Goal: Task Accomplishment & Management: Manage account settings

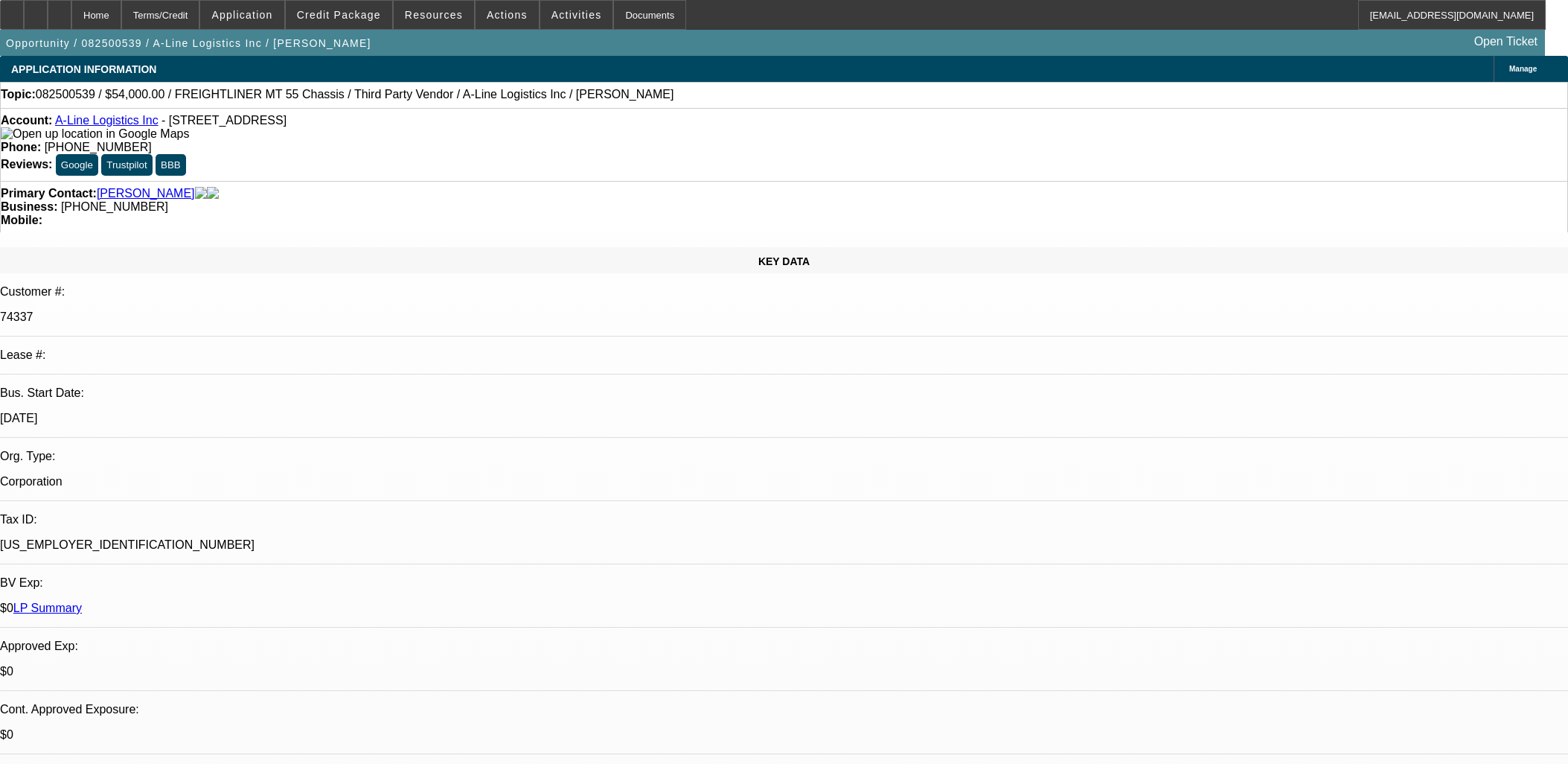
select select "0"
select select "0.1"
select select "4"
select select "0"
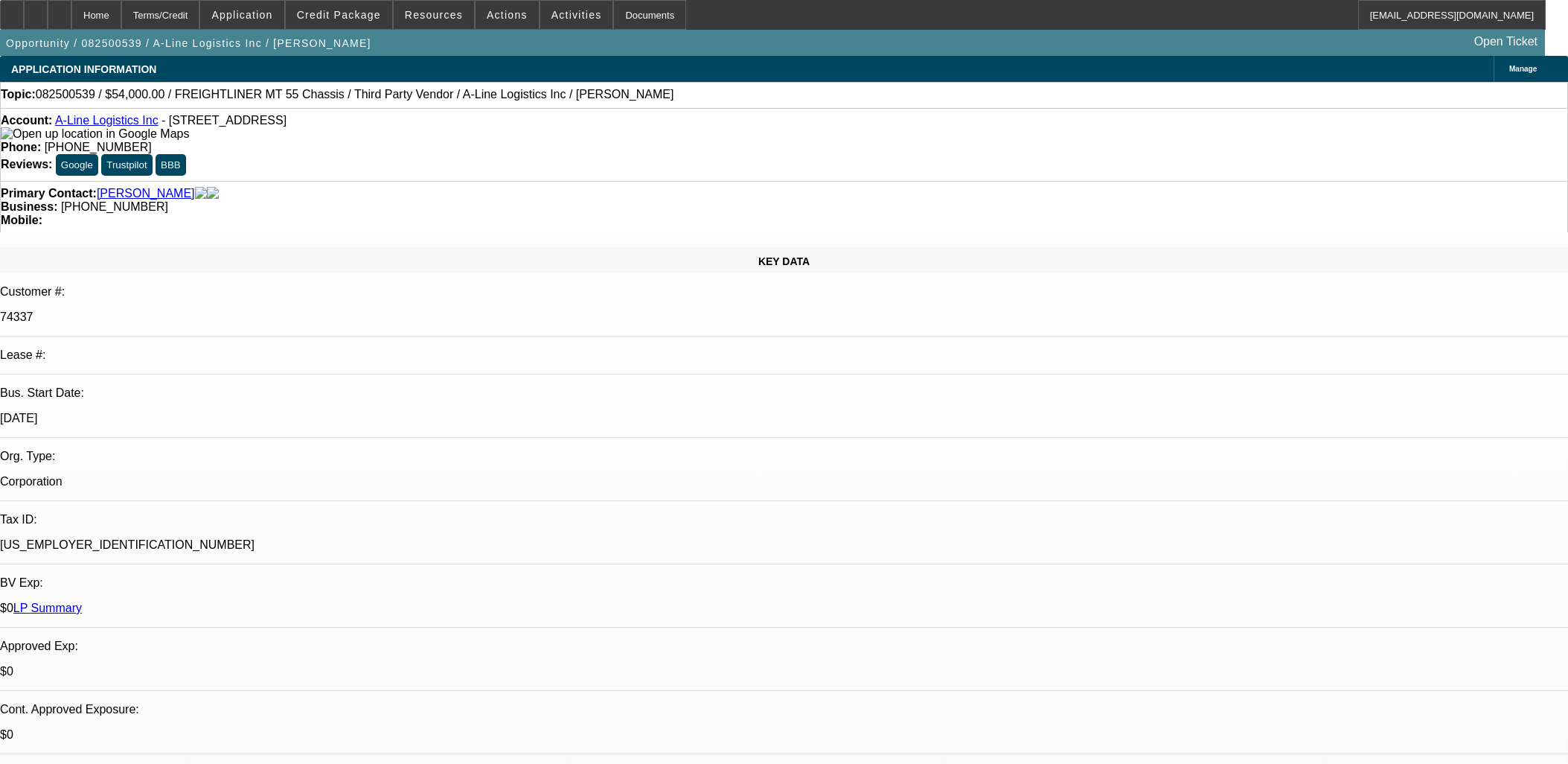
select select "0"
select select "0.1"
select select "4"
select select "0"
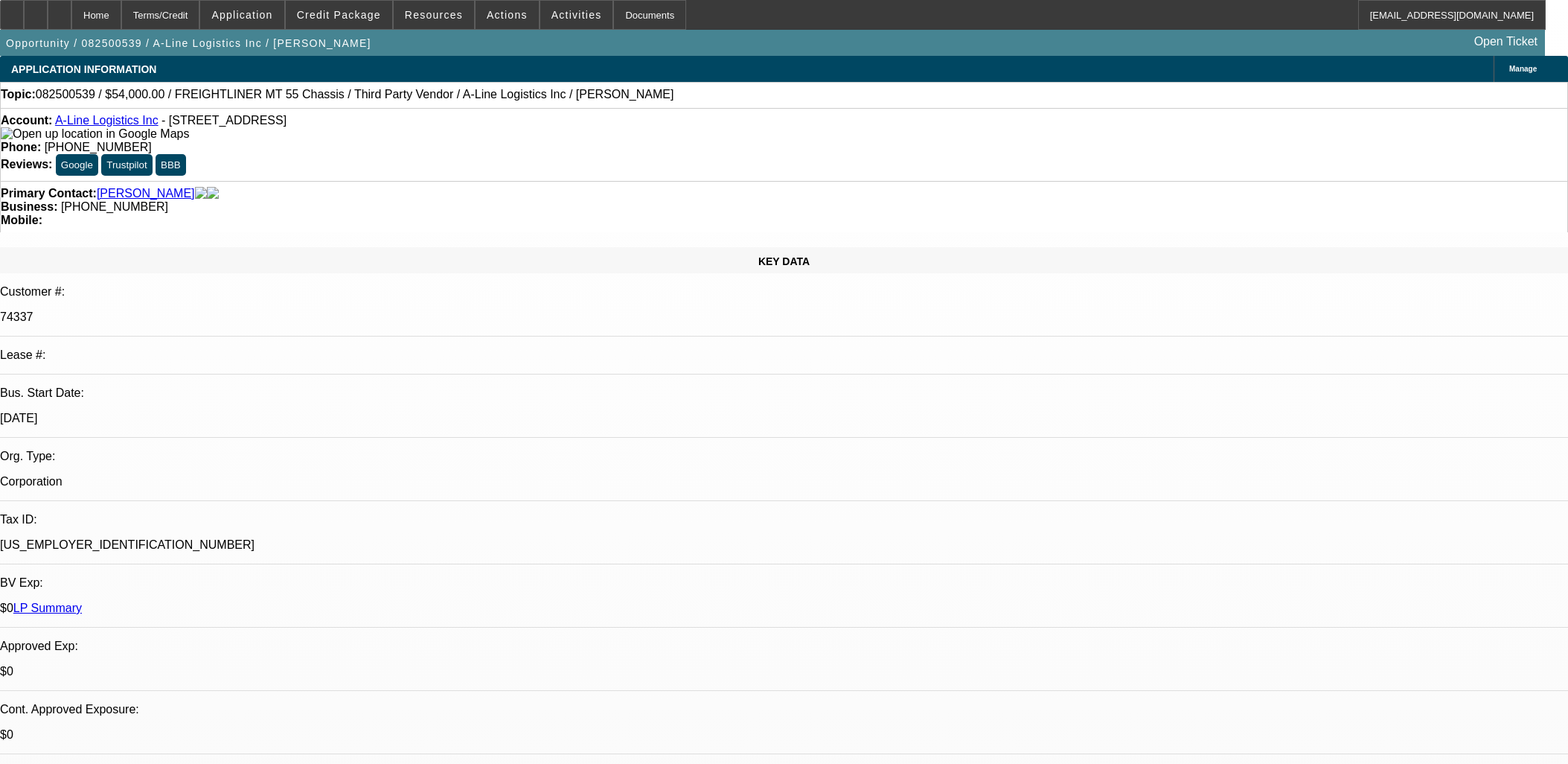
select select "0.1"
select select "4"
select select "0"
select select "0.1"
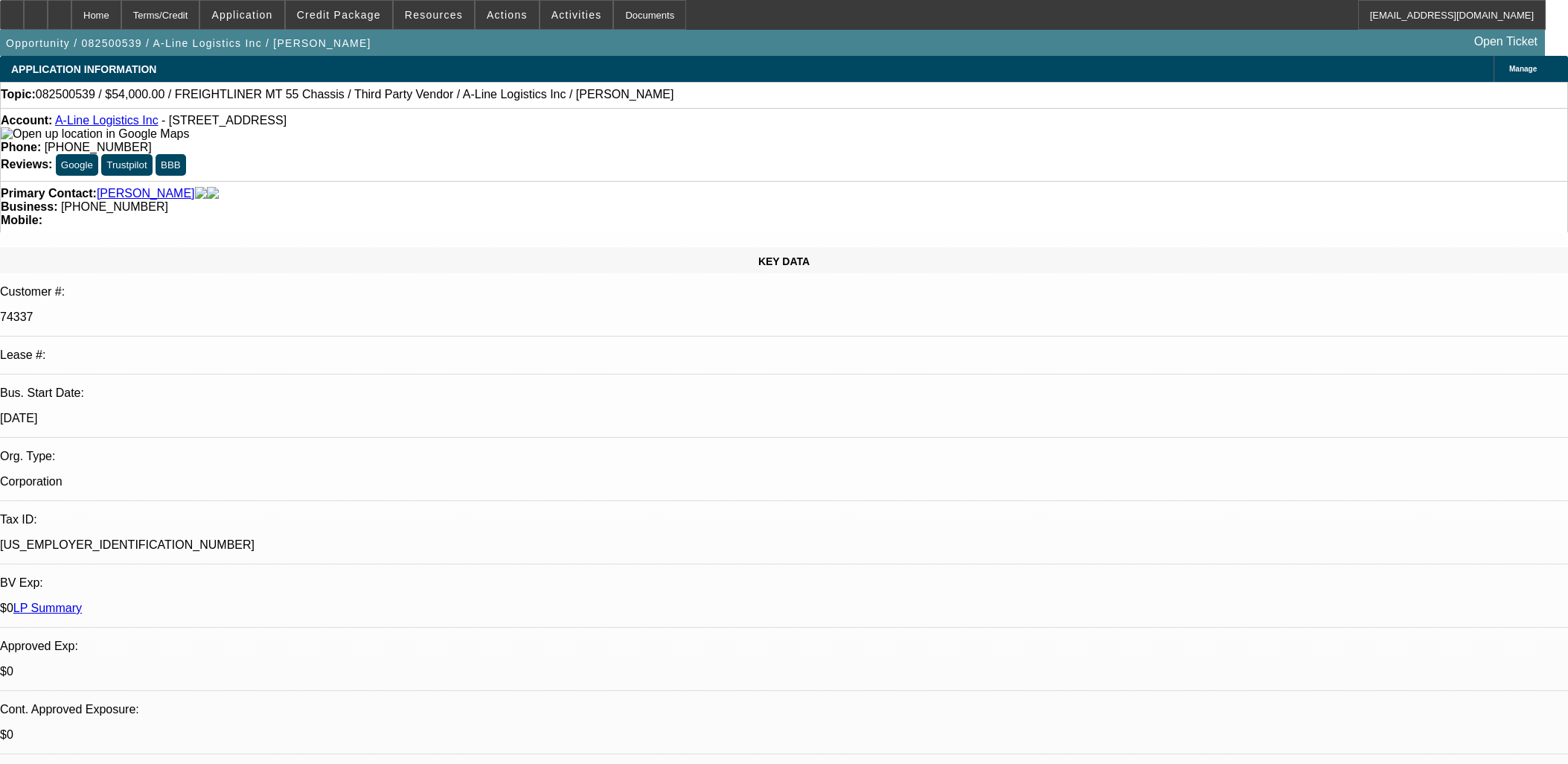
select select "4"
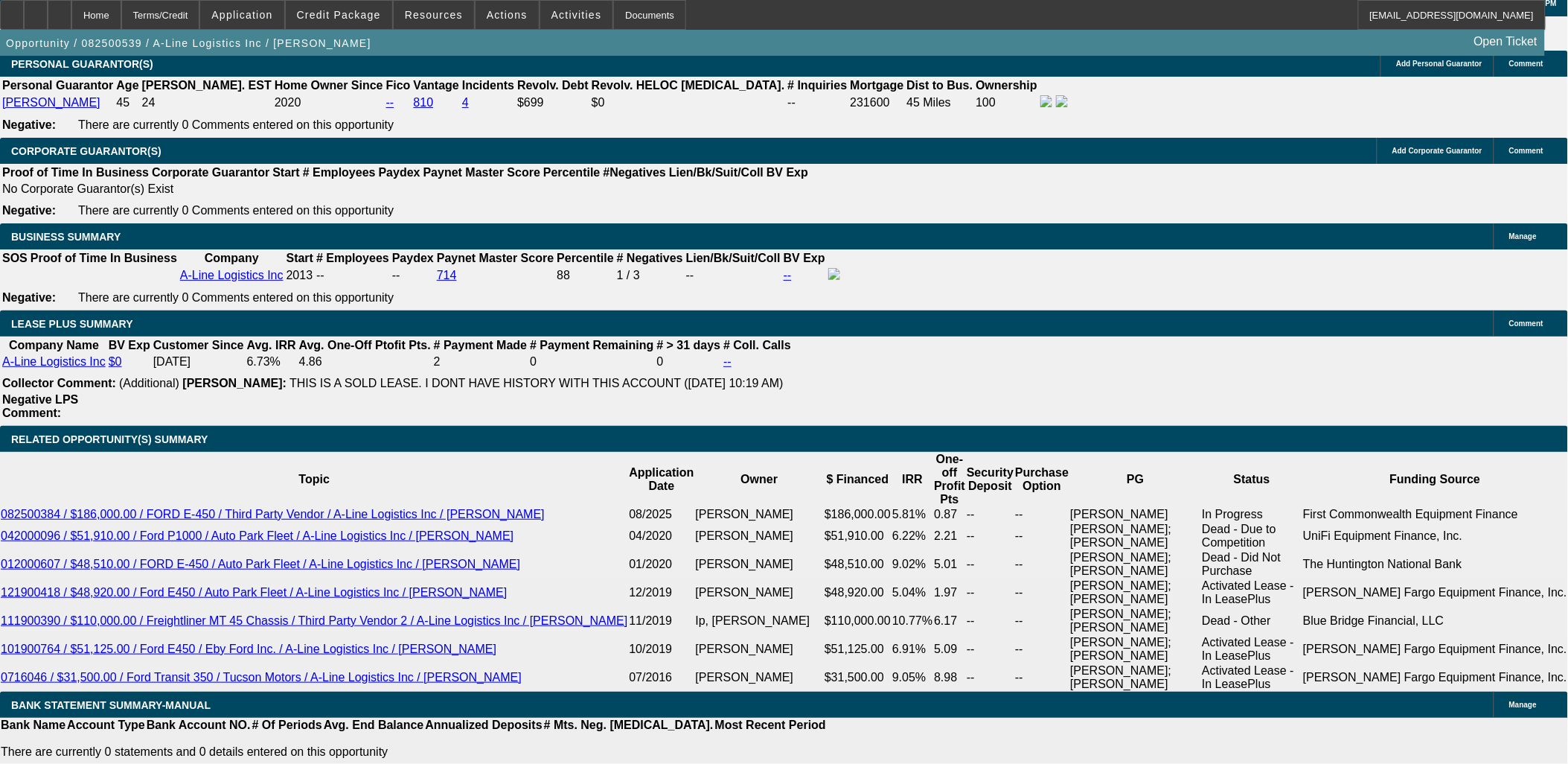
scroll to position [2316, 0]
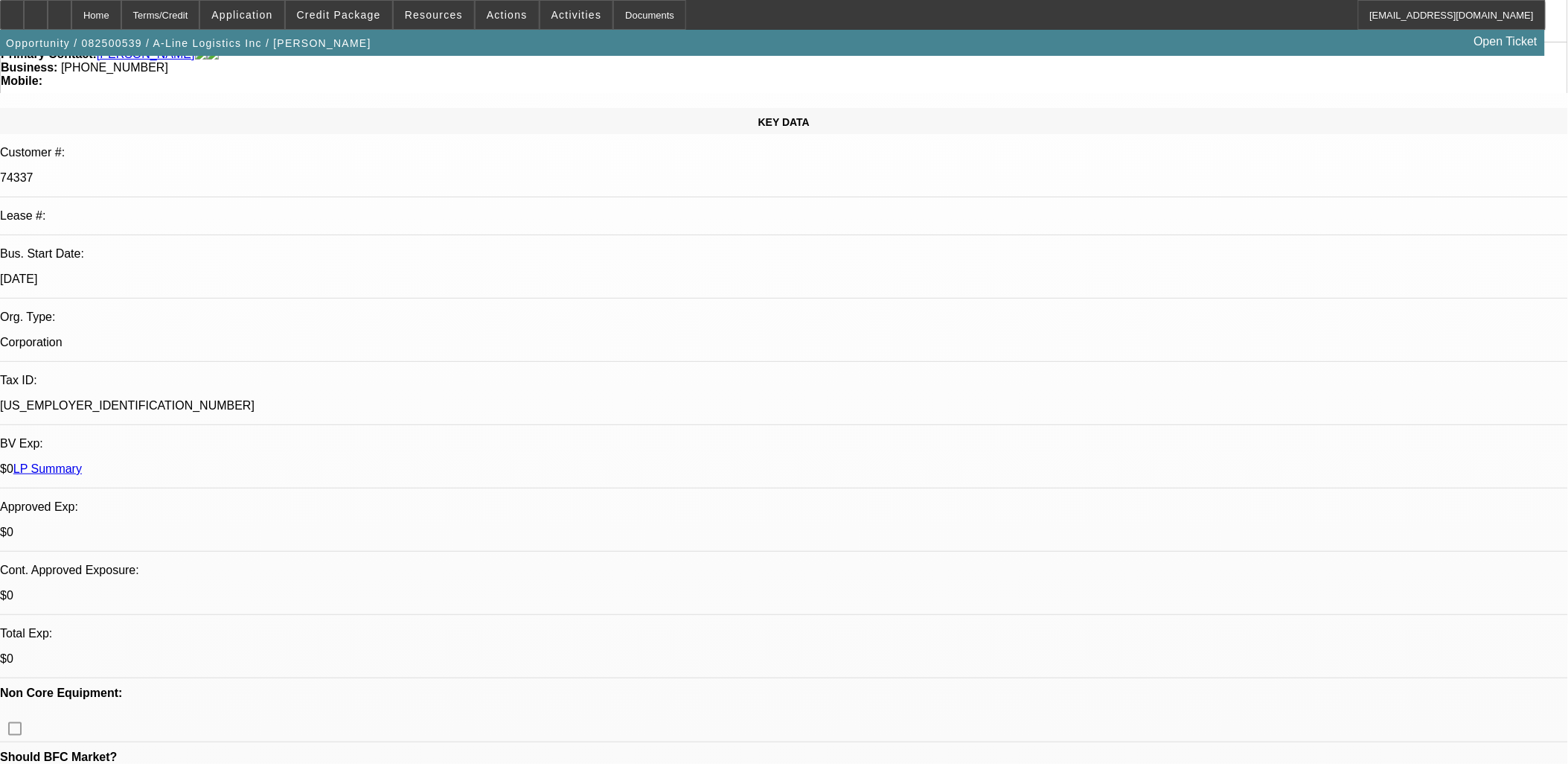
scroll to position [0, 0]
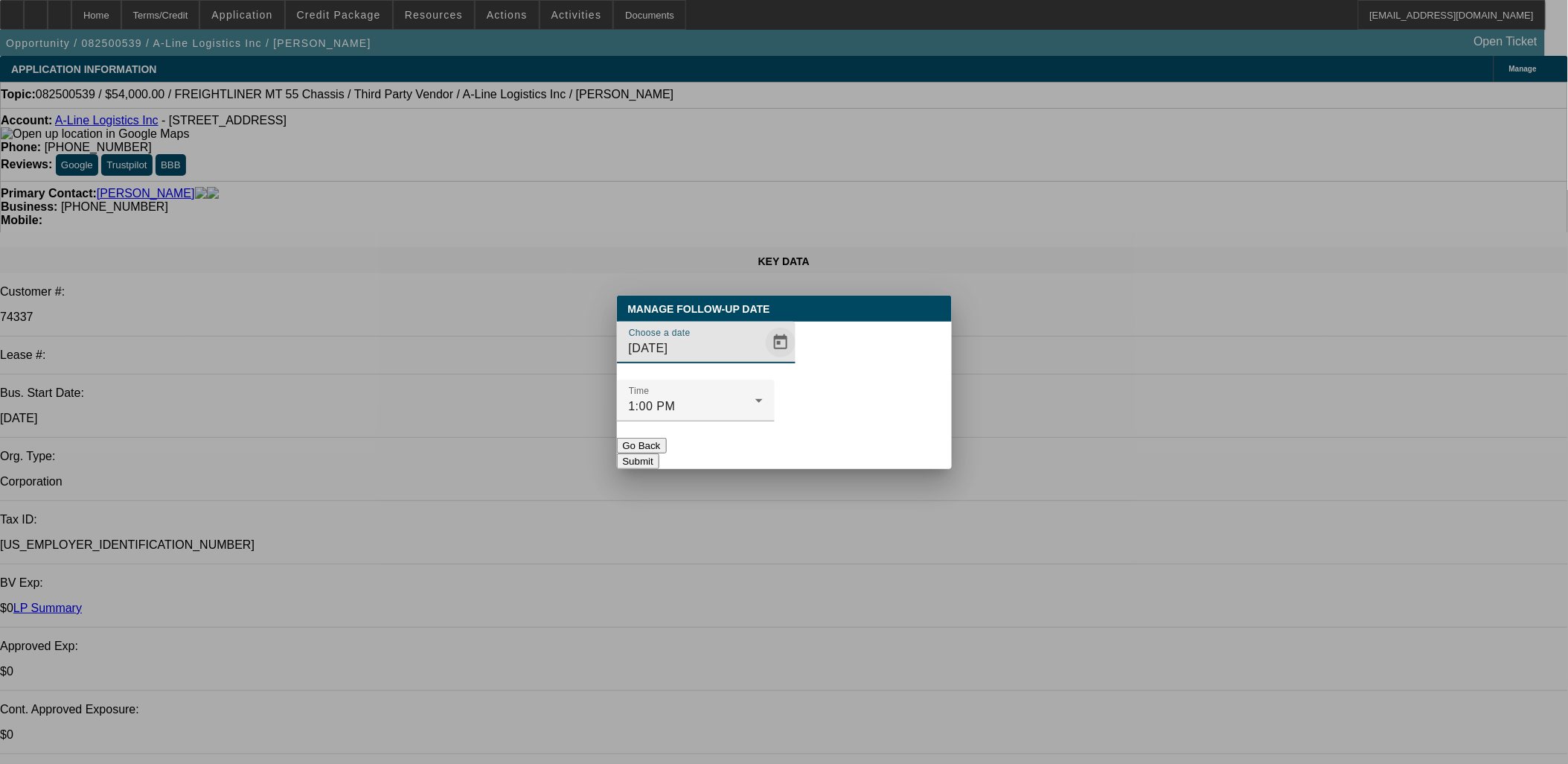
click at [763, 360] on span "Open calendar" at bounding box center [780, 342] width 36 height 36
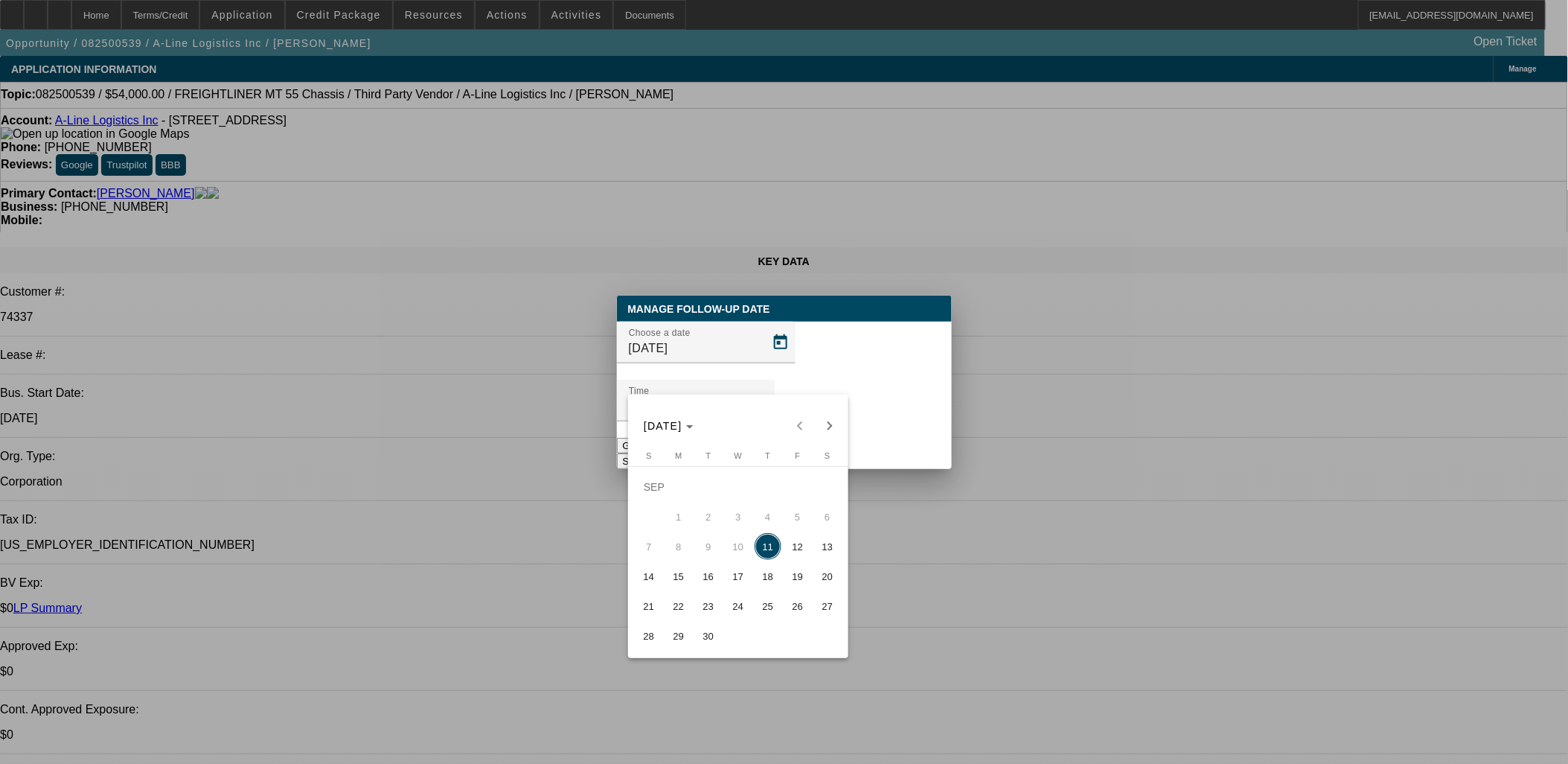
click at [800, 542] on span "12" at bounding box center [797, 546] width 27 height 27
type input "9/12/2025"
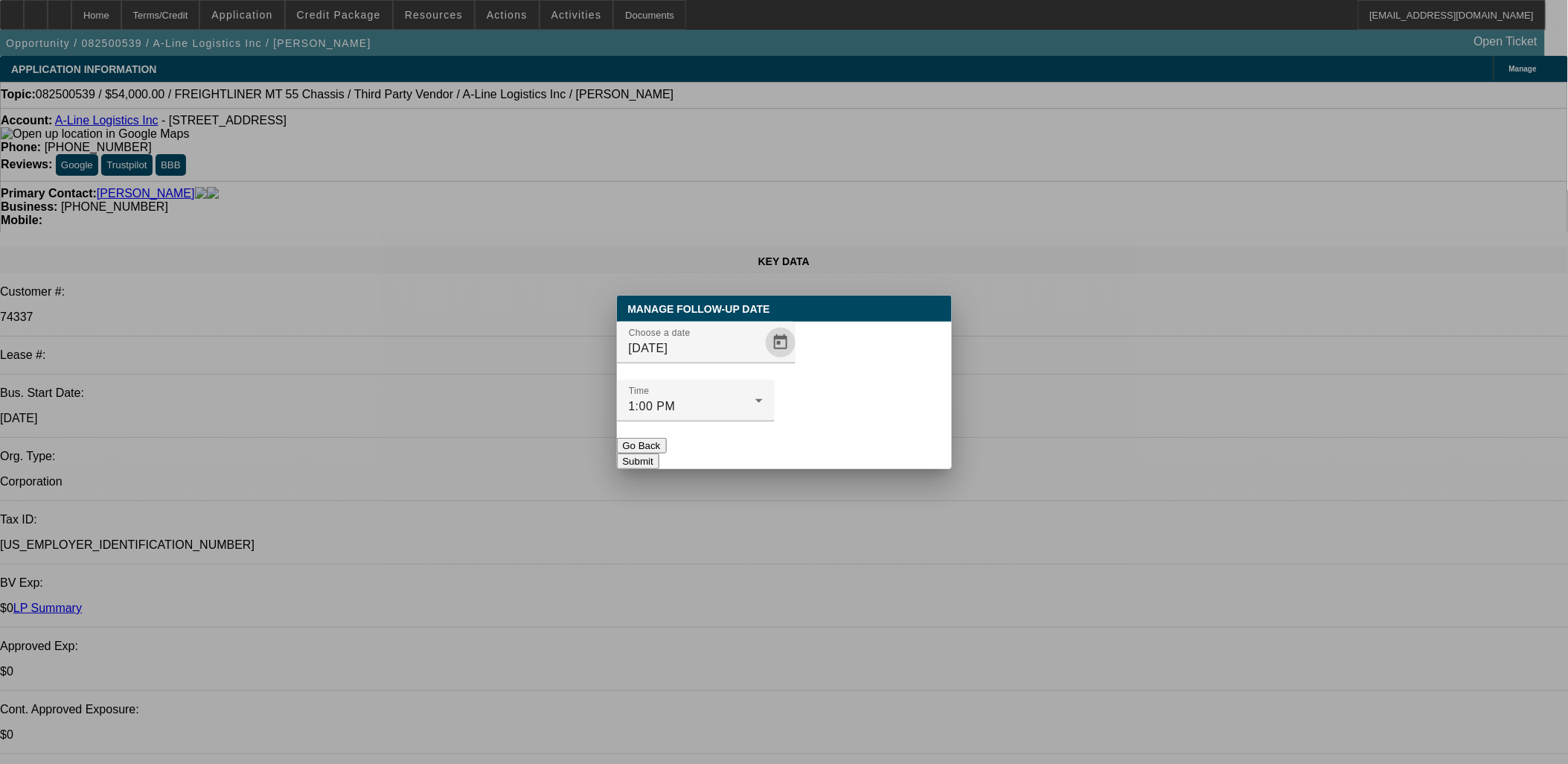
click at [659, 453] on button "Submit" at bounding box center [638, 460] width 42 height 16
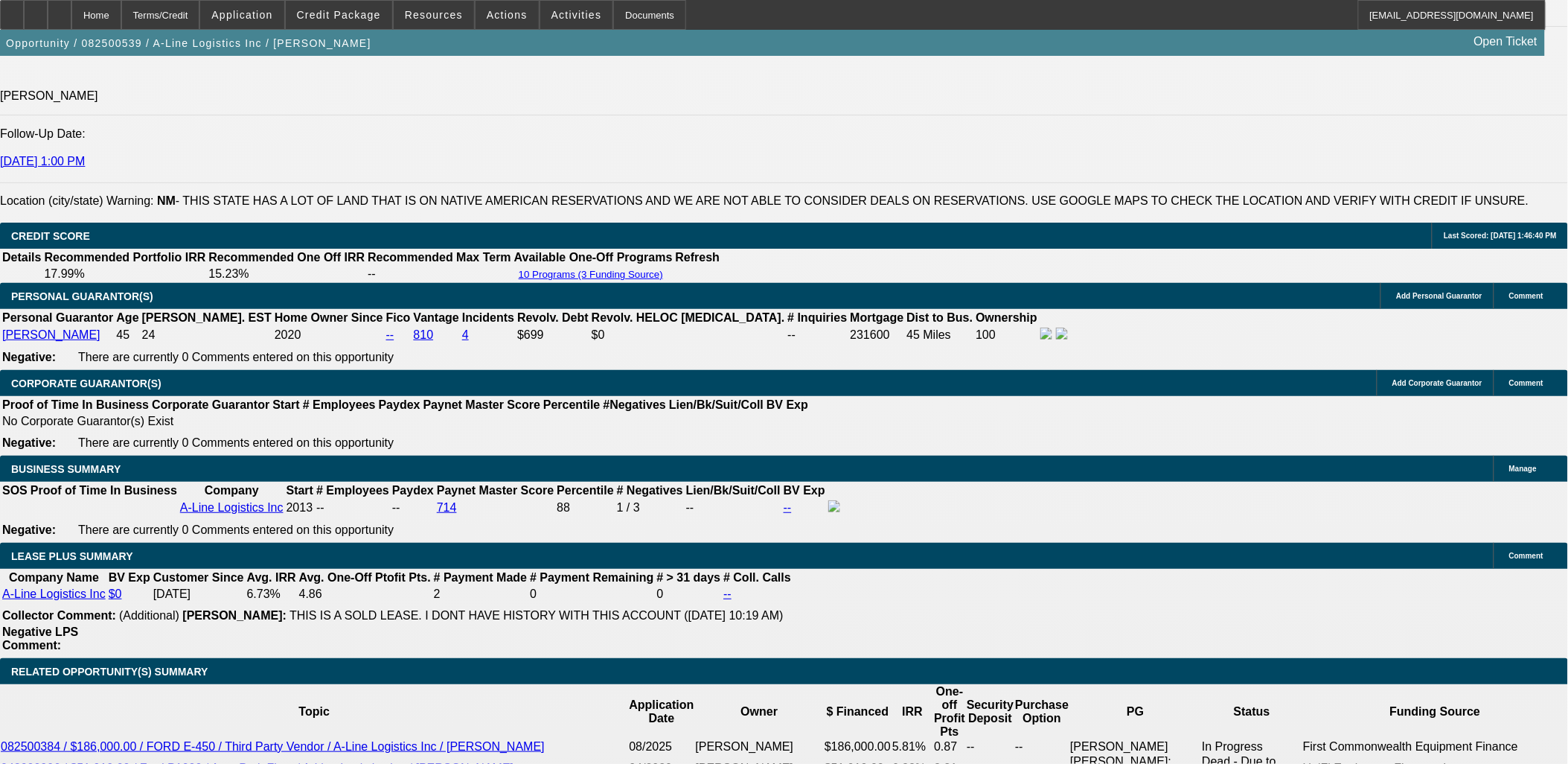
scroll to position [2234, 0]
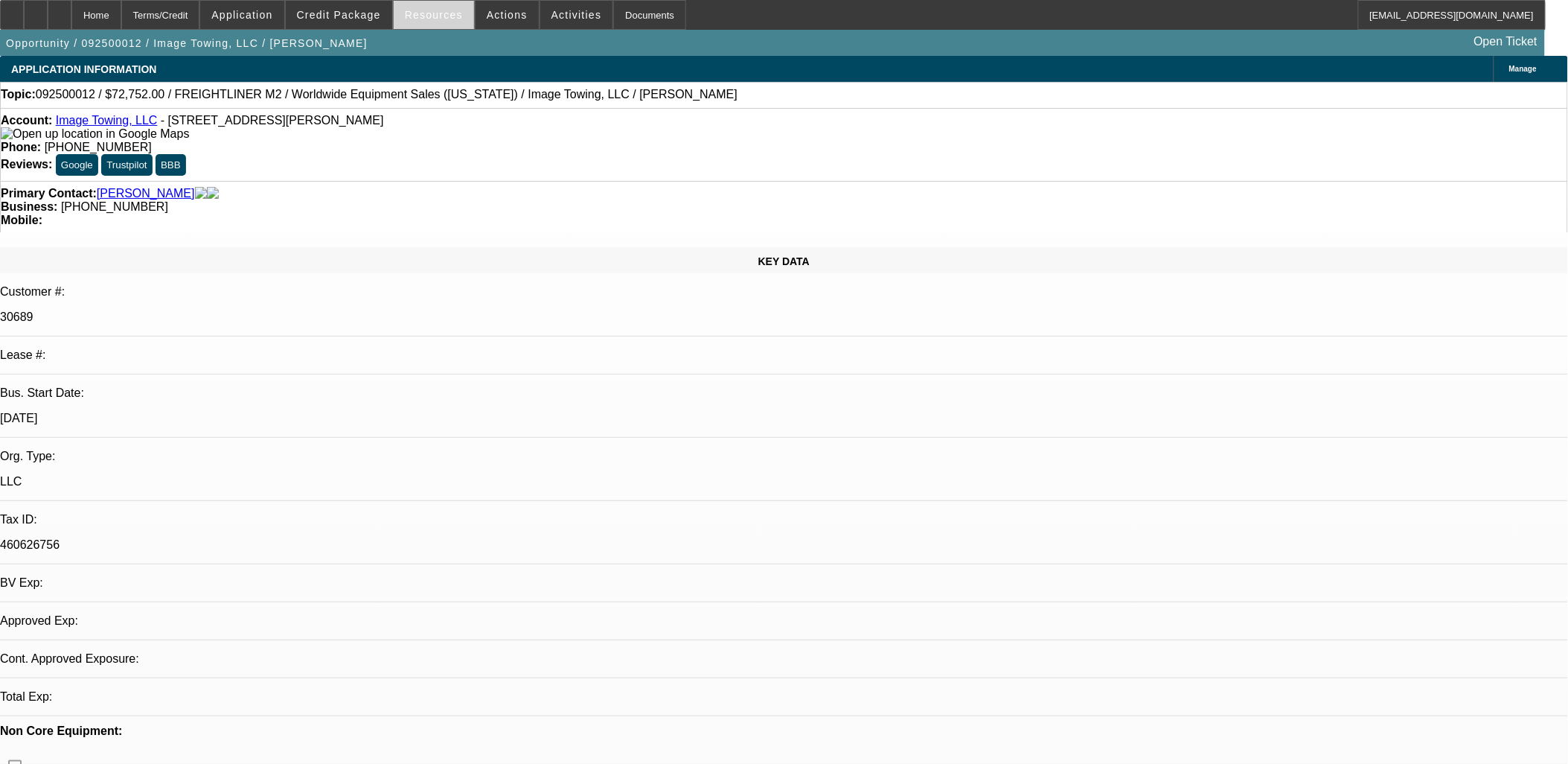
select select "0"
select select "6"
select select "0"
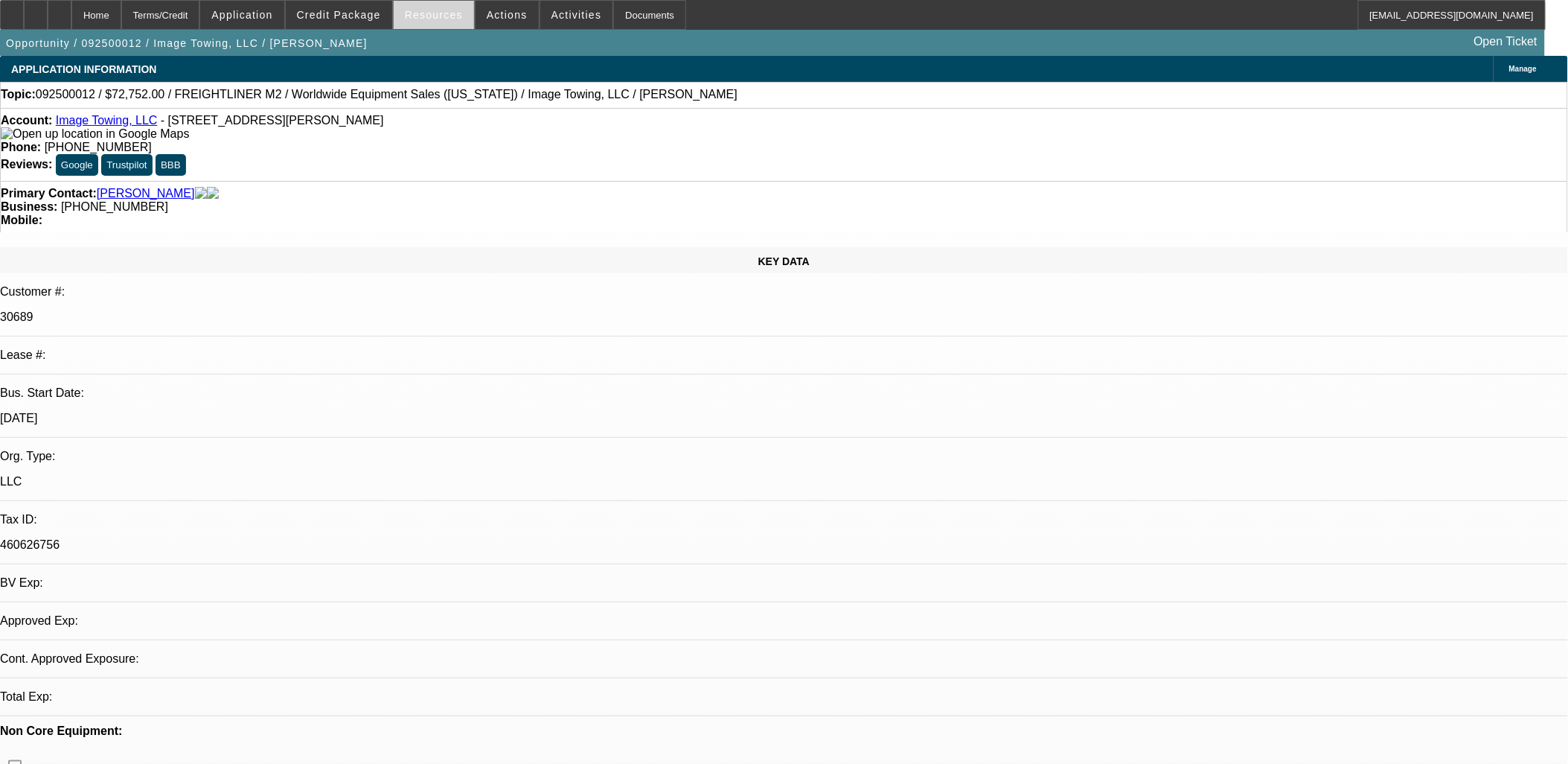
select select "0"
select select "6"
select select "0"
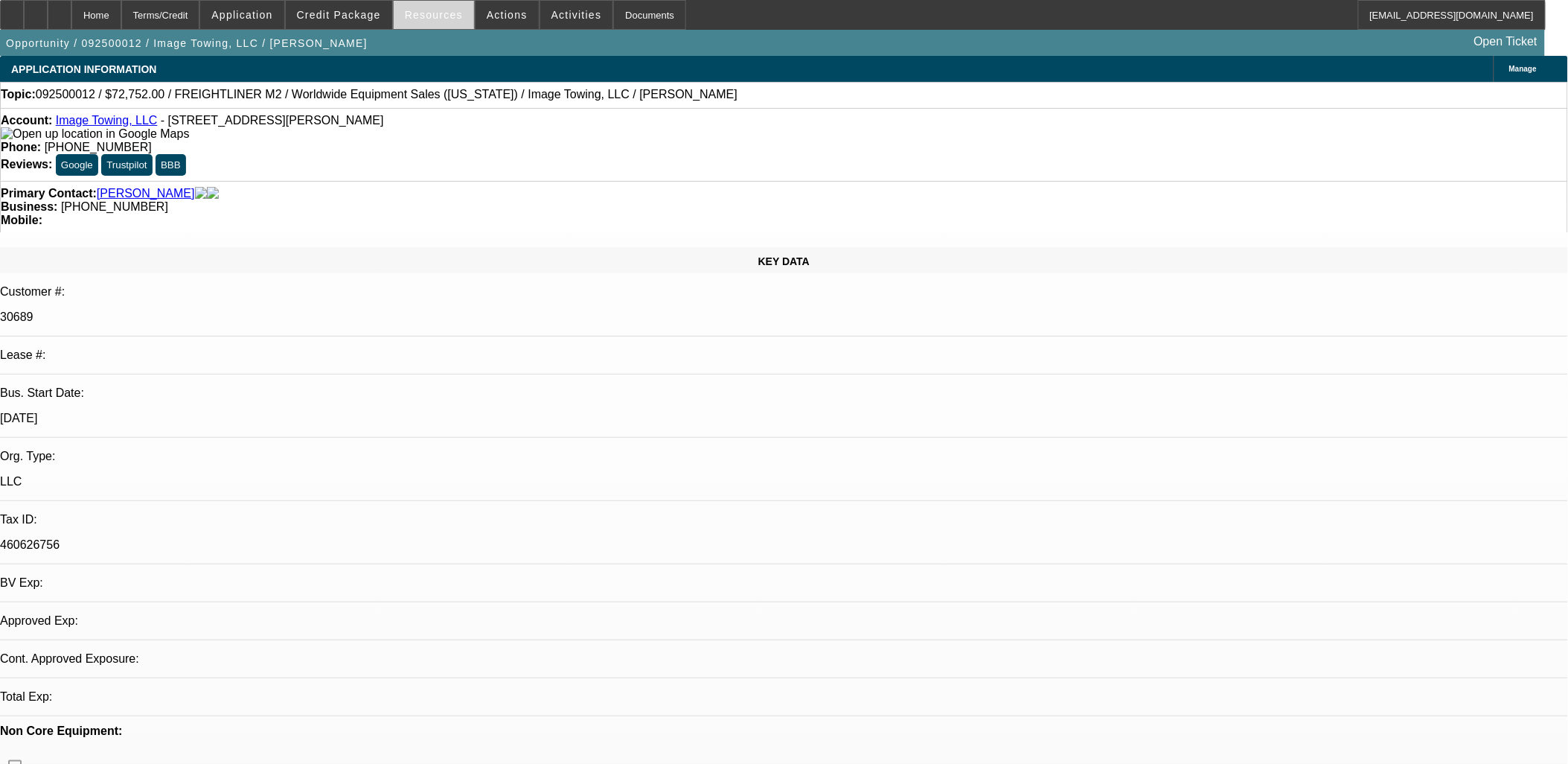
select select "0"
select select "6"
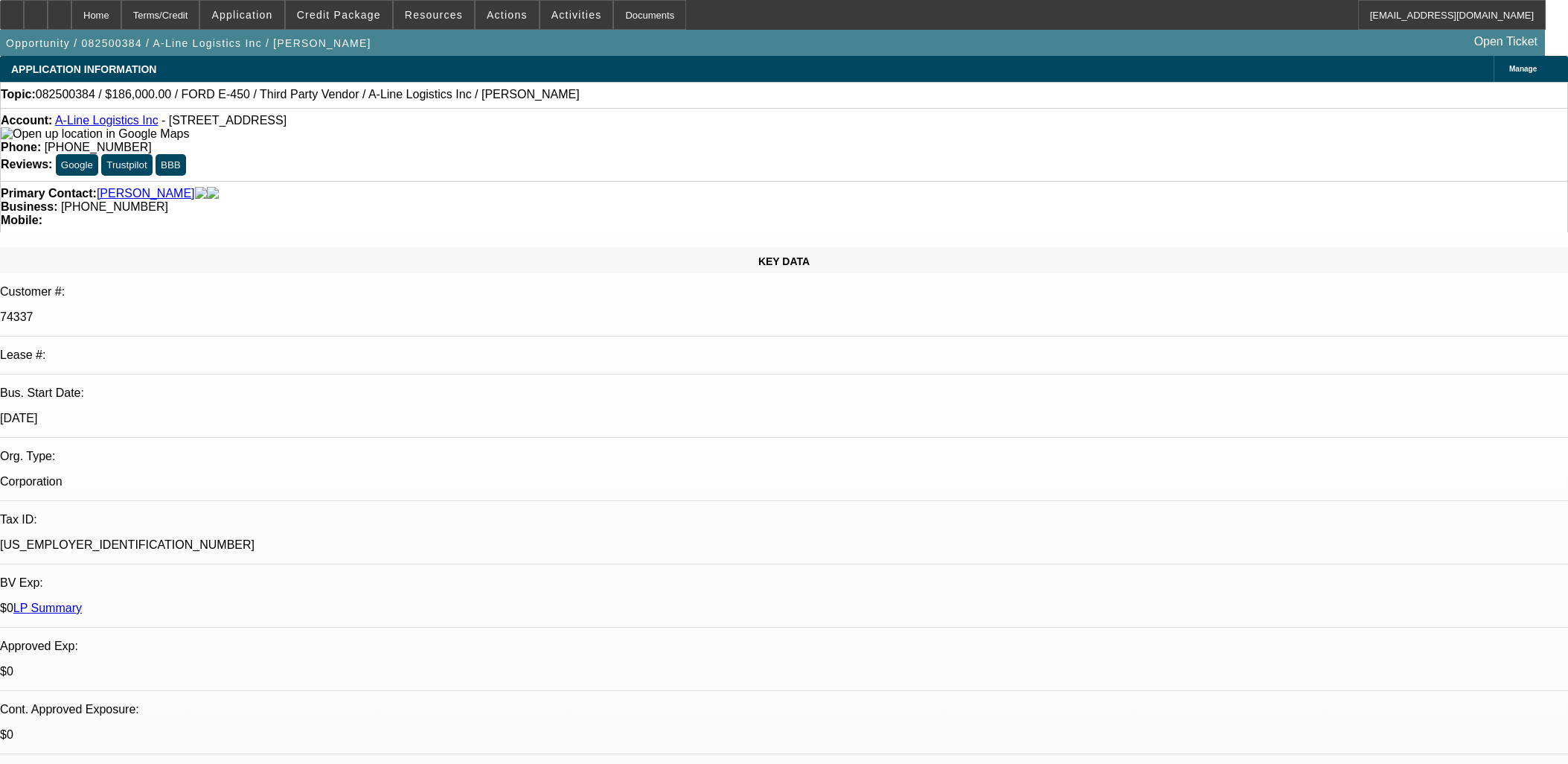
select select "0"
select select "6"
select select "0"
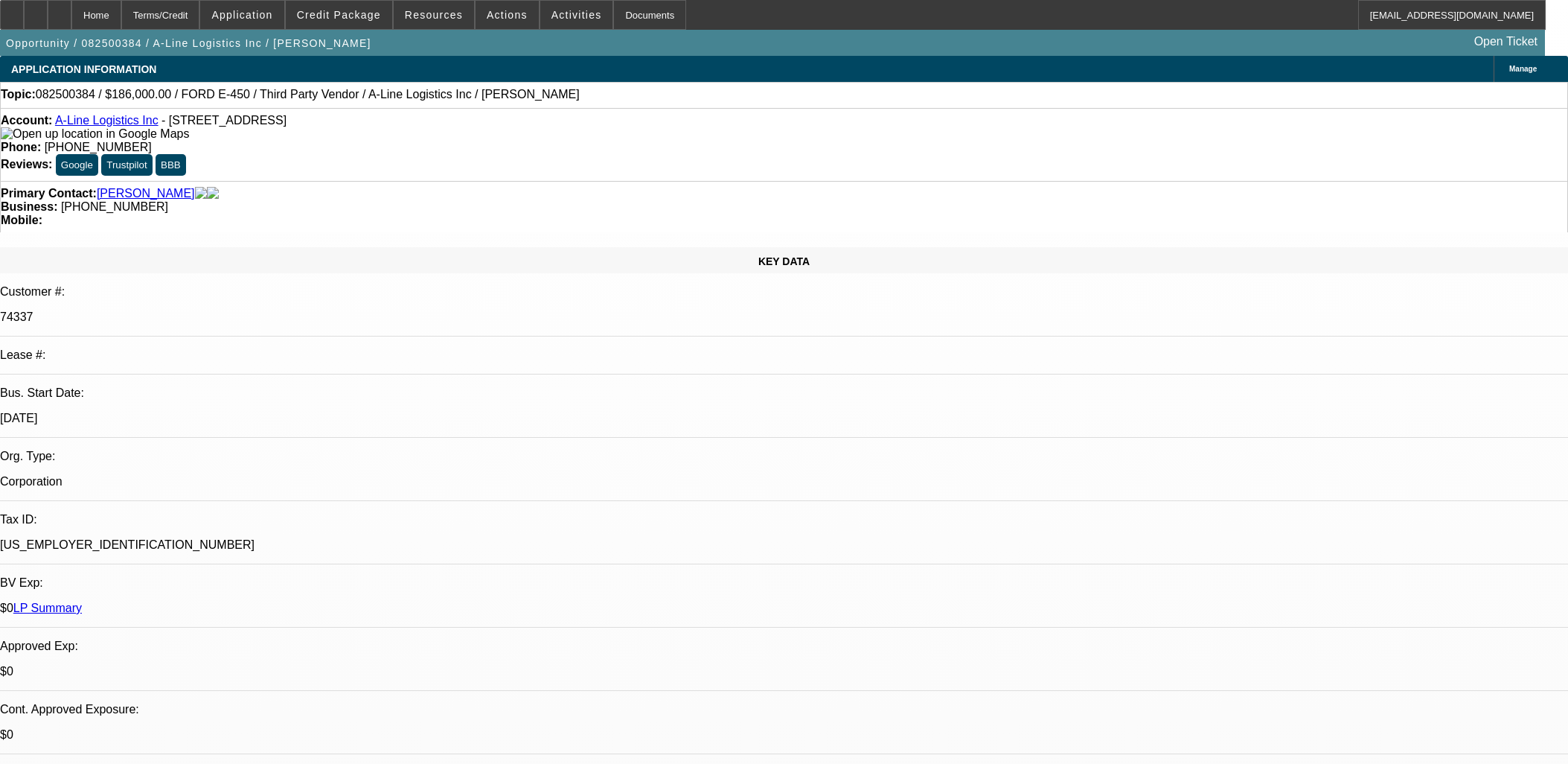
select select "0"
select select "0.1"
select select "4"
select select "0"
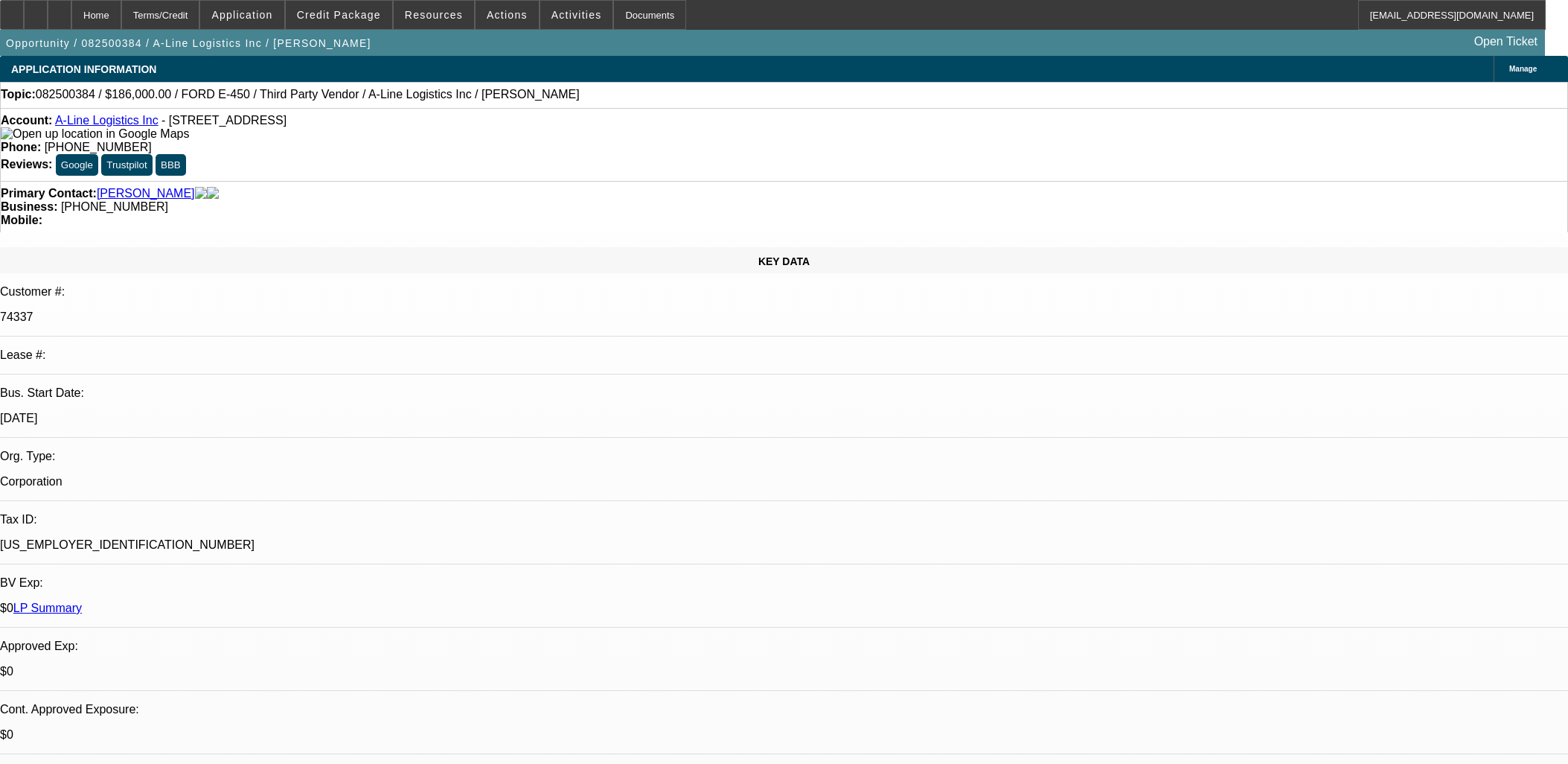
select select "0.1"
select select "4"
select select "0"
select select "0.1"
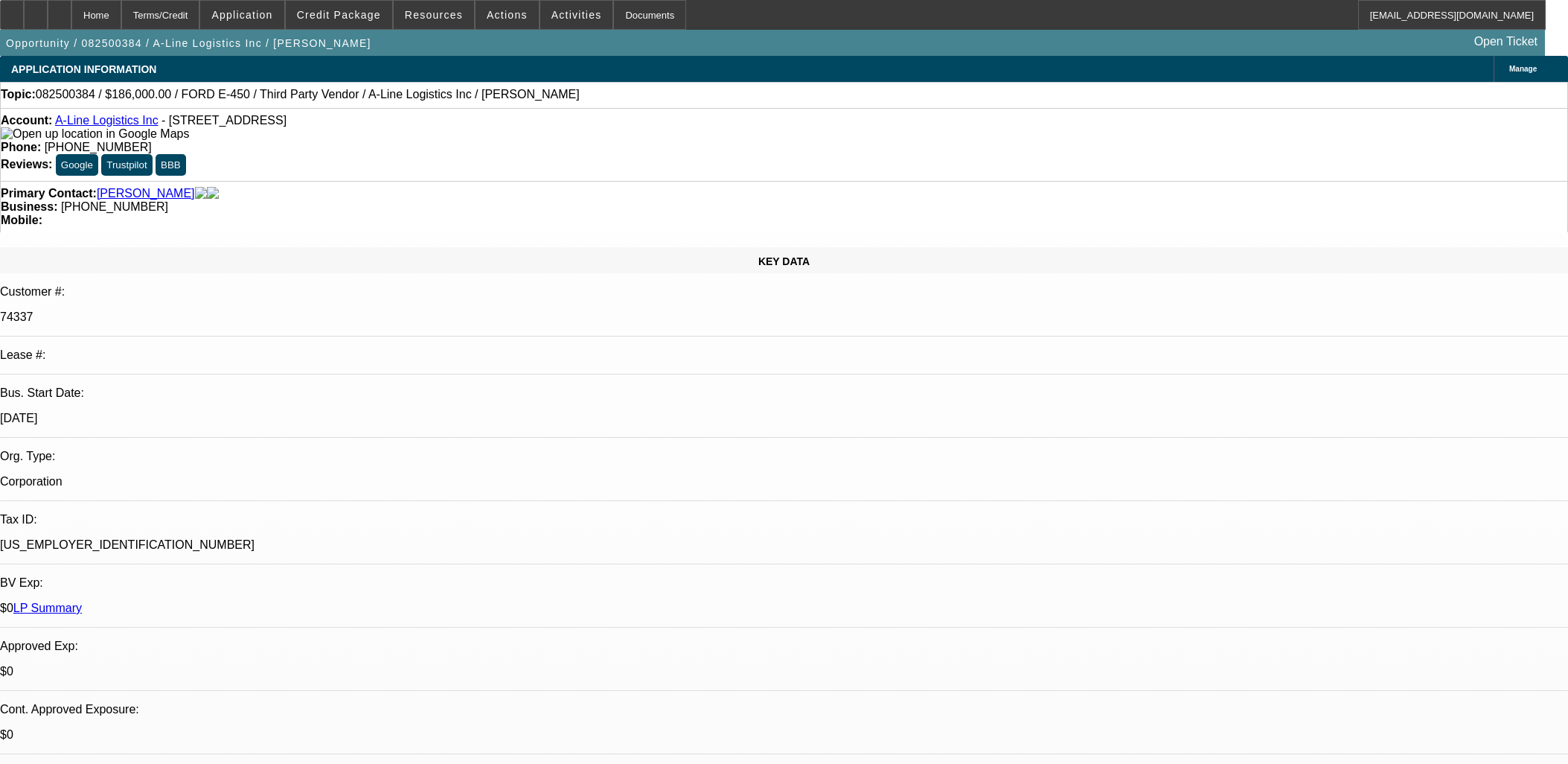
select select "4"
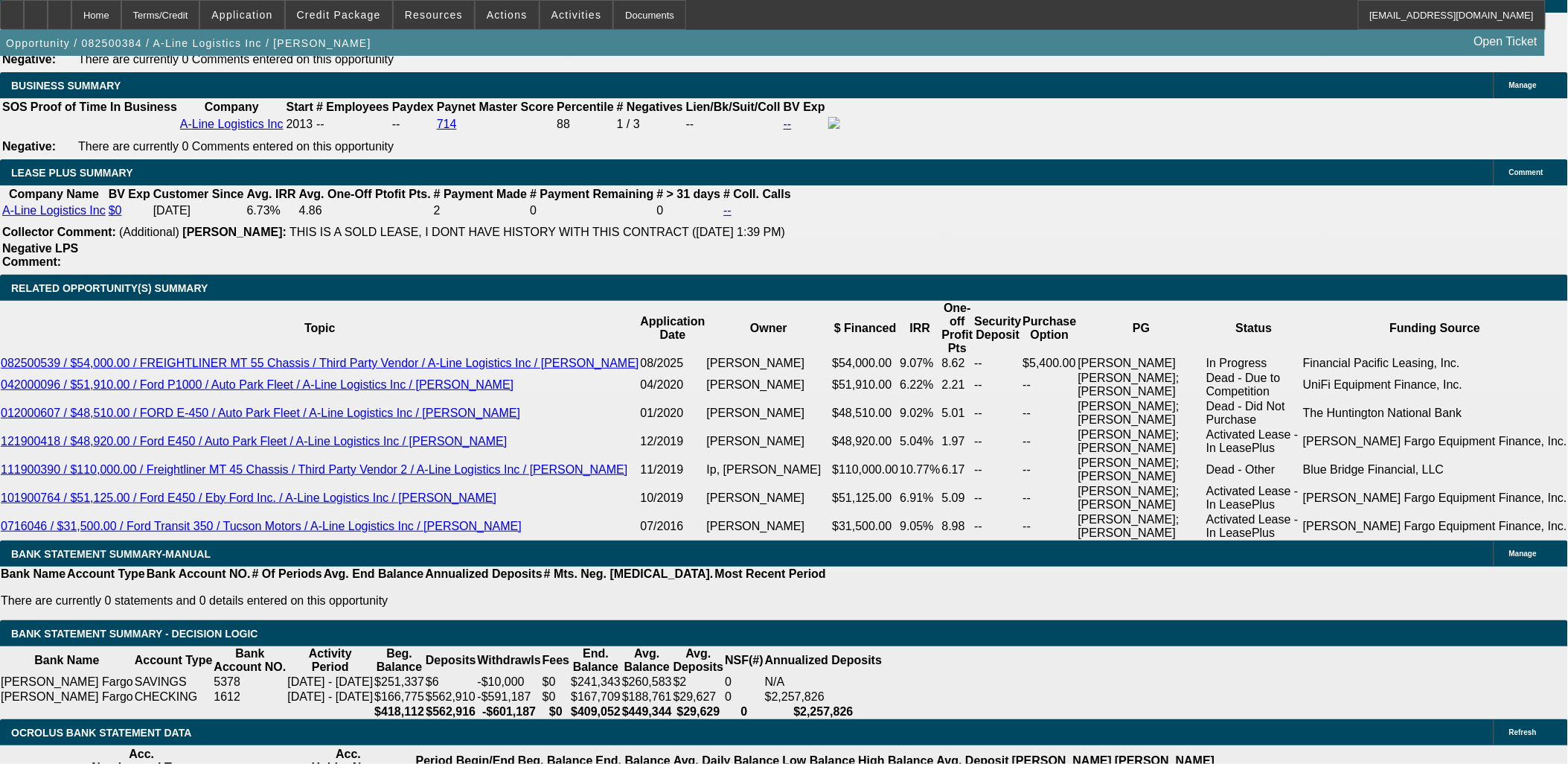
scroll to position [2564, 0]
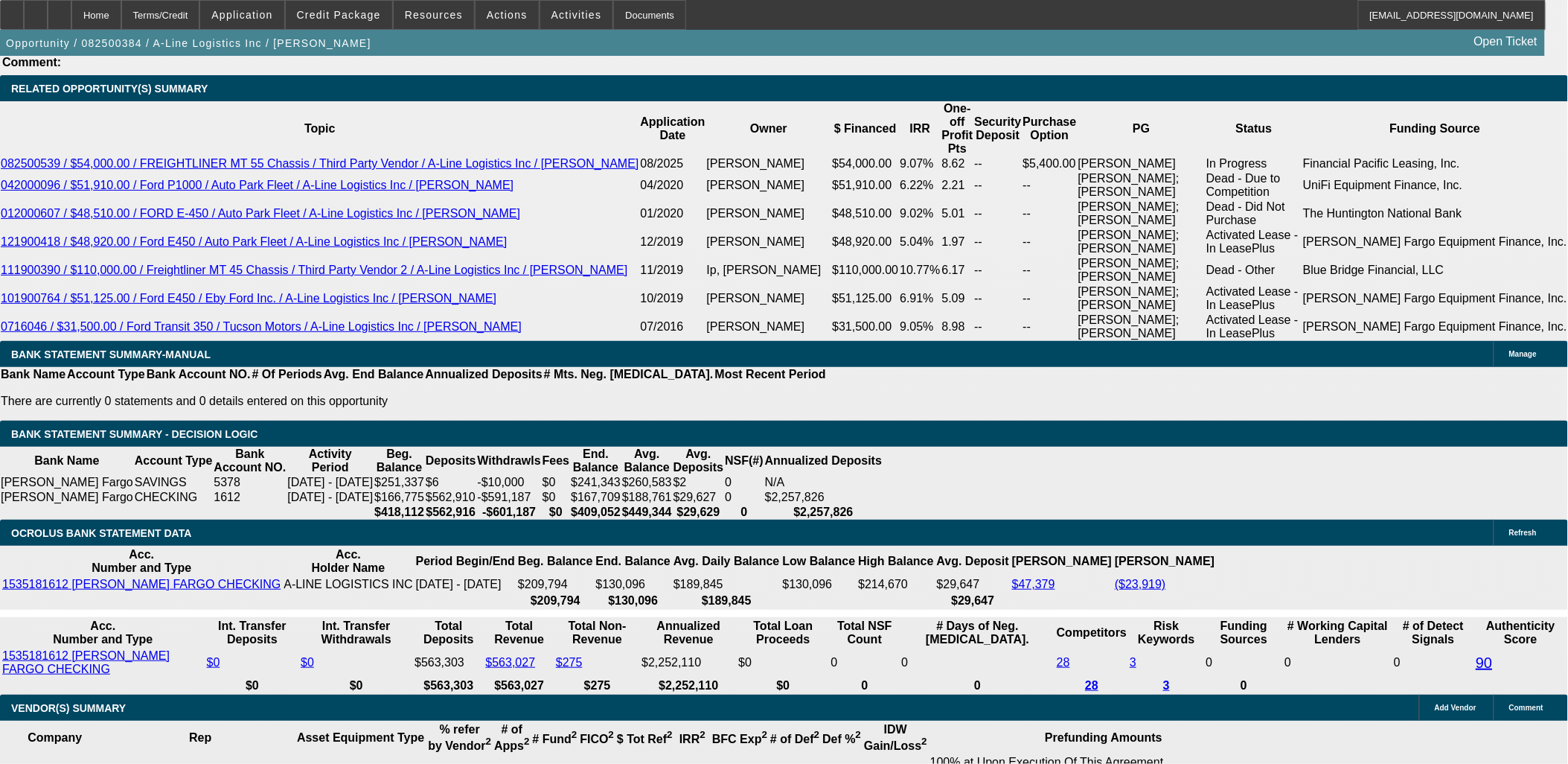
scroll to position [2729, 0]
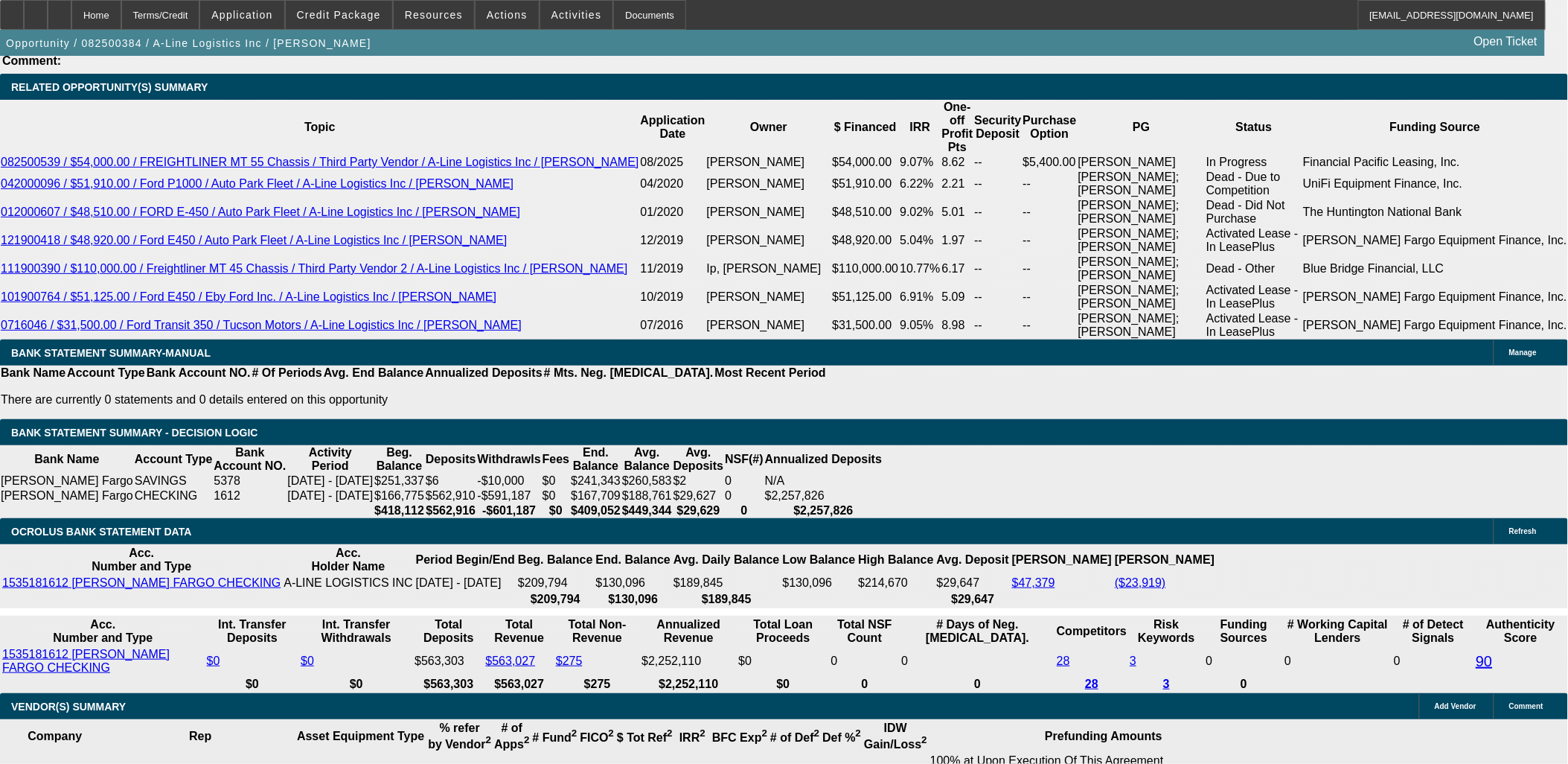
type input "9.8"
type input "UNKNOWN"
type input "$4,699.60"
type input "9.8"
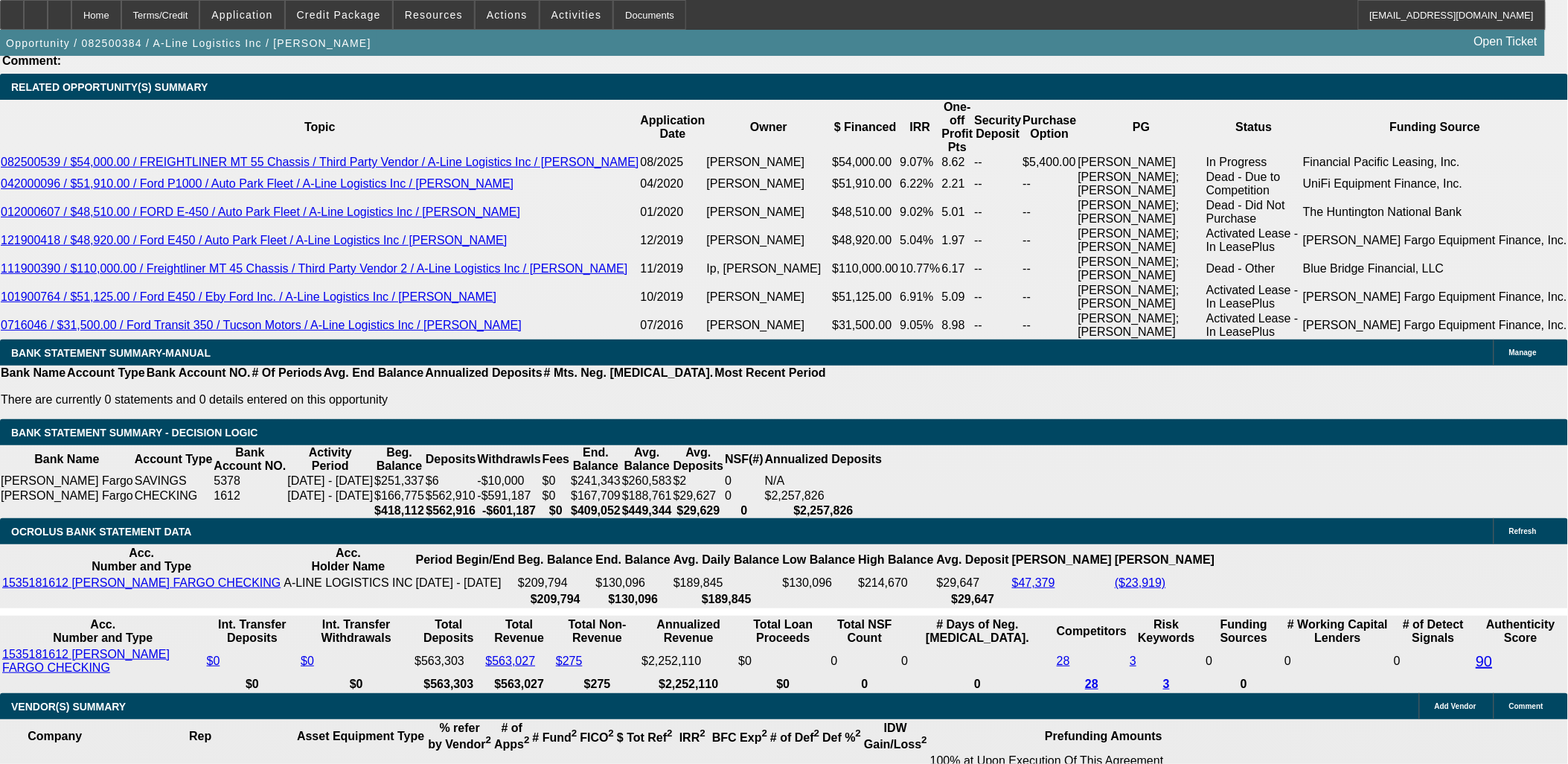
drag, startPoint x: 281, startPoint y: 444, endPoint x: 332, endPoint y: 448, distance: 51.2
type input "$4,699.99"
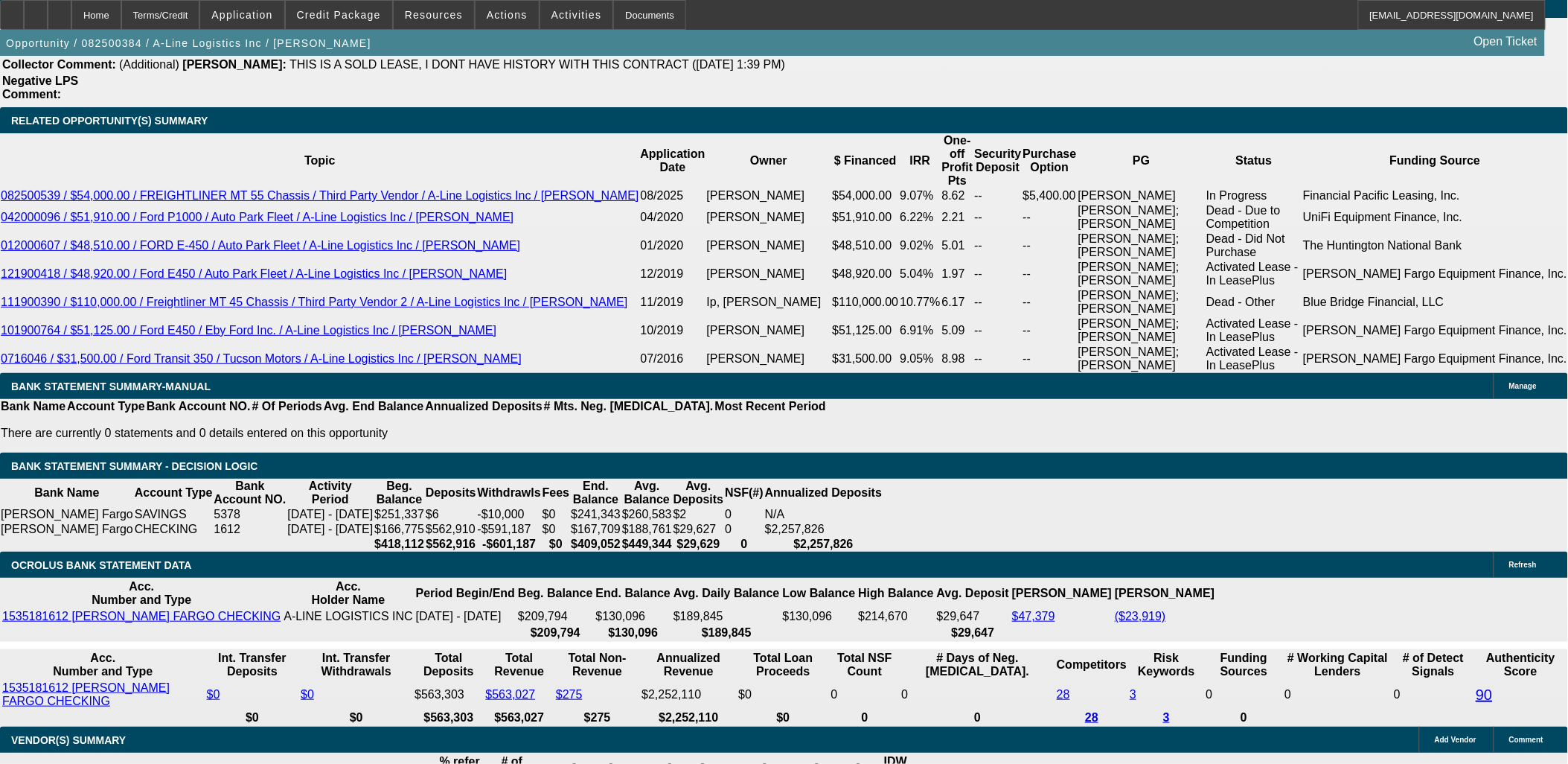
scroll to position [2564, 0]
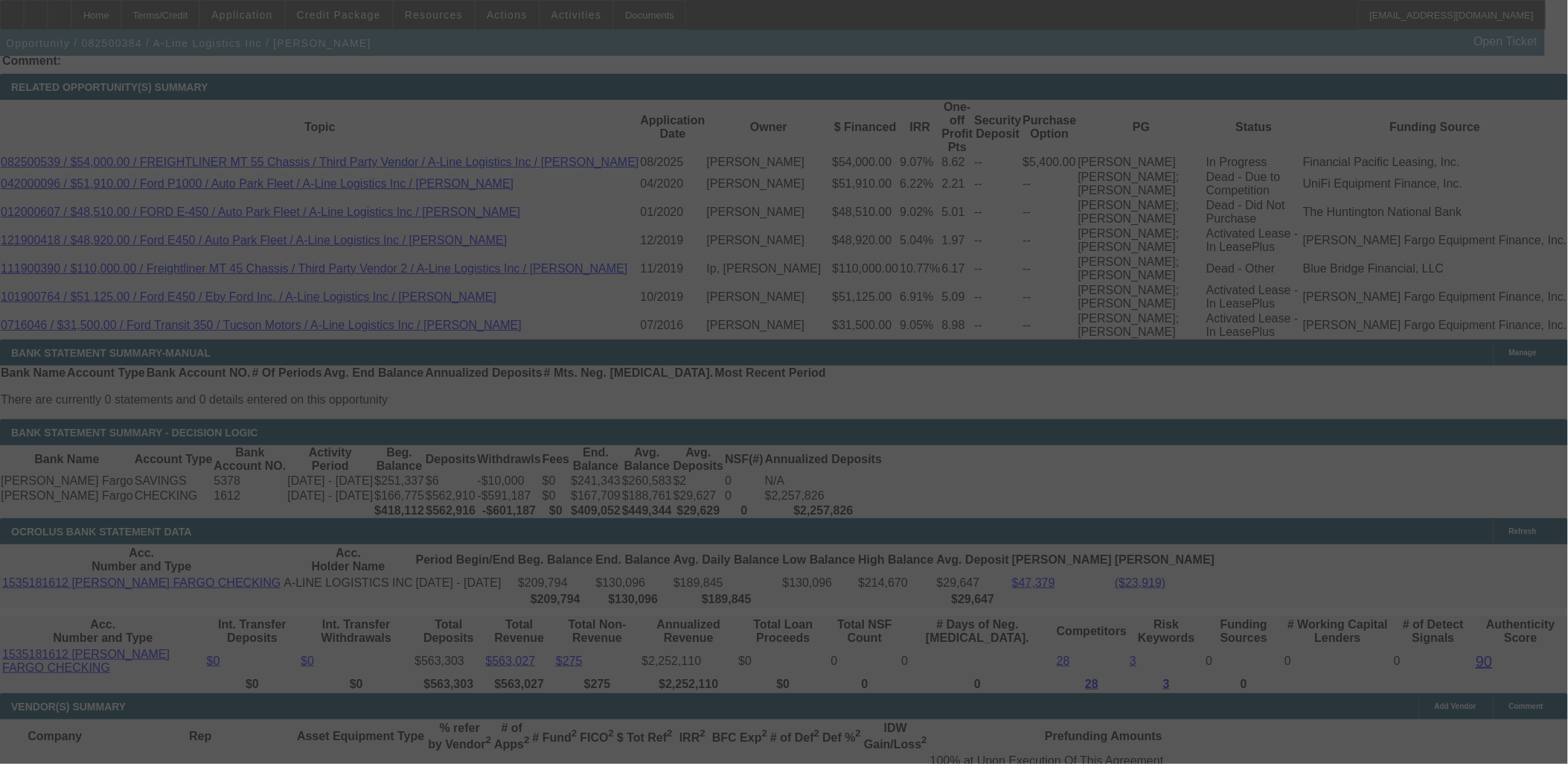
select select "0"
select select "6"
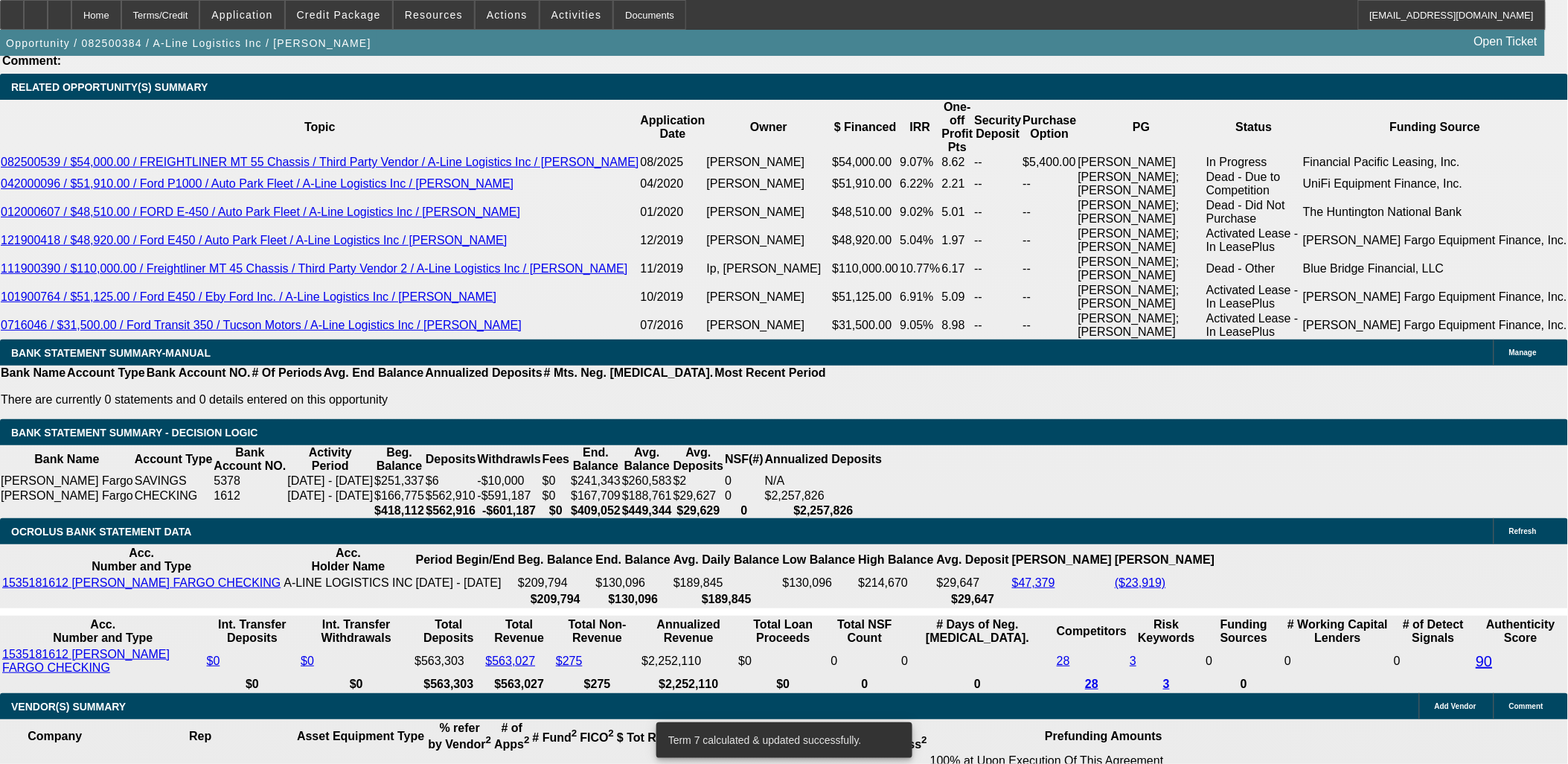
type input "4799.99"
type input "UNKNOWN"
type input "10.9"
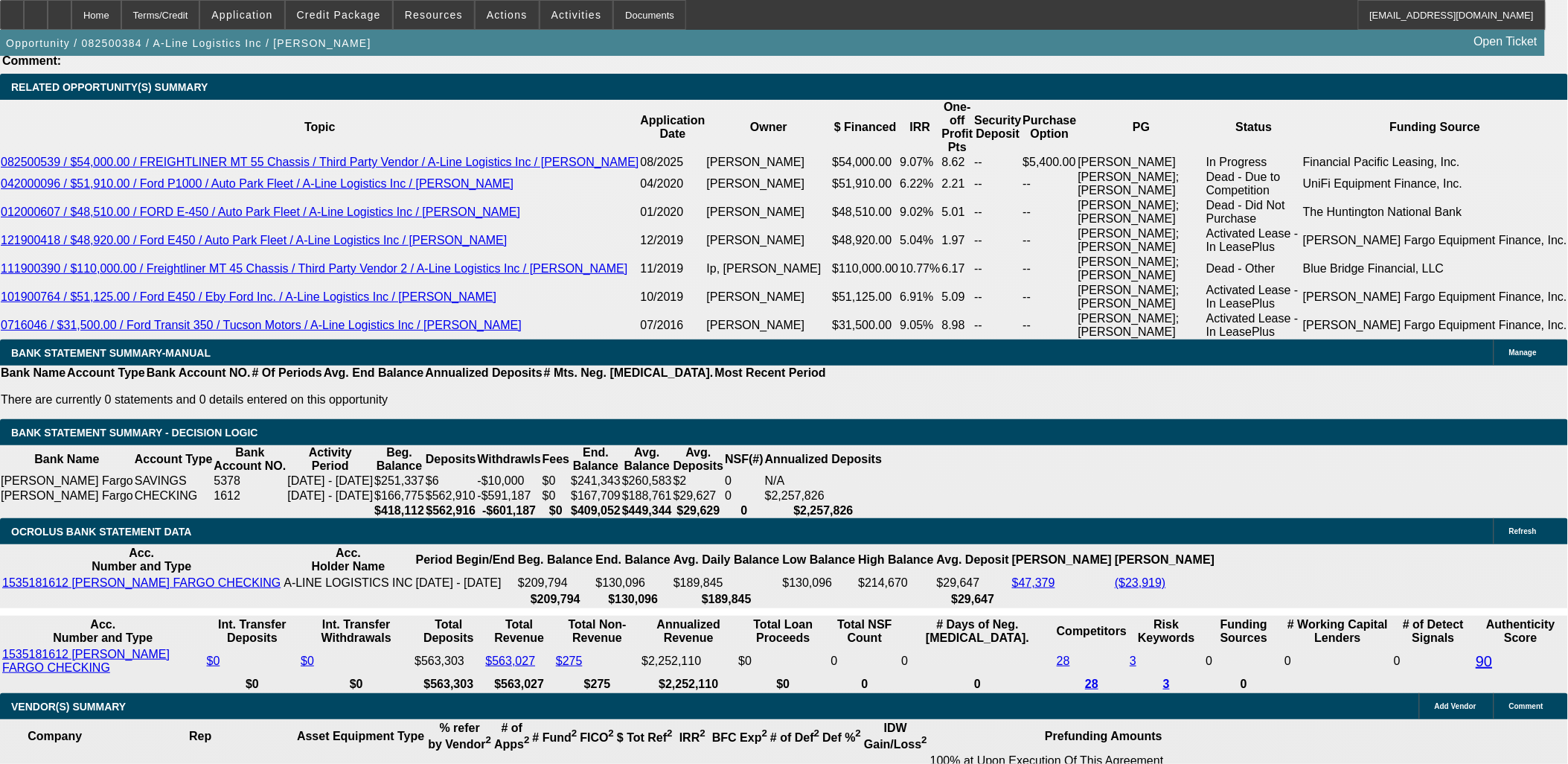
type input "4749.99"
type input "10.4"
type input "$4,749.99"
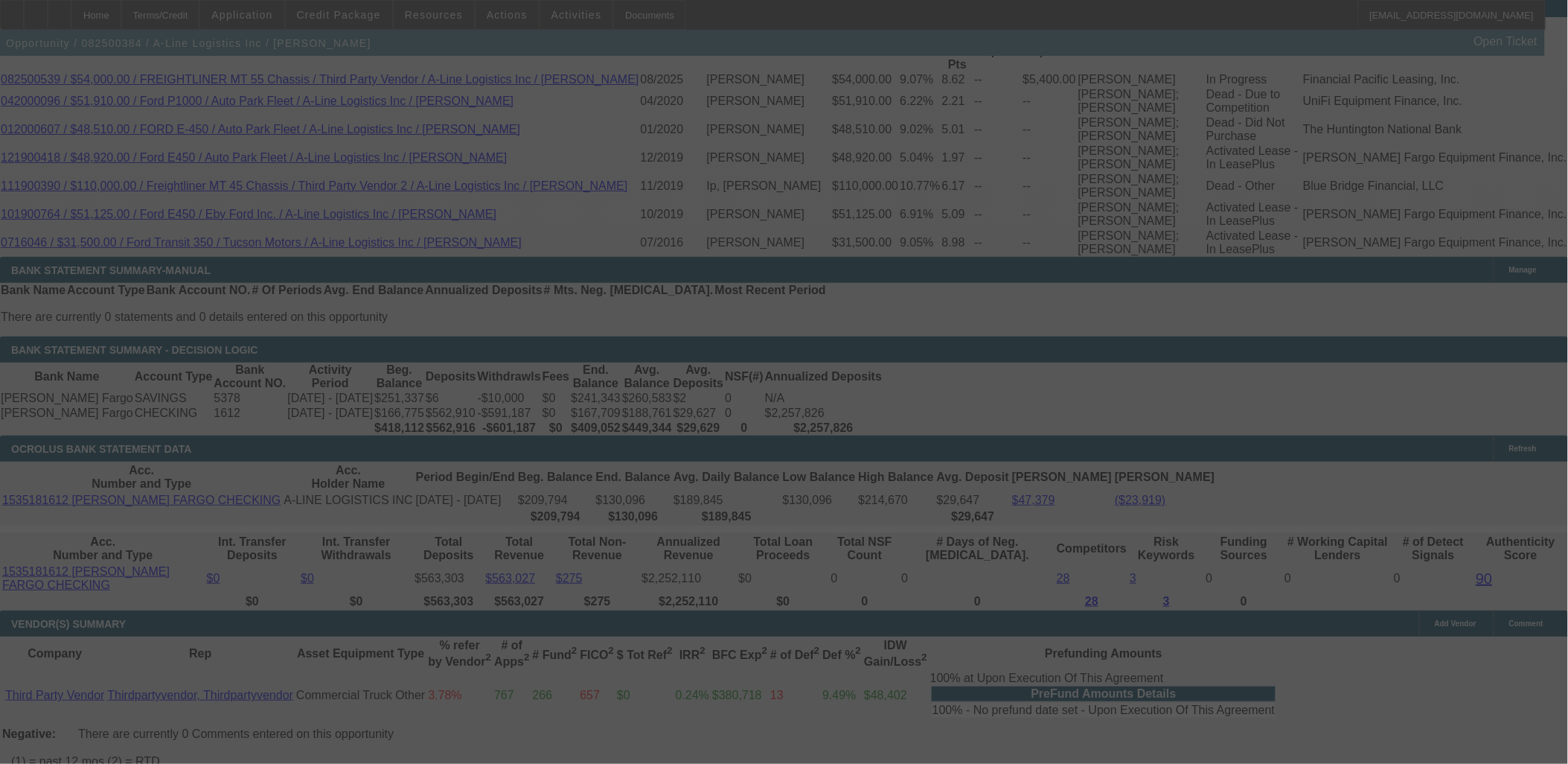
select select "0"
select select "6"
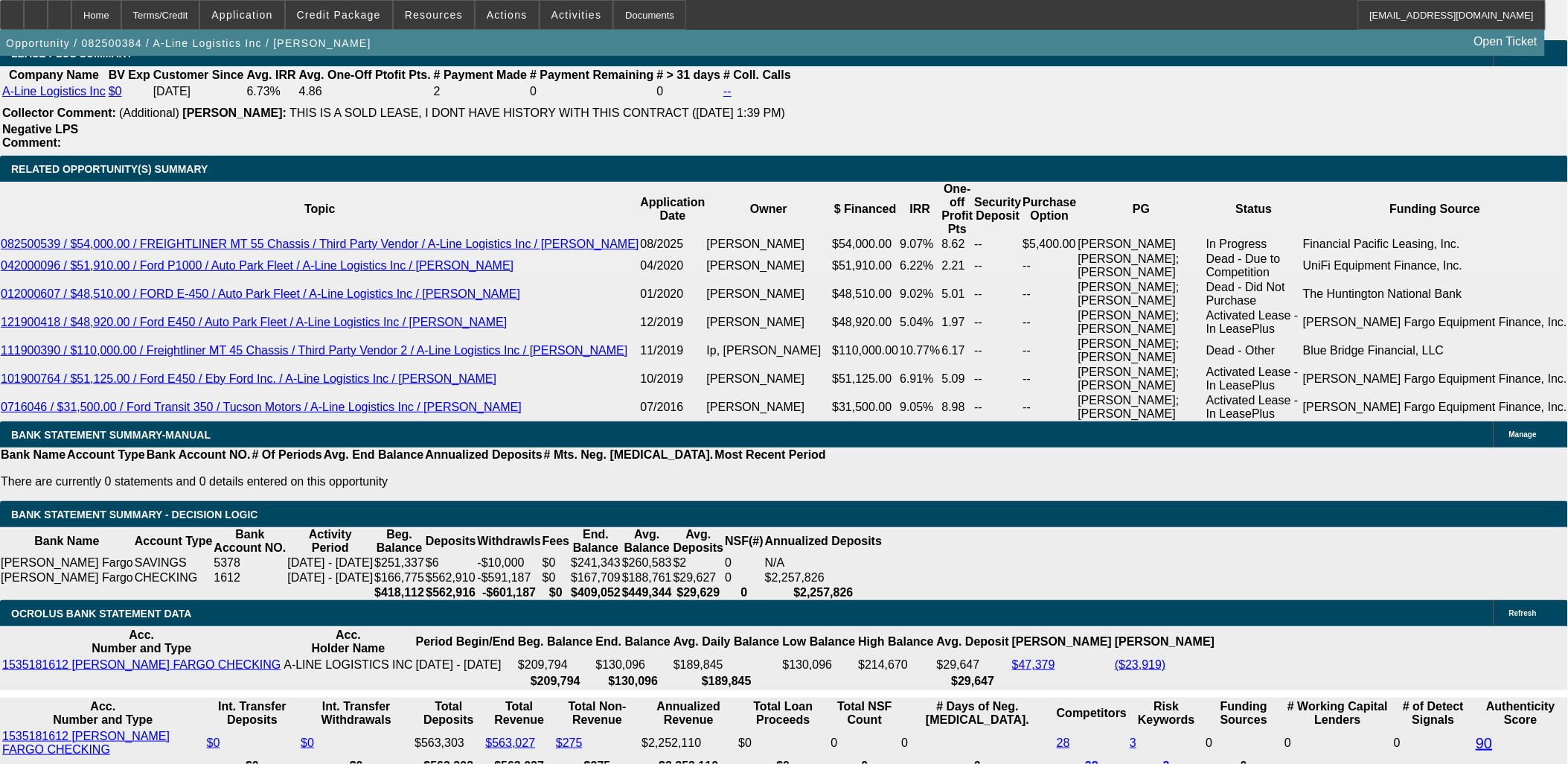
scroll to position [2646, 0]
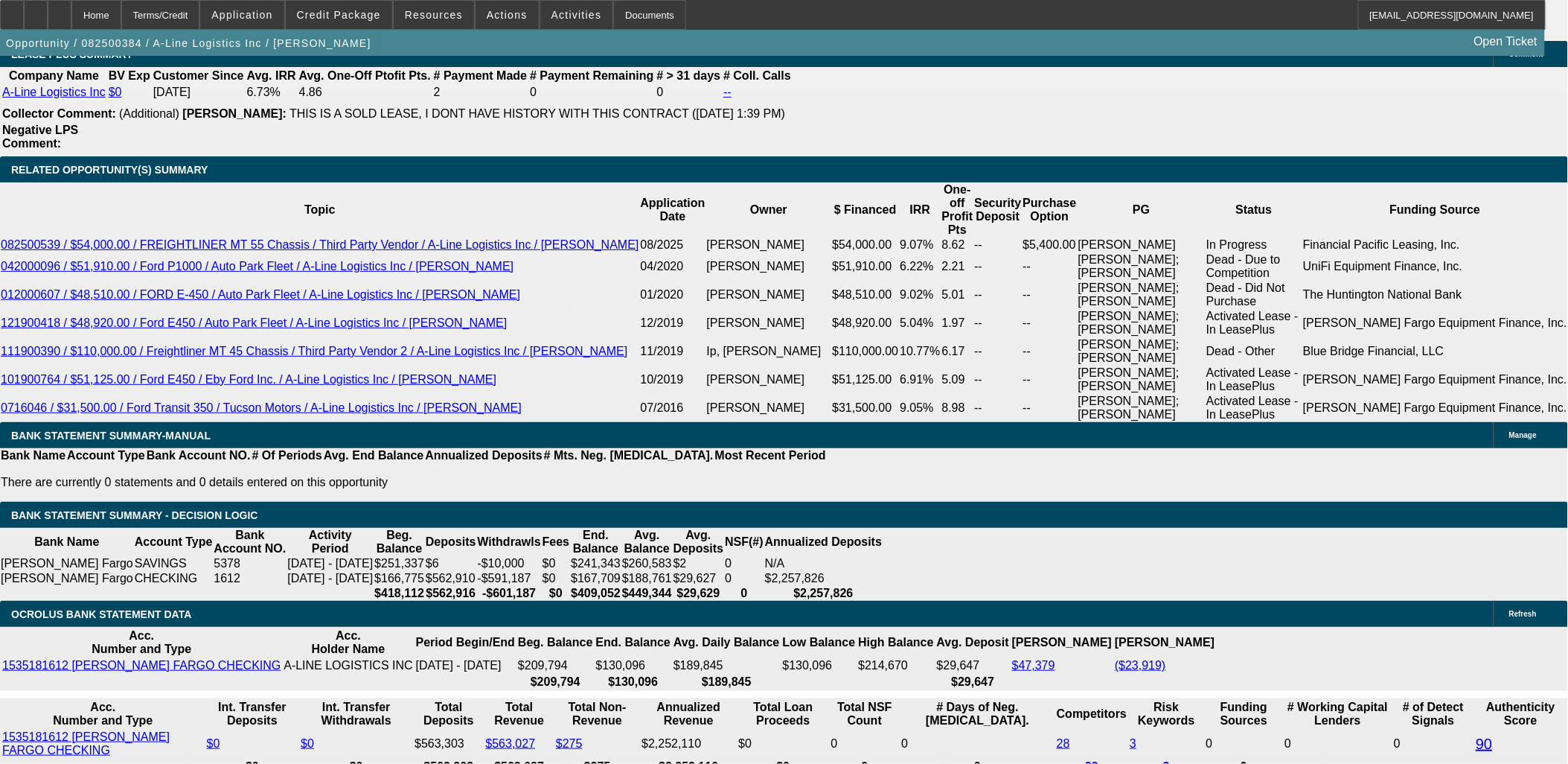
type input "4799.99"
type input "UNKNOWN"
type input "10.9"
type input "$4,799.99"
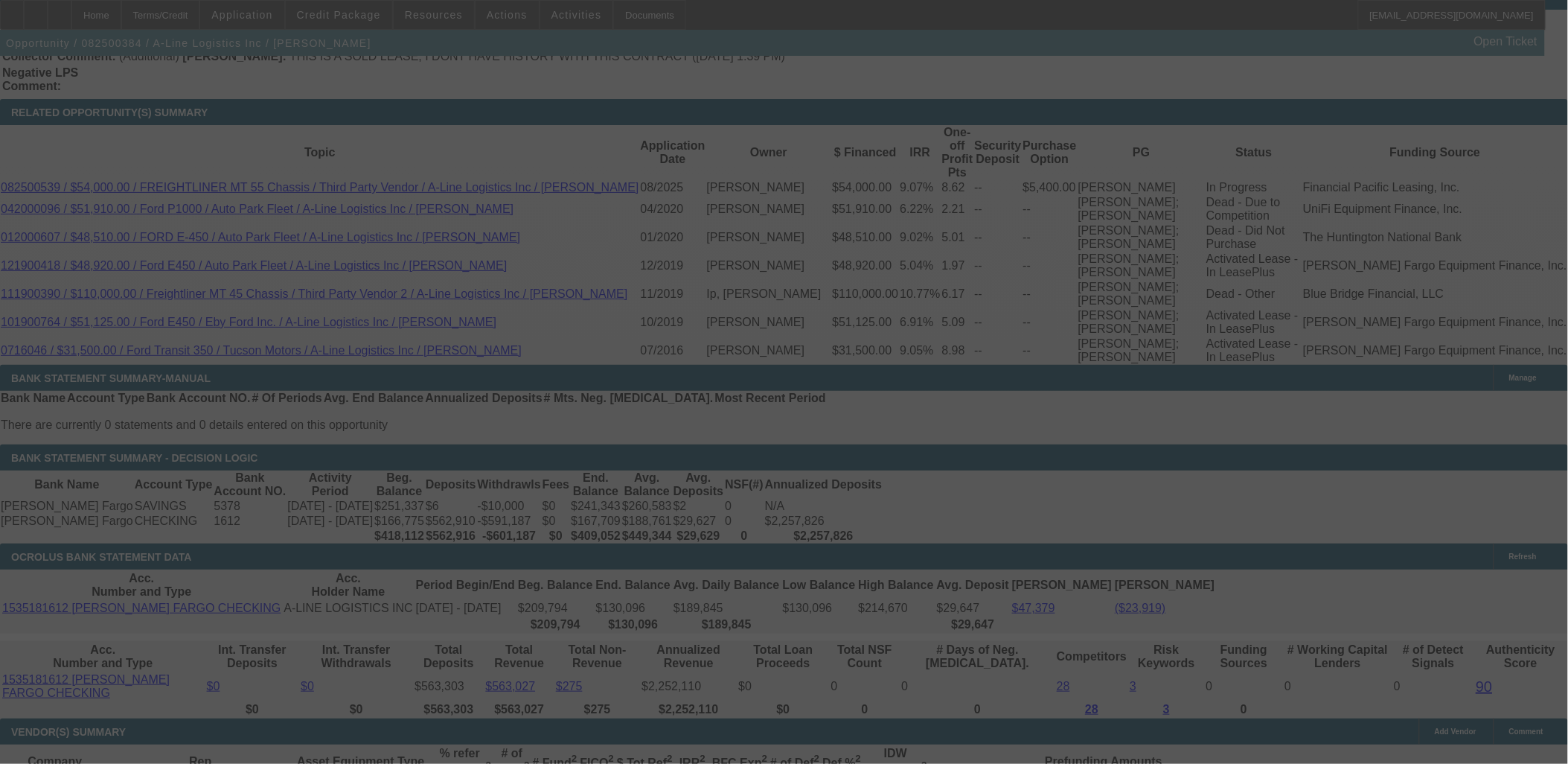
scroll to position [2729, 0]
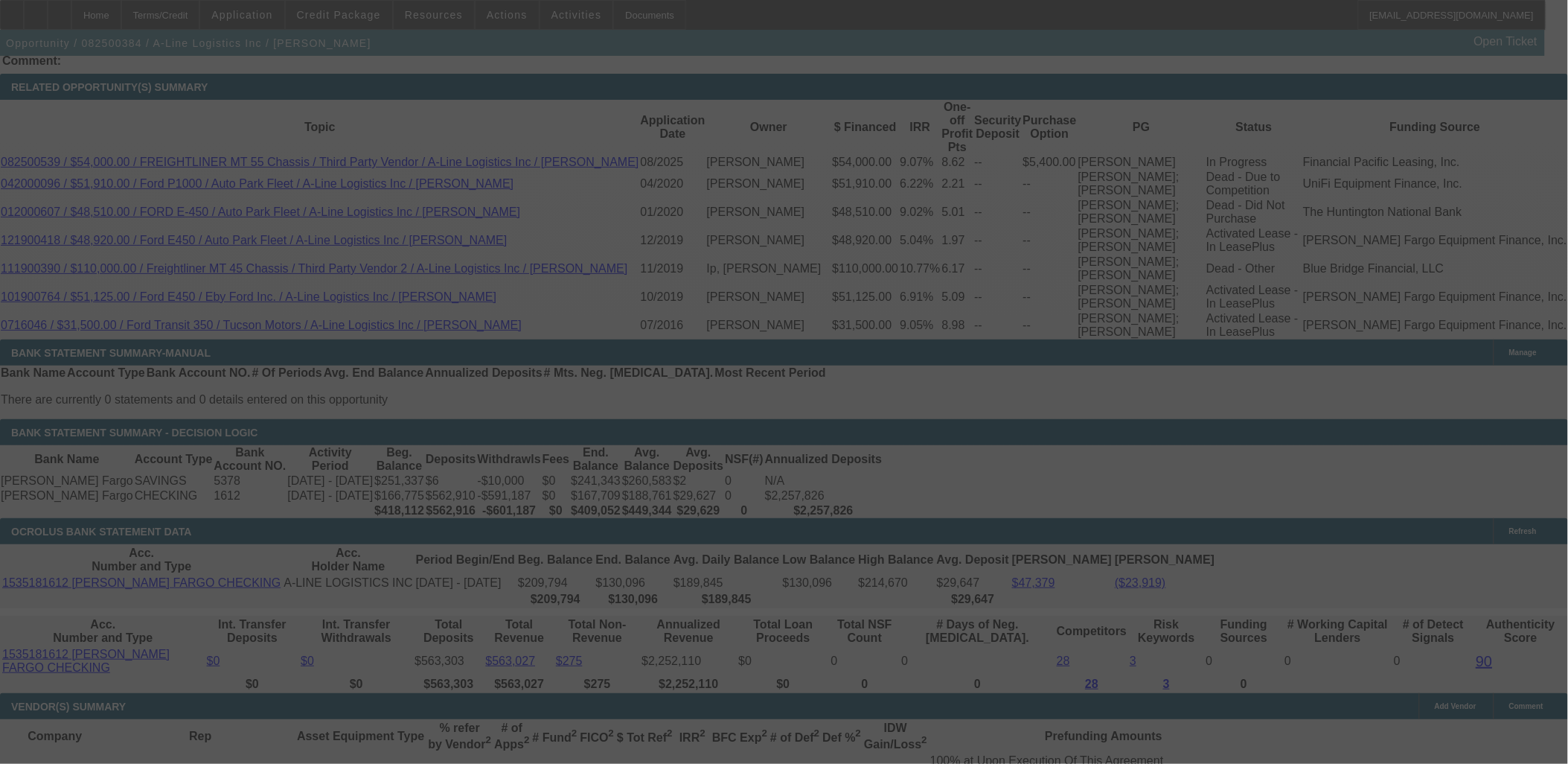
select select "0"
select select "6"
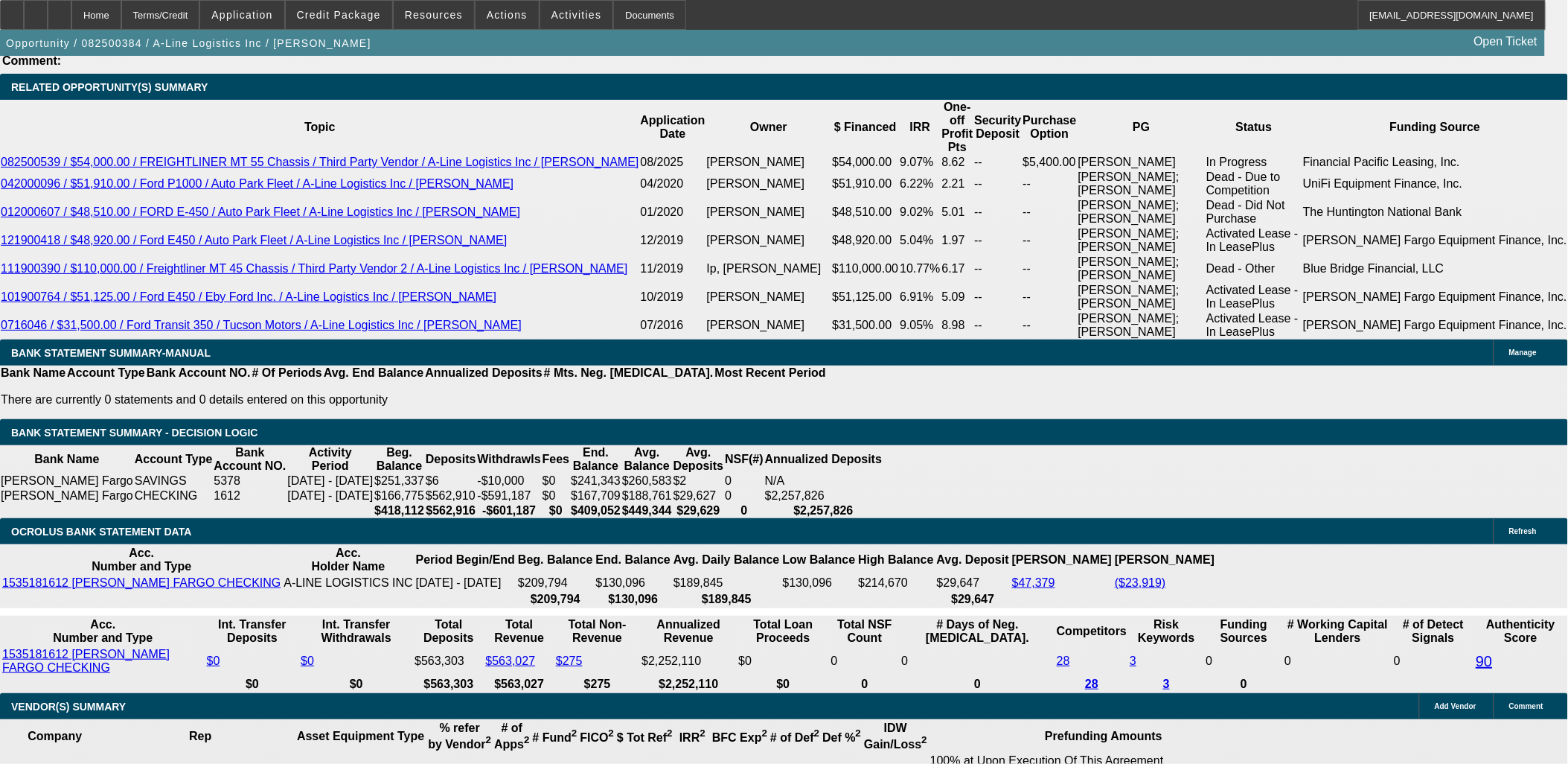
drag, startPoint x: 262, startPoint y: 445, endPoint x: 270, endPoint y: 445, distance: 8.0
type input "4849.99"
type input "UNKNOWN"
type input "11.5"
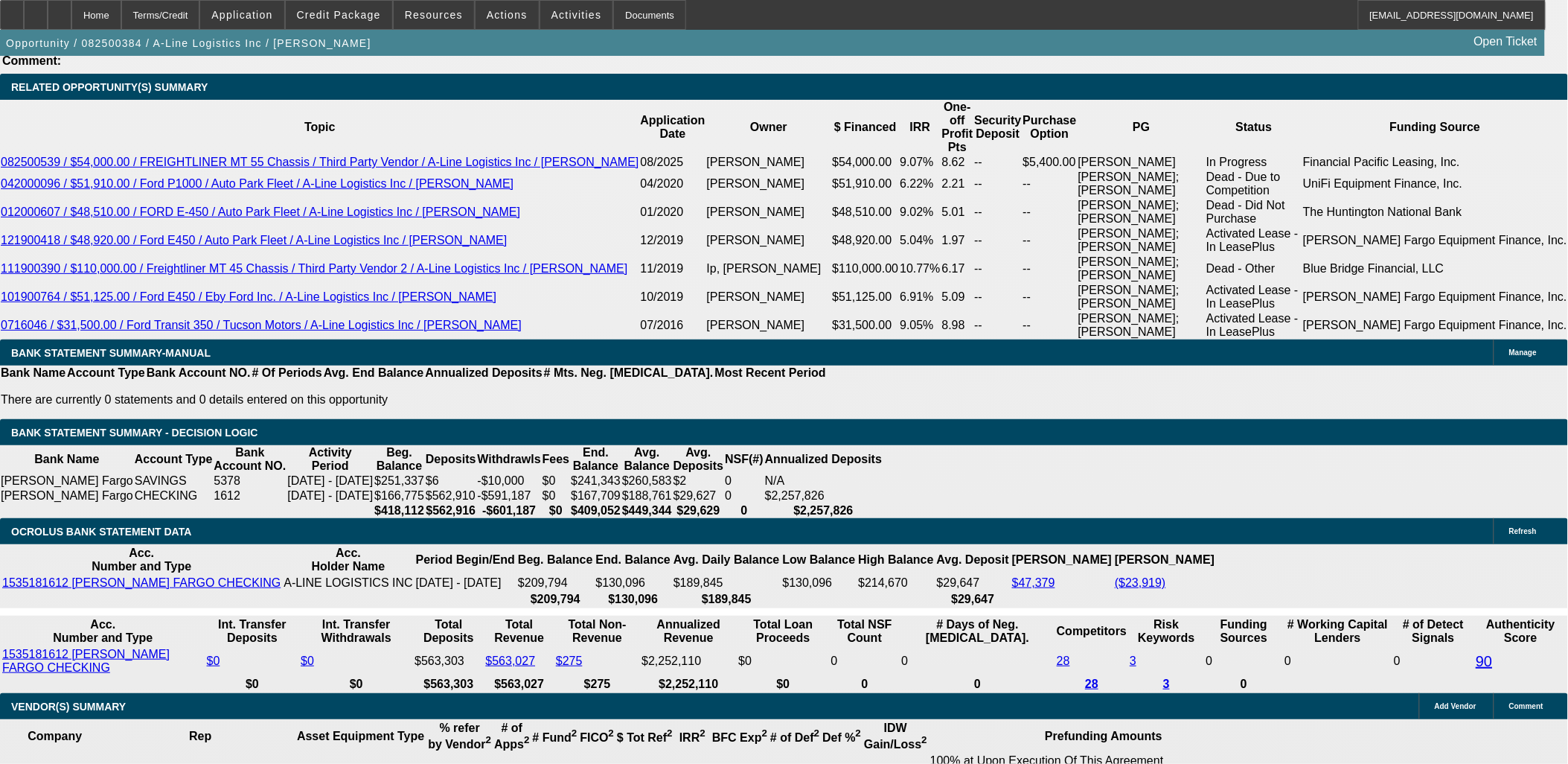
type input "$4,849.99"
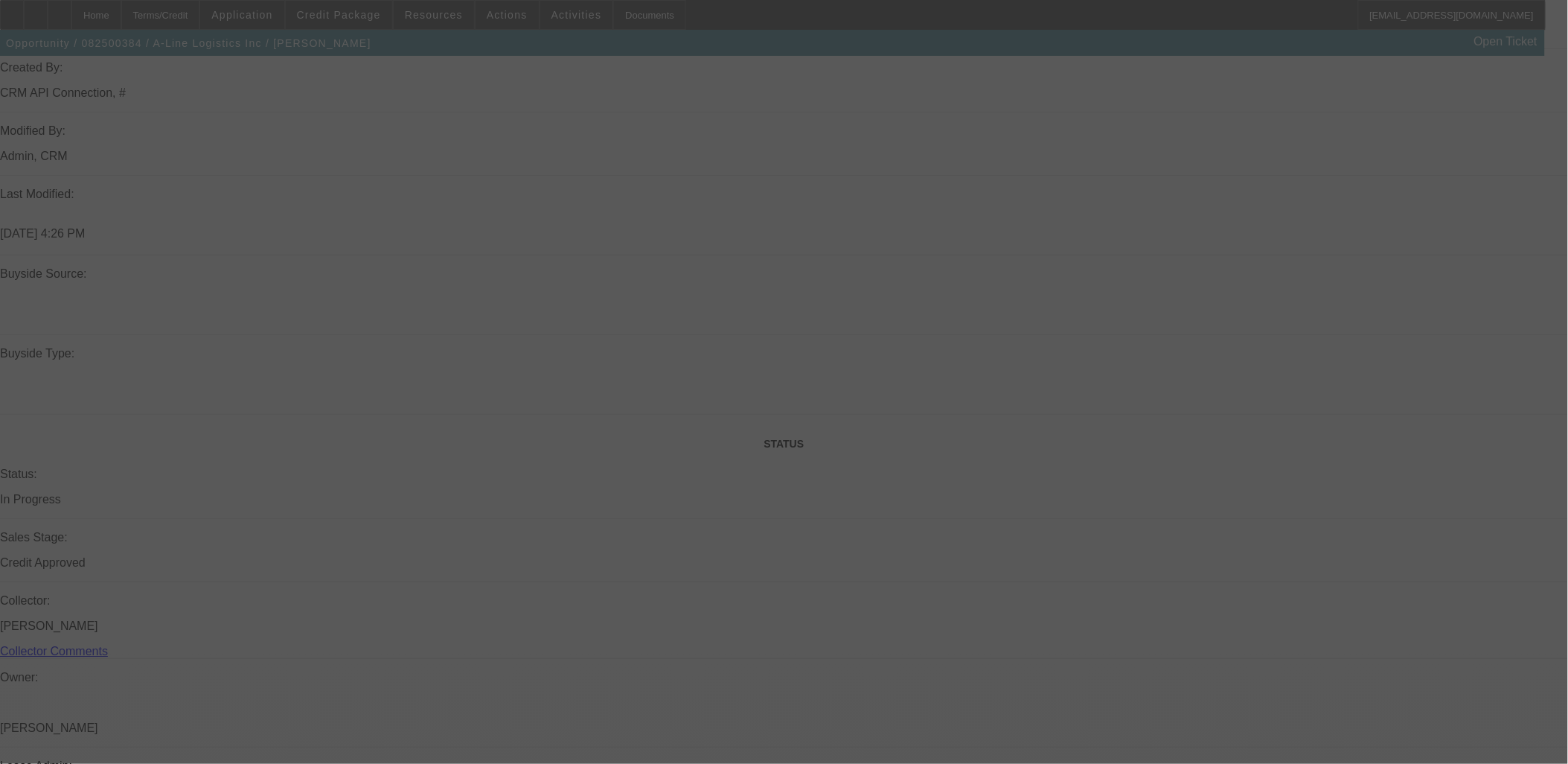
scroll to position [910, 0]
select select "0"
select select "6"
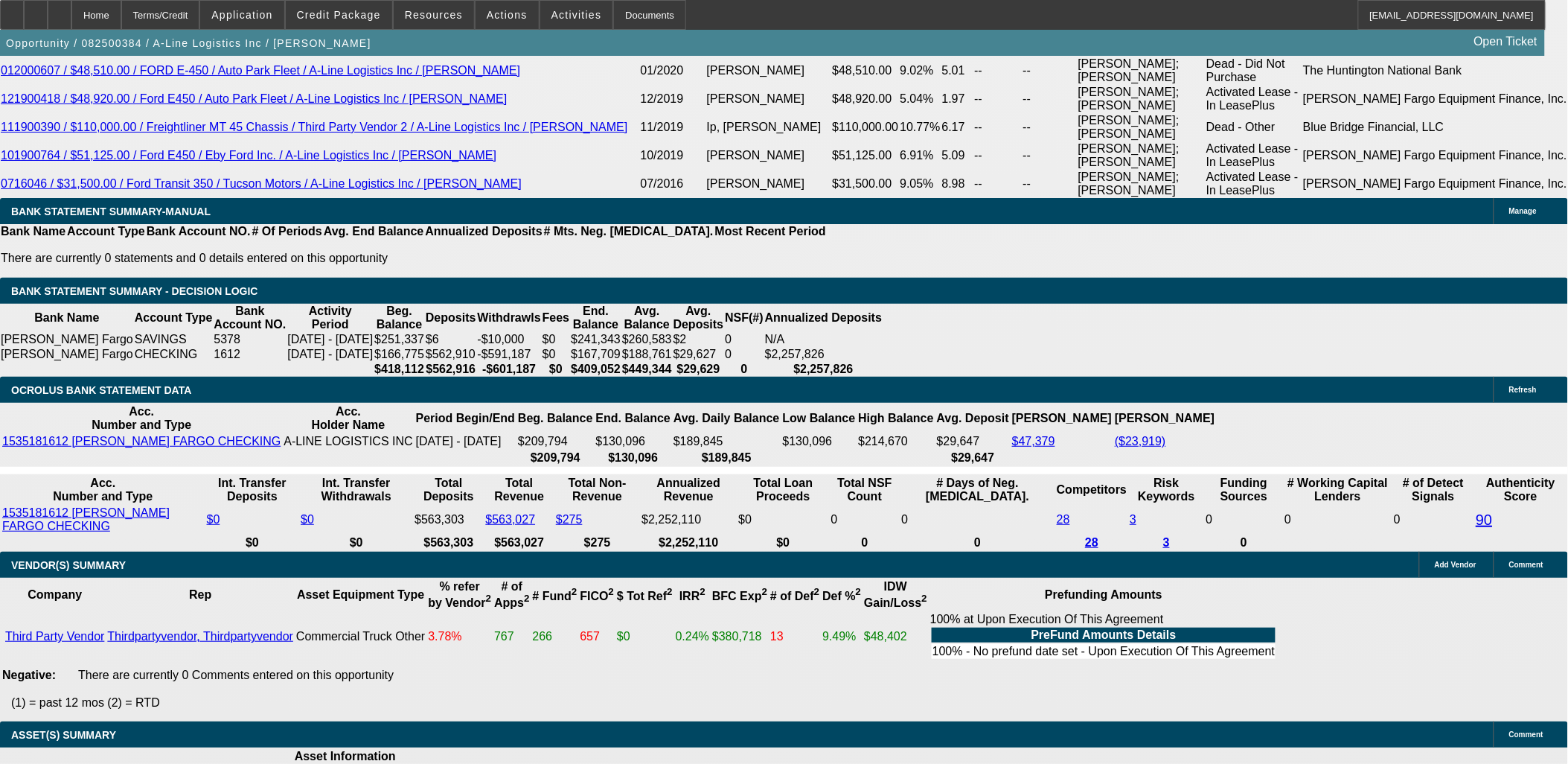
scroll to position [2729, 0]
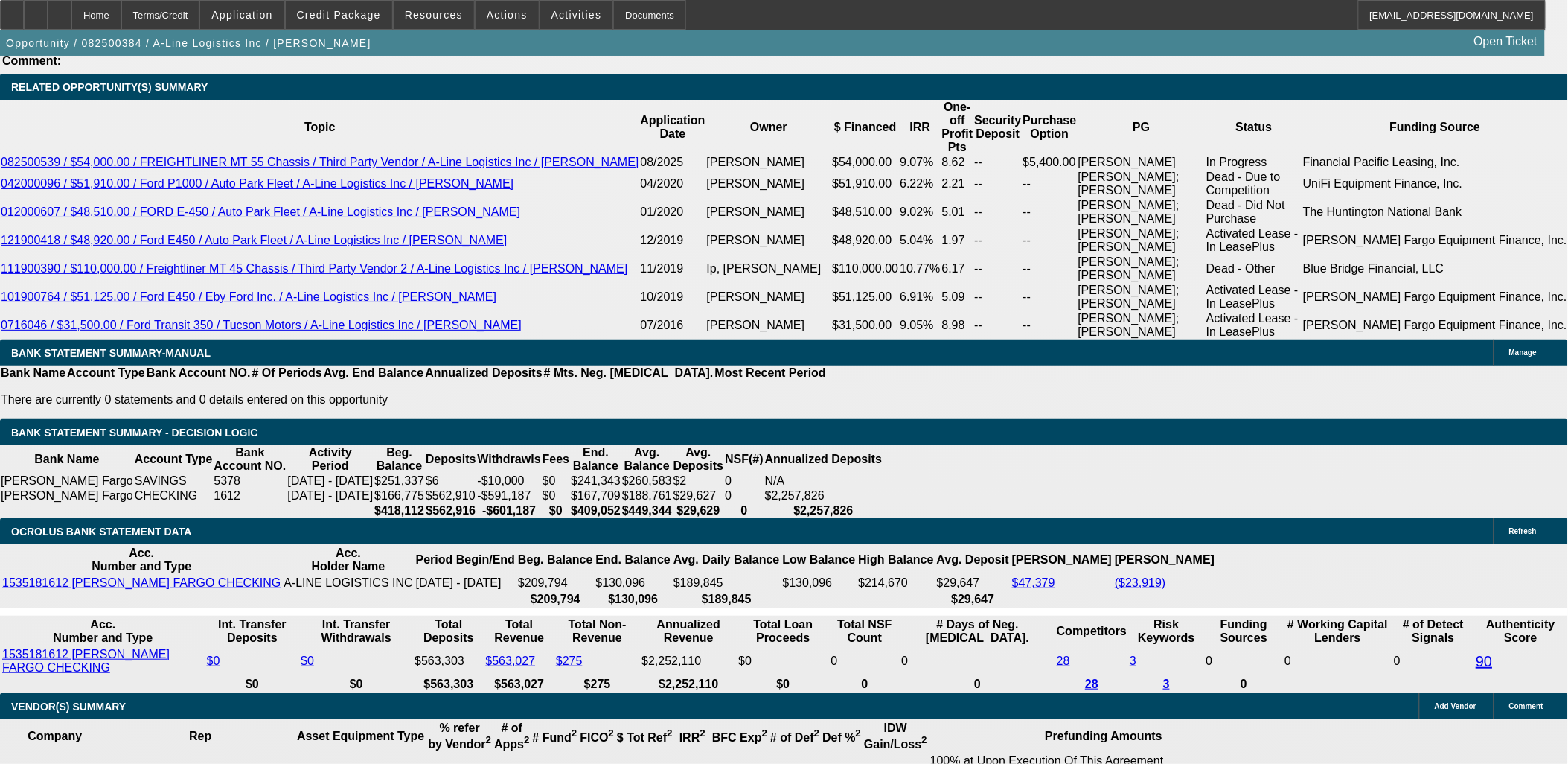
type input "4549.99"
type input "8.1"
type input "UNKNOWN"
type input "$4,549.99"
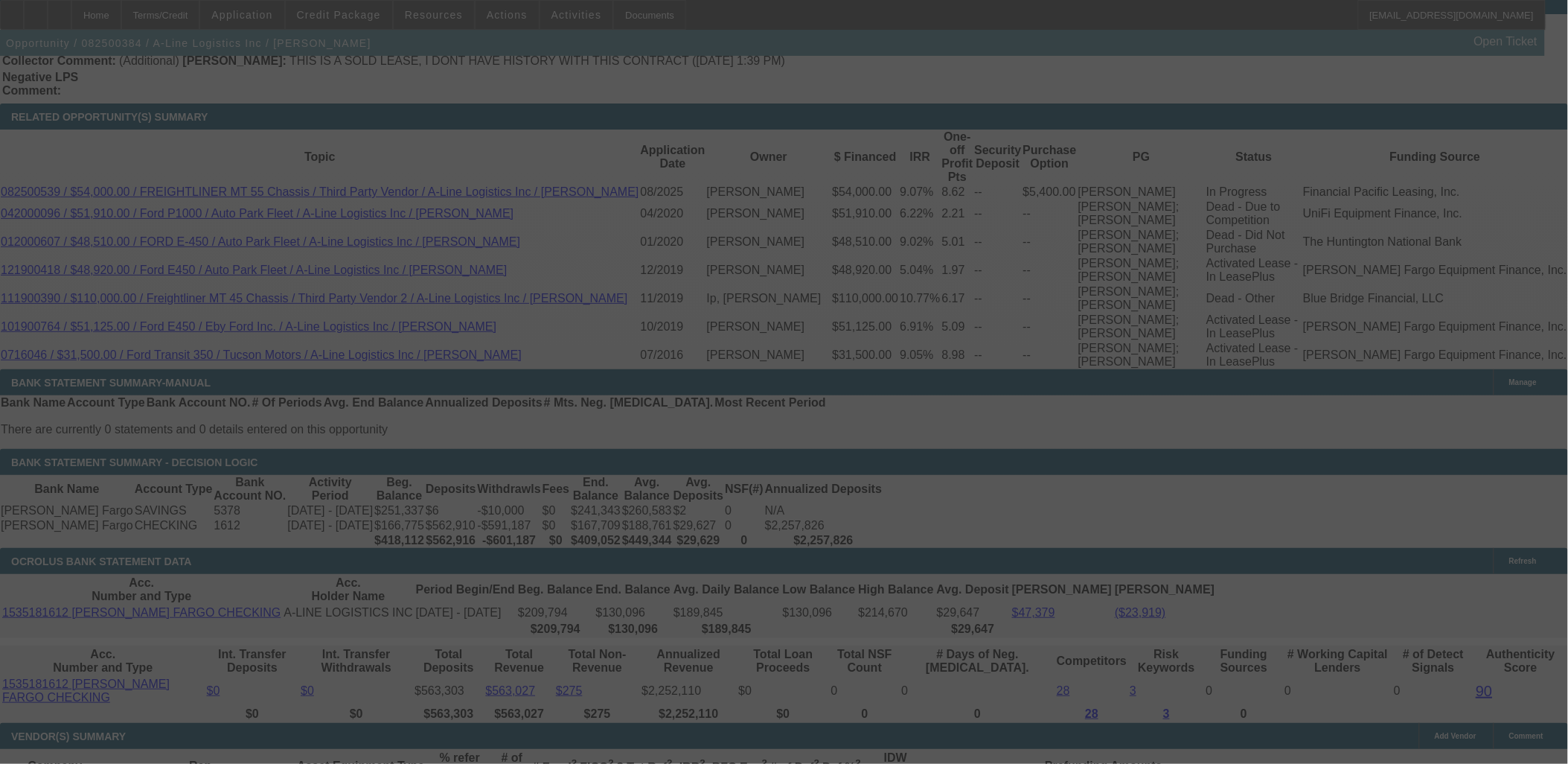
scroll to position [2729, 0]
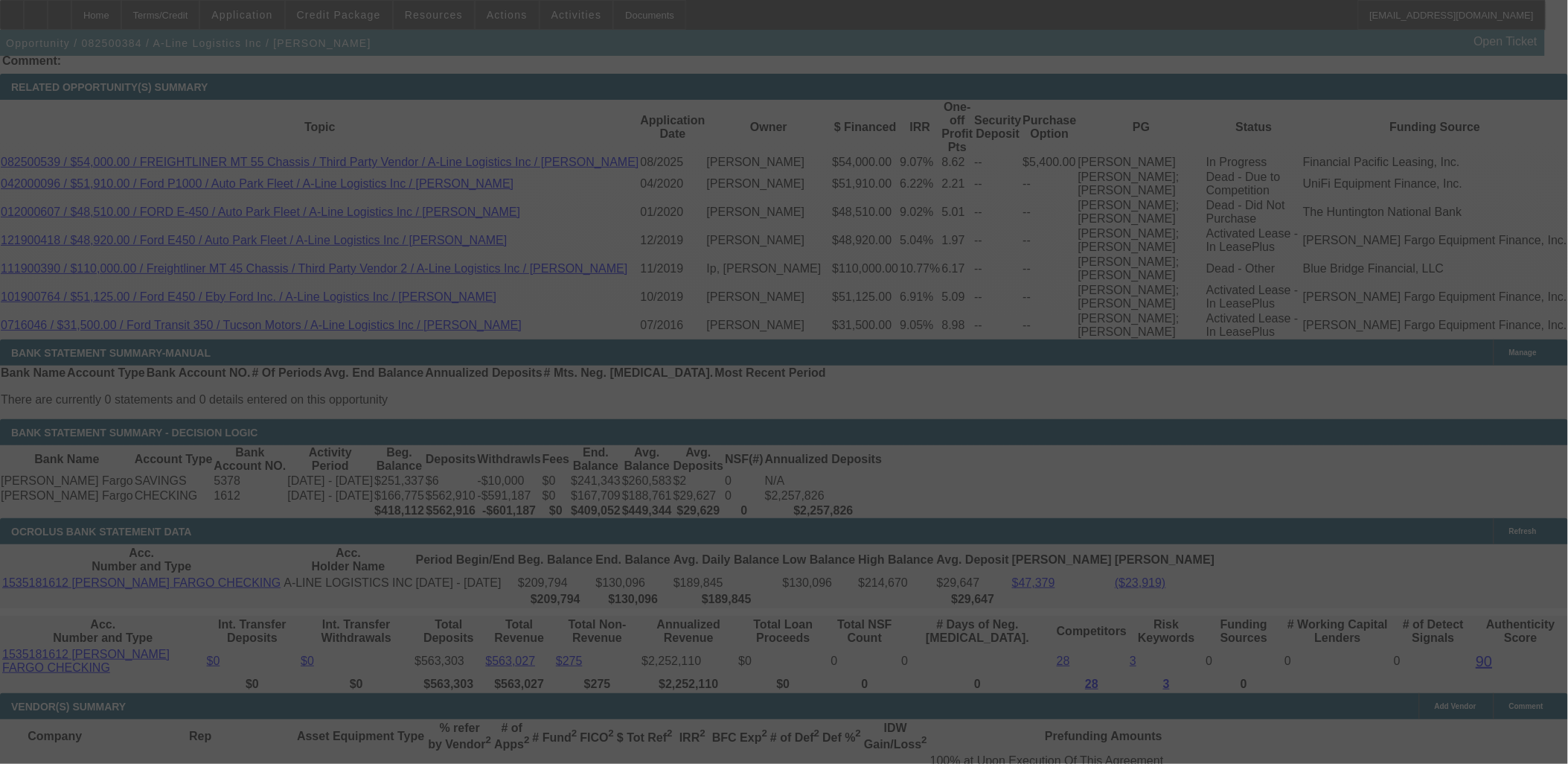
select select "0"
select select "0.1"
select select "4"
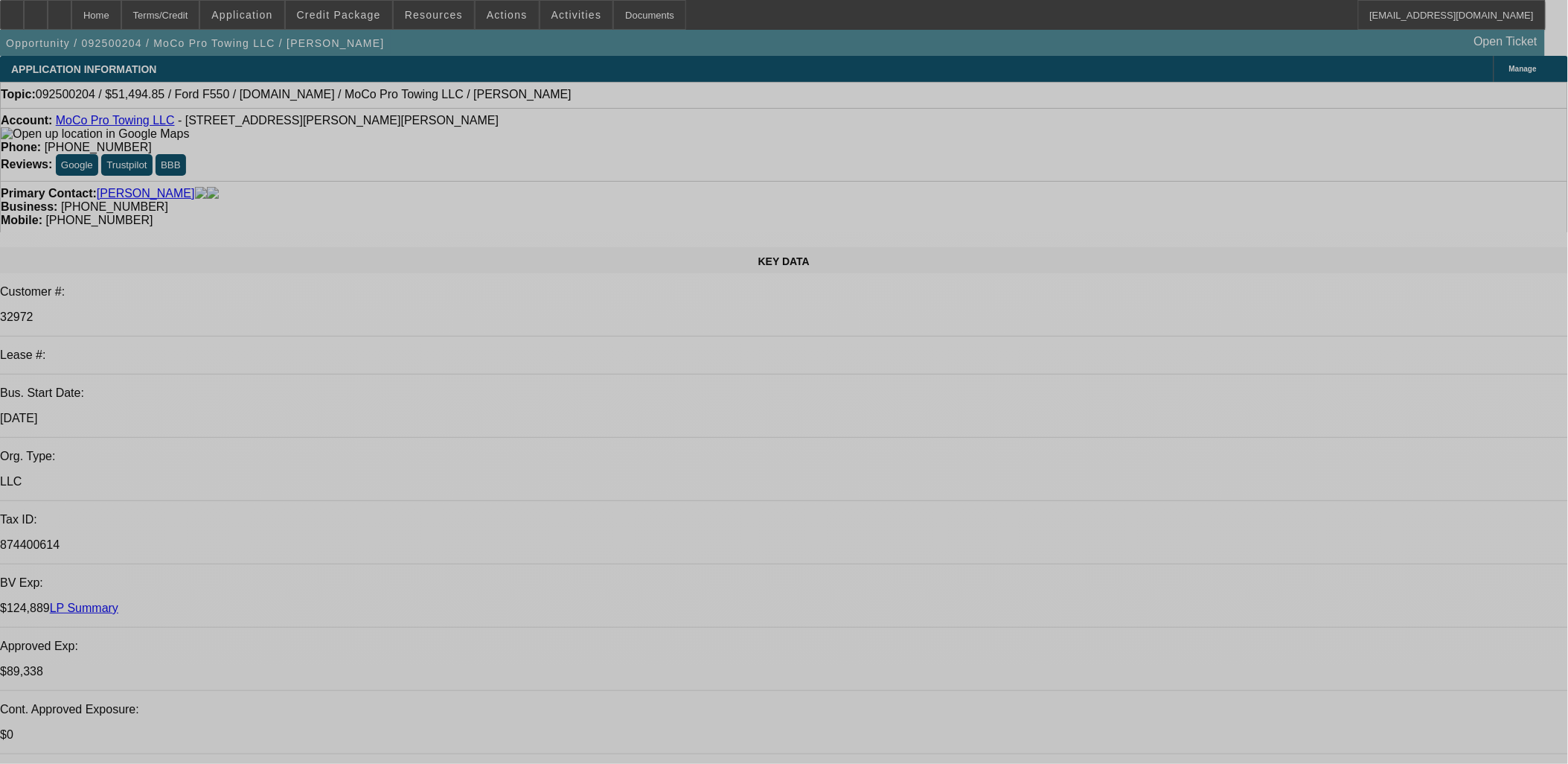
select select "0"
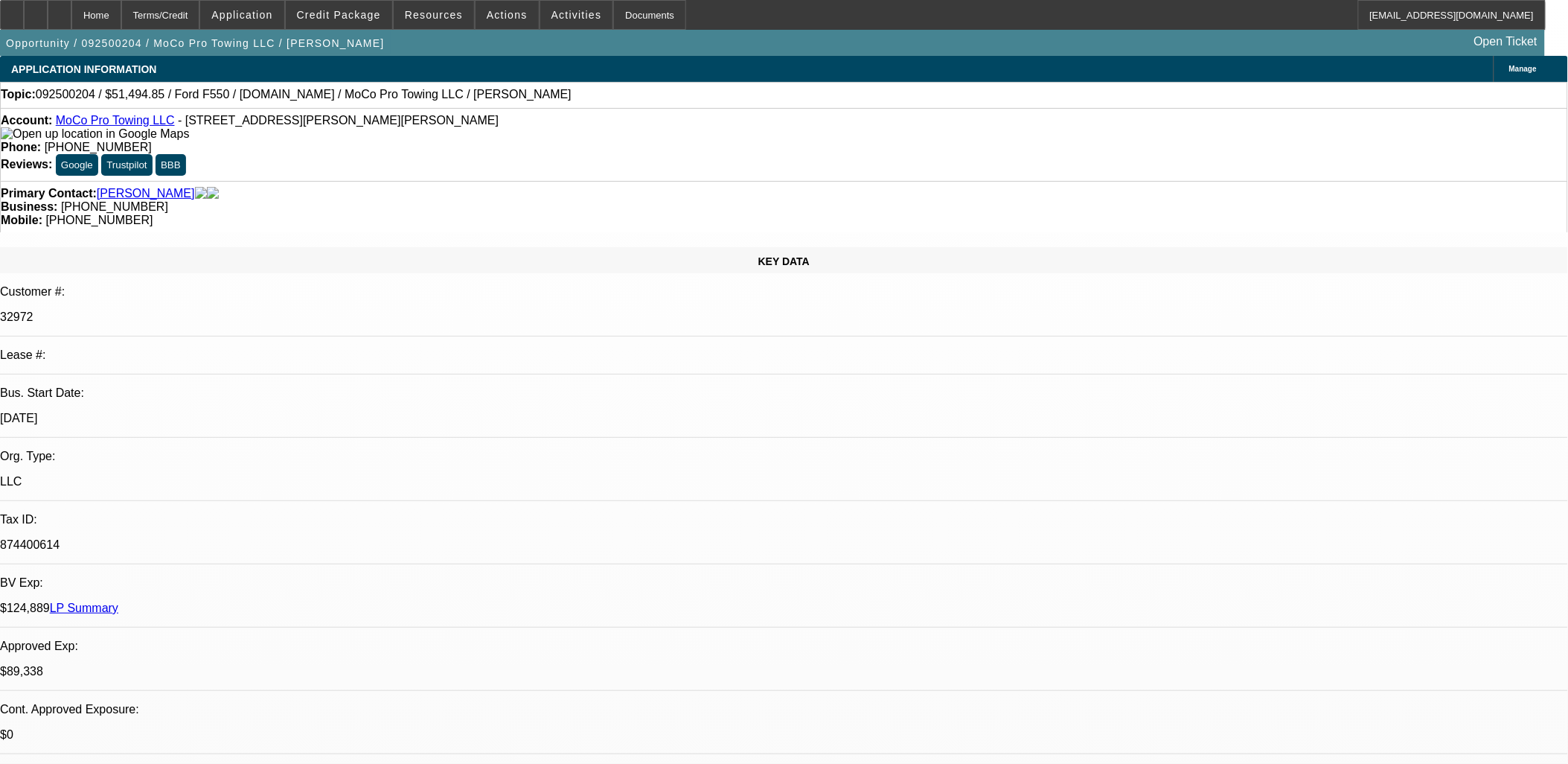
select select "0"
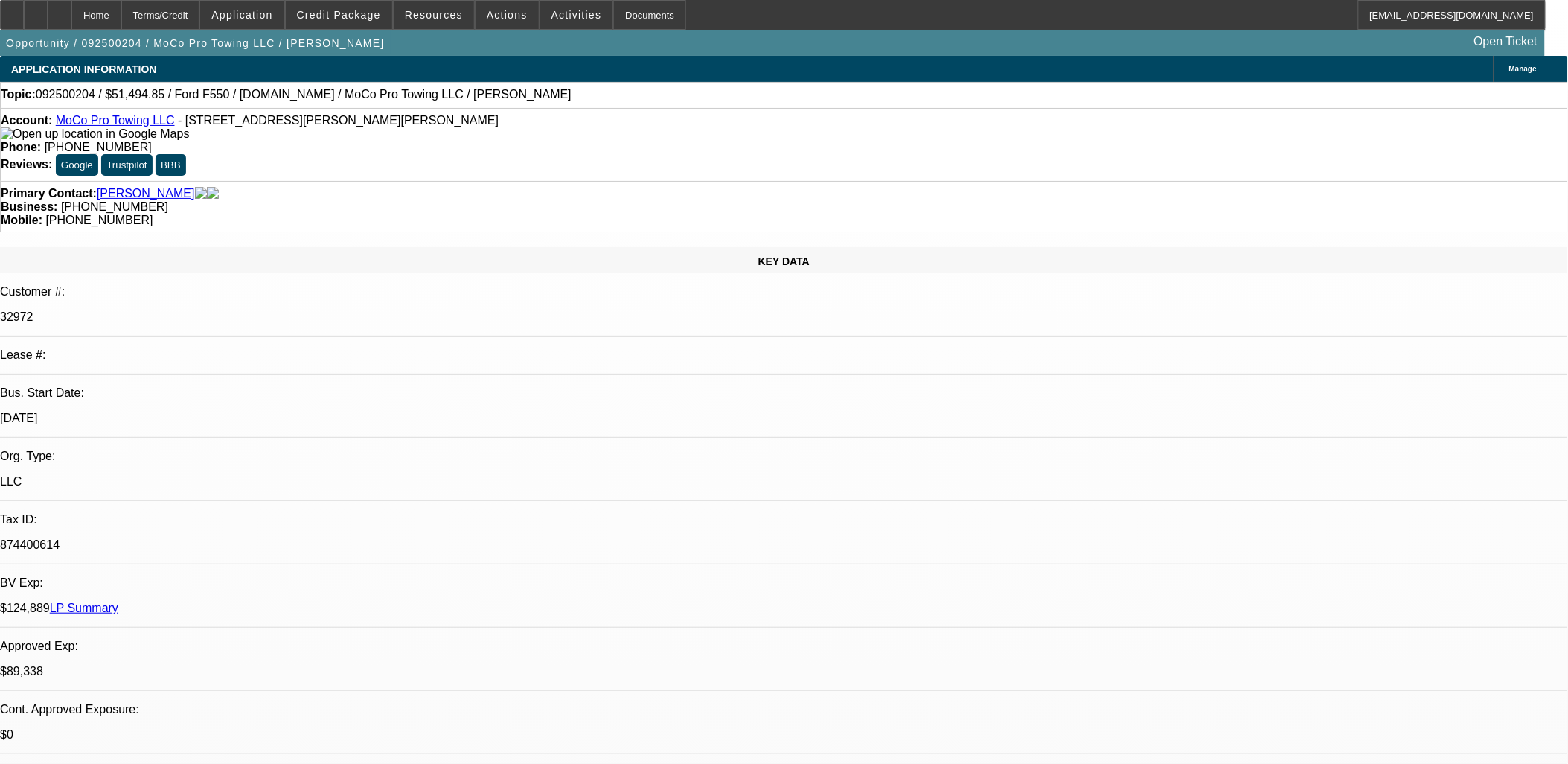
select select "0"
select select "1"
select select "2"
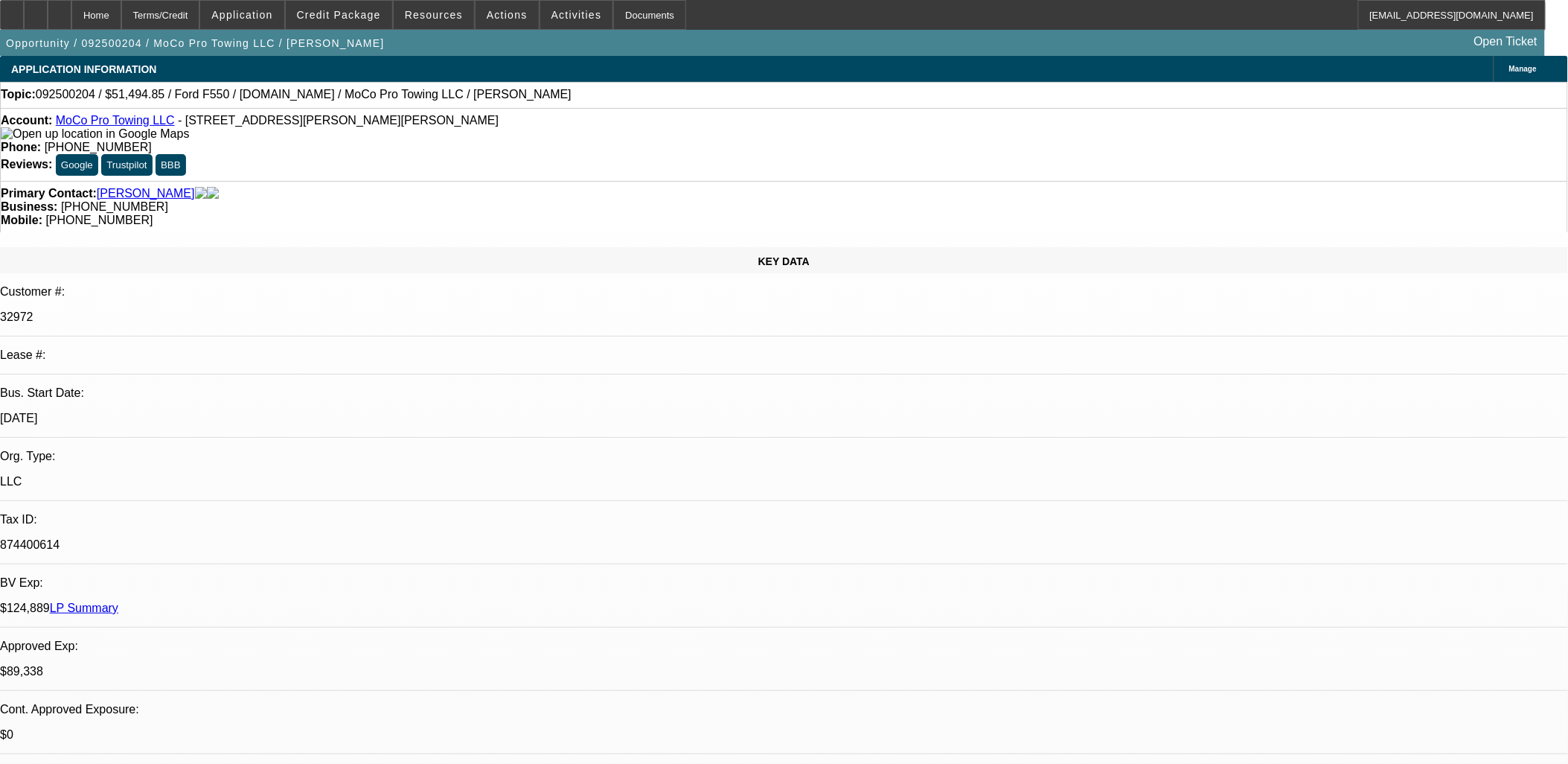
select select "6"
select select "1"
select select "2"
select select "6"
select select "1"
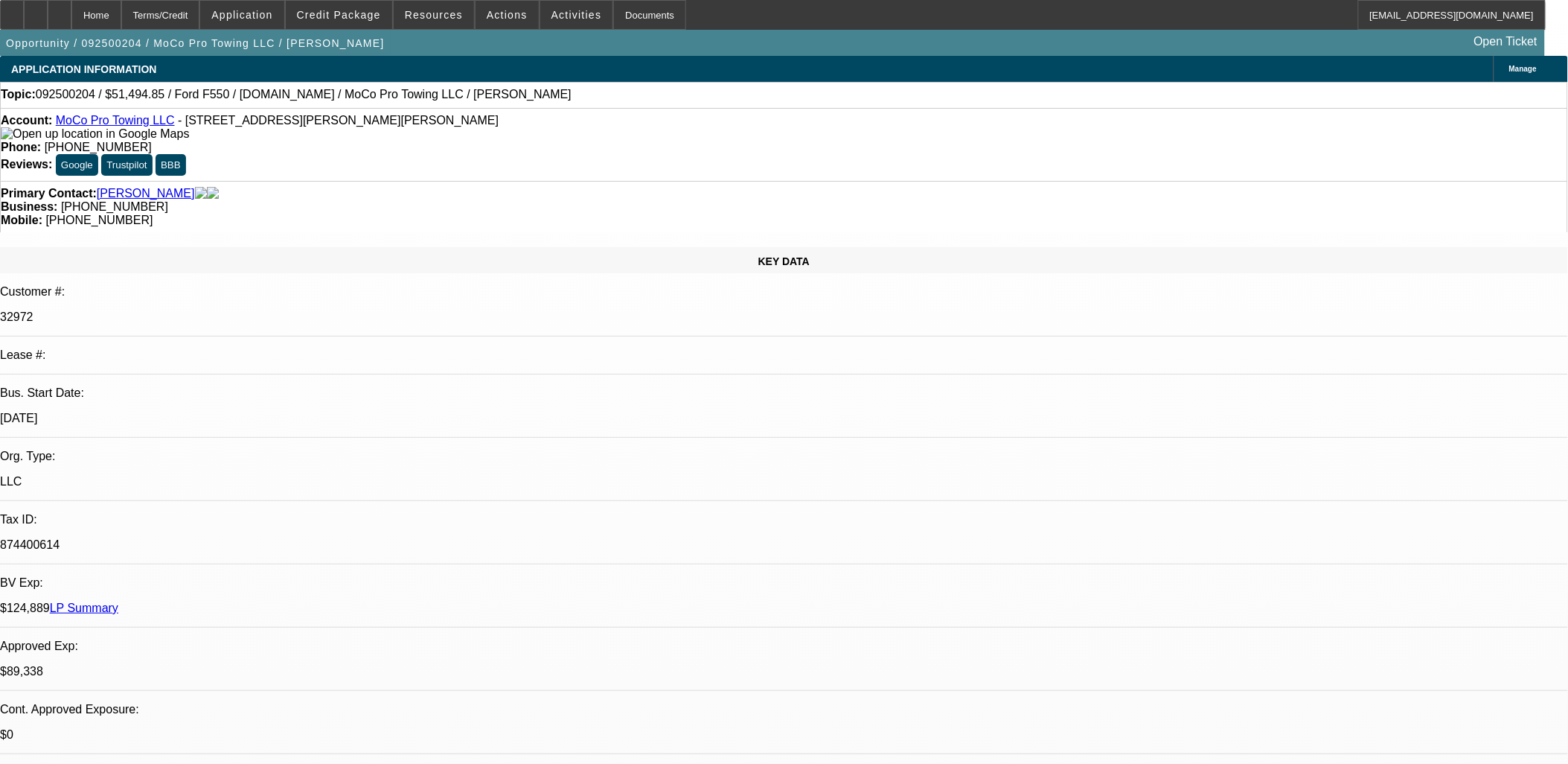
select select "2"
select select "6"
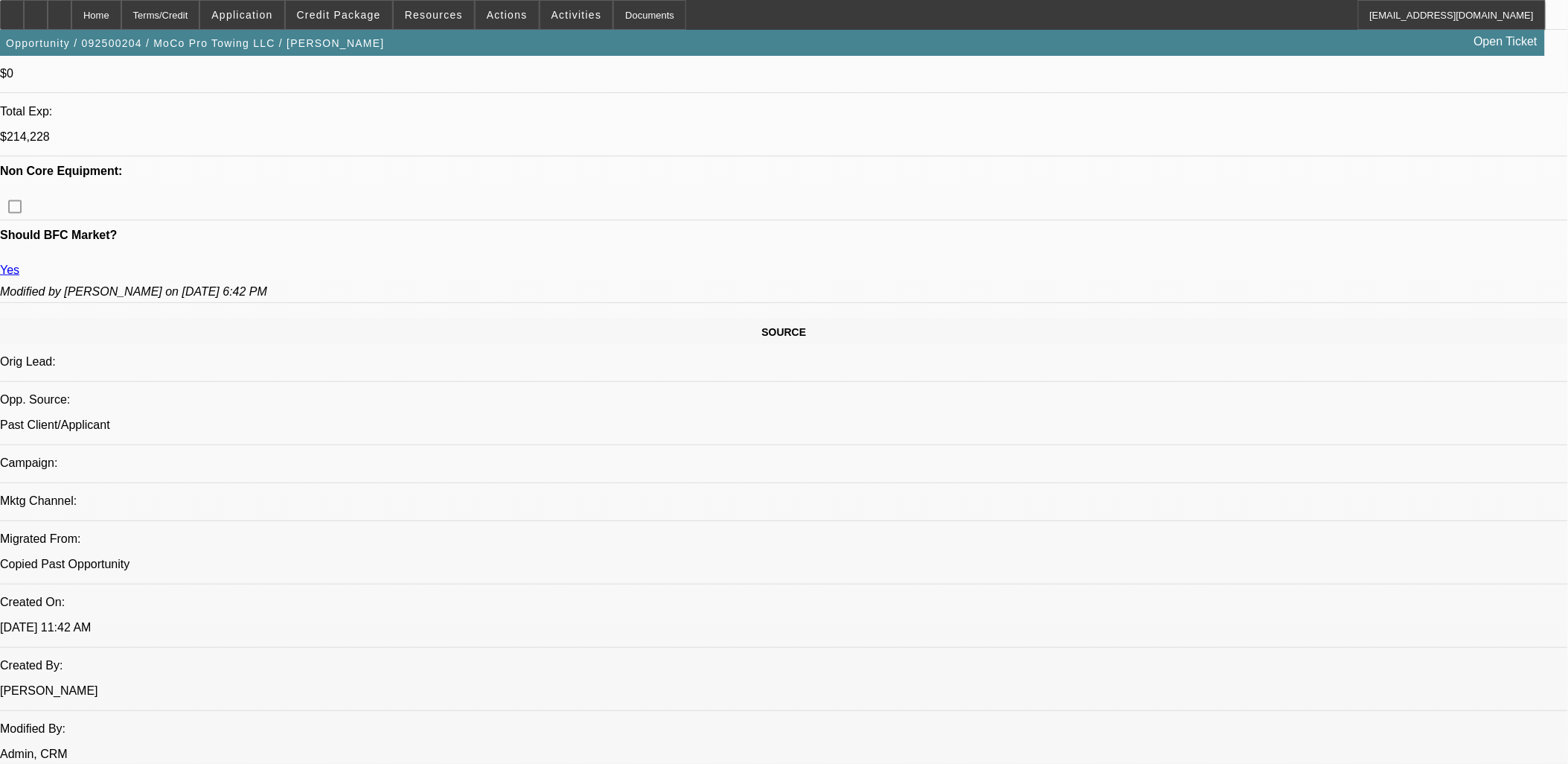
scroll to position [746, 0]
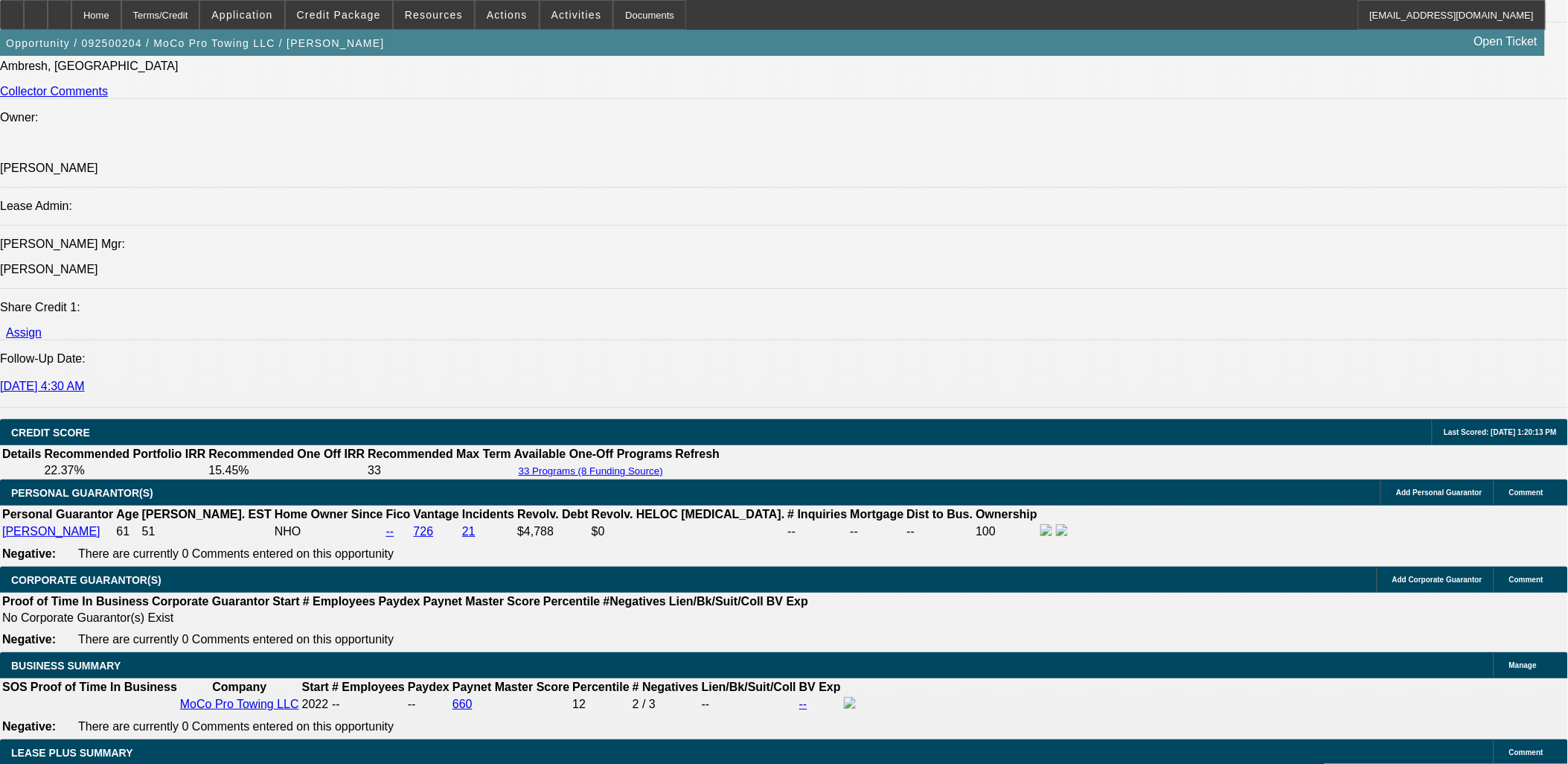
scroll to position [2837, 0]
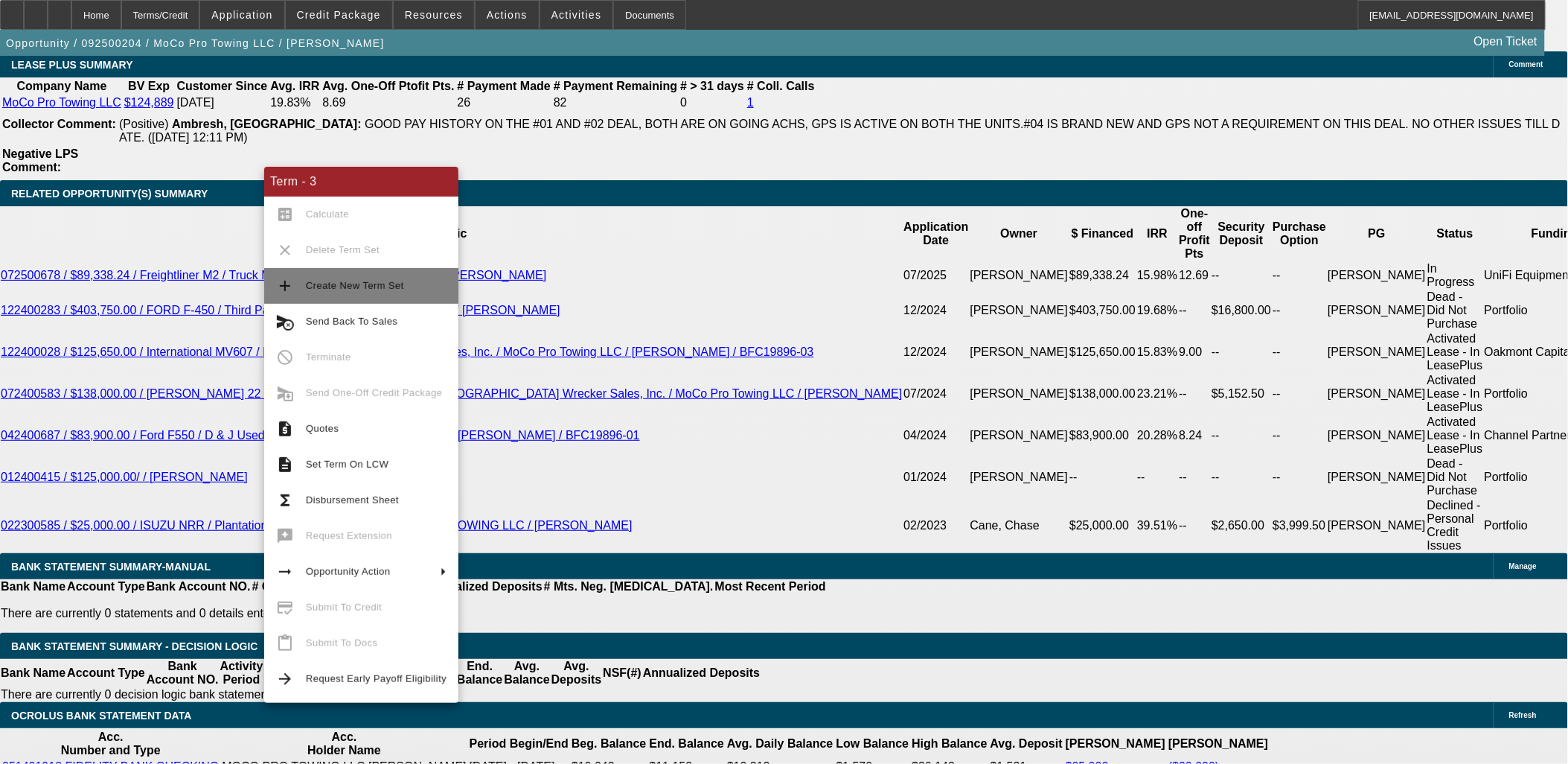
click at [344, 280] on span "Create New Term Set" at bounding box center [376, 285] width 140 height 18
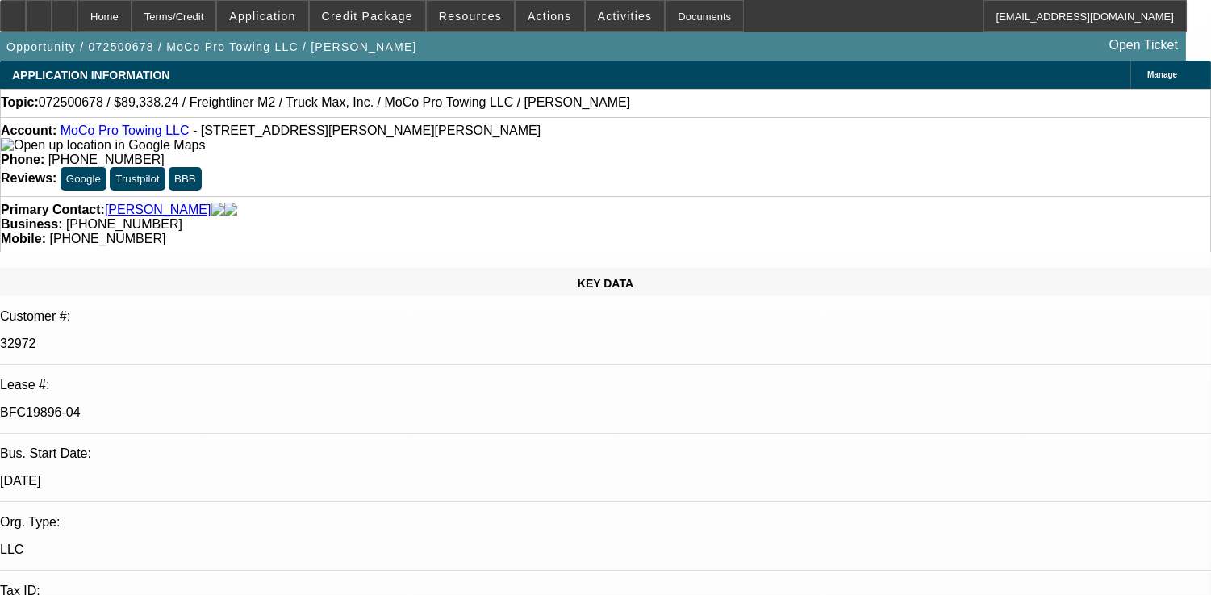
select select "0"
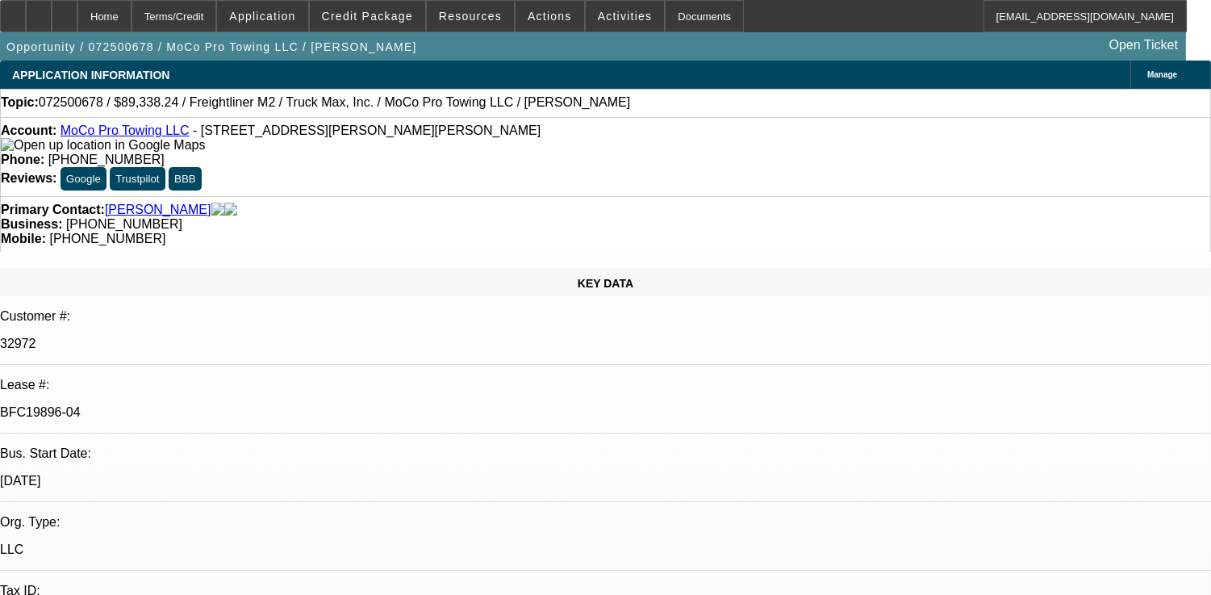
select select "0"
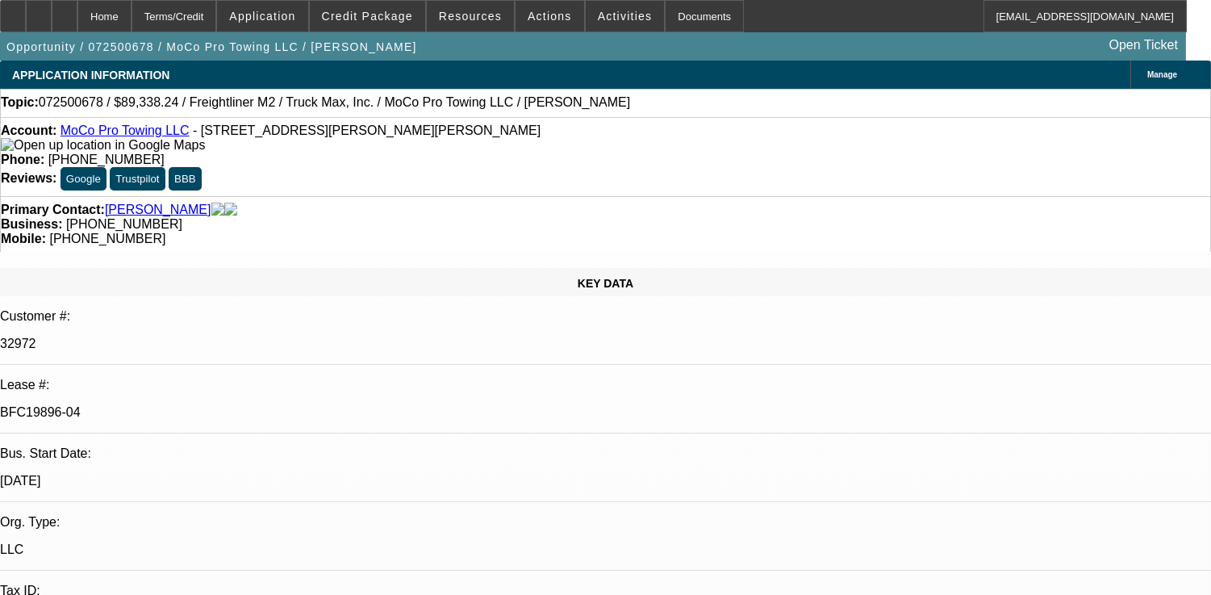
select select "0"
select select "1"
select select "6"
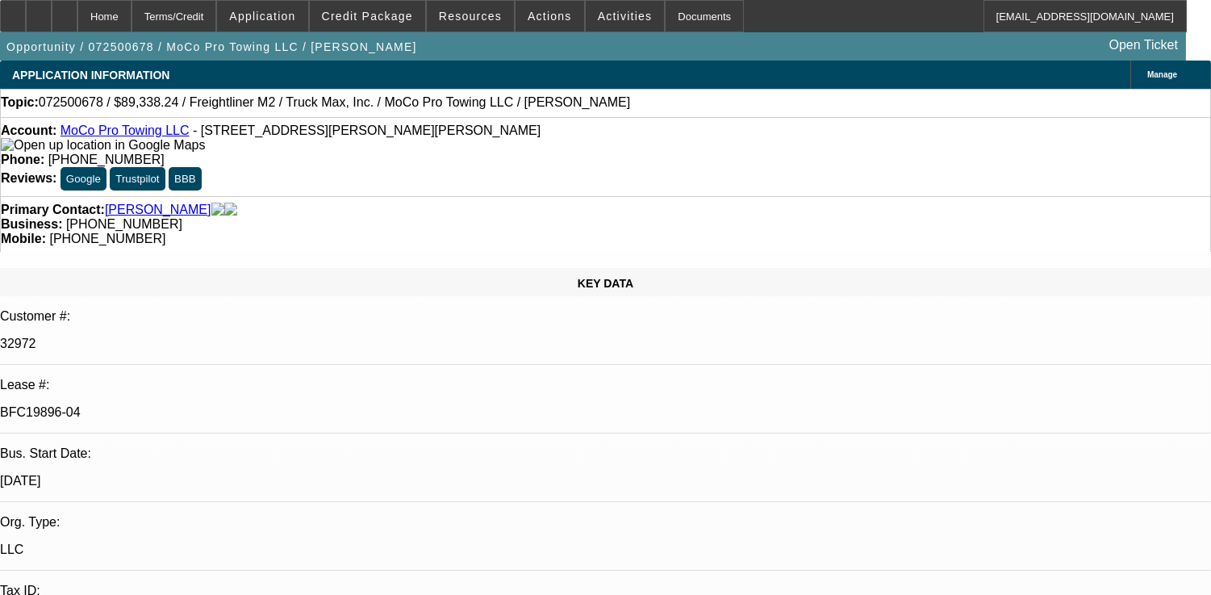
select select "1"
select select "6"
select select "1"
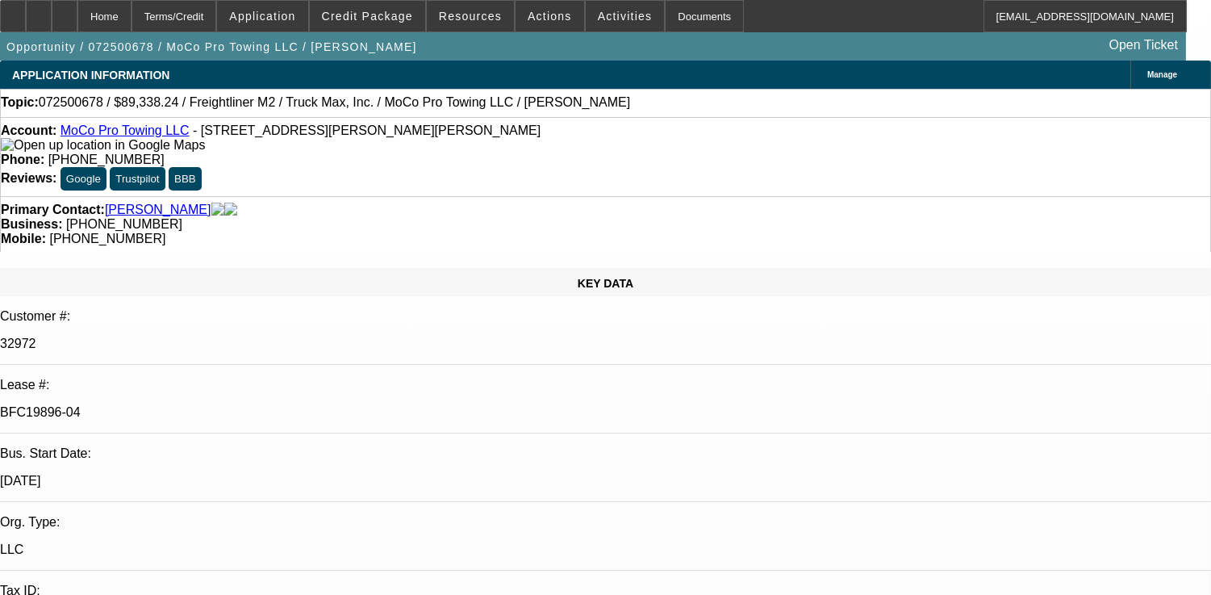
select select "6"
select select "1"
select select "6"
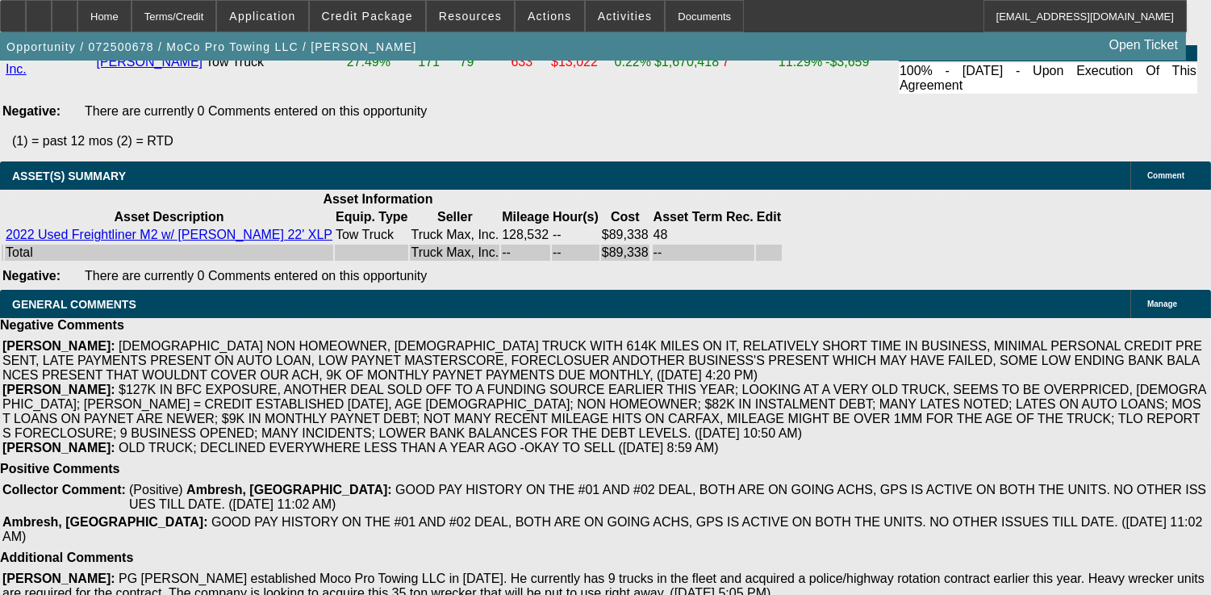
scroll to position [4119, 0]
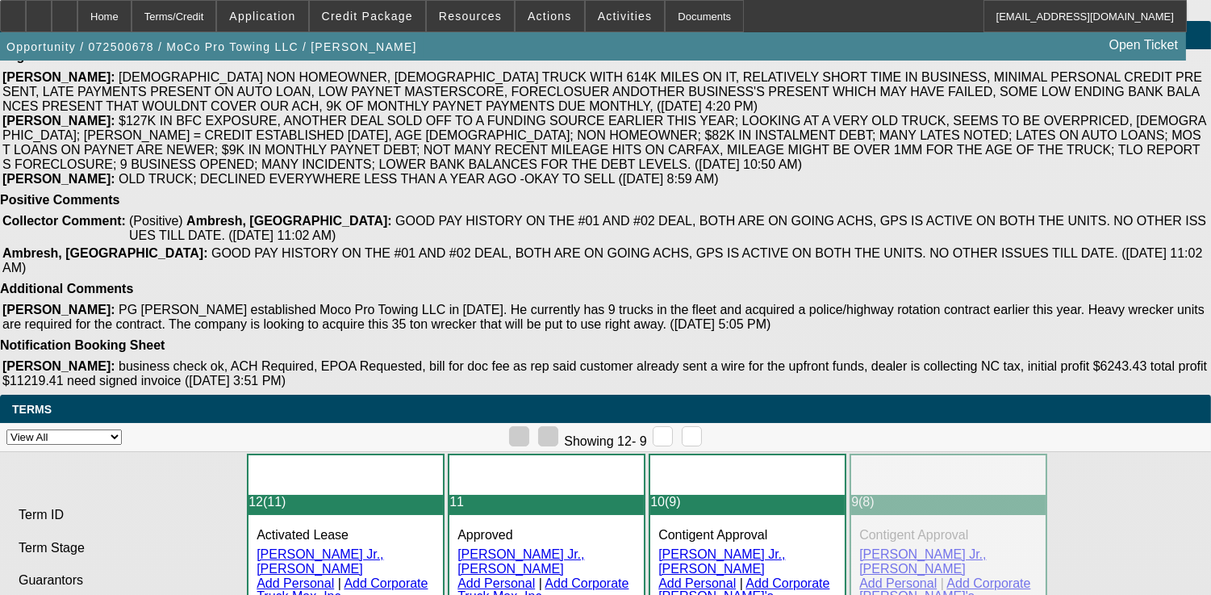
drag, startPoint x: 289, startPoint y: 446, endPoint x: 303, endPoint y: 482, distance: 38.1
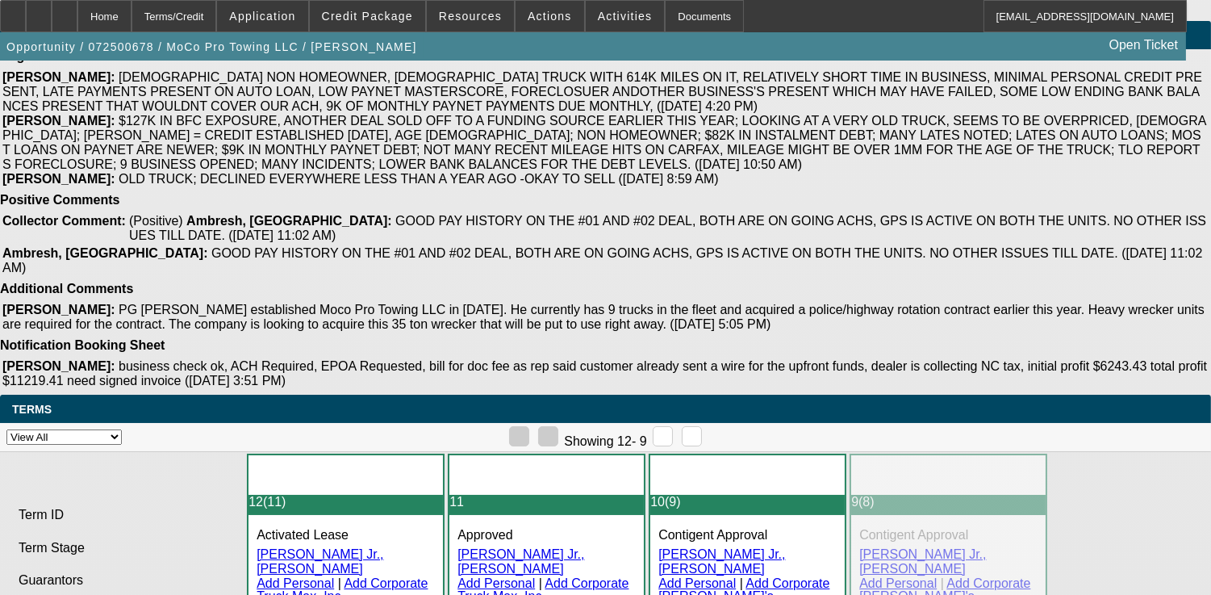
drag, startPoint x: 174, startPoint y: 512, endPoint x: 756, endPoint y: 530, distance: 582.0
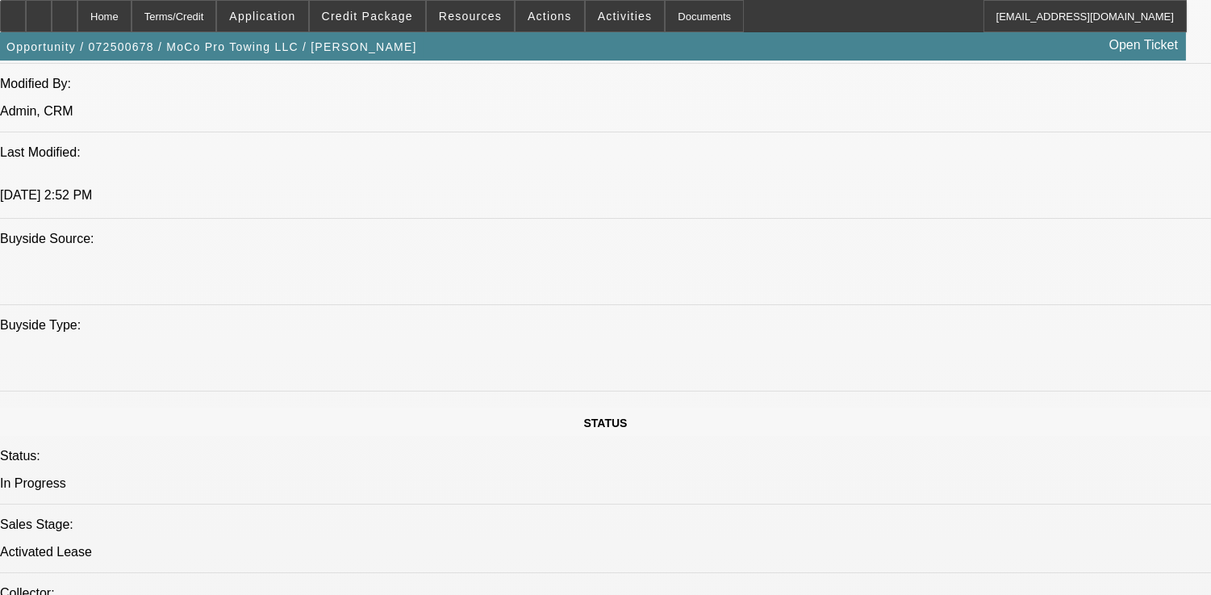
scroll to position [1251, 0]
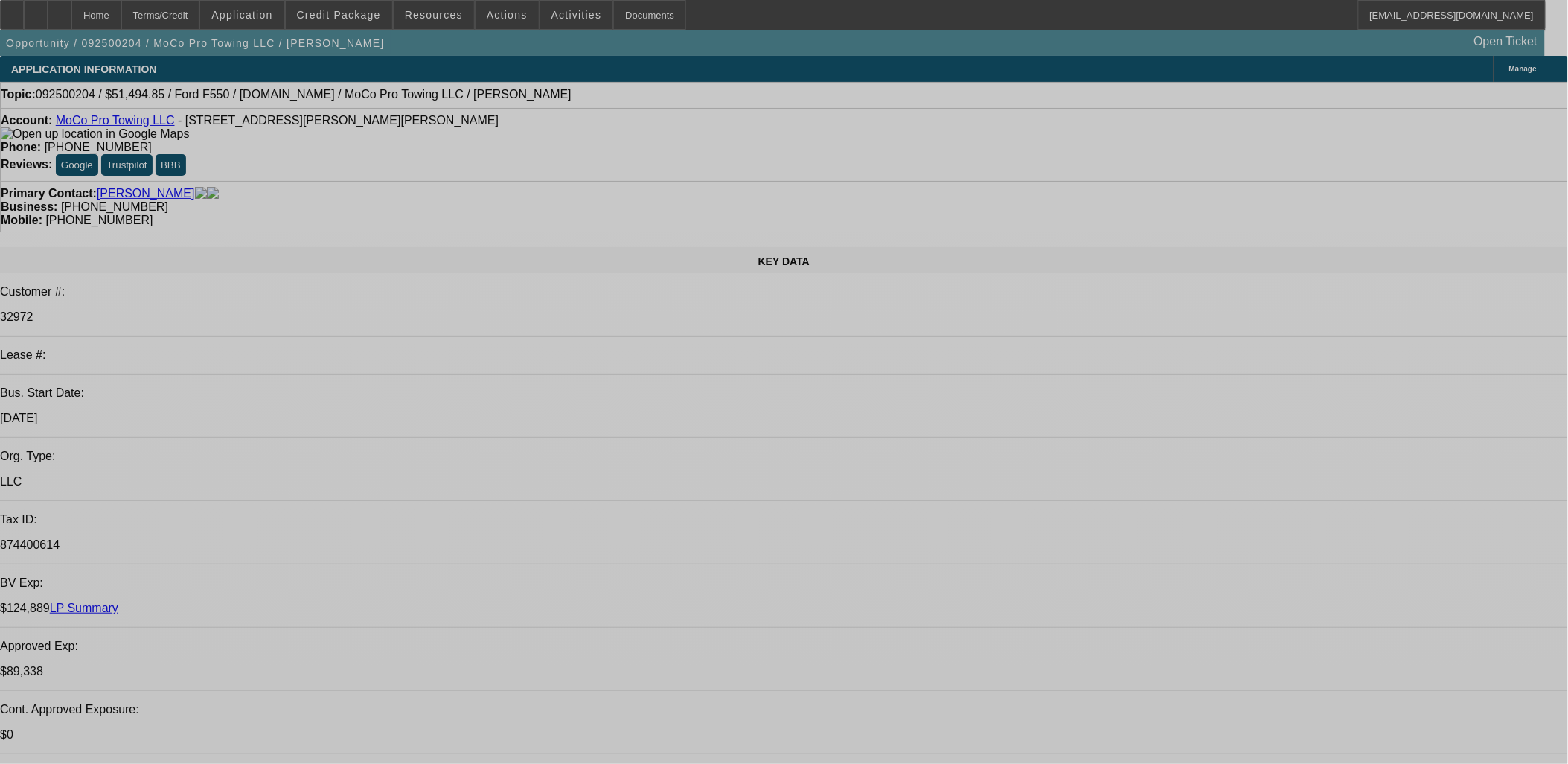
select select "0"
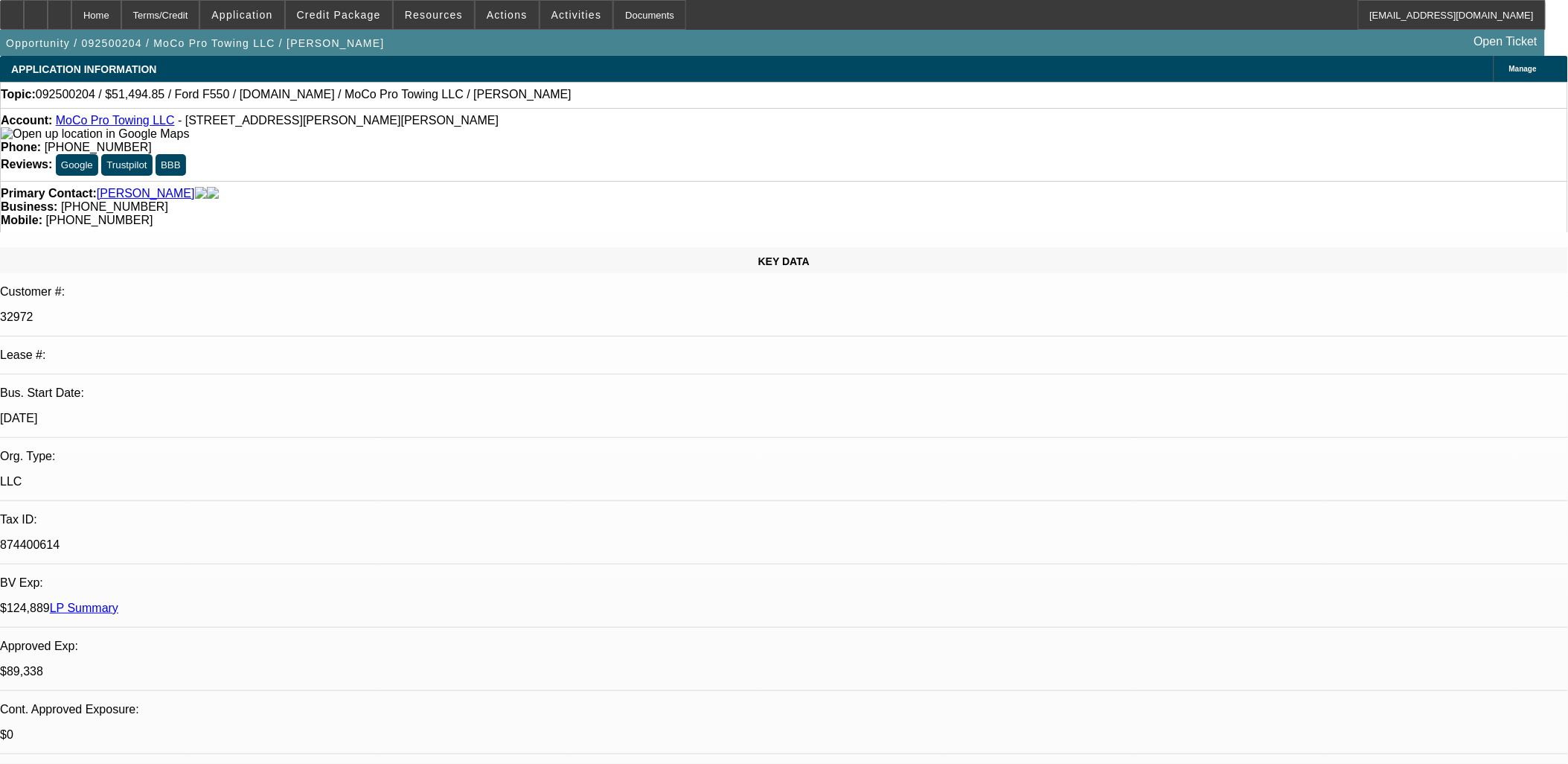
select select "0"
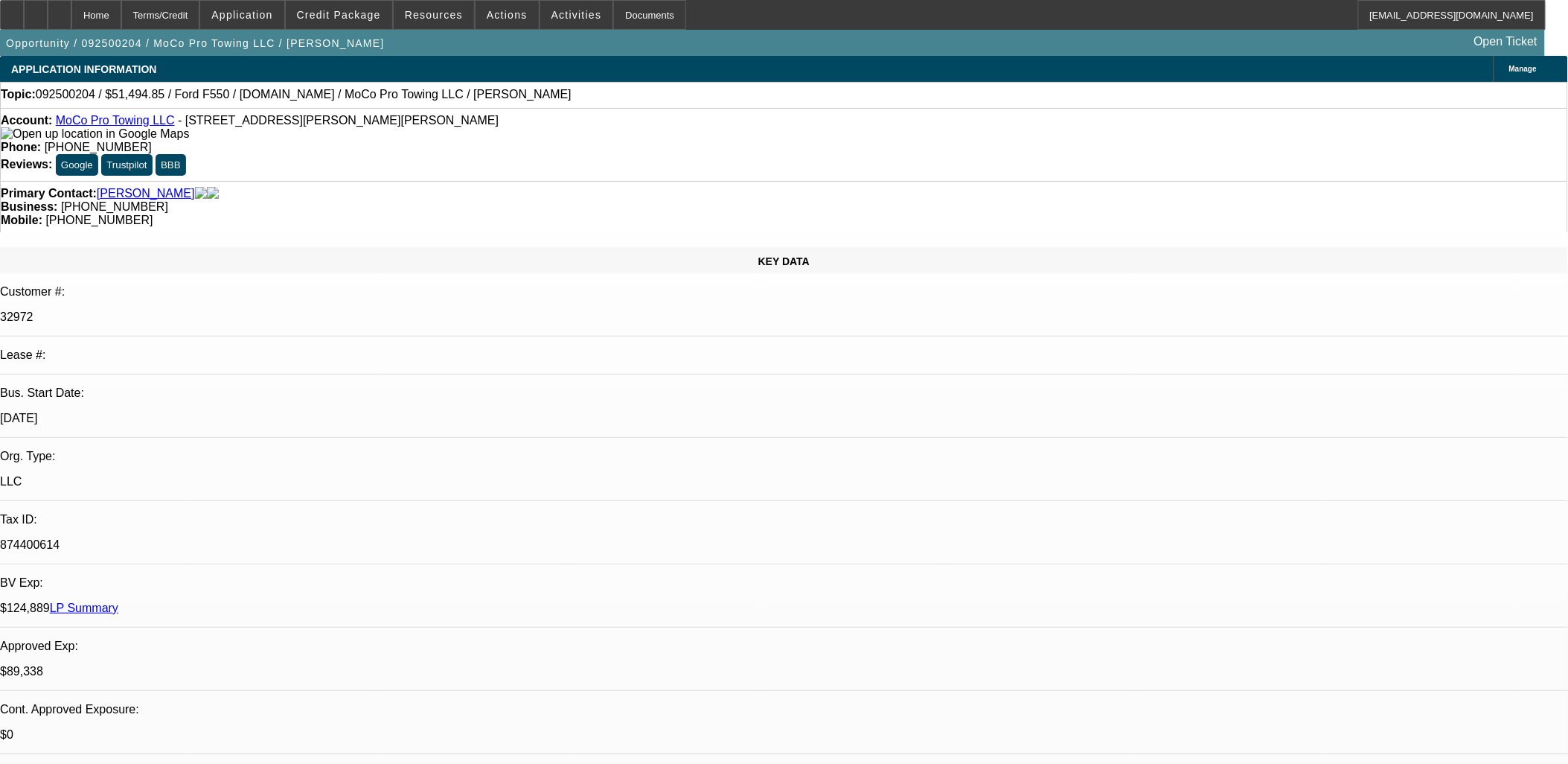
select select "0"
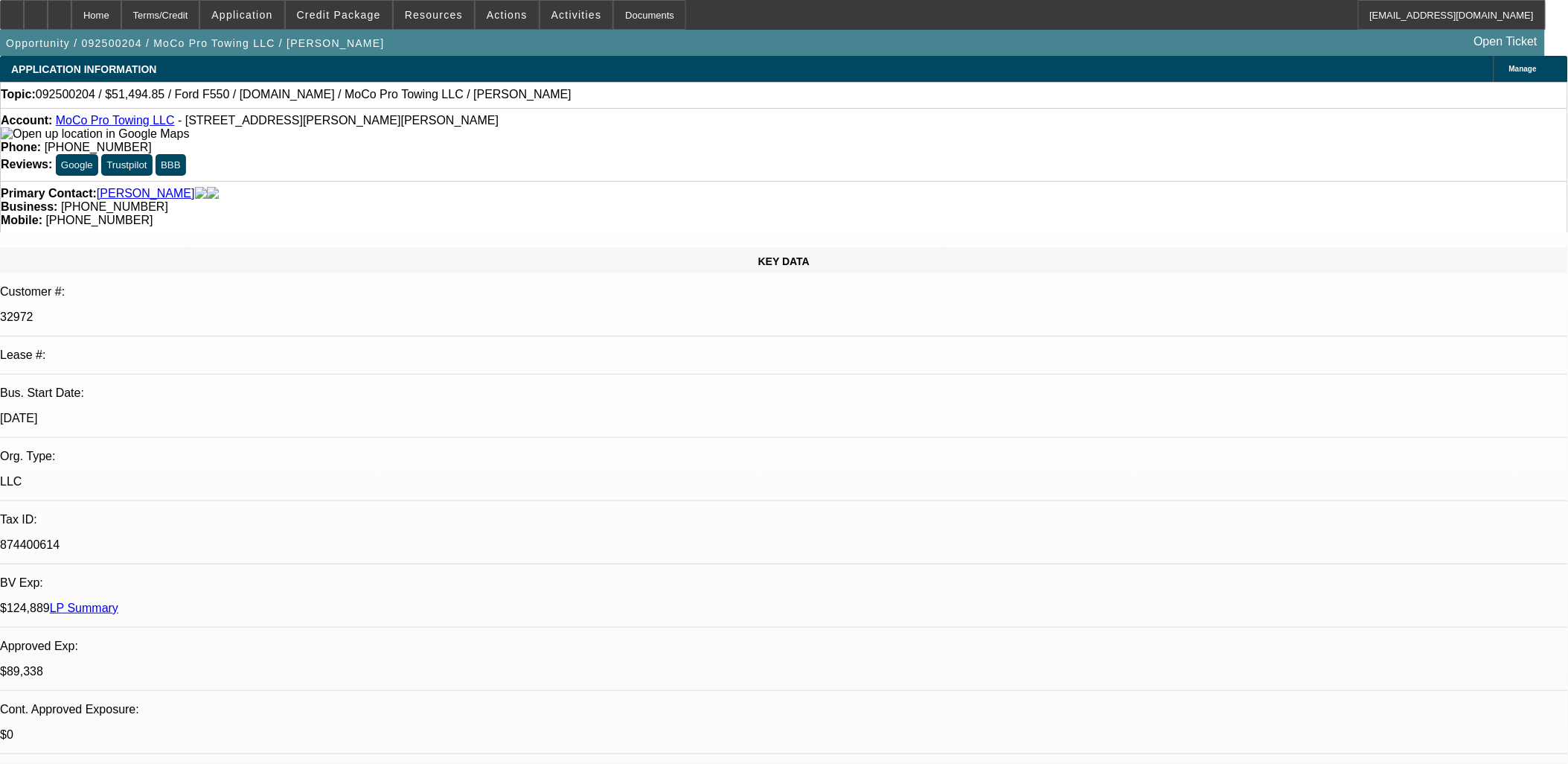
select select "1"
select select "2"
select select "6"
select select "1"
select select "2"
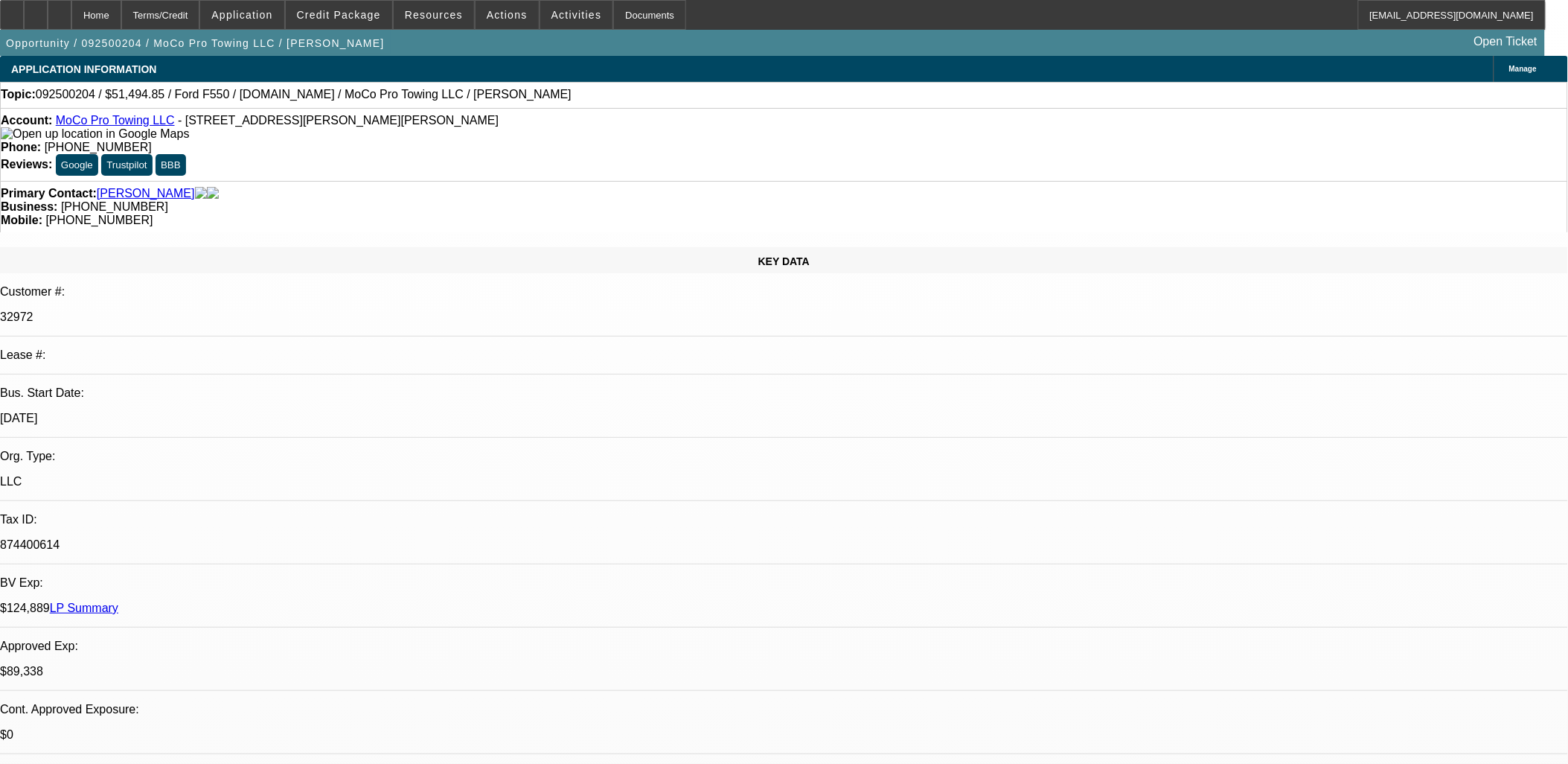
select select "6"
select select "1"
select select "2"
select select "6"
select select "1"
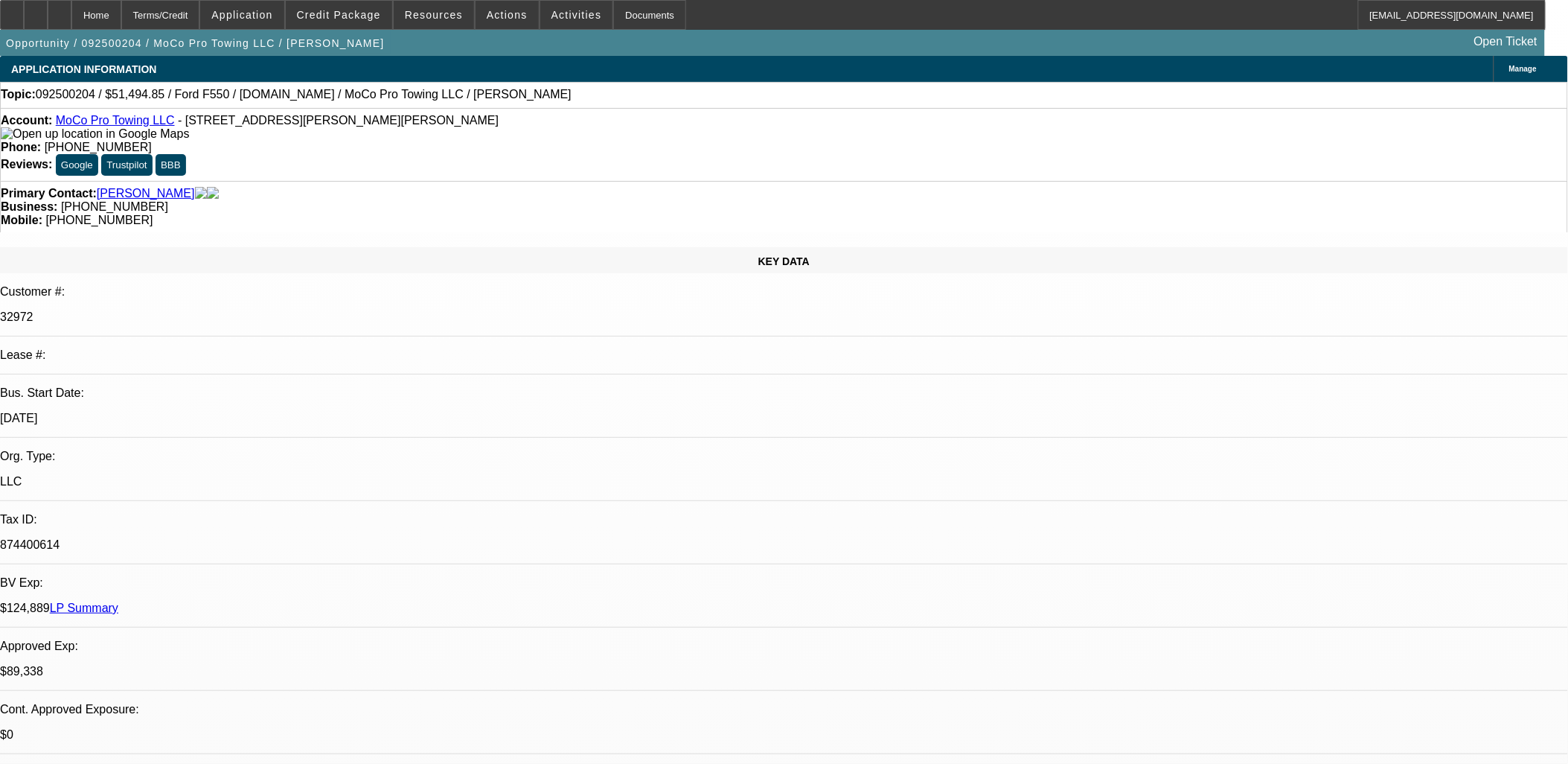
select select "2"
select select "6"
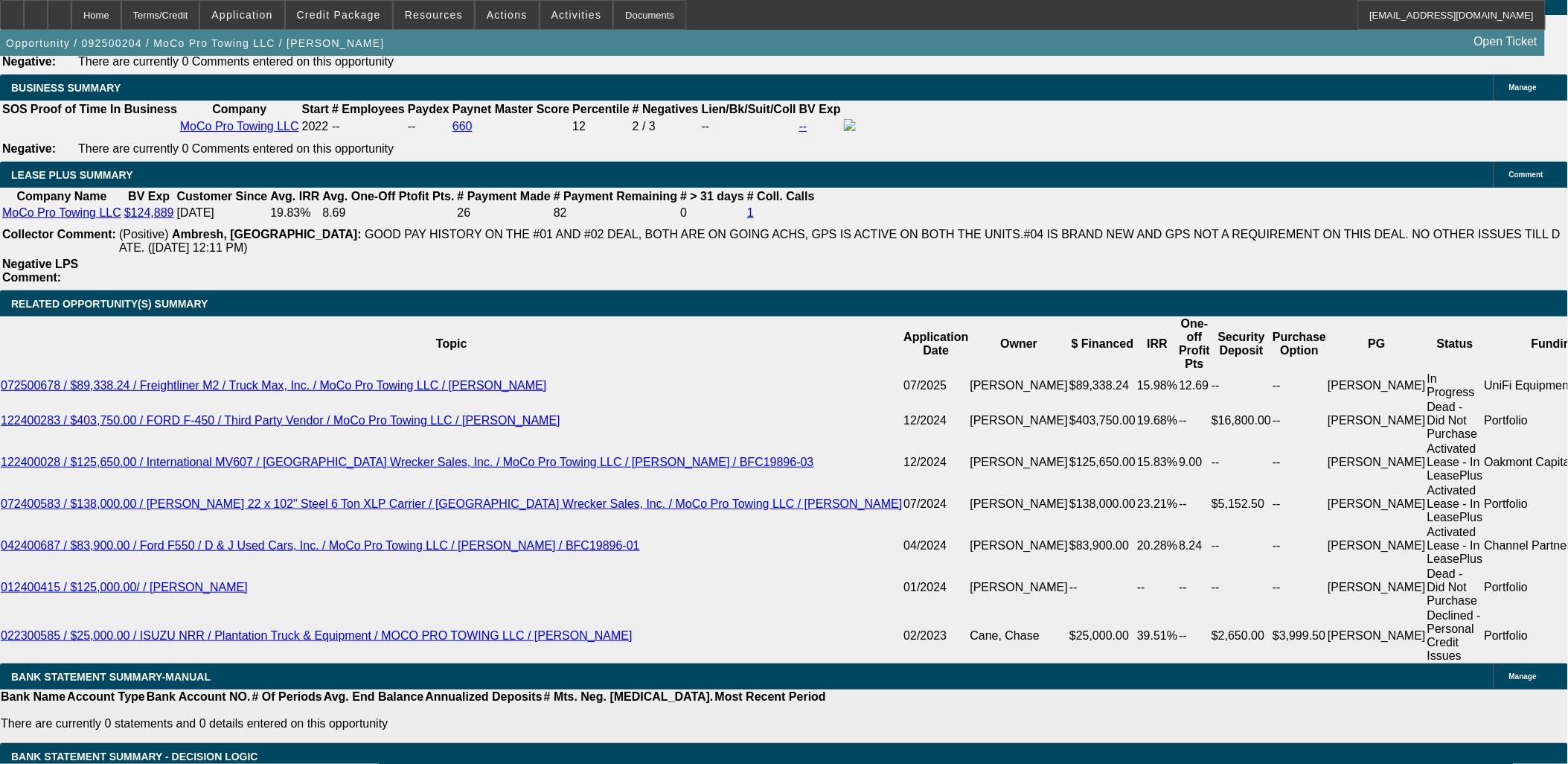
scroll to position [2399, 0]
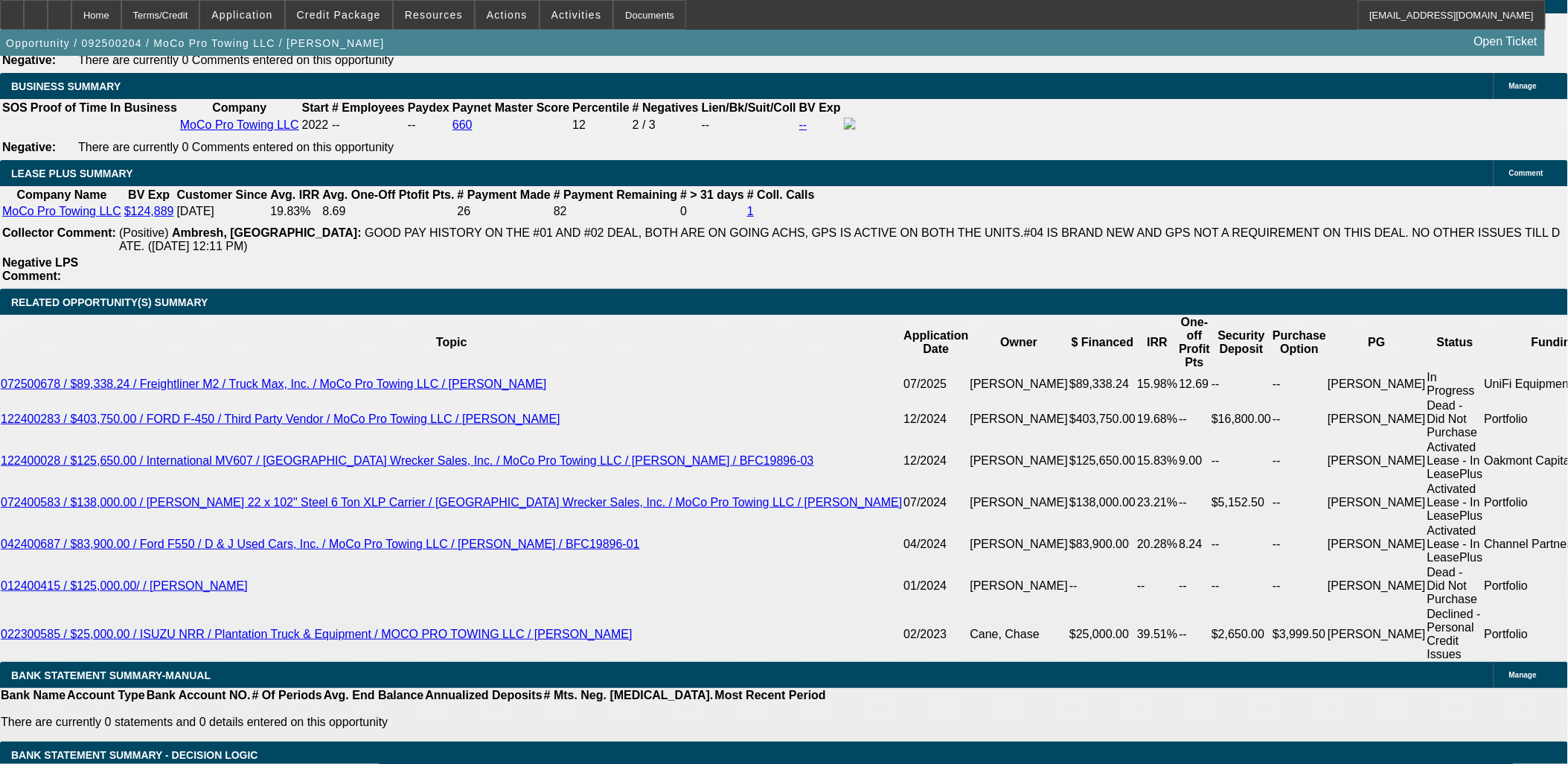
scroll to position [83, 0]
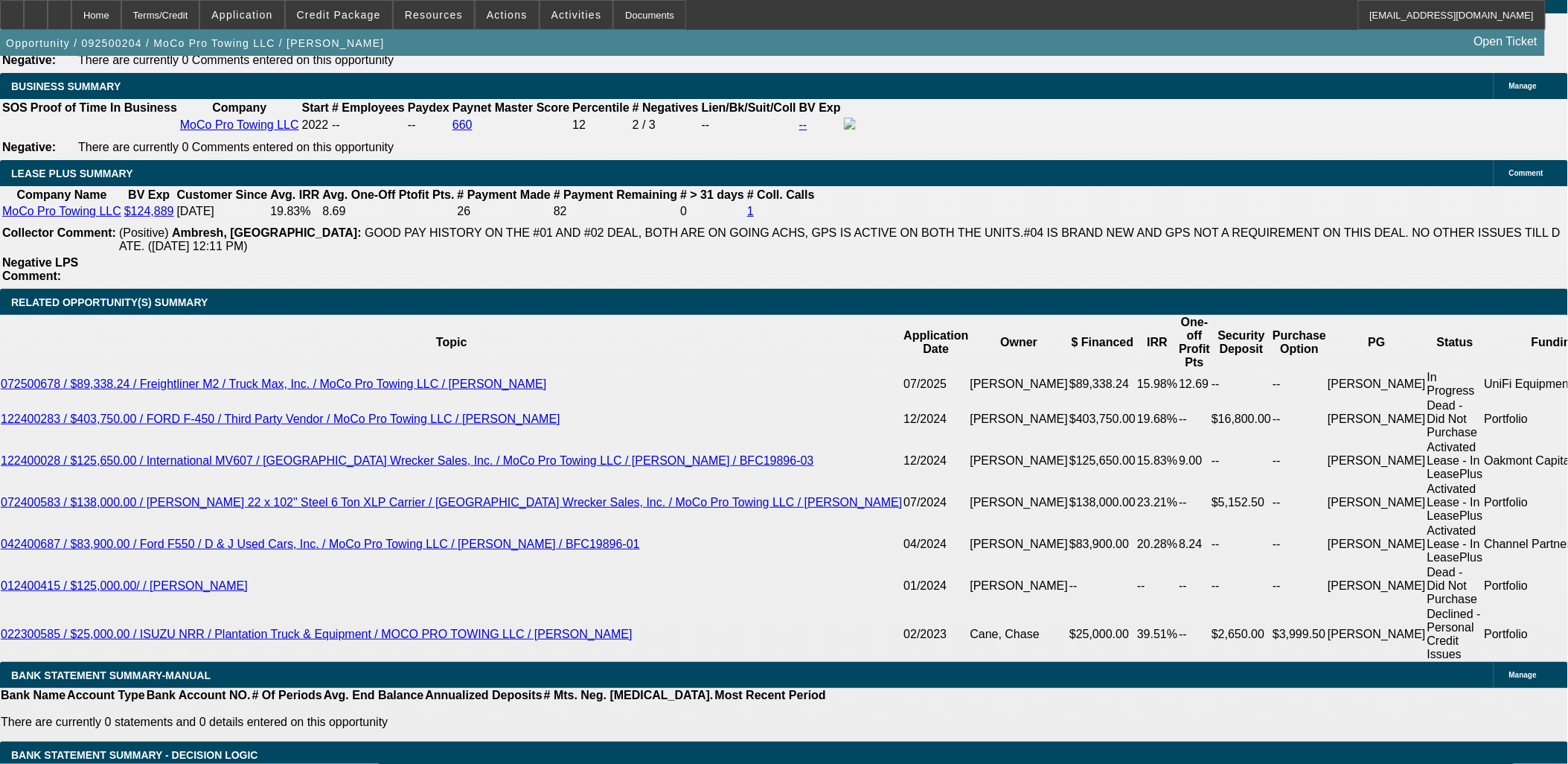
scroll to position [165, 0]
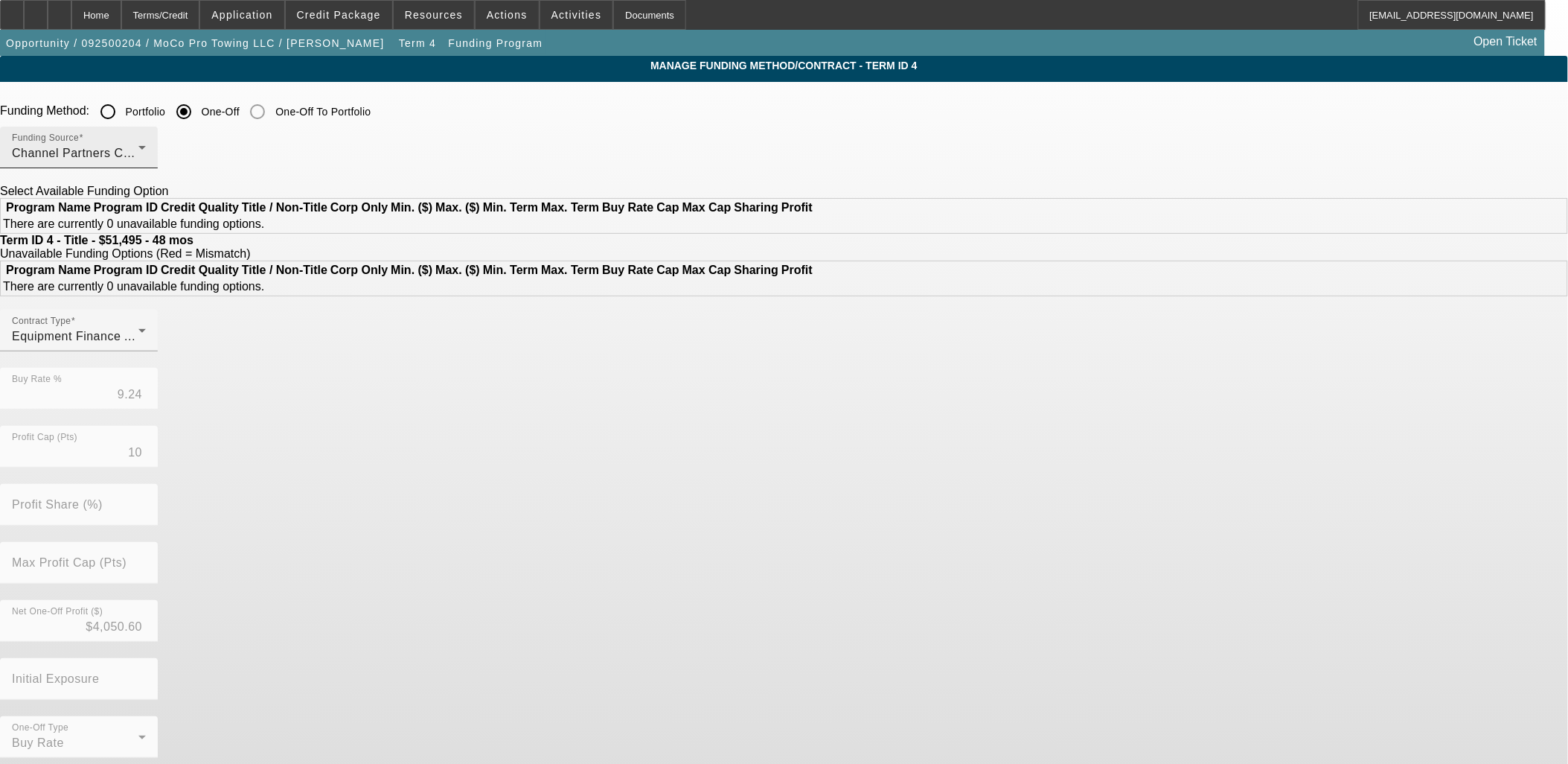
click at [138, 152] on div "Channel Partners Capital LLC (EF)" at bounding box center [75, 153] width 126 height 18
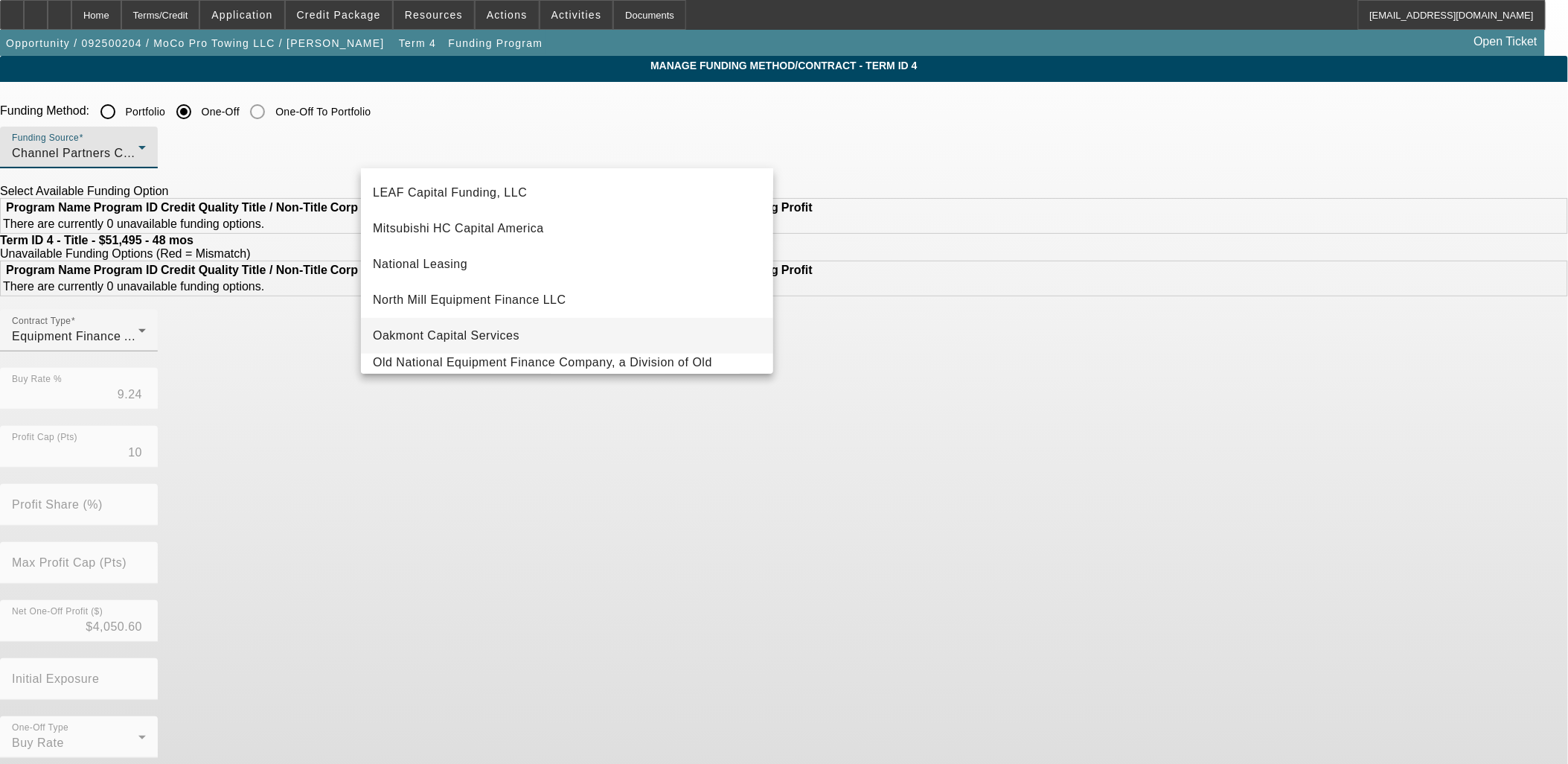
scroll to position [422, 0]
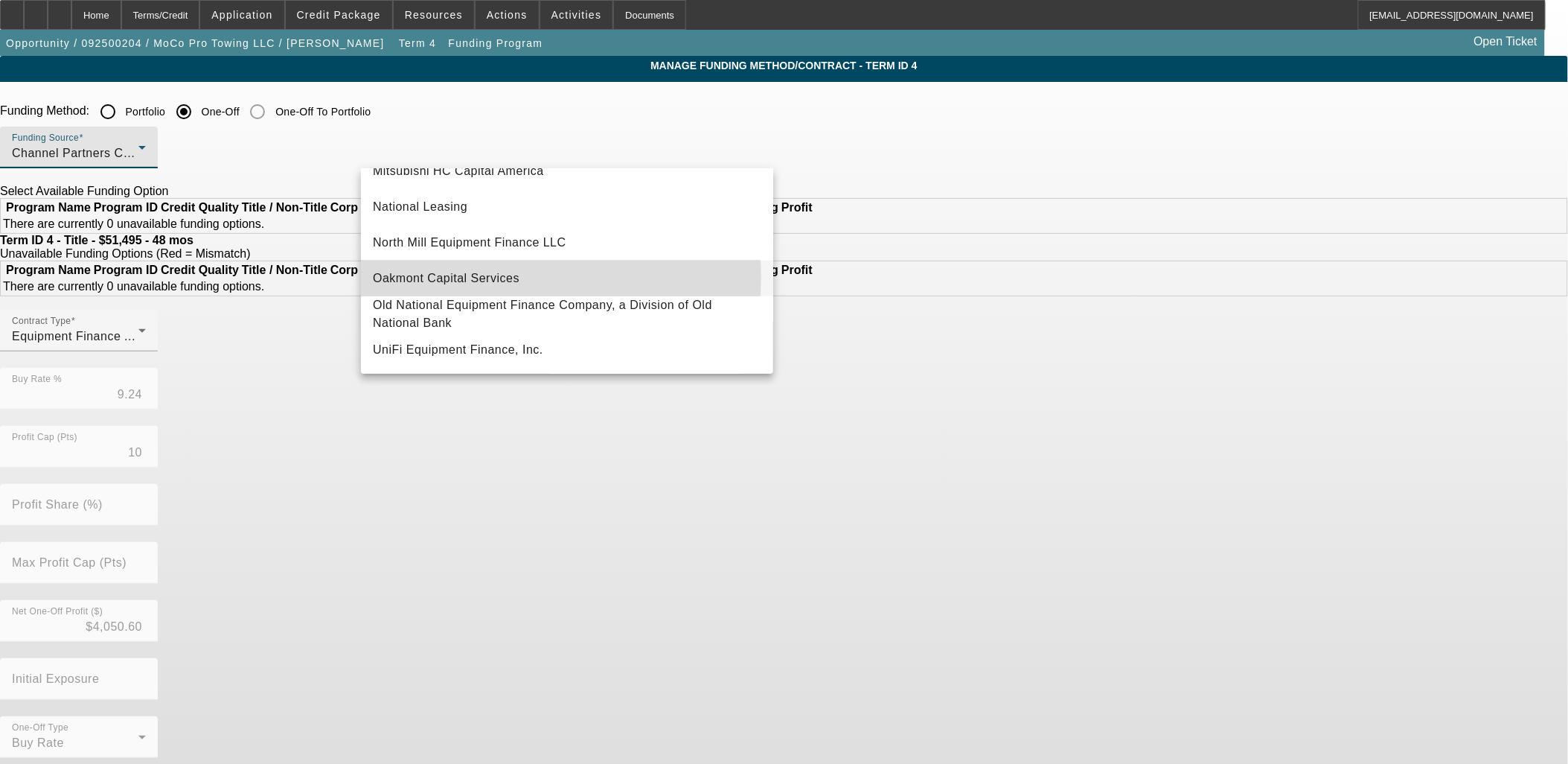
click at [518, 269] on mat-option "Oakmont Capital Services" at bounding box center [566, 278] width 412 height 36
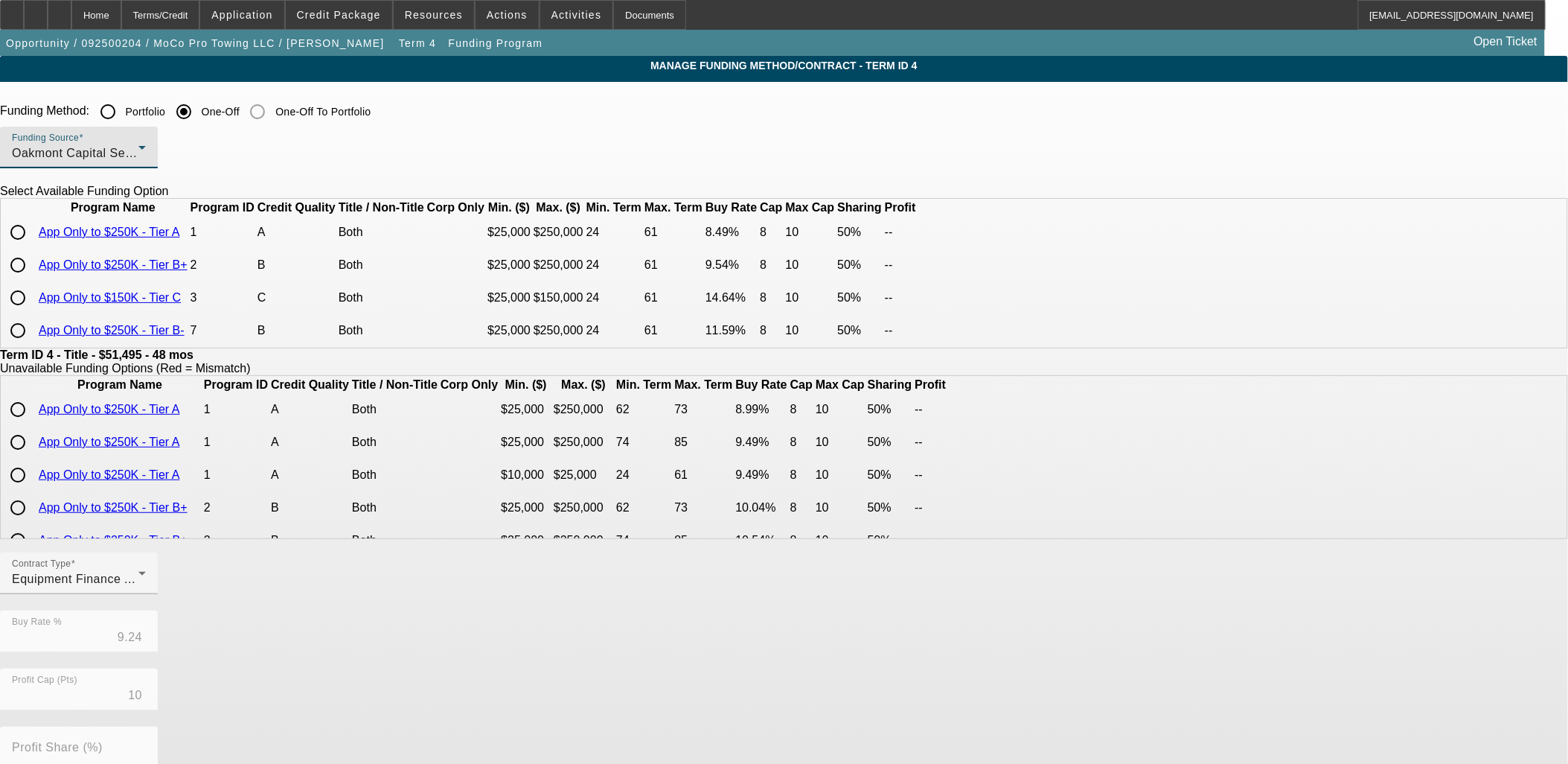
click at [33, 247] on input "radio" at bounding box center [18, 233] width 30 height 30
radio input "true"
type input "8.49"
type input "8"
type input "50.00"
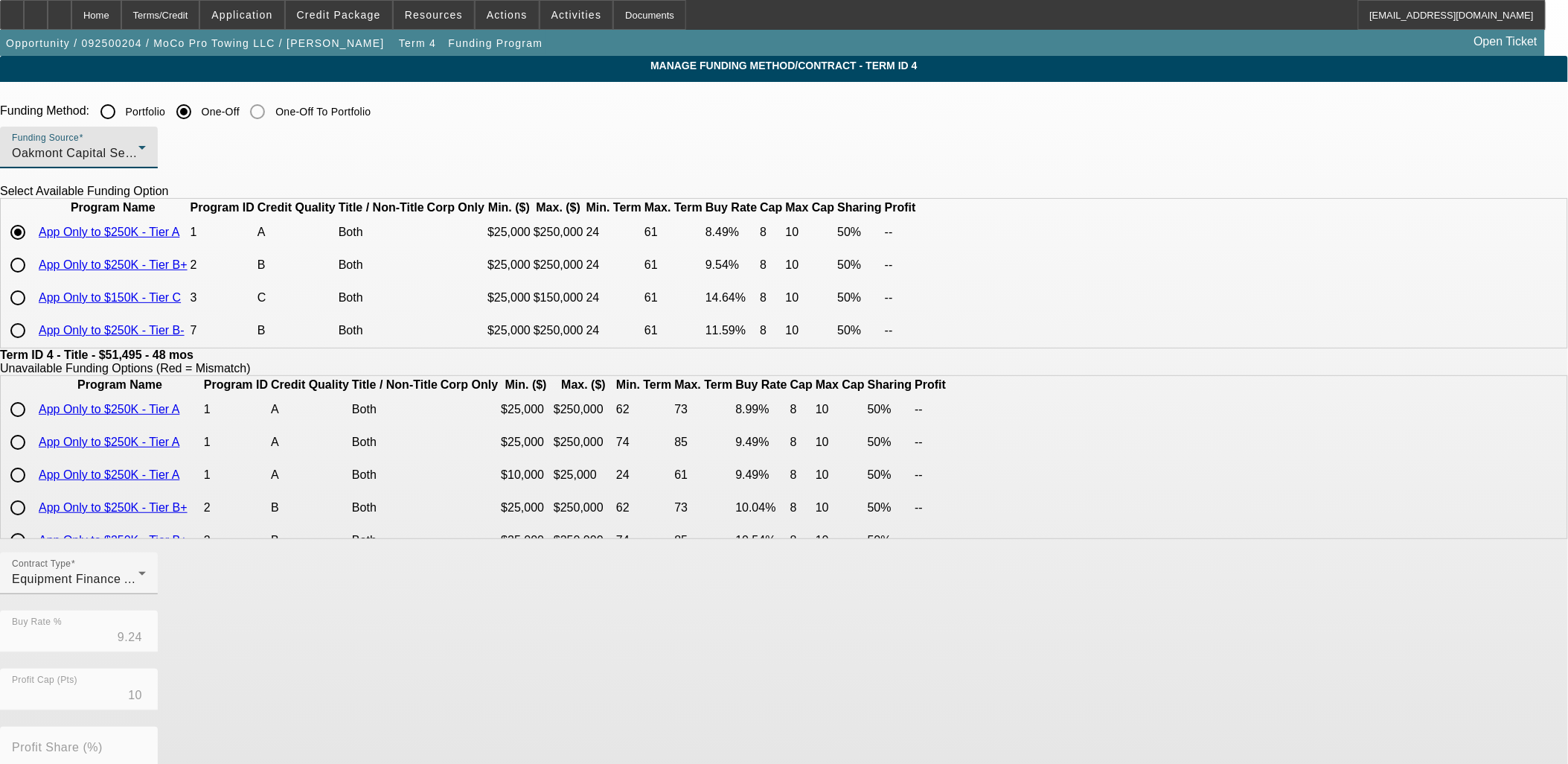
type input "10"
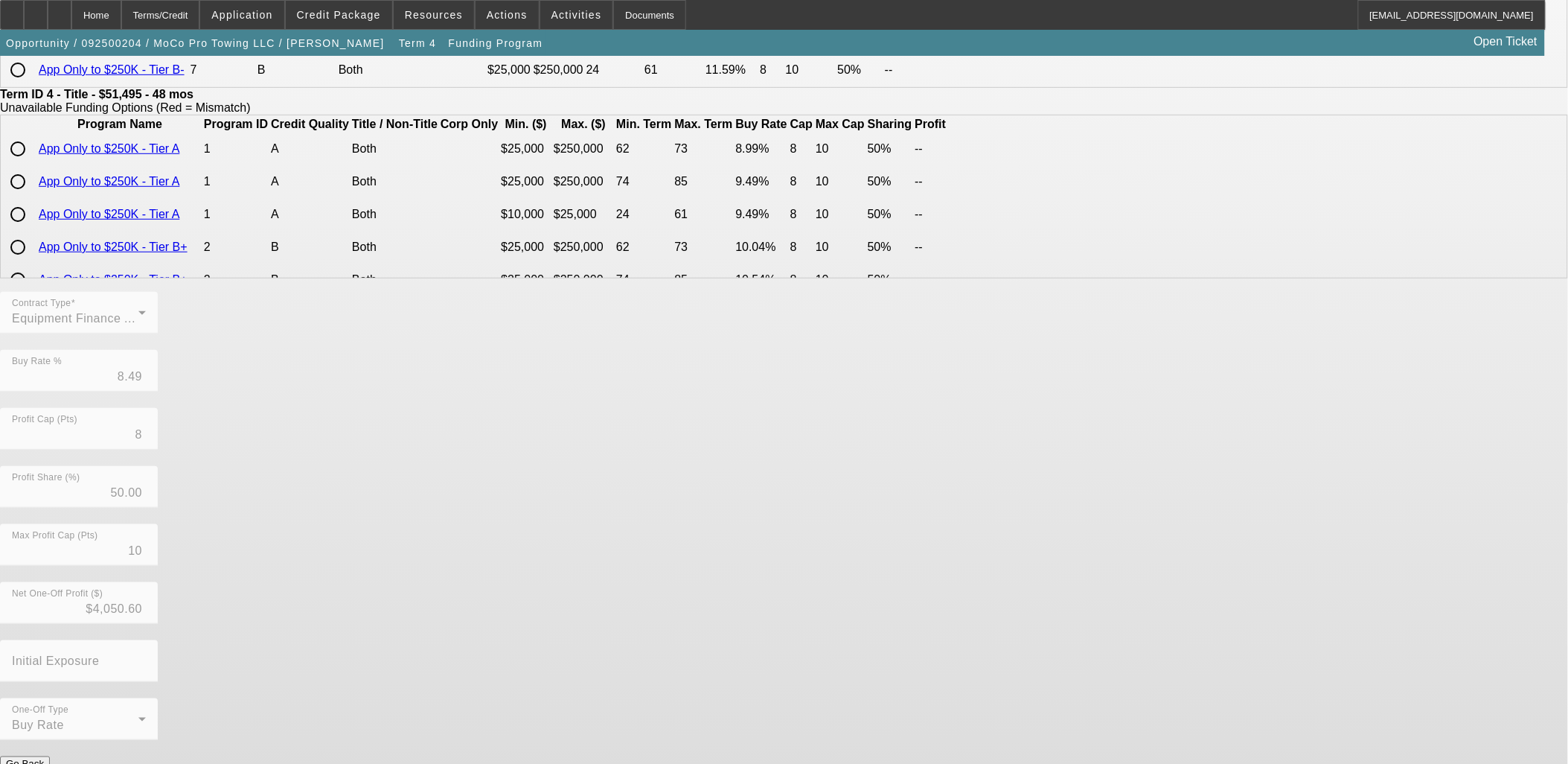
scroll to position [262, 0]
click at [42, 763] on button "Submit" at bounding box center [21, 778] width 42 height 16
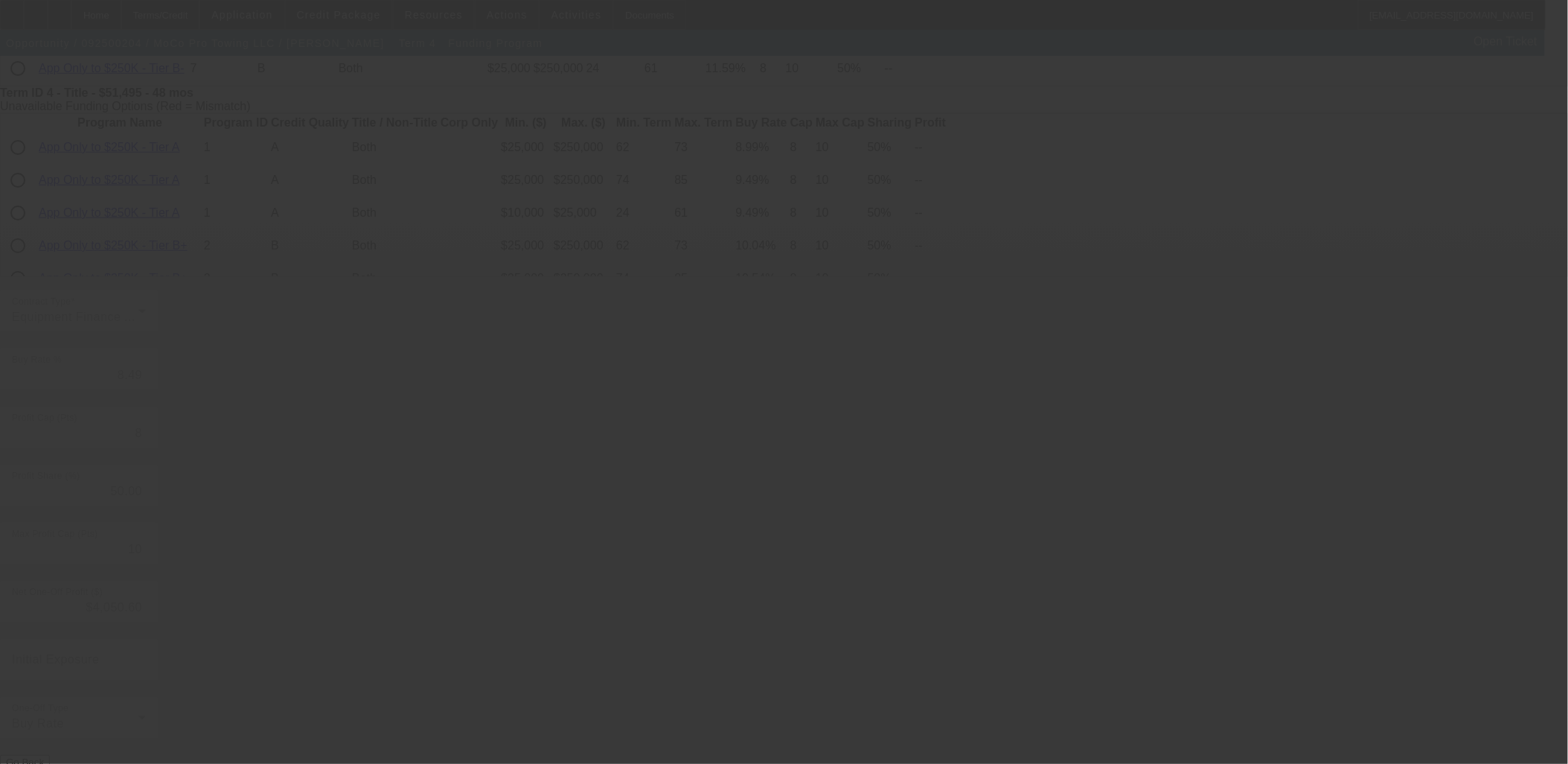
type input "9.24"
type input "10"
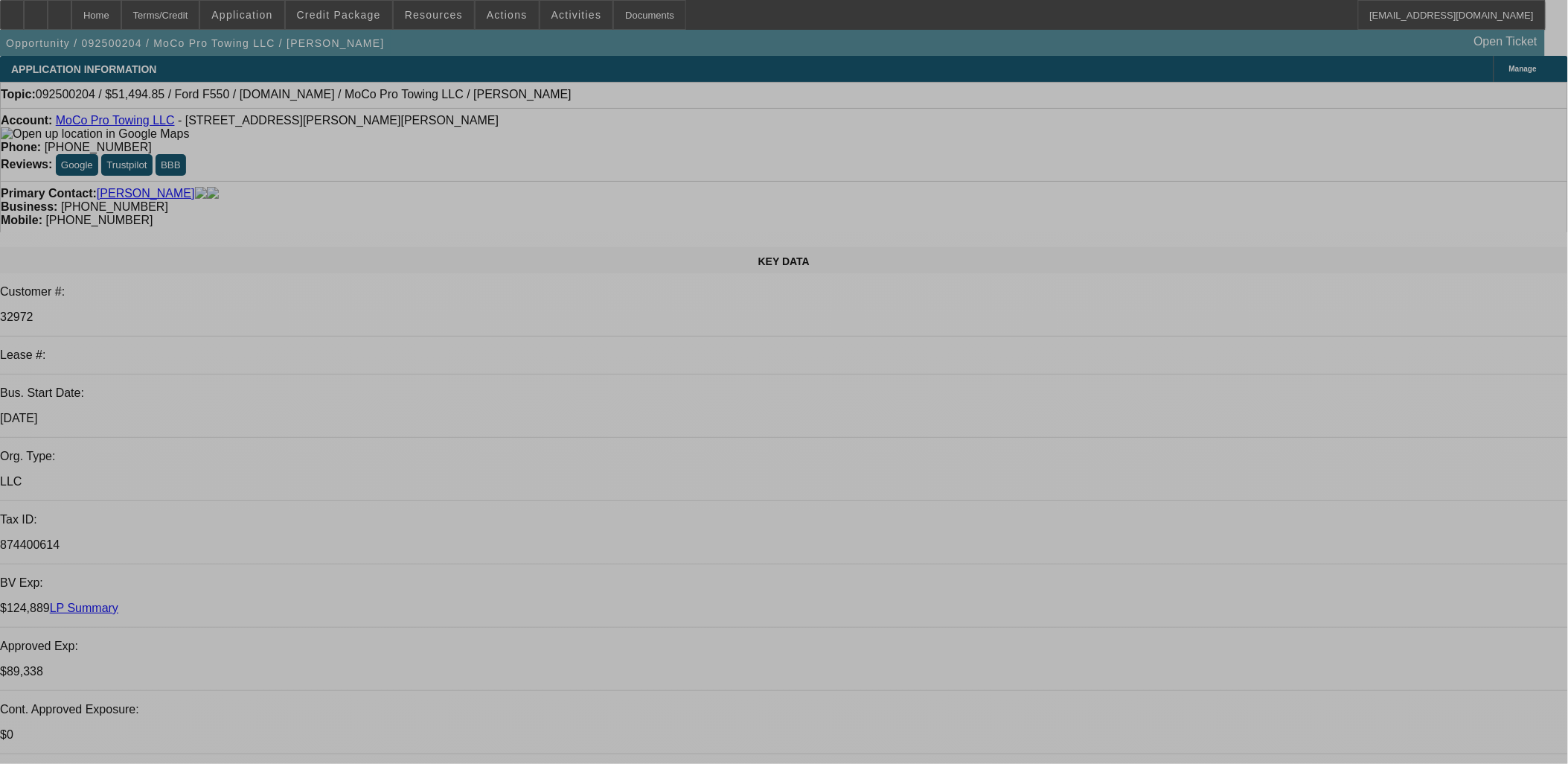
select select "0"
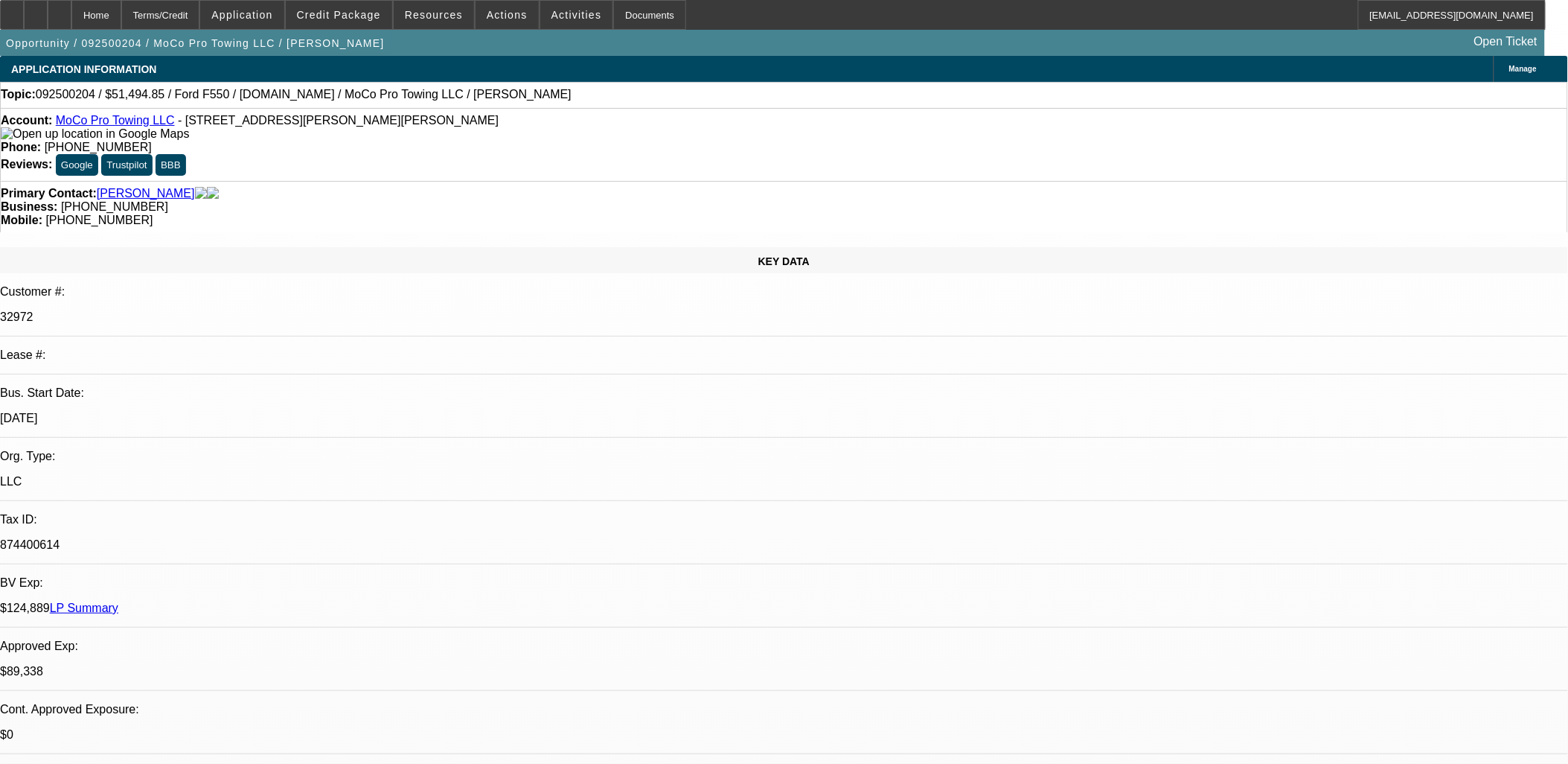
select select "2"
select select "0"
select select "6"
select select "0"
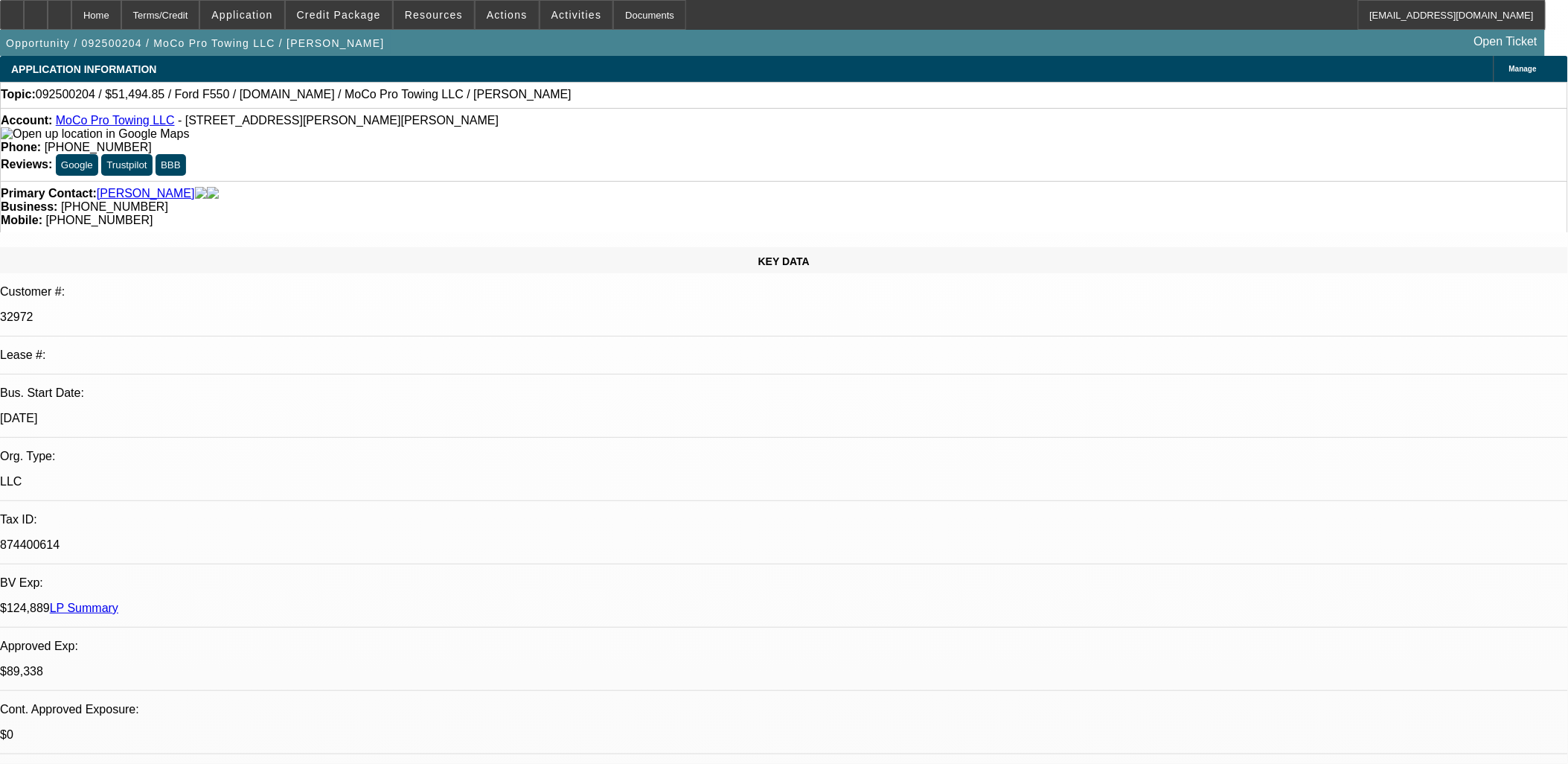
select select "2"
select select "0"
select select "6"
select select "0"
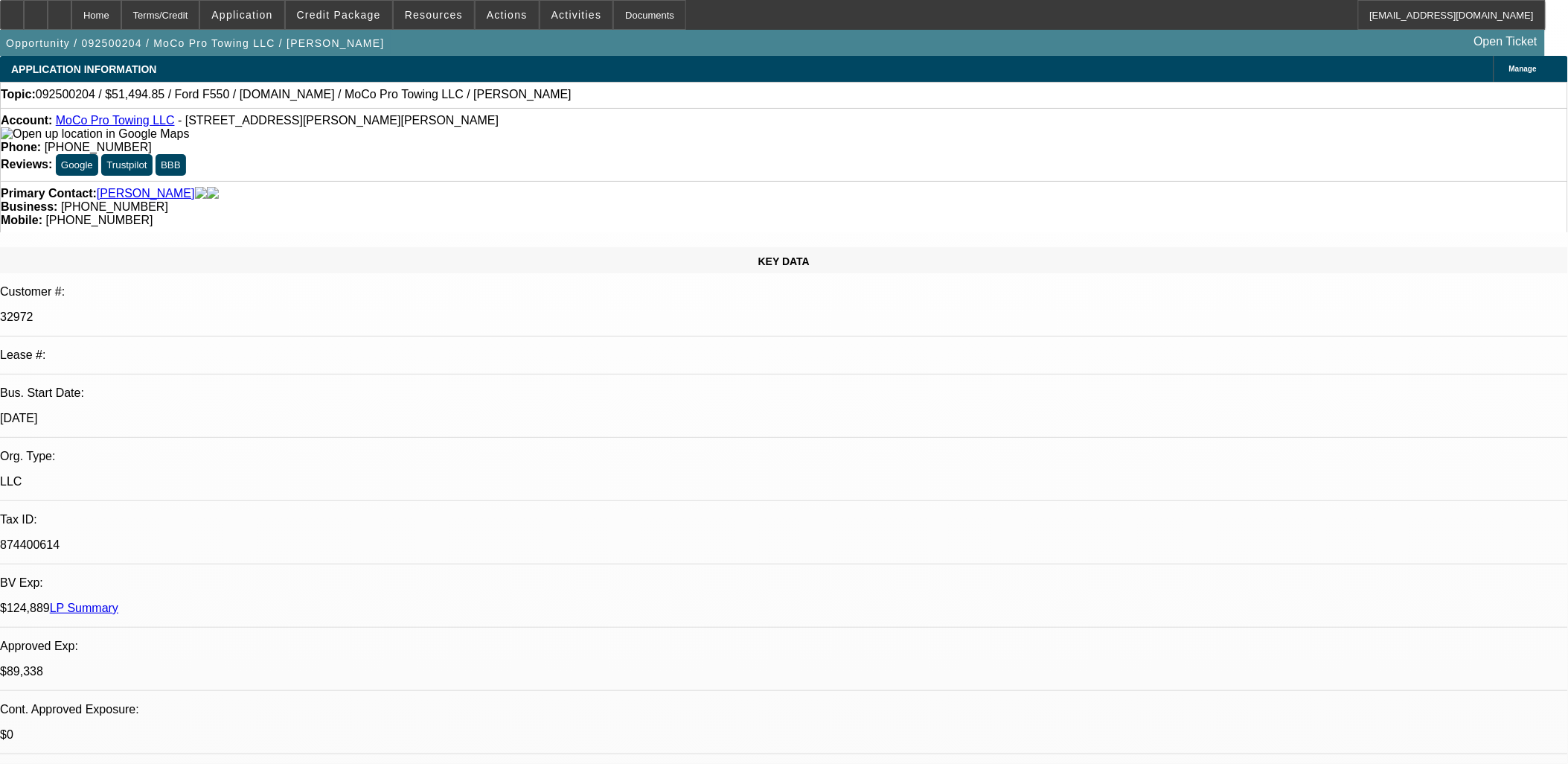
select select "2"
select select "0"
select select "6"
select select "0"
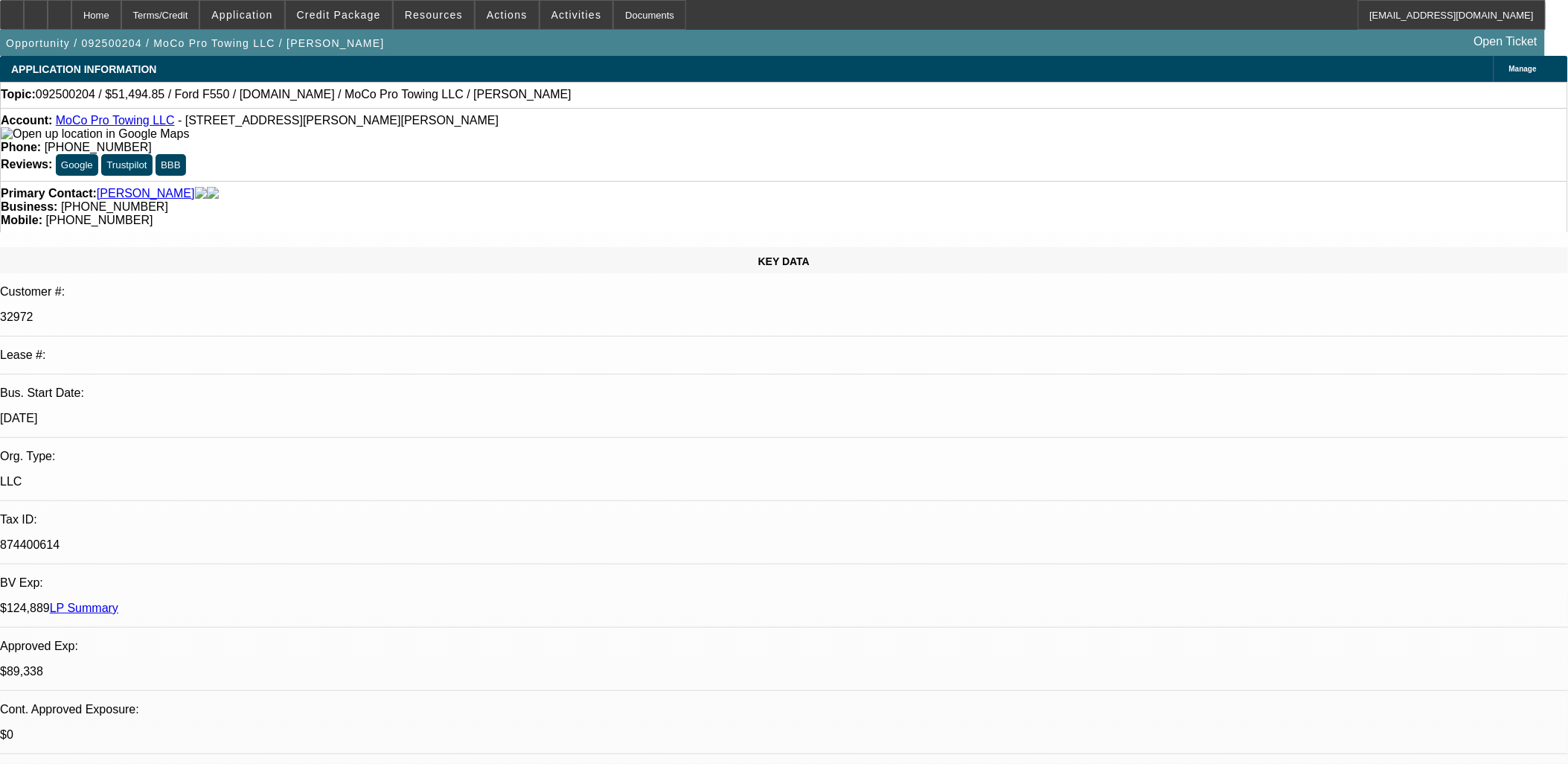
select select "2"
select select "0"
select select "6"
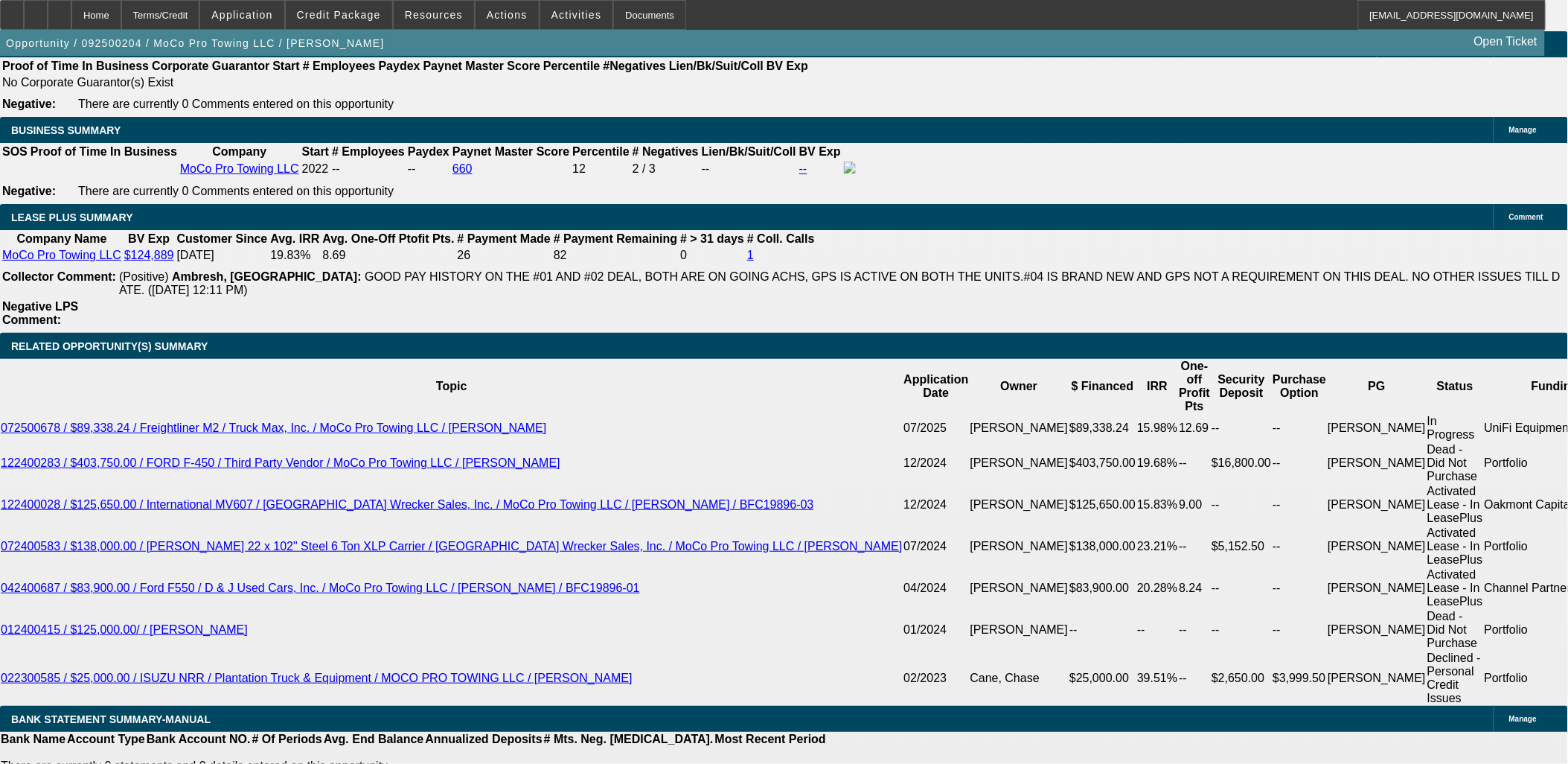
scroll to position [2316, 0]
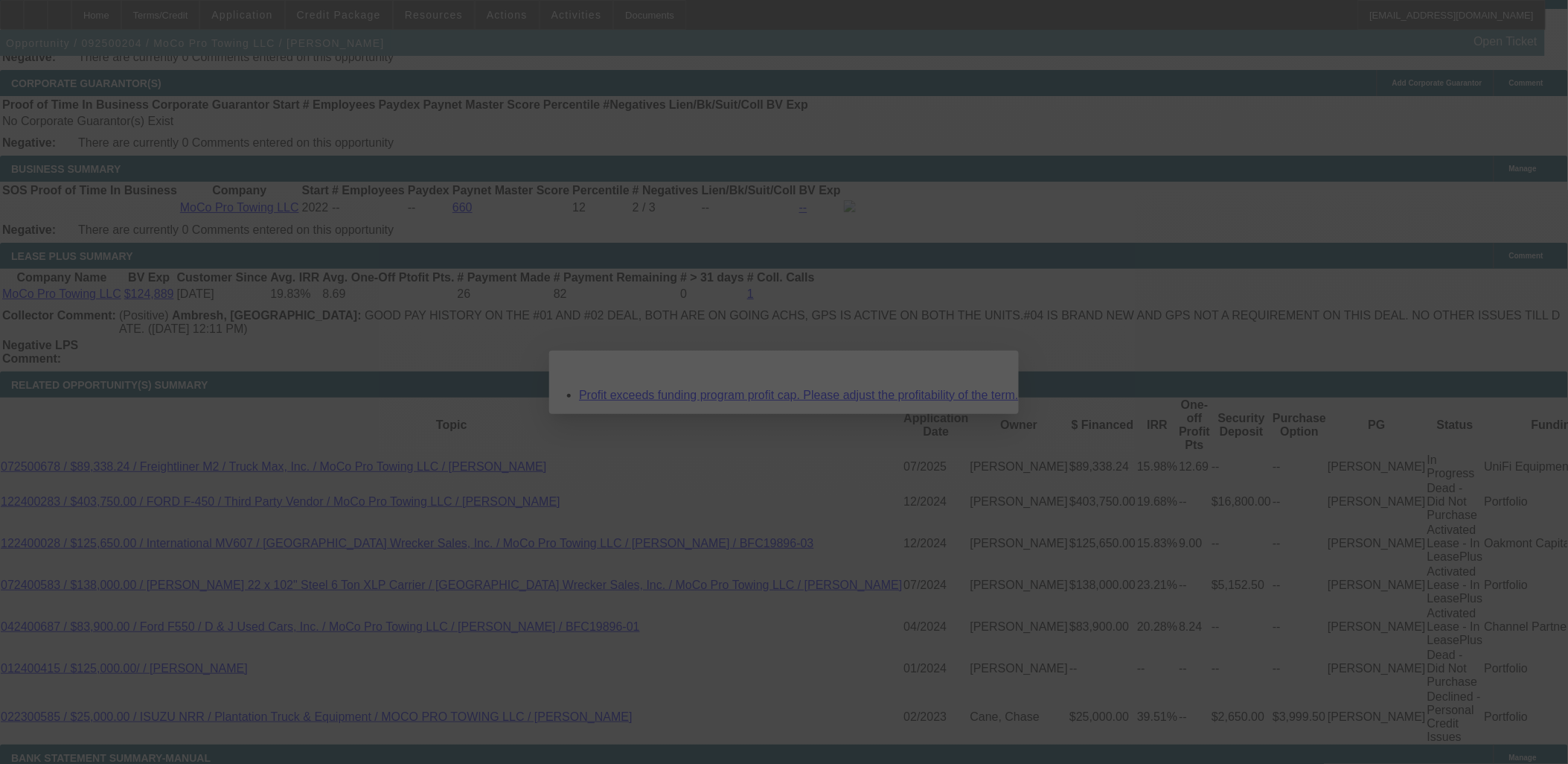
scroll to position [0, 0]
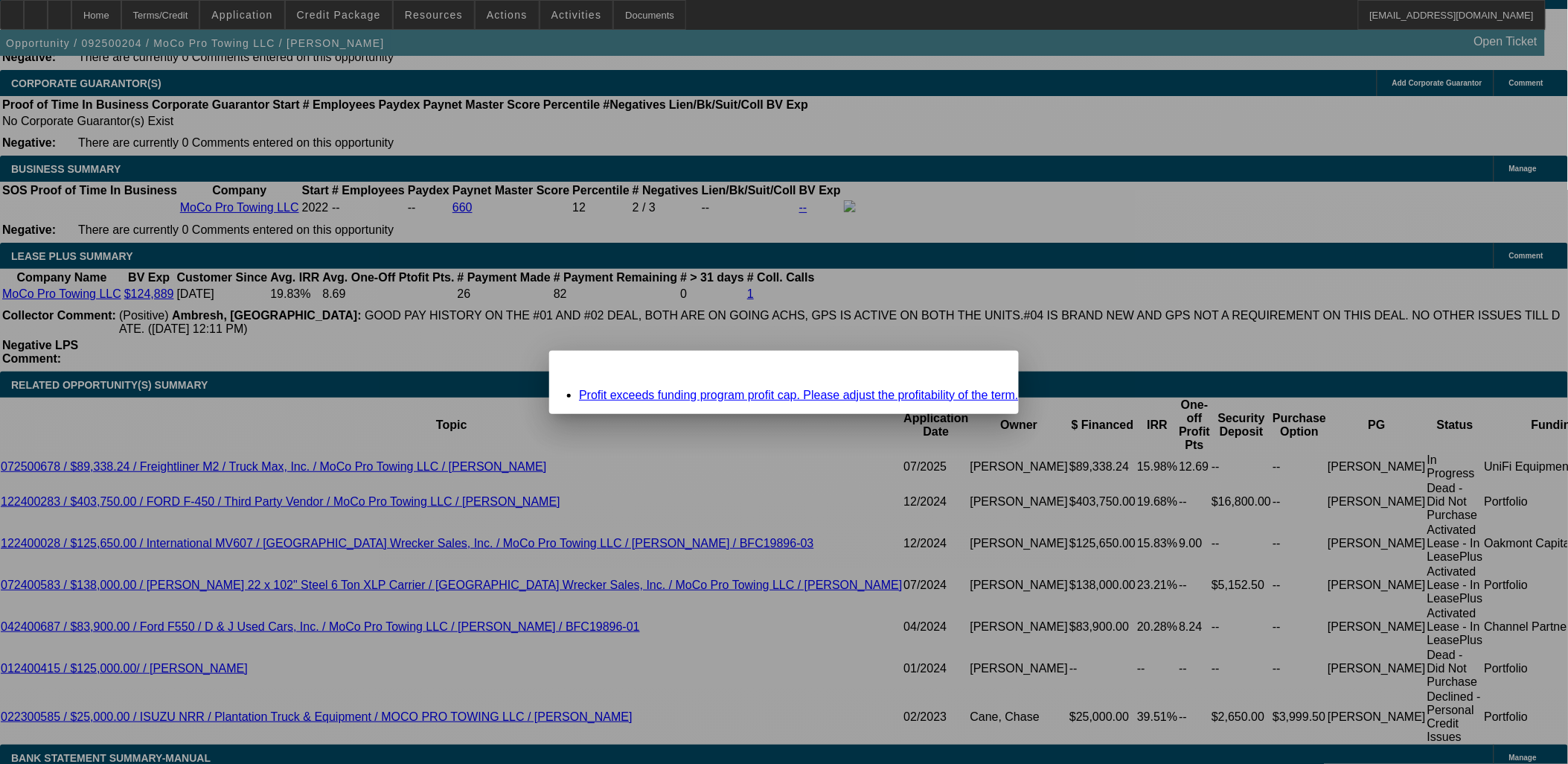
click at [986, 368] on div "Close" at bounding box center [1003, 359] width 33 height 18
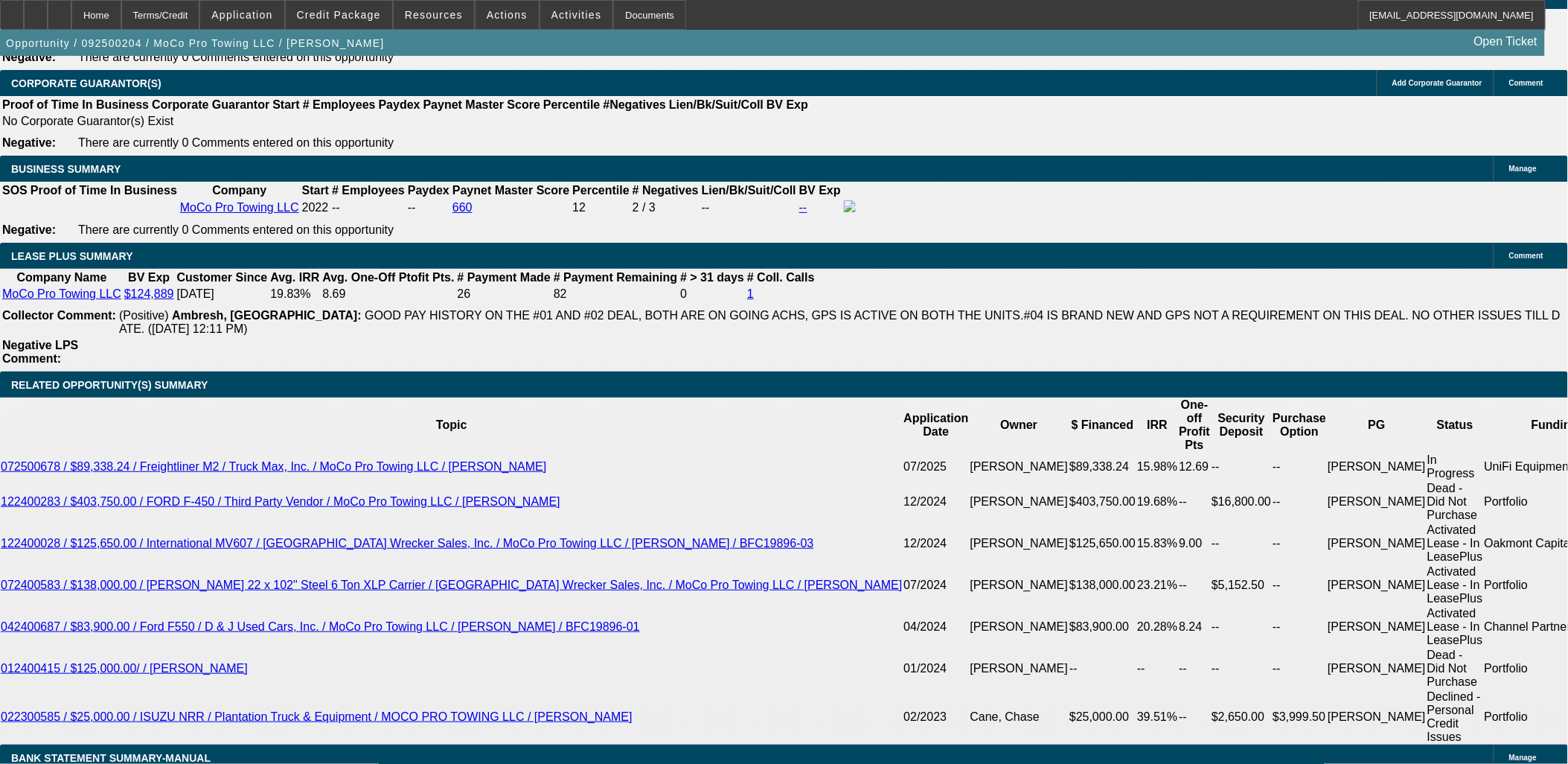
scroll to position [2399, 0]
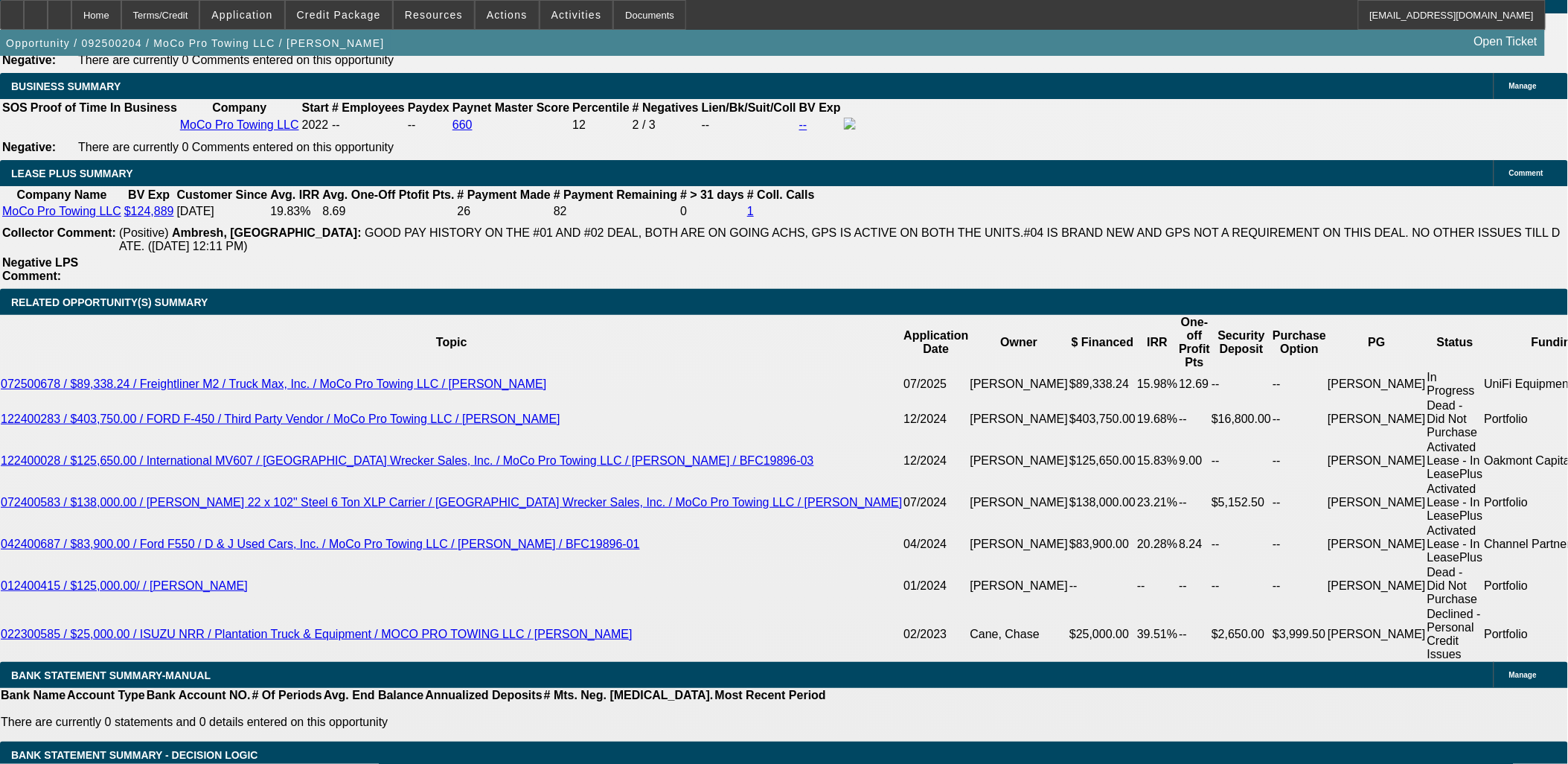
type input "UNKNOWN"
type input "12.7"
type input "$1,373.82"
type input "12.7"
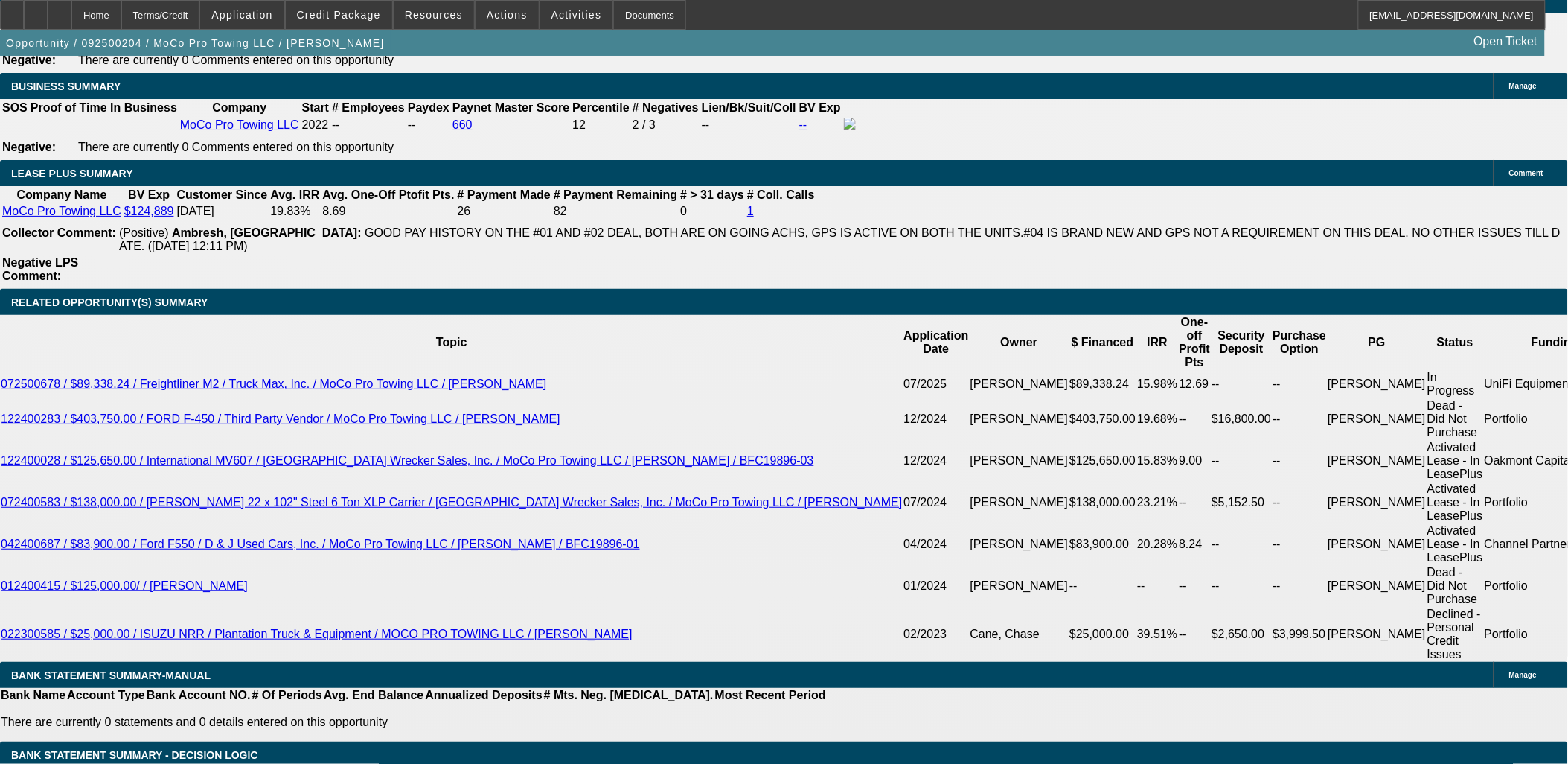
drag, startPoint x: 266, startPoint y: 422, endPoint x: 333, endPoint y: 417, distance: 67.2
type input "134"
type input "1349."
type input "11.7"
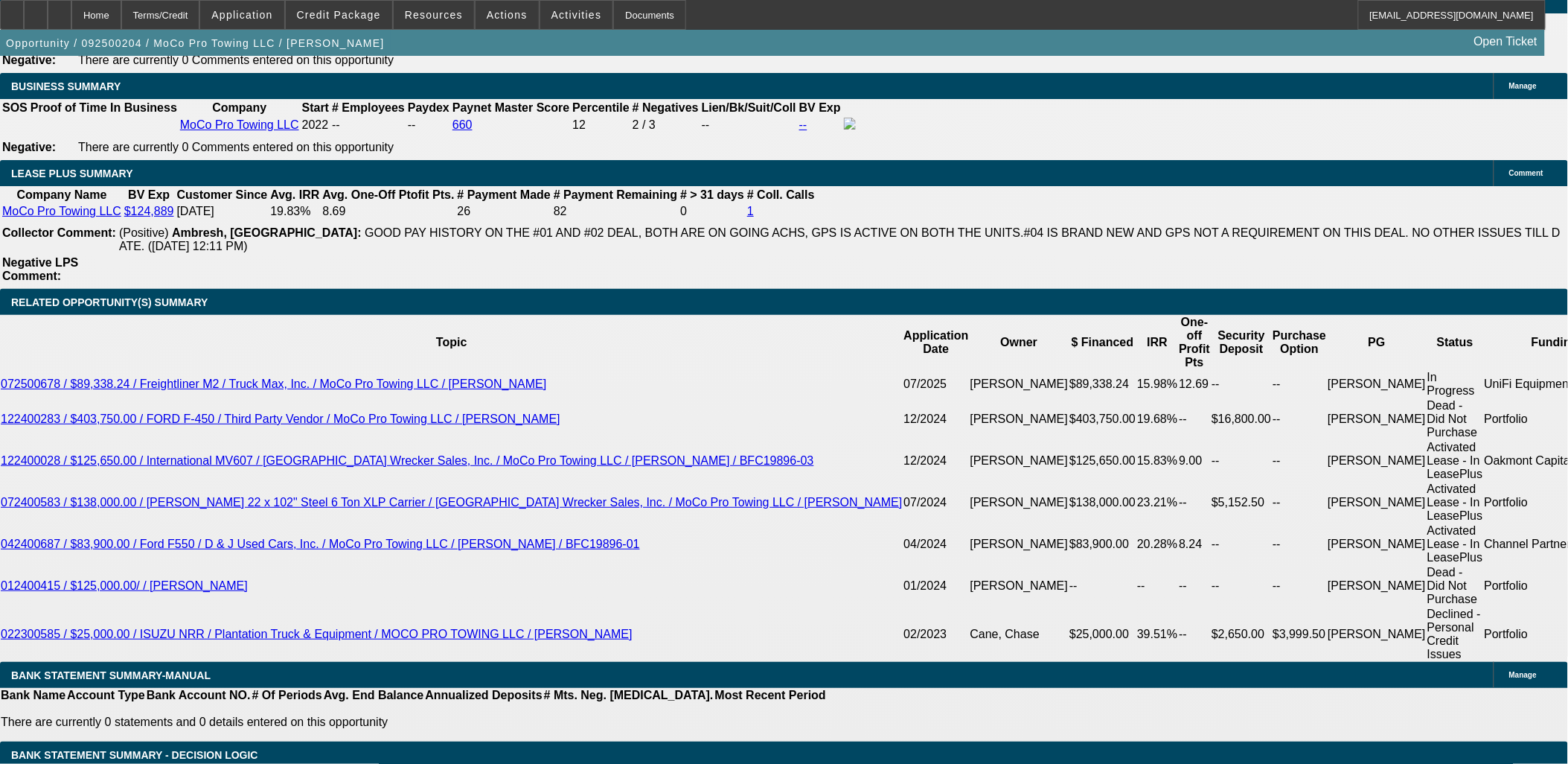
type input "1349.99"
type input "11.8"
type input "$1,349.99"
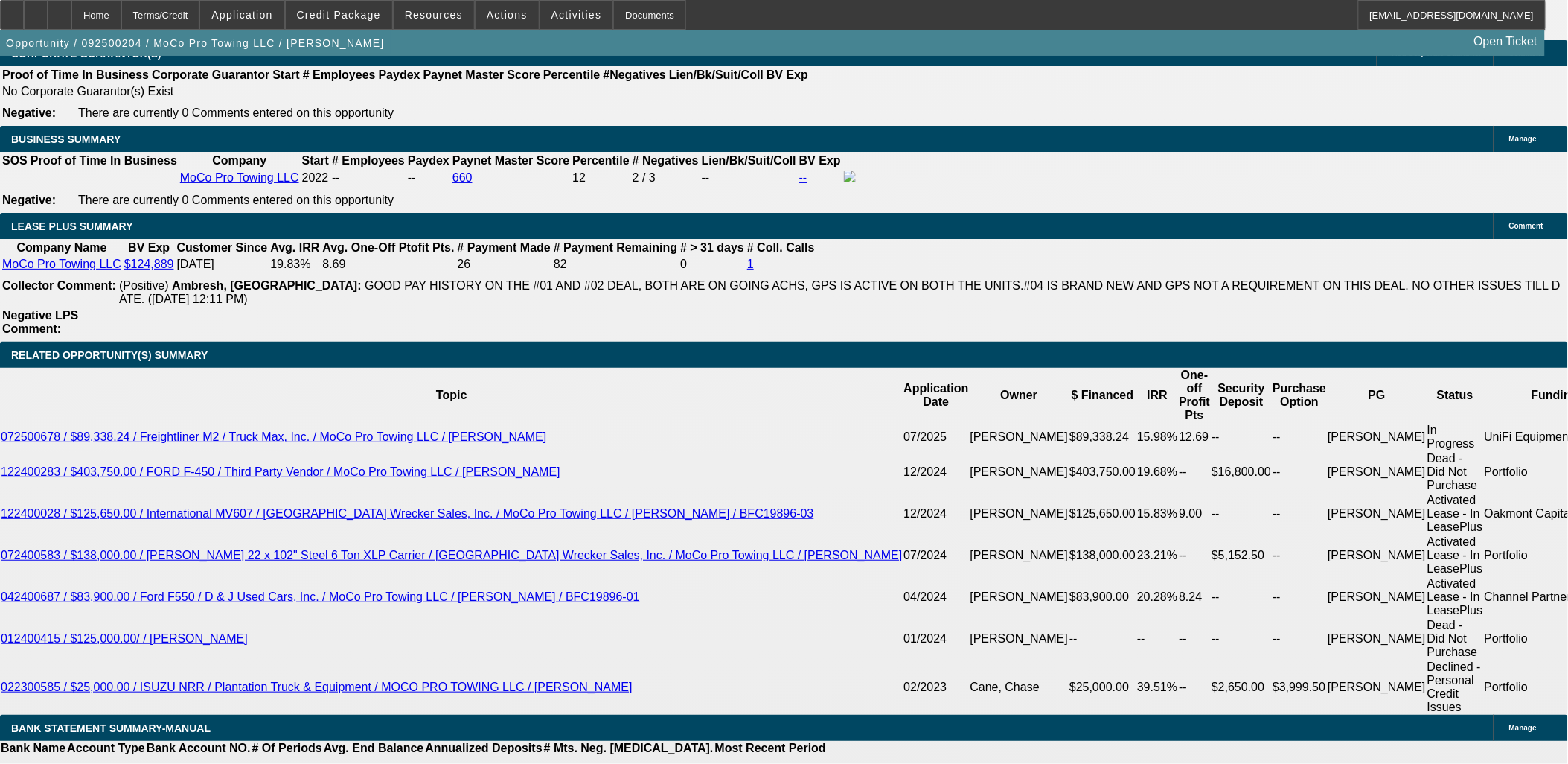
scroll to position [2316, 0]
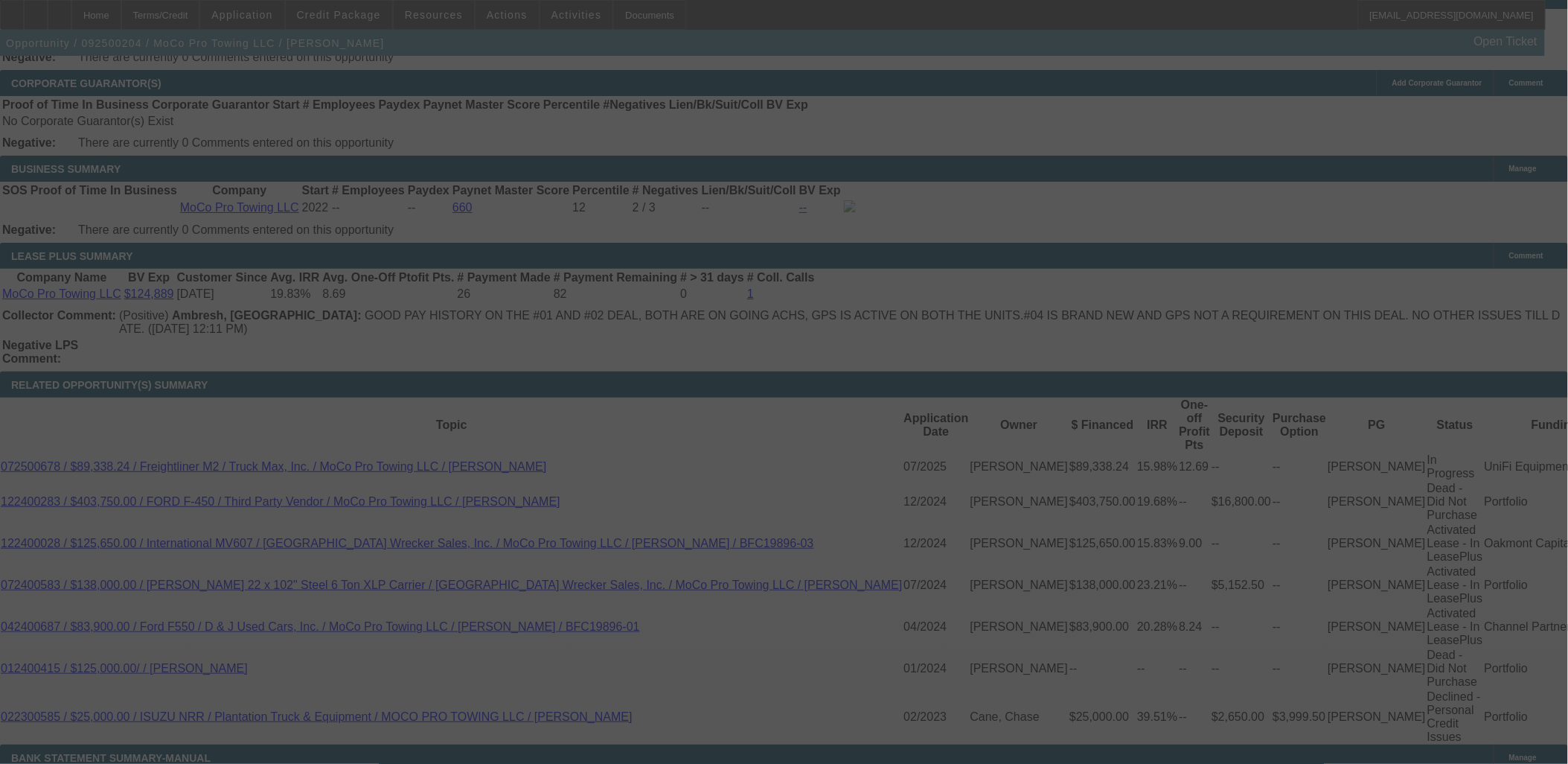
select select "0"
select select "2"
select select "0"
select select "6"
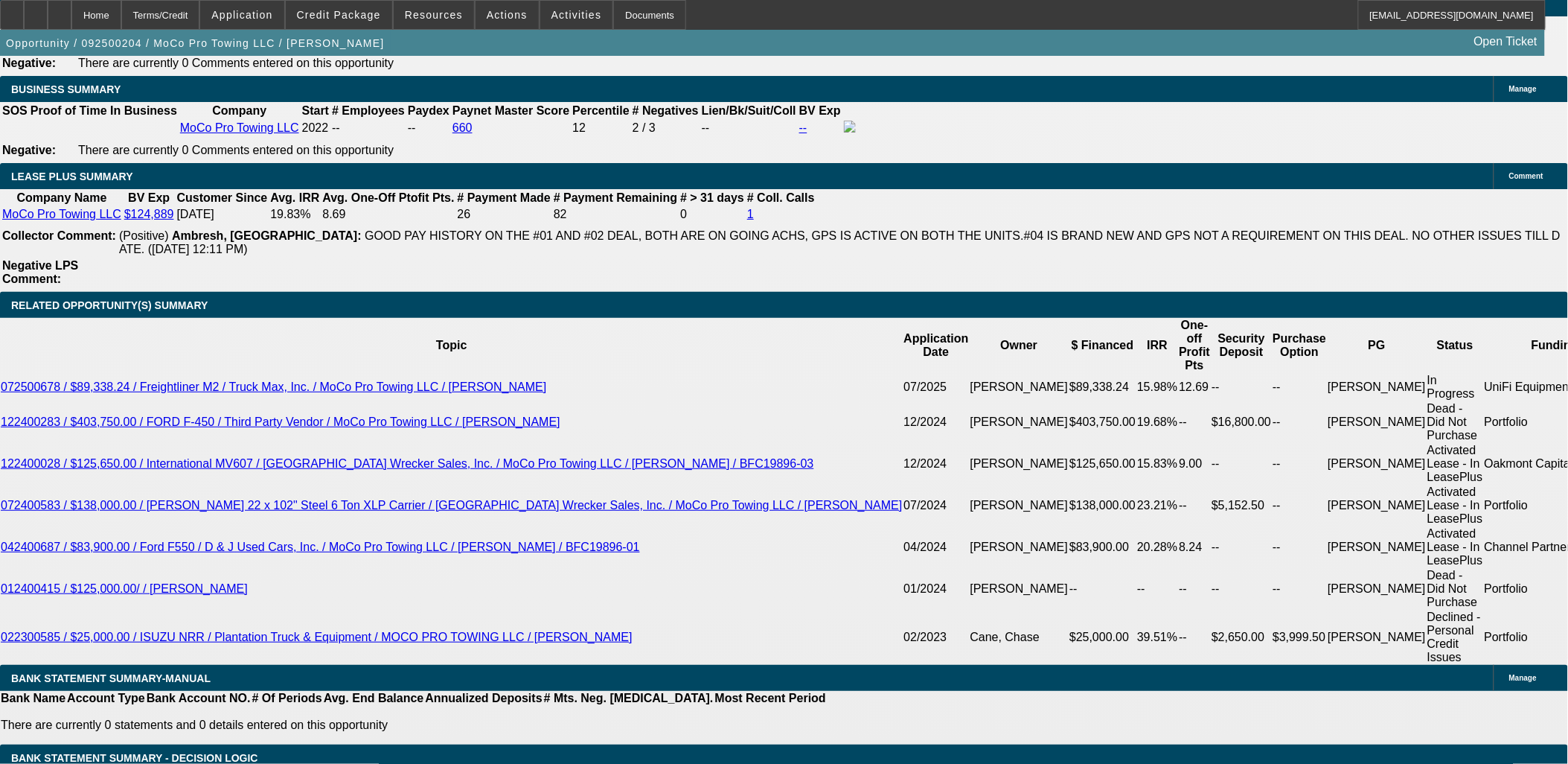
scroll to position [2399, 0]
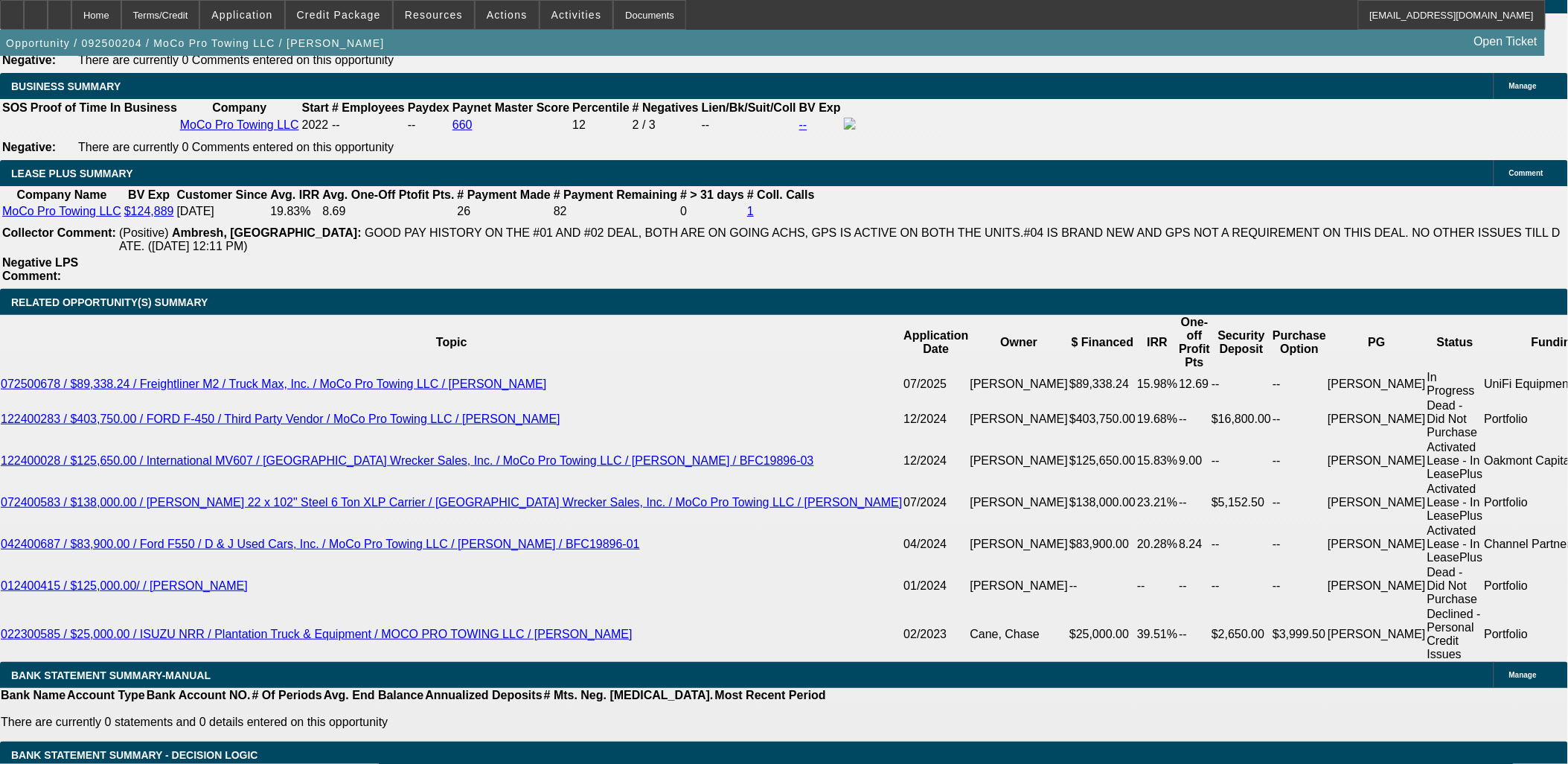
type input "13.99"
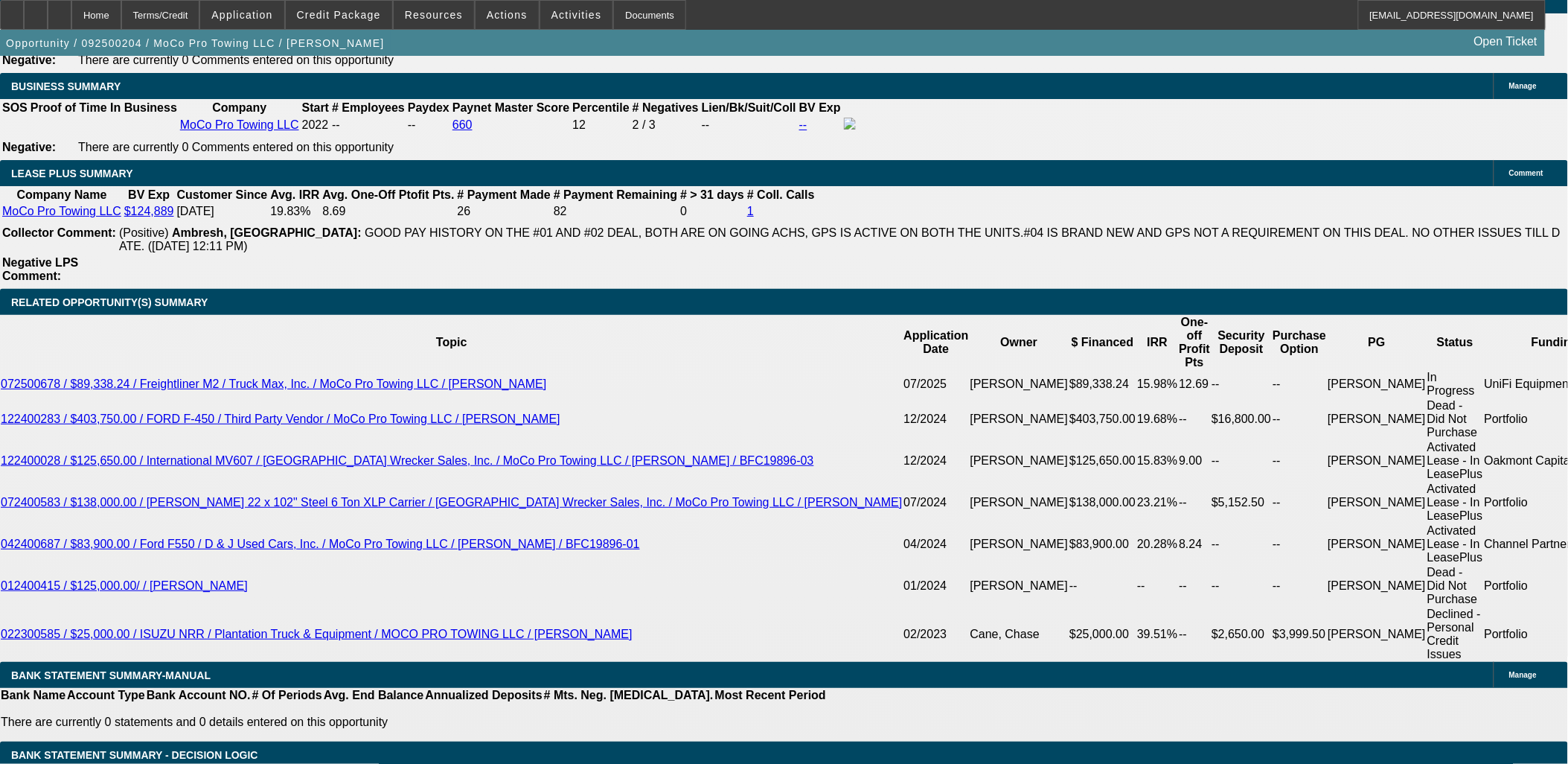
type input "UNKNOWN"
type input "1374.99"
type input "12.7"
type input "$1,374.99"
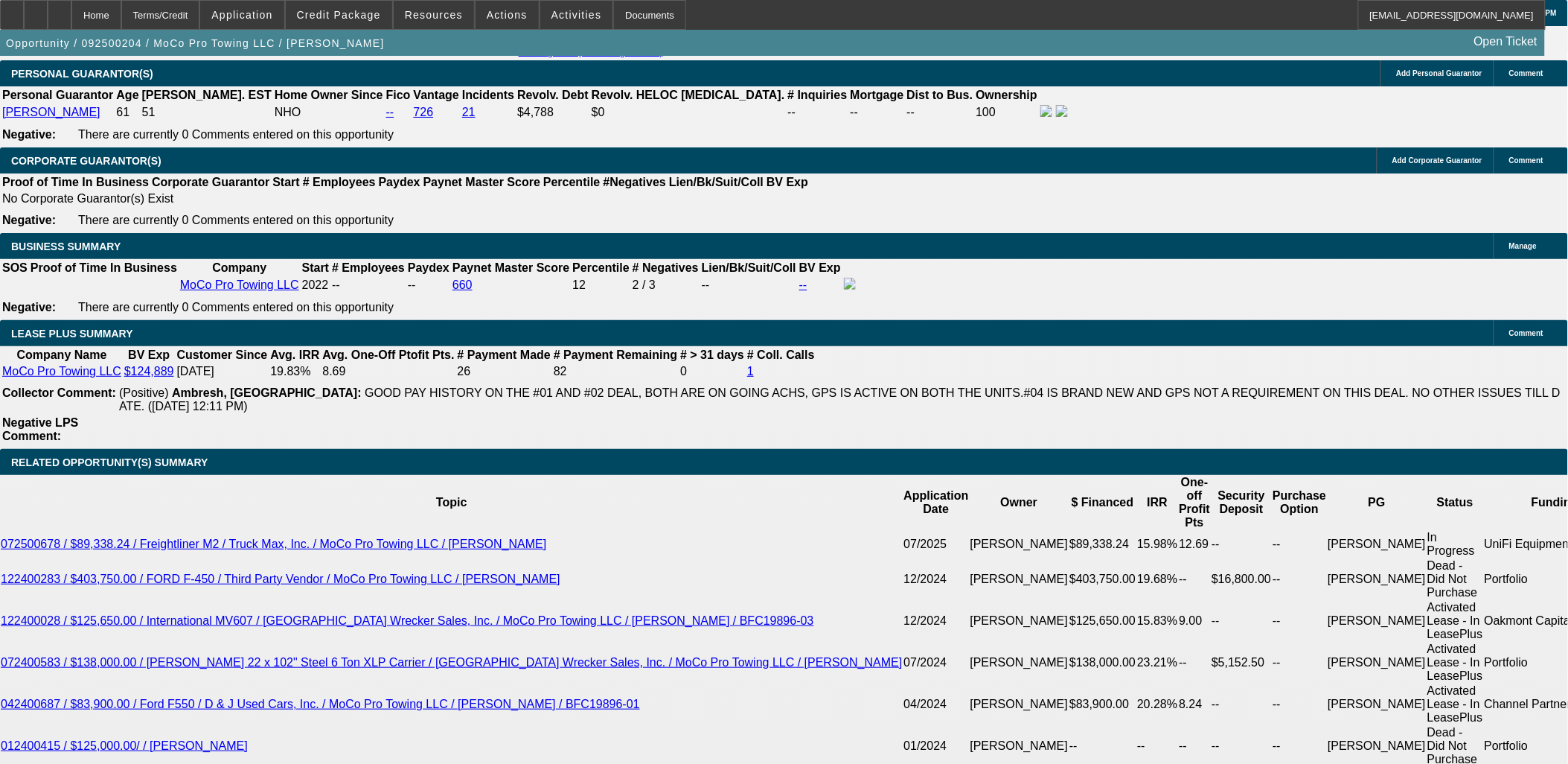
scroll to position [2234, 0]
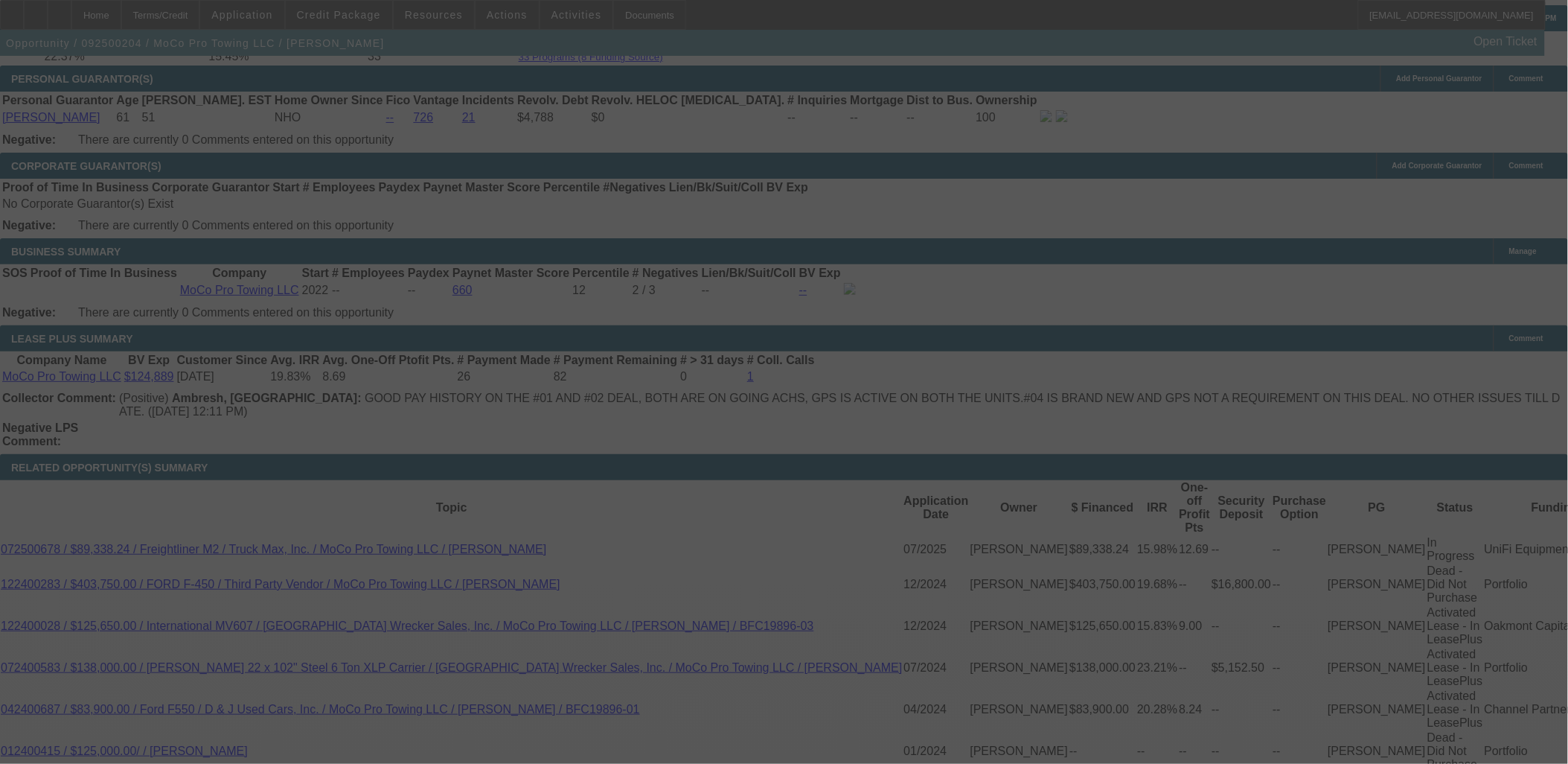
select select "0"
select select "2"
select select "0"
select select "6"
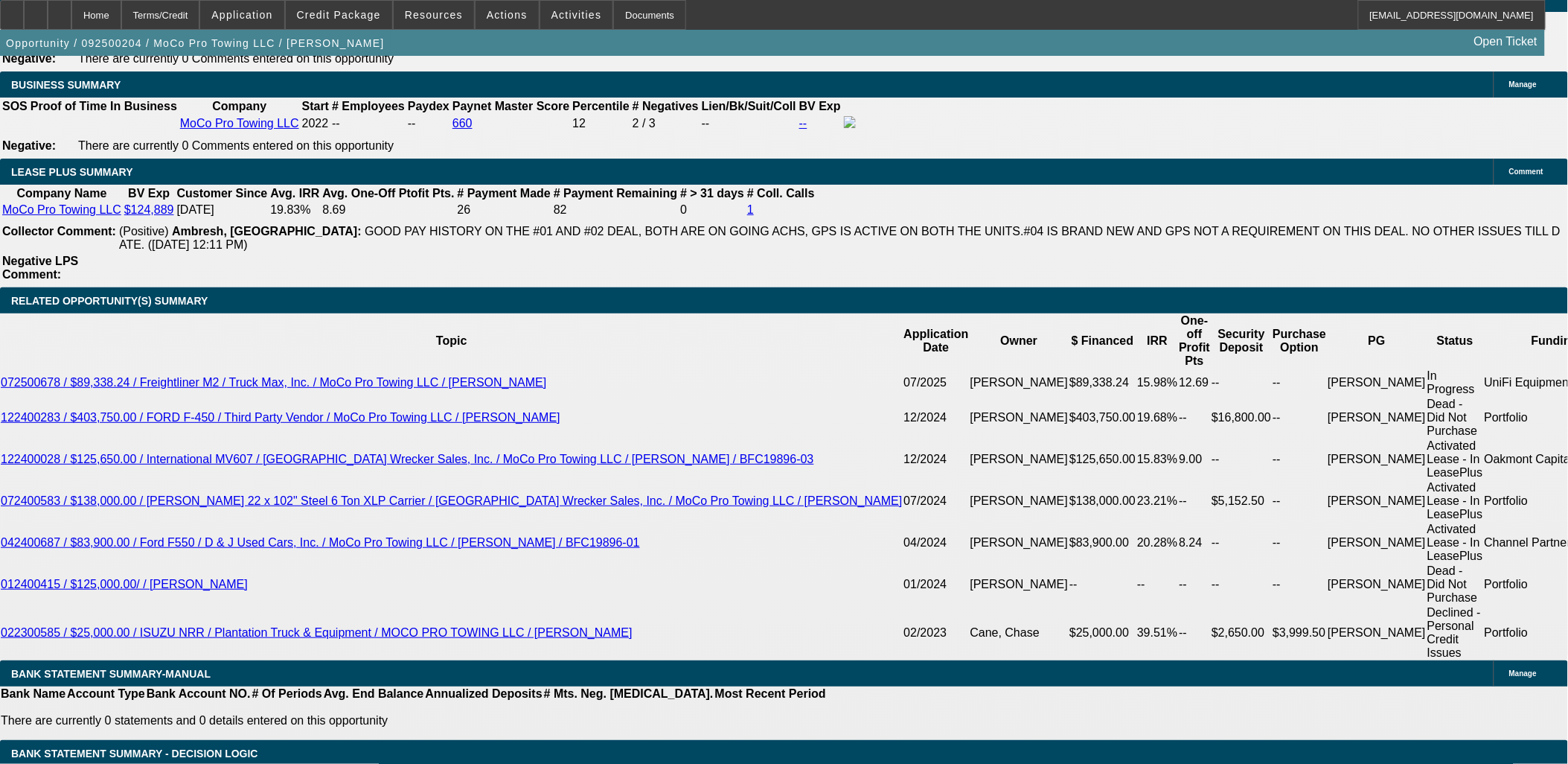
scroll to position [2399, 0]
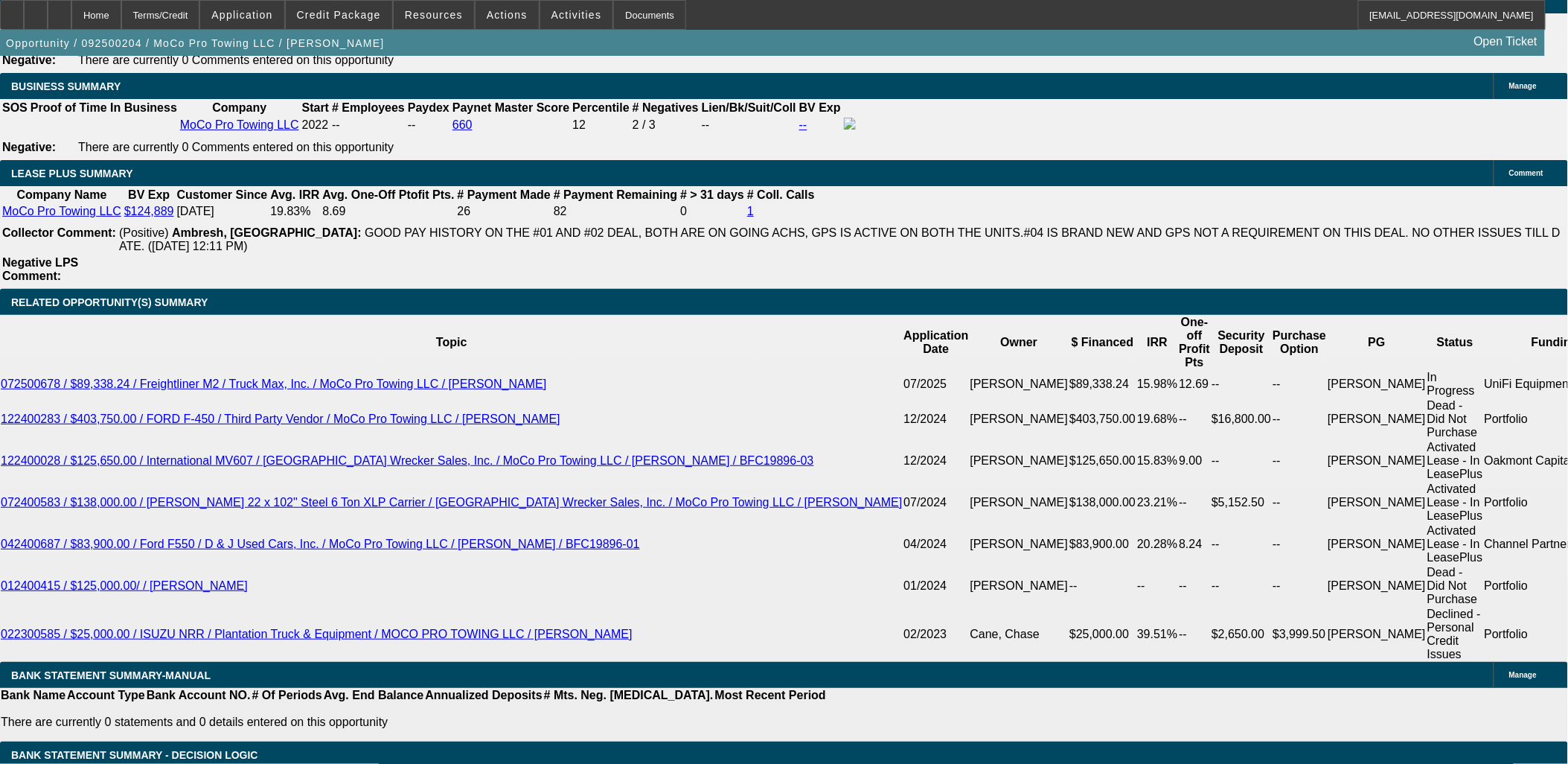
drag, startPoint x: 1254, startPoint y: 276, endPoint x: 1253, endPoint y: 283, distance: 7.1
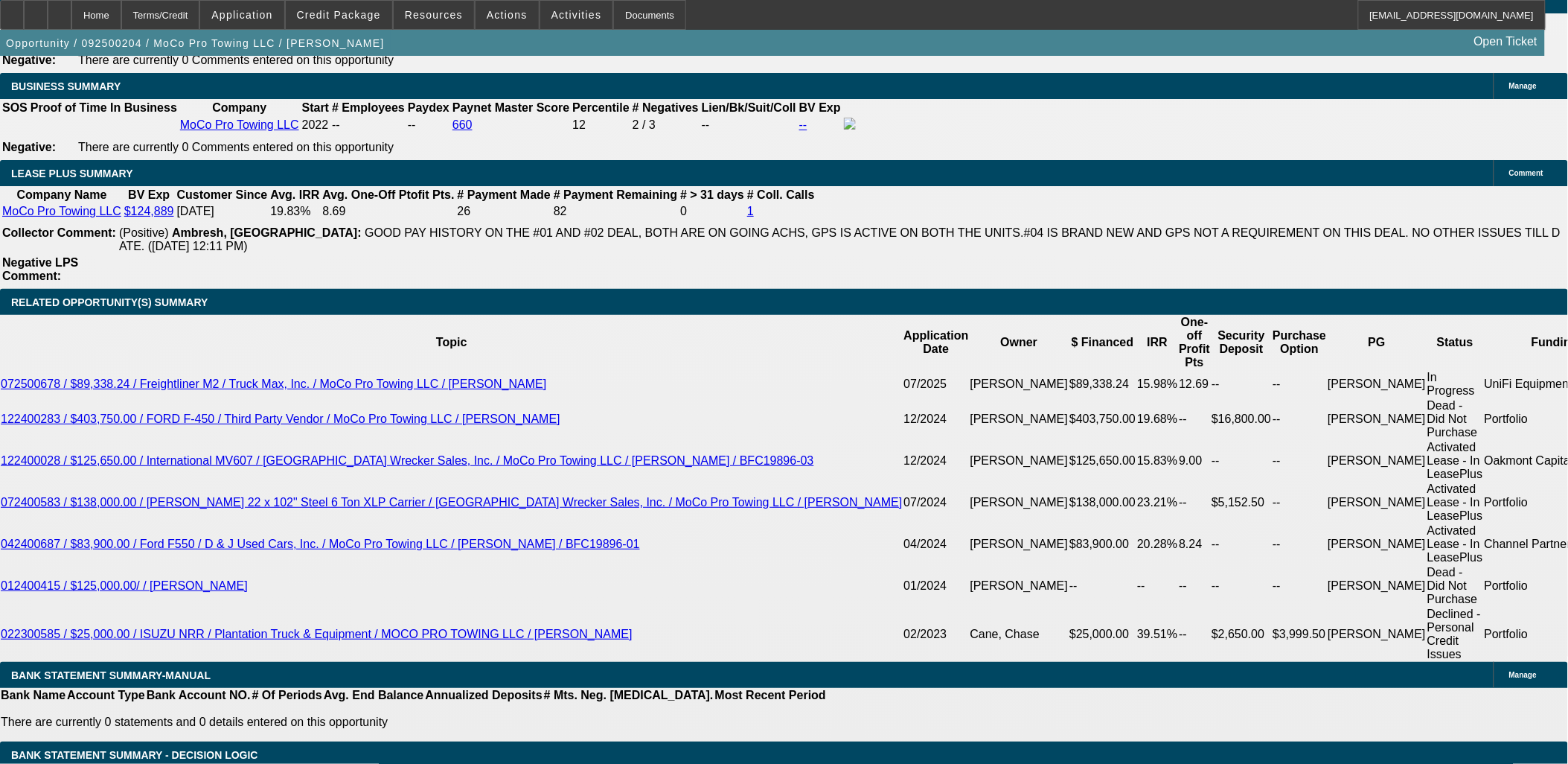
copy tbody "Please send to CP. Thanks, [PERSON_NAME]"
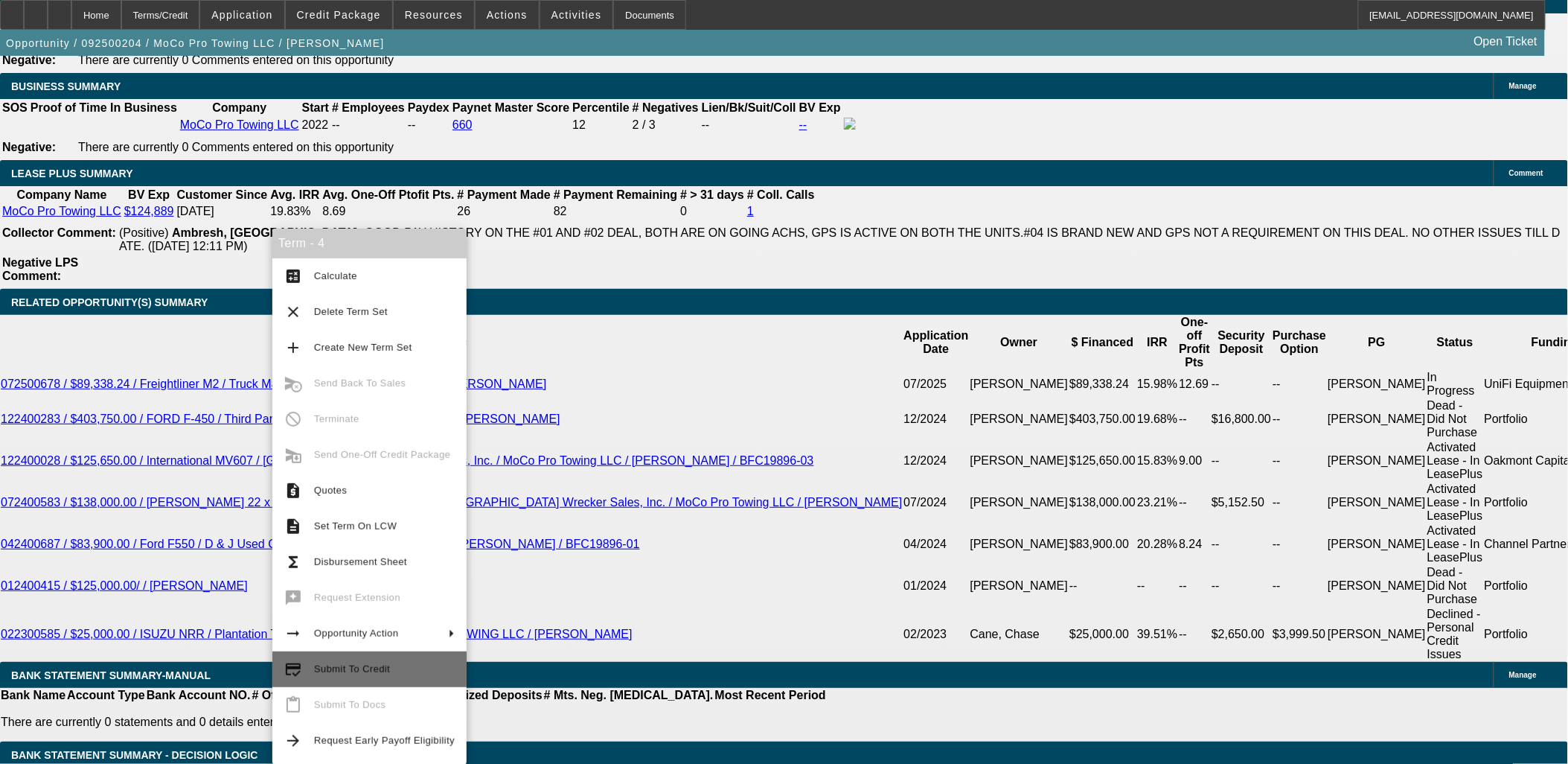
click at [370, 673] on span "Submit To Credit" at bounding box center [384, 669] width 140 height 18
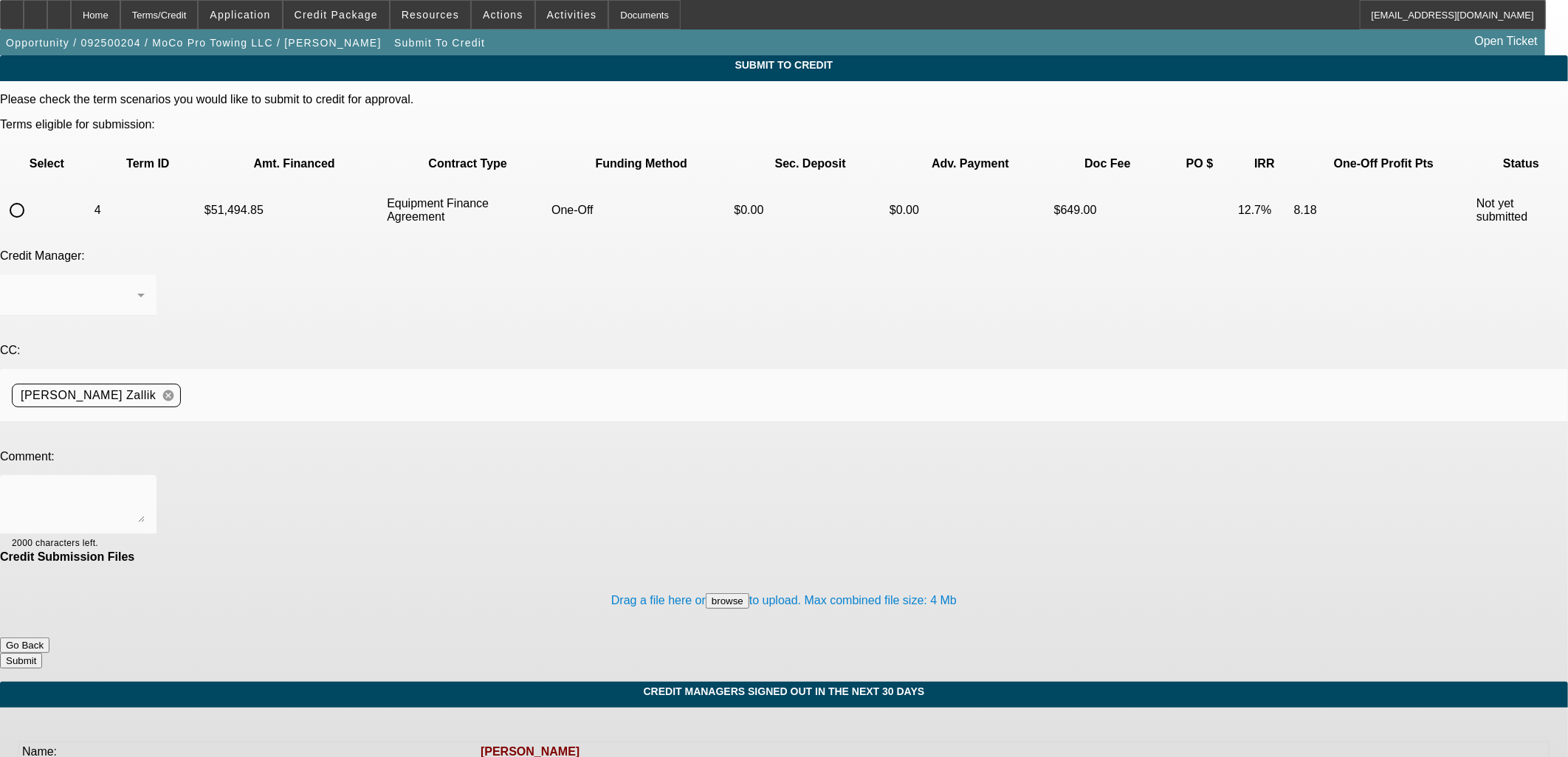
click at [32, 196] on input "radio" at bounding box center [16, 210] width 29 height 29
radio input "true"
click at [145, 487] on textarea at bounding box center [78, 505] width 133 height 36
paste textarea "Please send to CP. Thanks, [PERSON_NAME]"
click at [145, 487] on textarea "Please send to CP. Thanks, [PERSON_NAME]" at bounding box center [78, 505] width 133 height 36
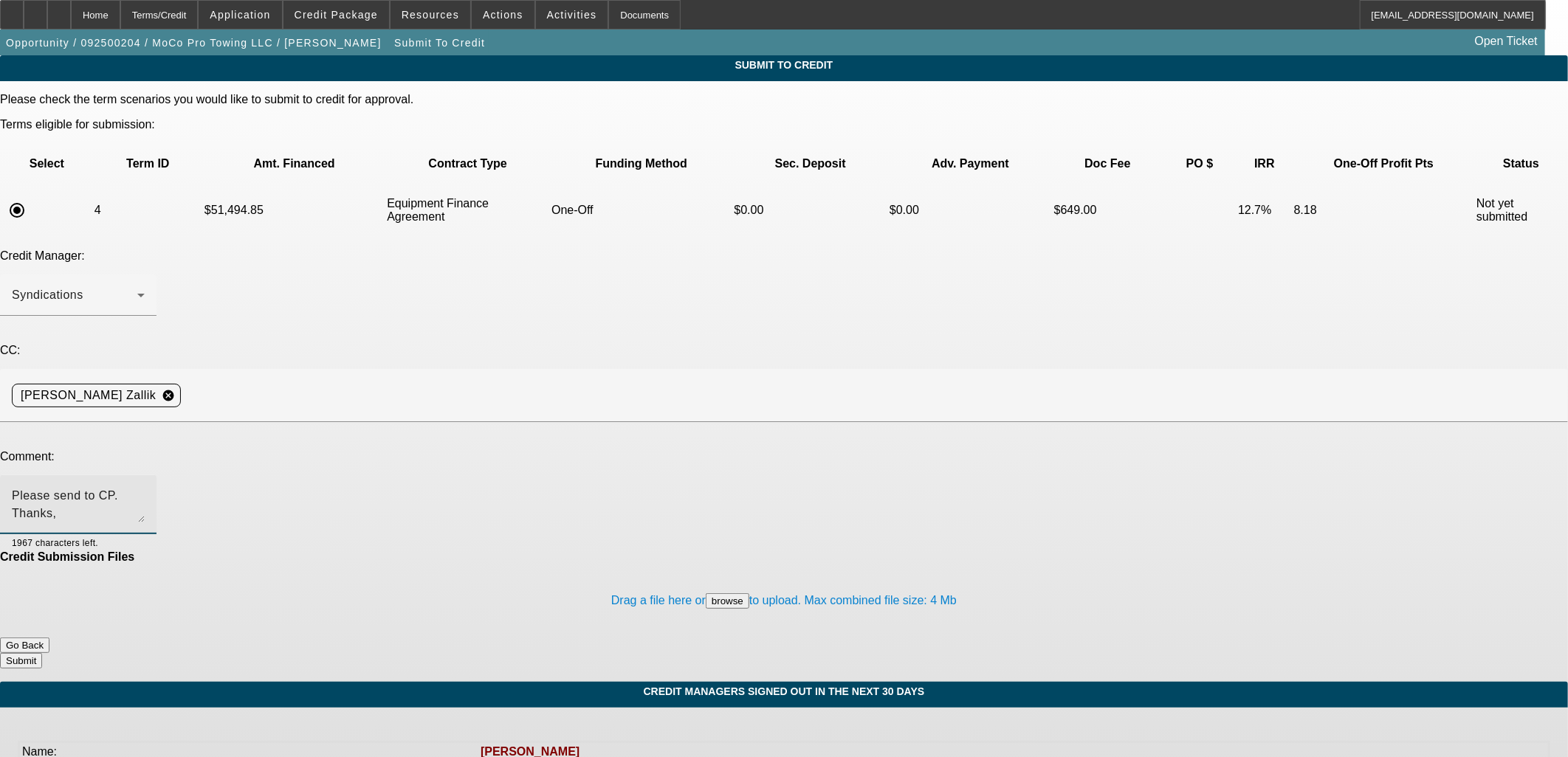
click at [145, 487] on textarea "Please send to CP. Thanks, [PERSON_NAME]" at bounding box center [78, 505] width 133 height 36
type textarea "Please send to OCS to review for a past customer. Thanks, [PERSON_NAME]"
click at [42, 653] on button "Submit" at bounding box center [21, 660] width 42 height 16
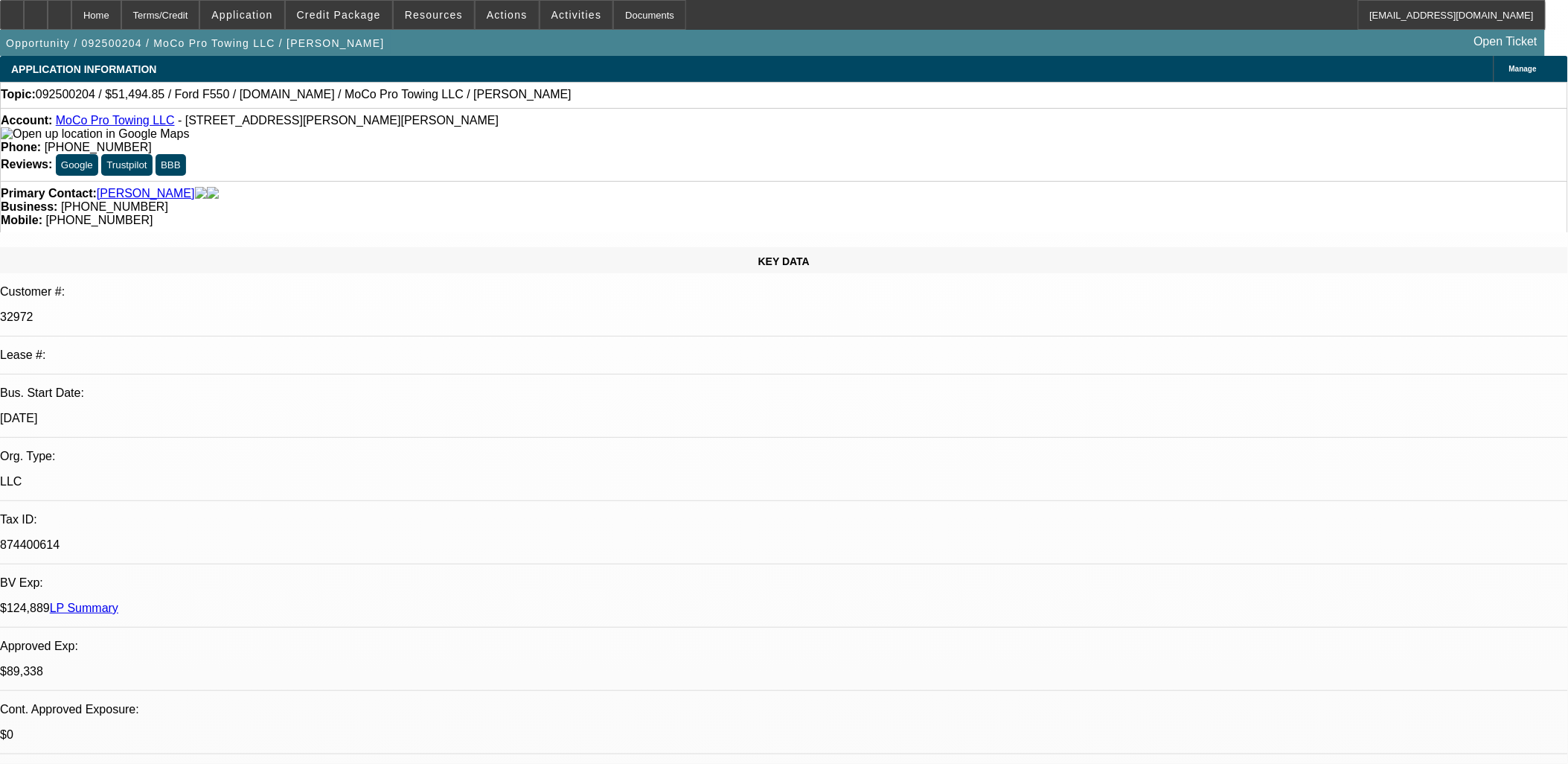
select select "0"
select select "2"
select select "0"
select select "6"
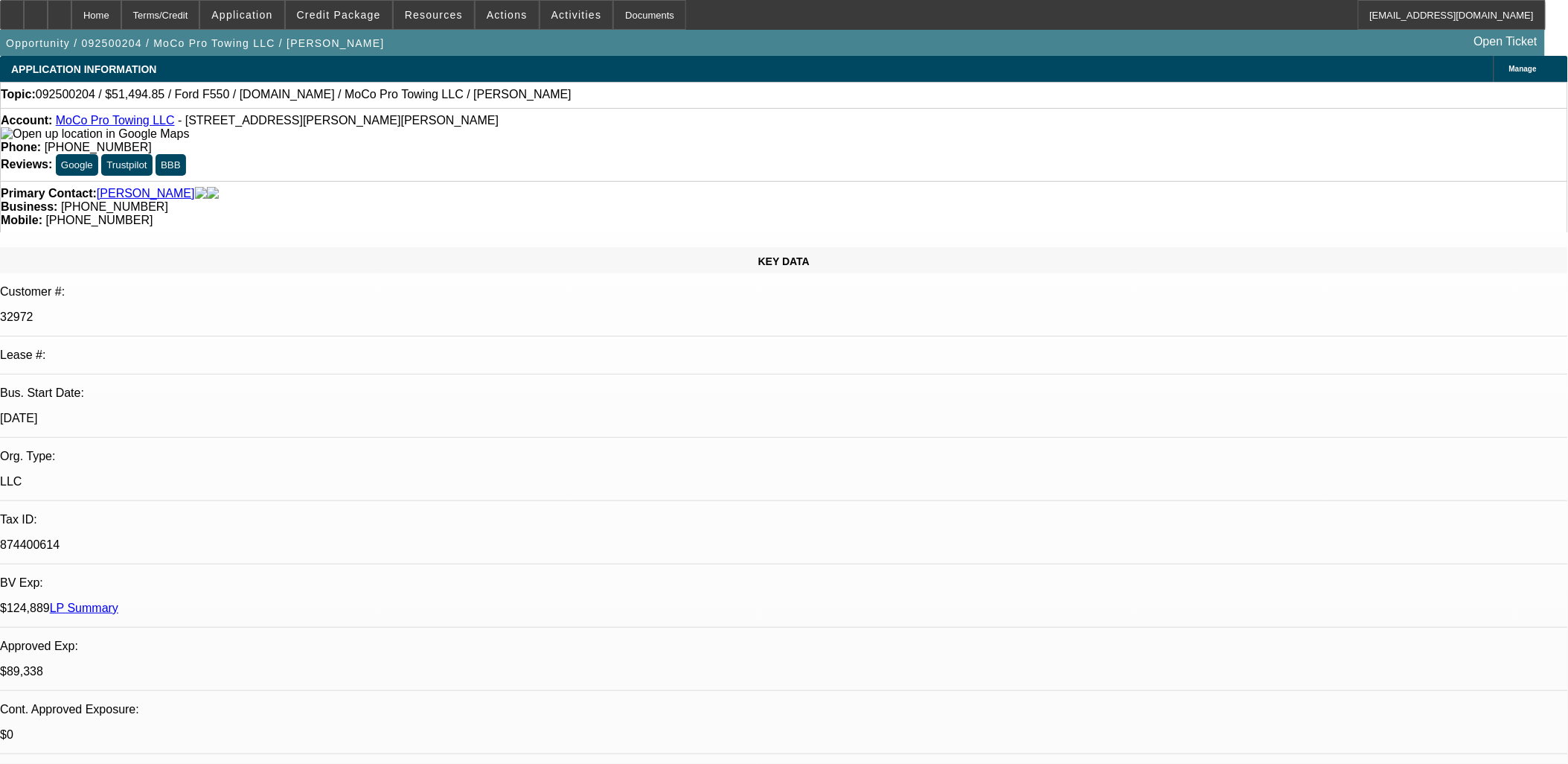
select select "0"
select select "2"
select select "0"
select select "6"
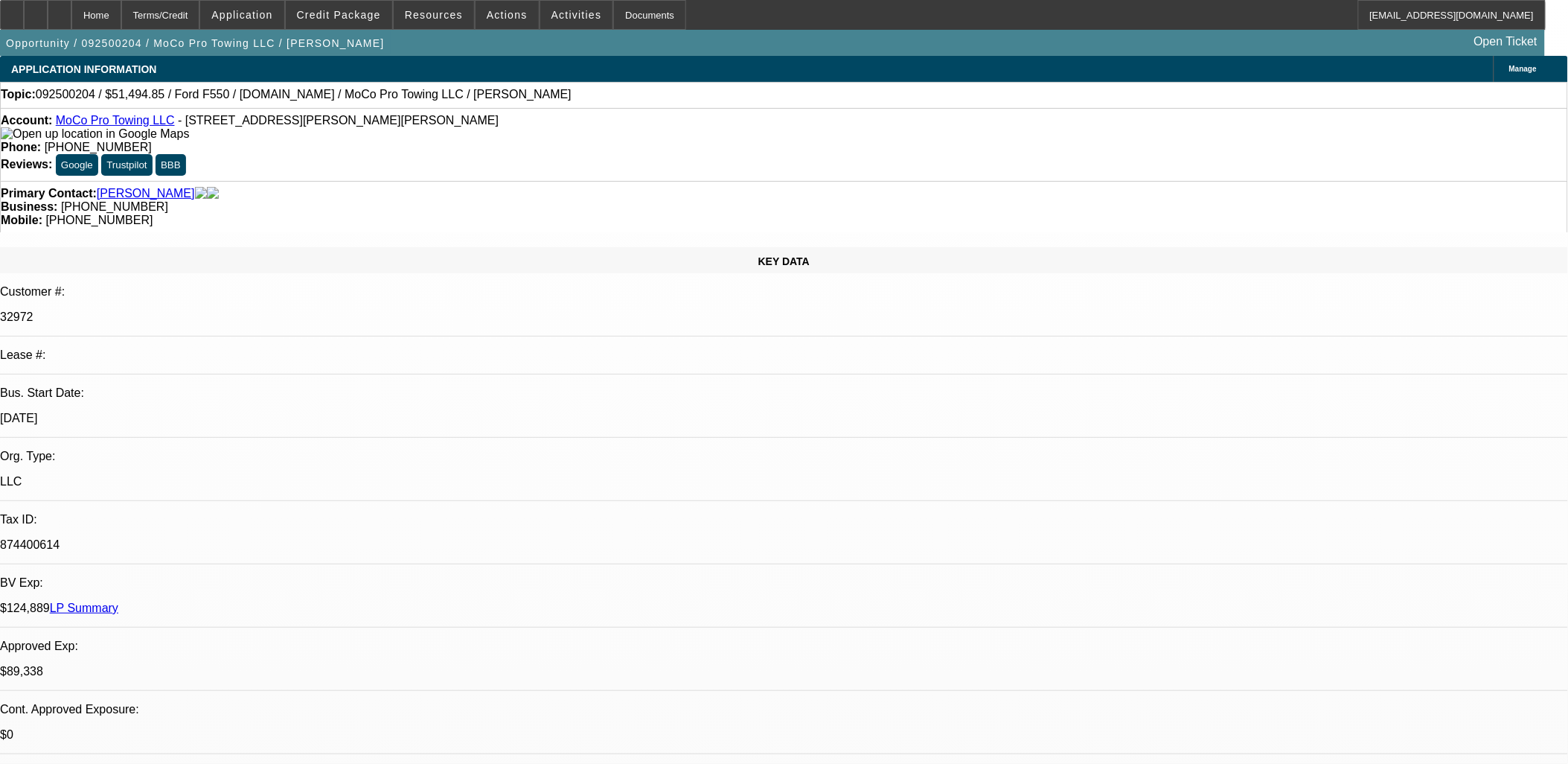
select select "0"
select select "2"
select select "0"
select select "6"
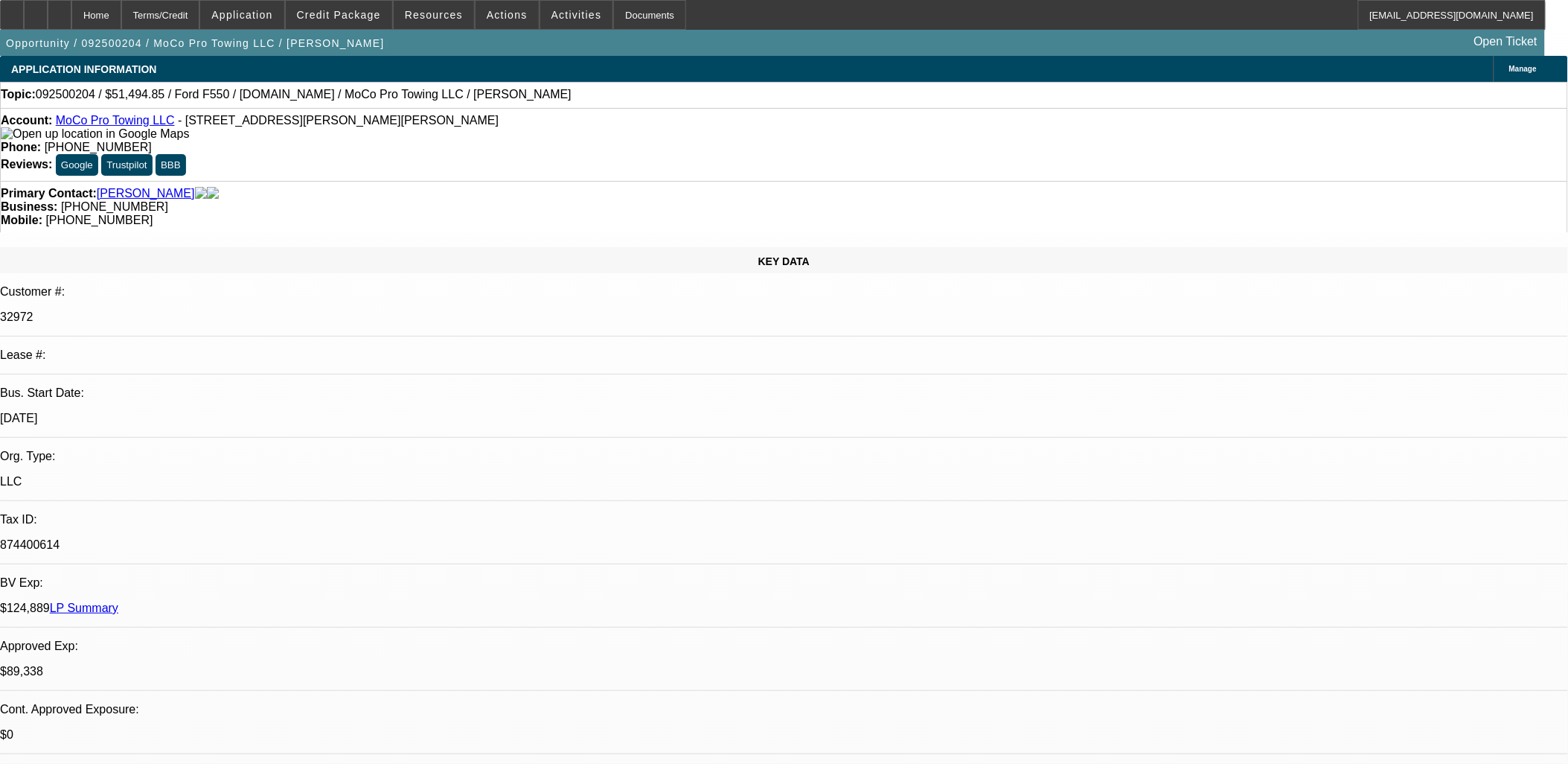
select select "0"
select select "2"
select select "0"
select select "6"
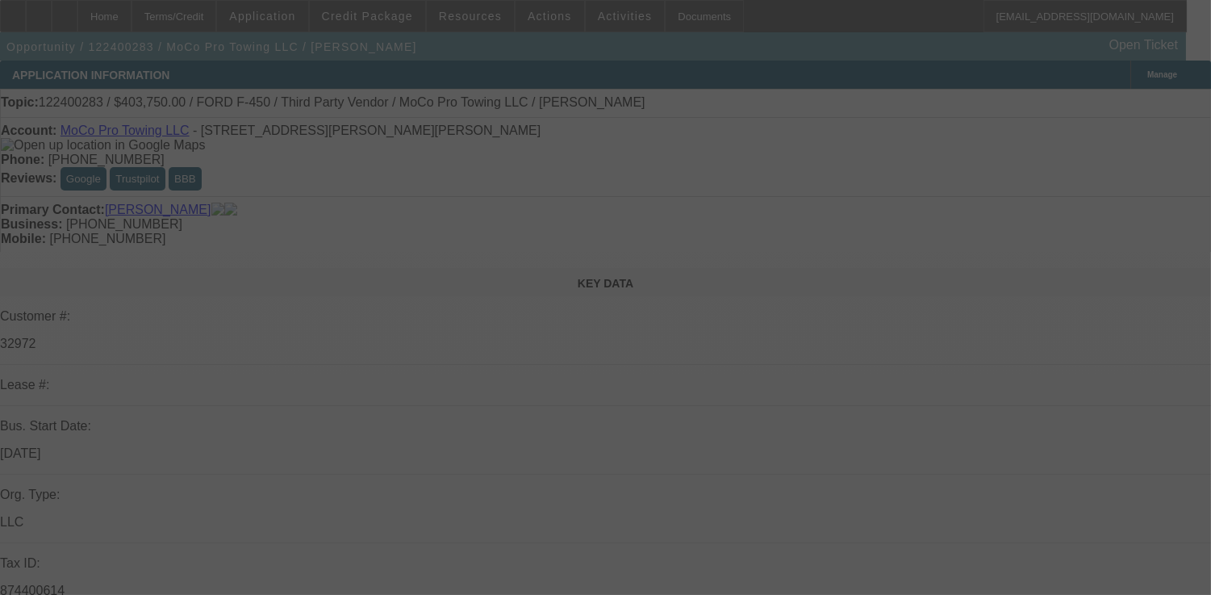
select select "0"
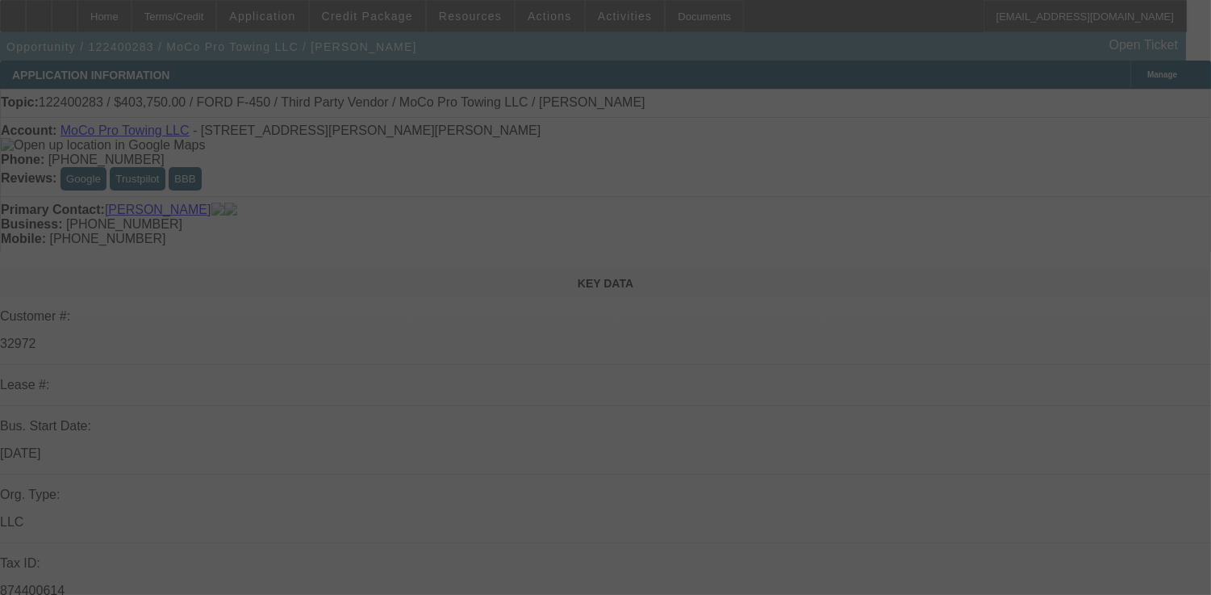
select select "0"
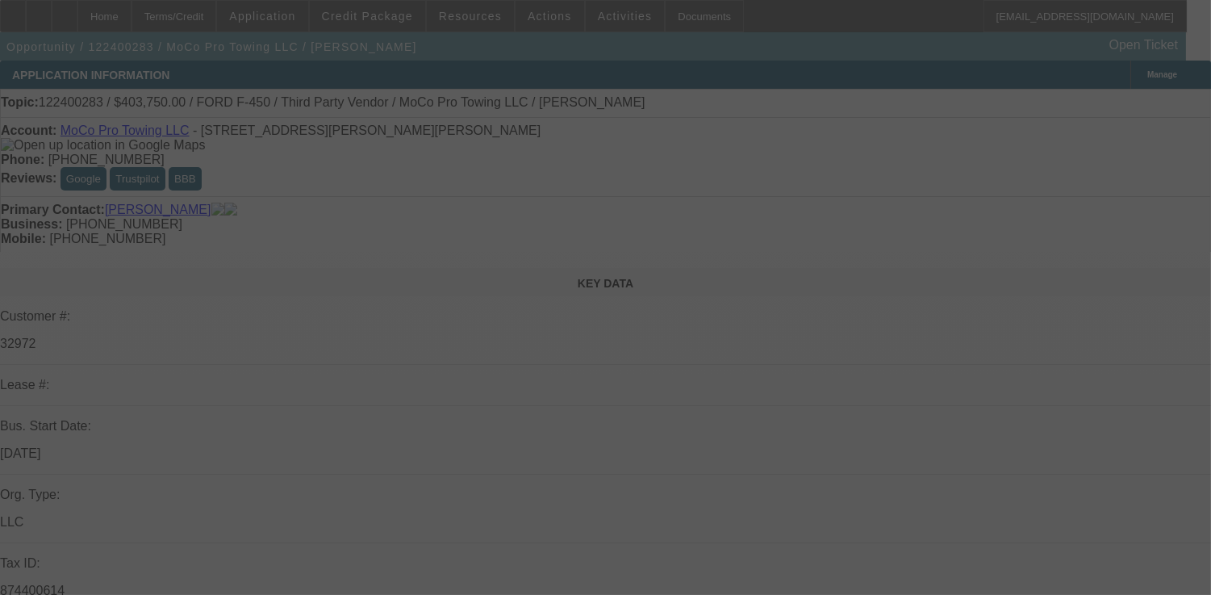
select select "0"
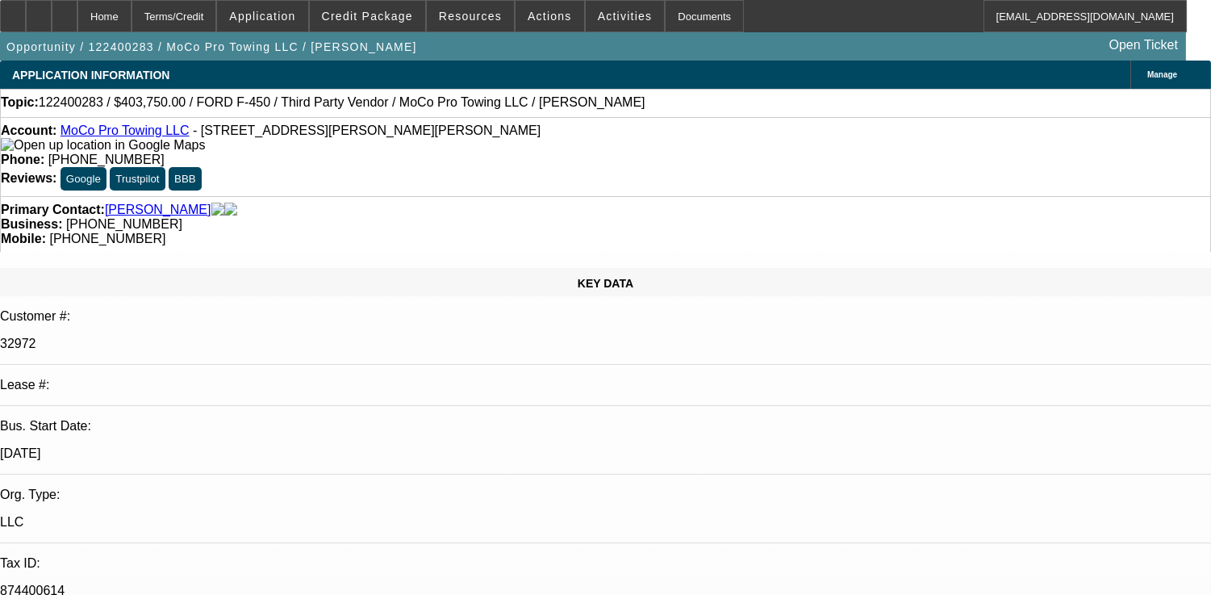
select select "1"
select select "6"
select select "1"
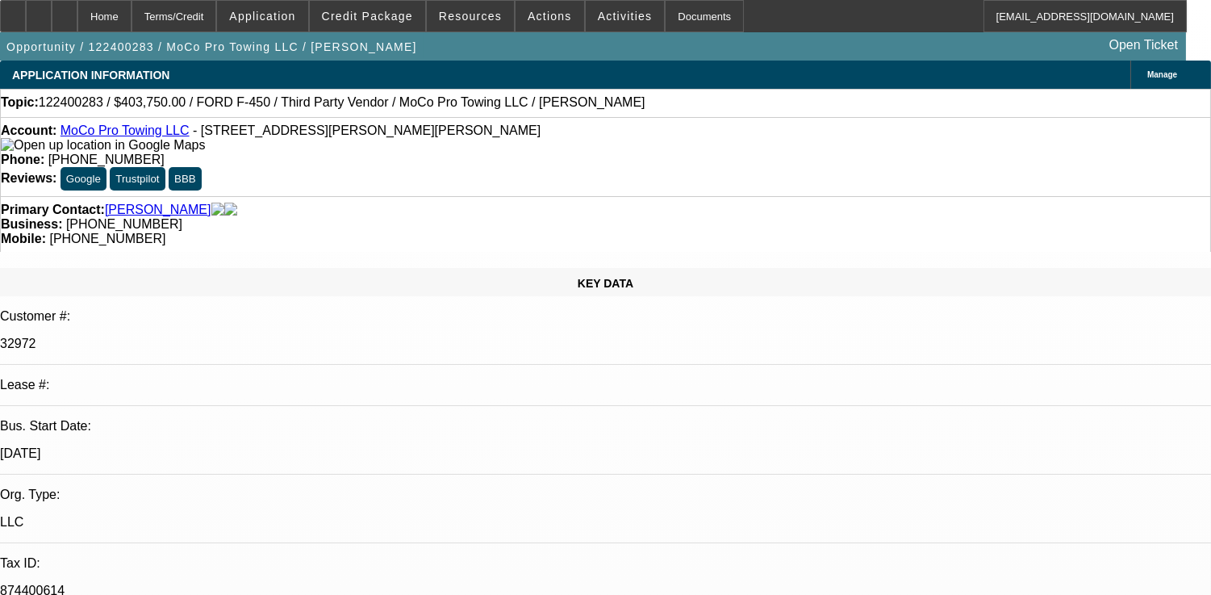
select select "6"
select select "1"
select select "6"
select select "1"
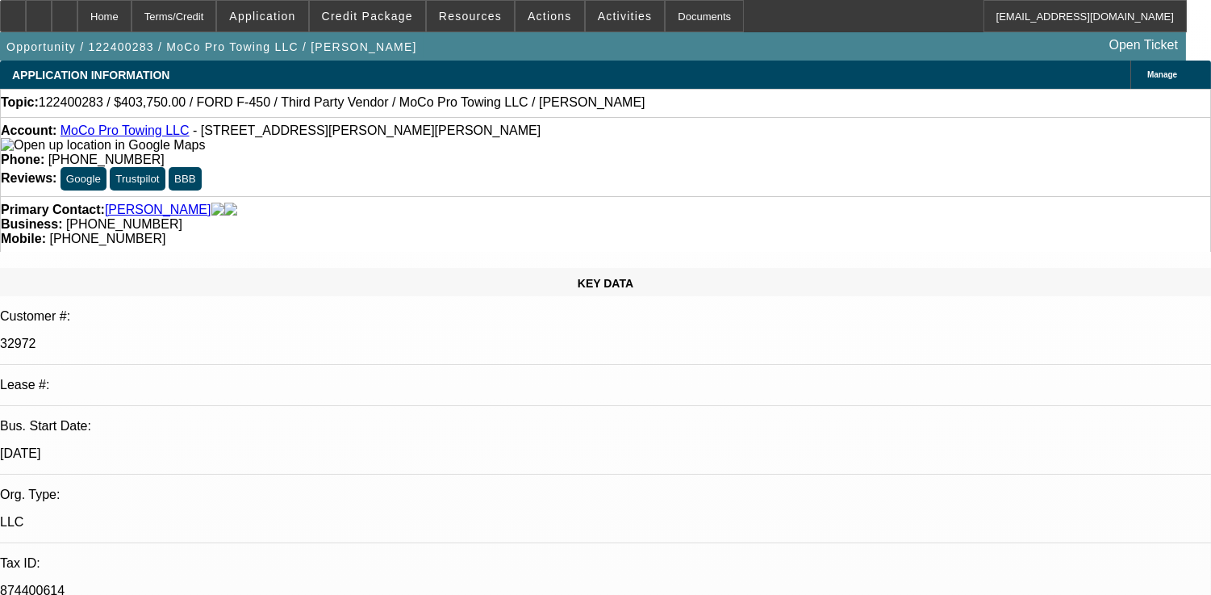
select select "1"
select select "6"
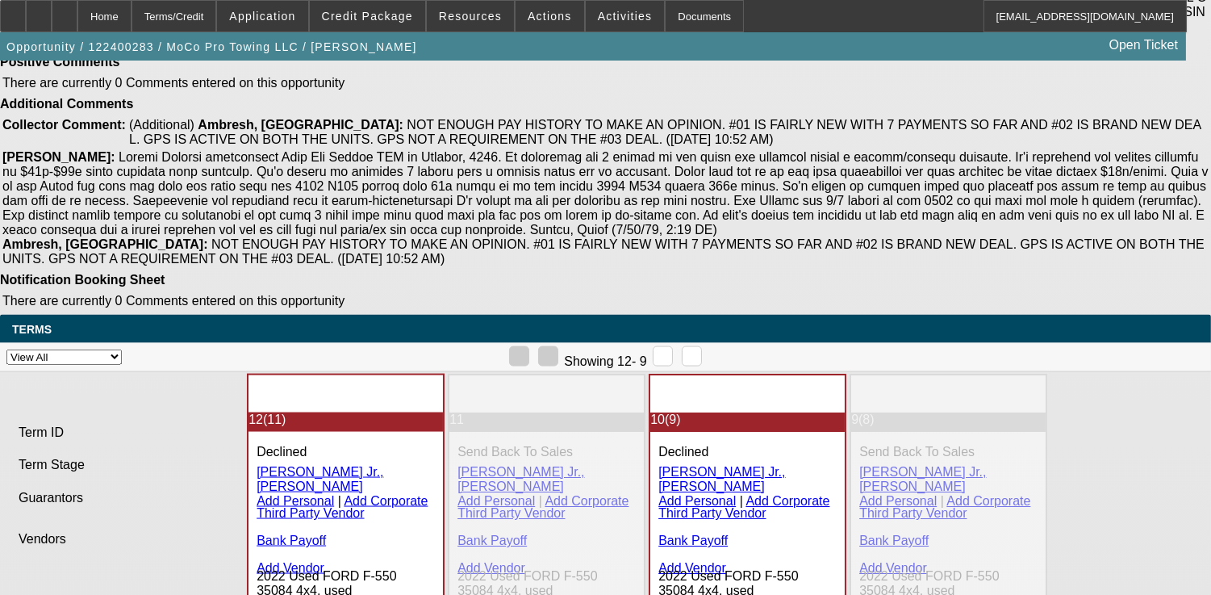
scroll to position [4482, 0]
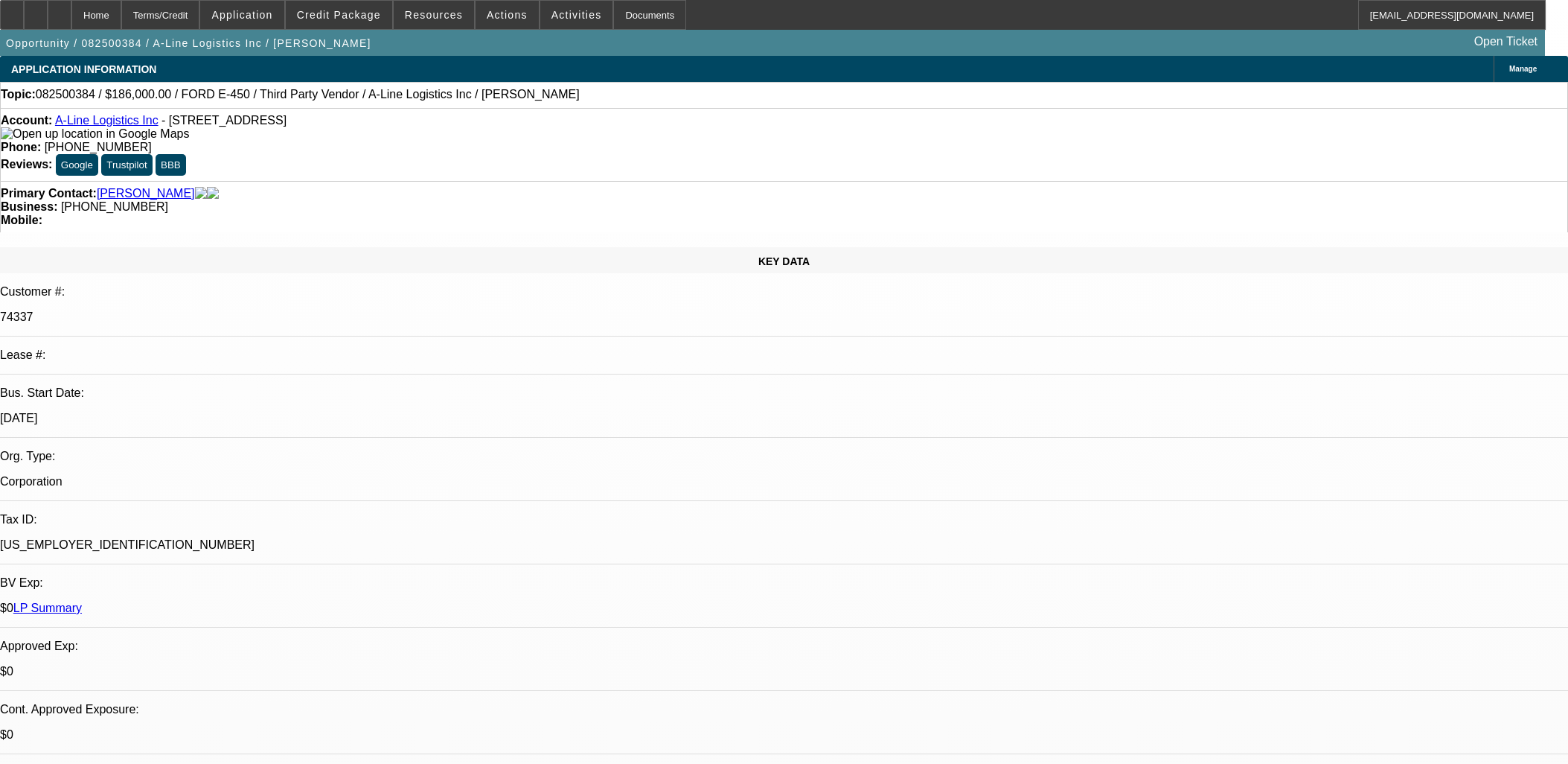
select select "0"
select select "6"
select select "0"
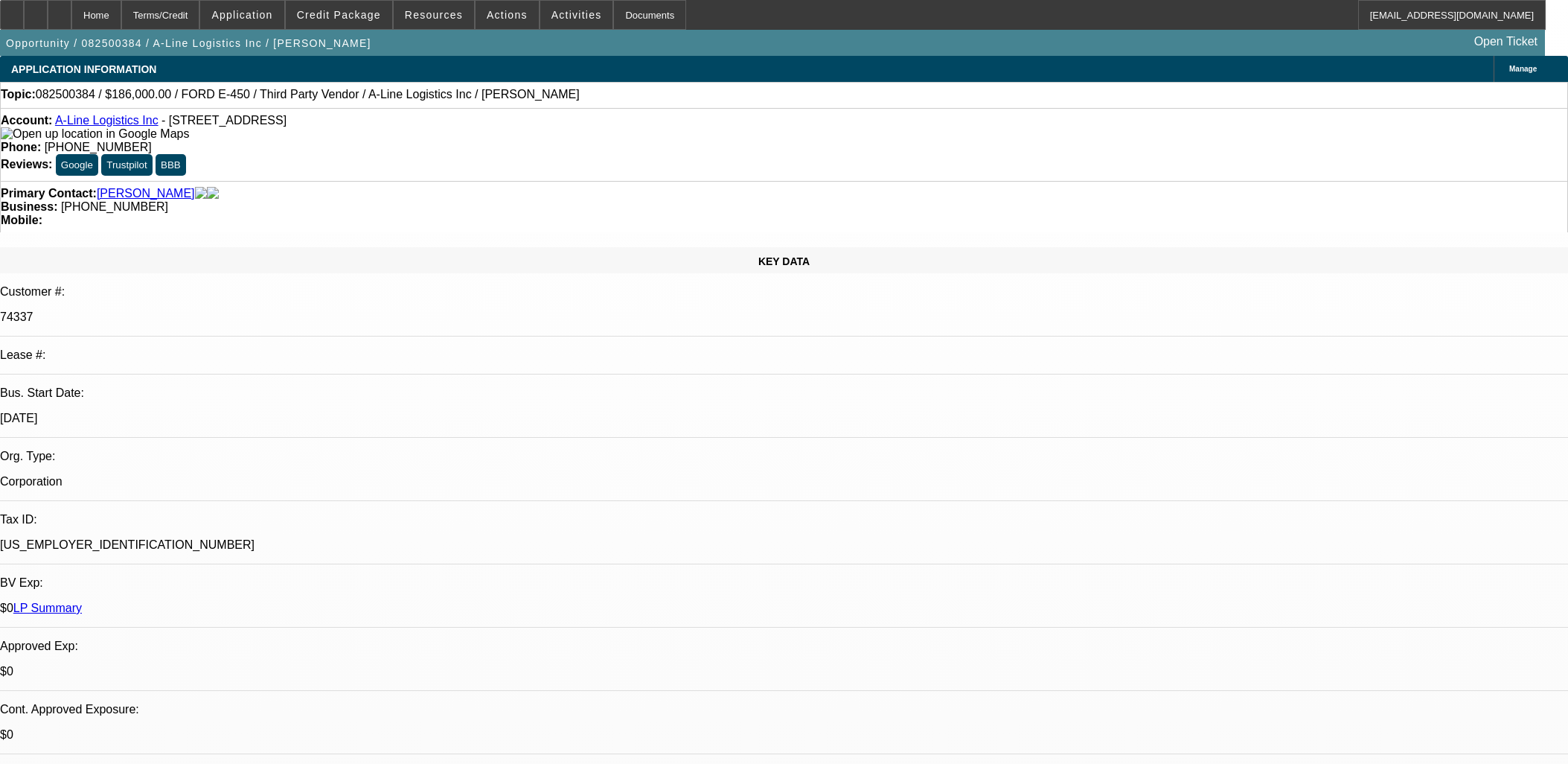
select select "0"
select select "0.1"
select select "4"
select select "0"
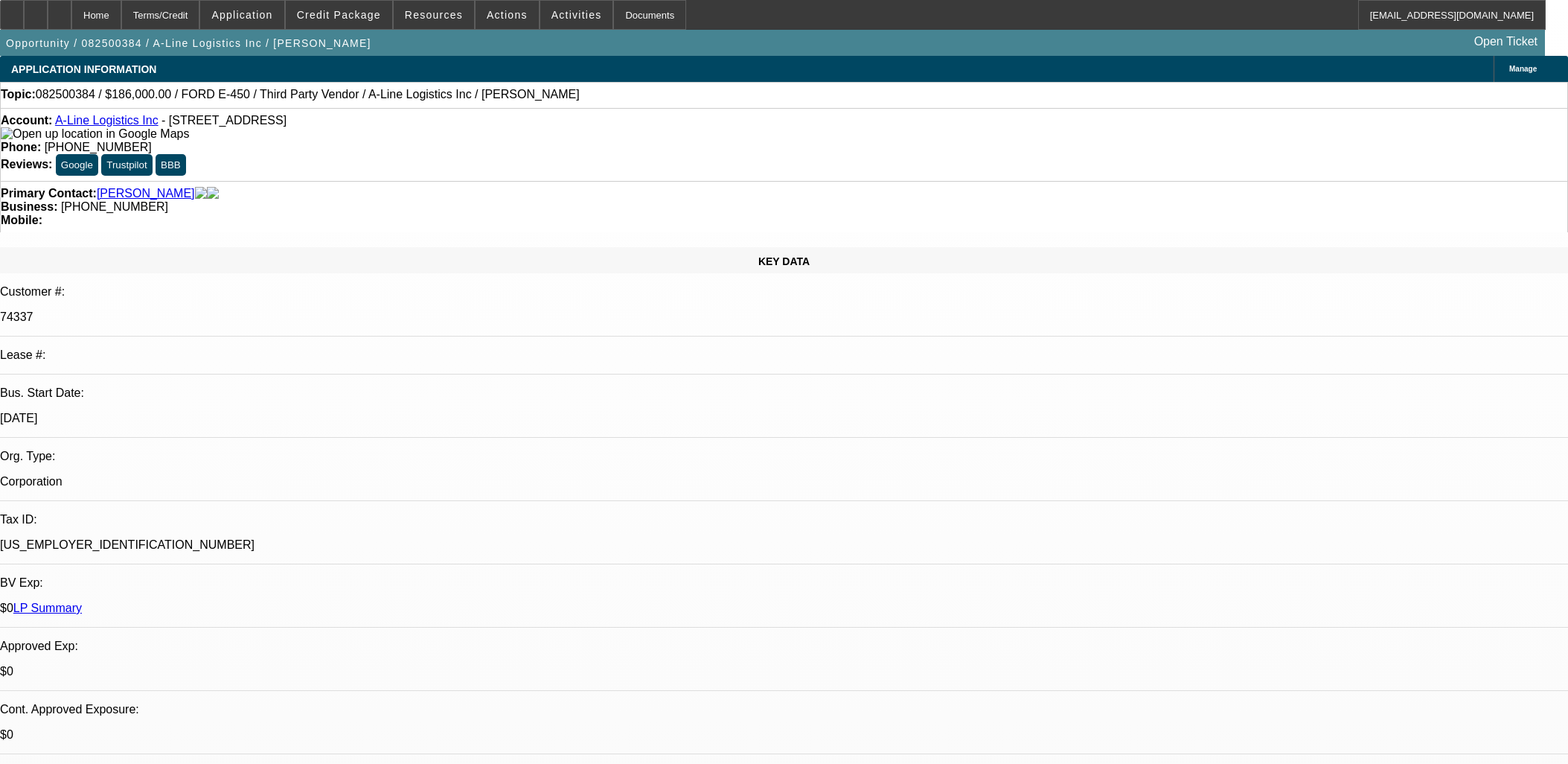
select select "0.1"
select select "4"
select select "0"
select select "0.1"
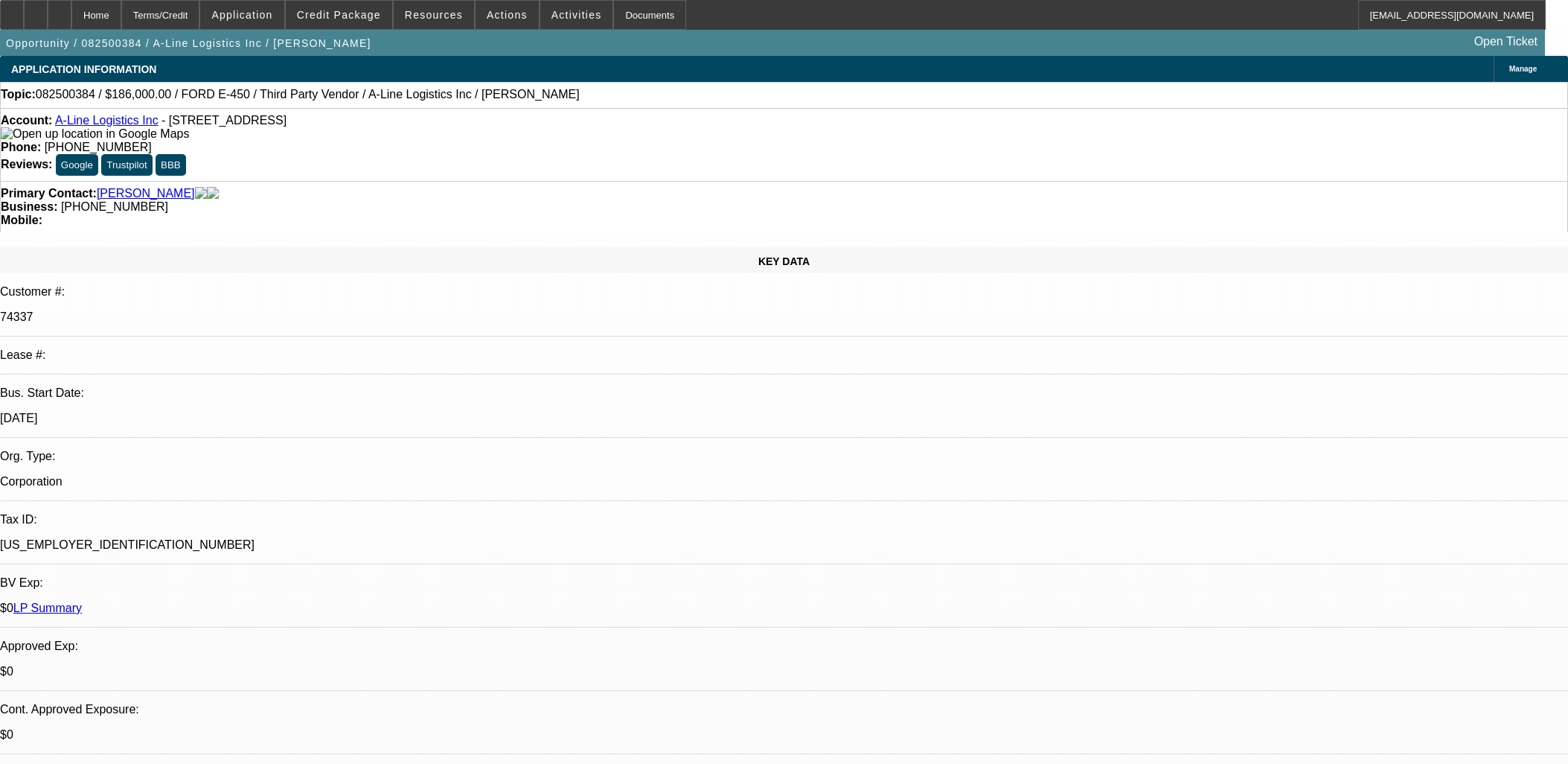
select select "4"
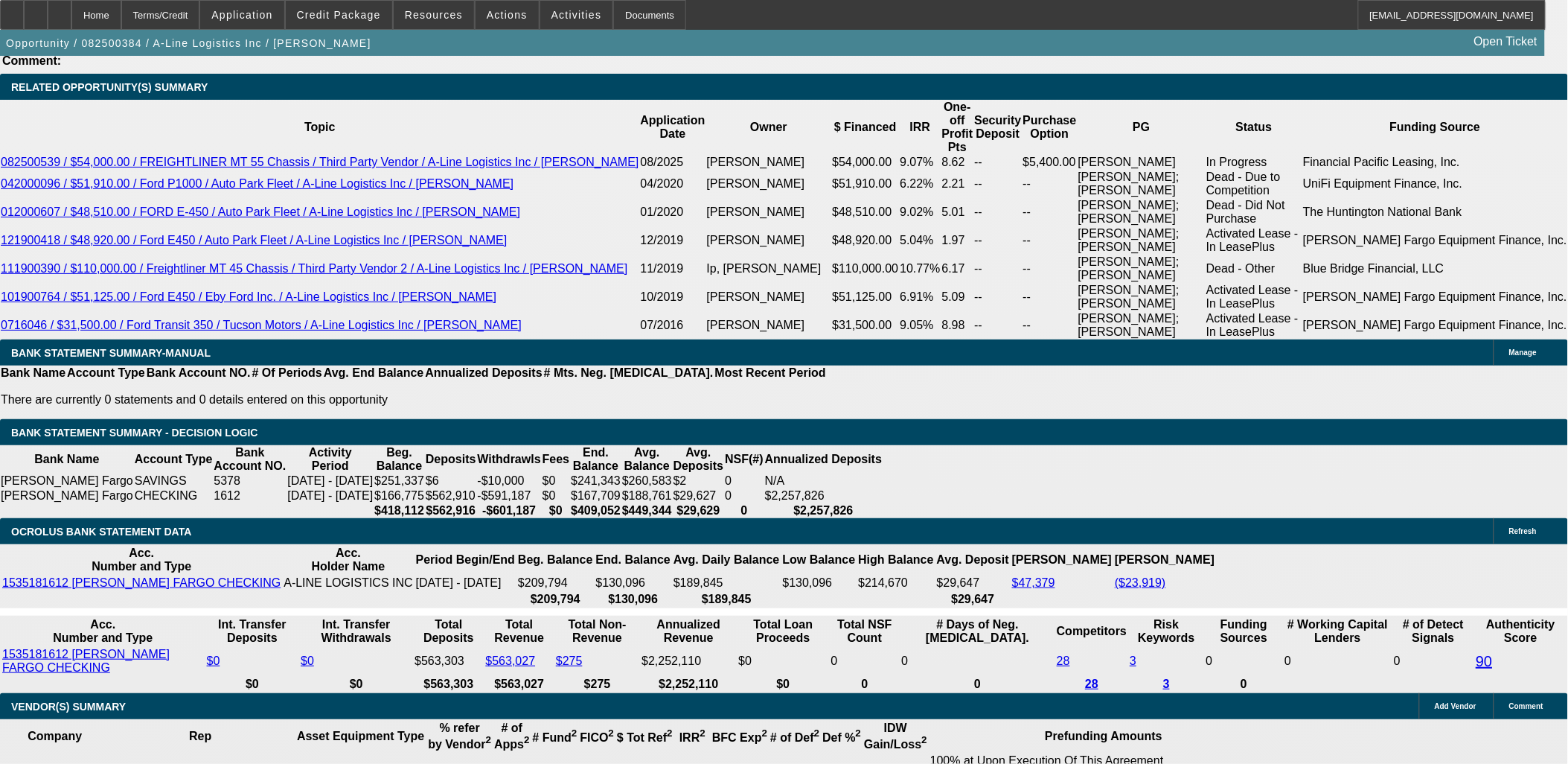
scroll to position [1073, 0]
drag, startPoint x: 122, startPoint y: 246, endPoint x: 129, endPoint y: 238, distance: 10.6
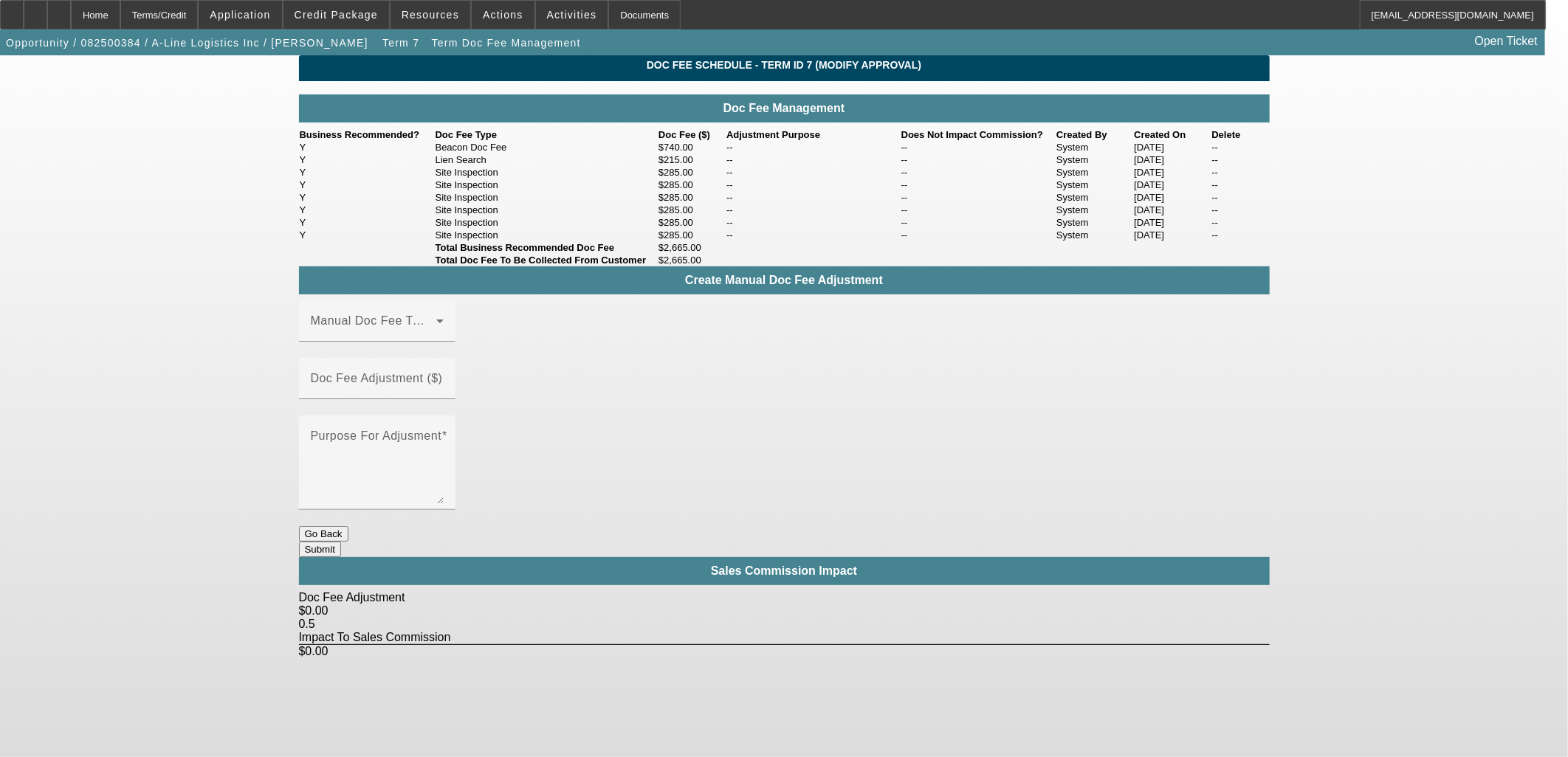
click at [349, 539] on button "Go Back" at bounding box center [324, 533] width 49 height 16
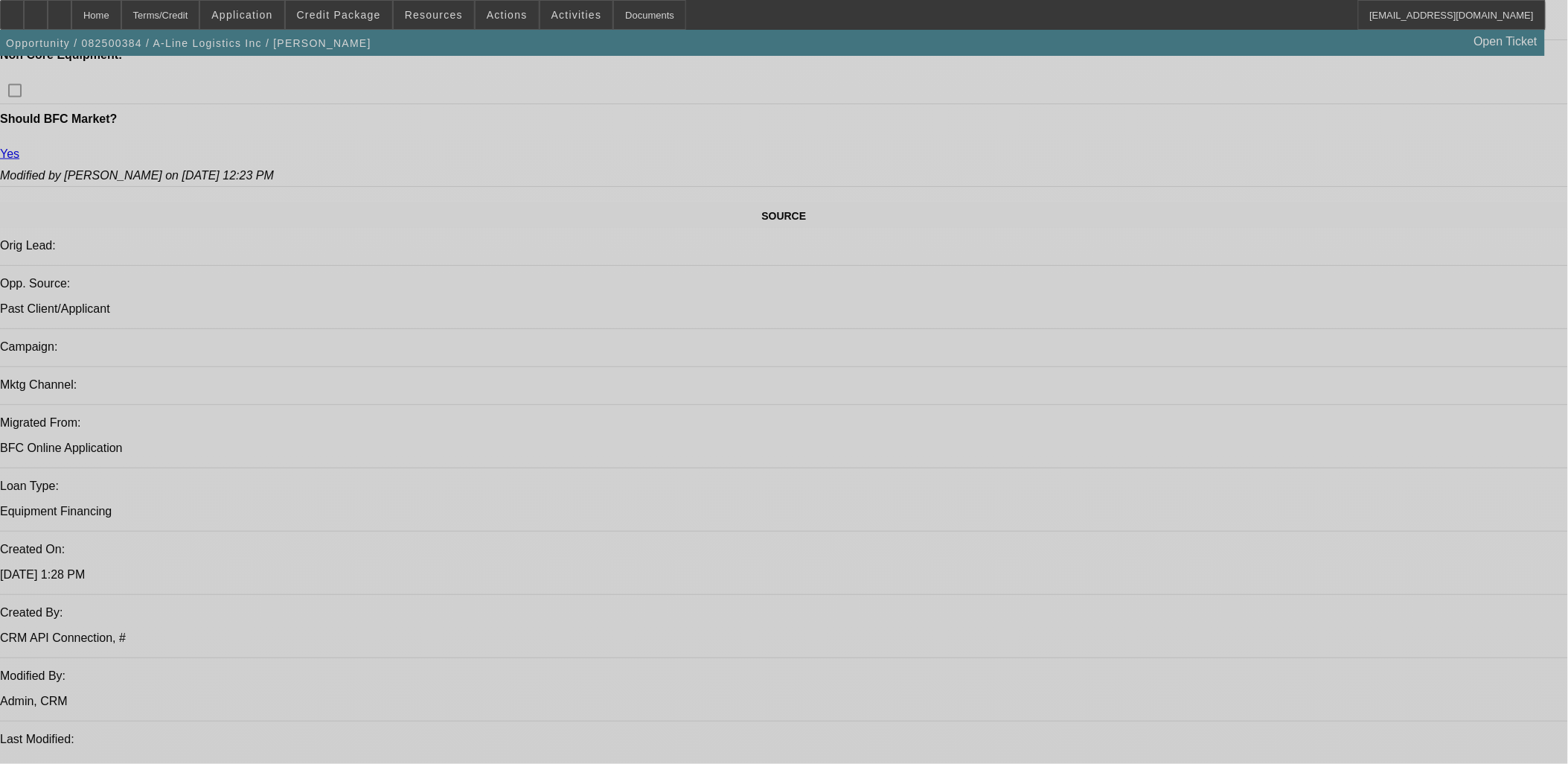
select select "0"
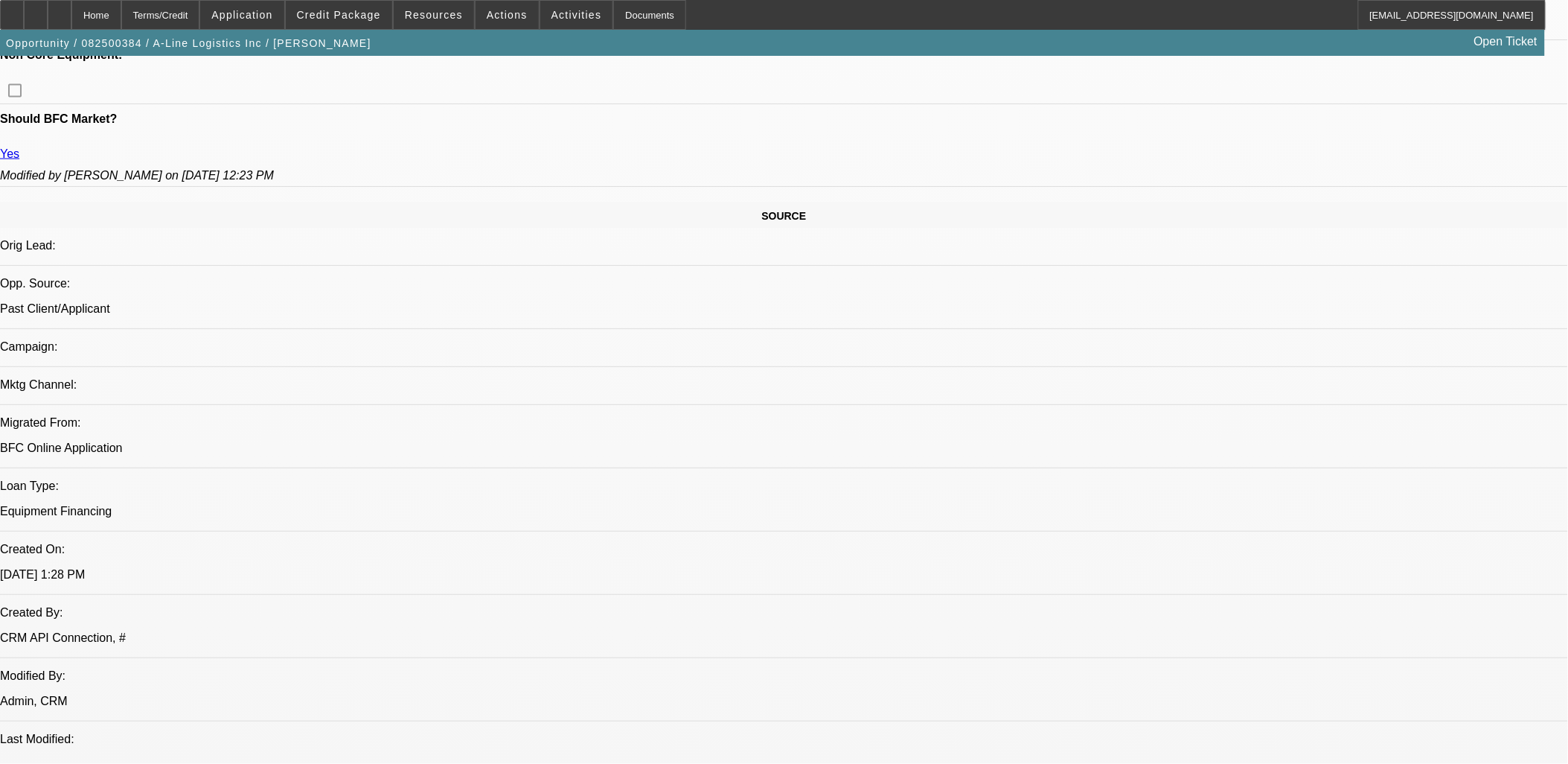
select select "0"
select select "6"
select select "0"
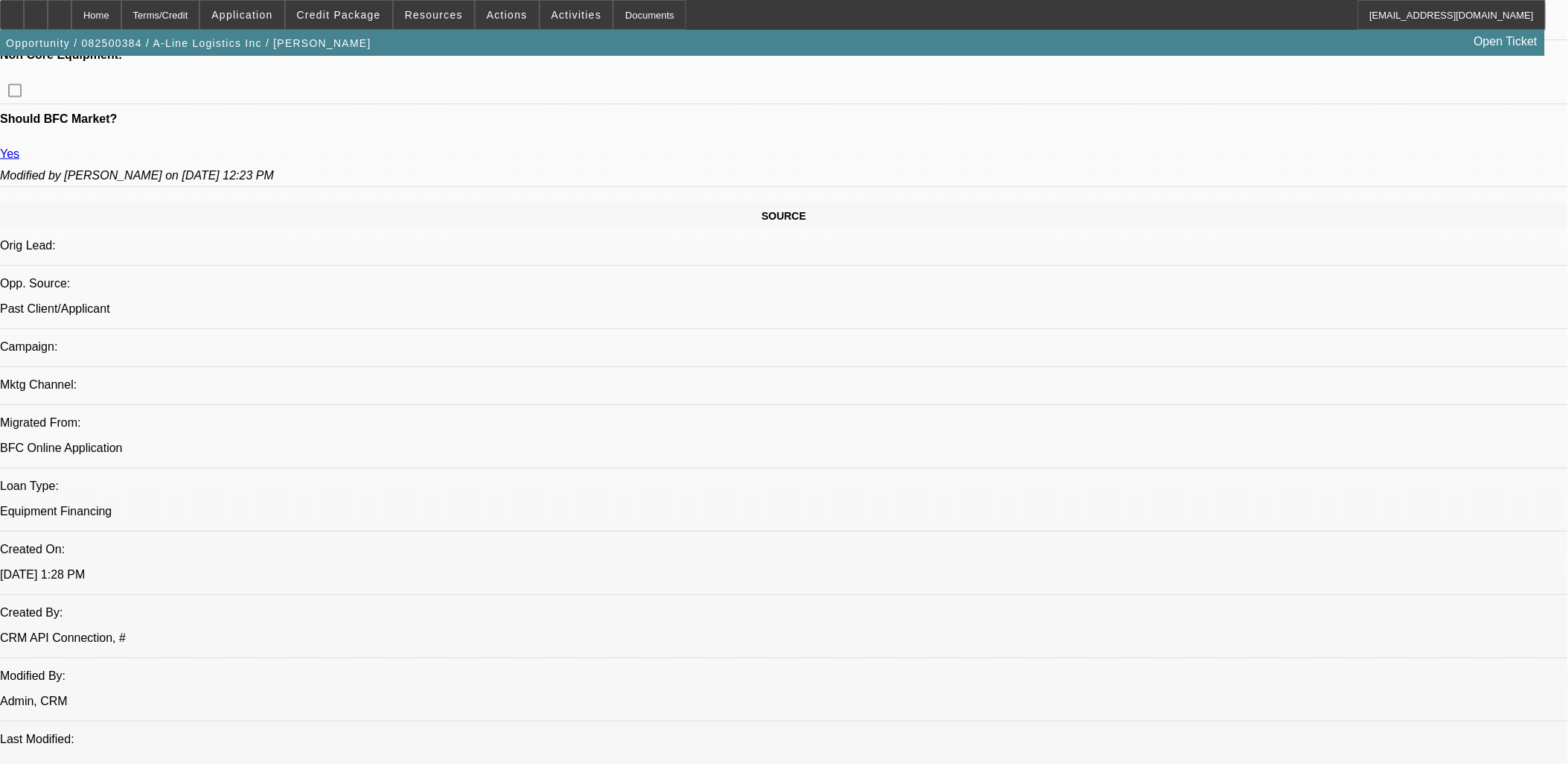
select select "0.1"
select select "4"
select select "0"
select select "0.1"
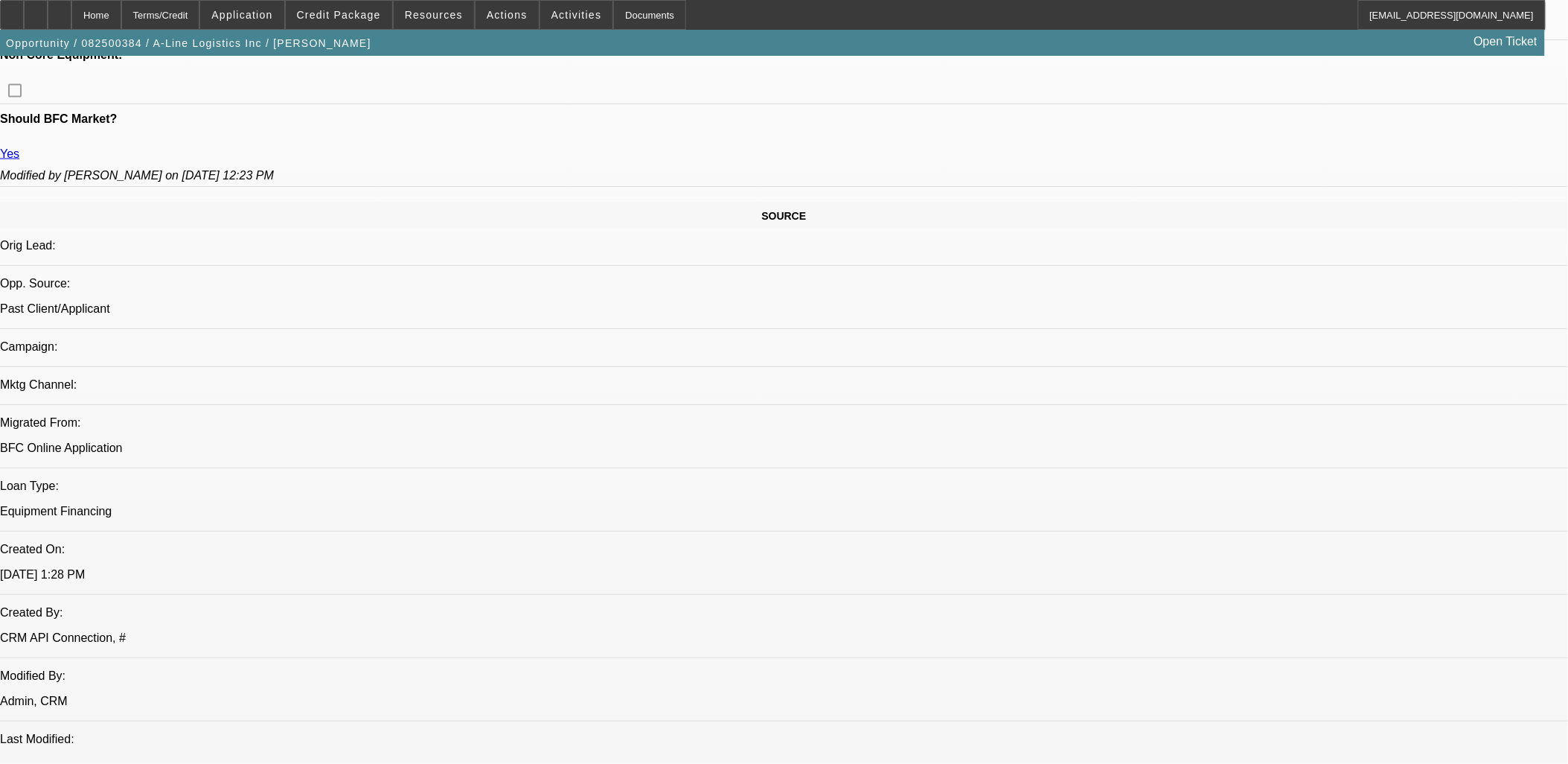
select select "4"
select select "0"
select select "0.1"
select select "4"
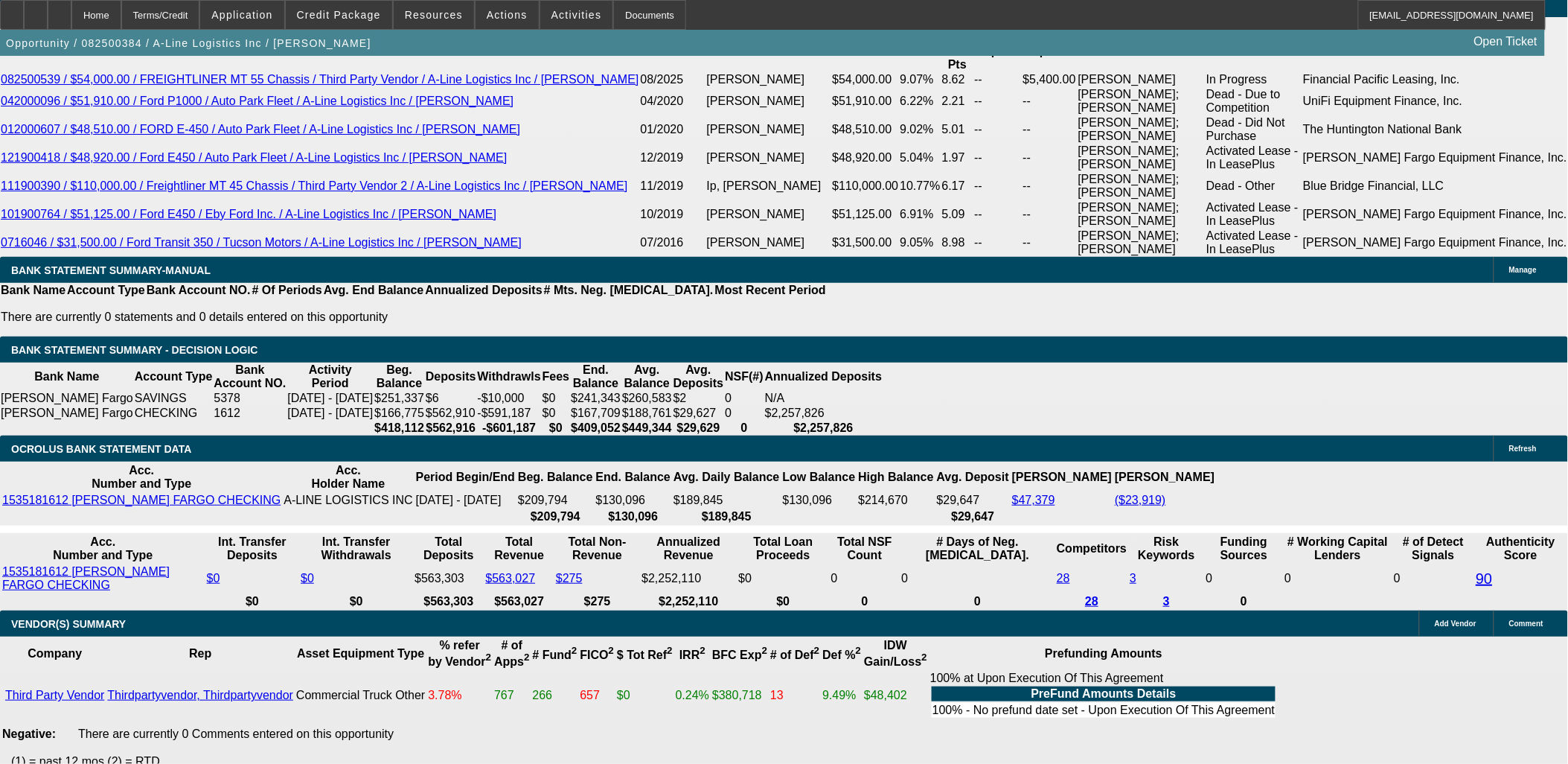
scroll to position [2729, 0]
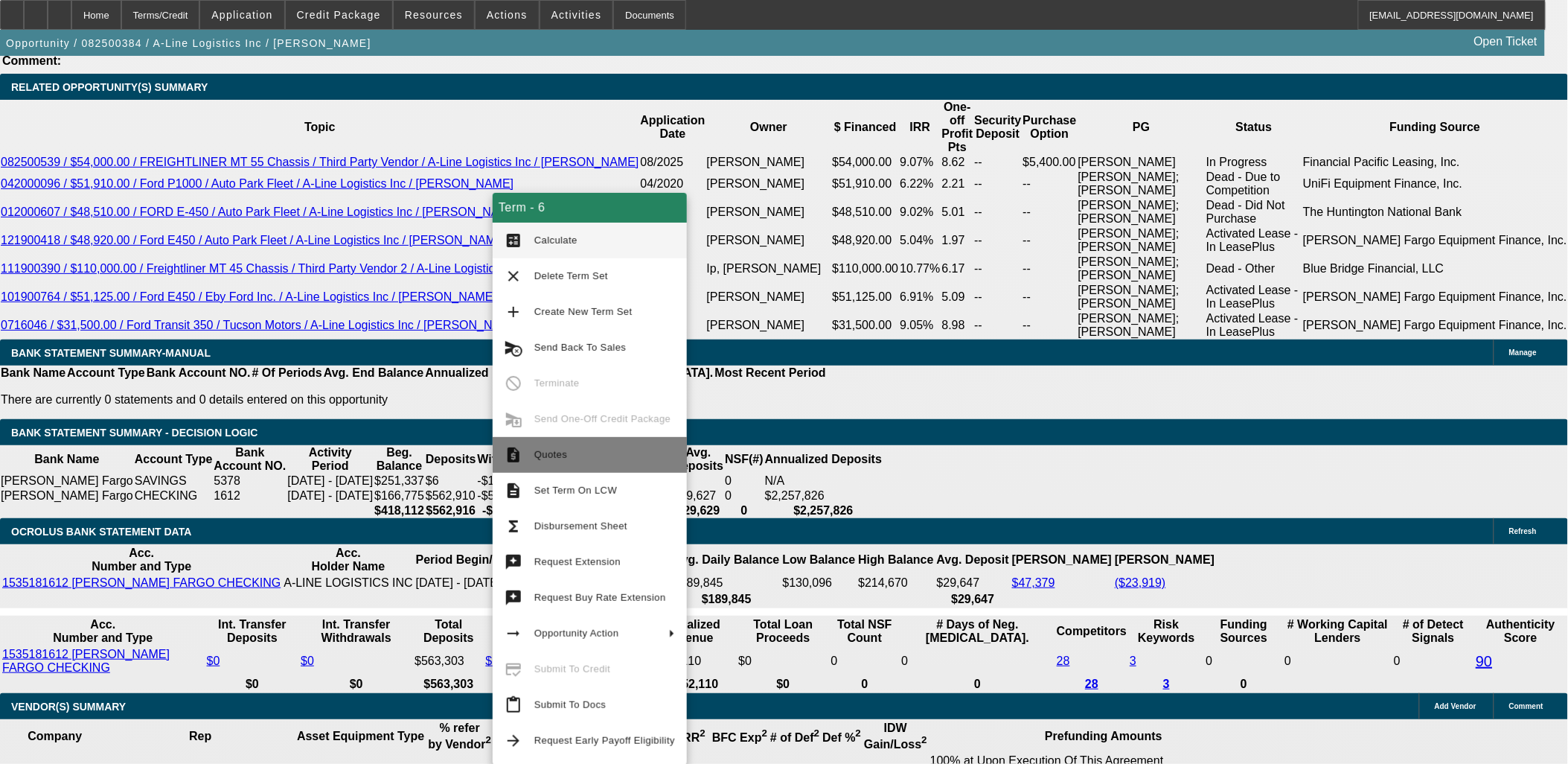
click at [565, 446] on span "Quotes" at bounding box center [604, 454] width 140 height 18
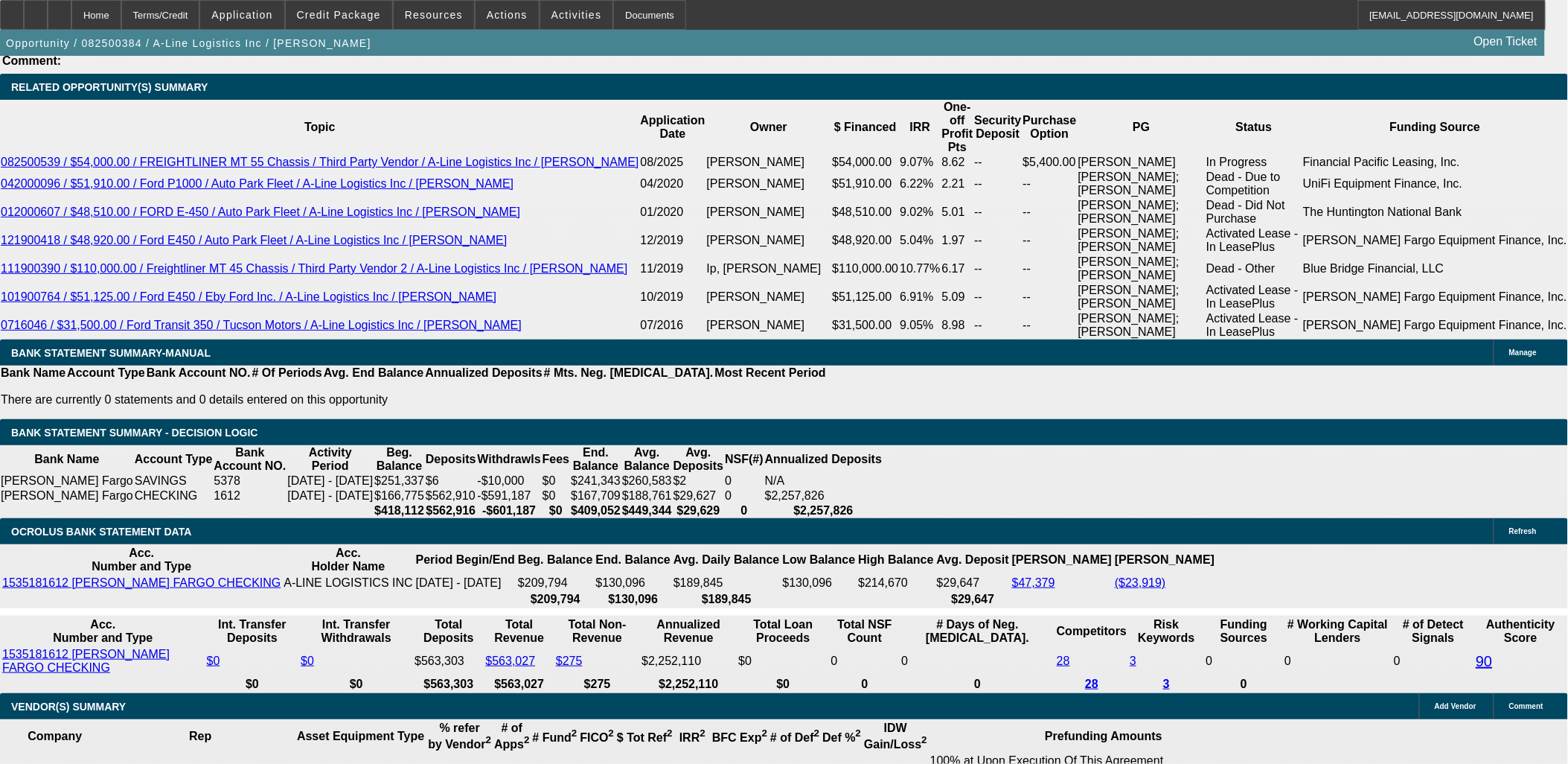
drag, startPoint x: 481, startPoint y: 269, endPoint x: 470, endPoint y: 271, distance: 11.2
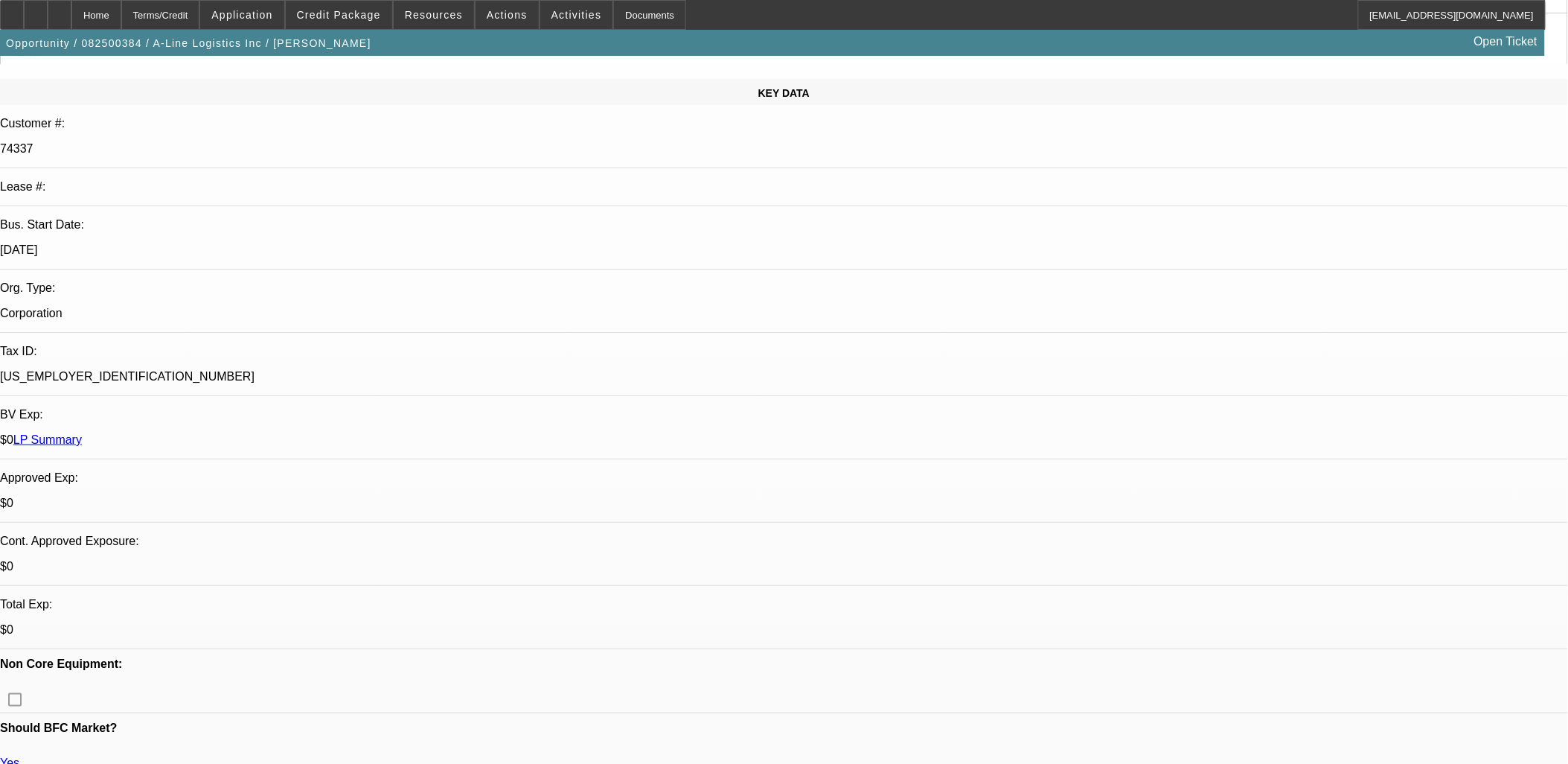
scroll to position [0, 0]
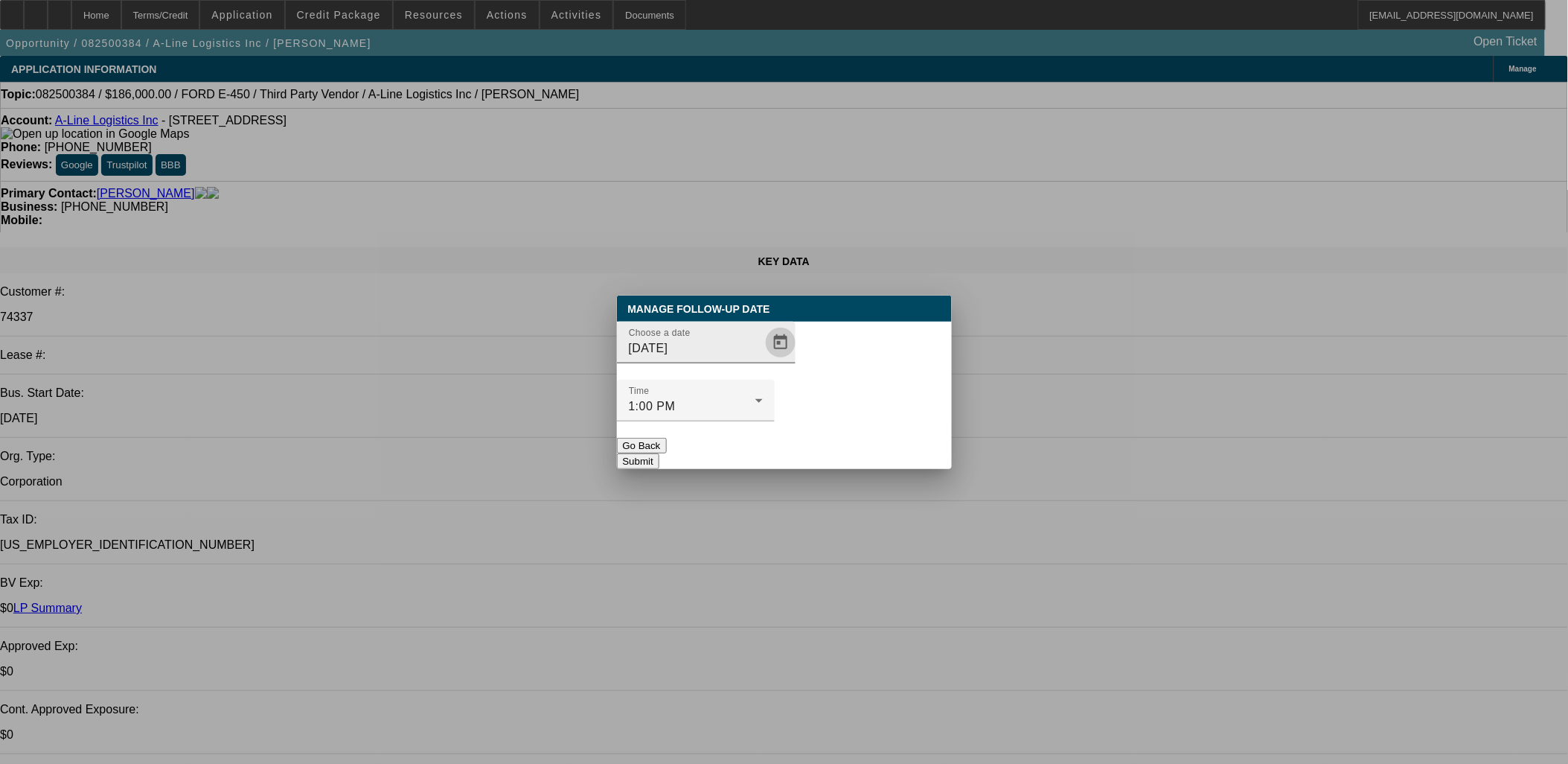
click at [763, 361] on span "Open calendar" at bounding box center [780, 342] width 36 height 36
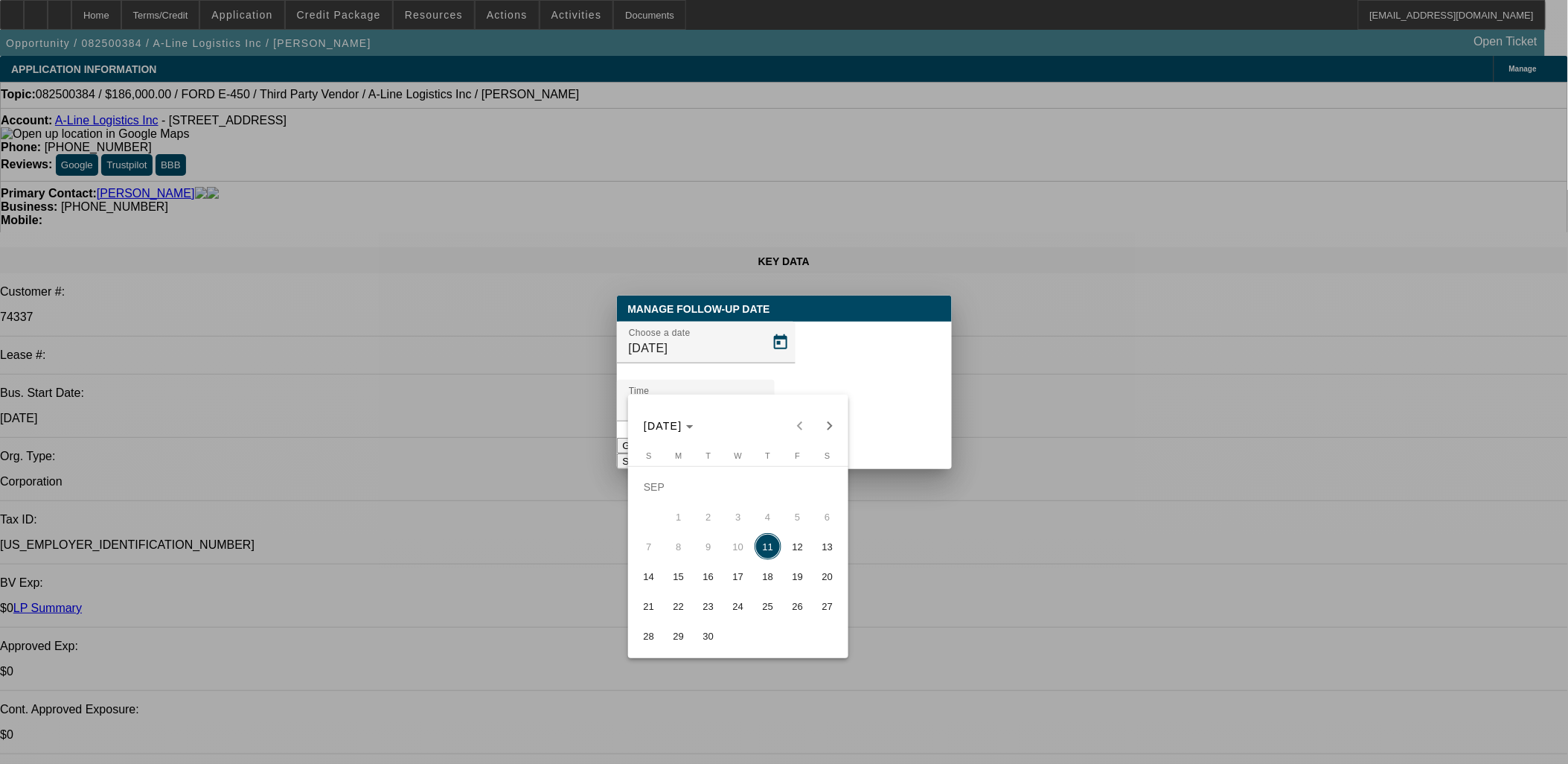
click at [796, 549] on span "12" at bounding box center [797, 546] width 27 height 27
type input "9/12/2025"
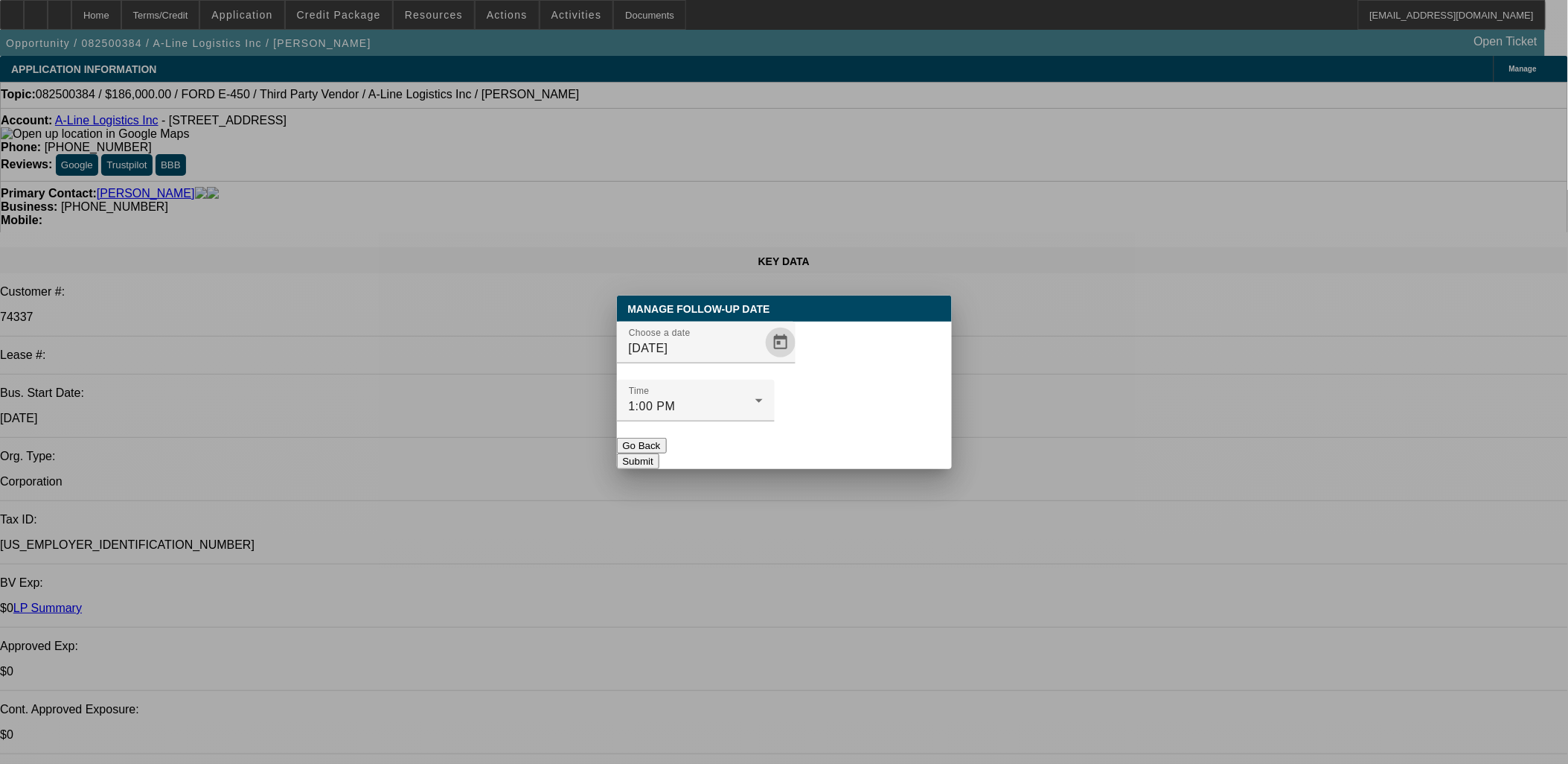
click at [659, 453] on button "Submit" at bounding box center [638, 460] width 42 height 16
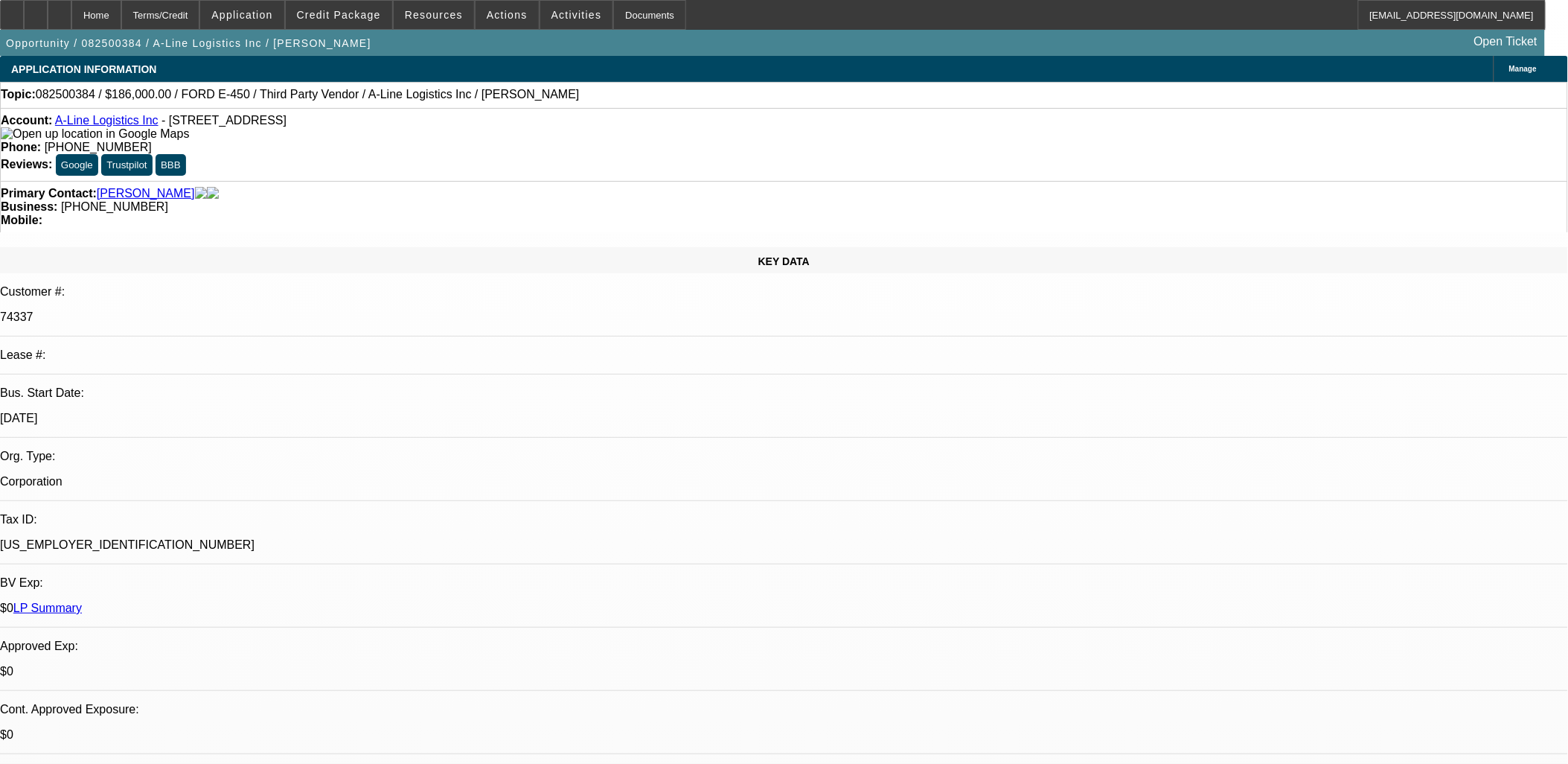
select select "0"
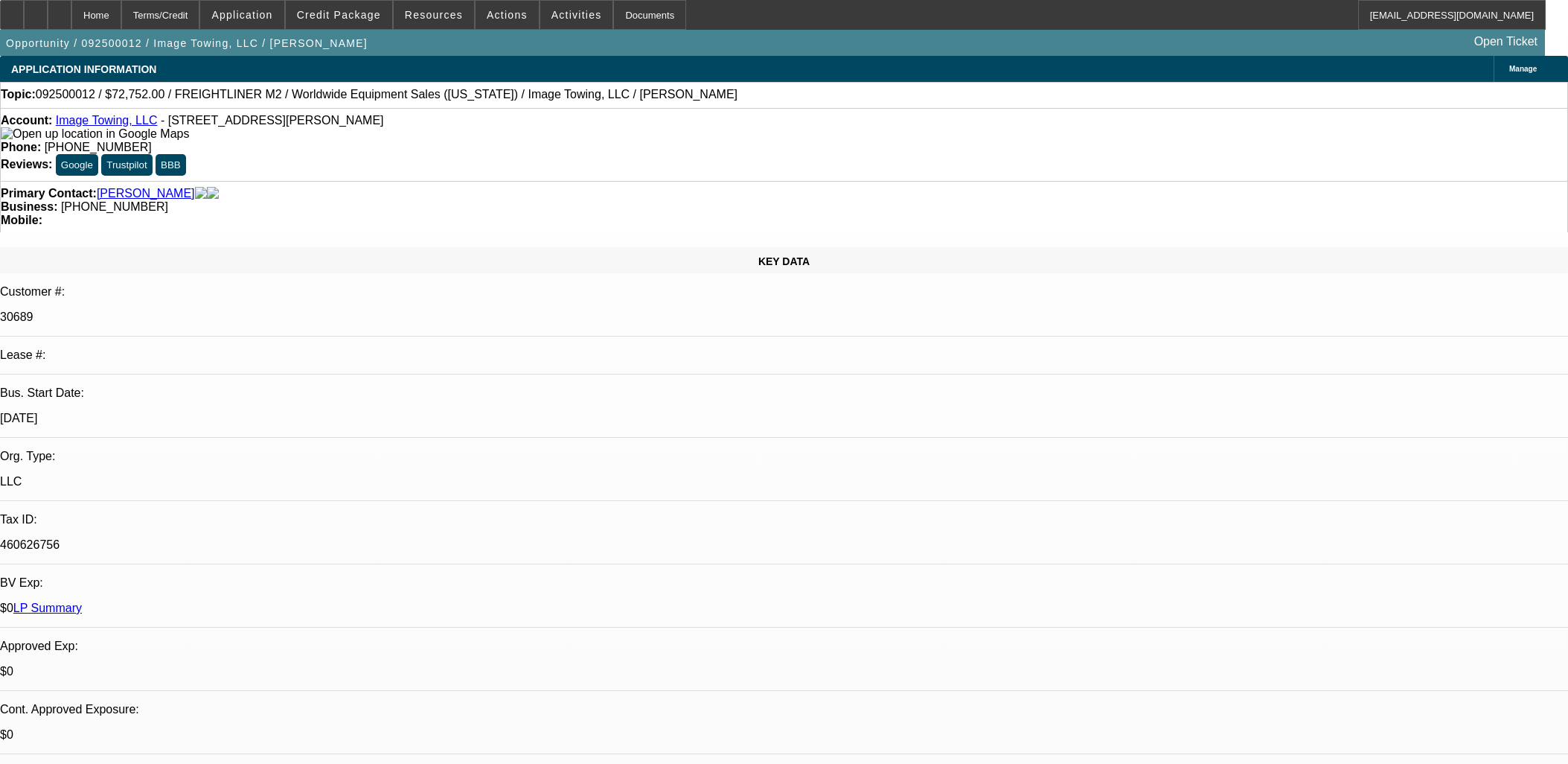
select select "6"
select select "0"
select select "6"
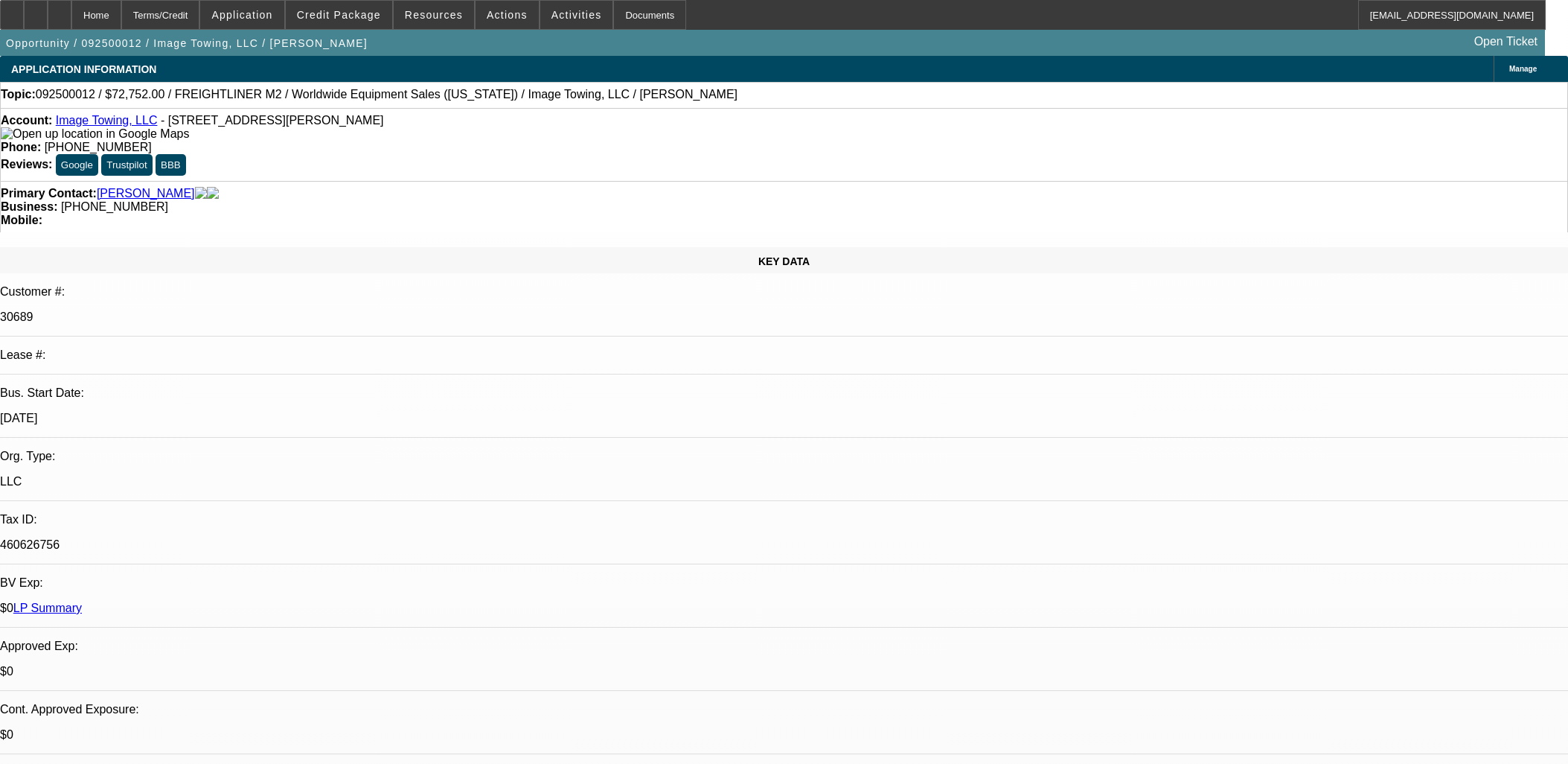
select select "0"
select select "6"
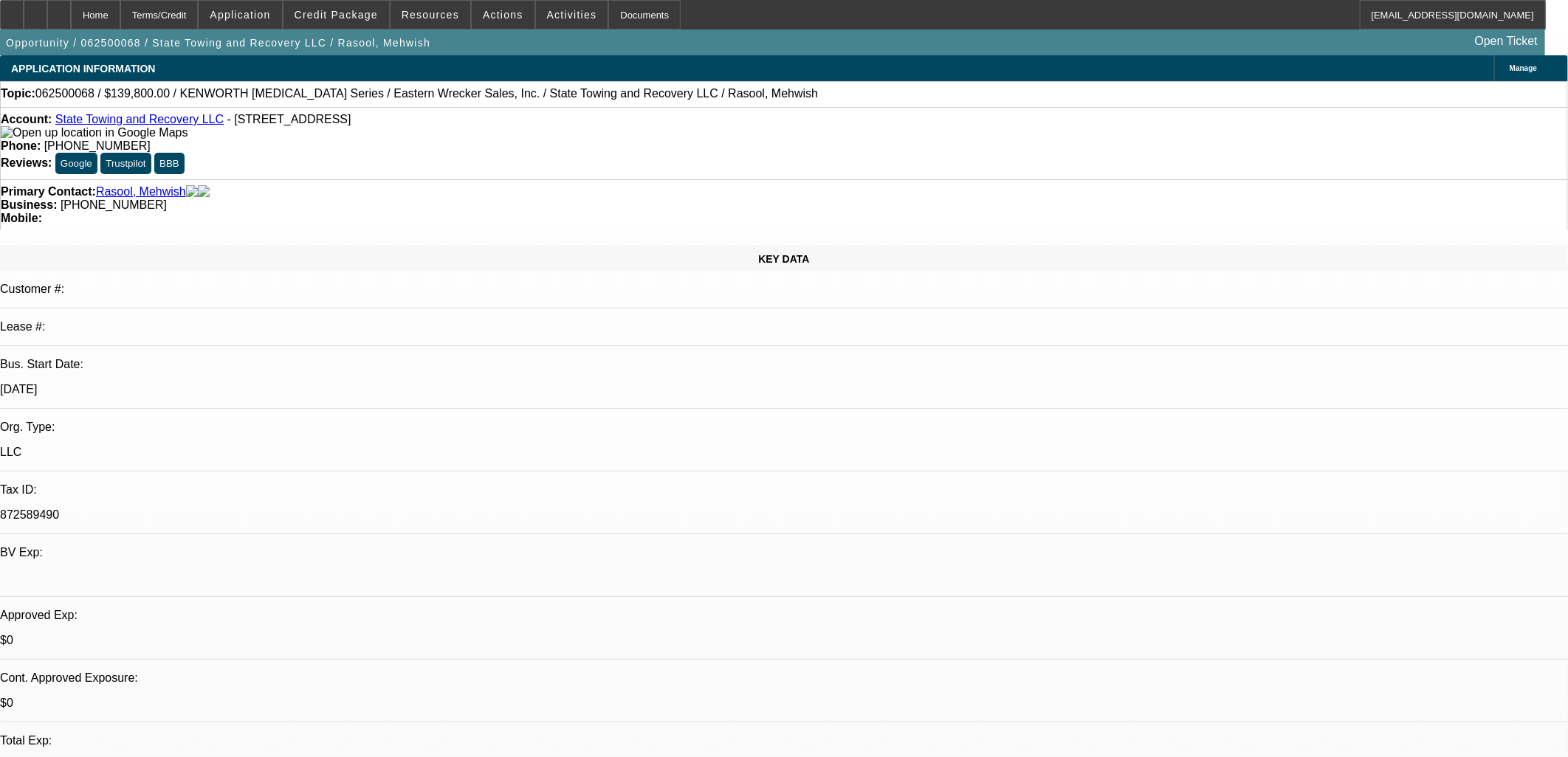
select select "0"
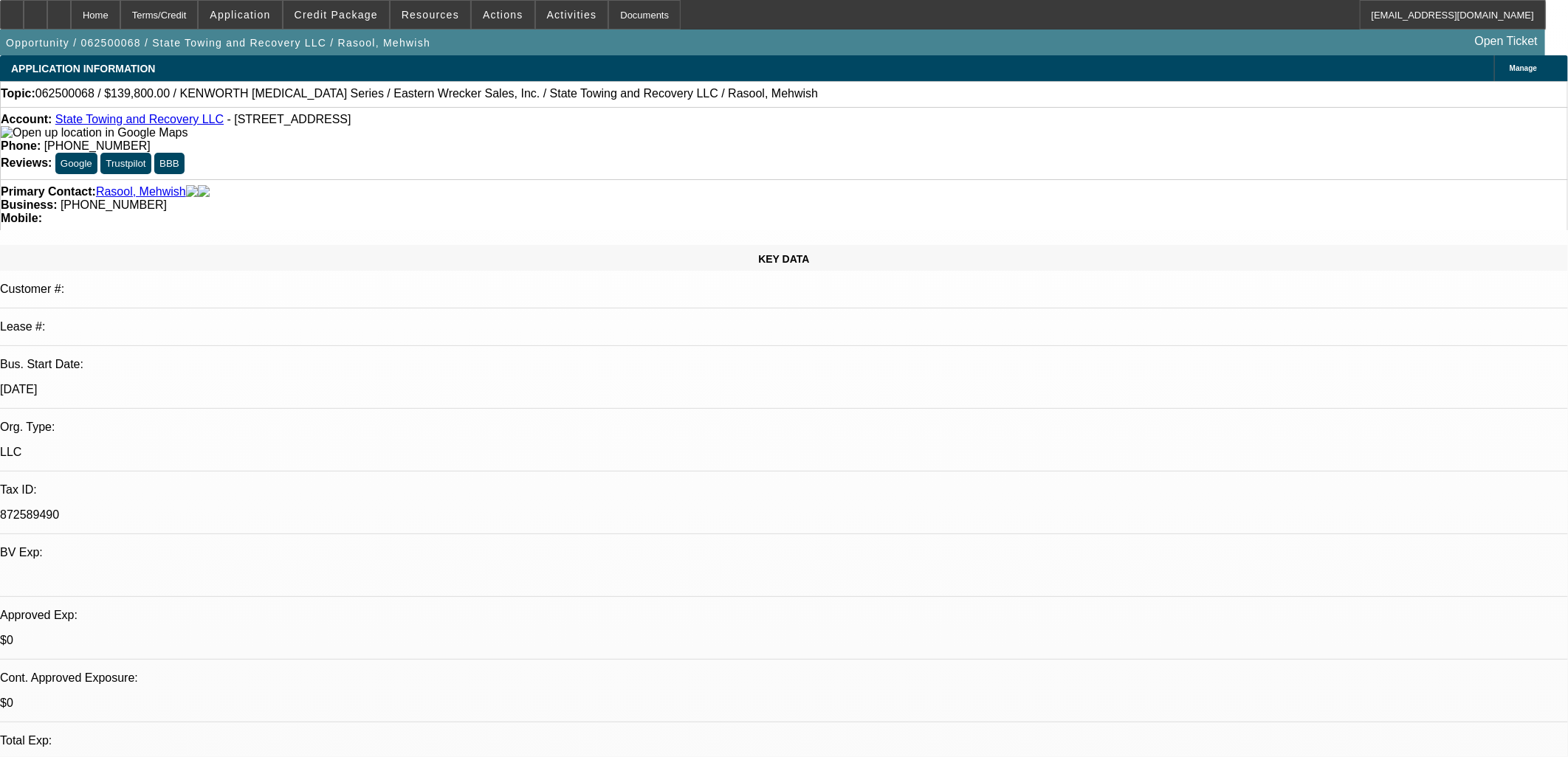
select select "0"
select select "0.2"
select select "0"
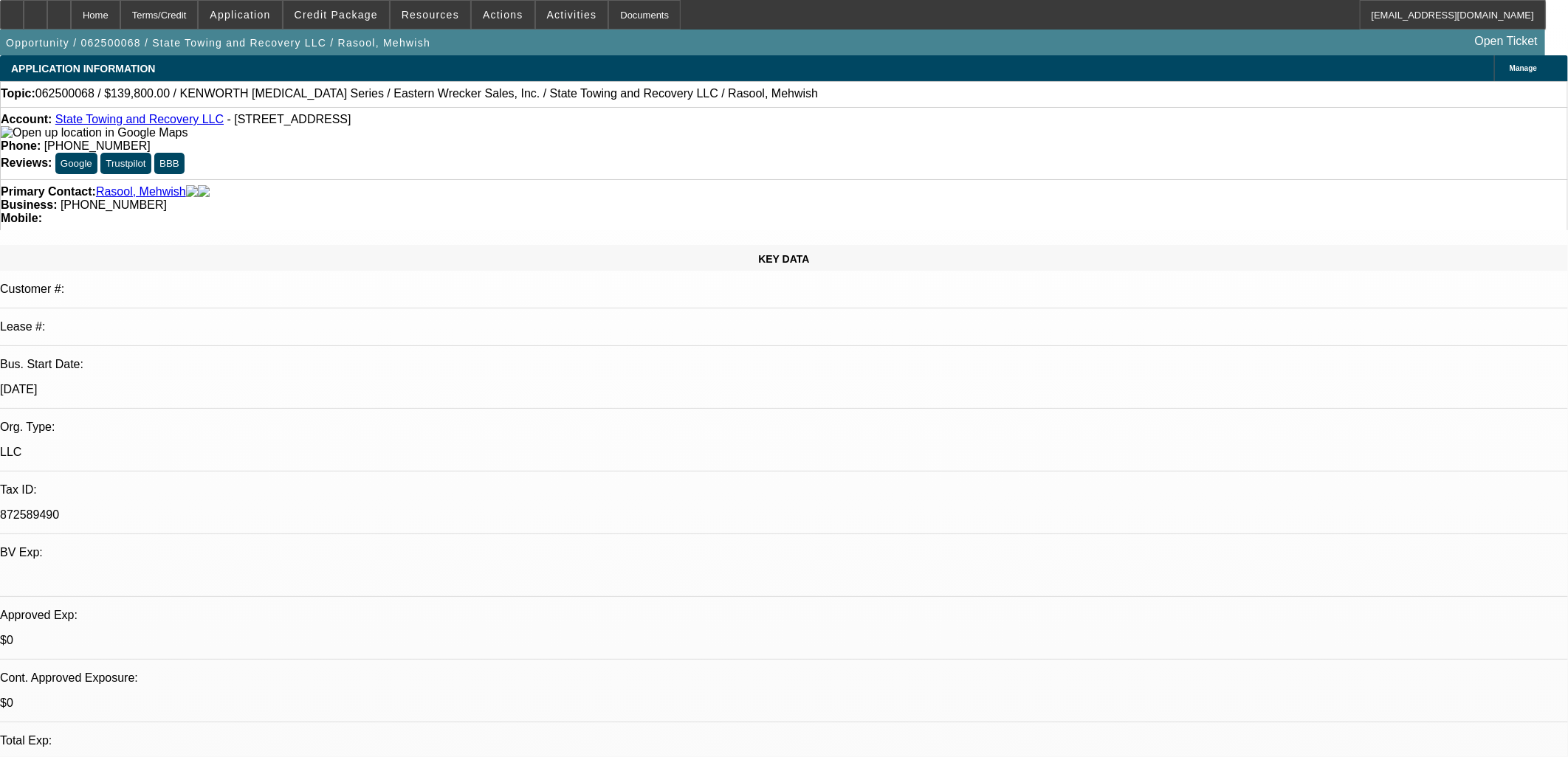
select select "0"
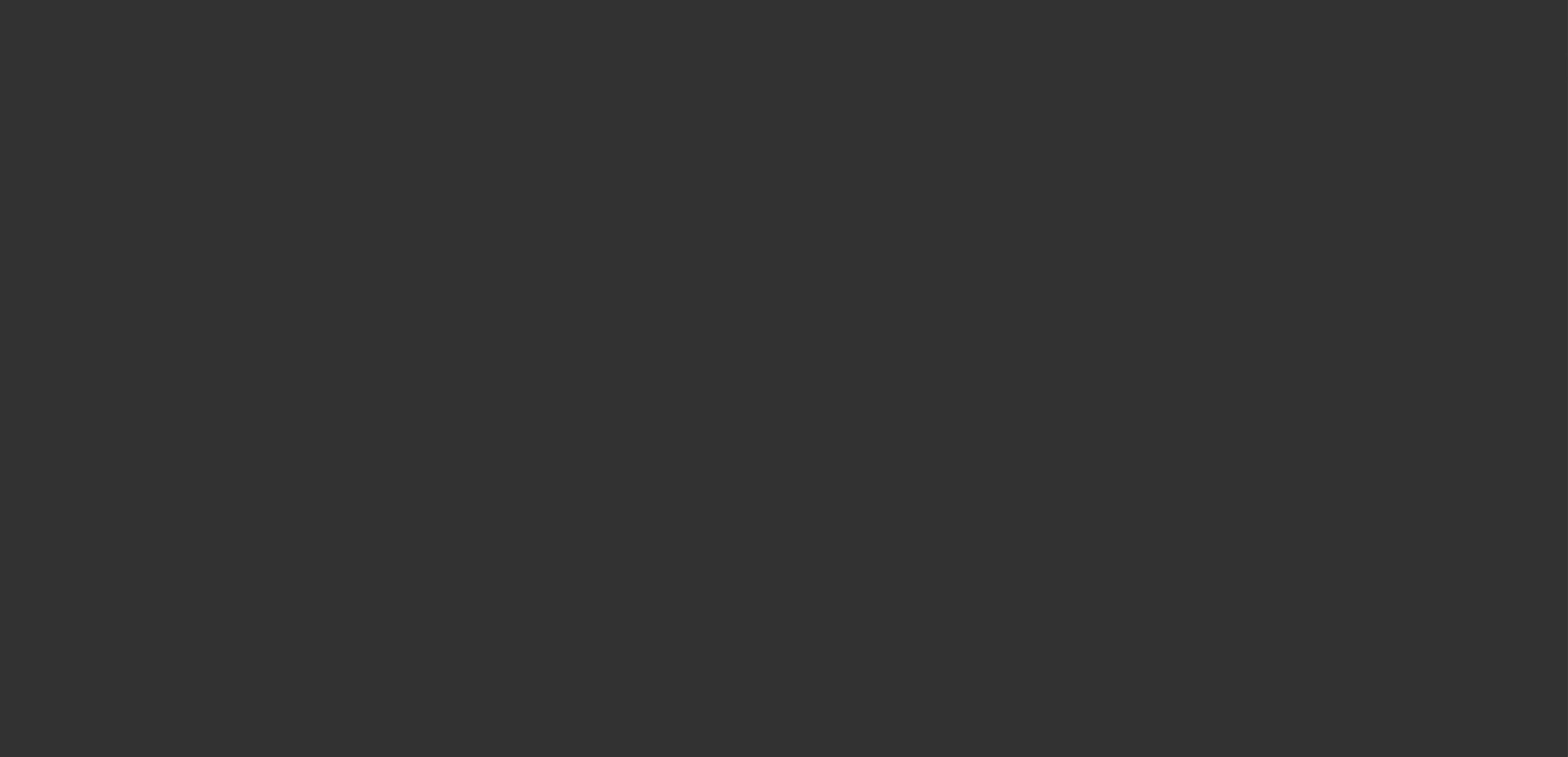
select select "1"
select select "6"
select select "1"
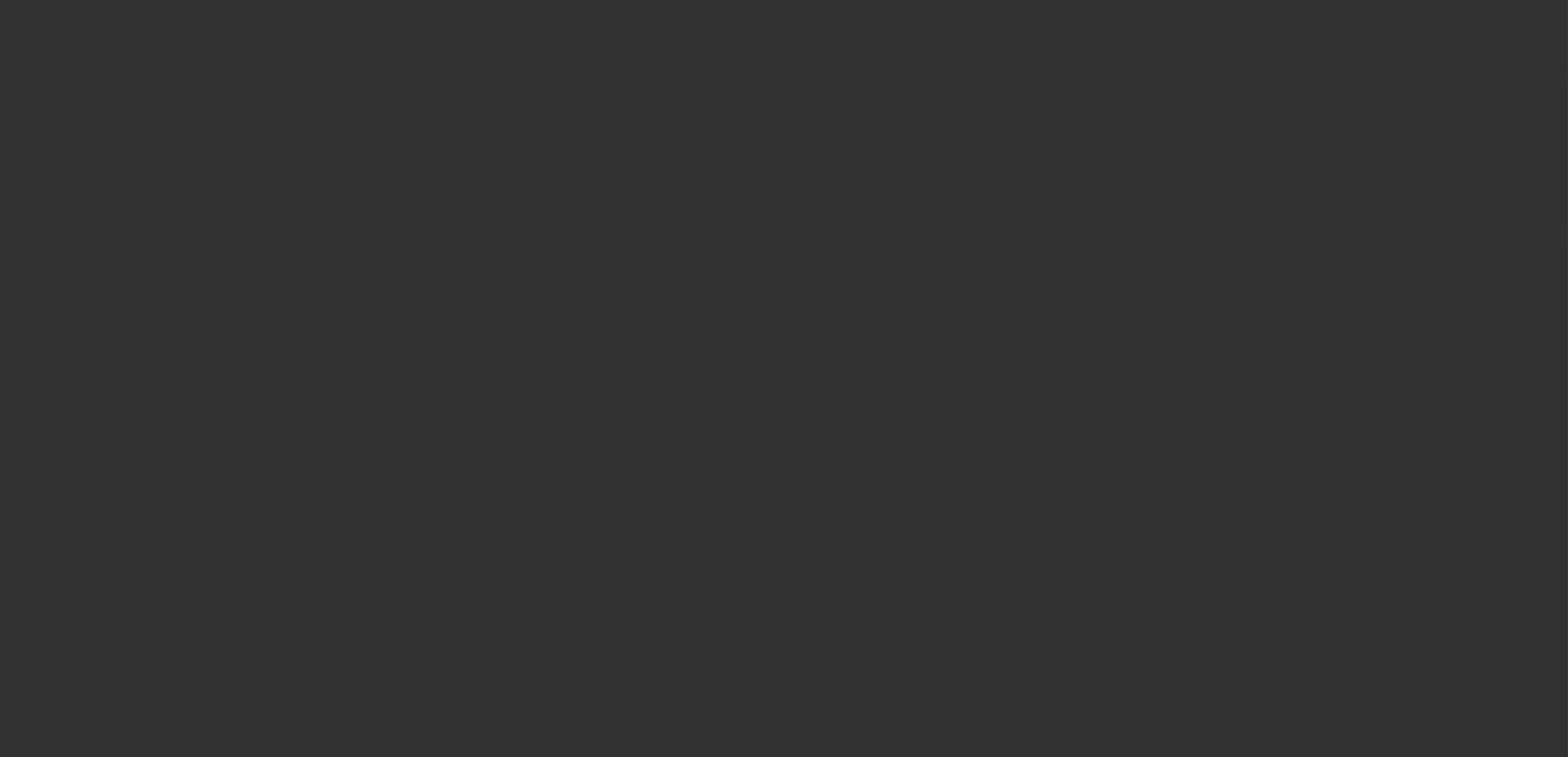
select select "6"
select select "1"
select select "2"
select select "6"
select select "1"
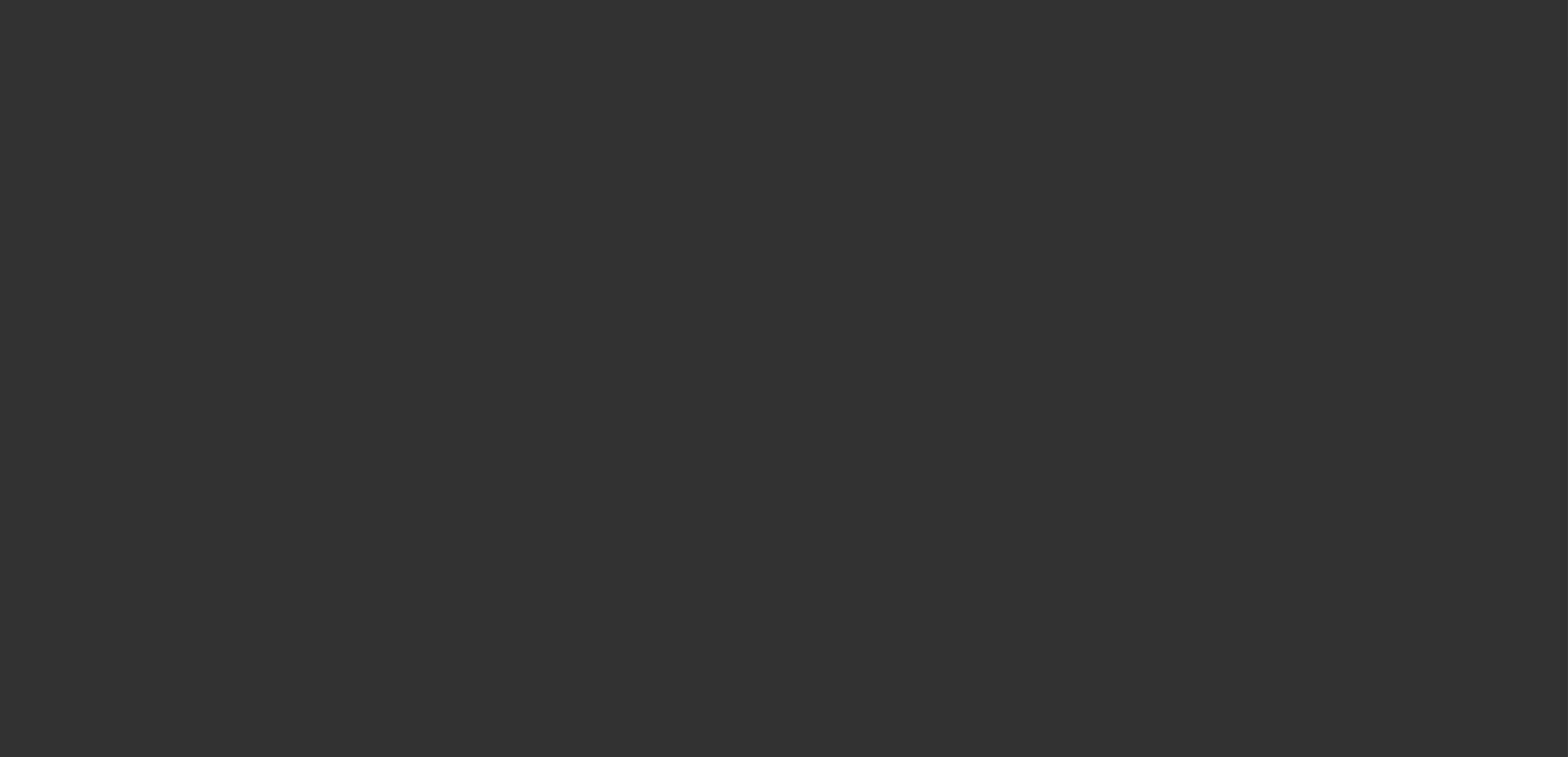
select select "1"
select select "6"
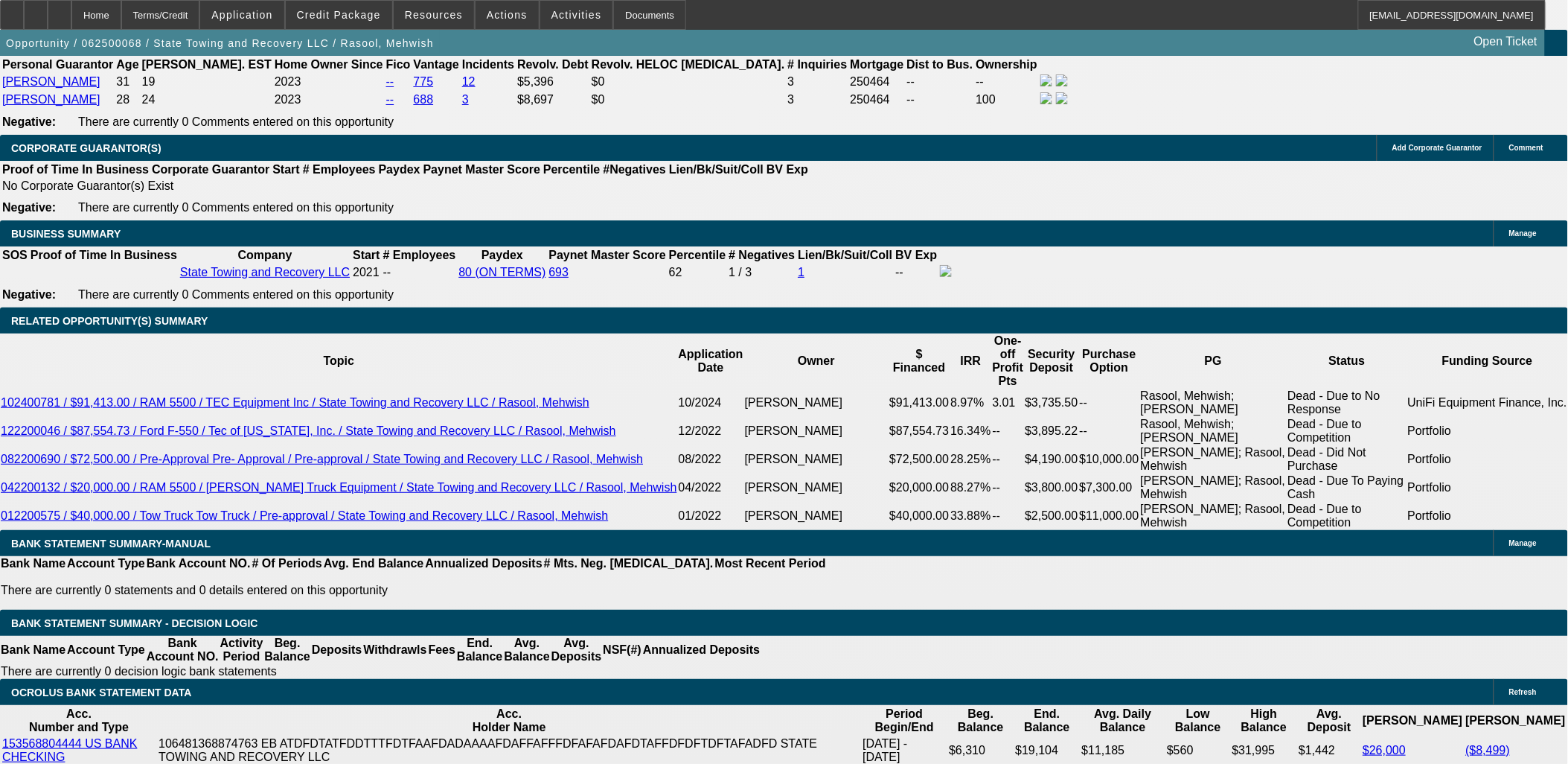
scroll to position [83, 0]
drag, startPoint x: 578, startPoint y: 129, endPoint x: 564, endPoint y: 133, distance: 14.6
select select "0"
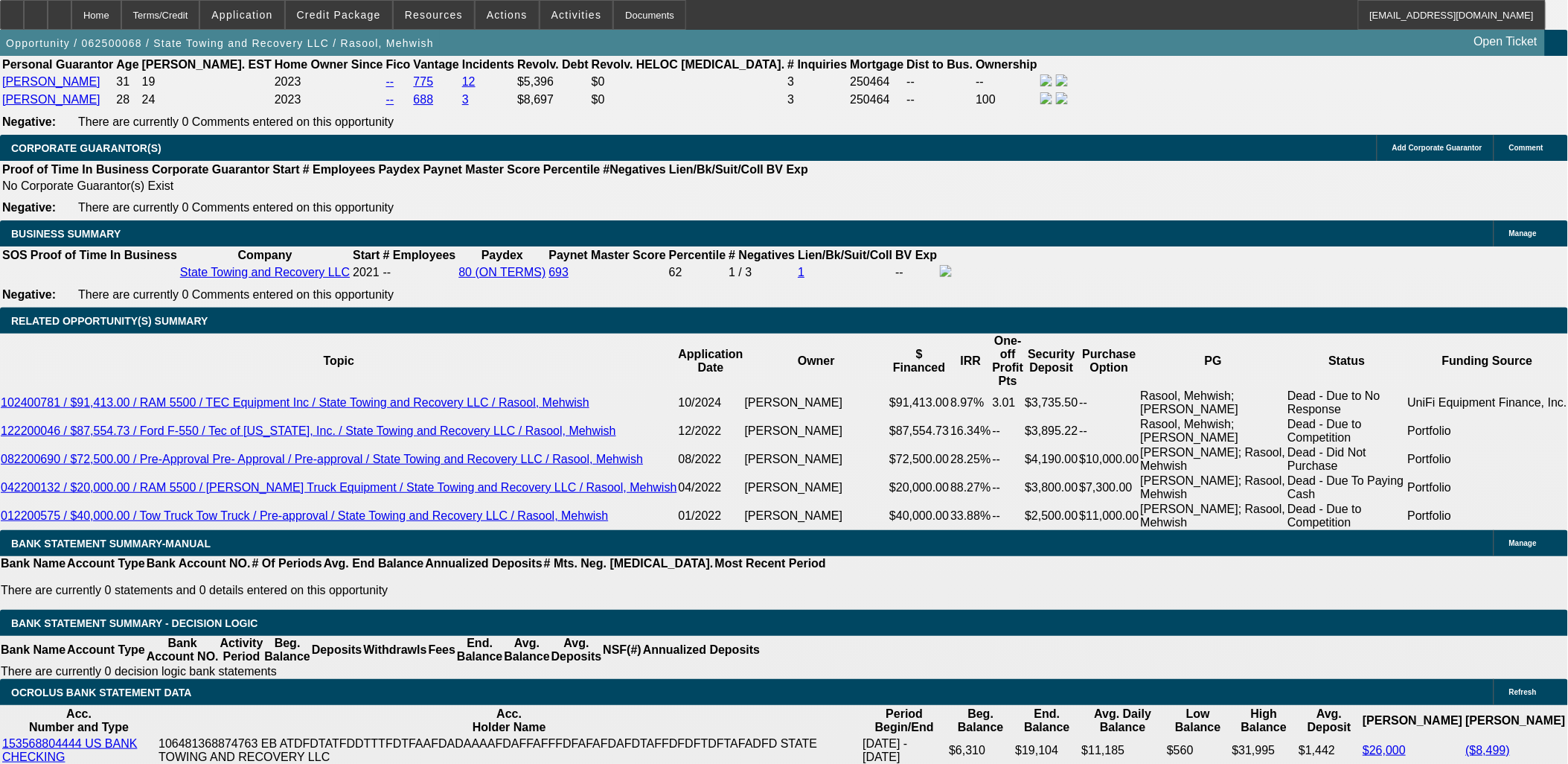
select select "0"
select select "6"
select select "0"
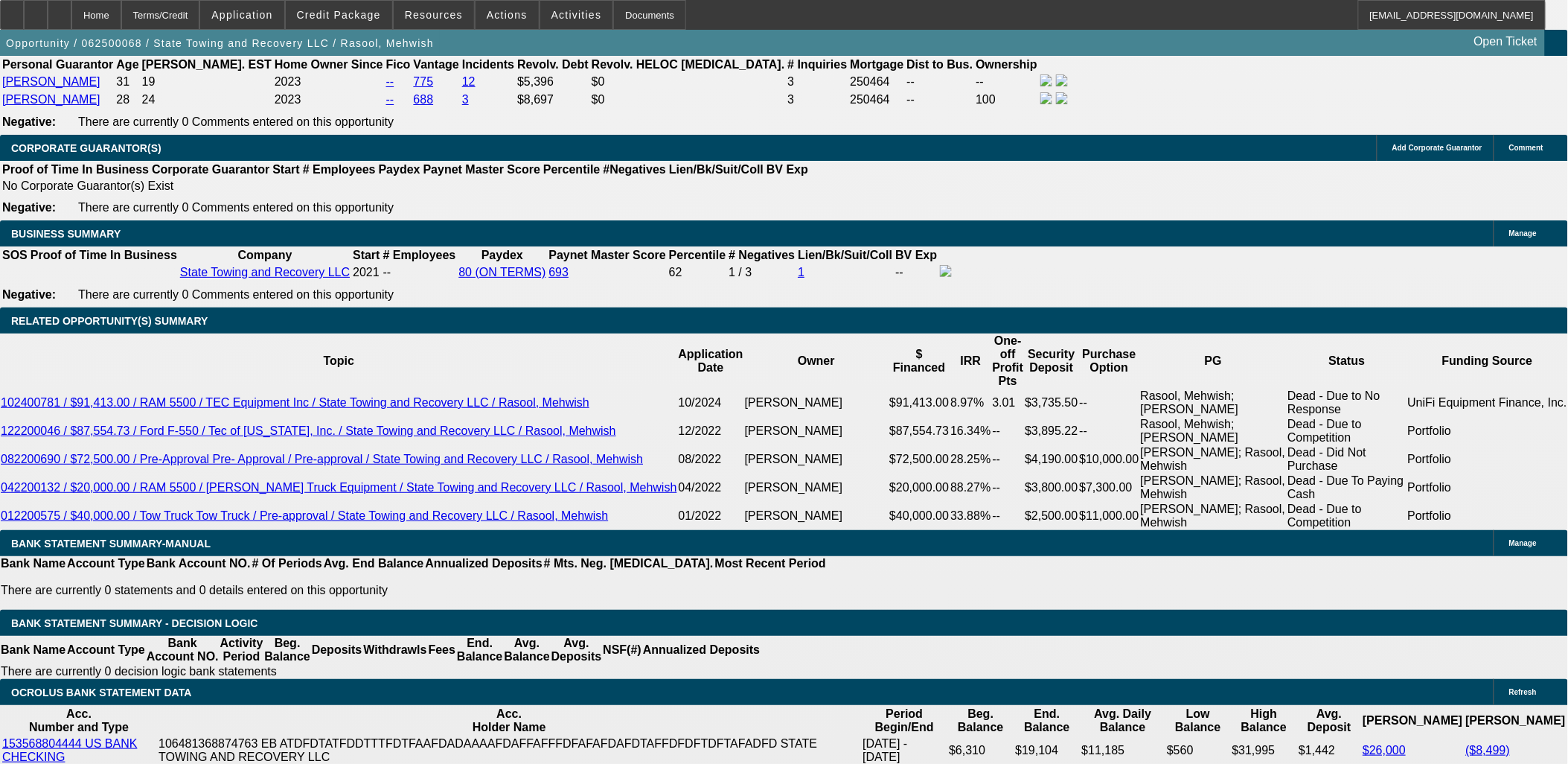
select select "0"
select select "6"
select select "0"
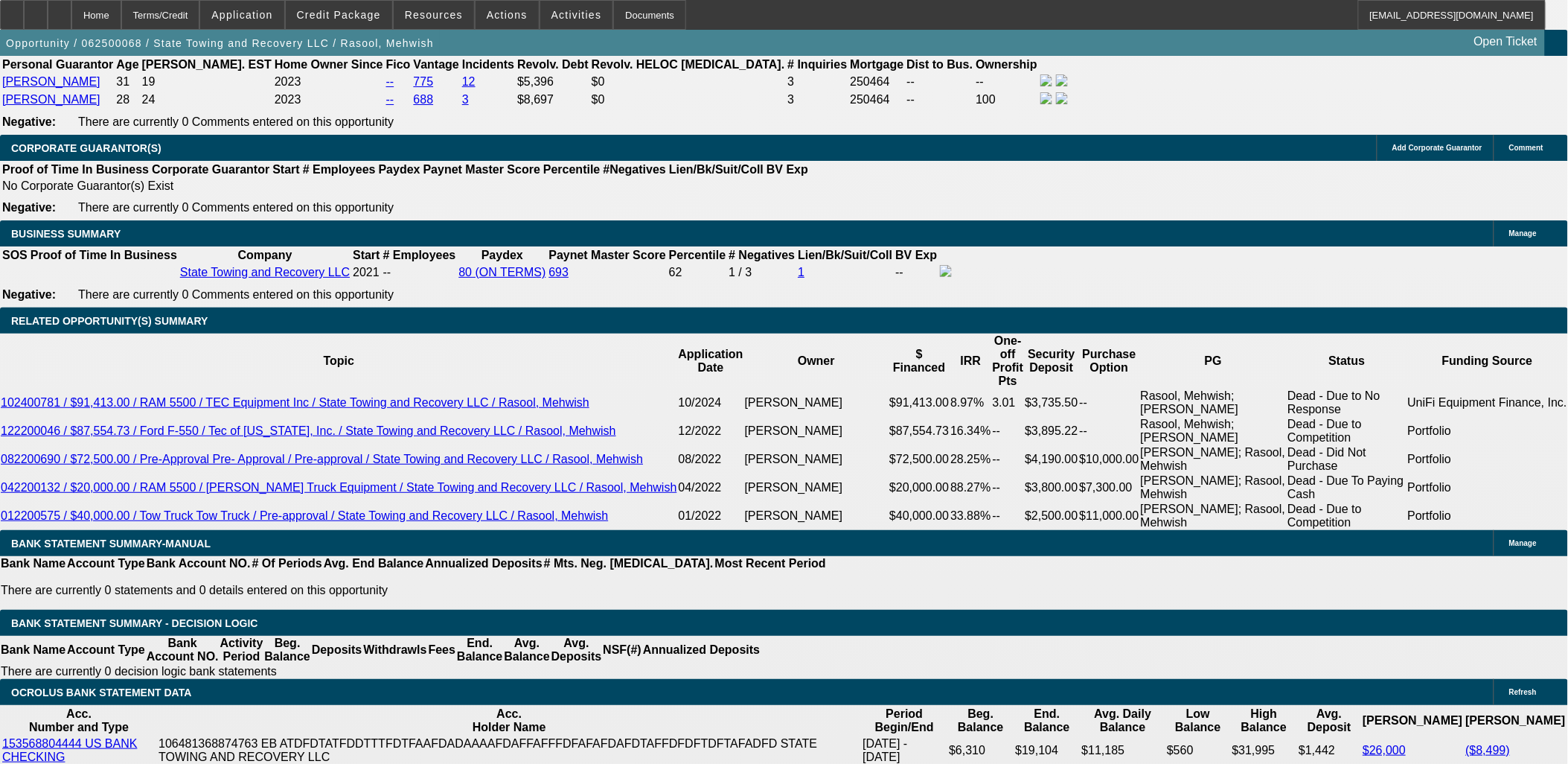
select select "6"
select select "0"
select select "2"
select select "0"
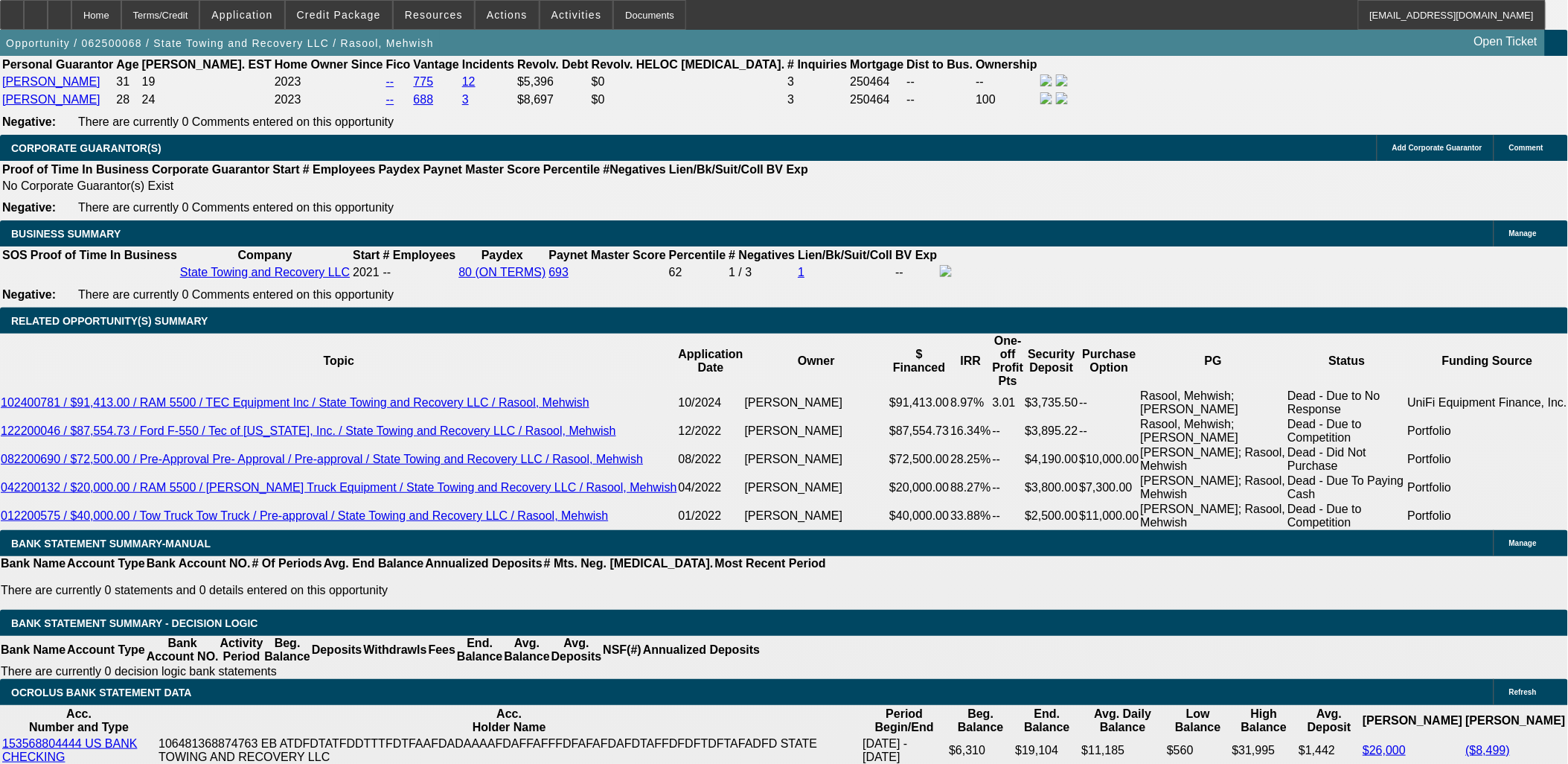
select select "6"
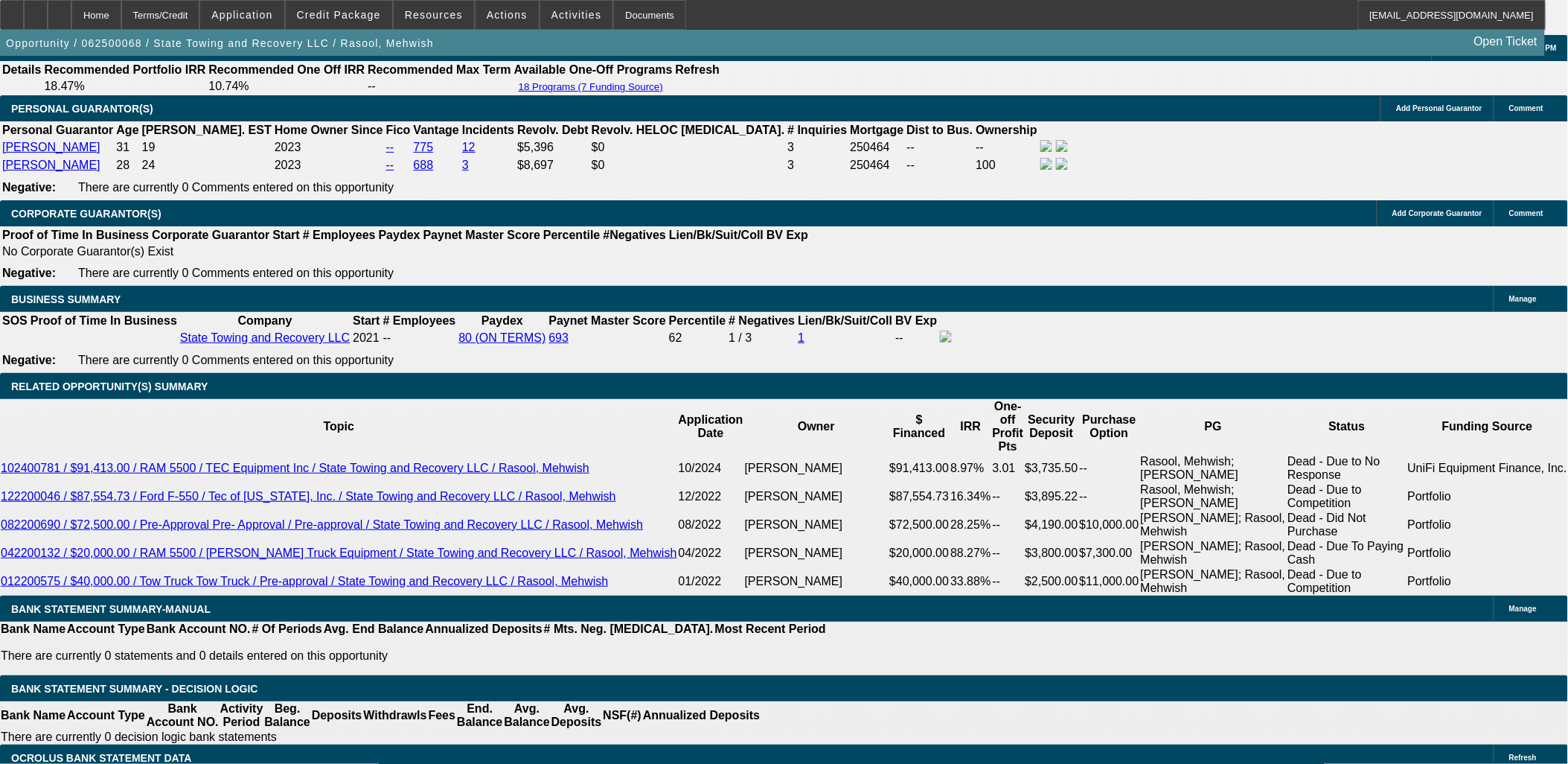
scroll to position [2150, 0]
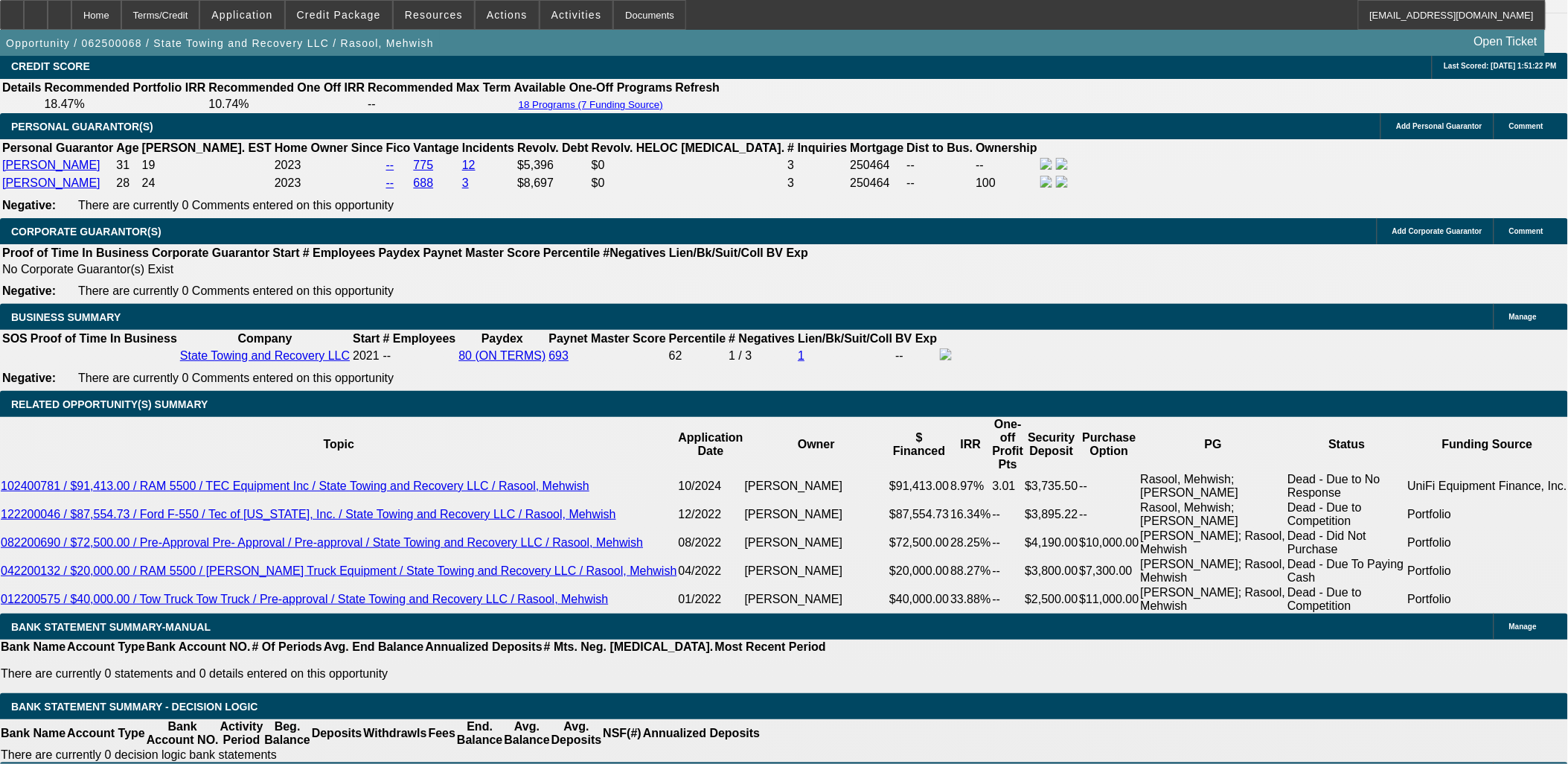
select select "0"
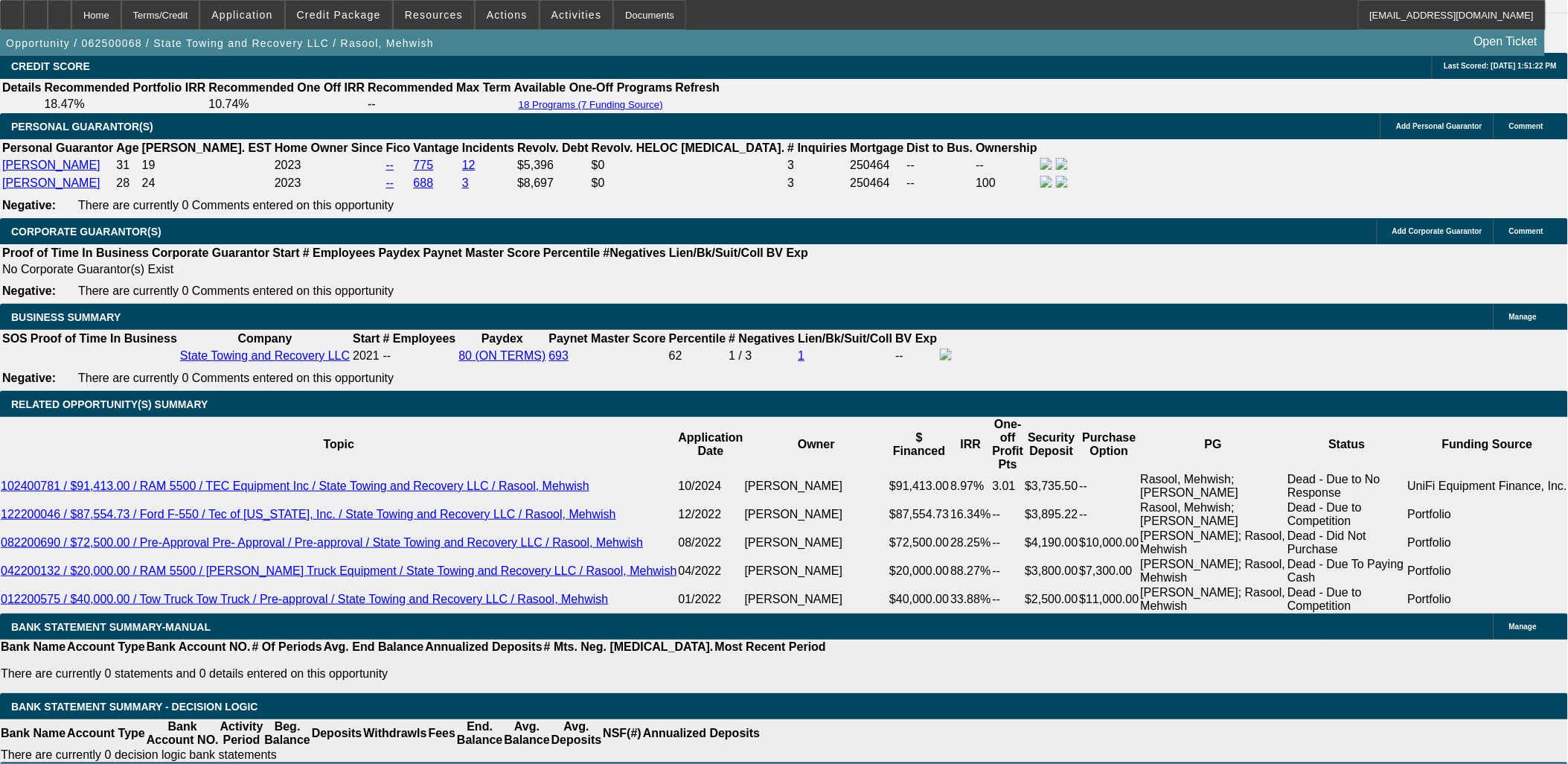
select select "6"
select select "0"
select select "6"
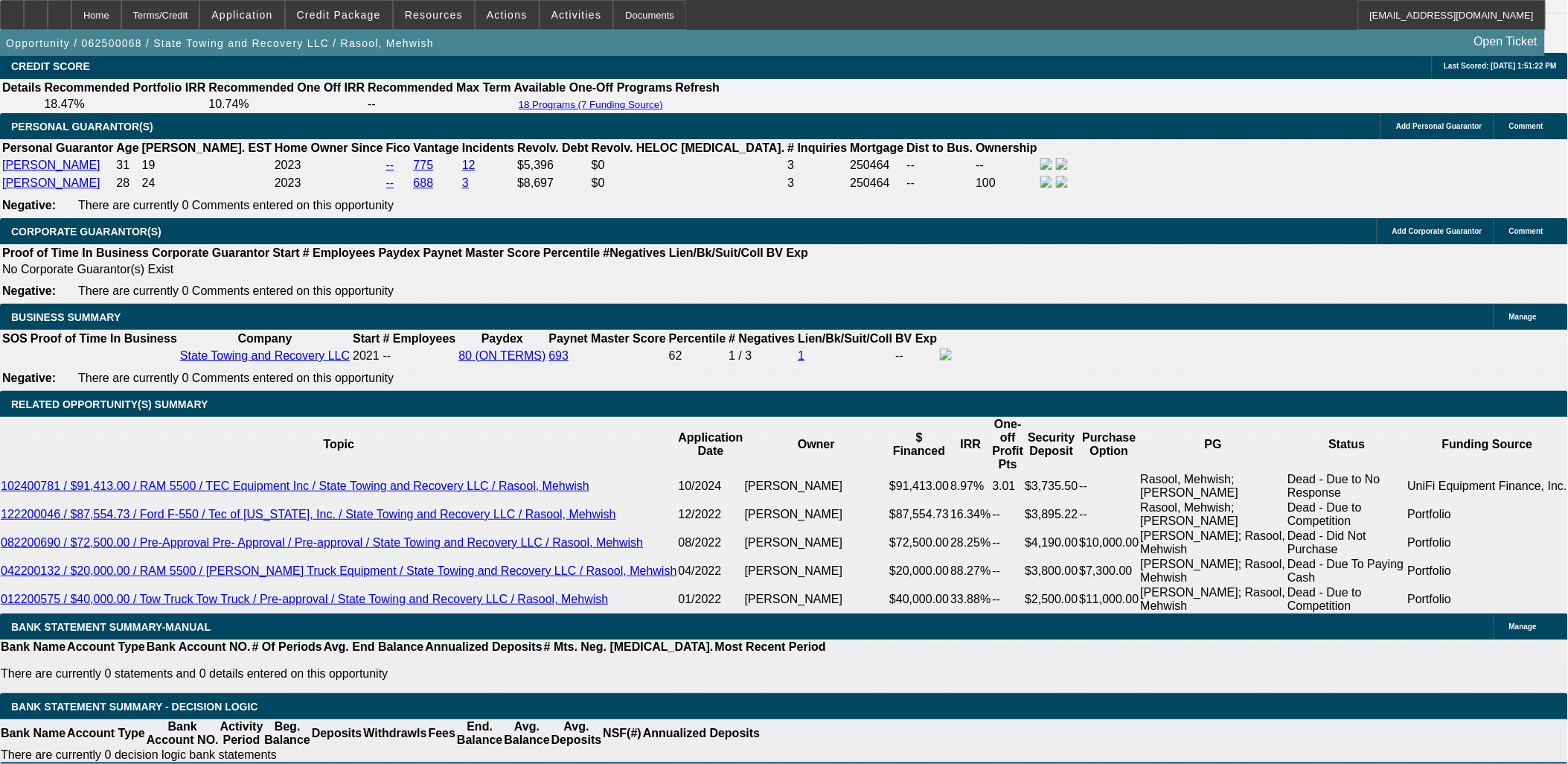
select select "0.2"
select select "0"
select select "2"
select select "0"
select select "6"
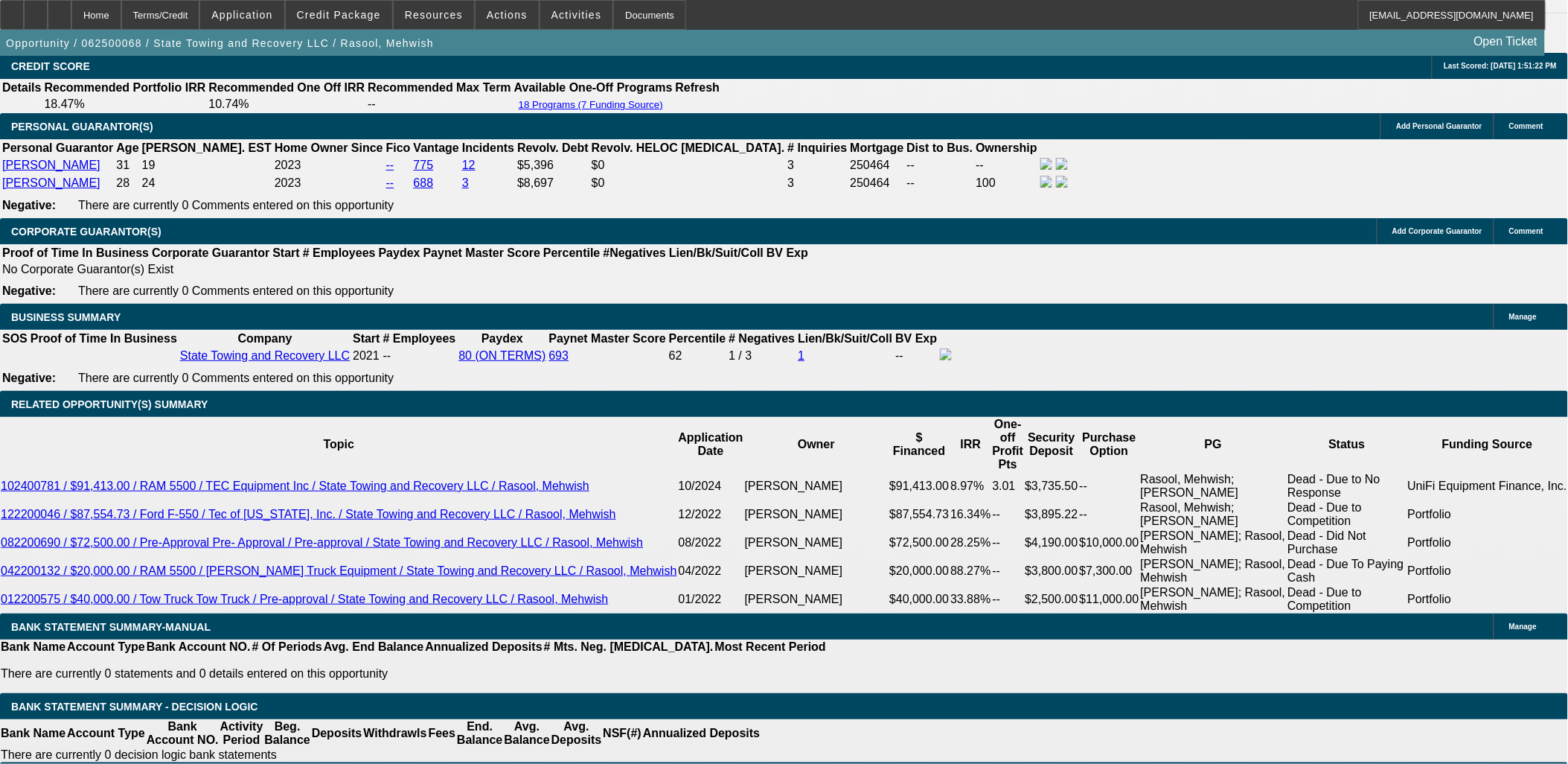
select select "0"
select select "6"
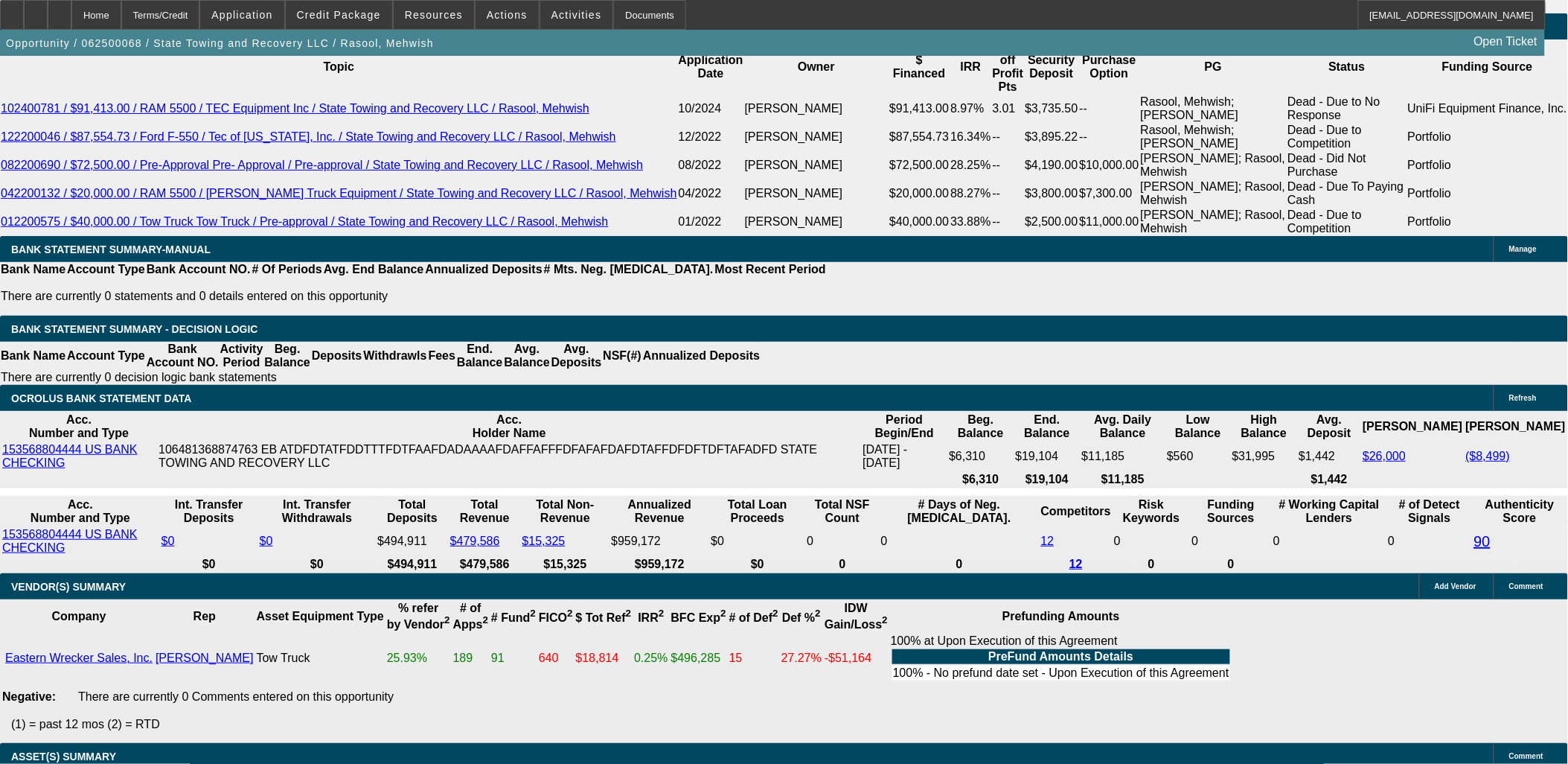
scroll to position [2264, 0]
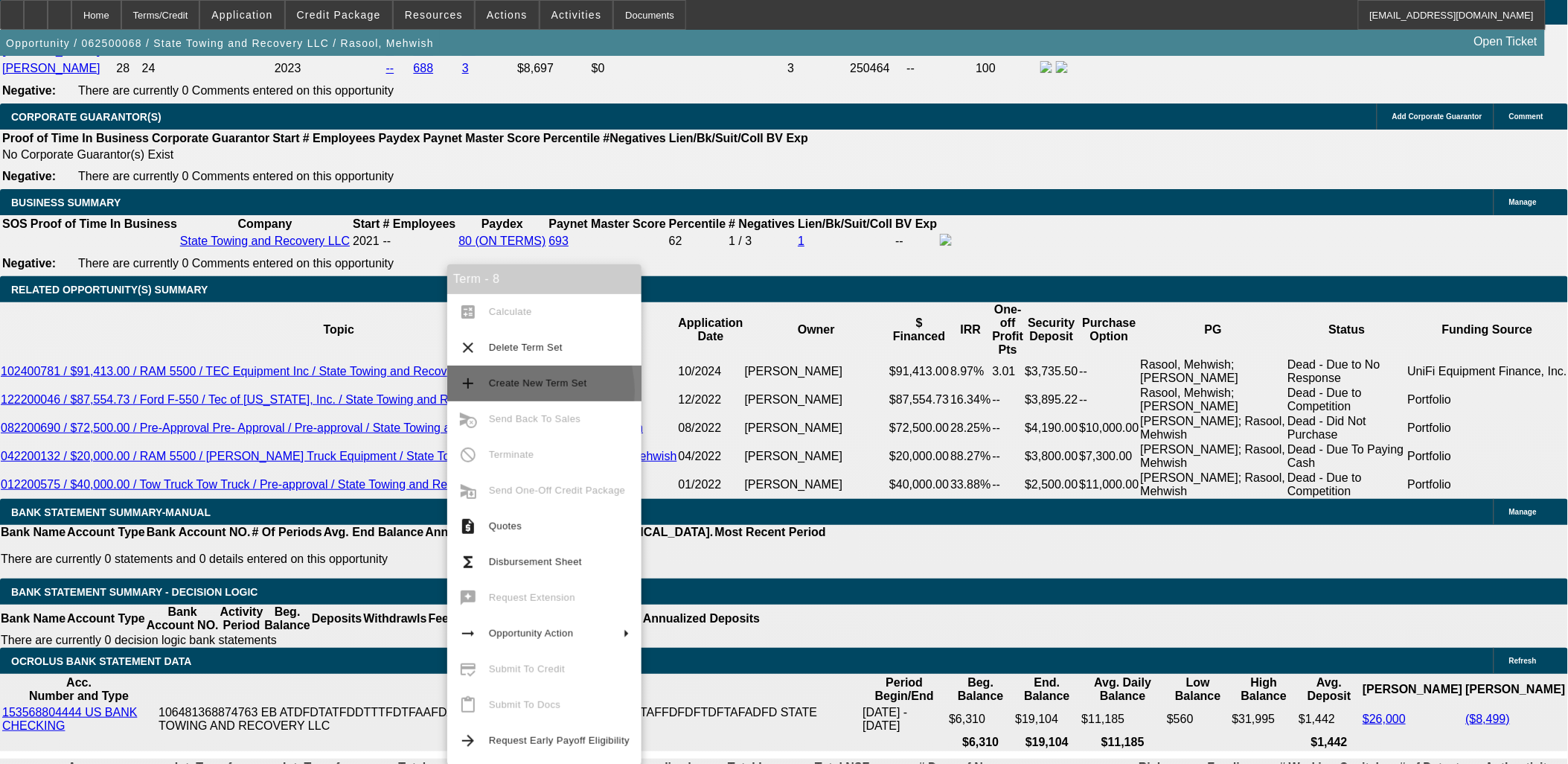
click at [509, 391] on span "Create New Term Set" at bounding box center [559, 383] width 140 height 18
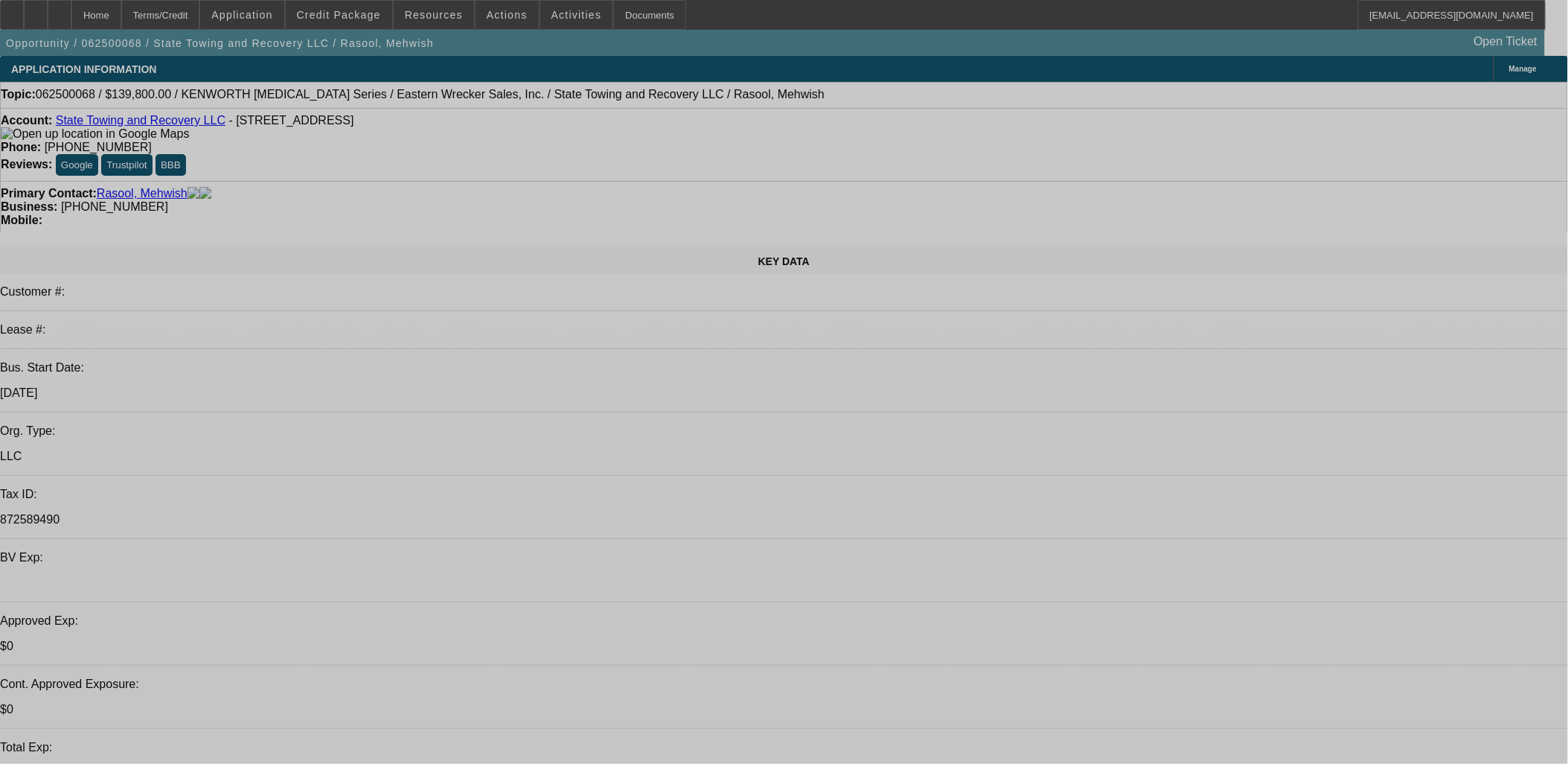
select select "0"
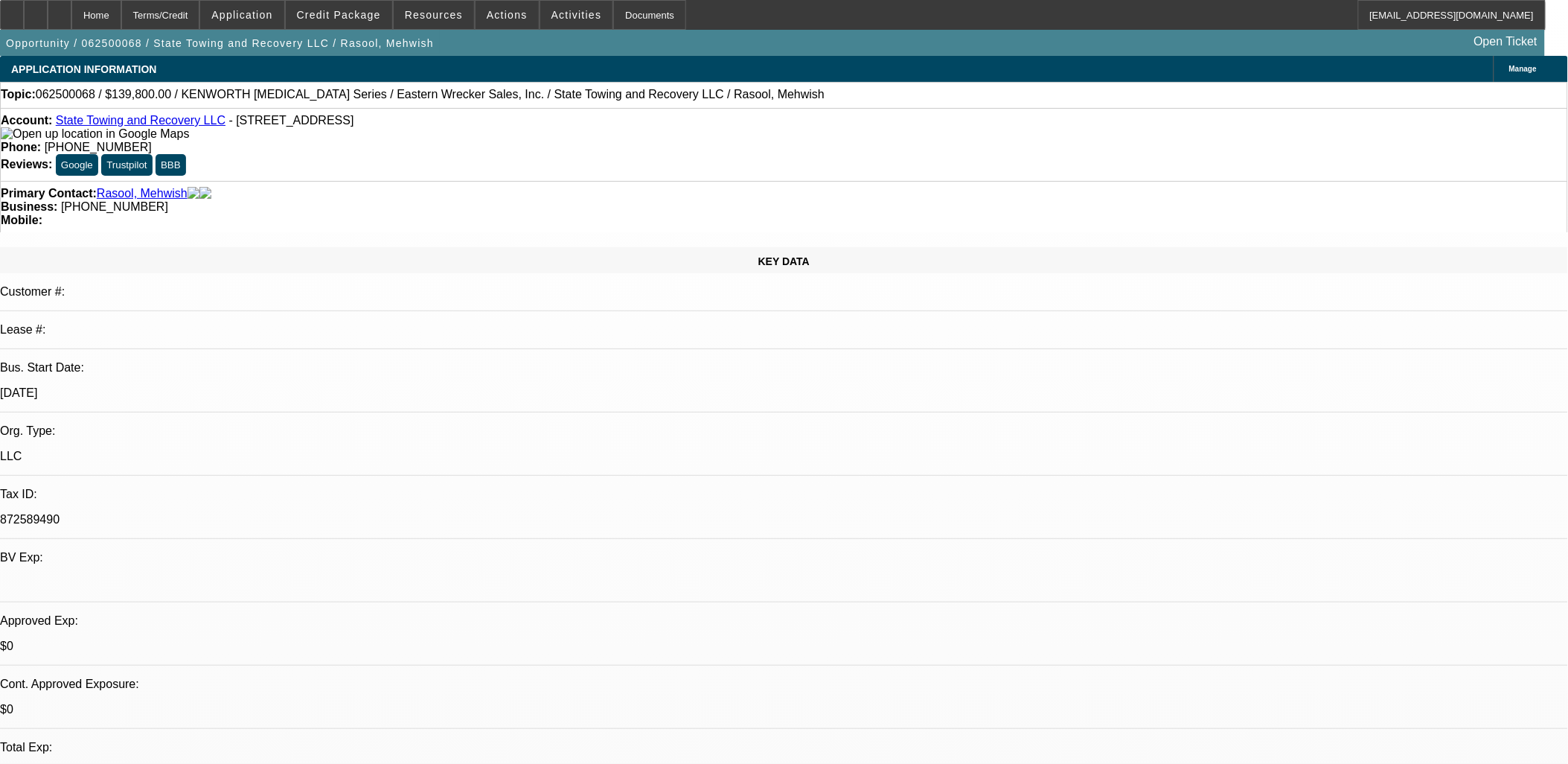
select select "0"
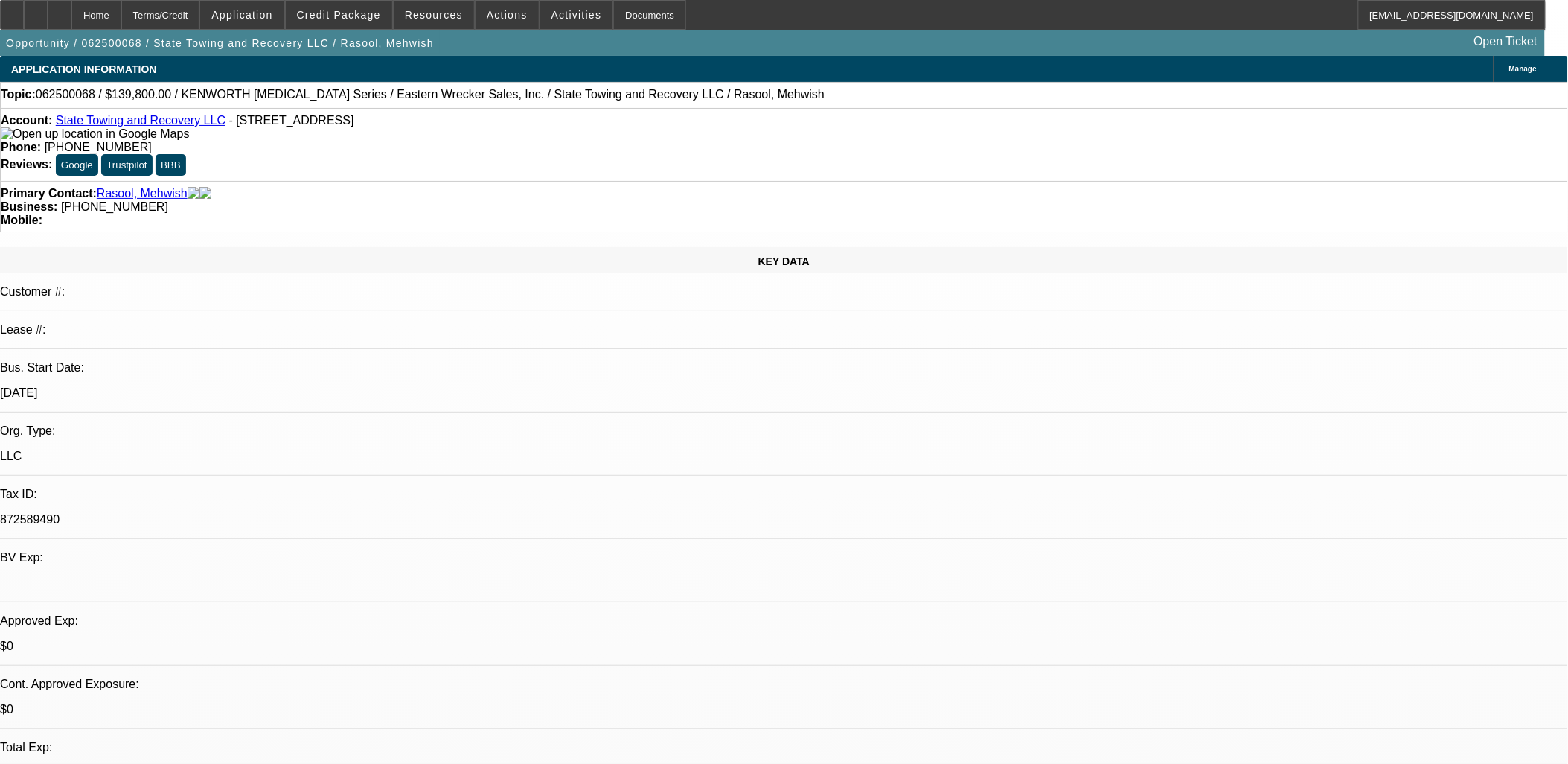
select select "0.2"
select select "0"
select select "1"
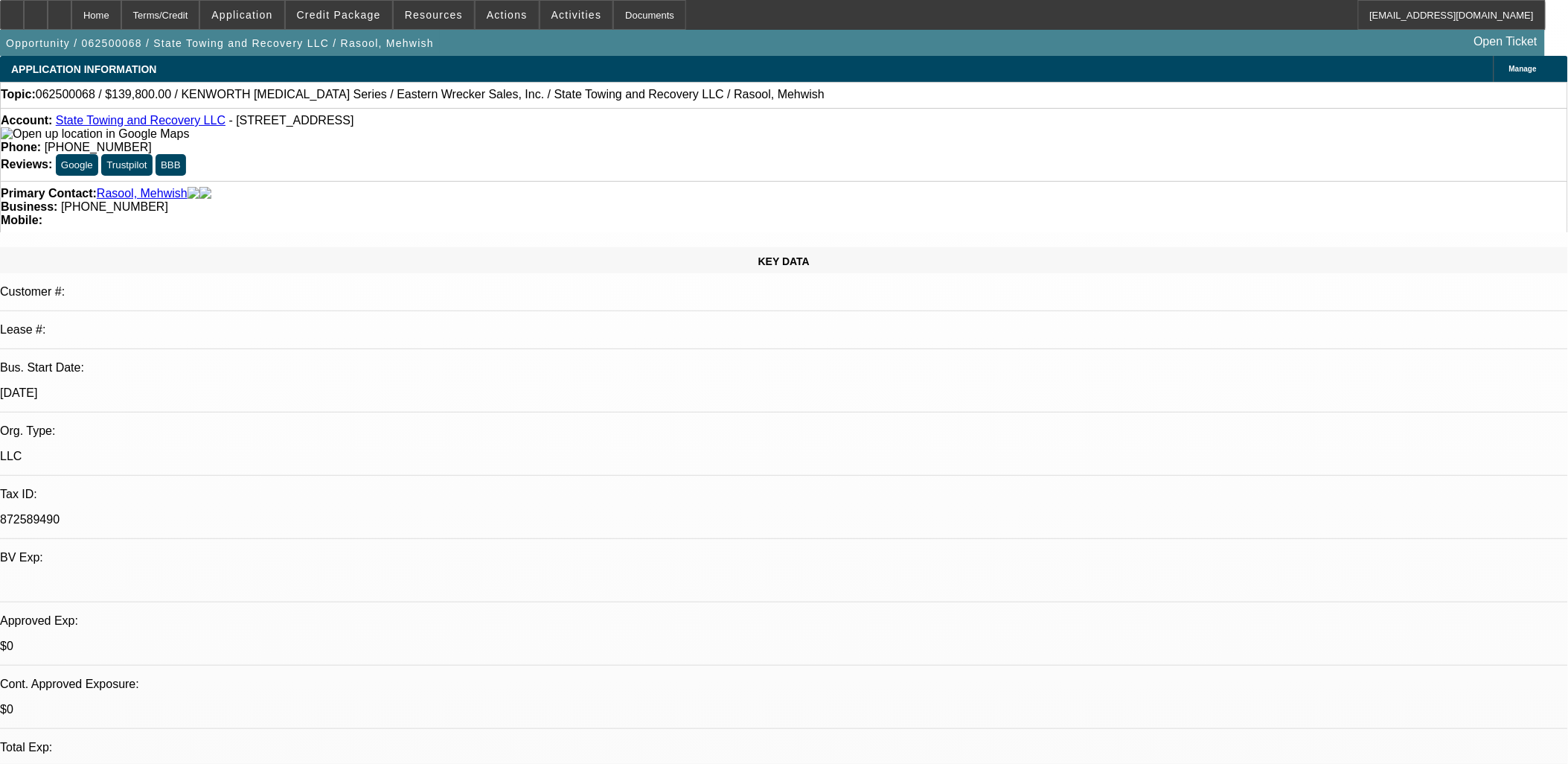
select select "6"
select select "1"
select select "6"
select select "1"
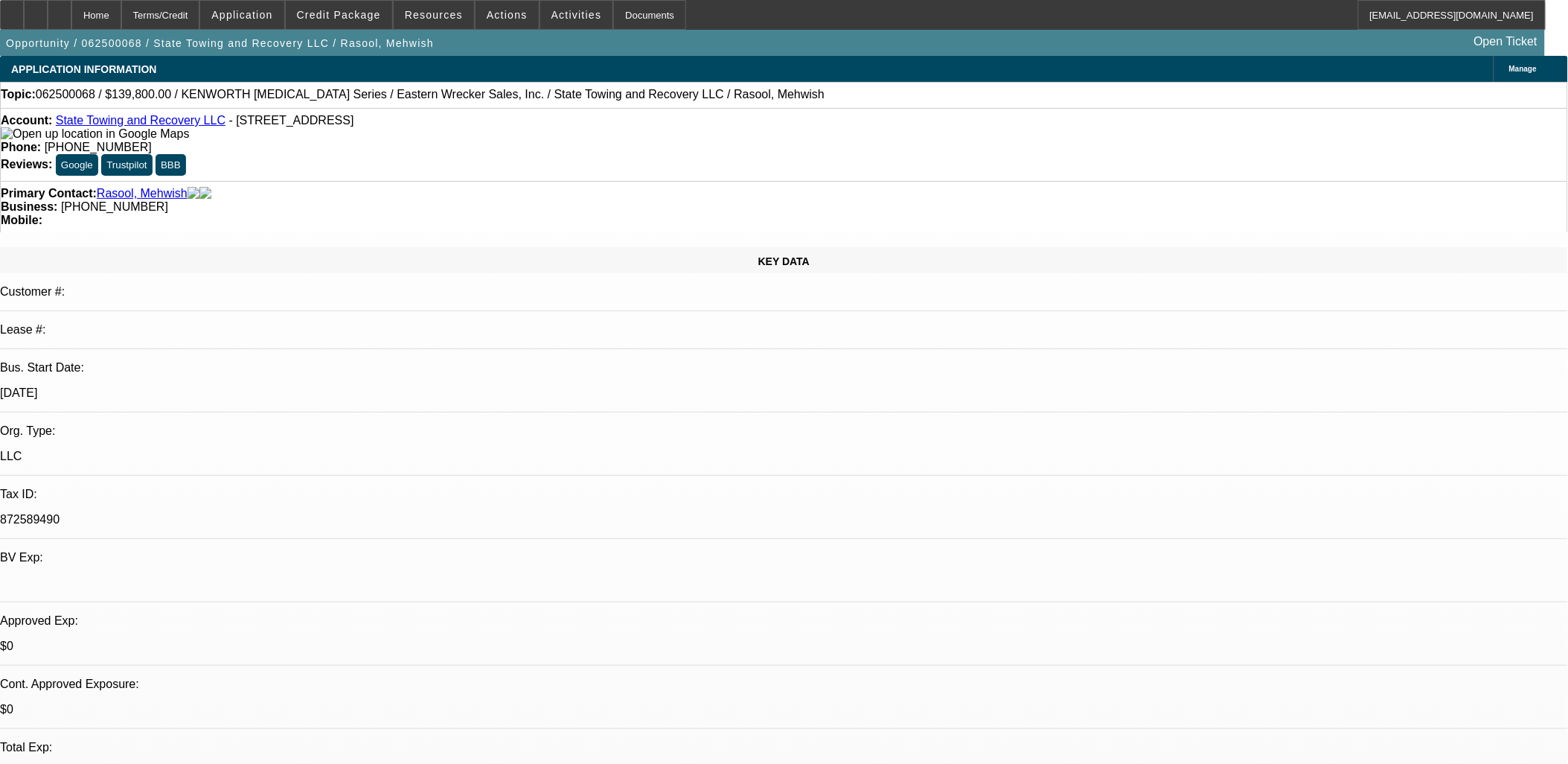
select select "1"
select select "6"
select select "1"
select select "2"
select select "6"
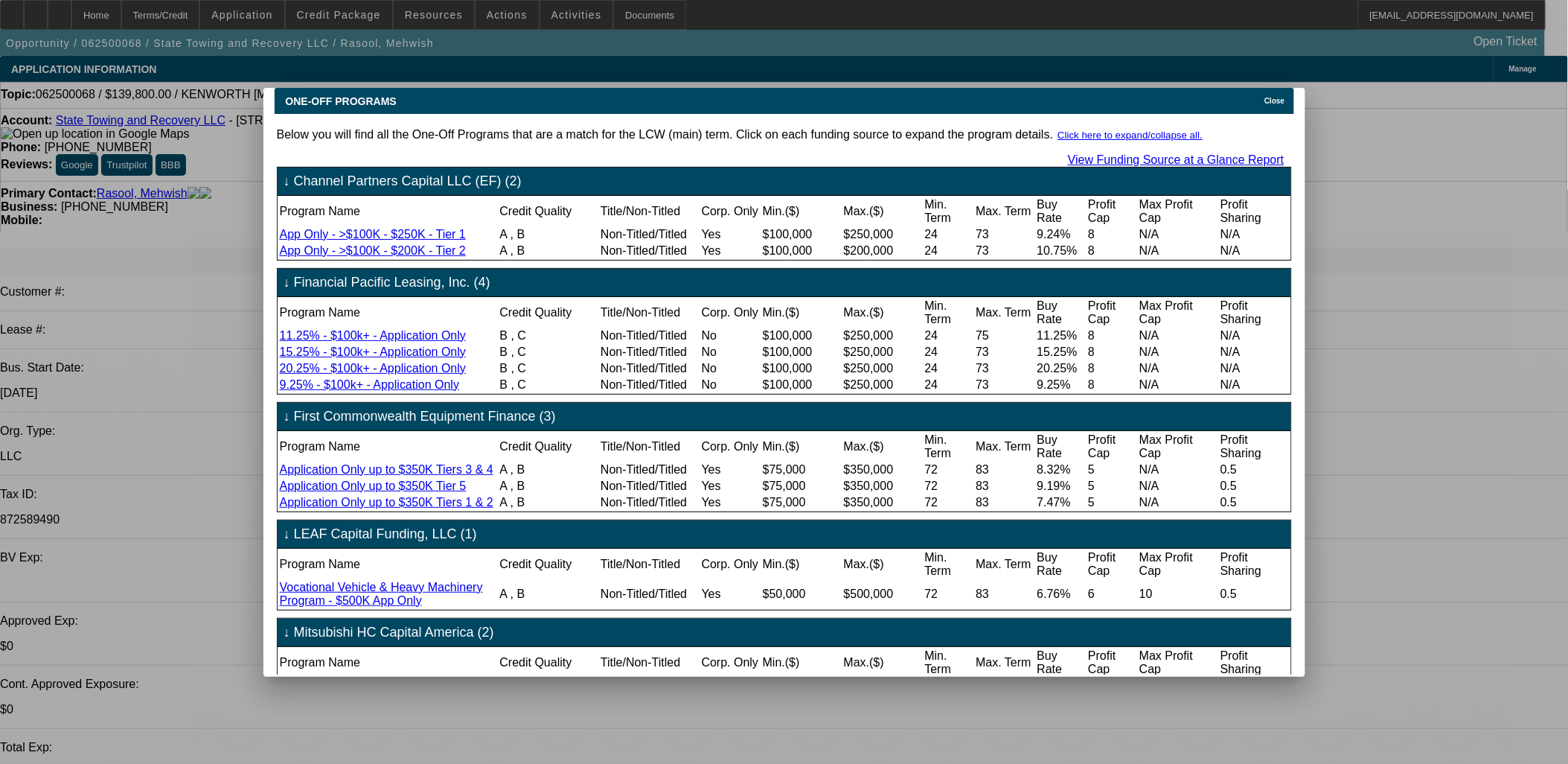
click at [1266, 90] on div "Close" at bounding box center [1277, 96] width 33 height 18
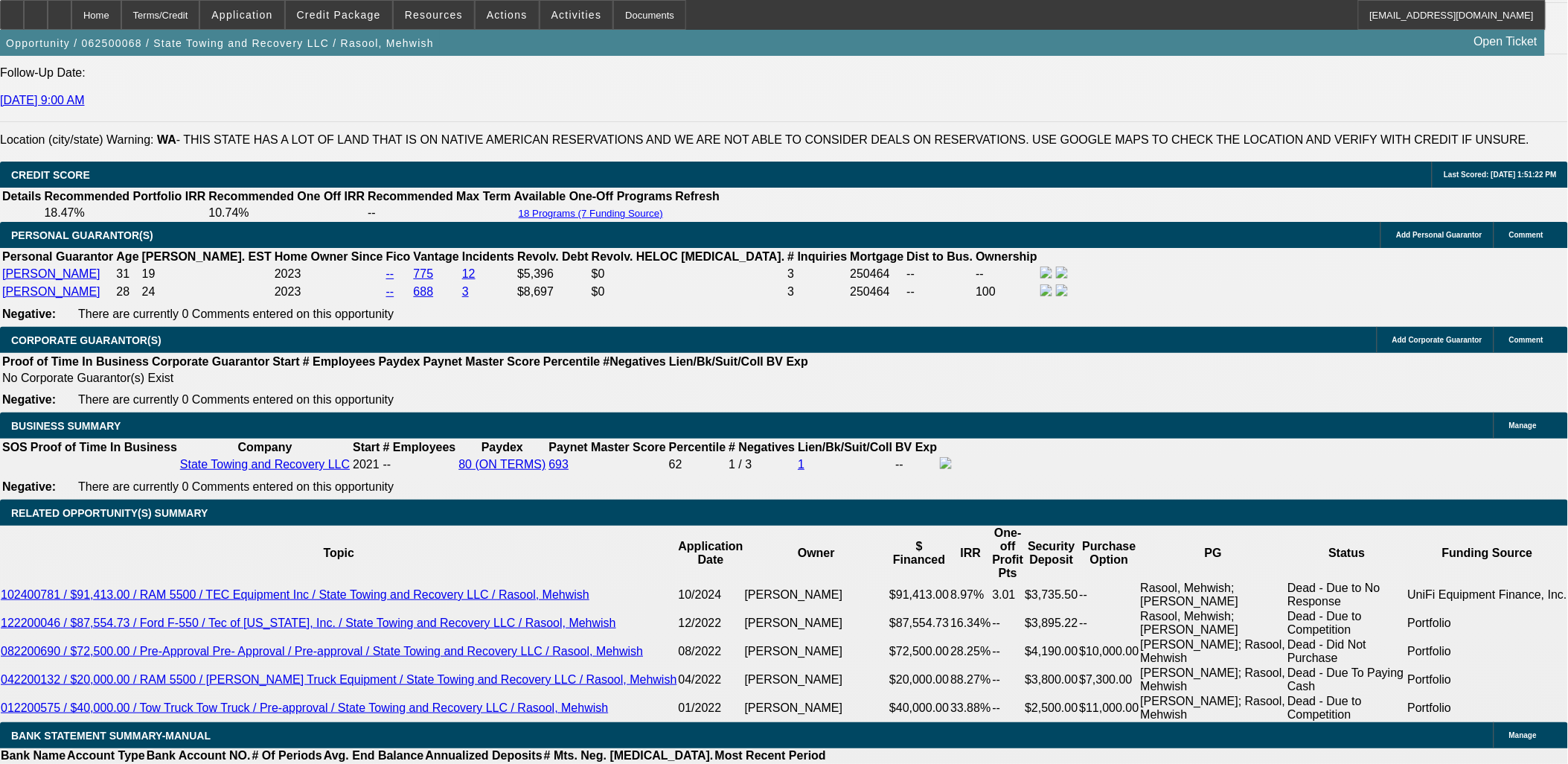
scroll to position [2234, 0]
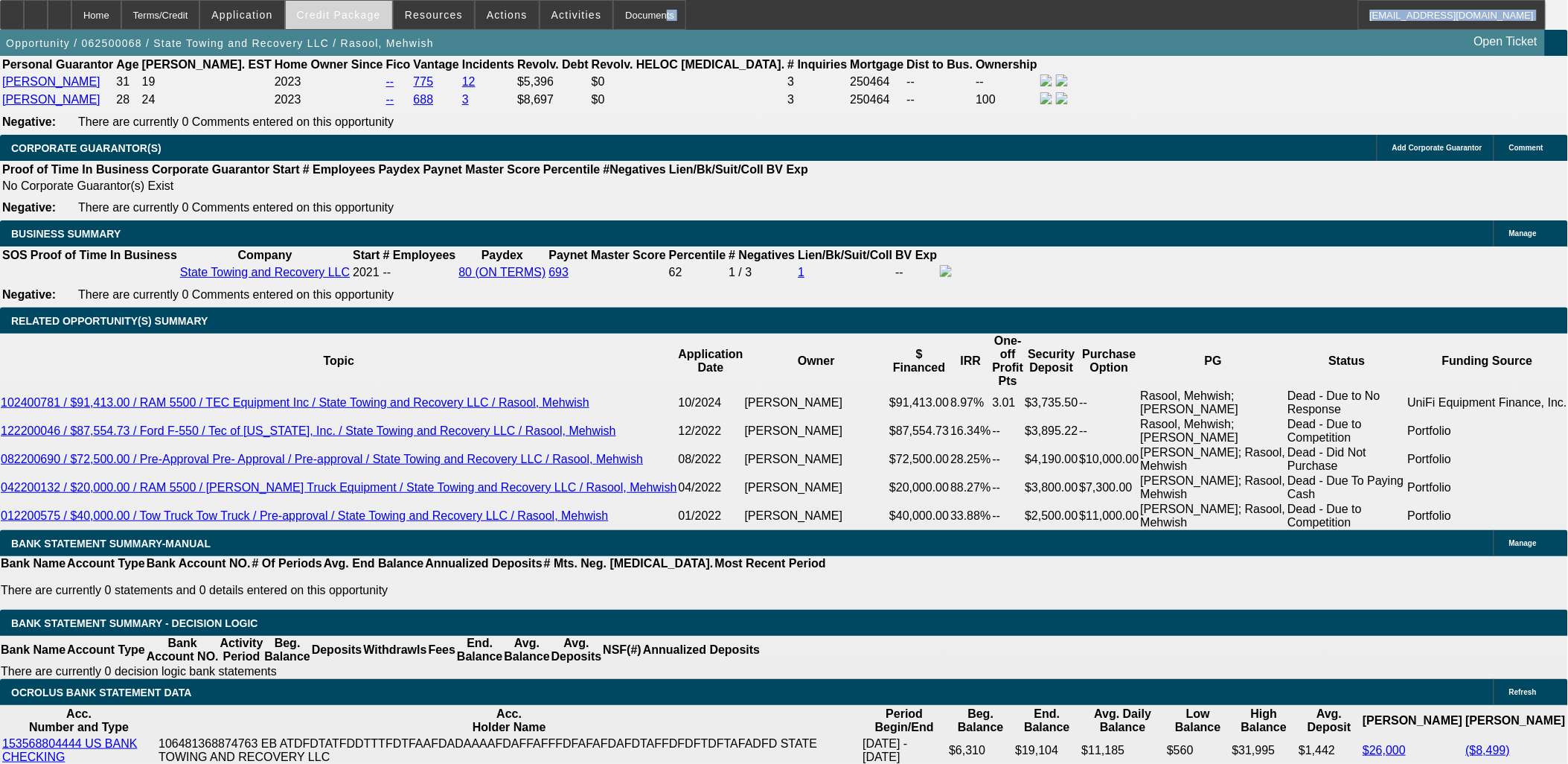
drag, startPoint x: 367, startPoint y: 25, endPoint x: 353, endPoint y: 5, distance: 24.4
click at [353, 5] on span at bounding box center [339, 15] width 106 height 36
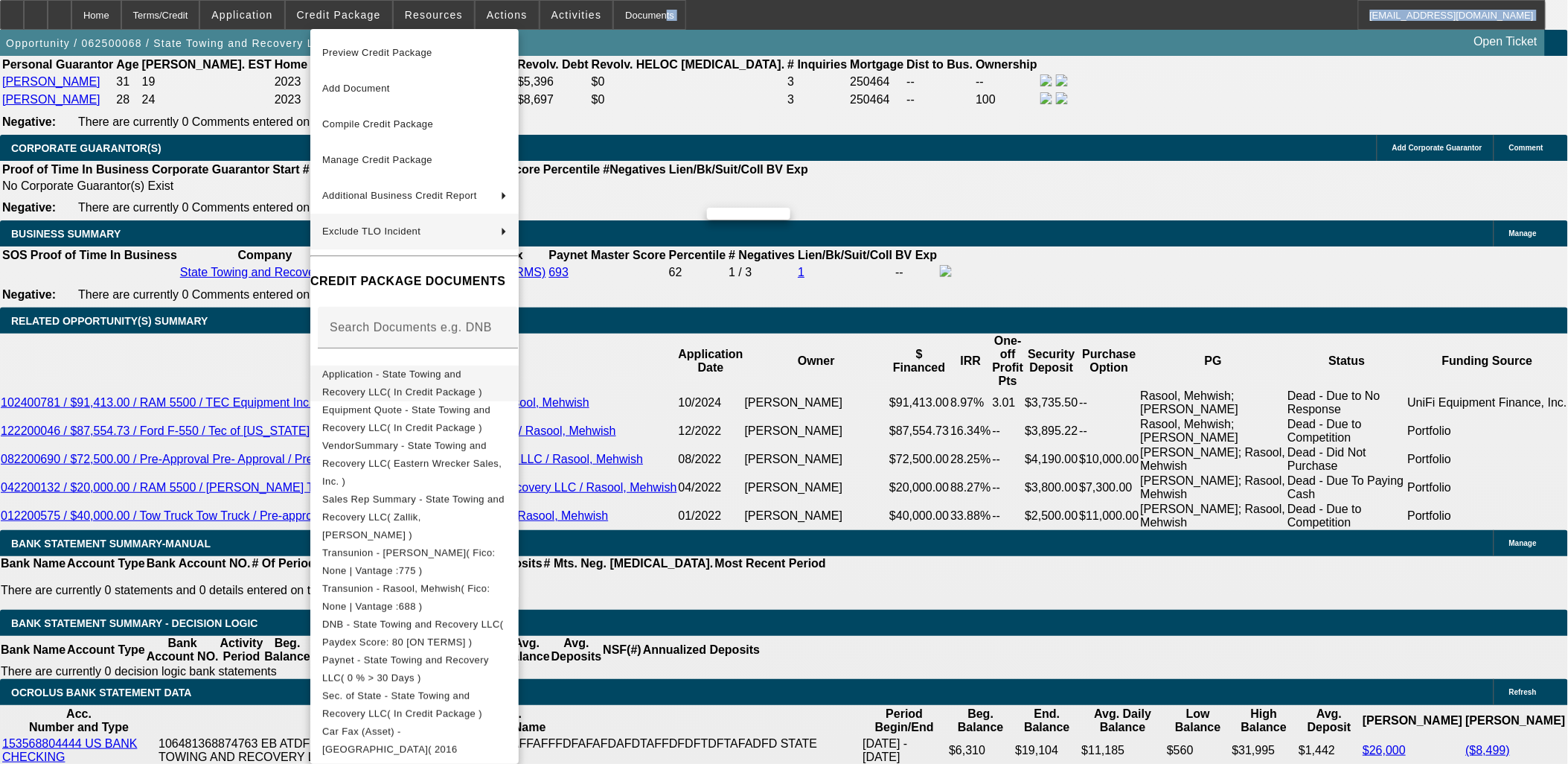
click at [402, 375] on span "Application - State Towing and Recovery LLC( In Credit Package )" at bounding box center [401, 382] width 160 height 29
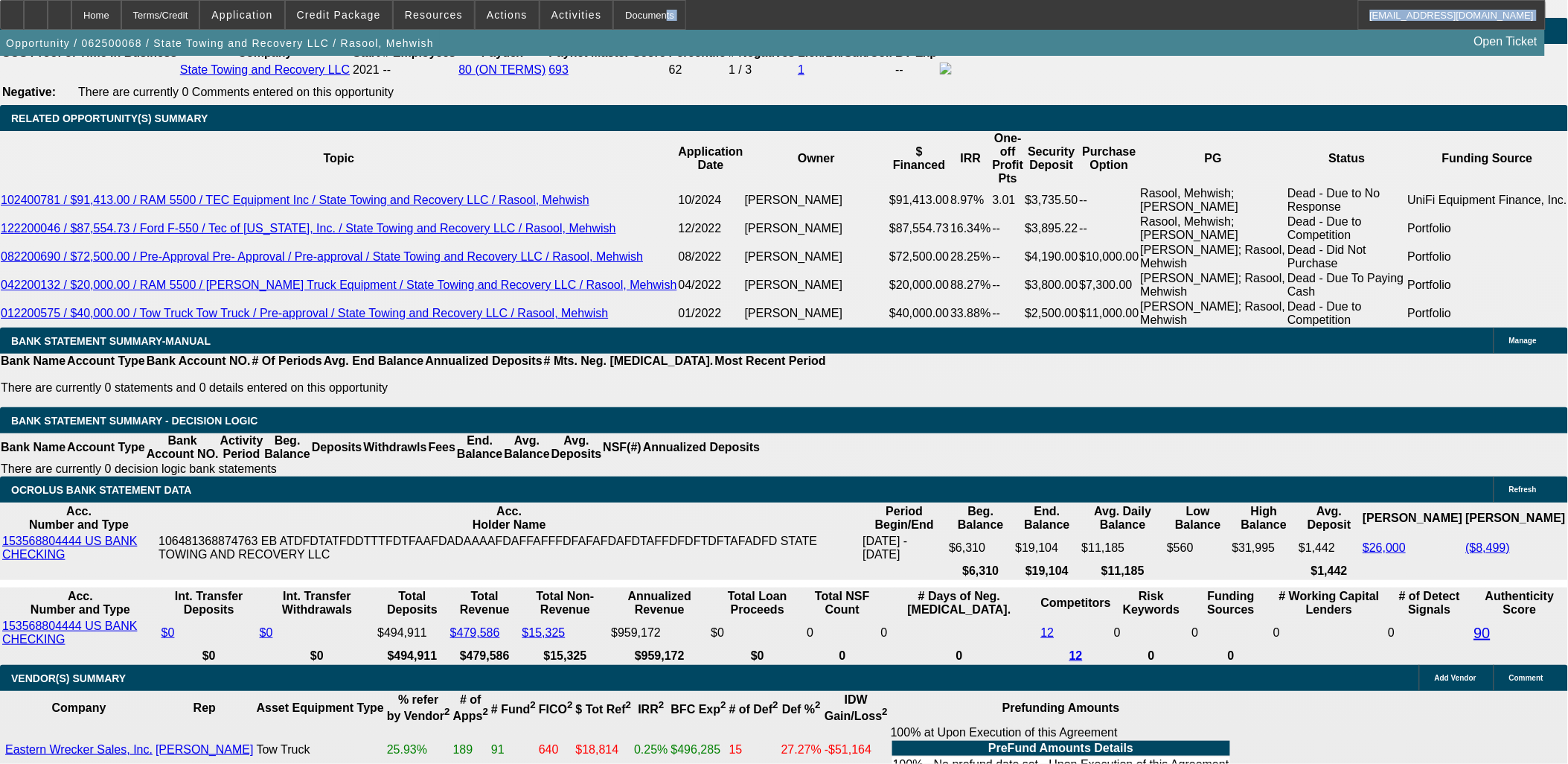
scroll to position [2399, 0]
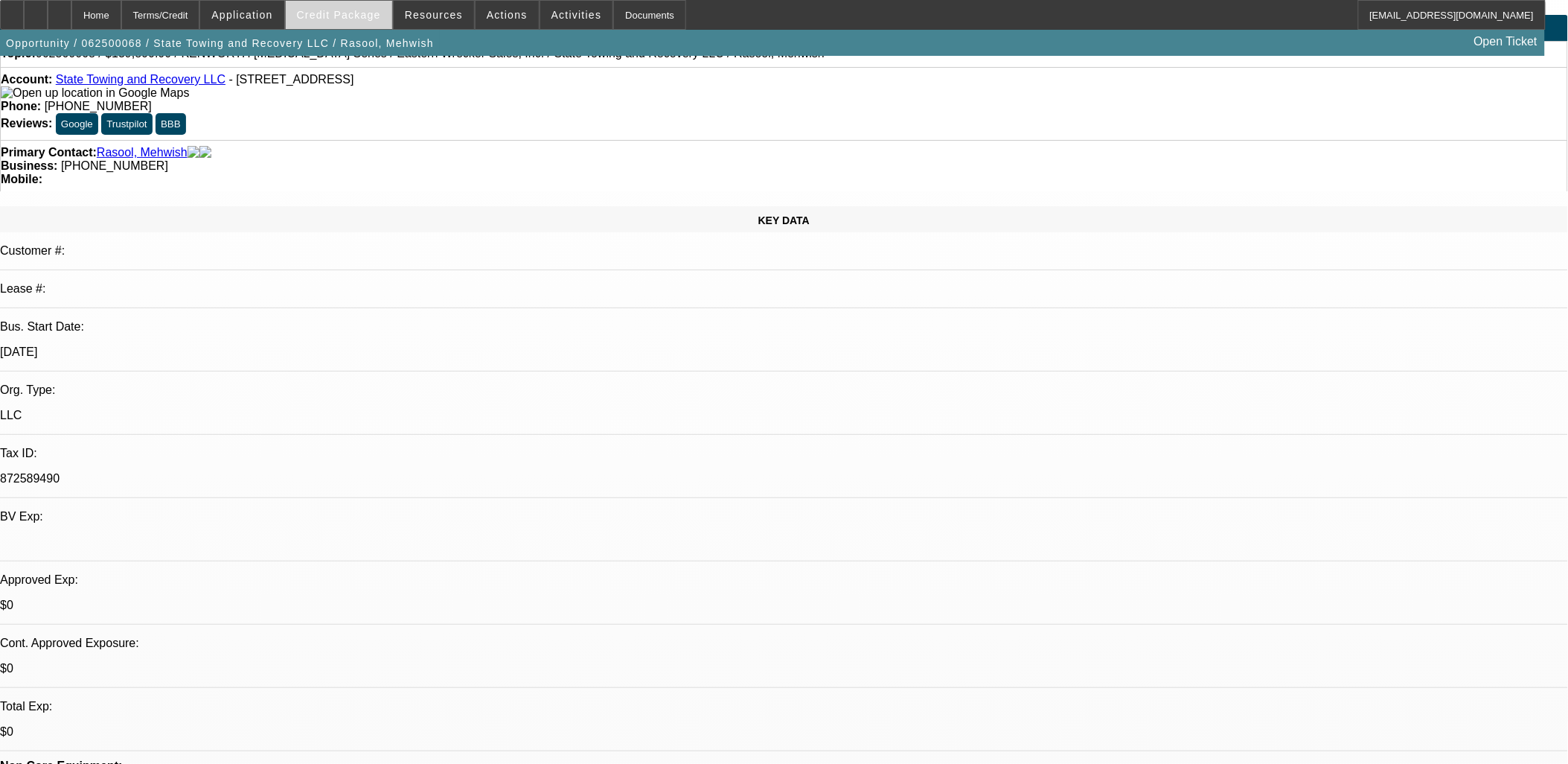
scroll to position [0, 0]
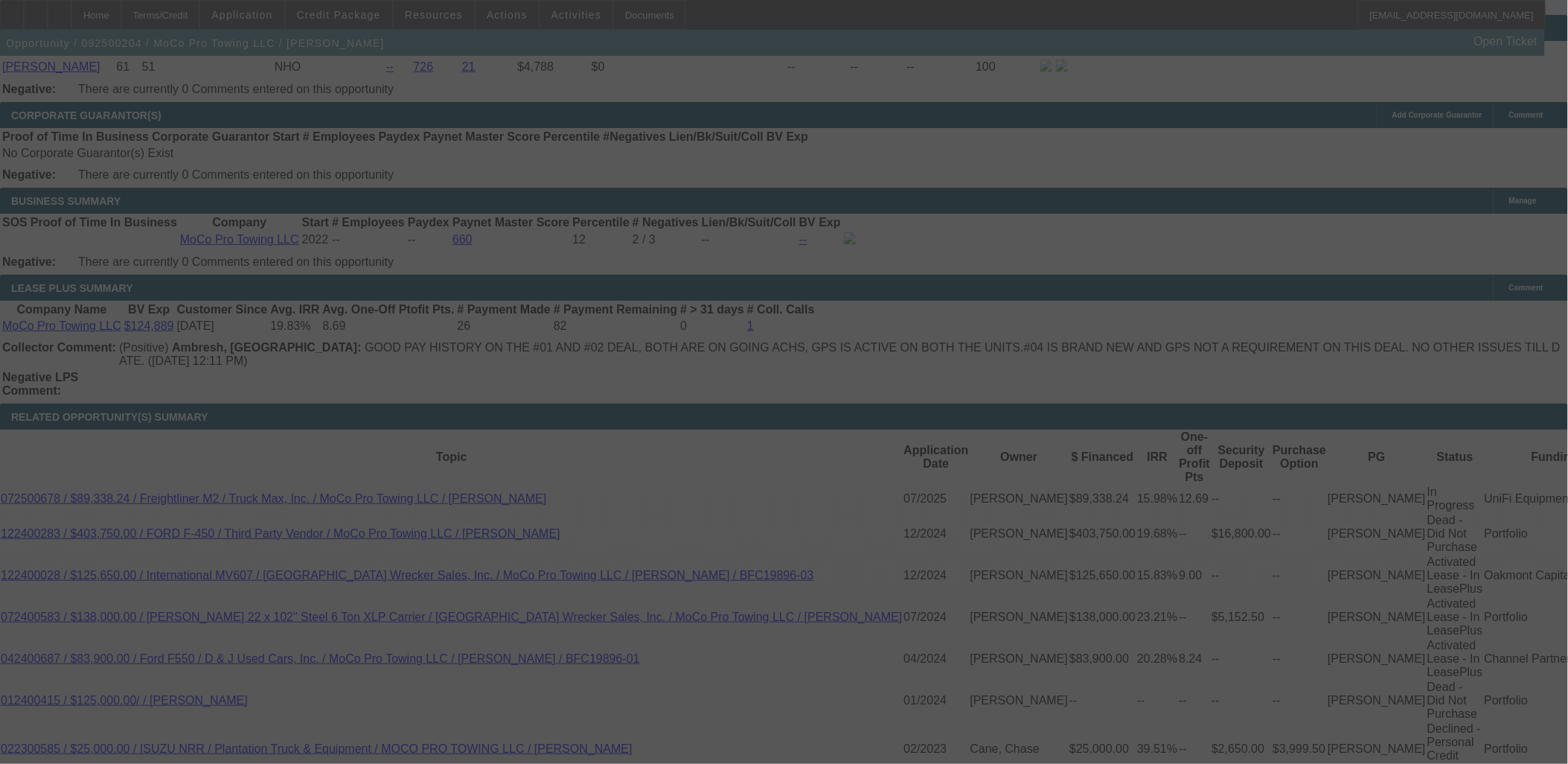
scroll to position [2306, 0]
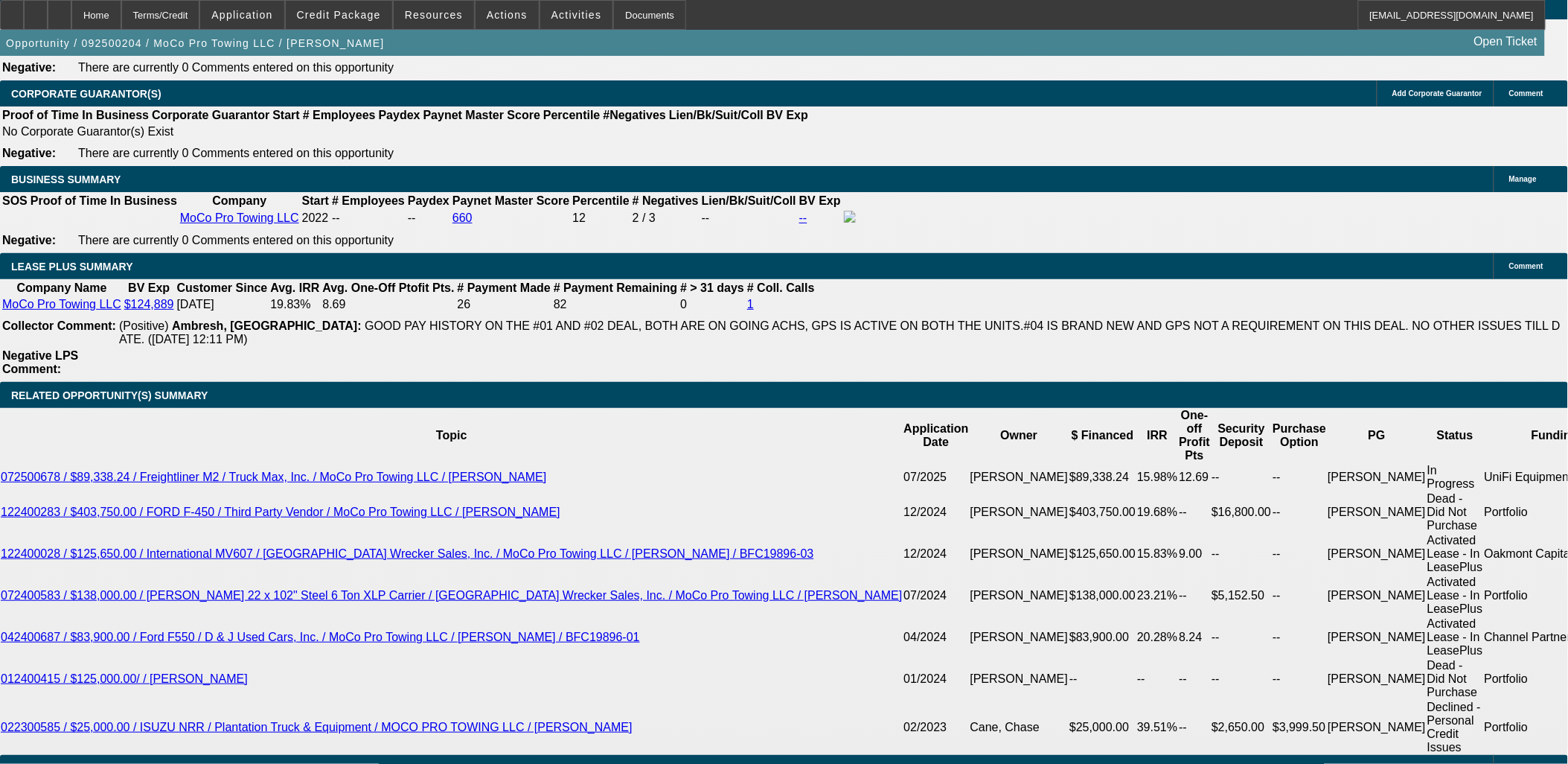
select select "0"
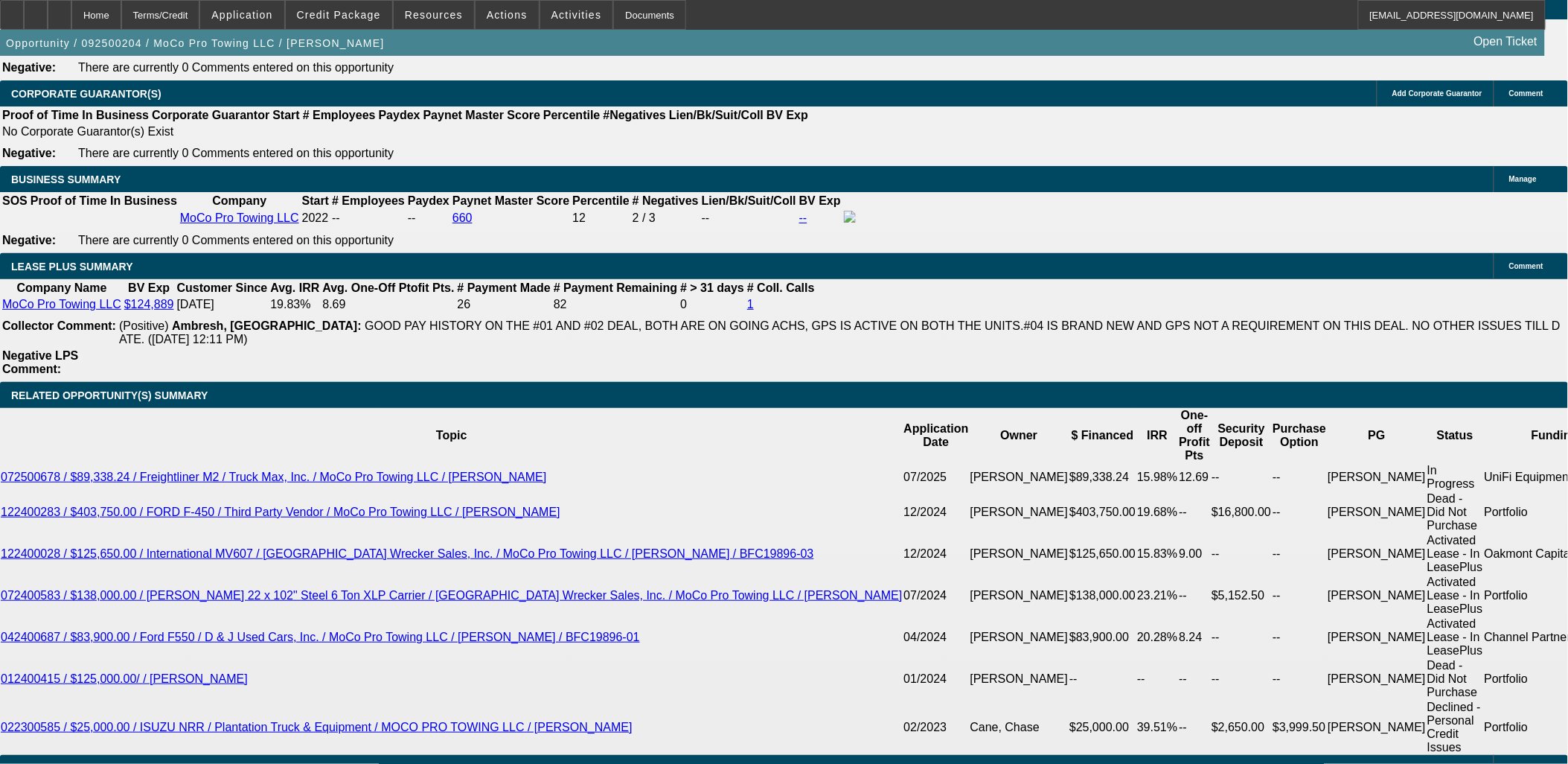
select select "0"
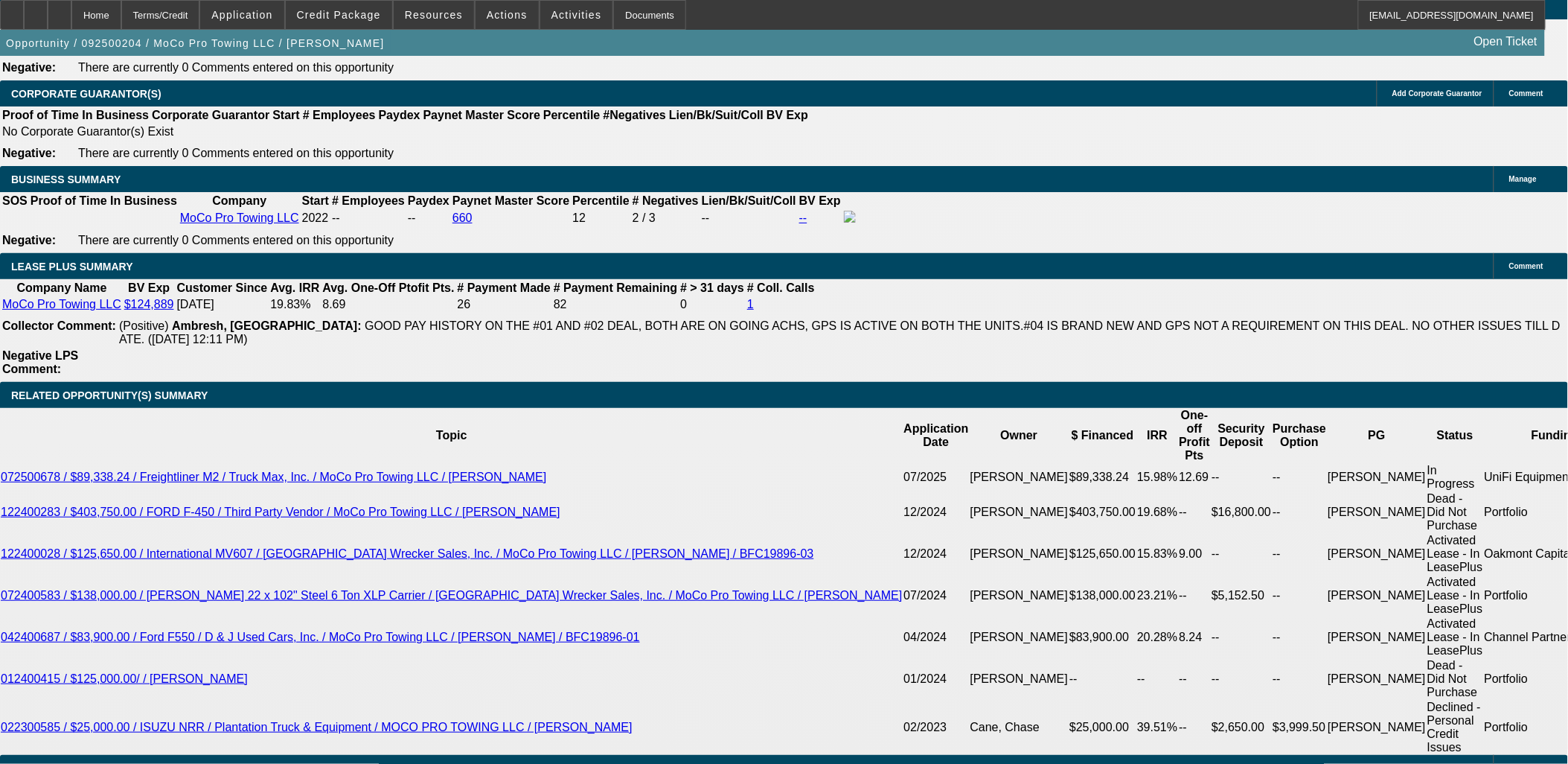
select select "0"
select select "1"
select select "2"
select select "6"
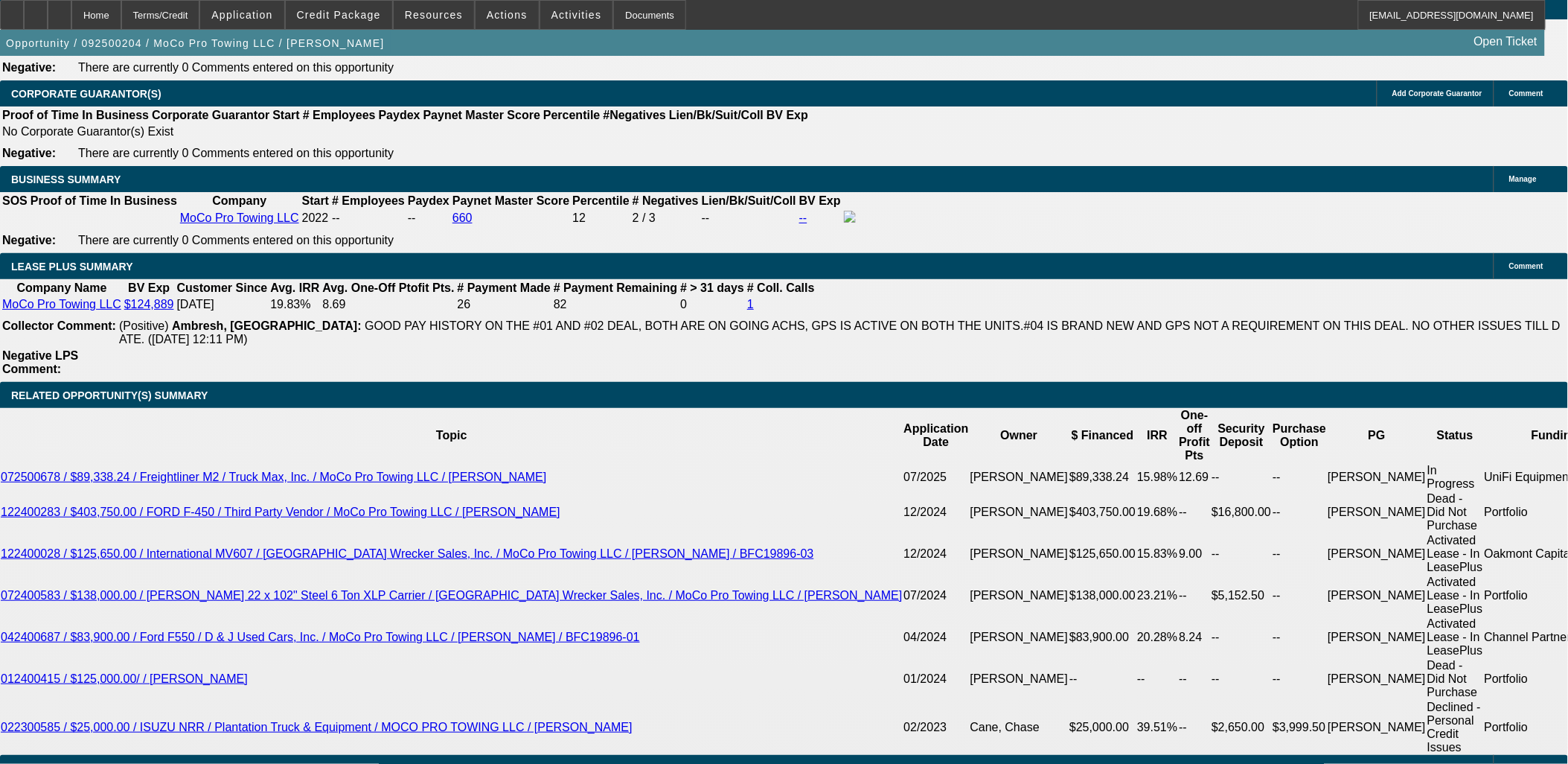
select select "1"
select select "2"
select select "6"
select select "1"
select select "2"
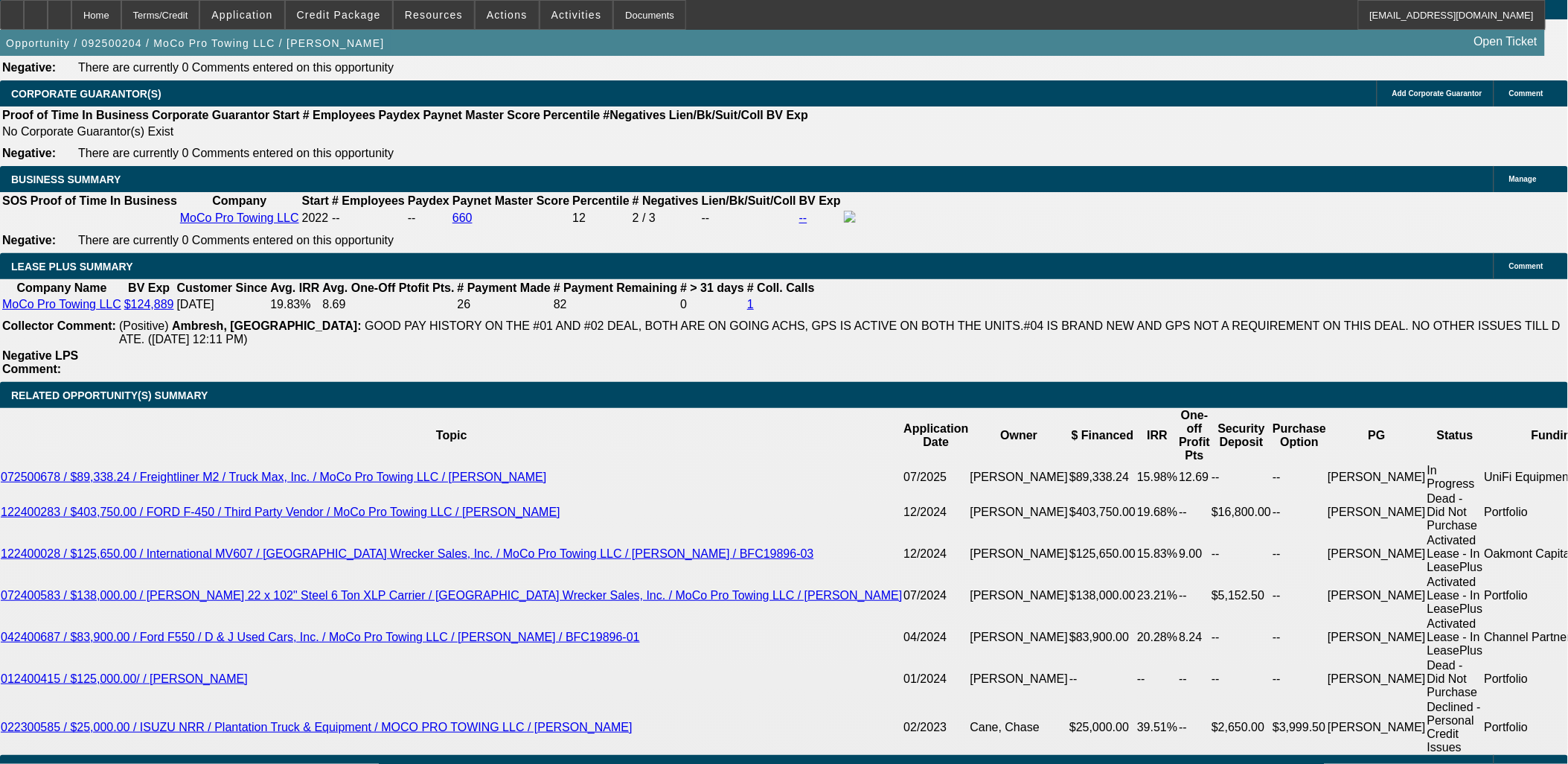
select select "6"
select select "1"
select select "2"
select select "6"
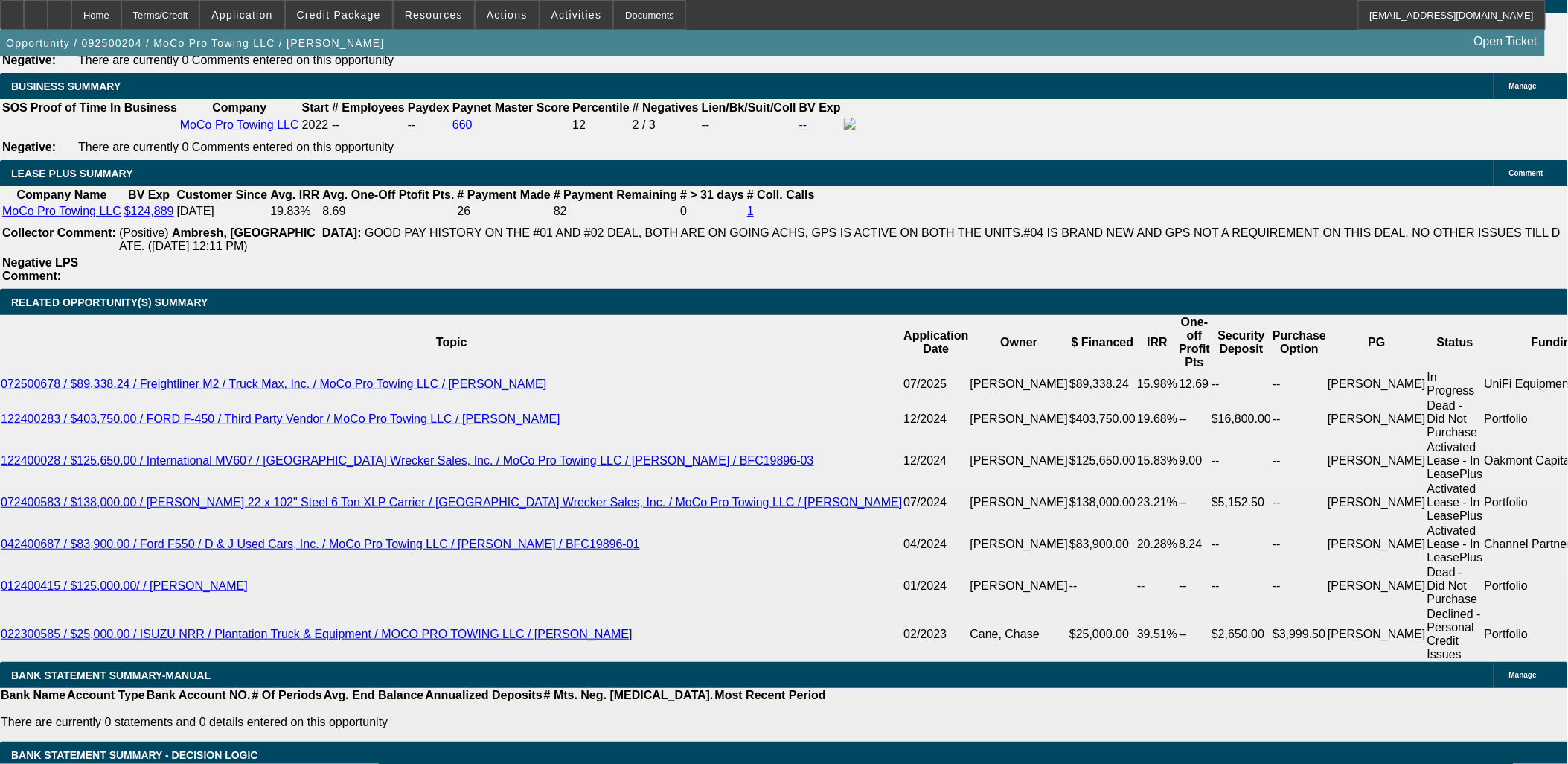
scroll to position [873, 0]
drag, startPoint x: 1331, startPoint y: 561, endPoint x: 1087, endPoint y: 549, distance: 244.3
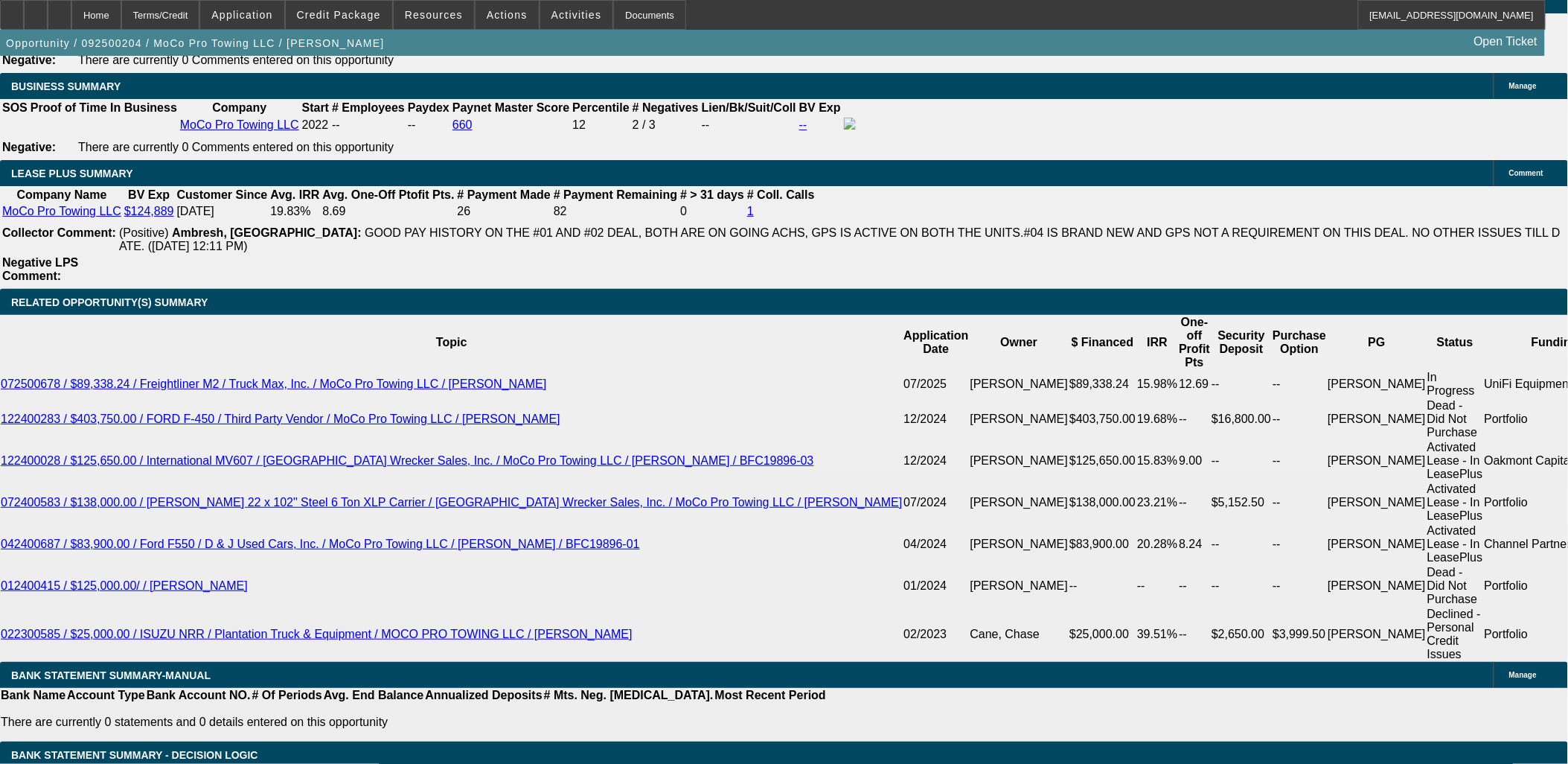
drag, startPoint x: 1395, startPoint y: 584, endPoint x: 992, endPoint y: 530, distance: 406.6
click at [992, 530] on div "APPLICATION INFORMATION [GEOGRAPHIC_DATA] Topic: 092500204 / $51,494.85 / Ford …" at bounding box center [784, 709] width 1568 height 6103
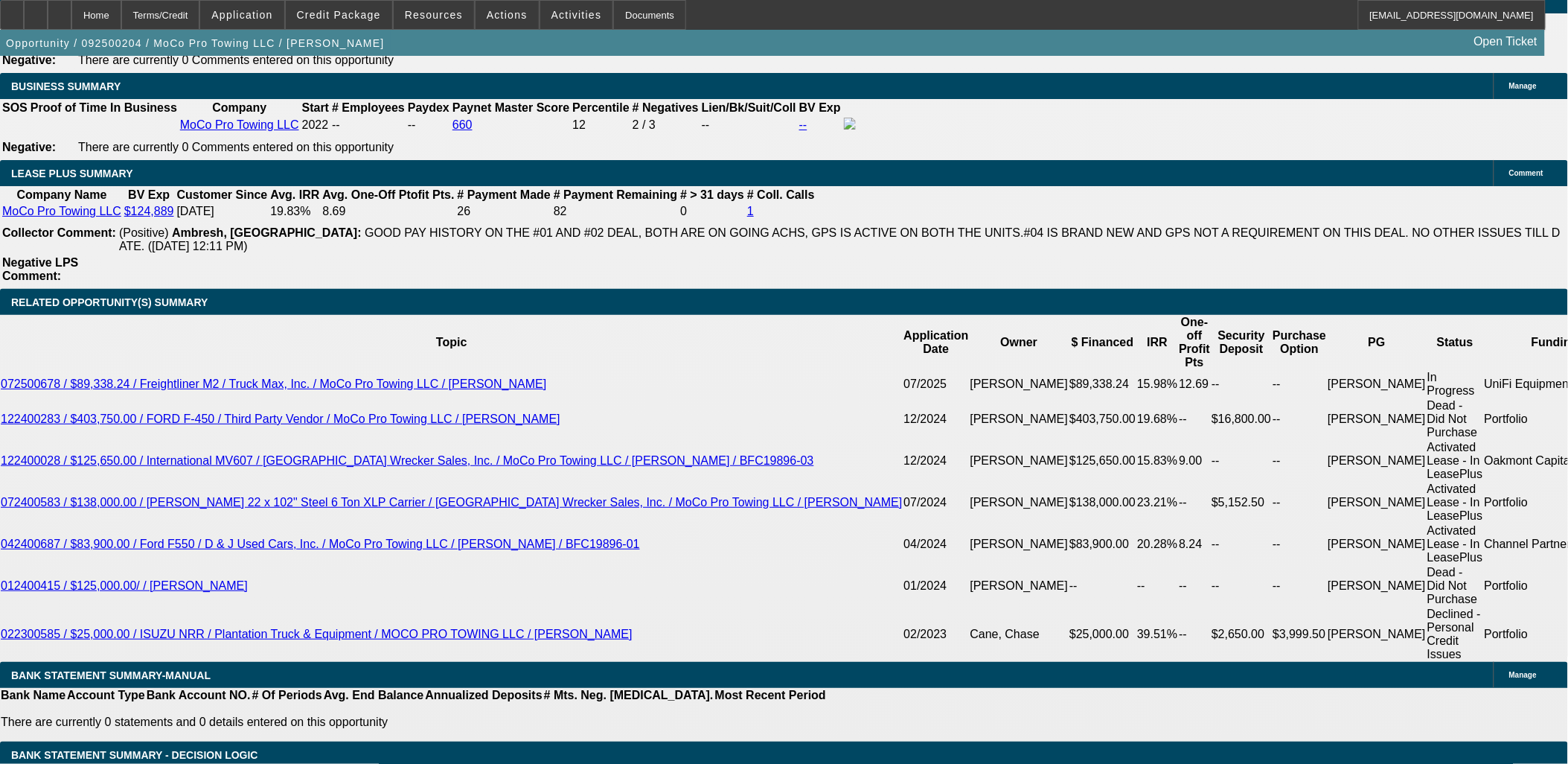
drag, startPoint x: 1283, startPoint y: 567, endPoint x: 1051, endPoint y: 516, distance: 237.5
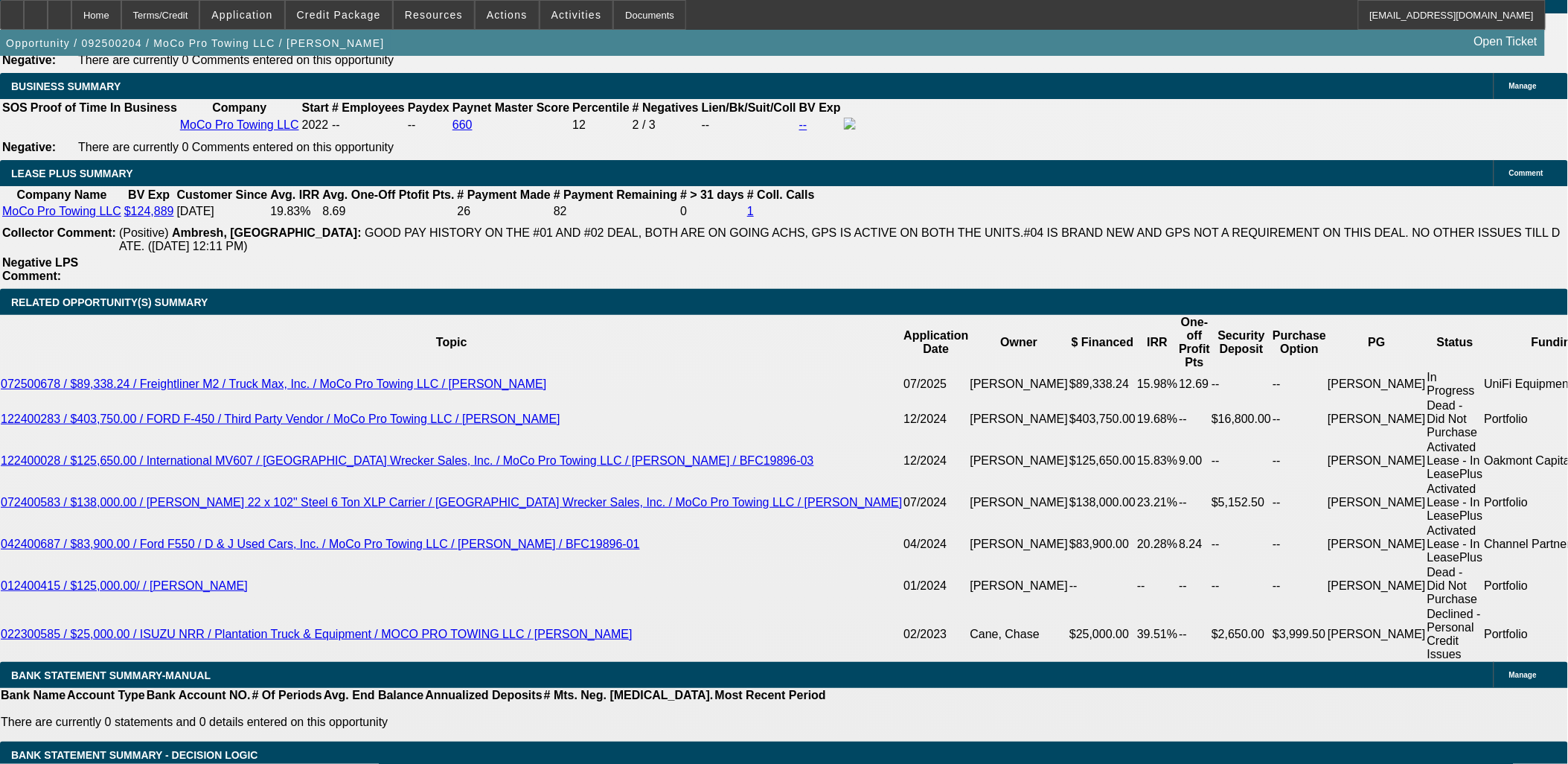
drag, startPoint x: 1058, startPoint y: 515, endPoint x: 1064, endPoint y: 519, distance: 7.2
drag, startPoint x: 1058, startPoint y: 512, endPoint x: 1055, endPoint y: 495, distance: 17.3
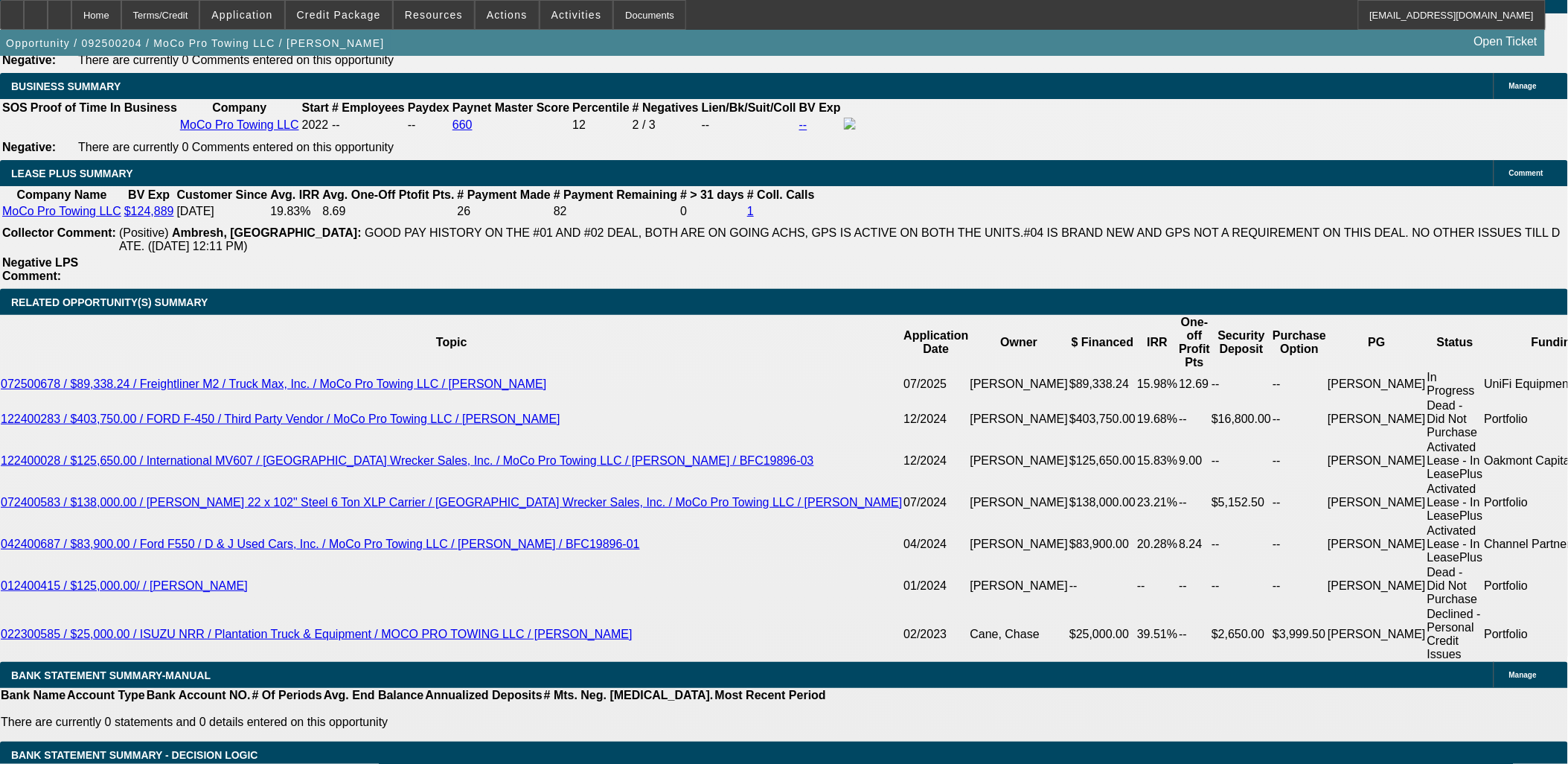
drag, startPoint x: 1052, startPoint y: 488, endPoint x: 1438, endPoint y: 650, distance: 418.6
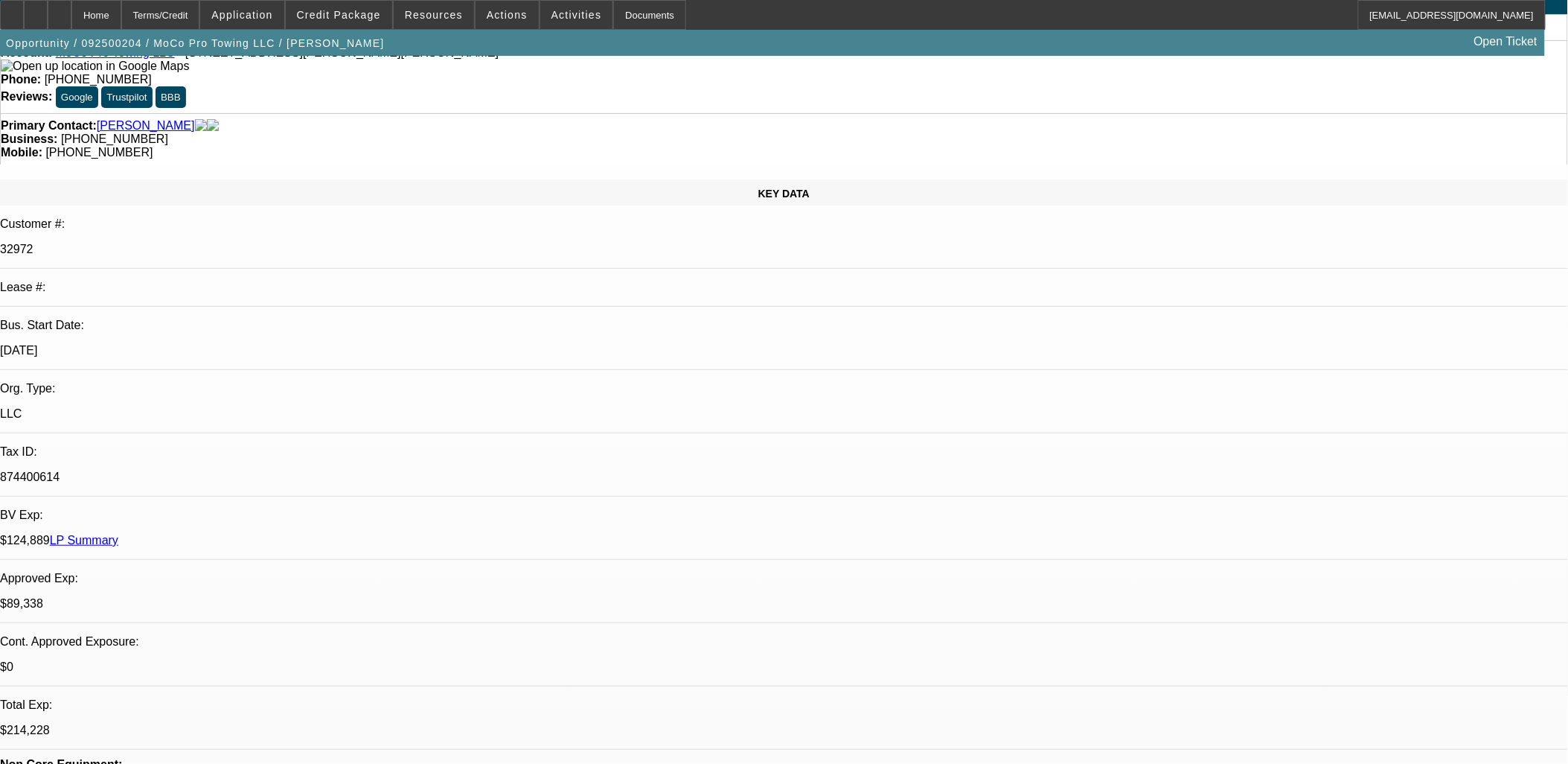
scroll to position [0, 0]
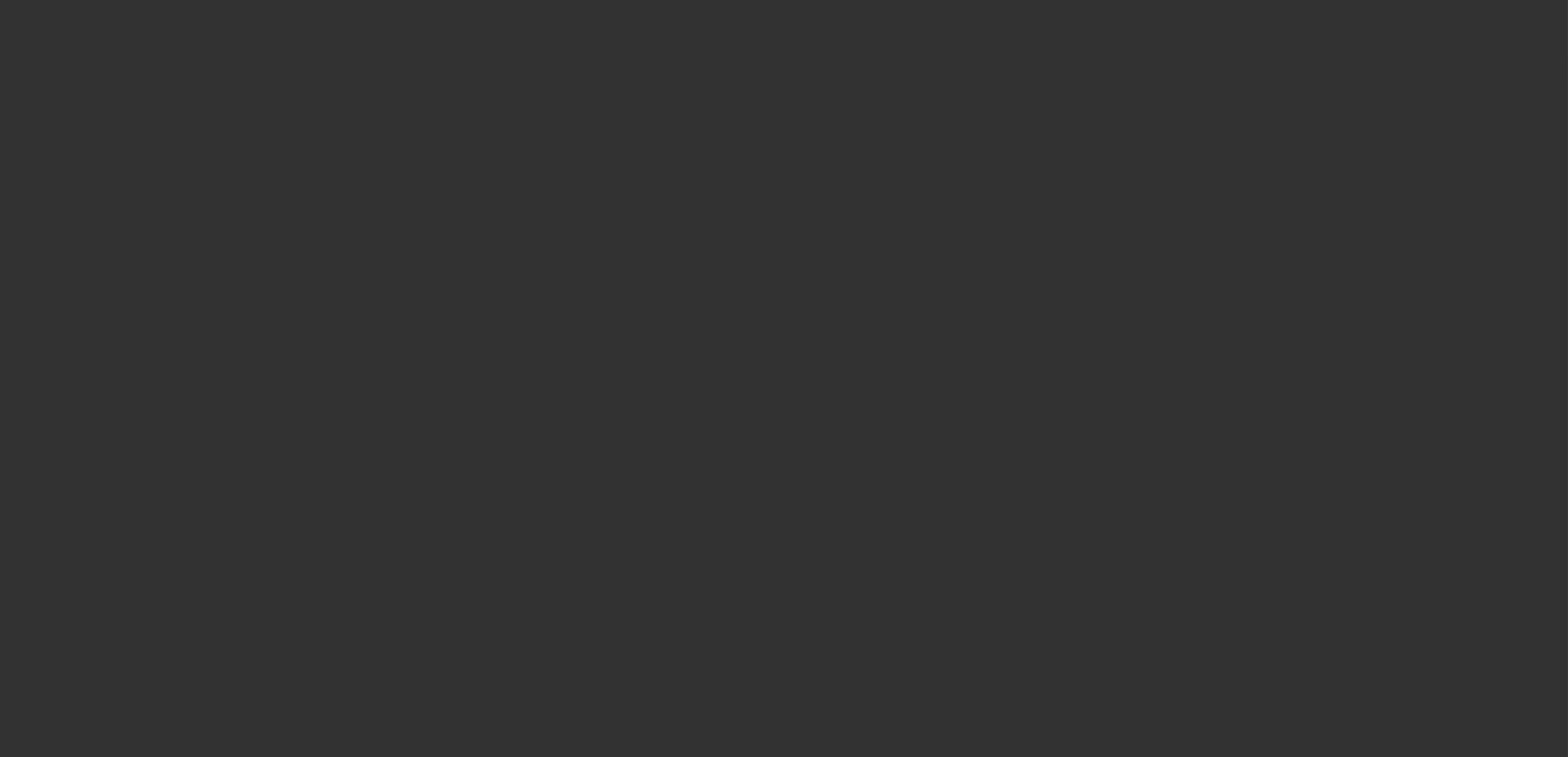
select select "0"
select select "2"
select select "0.1"
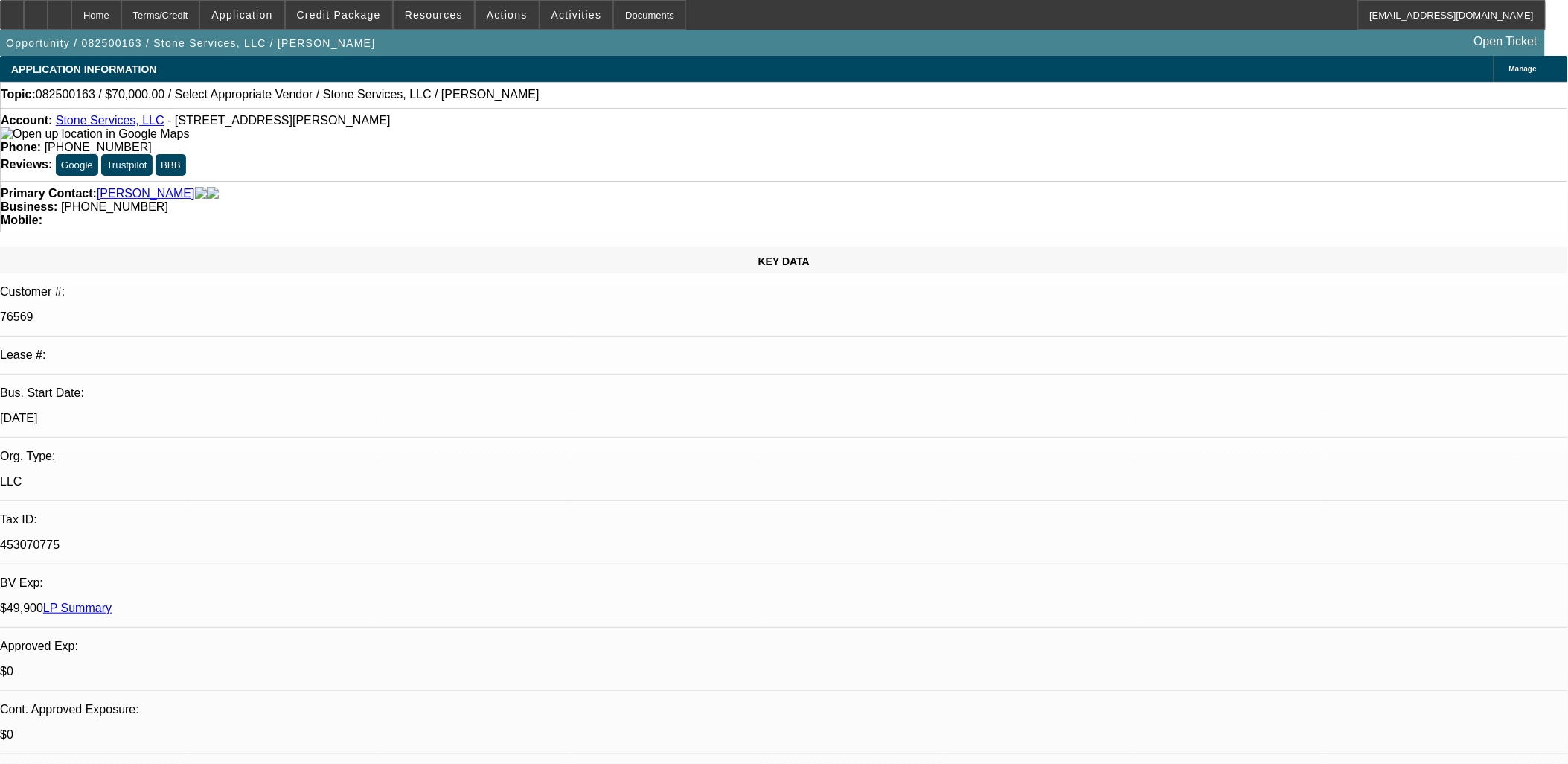
select select "1"
select select "2"
select select "4"
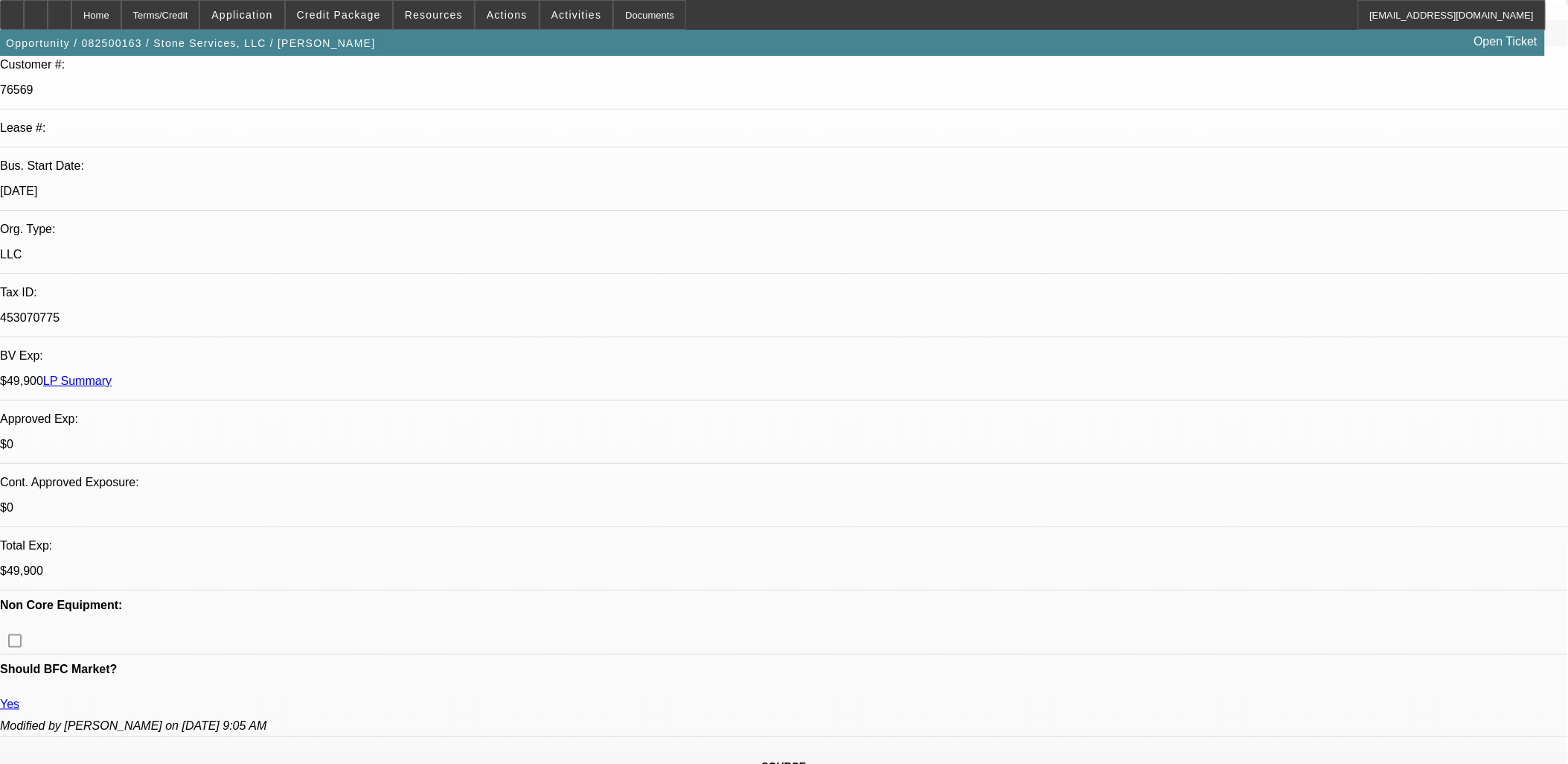
scroll to position [248, 0]
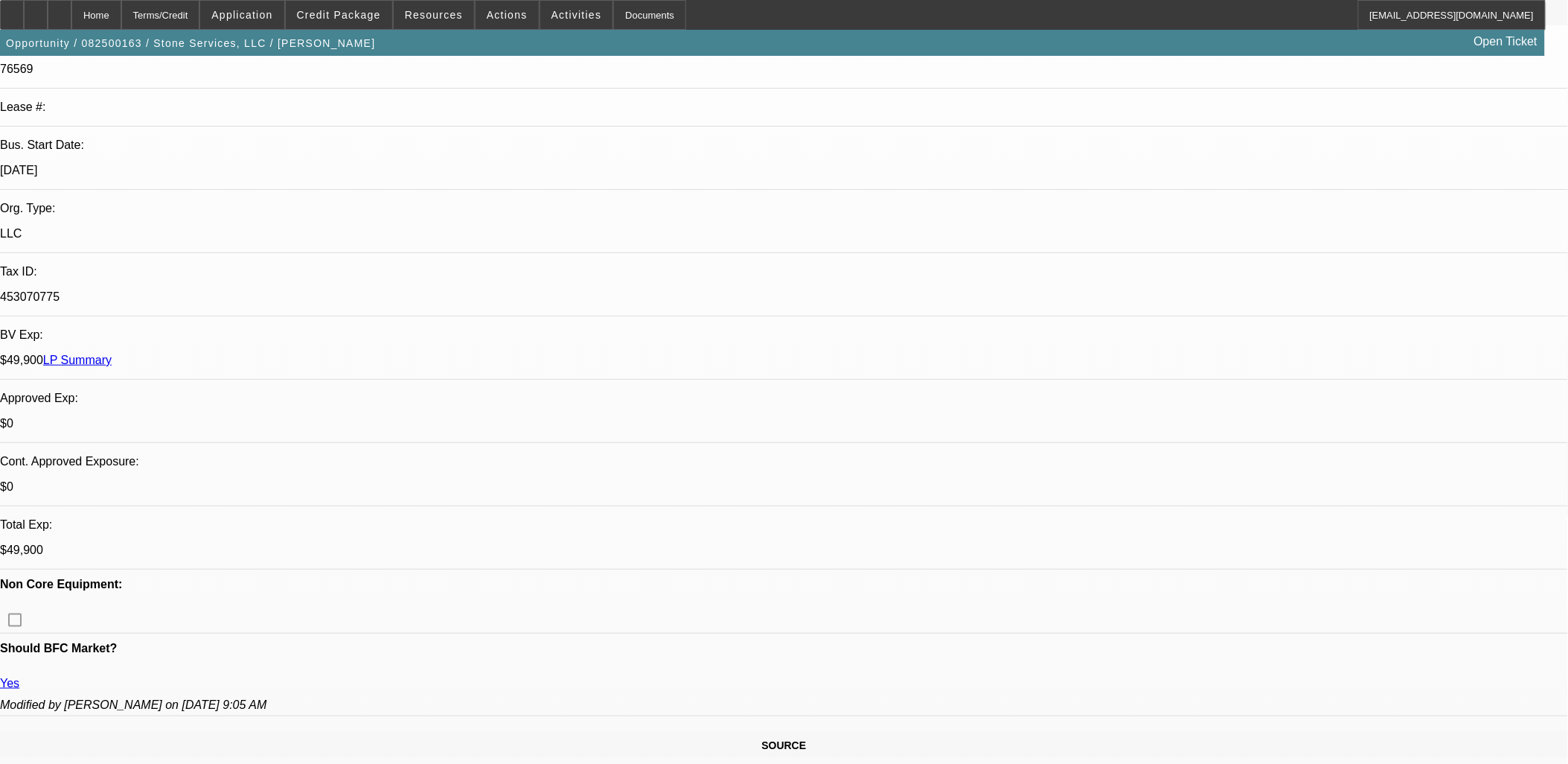
drag, startPoint x: 1439, startPoint y: 459, endPoint x: 997, endPoint y: 462, distance: 442.0
drag, startPoint x: 997, startPoint y: 462, endPoint x: 1210, endPoint y: 440, distance: 214.1
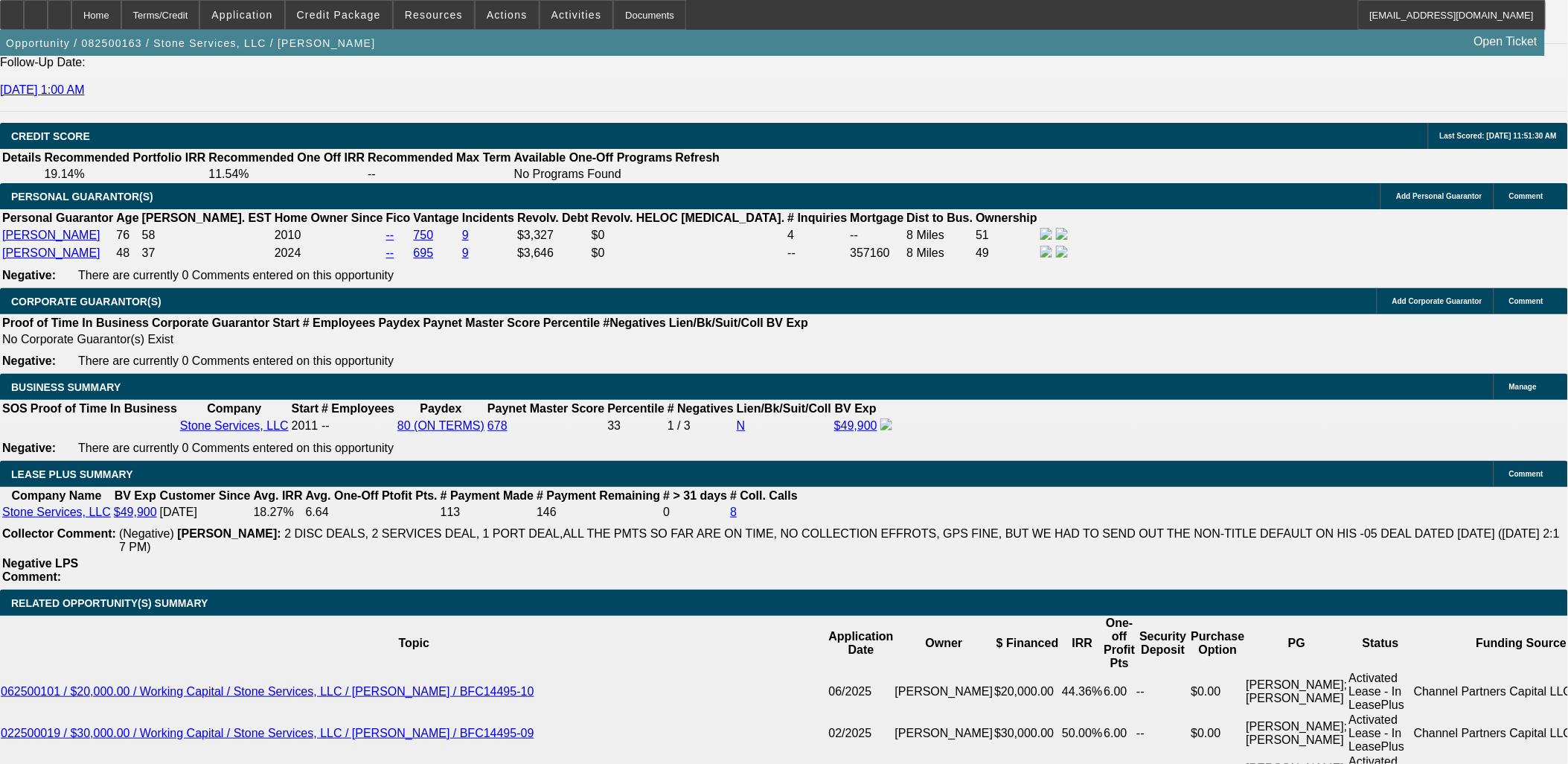
scroll to position [2150, 0]
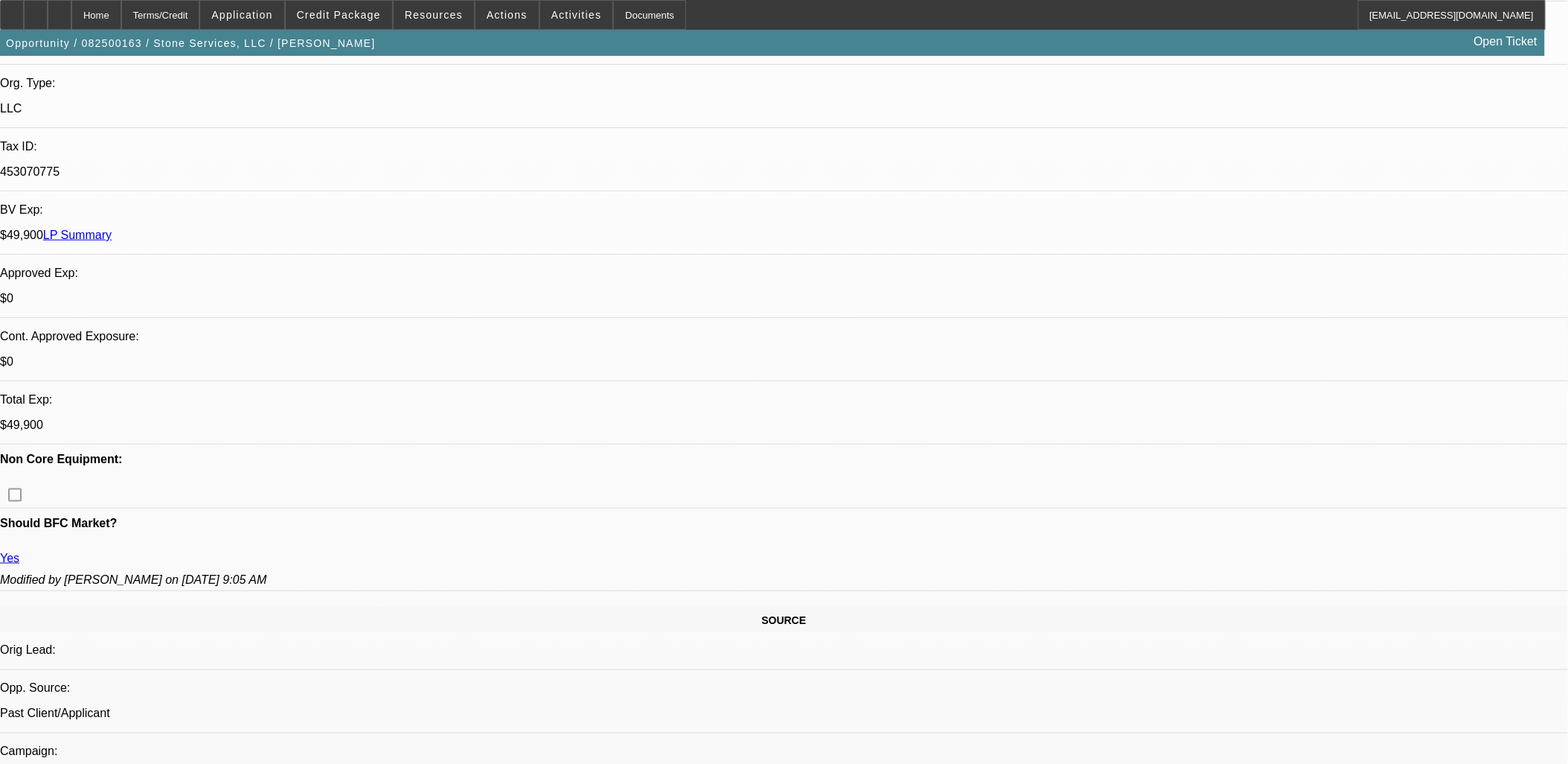
scroll to position [165, 0]
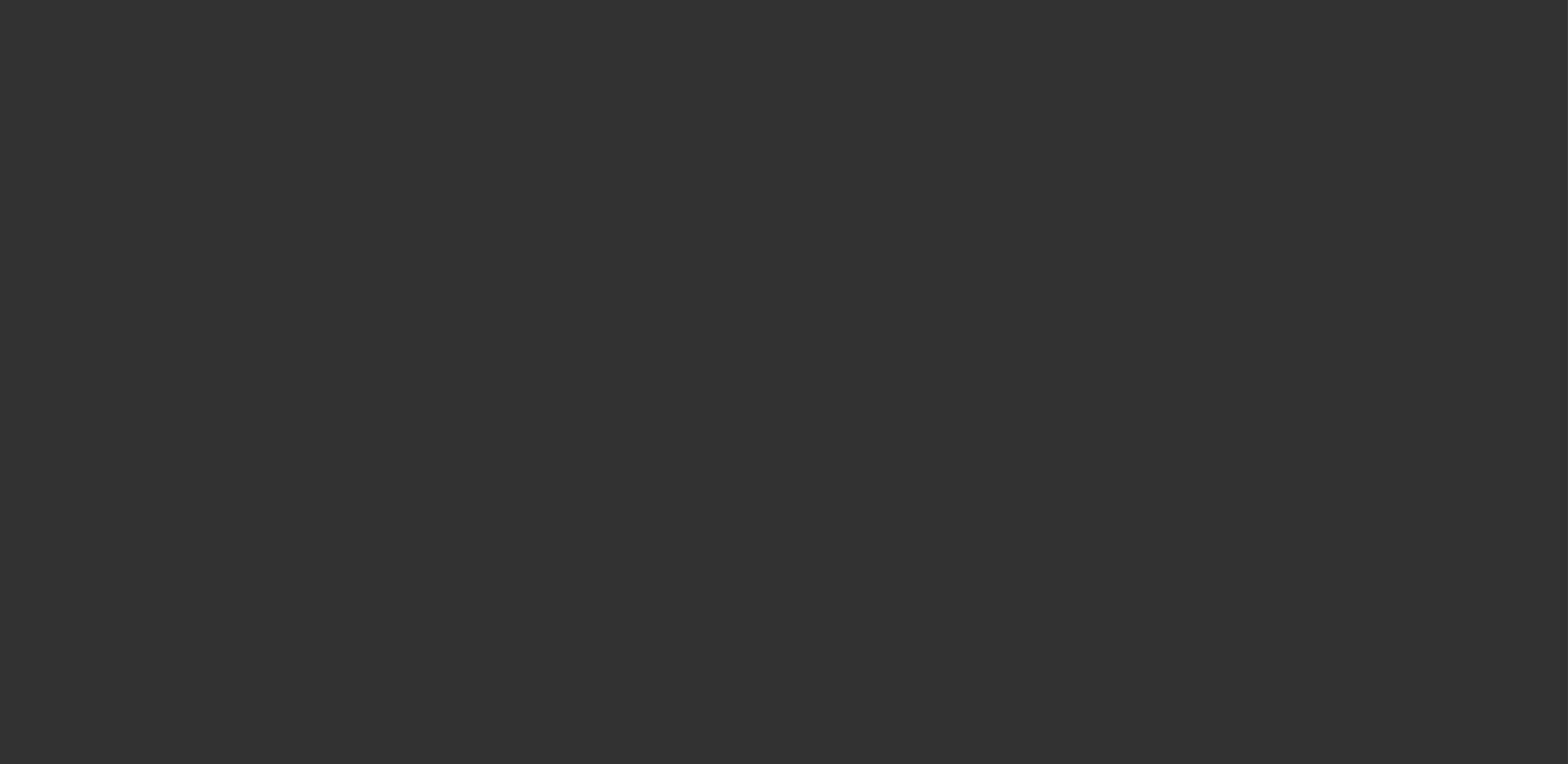
scroll to position [0, 0]
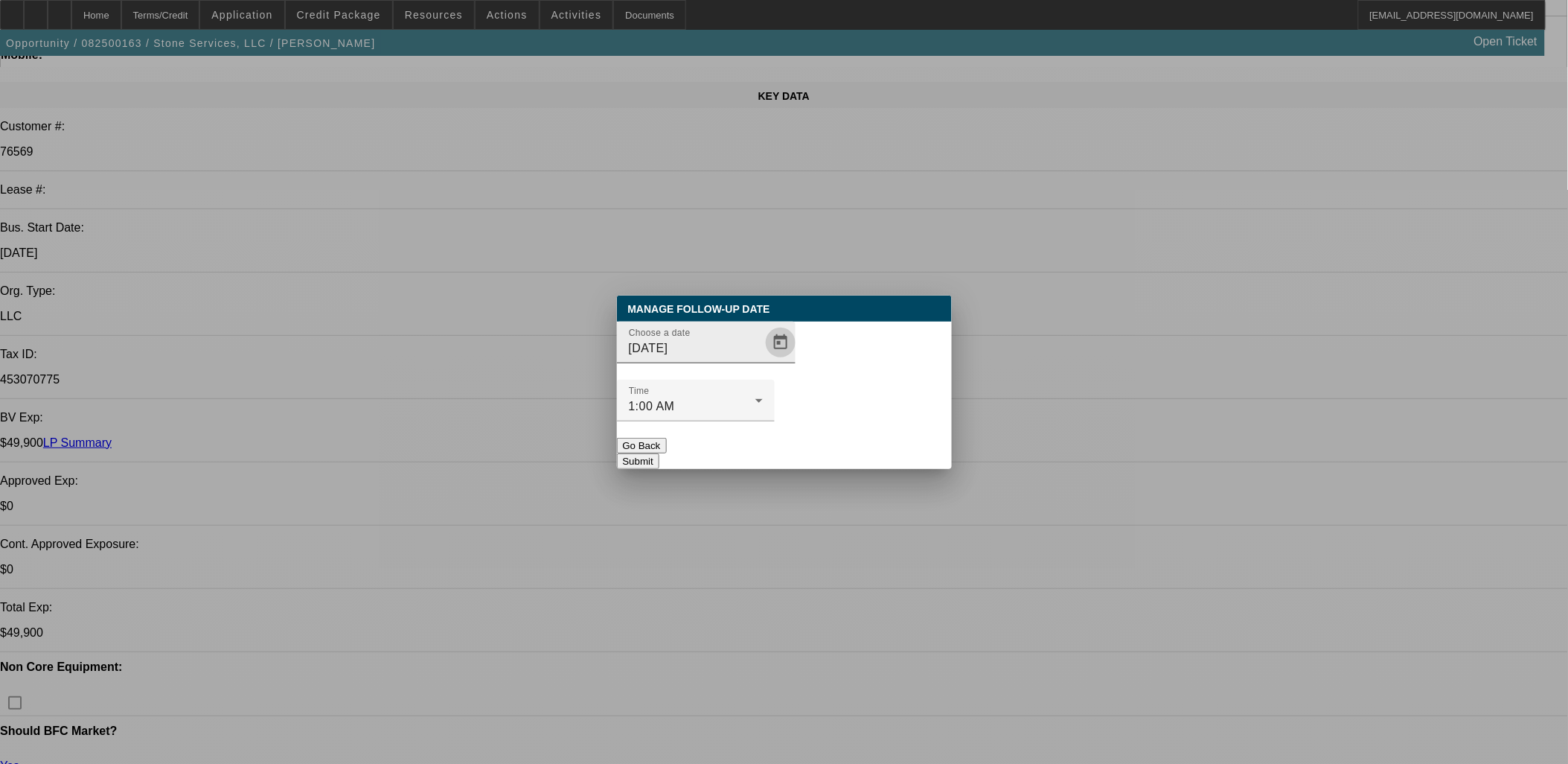
click at [768, 361] on span "Open calendar" at bounding box center [780, 342] width 36 height 36
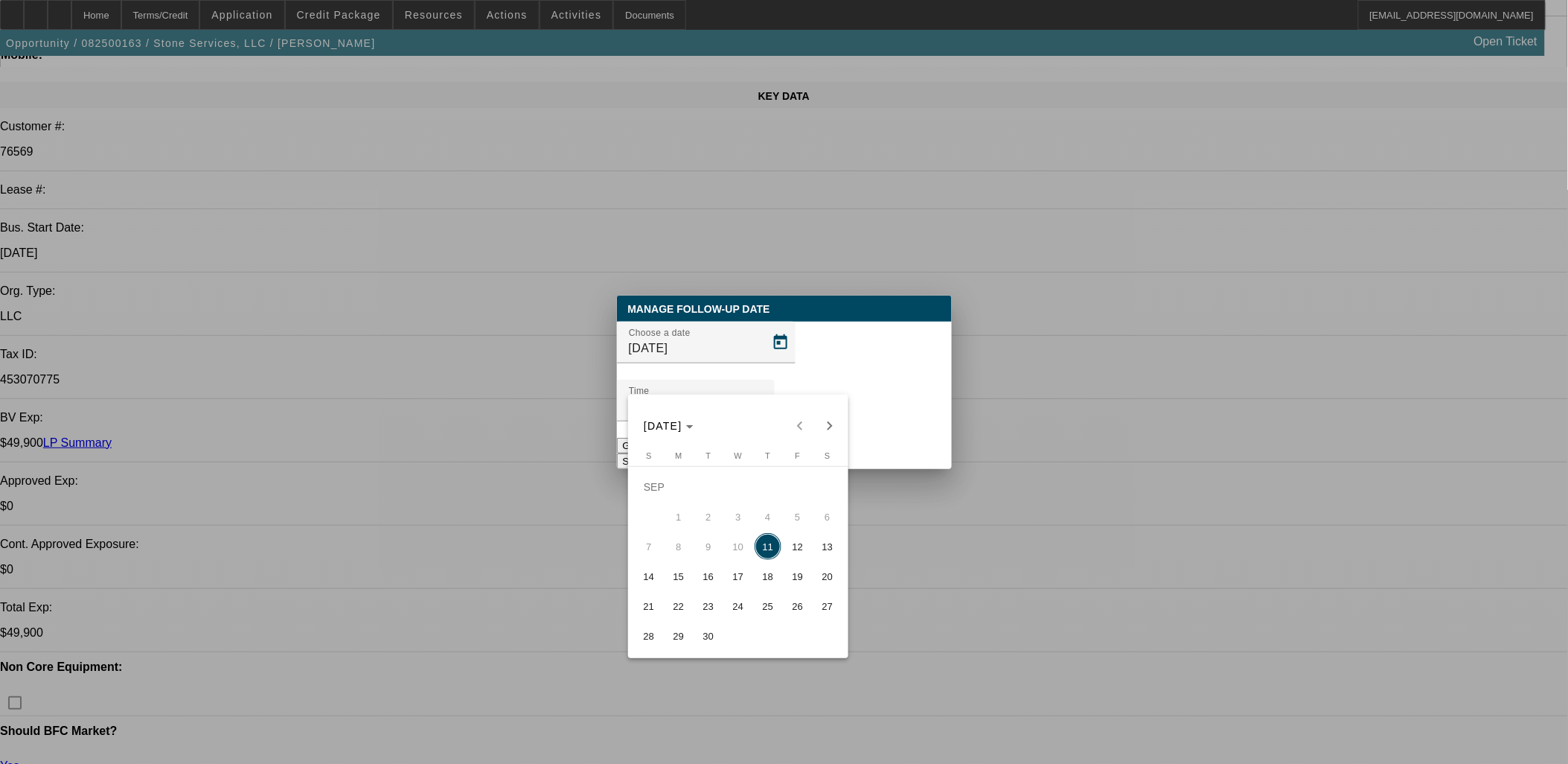
click at [754, 590] on button "18" at bounding box center [768, 576] width 30 height 30
type input "9/18/2025"
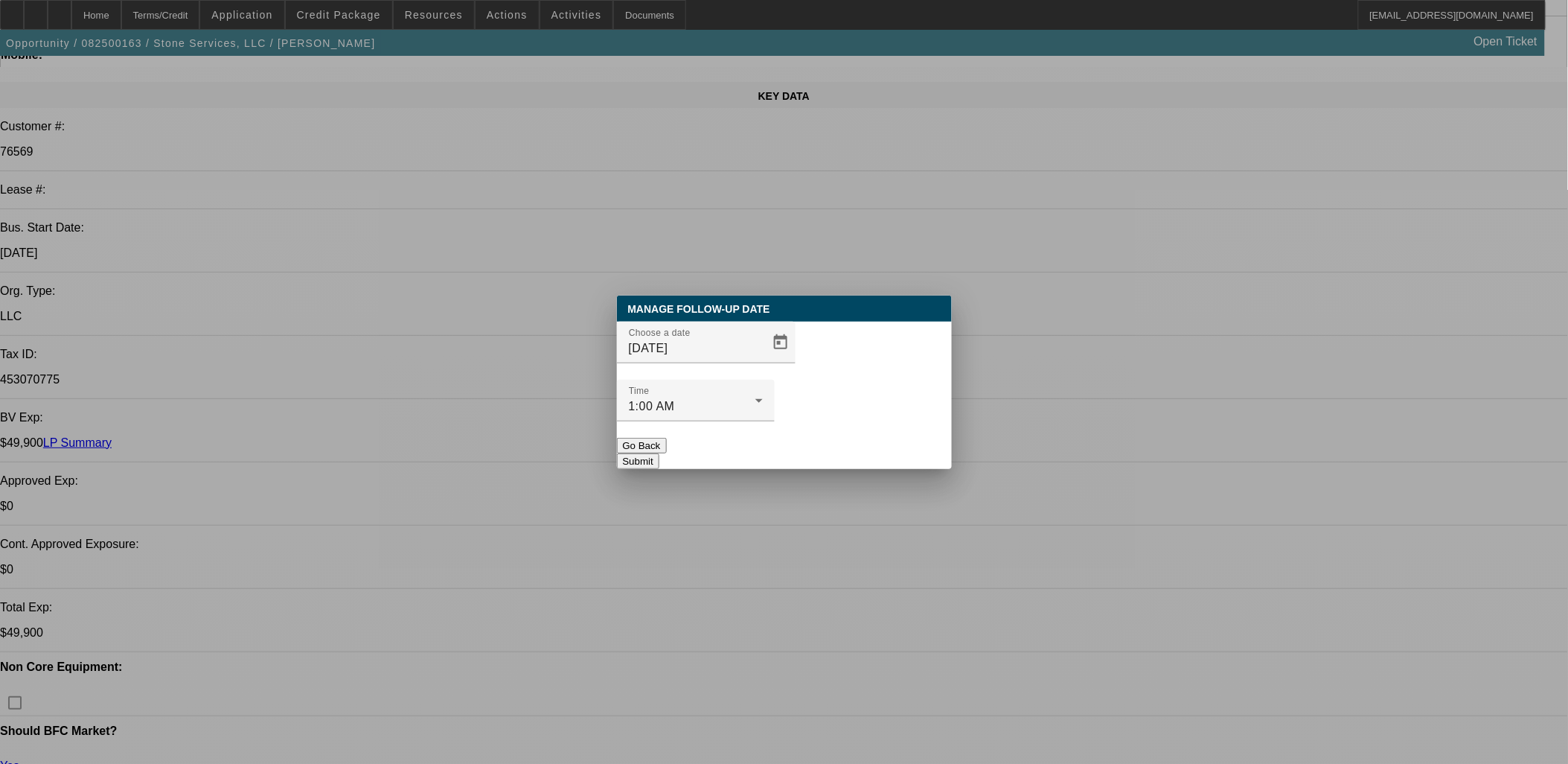
click at [775, 422] on div at bounding box center [695, 430] width 158 height 17
click at [659, 453] on button "Submit" at bounding box center [638, 460] width 42 height 16
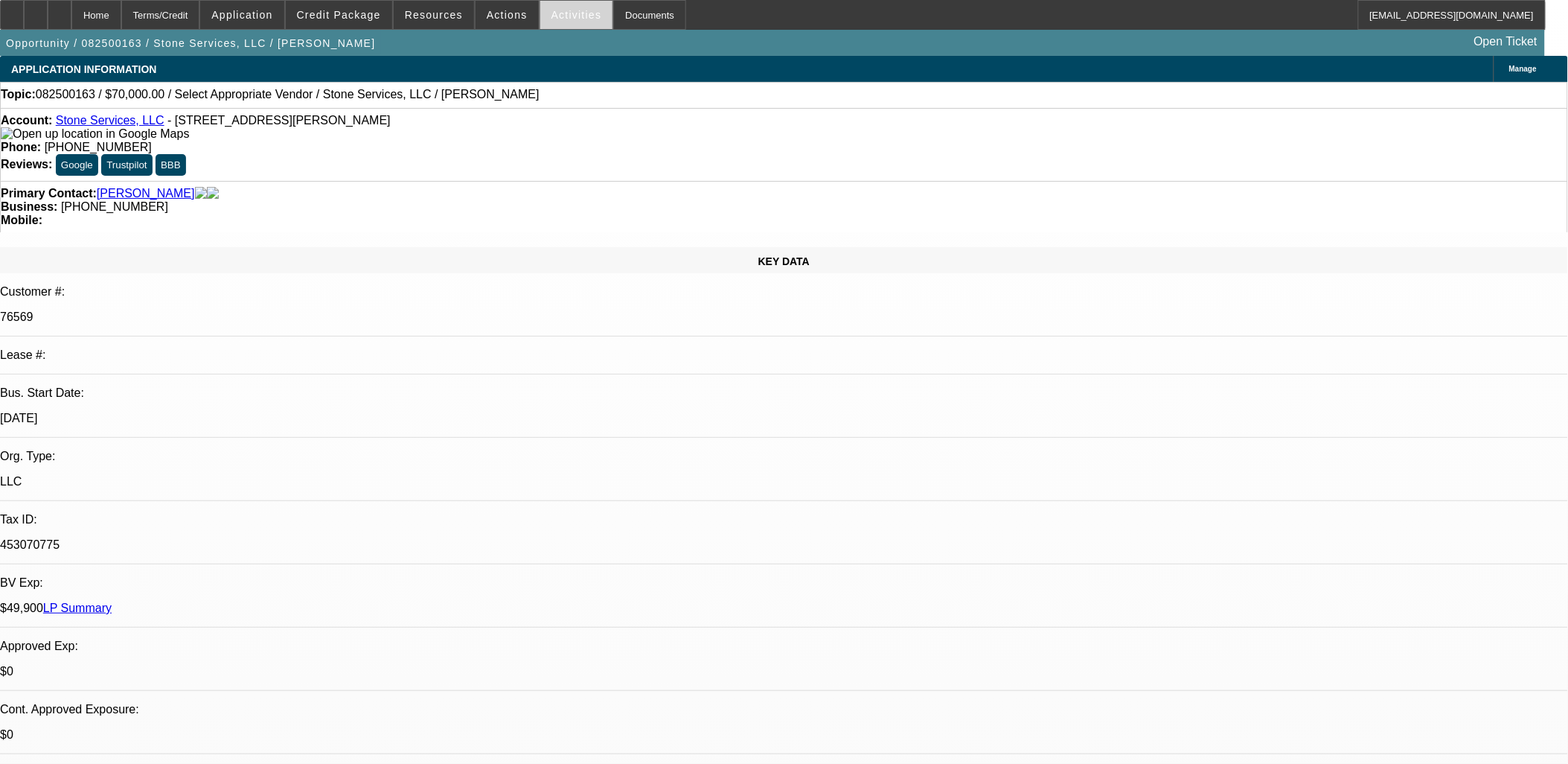
scroll to position [165, 0]
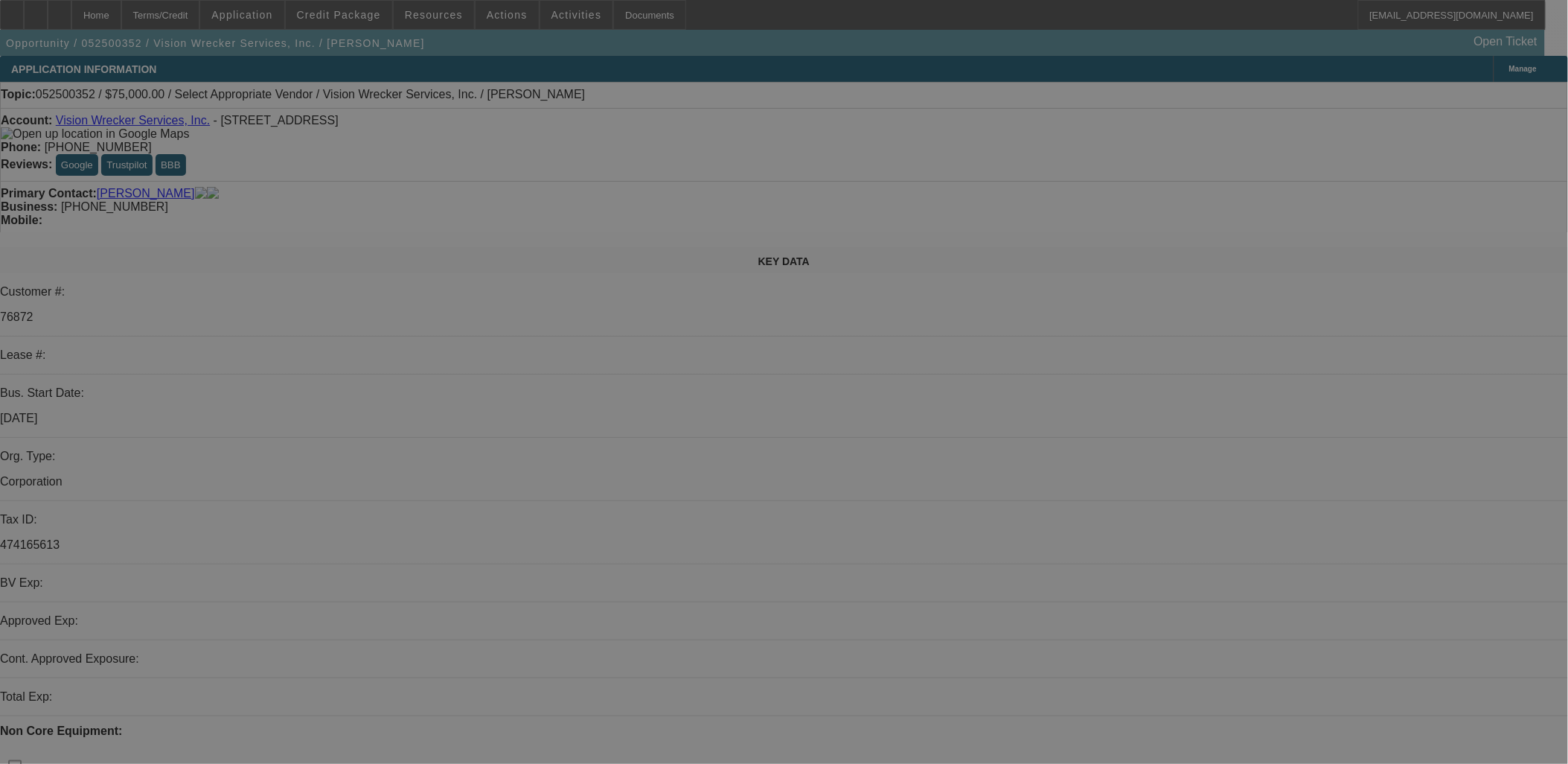
select select "0"
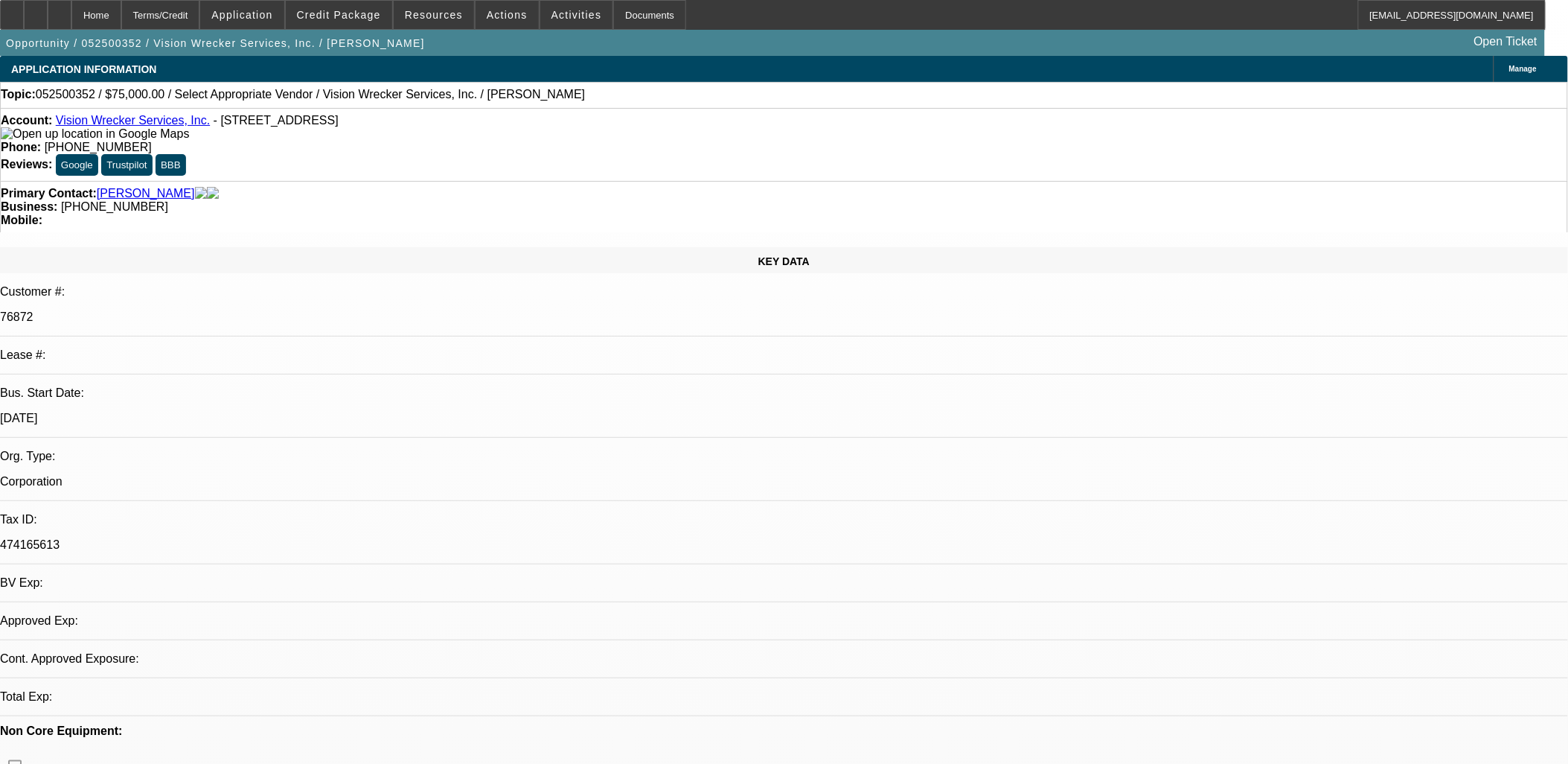
select select "2"
select select "0.1"
select select "4"
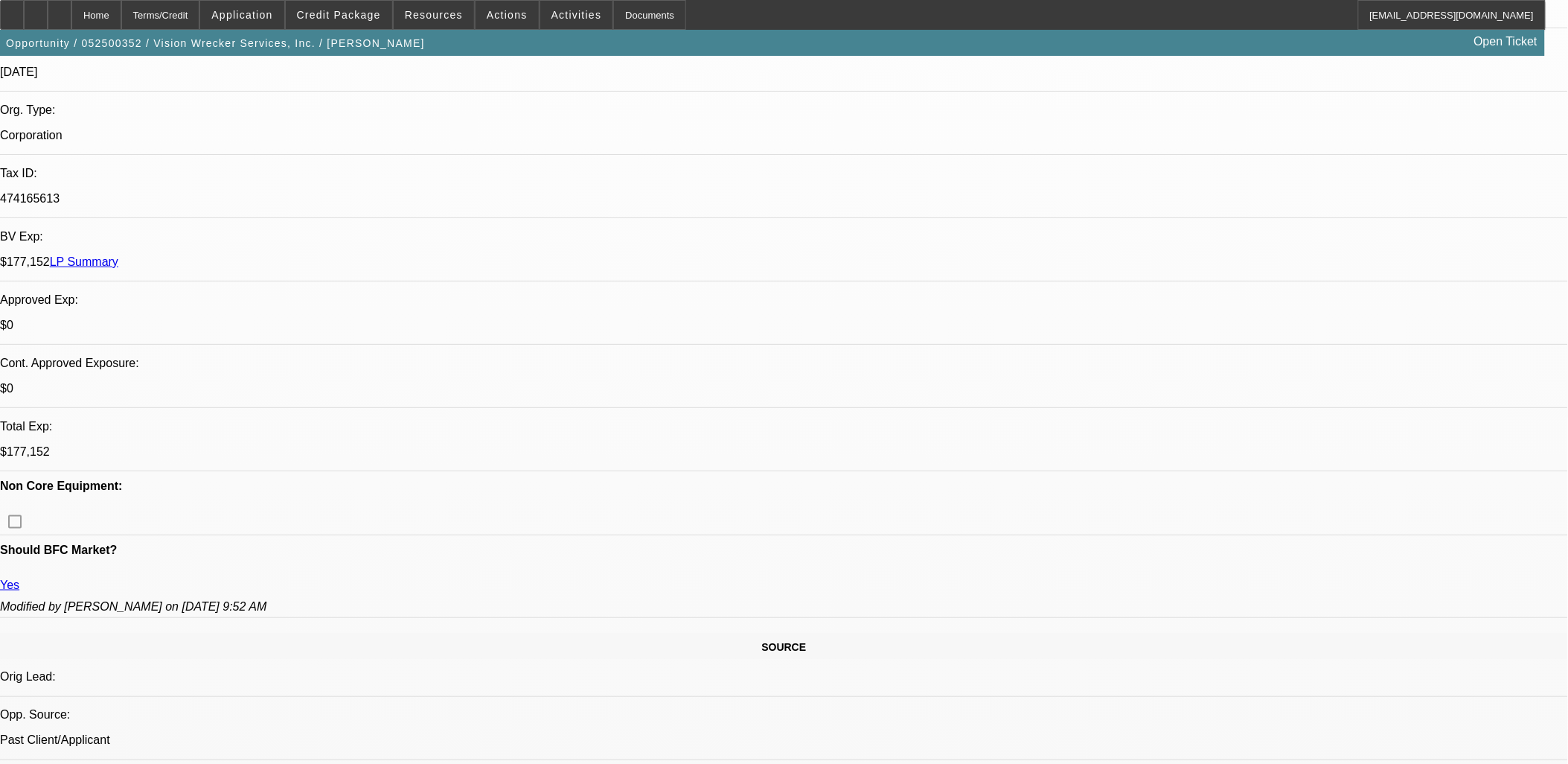
scroll to position [248, 0]
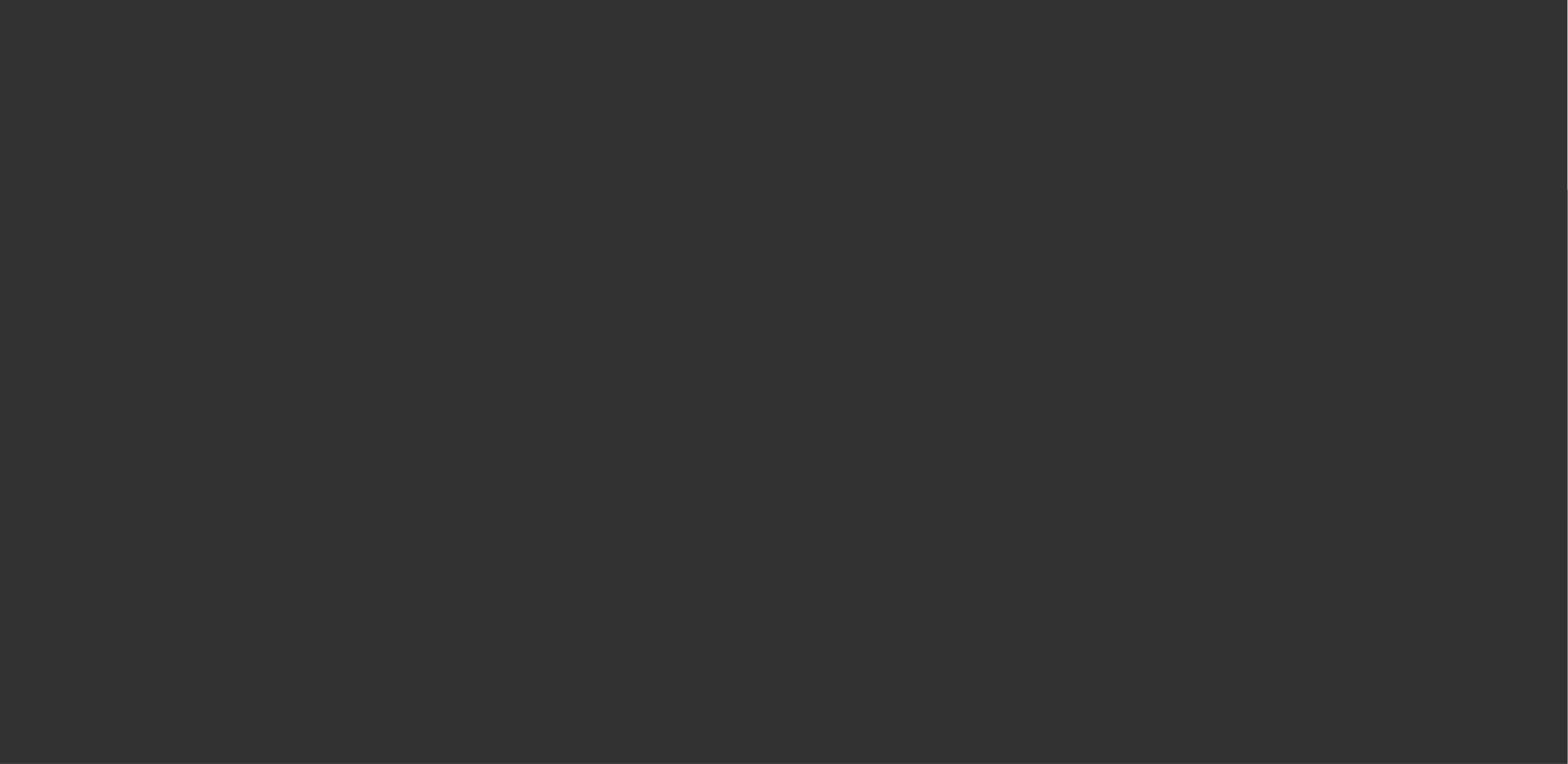
scroll to position [0, 0]
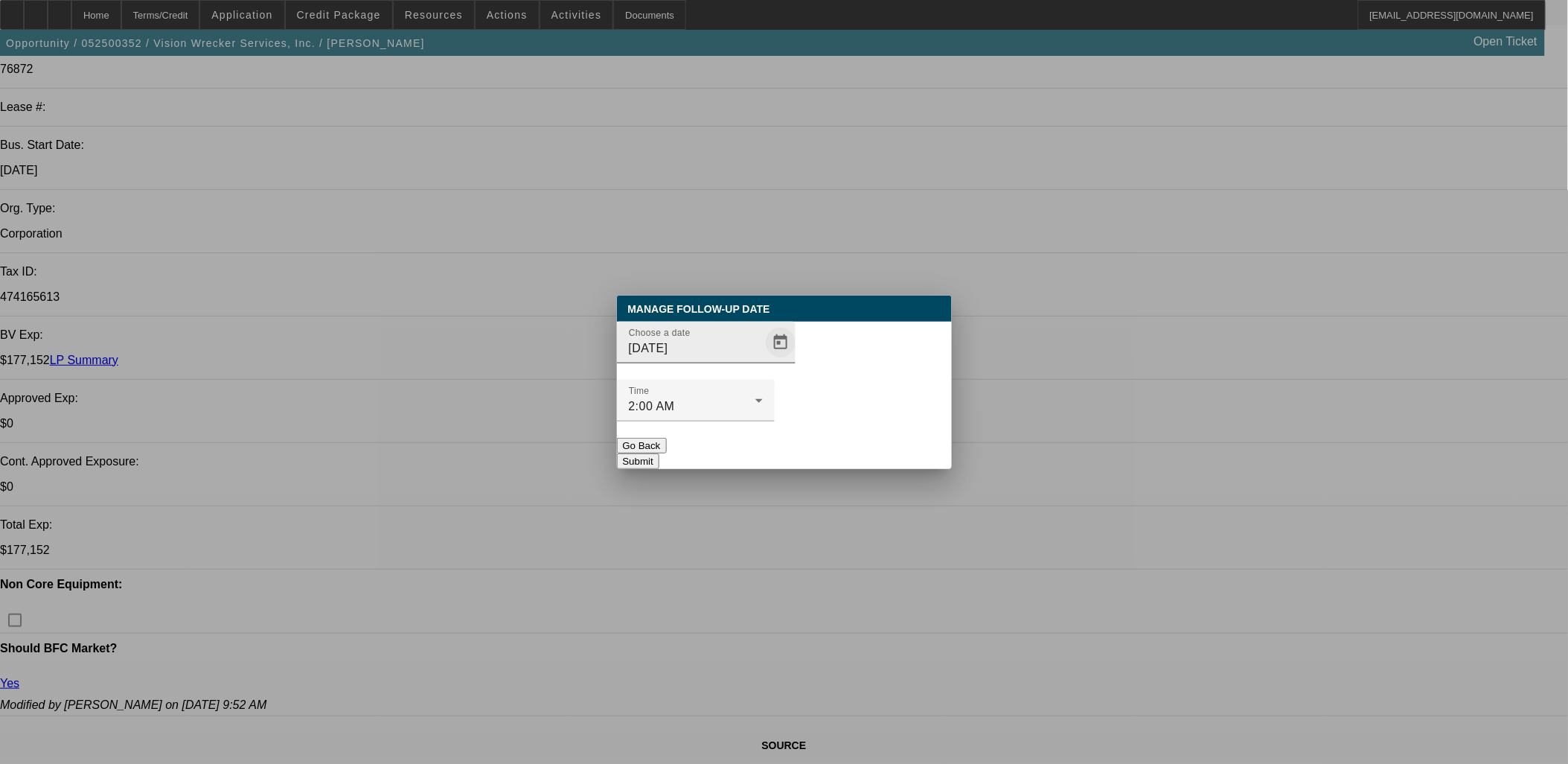
click at [747, 364] on div "Choose a date 9/11/2025" at bounding box center [707, 342] width 179 height 42
click at [763, 361] on span "Open calendar" at bounding box center [780, 342] width 36 height 36
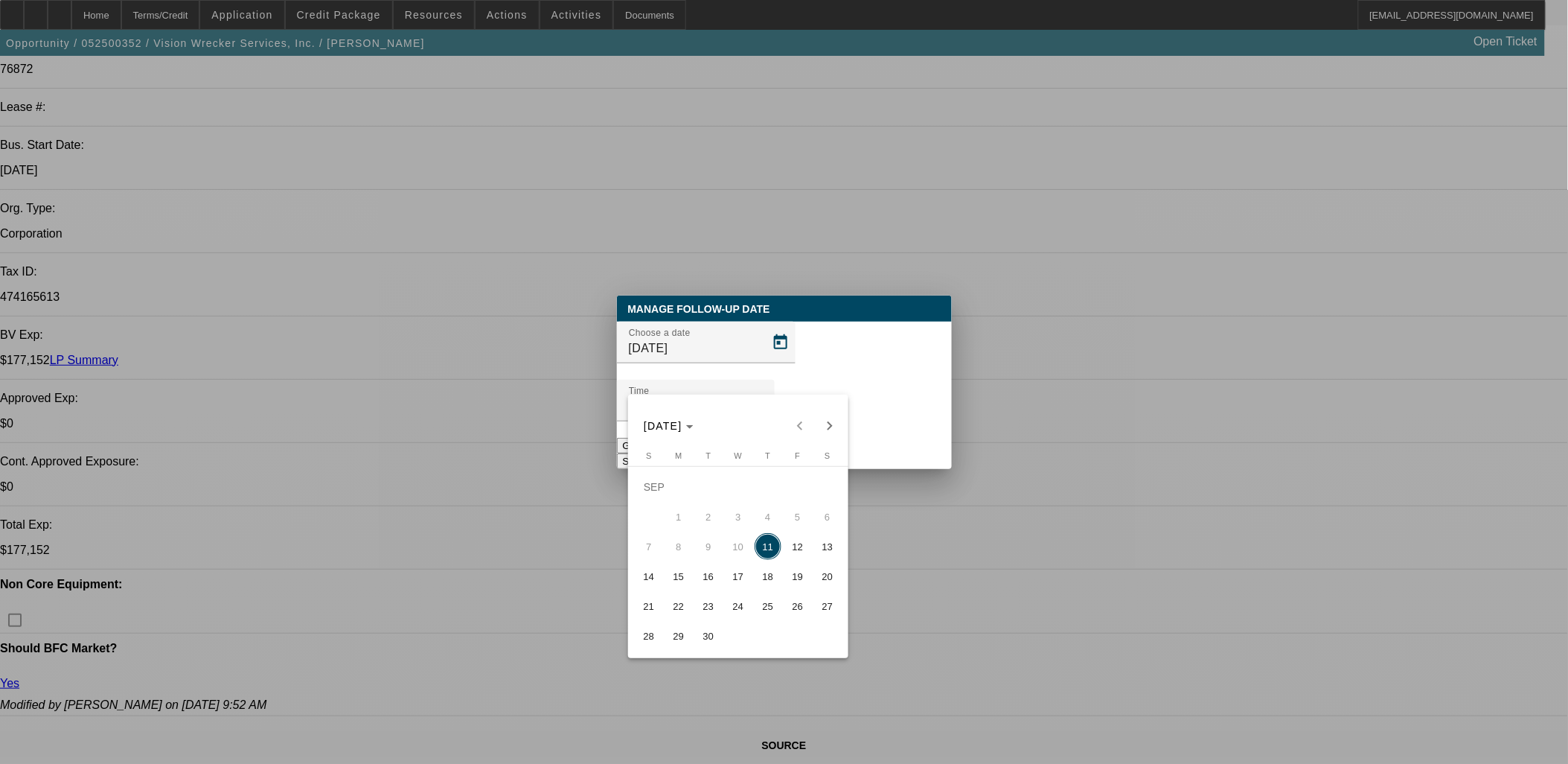
click at [768, 583] on span "18" at bounding box center [767, 576] width 27 height 27
type input "9/18/2025"
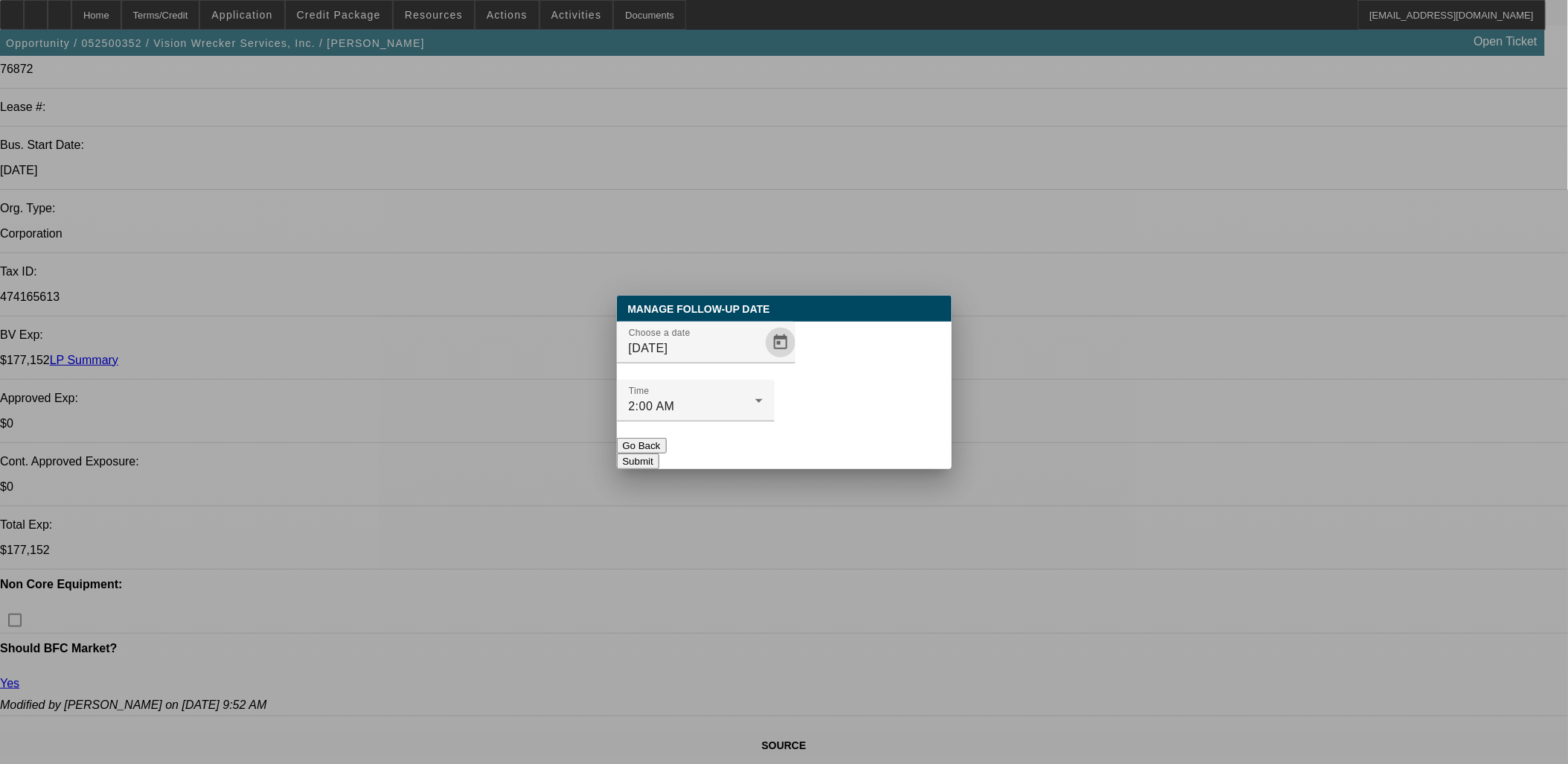
click at [659, 453] on button "Submit" at bounding box center [638, 460] width 42 height 16
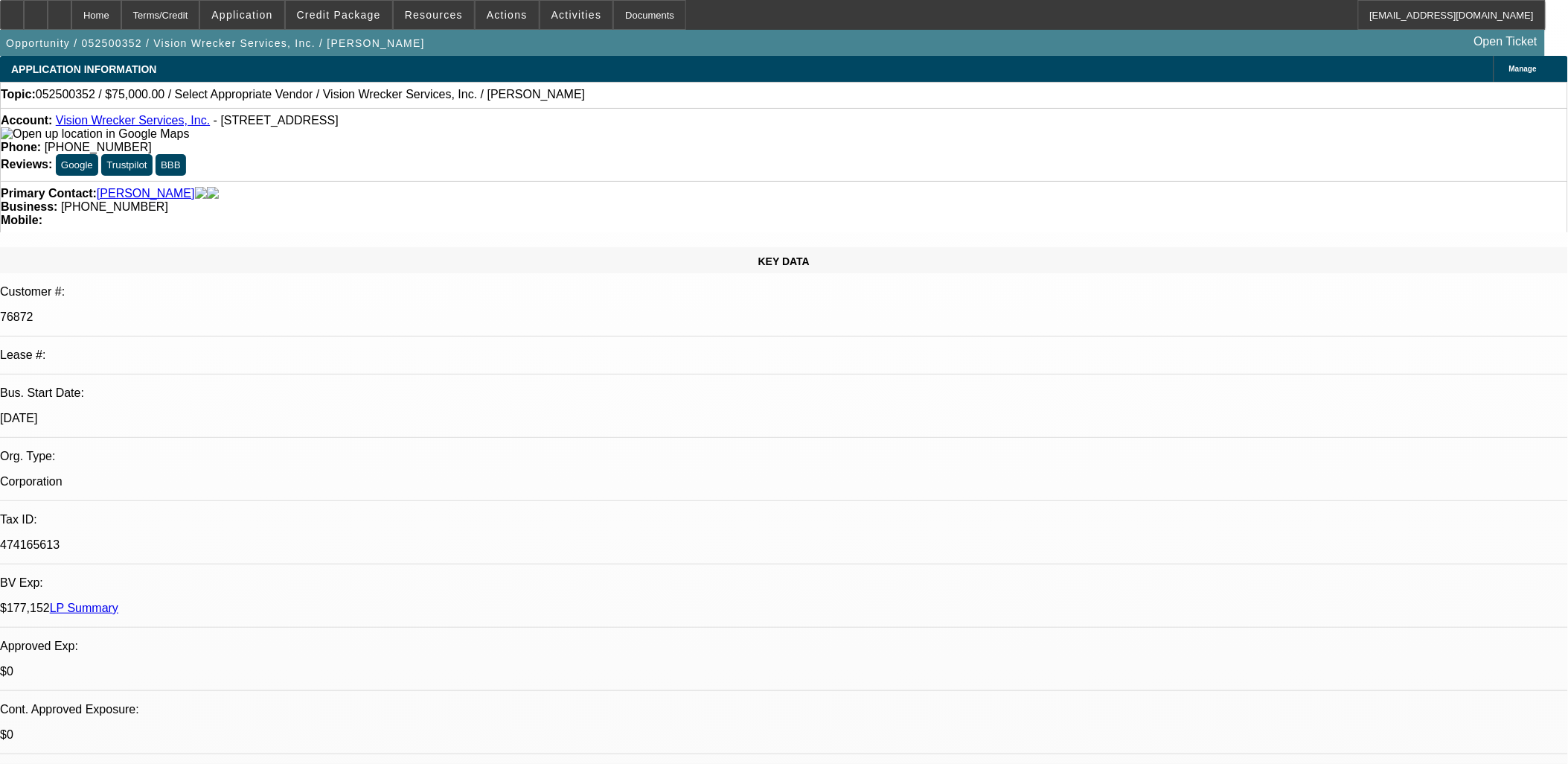
scroll to position [248, 0]
select select "0"
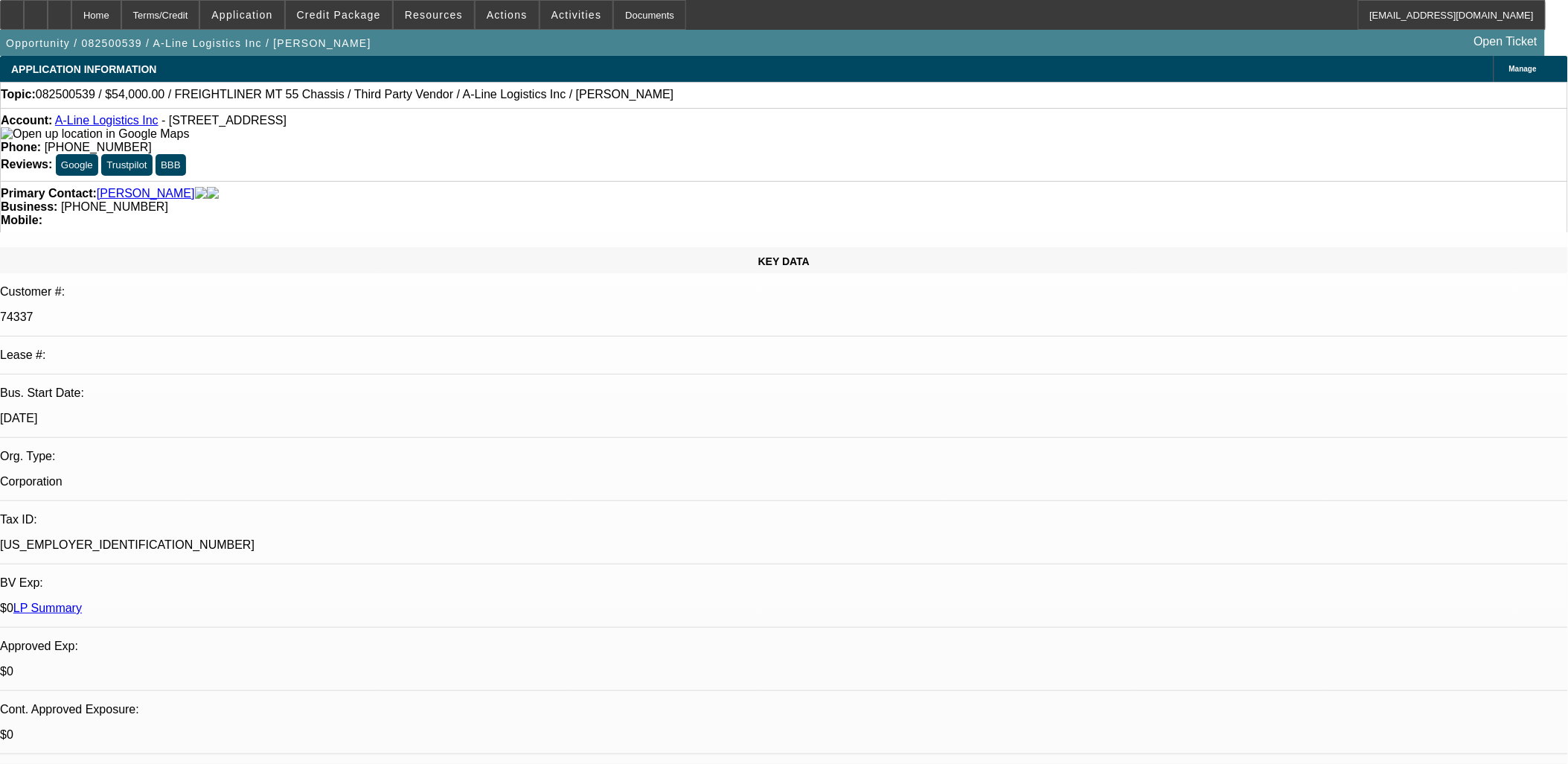
select select "0"
select select "0.1"
select select "0"
select select "0.1"
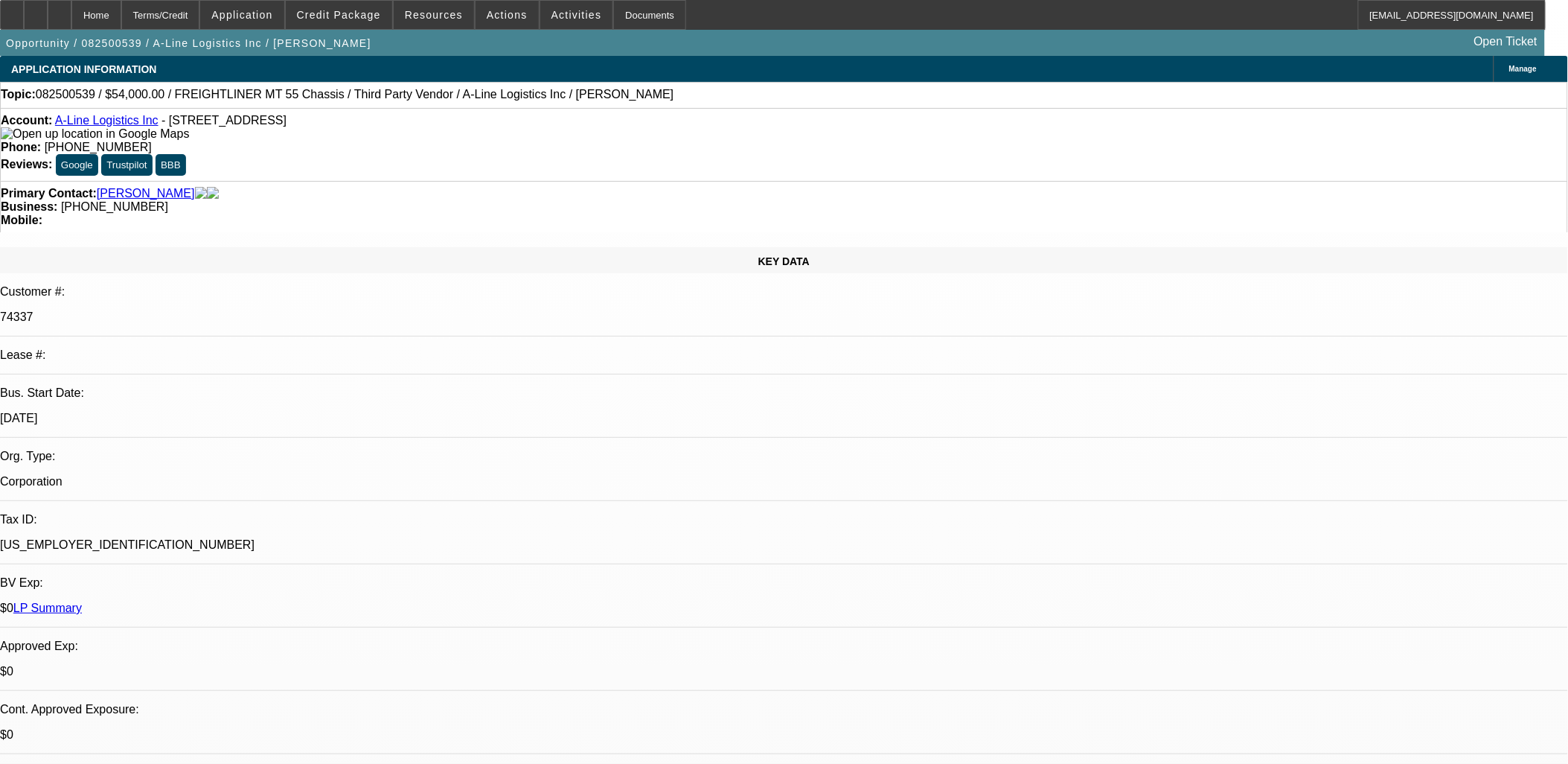
select select "0"
select select "0.1"
select select "1"
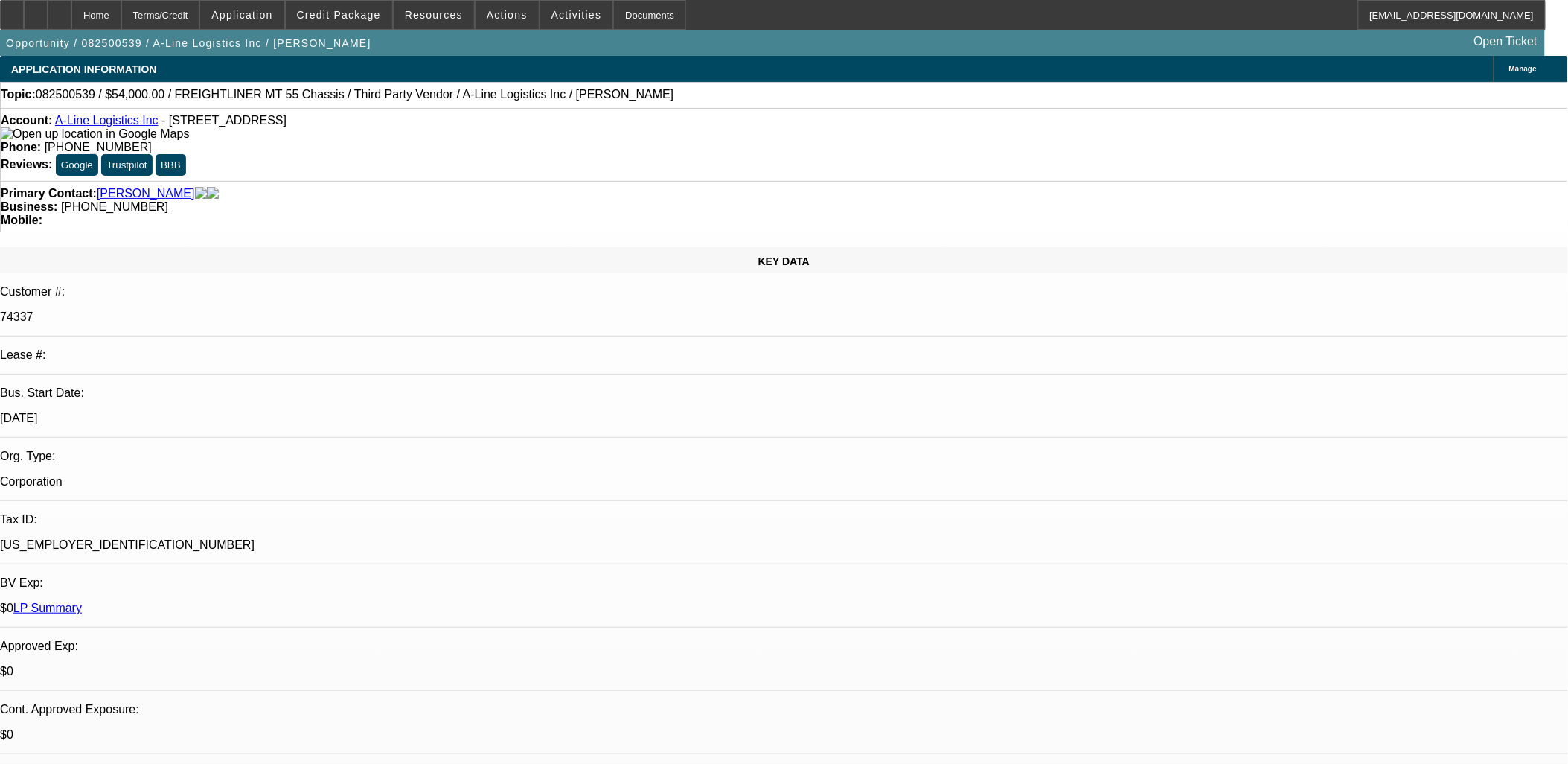
select select "1"
select select "6"
select select "1"
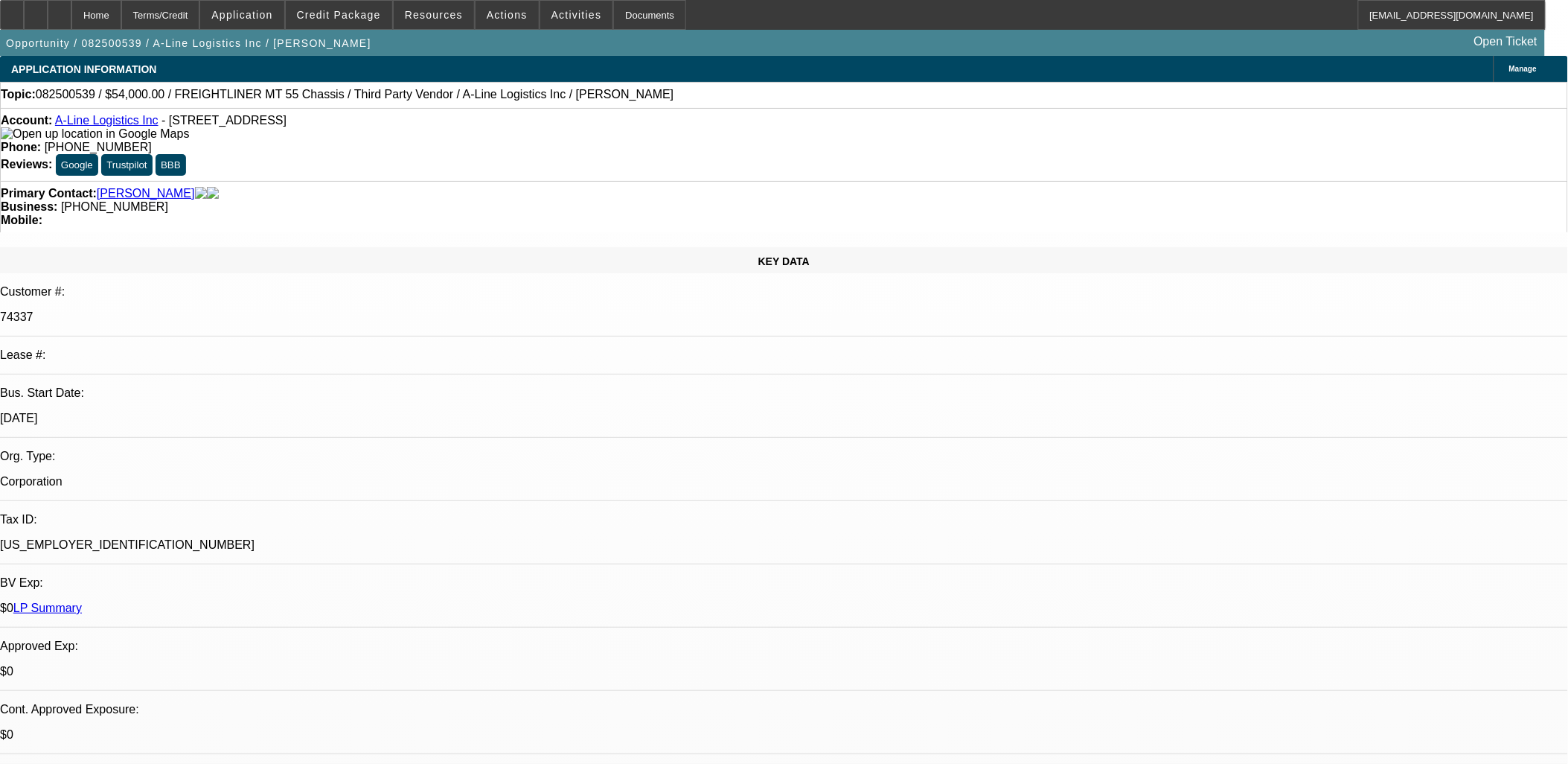
select select "4"
select select "1"
select select "4"
select select "1"
select select "4"
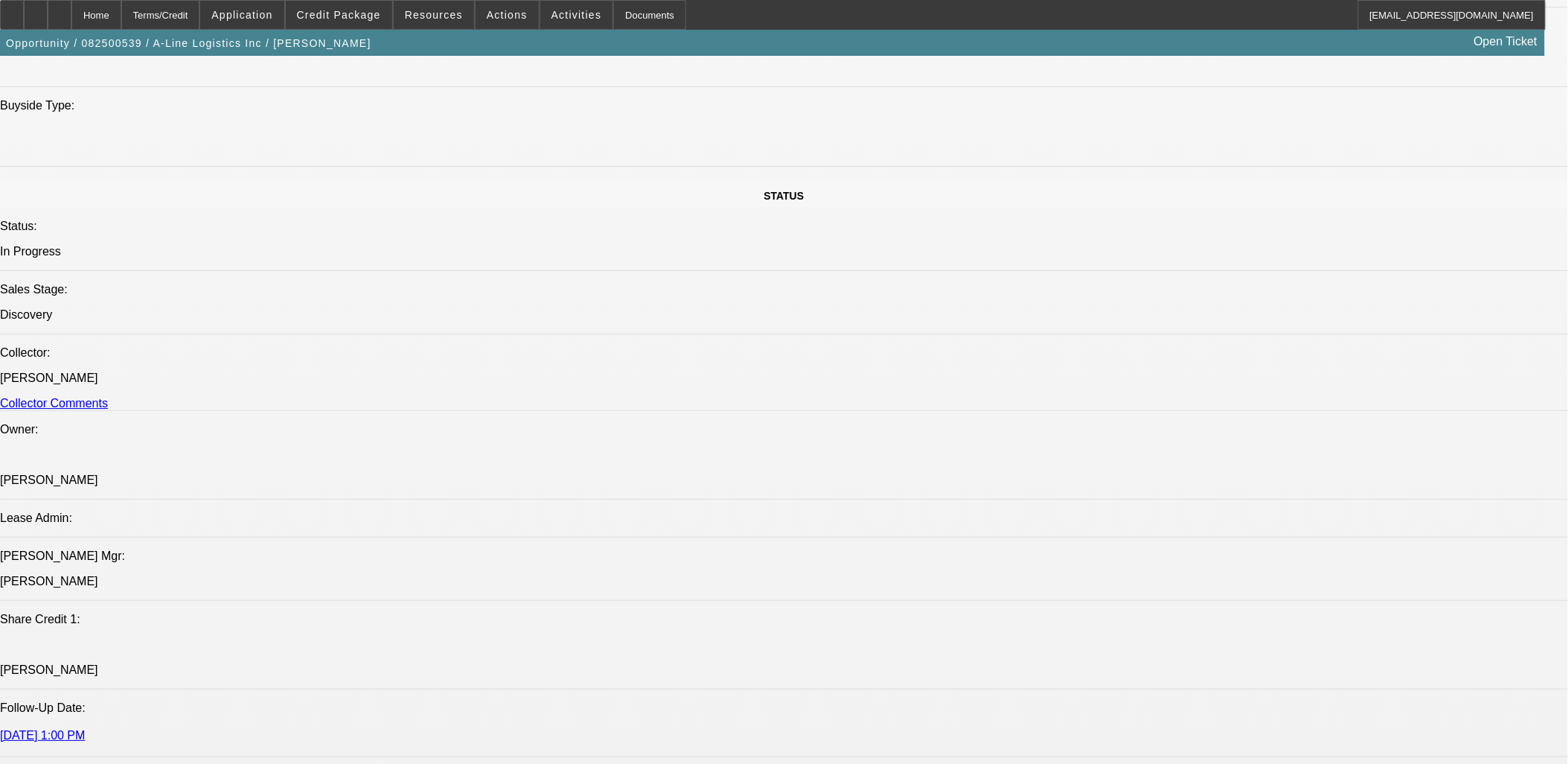
scroll to position [1820, 0]
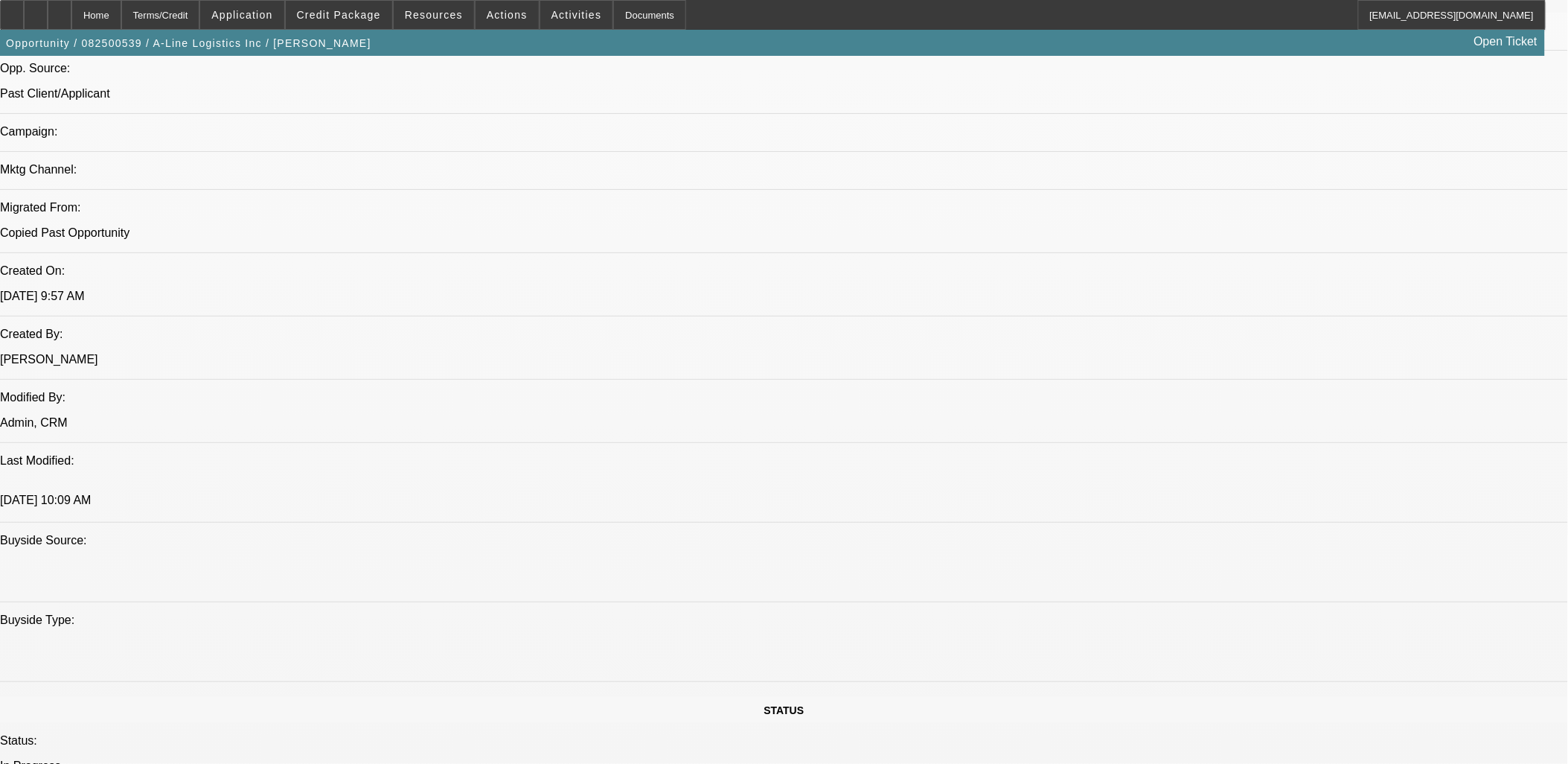
drag, startPoint x: 370, startPoint y: 306, endPoint x: 363, endPoint y: 299, distance: 9.9
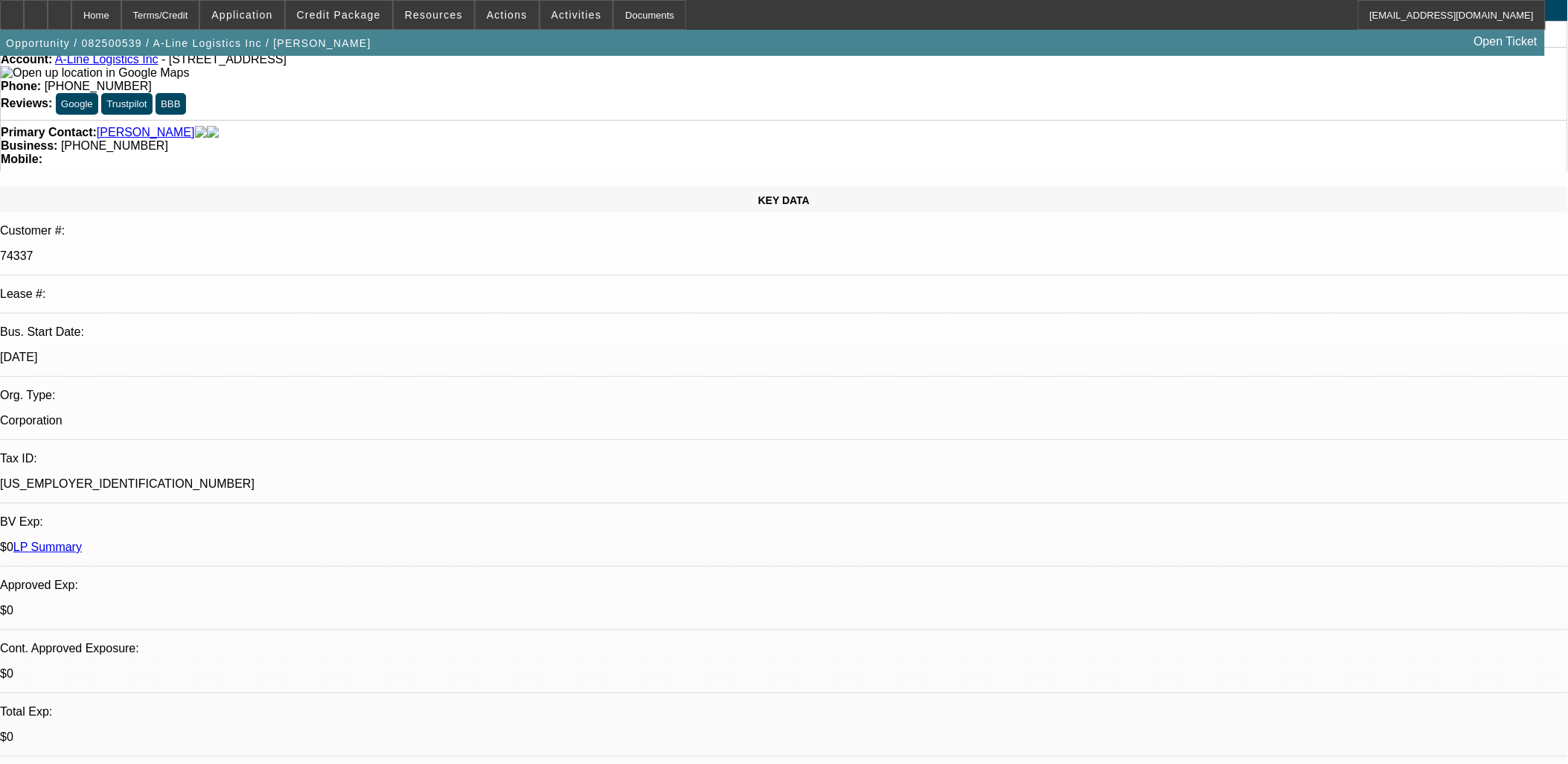
scroll to position [0, 0]
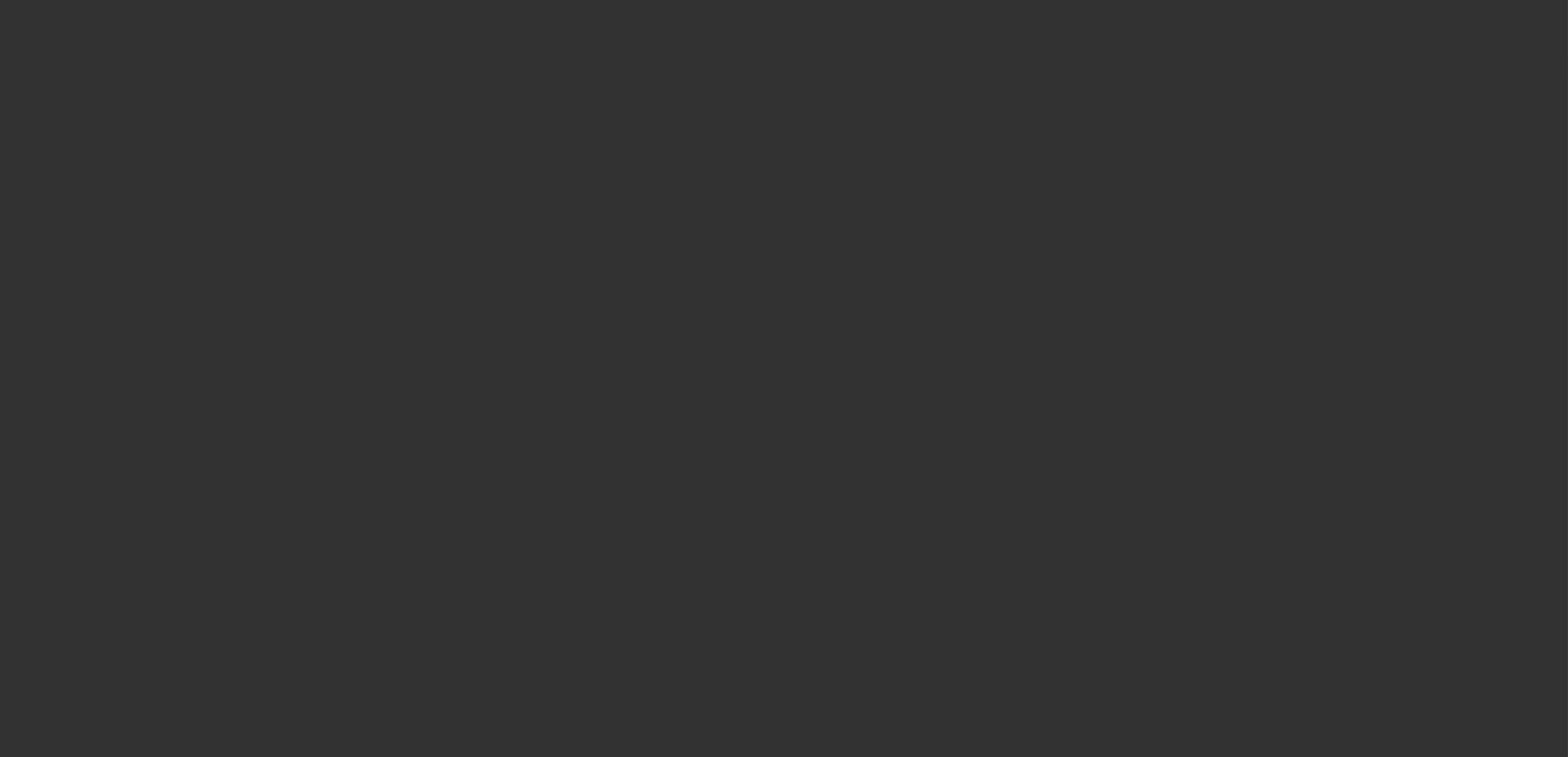
select select "0"
select select "6"
select select "0"
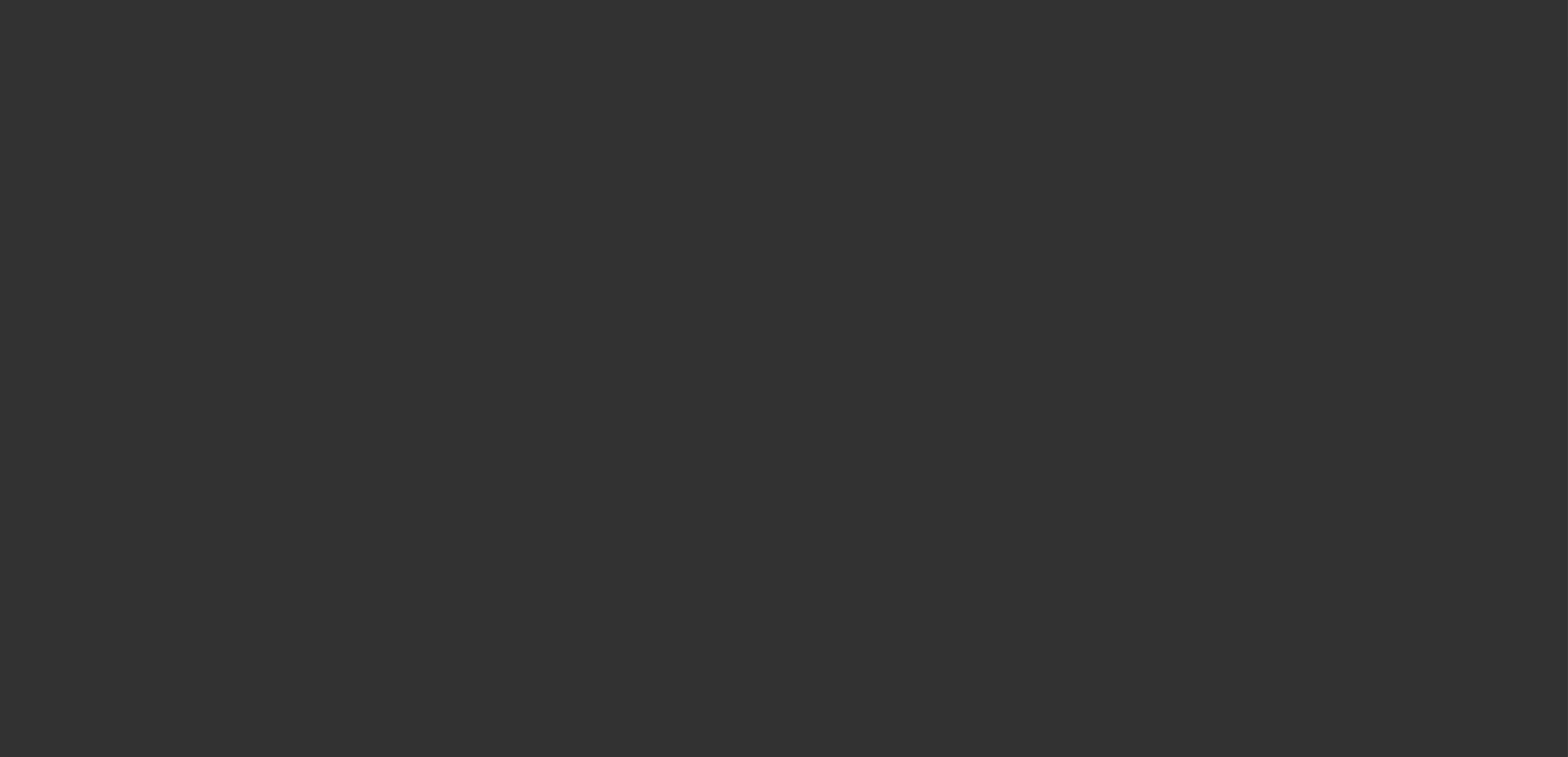
select select "0"
select select "0.1"
select select "4"
select select "0"
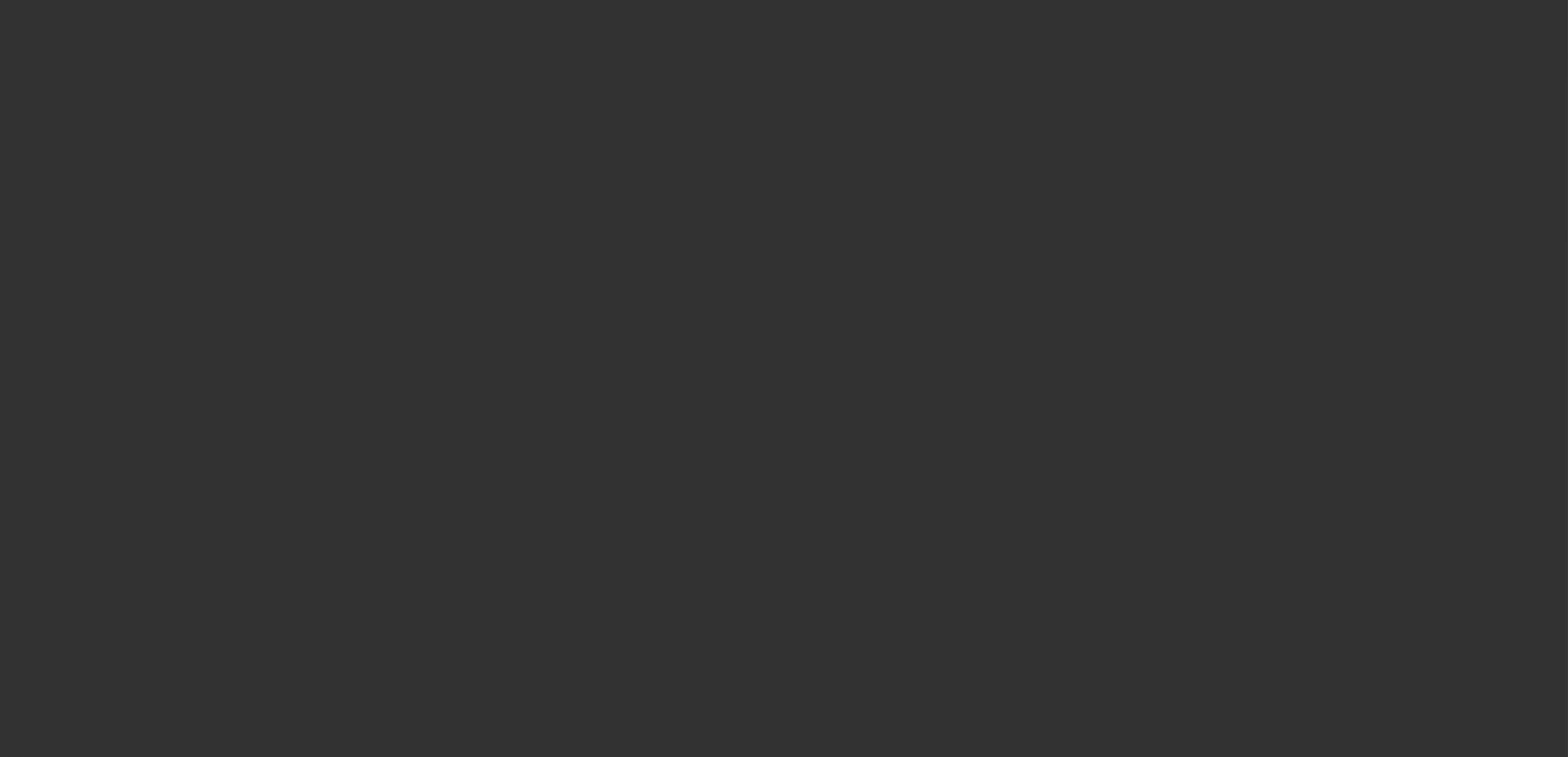
select select "0.1"
select select "4"
select select "0"
select select "0.1"
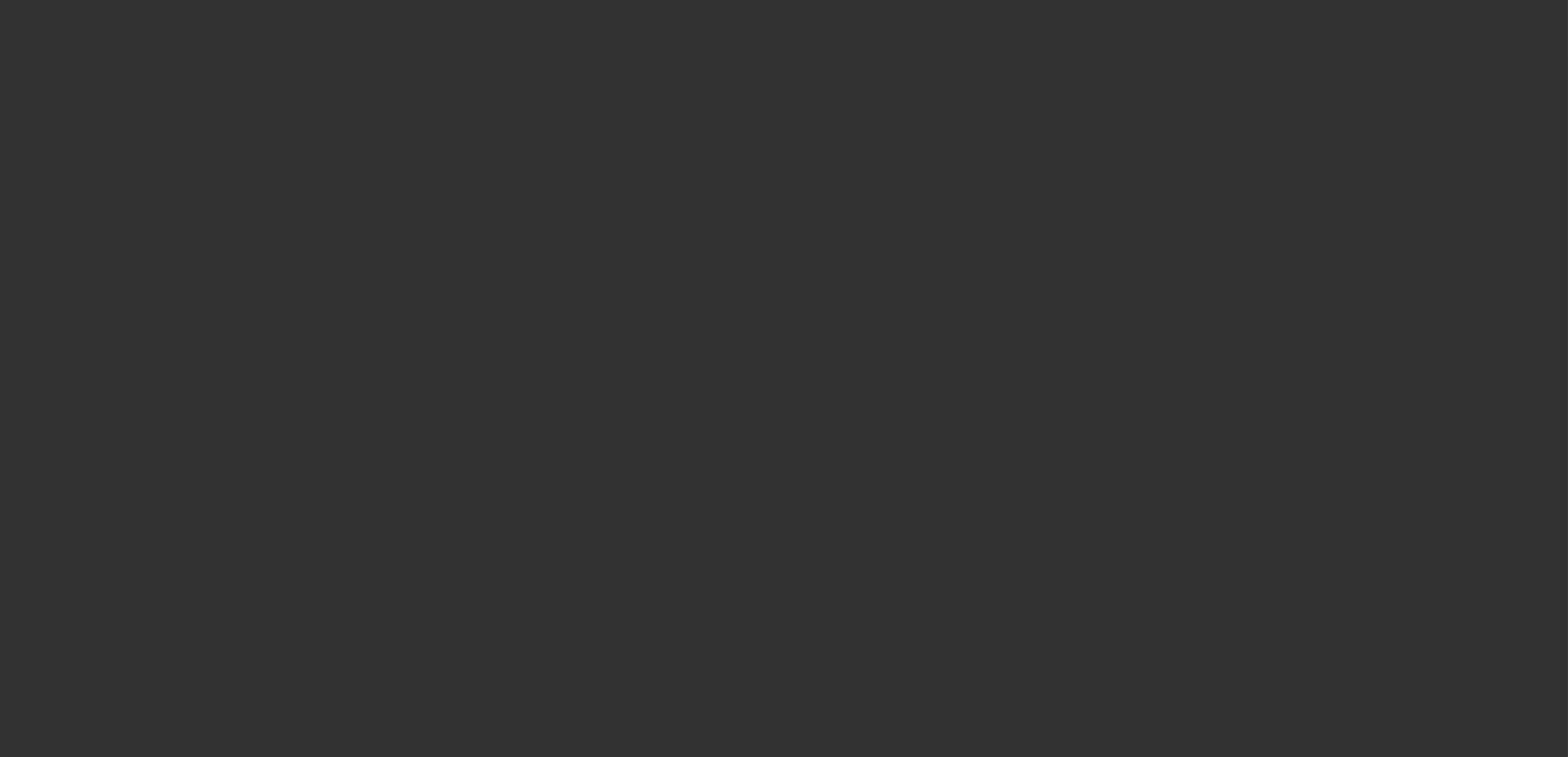
select select "4"
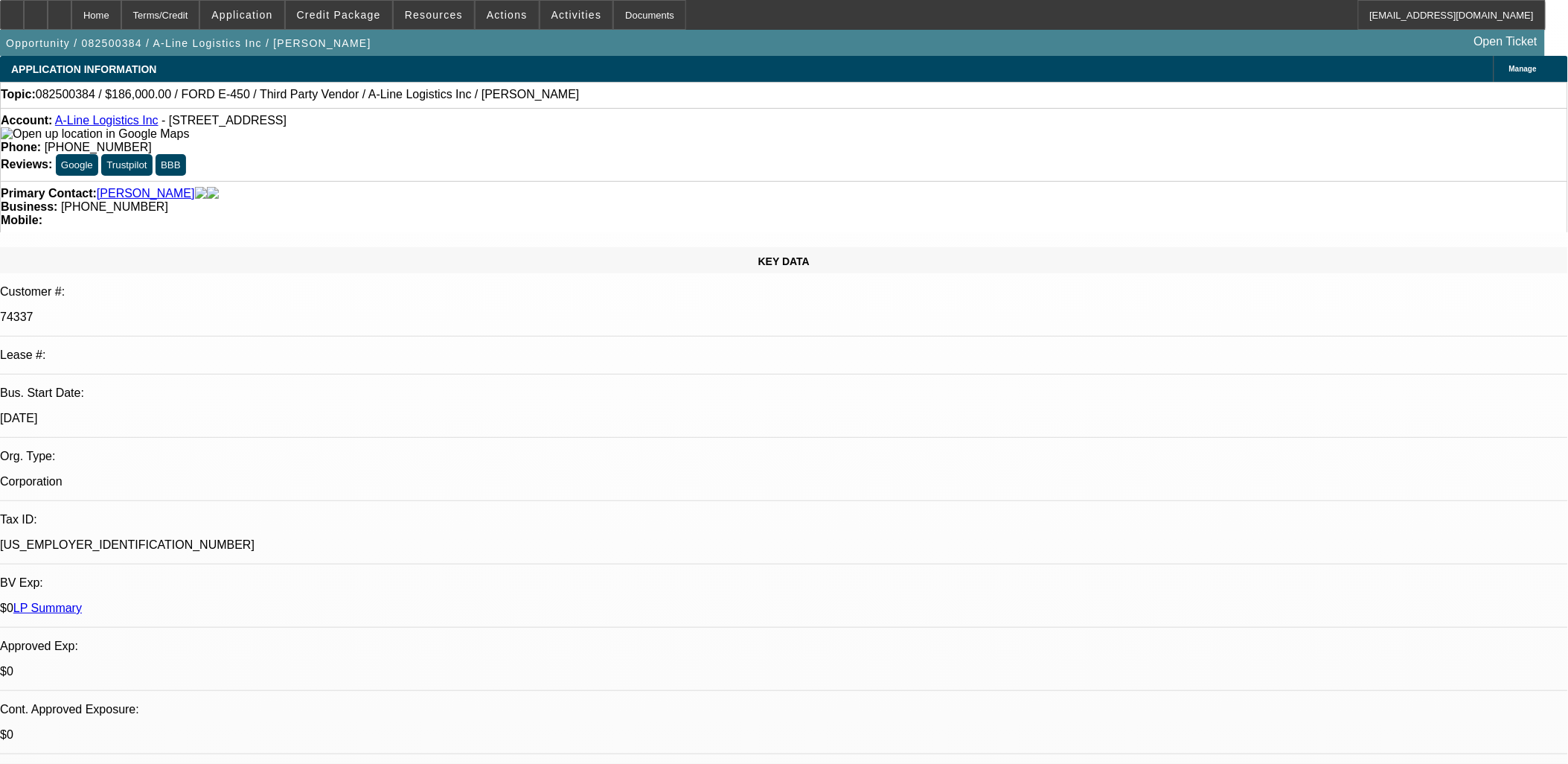
drag, startPoint x: 350, startPoint y: 395, endPoint x: 422, endPoint y: 392, distance: 72.1
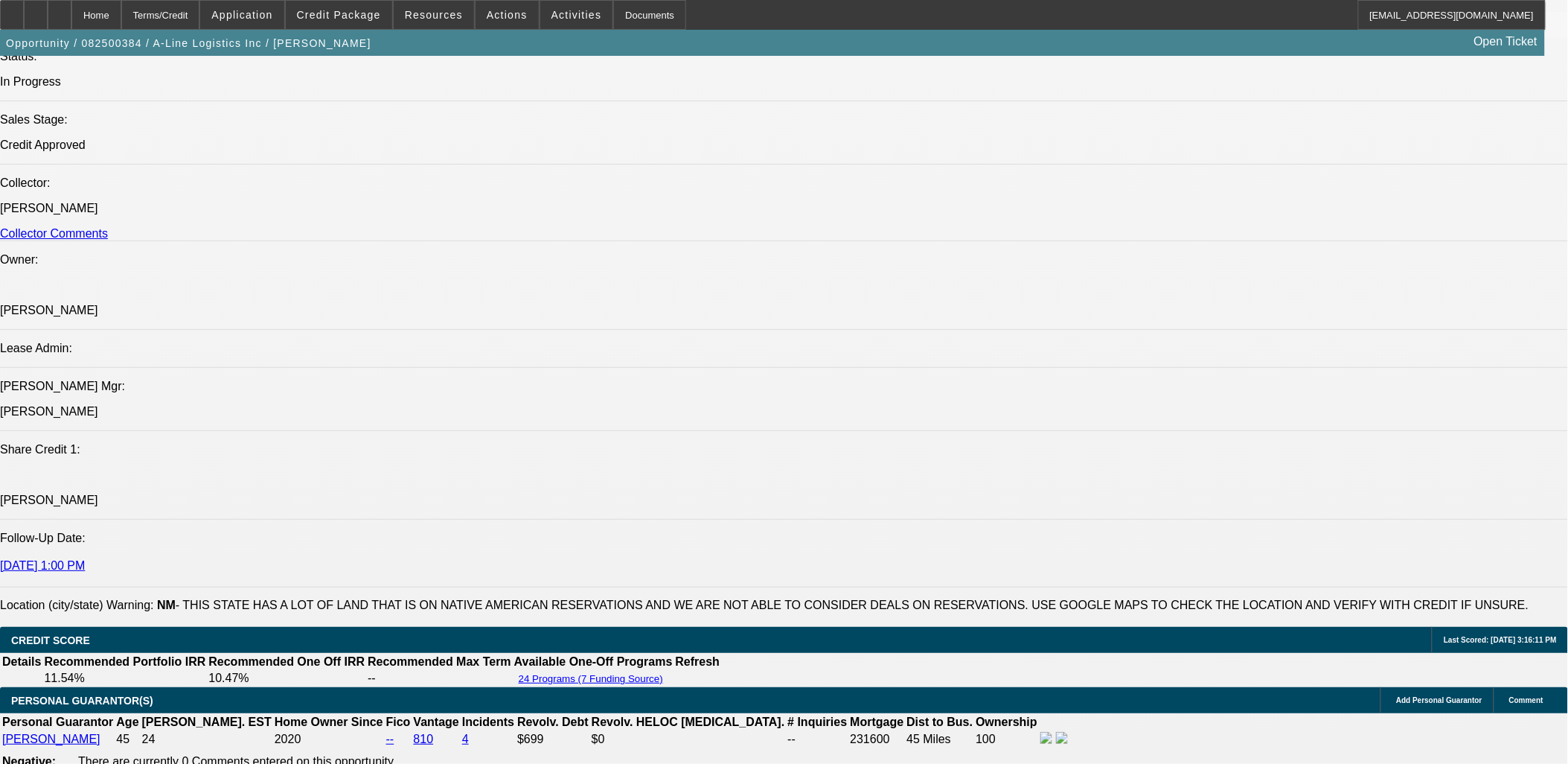
scroll to position [2646, 0]
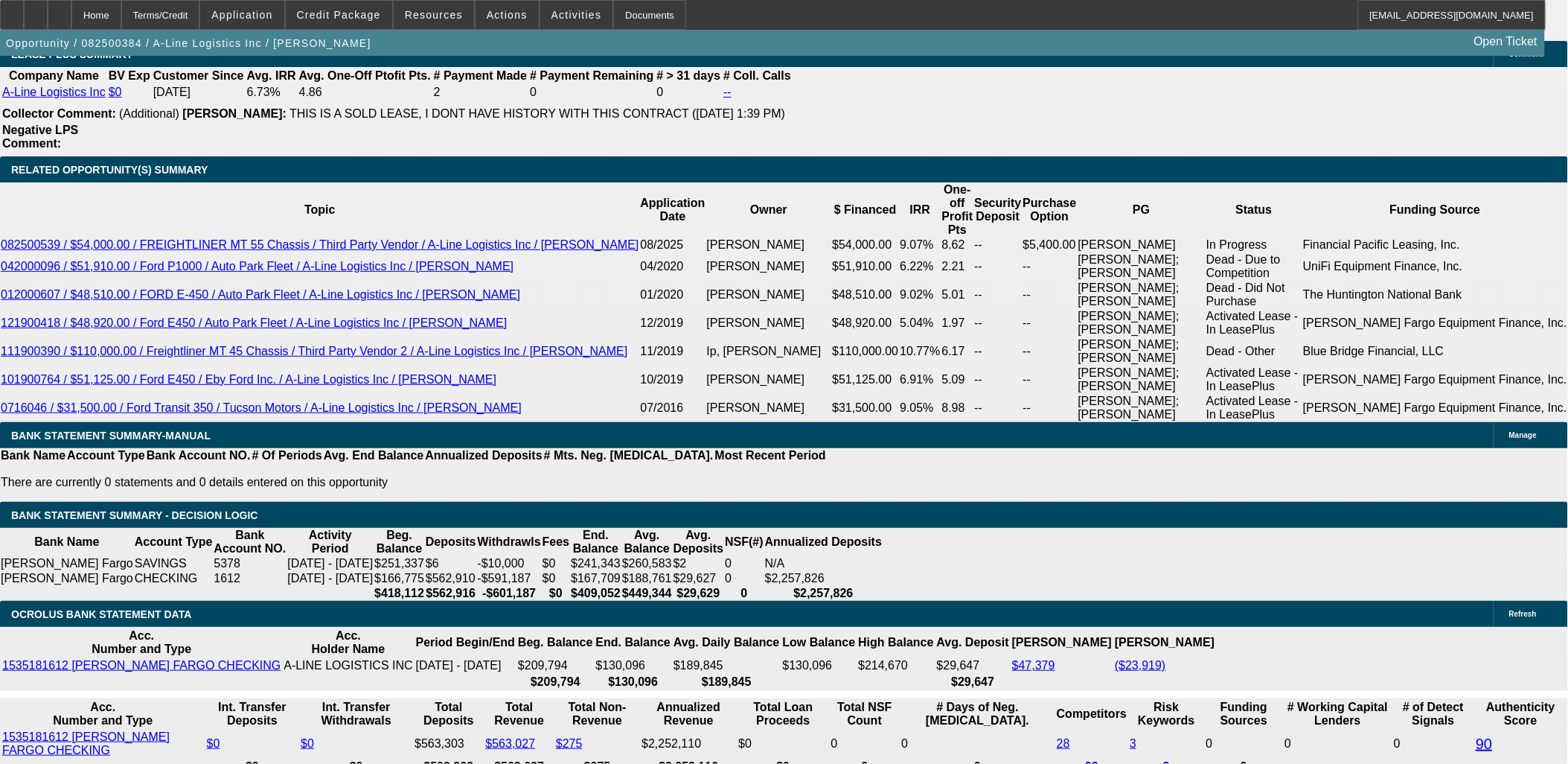
drag, startPoint x: 120, startPoint y: 407, endPoint x: 128, endPoint y: 448, distance: 41.8
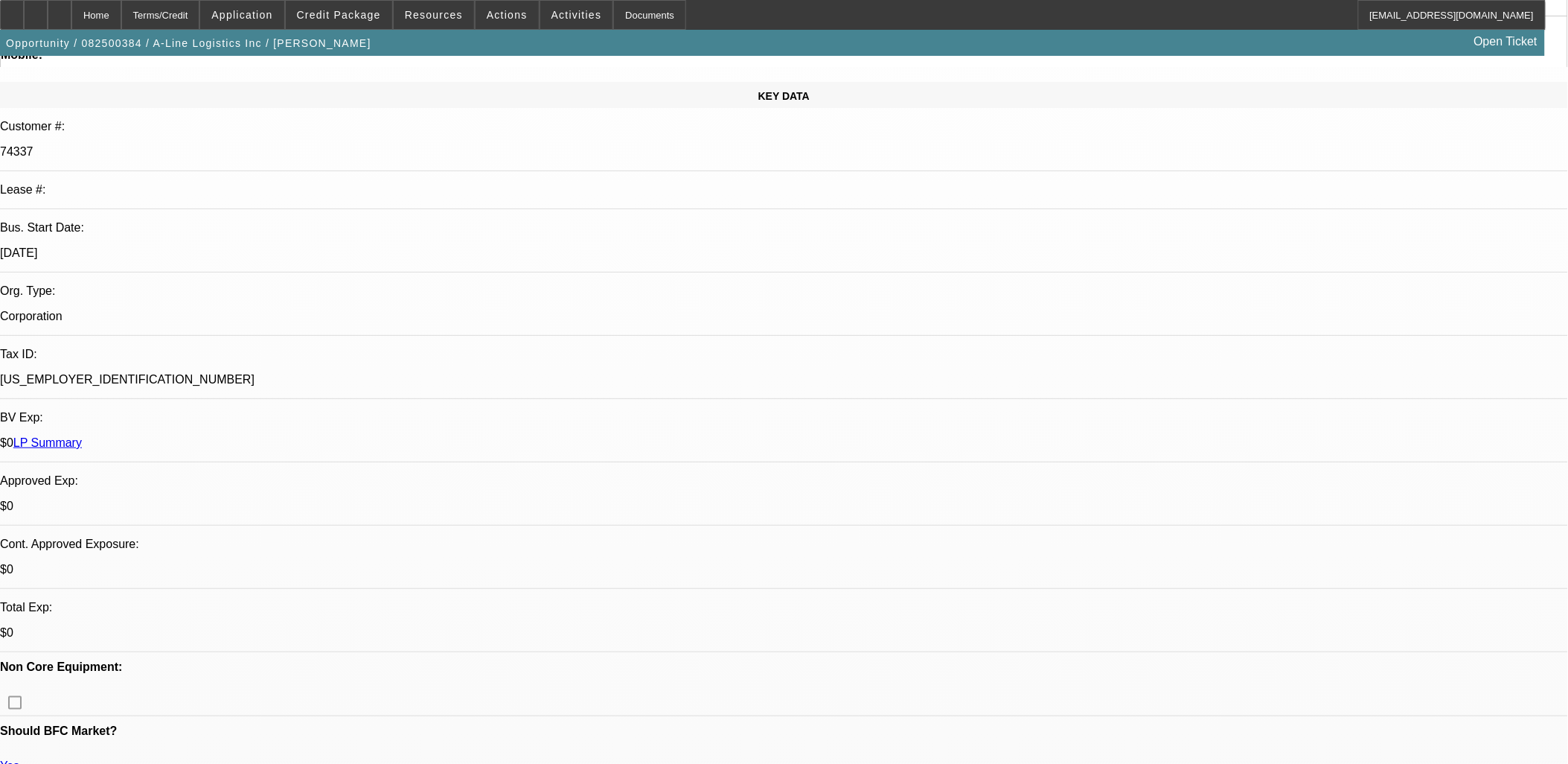
scroll to position [177, 0]
drag, startPoint x: 1381, startPoint y: 544, endPoint x: 901, endPoint y: 533, distance: 480.1
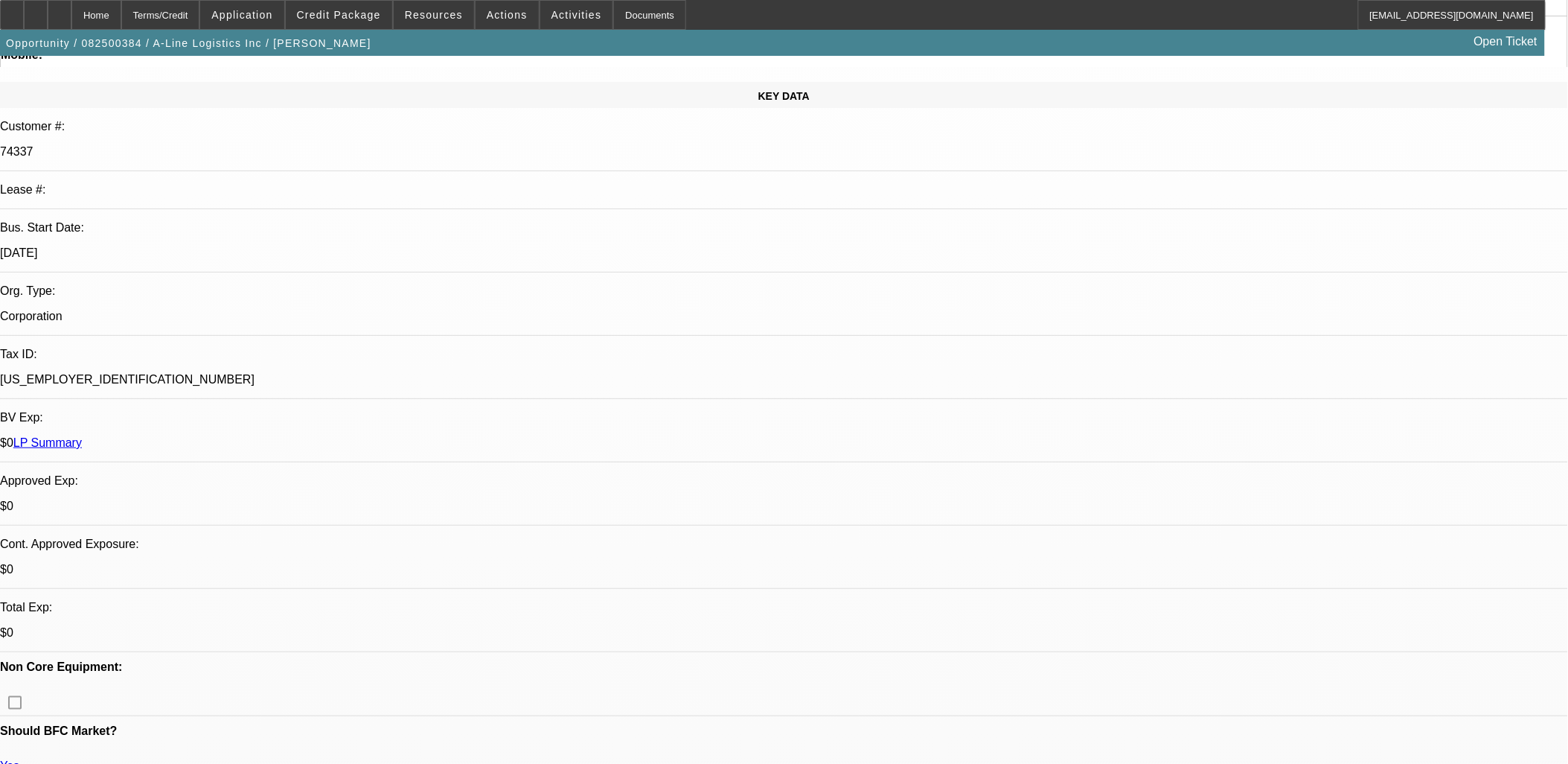
drag, startPoint x: 901, startPoint y: 533, endPoint x: 1259, endPoint y: 596, distance: 363.5
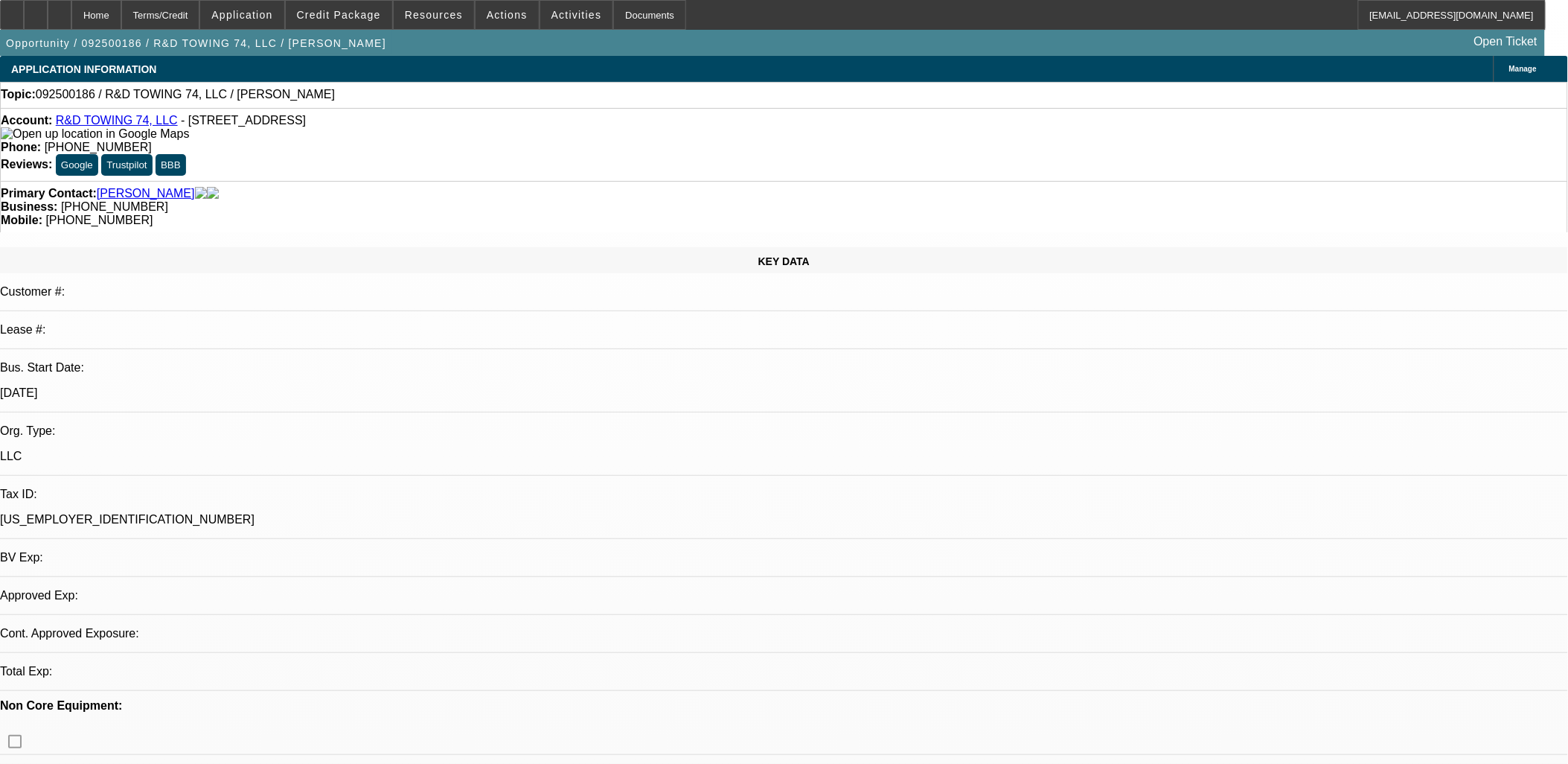
select select "0"
select select "2"
select select "0.1"
select select "4"
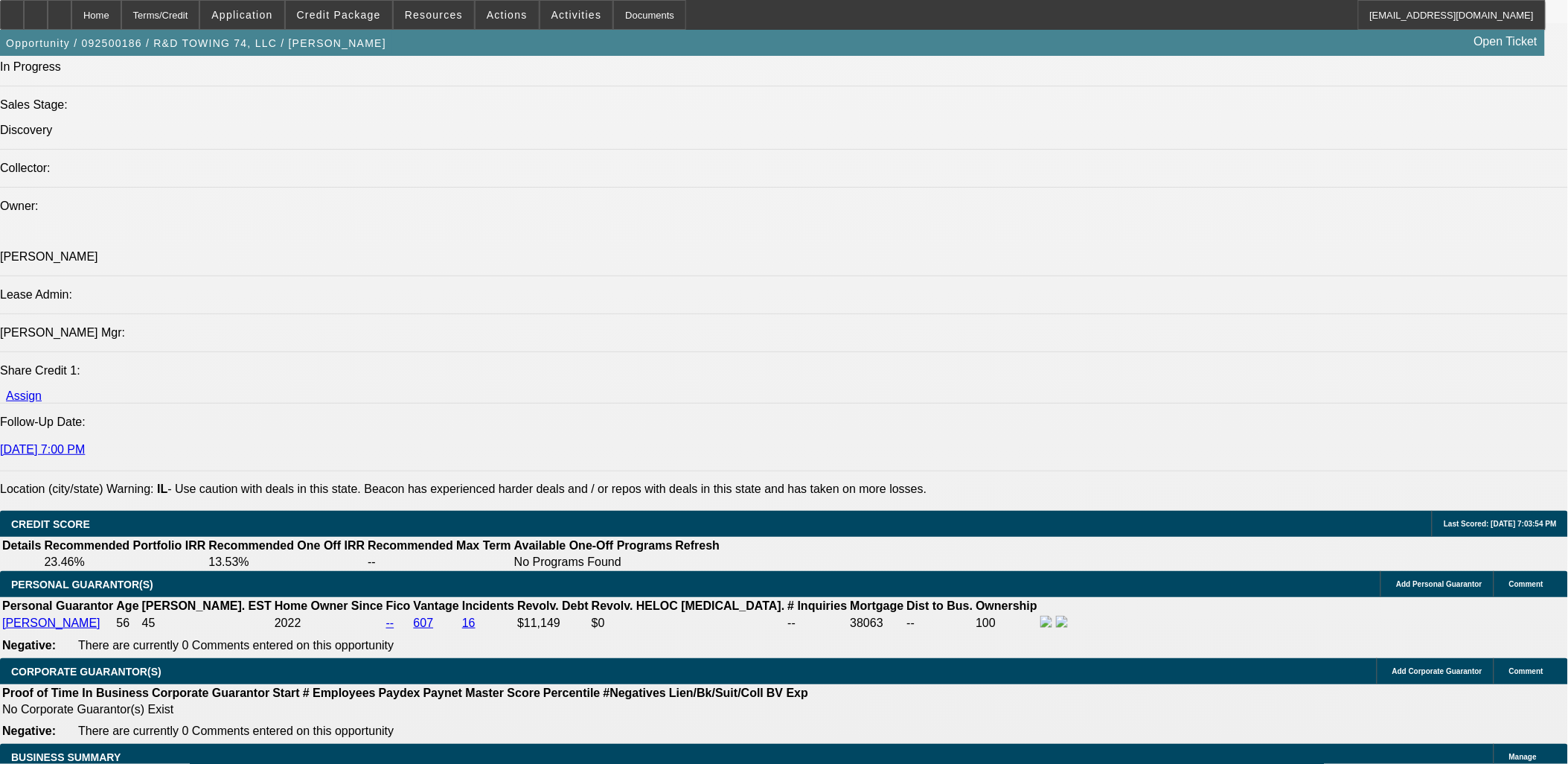
scroll to position [1737, 0]
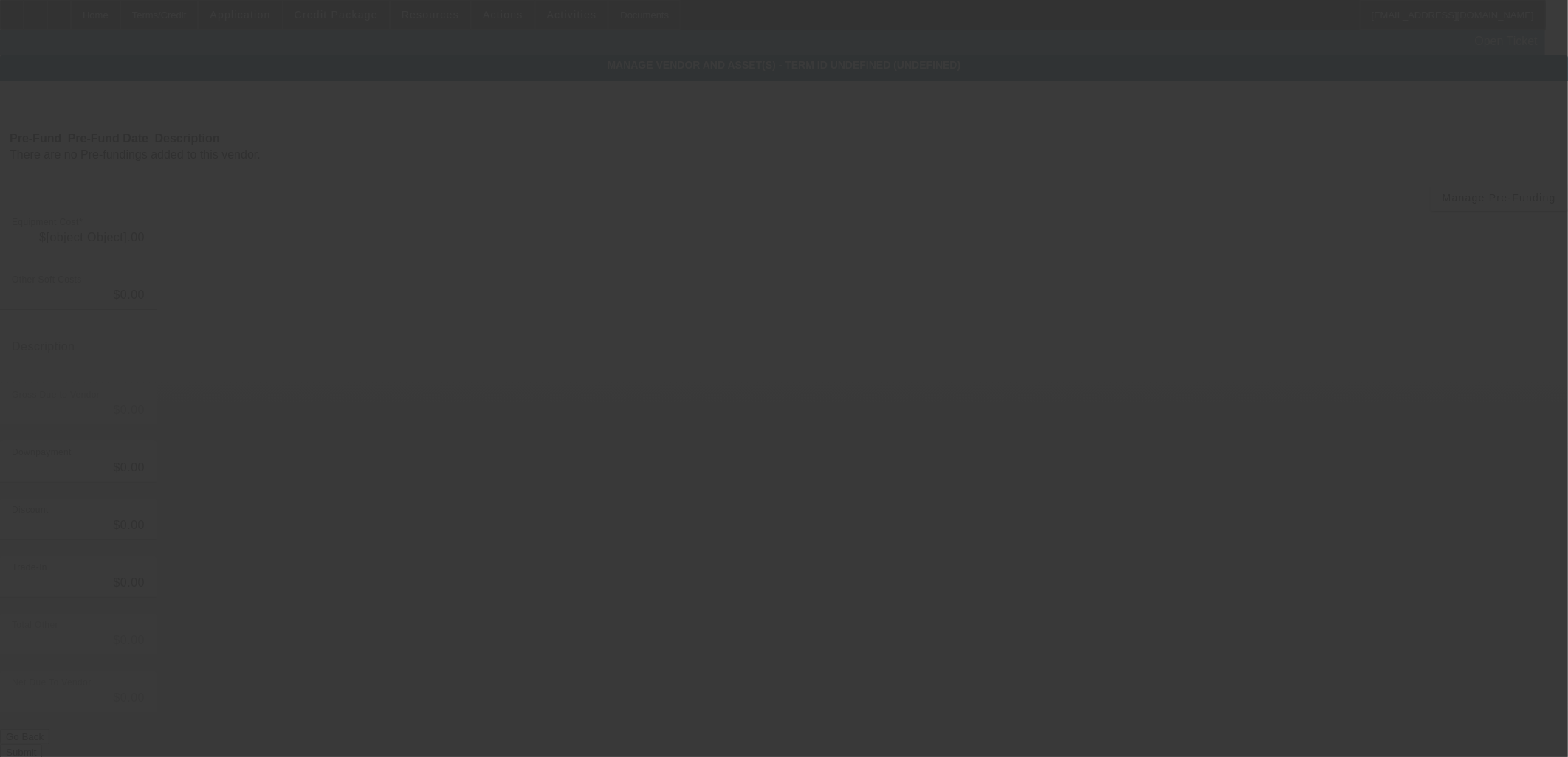
type input "$120,000.00"
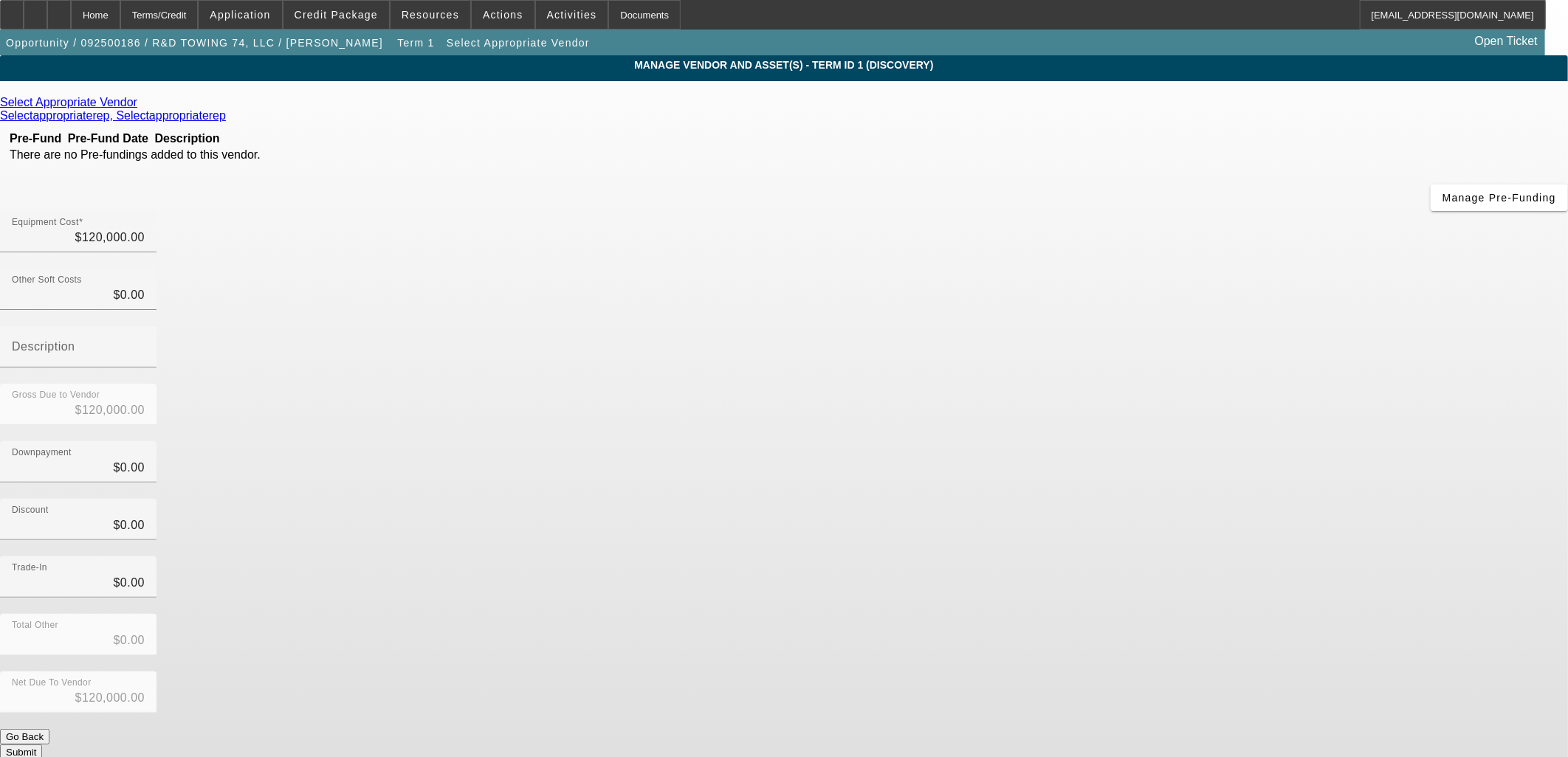
click at [141, 106] on icon at bounding box center [141, 102] width 0 height 13
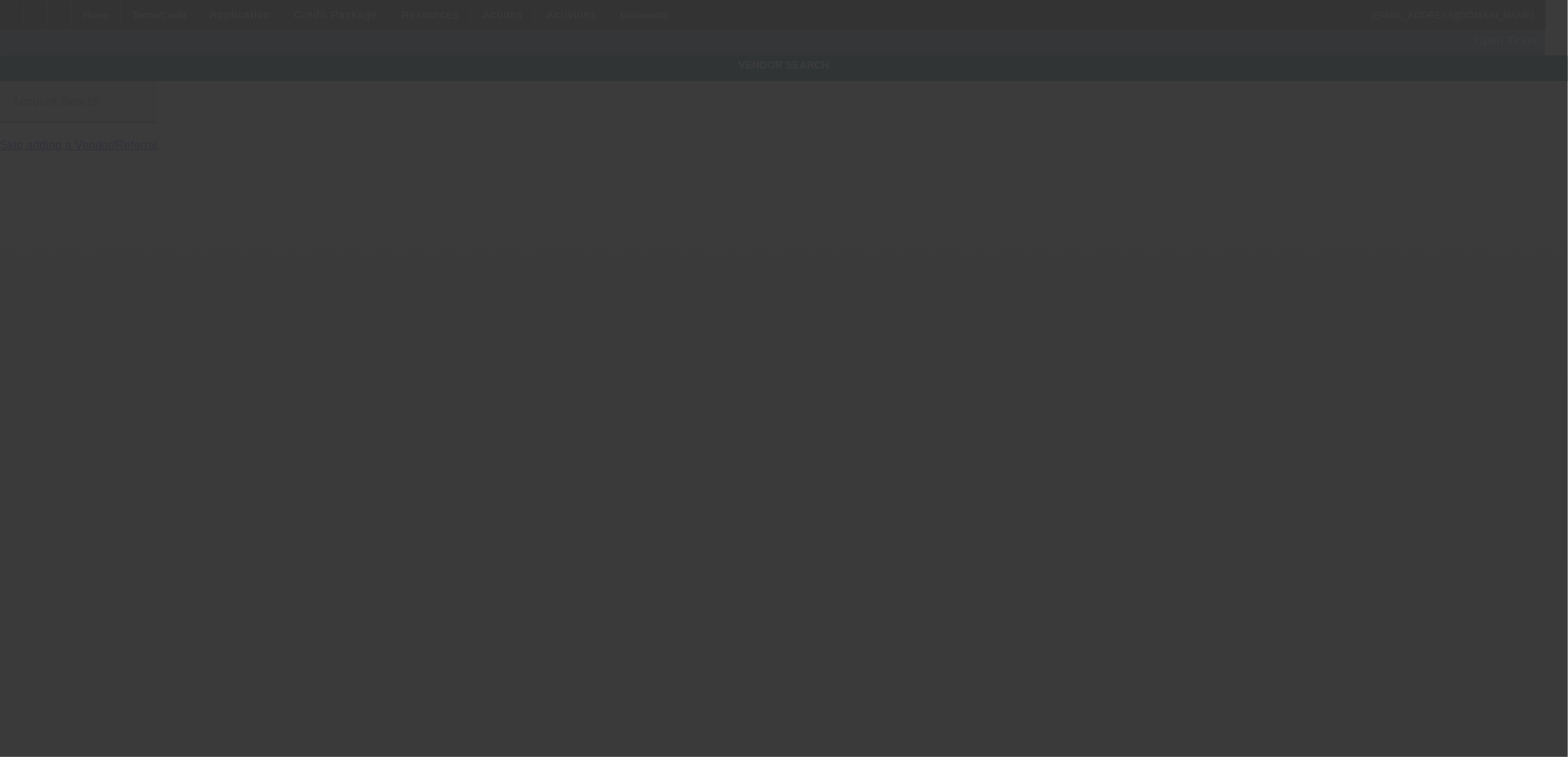
click at [145, 116] on input "Account Search" at bounding box center [78, 107] width 133 height 17
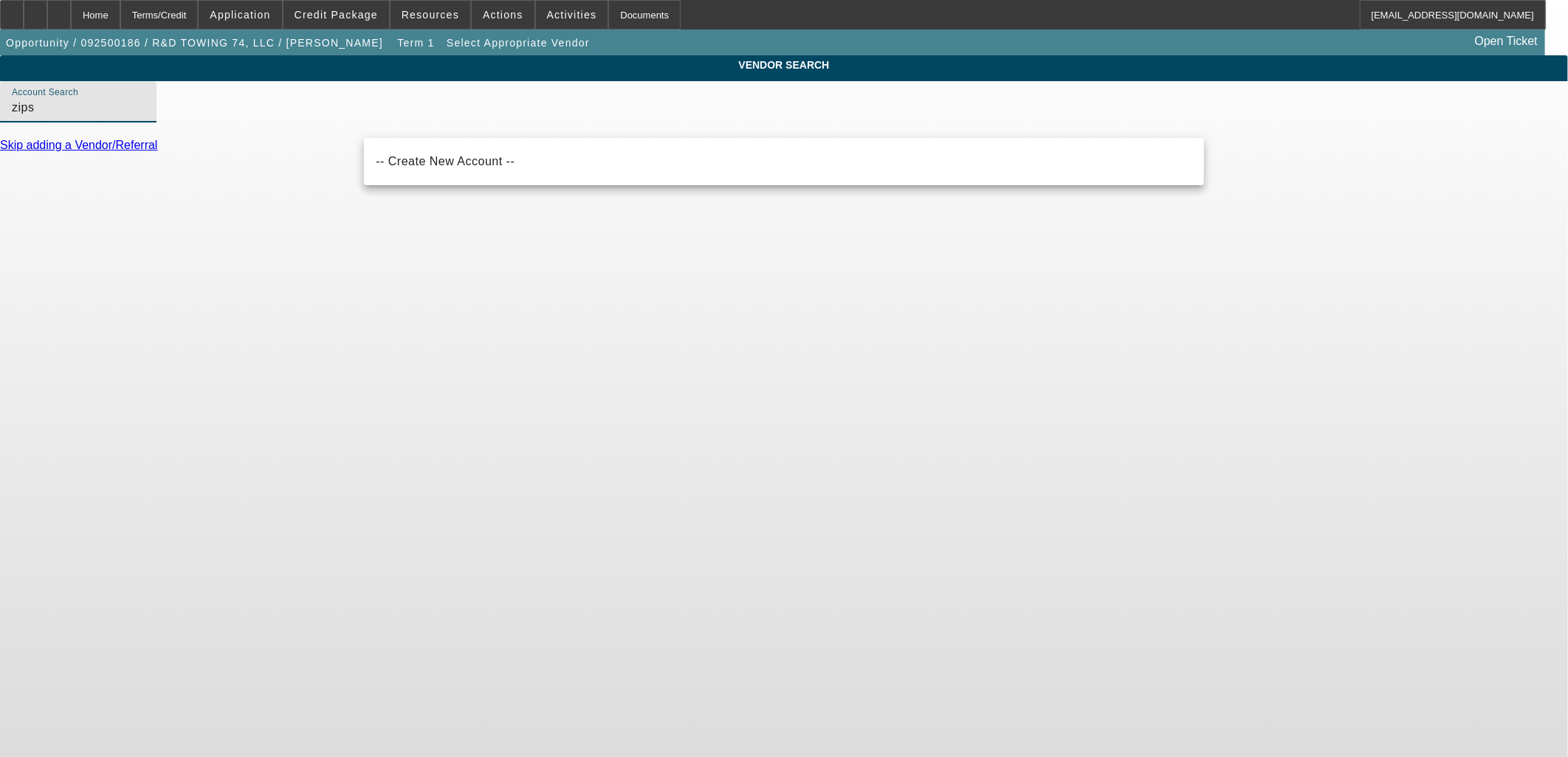
click at [145, 116] on input "zips" at bounding box center [78, 107] width 133 height 17
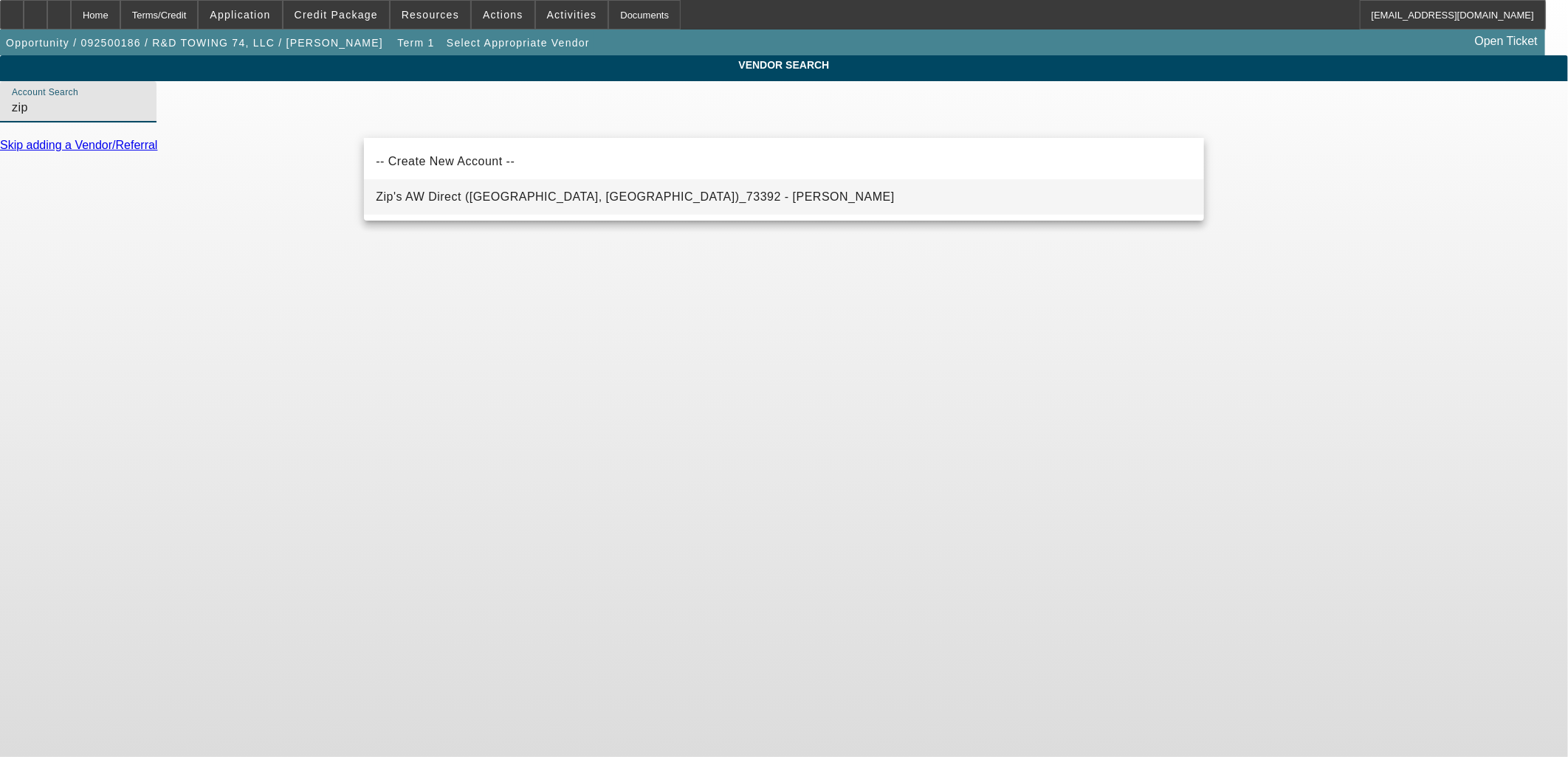
click at [483, 194] on span "Zip's AW Direct ([GEOGRAPHIC_DATA], [GEOGRAPHIC_DATA])_73392 - [PERSON_NAME]" at bounding box center [635, 197] width 519 height 13
type input "Zip's AW Direct ([GEOGRAPHIC_DATA], [GEOGRAPHIC_DATA])_73392 - [PERSON_NAME]"
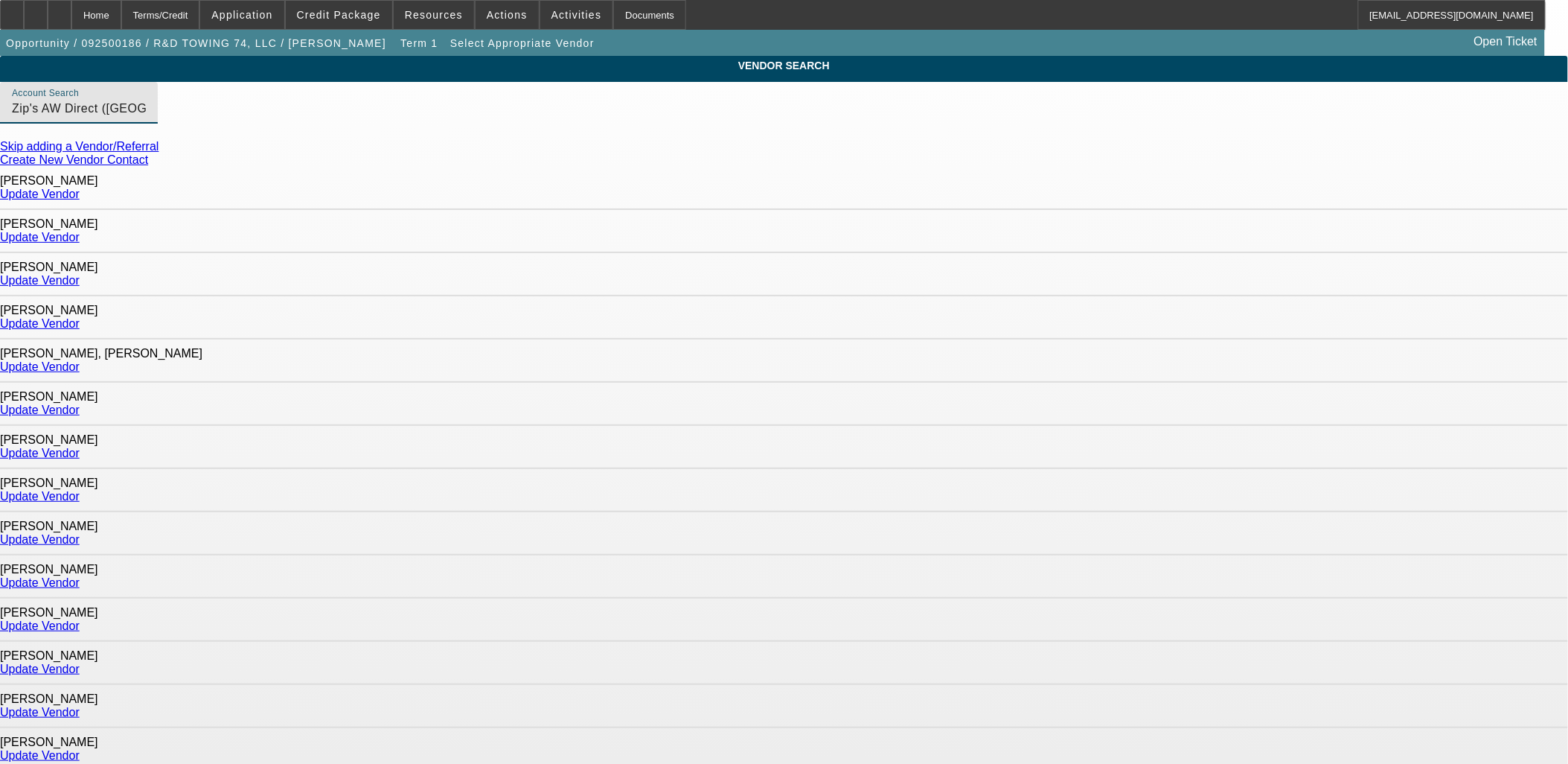
click at [79, 191] on link "Update Vendor" at bounding box center [40, 194] width 79 height 13
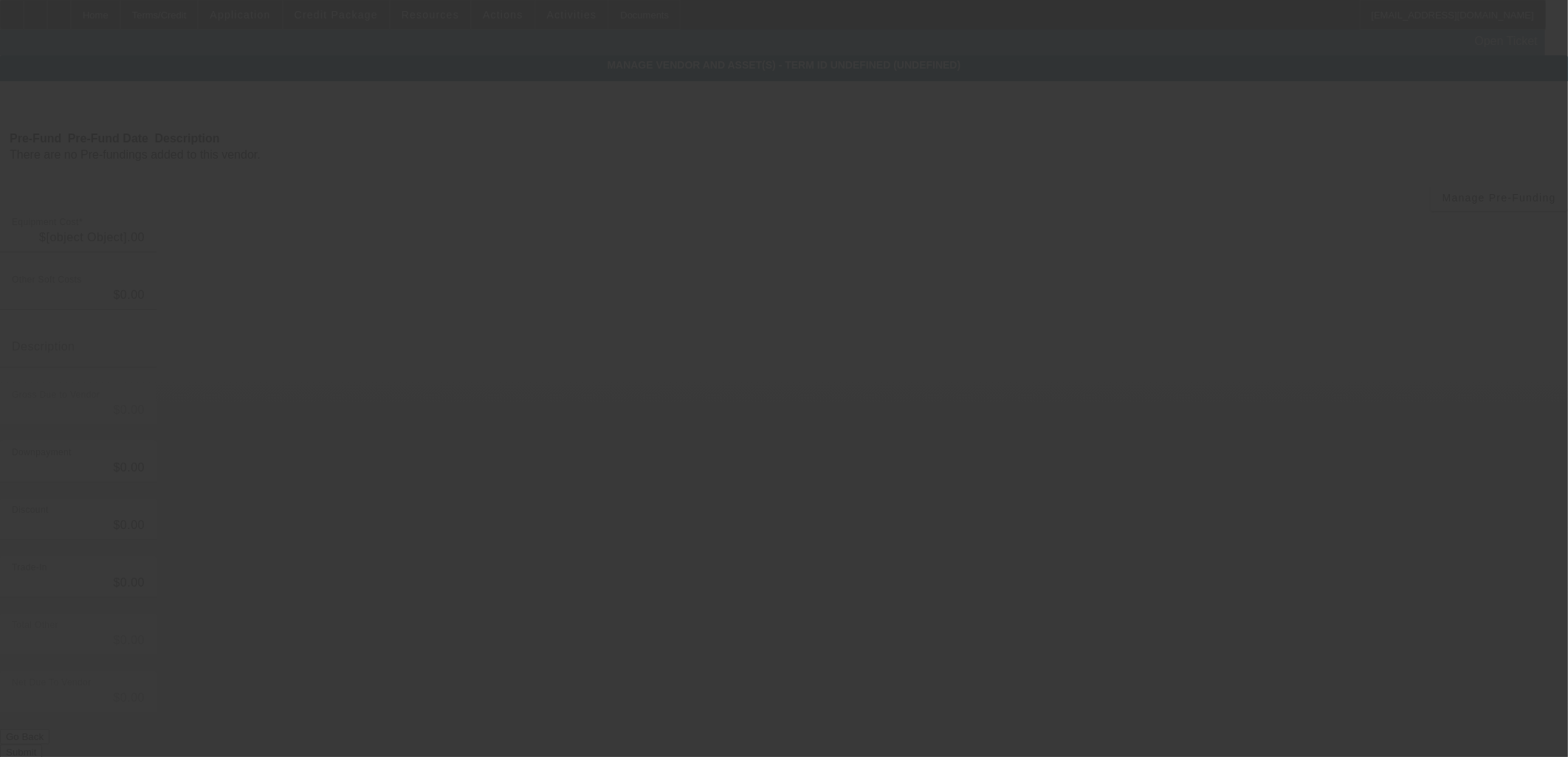
type input "$120,000.00"
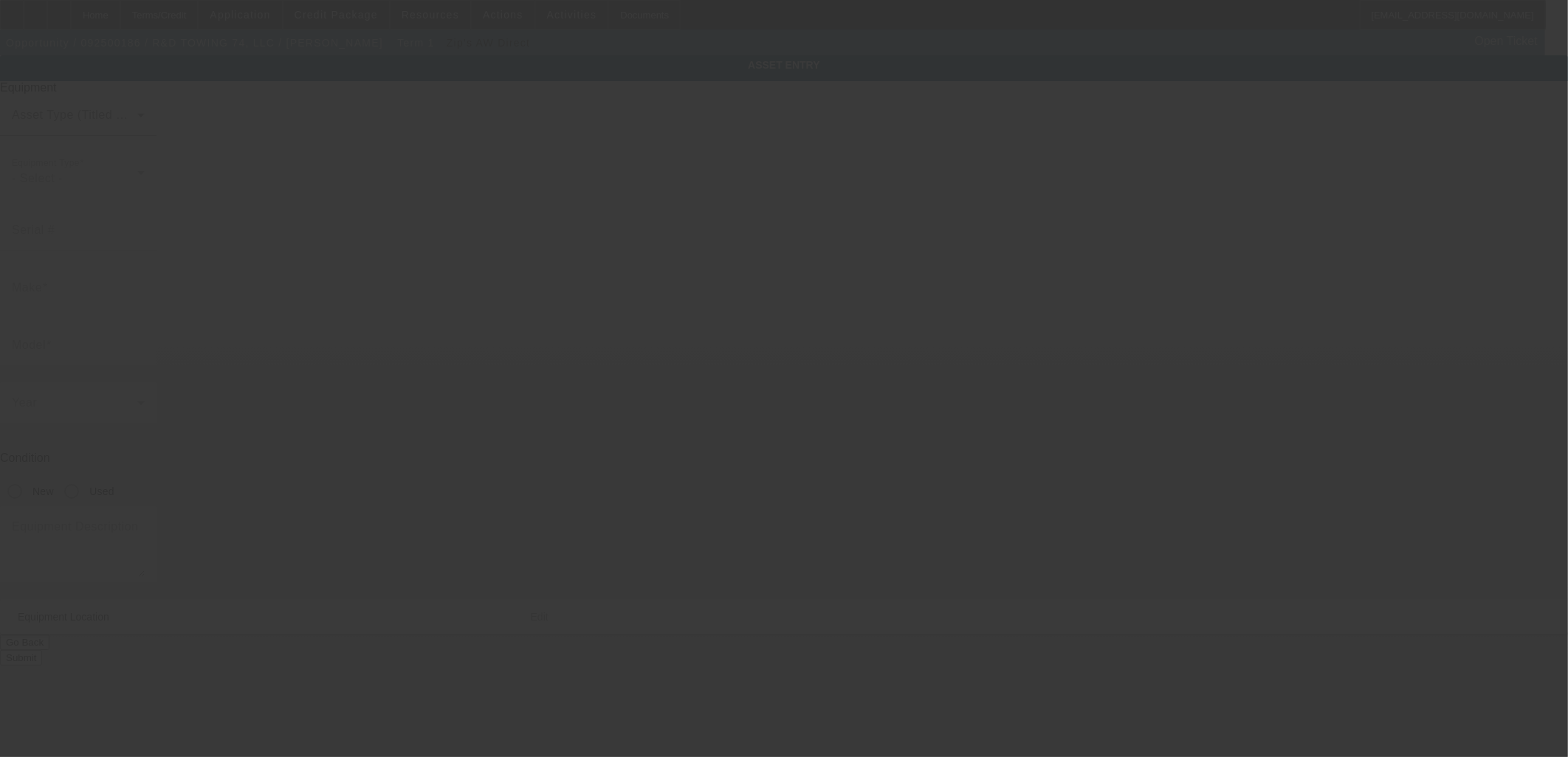
type textarea "Make: Chevrolet ; Model: 650"
type input "[STREET_ADDRESS]"
type input "Moline"
type input "61265-1165"
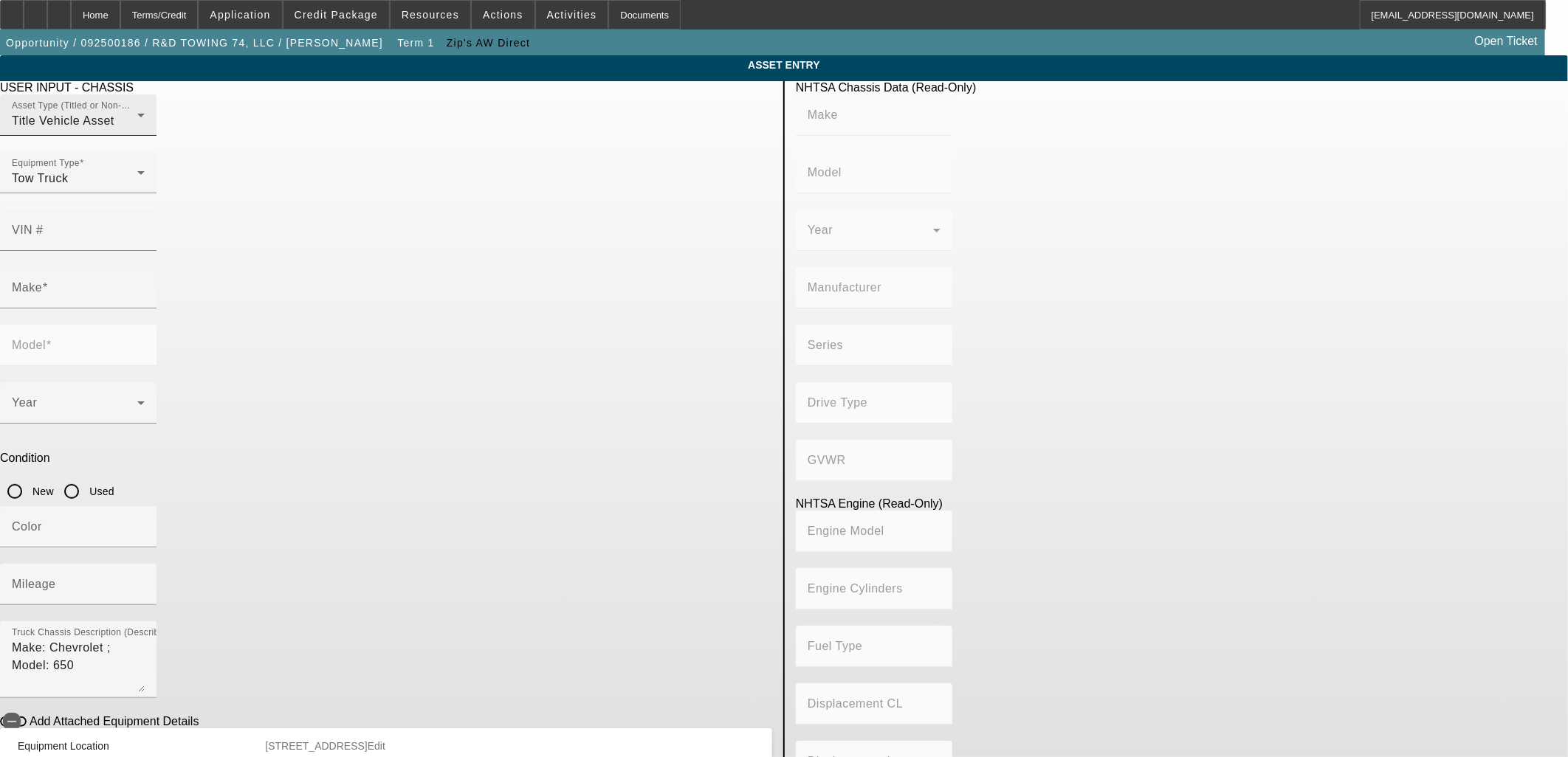
click at [137, 130] on div "Title Vehicle Asset" at bounding box center [74, 121] width 125 height 17
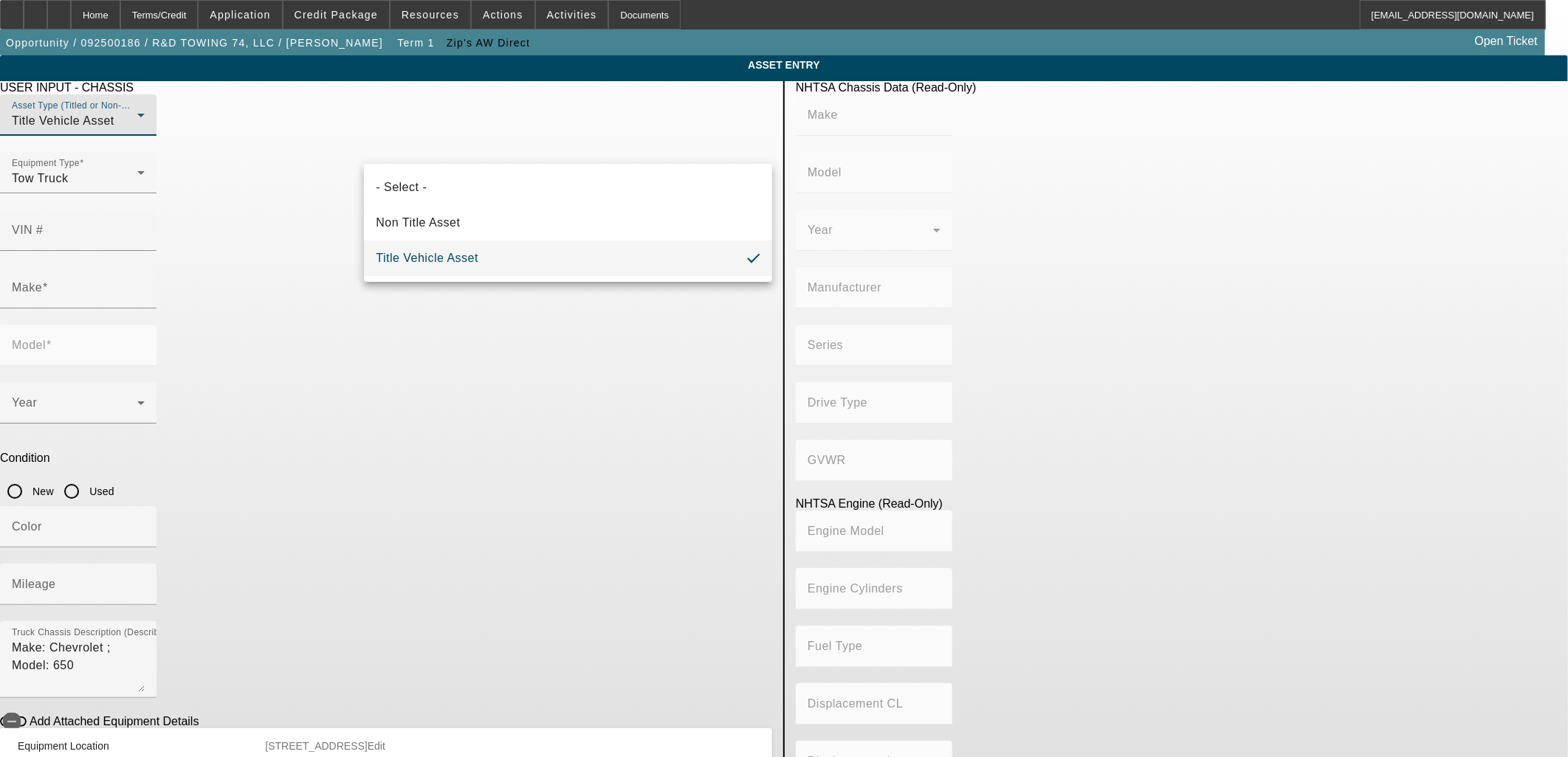
click at [557, 140] on div at bounding box center [784, 378] width 1568 height 757
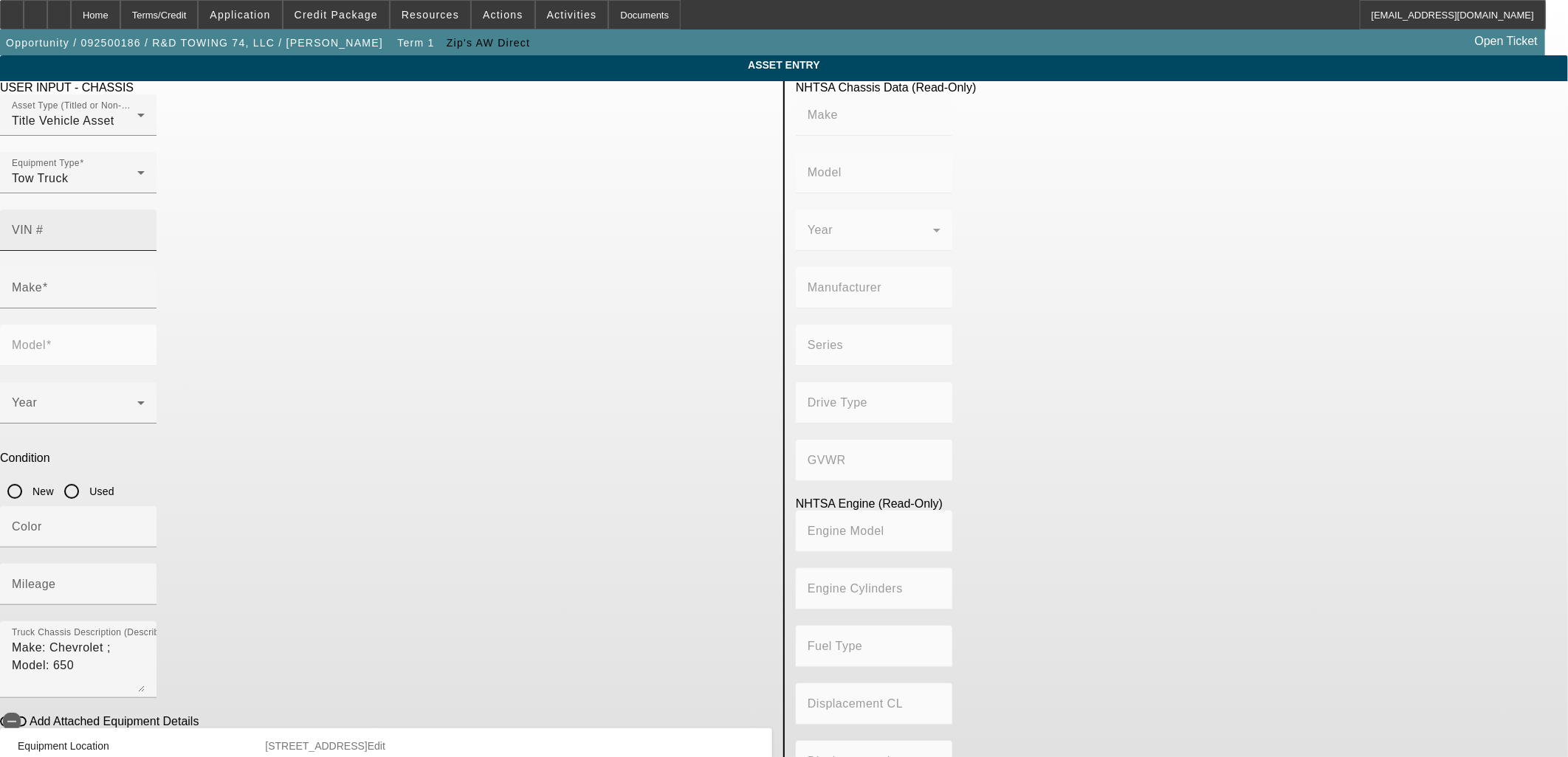
click at [145, 216] on div "VIN #" at bounding box center [78, 229] width 133 height 41
paste input "[US_VEHICLE_IDENTIFICATION_NUMBER]"
type input "[US_VEHICLE_IDENTIFICATION_NUMBER]"
type input "GM"
type input "GM515"
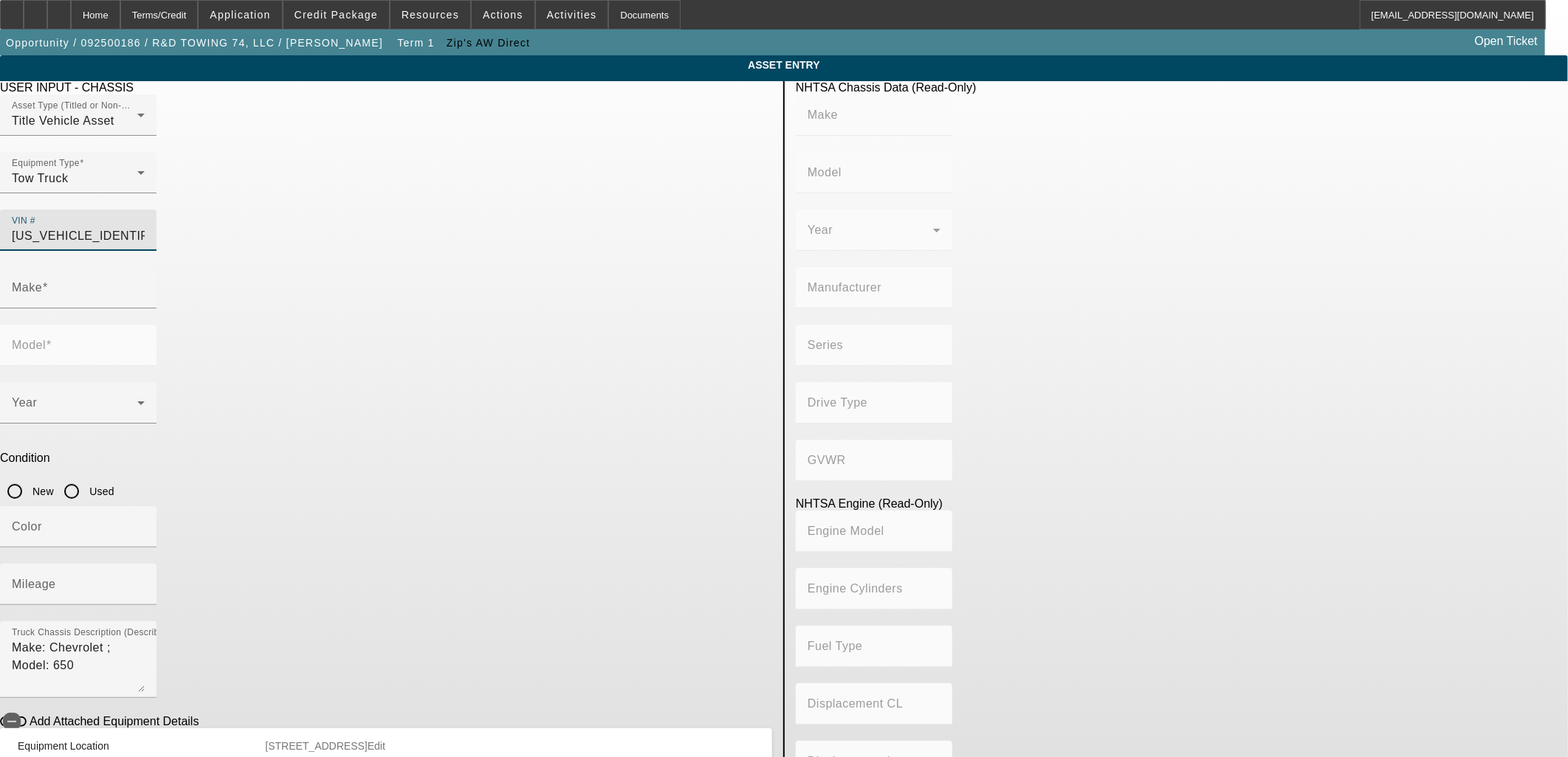
type input "INTERNATIONAL MOTORS, LLC"
type input "GM - Chevrolet Silverado Medium Duty"
type input "4x2"
type input "Class 6: 19,501 - 26,000 lb (8,845 - 11,794 kg)"
type input "L5D"
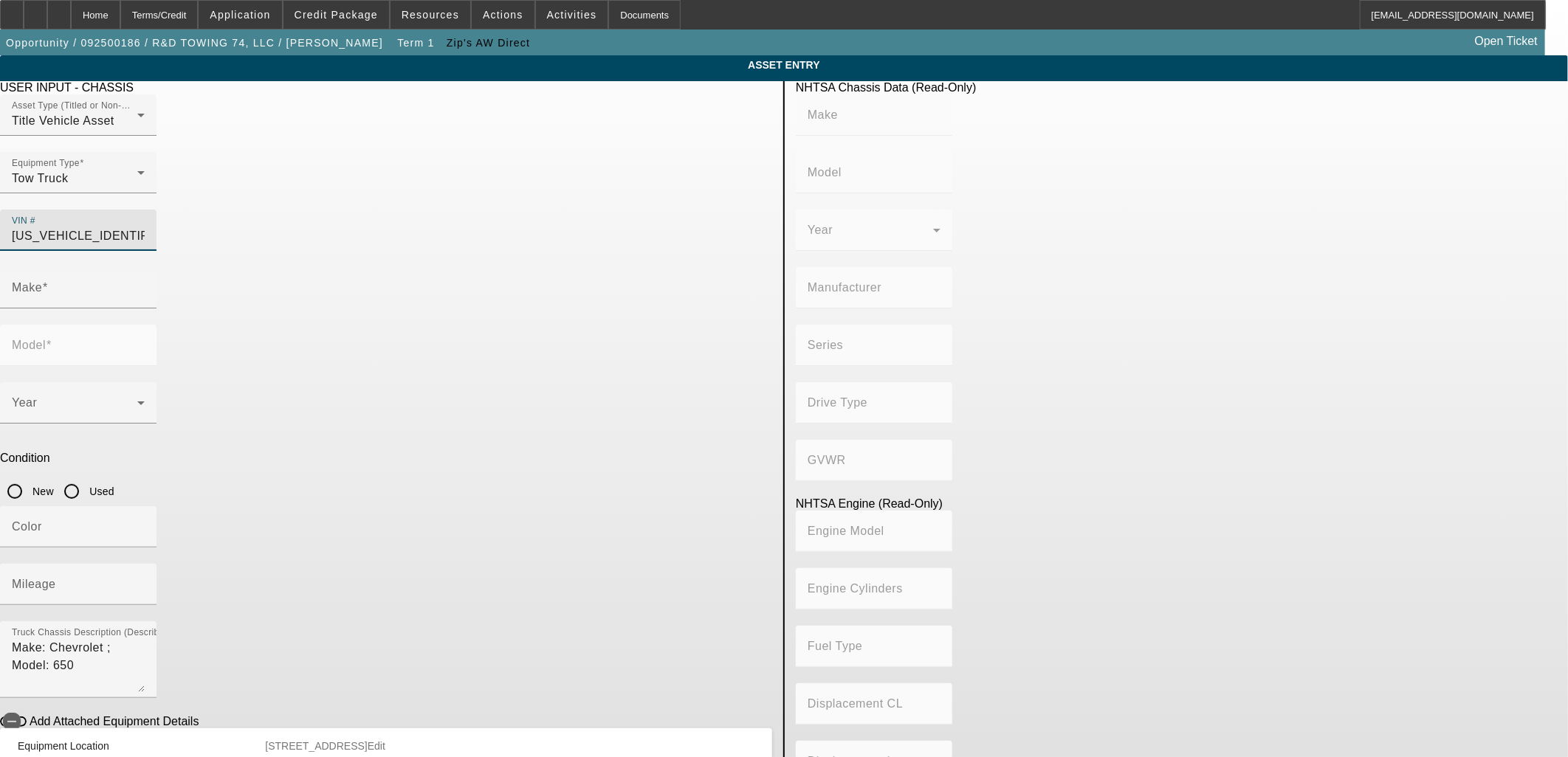
type input "8"
type input "Diesel"
type input "402.75671102523"
type input "6.6"
type input "GM"
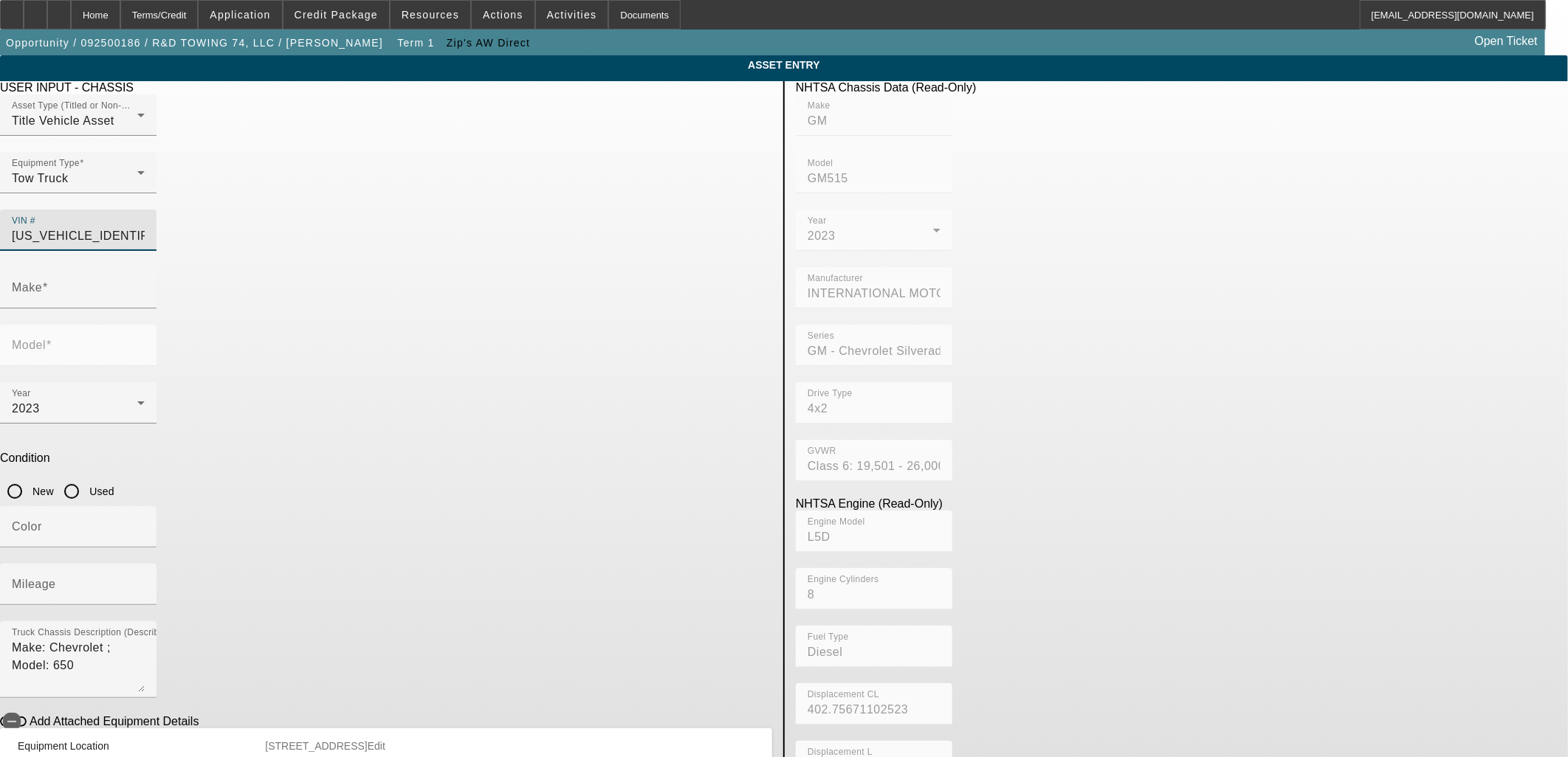
type input "GM515"
type input "[US_VEHICLE_IDENTIFICATION_NUMBER]"
click at [29, 476] on input "New" at bounding box center [15, 491] width 29 height 29
radio input "true"
type input "GM"
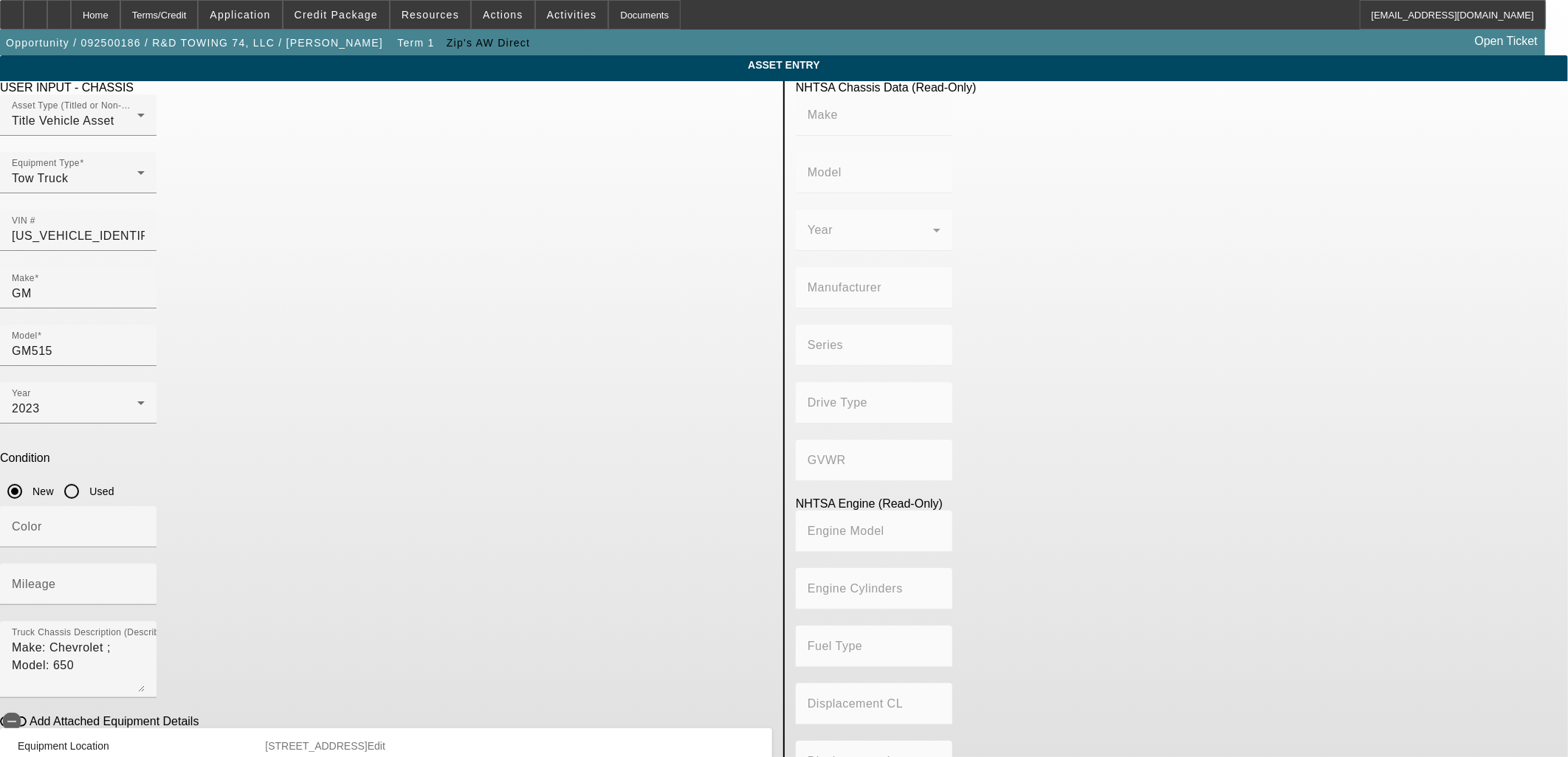
type input "GM515"
type input "INTERNATIONAL MOTORS, LLC"
type input "GM - Chevrolet Silverado Medium Duty"
type input "4x2"
type input "Class 6: 19,501 - 26,000 lb (8,845 - 11,794 kg)"
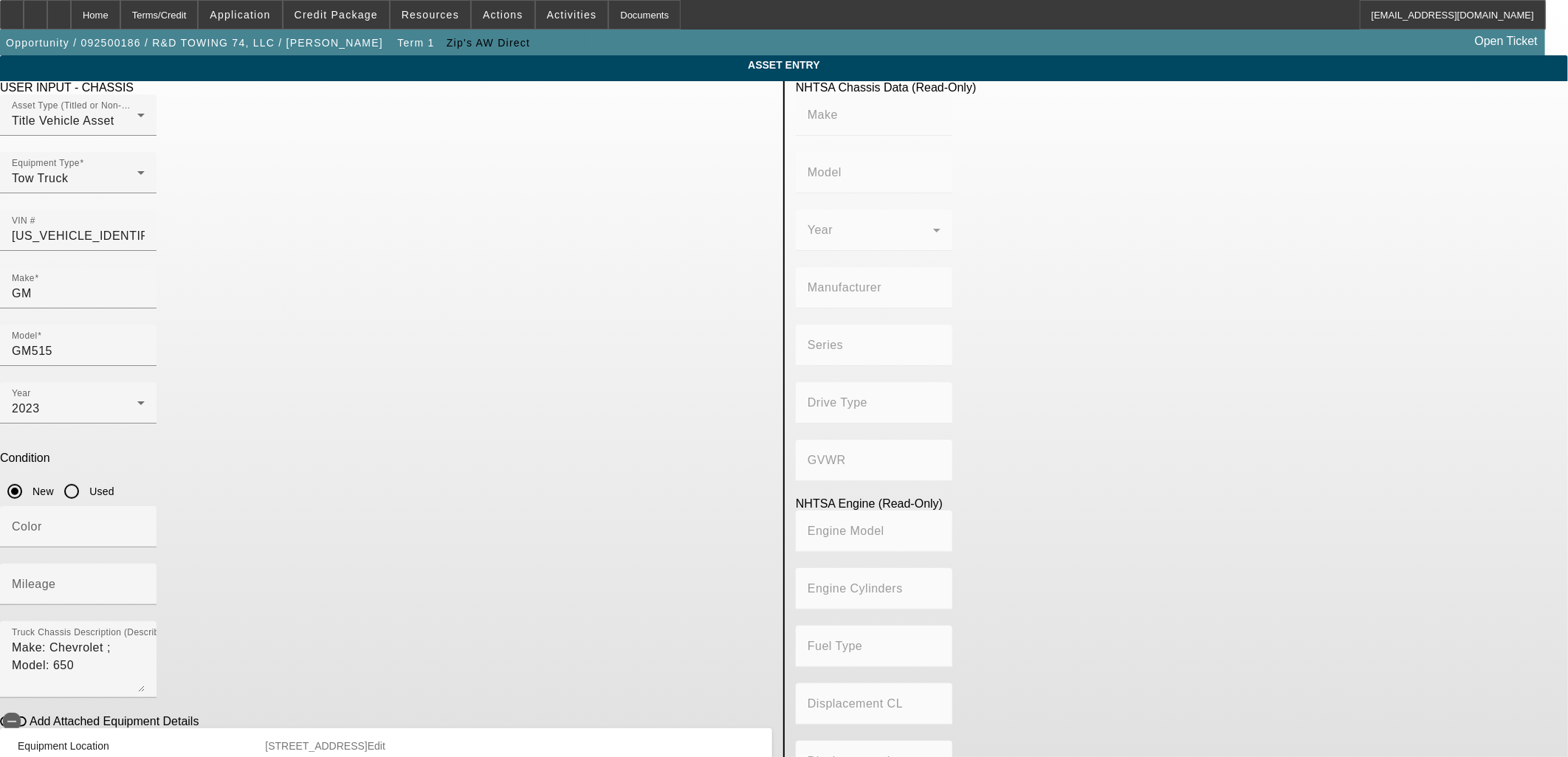
type input "L5D"
type input "8"
type input "Diesel"
type input "402.75671102523"
type input "6.6"
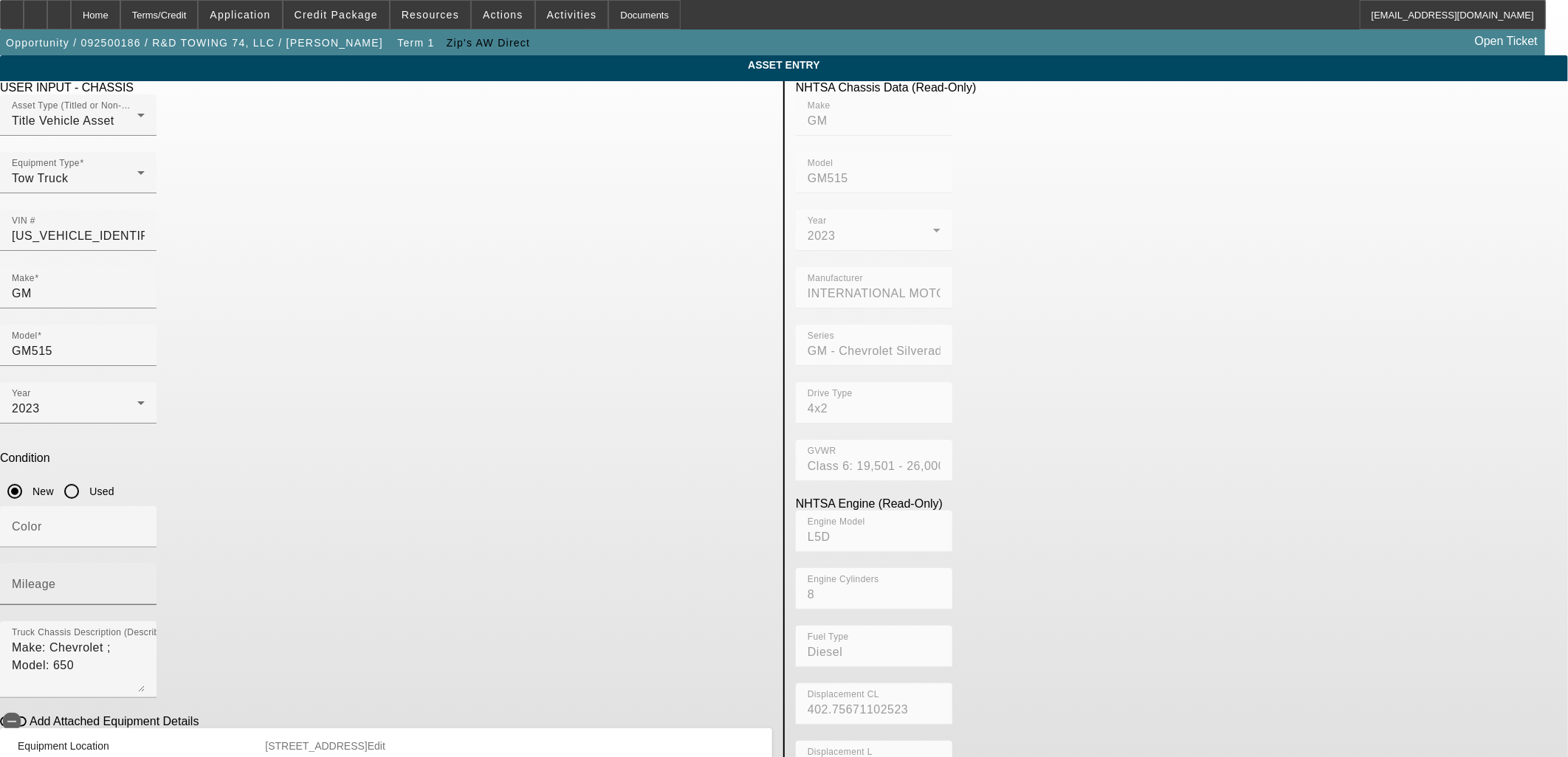
click at [145, 563] on div "Mileage" at bounding box center [78, 583] width 133 height 41
type input "10"
drag, startPoint x: 628, startPoint y: 450, endPoint x: 195, endPoint y: 384, distance: 438.0
click at [174, 382] on app-asset-collateral-manage "ASSET ENTRY Delete asset USER INPUT - CHASSIS Asset Type (Titled or Non-Titled)…" at bounding box center [784, 464] width 1568 height 818
drag, startPoint x: 274, startPoint y: 450, endPoint x: 522, endPoint y: 632, distance: 307.6
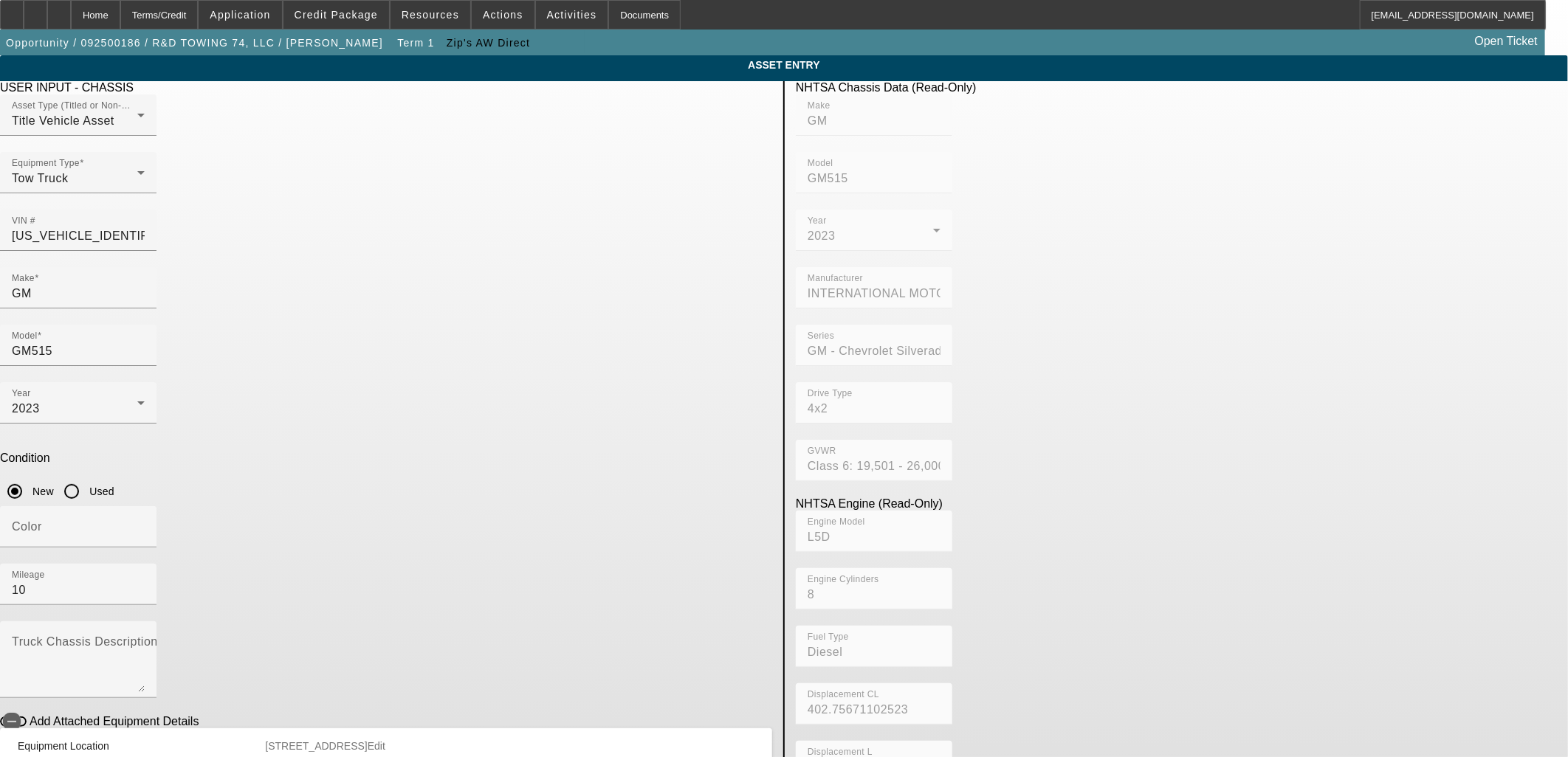
click at [277, 450] on app-asset-collateral-manage "ASSET ENTRY Delete asset USER INPUT - CHASSIS Asset Type (Titled or Non-Titled)…" at bounding box center [784, 464] width 1568 height 818
drag, startPoint x: 642, startPoint y: 629, endPoint x: 647, endPoint y: 615, distance: 14.9
click at [642, 628] on div "USER INPUT - CHASSIS Asset Type (Titled or Non-Titled) Title Vehicle Asset Equi…" at bounding box center [386, 477] width 794 height 793
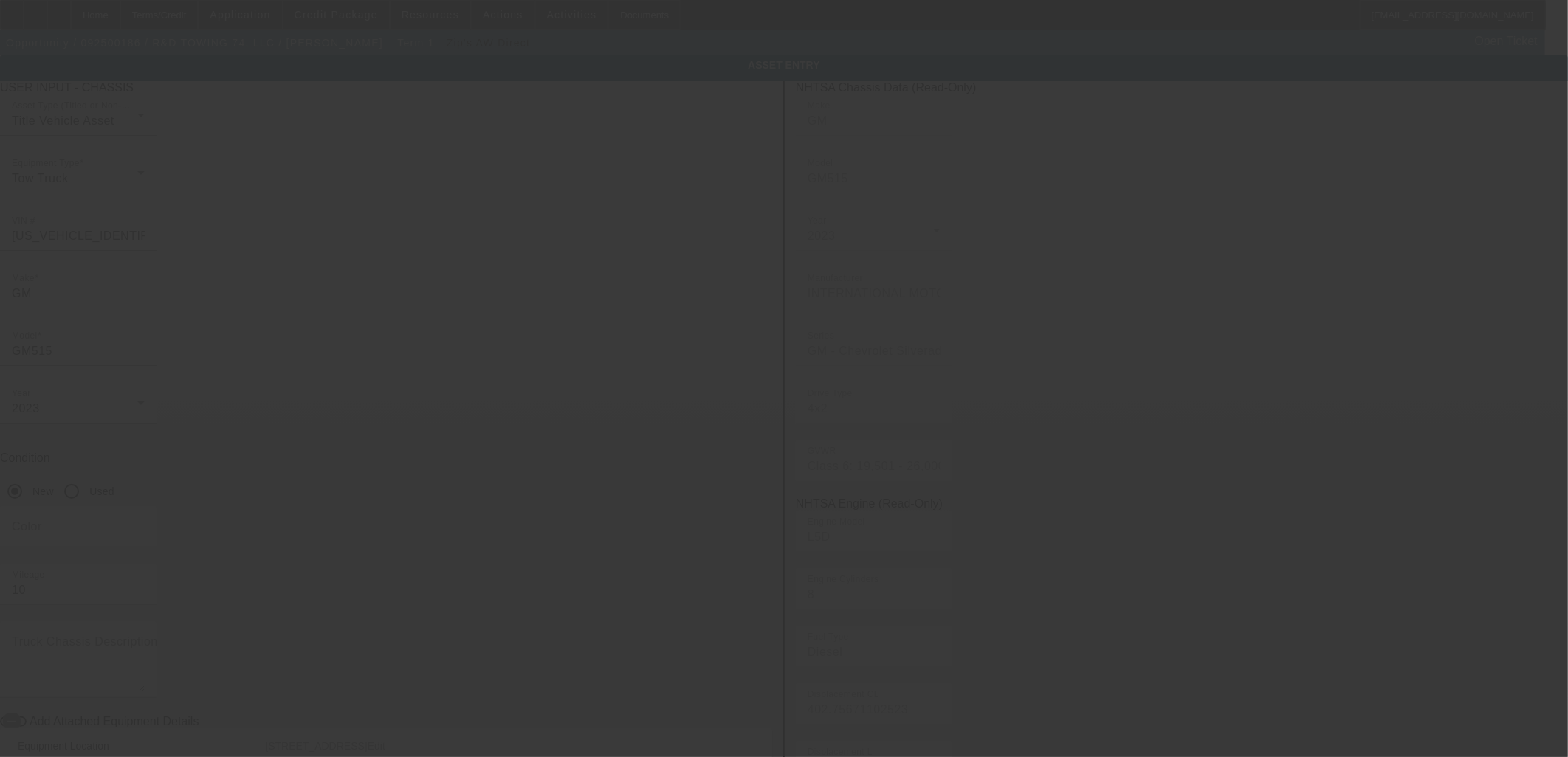
click at [632, 595] on div at bounding box center [784, 378] width 1568 height 757
type input "$120,000.00"
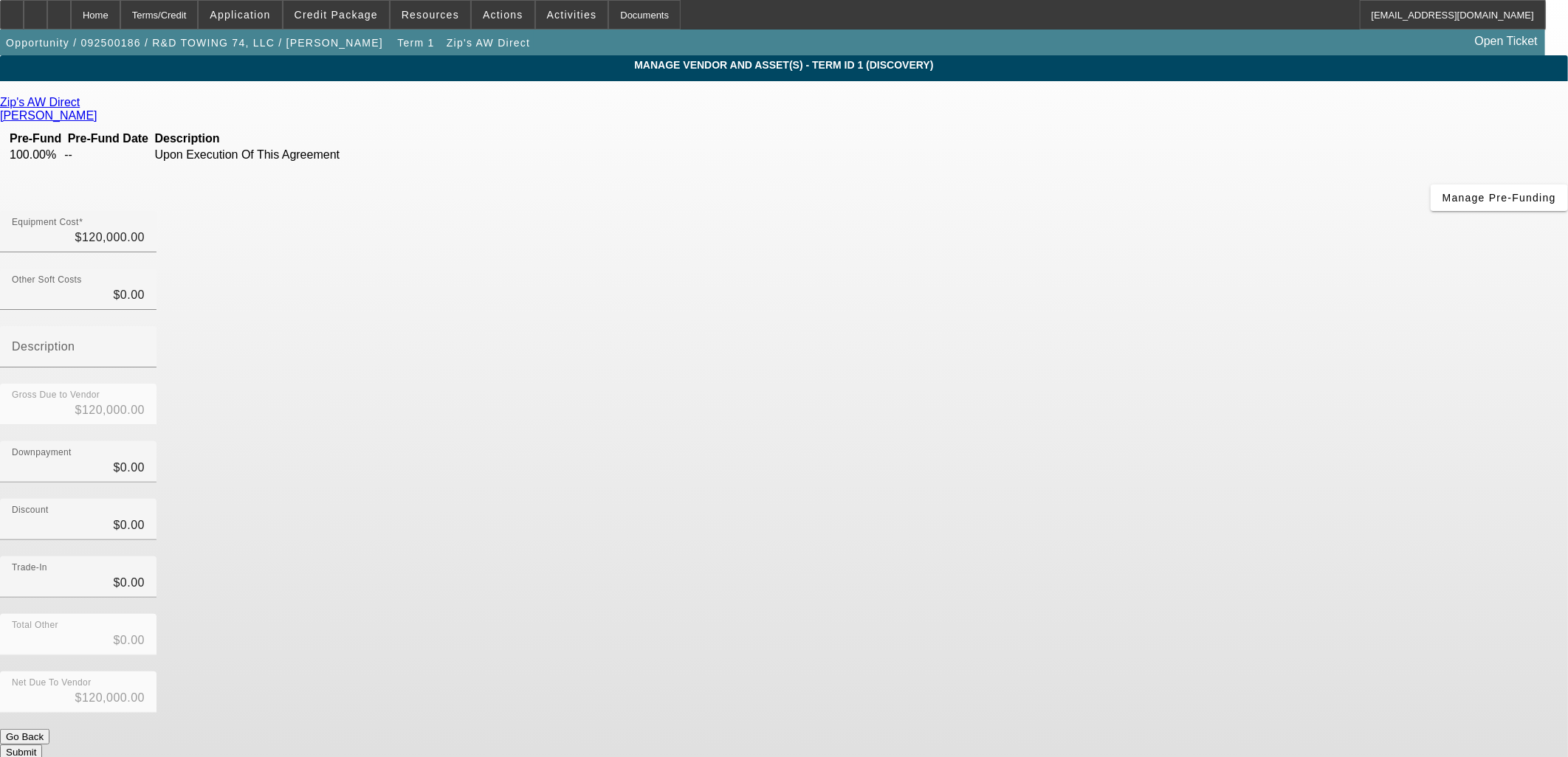
click at [42, 744] on button "Submit" at bounding box center [21, 752] width 42 height 16
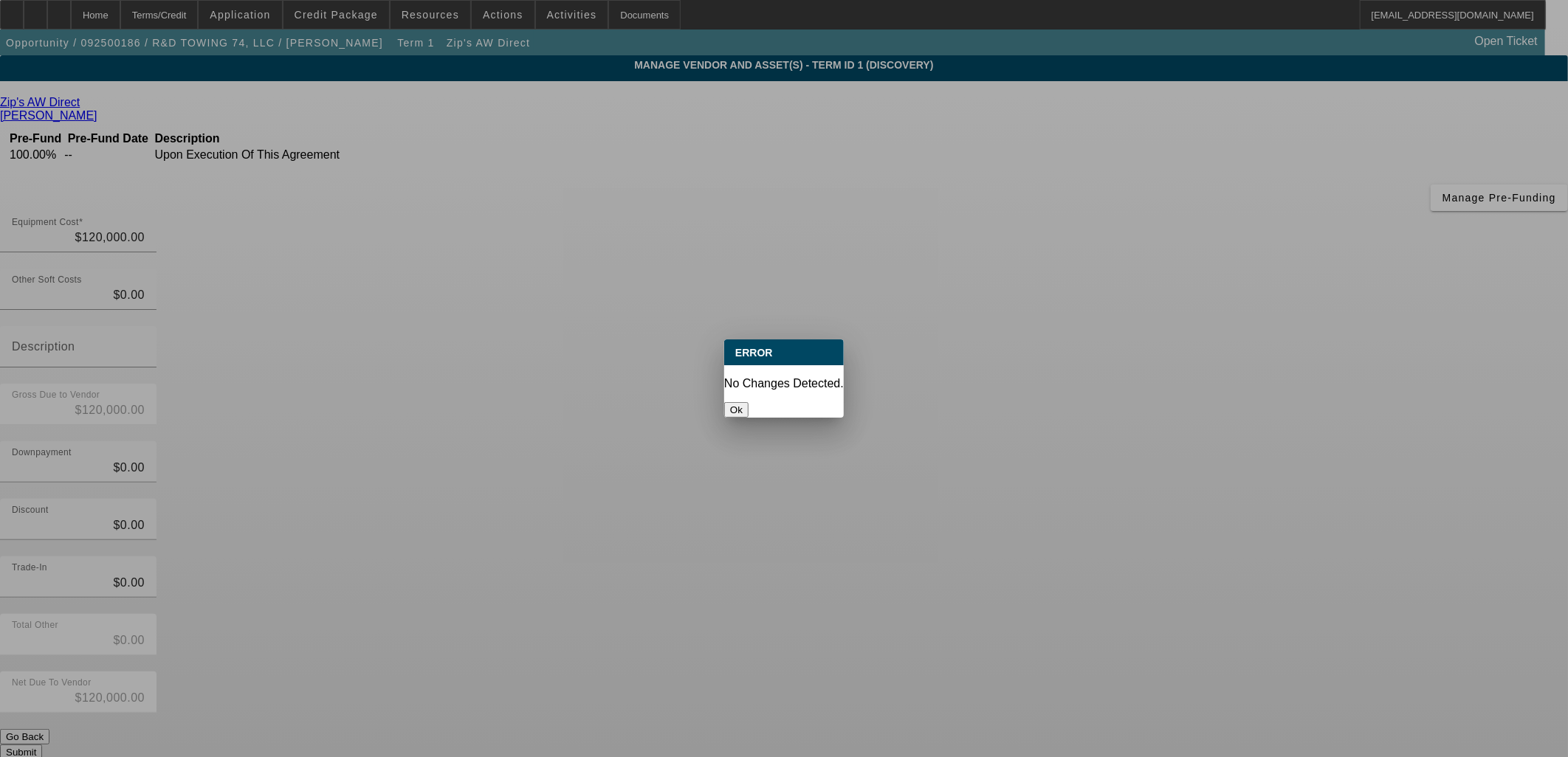
click at [748, 402] on button "Ok" at bounding box center [736, 410] width 25 height 16
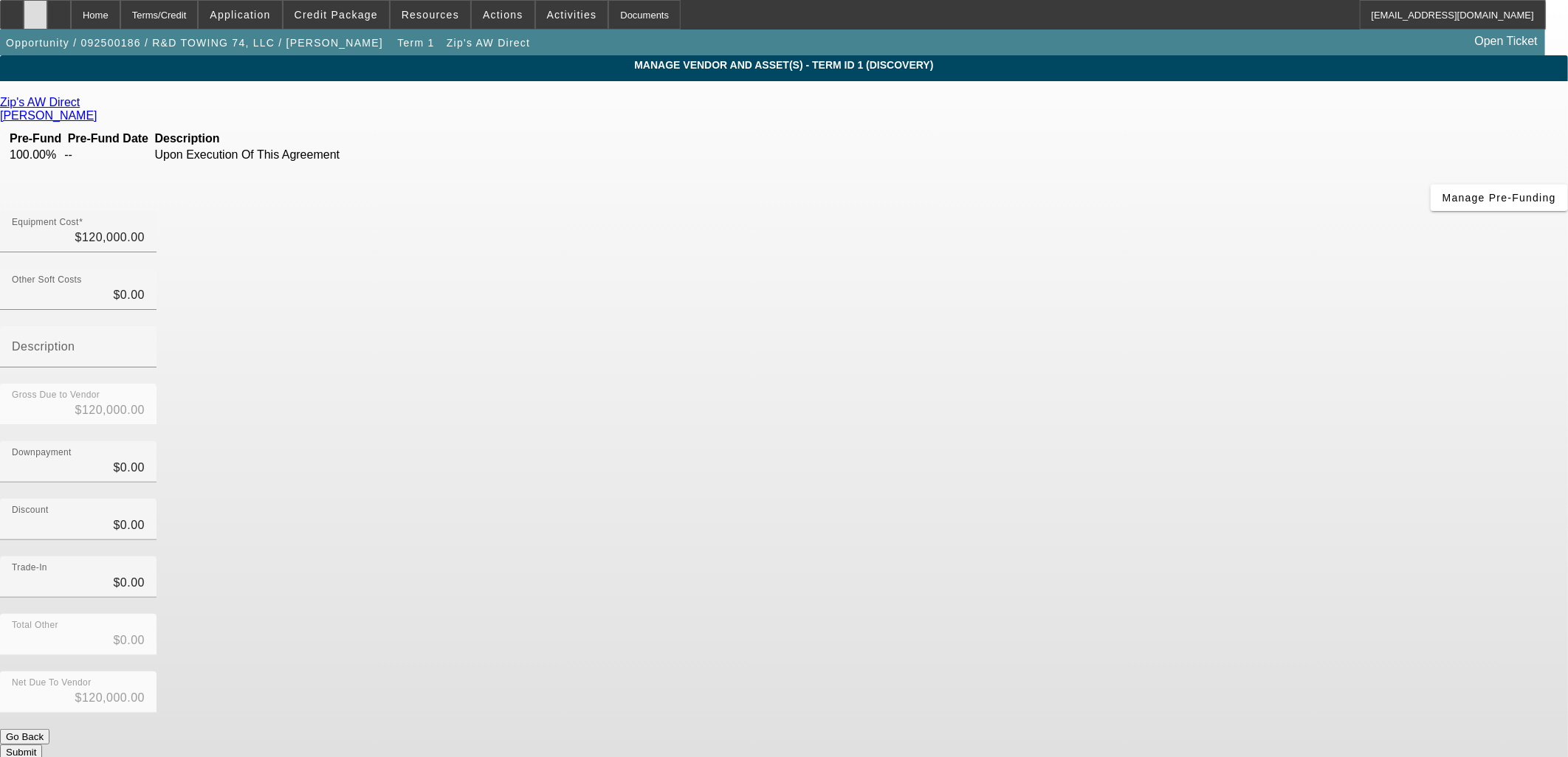
click at [36, 9] on icon at bounding box center [36, 9] width 0 height 0
click at [220, 41] on span "Opportunity / 092500186 / R&D TOWING 74, LLC / Hernandez, Raul" at bounding box center [194, 42] width 377 height 12
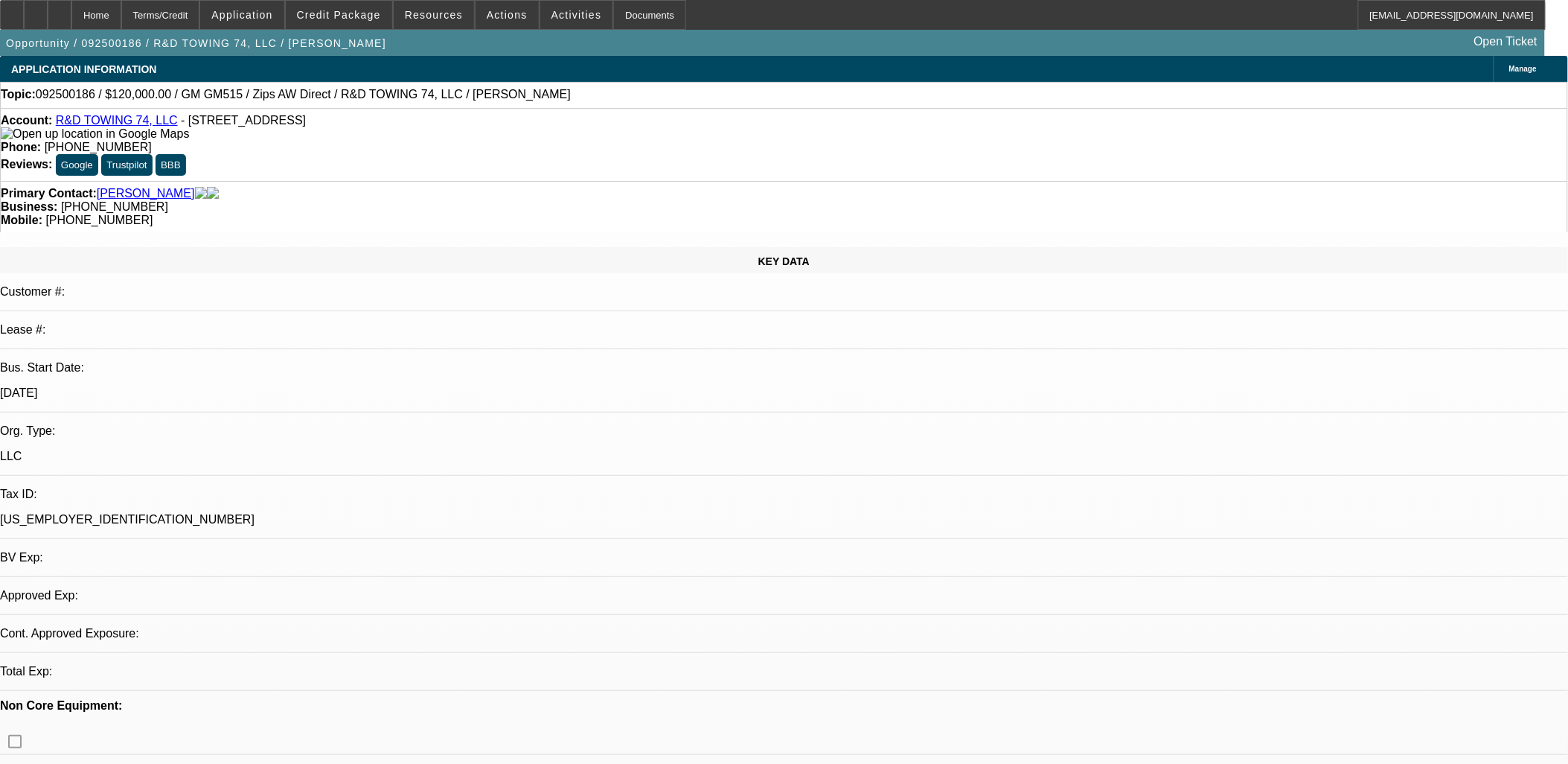
select select "0"
select select "2"
select select "0.1"
select select "4"
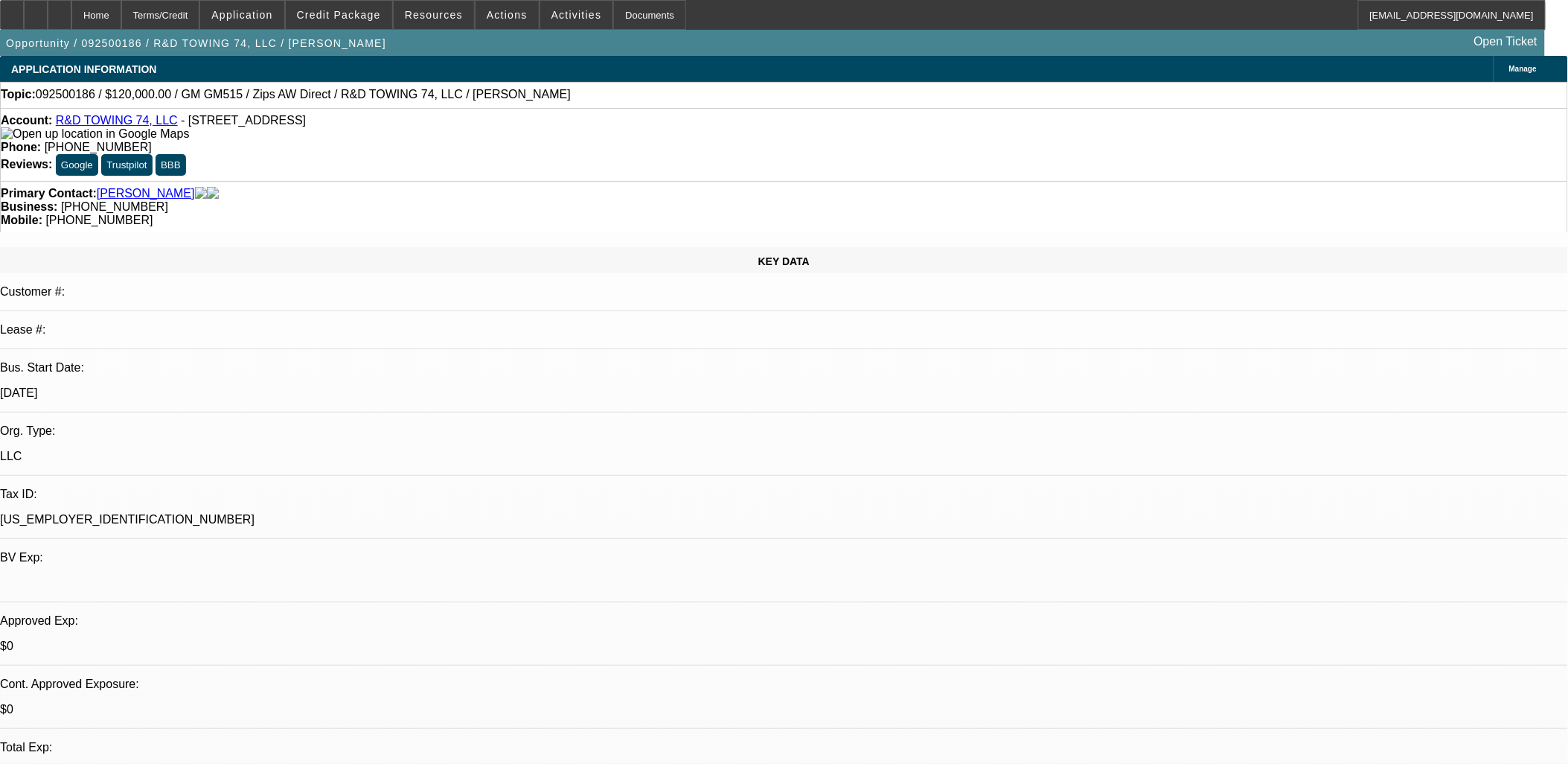
drag, startPoint x: 1145, startPoint y: 190, endPoint x: 1120, endPoint y: 188, distance: 25.1
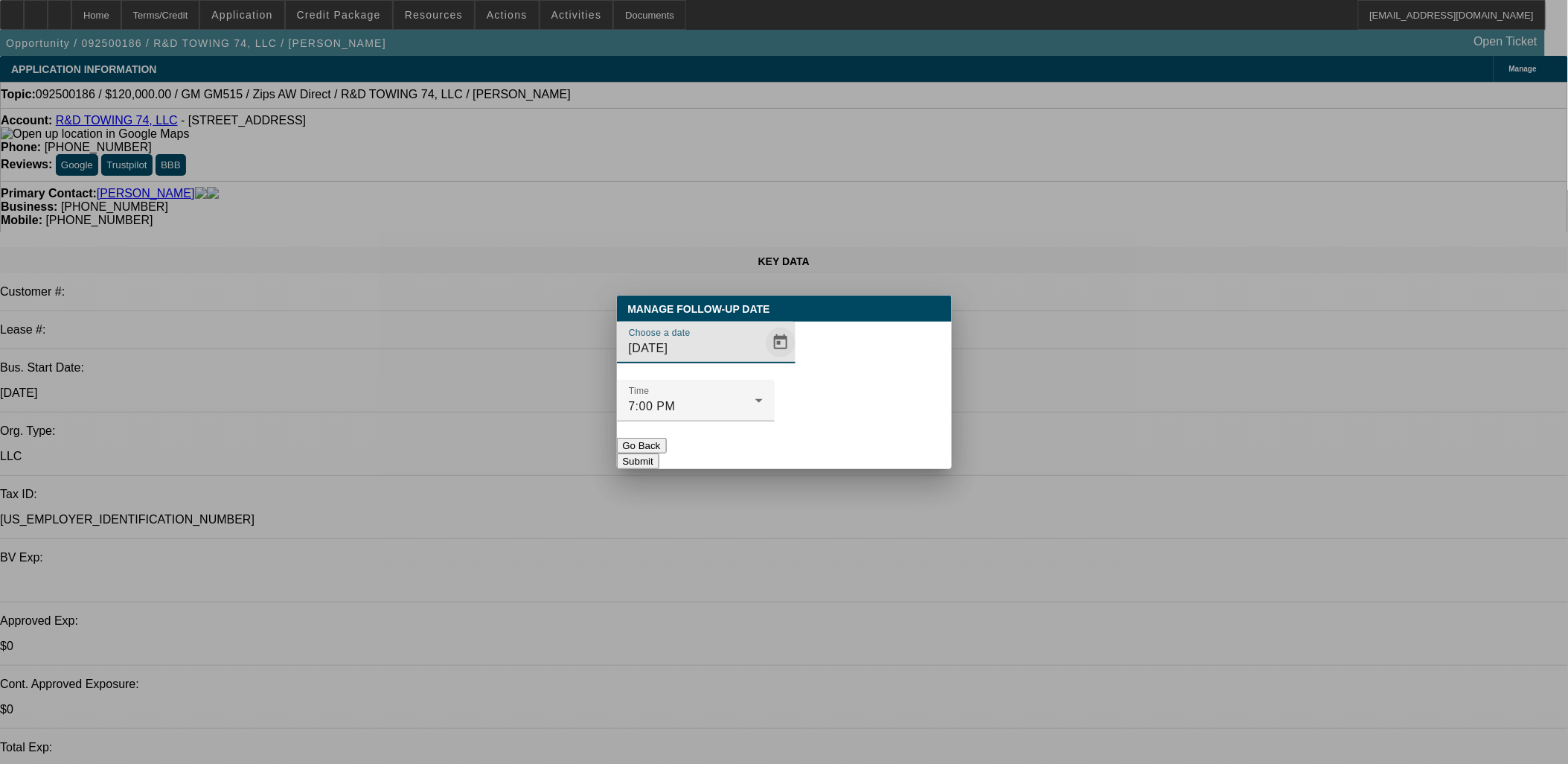
click at [763, 361] on span "Open calendar" at bounding box center [780, 342] width 36 height 36
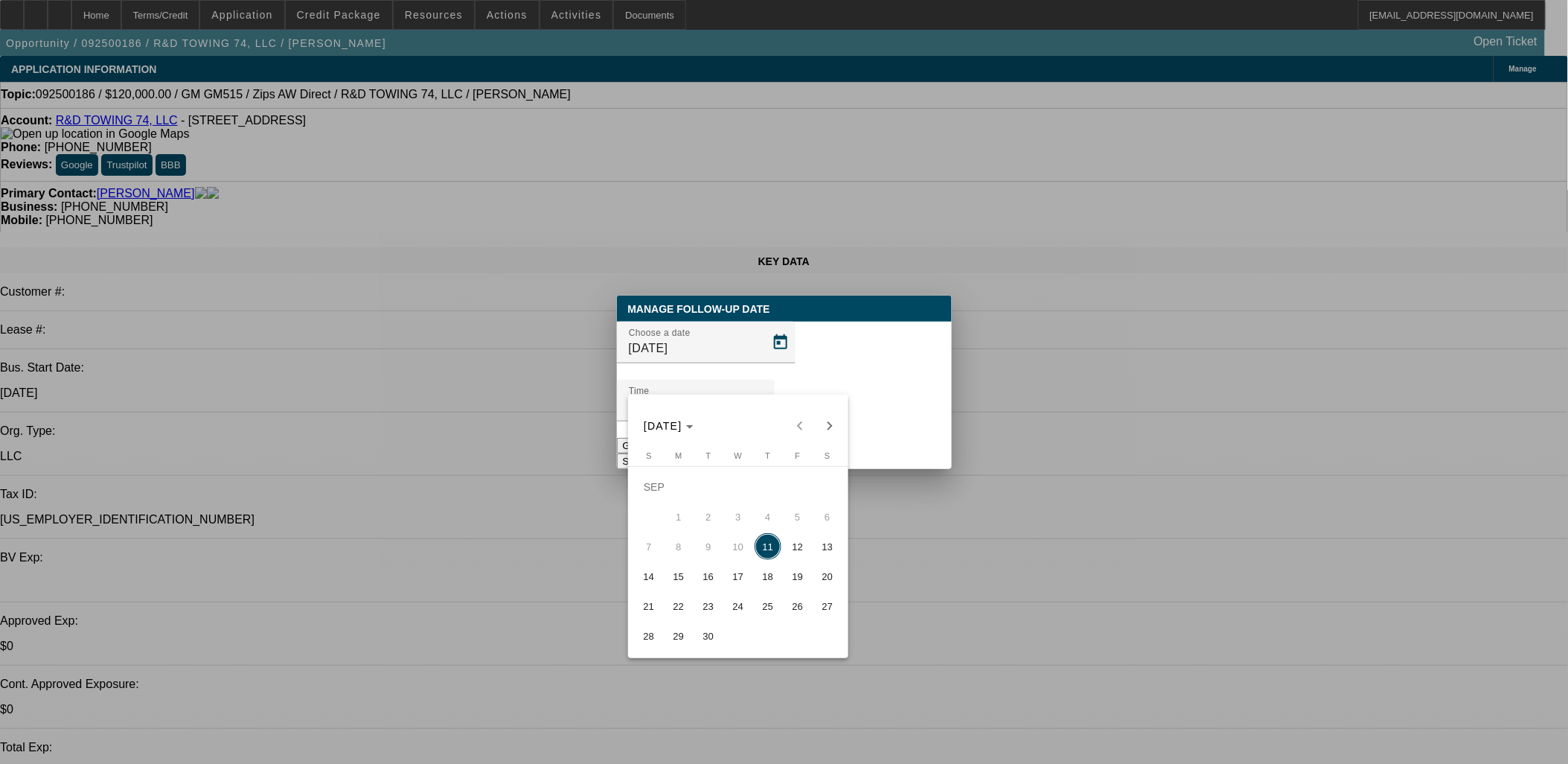
click at [789, 554] on span "12" at bounding box center [797, 546] width 27 height 27
type input "9/12/2025"
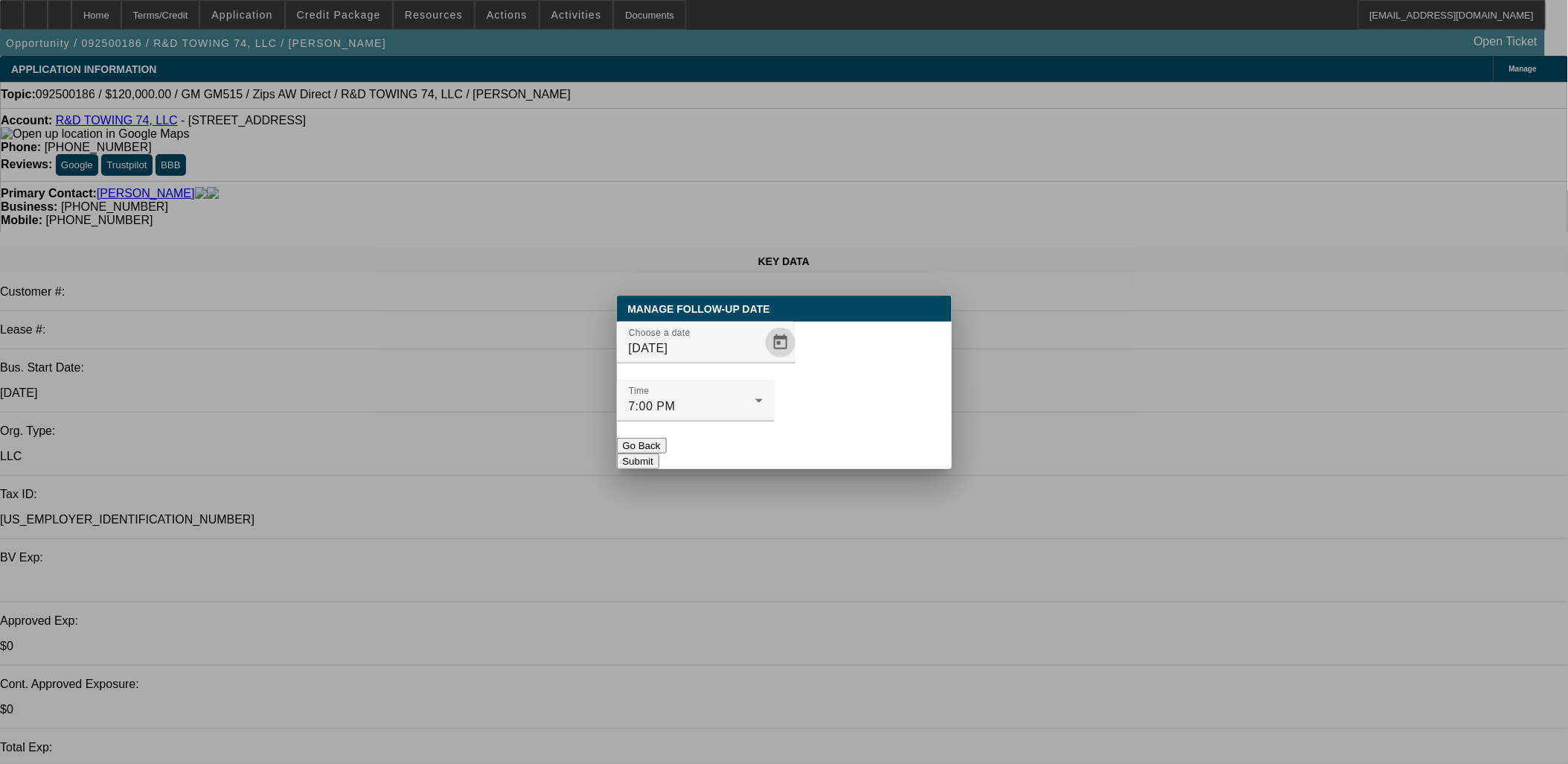
click at [659, 453] on button "Submit" at bounding box center [638, 460] width 42 height 16
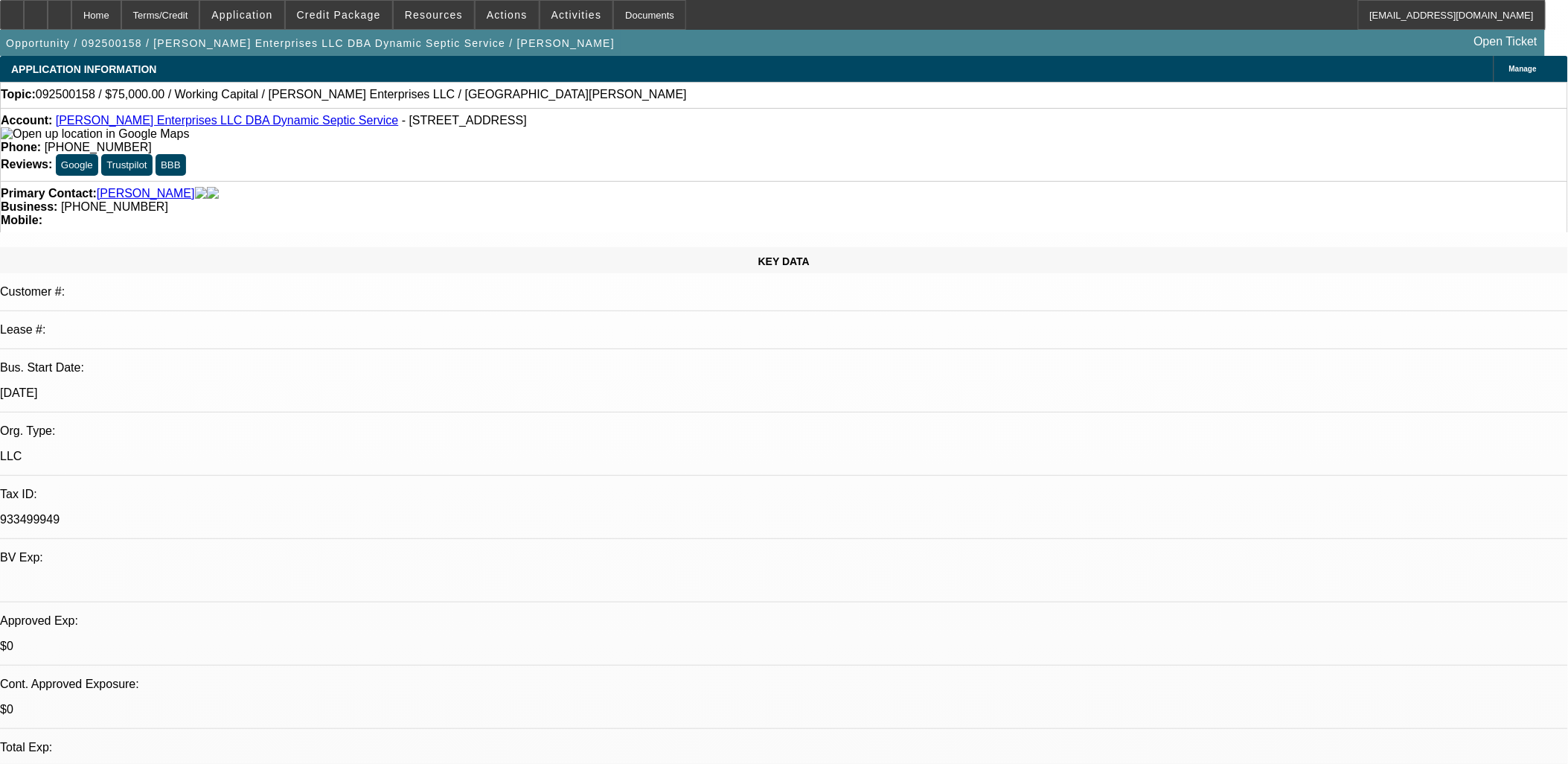
select select "0"
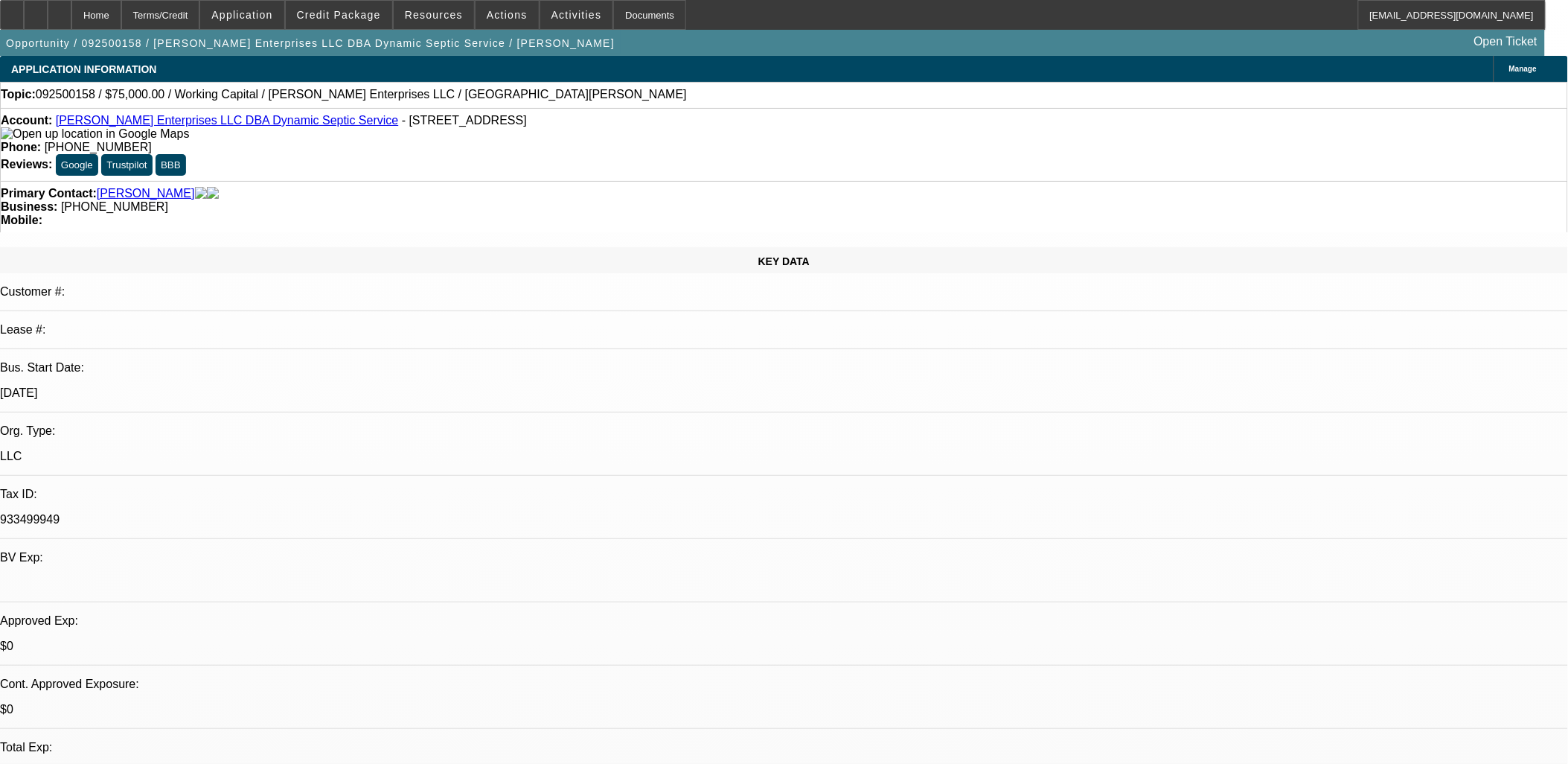
select select "0"
select select "1"
select select "2"
select select "6"
select select "1"
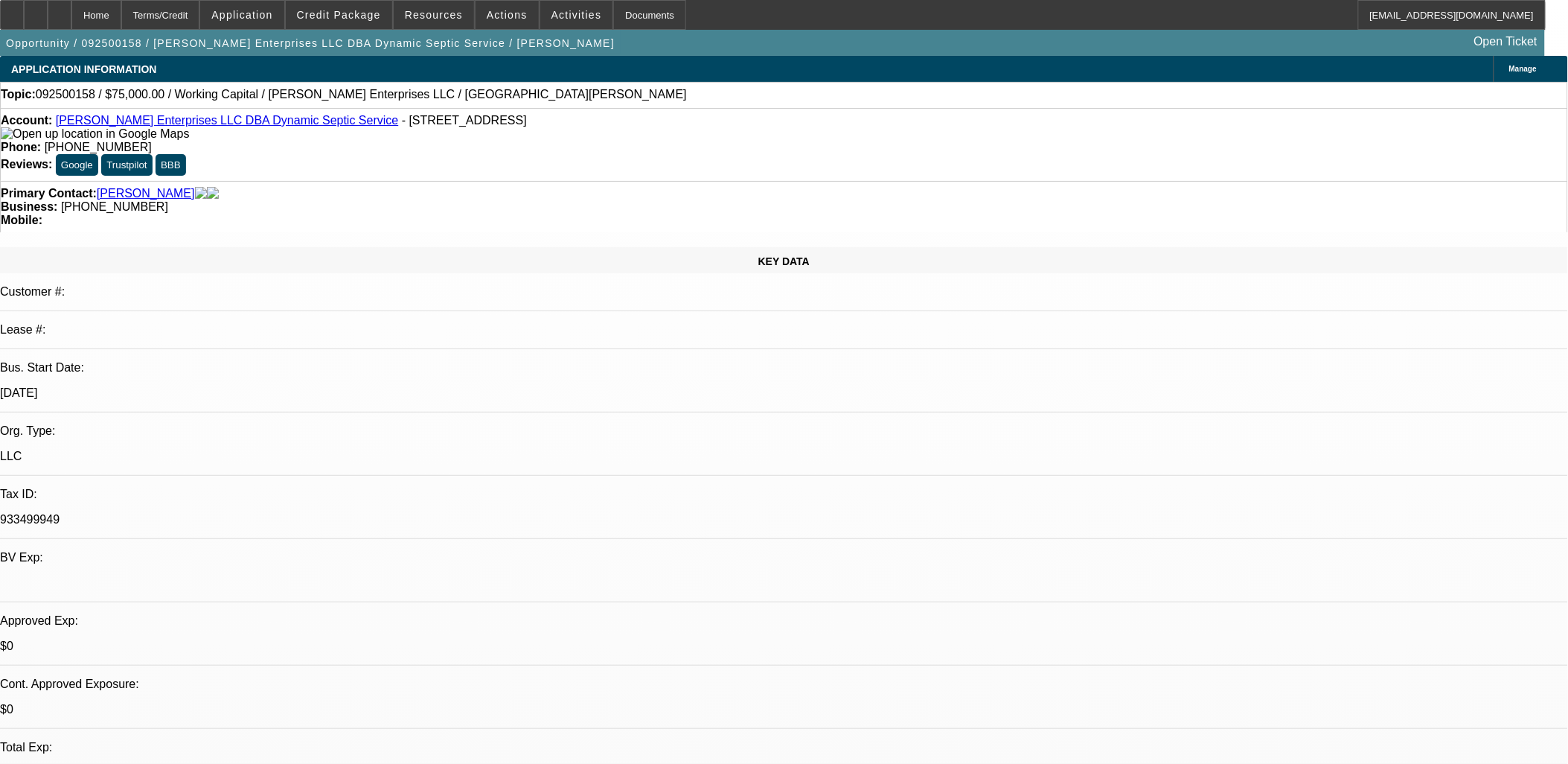
select select "2"
select select "6"
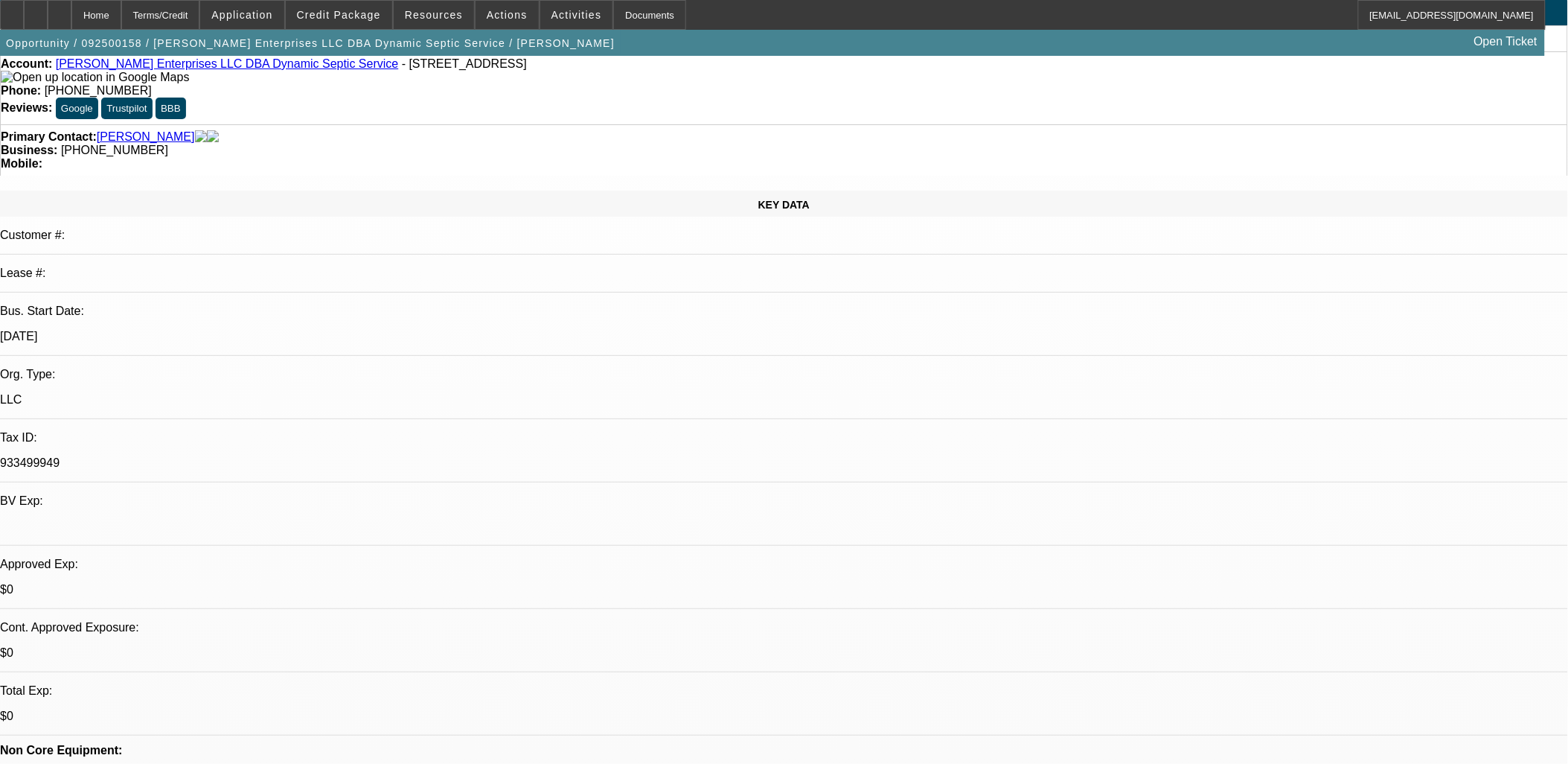
scroll to position [0, 0]
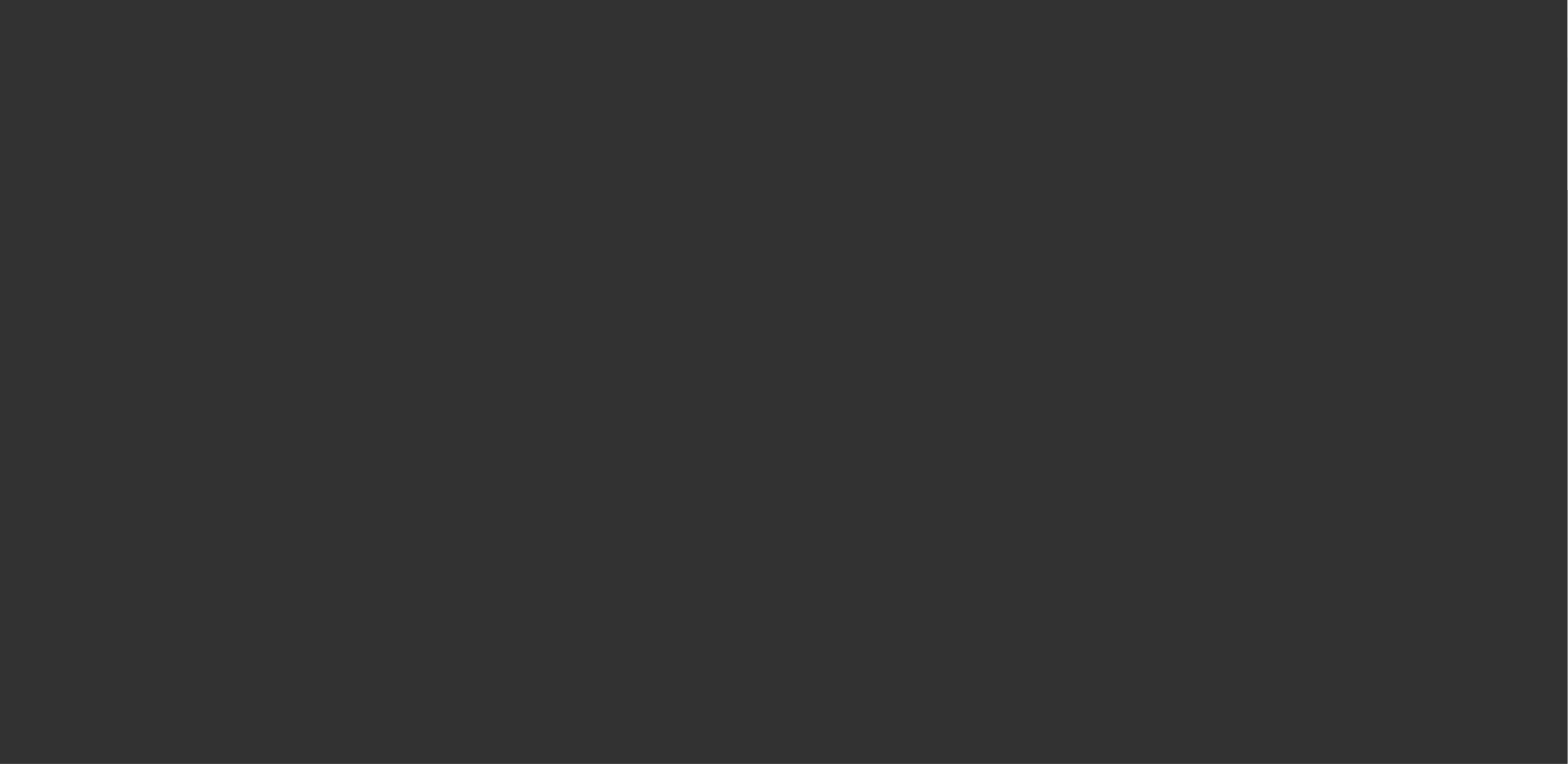
drag, startPoint x: 732, startPoint y: 399, endPoint x: 740, endPoint y: 389, distance: 12.8
click at [731, 379] on div at bounding box center [707, 372] width 179 height 17
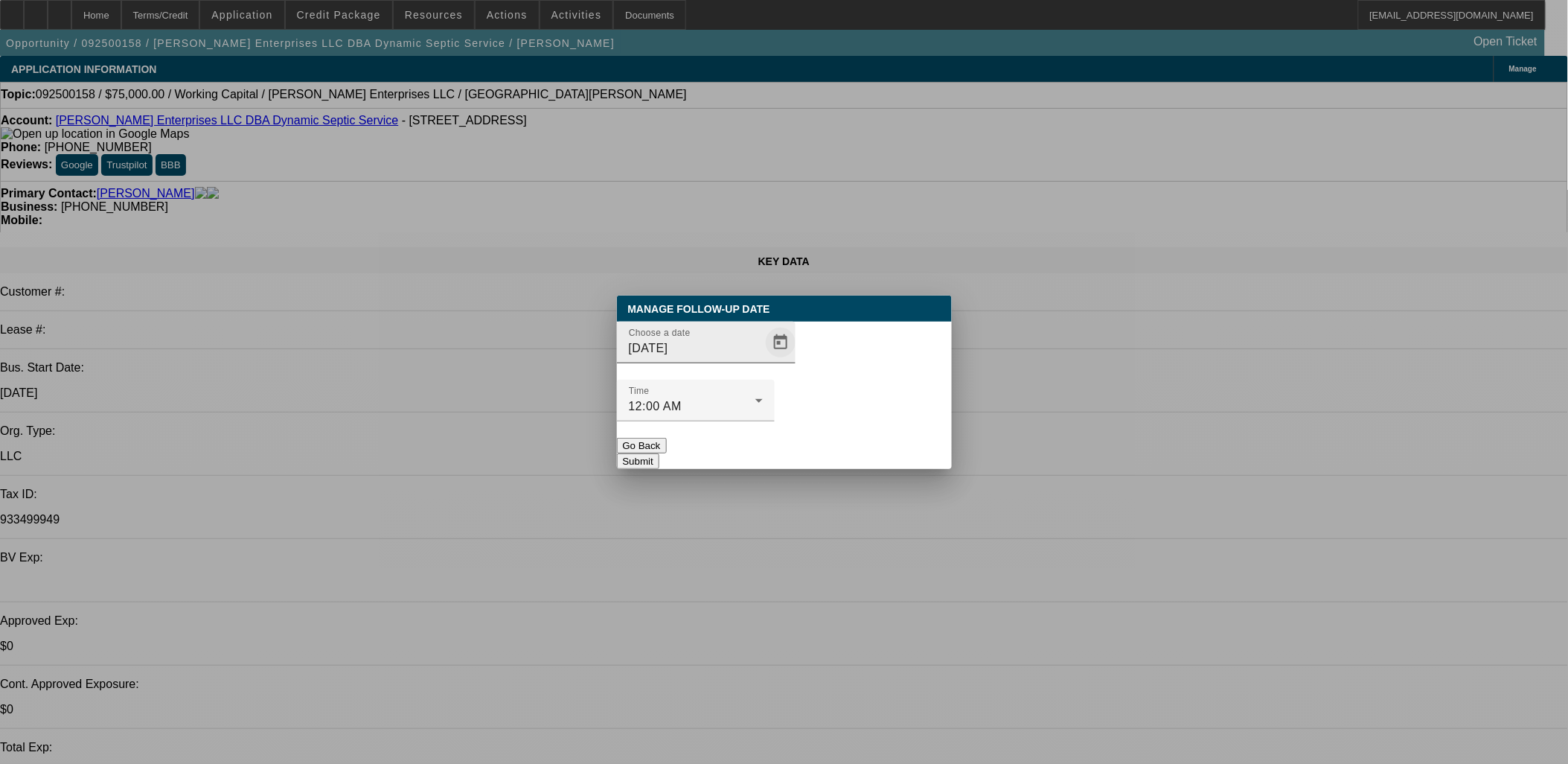
click at [763, 361] on span "Open calendar" at bounding box center [780, 342] width 36 height 36
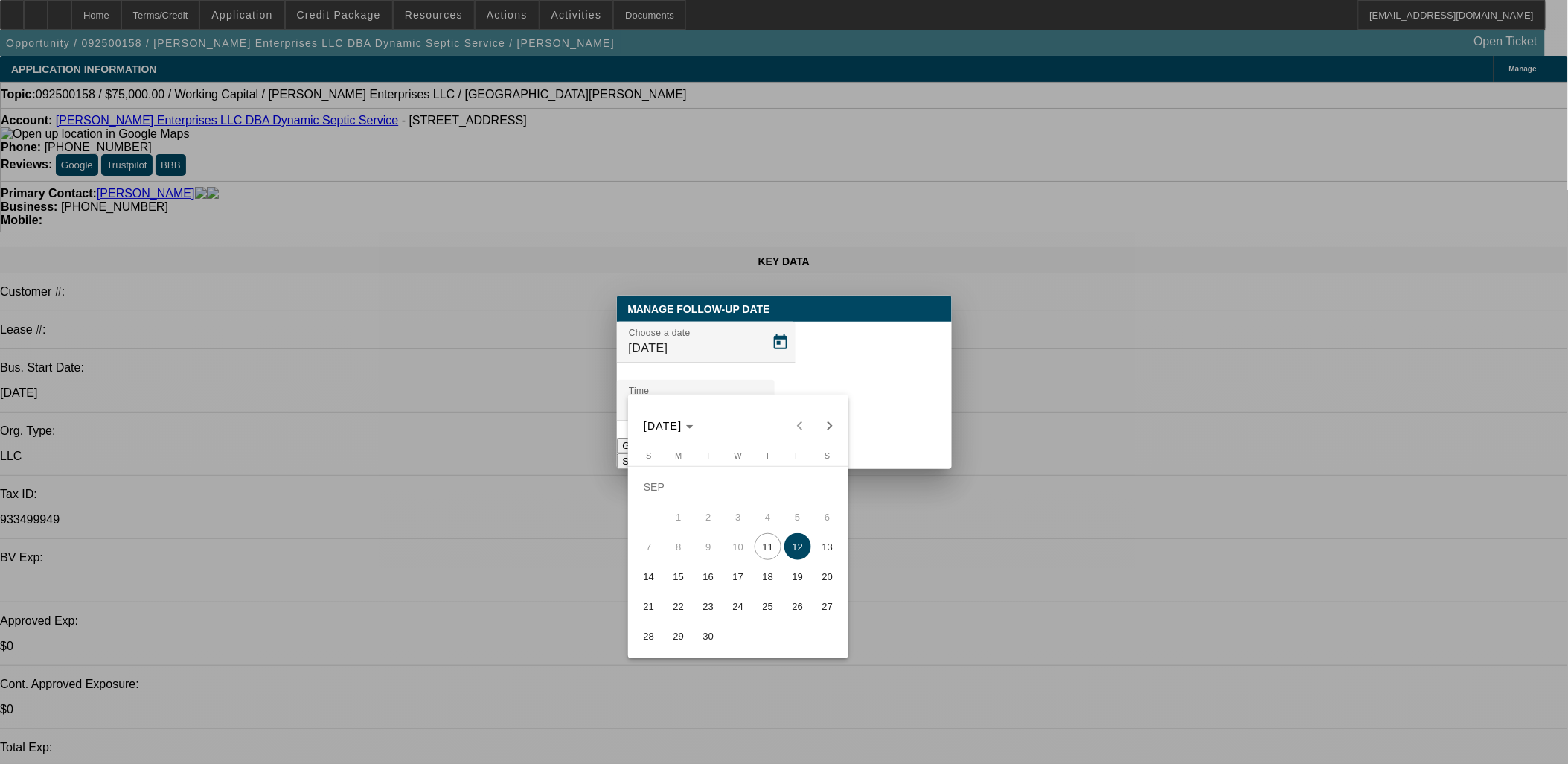
click at [742, 577] on span "17" at bounding box center [738, 576] width 27 height 27
type input "[DATE]"
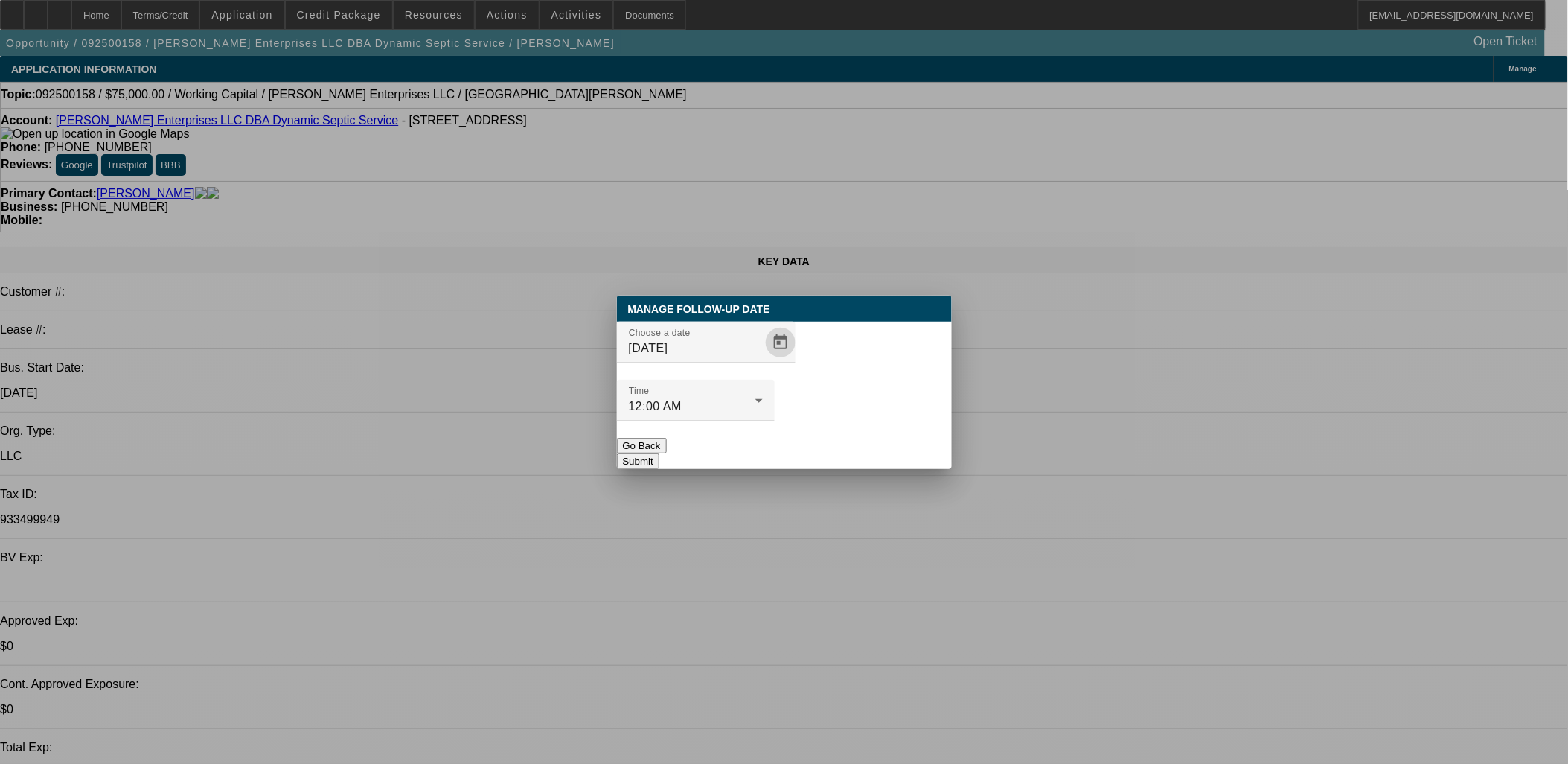
click at [659, 453] on button "Submit" at bounding box center [638, 460] width 42 height 16
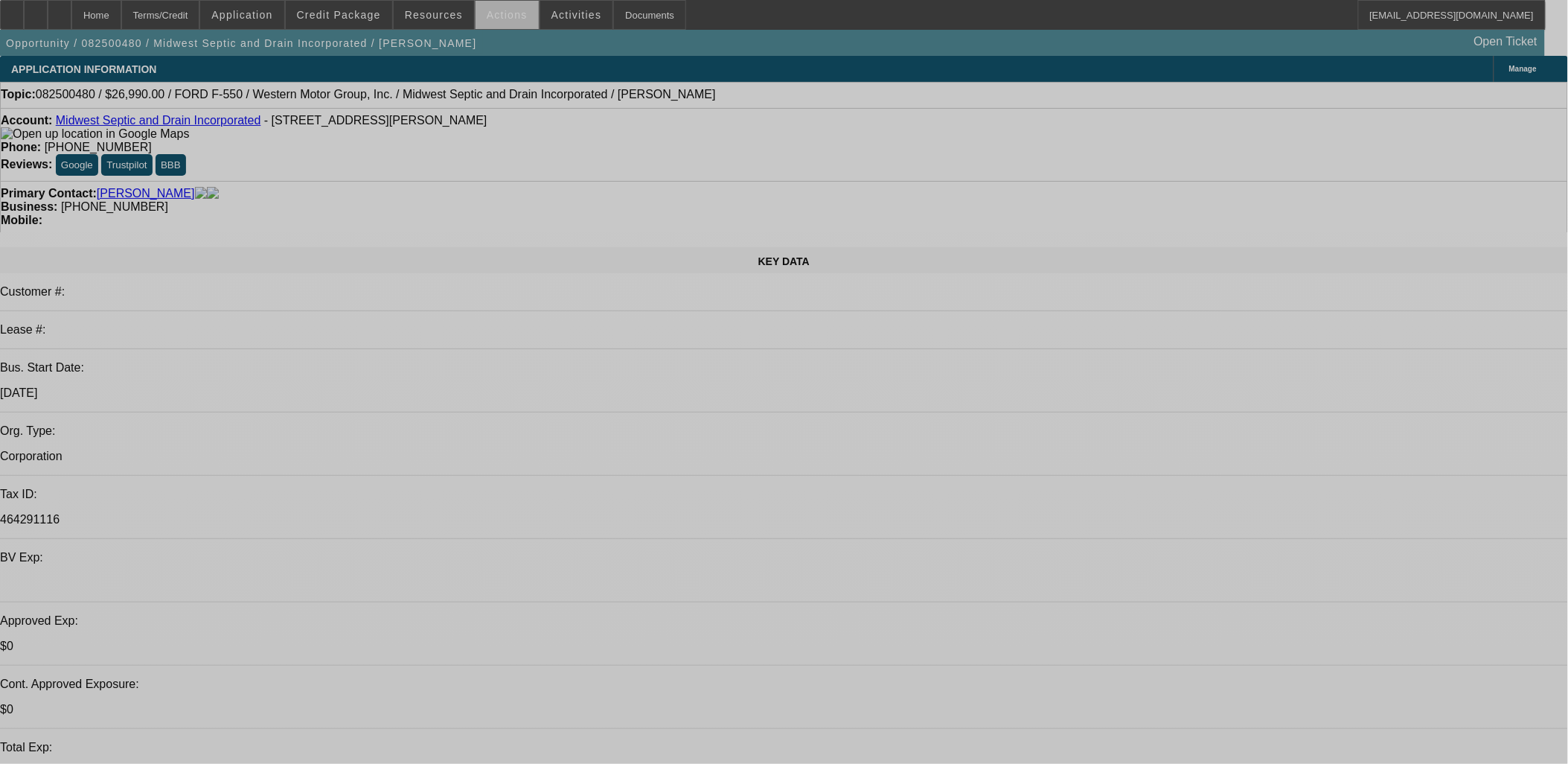
select select "0"
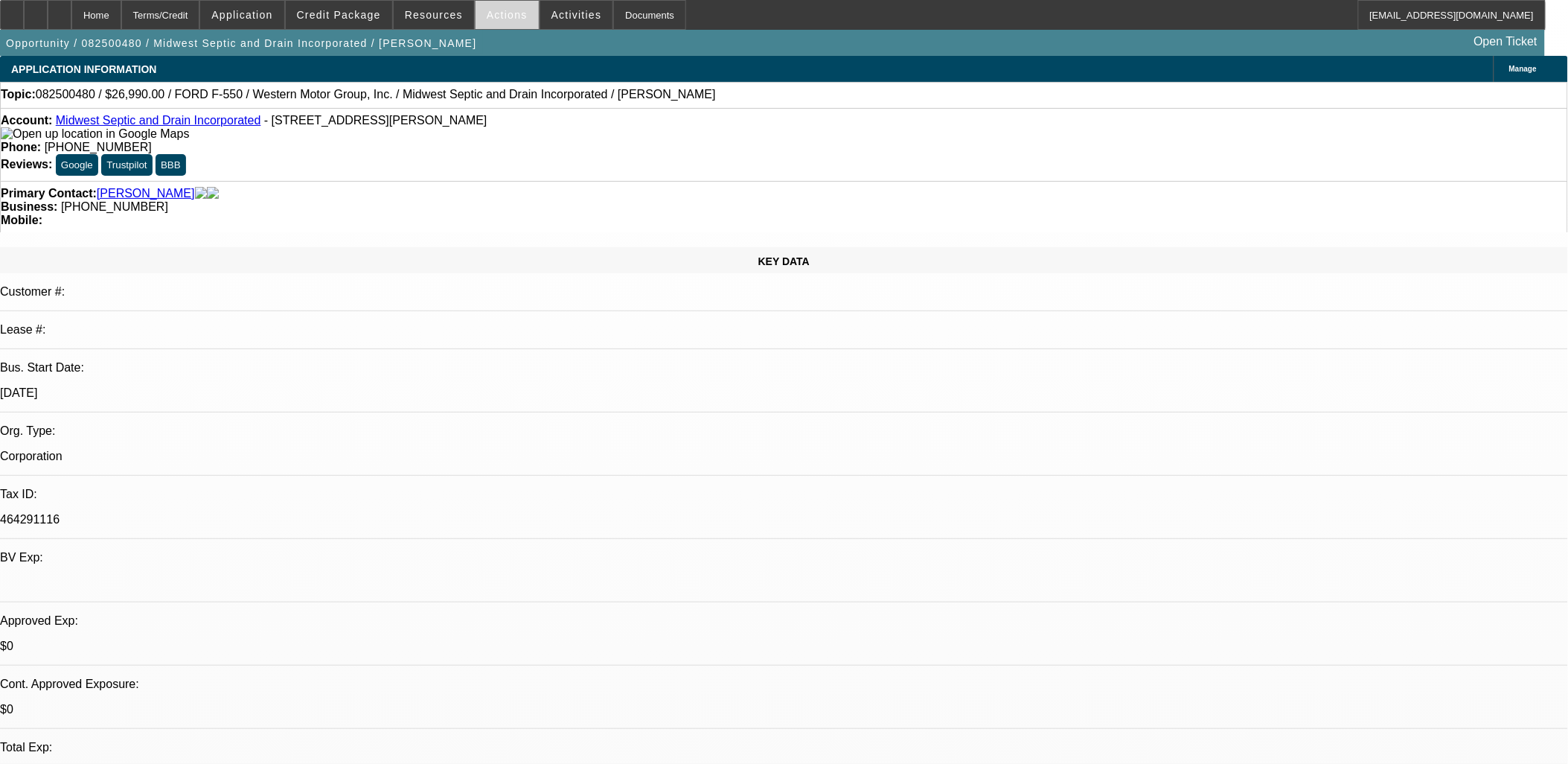
select select "0"
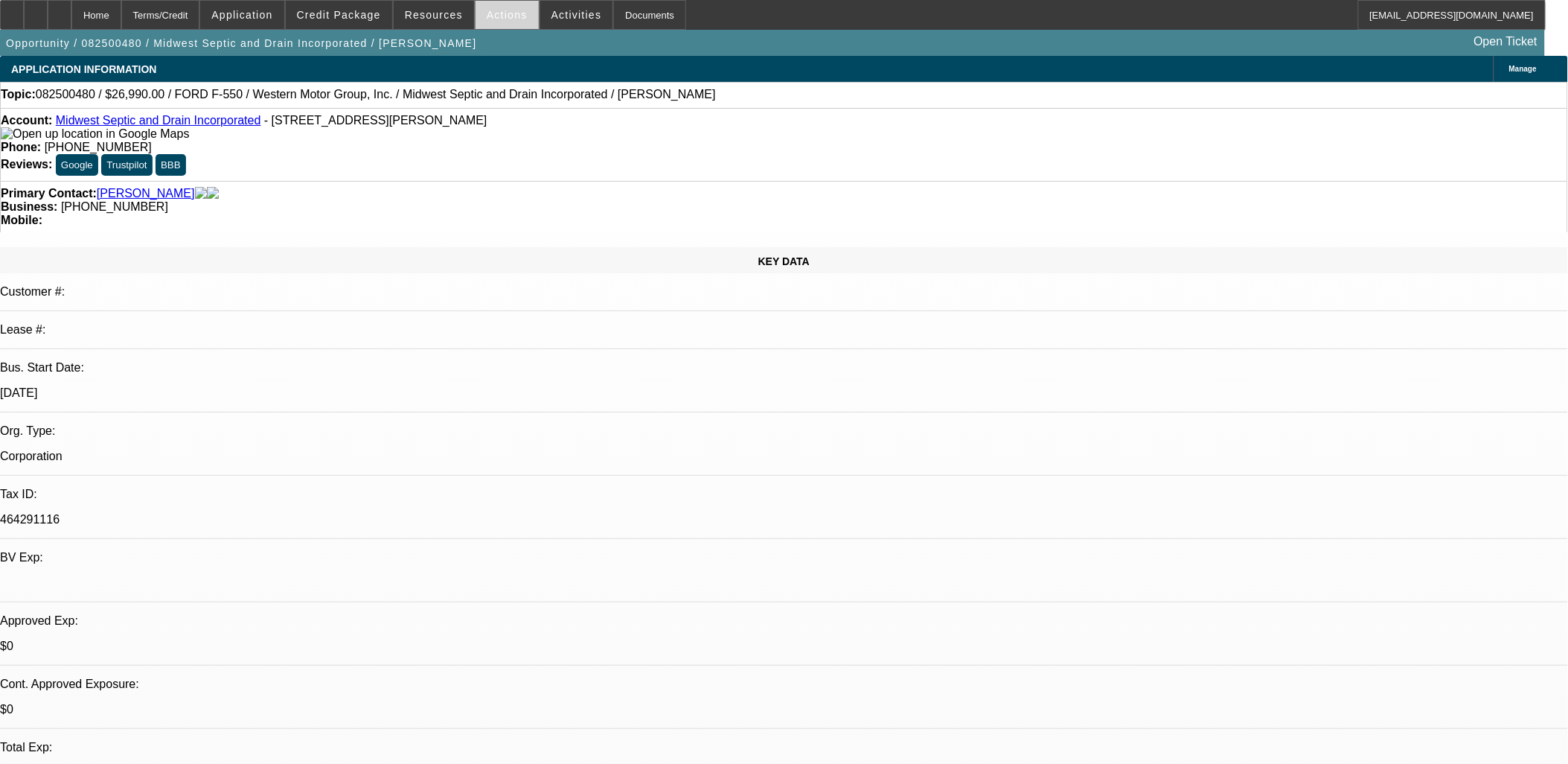
select select "0"
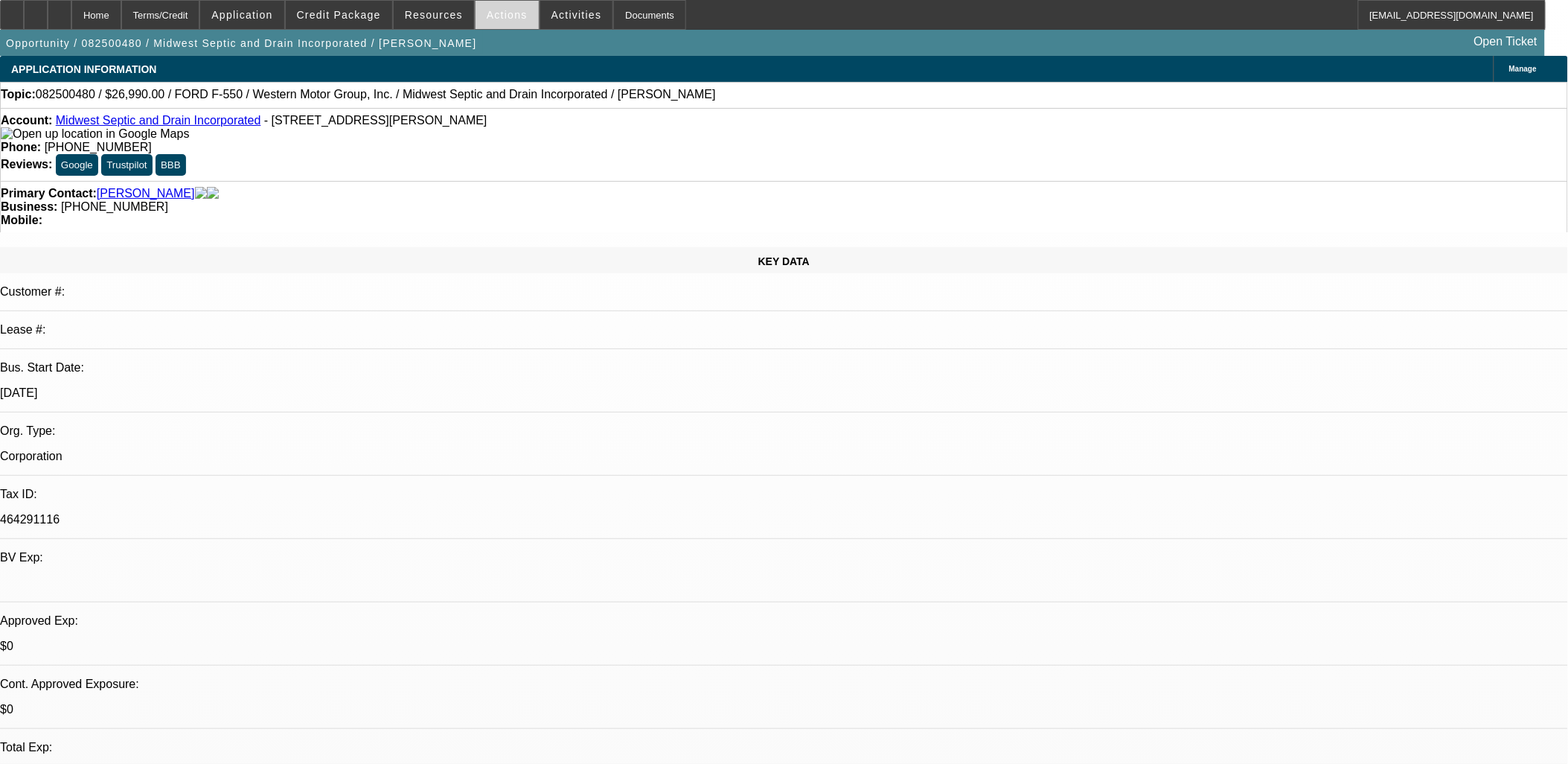
select select "0"
select select "1"
select select "6"
select select "1"
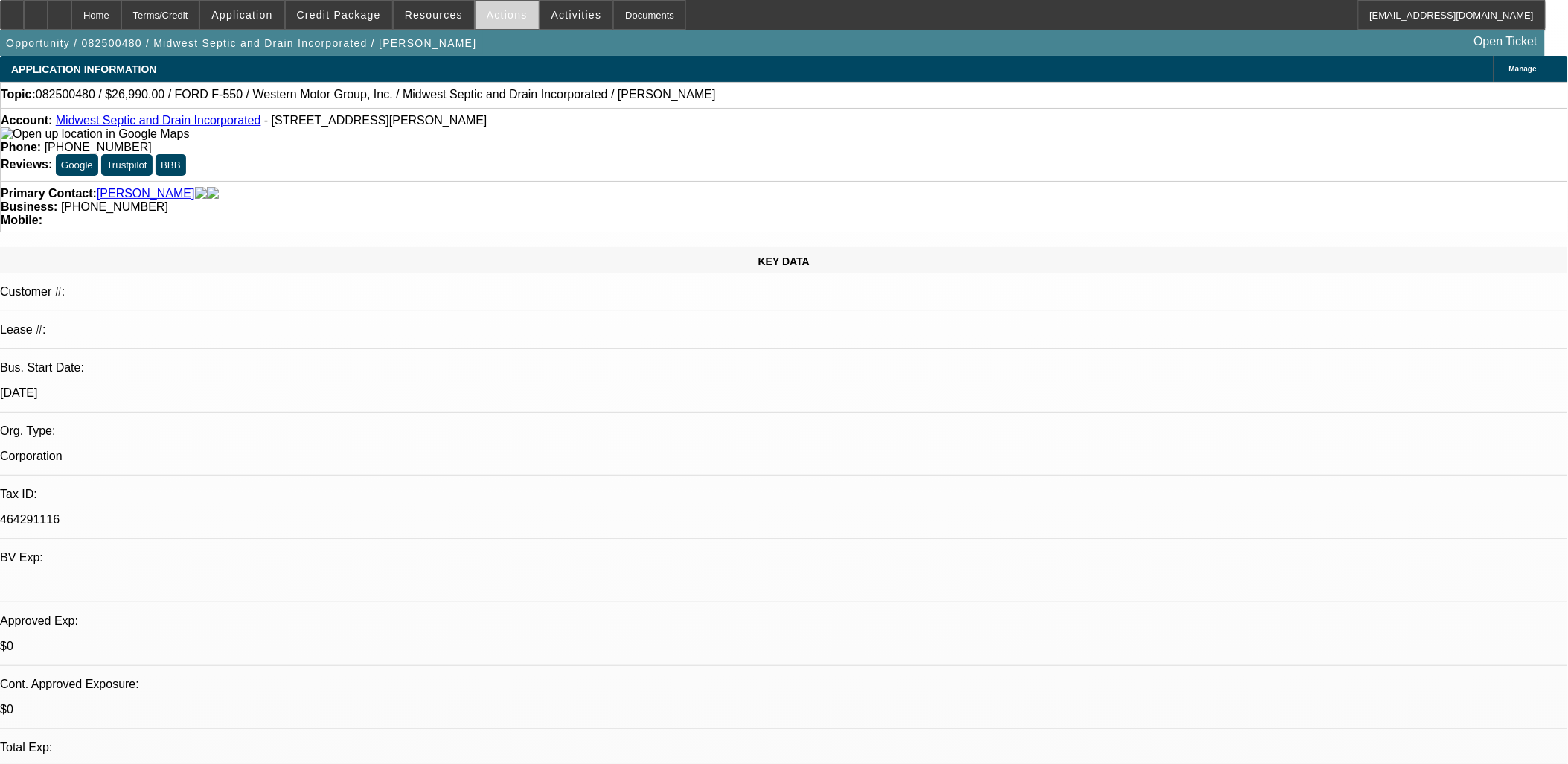
select select "1"
select select "6"
select select "1"
select select "6"
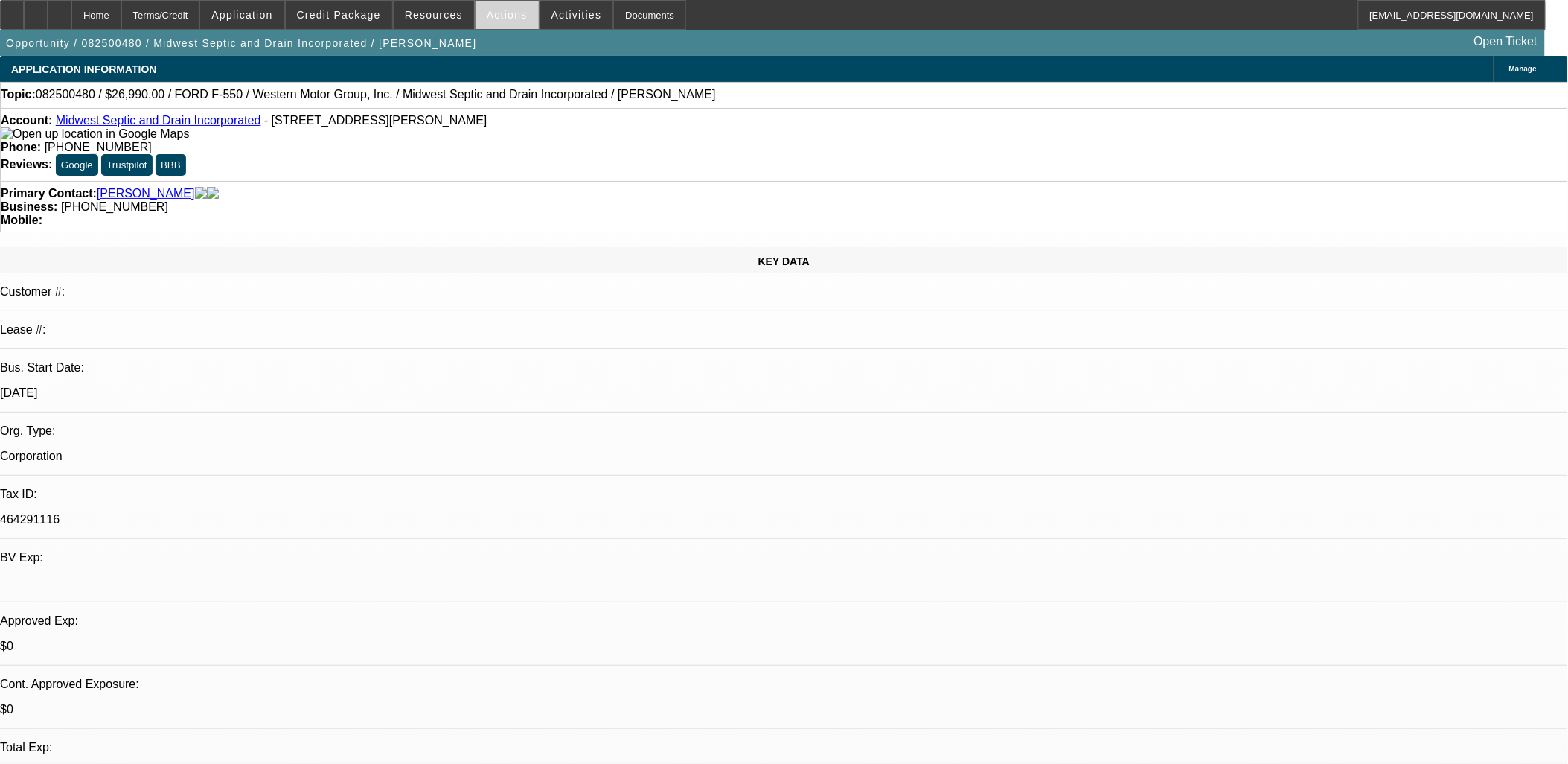
select select "1"
select select "6"
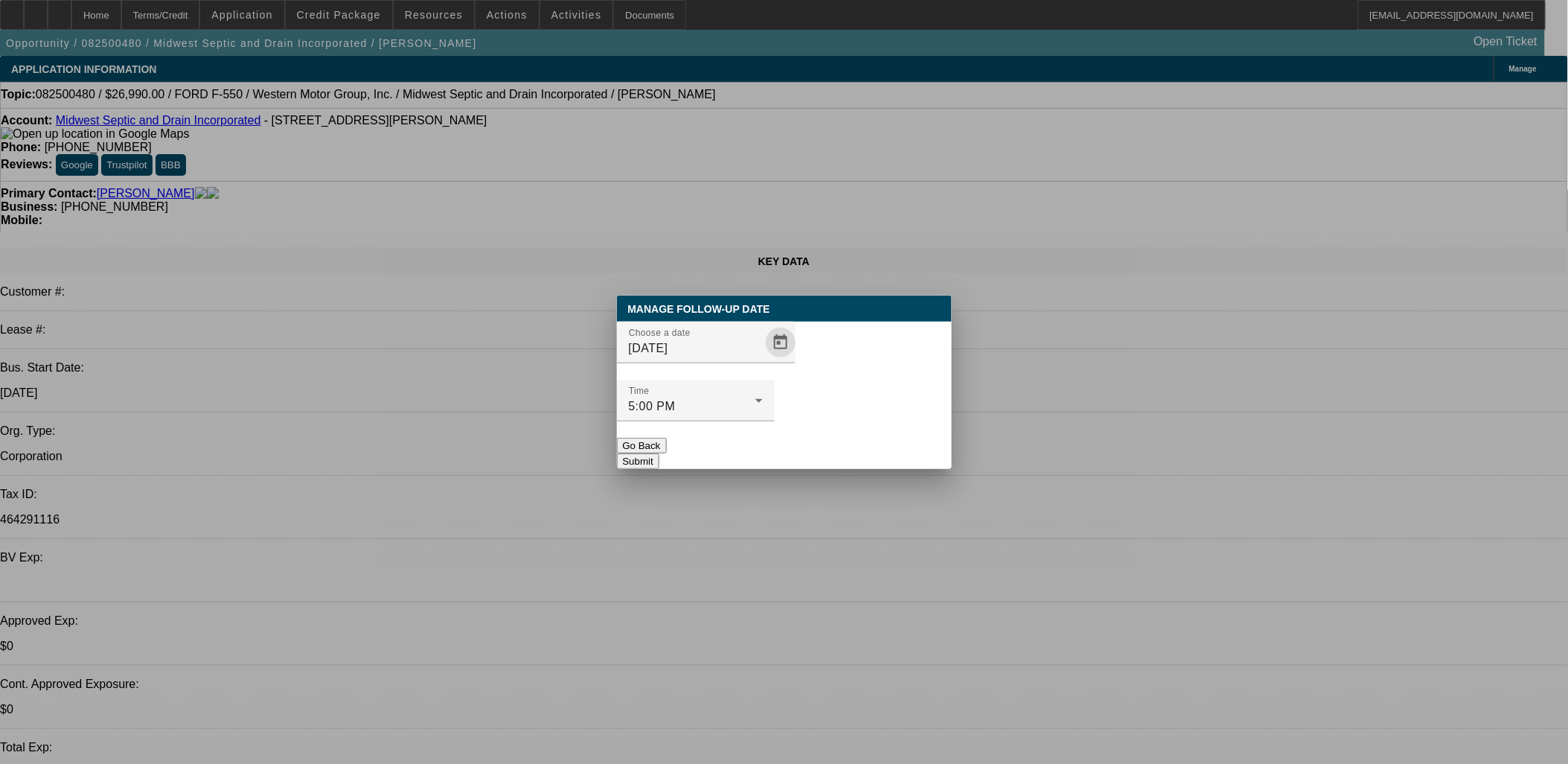
click at [763, 361] on span "Open calendar" at bounding box center [780, 342] width 36 height 36
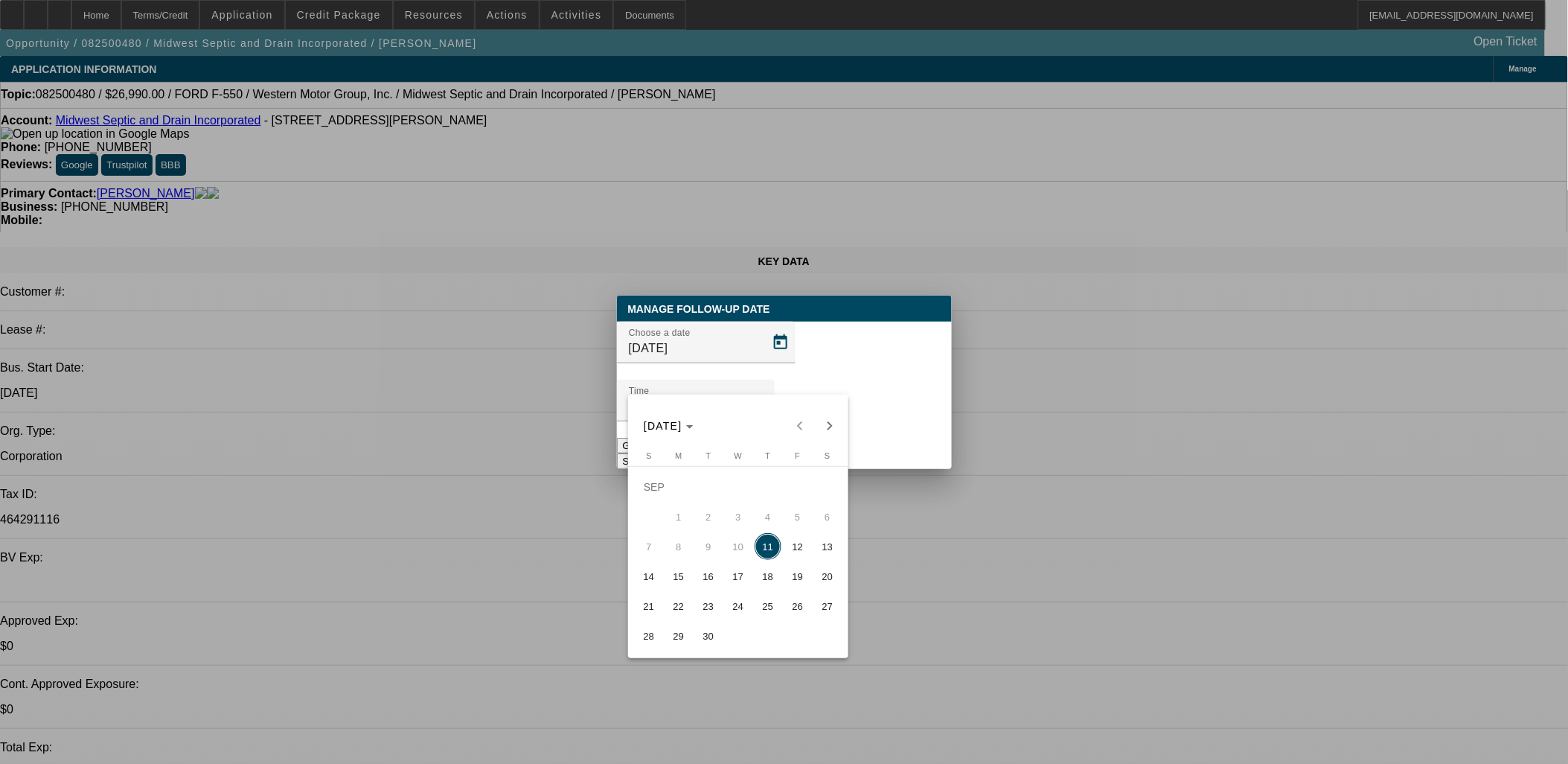
click at [685, 580] on span "15" at bounding box center [678, 576] width 27 height 27
type input "[DATE]"
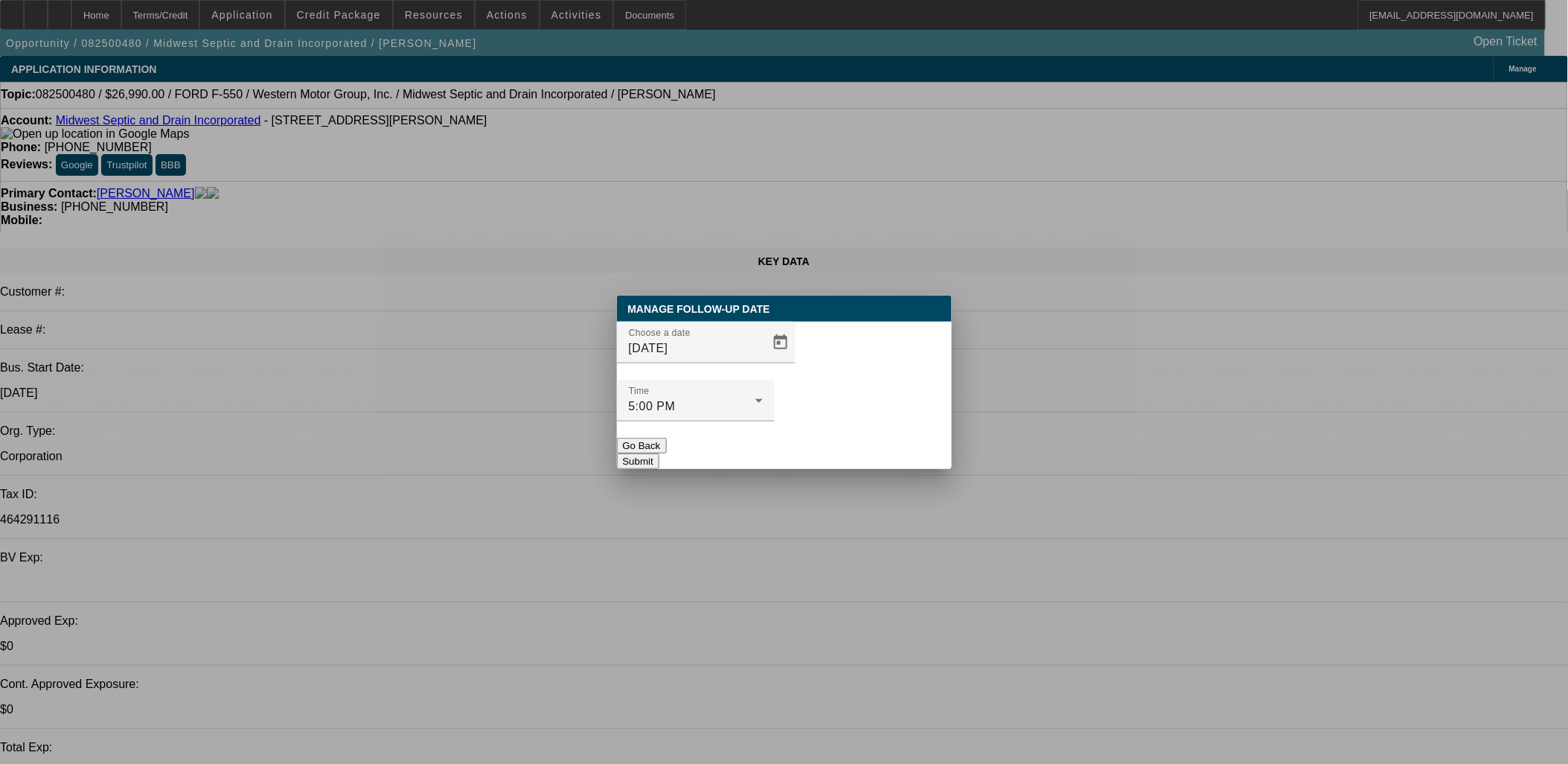
click at [659, 453] on button "Submit" at bounding box center [638, 460] width 42 height 16
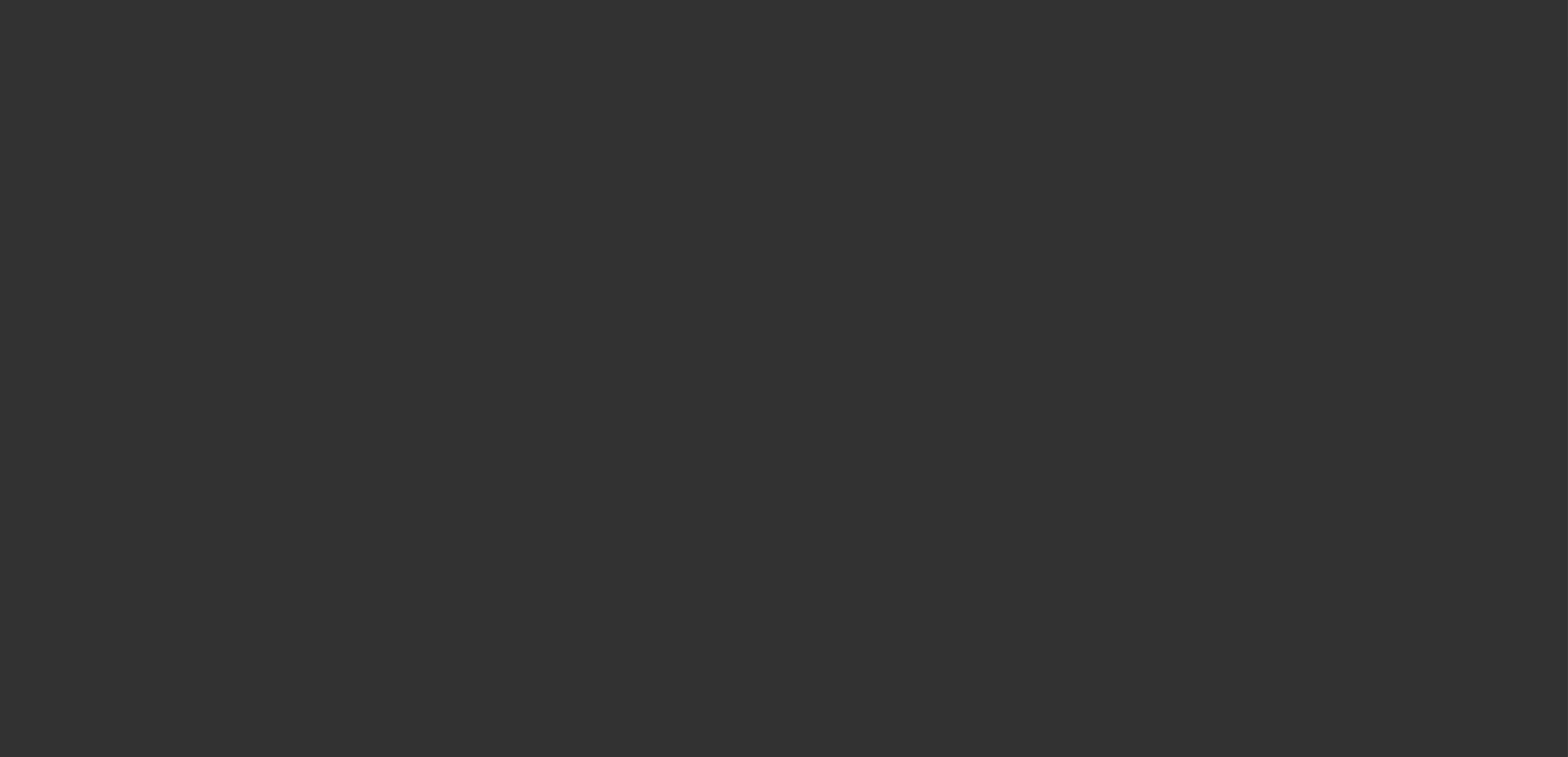
select select "0"
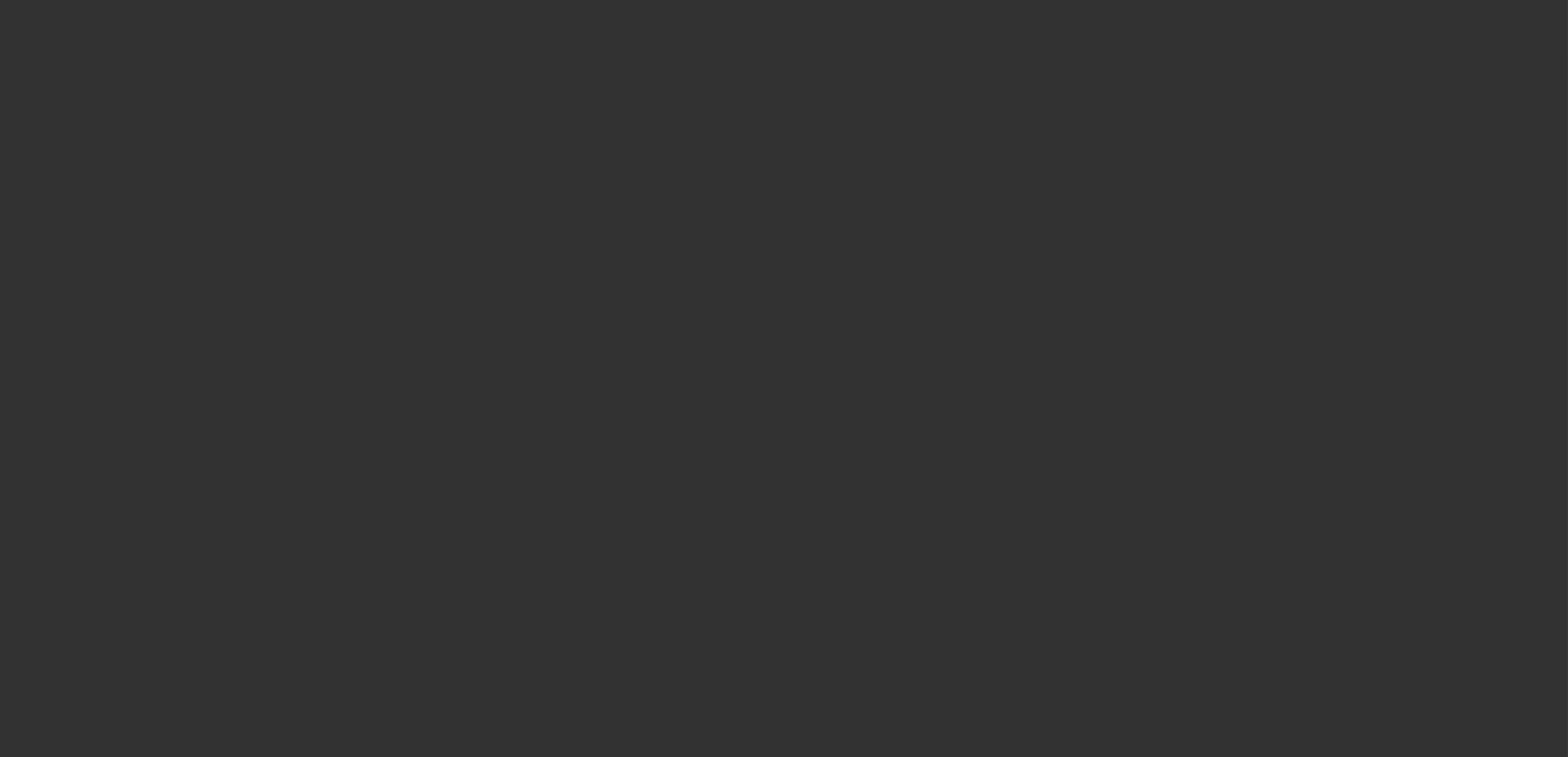
select select "0"
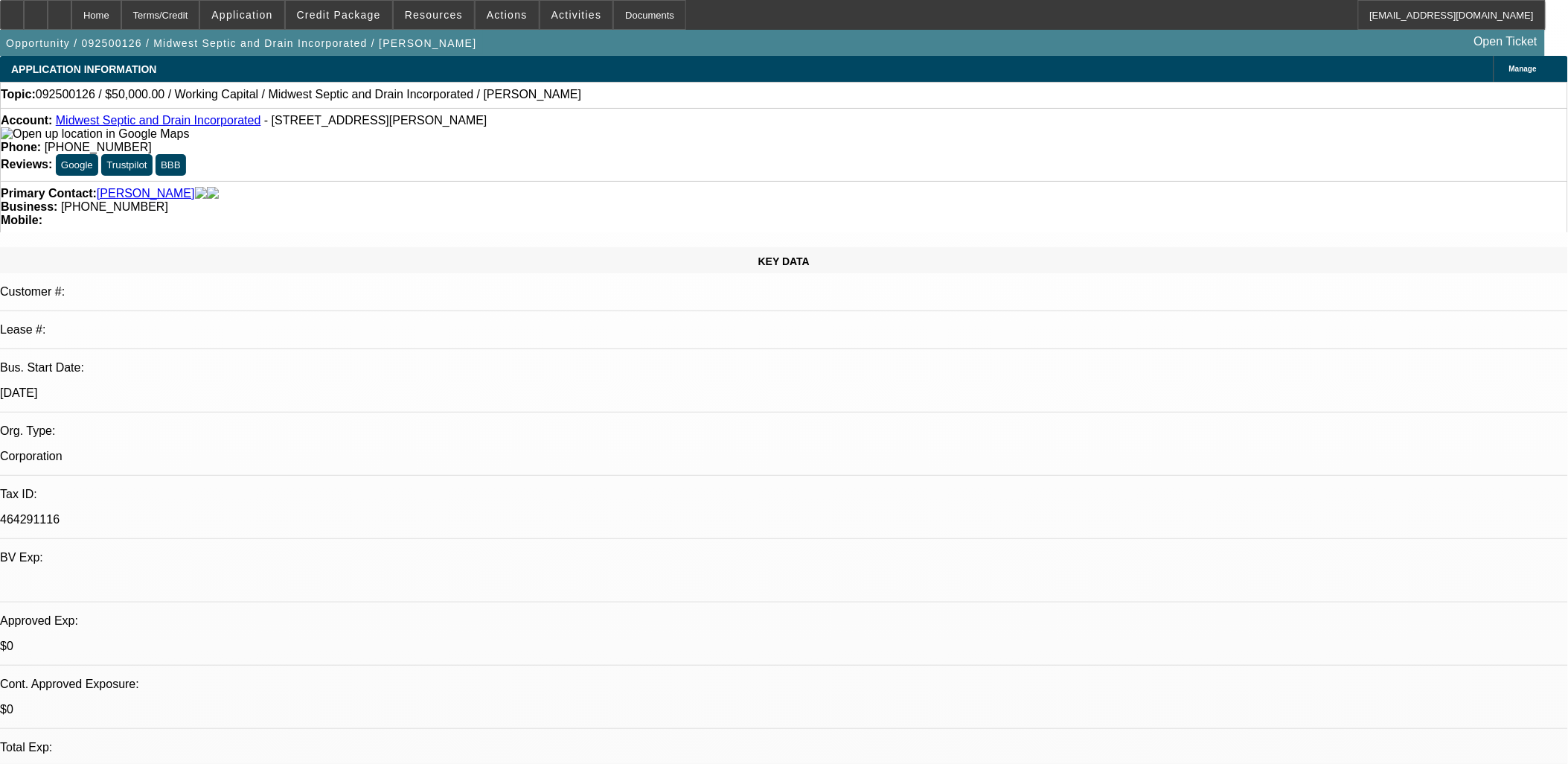
select select "1"
select select "2"
select select "6"
select select "1"
select select "2"
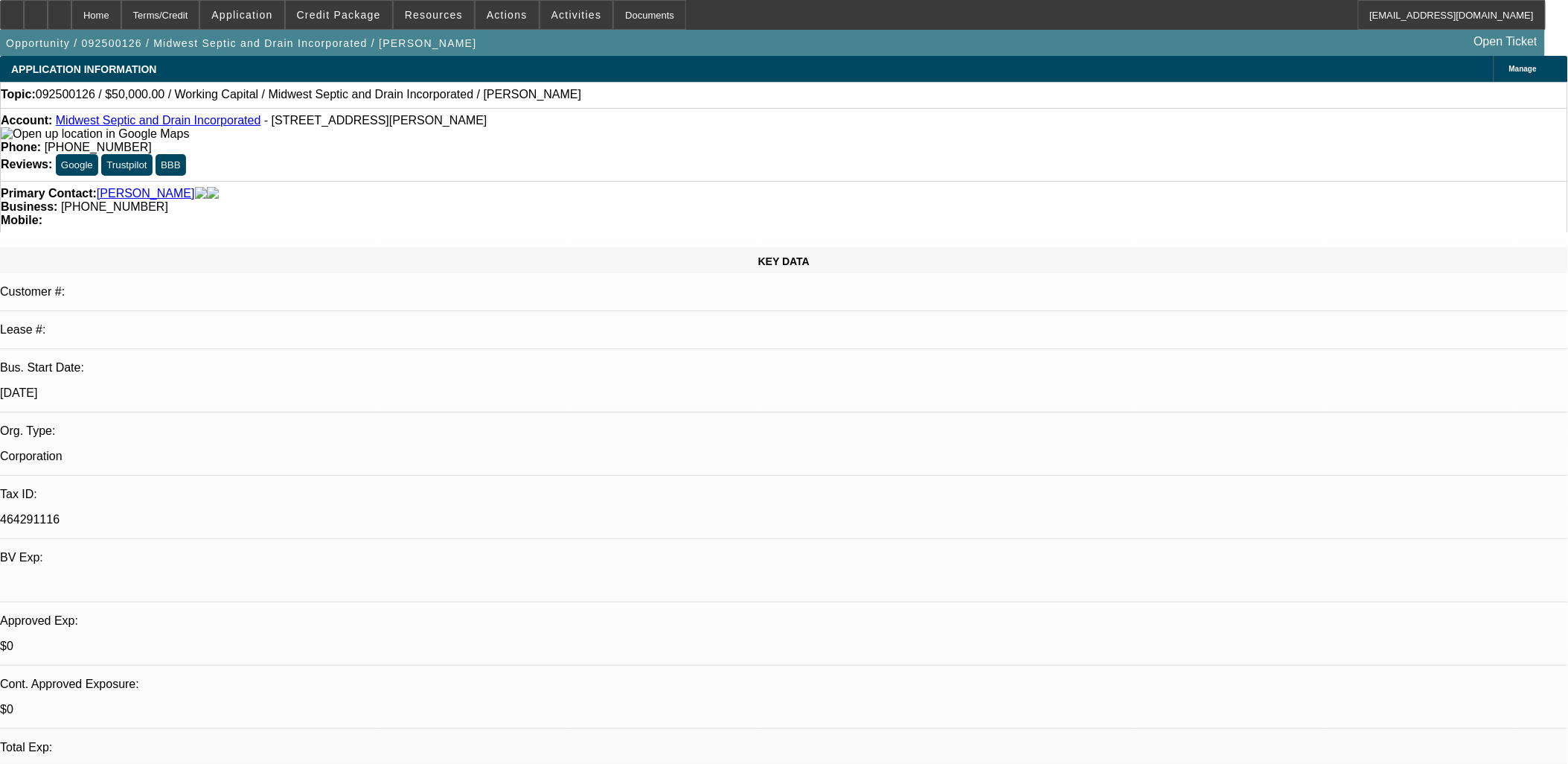
select select "6"
select select "1"
select select "2"
select select "6"
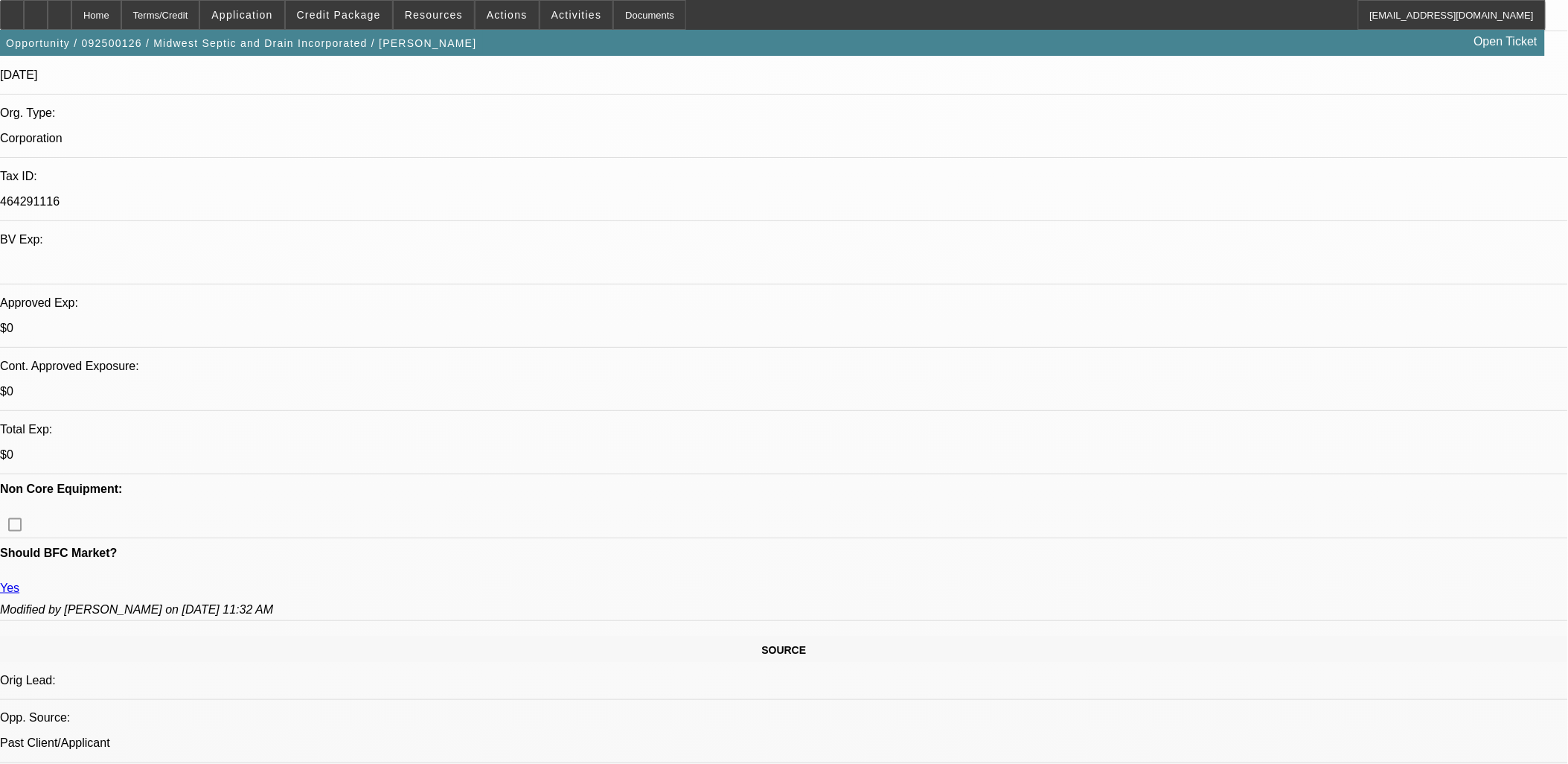
scroll to position [83, 0]
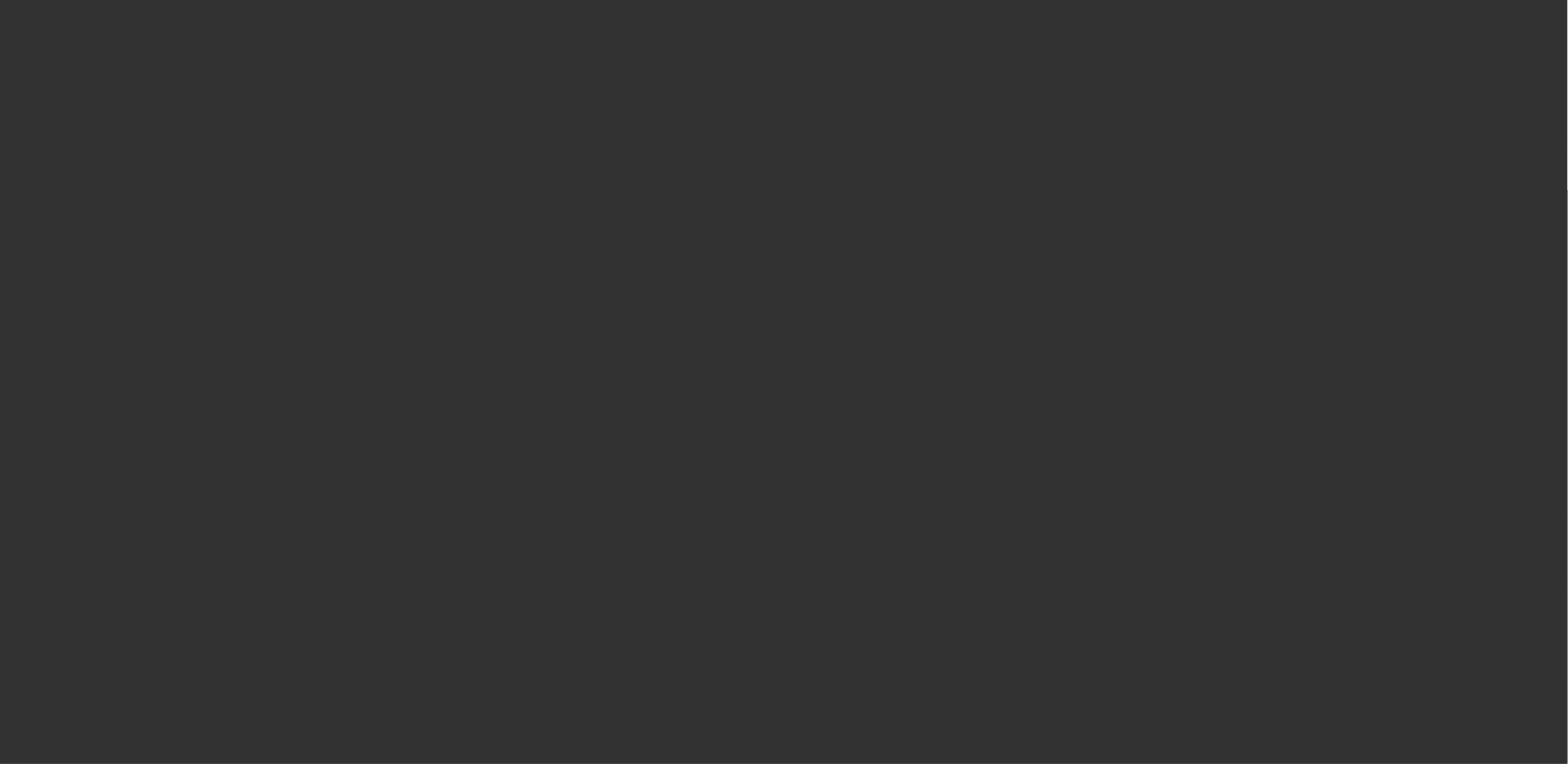
scroll to position [0, 0]
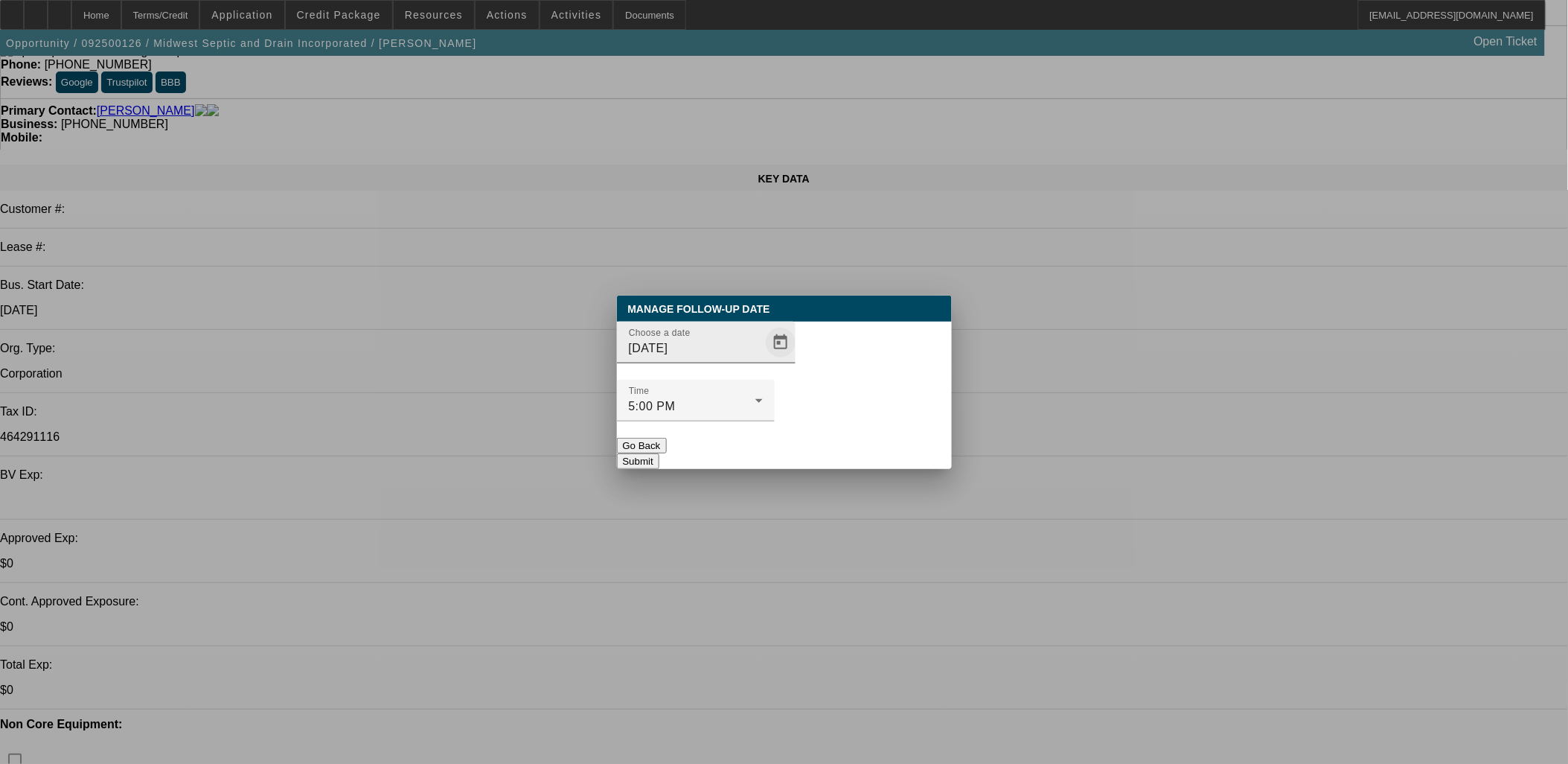
drag, startPoint x: 783, startPoint y: 375, endPoint x: 767, endPoint y: 370, distance: 16.8
click at [772, 370] on div "Choose a date 9/11/2025" at bounding box center [784, 351] width 335 height 58
click at [765, 361] on span "Open calendar" at bounding box center [780, 342] width 36 height 36
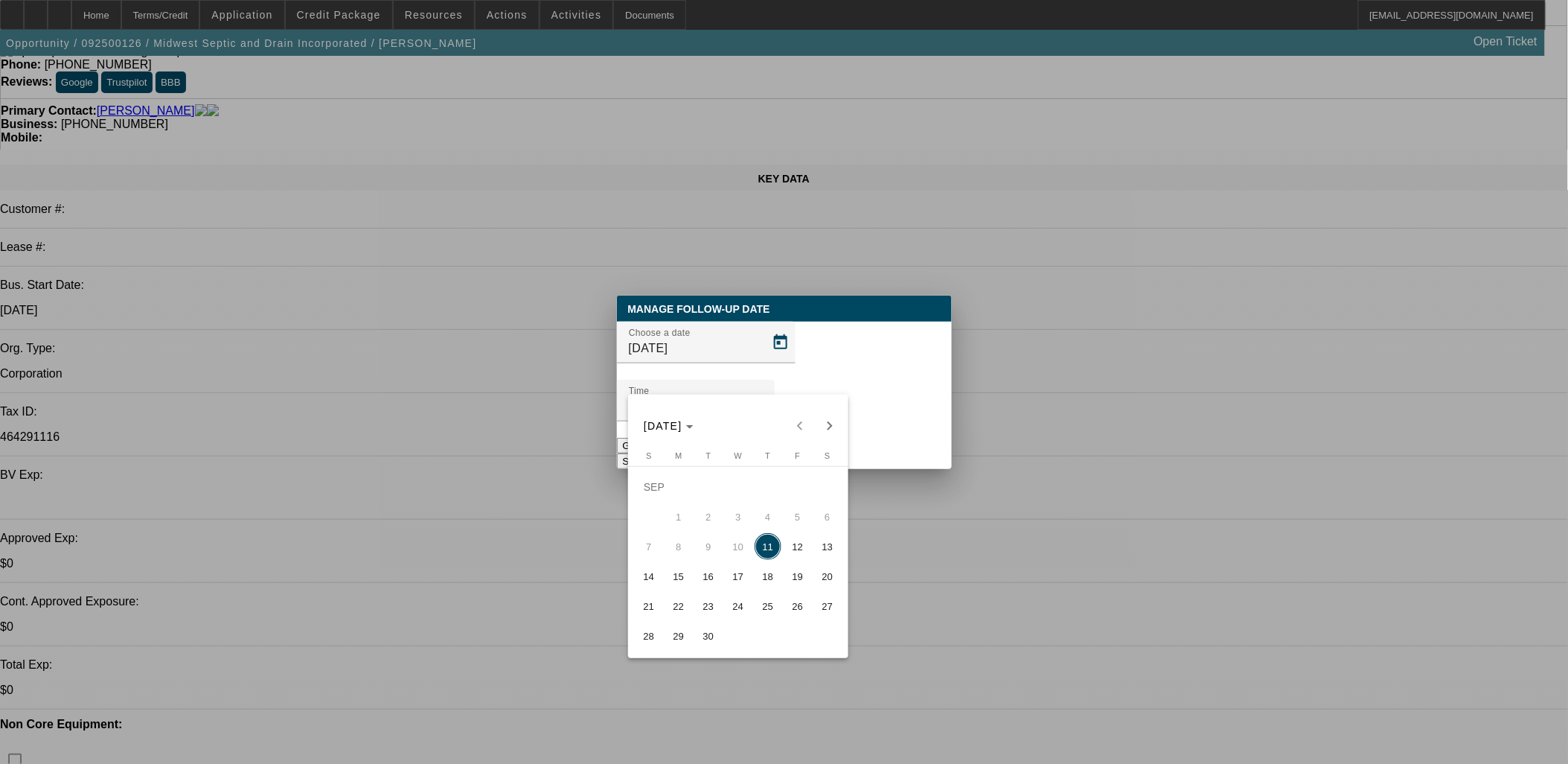
click at [677, 580] on span "15" at bounding box center [678, 576] width 27 height 27
type input "9/15/2025"
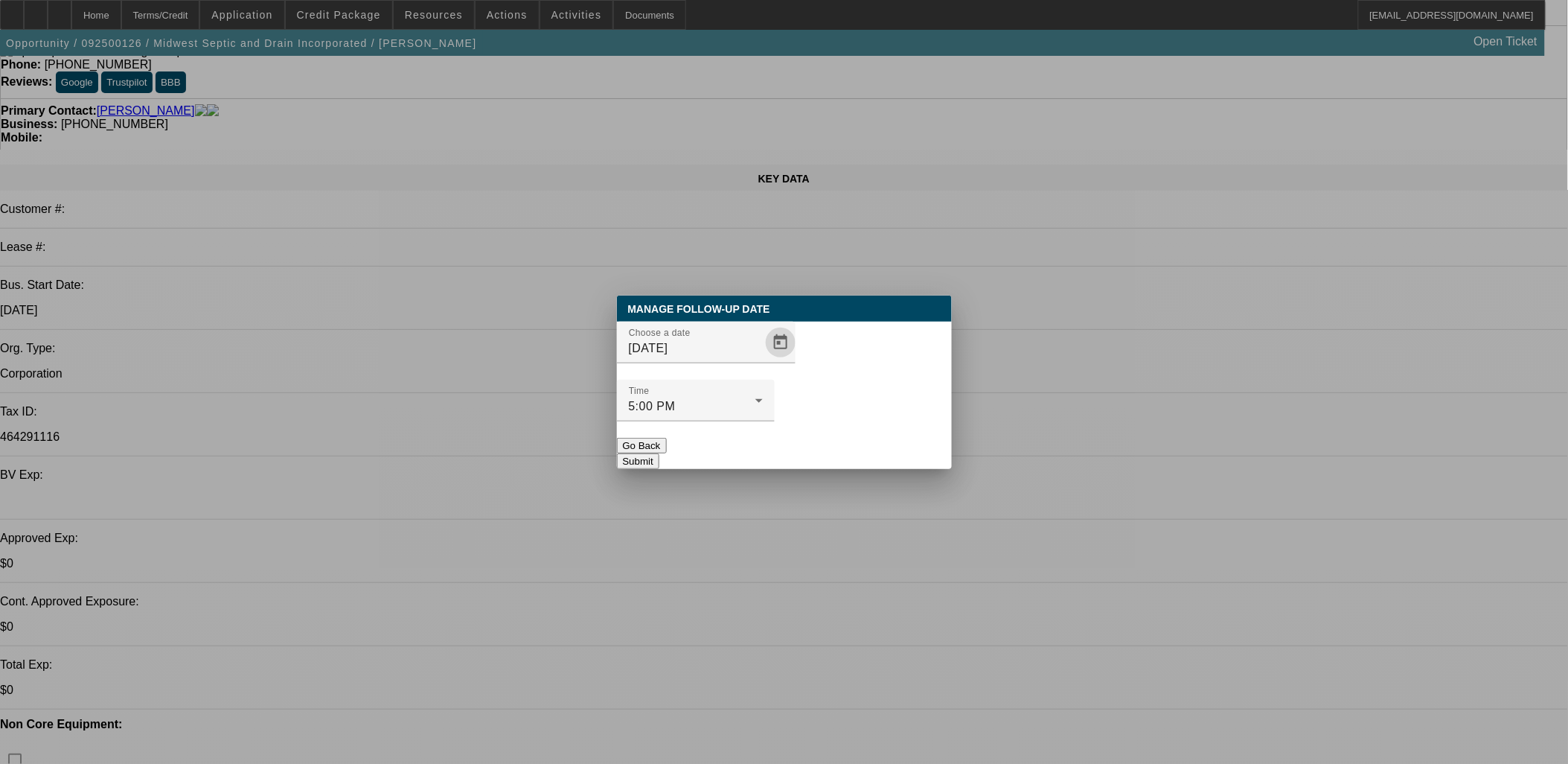
click at [775, 422] on div at bounding box center [695, 430] width 158 height 17
drag, startPoint x: 872, startPoint y: 420, endPoint x: 867, endPoint y: 413, distance: 8.6
click at [659, 453] on button "Submit" at bounding box center [638, 460] width 42 height 16
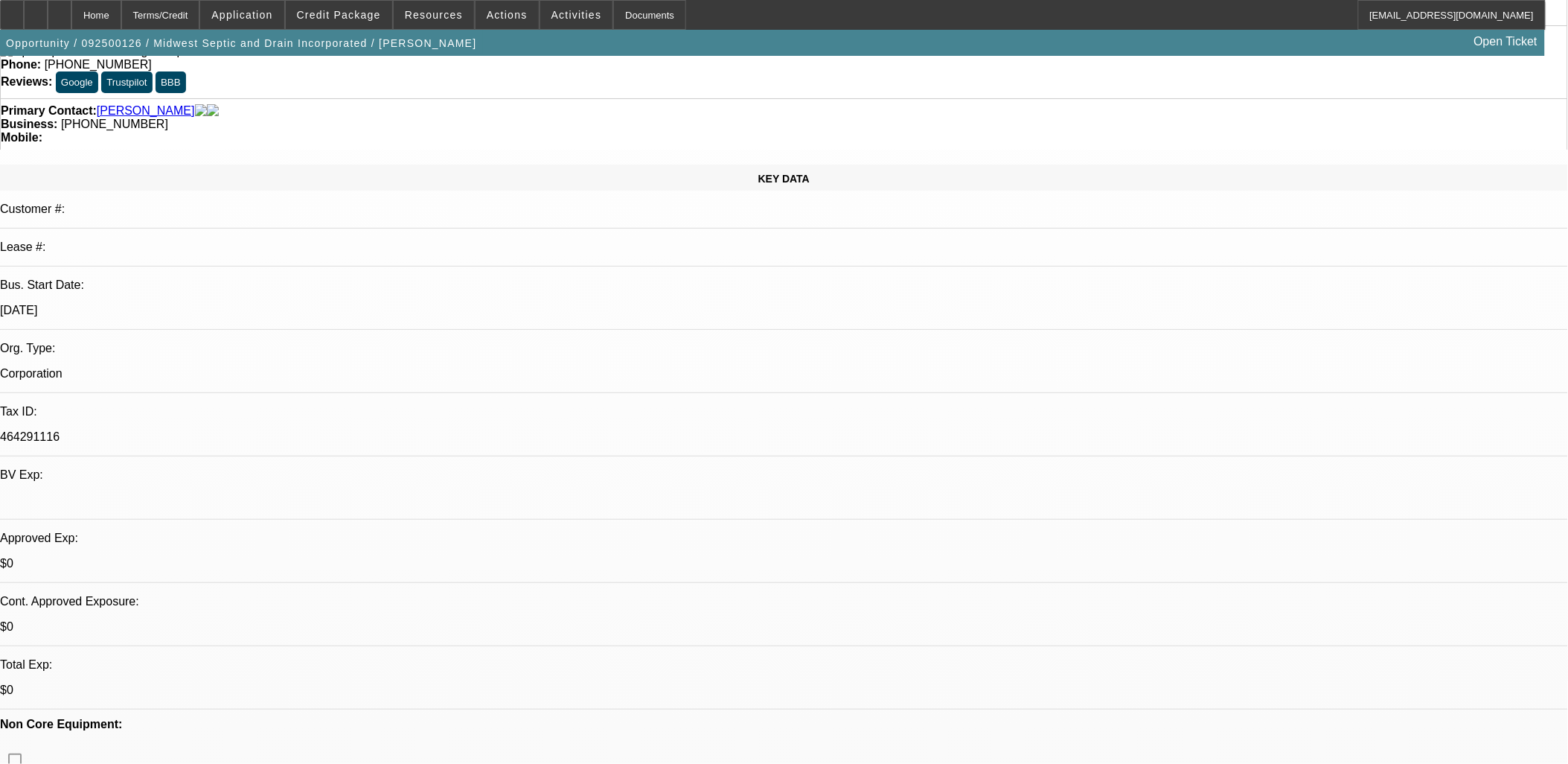
scroll to position [83, 0]
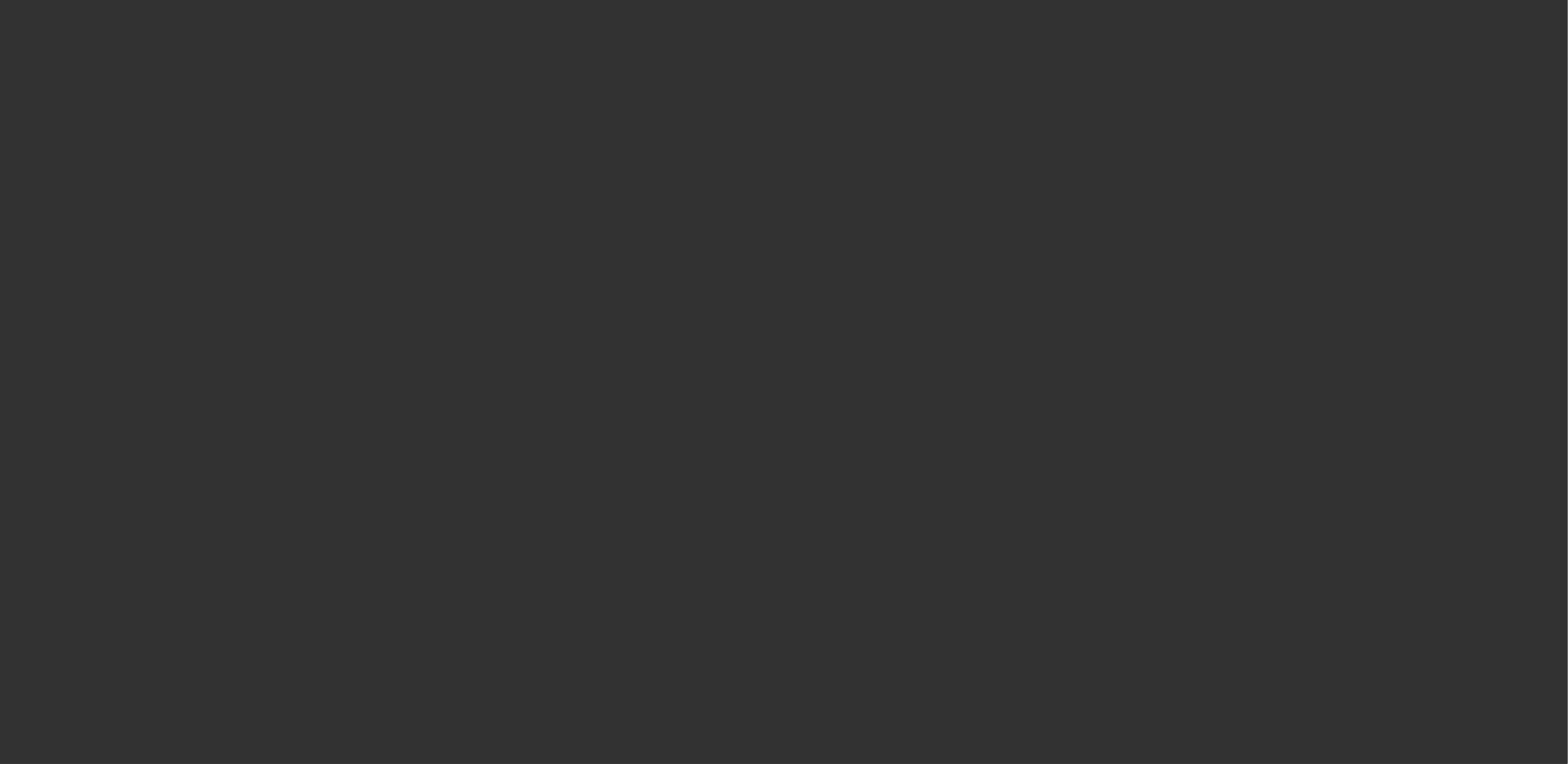
select select "0"
select select "2"
select select "0.1"
select select "4"
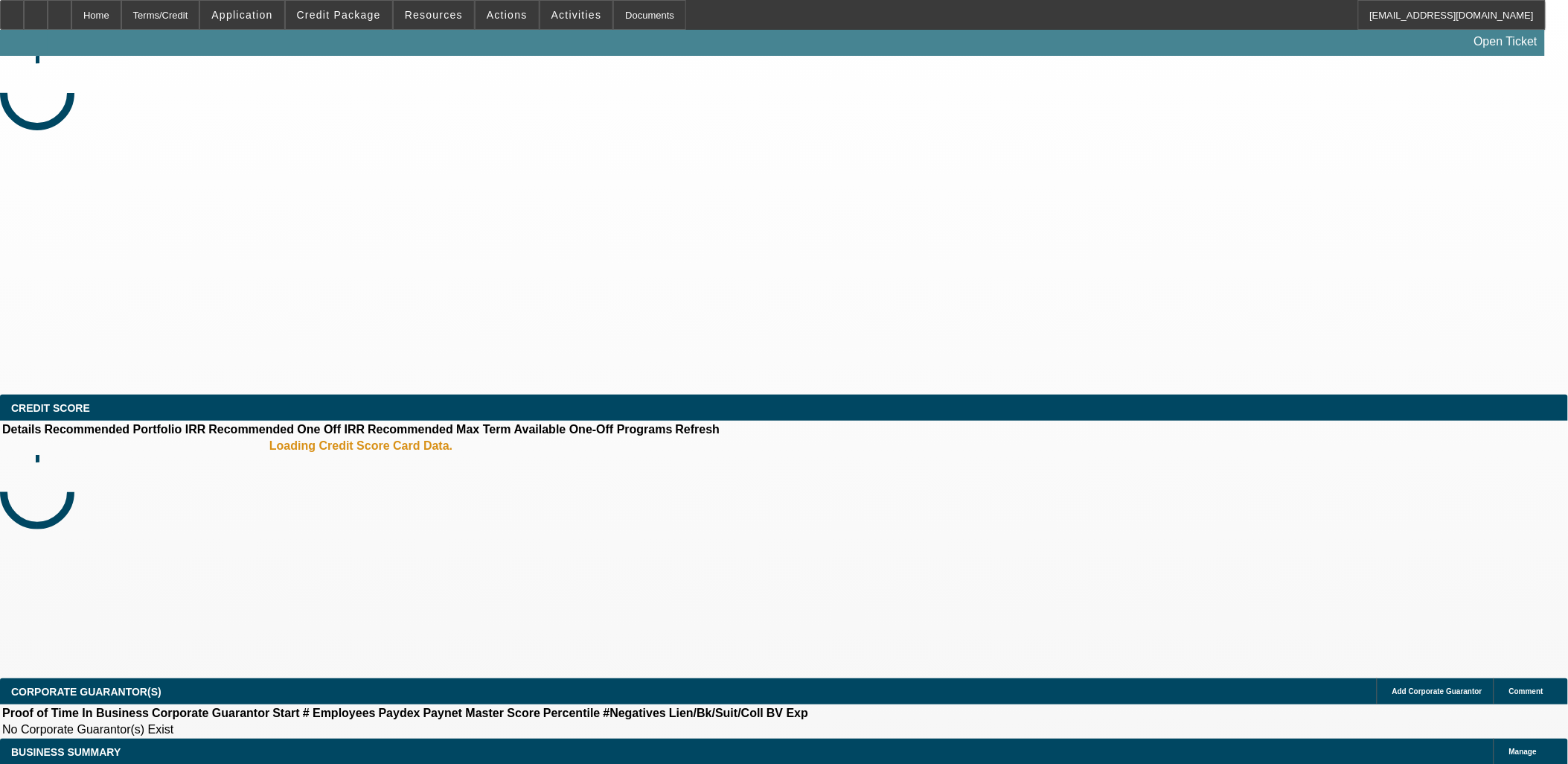
select select "0"
select select "2"
select select "0.1"
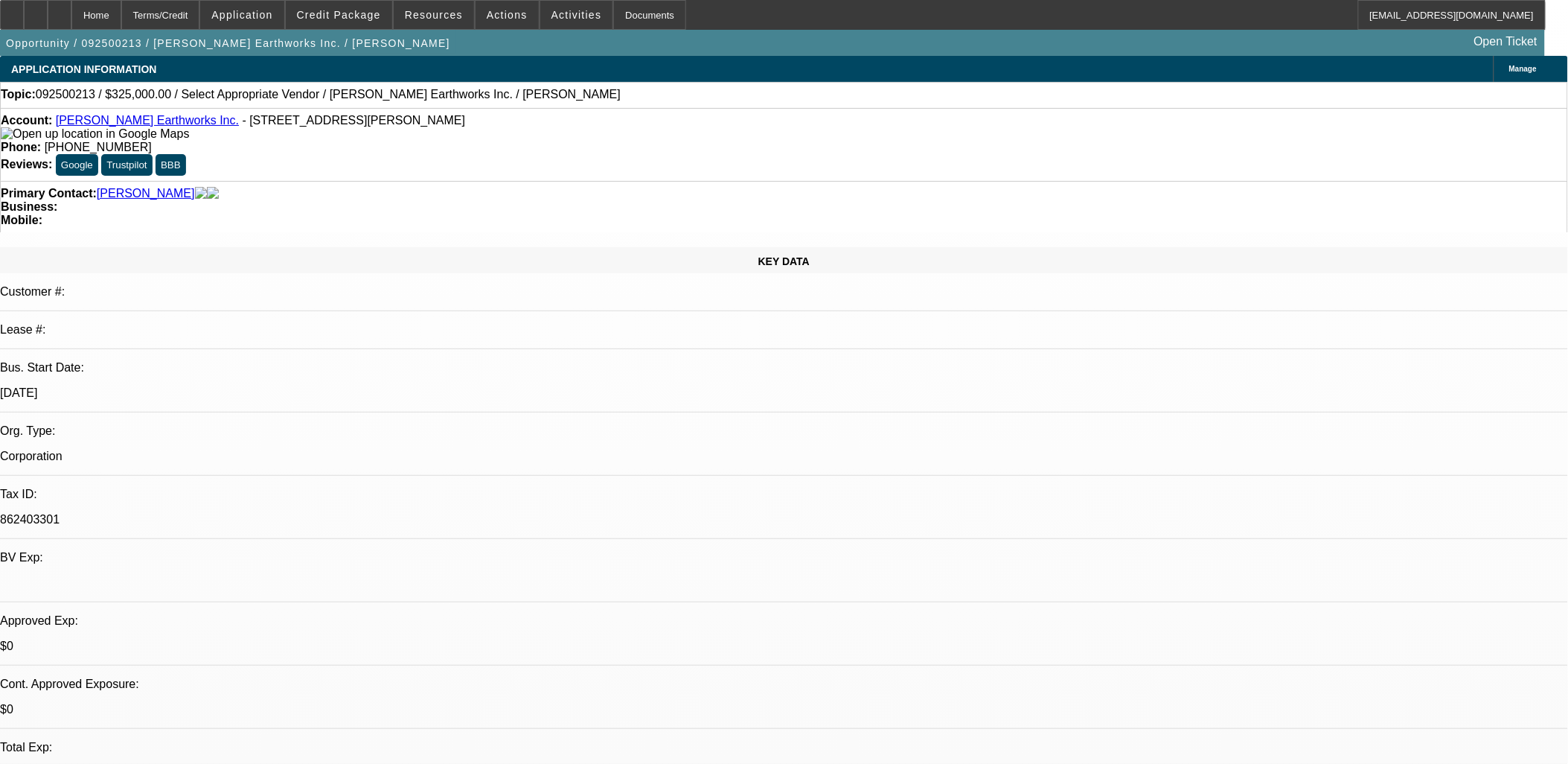
select select "1"
select select "2"
select select "4"
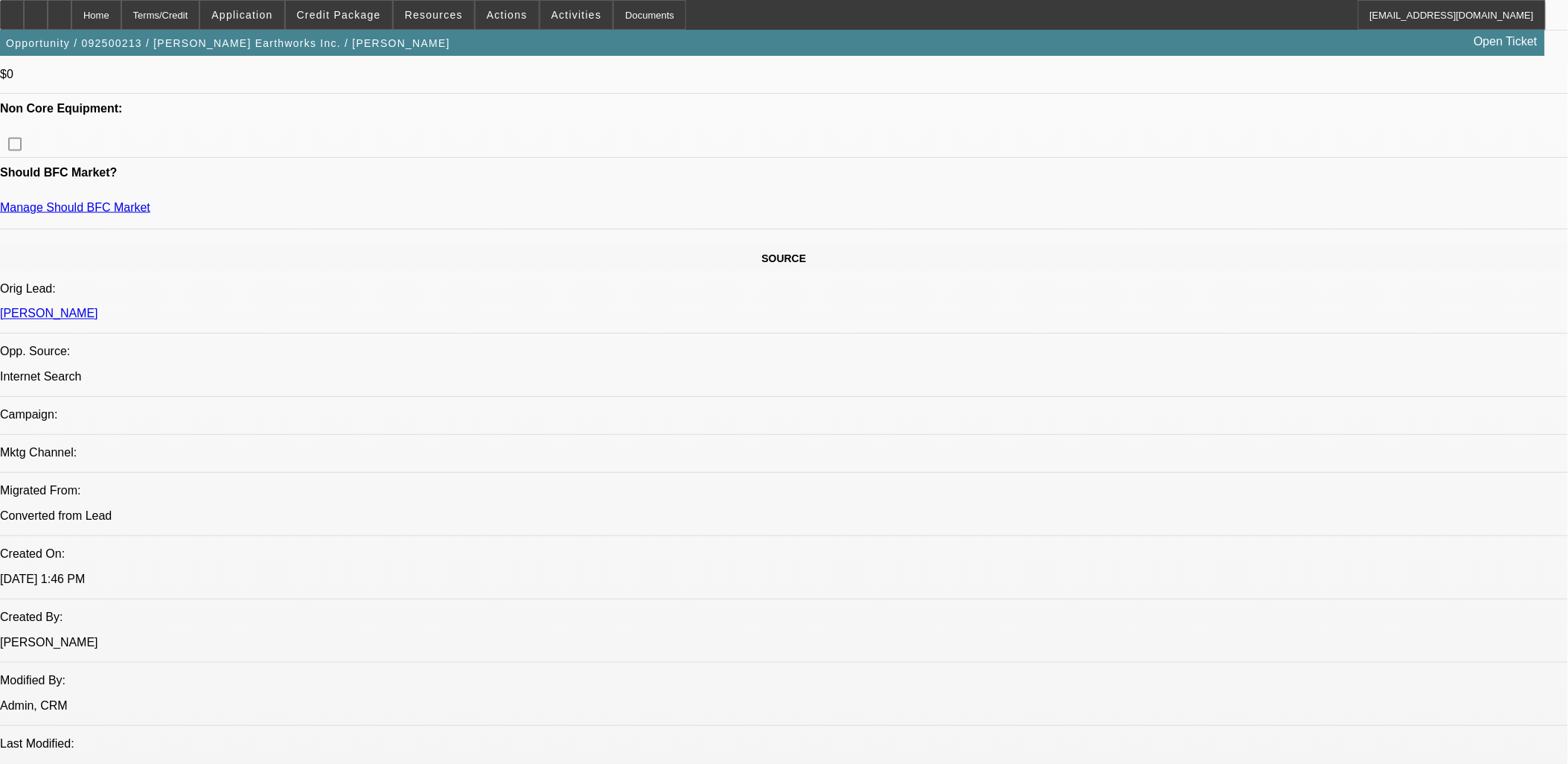
scroll to position [413, 0]
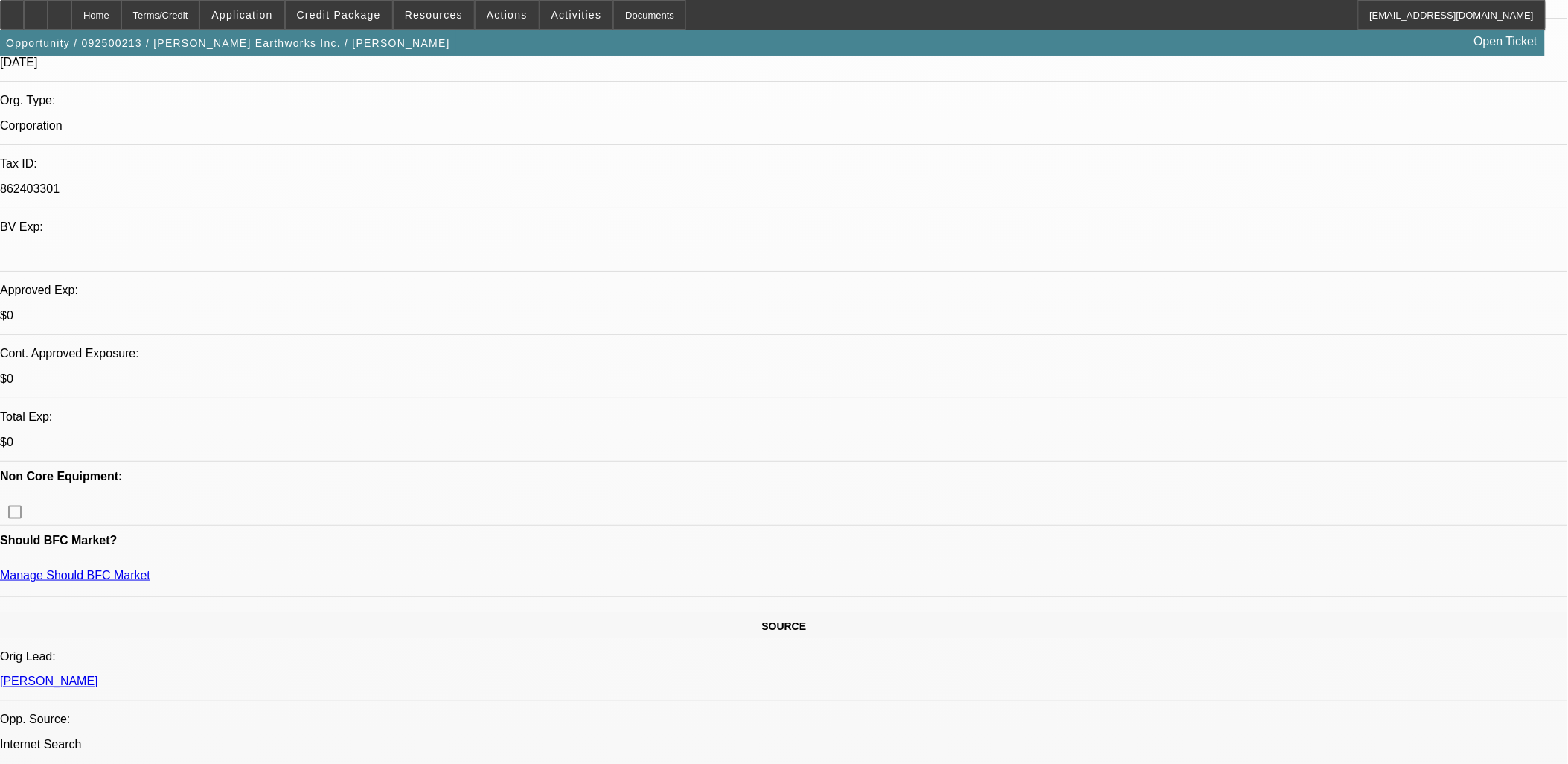
drag, startPoint x: 25, startPoint y: 170, endPoint x: 412, endPoint y: 576, distance: 560.9
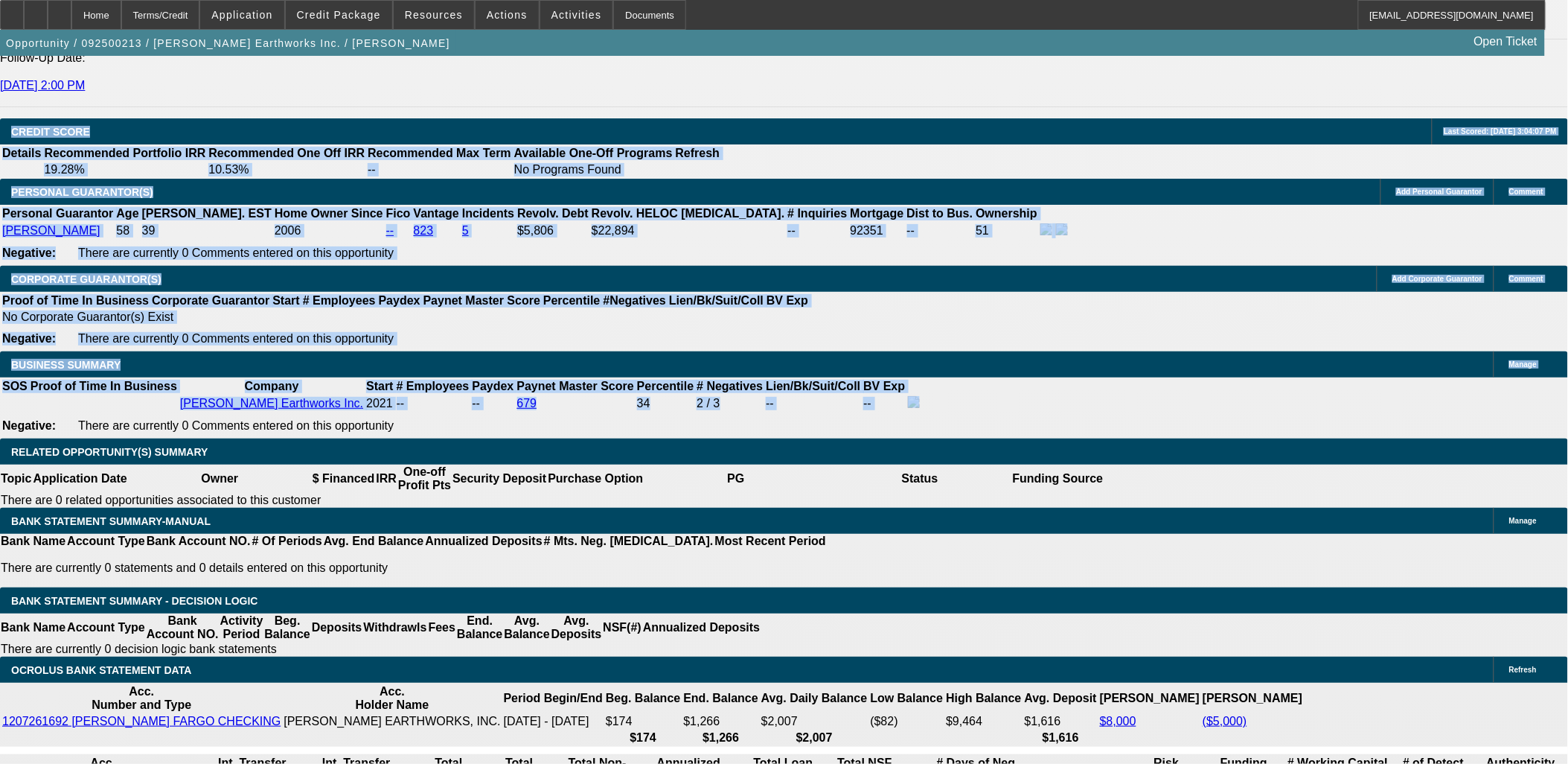
scroll to position [1820, 0]
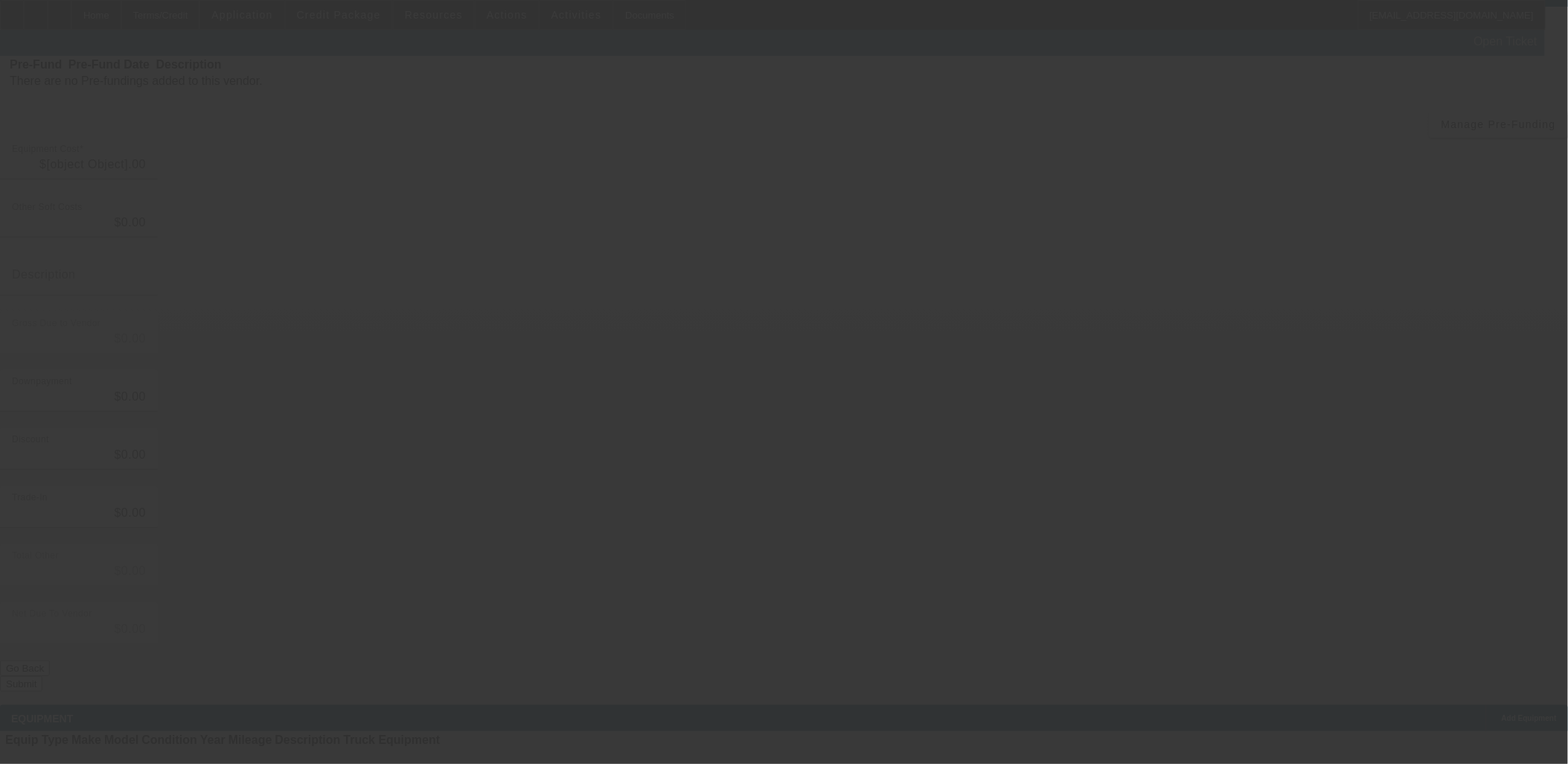
type input "$325,000.00"
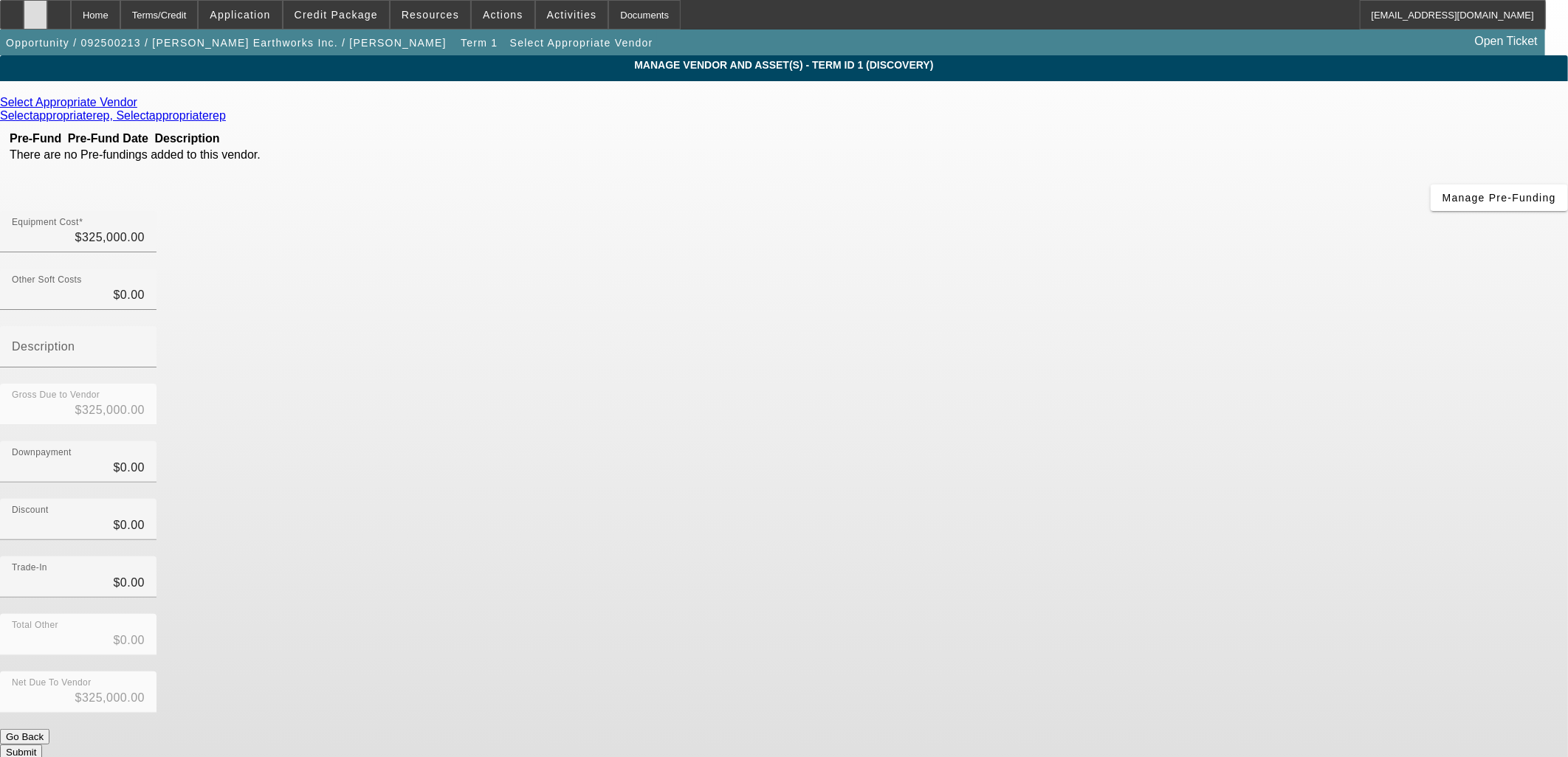
click at [36, 9] on icon at bounding box center [36, 9] width 0 height 0
click at [360, 17] on span "Credit Package" at bounding box center [336, 15] width 83 height 12
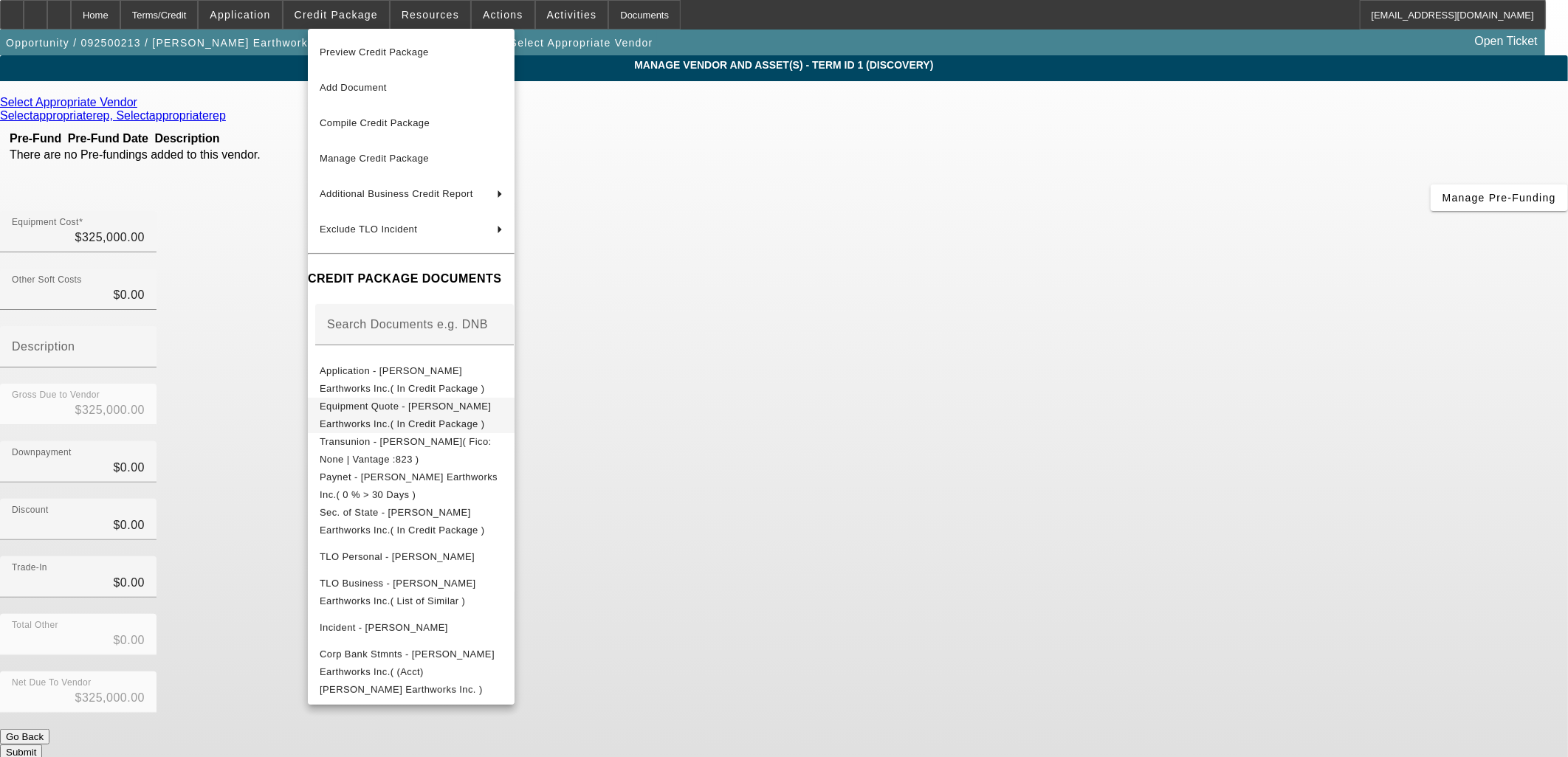
click at [423, 409] on span "Equipment Quote - Thomas Earthworks Inc.( In Credit Package )" at bounding box center [404, 413] width 171 height 28
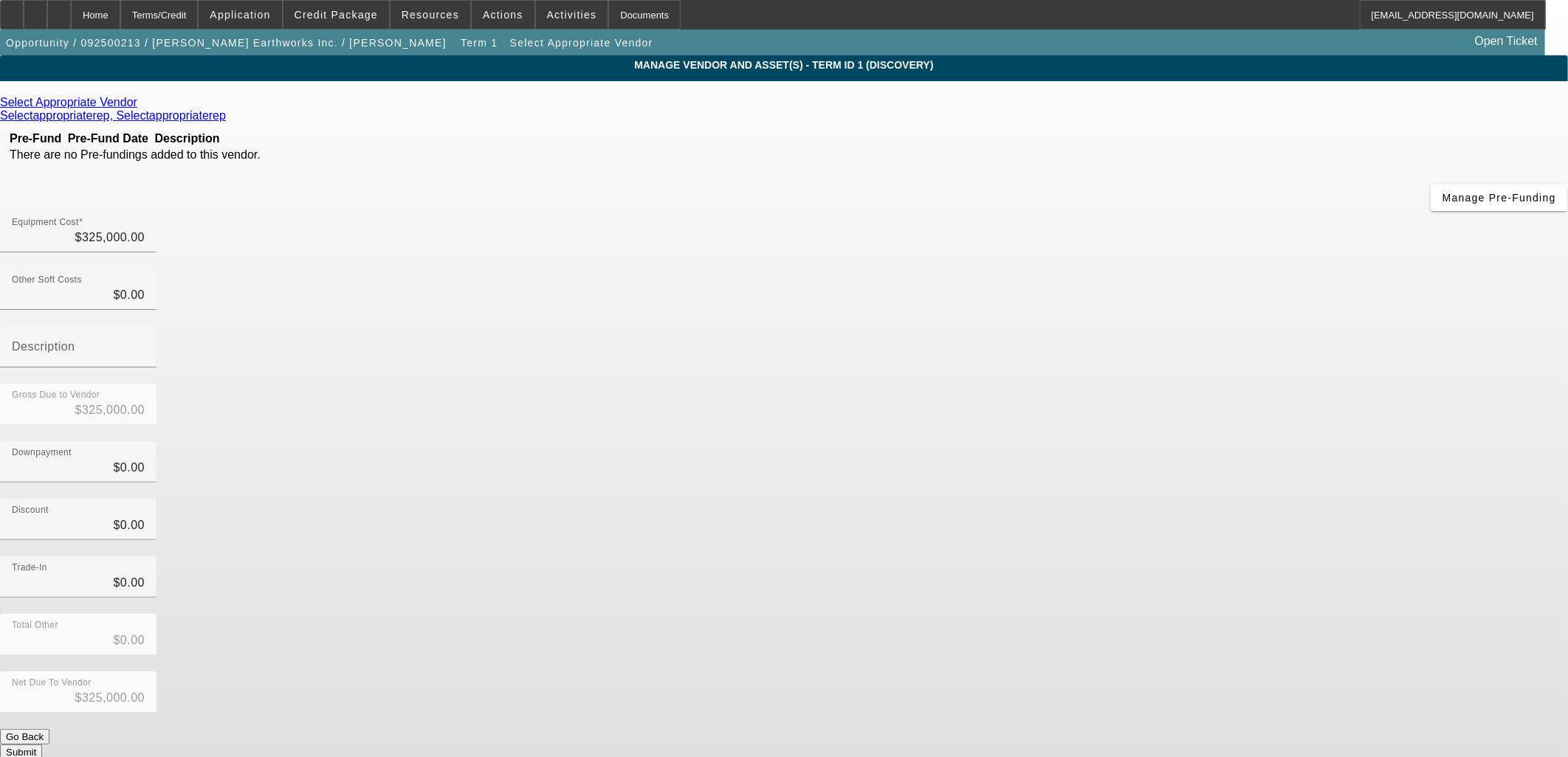
click at [493, 109] on div "Select Appropriate Vendor" at bounding box center [784, 102] width 1568 height 14
click at [141, 105] on icon at bounding box center [141, 102] width 0 height 13
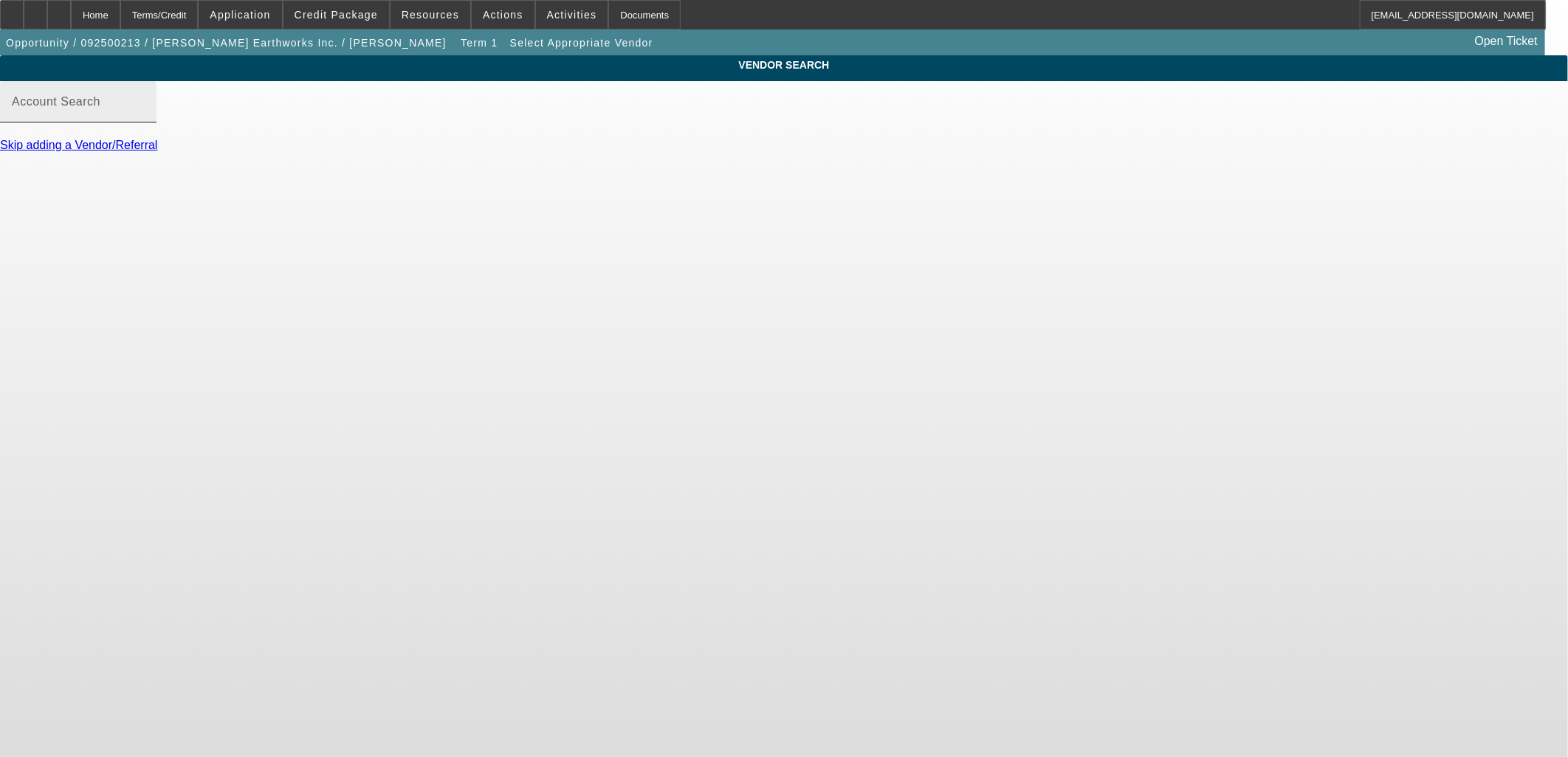
click at [145, 116] on input "Account Search" at bounding box center [78, 107] width 133 height 17
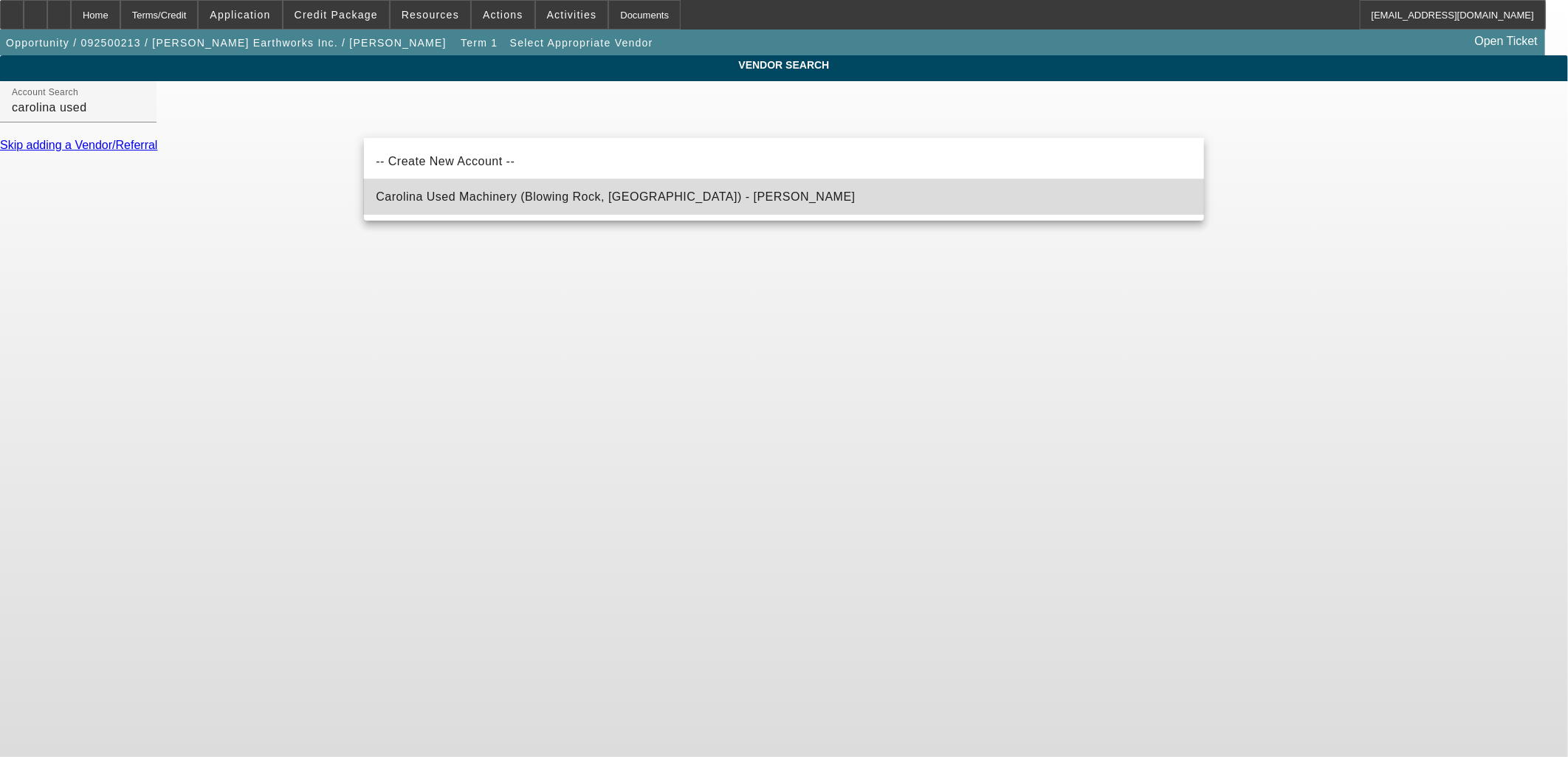
click at [491, 193] on span "Carolina Used Machinery (Blowing Rock, NC) - Comeau, Keith" at bounding box center [616, 197] width 479 height 13
type input "Carolina Used Machinery (Blowing Rock, NC) - Comeau, Keith"
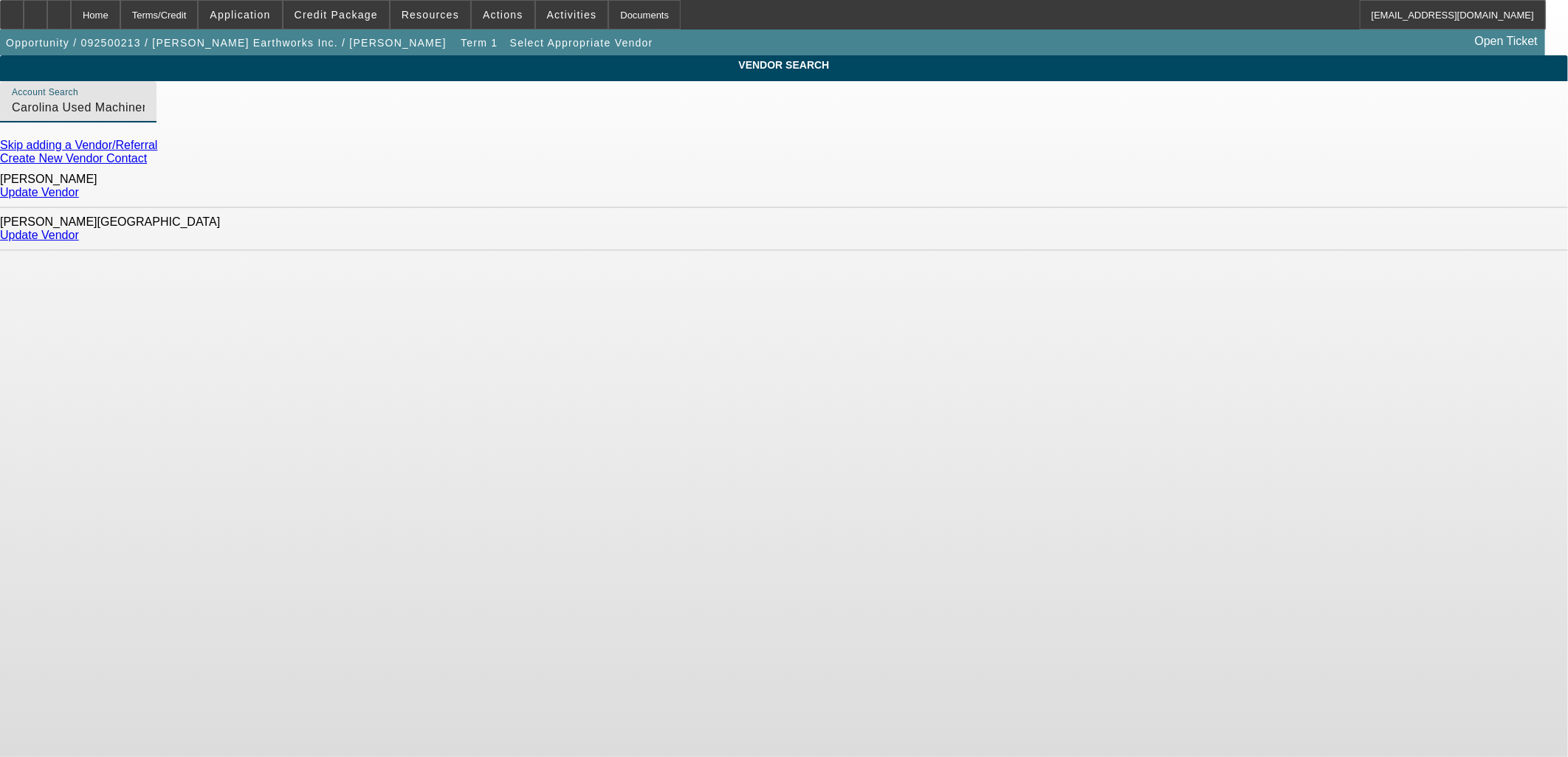
click at [79, 192] on link "Update Vendor" at bounding box center [39, 192] width 79 height 13
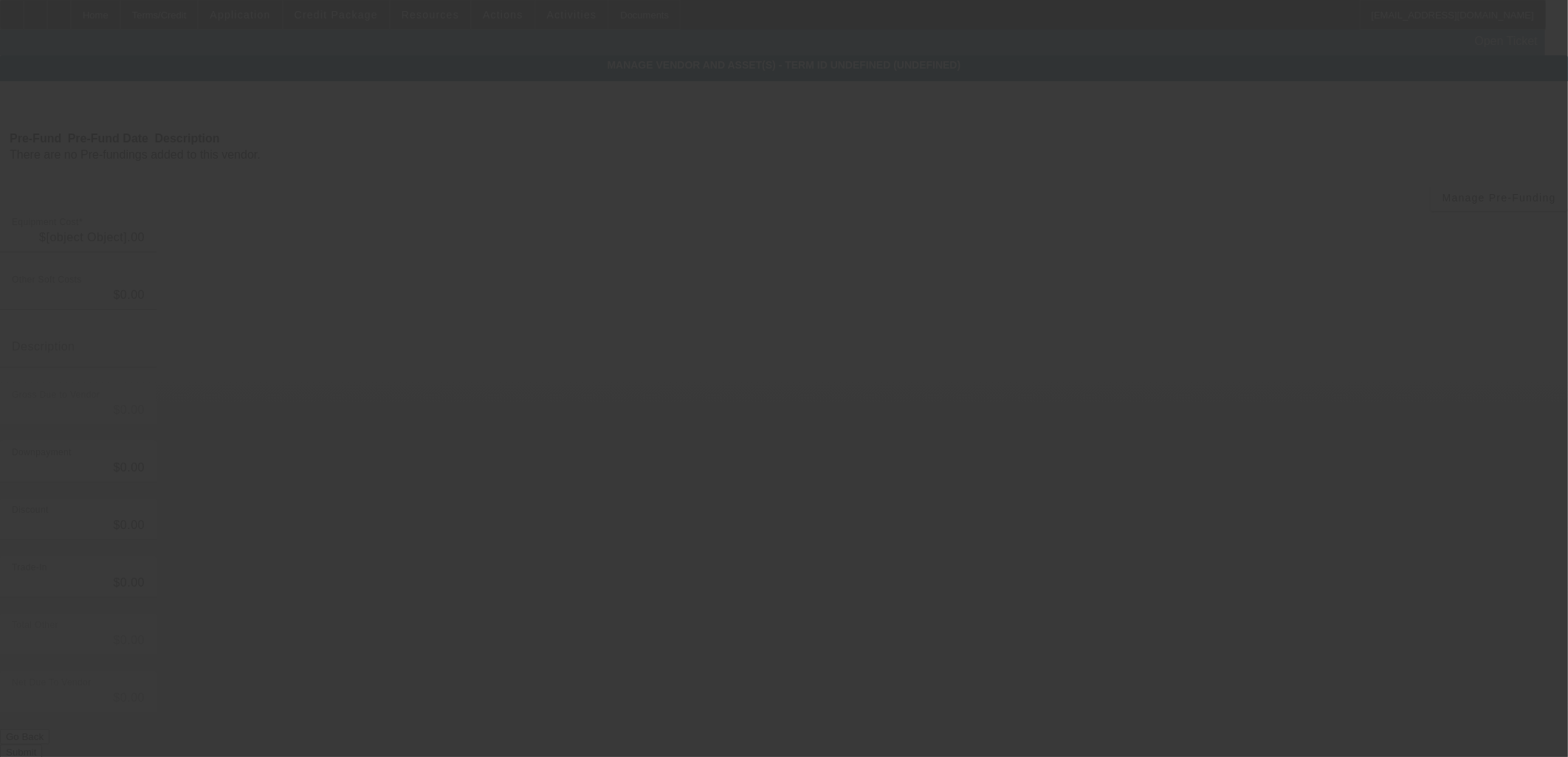
type input "$325,000.00"
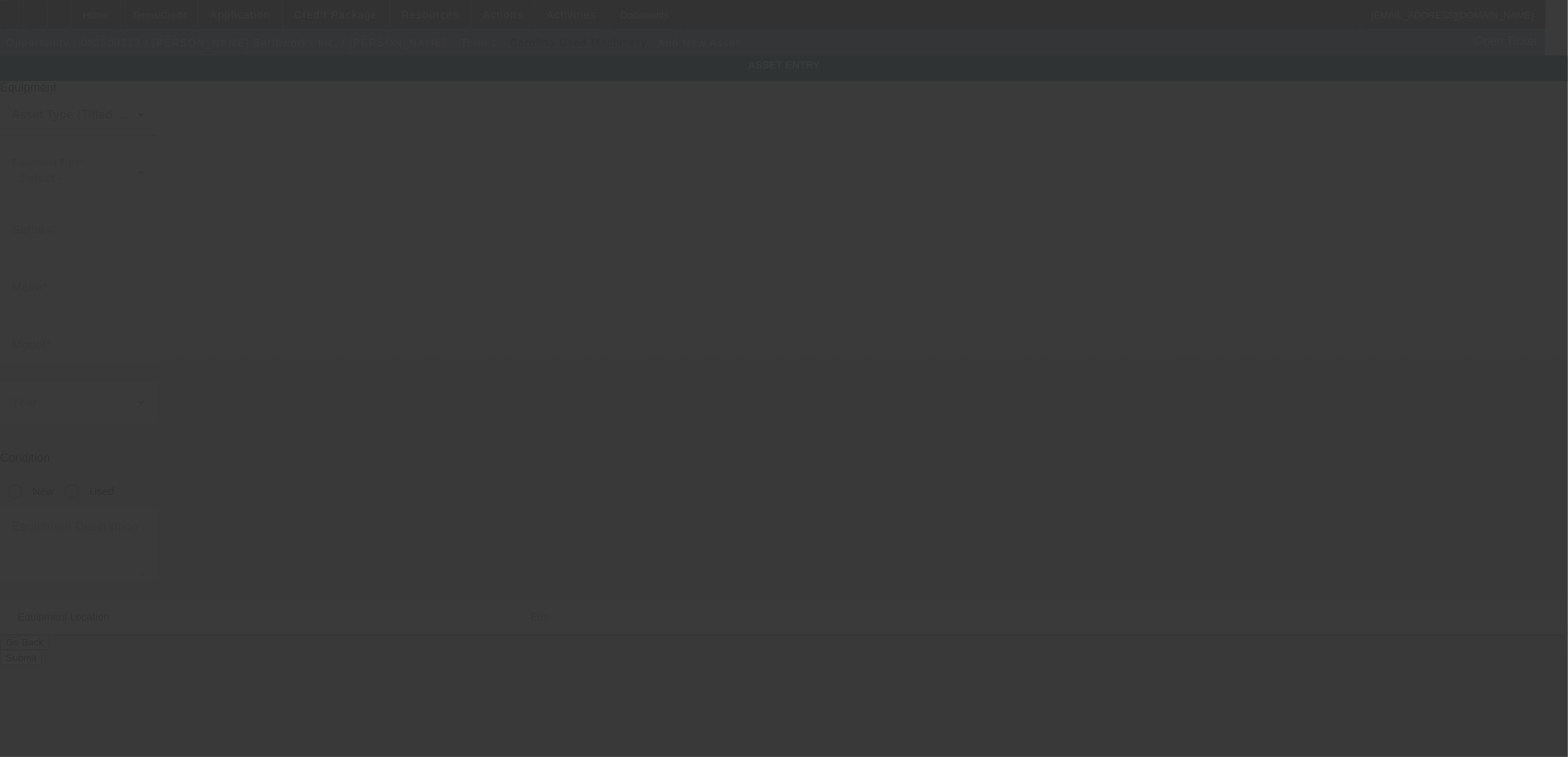
type input "2135 Meares Rd"
type input "Chapel Hill"
type input "27514"
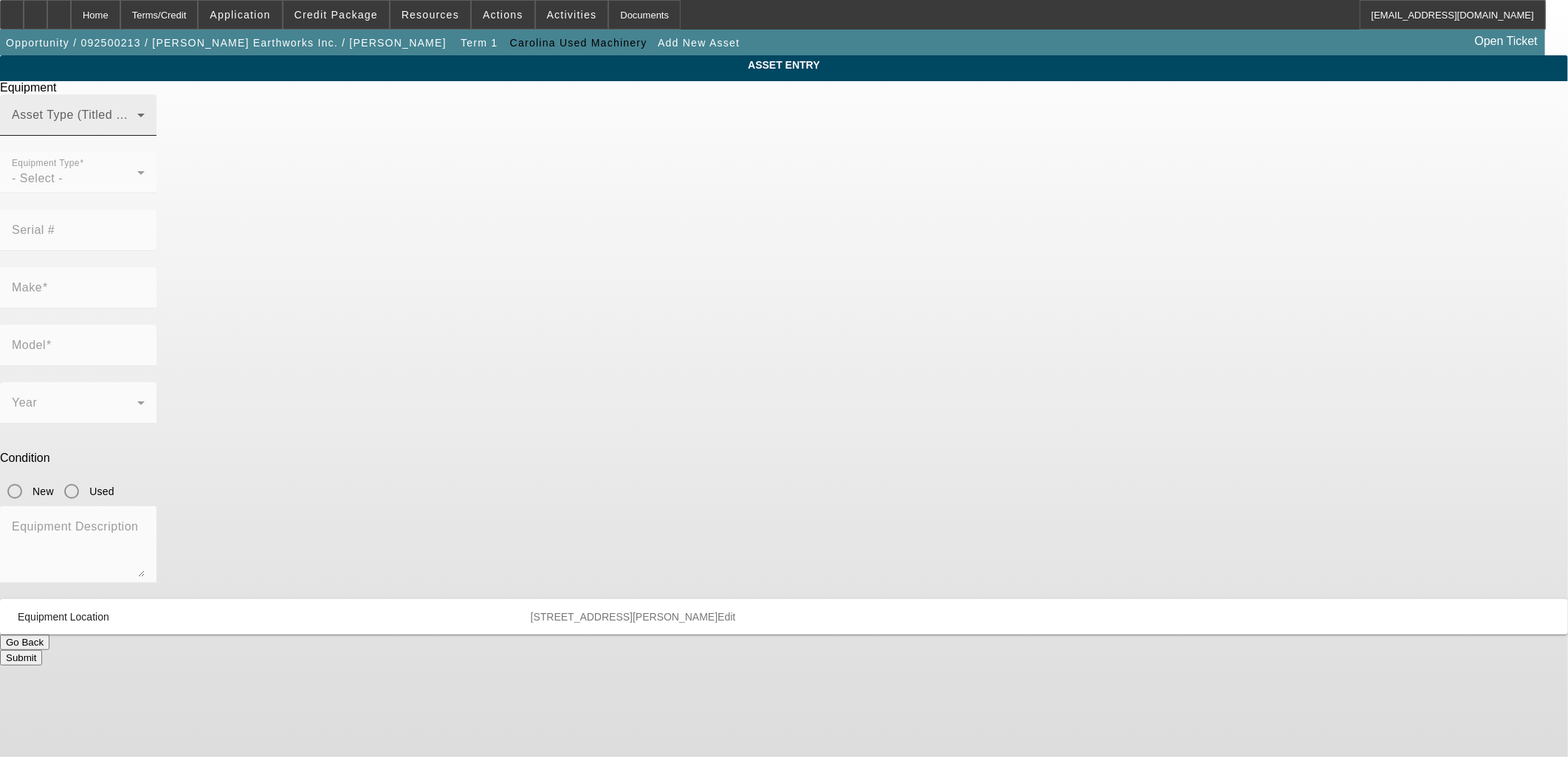
click at [137, 130] on span at bounding box center [74, 121] width 125 height 17
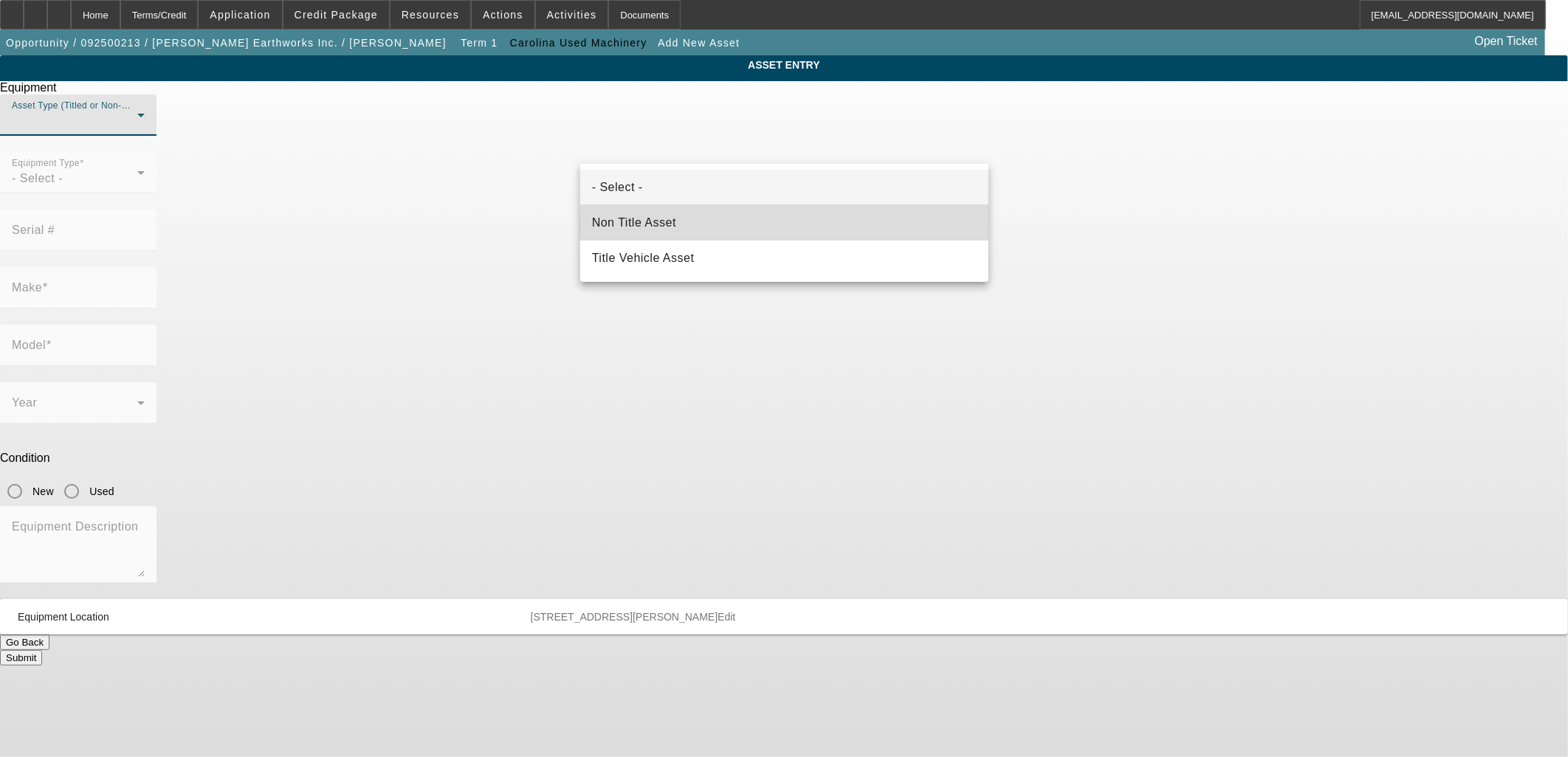
click at [793, 224] on mat-option "Non Title Asset" at bounding box center [784, 222] width 408 height 36
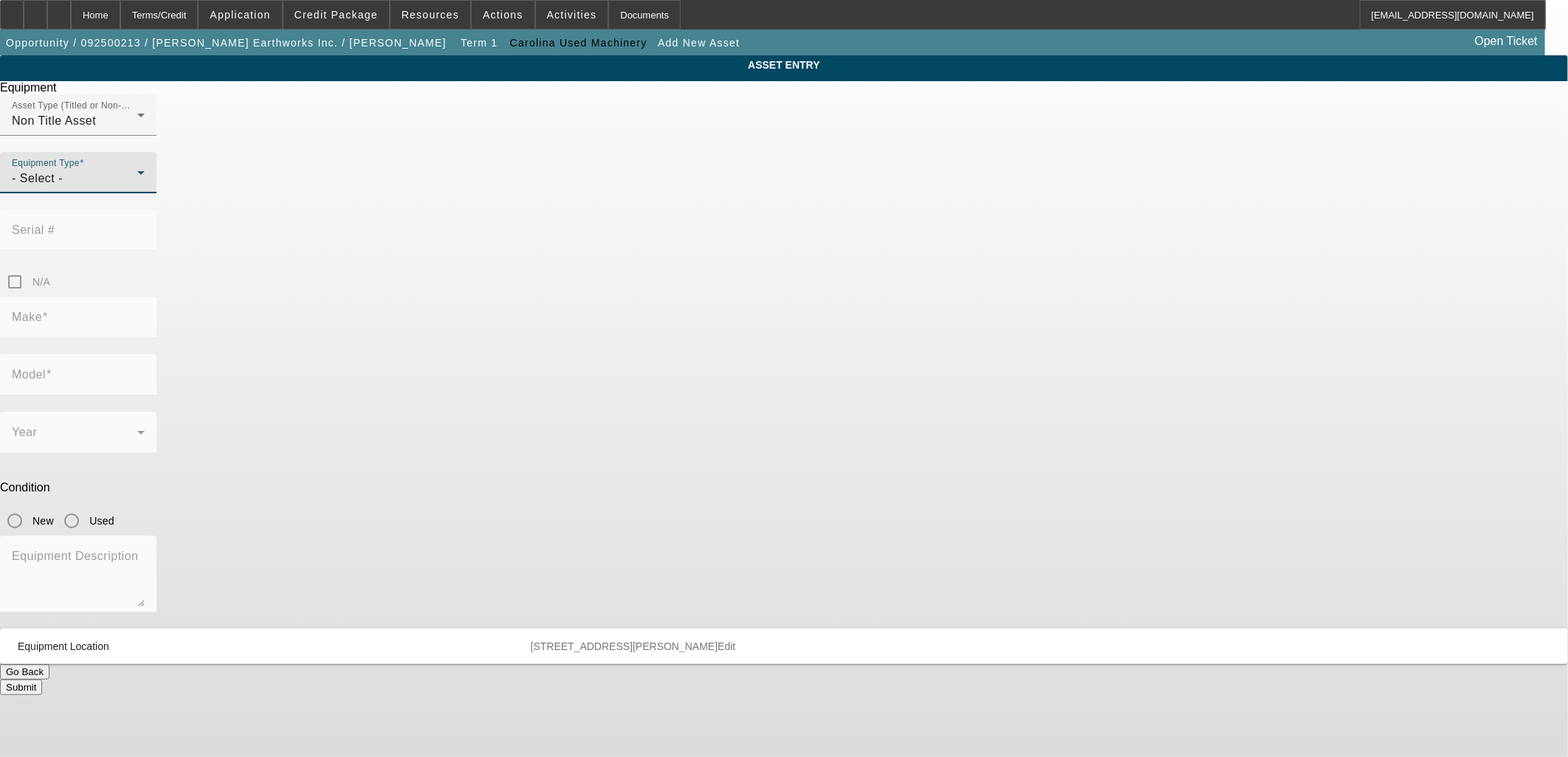
click at [137, 187] on div "- Select -" at bounding box center [74, 178] width 125 height 17
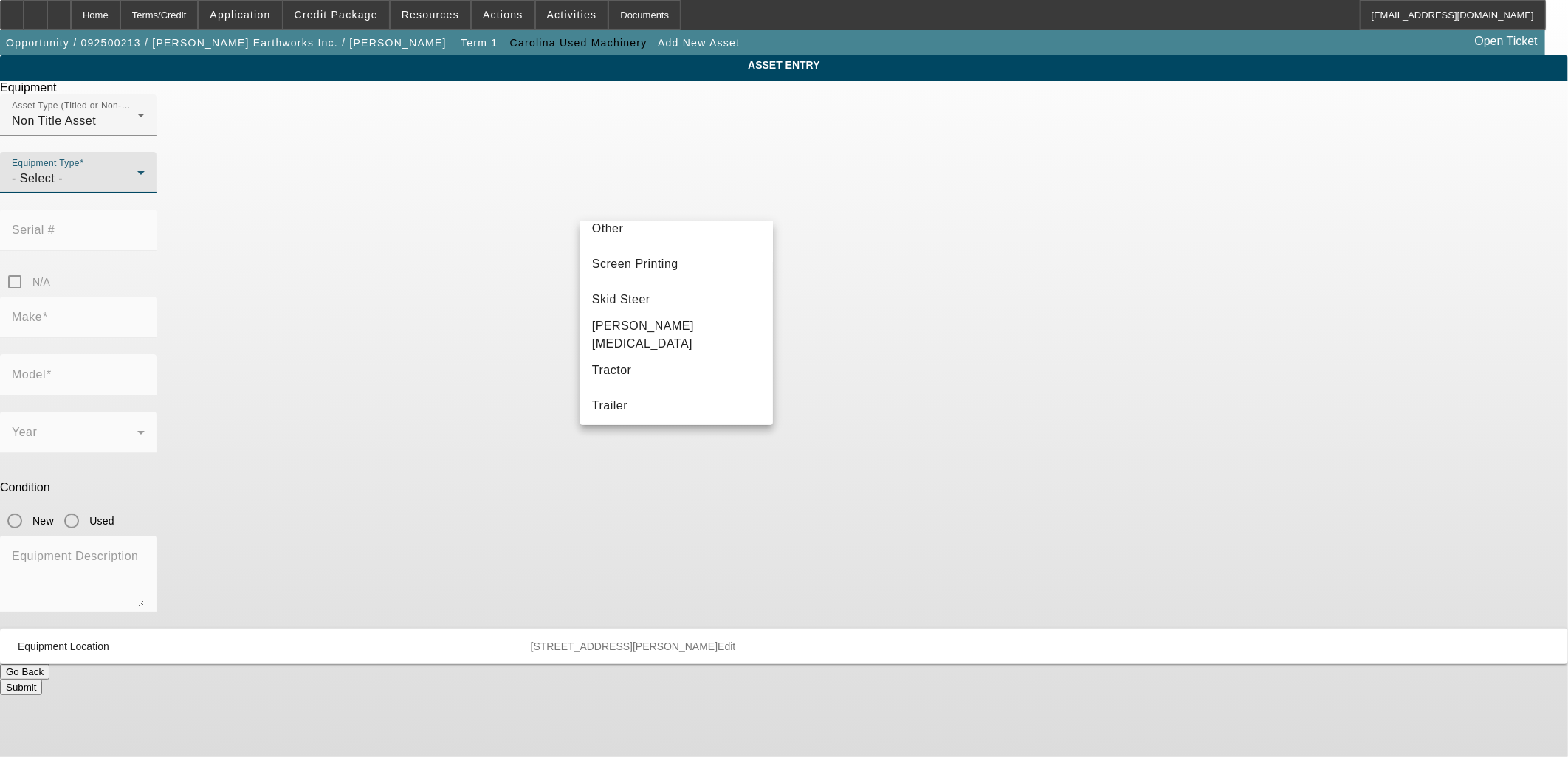
scroll to position [410, 0]
click at [677, 231] on mat-option "Skid Steer" at bounding box center [676, 225] width 193 height 36
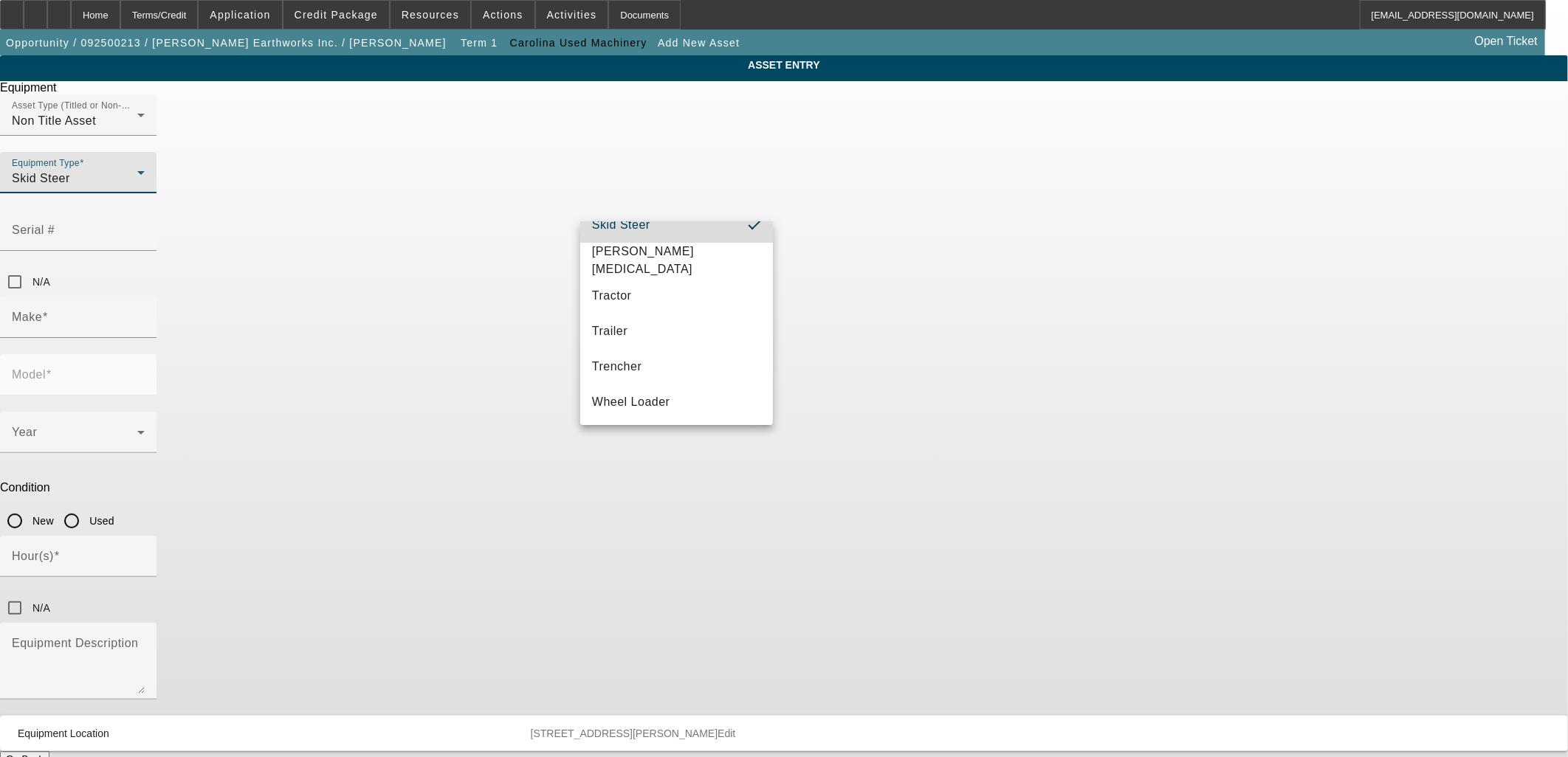
scroll to position [395, 0]
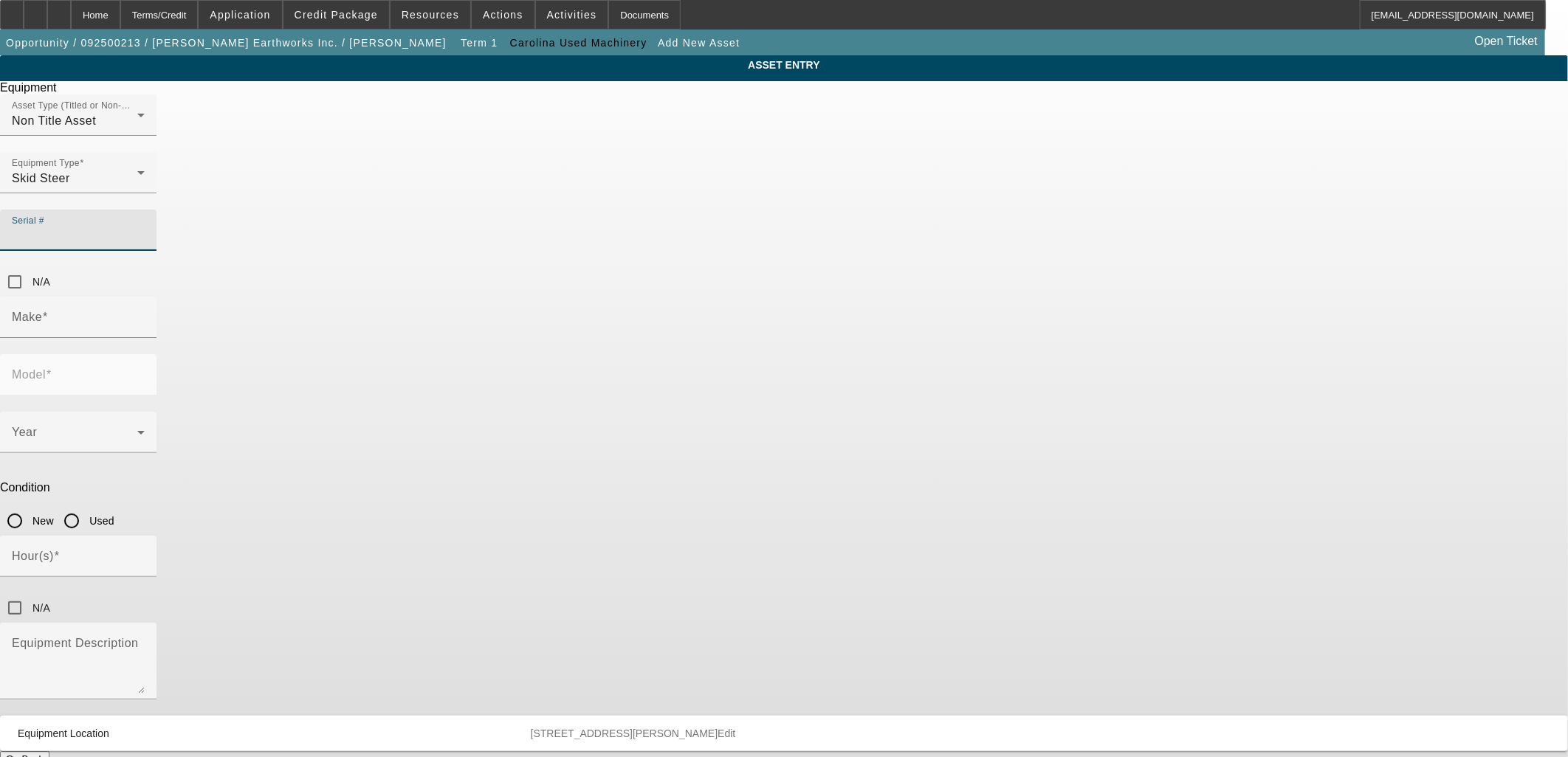
click at [145, 228] on input "Serial #" at bounding box center [78, 236] width 133 height 17
paste input "000623"
type input "000623"
click at [145, 315] on input "Make" at bounding box center [78, 323] width 133 height 17
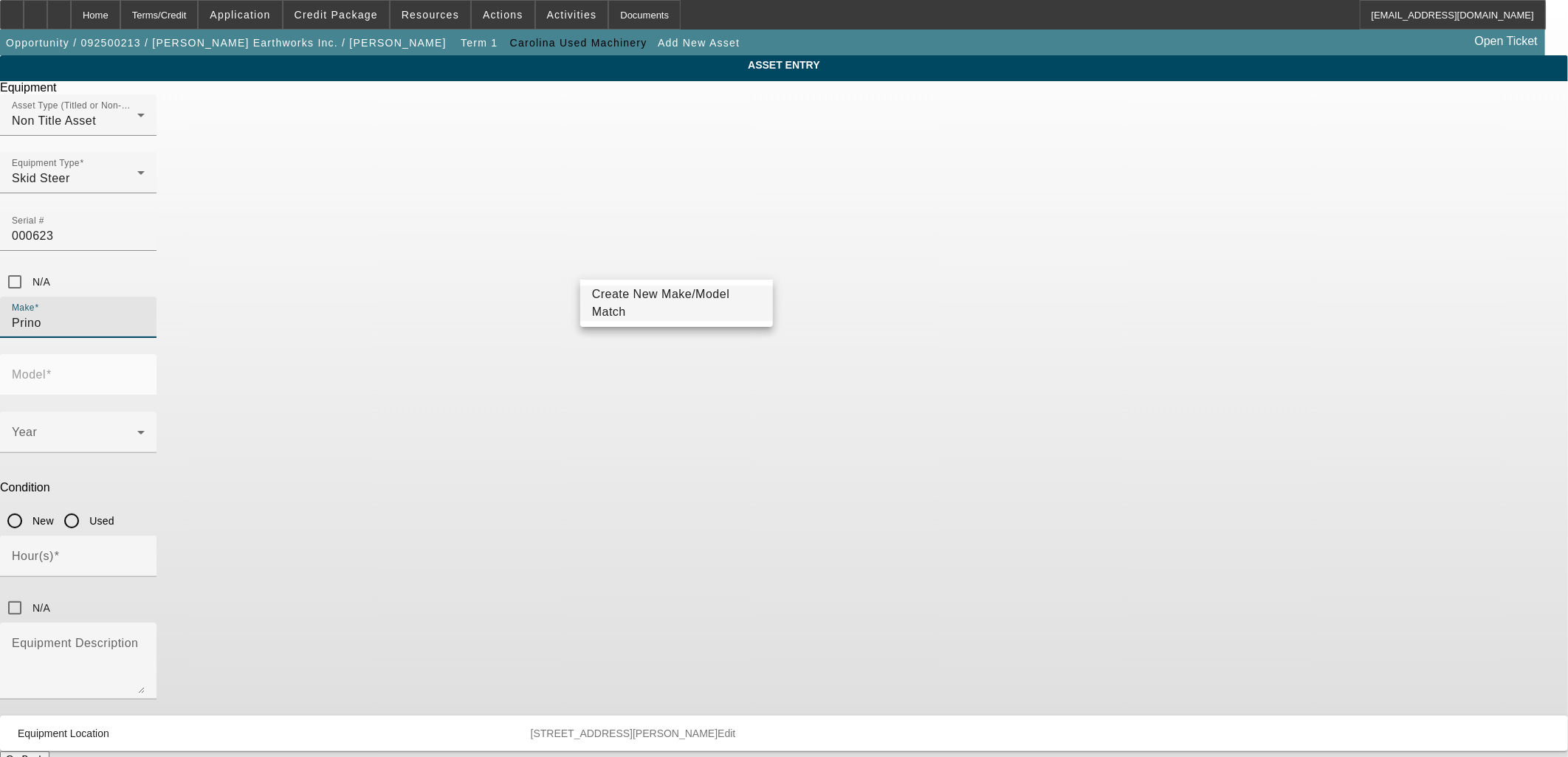
type input "Prino"
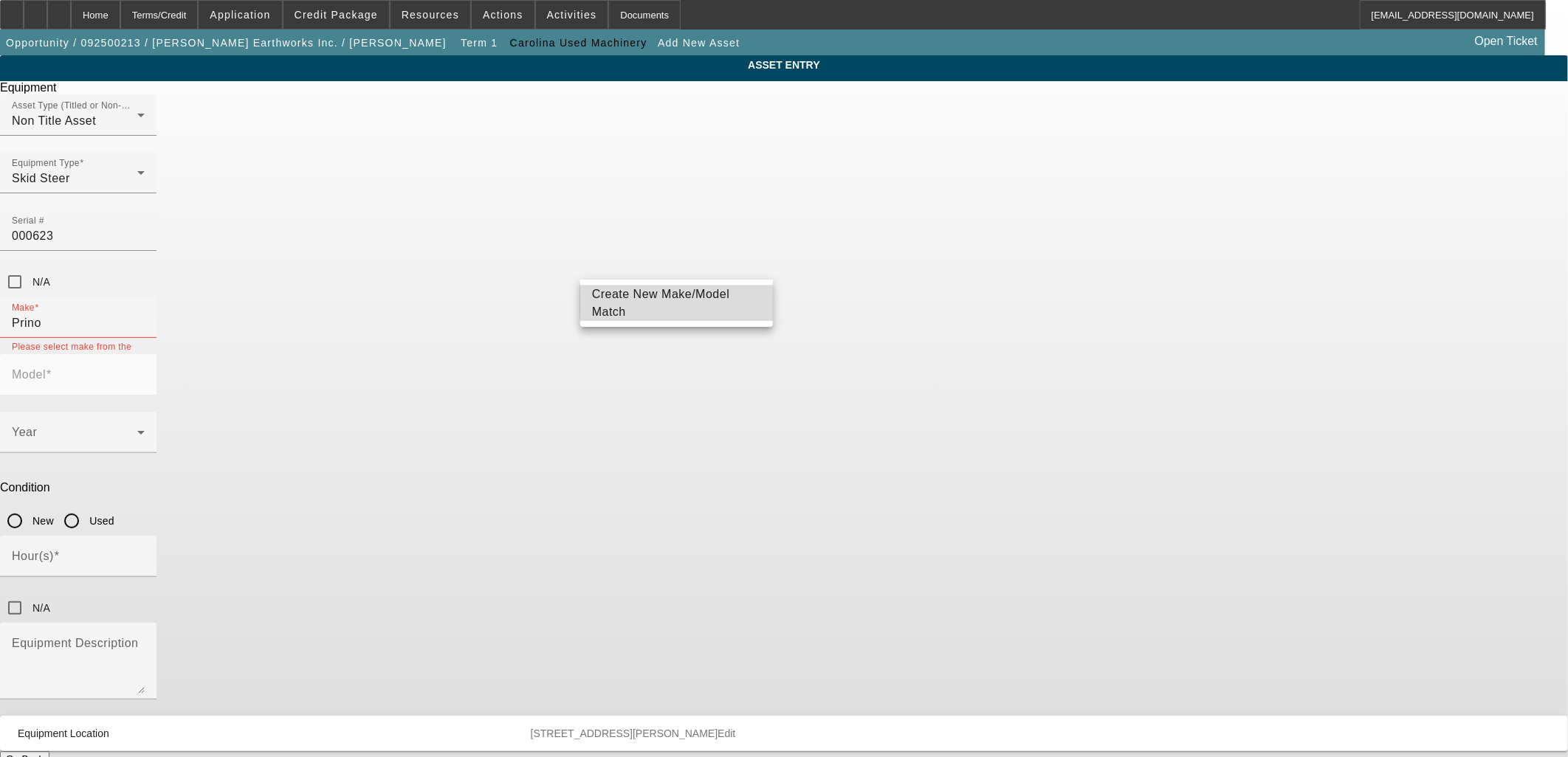
click at [707, 304] on span "Create New Make/Model Match" at bounding box center [676, 303] width 169 height 36
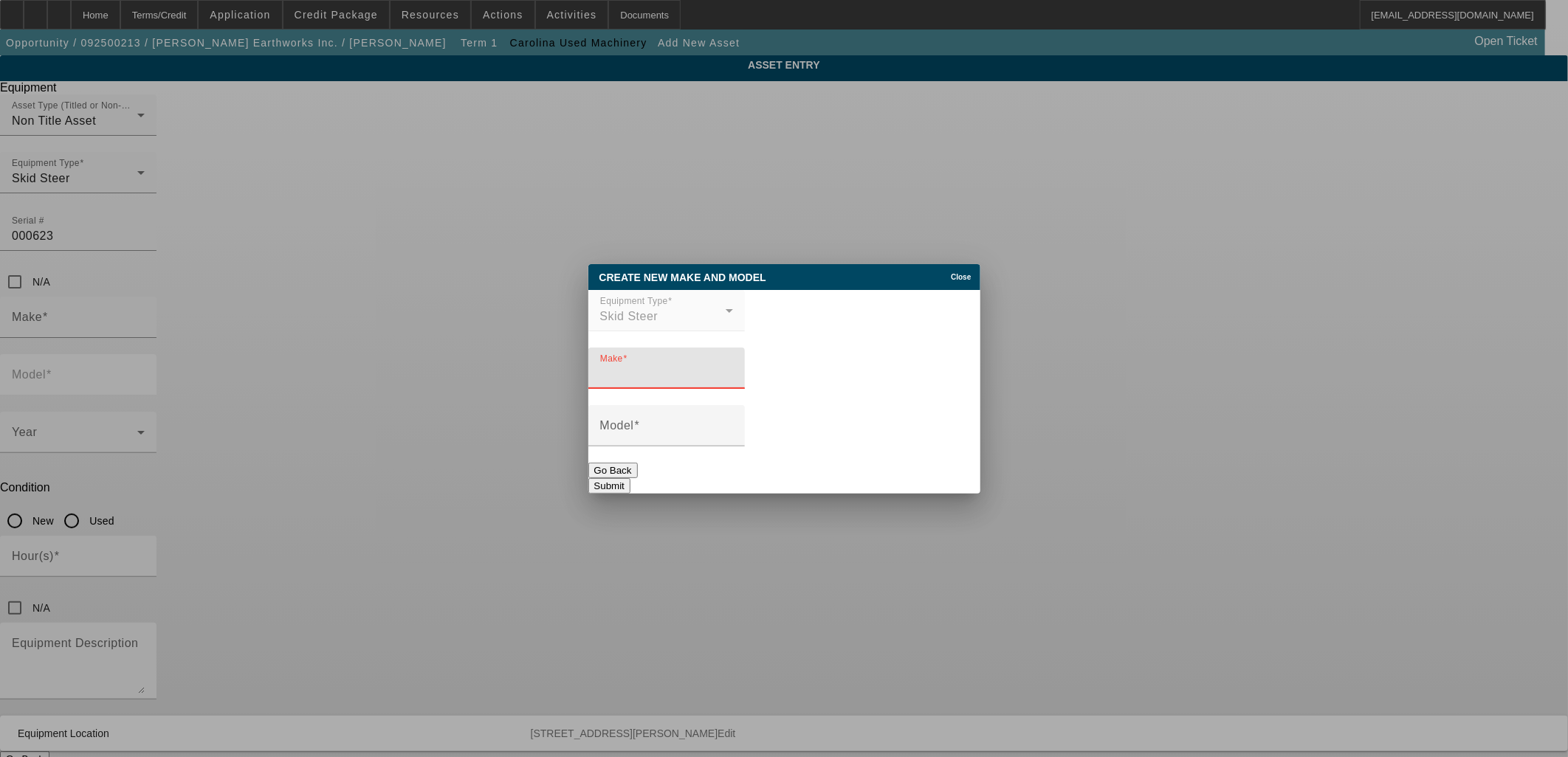
drag, startPoint x: 768, startPoint y: 382, endPoint x: 756, endPoint y: 374, distance: 14.4
click at [733, 376] on input "Make" at bounding box center [666, 373] width 133 height 17
type input "Prinoth"
type input "Raptor 800"
click at [630, 490] on button "Submit" at bounding box center [609, 485] width 42 height 16
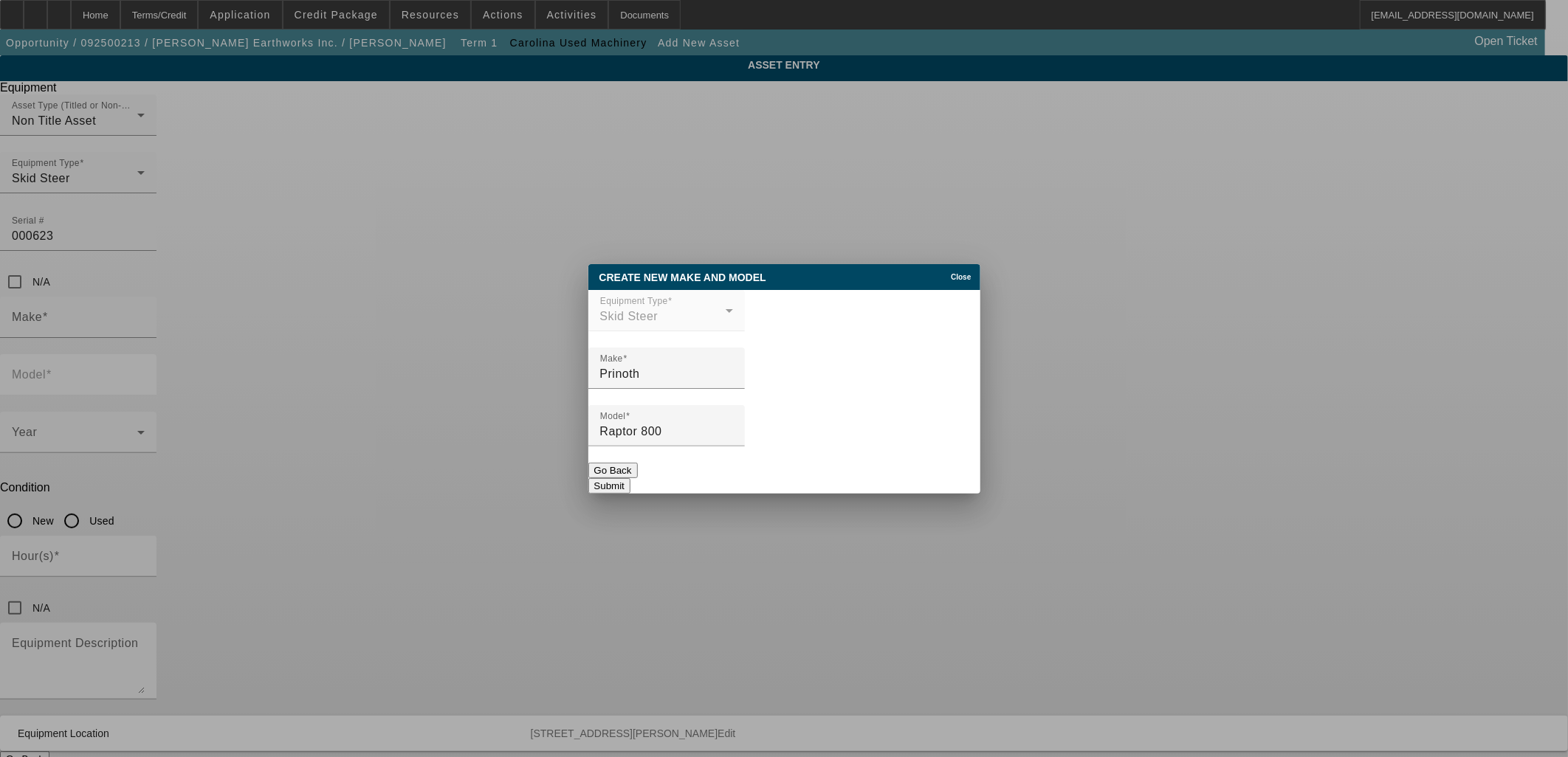
click at [630, 485] on button "Submit" at bounding box center [609, 485] width 42 height 16
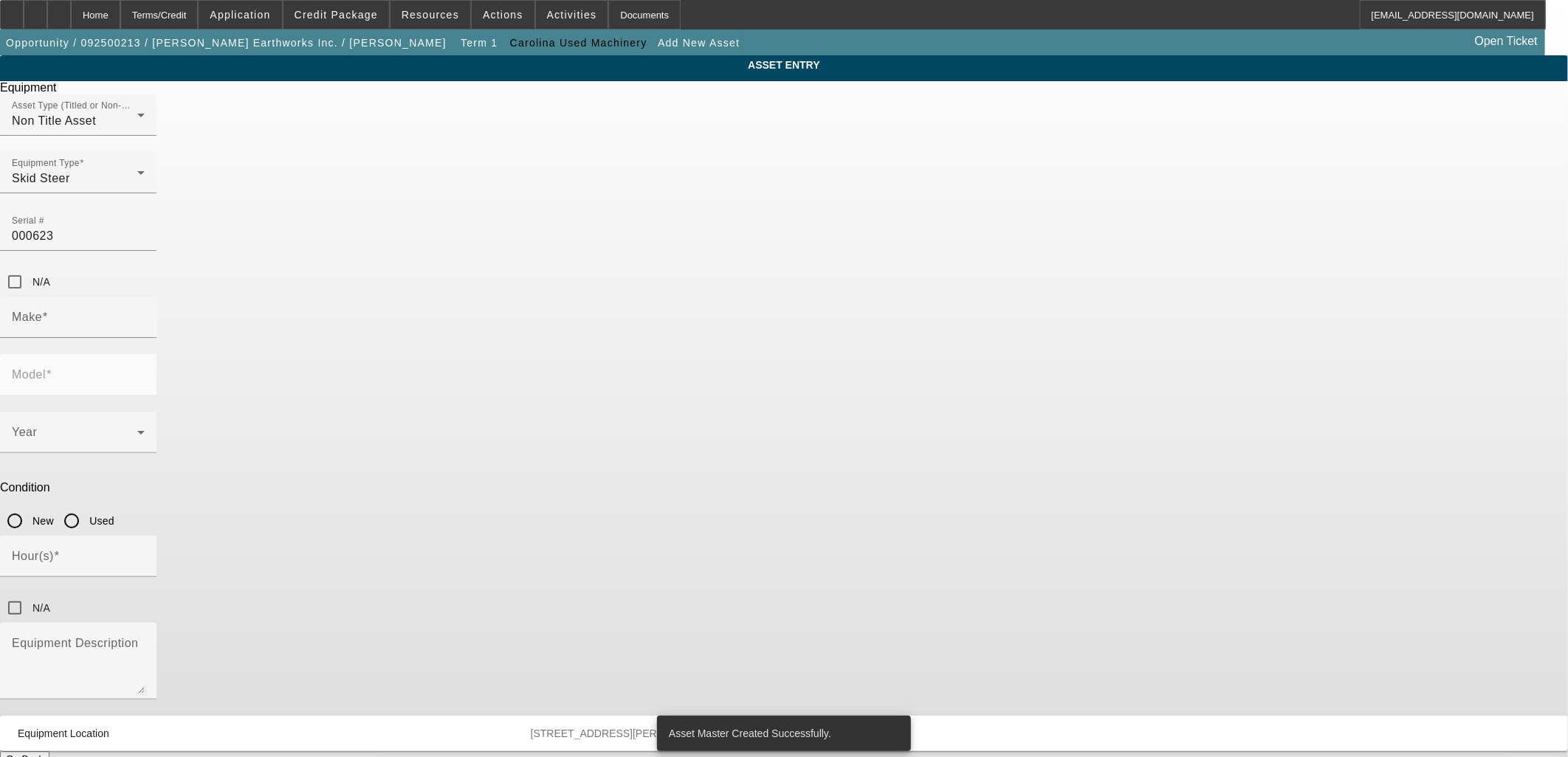
type input "Prinoth"
type input "Raptor 800"
click at [145, 553] on input "Hour(s)" at bounding box center [78, 561] width 133 height 17
type input "3300"
click at [137, 430] on span at bounding box center [74, 438] width 125 height 17
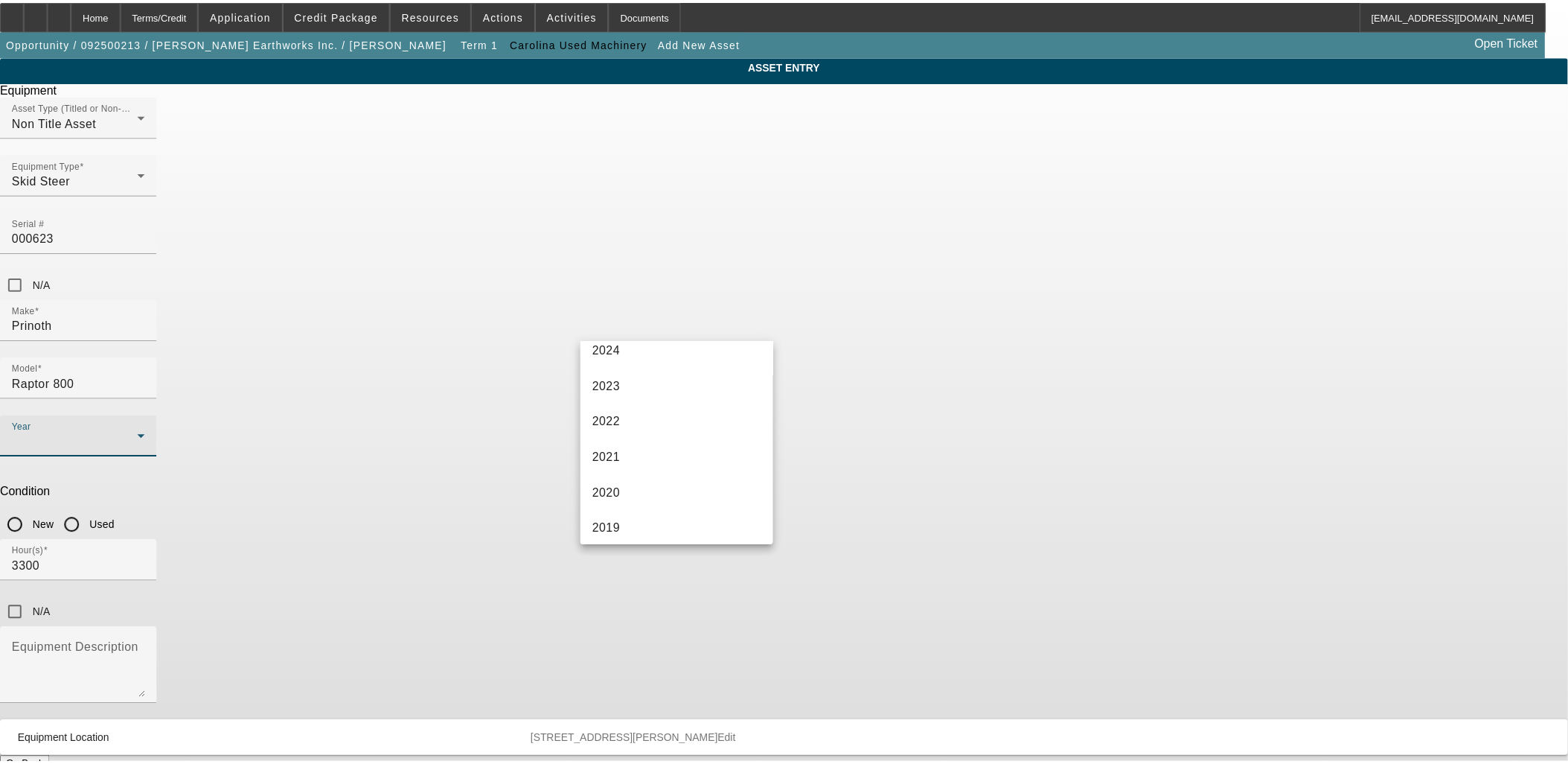
scroll to position [330, 0]
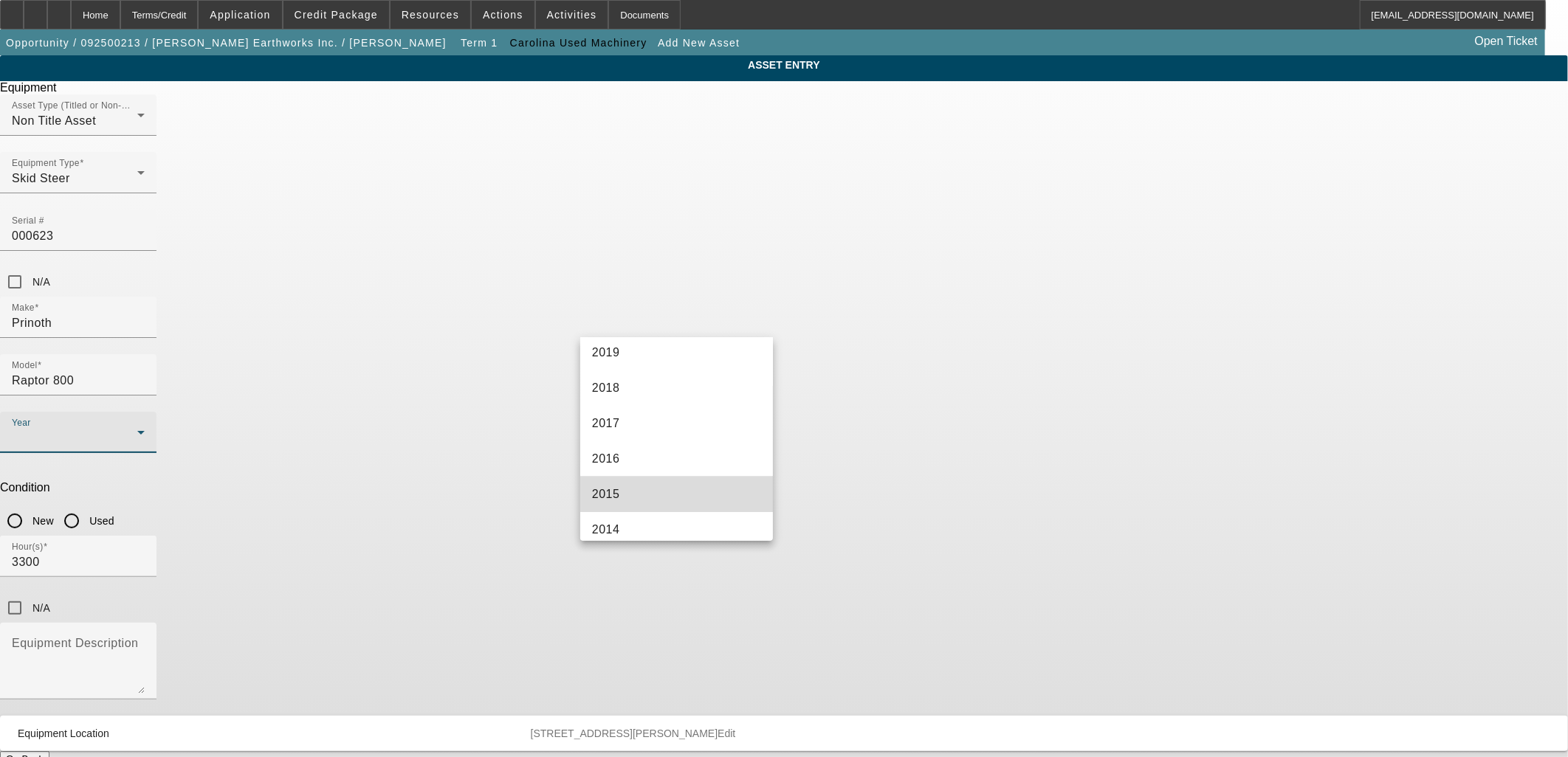
click at [688, 491] on mat-option "2015" at bounding box center [676, 494] width 193 height 36
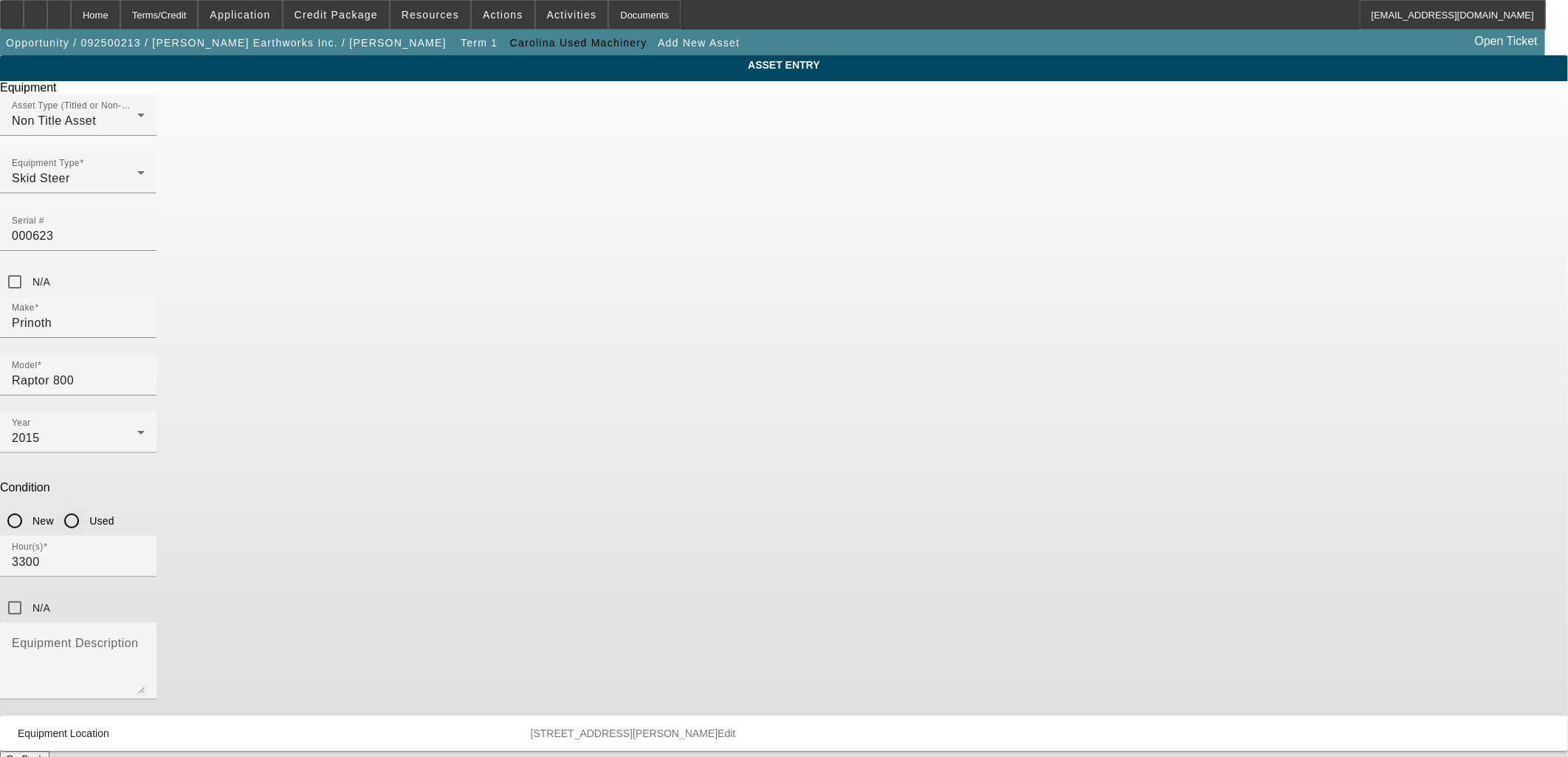
click at [86, 506] on input "Used" at bounding box center [71, 520] width 29 height 29
radio input "true"
click at [145, 640] on textarea "Equipment Description" at bounding box center [78, 666] width 133 height 53
type textarea "Forestry Mulcher"
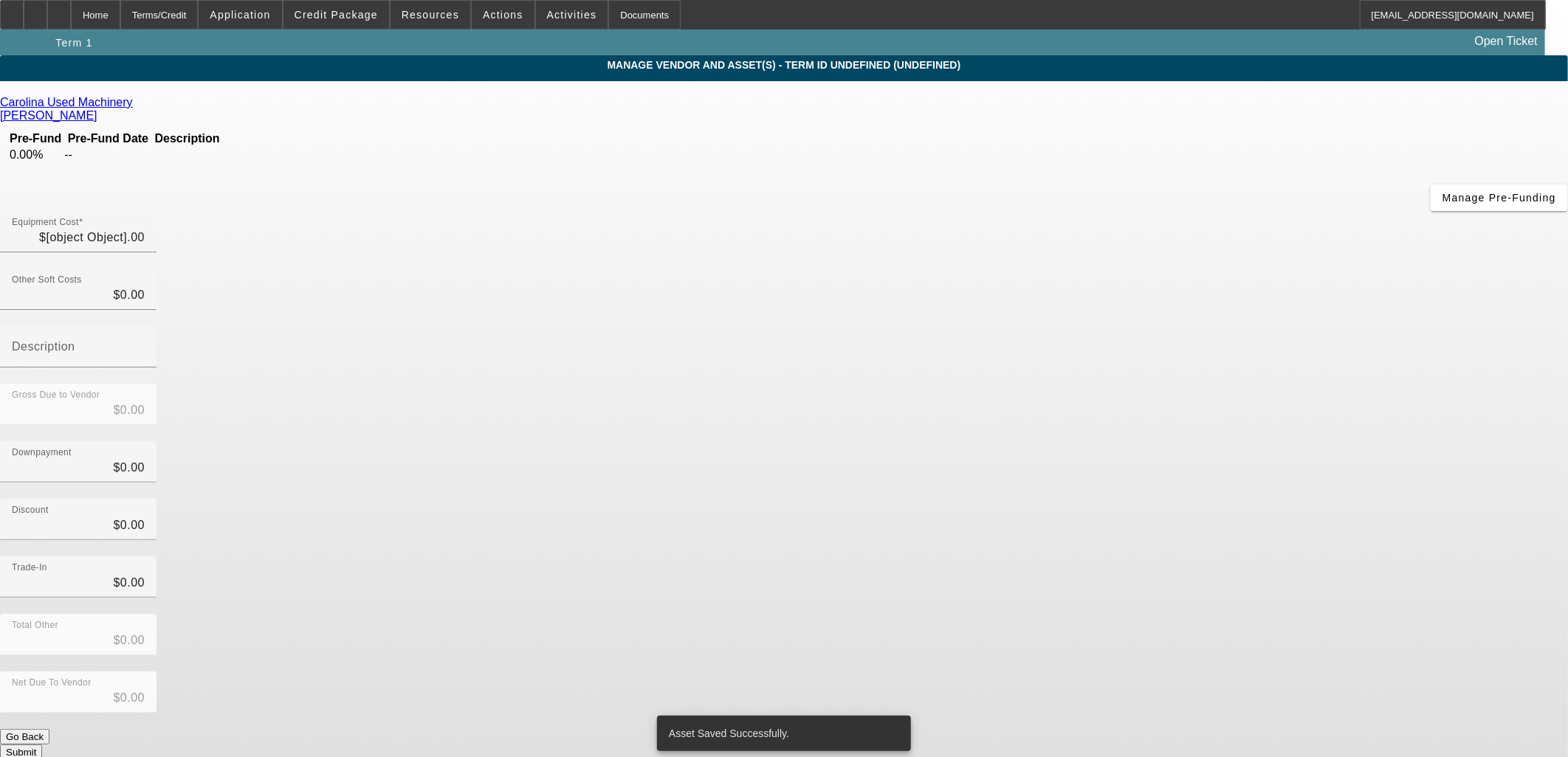
type input "$325,000.00"
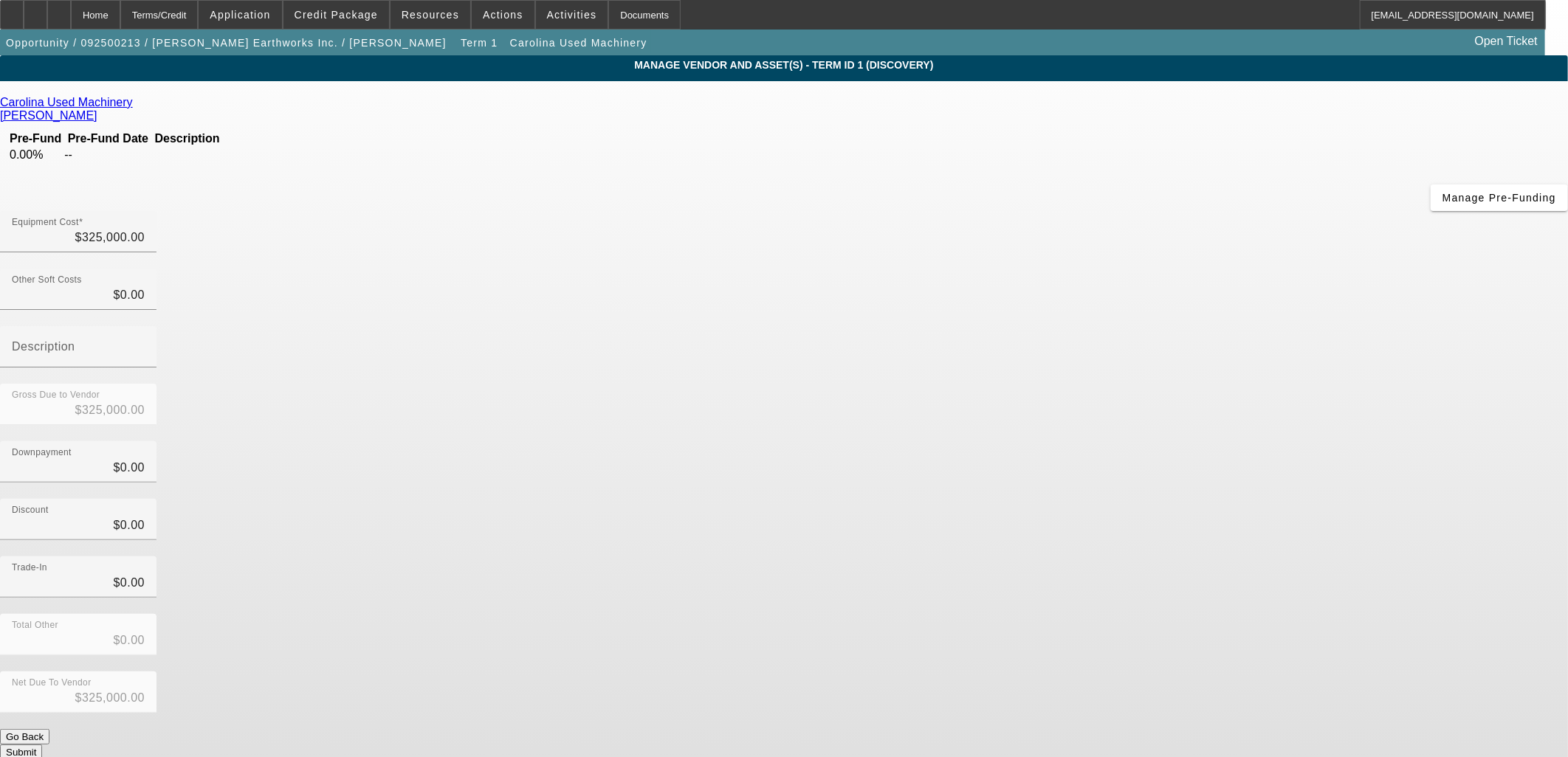
click at [42, 744] on button "Submit" at bounding box center [21, 752] width 42 height 16
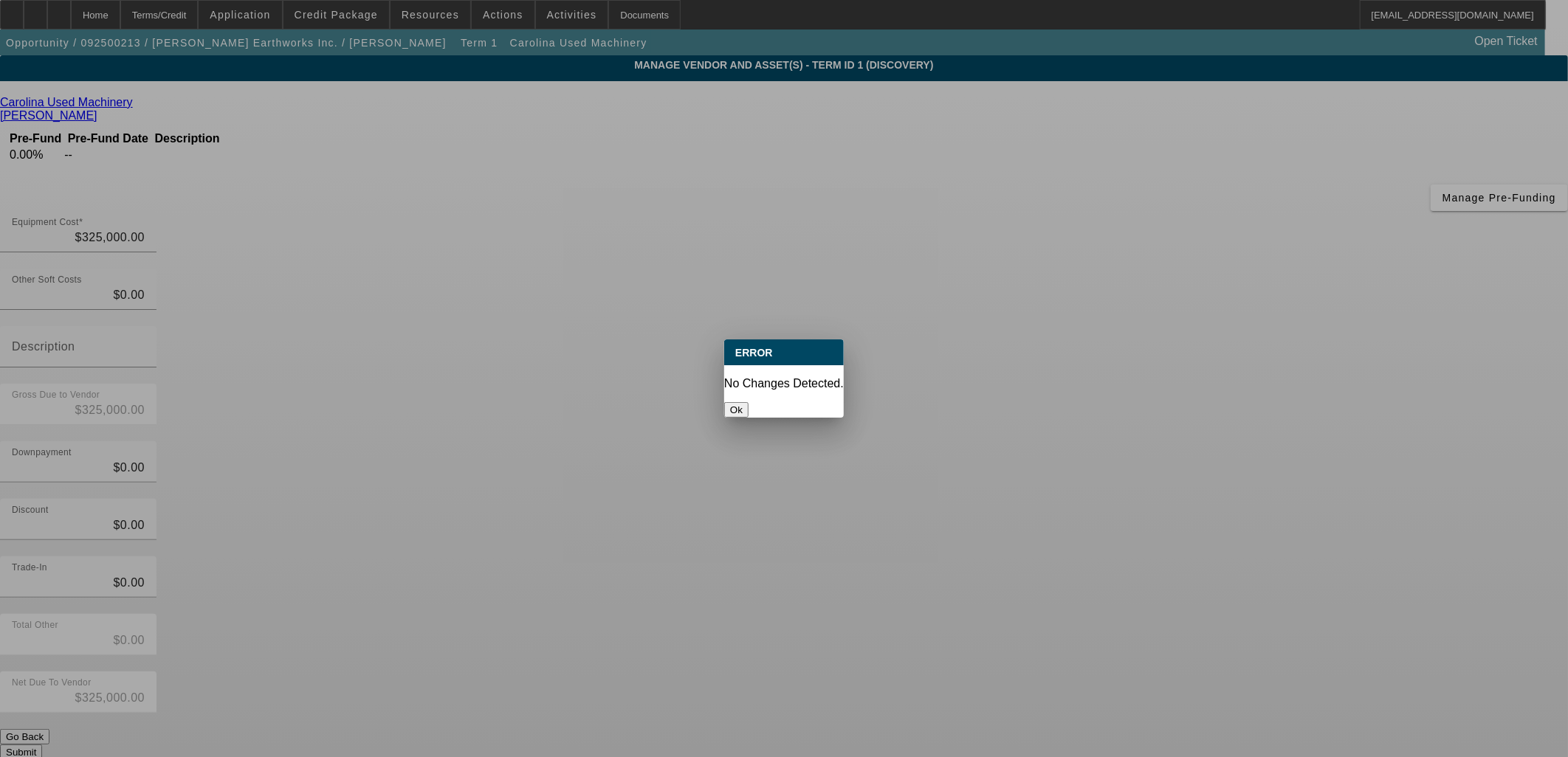
click at [1092, 572] on div at bounding box center [784, 378] width 1568 height 757
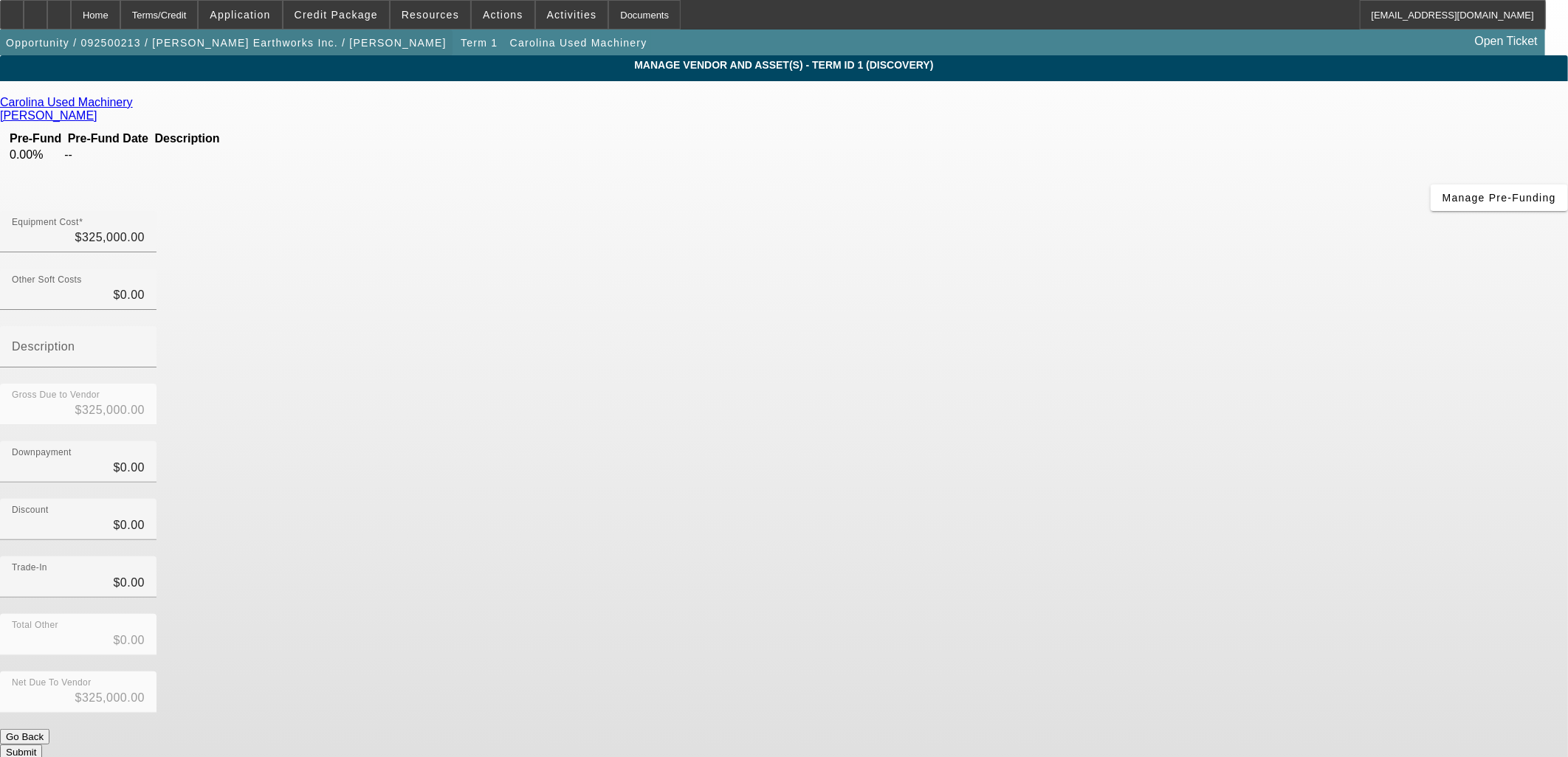
click at [163, 58] on span "button" at bounding box center [226, 42] width 453 height 36
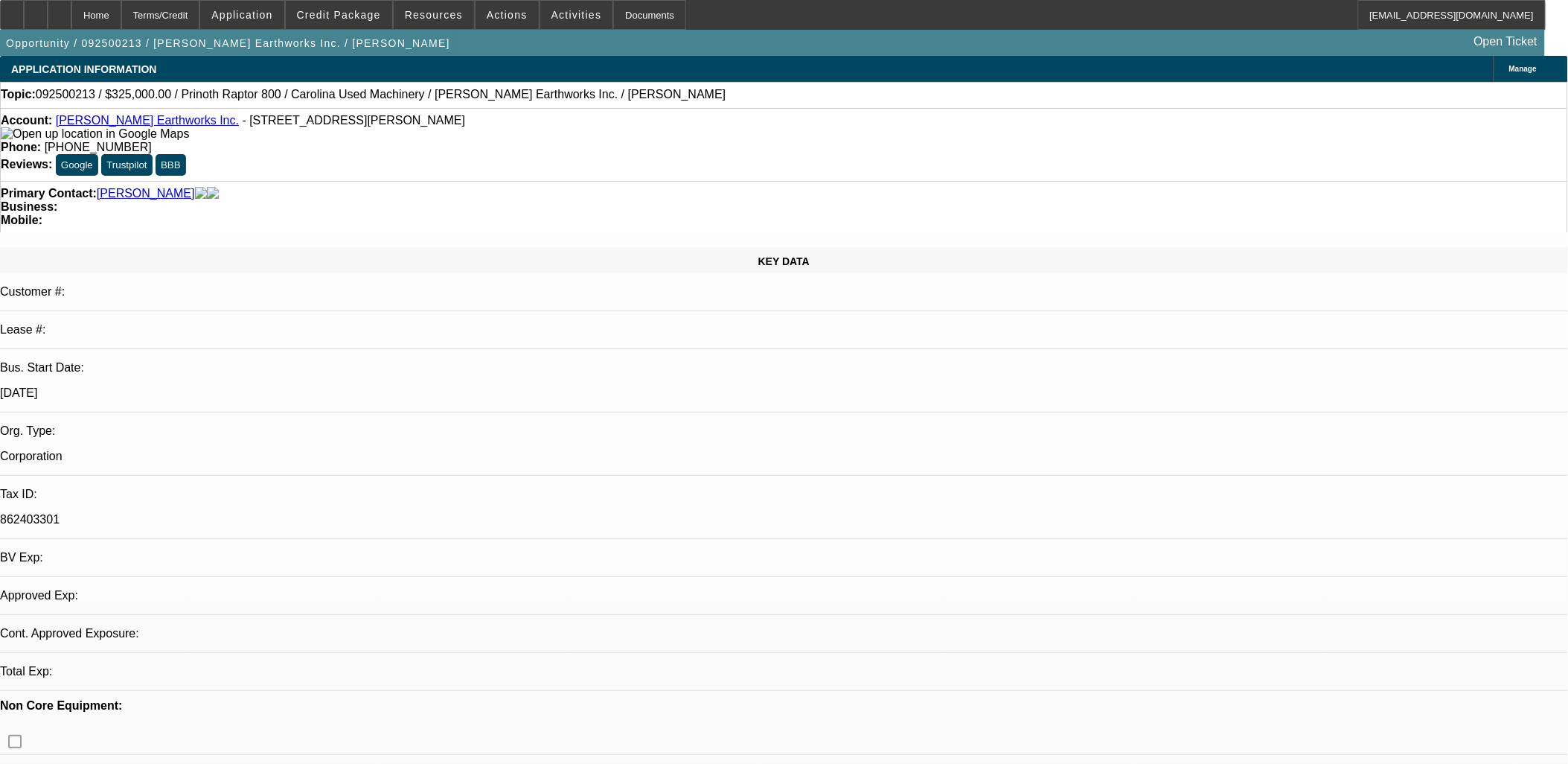
select select "0"
select select "2"
select select "0.1"
select select "4"
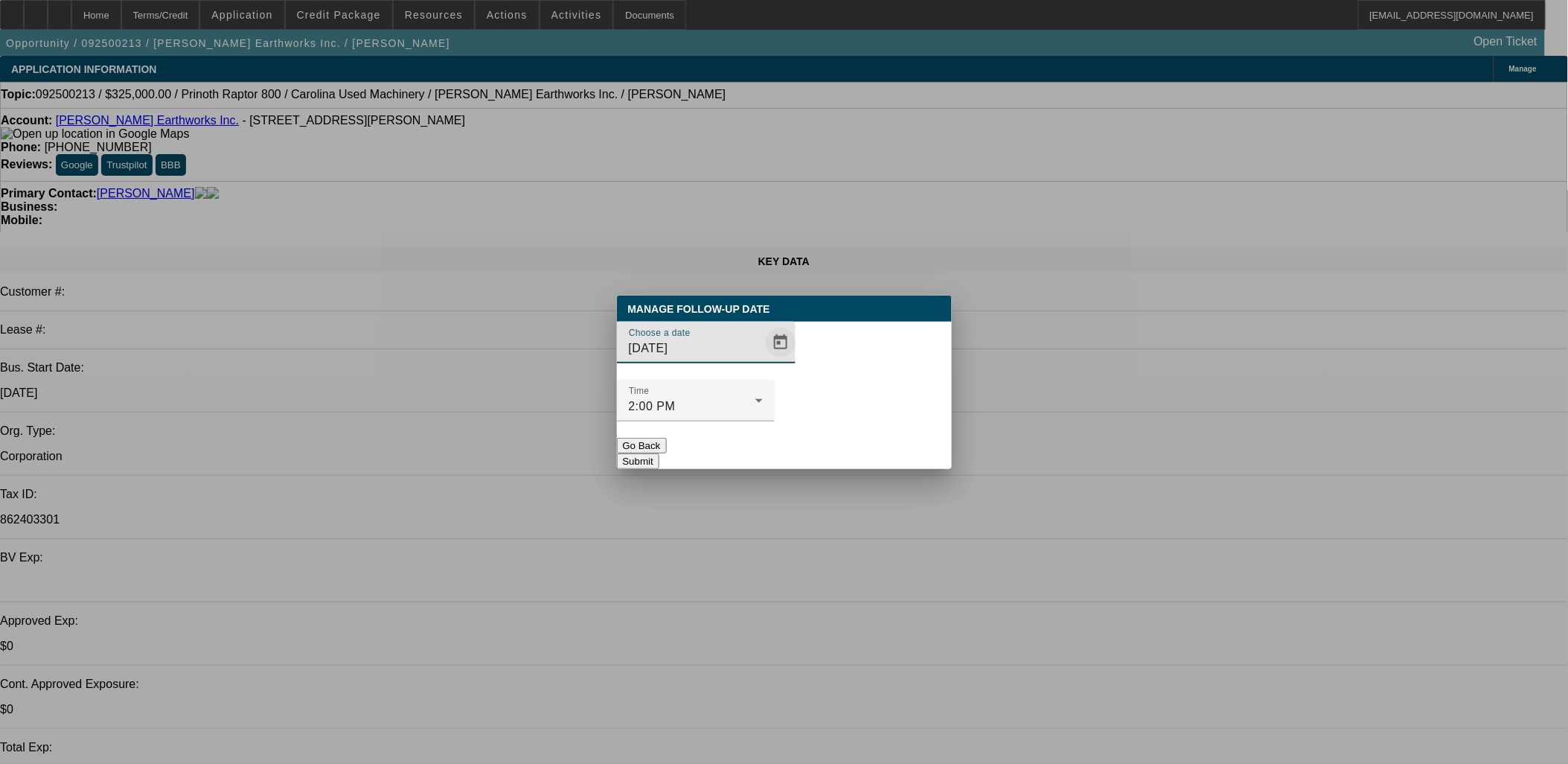
click at [763, 361] on span "Open calendar" at bounding box center [780, 342] width 36 height 36
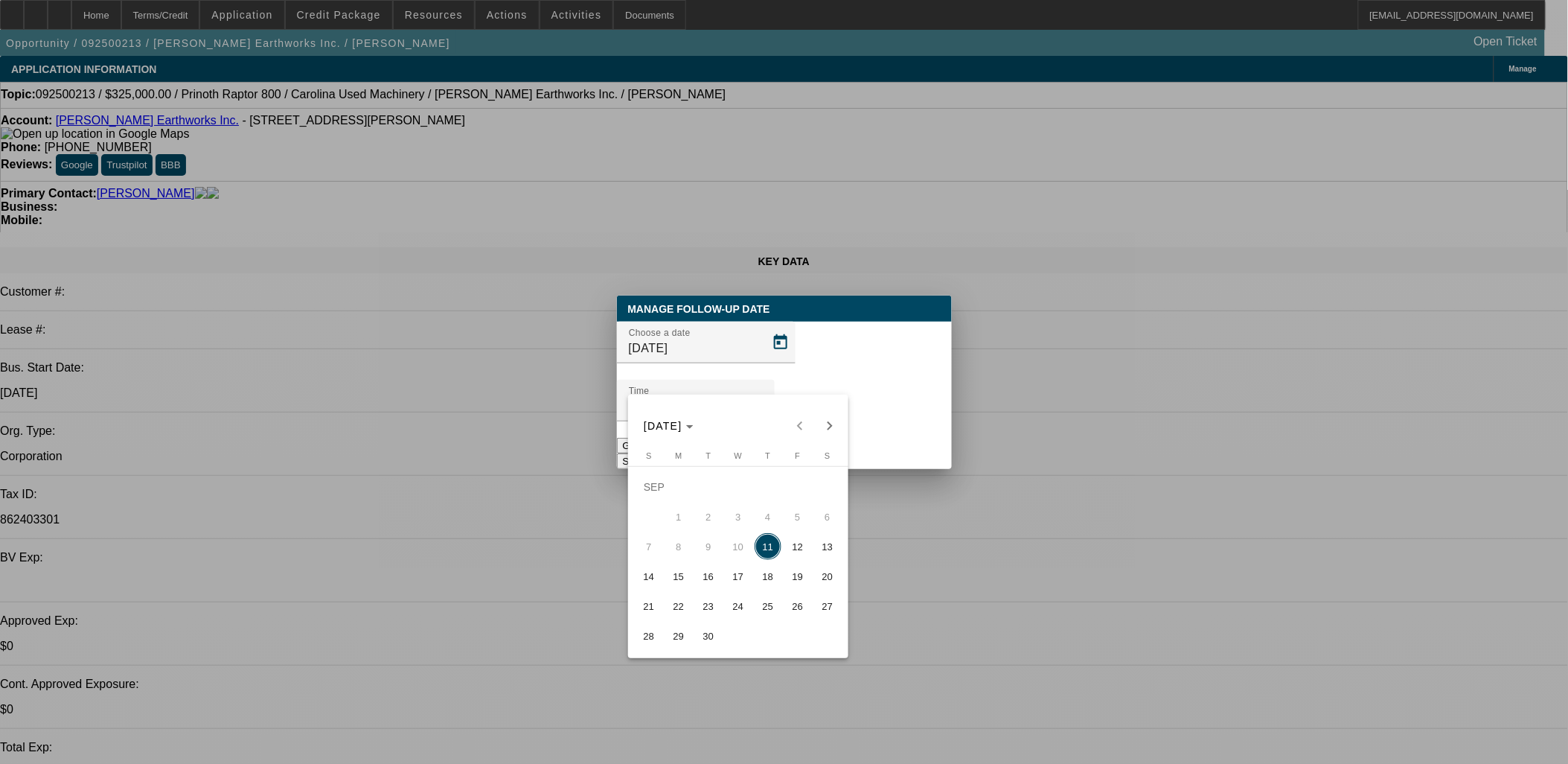
click at [681, 579] on span "15" at bounding box center [678, 576] width 27 height 27
type input "9/15/2025"
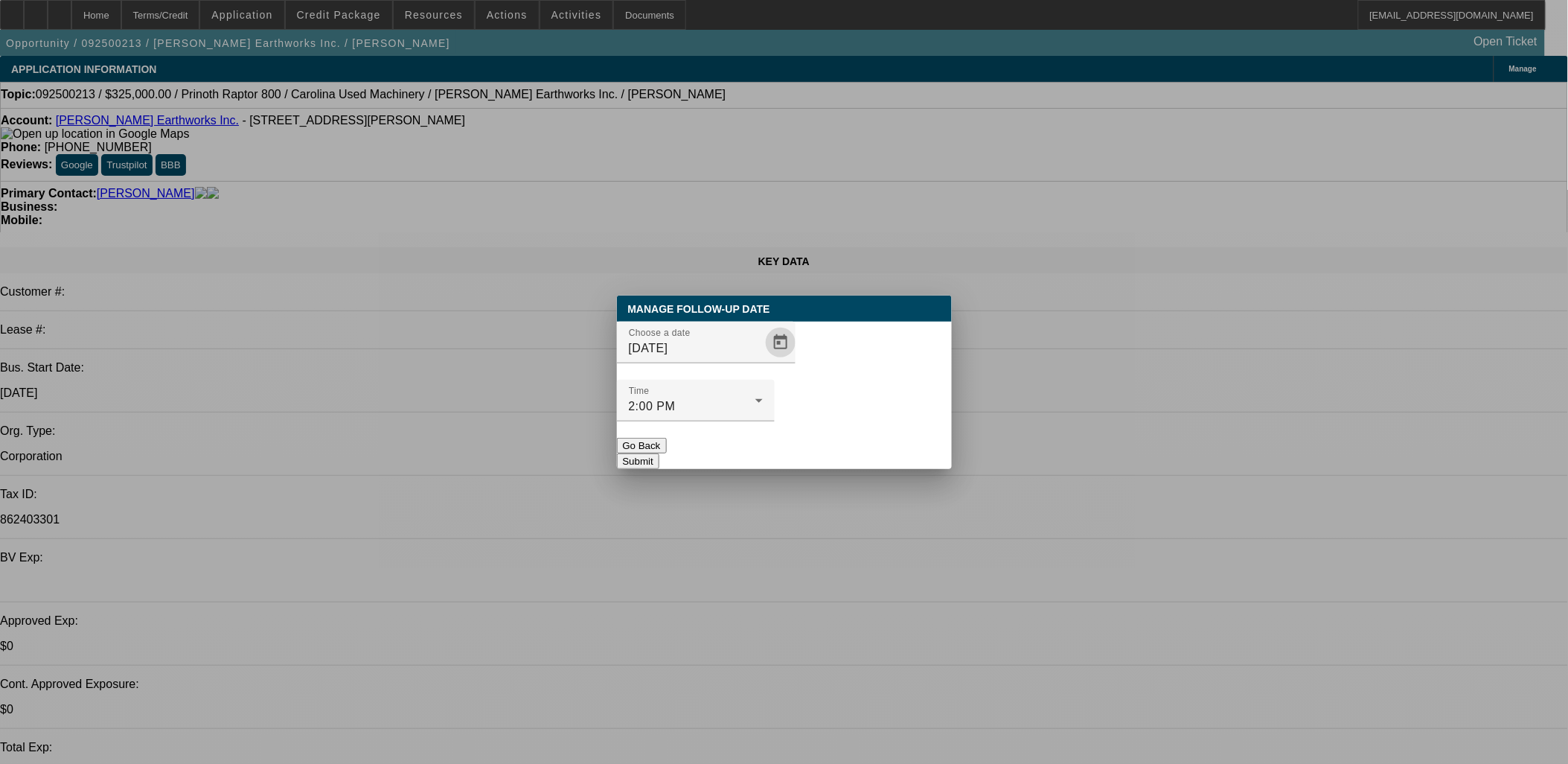
click at [659, 453] on button "Submit" at bounding box center [638, 460] width 42 height 16
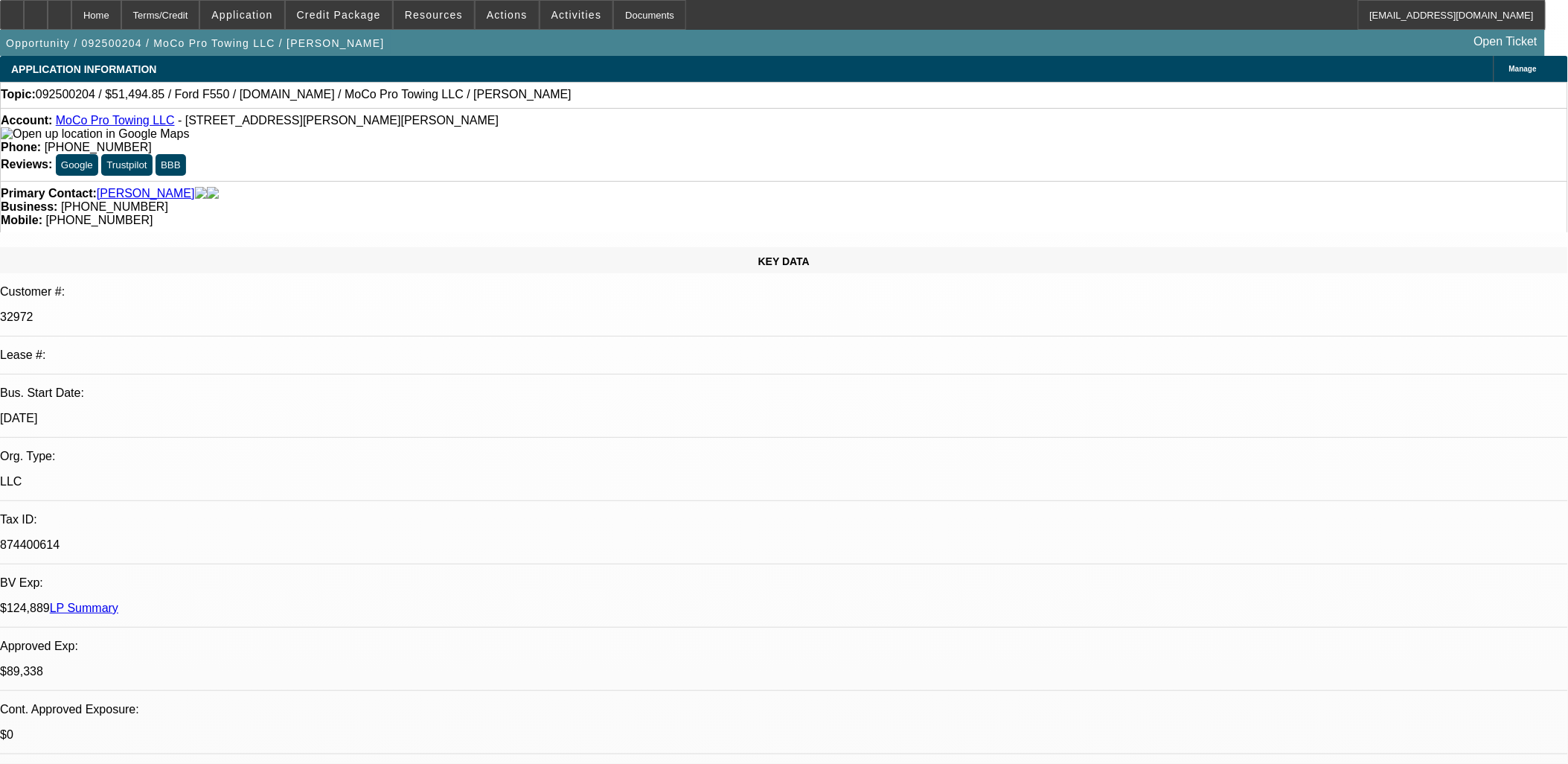
select select "0"
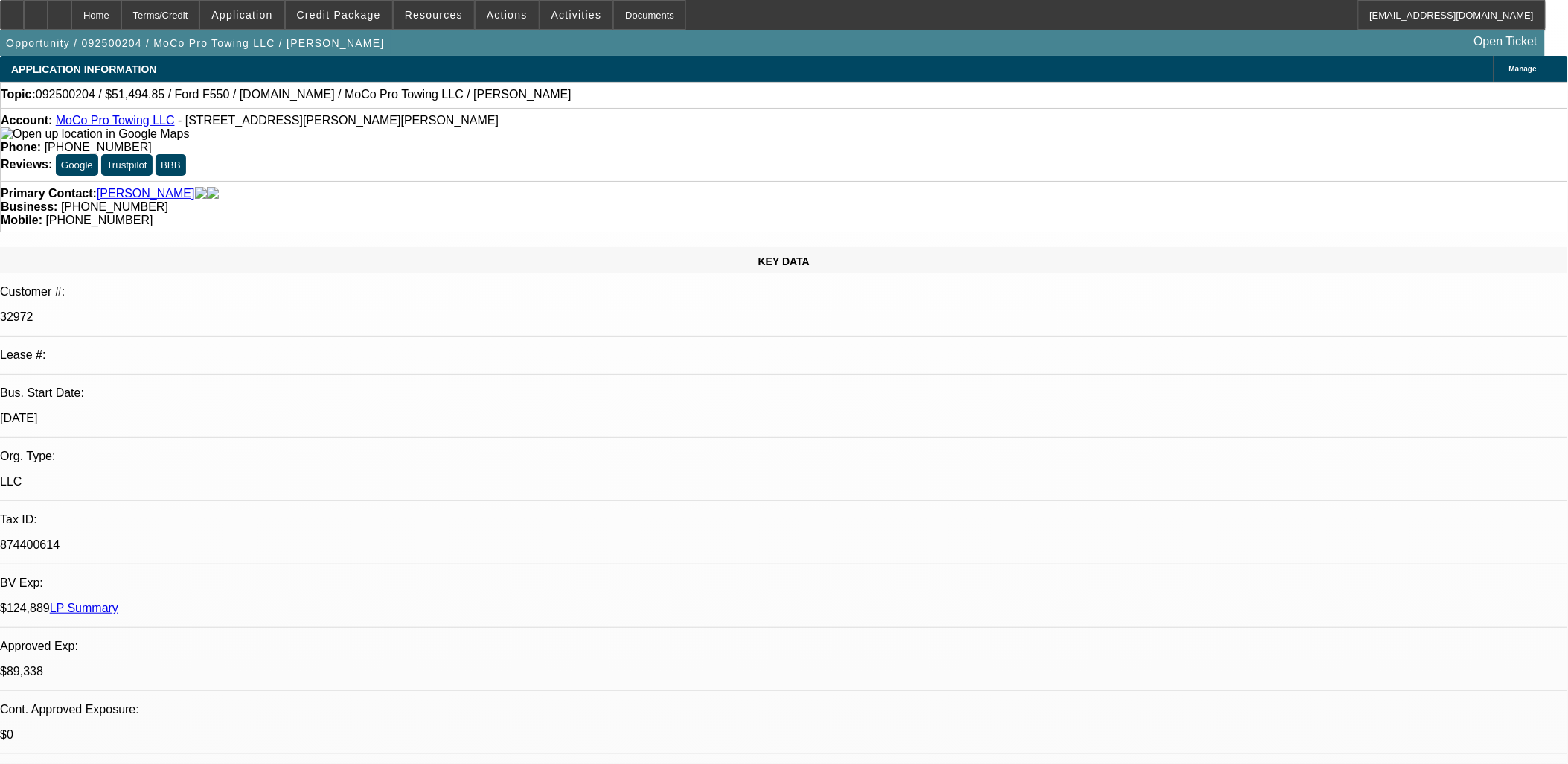
select select "0"
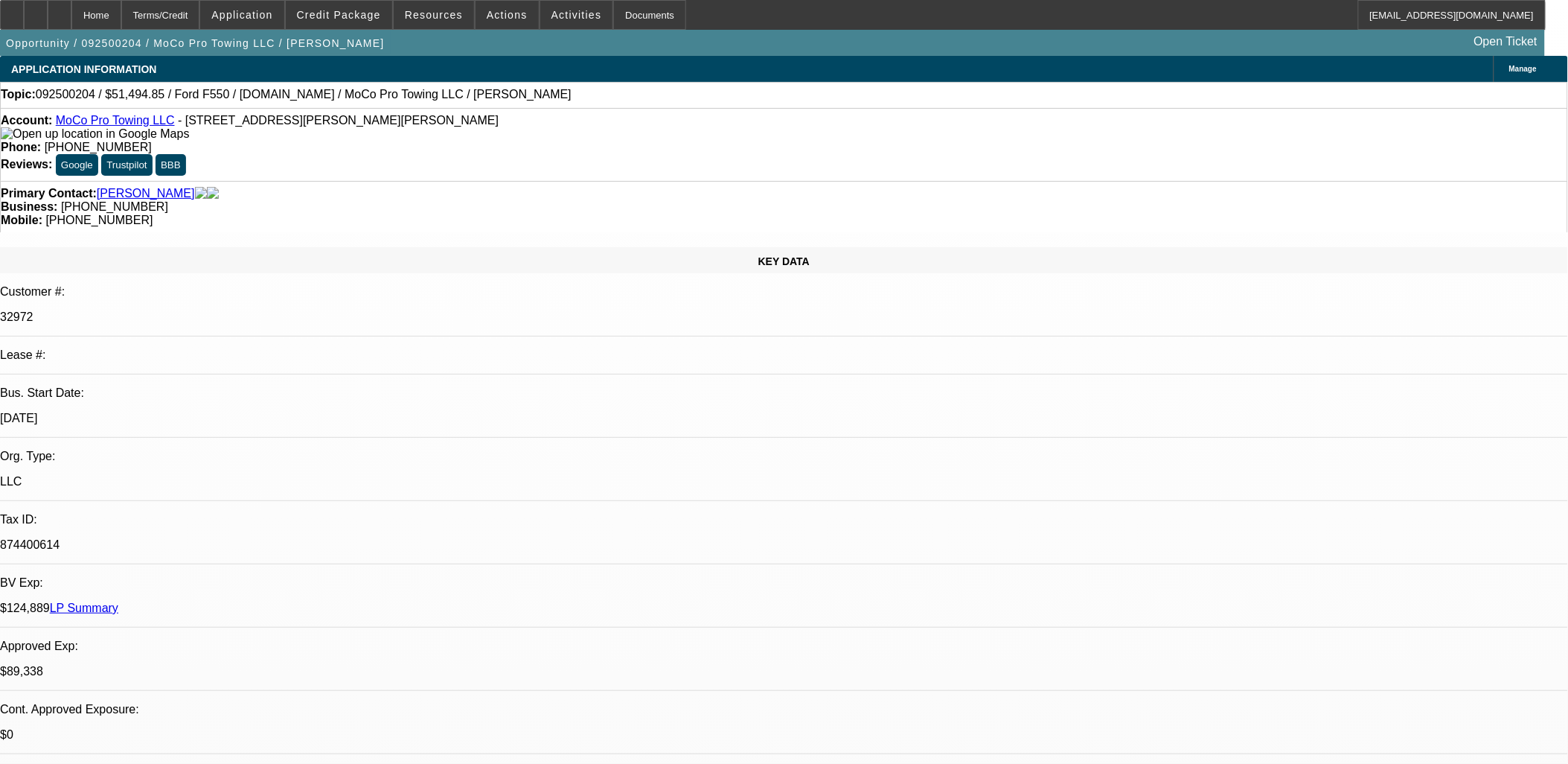
select select "0"
select select "1"
select select "2"
select select "6"
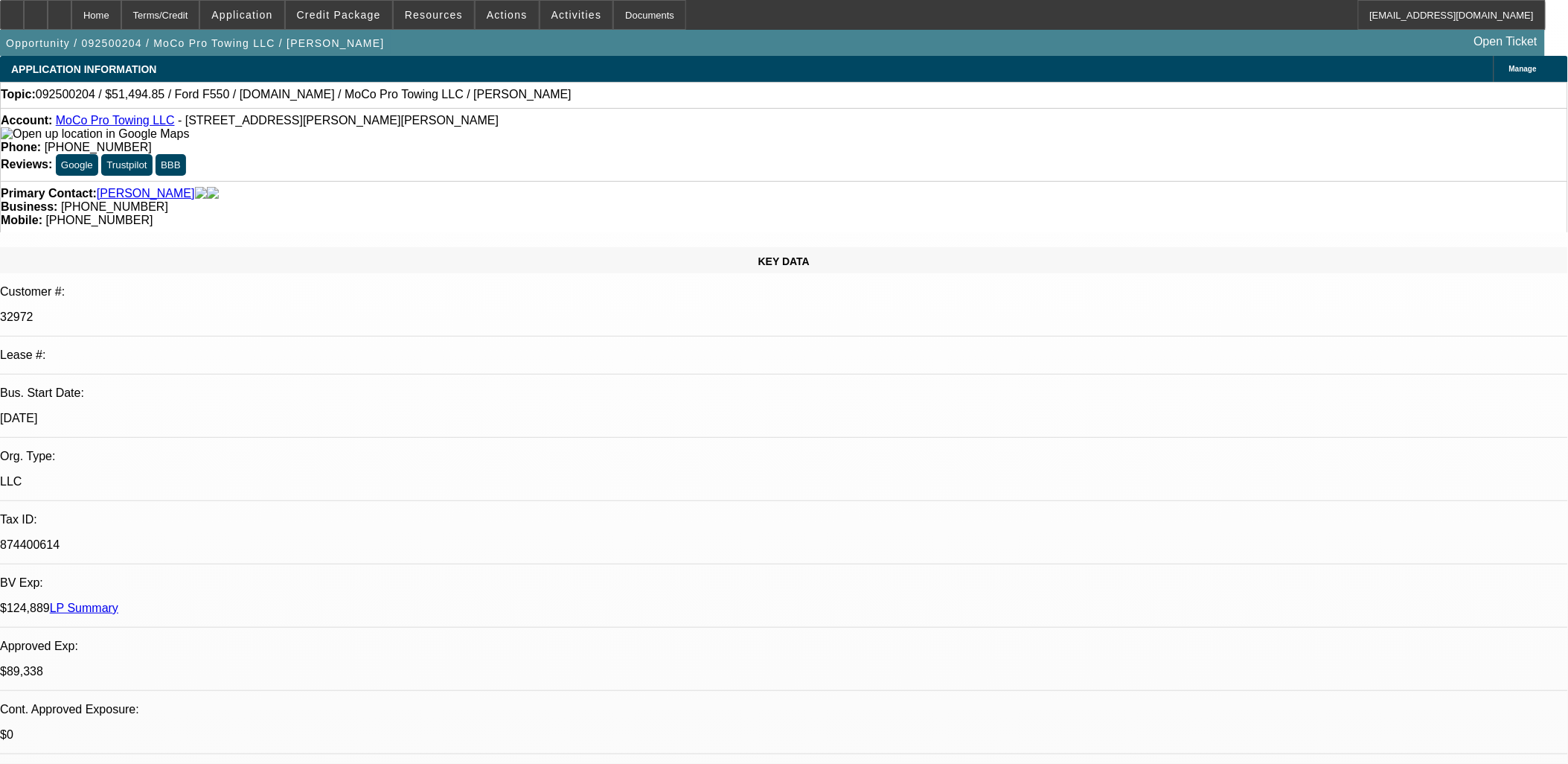
select select "1"
select select "2"
select select "6"
select select "1"
select select "2"
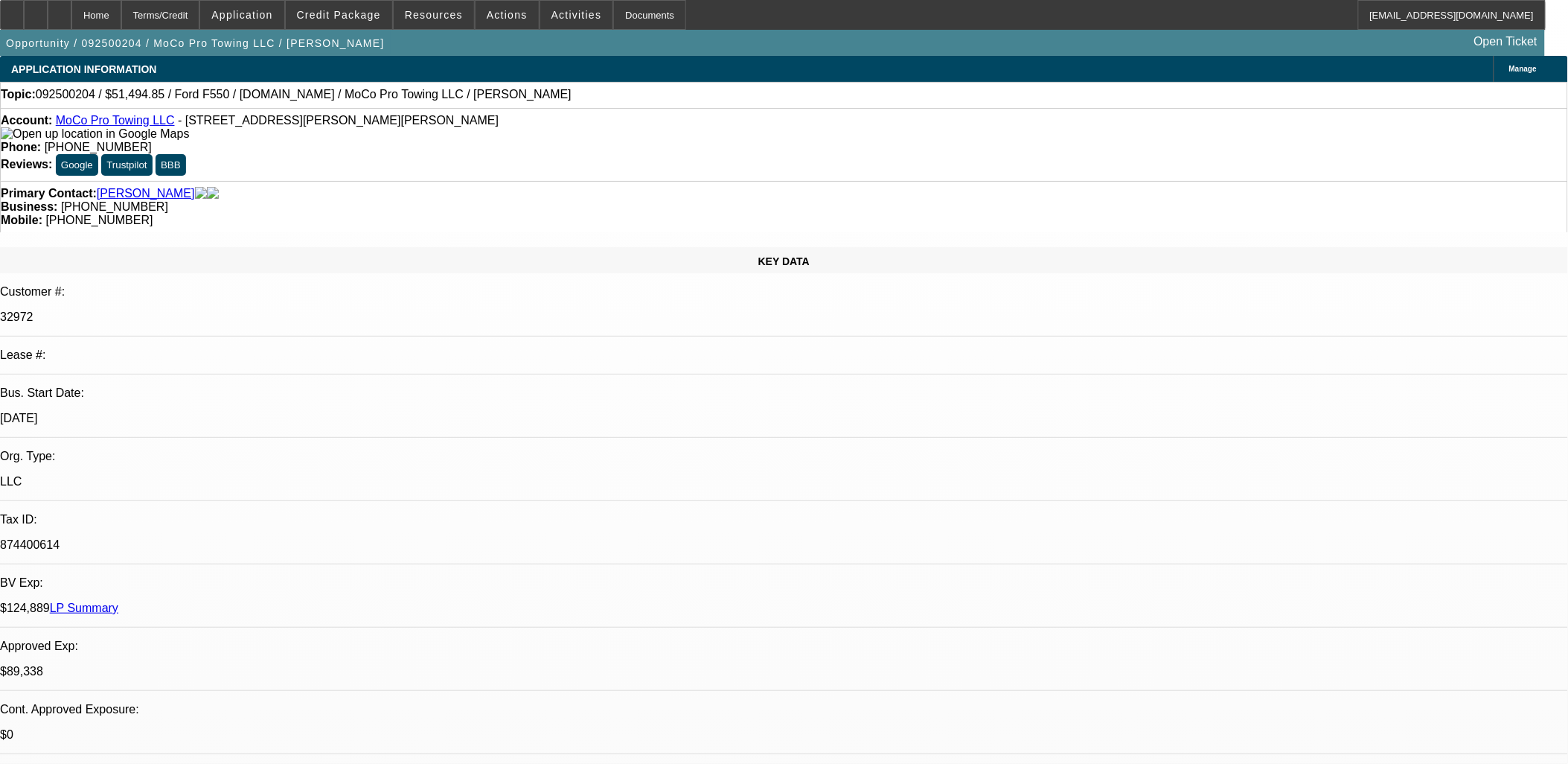
select select "6"
select select "1"
select select "2"
select select "6"
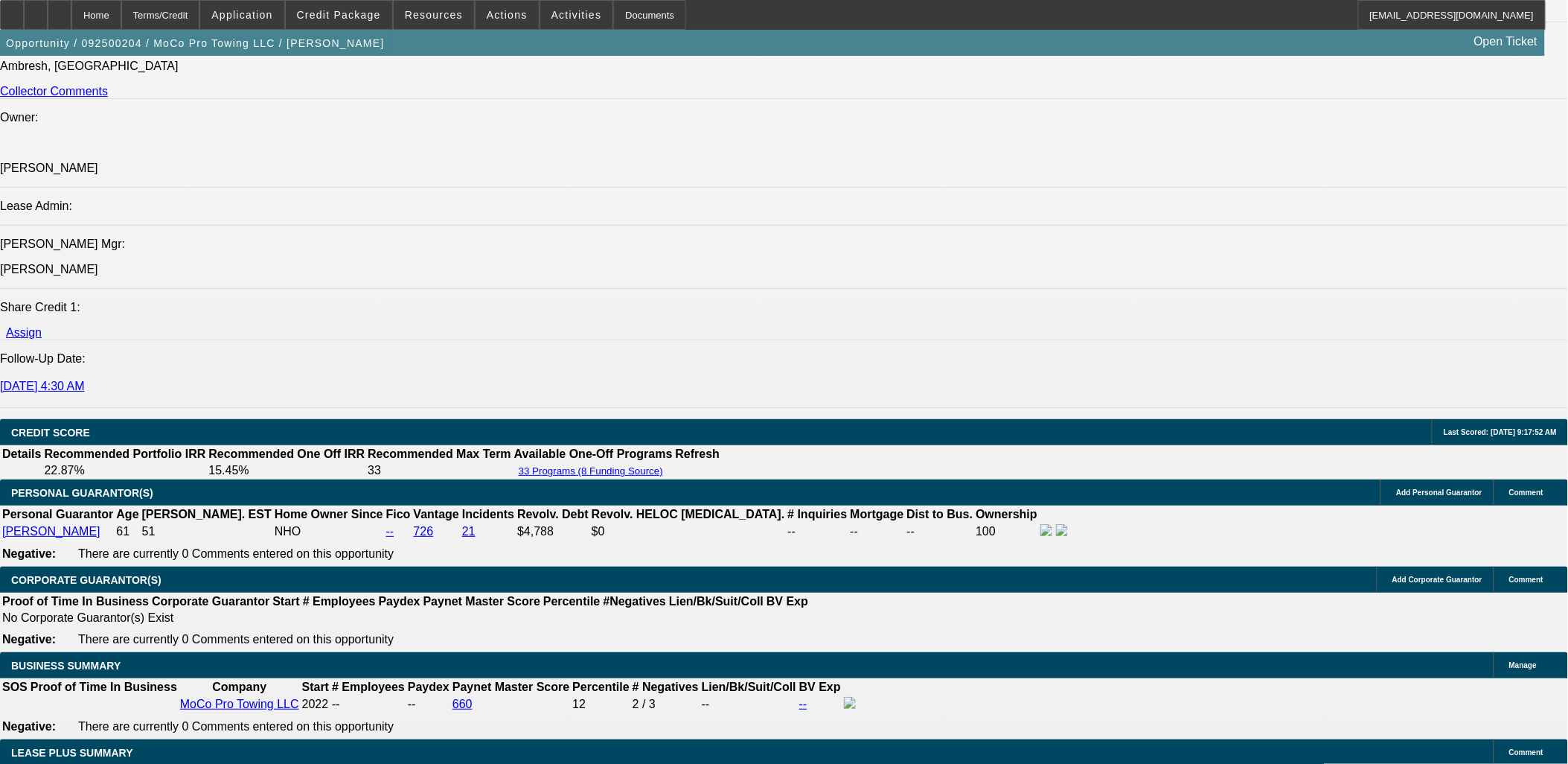
scroll to position [873, 0]
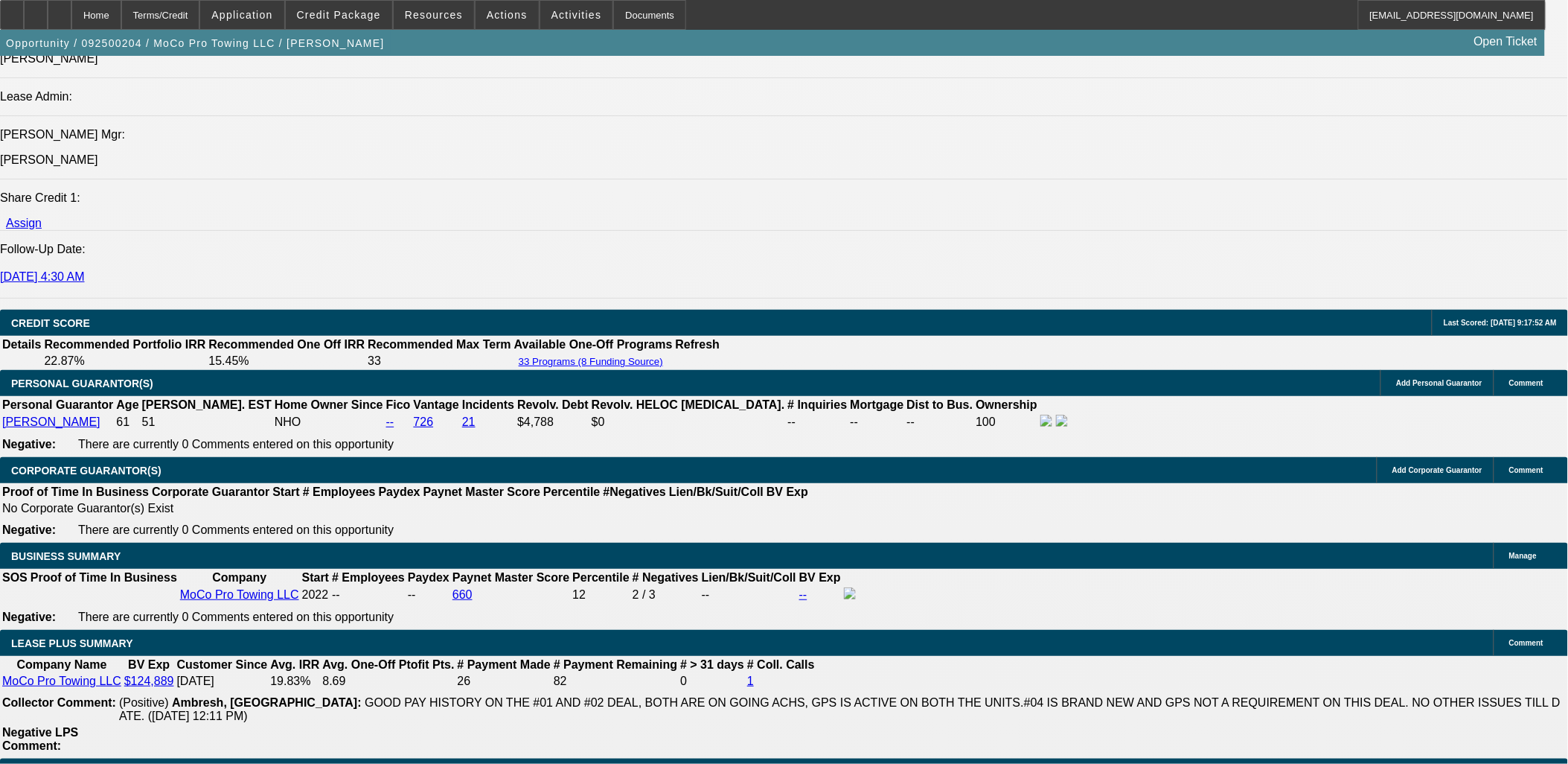
scroll to position [1985, 0]
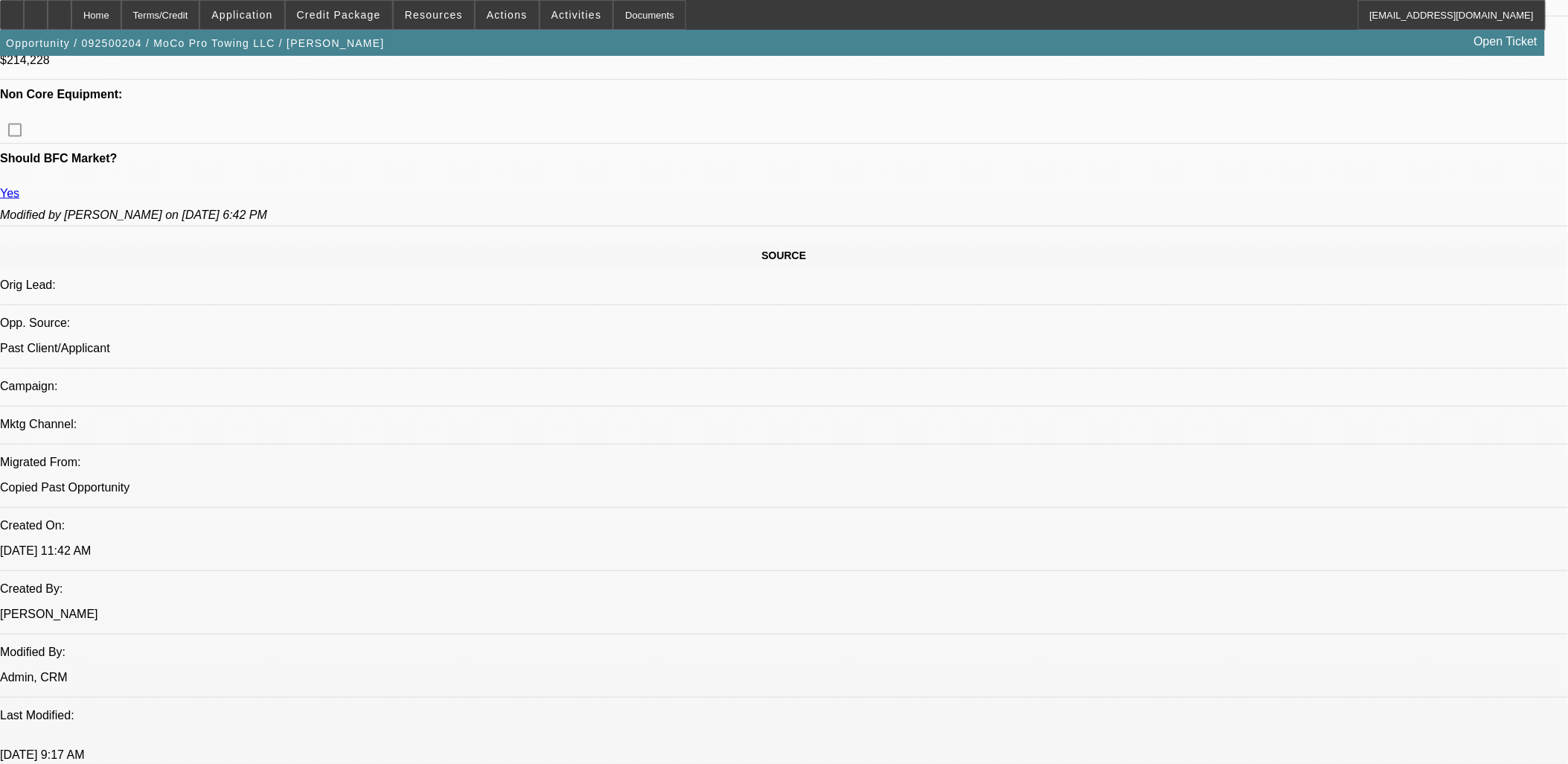
scroll to position [0, 0]
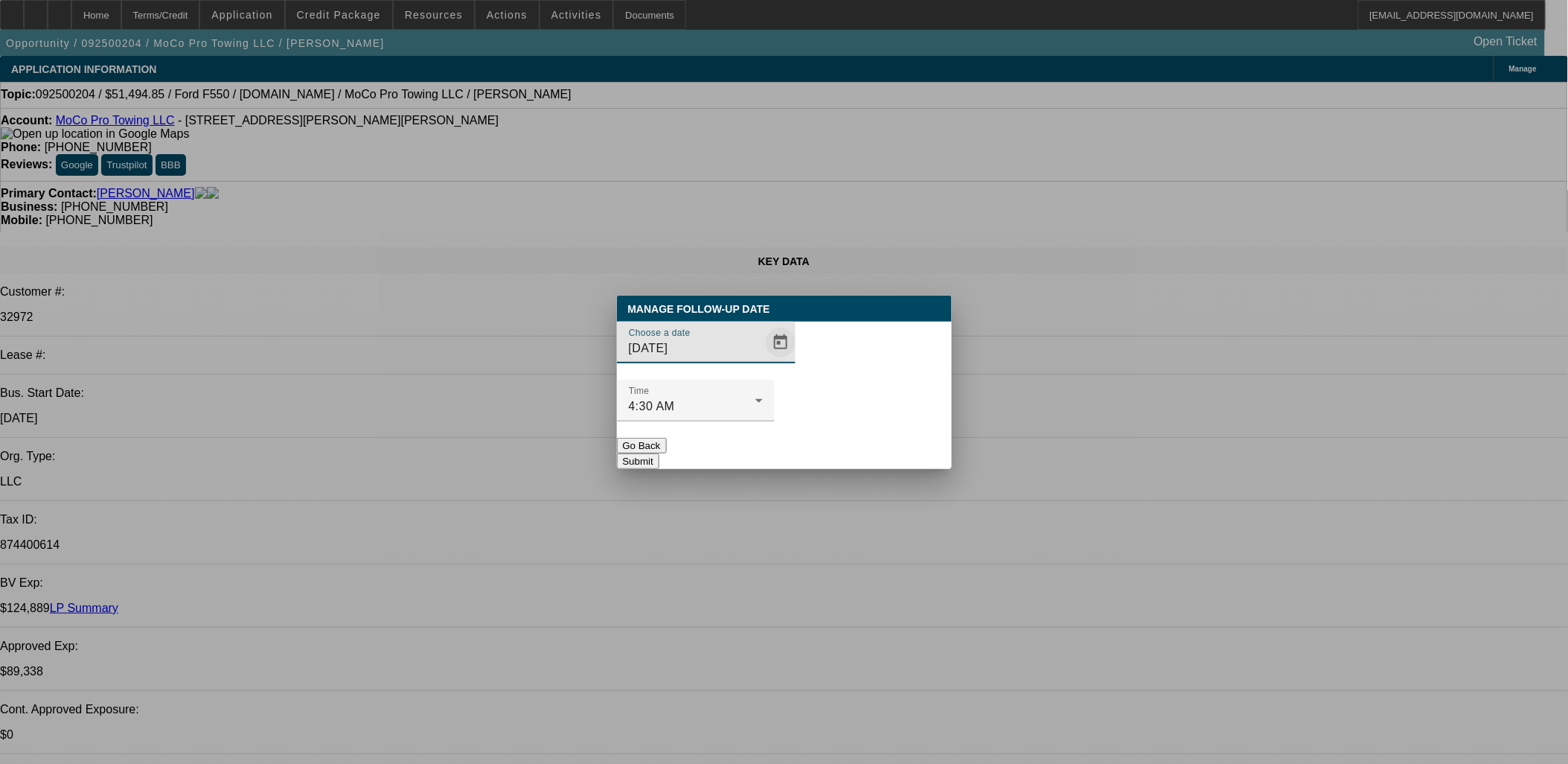
click at [763, 361] on span "Open calendar" at bounding box center [780, 342] width 36 height 36
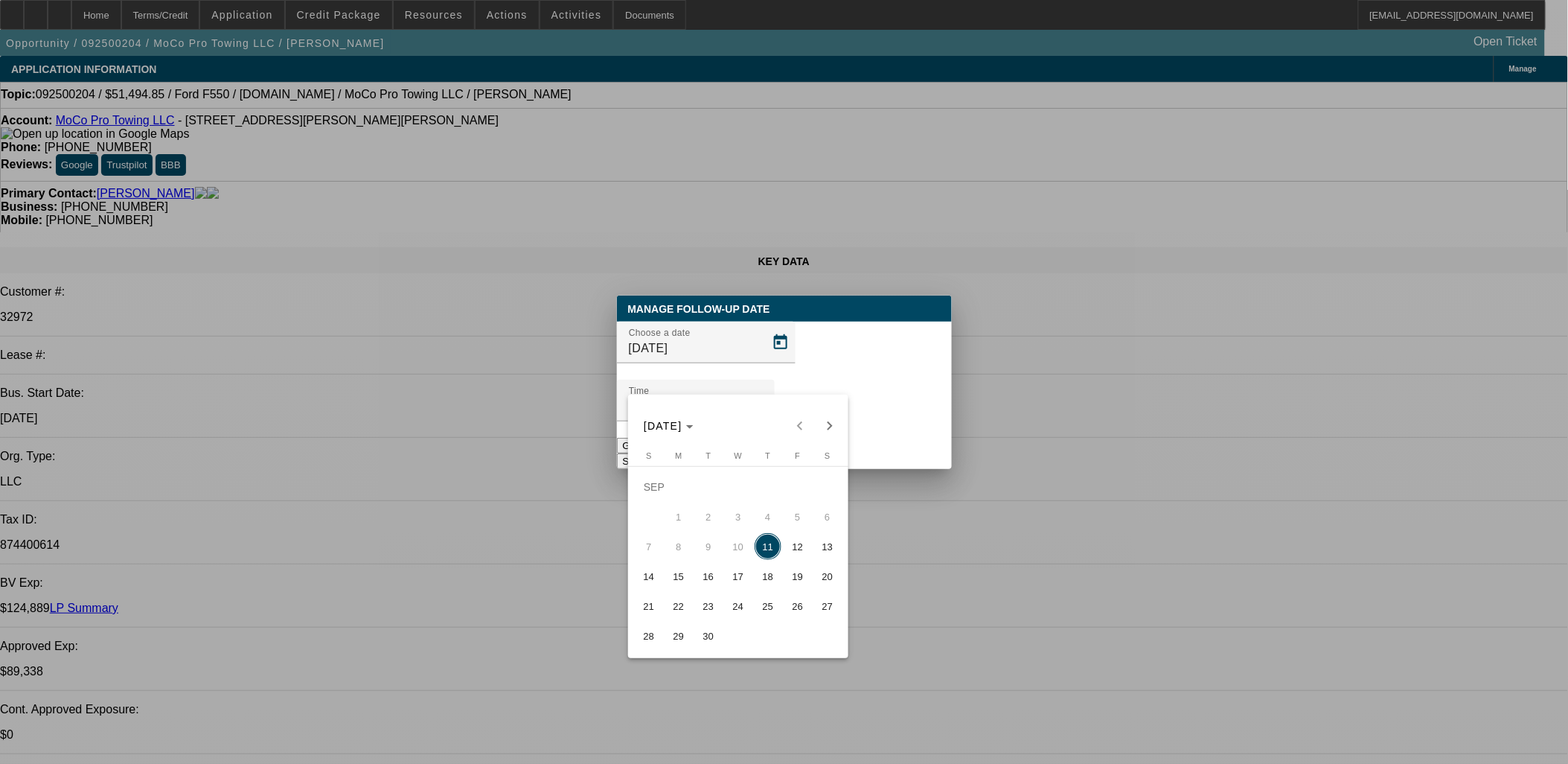
drag, startPoint x: 800, startPoint y: 553, endPoint x: 788, endPoint y: 527, distance: 28.6
click at [792, 546] on span "12" at bounding box center [797, 546] width 27 height 27
type input "9/12/2025"
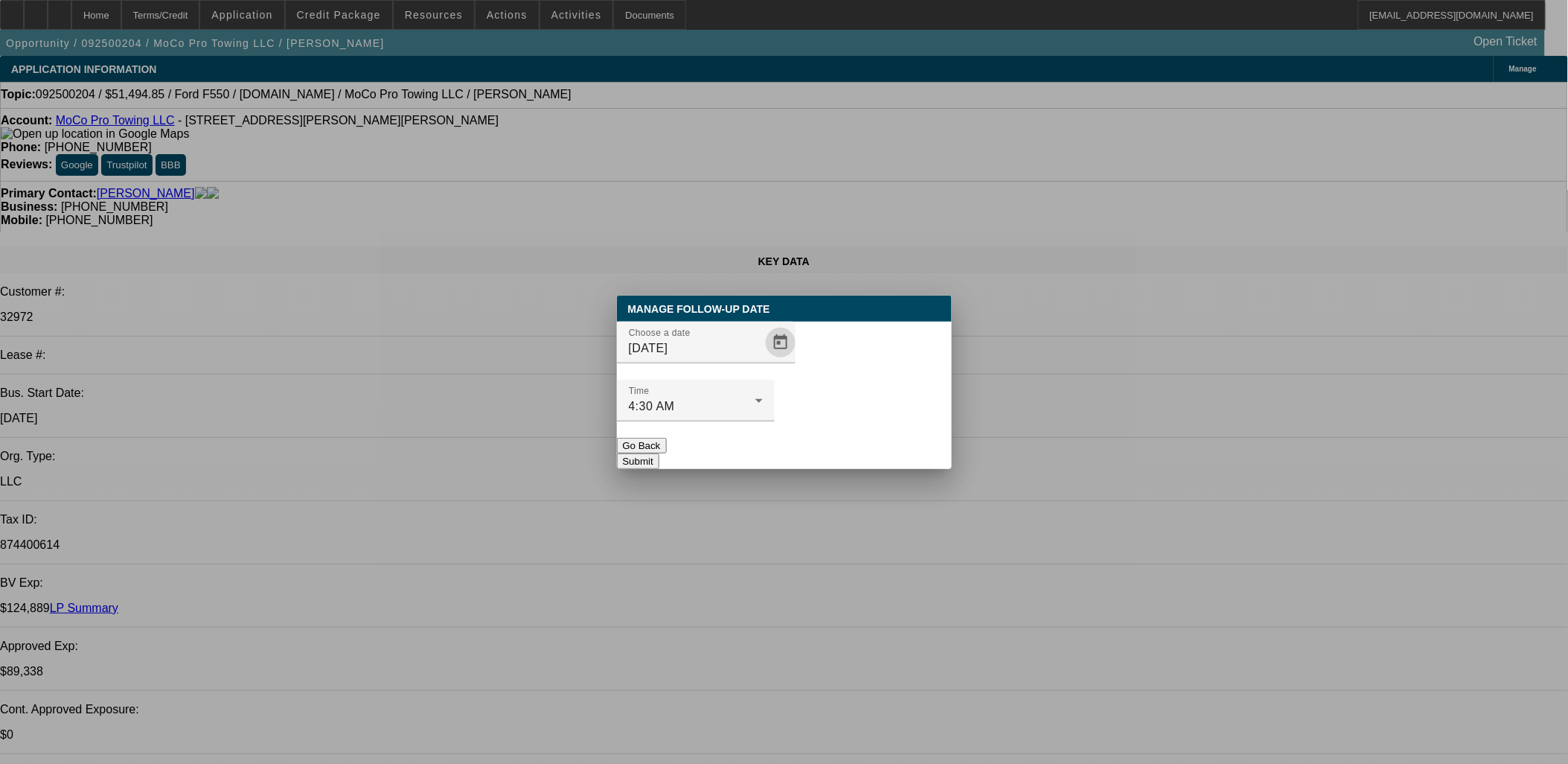
click at [826, 441] on div "Manage Follow-Up Date Choose a date 9/12/2025 Time 4:30 AM Go Back Submit" at bounding box center [784, 382] width 335 height 173
click at [659, 453] on button "Submit" at bounding box center [638, 460] width 42 height 16
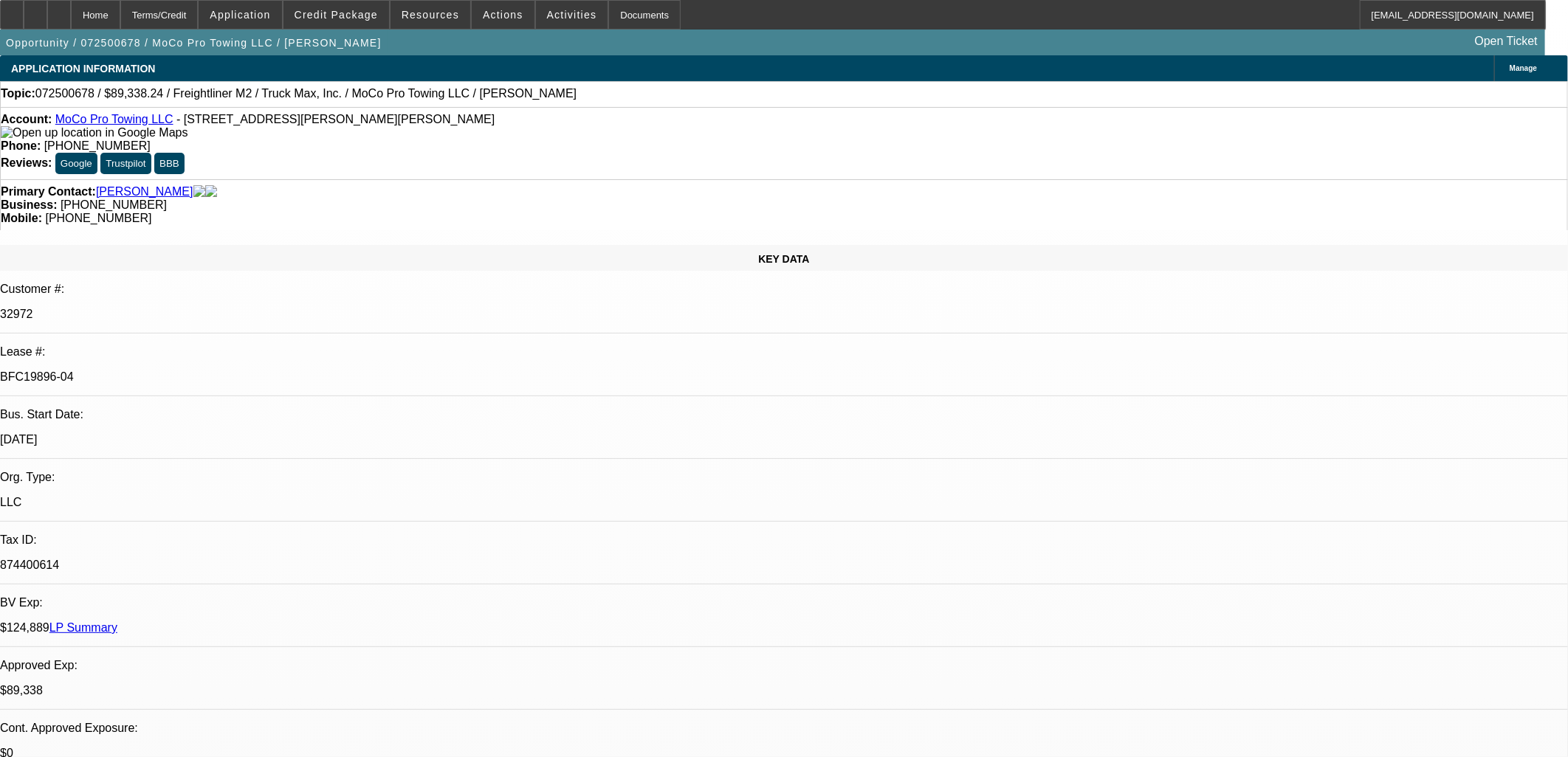
select select "0"
select select "6"
select select "0"
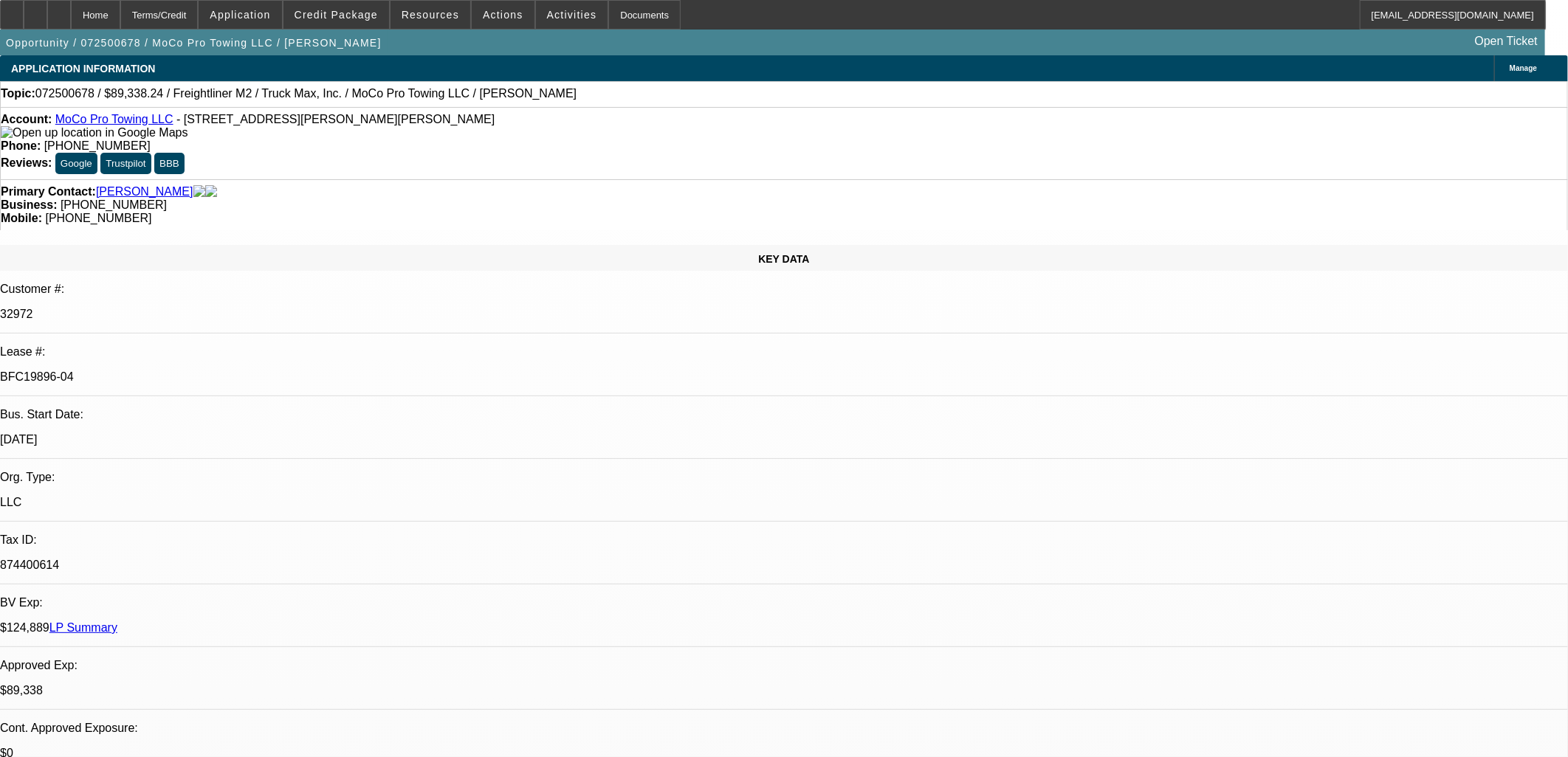
select select "0"
select select "6"
select select "0"
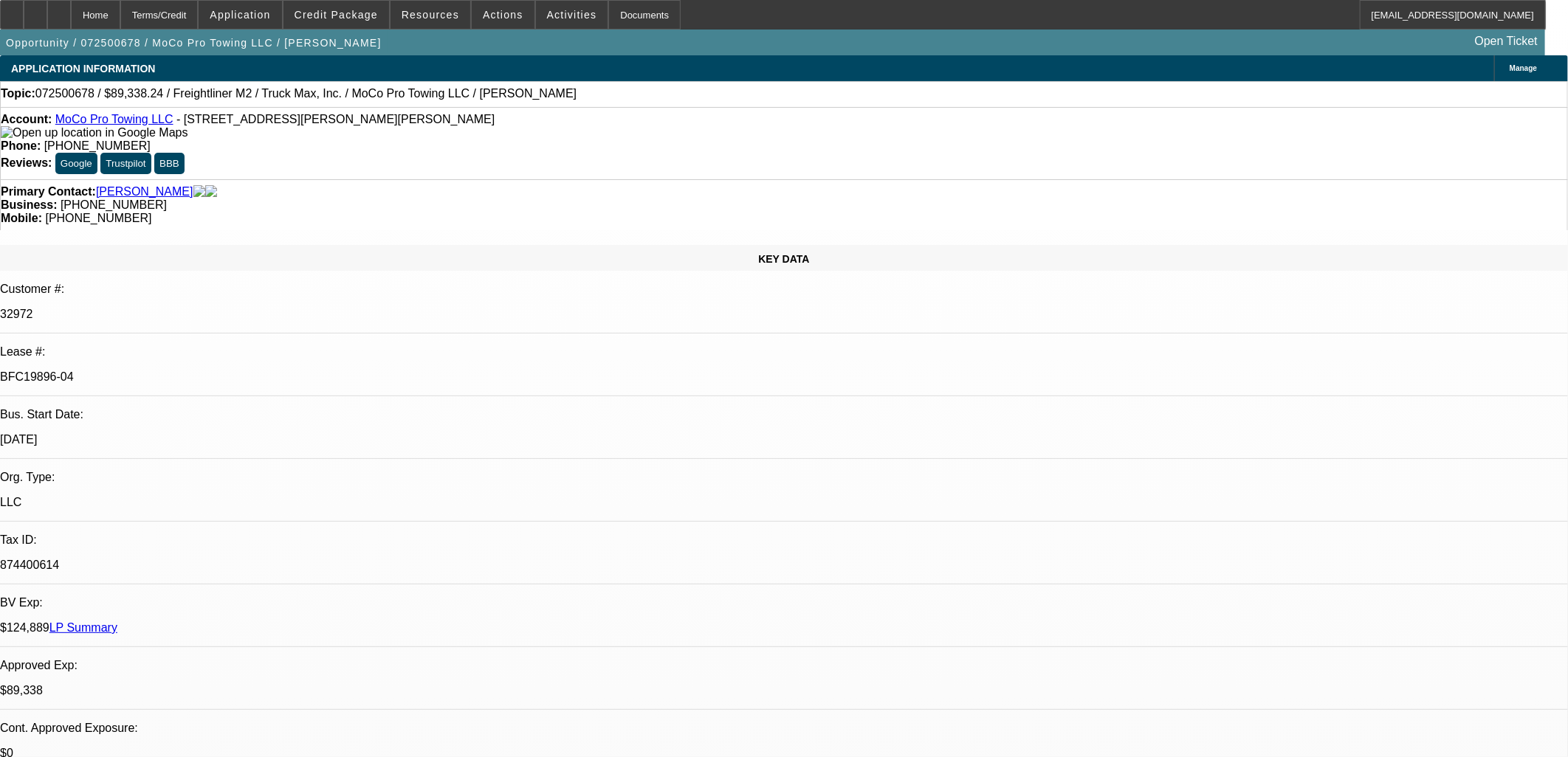
select select "0"
select select "6"
select select "0"
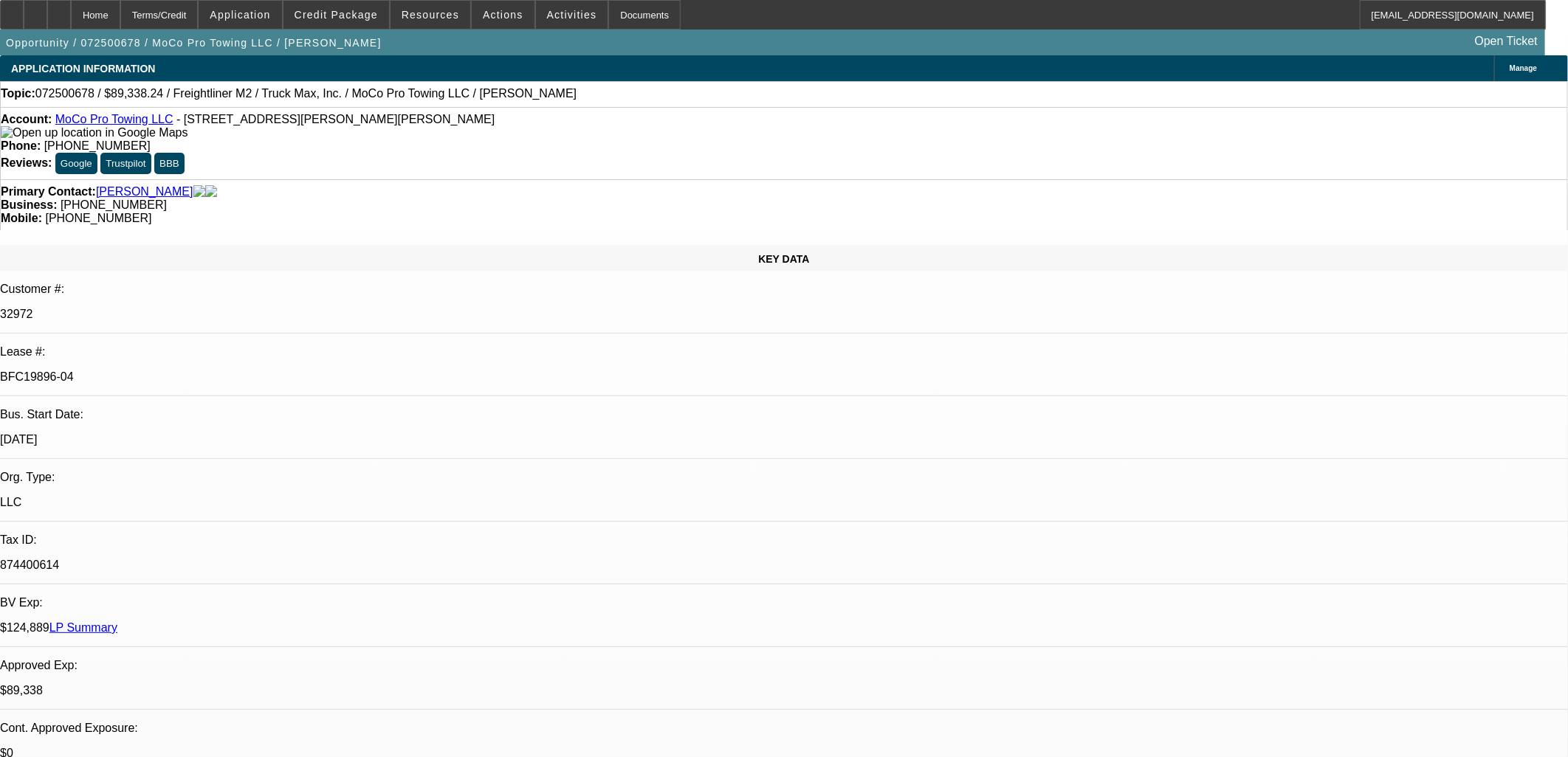
select select "6"
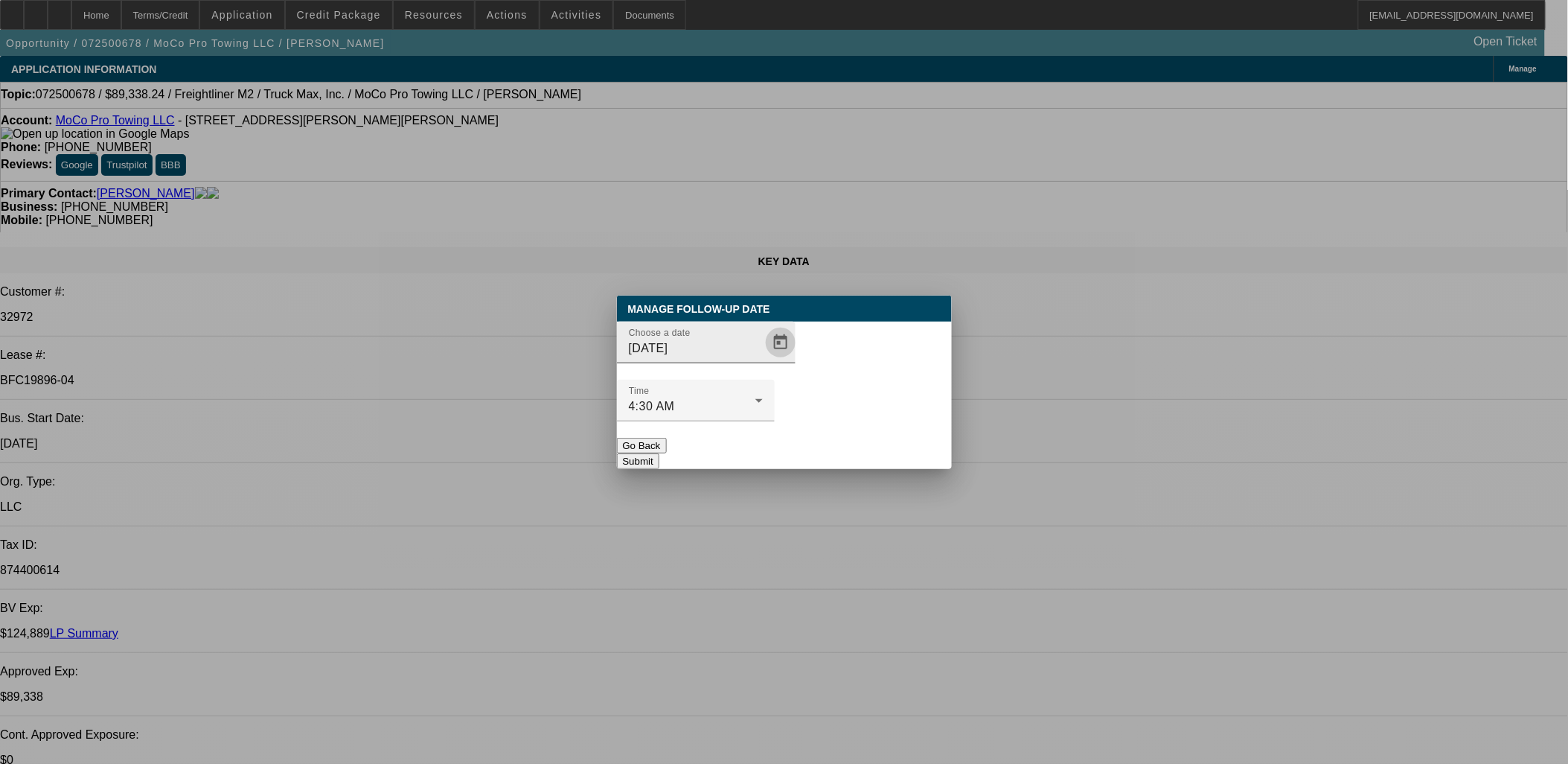
click at [763, 361] on span "Open calendar" at bounding box center [780, 342] width 36 height 36
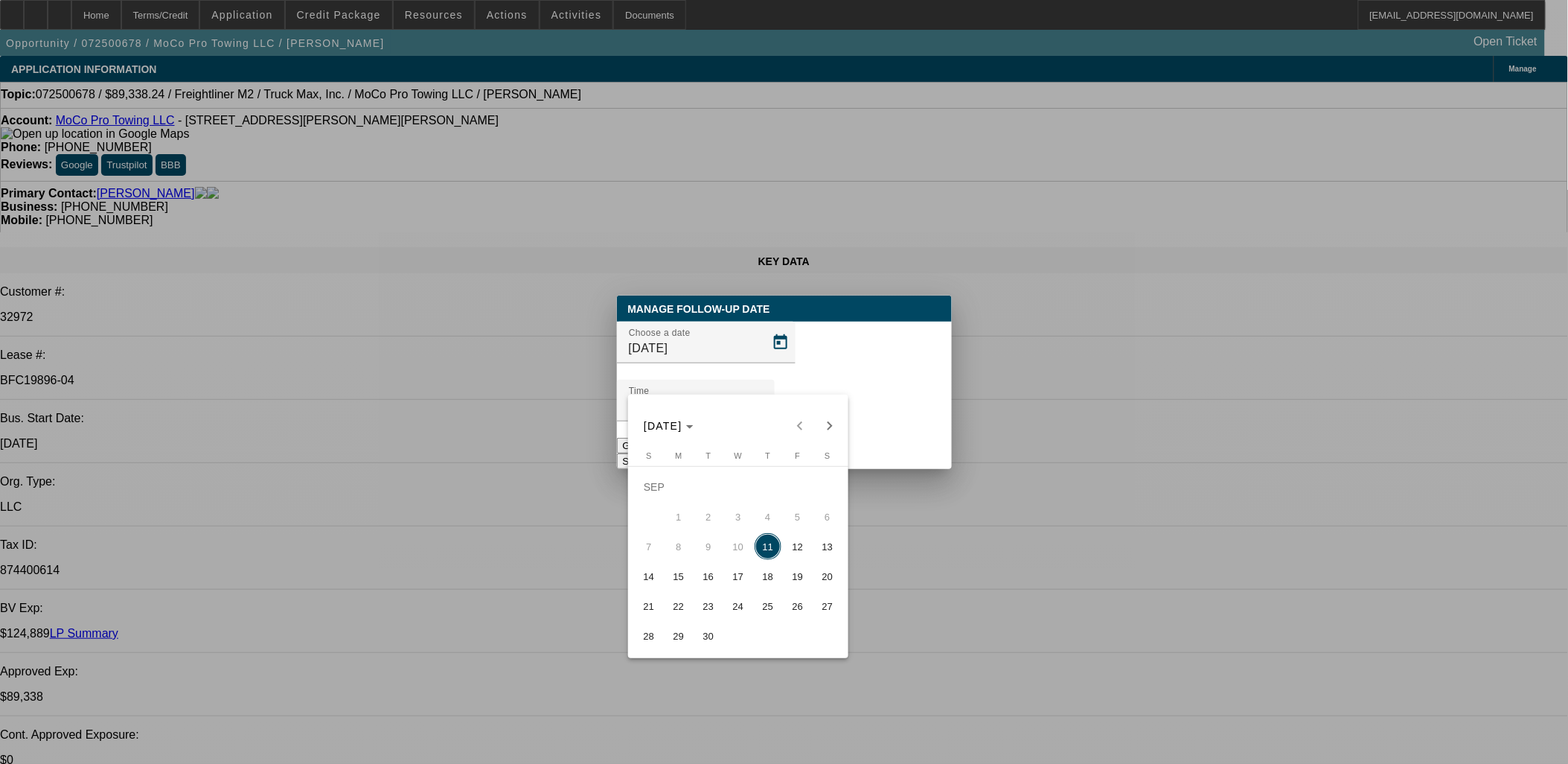
click at [791, 539] on span "12" at bounding box center [797, 546] width 27 height 27
type input "[DATE]"
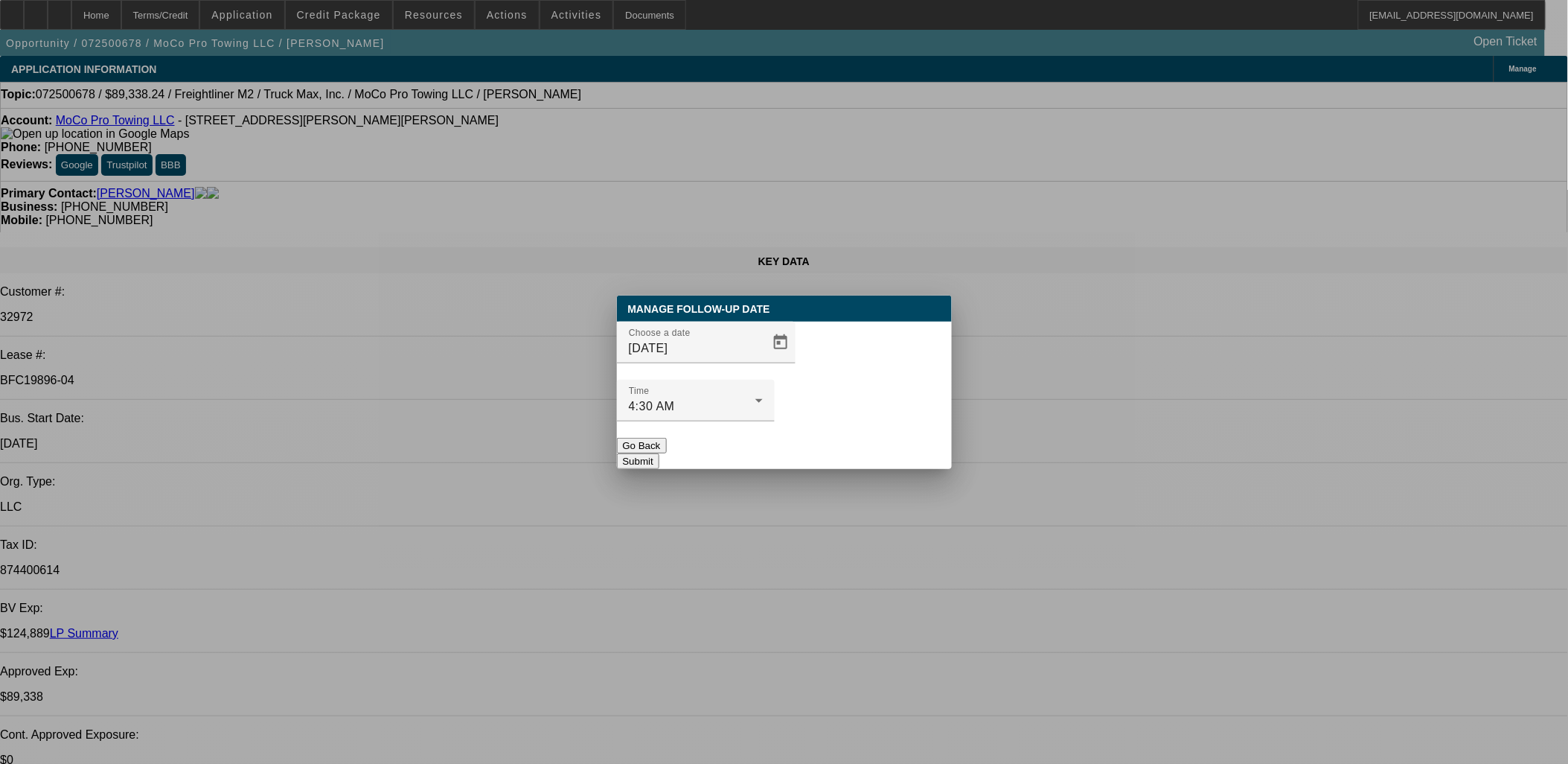
drag, startPoint x: 843, startPoint y: 439, endPoint x: 865, endPoint y: 414, distance: 33.3
click at [844, 439] on div "Manage Follow-Up Date Choose a date [DATE] Time 4:30 AM Go Back Submit" at bounding box center [784, 382] width 335 height 173
click at [659, 453] on button "Submit" at bounding box center [638, 460] width 42 height 16
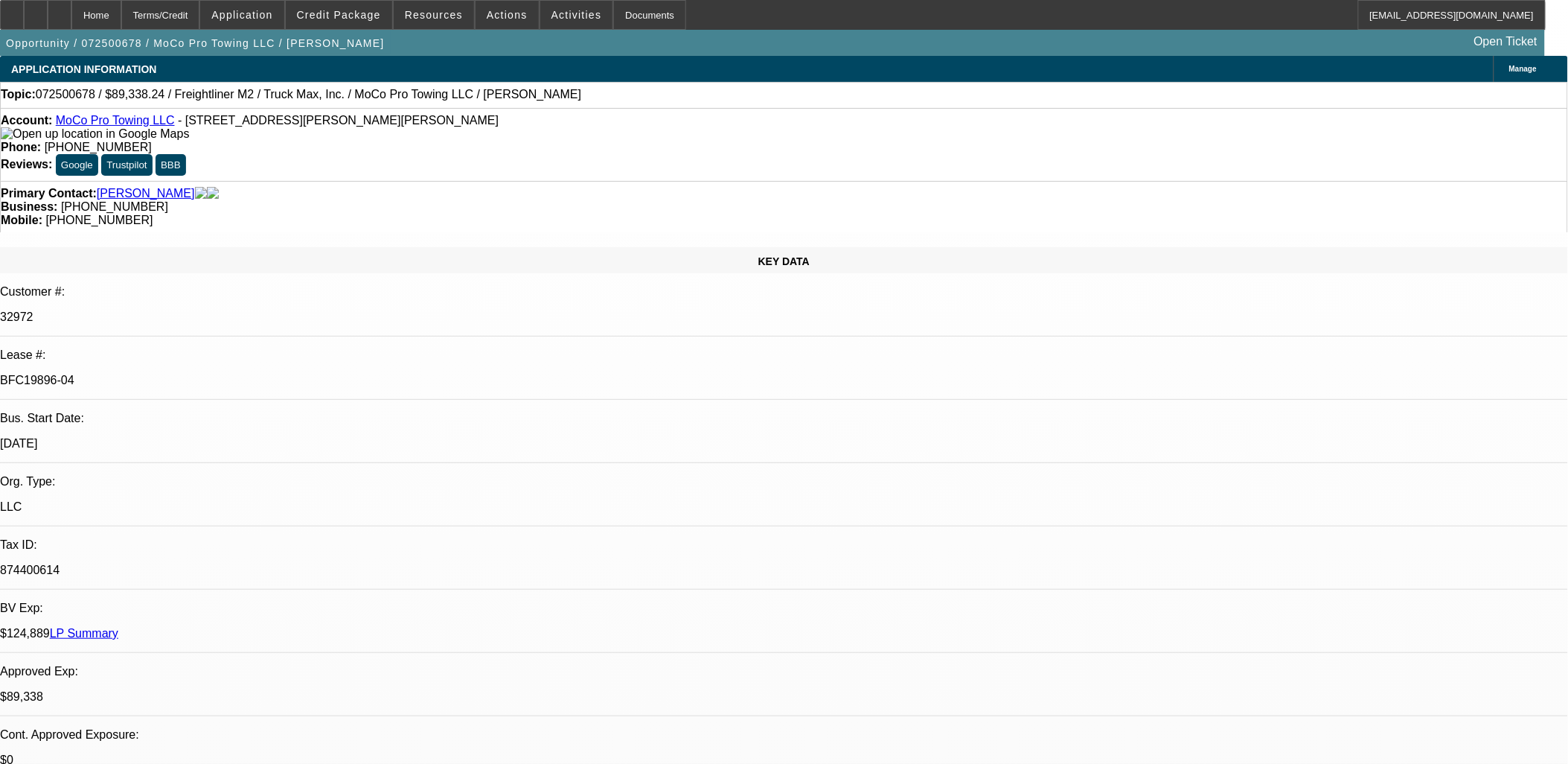
drag, startPoint x: 797, startPoint y: 434, endPoint x: 723, endPoint y: 447, distance: 75.1
drag, startPoint x: 723, startPoint y: 447, endPoint x: 549, endPoint y: 381, distance: 186.1
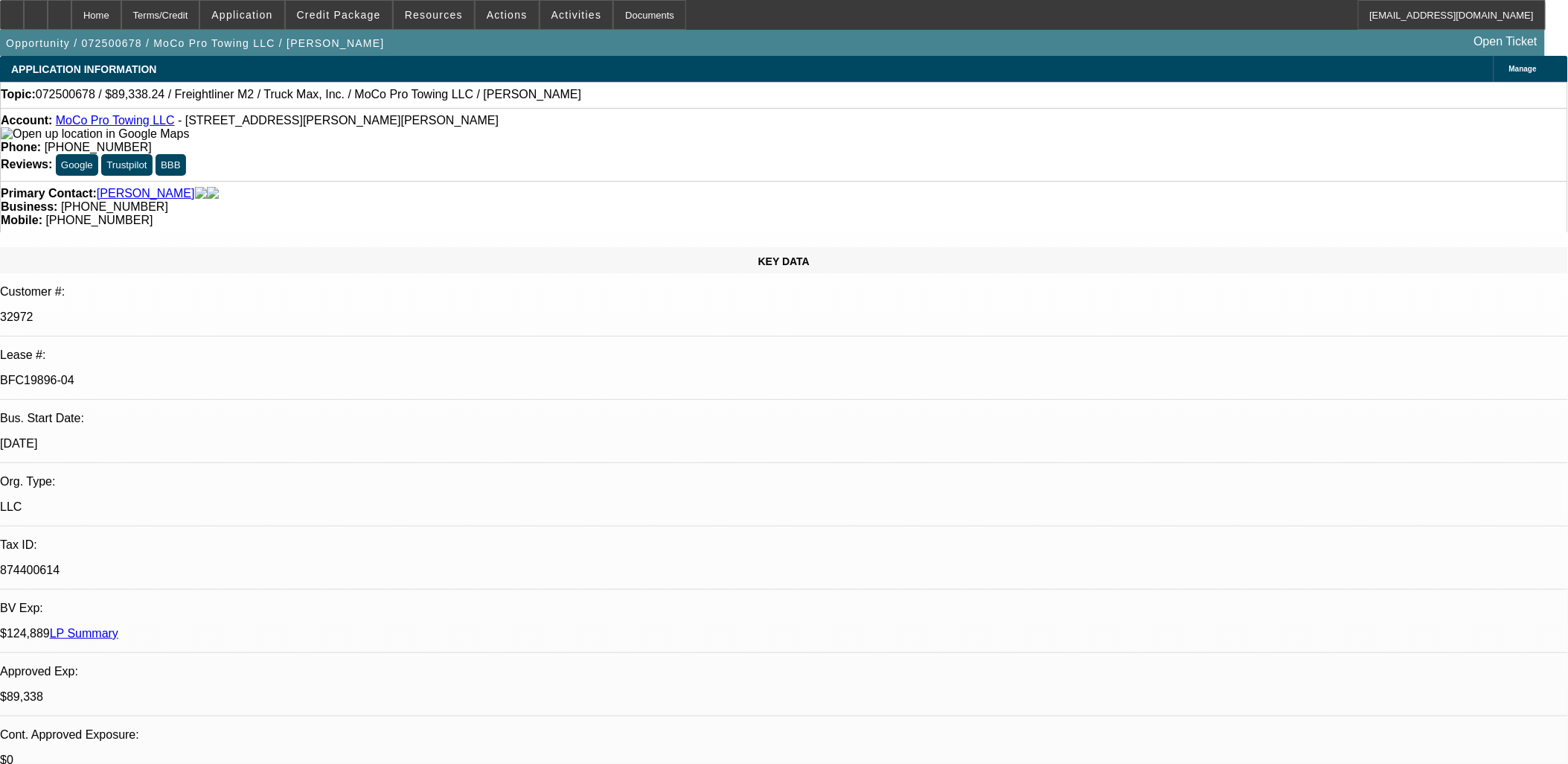
drag, startPoint x: 549, startPoint y: 381, endPoint x: 487, endPoint y: 345, distance: 71.7
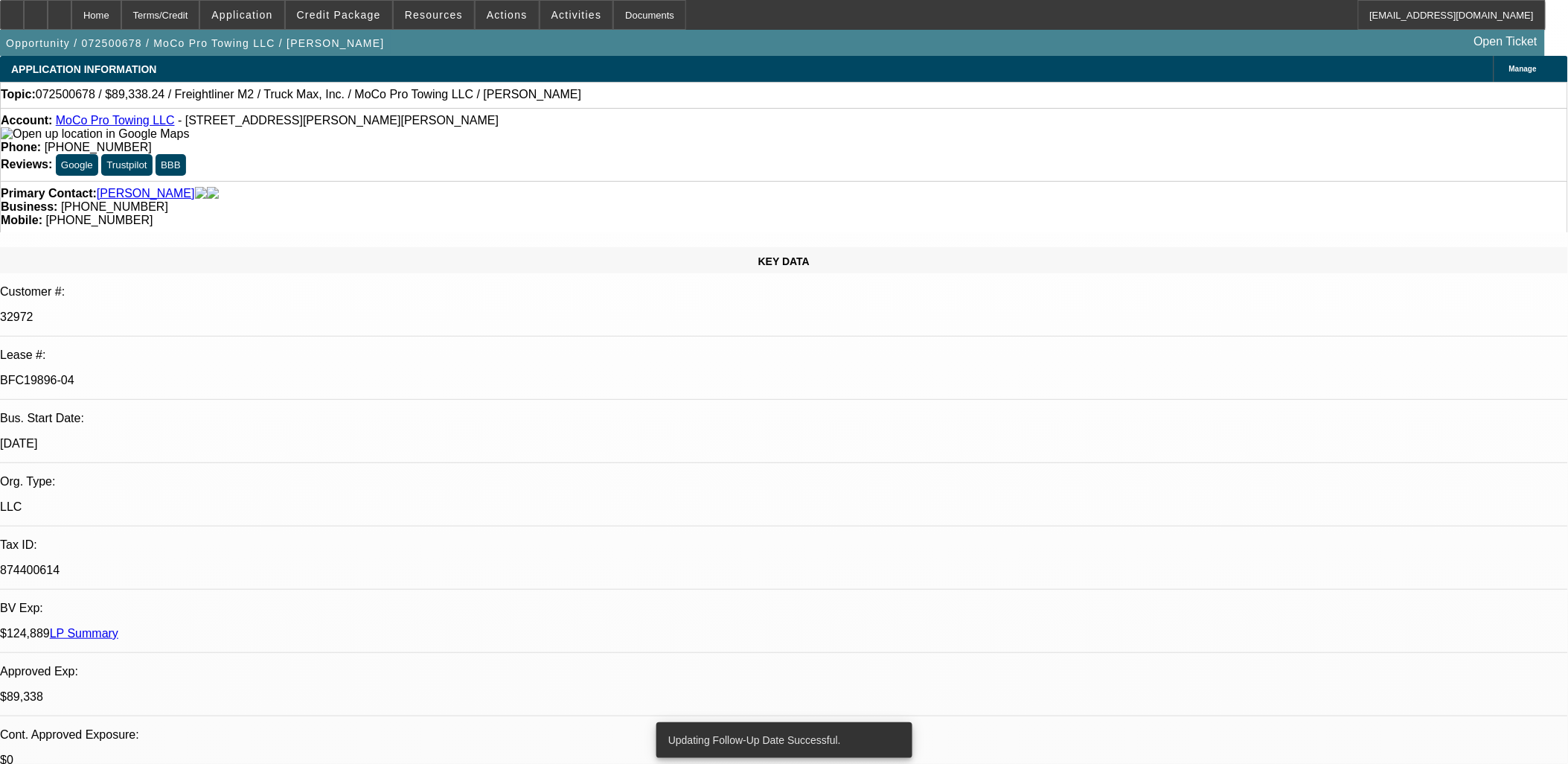
drag, startPoint x: 337, startPoint y: 338, endPoint x: 593, endPoint y: 376, distance: 258.8
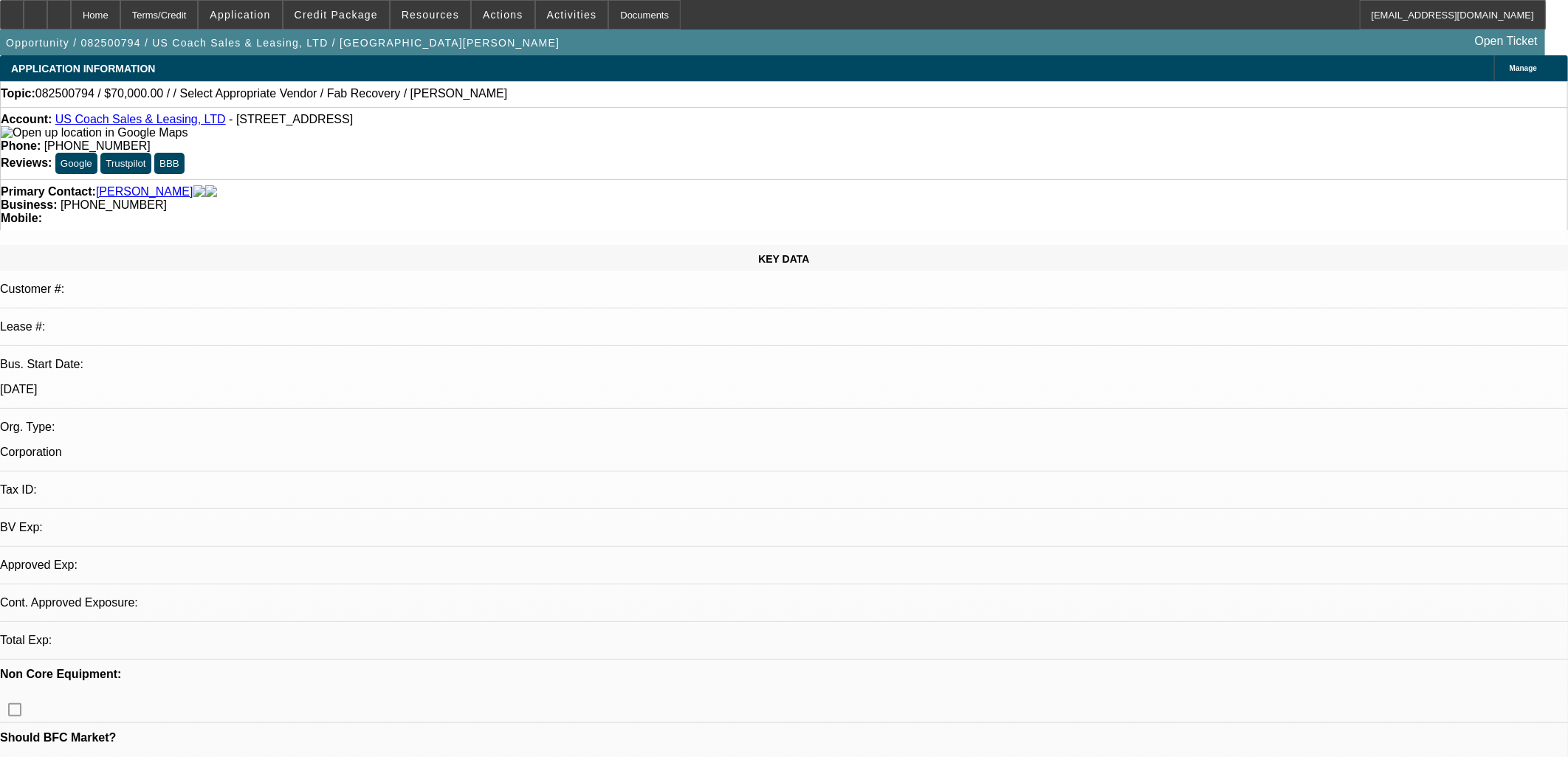
select select "0"
select select "2"
select select "0.1"
select select "4"
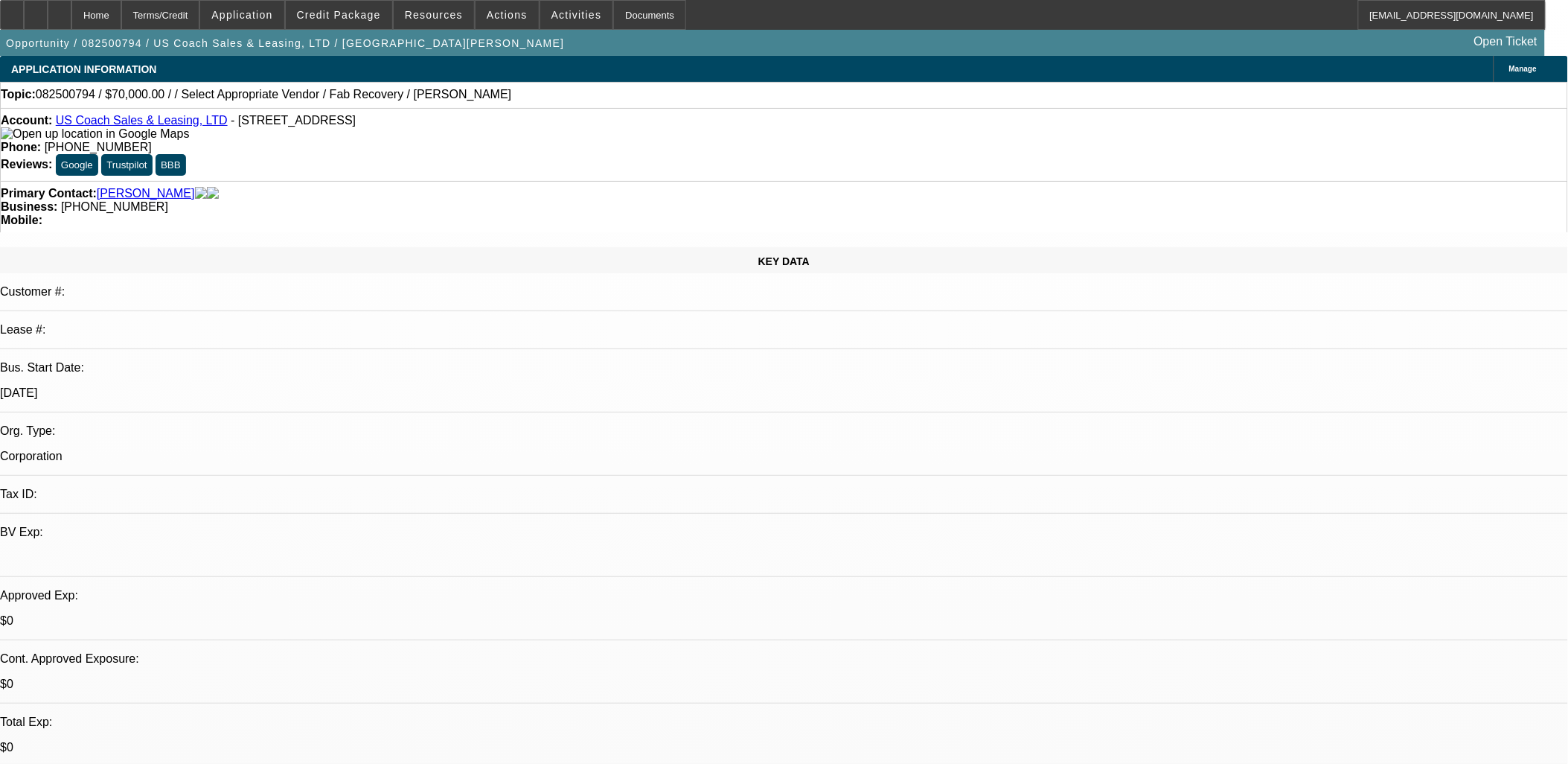
drag, startPoint x: 943, startPoint y: 376, endPoint x: 946, endPoint y: 366, distance: 10.4
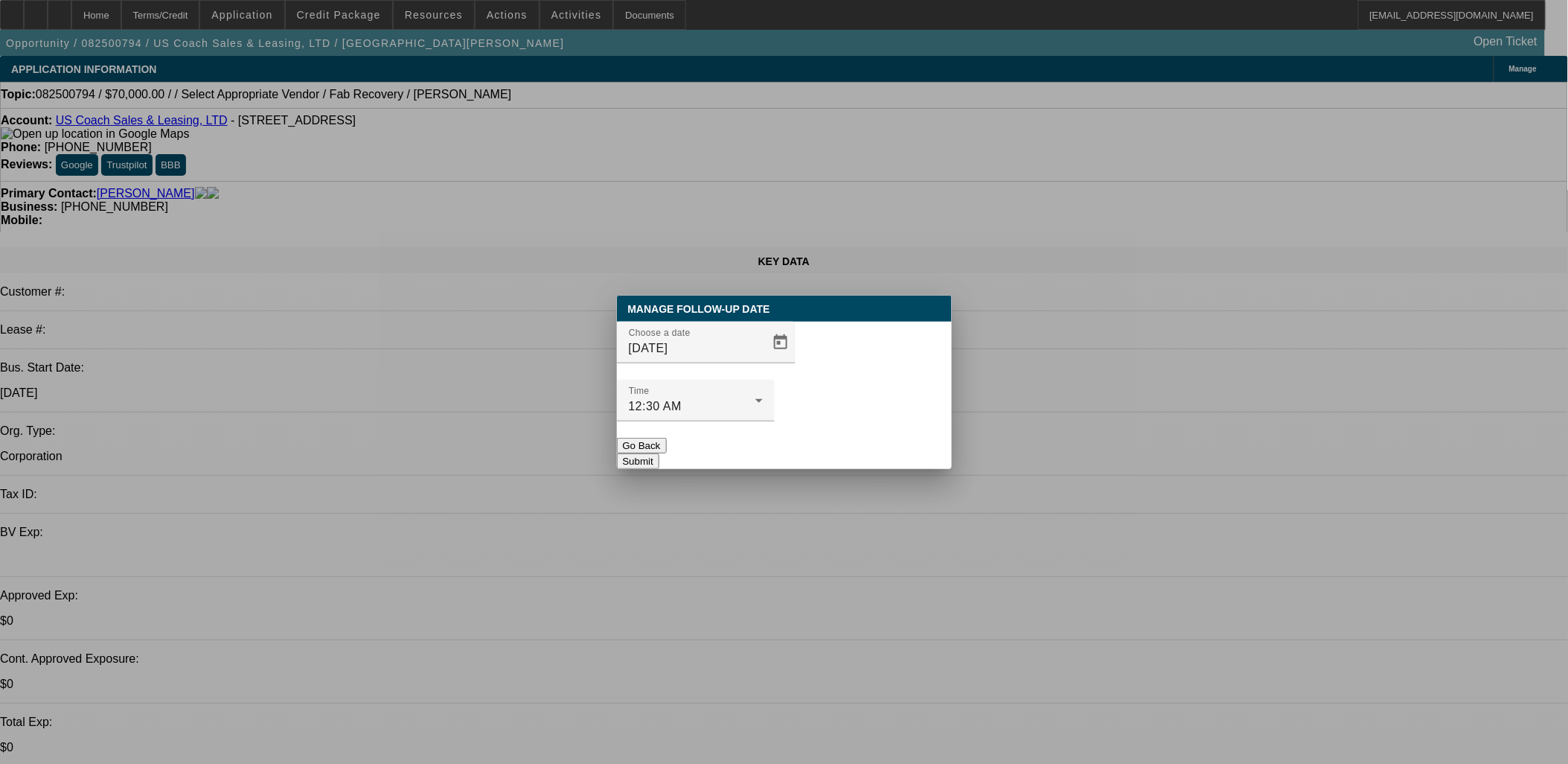
click at [745, 376] on div at bounding box center [784, 382] width 1568 height 764
click at [763, 361] on span "Open calendar" at bounding box center [780, 342] width 36 height 36
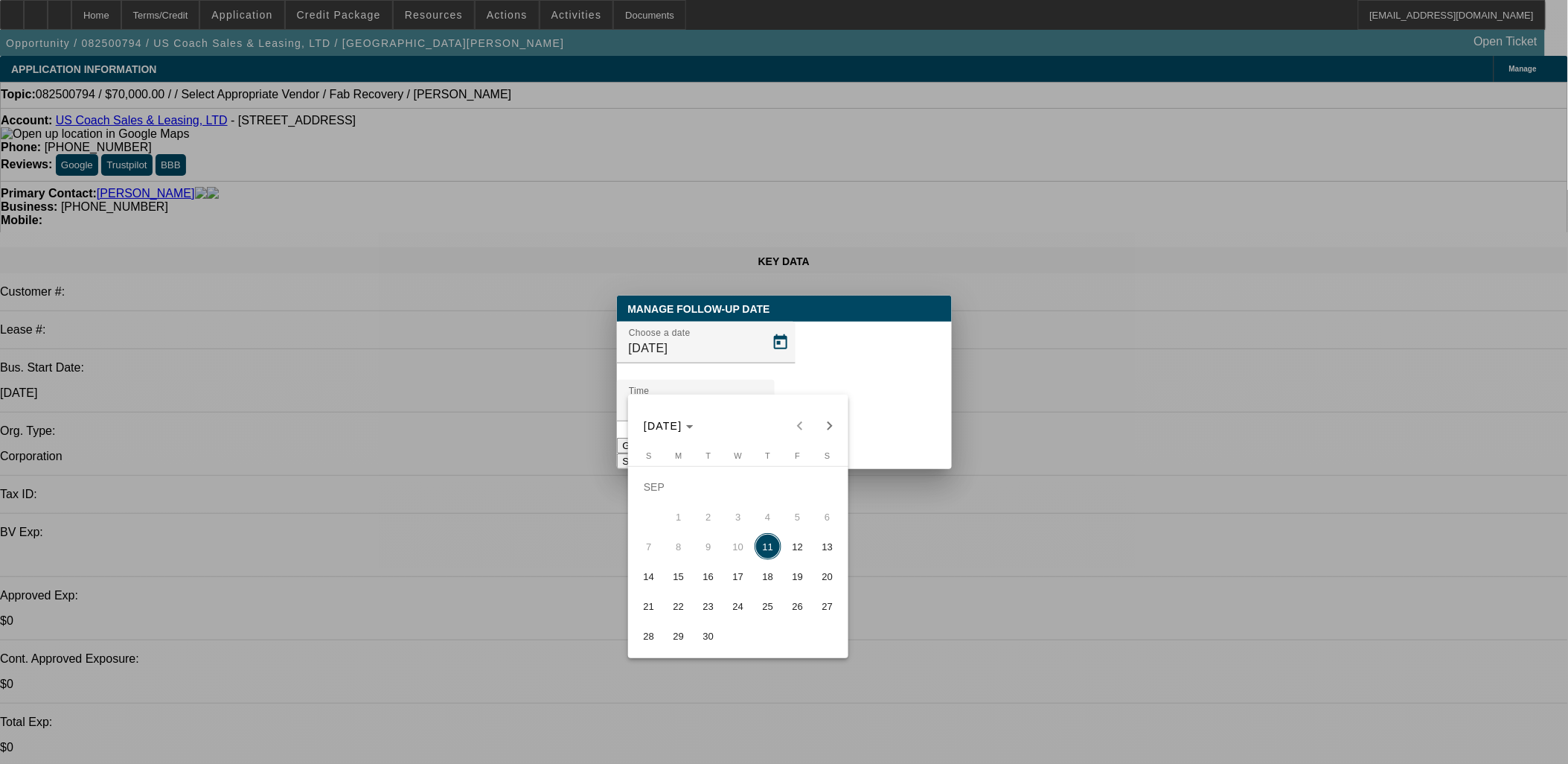
drag, startPoint x: 790, startPoint y: 551, endPoint x: 835, endPoint y: 461, distance: 100.6
click at [791, 552] on span "12" at bounding box center [797, 546] width 27 height 27
type input "9/12/2025"
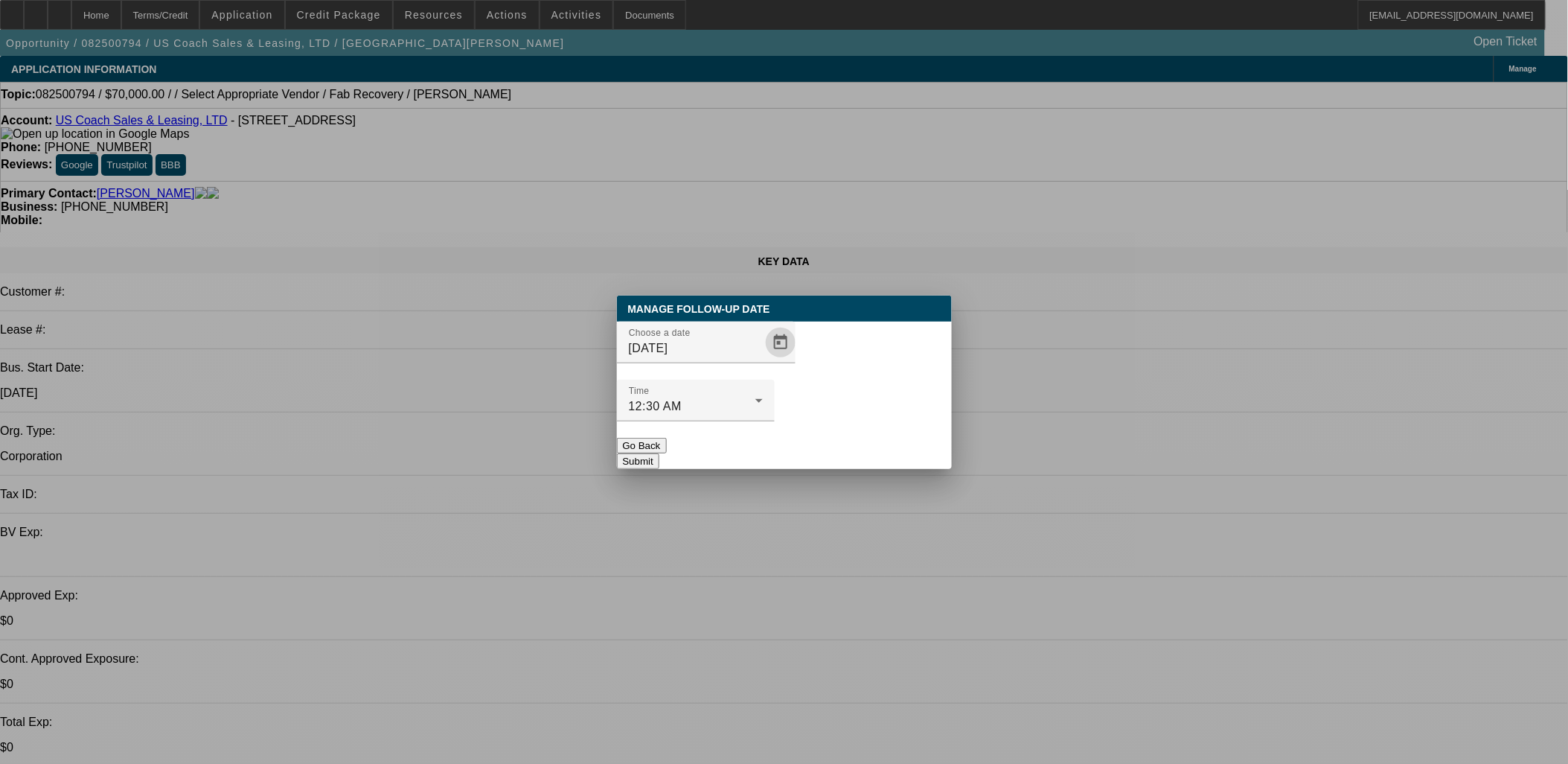
click at [659, 453] on button "Submit" at bounding box center [638, 460] width 42 height 16
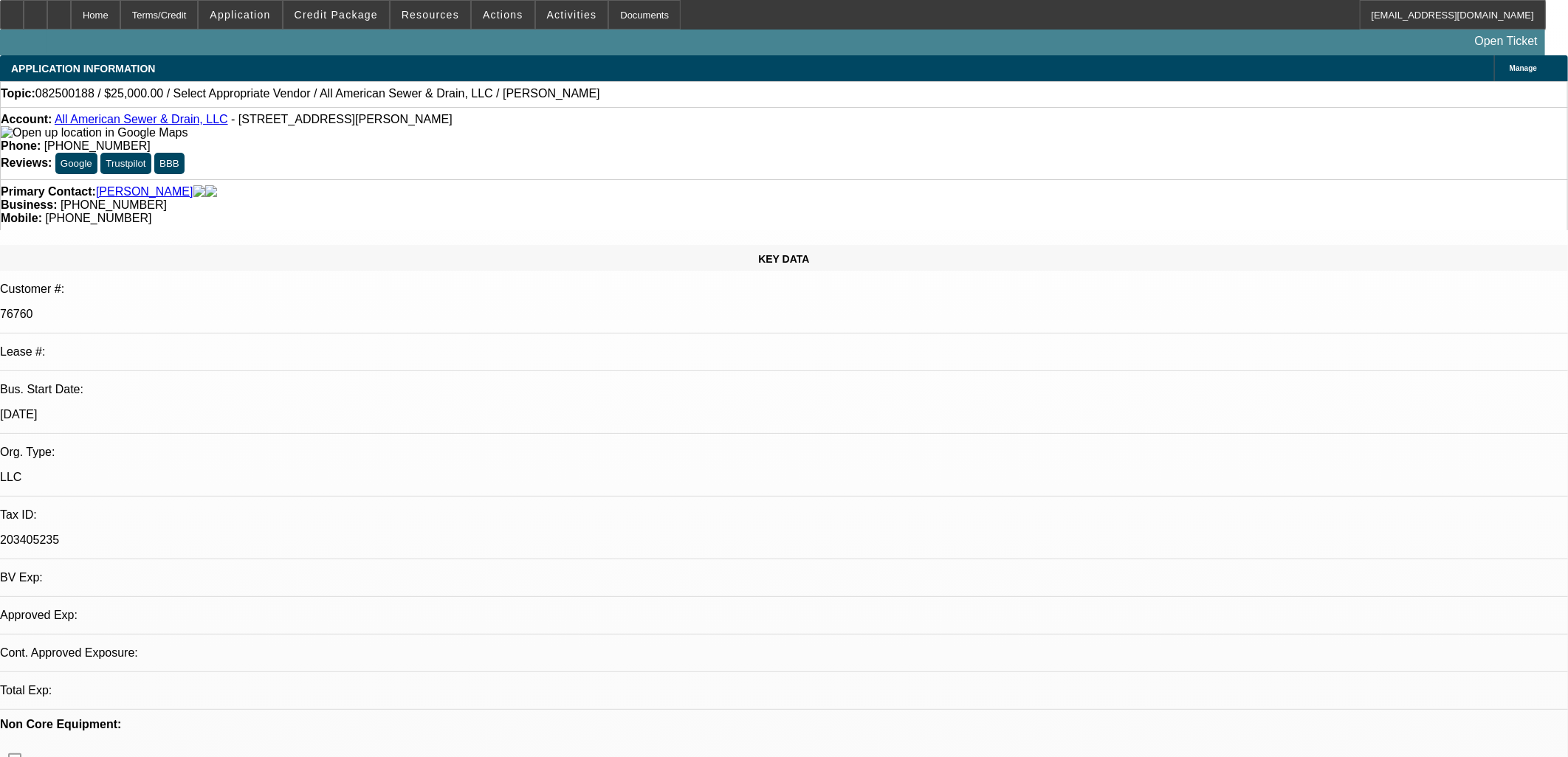
select select "0"
select select "2"
select select "0.1"
select select "4"
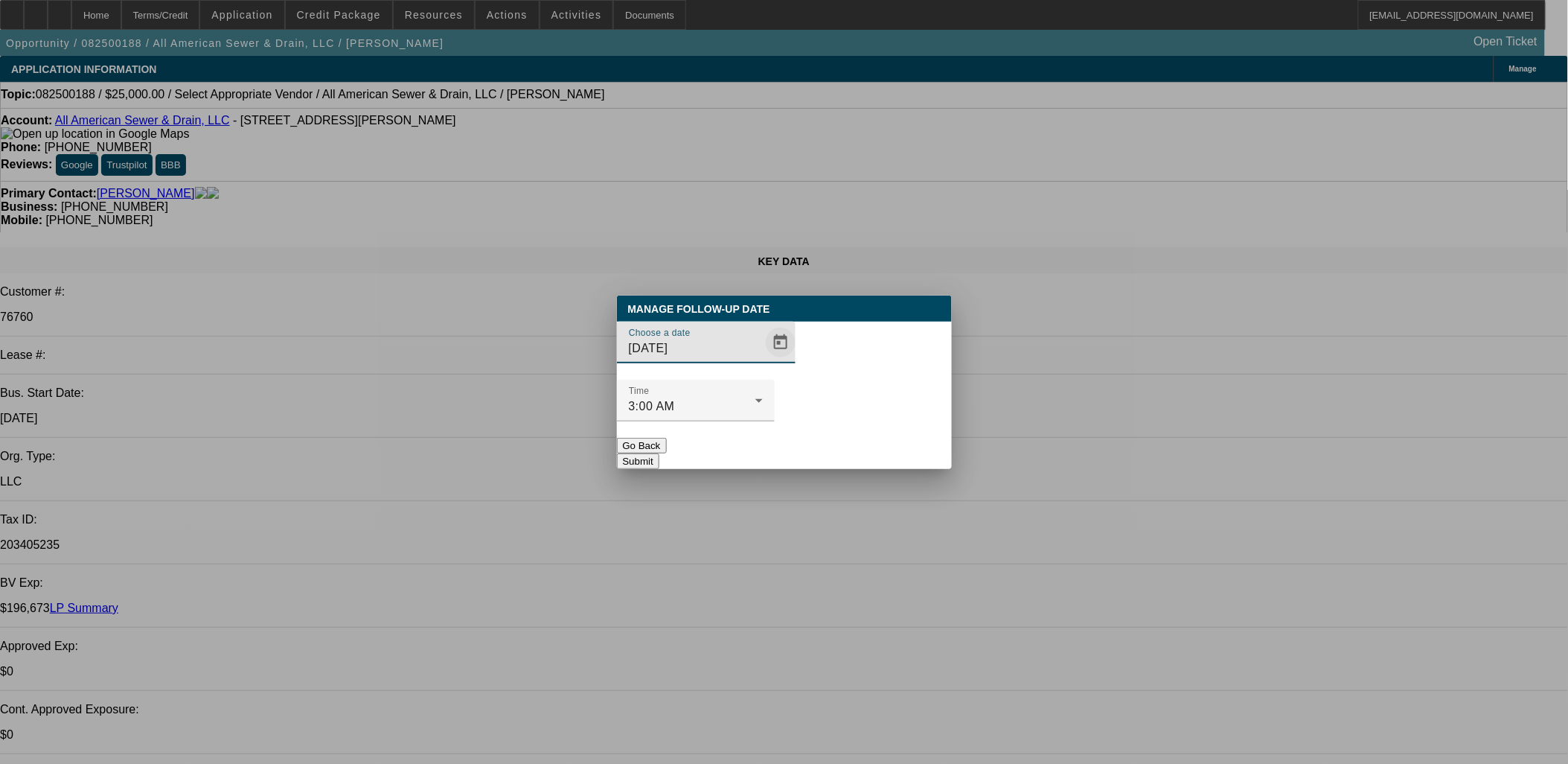
click at [763, 361] on span "Open calendar" at bounding box center [780, 342] width 36 height 36
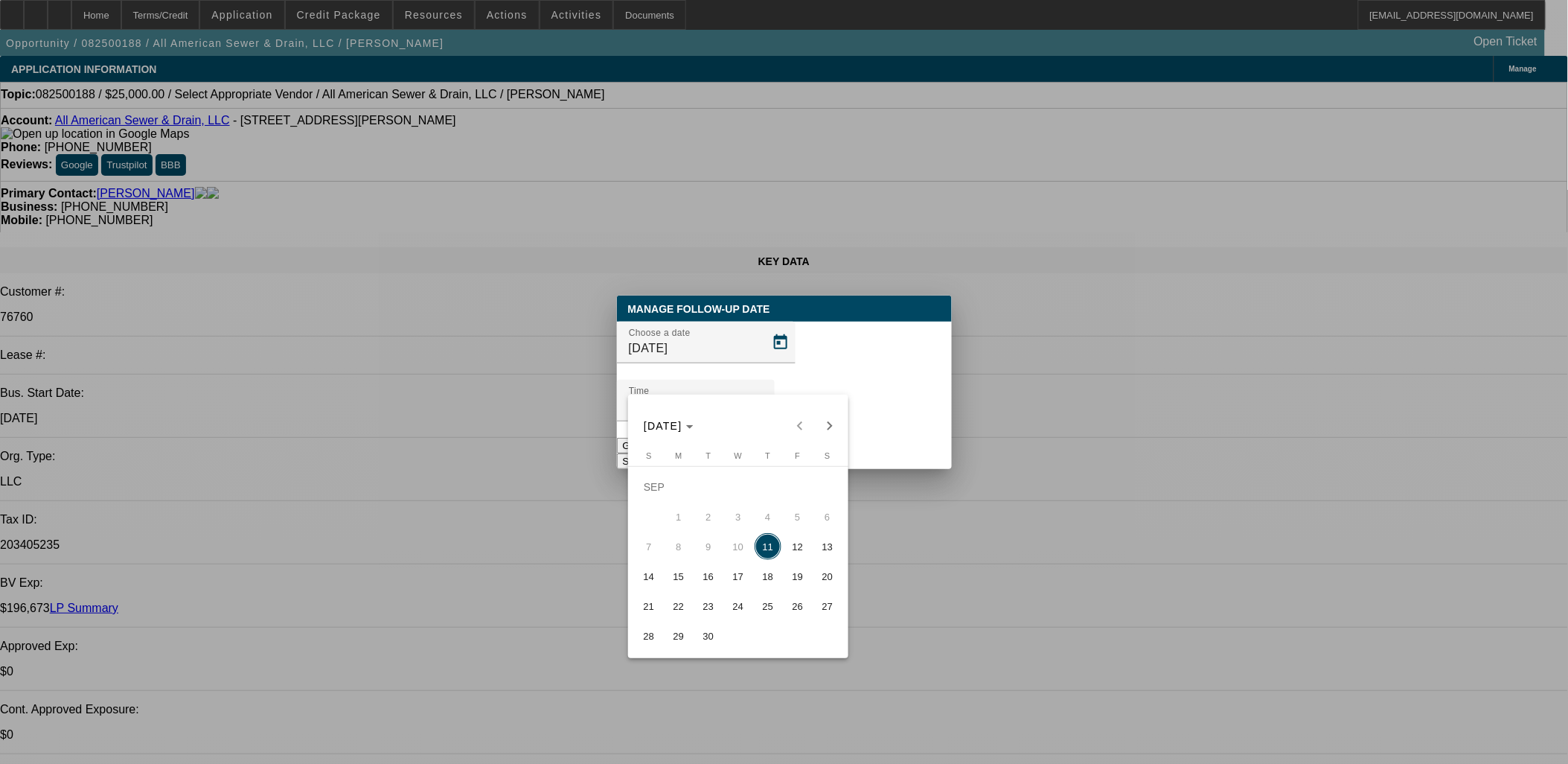
click at [771, 607] on span "25" at bounding box center [767, 605] width 27 height 27
type input "[DATE]"
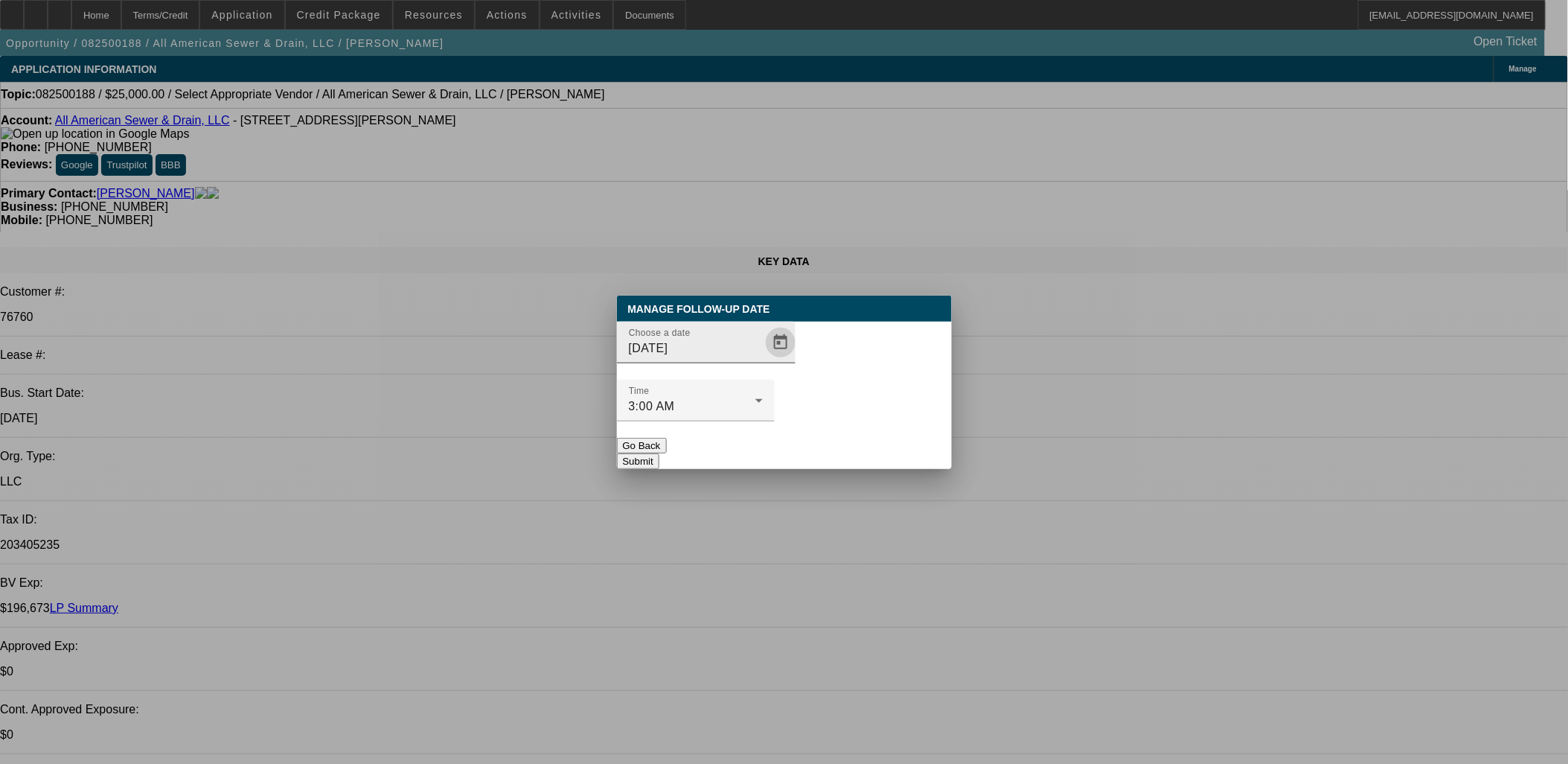
click at [765, 361] on span "Open calendar" at bounding box center [780, 342] width 36 height 36
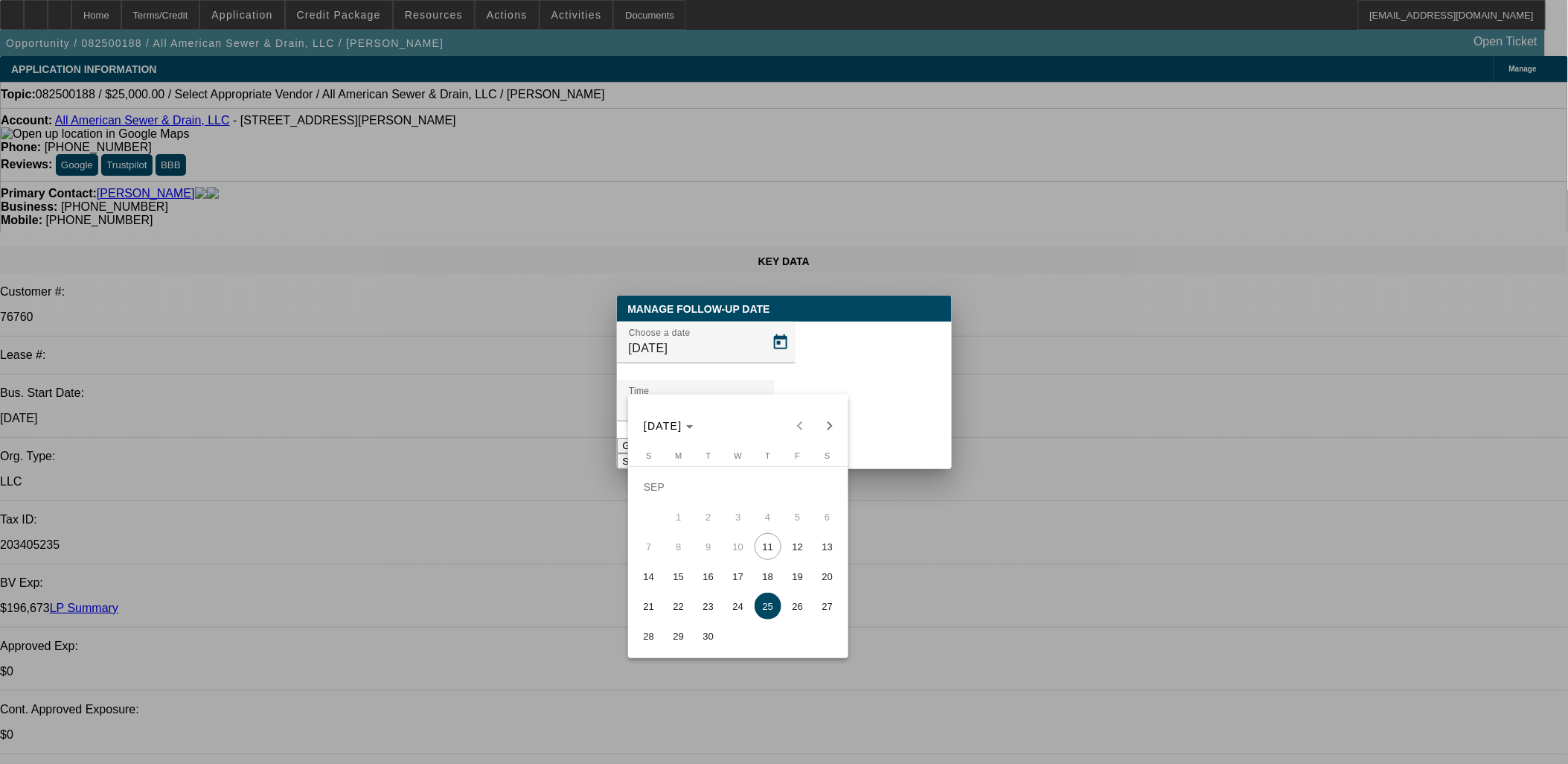
drag, startPoint x: 875, startPoint y: 395, endPoint x: 885, endPoint y: 414, distance: 21.5
click at [875, 395] on div at bounding box center [784, 382] width 1568 height 764
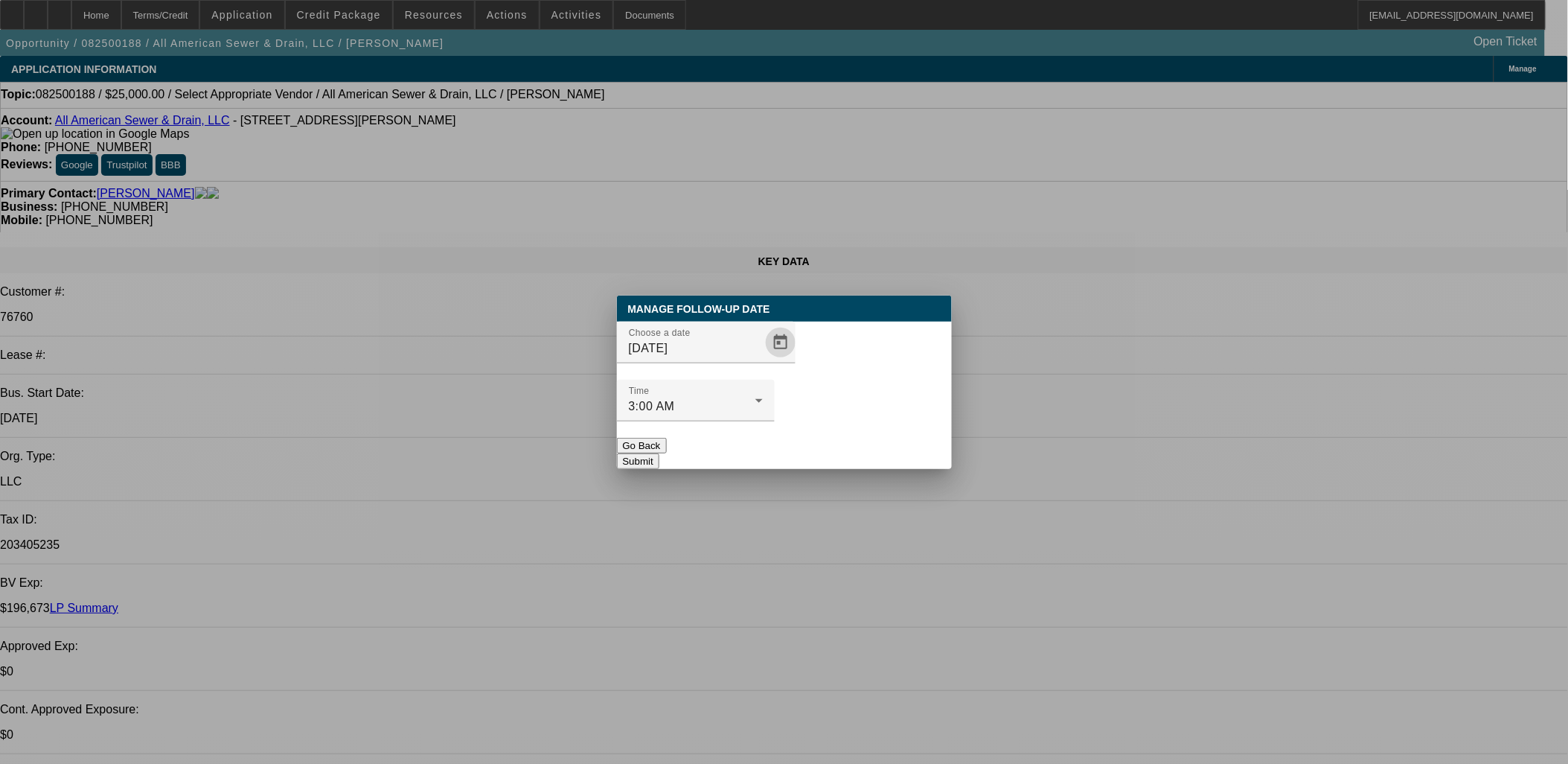
click at [659, 453] on button "Submit" at bounding box center [638, 460] width 42 height 16
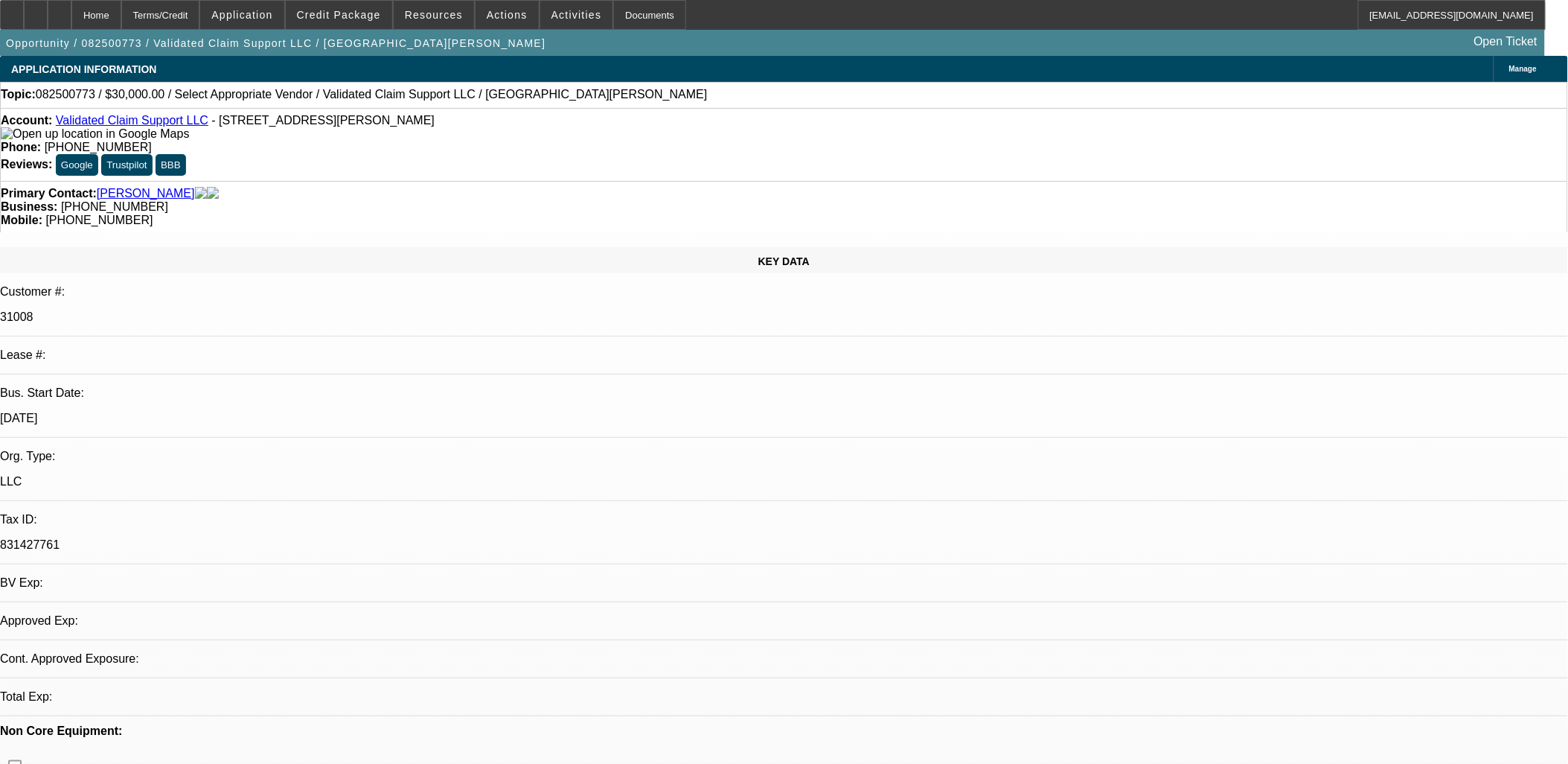
select select "0"
select select "2"
select select "0.1"
select select "1"
select select "2"
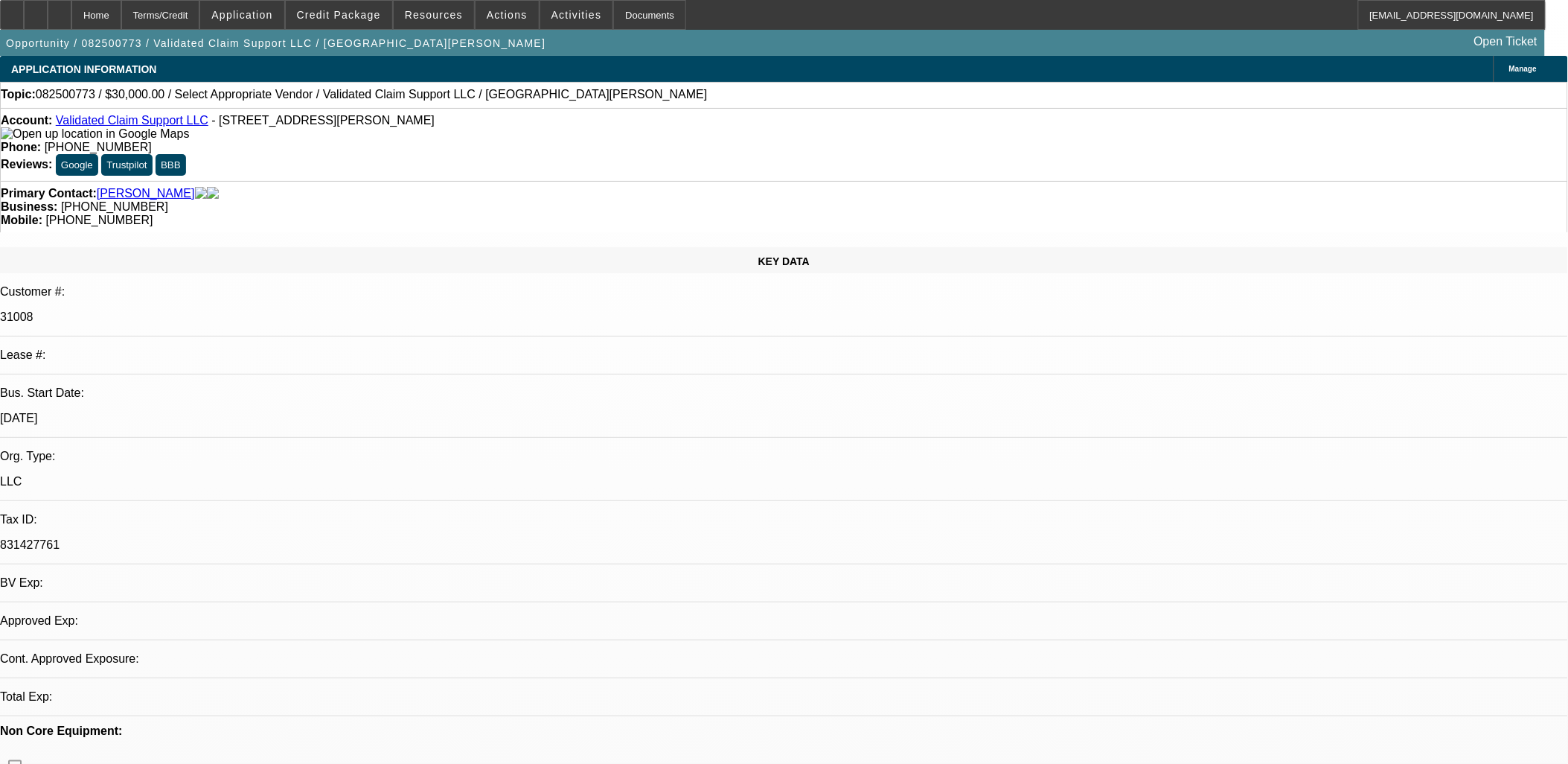
select select "4"
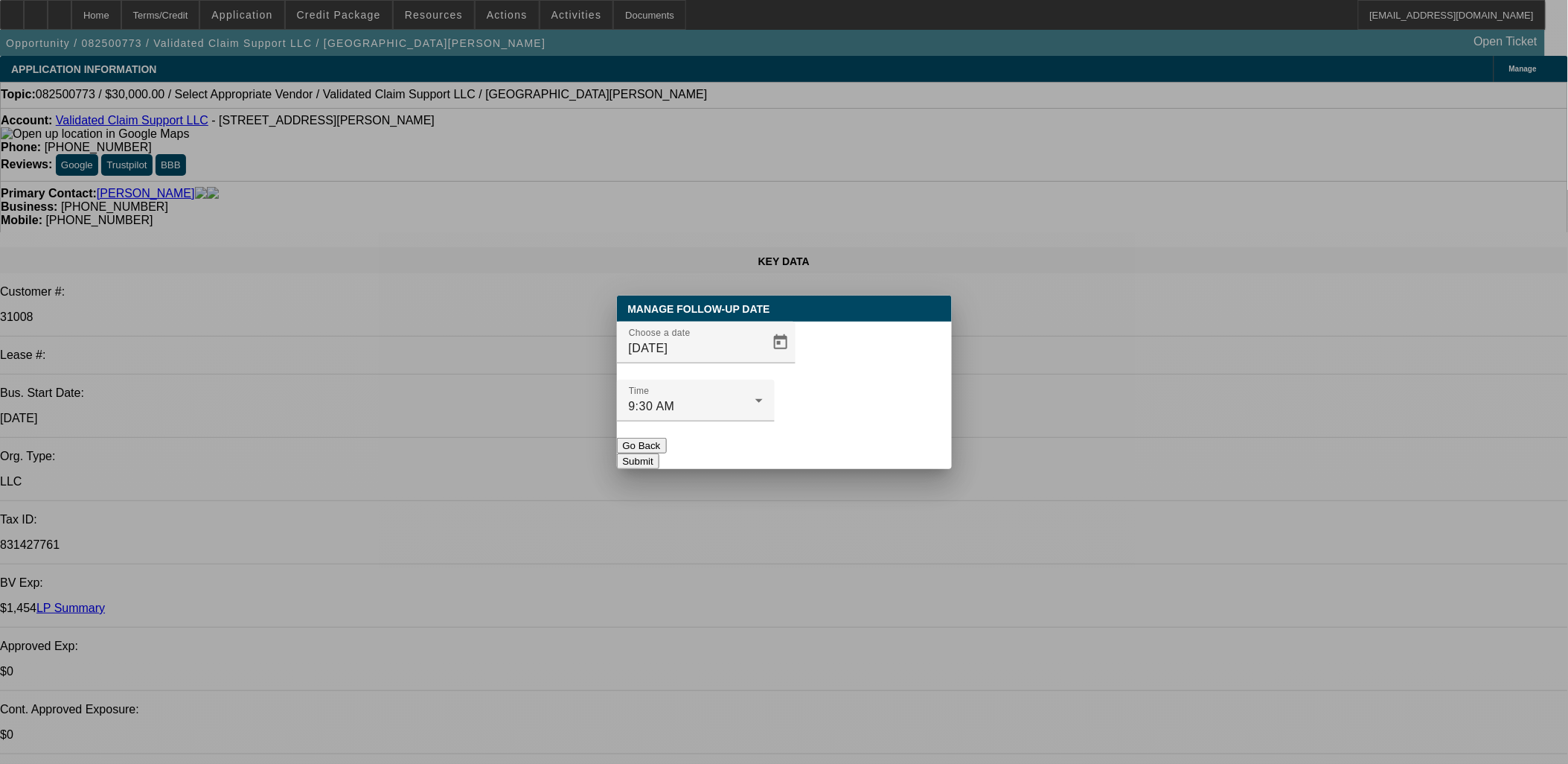
click at [779, 379] on div "Choose a date [DATE]" at bounding box center [784, 351] width 335 height 58
click at [763, 361] on span "Open calendar" at bounding box center [780, 342] width 36 height 36
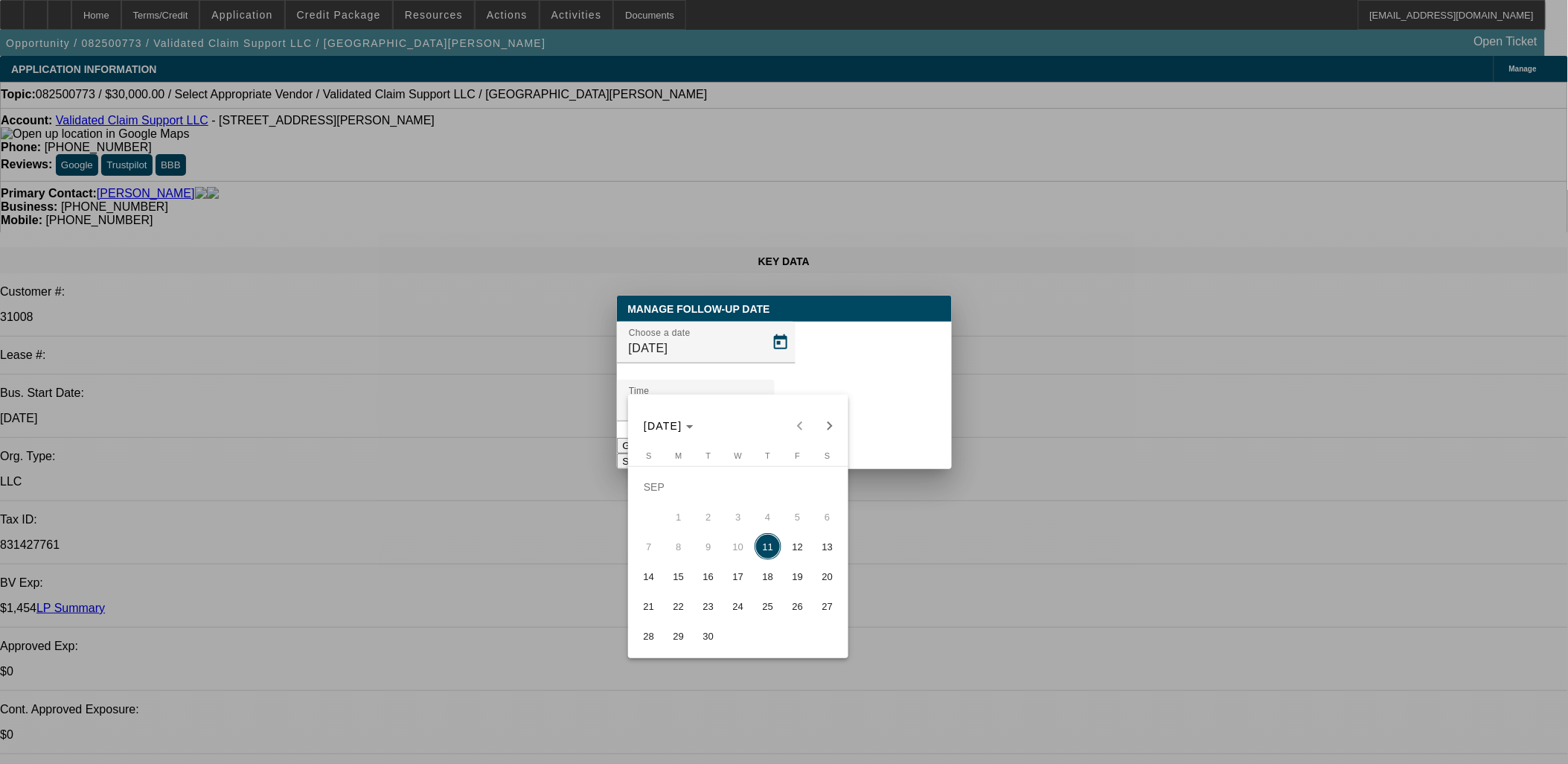
click at [757, 607] on span "25" at bounding box center [767, 605] width 27 height 27
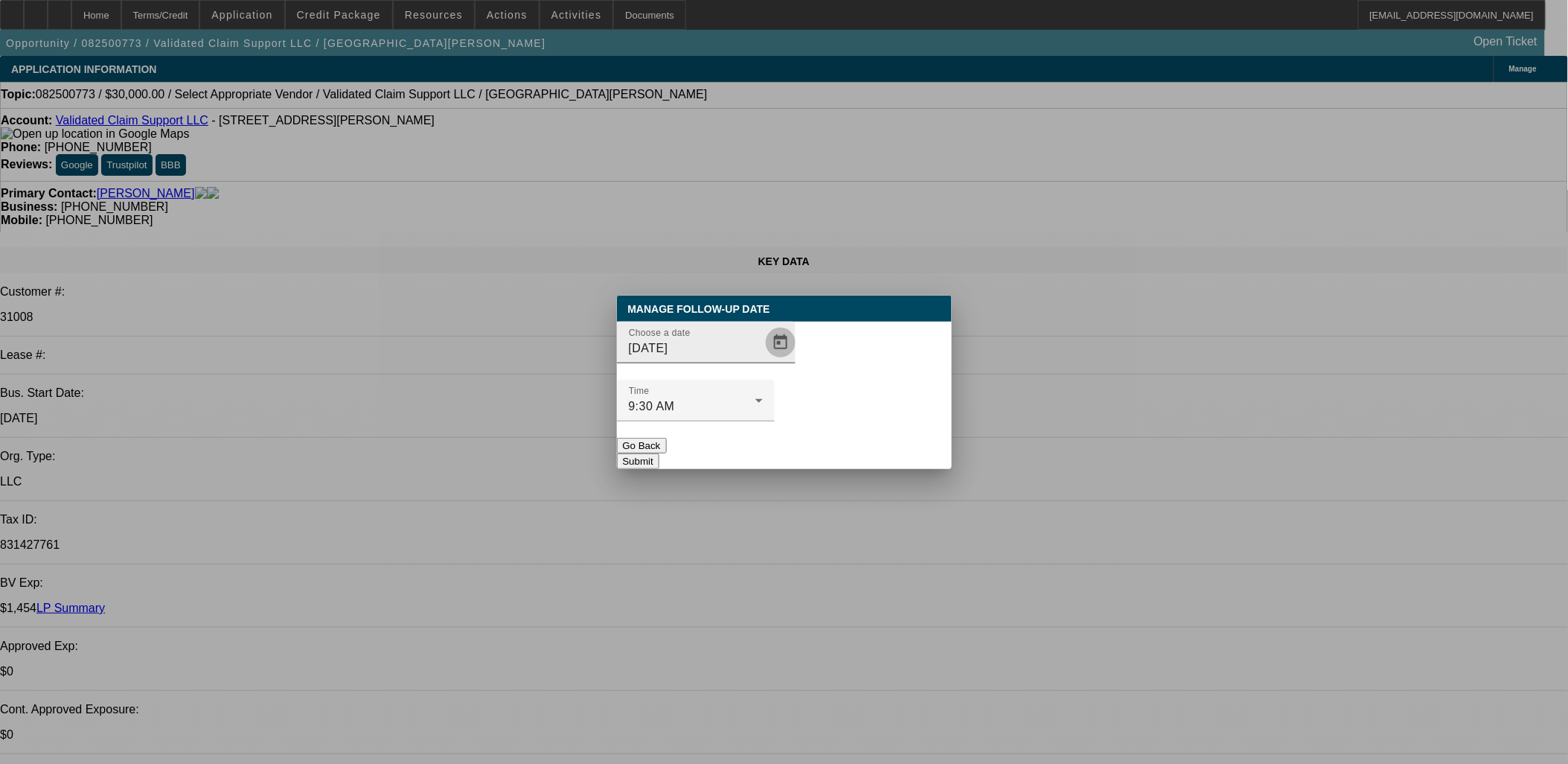
click at [763, 361] on span "Open calendar" at bounding box center [780, 342] width 36 height 36
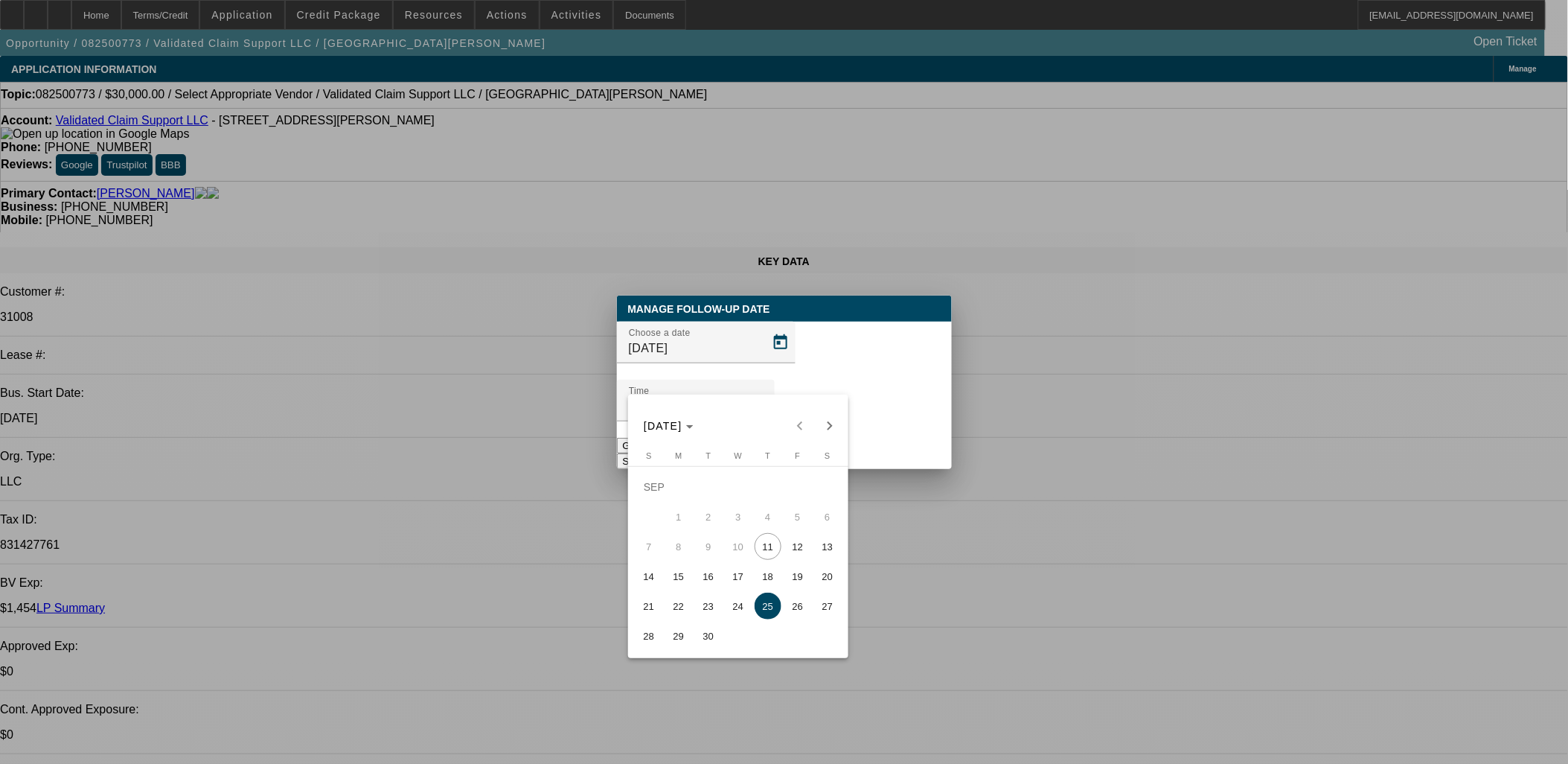
click at [725, 600] on tr "21 22 23 24 25 26 27" at bounding box center [738, 606] width 208 height 30
click at [725, 601] on button "24" at bounding box center [738, 606] width 30 height 30
type input "[DATE]"
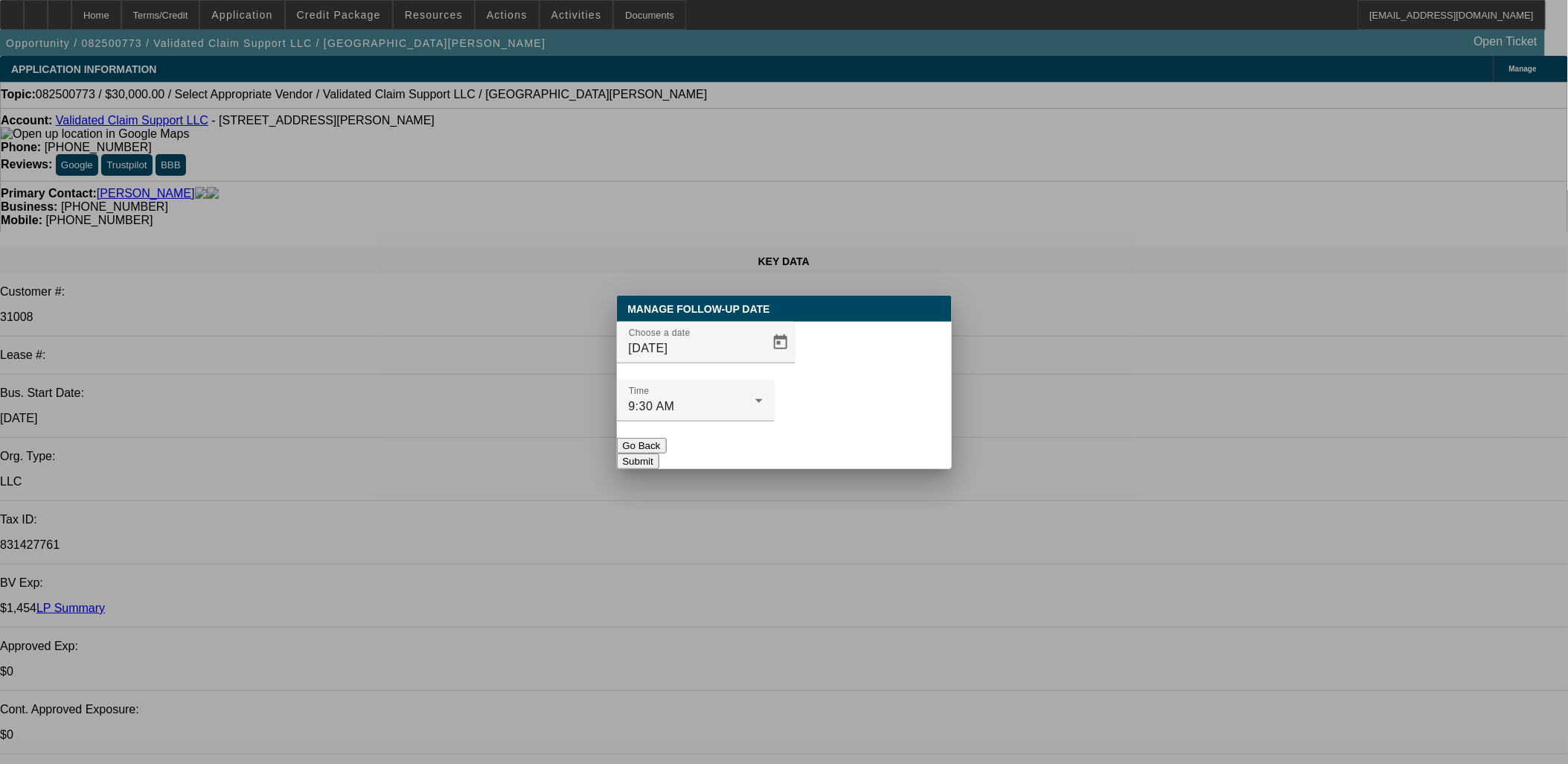
click at [659, 453] on button "Submit" at bounding box center [638, 460] width 42 height 16
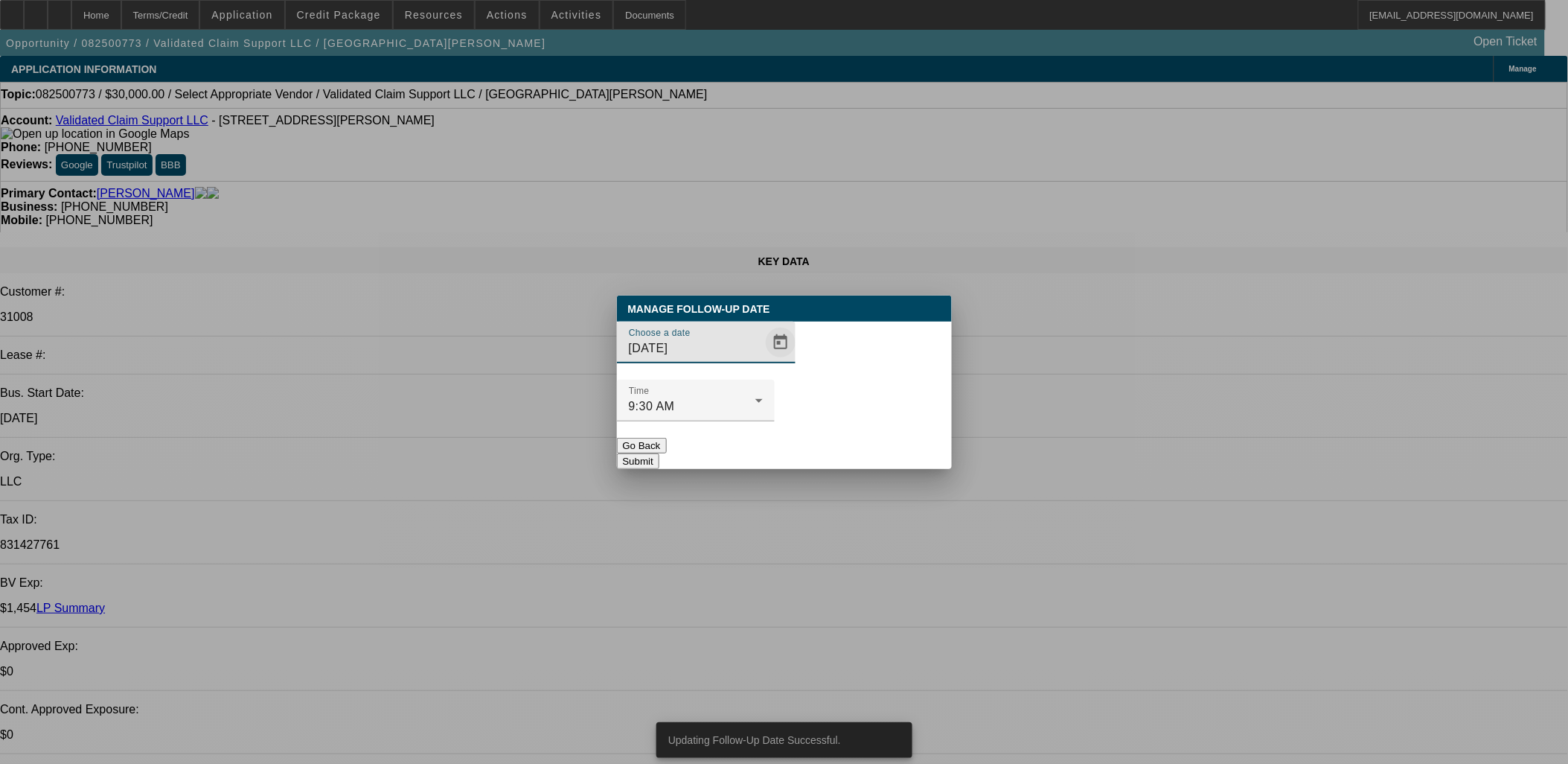
click at [771, 361] on span "Open calendar" at bounding box center [780, 342] width 36 height 36
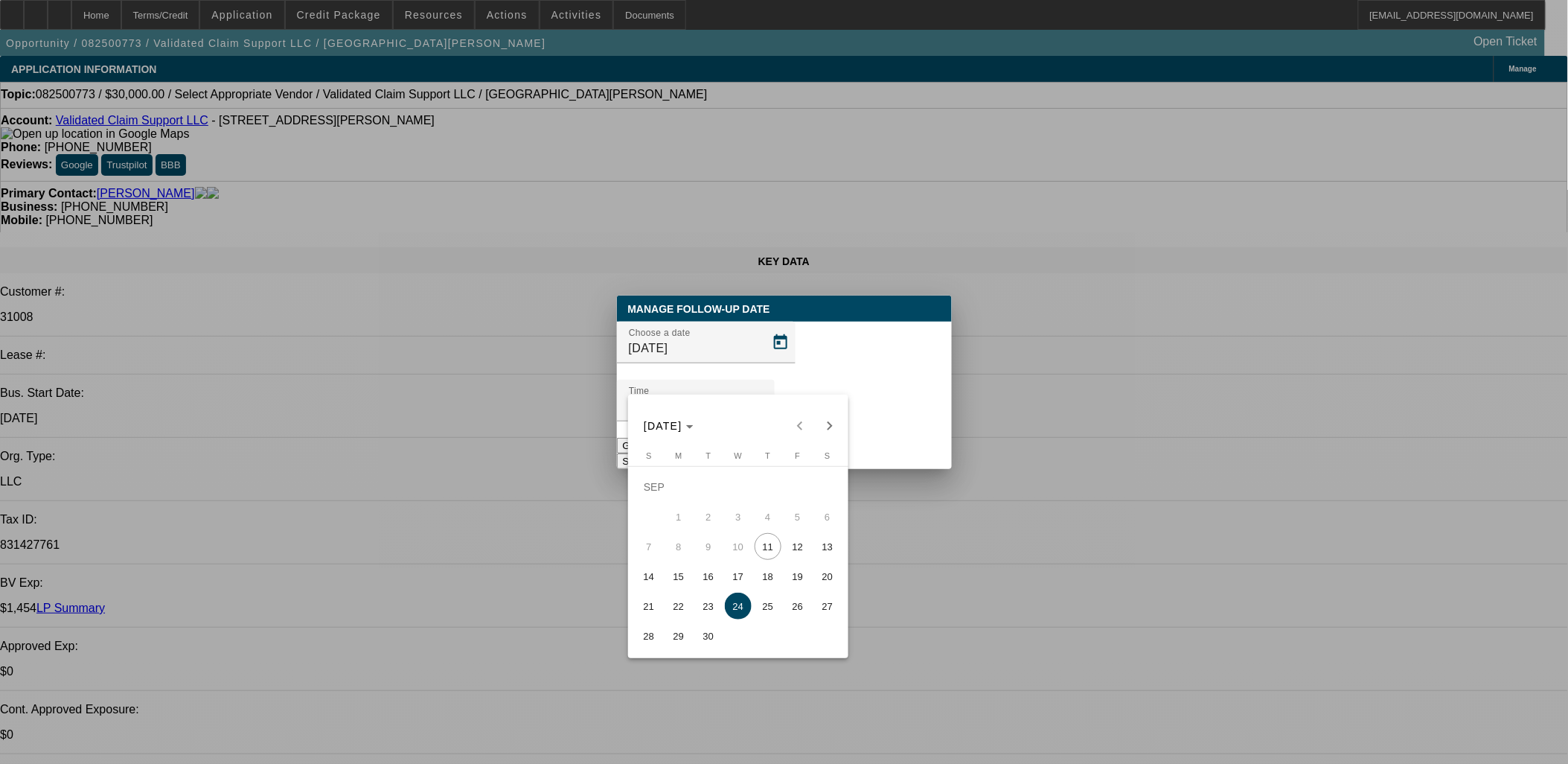
click at [704, 607] on span "23" at bounding box center [708, 605] width 27 height 27
type input "[DATE]"
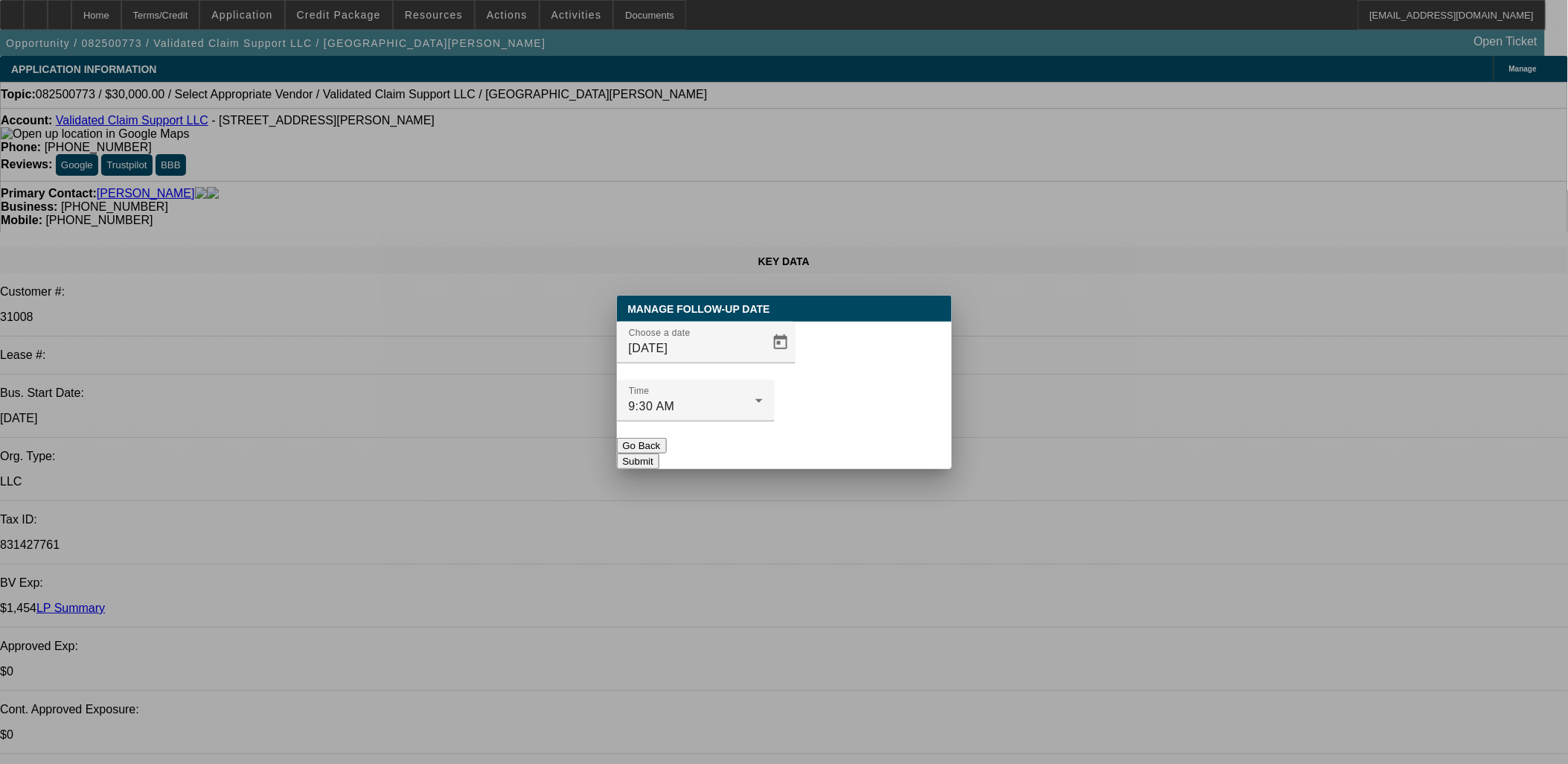
click at [659, 453] on button "Submit" at bounding box center [638, 460] width 42 height 16
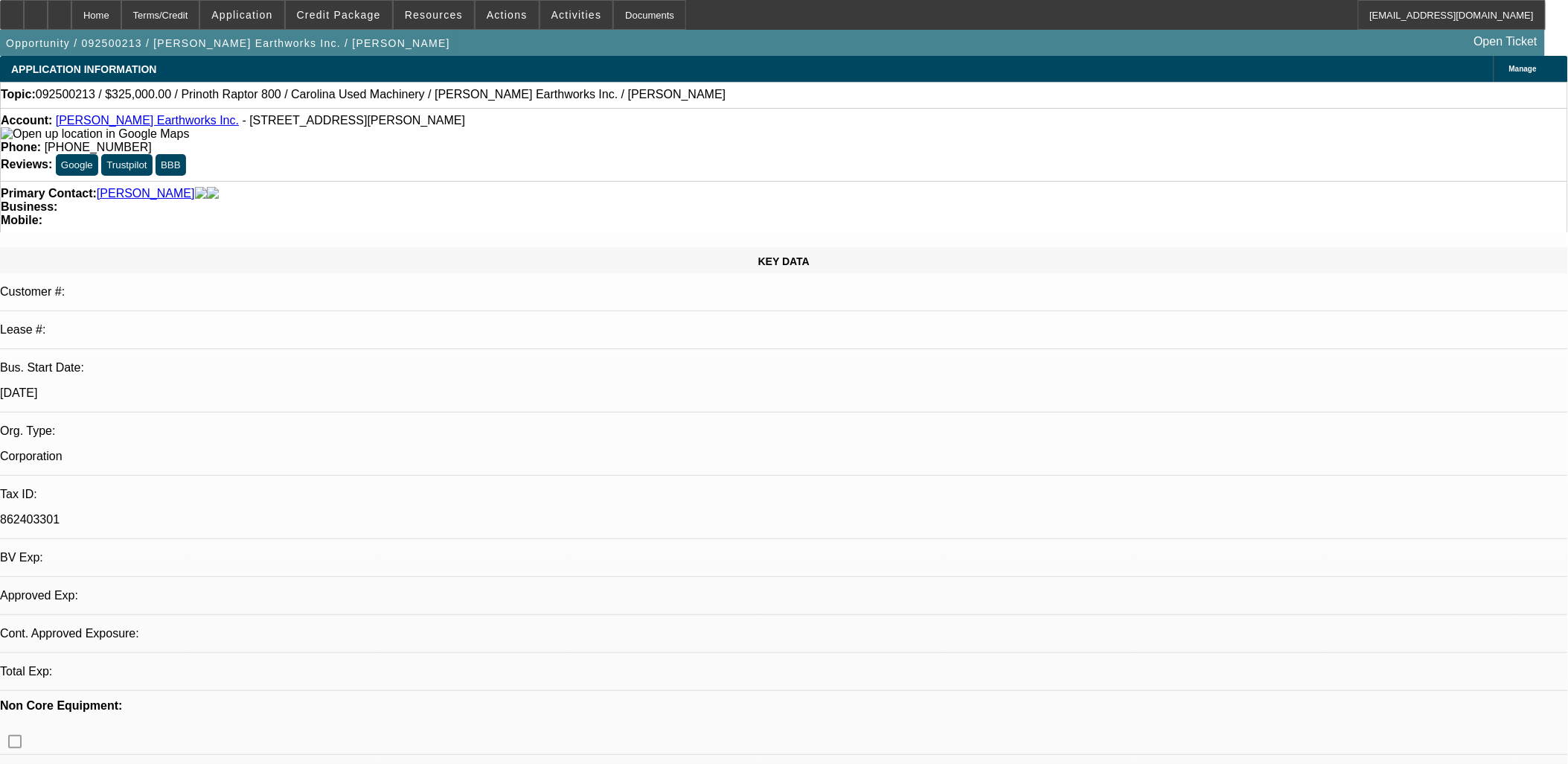
select select "0"
select select "2"
select select "0.1"
select select "1"
select select "2"
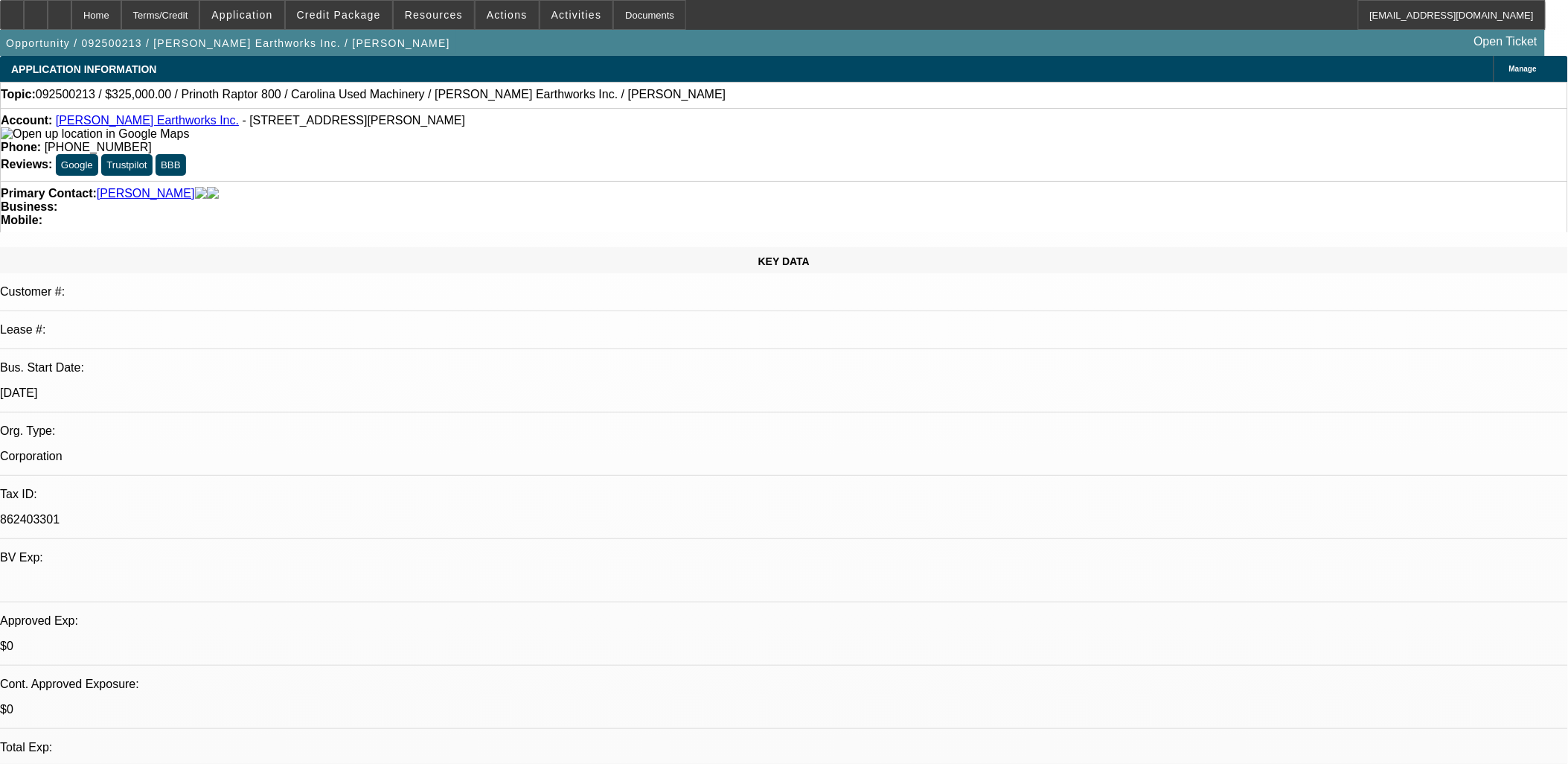
select select "4"
select select "0"
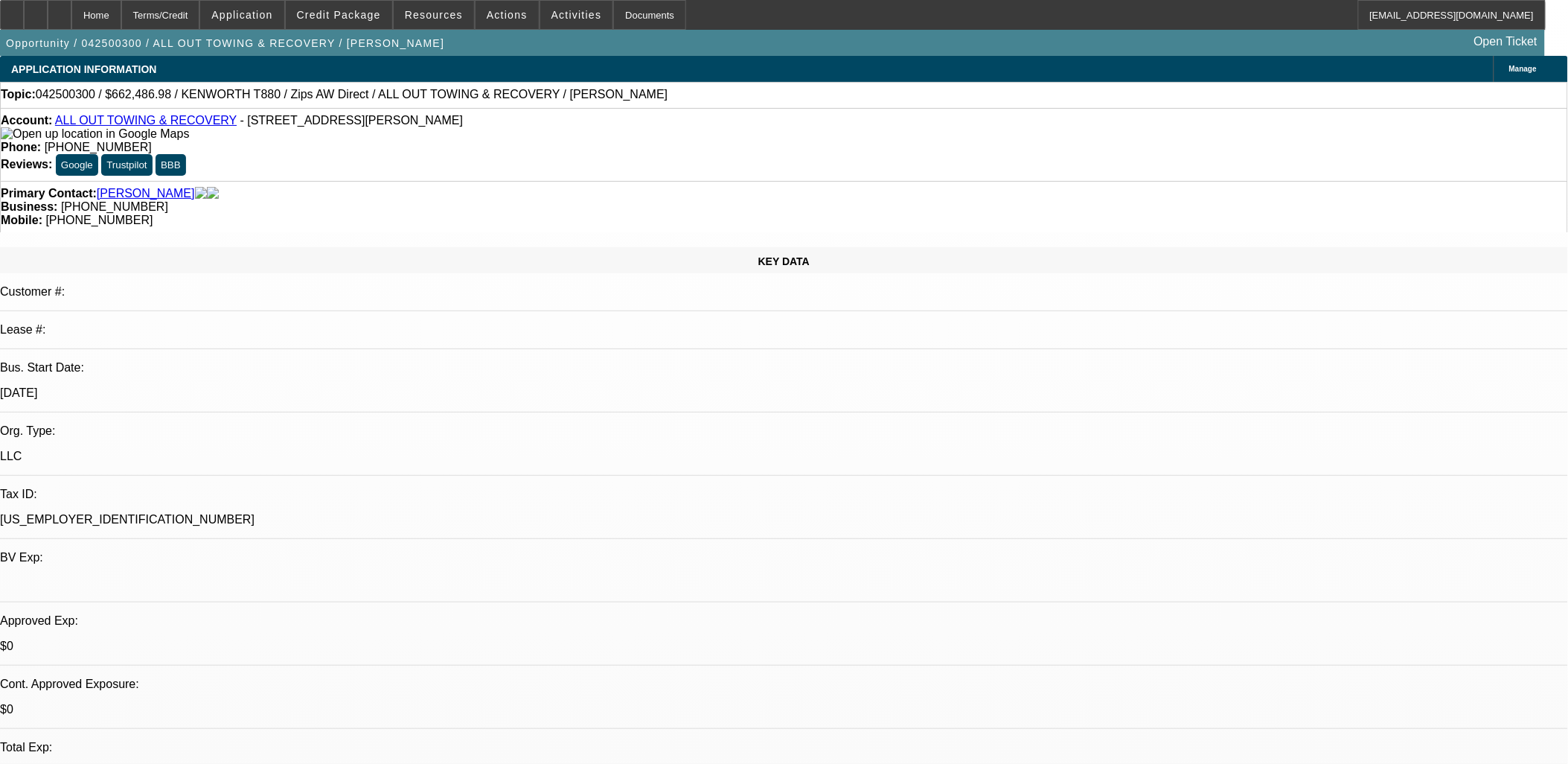
select select "0"
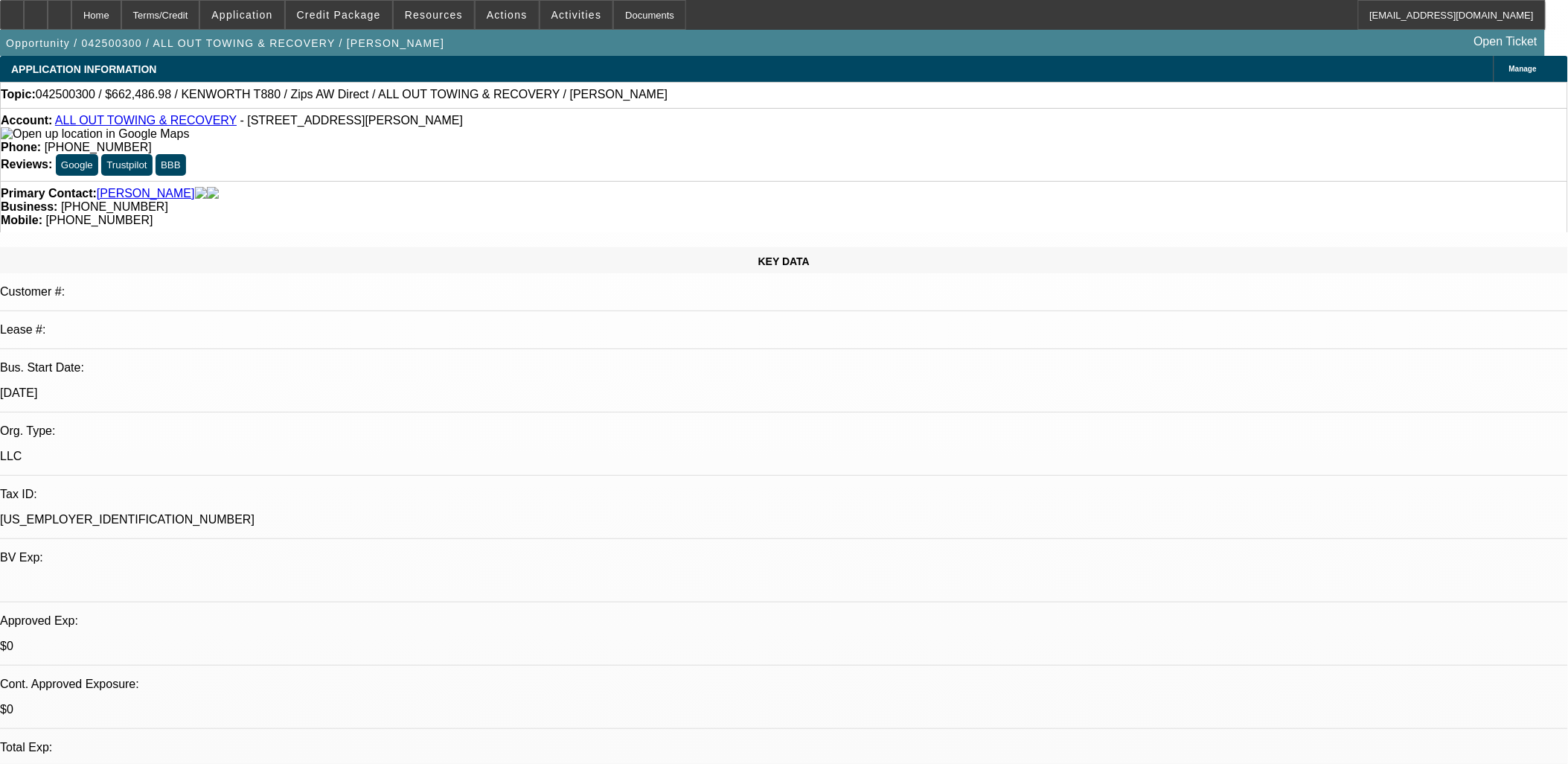
select select "0"
select select "1"
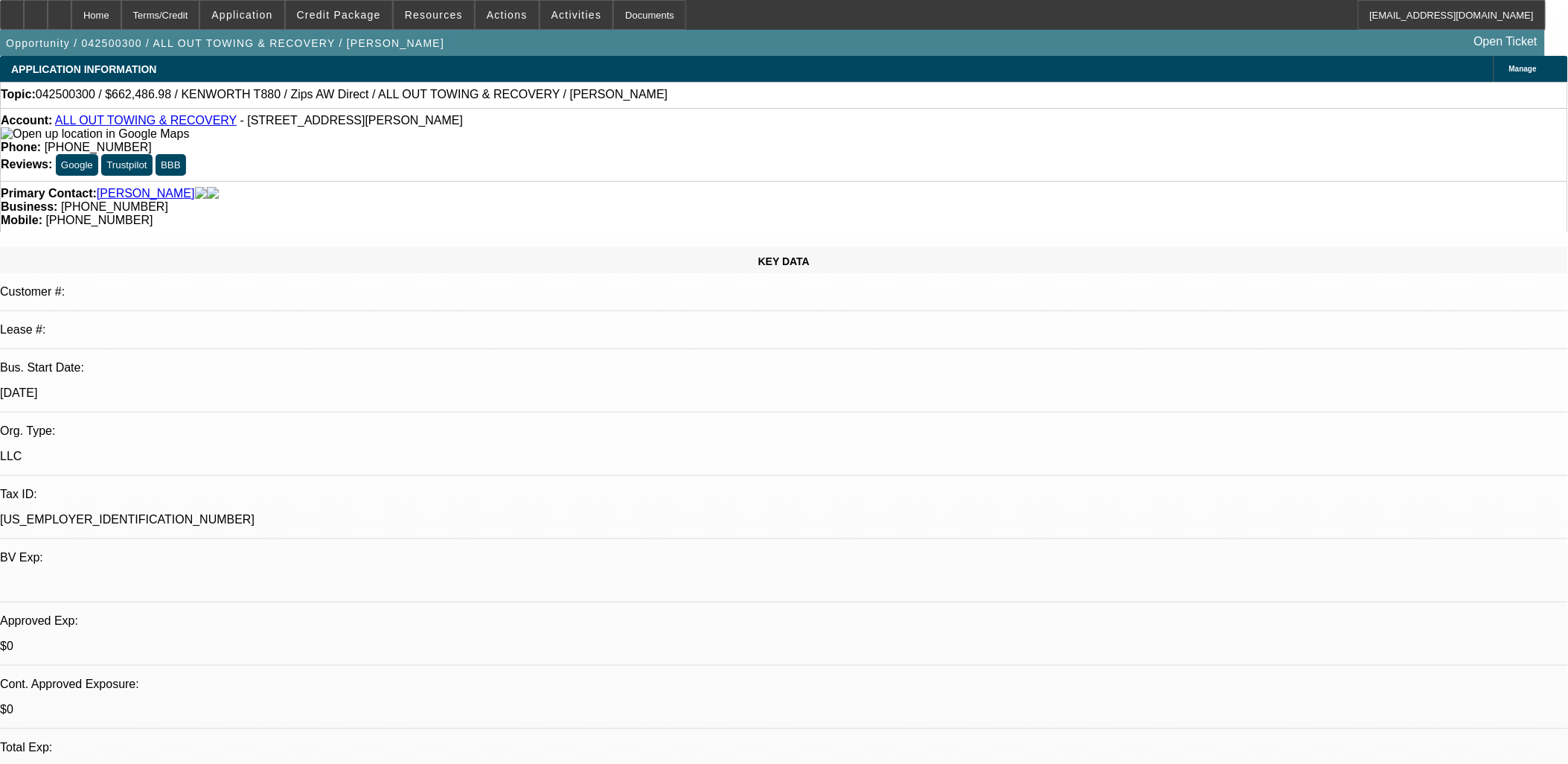
select select "2"
select select "6"
select select "1"
select select "6"
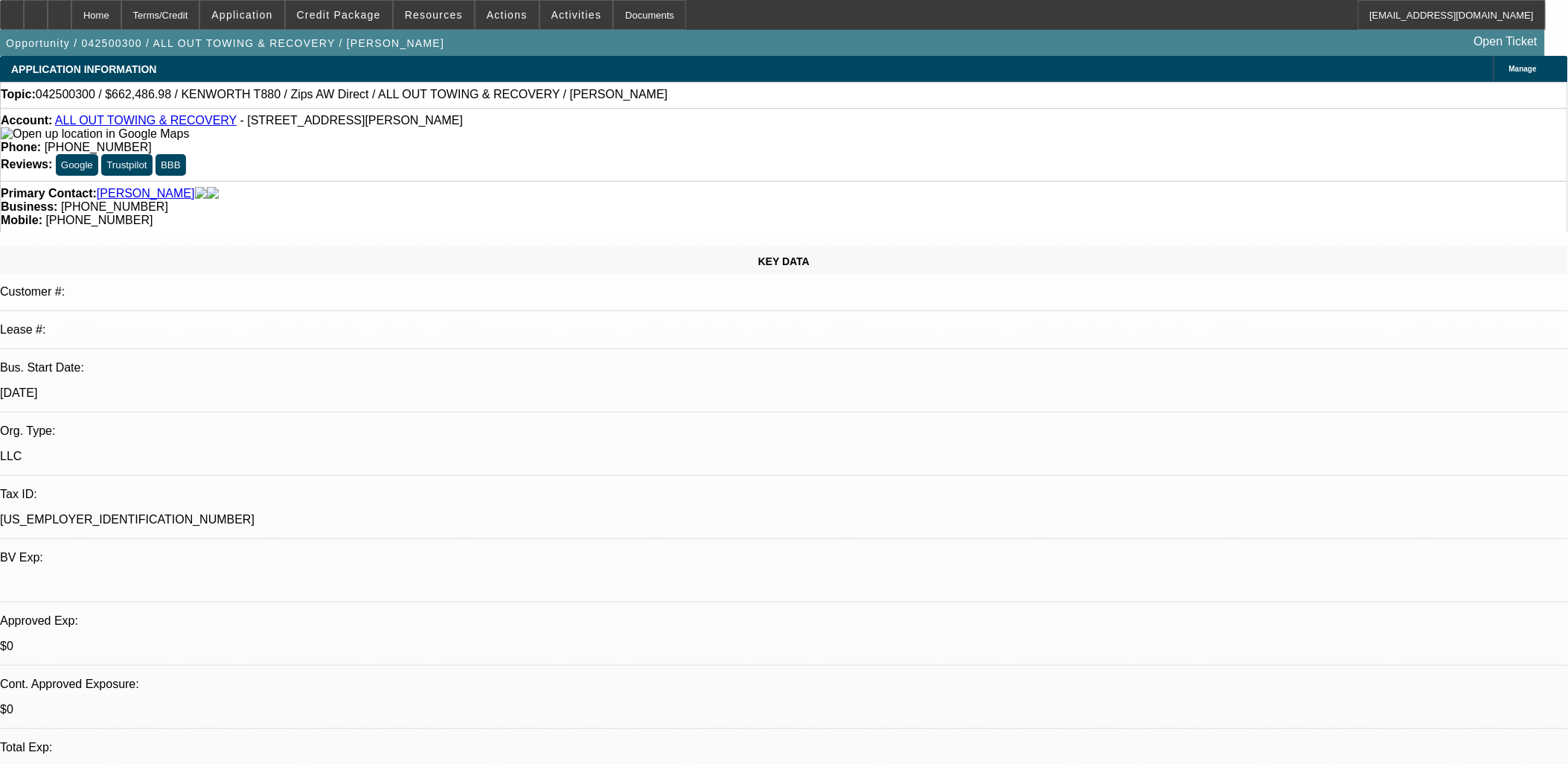
select select "1"
select select "3"
select select "6"
select select "1"
select select "2"
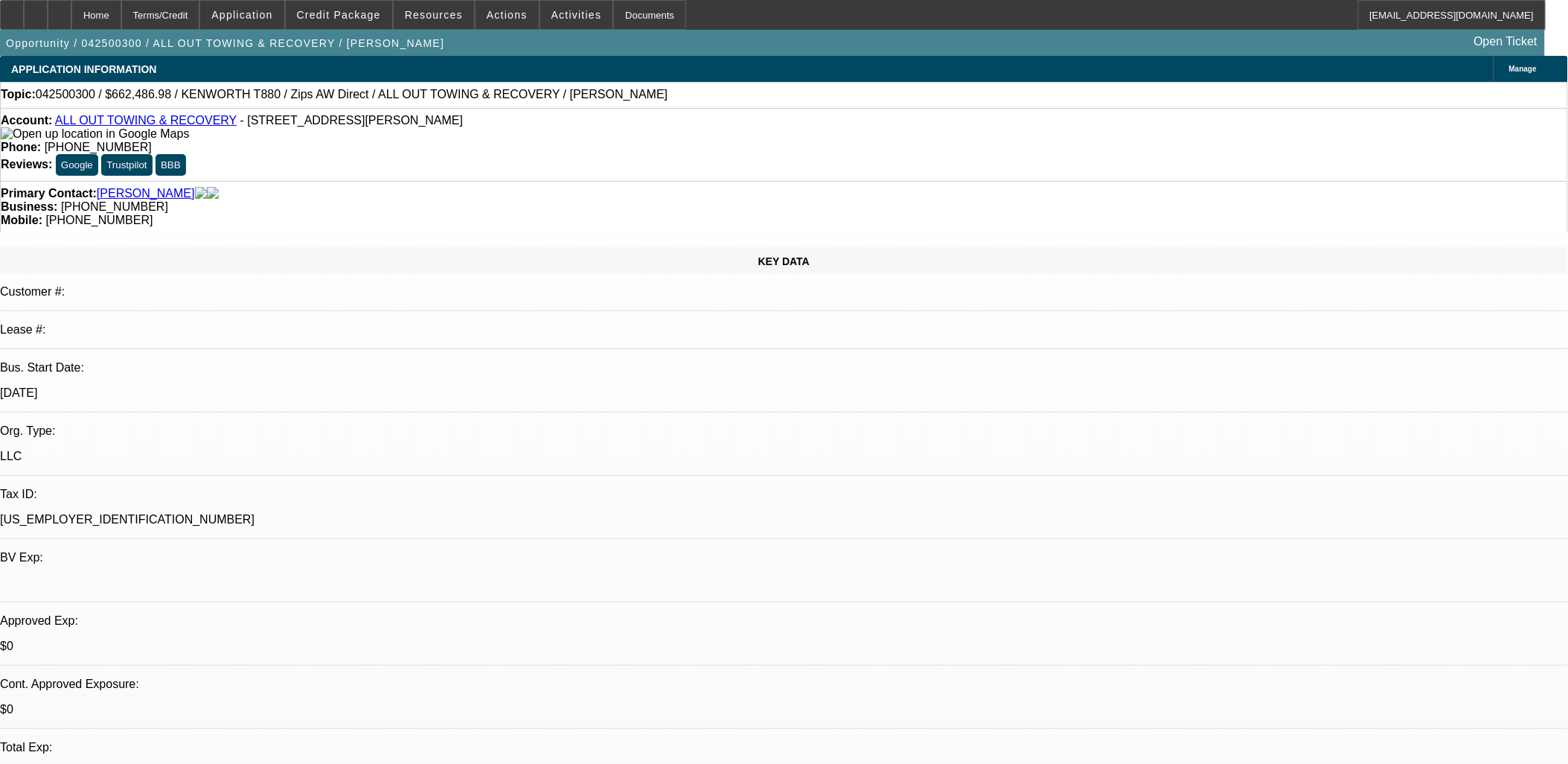
select select "6"
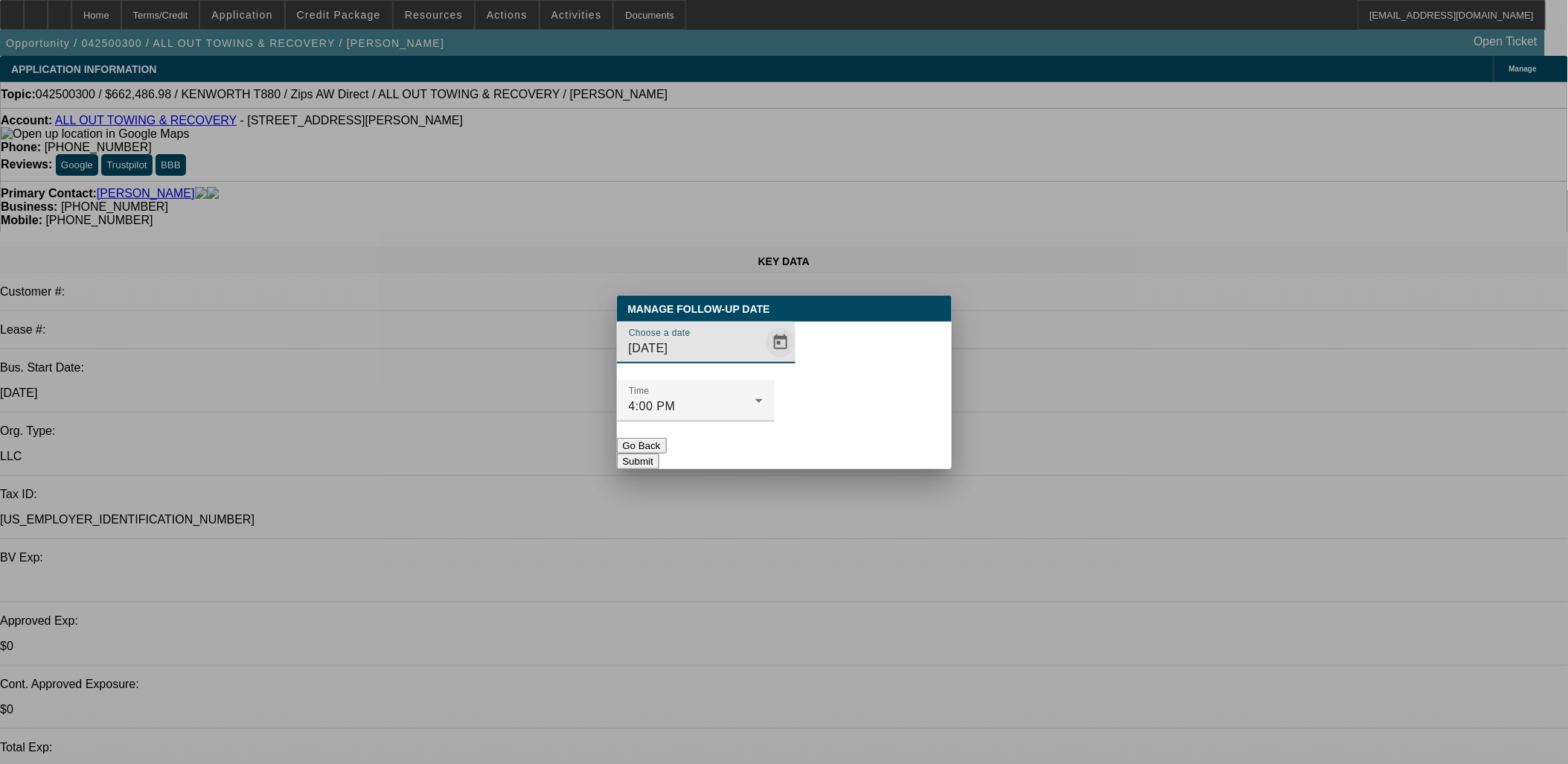
click at [765, 361] on span "Open calendar" at bounding box center [780, 342] width 36 height 36
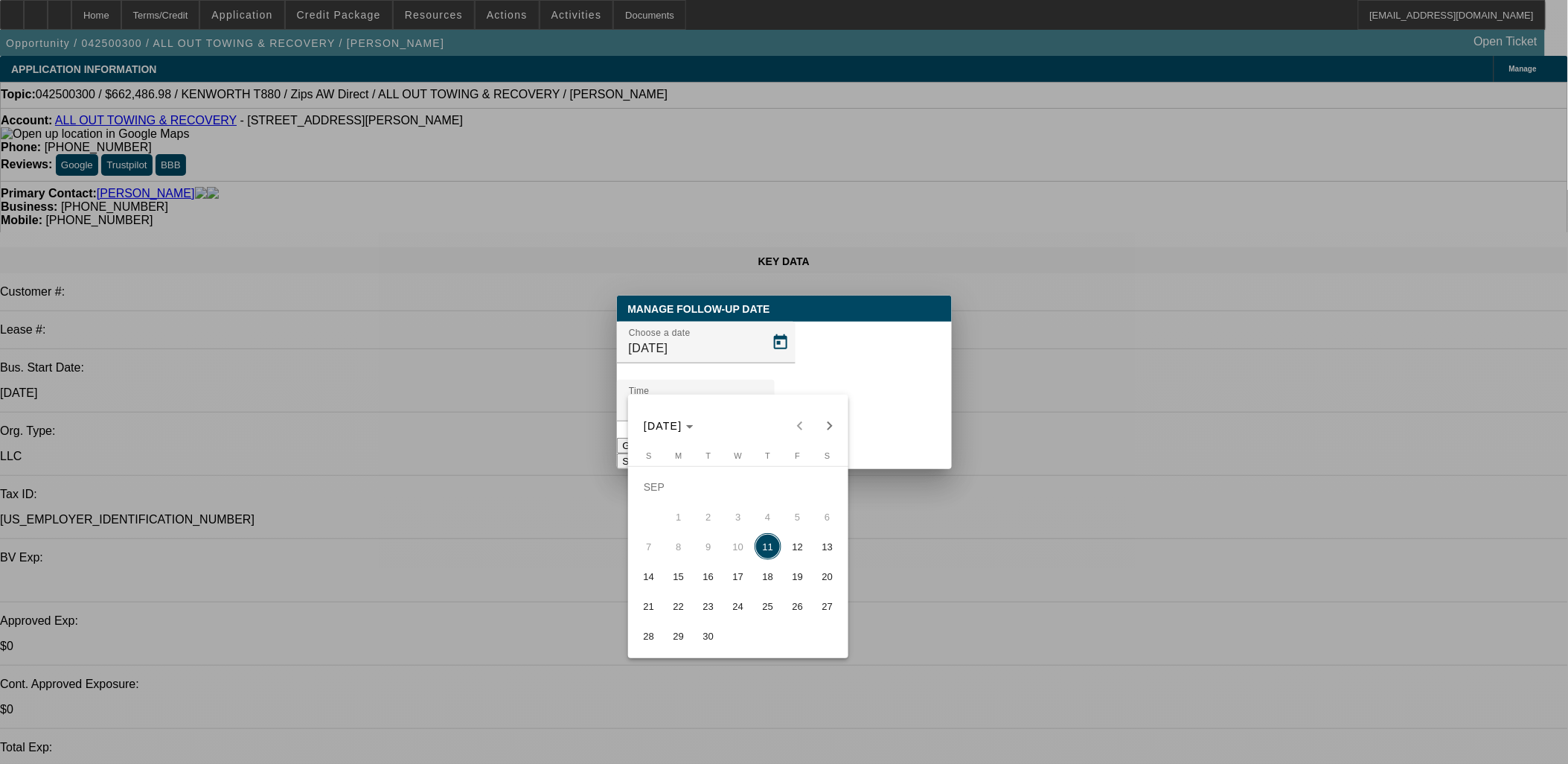
drag, startPoint x: 774, startPoint y: 576, endPoint x: 923, endPoint y: 432, distance: 207.2
click at [776, 576] on span "18" at bounding box center [767, 576] width 27 height 27
type input "[DATE]"
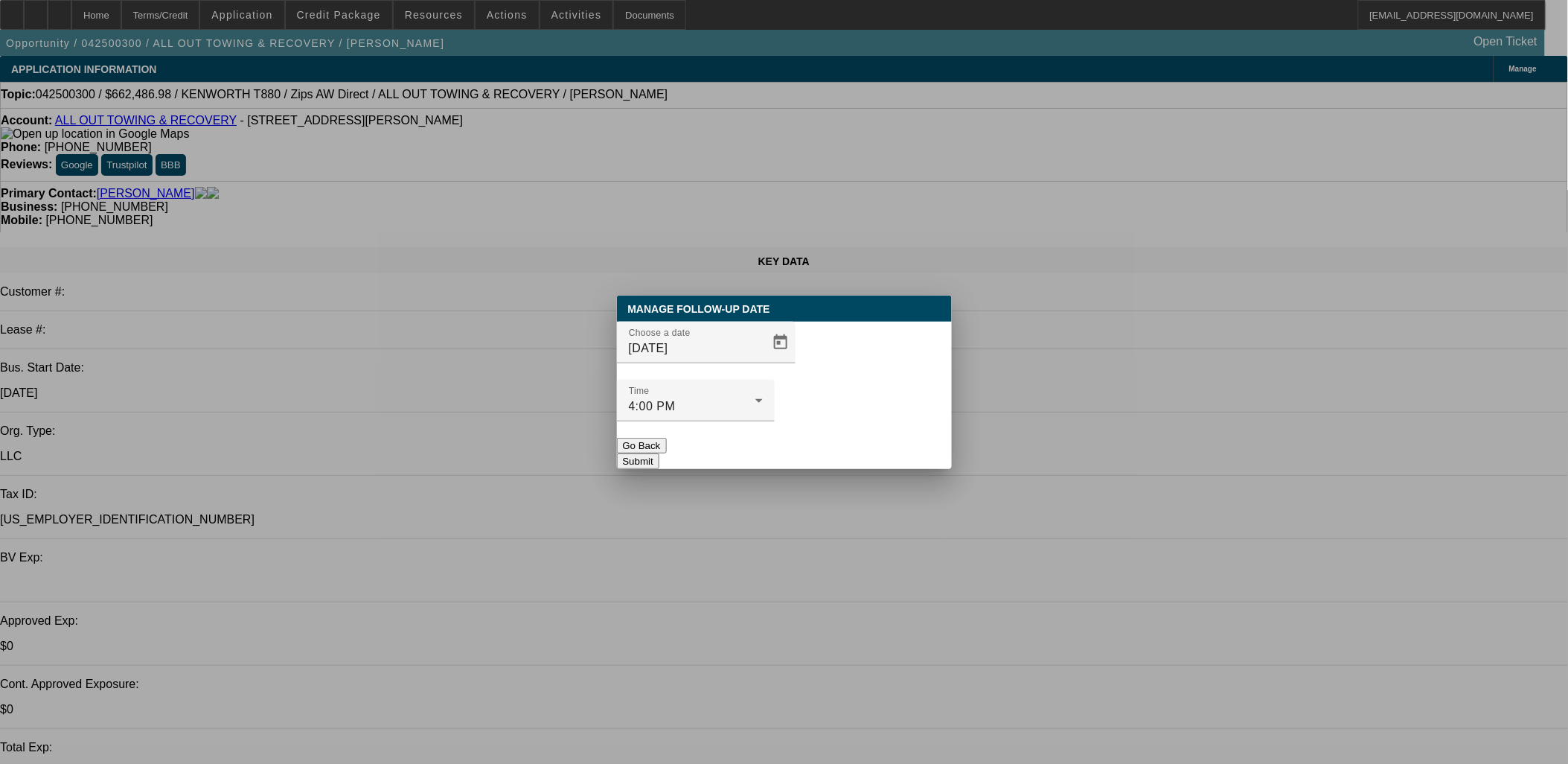
click at [659, 453] on button "Submit" at bounding box center [638, 460] width 42 height 16
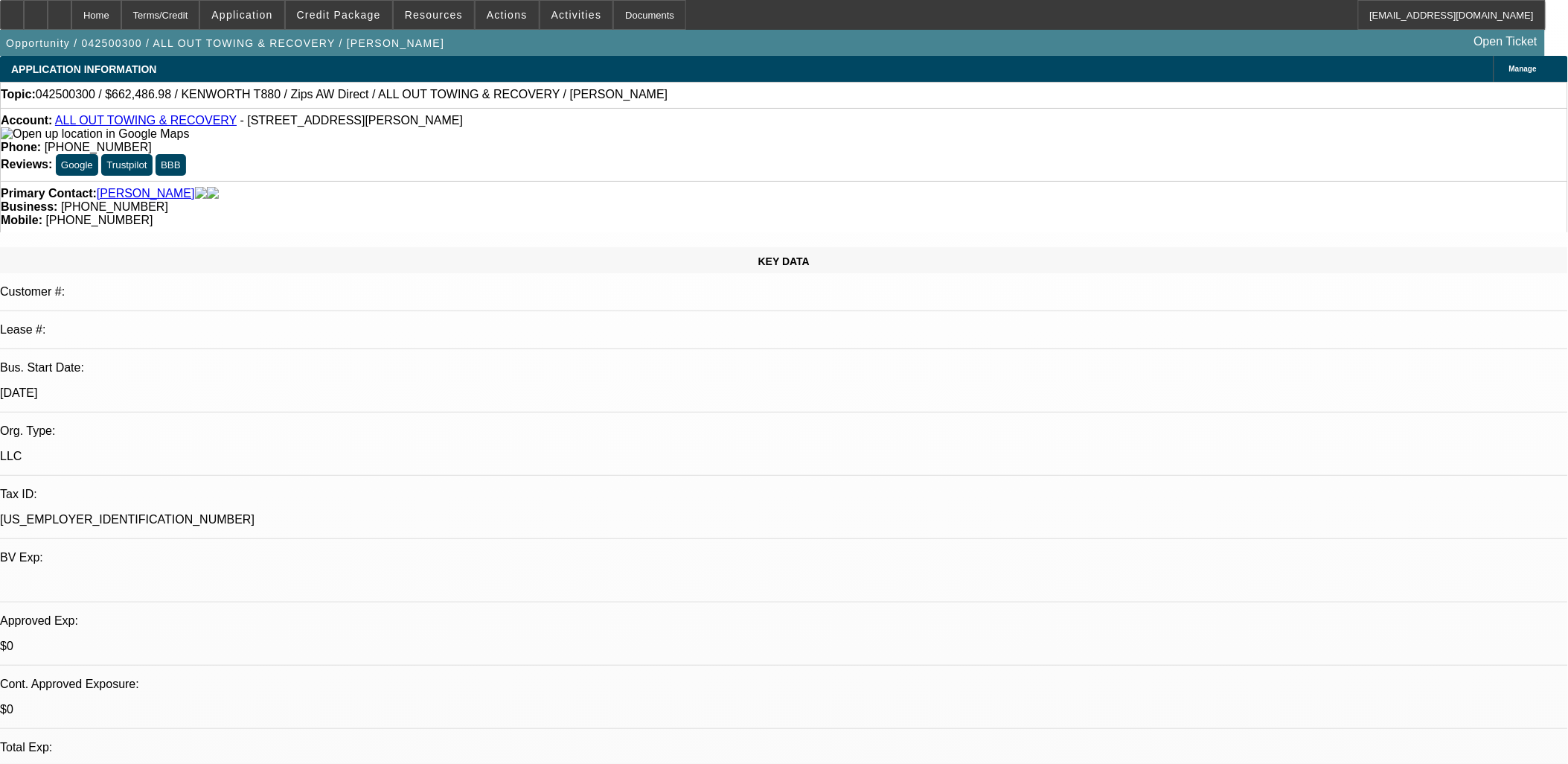
scroll to position [1557, 0]
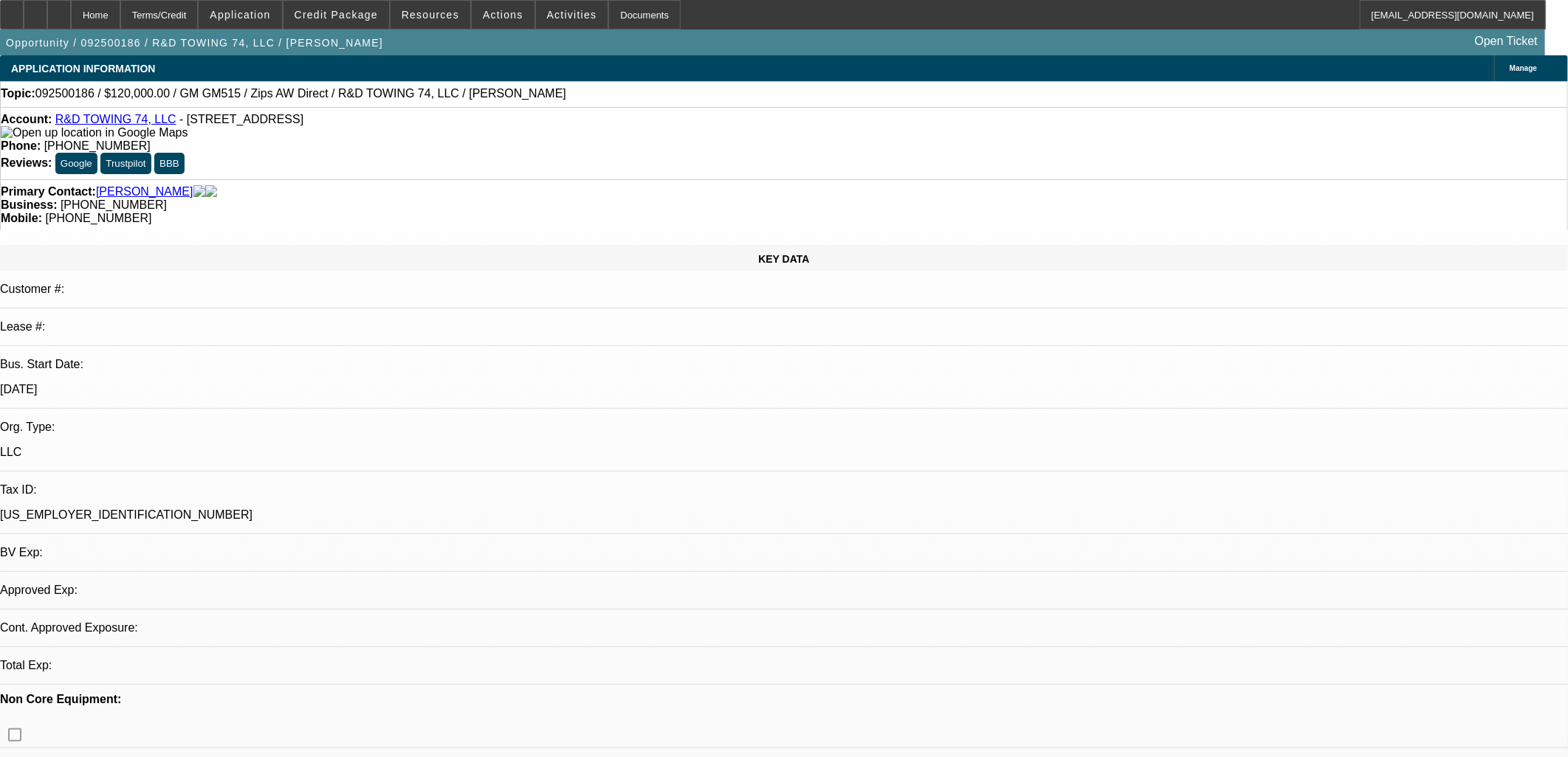
select select "0"
select select "2"
select select "0.1"
select select "4"
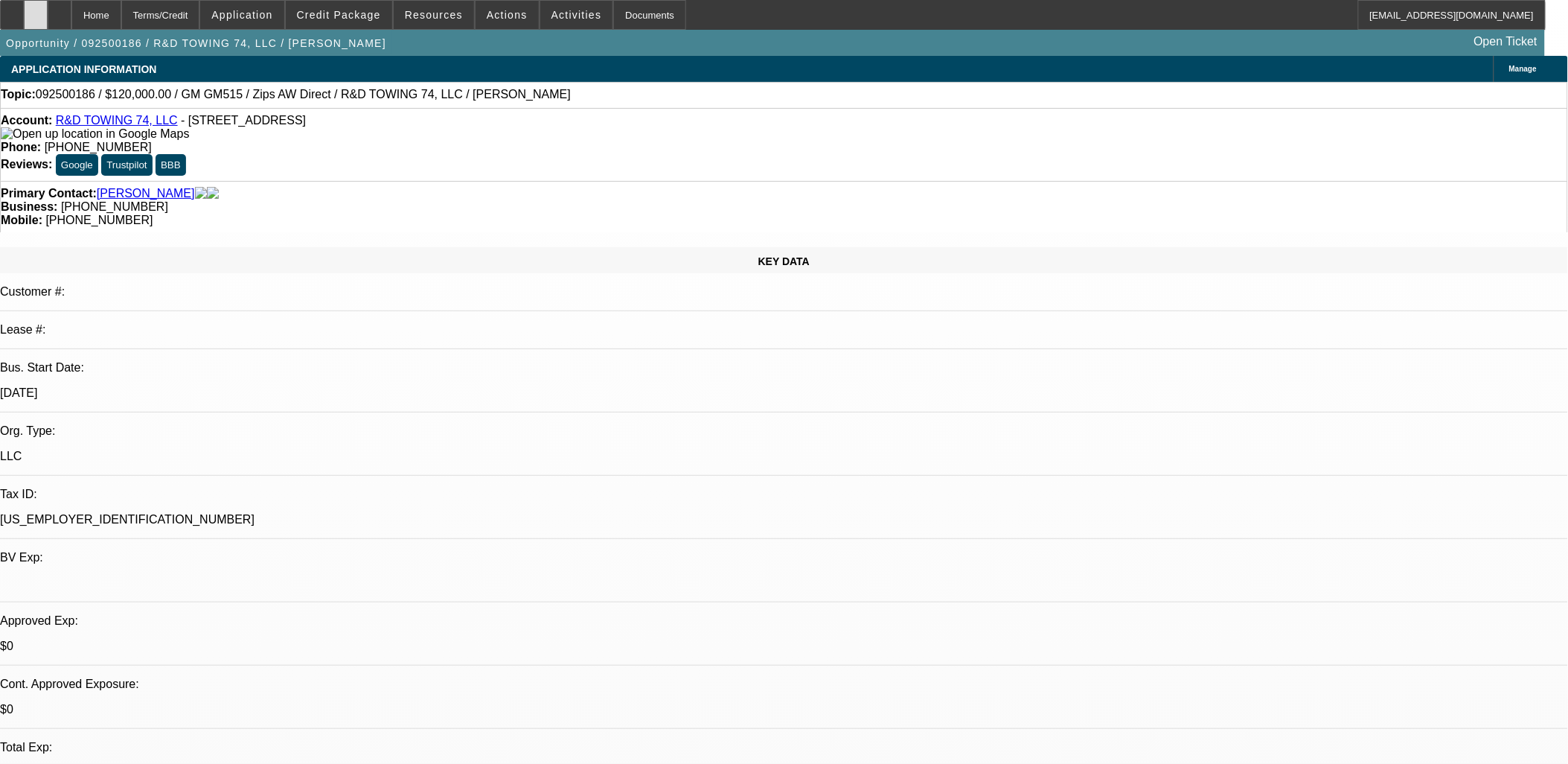
click at [47, 11] on div at bounding box center [36, 15] width 24 height 30
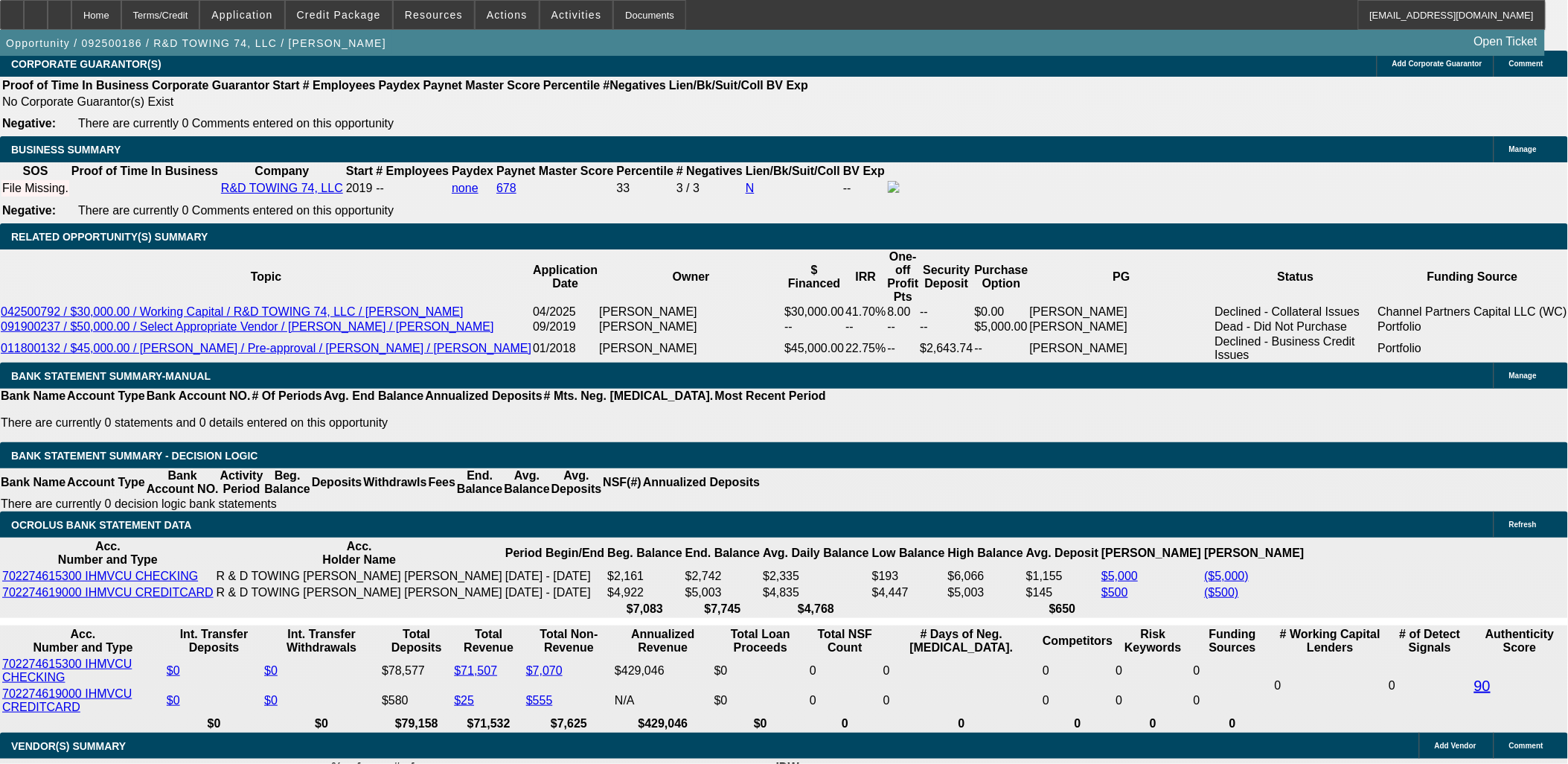
scroll to position [2149, 0]
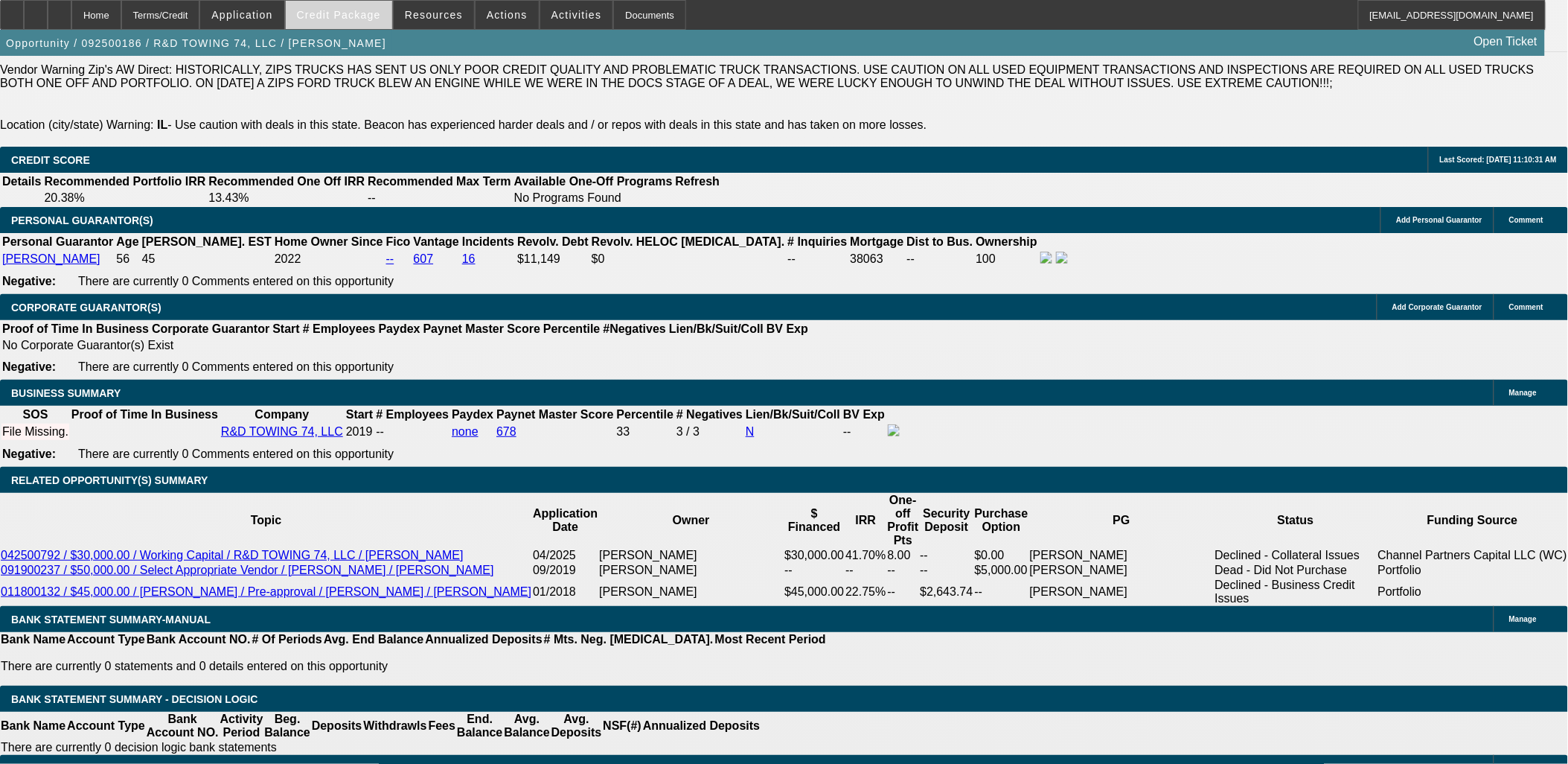
click at [331, 25] on span at bounding box center [339, 15] width 106 height 36
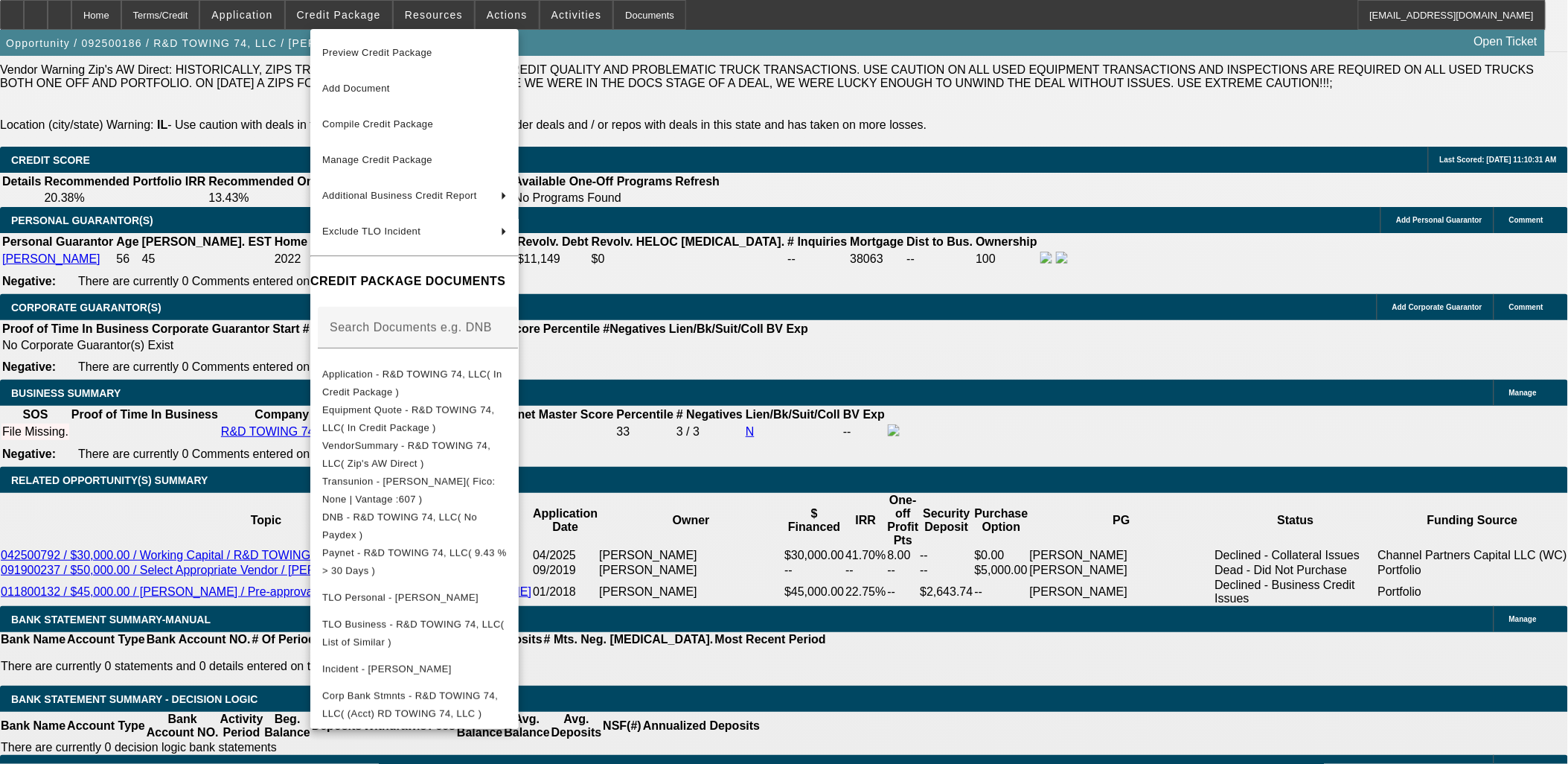
click at [1154, 160] on div at bounding box center [784, 382] width 1568 height 764
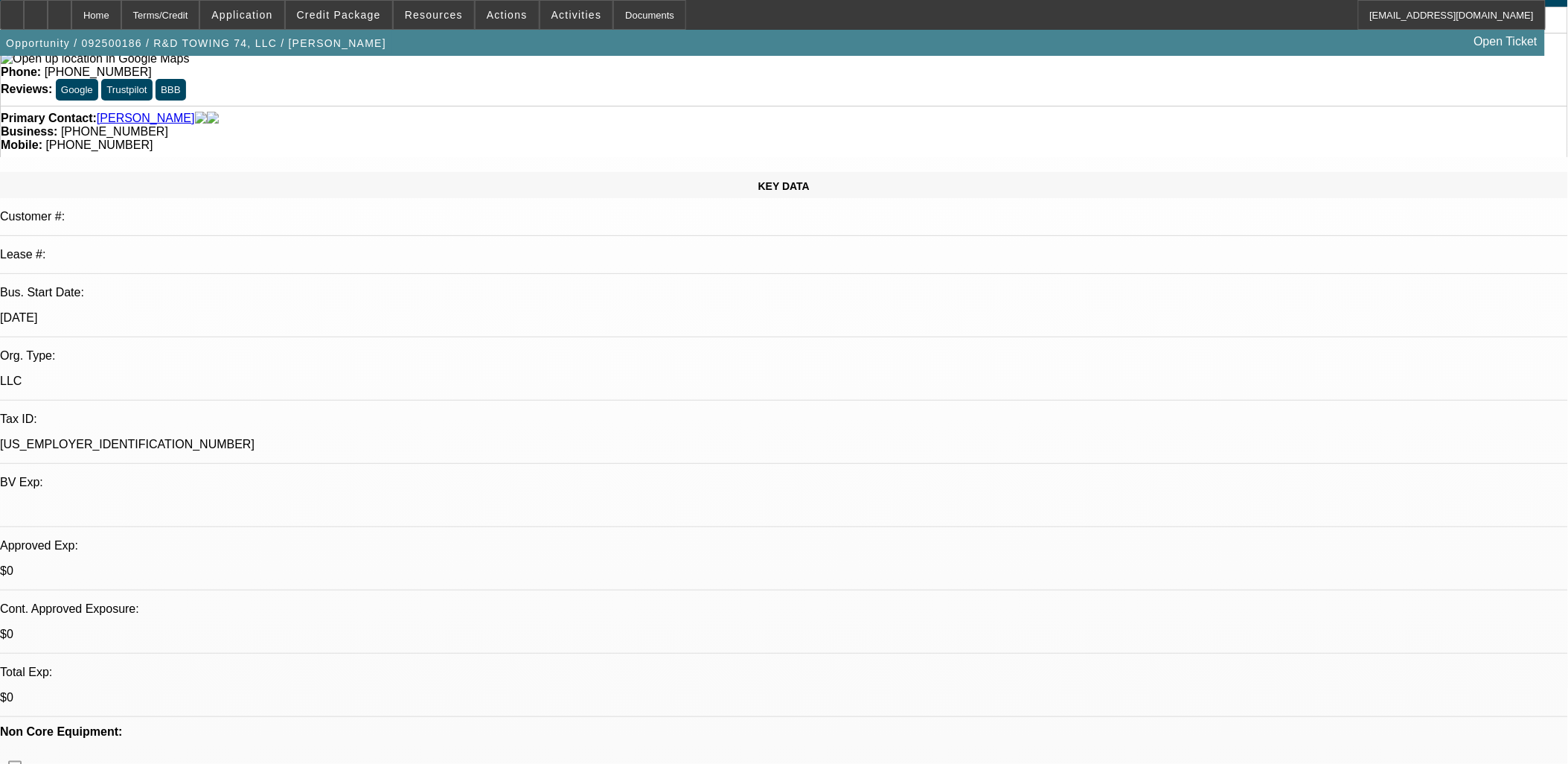
scroll to position [0, 0]
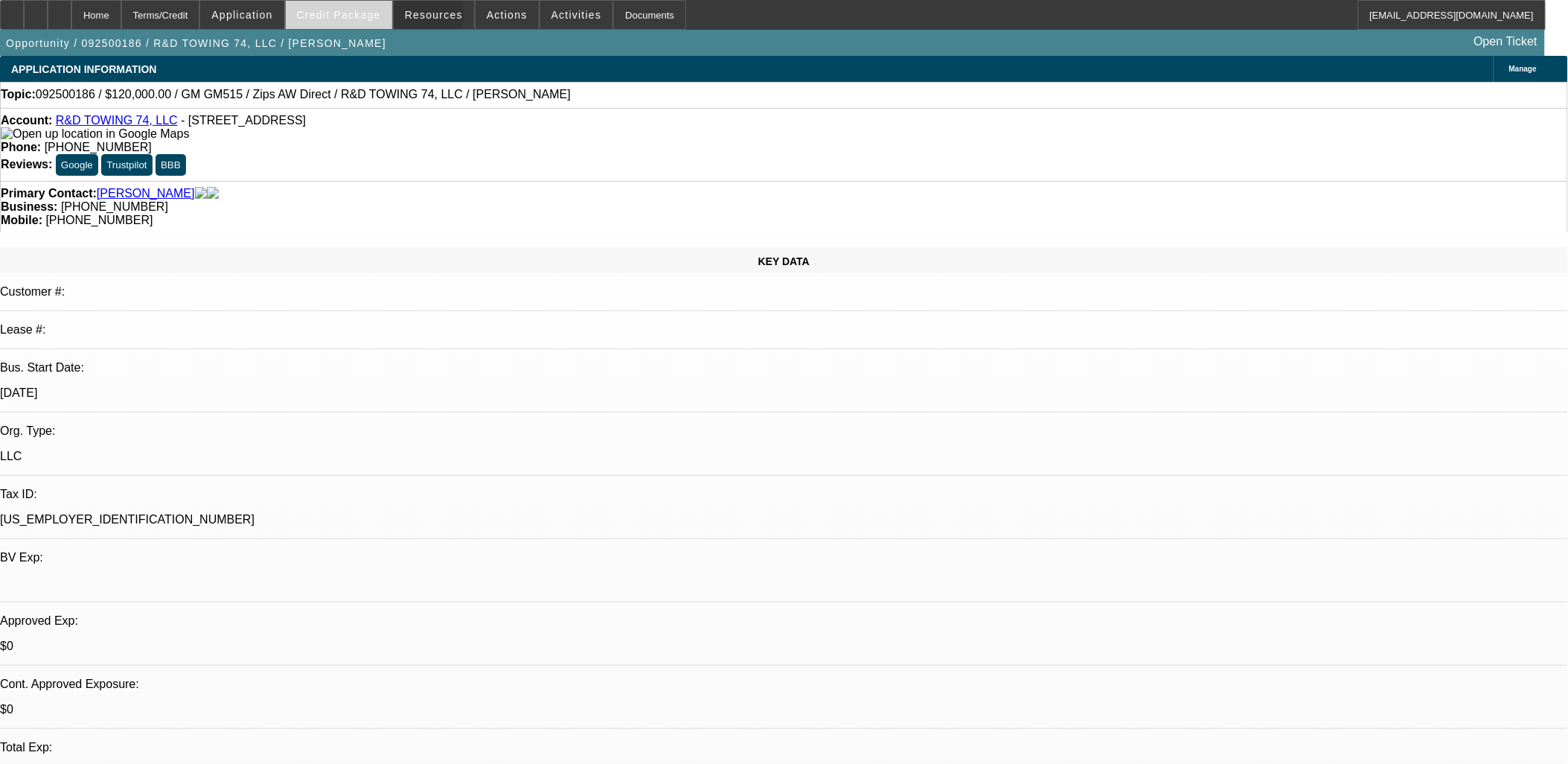
drag, startPoint x: 413, startPoint y: 18, endPoint x: 391, endPoint y: 24, distance: 22.8
click at [391, 25] on div "Home Terms/Credit Application Credit Package Resources Actions Activities Docum…" at bounding box center [773, 15] width 1546 height 30
click at [391, 24] on span at bounding box center [339, 15] width 106 height 36
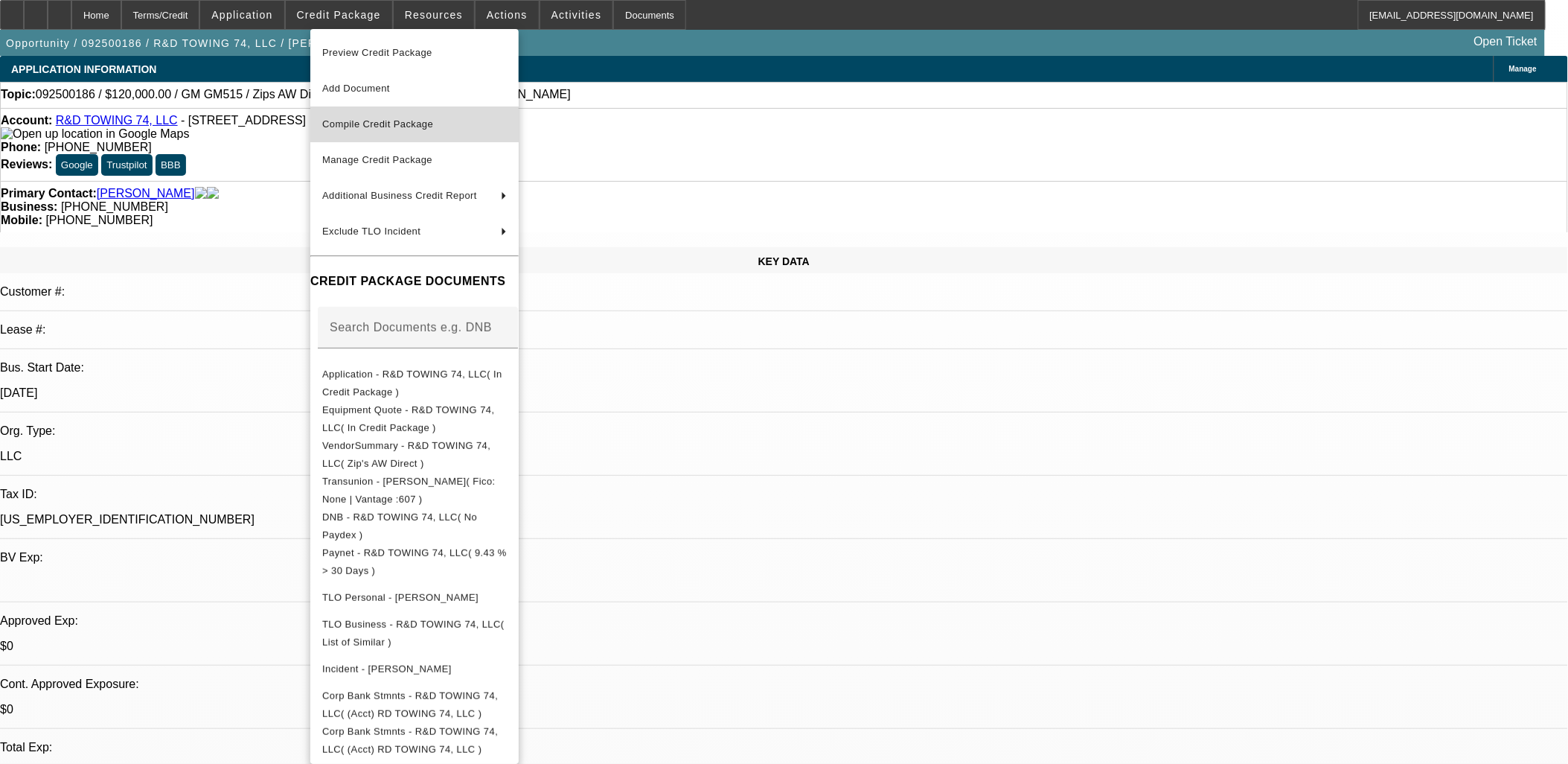
click at [439, 135] on button "Compile Credit Package" at bounding box center [414, 124] width 208 height 36
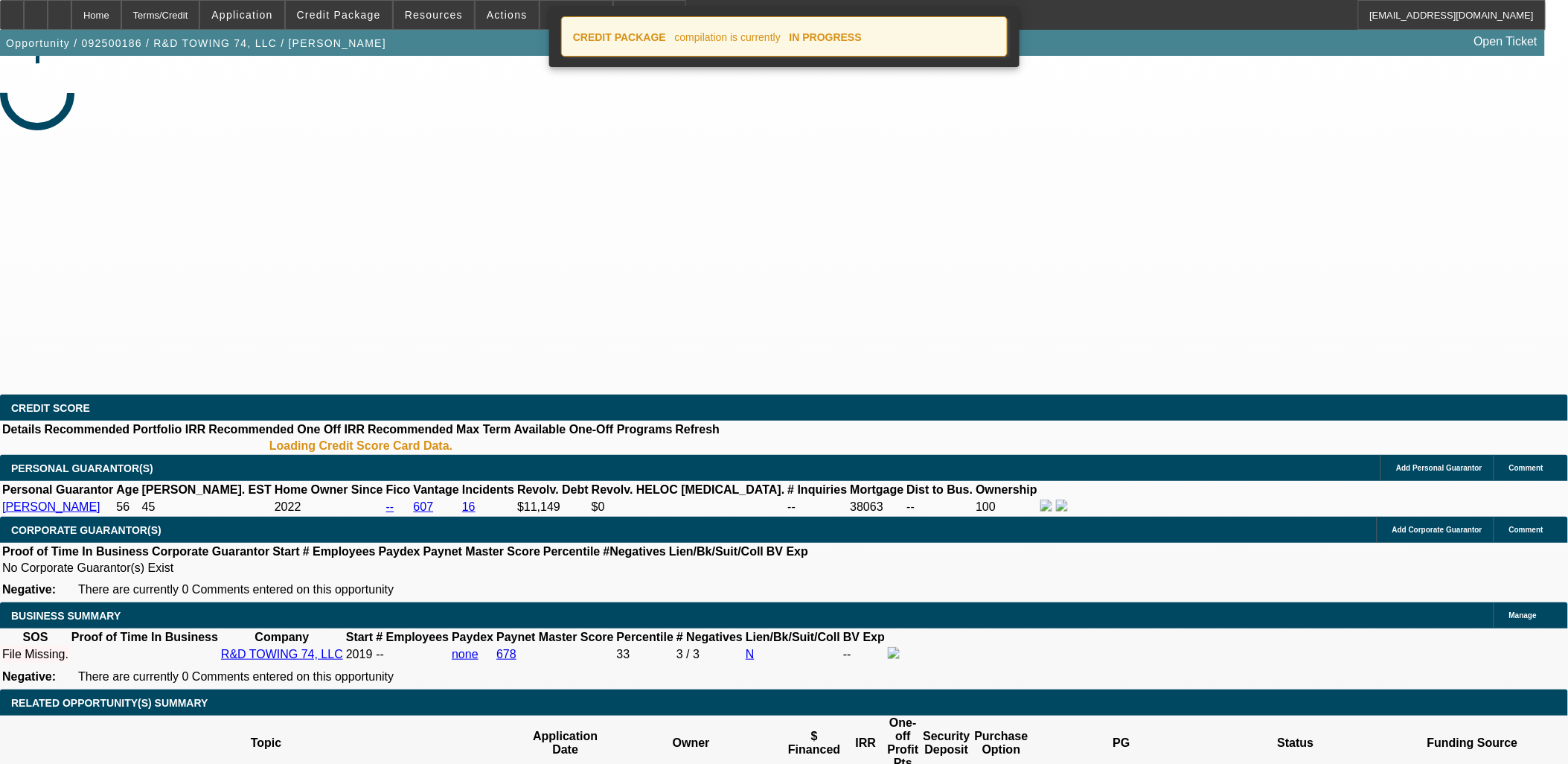
select select "0"
select select "2"
select select "0.1"
select select "4"
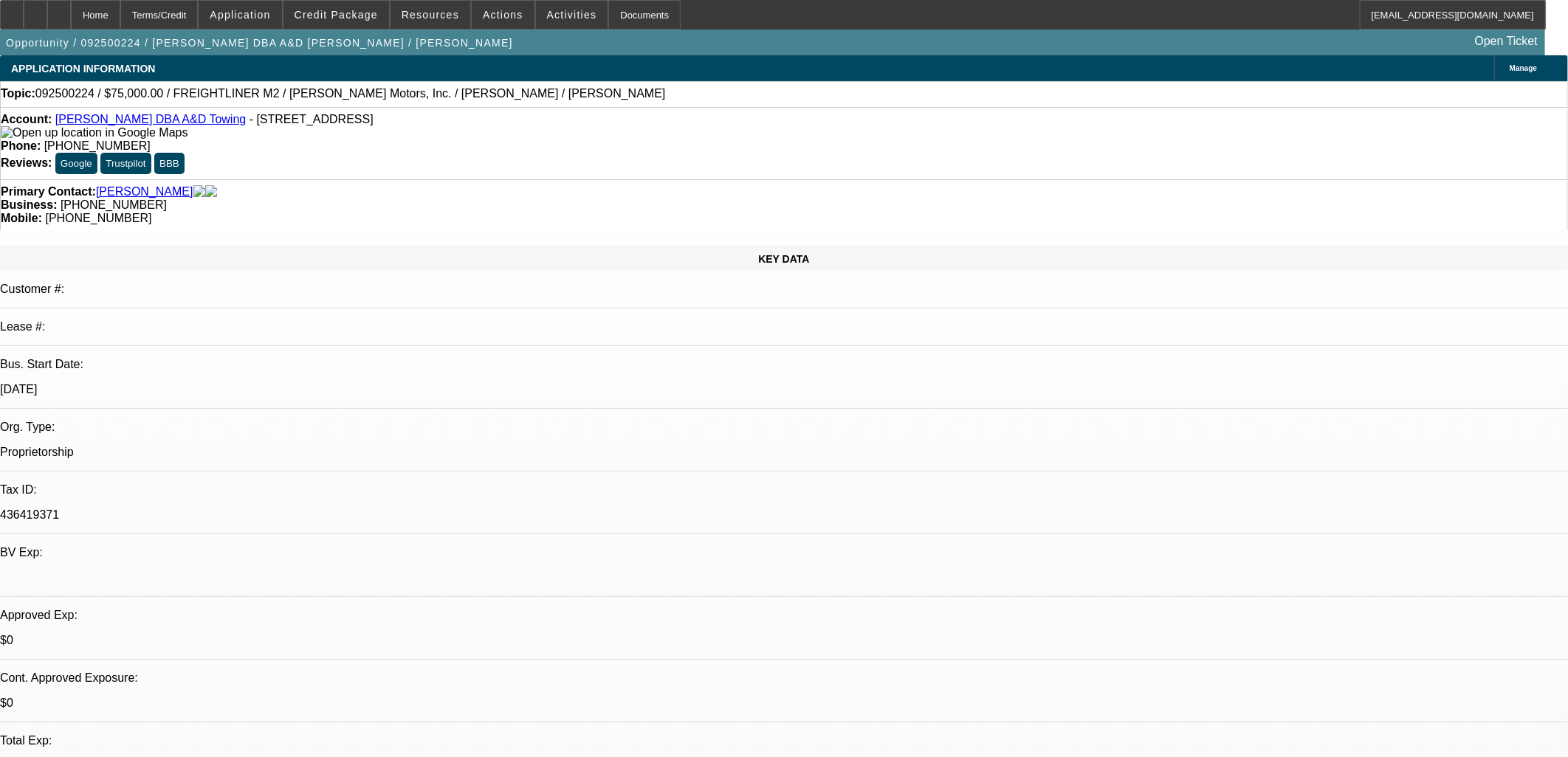
select select "0"
select select "2"
select select "0"
select select "6"
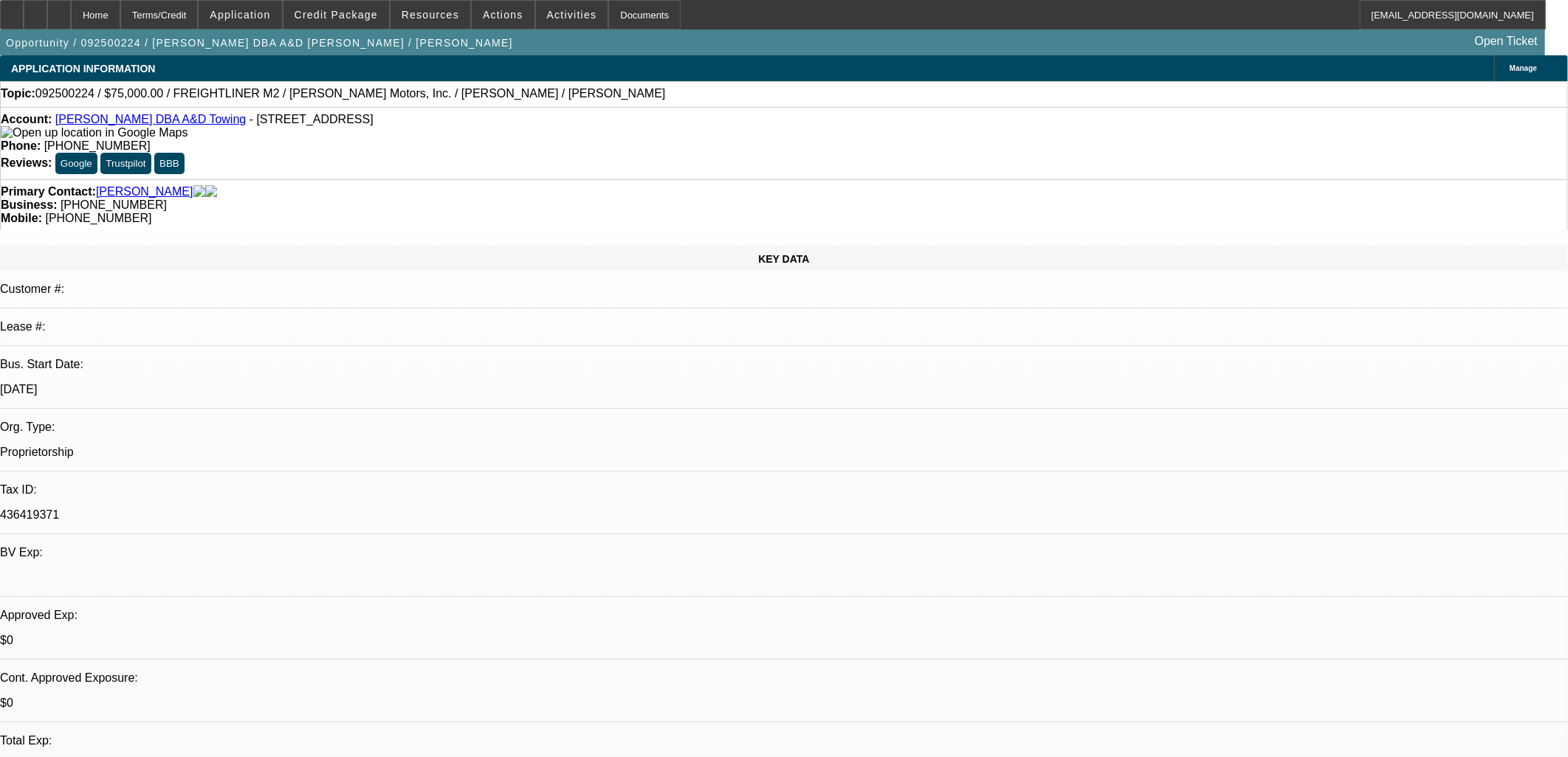
select select "0"
select select "2"
select select "0"
select select "6"
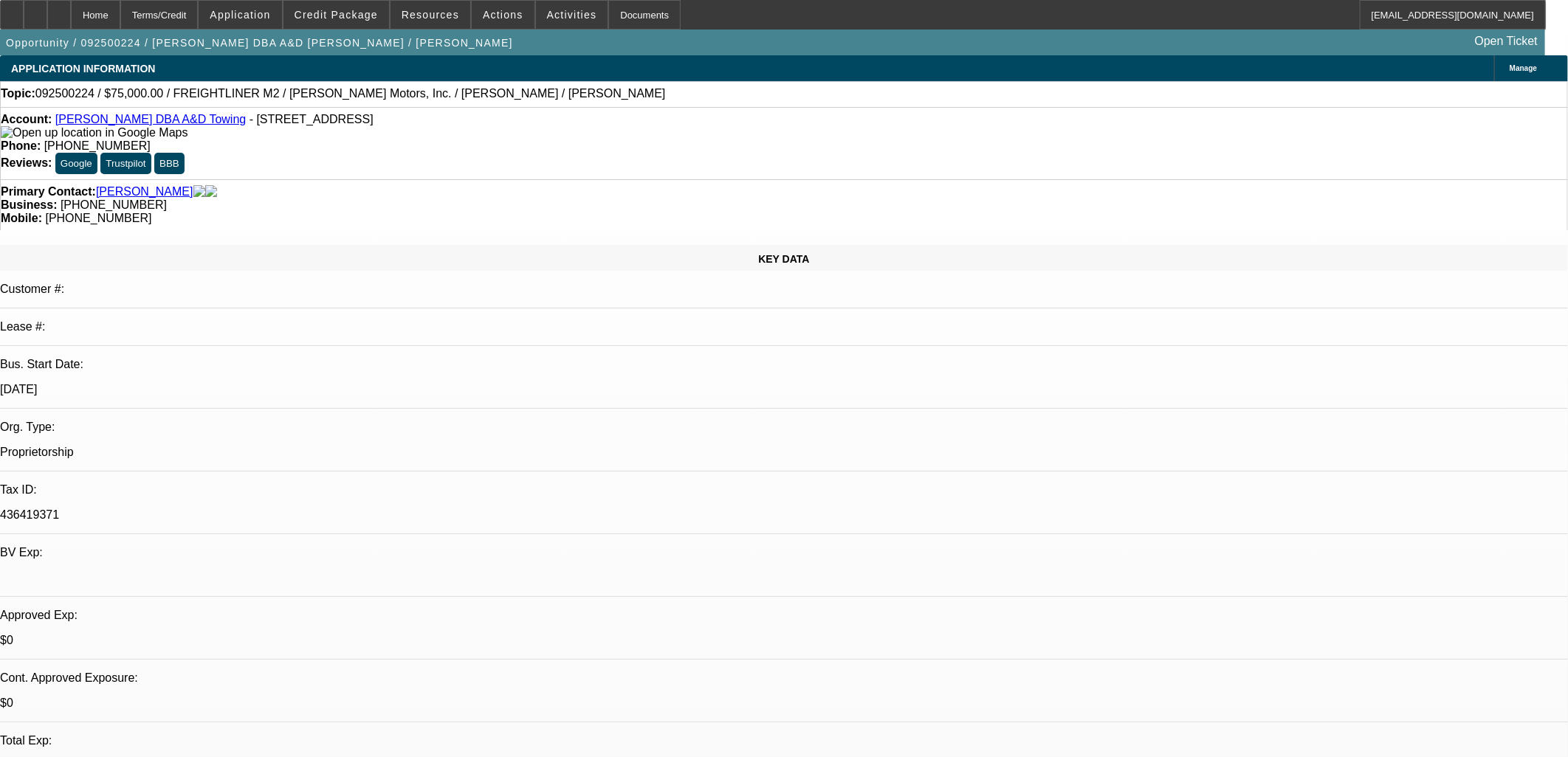
select select "0"
select select "2"
select select "0"
select select "6"
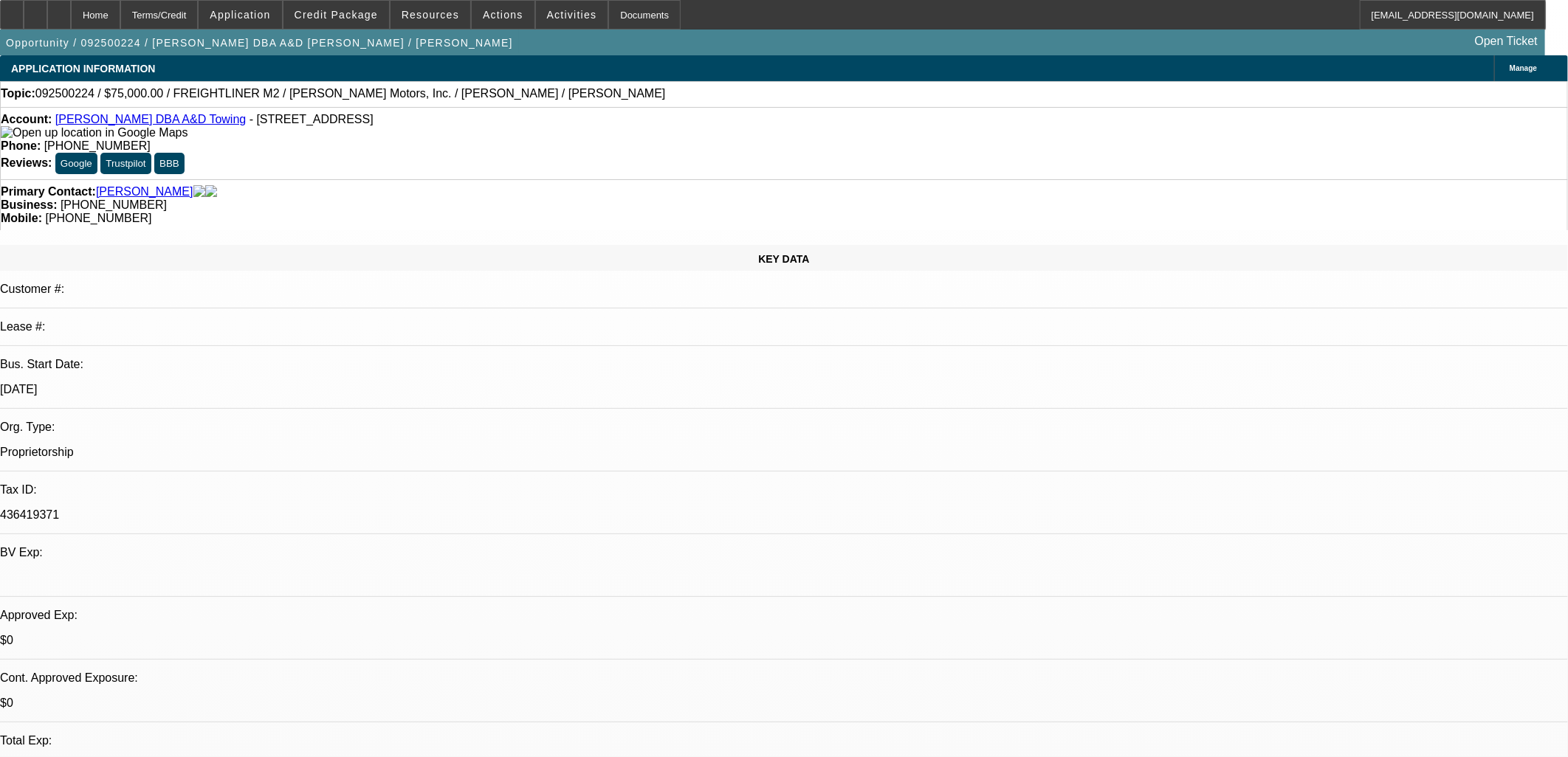
select select "0"
select select "2"
select select "0.1"
select select "4"
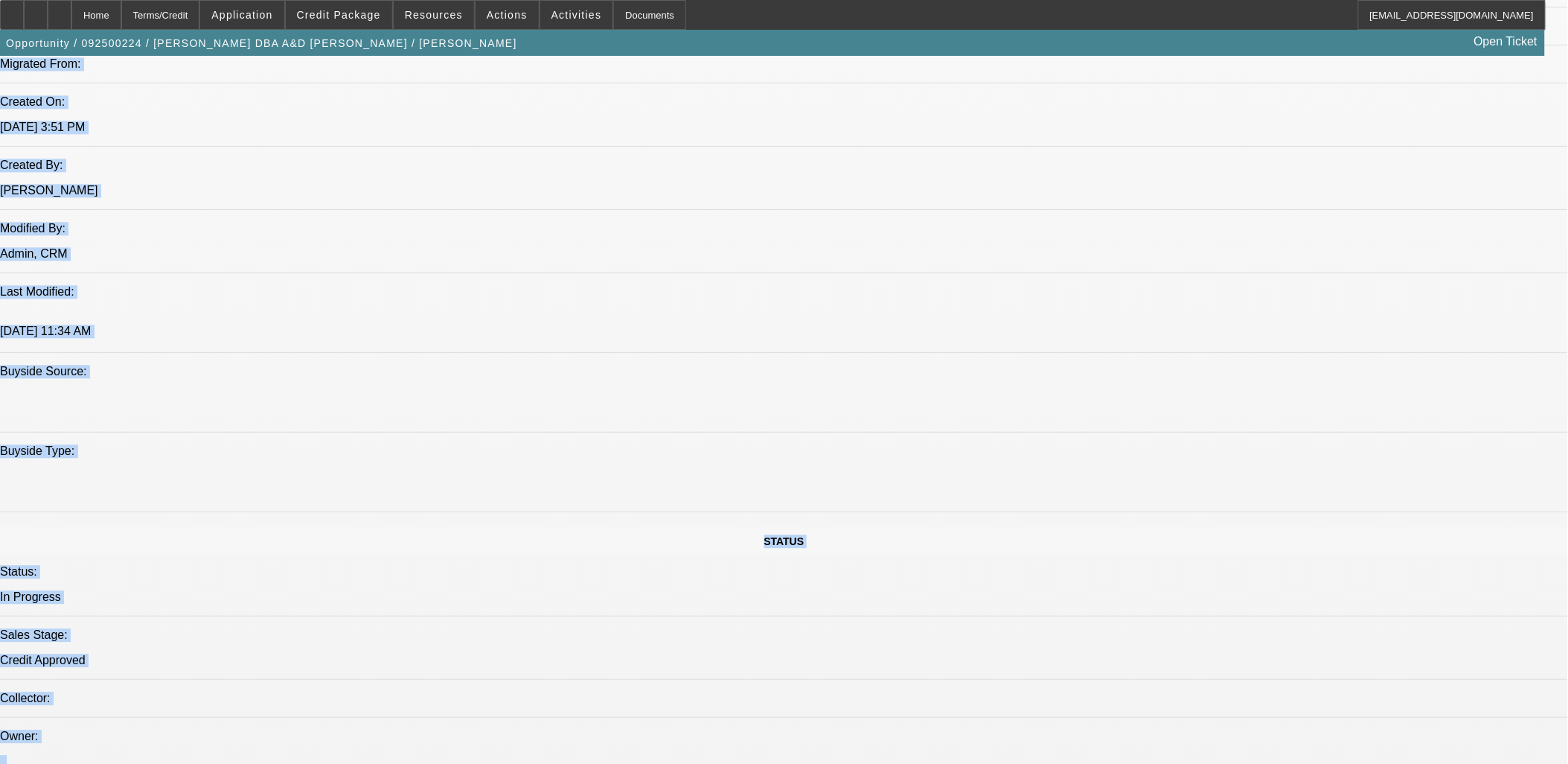
scroll to position [1737, 0]
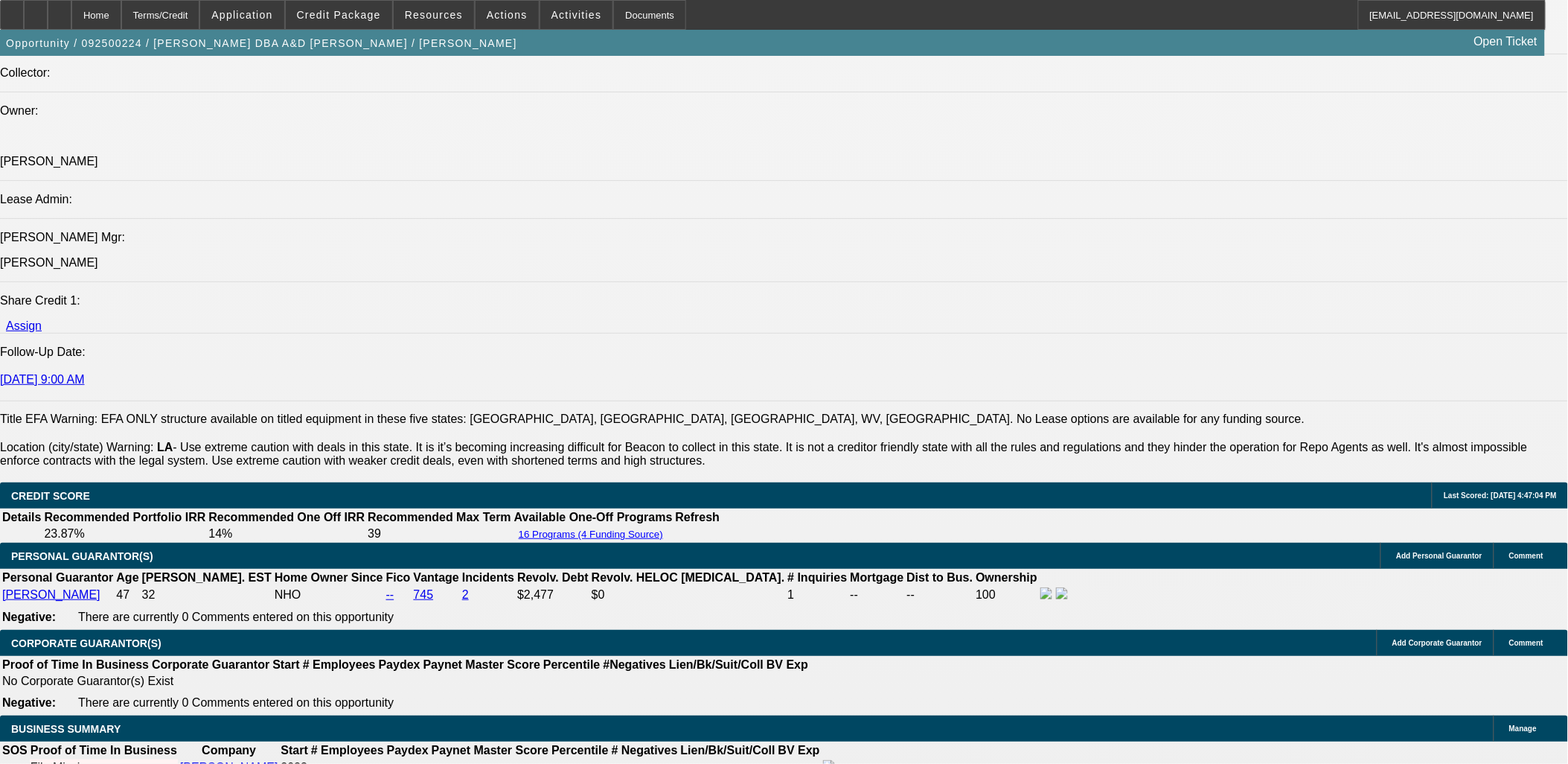
drag, startPoint x: 332, startPoint y: 204, endPoint x: 191, endPoint y: 264, distance: 153.2
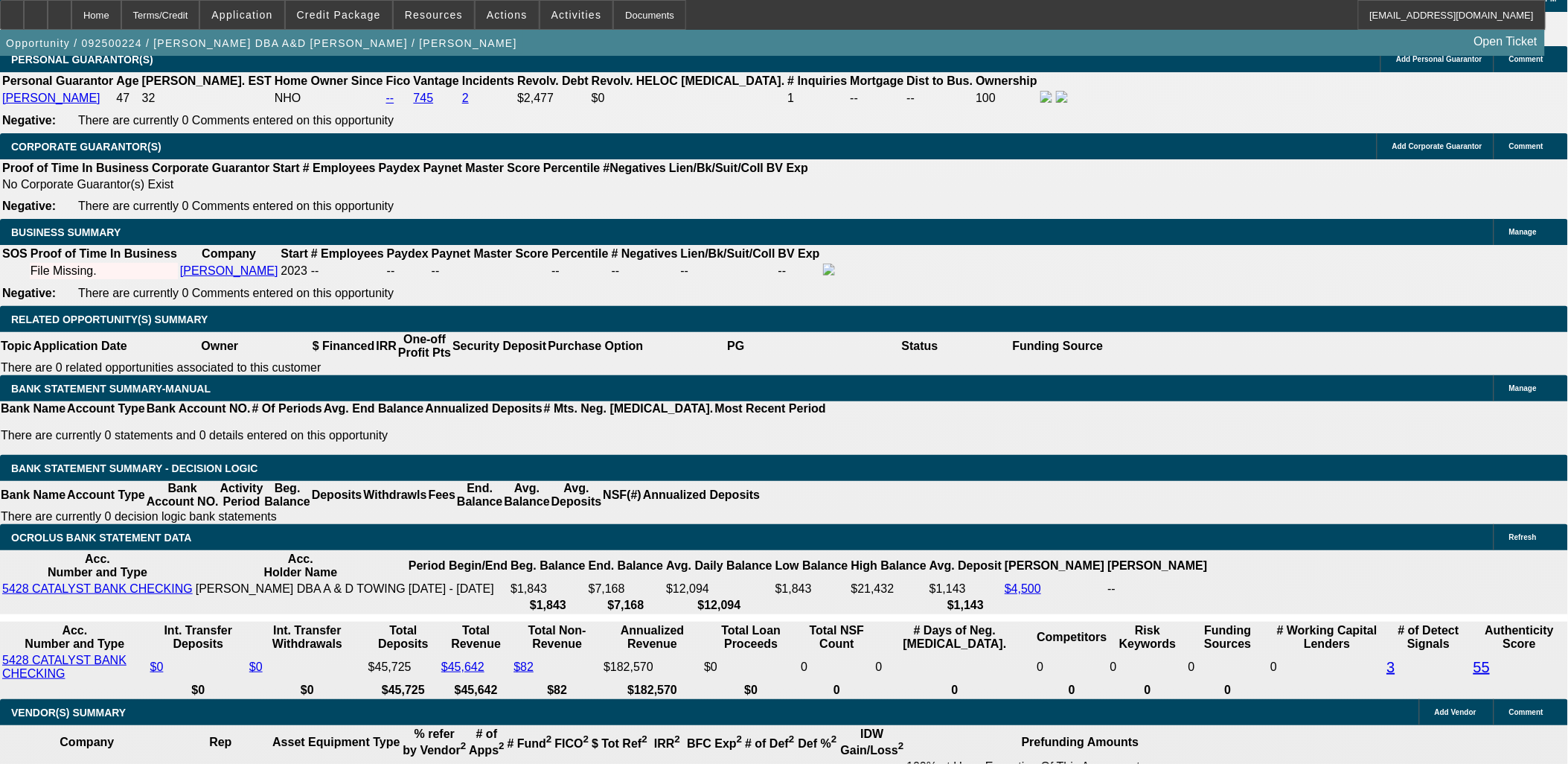
scroll to position [359, 0]
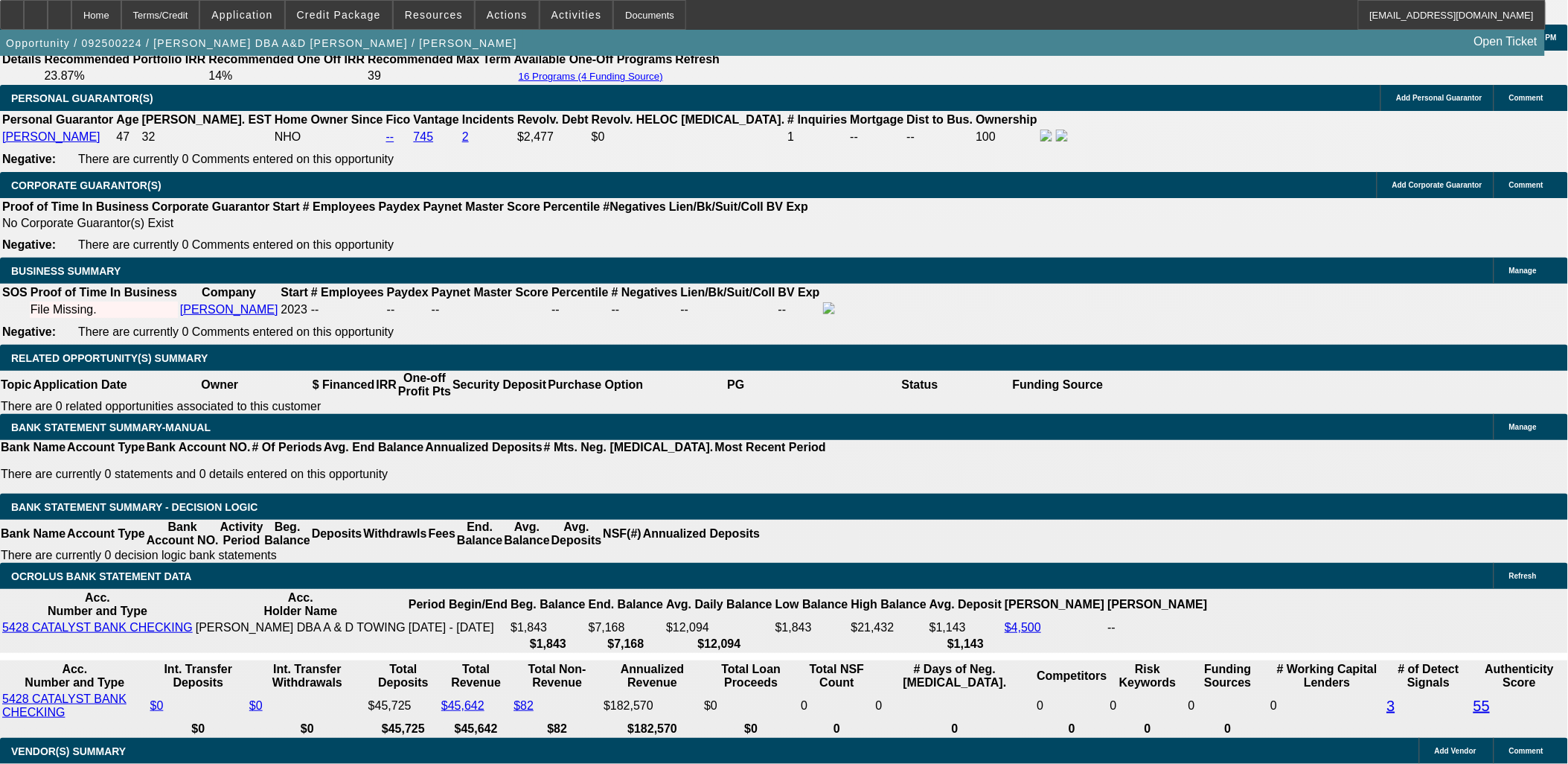
scroll to position [2234, 0]
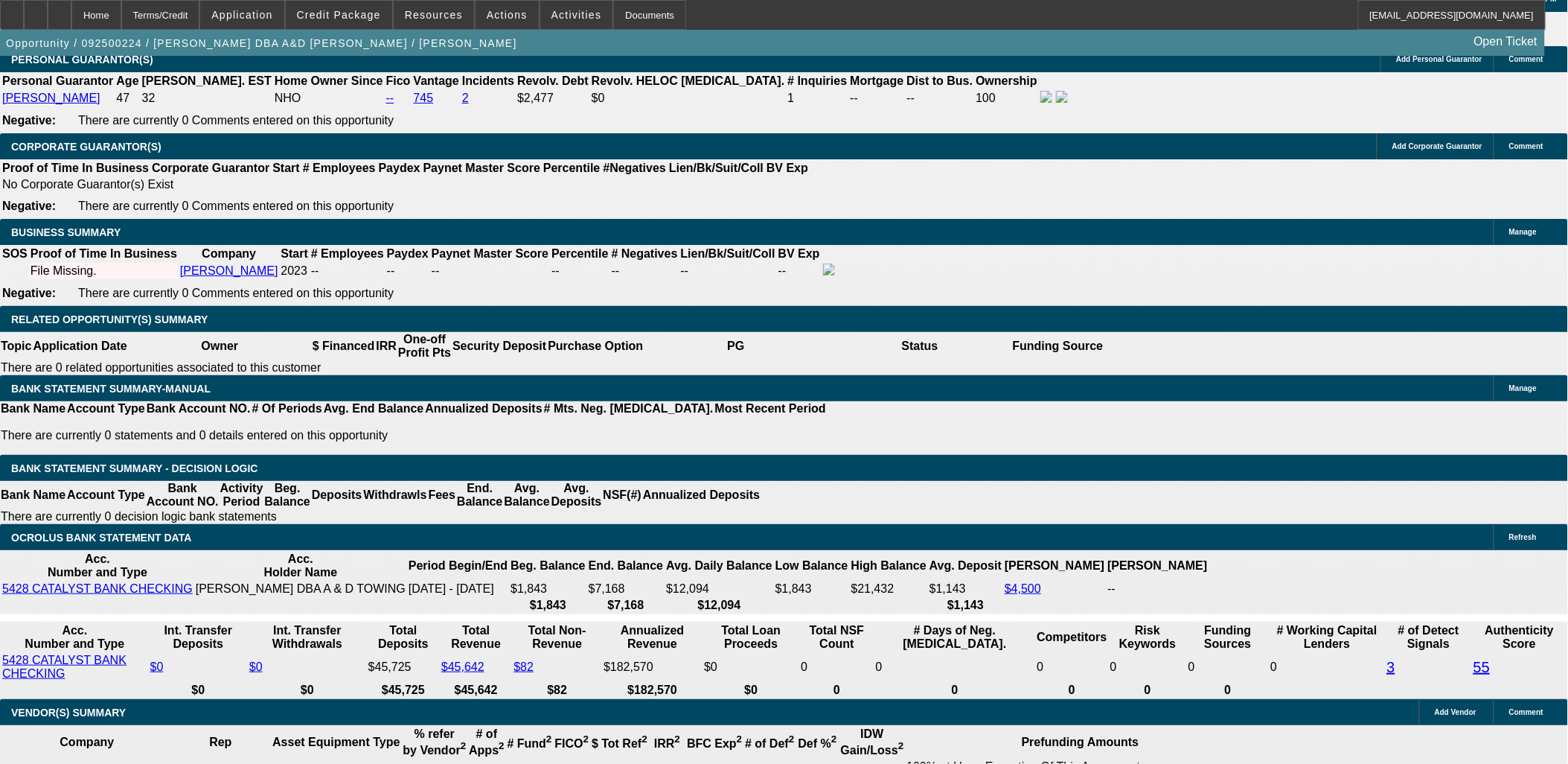
drag, startPoint x: 1464, startPoint y: 578, endPoint x: 1142, endPoint y: 504, distance: 330.4
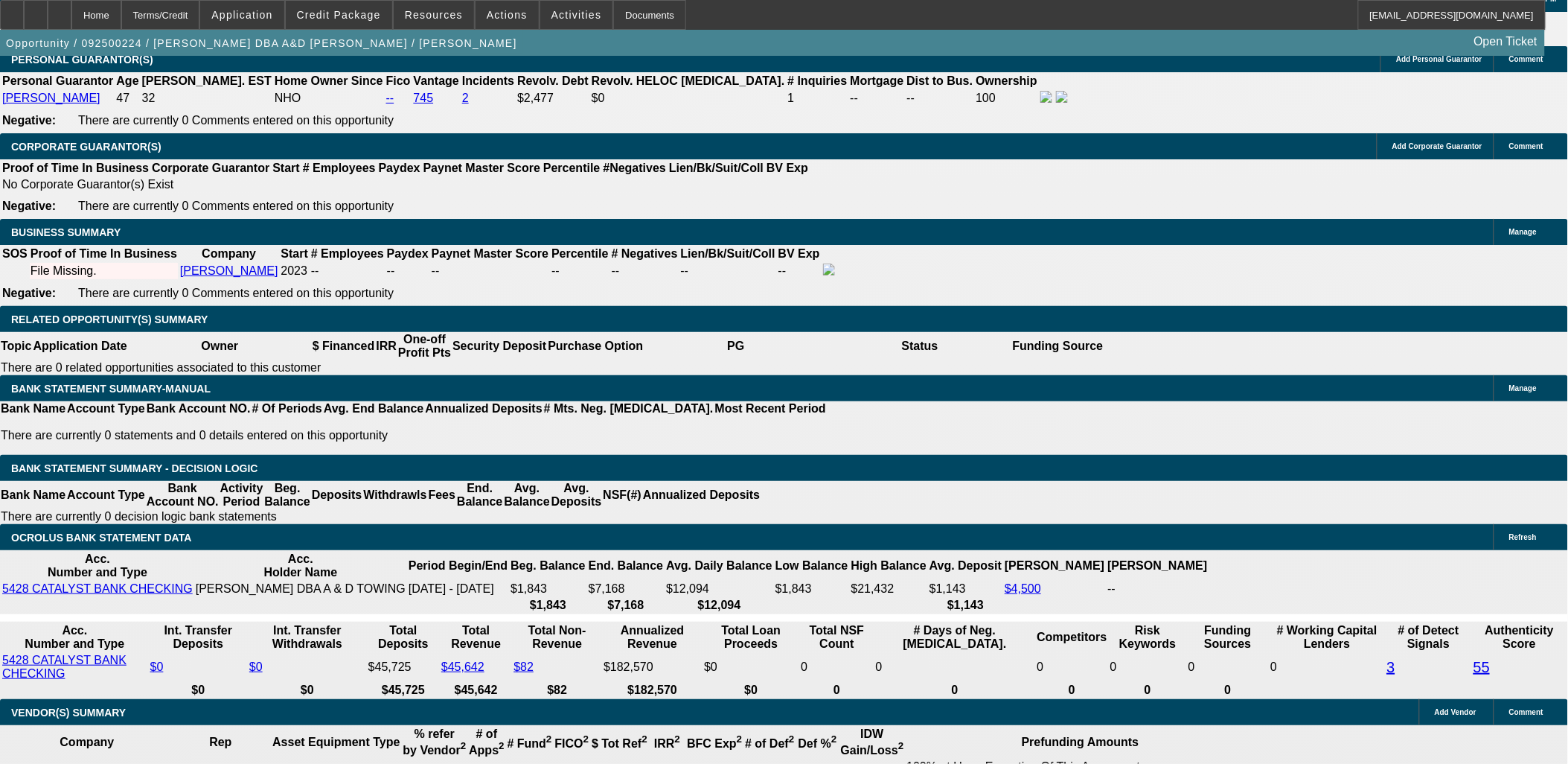
drag, startPoint x: 1146, startPoint y: 505, endPoint x: 1359, endPoint y: 547, distance: 217.1
drag, startPoint x: 1358, startPoint y: 545, endPoint x: 1315, endPoint y: 509, distance: 56.1
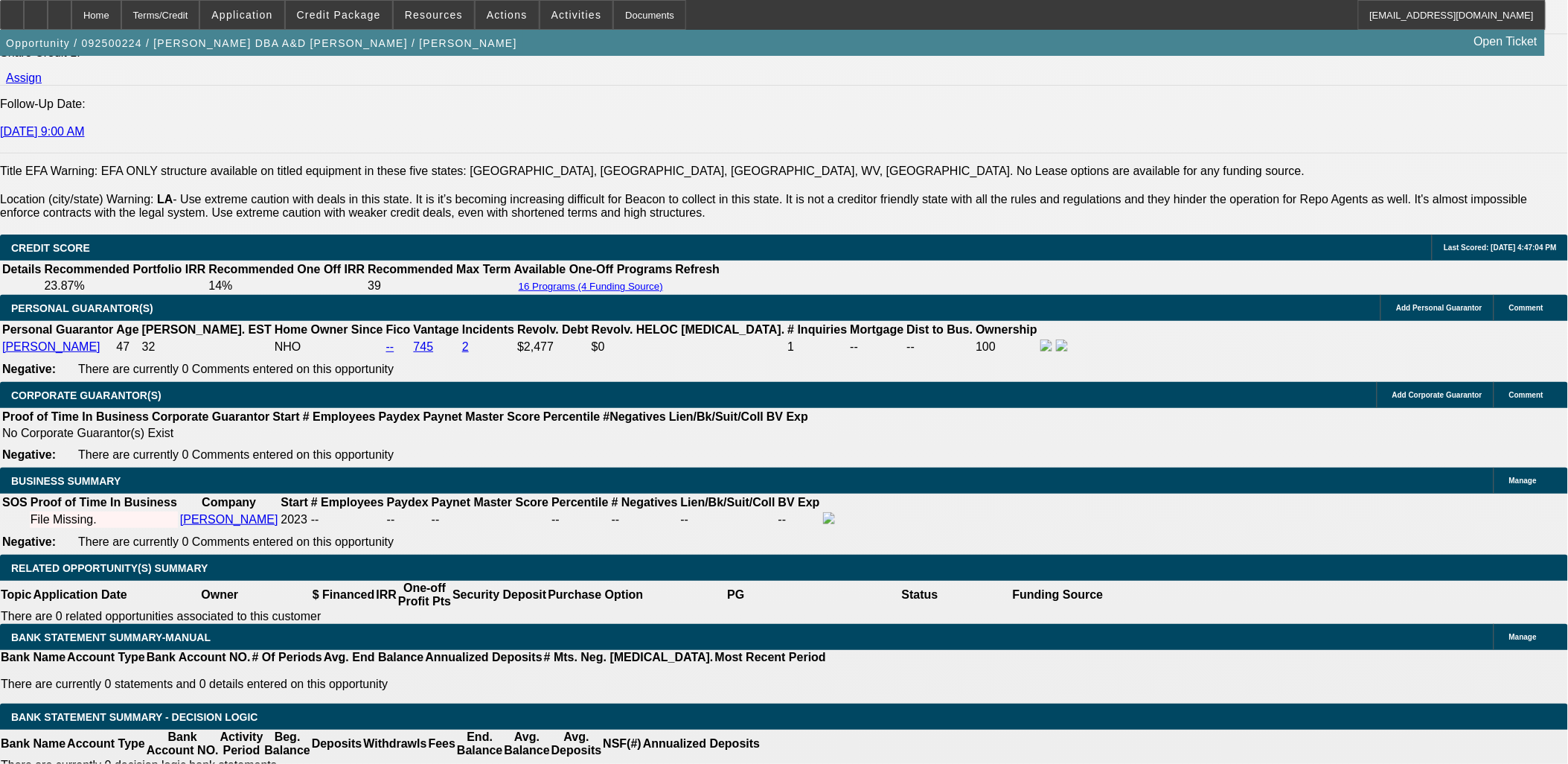
scroll to position [2150, 0]
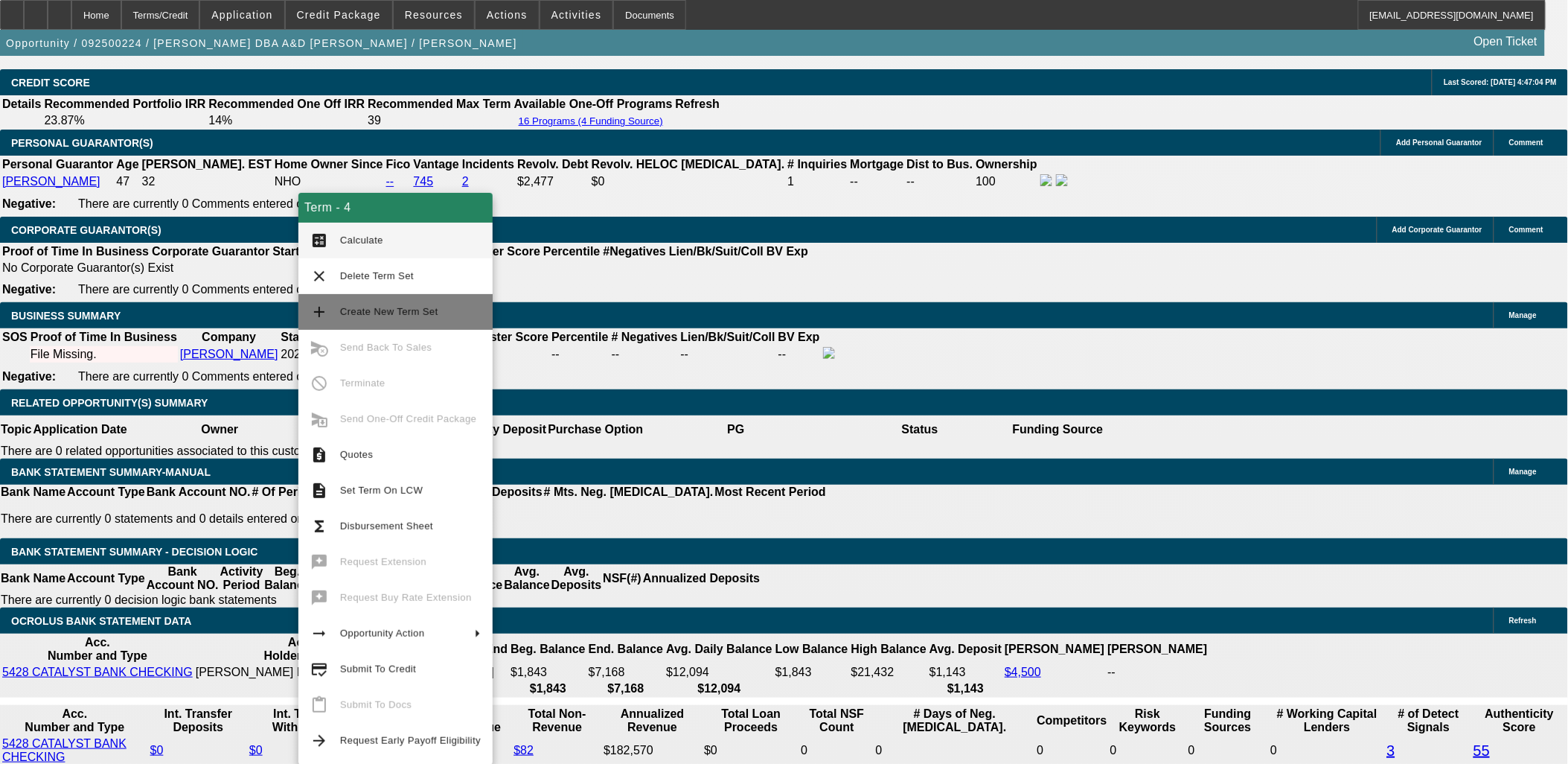
click at [395, 313] on span "Create New Term Set" at bounding box center [389, 312] width 99 height 11
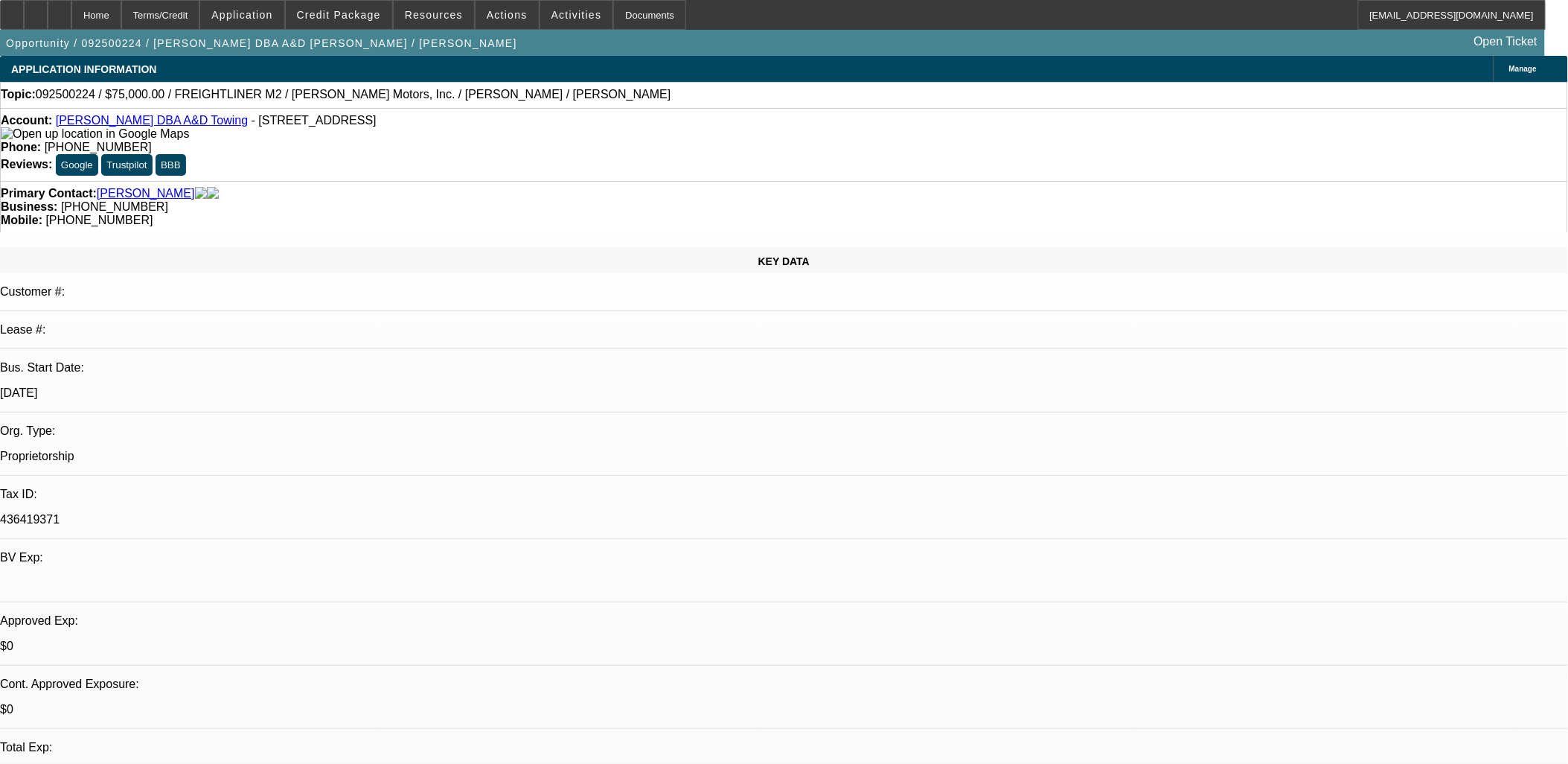
select select "0"
select select "2"
select select "0"
select select "2"
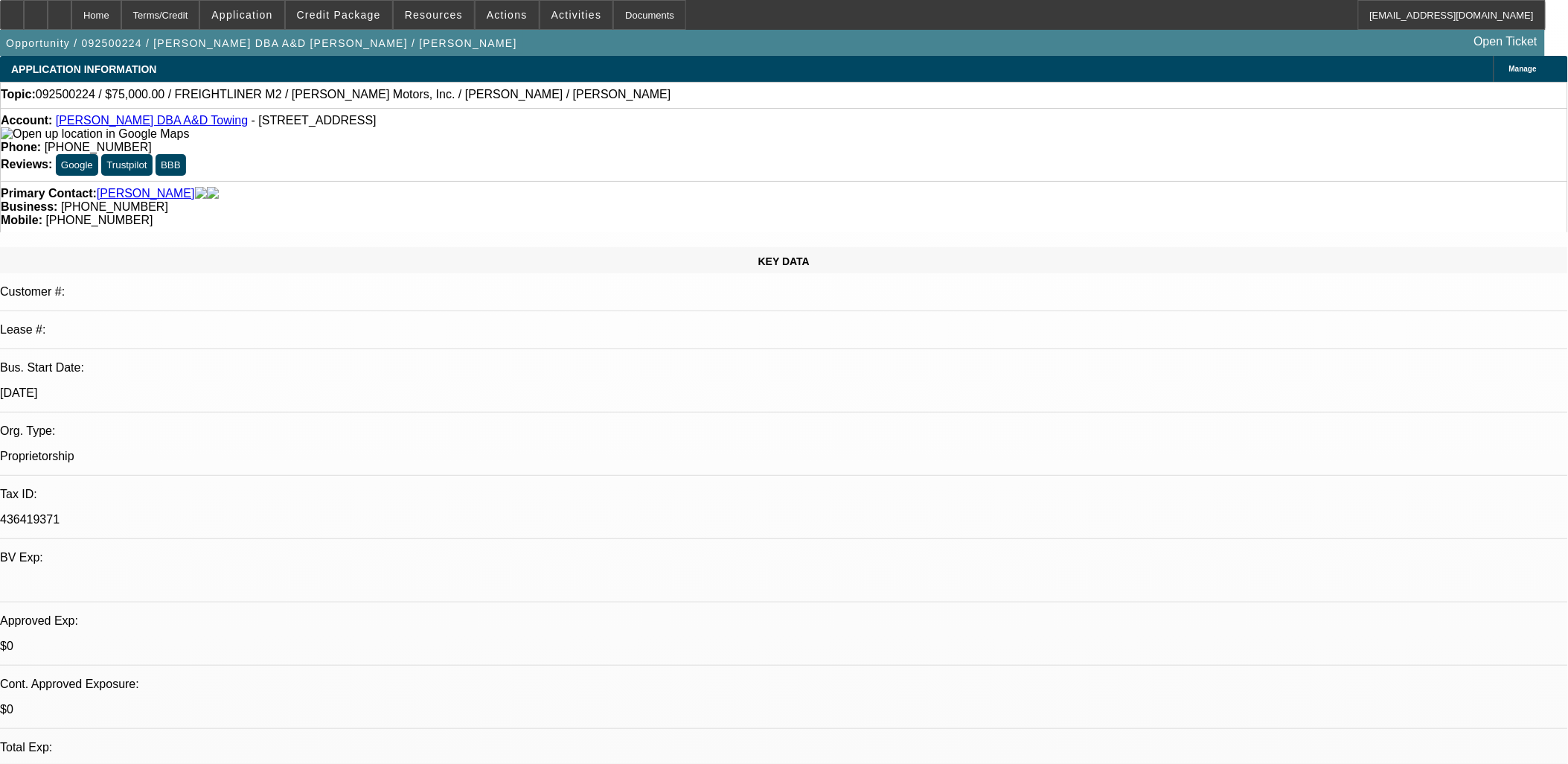
select select "0"
select select "2"
select select "0"
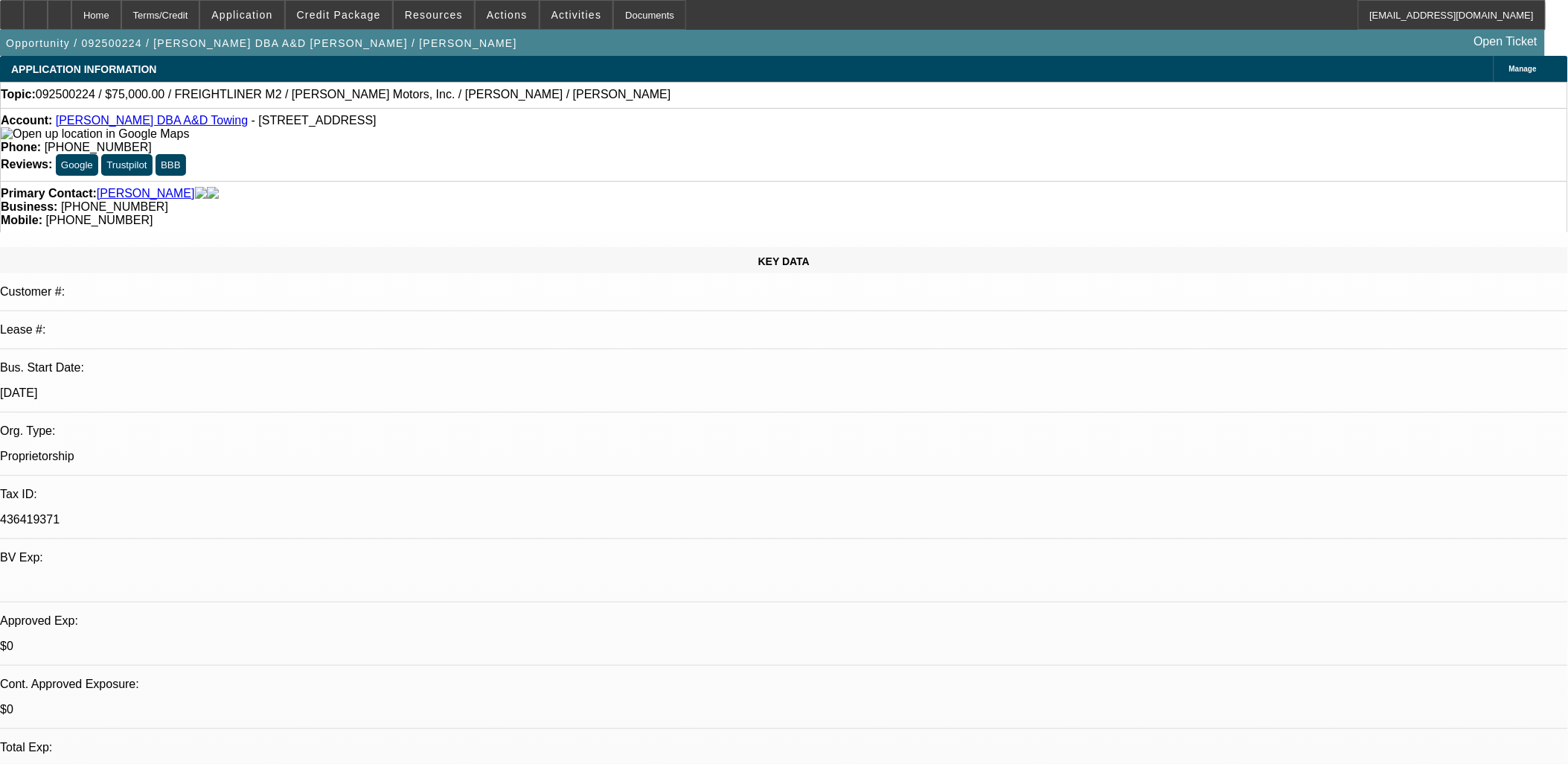
select select "2"
select select "0"
select select "1"
select select "2"
select select "6"
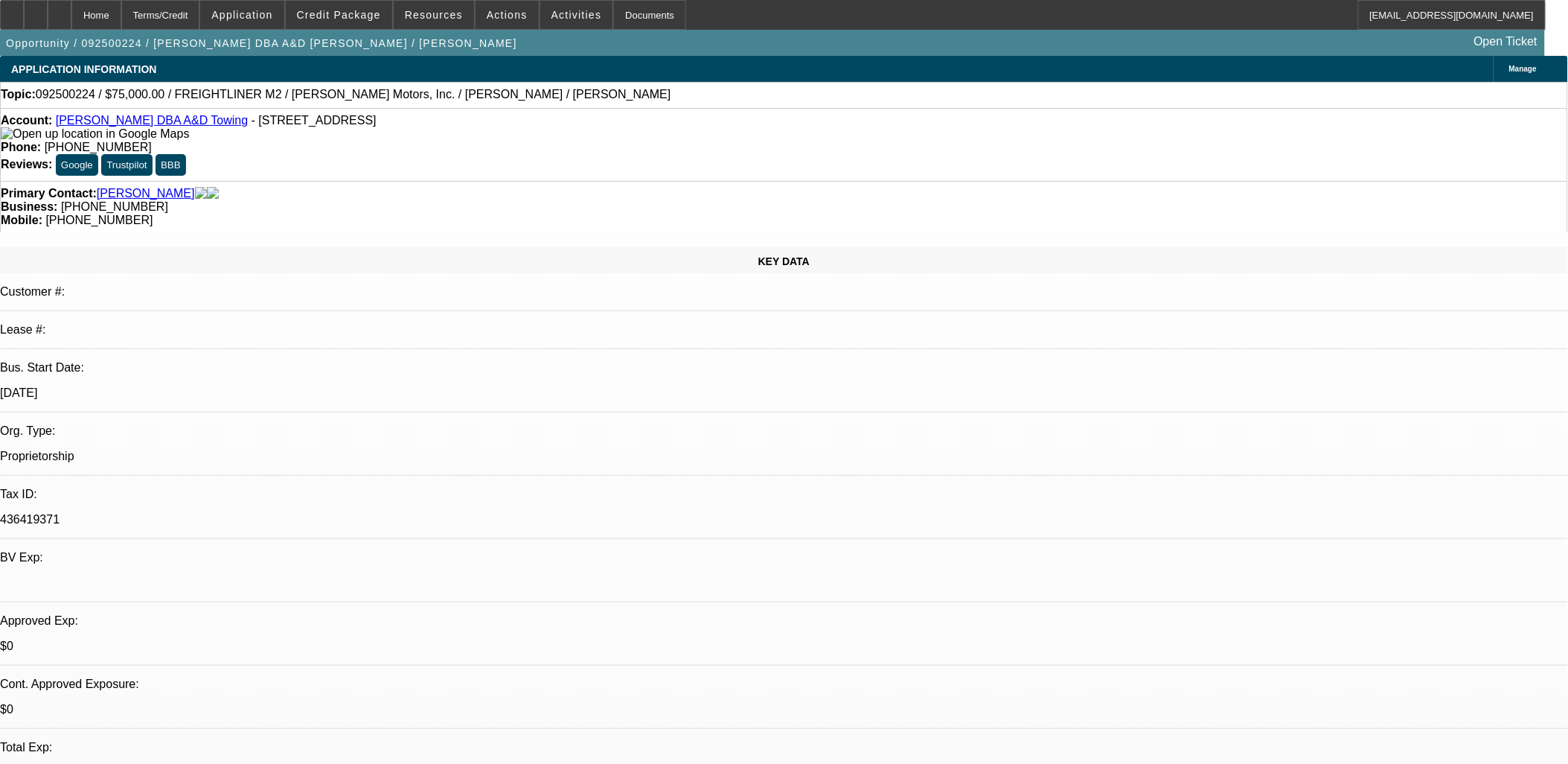
select select "1"
select select "2"
select select "6"
select select "1"
select select "2"
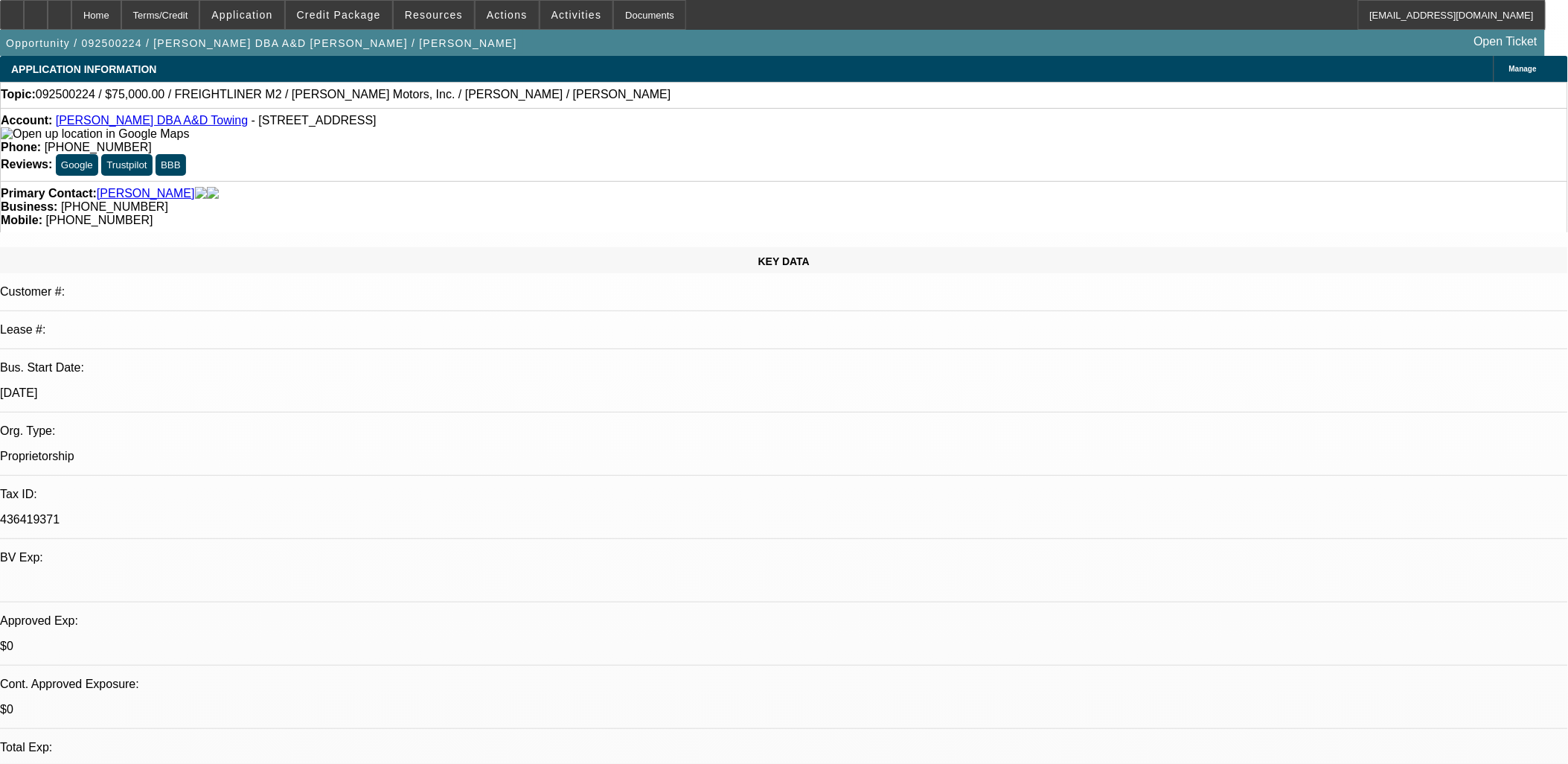
select select "6"
select select "1"
select select "2"
select select "6"
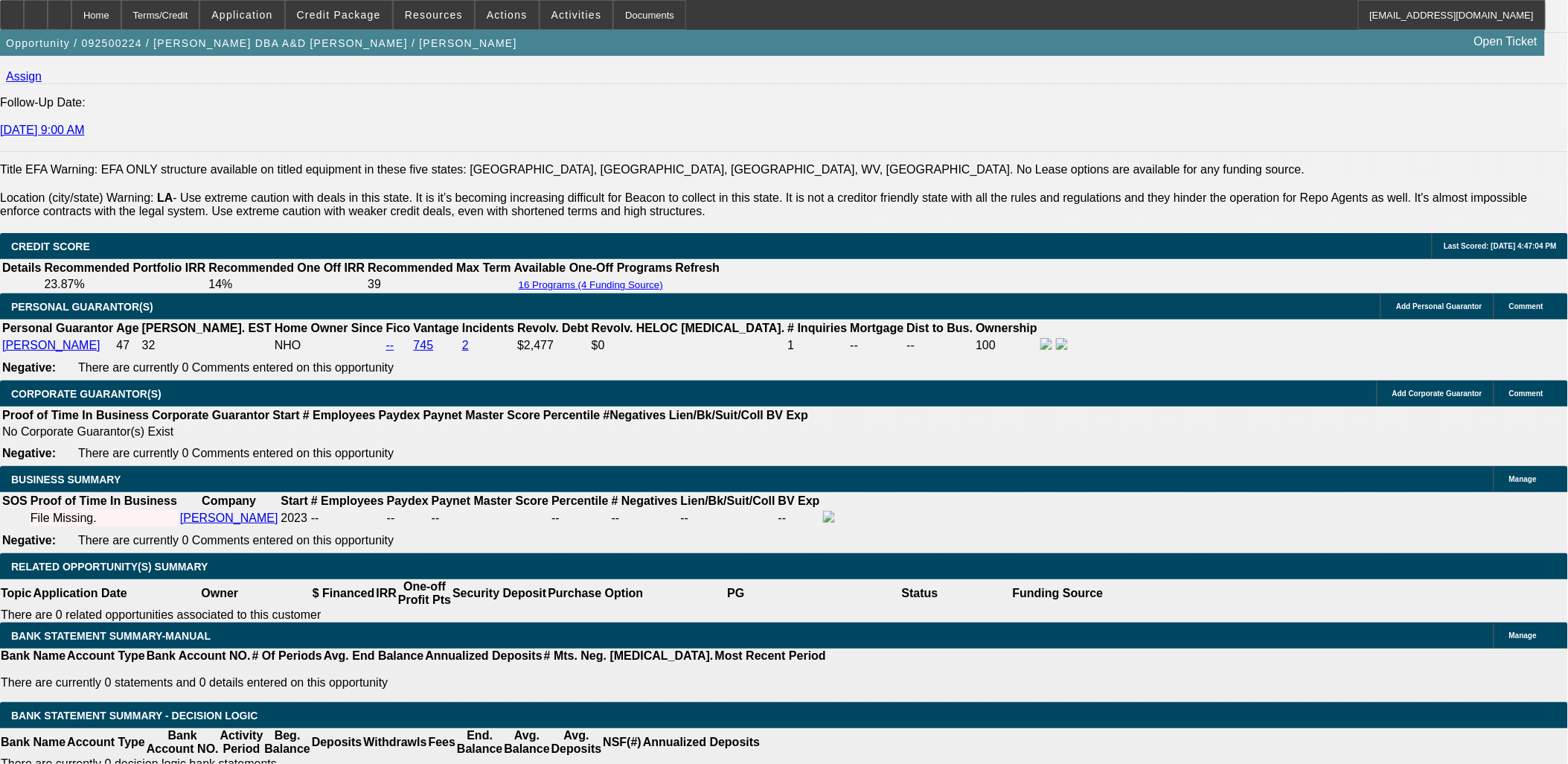
scroll to position [2150, 0]
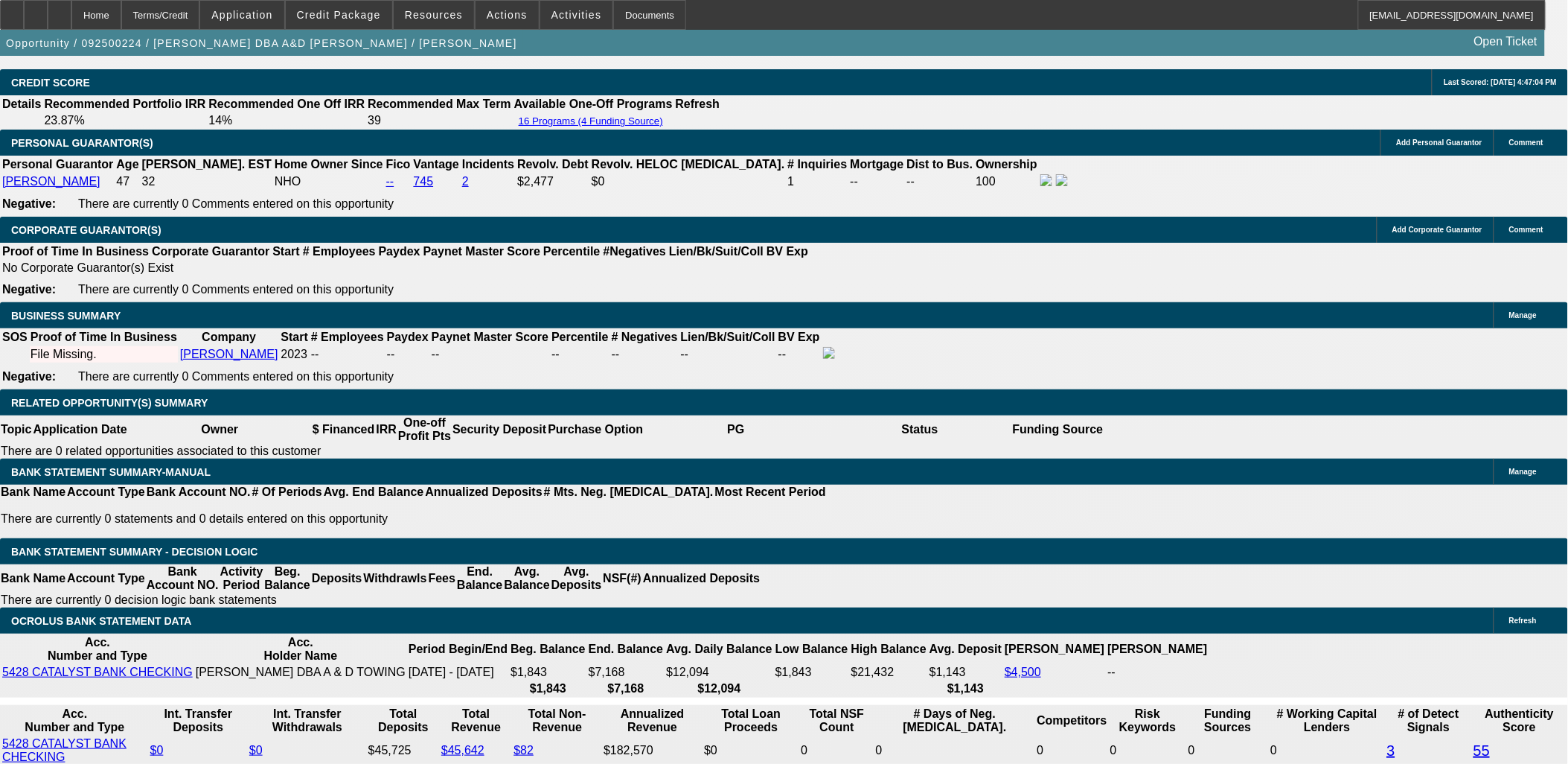
type input "$0.00"
type input "UNKNOWN"
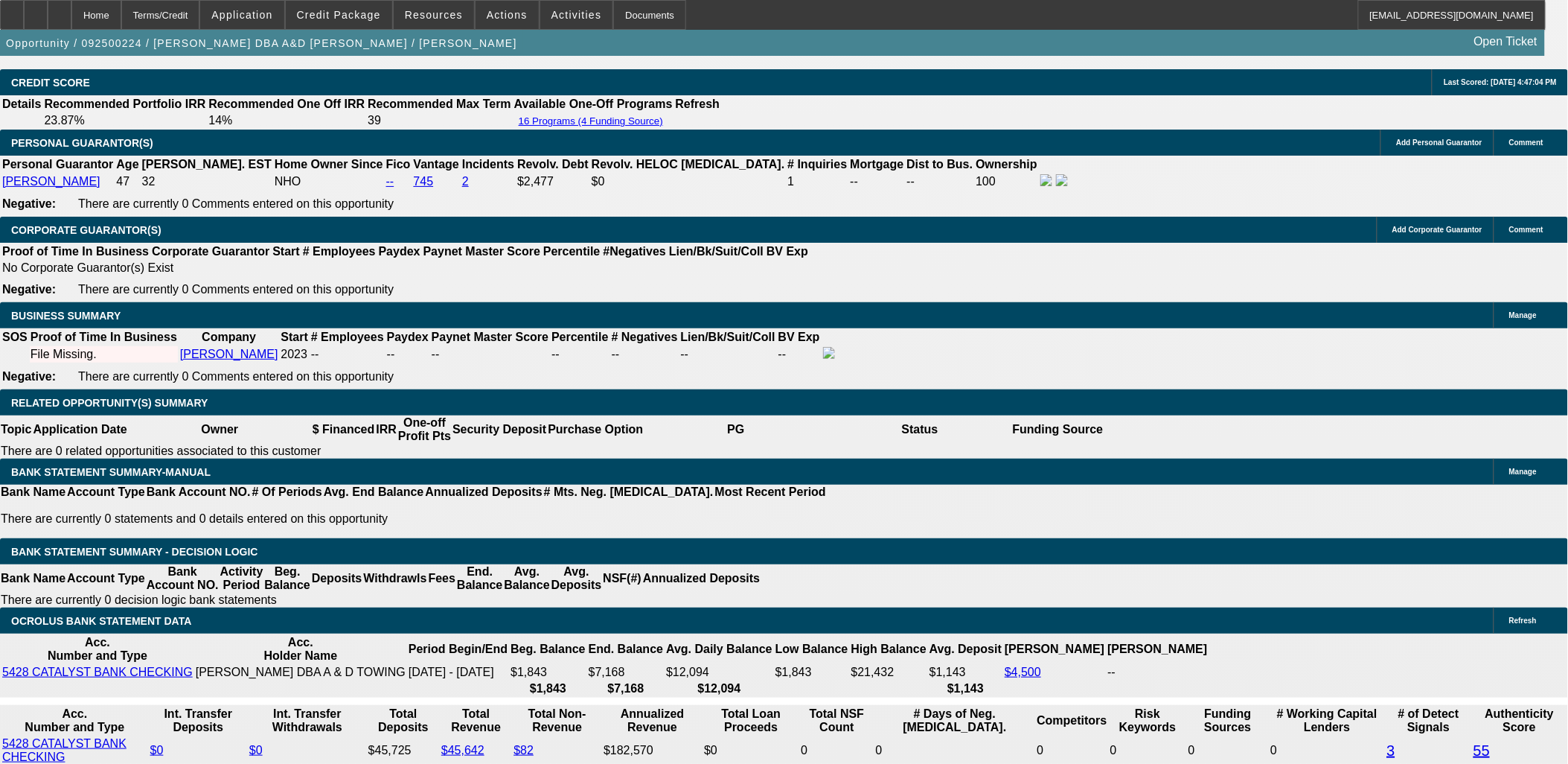
type input "$5,999.98"
type input "$2,999.99"
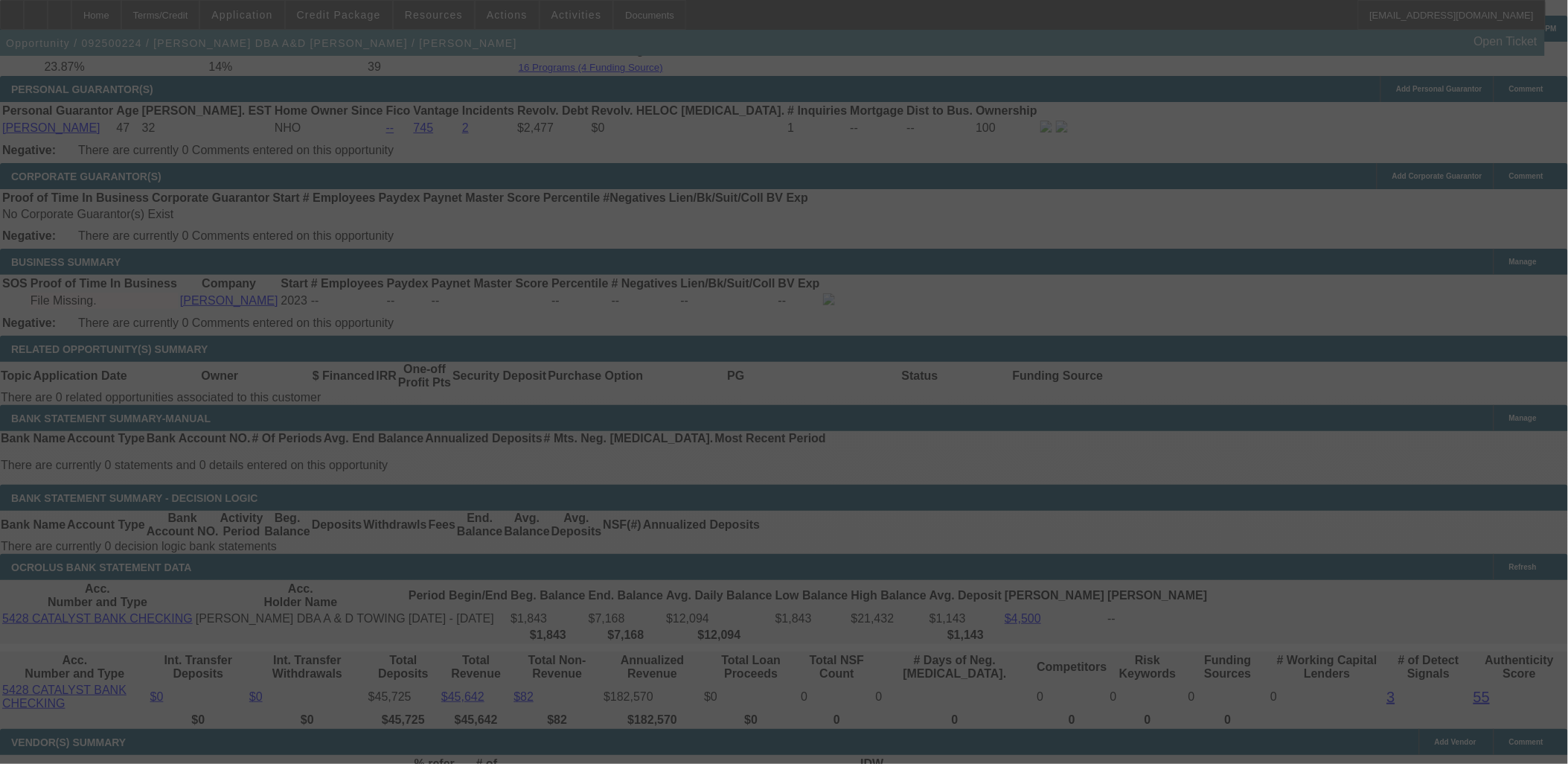
scroll to position [2234, 0]
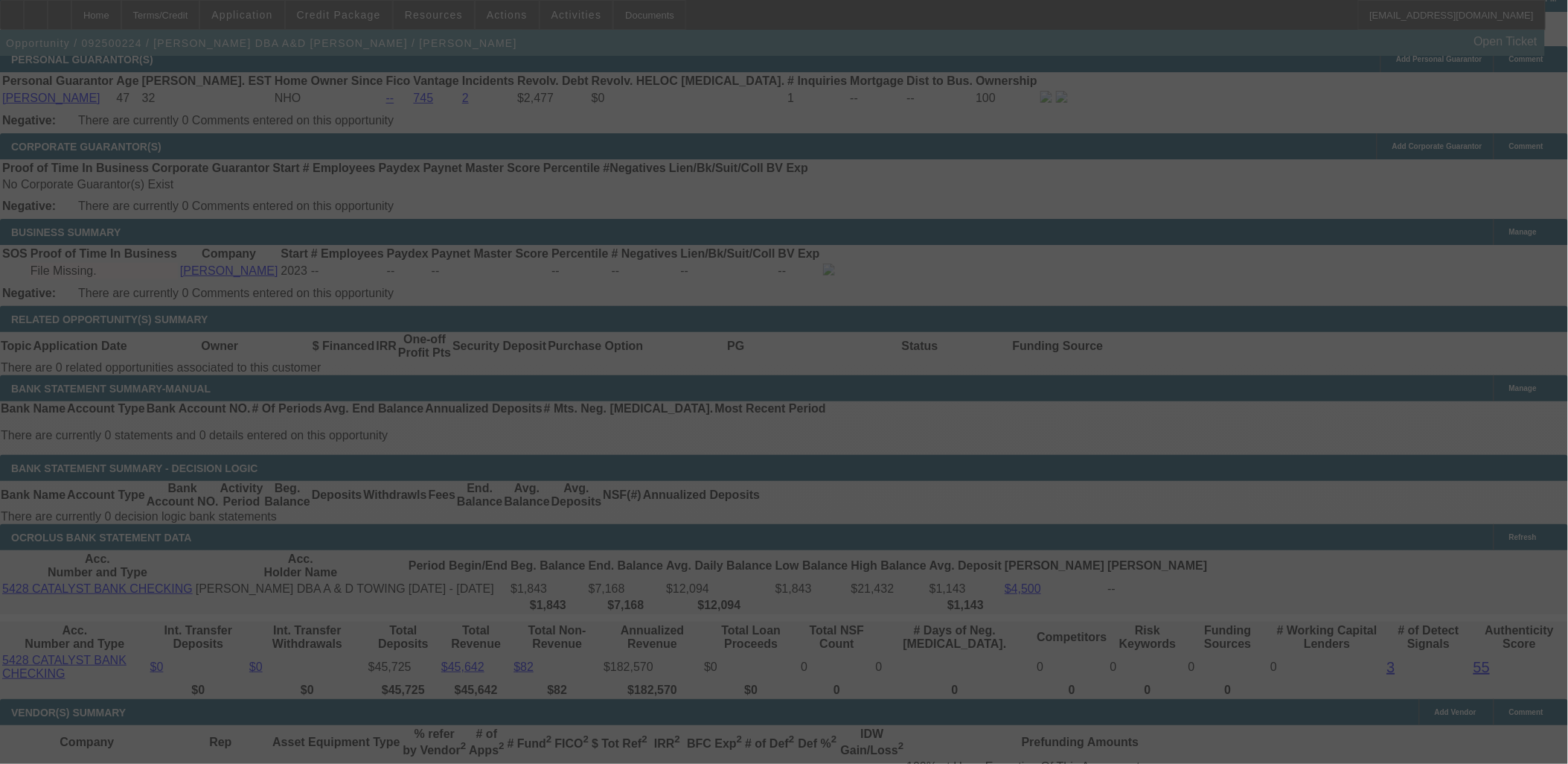
select select "0"
select select "2"
select select "0"
select select "6"
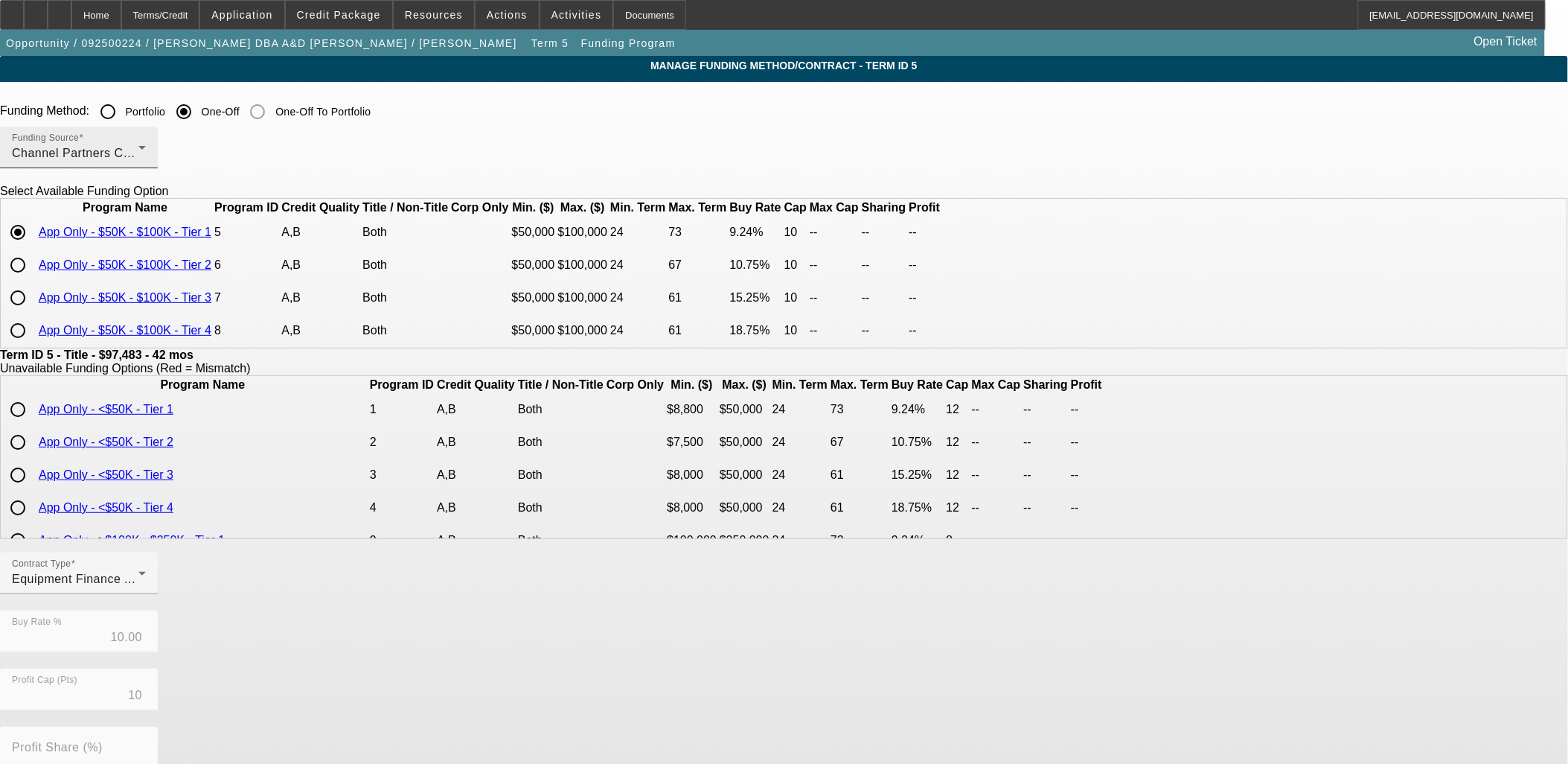
click at [146, 165] on div "Funding Source Channel Partners Capital LLC (EF)" at bounding box center [78, 147] width 134 height 42
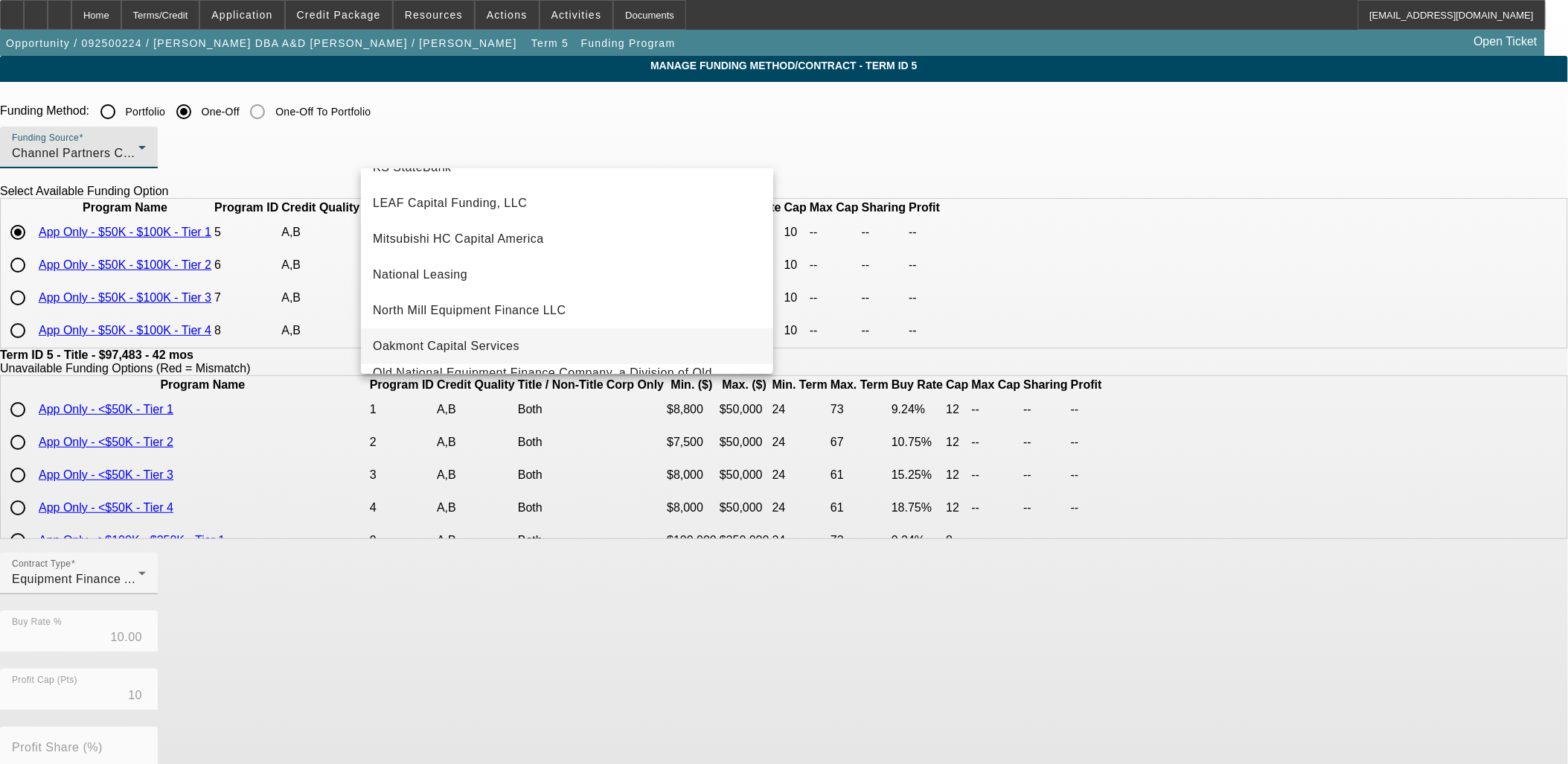
scroll to position [422, 0]
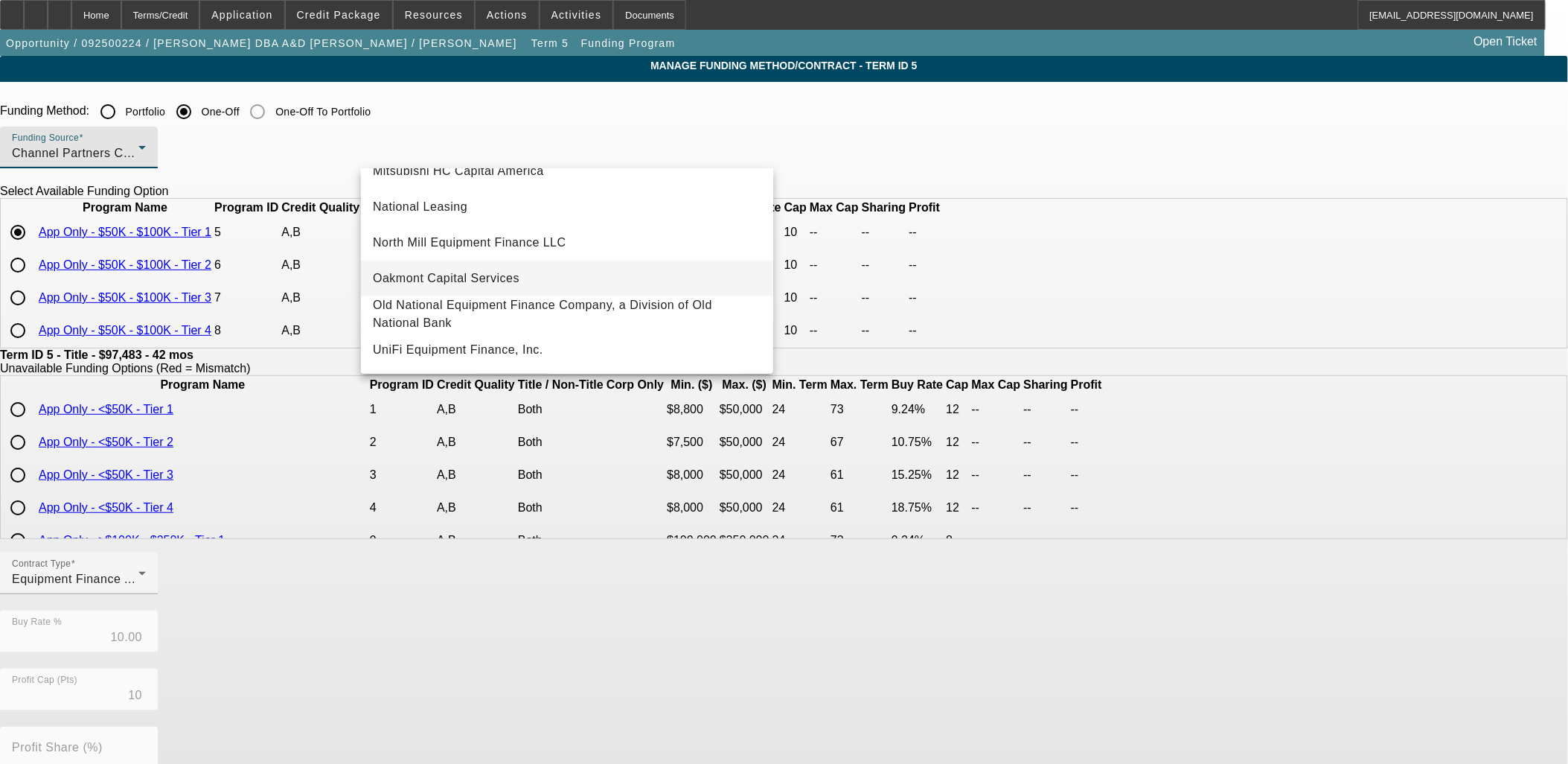
click at [461, 273] on span "Oakmont Capital Services" at bounding box center [445, 278] width 147 height 18
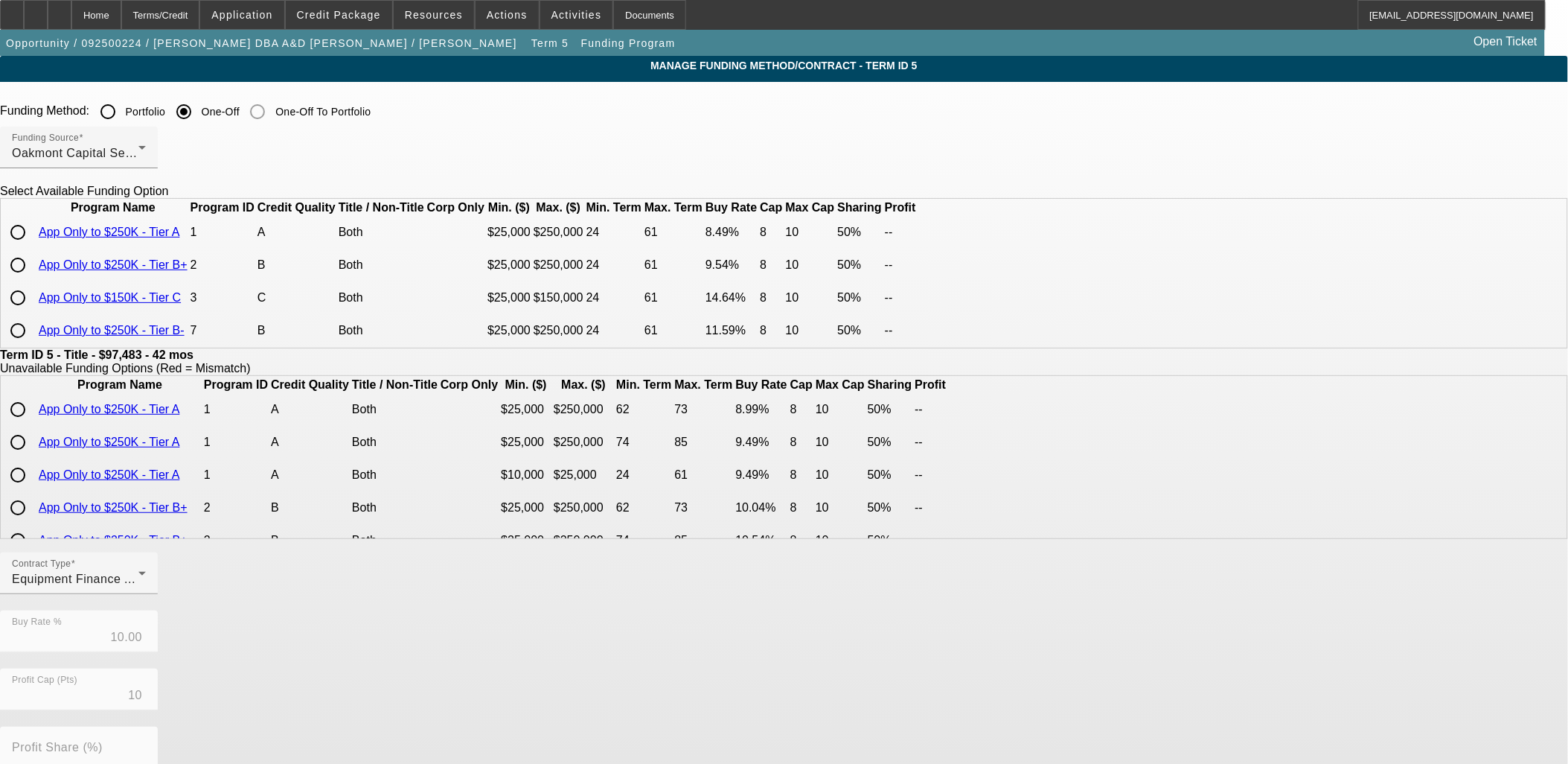
click at [33, 247] on input "radio" at bounding box center [18, 233] width 30 height 30
radio input "true"
type input "8.49"
type input "8"
type input "50.00"
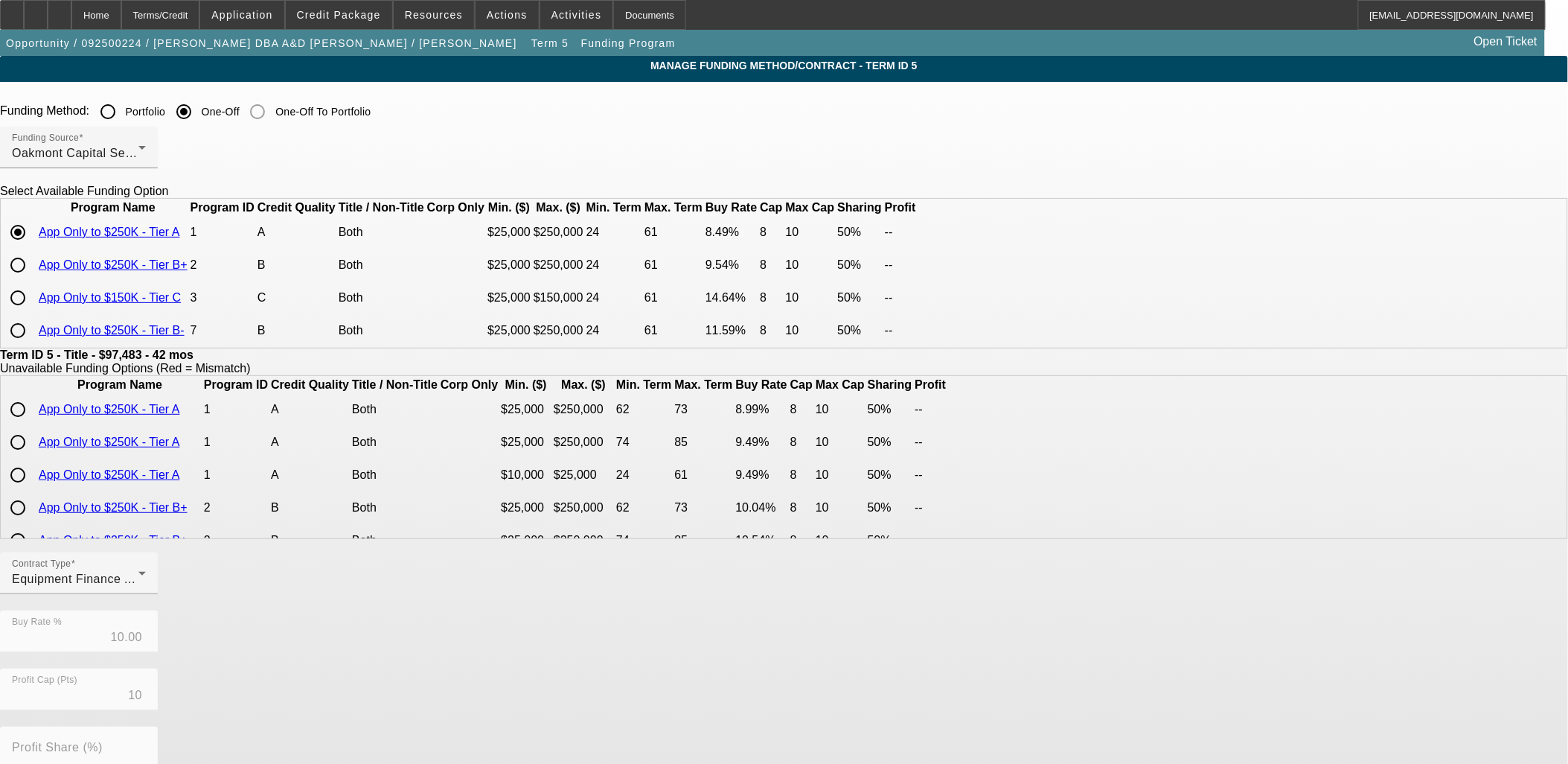
type input "10"
click at [33, 280] on input "radio" at bounding box center [18, 265] width 30 height 30
radio input "true"
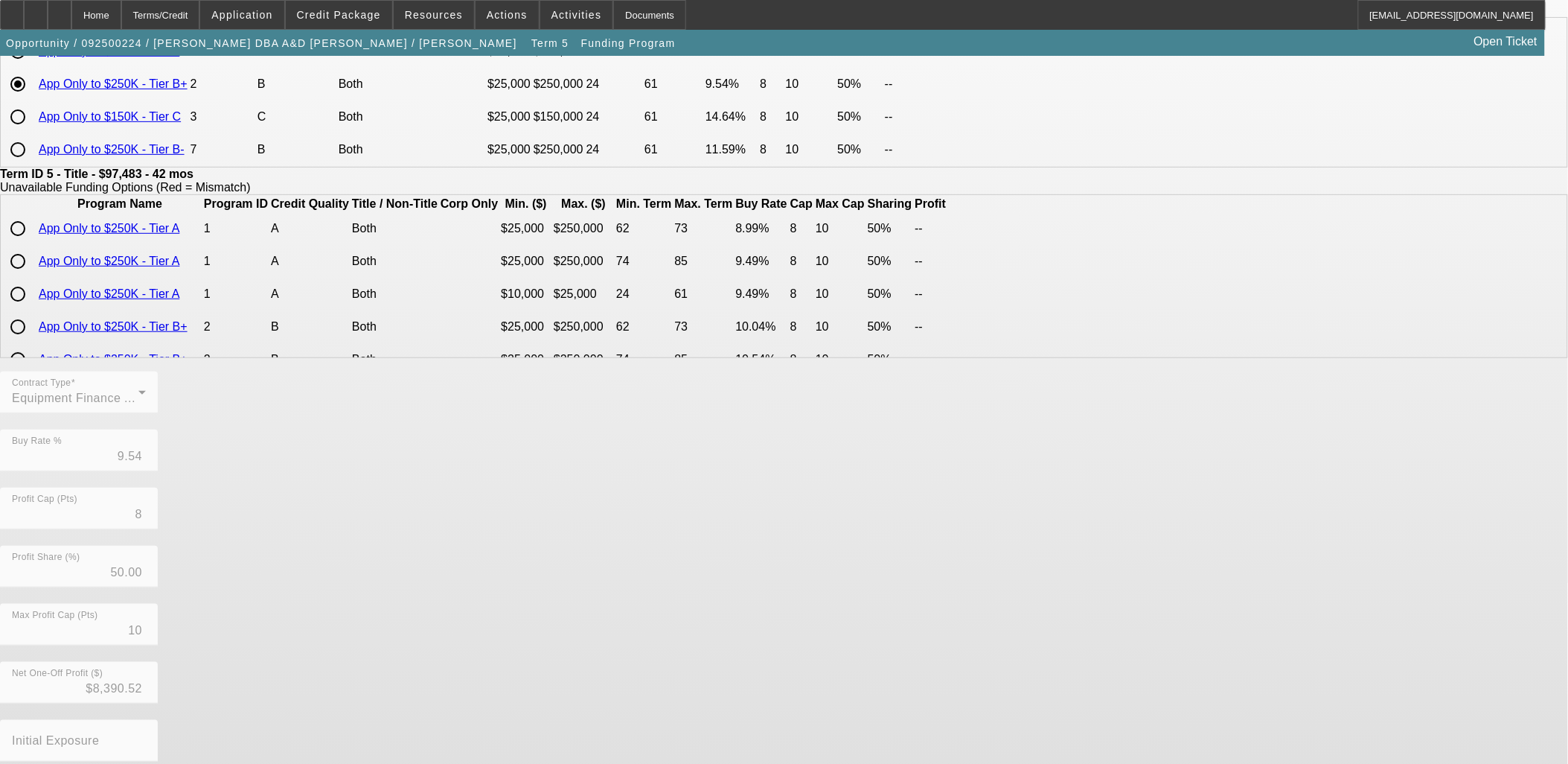
scroll to position [262, 0]
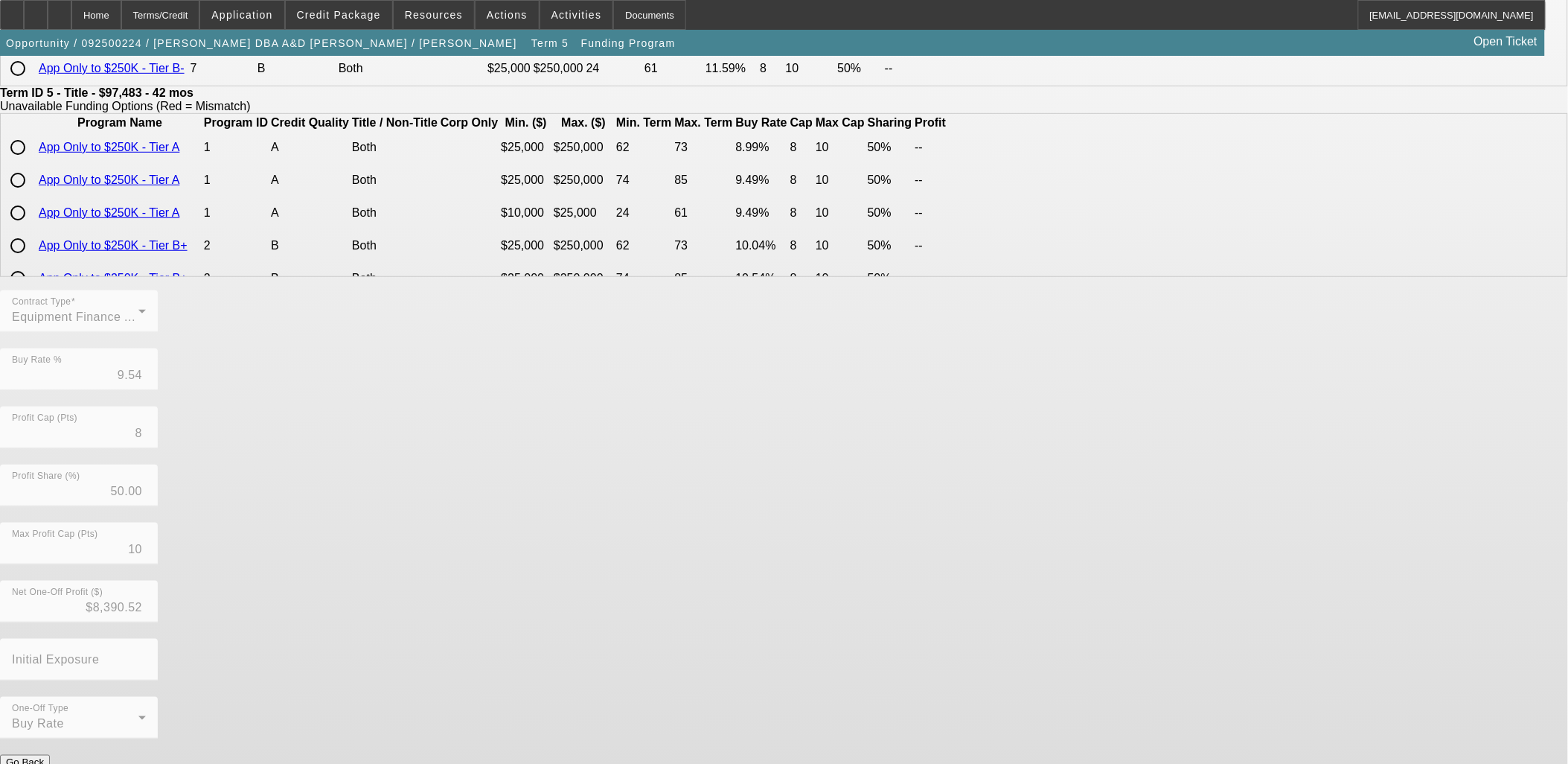
click at [42, 763] on button "Submit" at bounding box center [21, 778] width 42 height 16
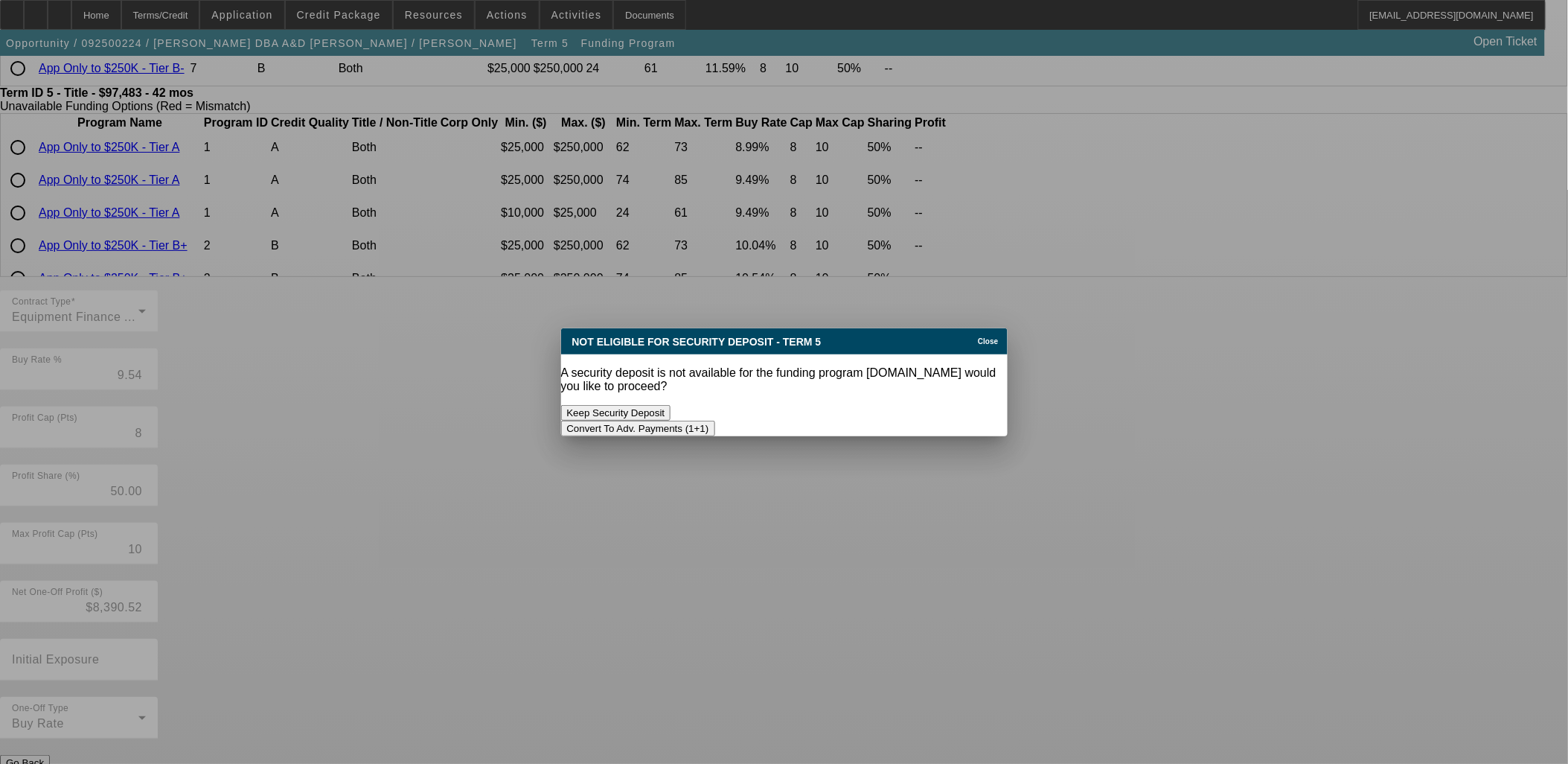
click at [715, 421] on button "Convert To Adv. Payments (1+1)" at bounding box center [637, 428] width 154 height 16
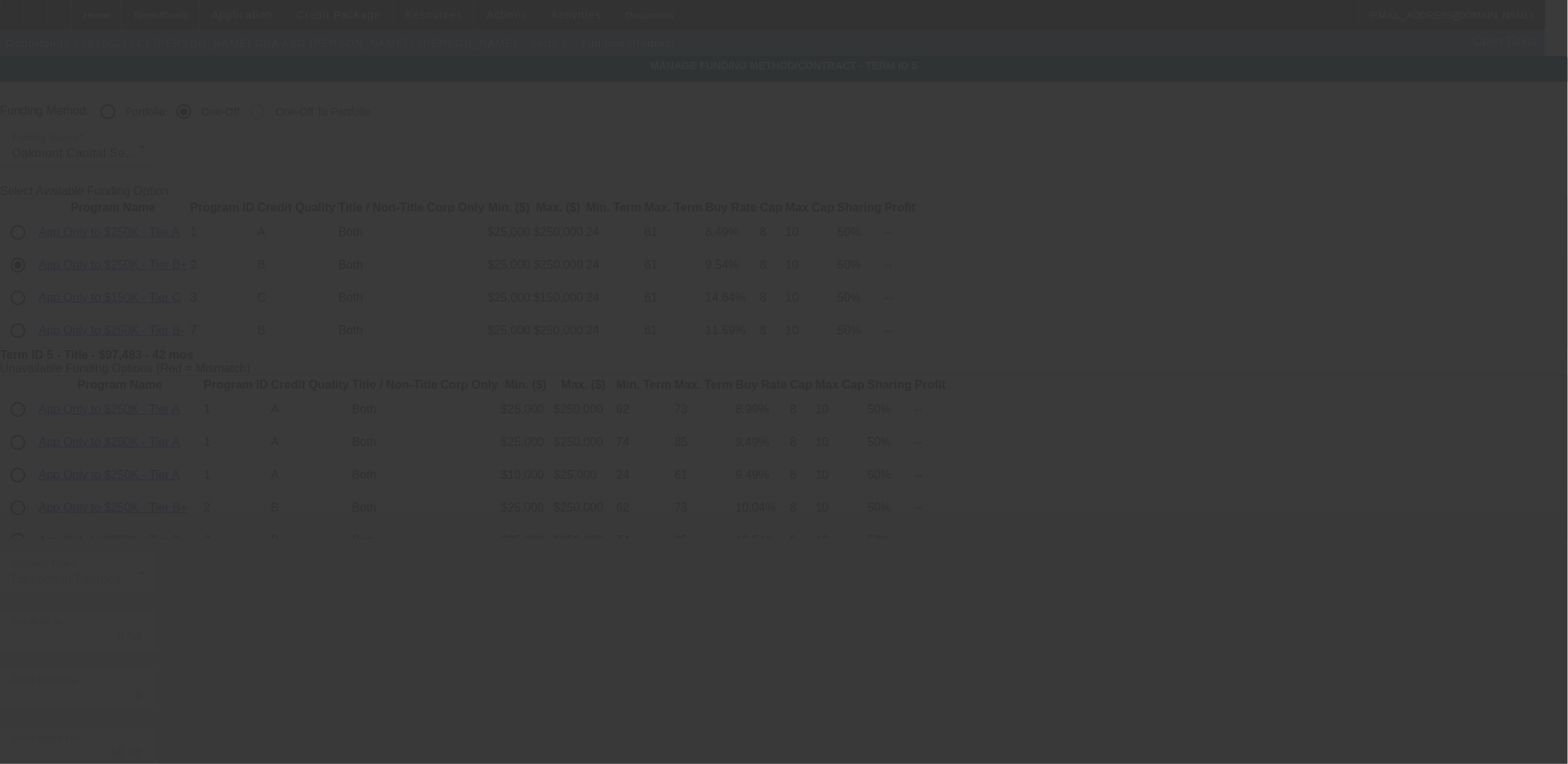
type input "10.00"
type input "10"
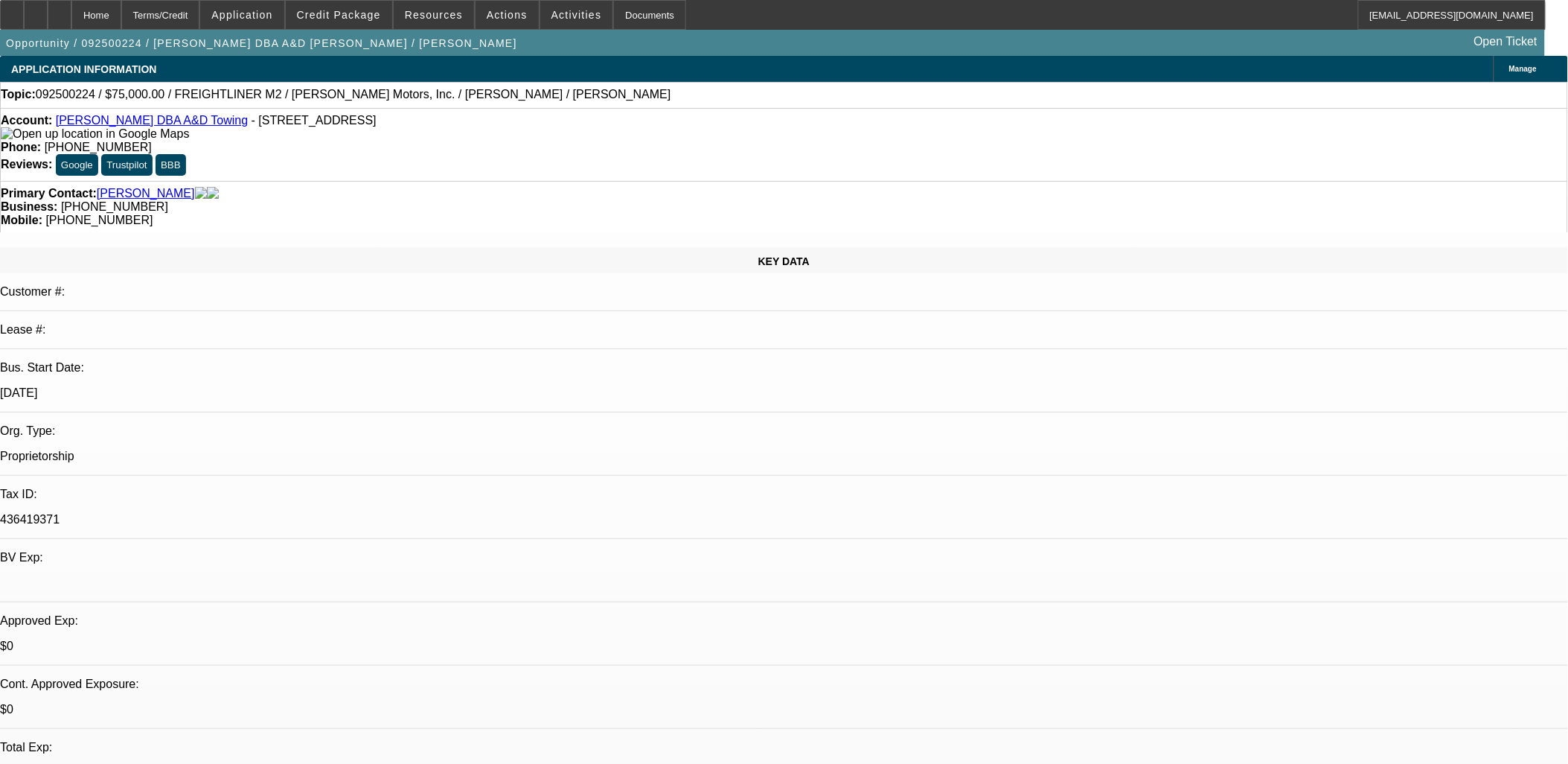
select select "0"
select select "6"
select select "0"
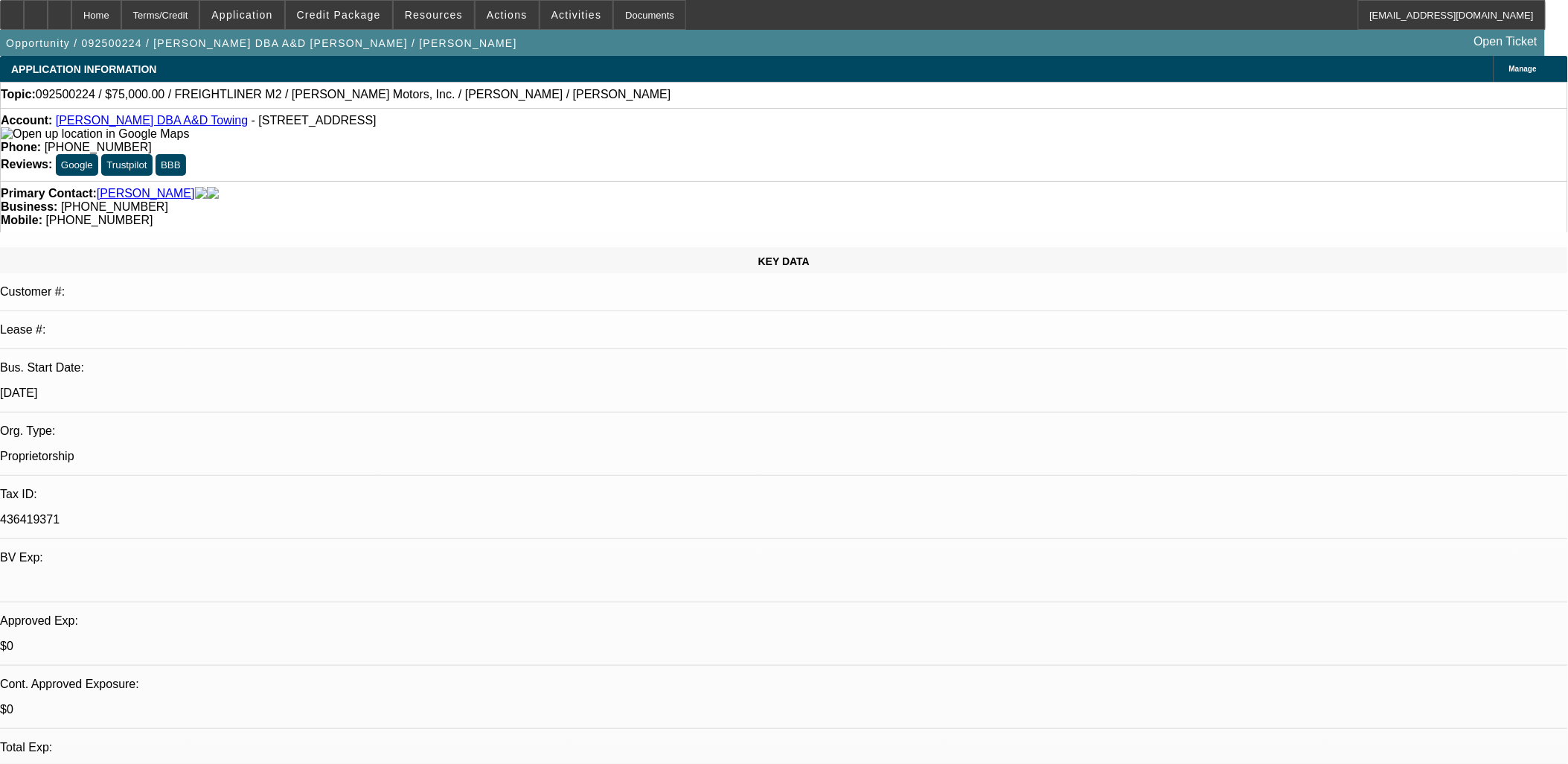
select select "2"
select select "0"
select select "6"
select select "0"
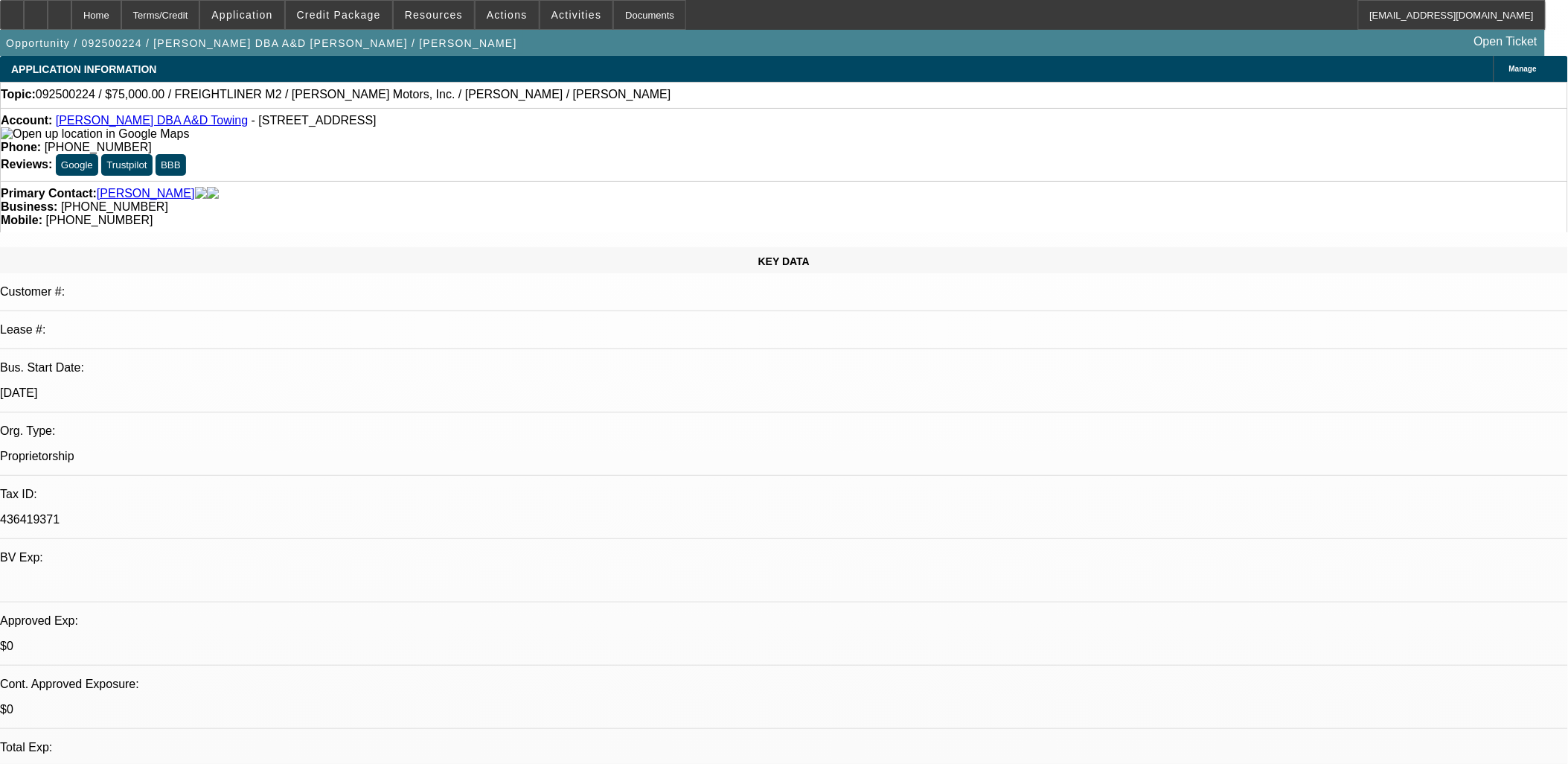
select select "2"
select select "0"
select select "6"
select select "0"
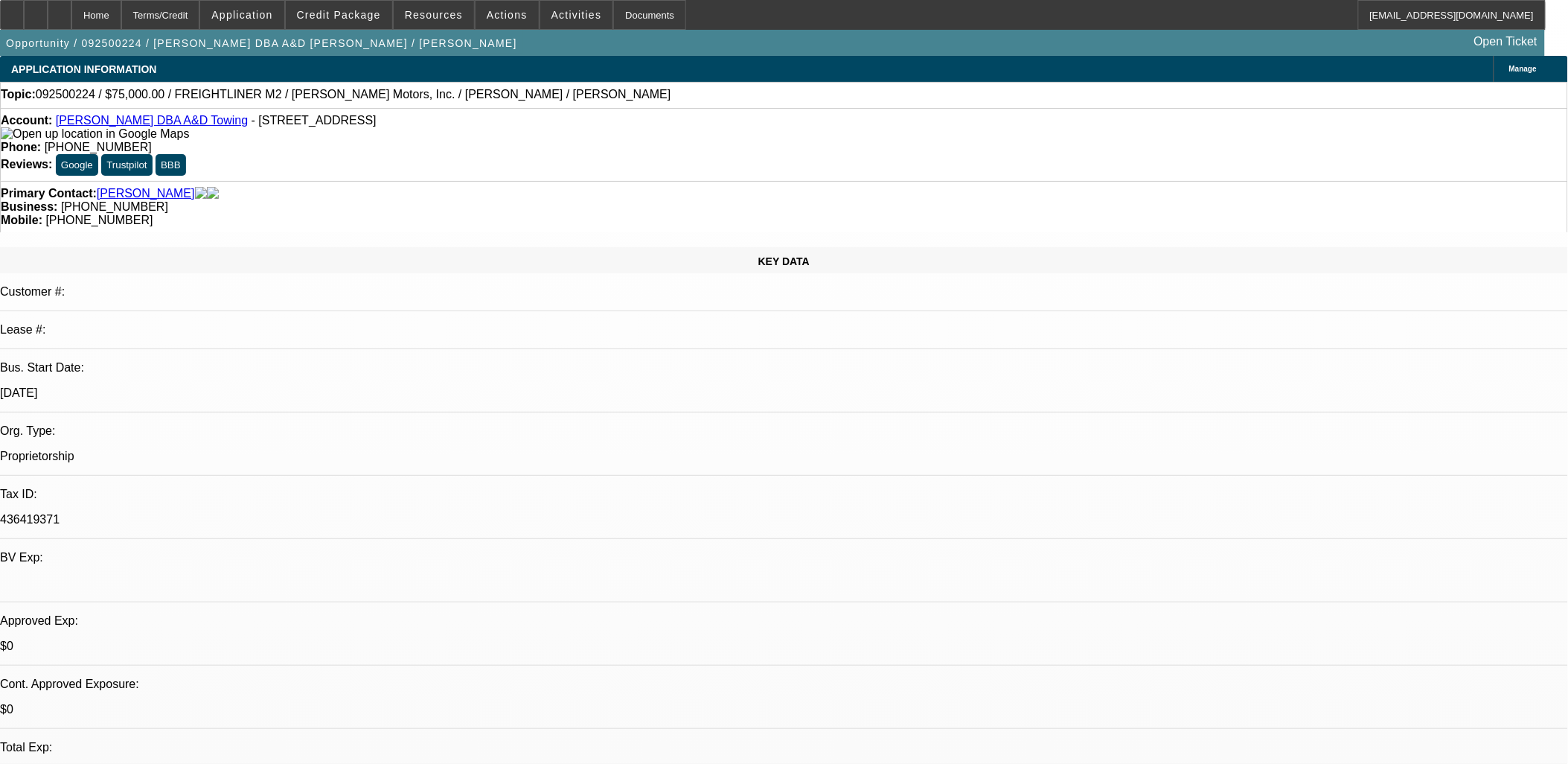
select select "2"
select select "0"
select select "6"
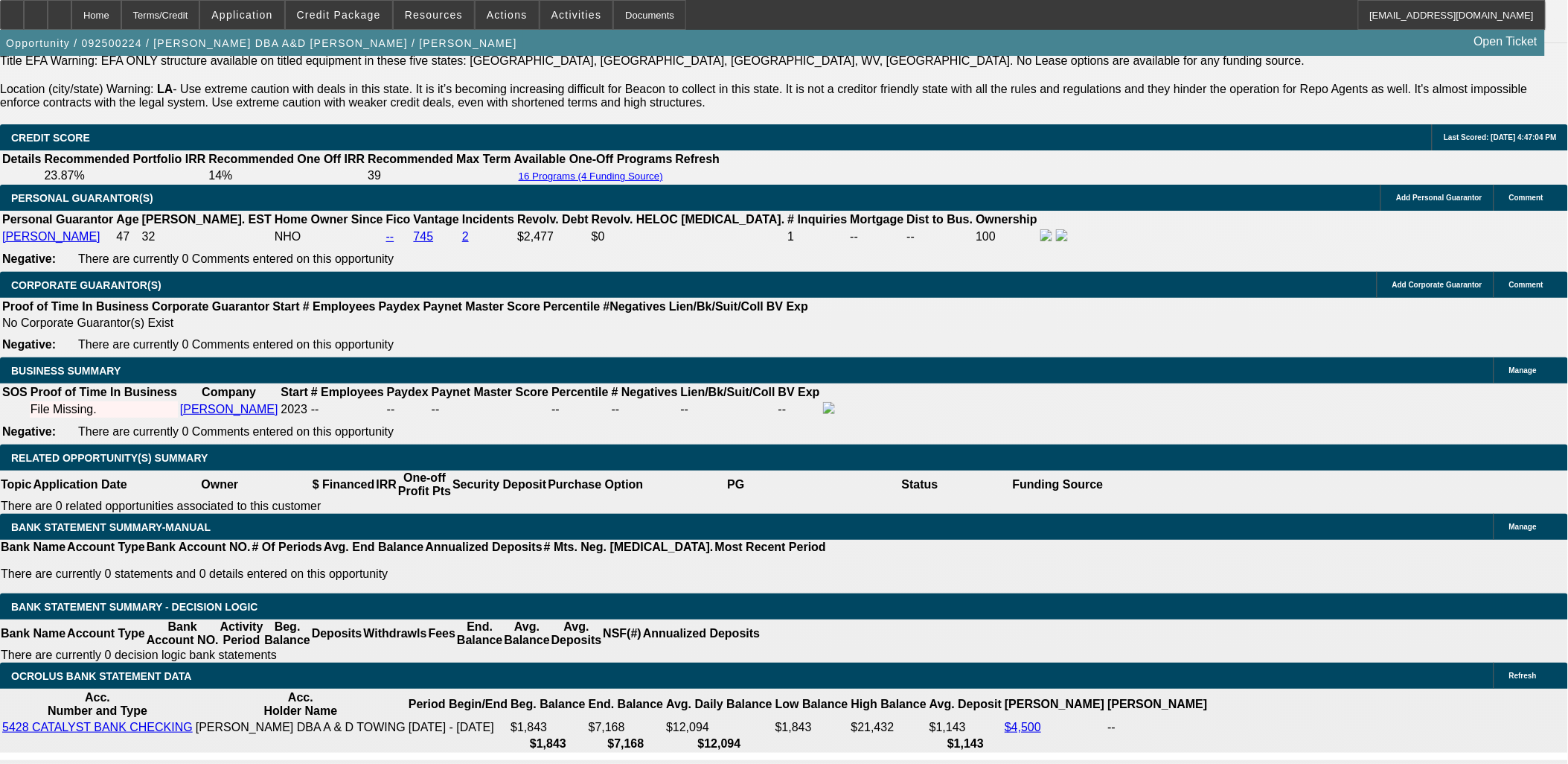
scroll to position [2150, 0]
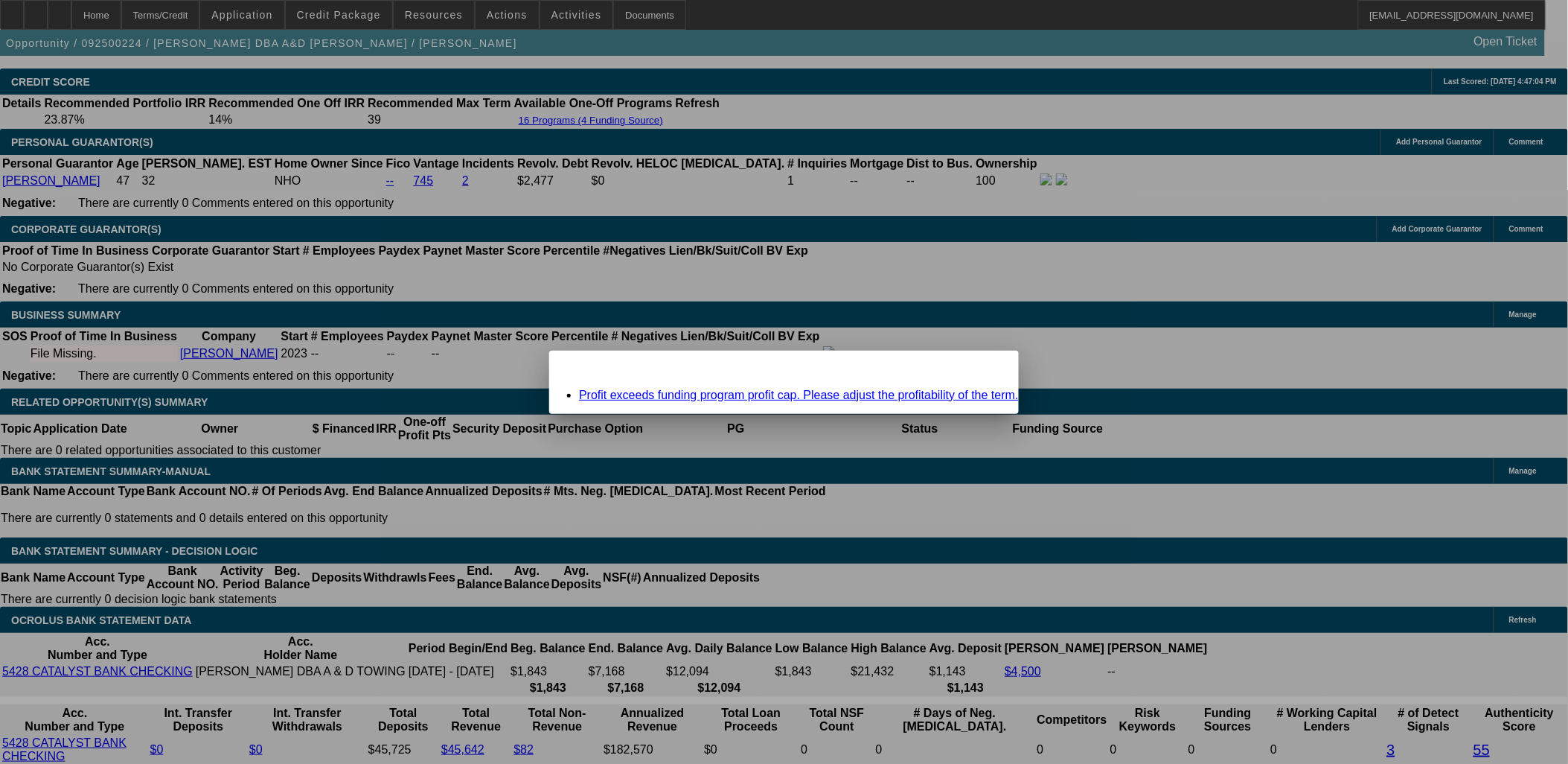
scroll to position [0, 0]
click at [986, 368] on div "Close" at bounding box center [1003, 359] width 33 height 18
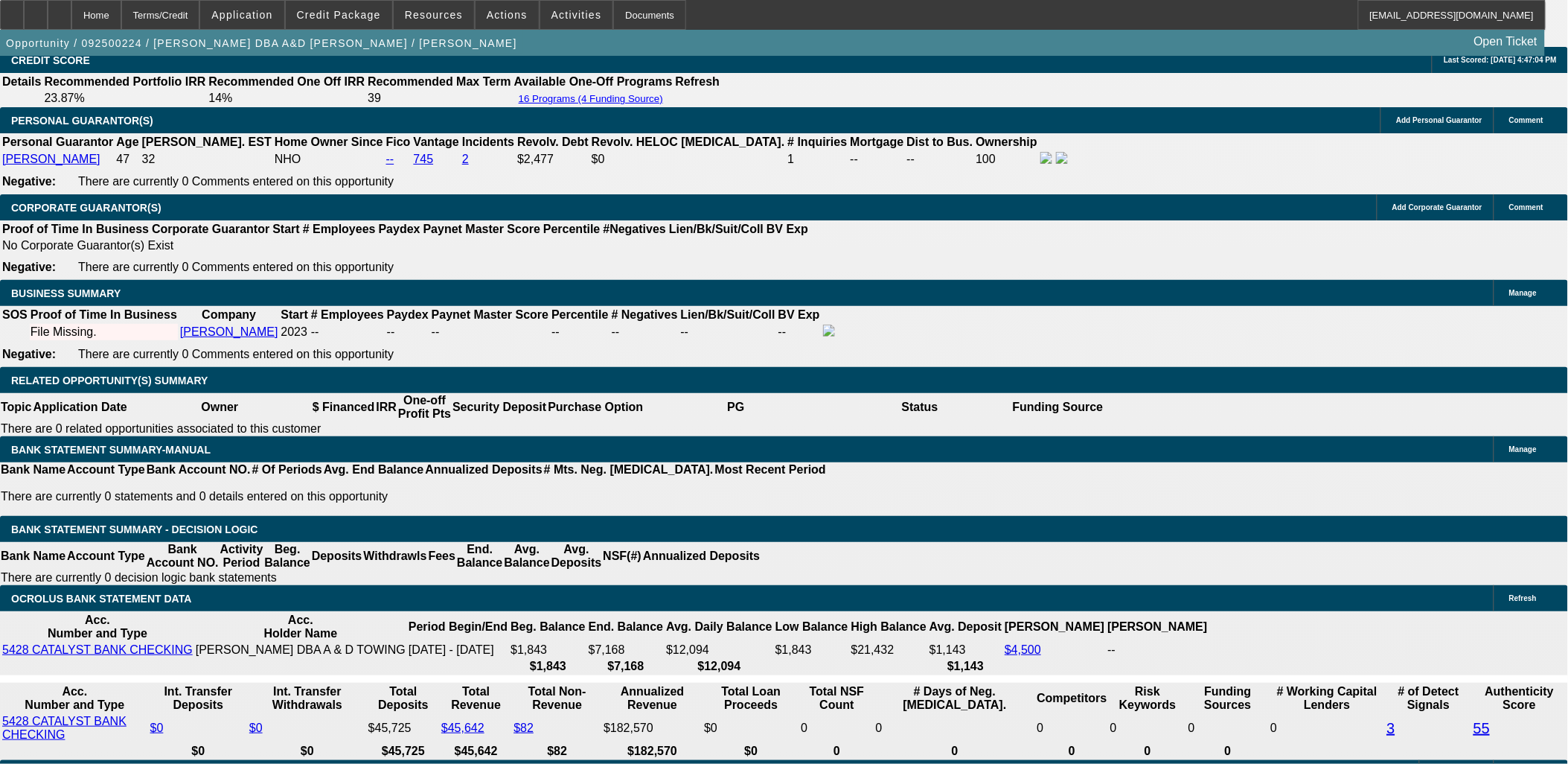
scroll to position [2234, 0]
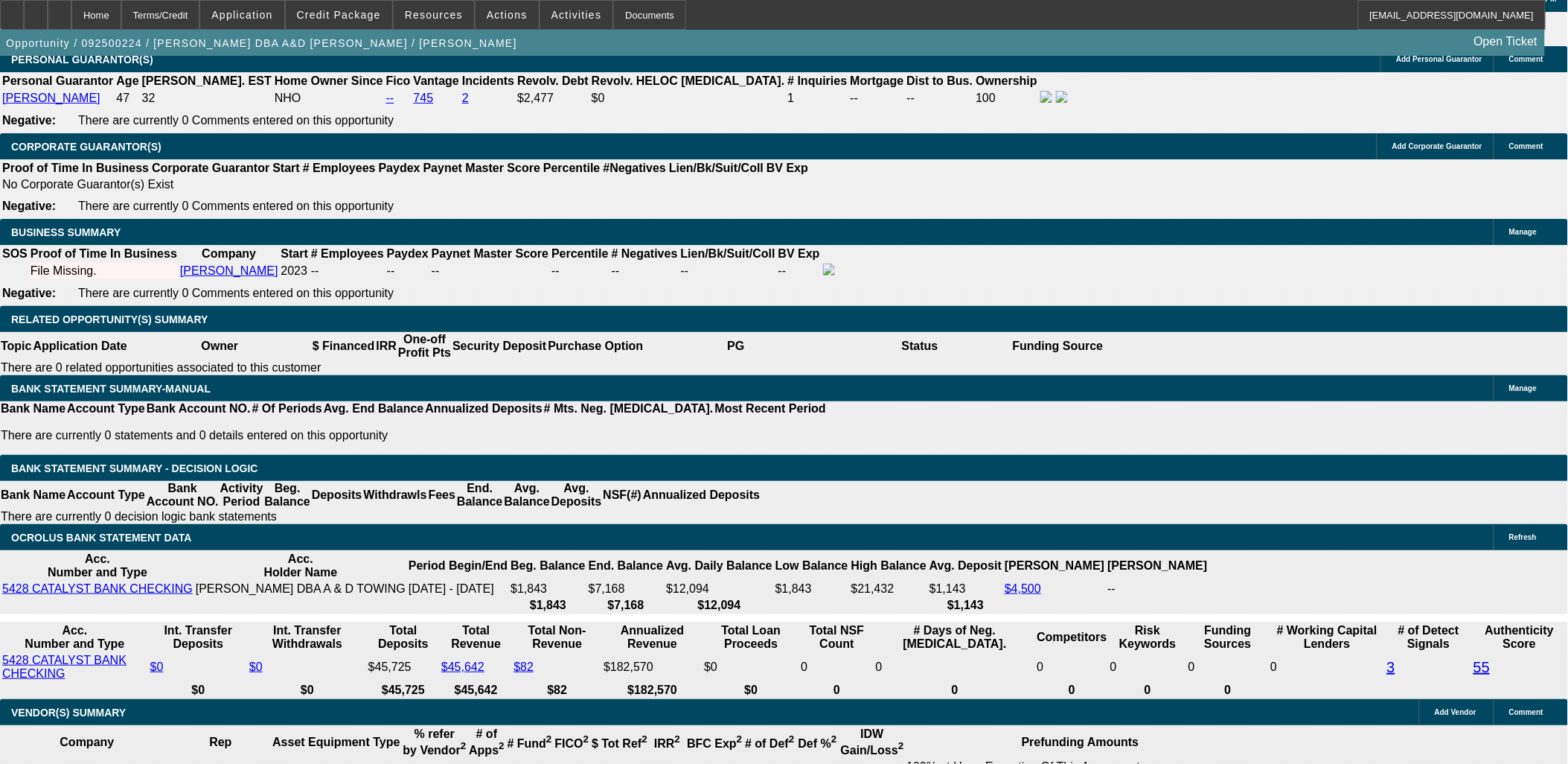
type input "UNKNOWN"
type input "12.1"
type input "$2,858.60"
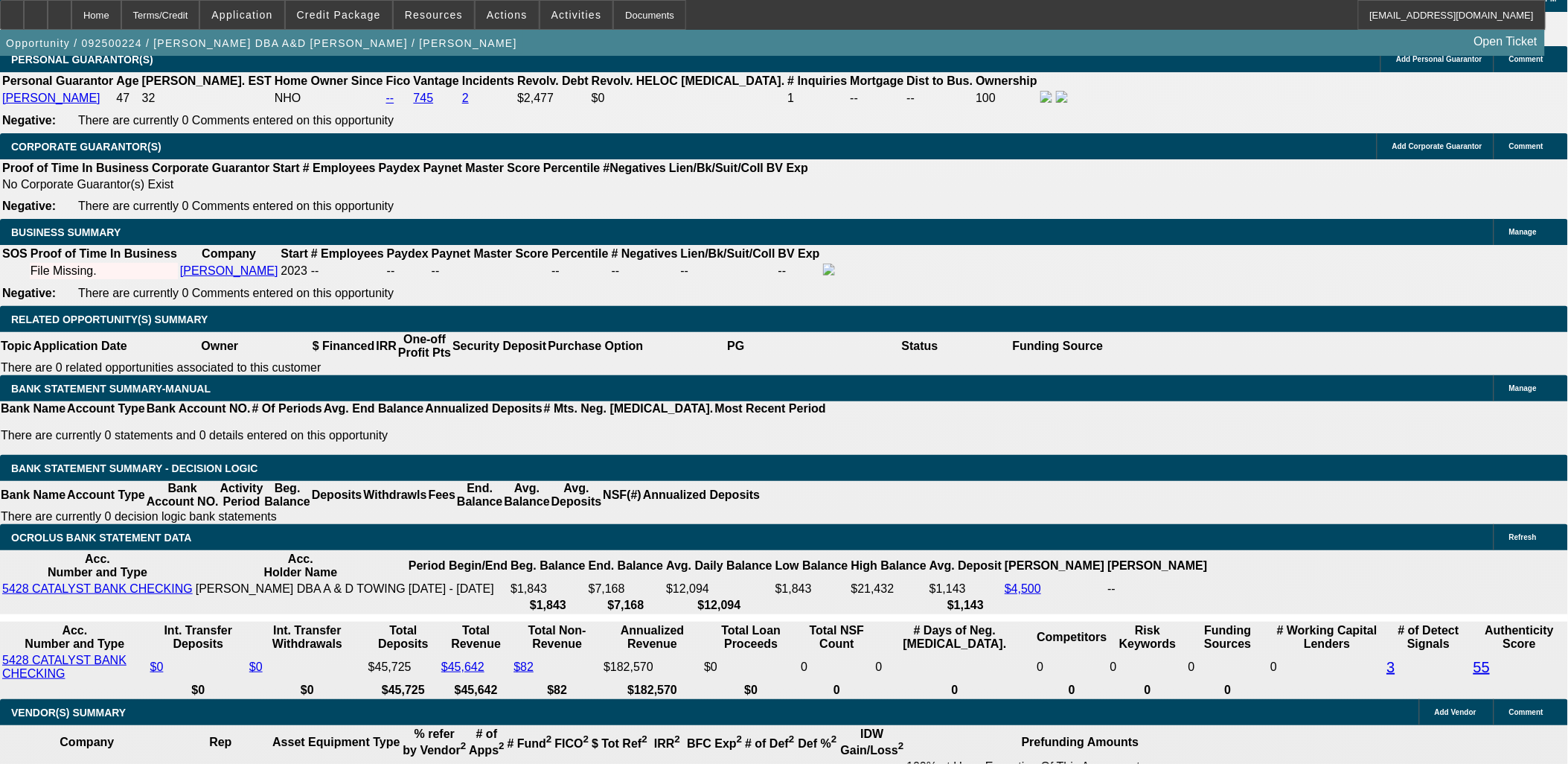
scroll to position [2068, 0]
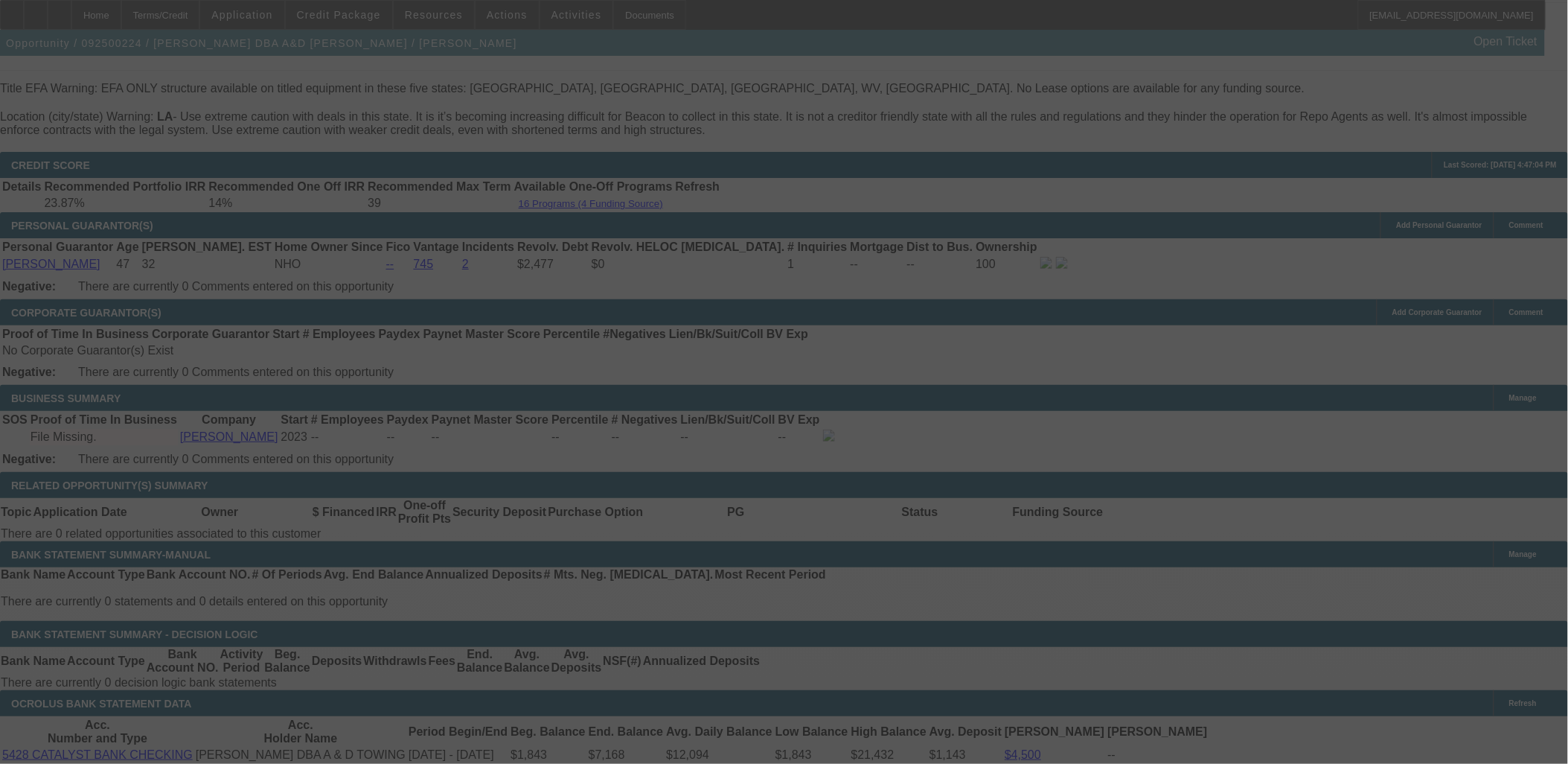
select select "0"
select select "6"
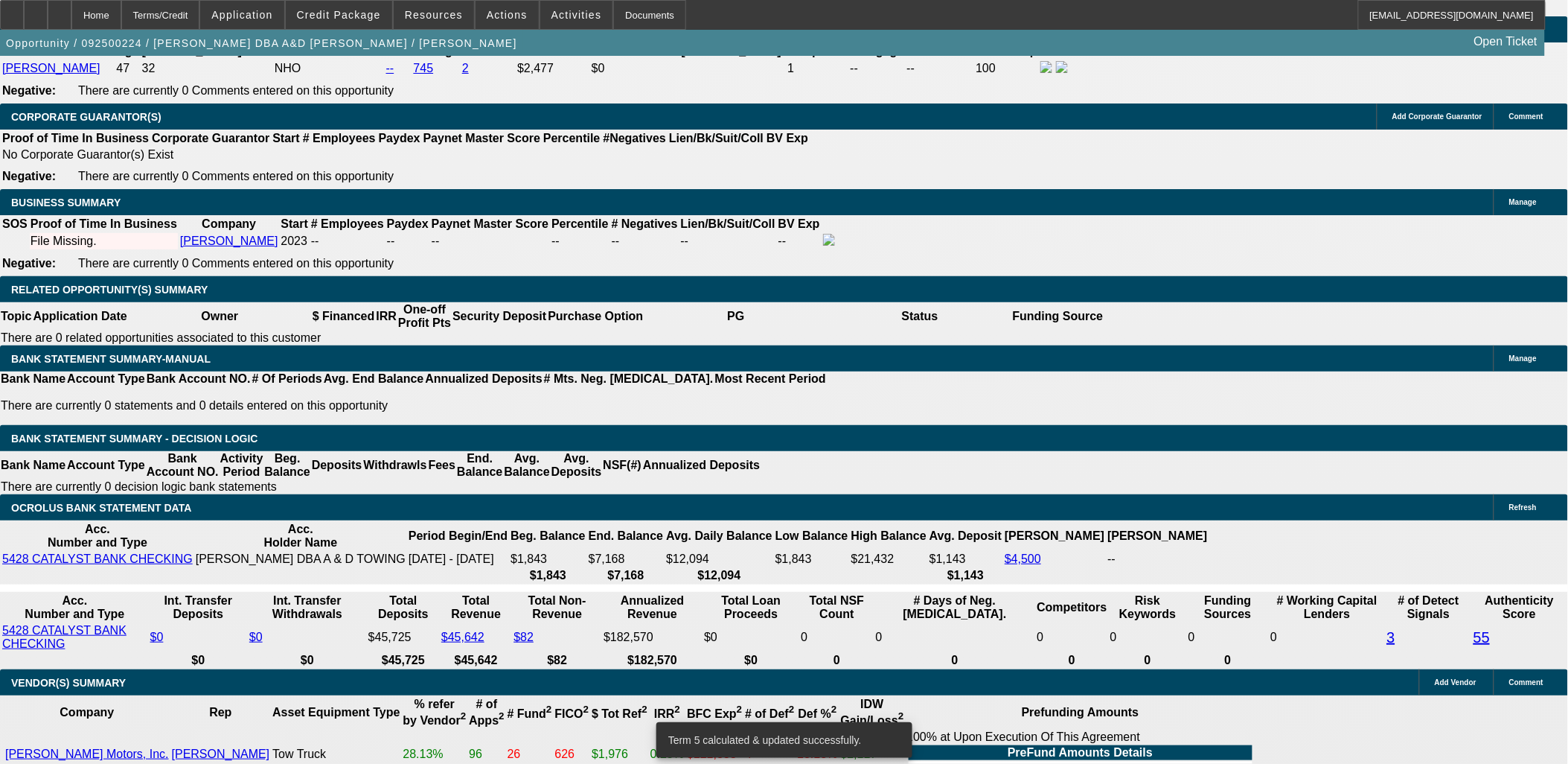
scroll to position [2234, 0]
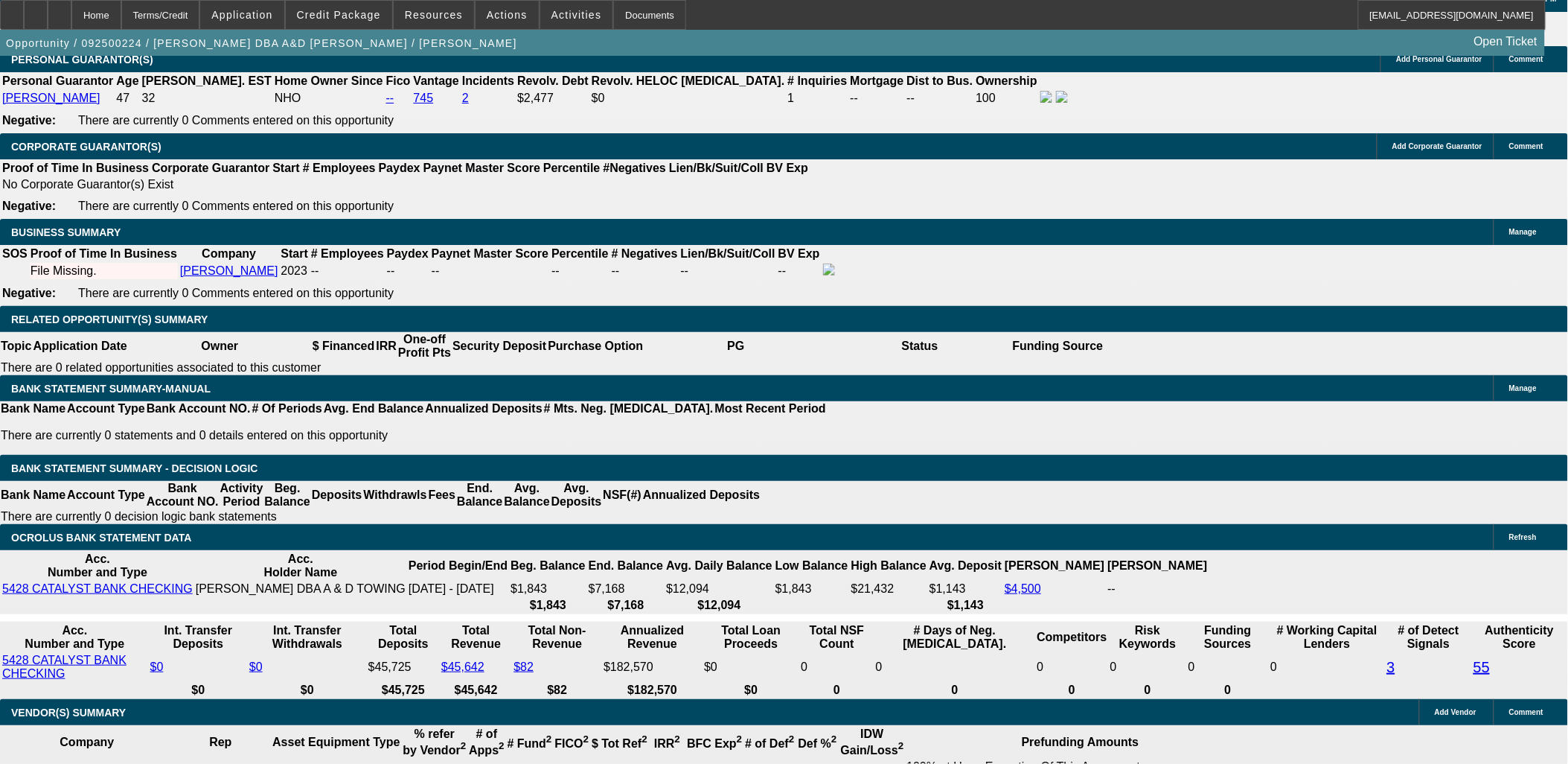
type input "UNKNOWN"
type input "13.1"
type input "$2,906.07"
type input "13.1"
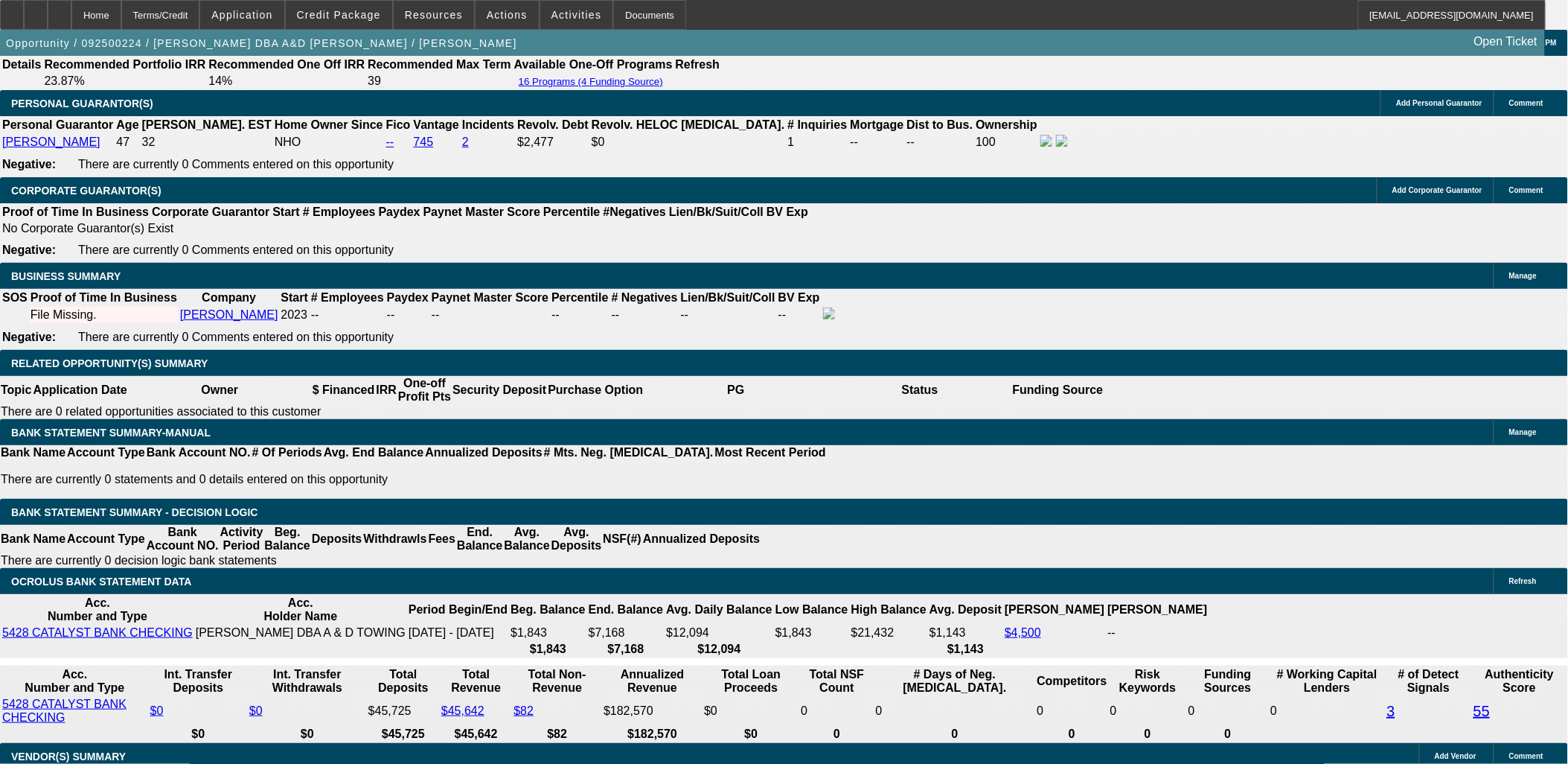
scroll to position [2150, 0]
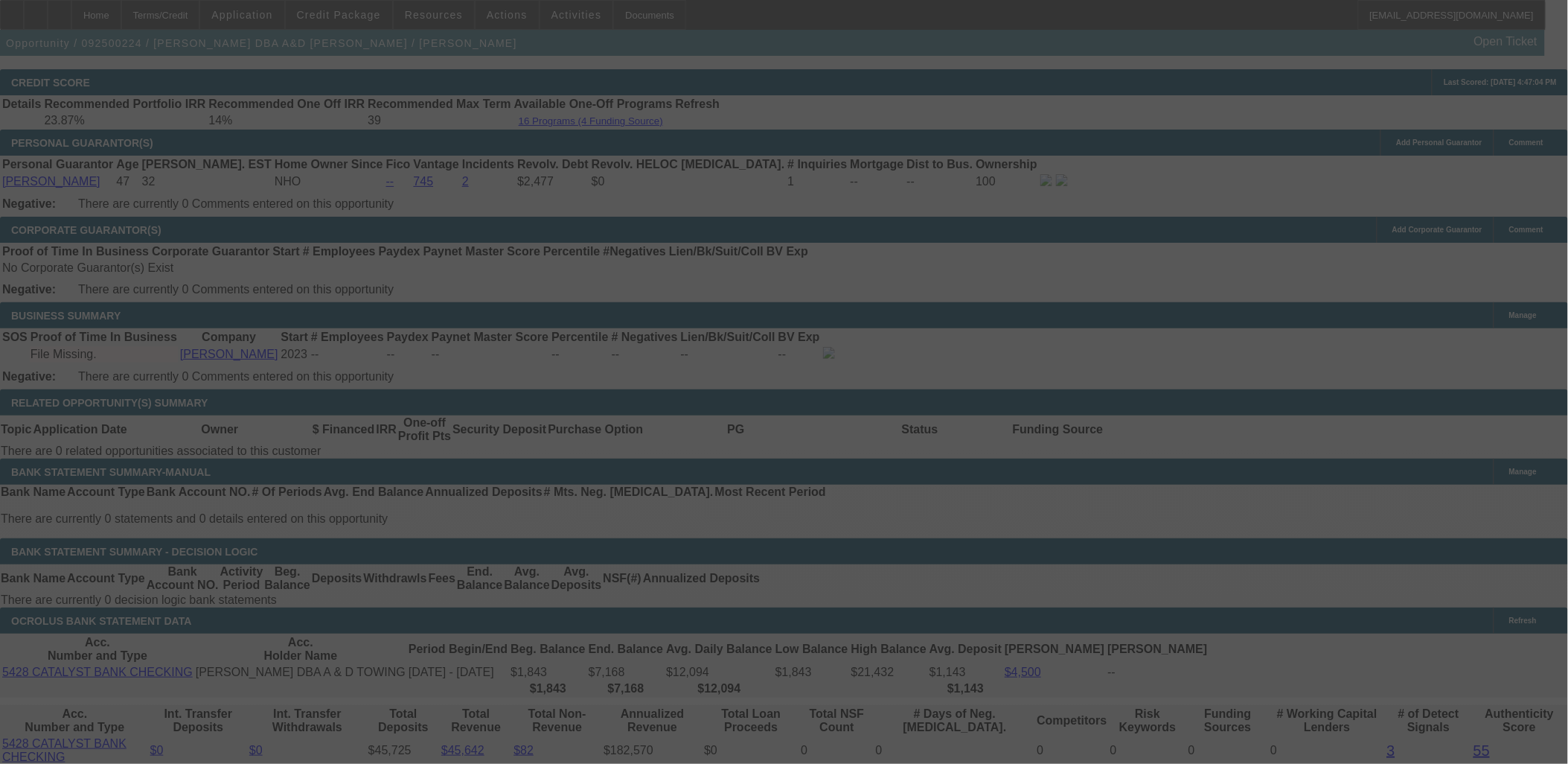
select select "0"
select select "6"
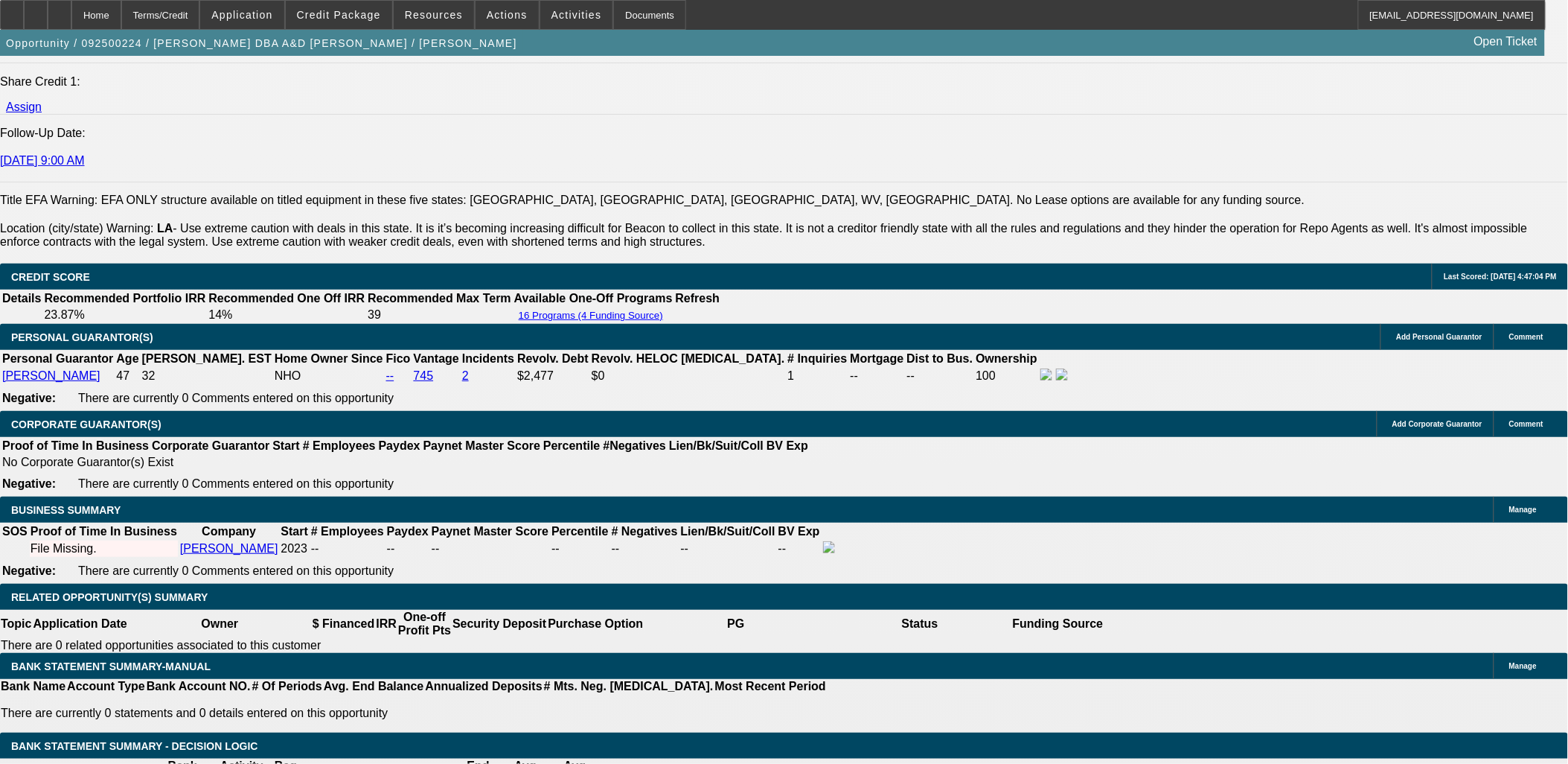
scroll to position [2234, 0]
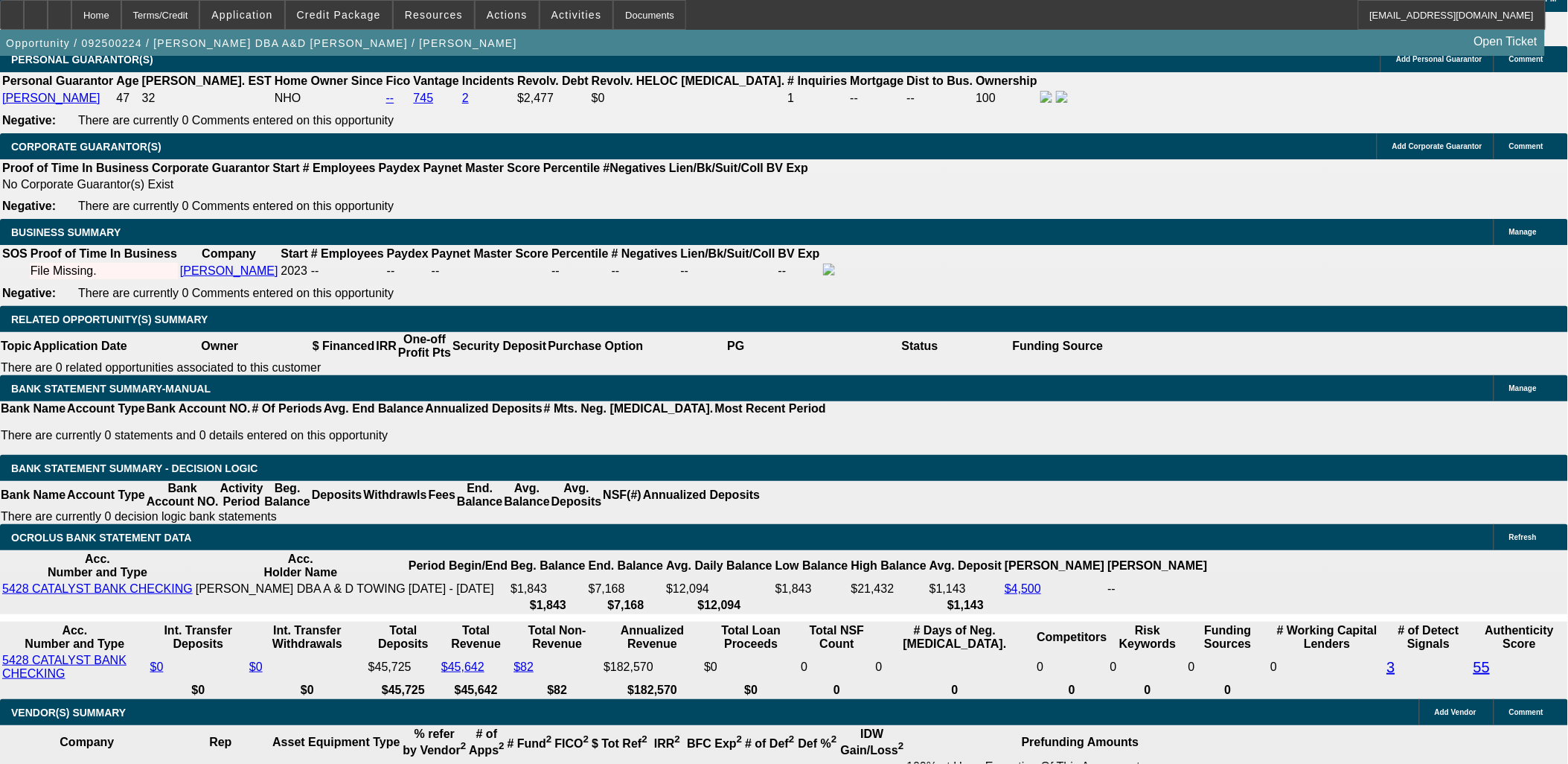
type input "$2,906.07"
type input "UNKNOWN"
type input "14.1"
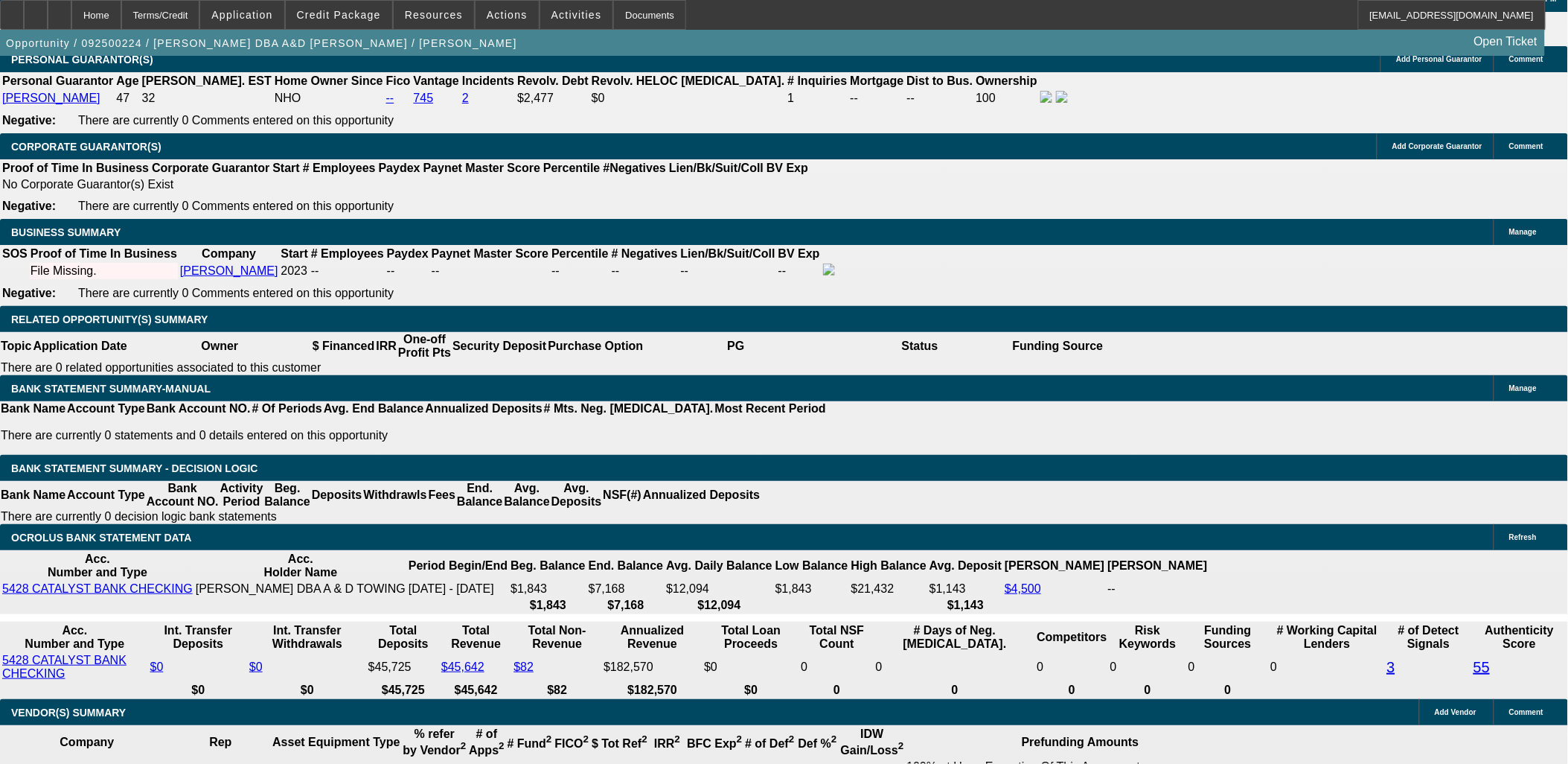
type input "$2,953.99"
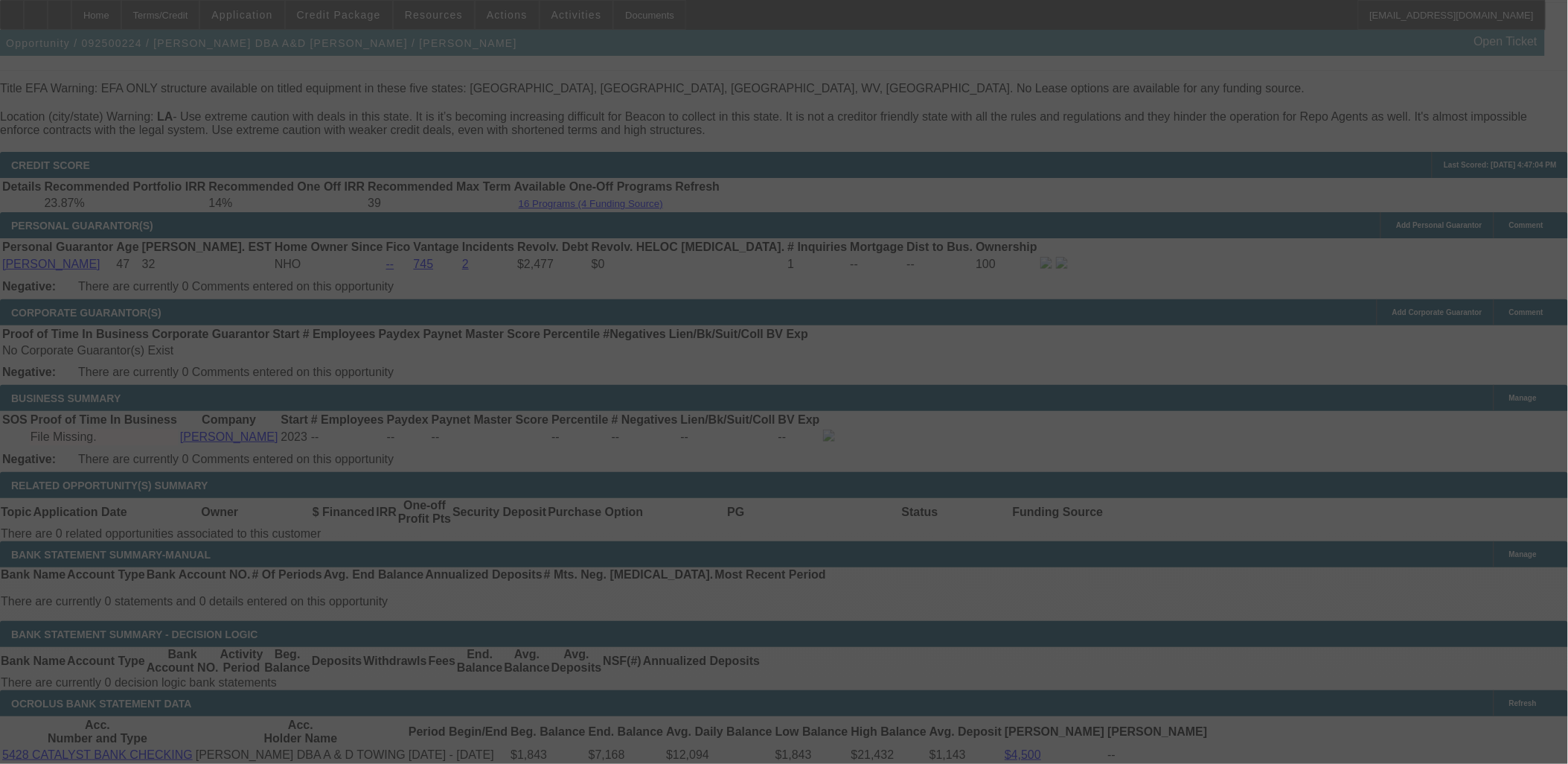
select select "0"
select select "6"
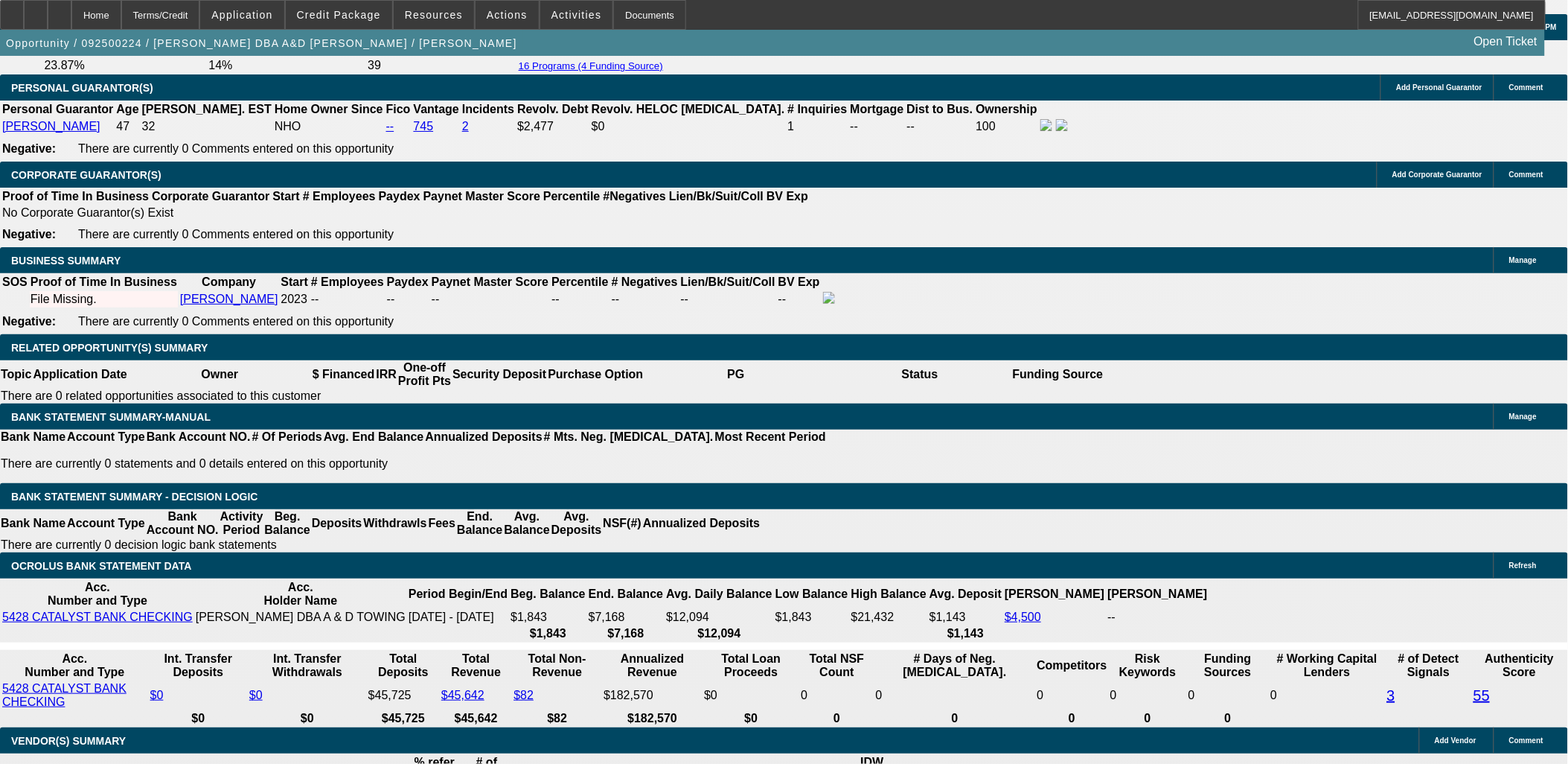
scroll to position [2234, 0]
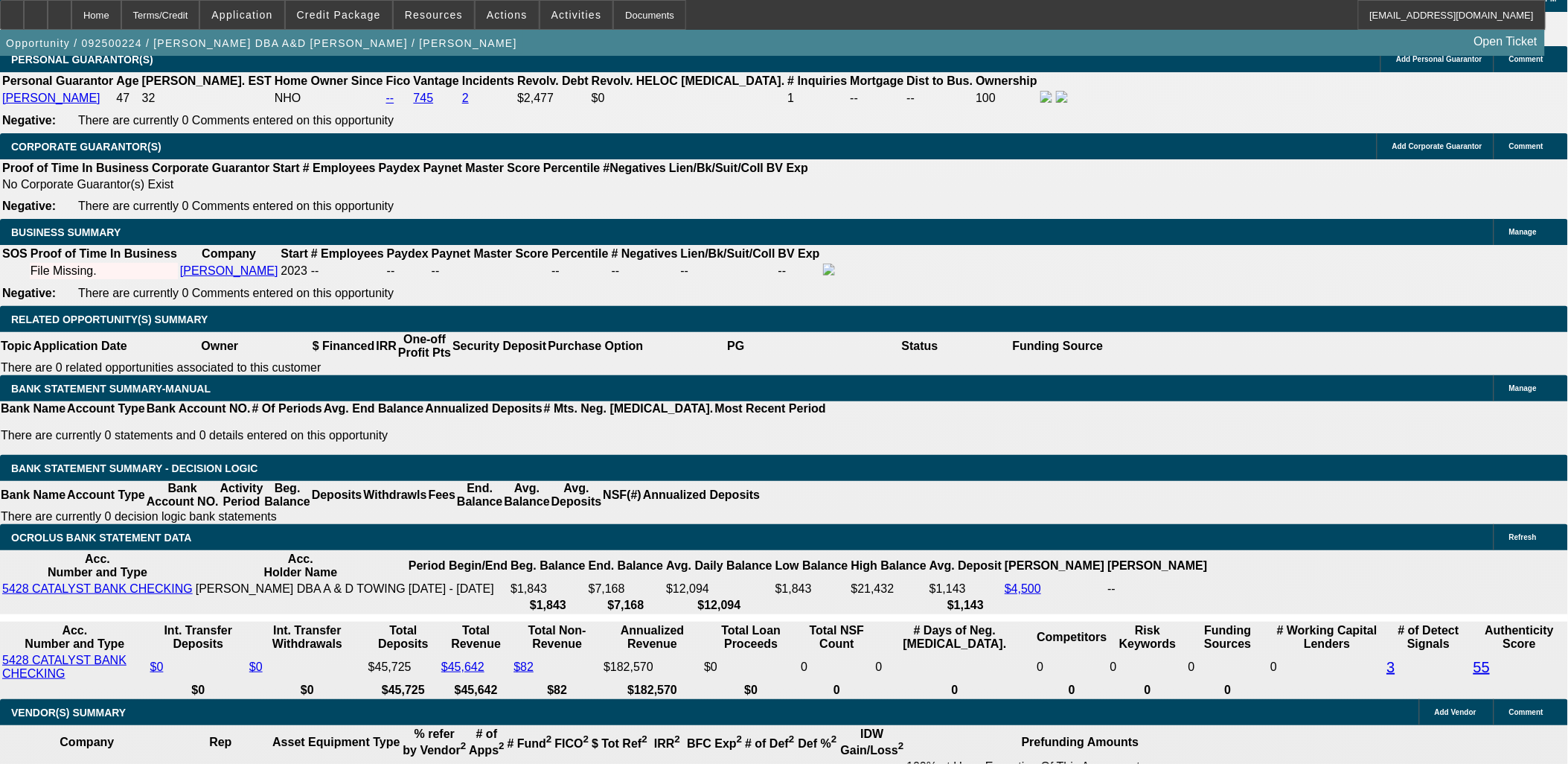
drag, startPoint x: 356, startPoint y: 418, endPoint x: 374, endPoint y: 415, distance: 18.2
type input "UNKNOWN"
type input "14.5"
type input "$2,973.29"
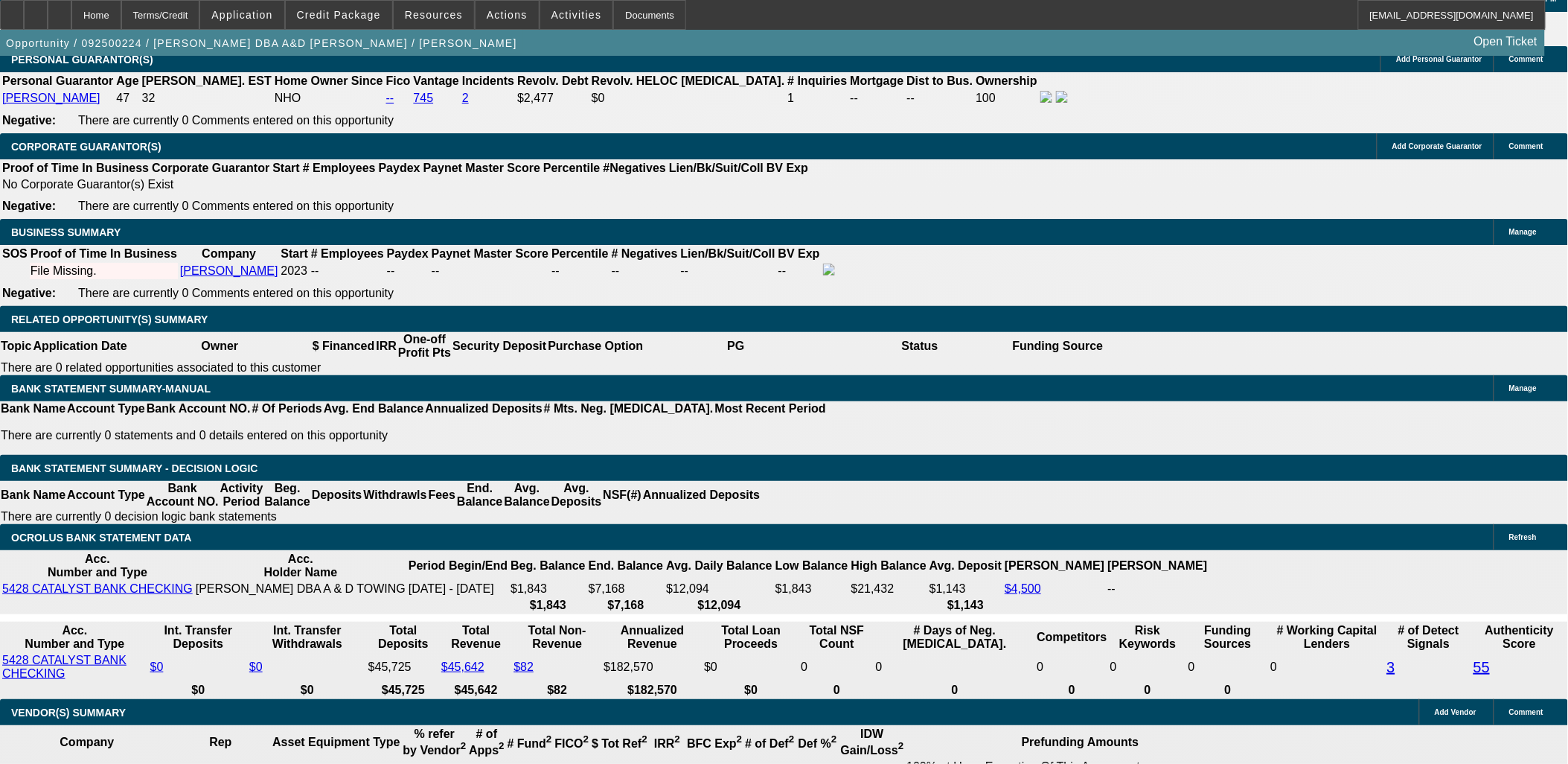
type input "14.5"
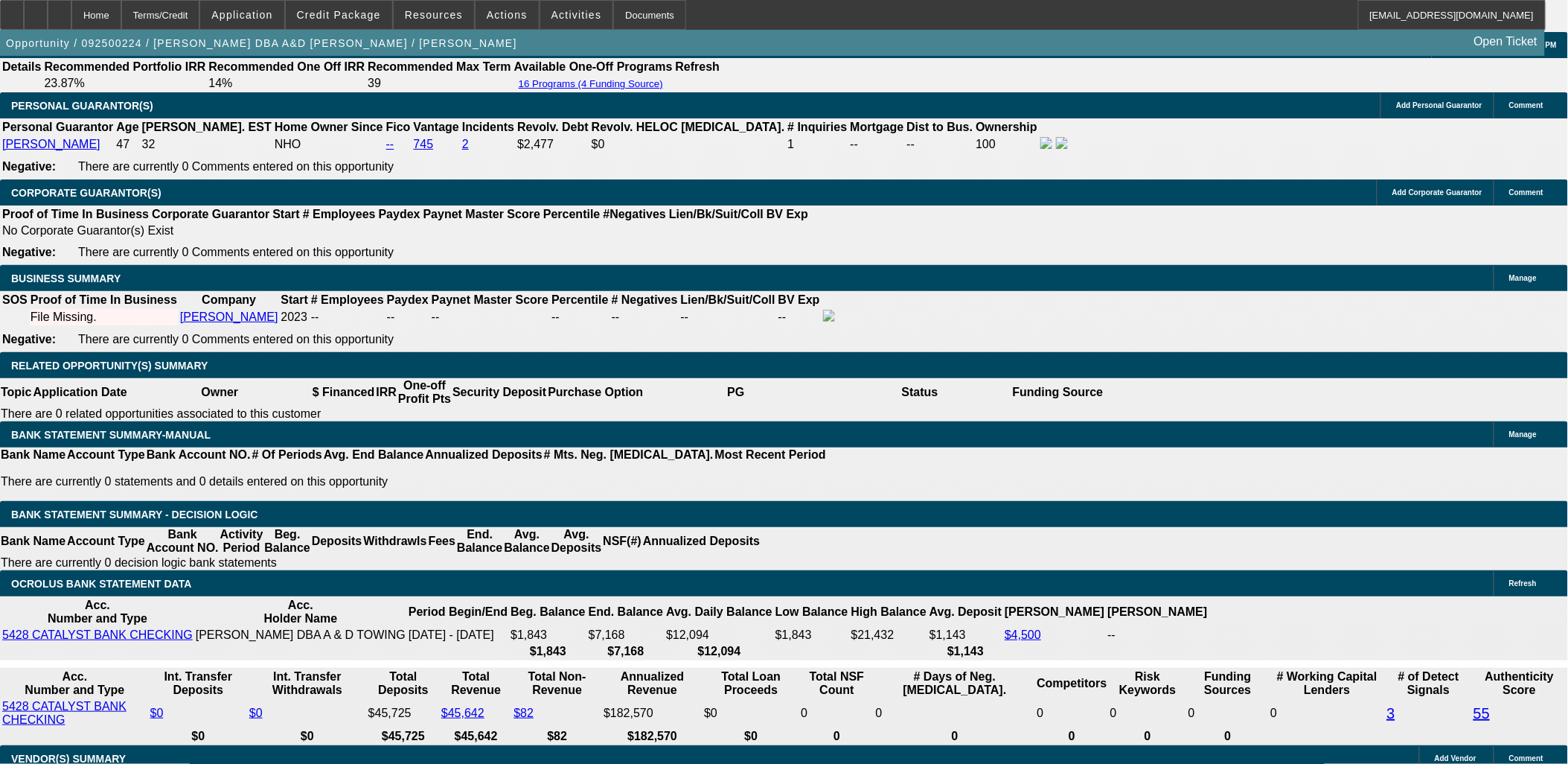
scroll to position [2068, 0]
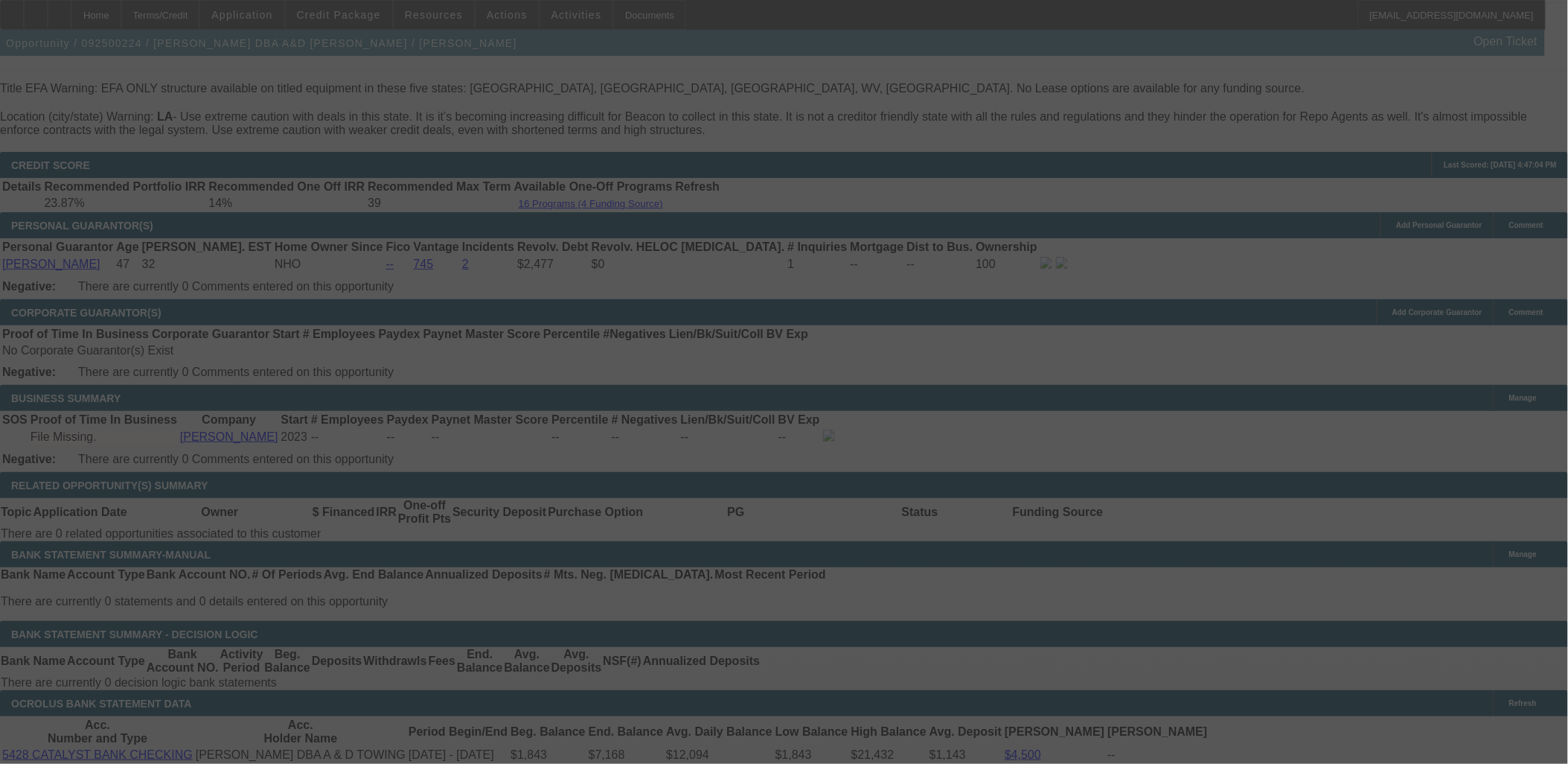
scroll to position [2150, 0]
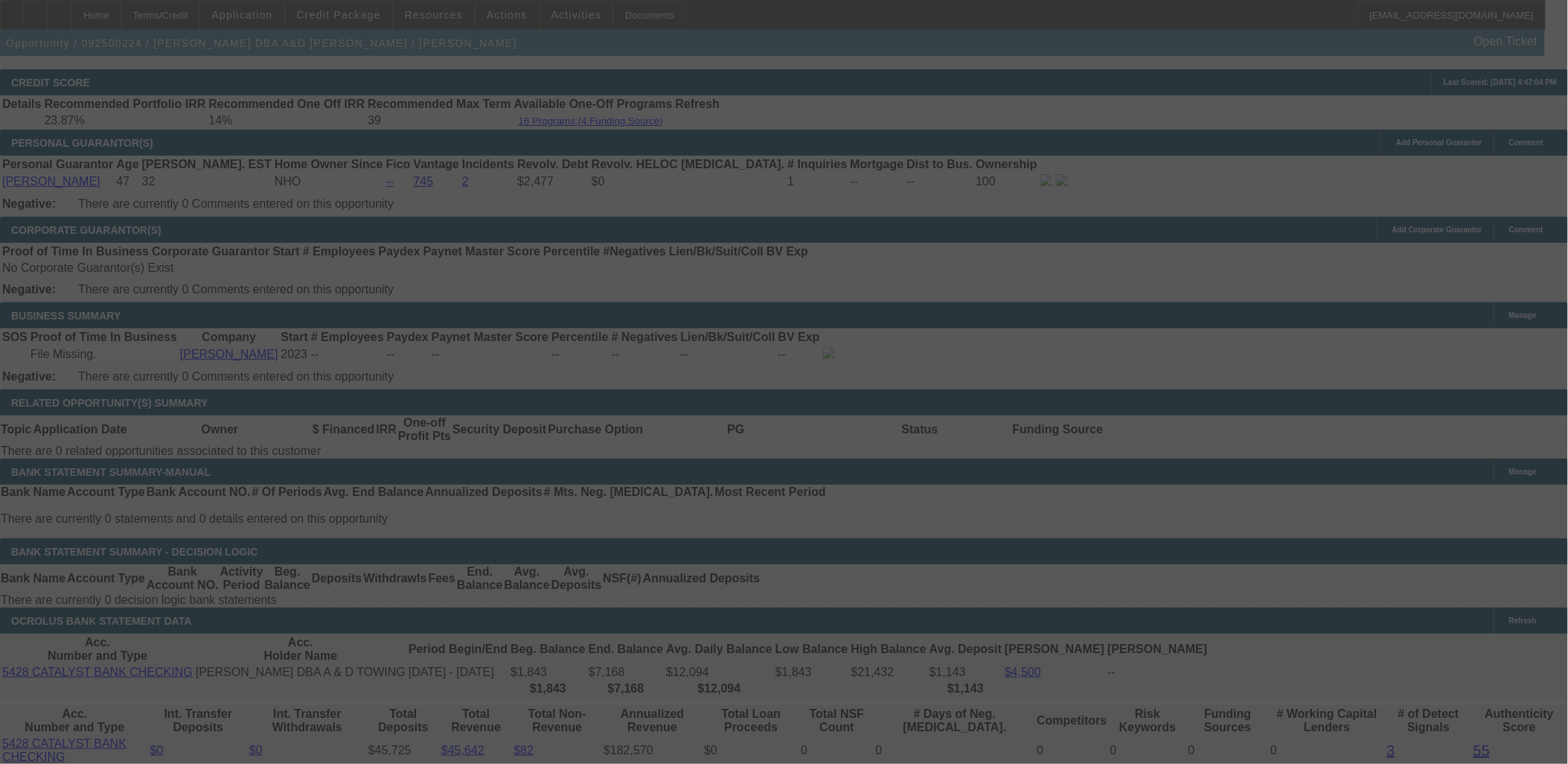
select select "0"
select select "6"
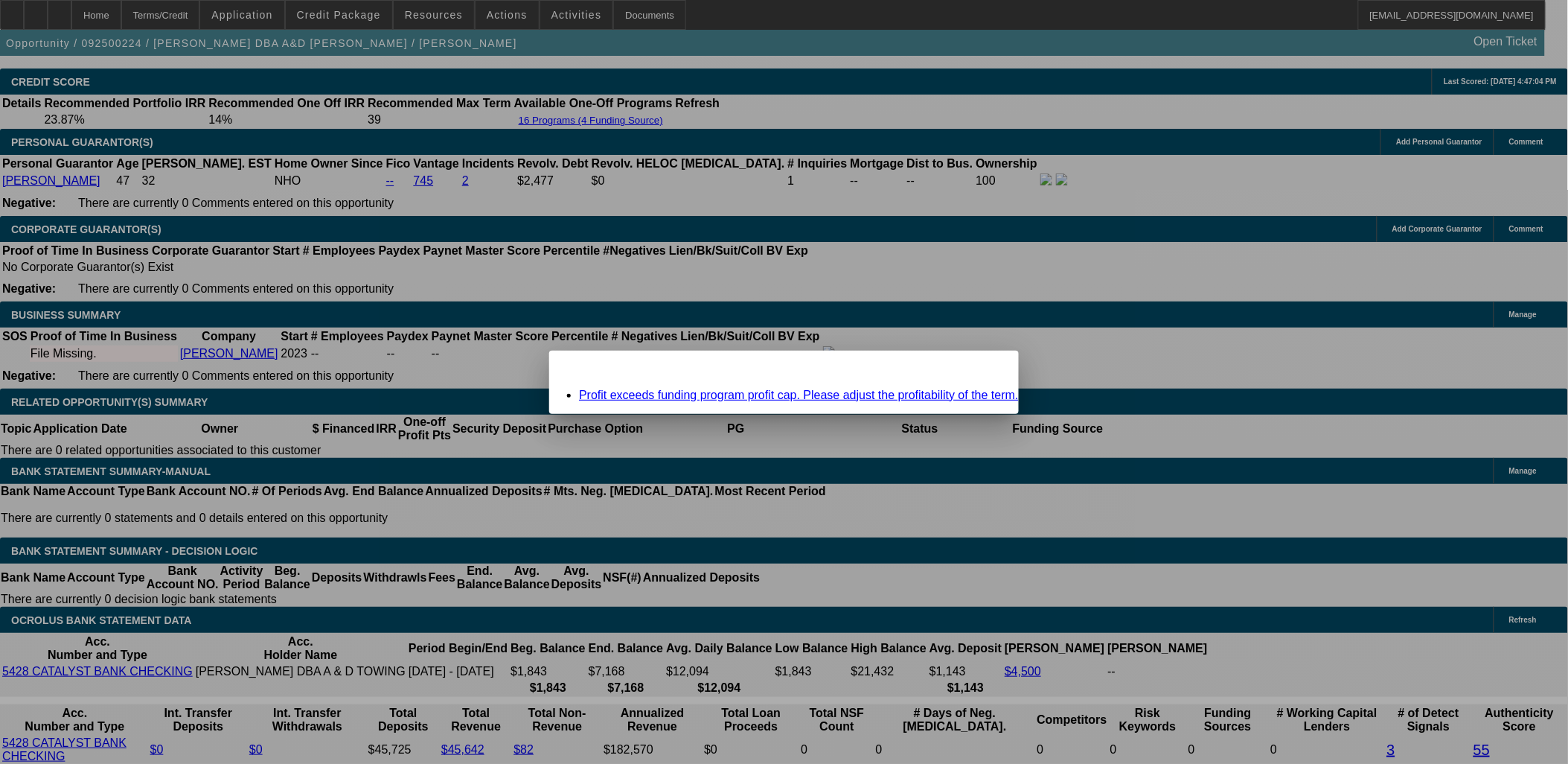
click at [986, 366] on div "Close" at bounding box center [1003, 359] width 33 height 18
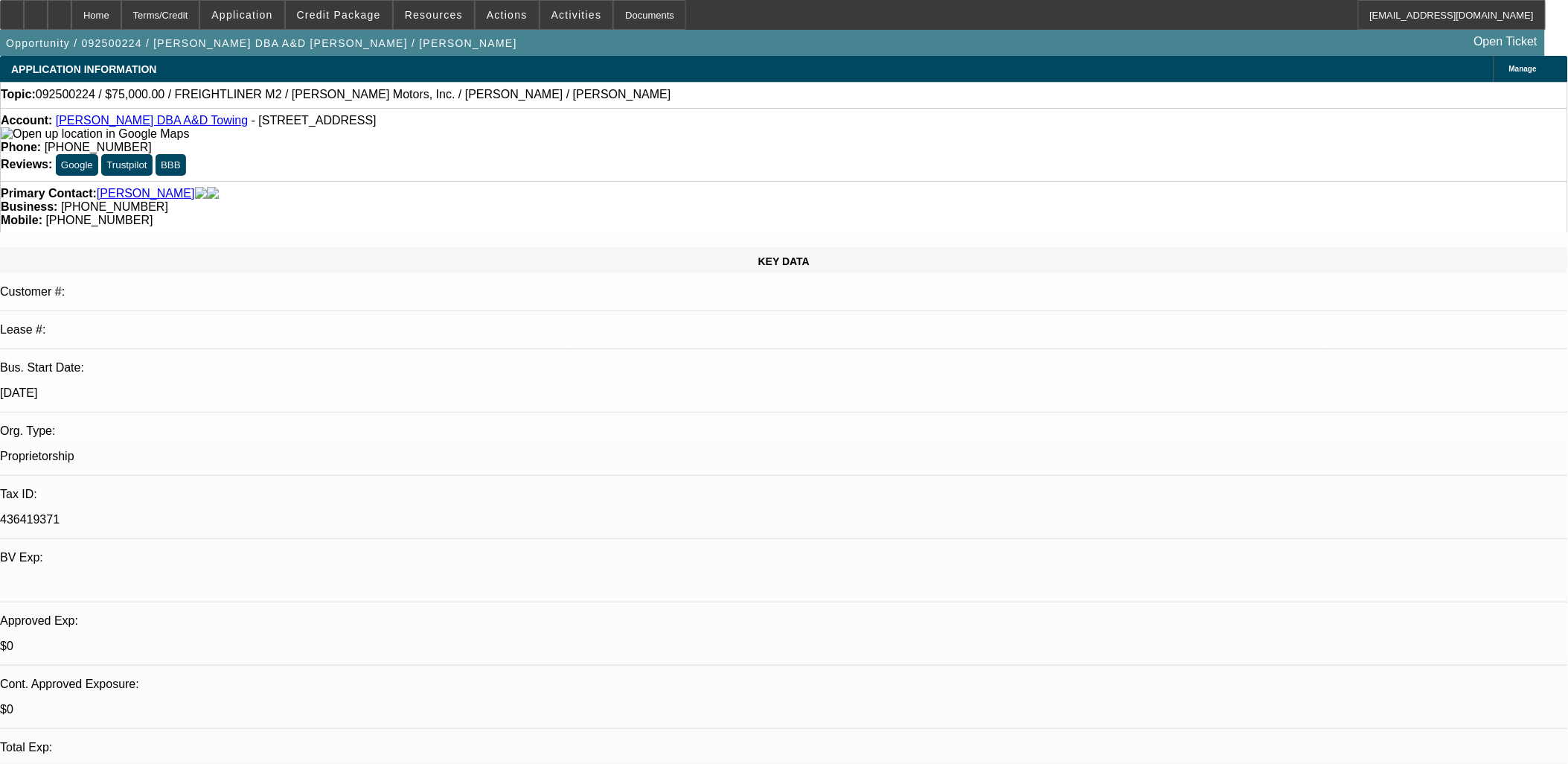
scroll to position [2150, 0]
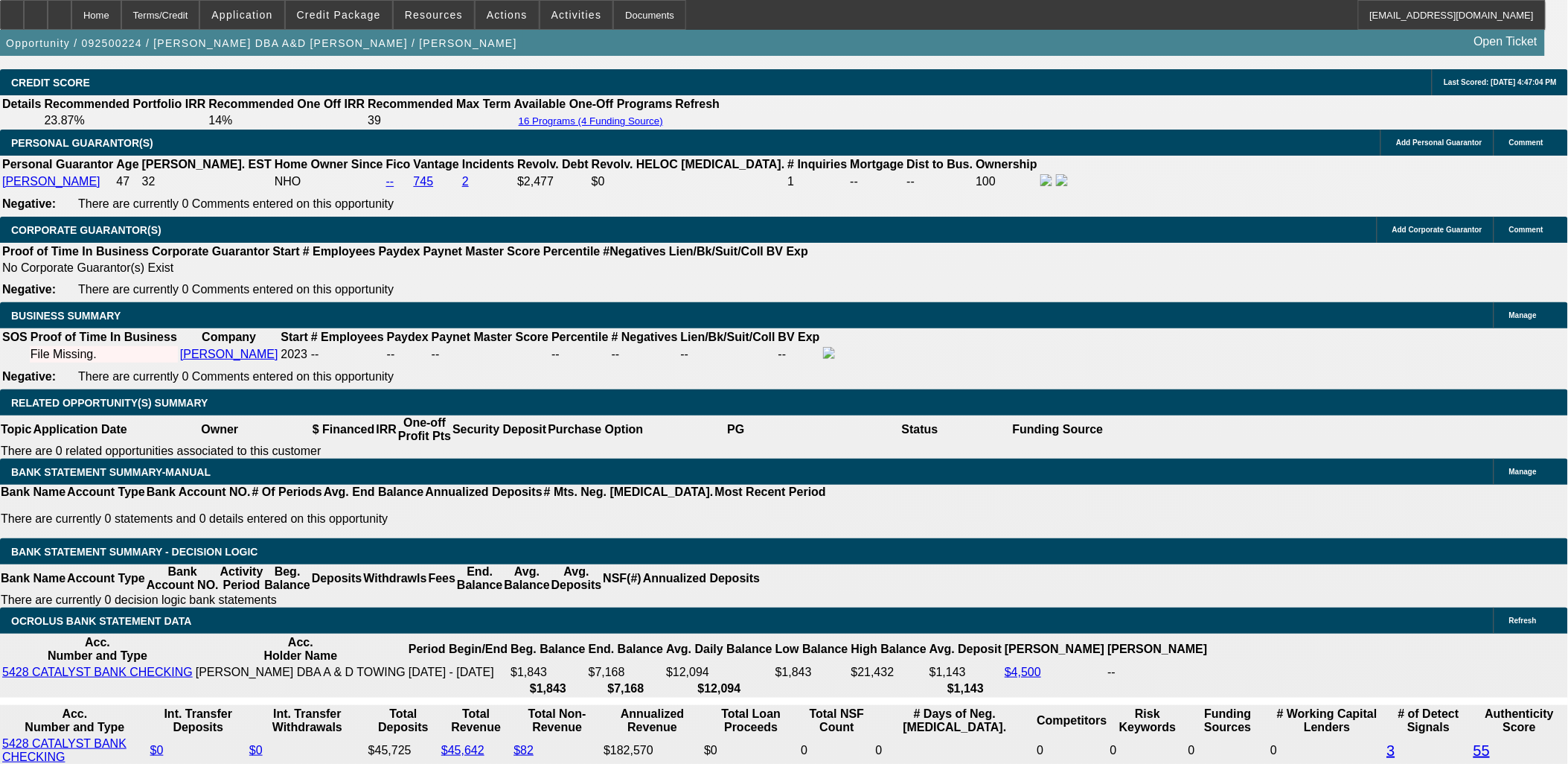
type input "2963.29"
type input "UNKNOWN"
type input "14.3"
type input "$2,963.29"
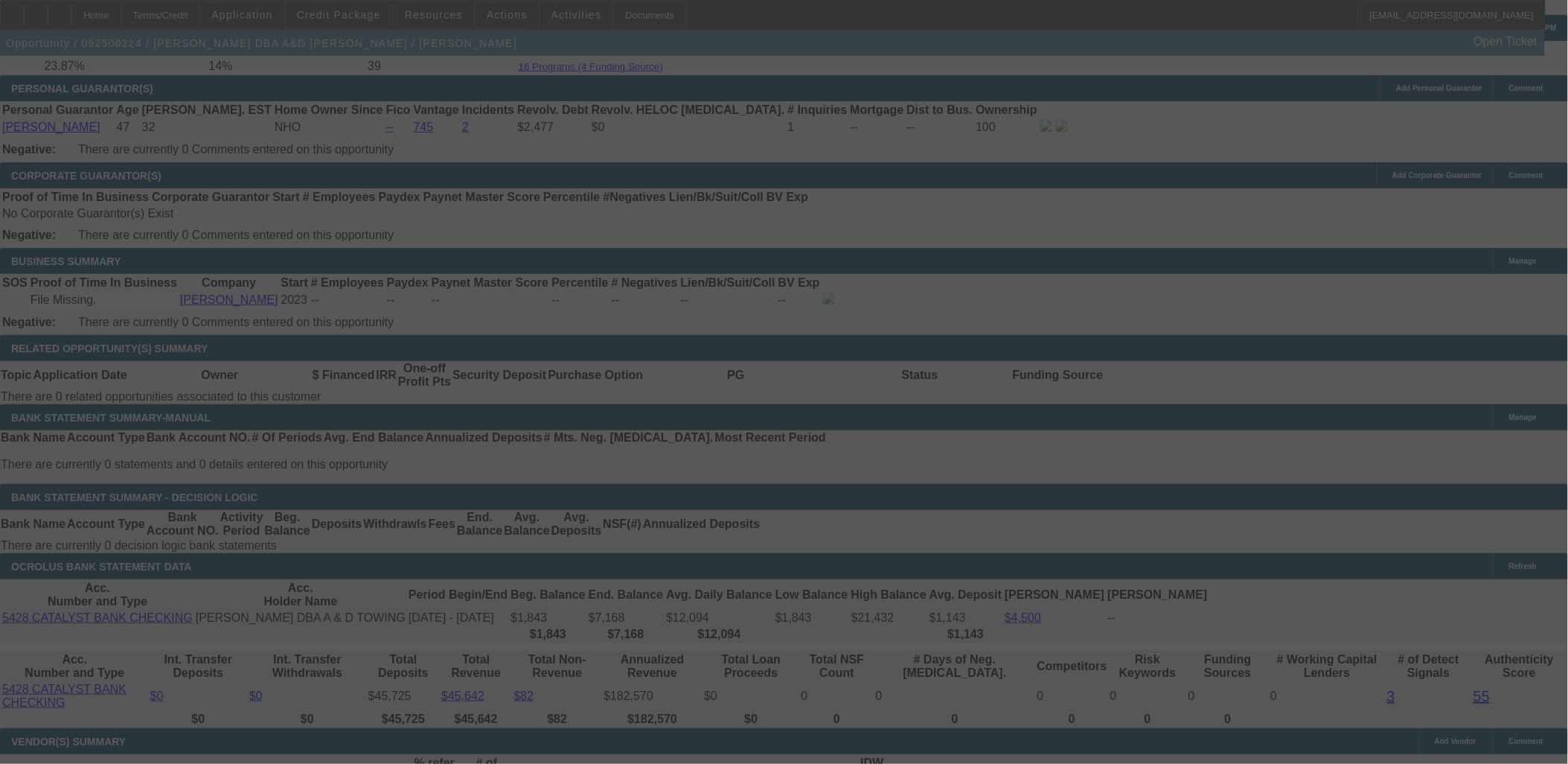
scroll to position [2234, 0]
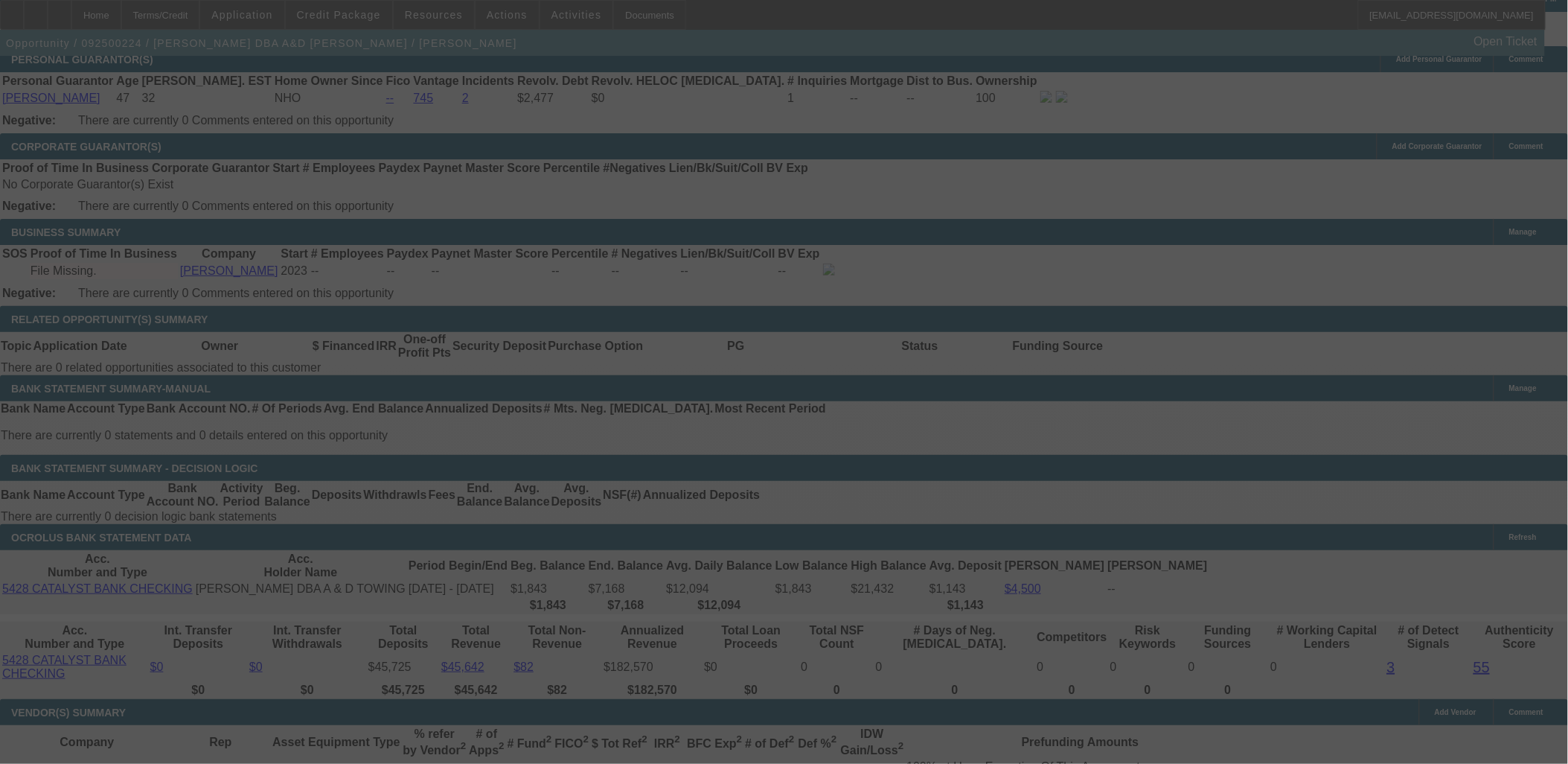
select select "0"
select select "6"
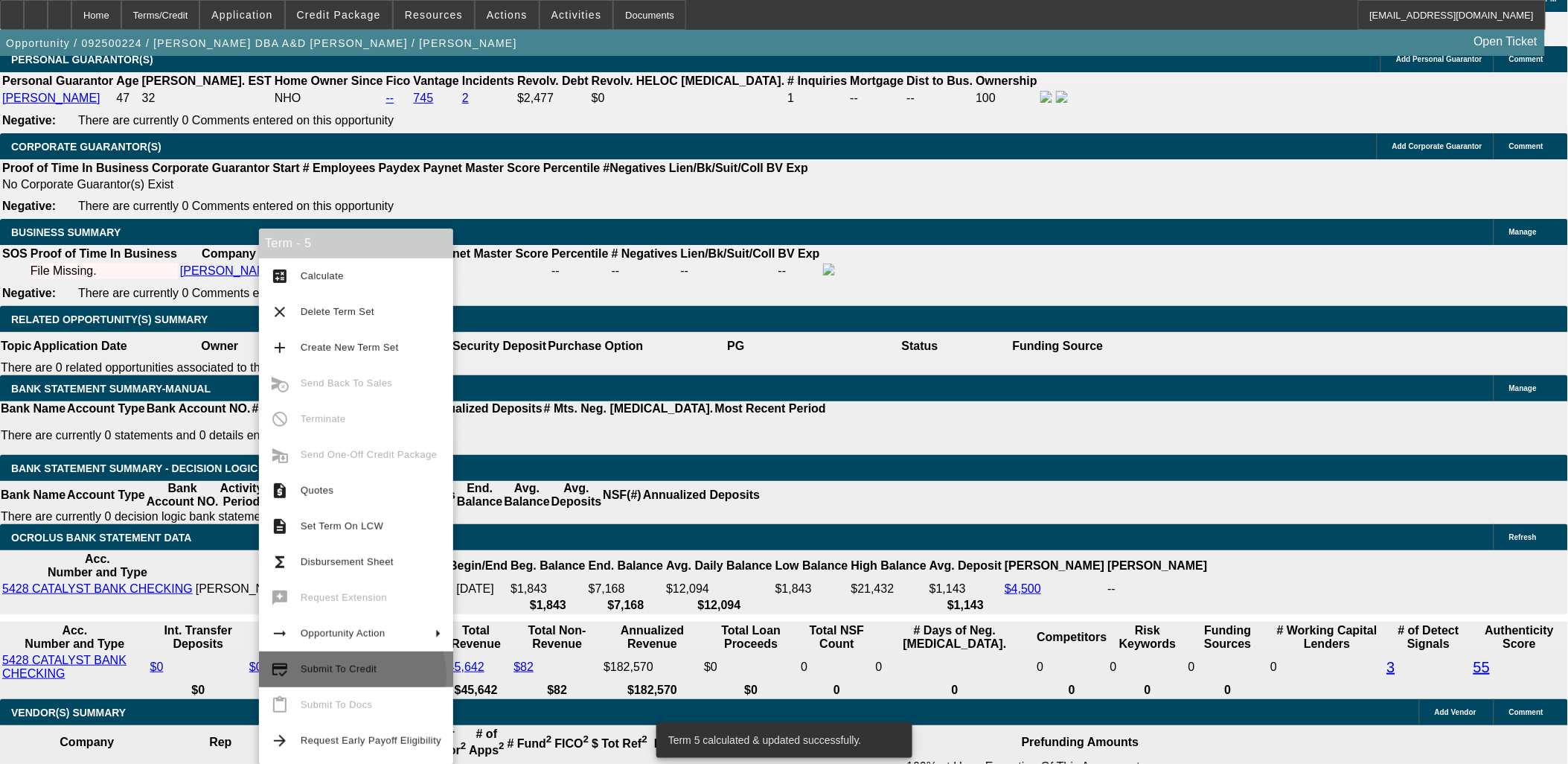
click at [349, 676] on span "Submit To Credit" at bounding box center [371, 669] width 140 height 18
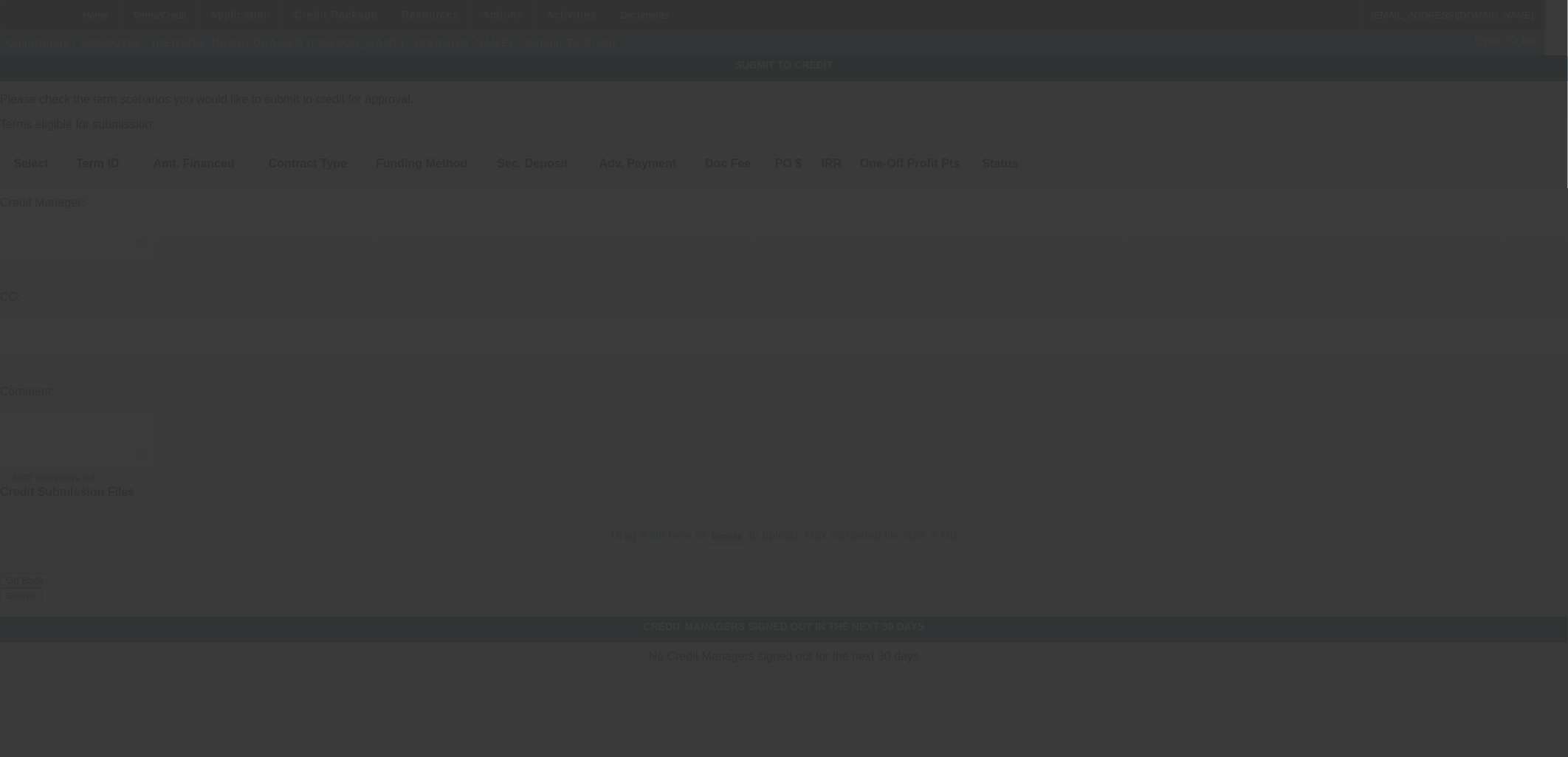
click at [60, 156] on div at bounding box center [784, 378] width 1568 height 757
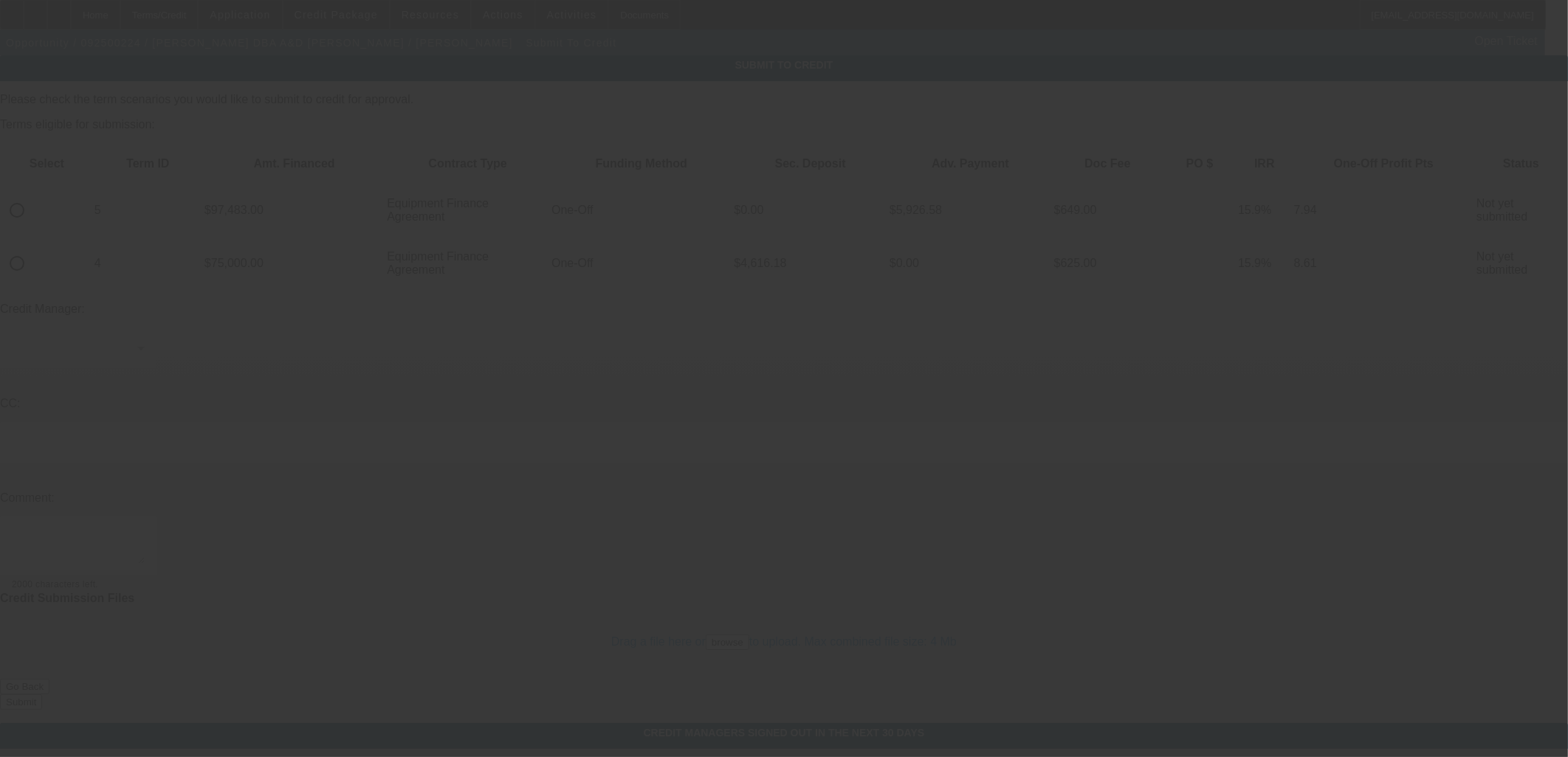
click at [60, 156] on div at bounding box center [784, 378] width 1568 height 757
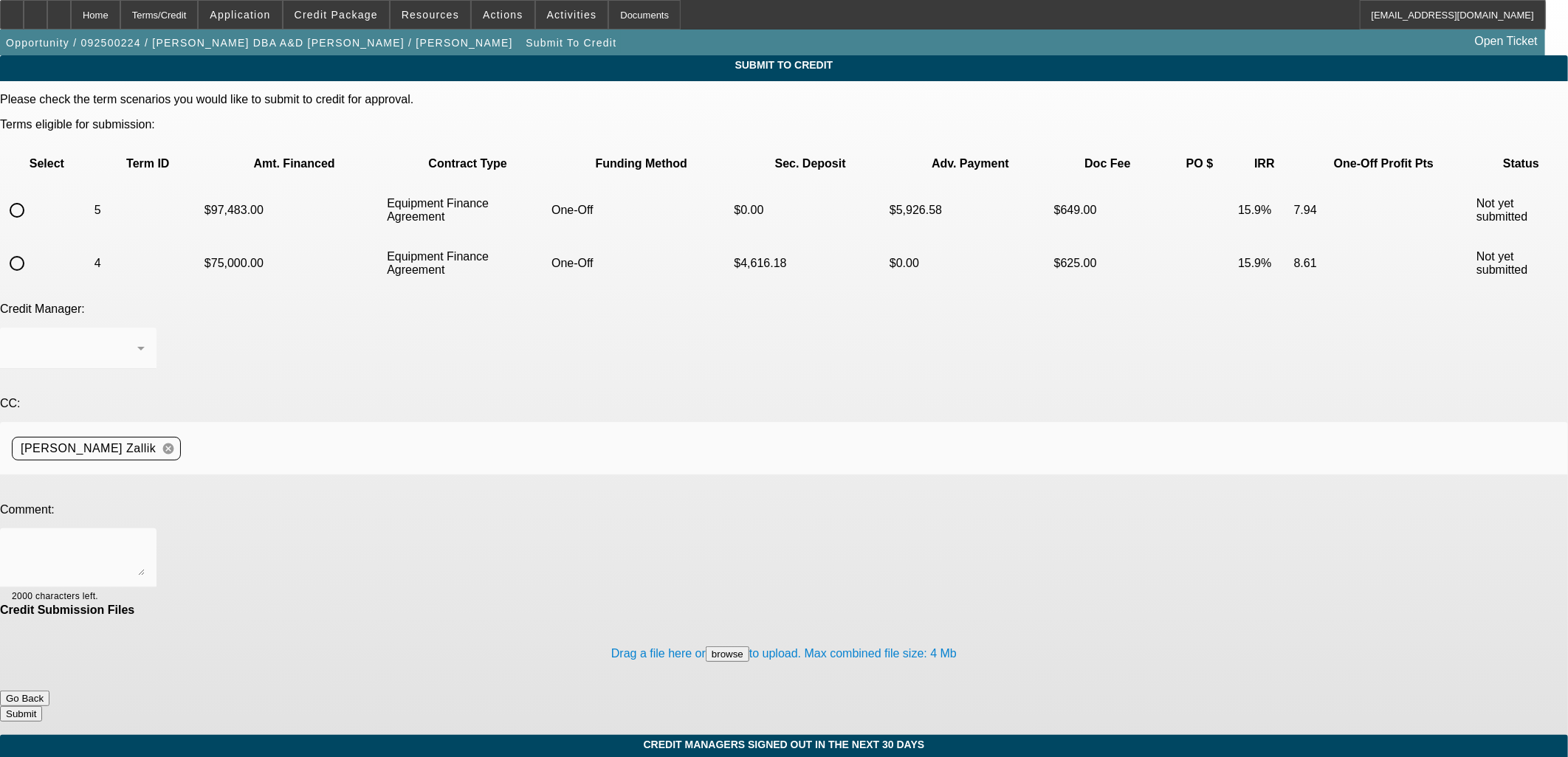
click at [32, 196] on input "radio" at bounding box center [16, 210] width 29 height 29
radio input "true"
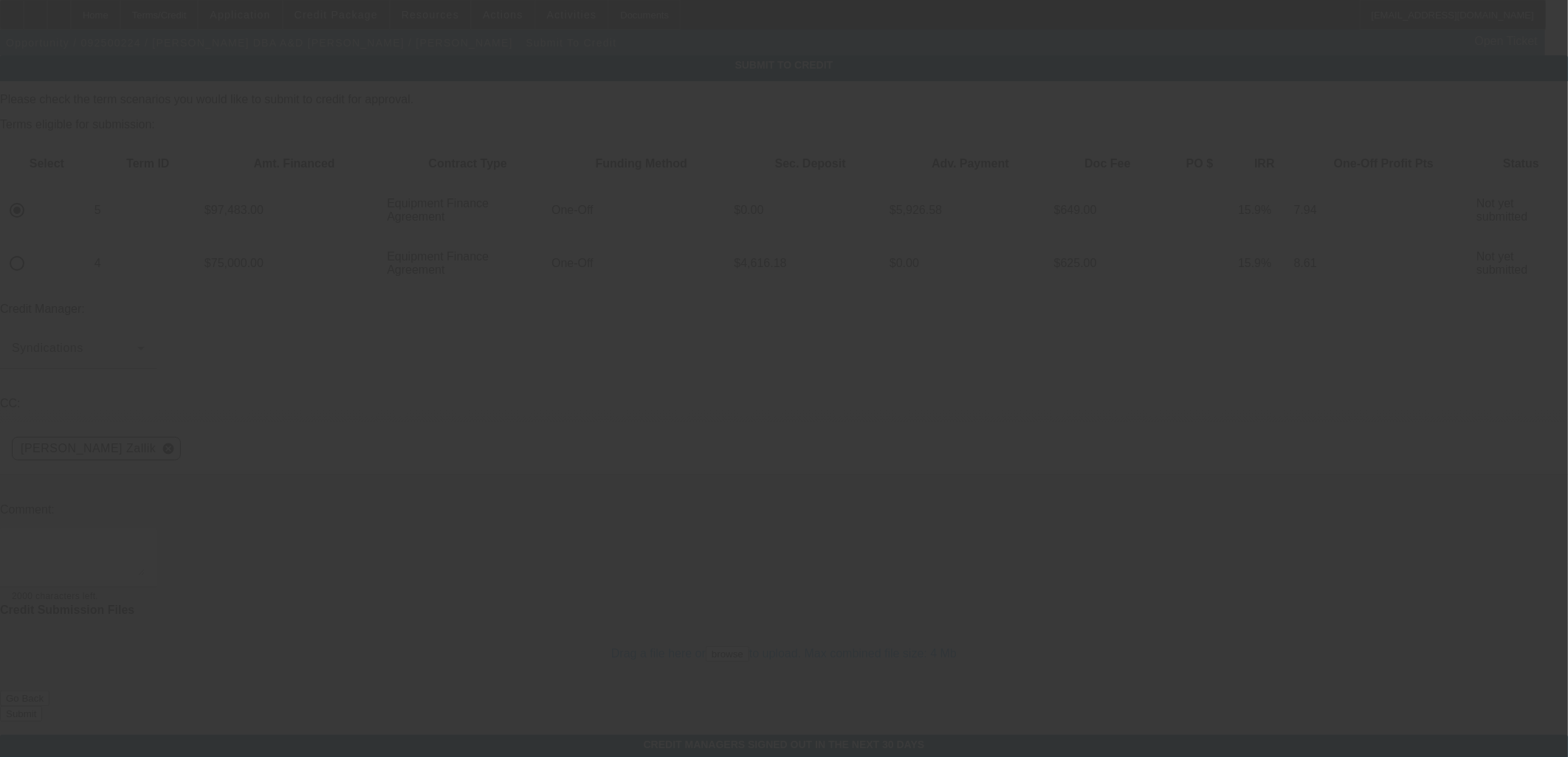
click at [432, 391] on div at bounding box center [784, 378] width 1568 height 757
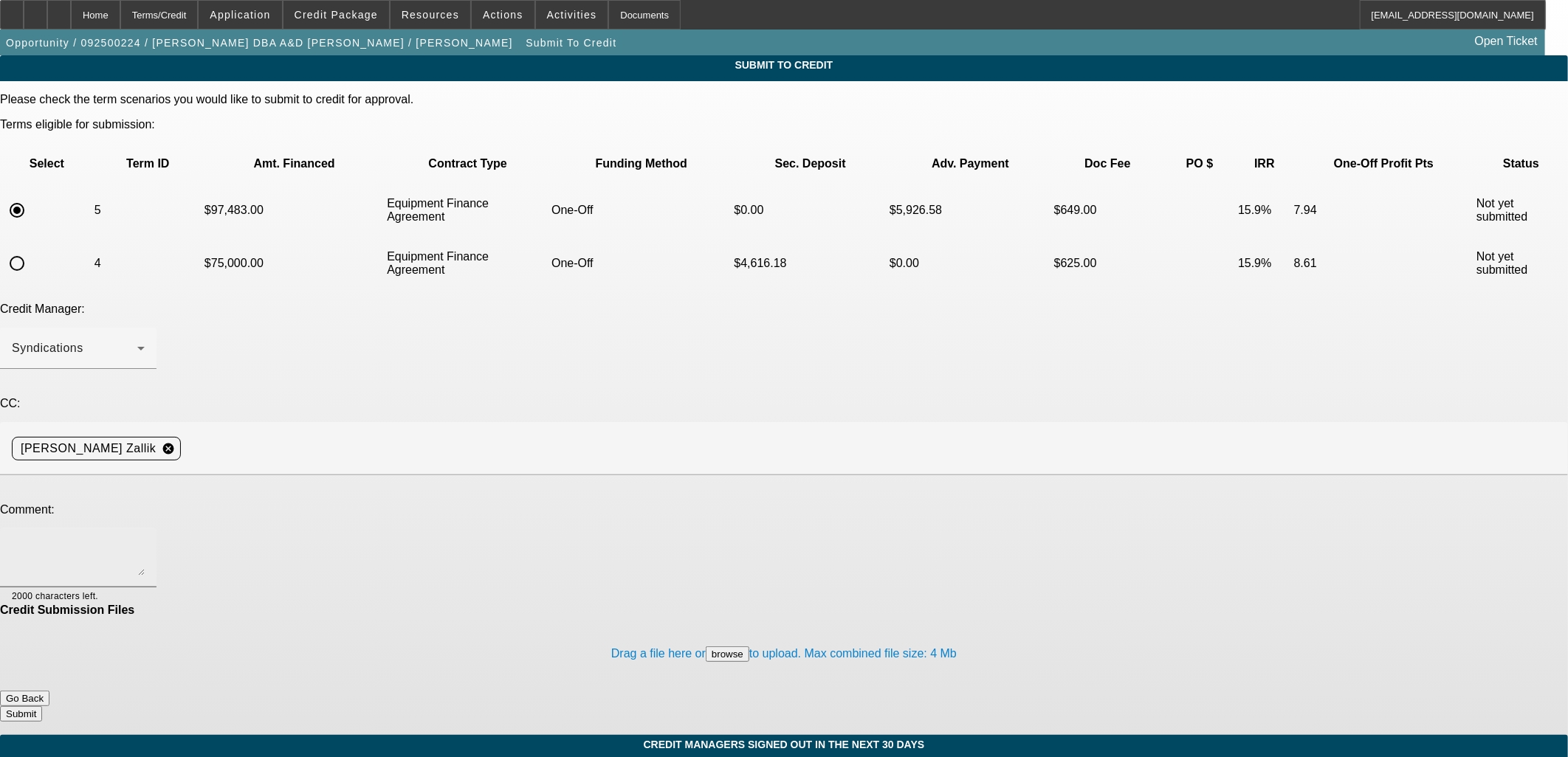
click at [145, 540] on textarea at bounding box center [78, 558] width 133 height 36
click at [346, 16] on span "Credit Package" at bounding box center [336, 15] width 83 height 12
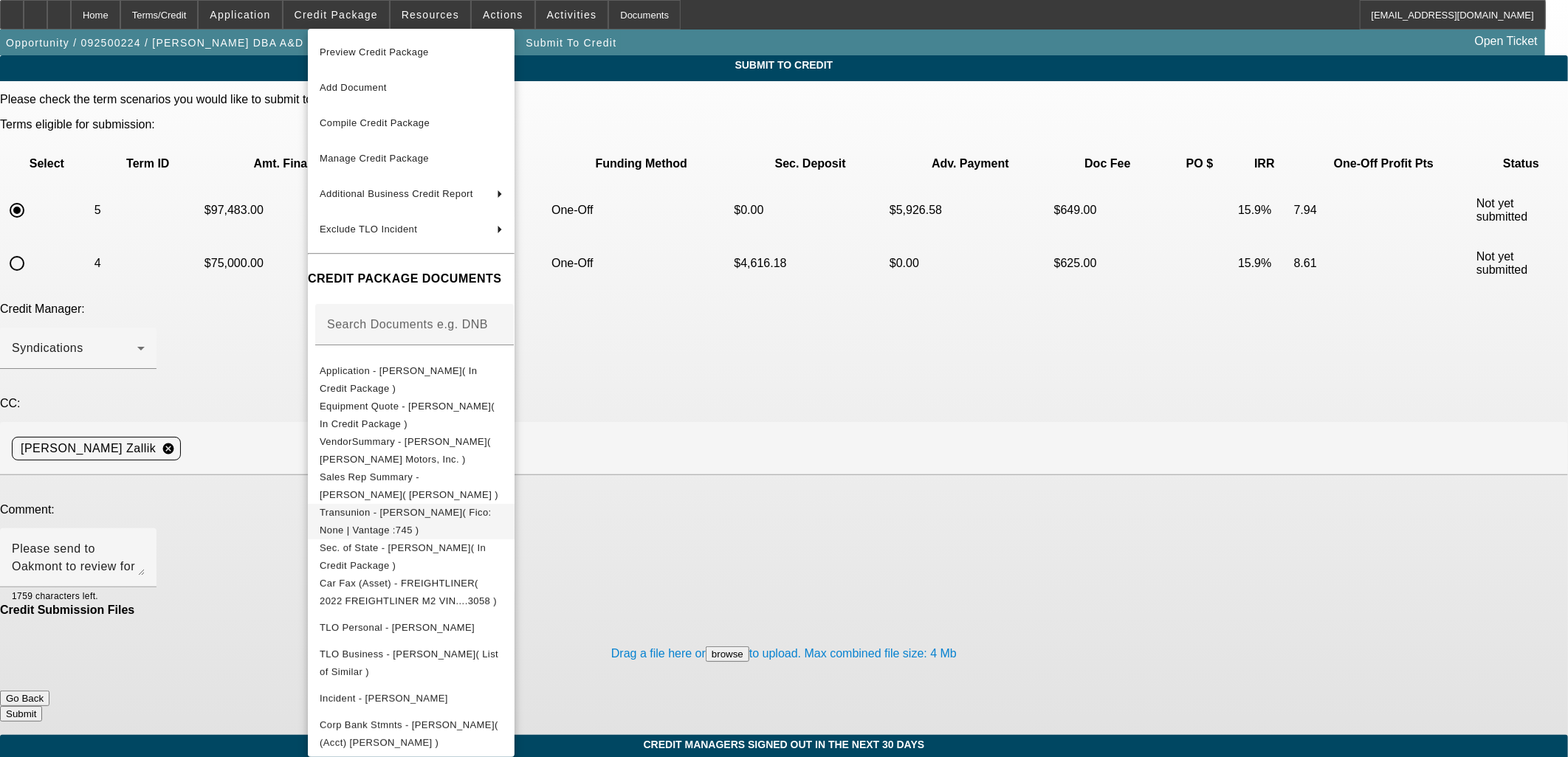
click at [491, 515] on span "Transunion - Barron, Monica( Fico: None | Vantage :745 )" at bounding box center [405, 519] width 172 height 28
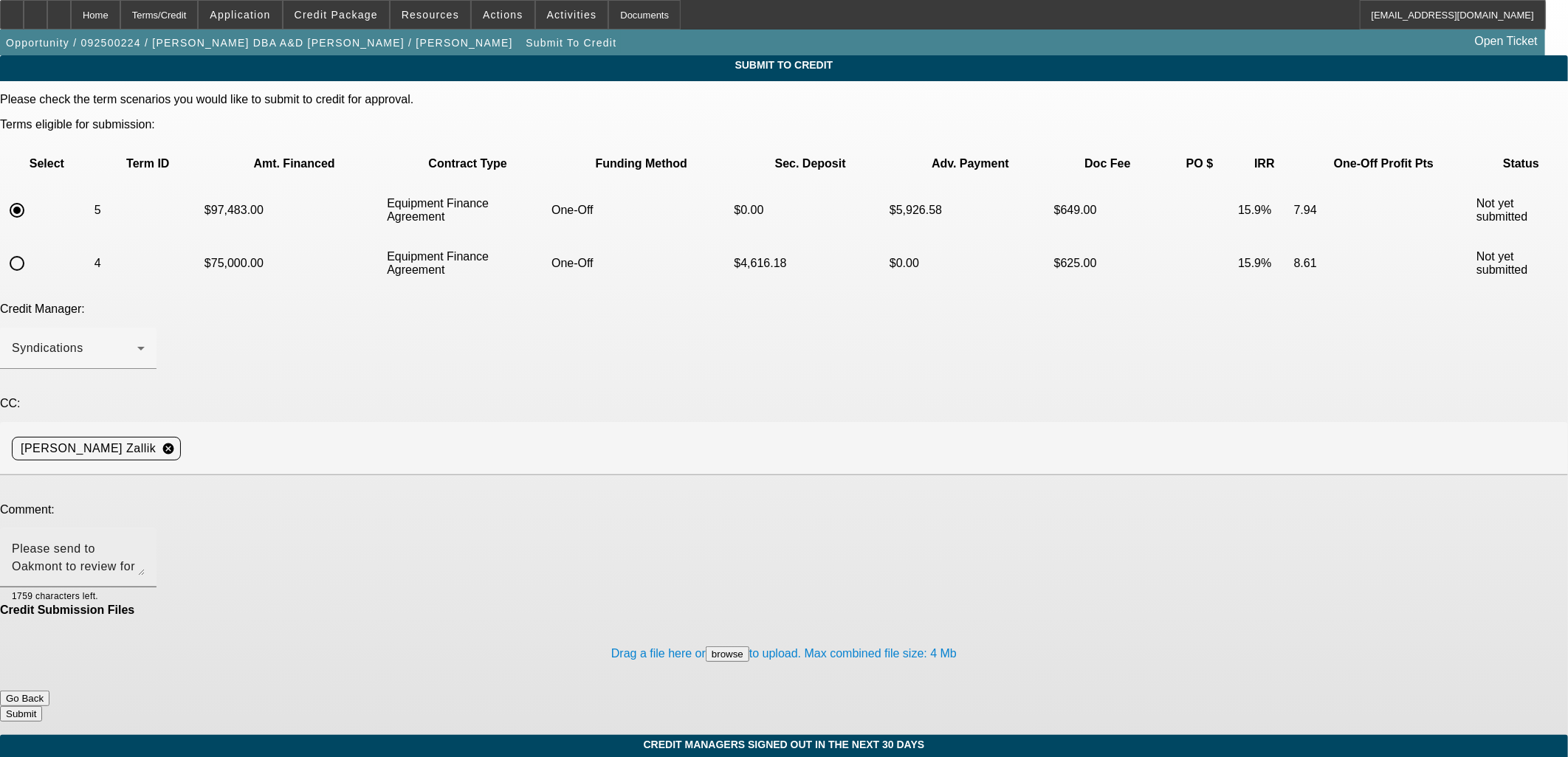
click at [145, 540] on textarea "Please send to Oakmont to review for an approval without the down payment requi…" at bounding box center [78, 558] width 133 height 36
drag, startPoint x: 876, startPoint y: 404, endPoint x: 864, endPoint y: 413, distance: 15.0
click at [145, 540] on textarea "Please send to Oakmont to review for an approval without the down payment requi…" at bounding box center [78, 558] width 133 height 36
drag, startPoint x: 661, startPoint y: 403, endPoint x: 595, endPoint y: 384, distance: 68.7
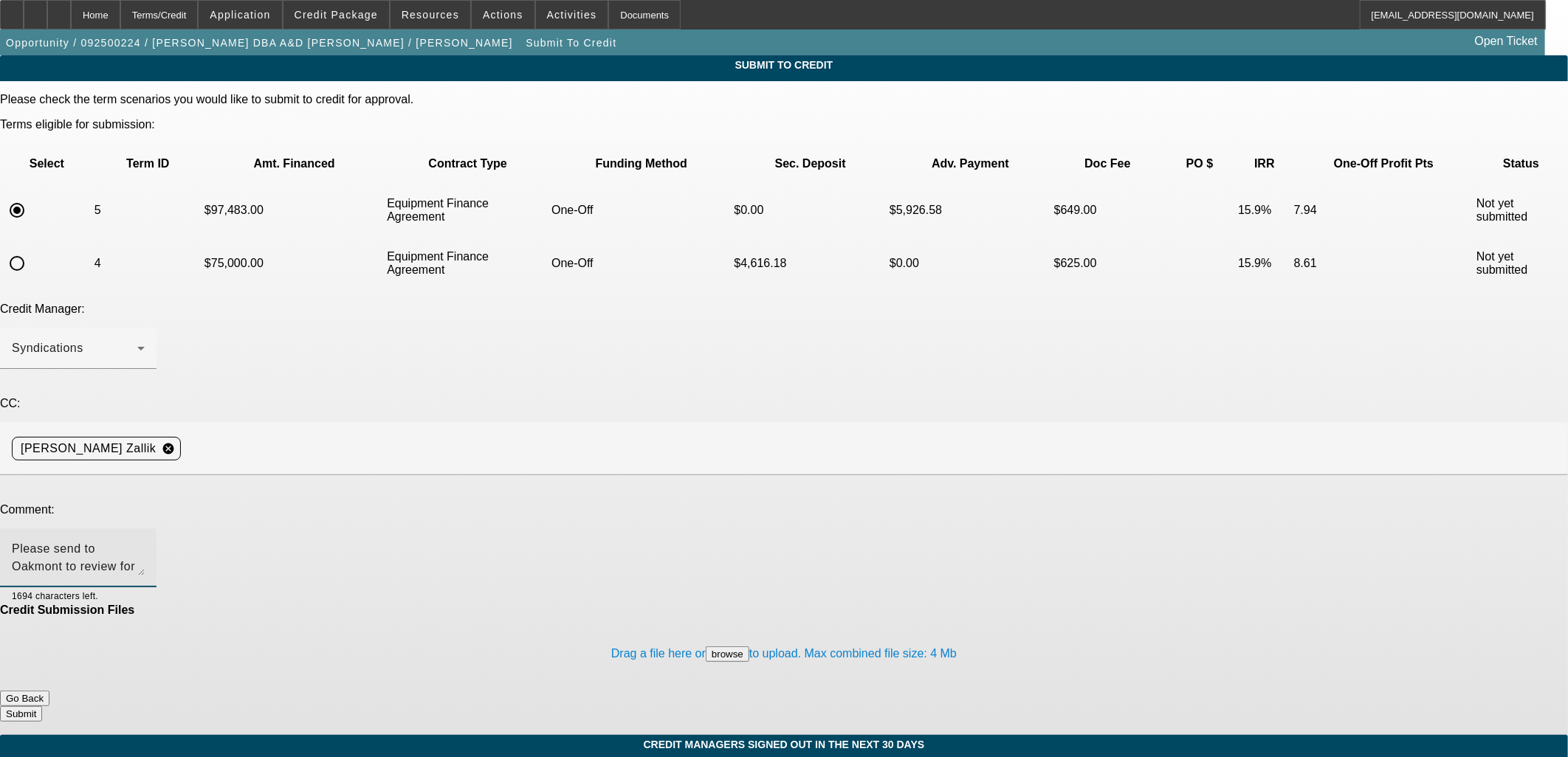
click at [145, 540] on textarea "Please send to Oakmont to review for an approval without the down payment requi…" at bounding box center [78, 558] width 133 height 36
type textarea "Please send to Oakmont to review for an approval without the down payment requi…"
drag, startPoint x: 857, startPoint y: 639, endPoint x: 854, endPoint y: 621, distance: 18.2
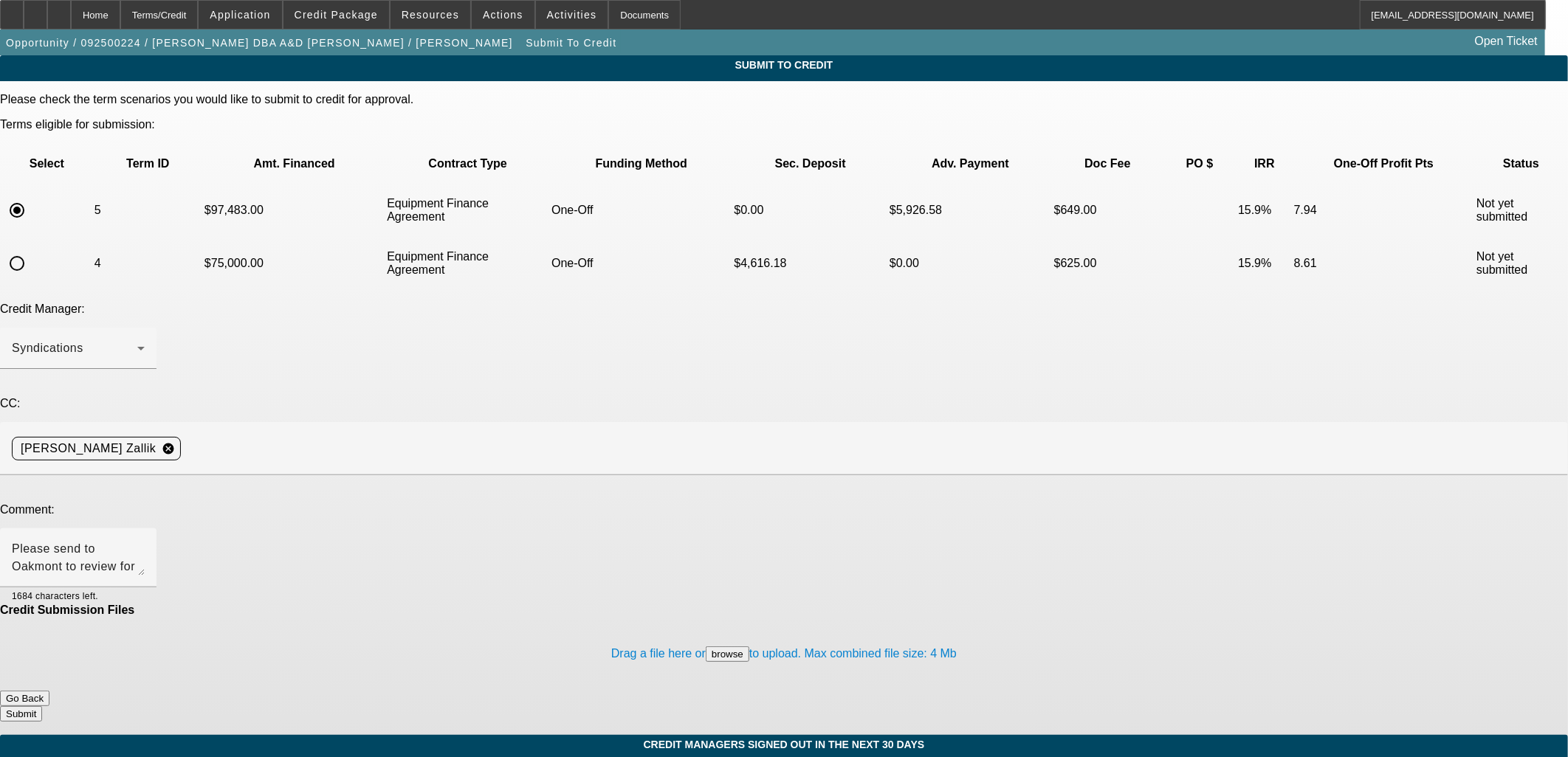
click at [854, 632] on div "Submit To Credit Please check the term scenarios you would like to submit to cr…" at bounding box center [784, 395] width 1568 height 679
click at [145, 540] on textarea "Please send to Oakmont to review for an approval without the down payment requi…" at bounding box center [78, 558] width 133 height 36
click at [42, 706] on button "Submit" at bounding box center [21, 713] width 42 height 16
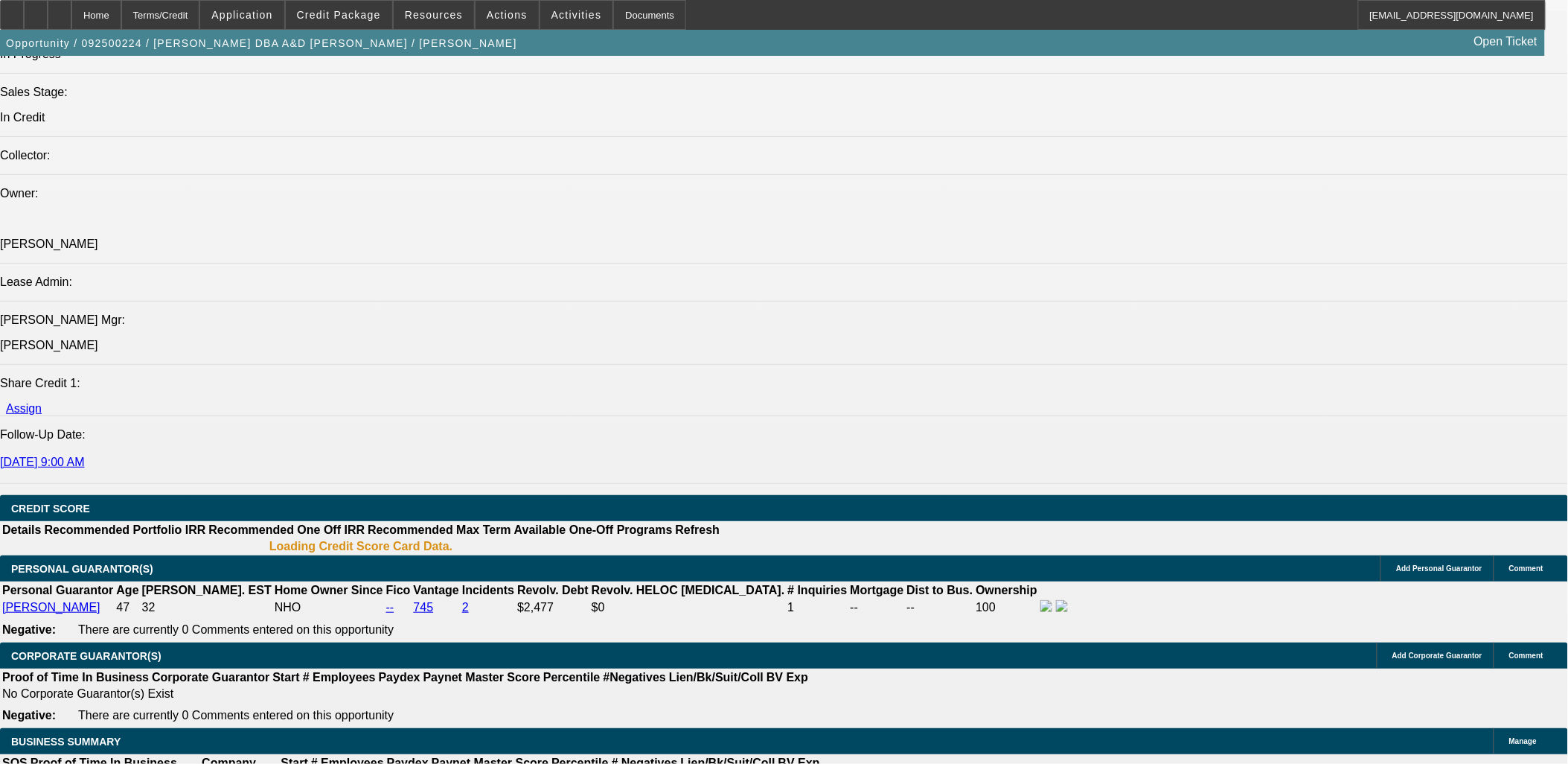
select select "0"
select select "6"
select select "0"
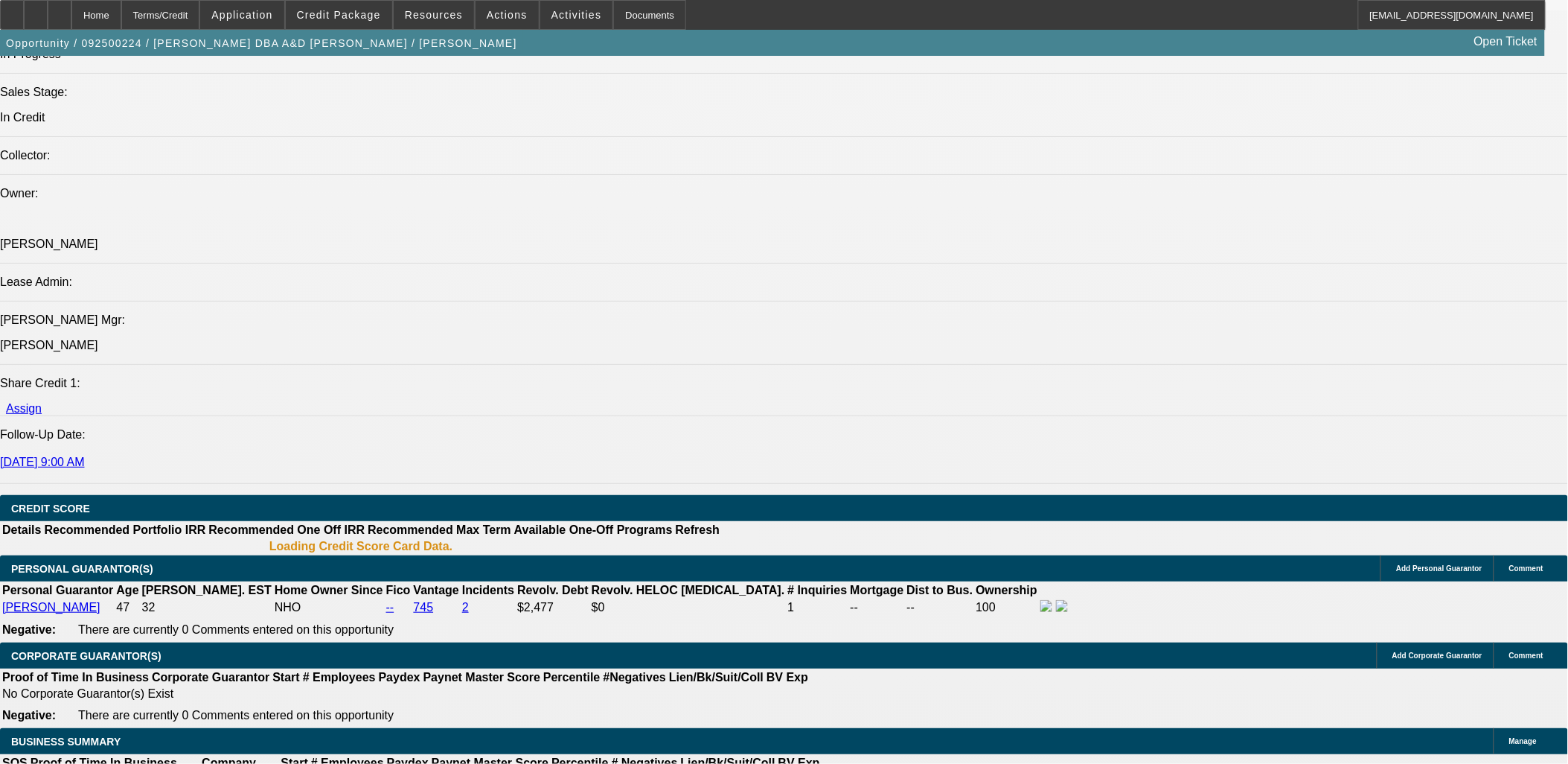
select select "2"
select select "0"
select select "6"
select select "0"
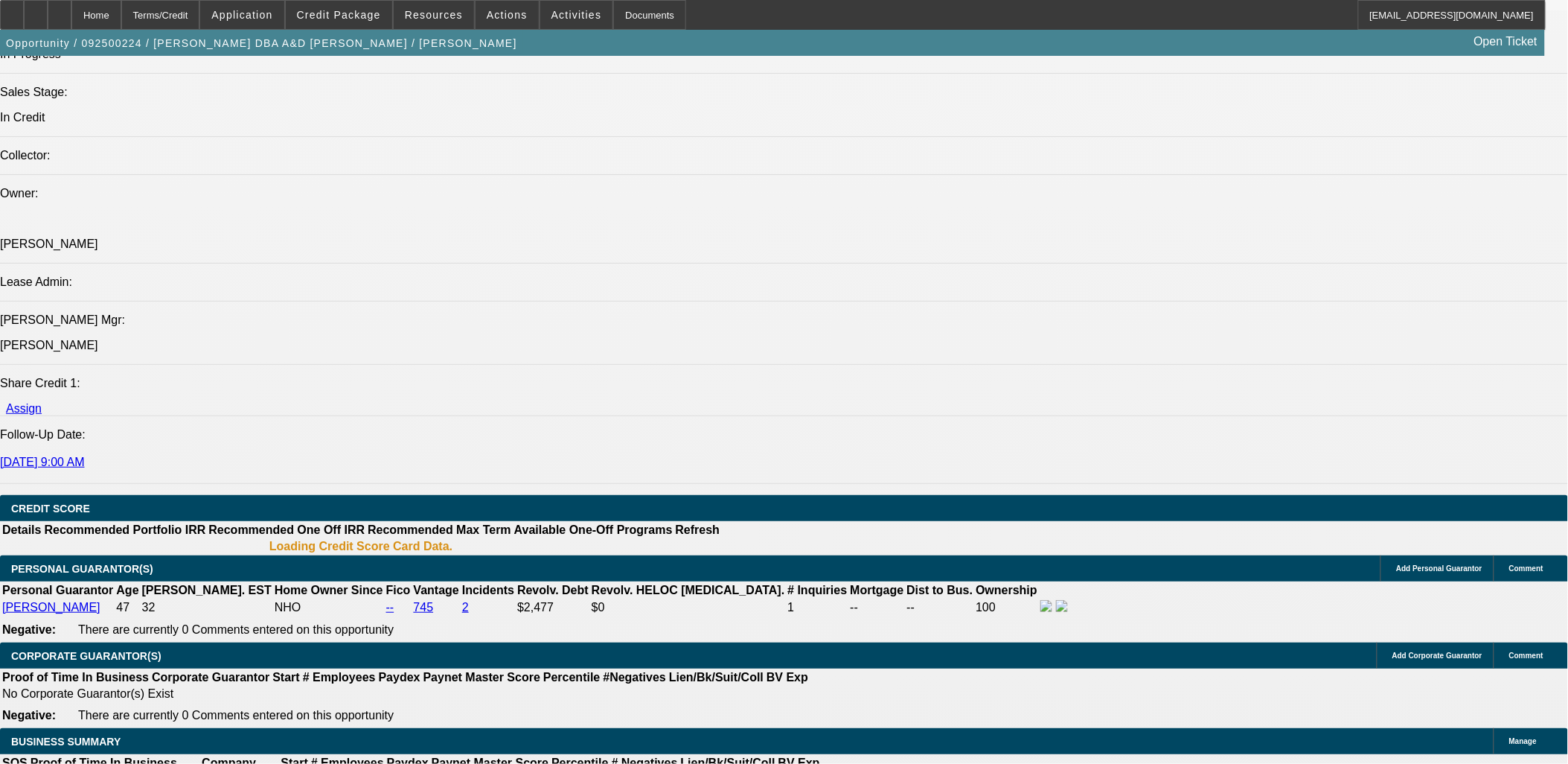
select select "2"
select select "0"
select select "6"
select select "0"
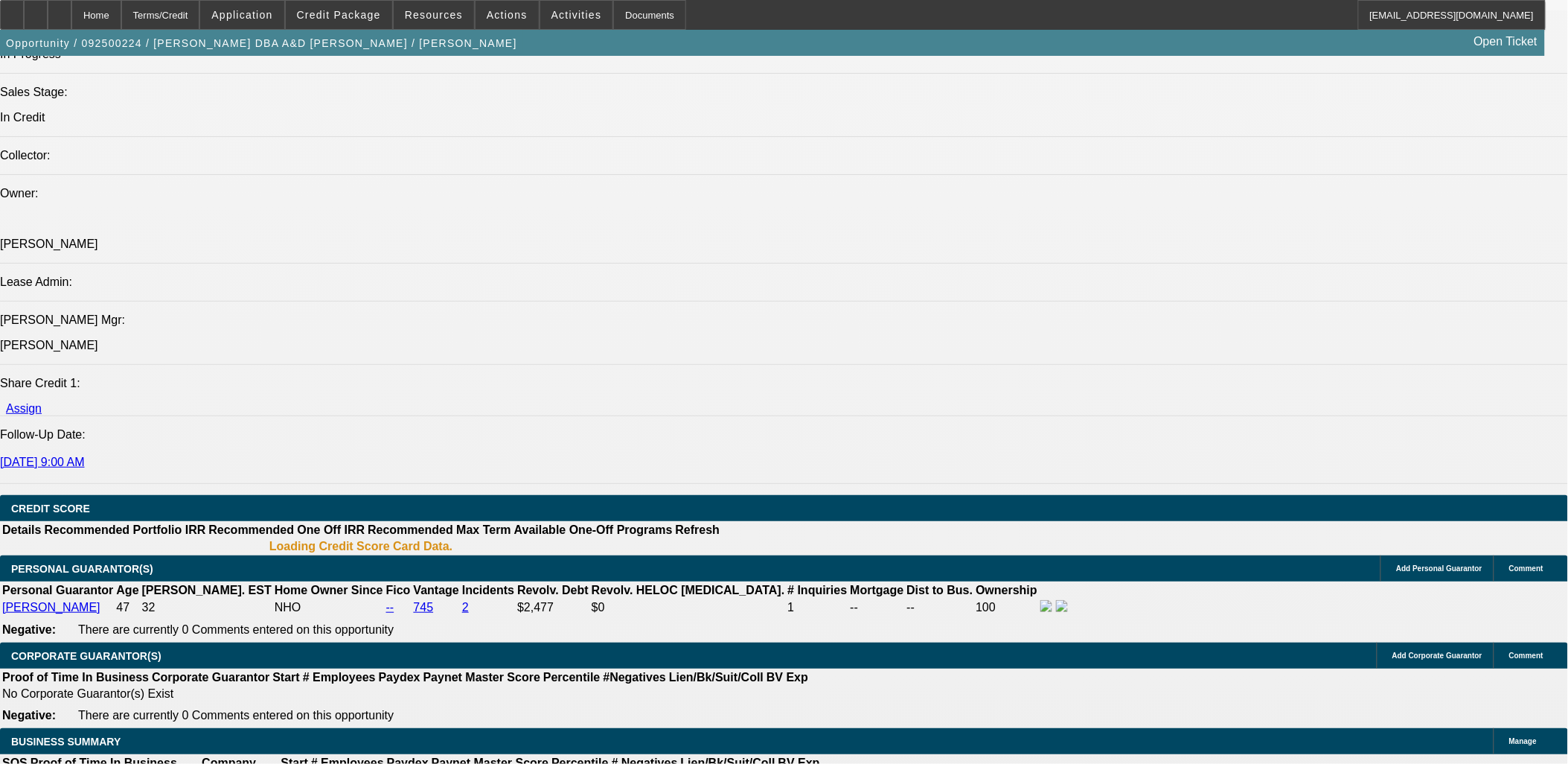
select select "2"
select select "0"
select select "6"
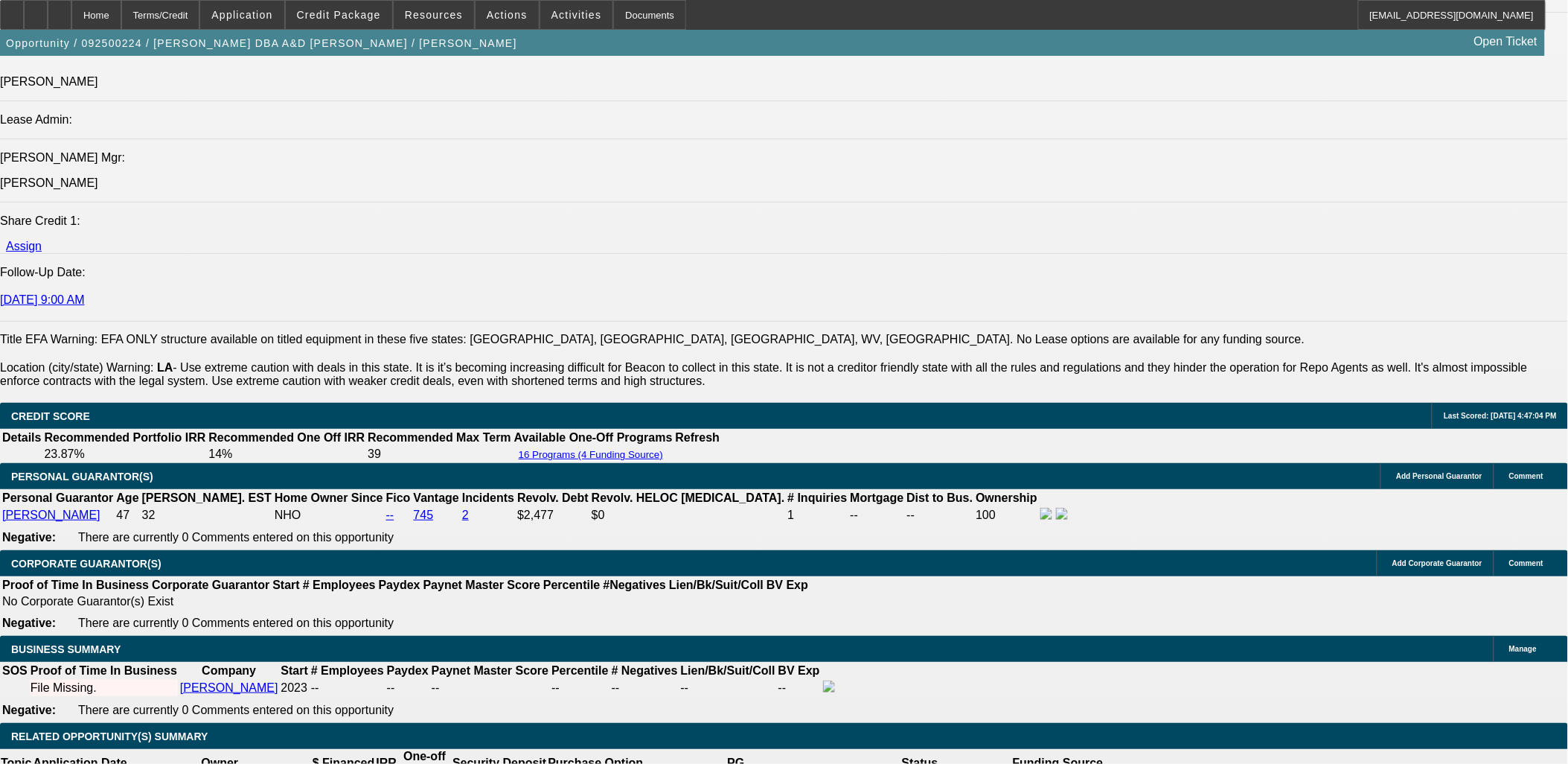
scroll to position [448, 0]
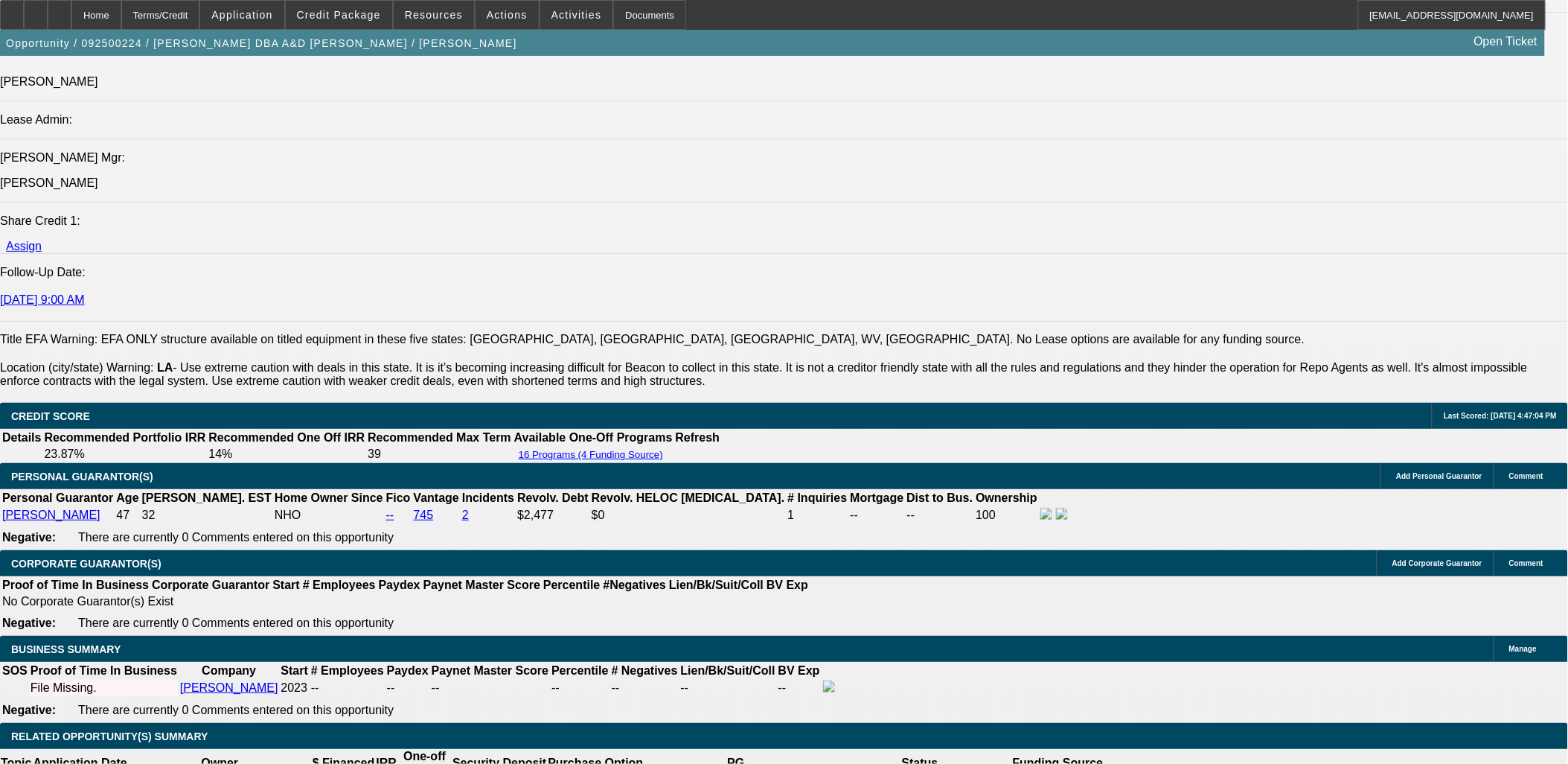
drag, startPoint x: 649, startPoint y: 252, endPoint x: 517, endPoint y: 231, distance: 133.7
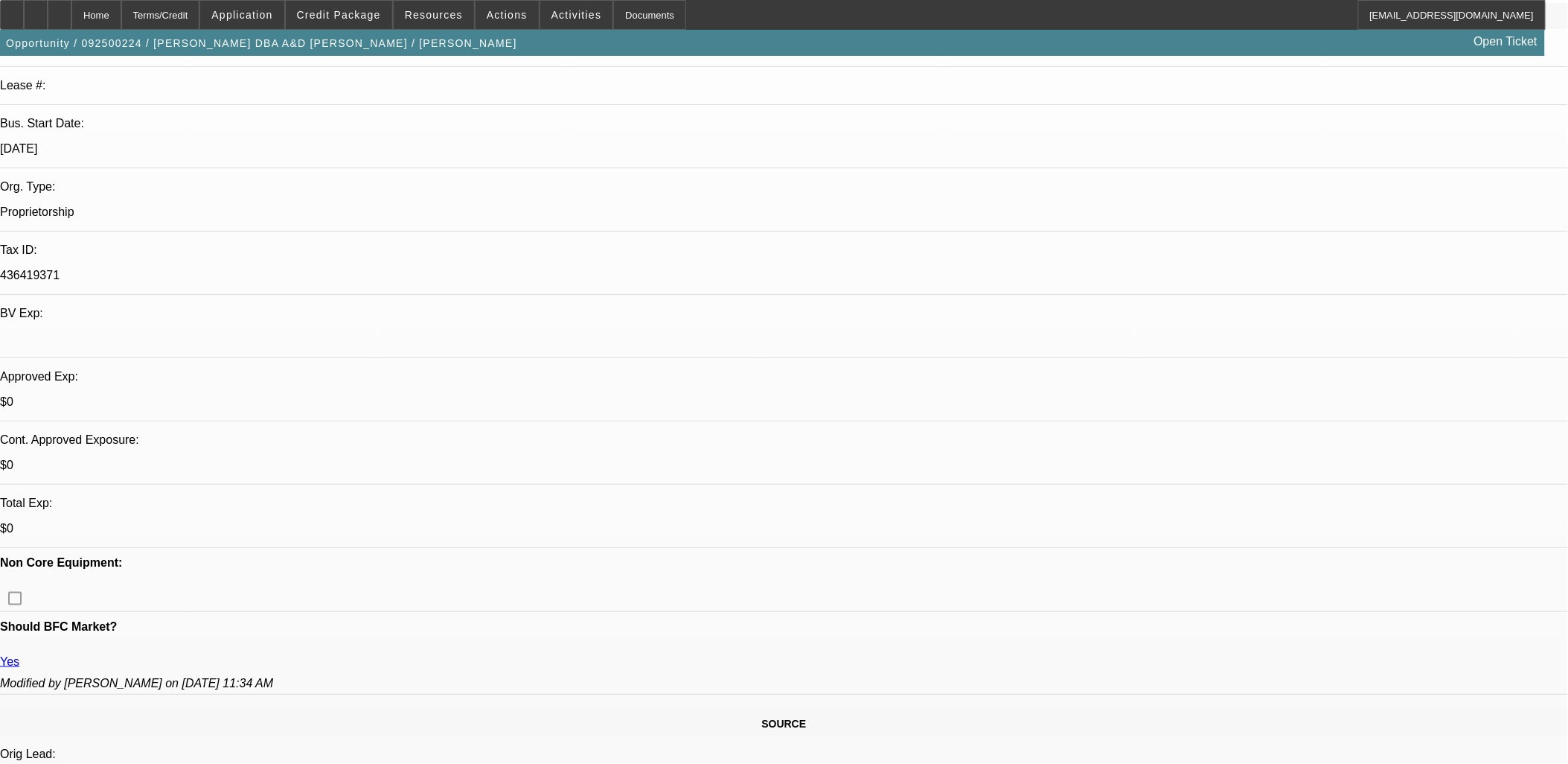
scroll to position [0, 0]
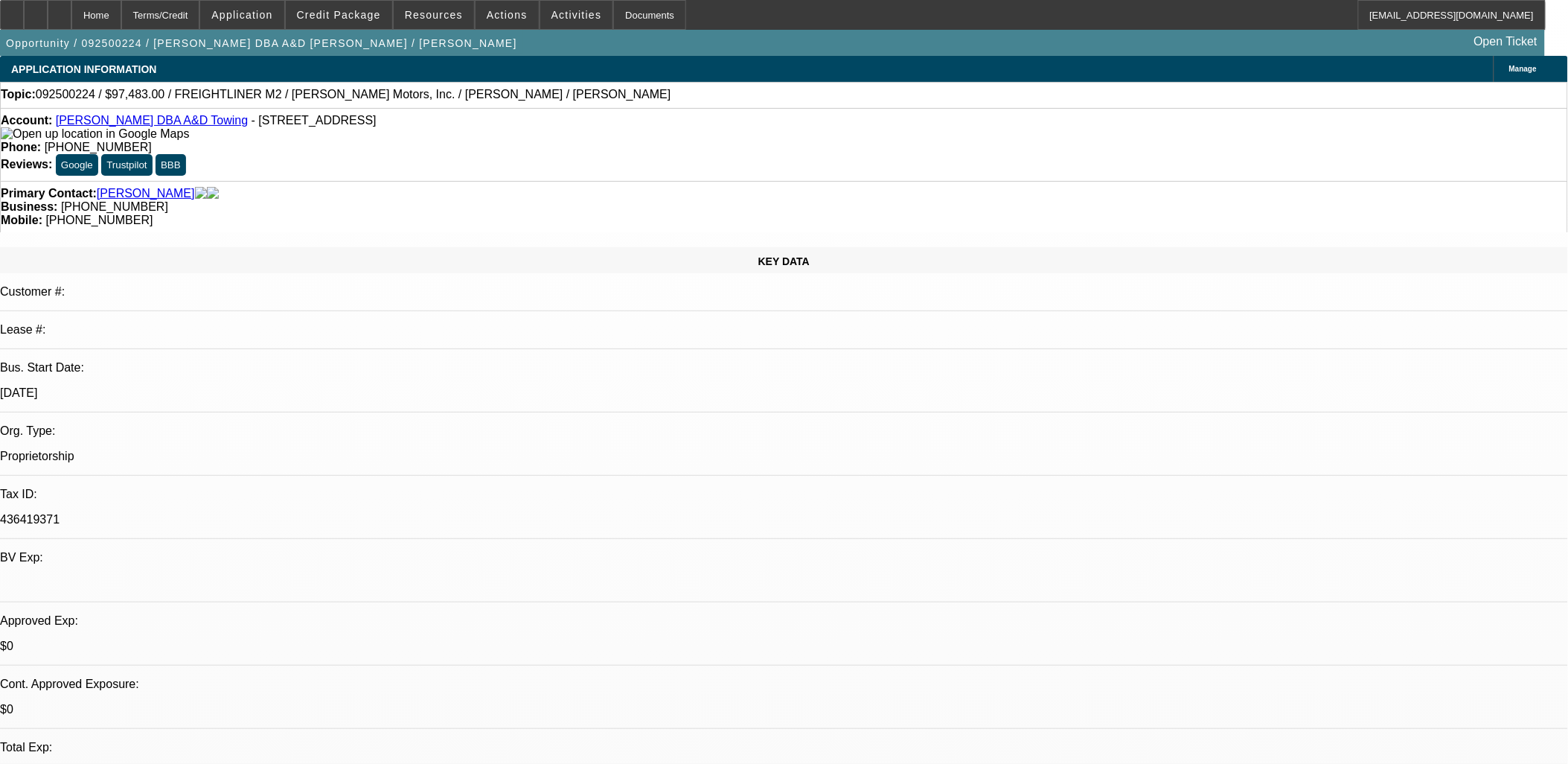
click at [158, 117] on div "Account: Monica L Barron DBA A&D Towing - 19363 Highway 190, Port Barre, LA 705…" at bounding box center [784, 126] width 1566 height 27
click at [160, 121] on link "Monica L Barron DBA A&D Towing" at bounding box center [152, 120] width 192 height 13
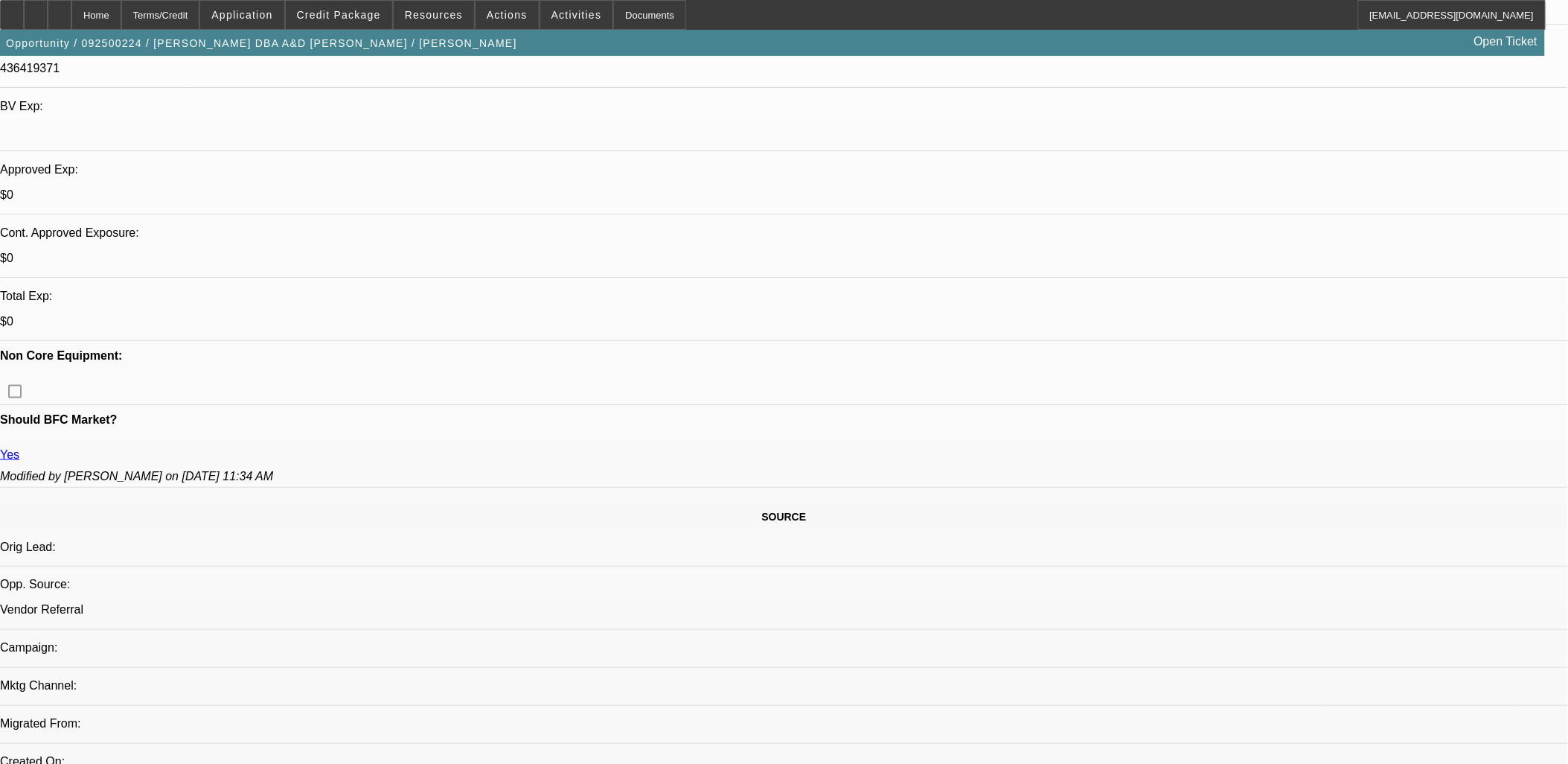
scroll to position [413, 0]
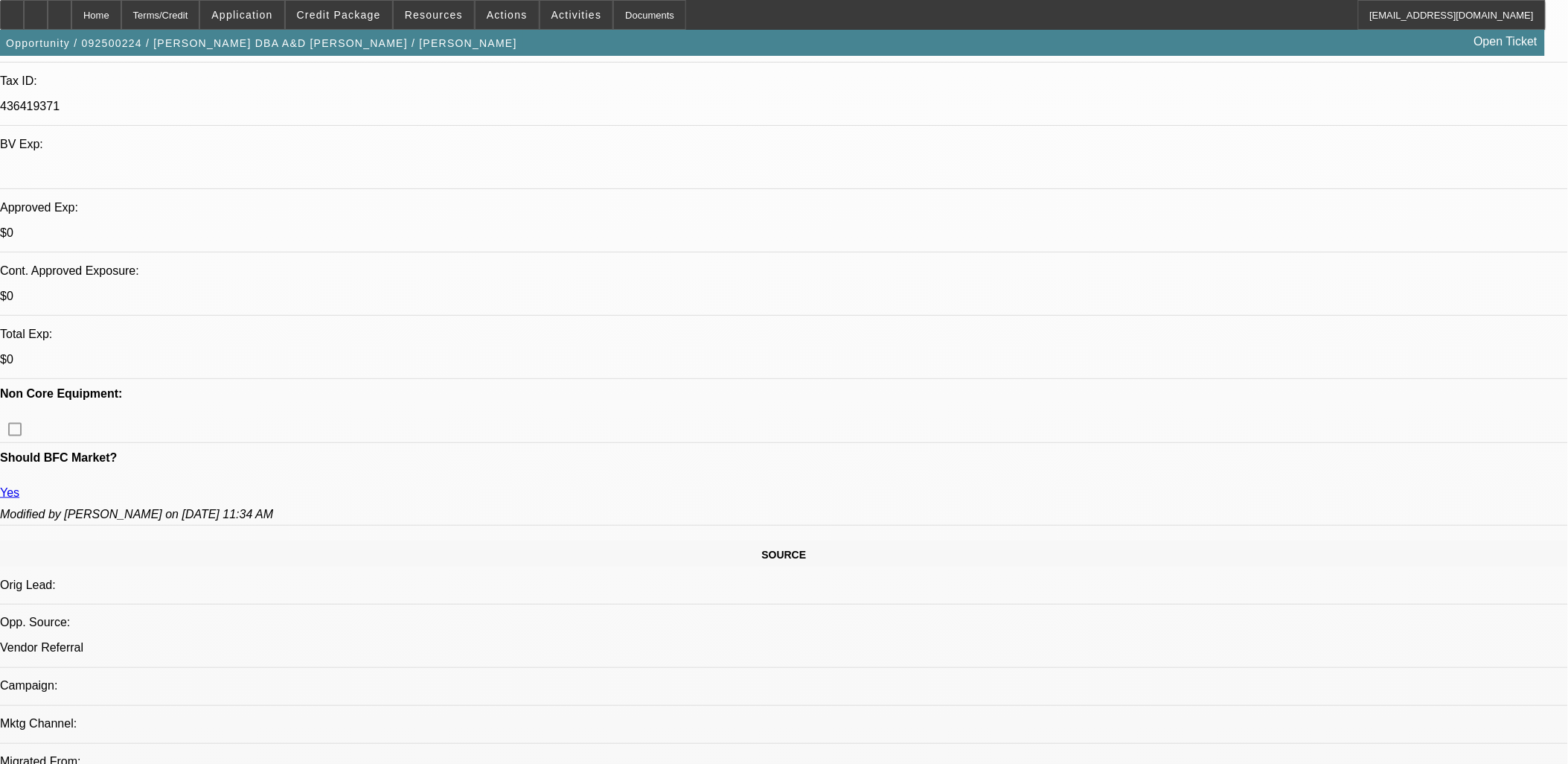
drag, startPoint x: 16, startPoint y: 203, endPoint x: 579, endPoint y: 616, distance: 698.2
drag, startPoint x: 579, startPoint y: 616, endPoint x: 17, endPoint y: 199, distance: 699.8
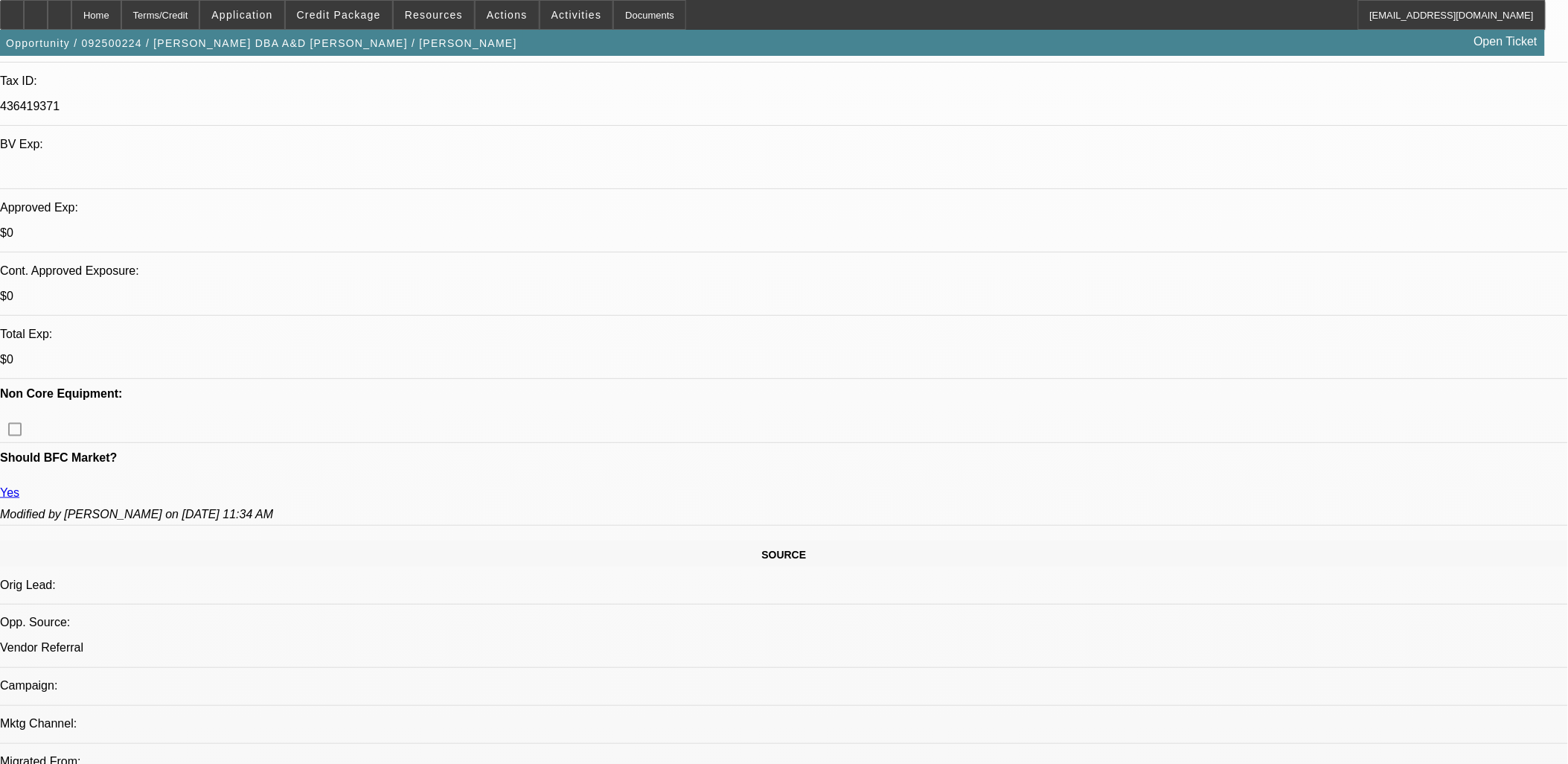
drag, startPoint x: 17, startPoint y: 198, endPoint x: 21, endPoint y: 209, distance: 11.7
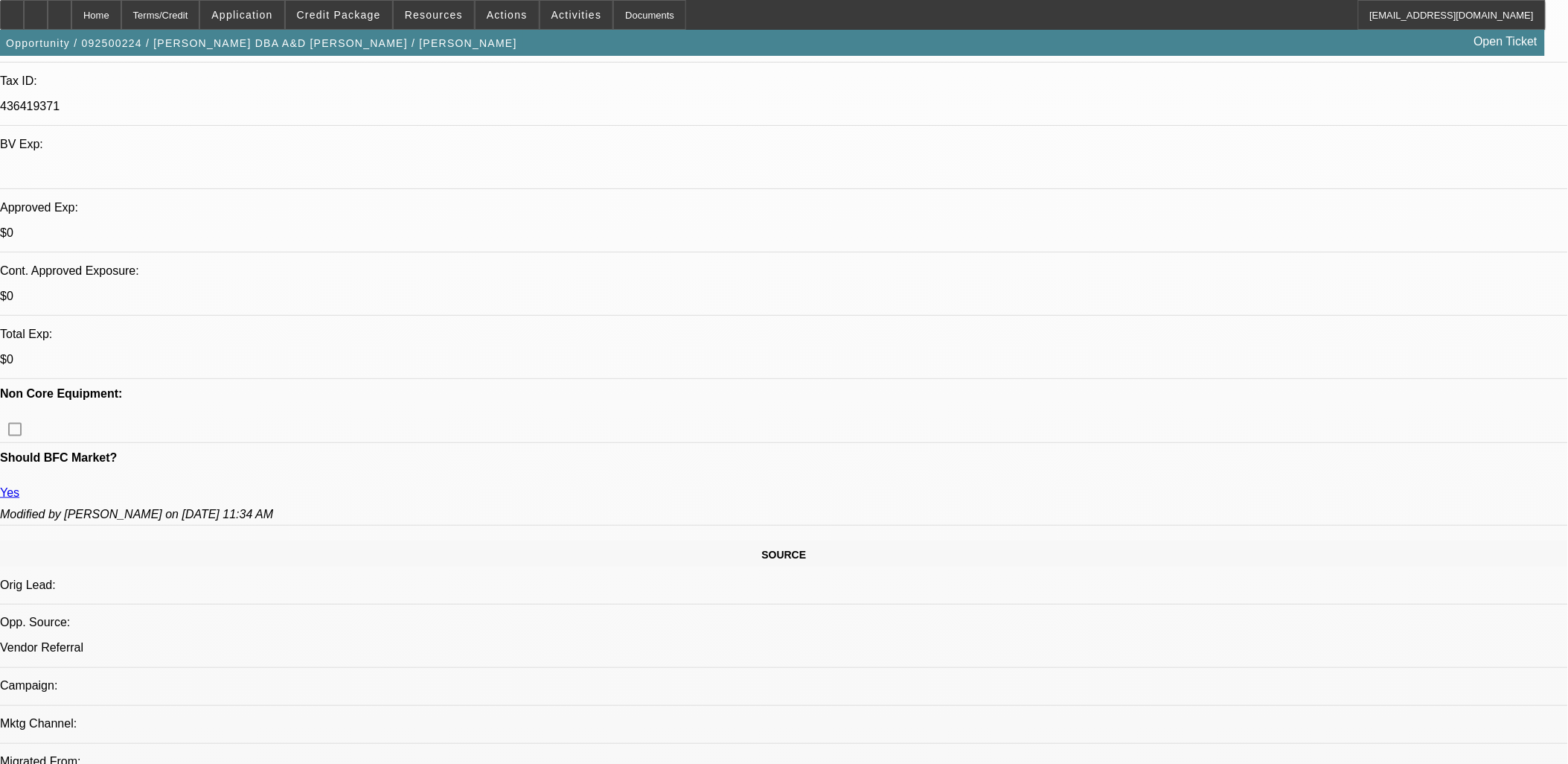
drag, startPoint x: 18, startPoint y: 204, endPoint x: 895, endPoint y: 735, distance: 1025.2
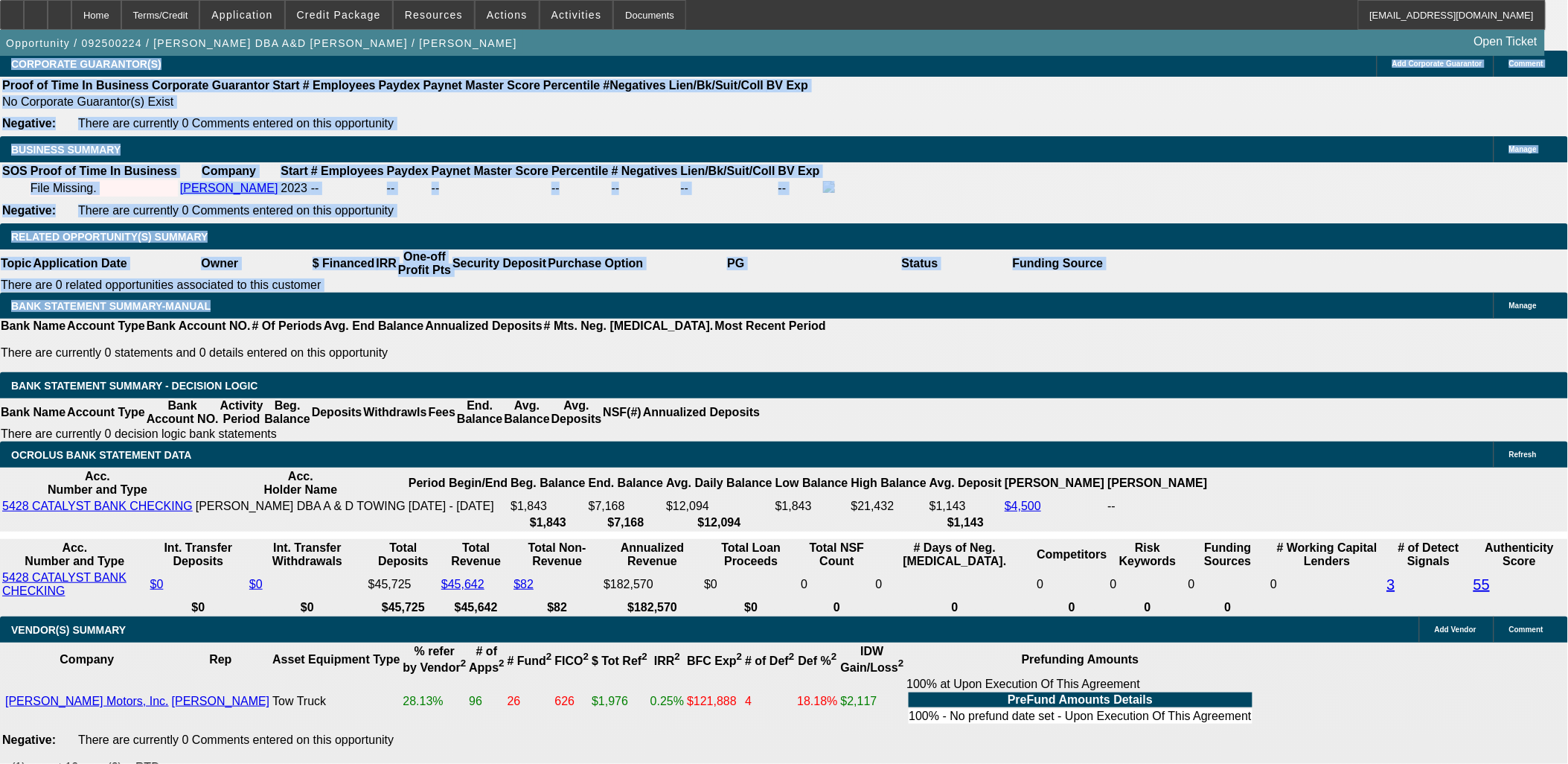
scroll to position [2234, 0]
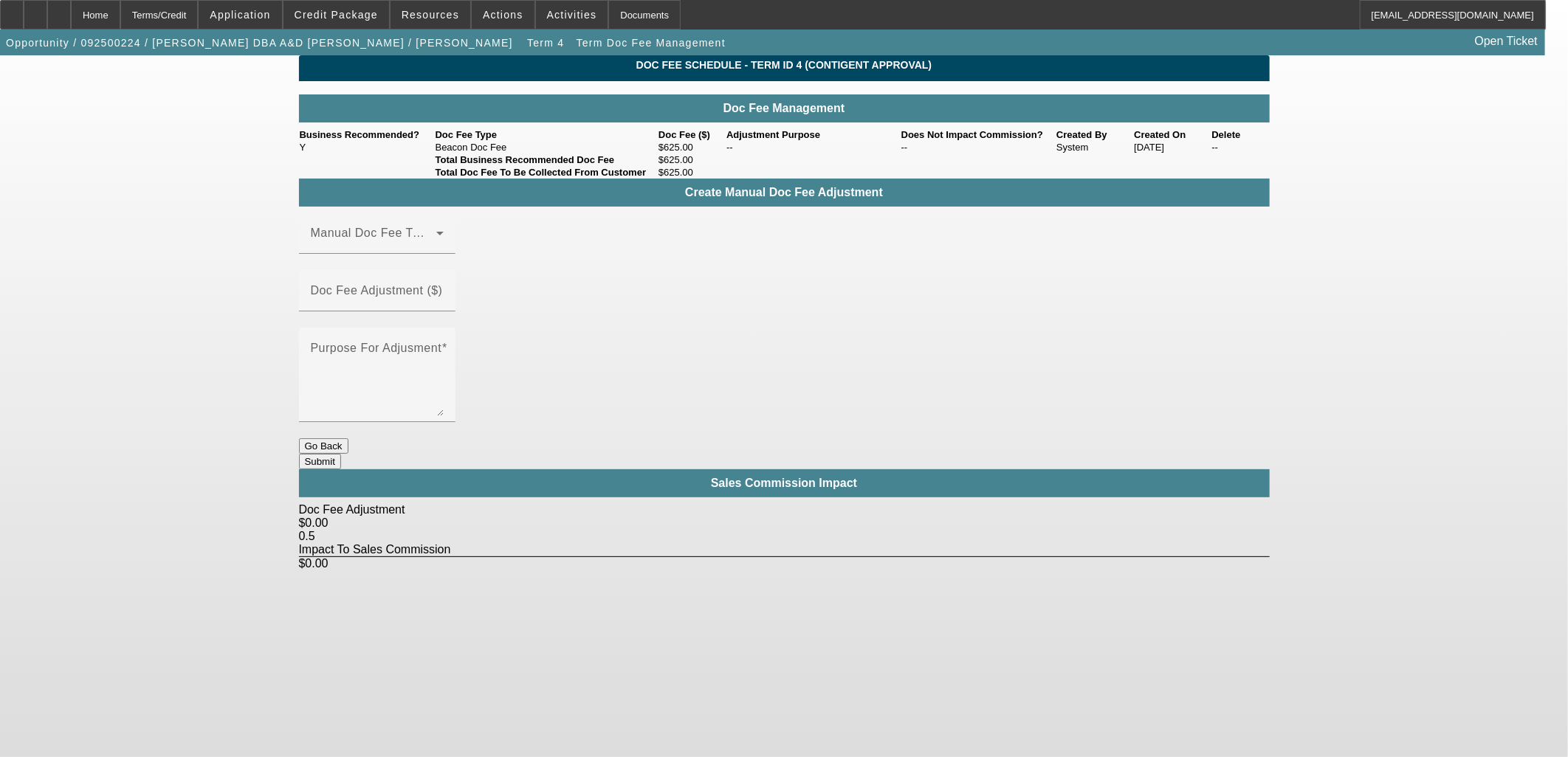
click at [783, 400] on div "Doc Fee Schedule - Term ID 4 (Contigent Approval) Doc Fee Management Business R…" at bounding box center [784, 313] width 971 height 515
click at [349, 438] on button "Go Back" at bounding box center [324, 445] width 49 height 16
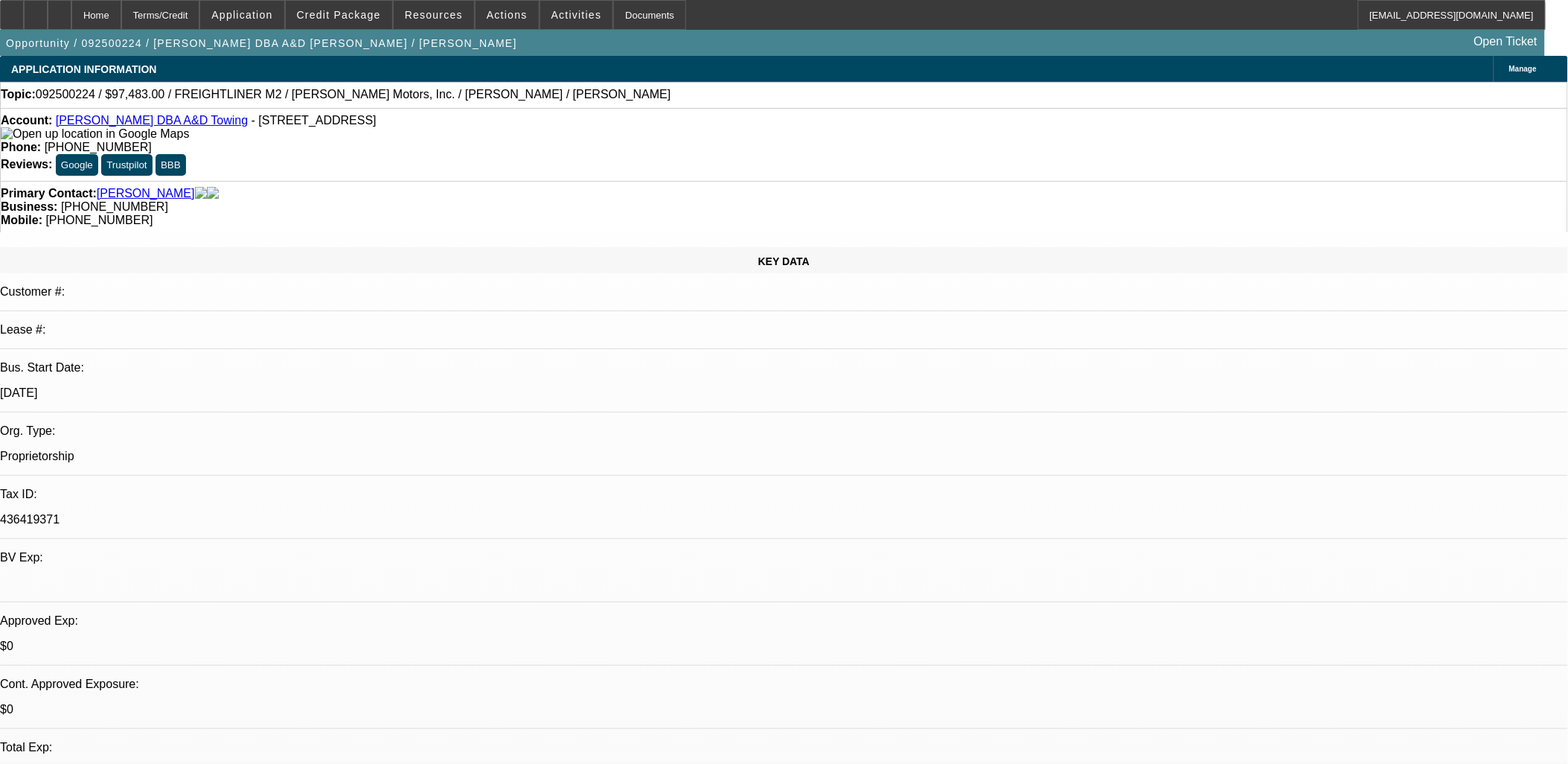
select select "0"
select select "6"
select select "0"
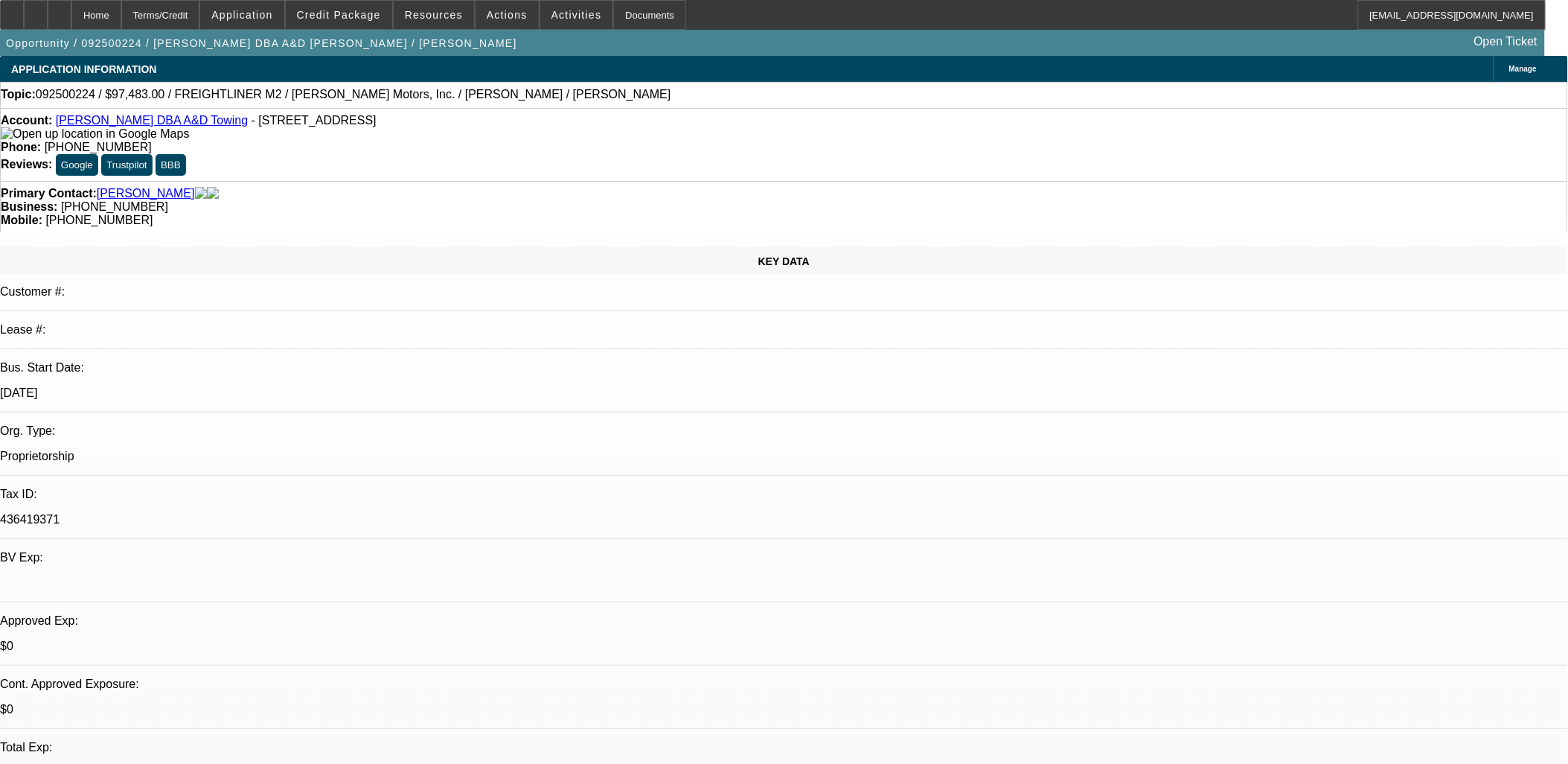
select select "2"
select select "0"
select select "6"
select select "0"
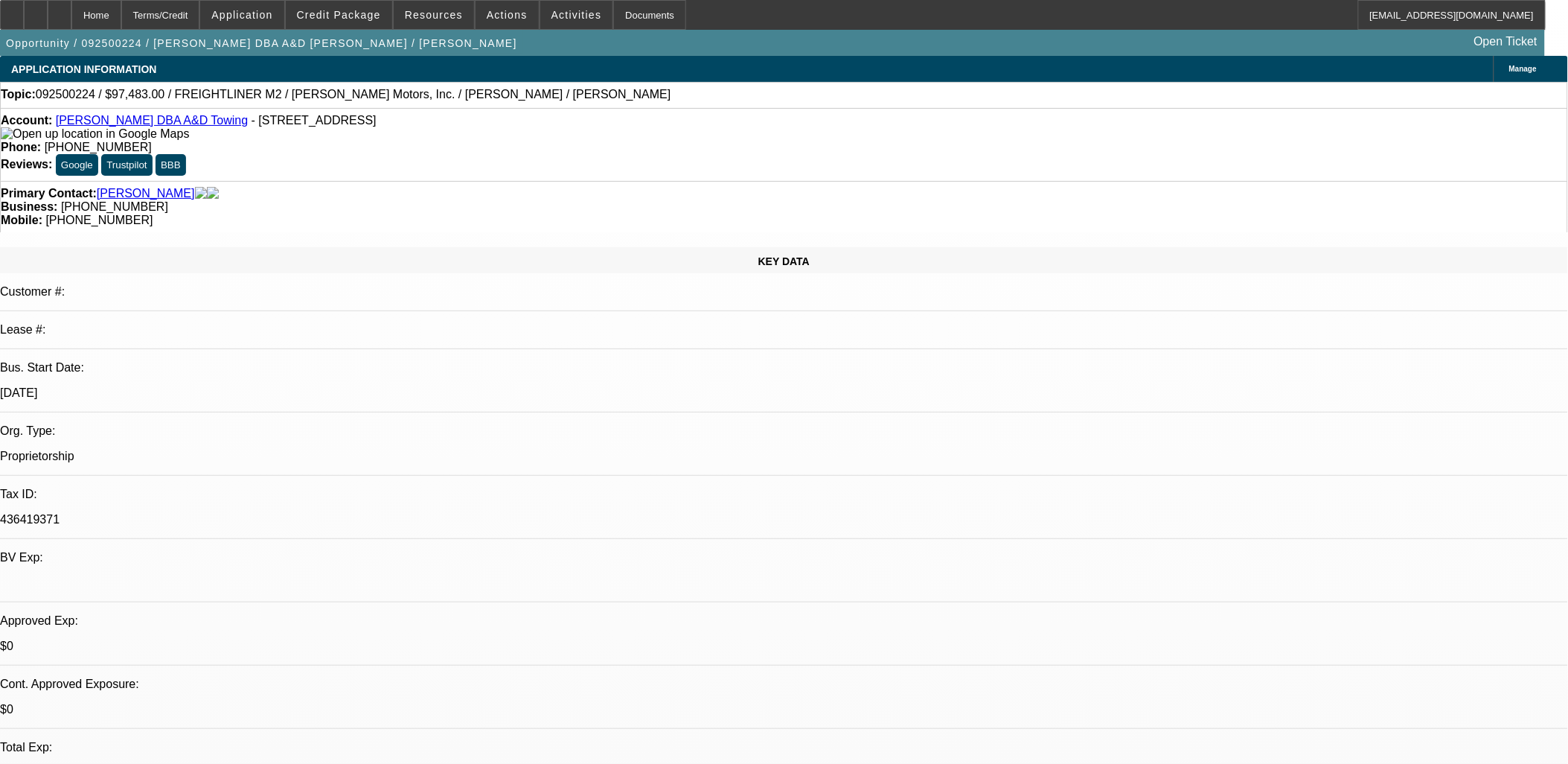
select select "2"
select select "0"
select select "6"
select select "0"
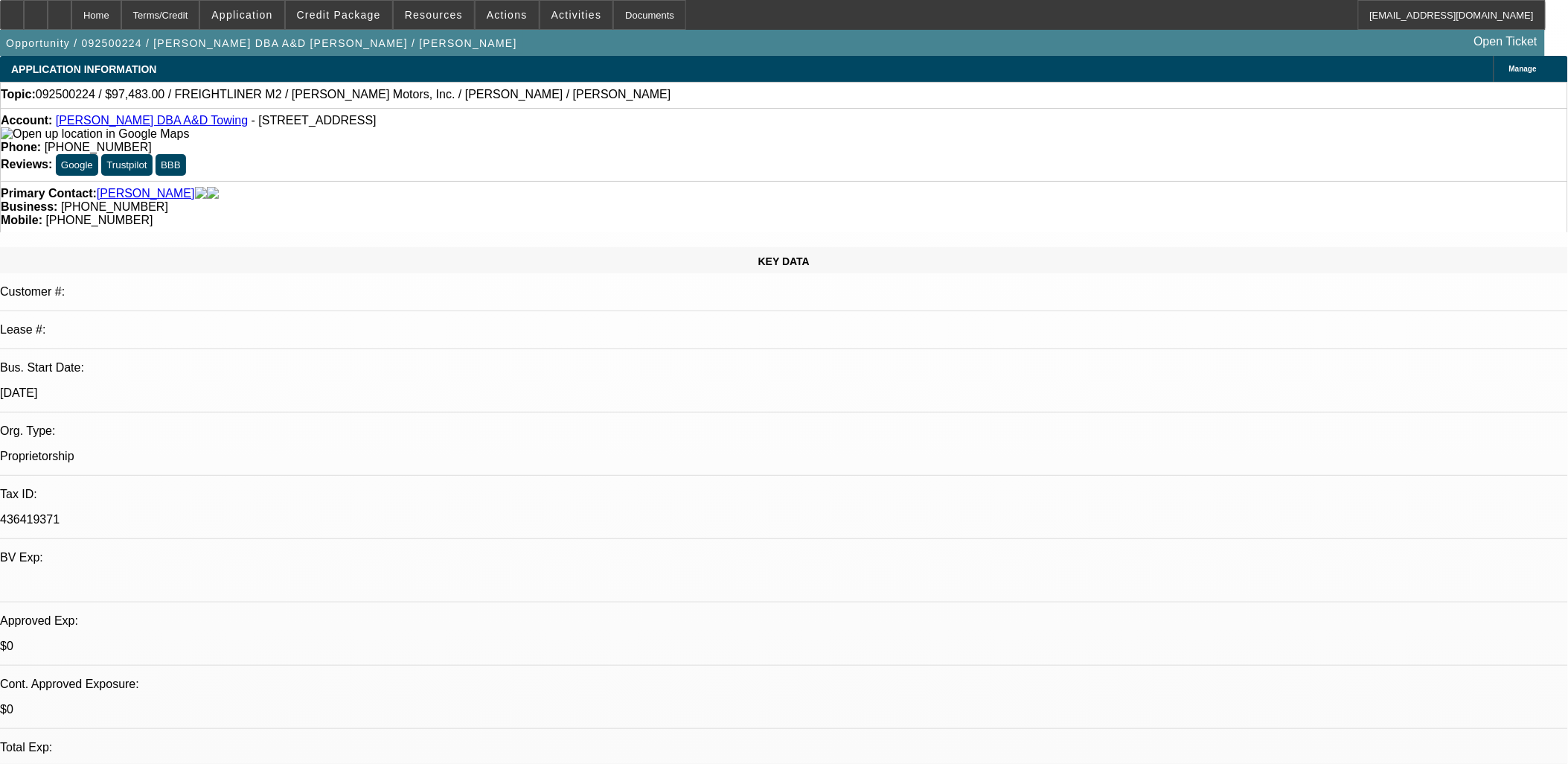
select select "2"
select select "0"
select select "6"
drag, startPoint x: 601, startPoint y: 366, endPoint x: 361, endPoint y: 352, distance: 240.4
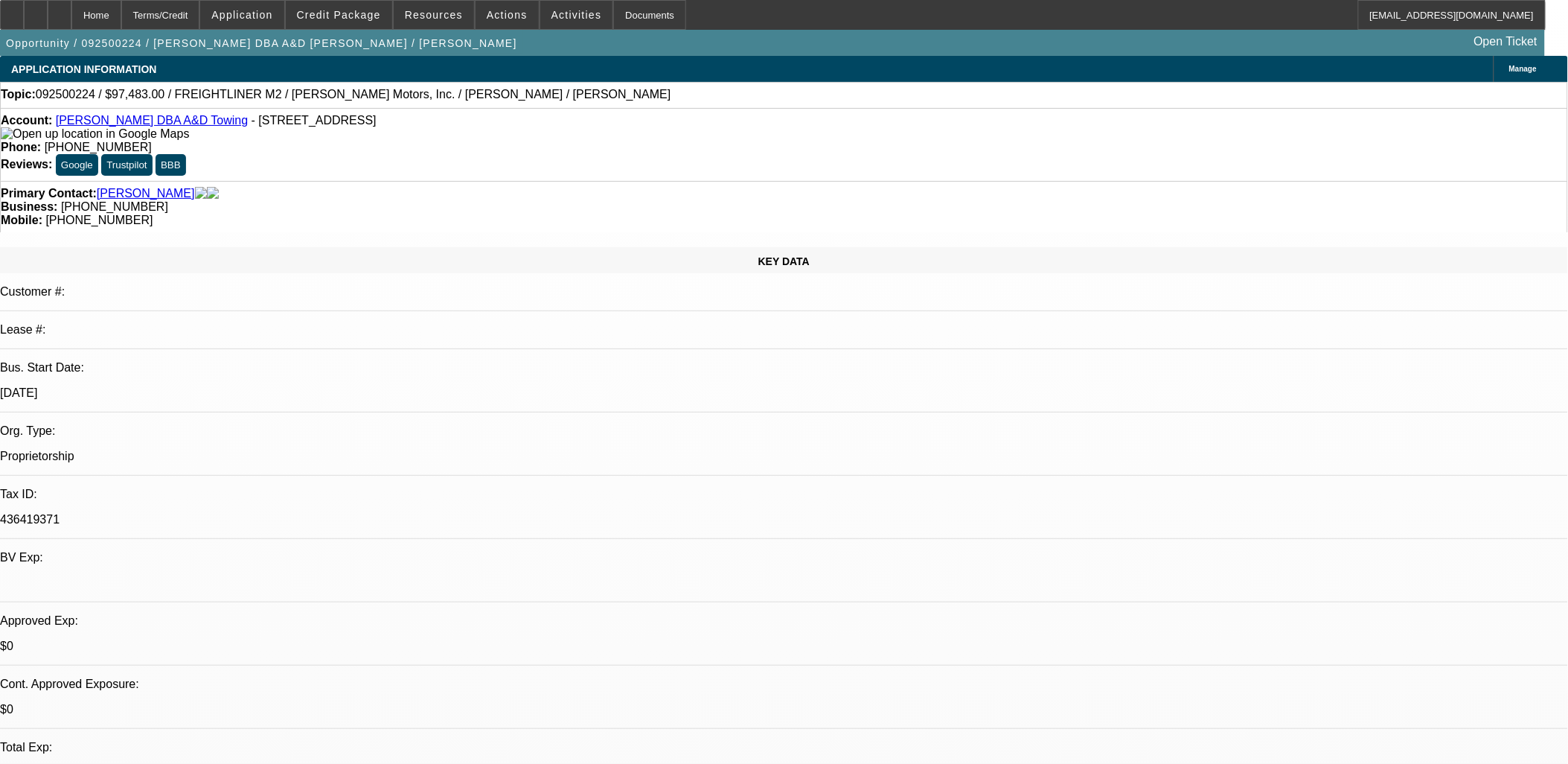
drag, startPoint x: 361, startPoint y: 351, endPoint x: 591, endPoint y: 370, distance: 230.8
drag, startPoint x: 136, startPoint y: 502, endPoint x: 955, endPoint y: 591, distance: 823.8
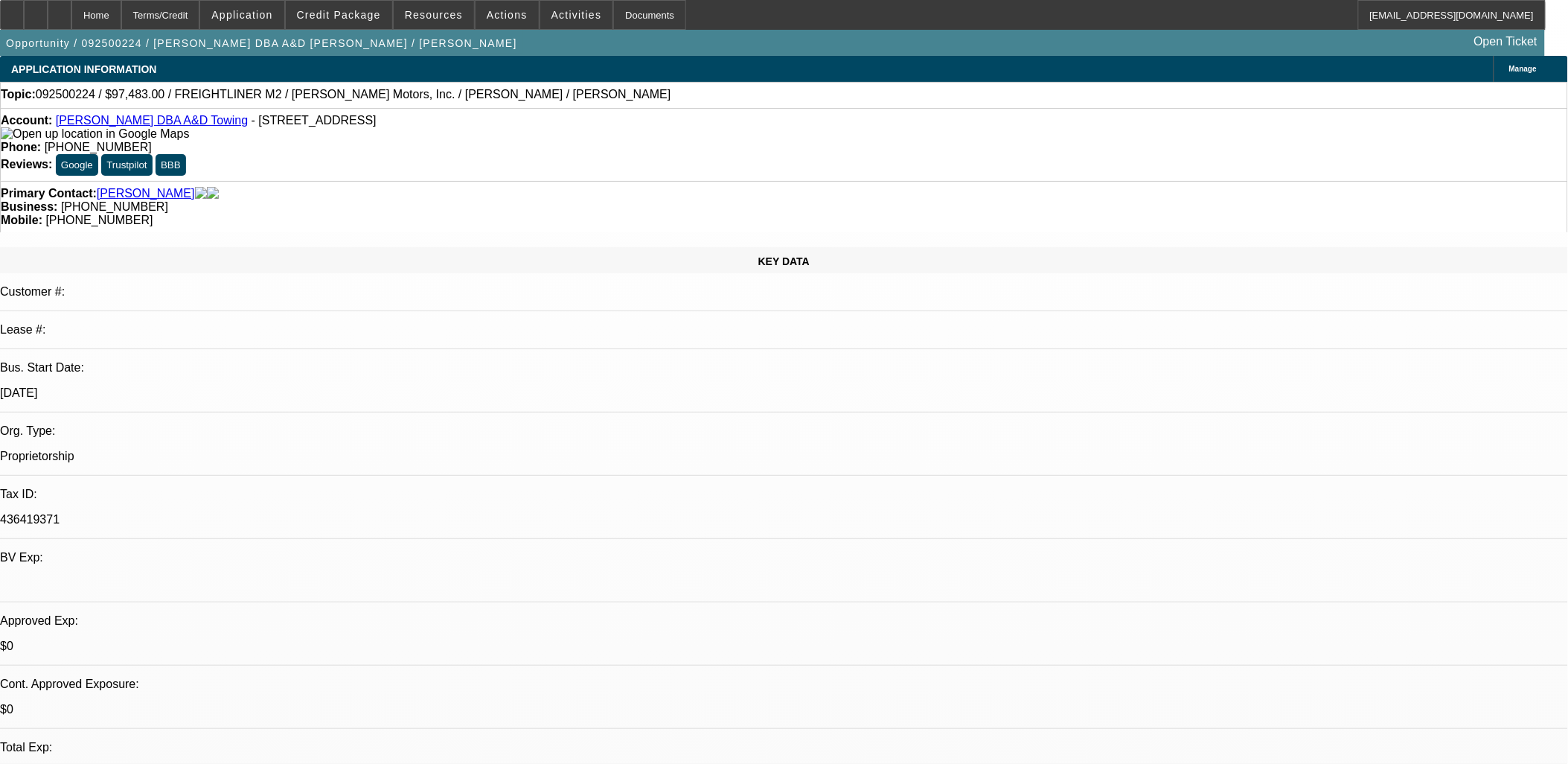
drag, startPoint x: 955, startPoint y: 591, endPoint x: 909, endPoint y: 583, distance: 46.7
drag, startPoint x: 927, startPoint y: 579, endPoint x: 53, endPoint y: 198, distance: 953.4
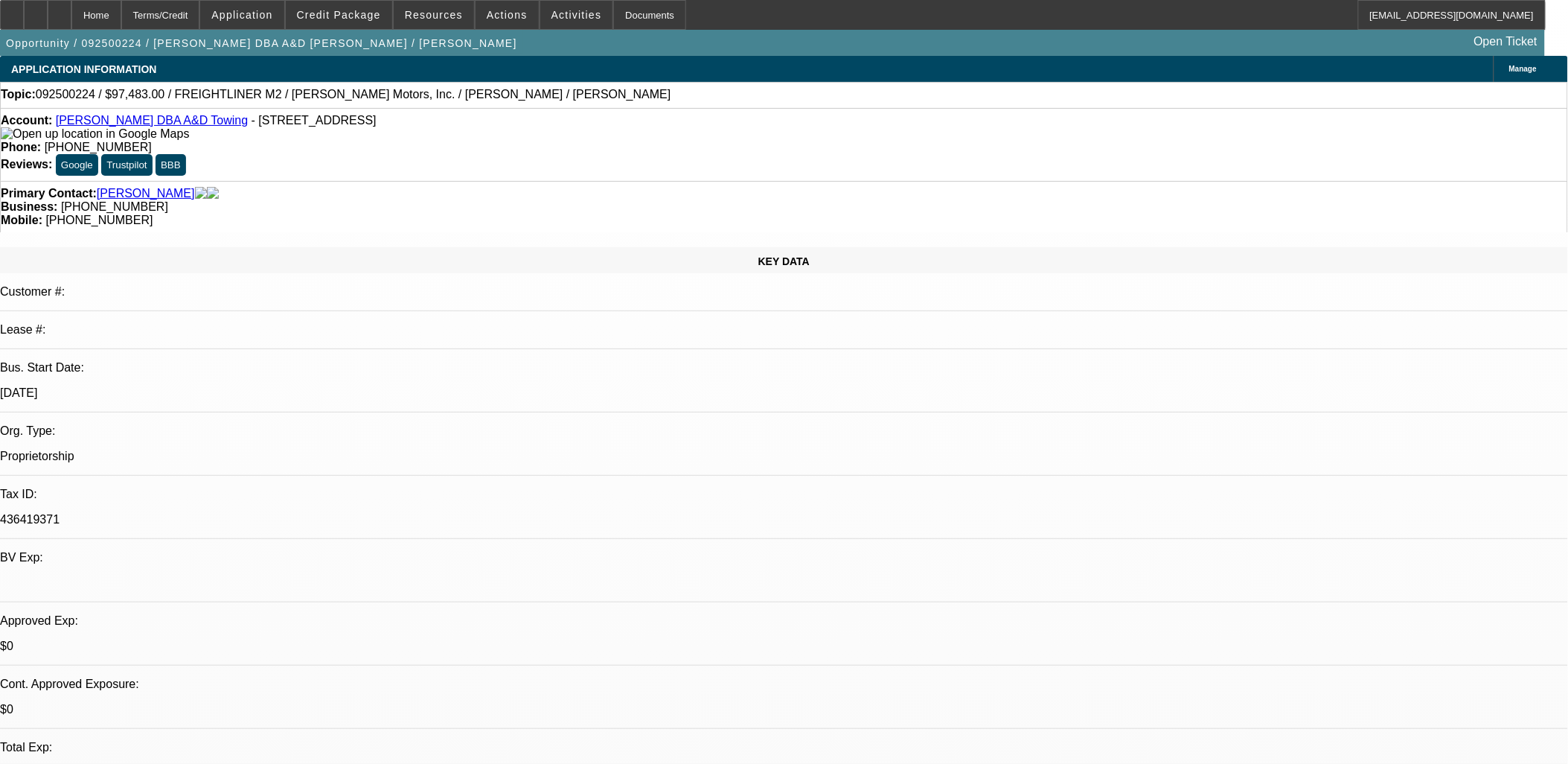
click at [53, 247] on div "KEY DATA" at bounding box center [784, 260] width 1568 height 26
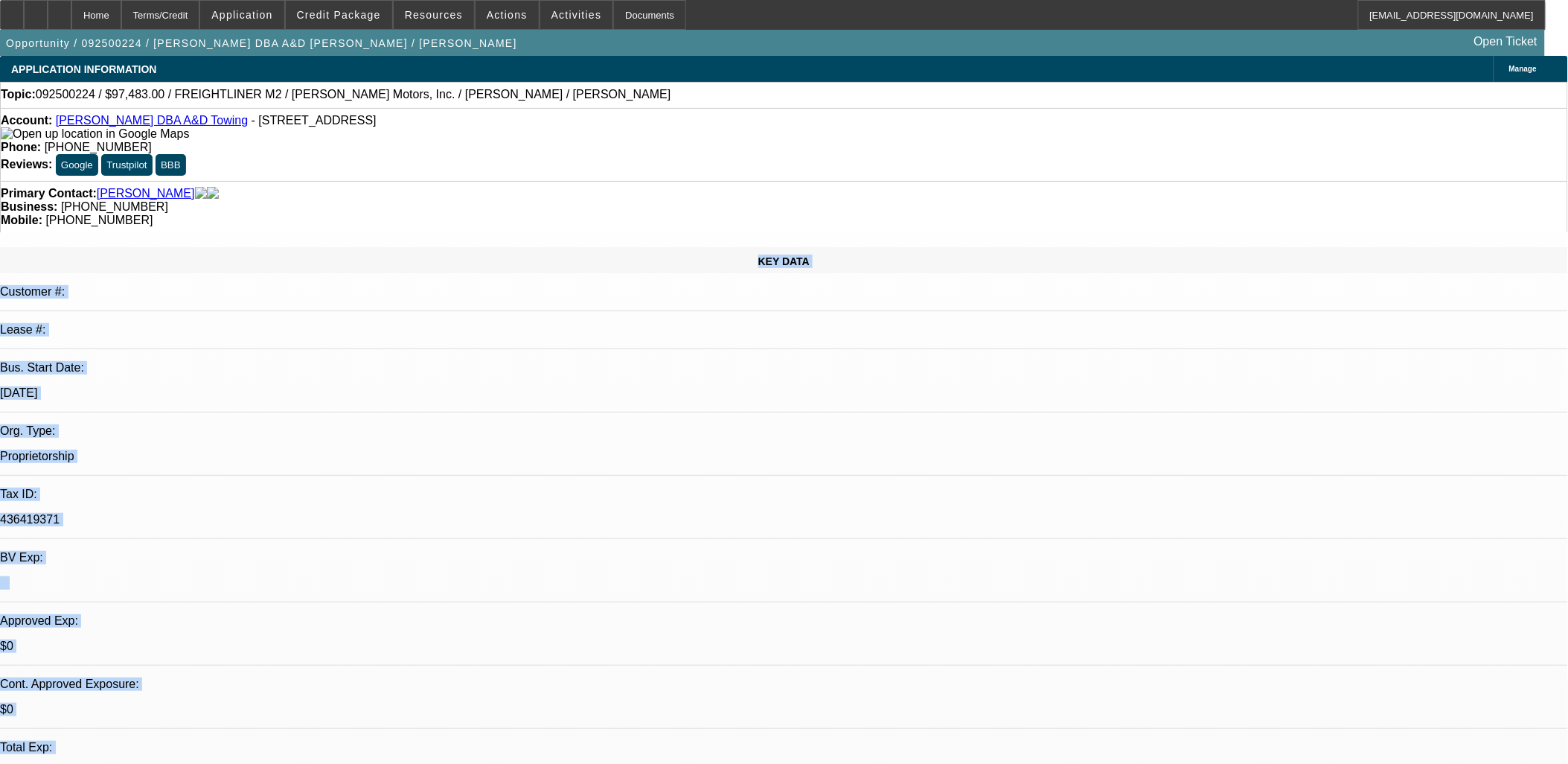
drag, startPoint x: 53, startPoint y: 198, endPoint x: 1030, endPoint y: 572, distance: 1046.1
drag, startPoint x: 1031, startPoint y: 571, endPoint x: 1016, endPoint y: 562, distance: 17.5
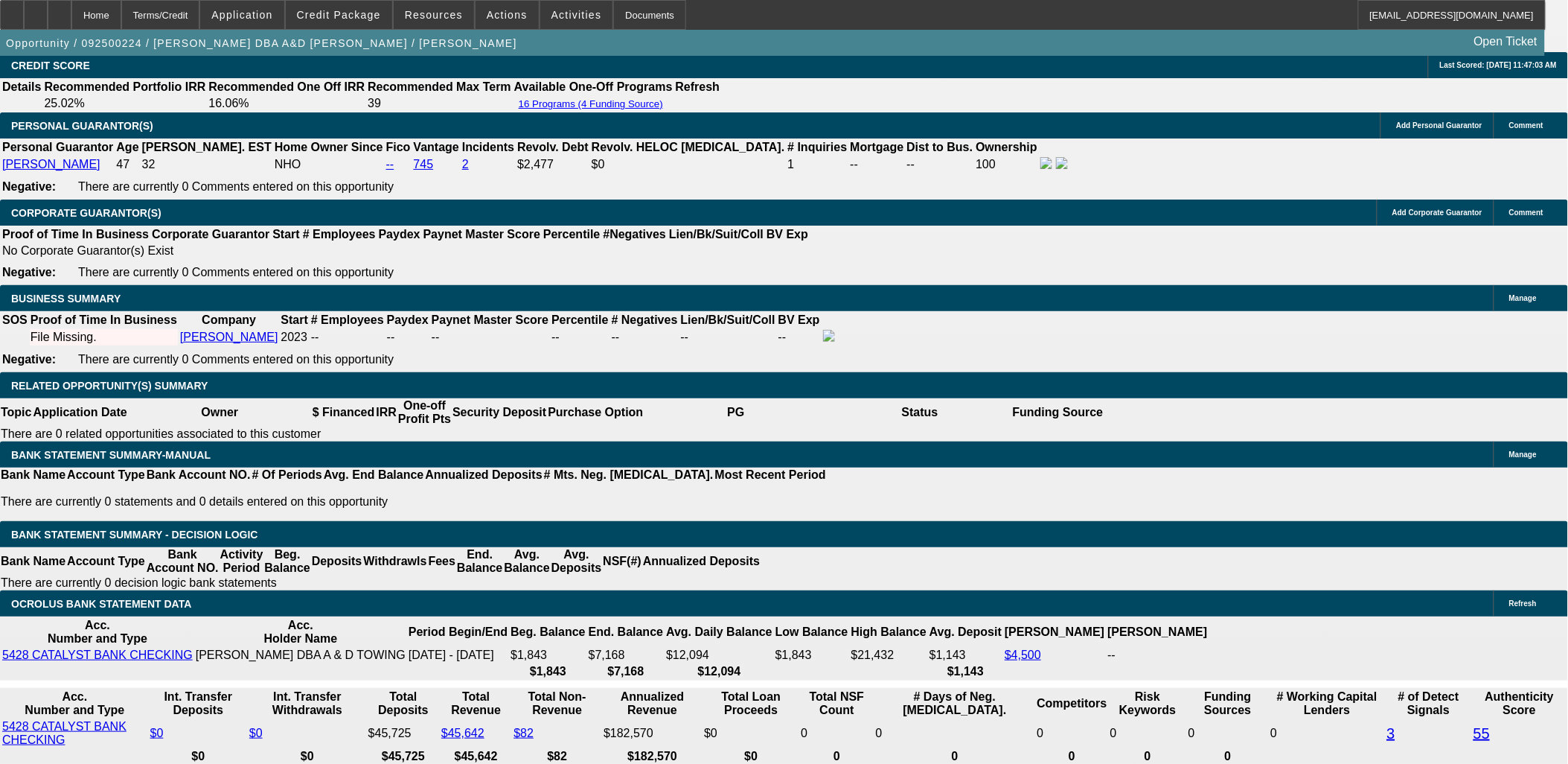
scroll to position [2234, 0]
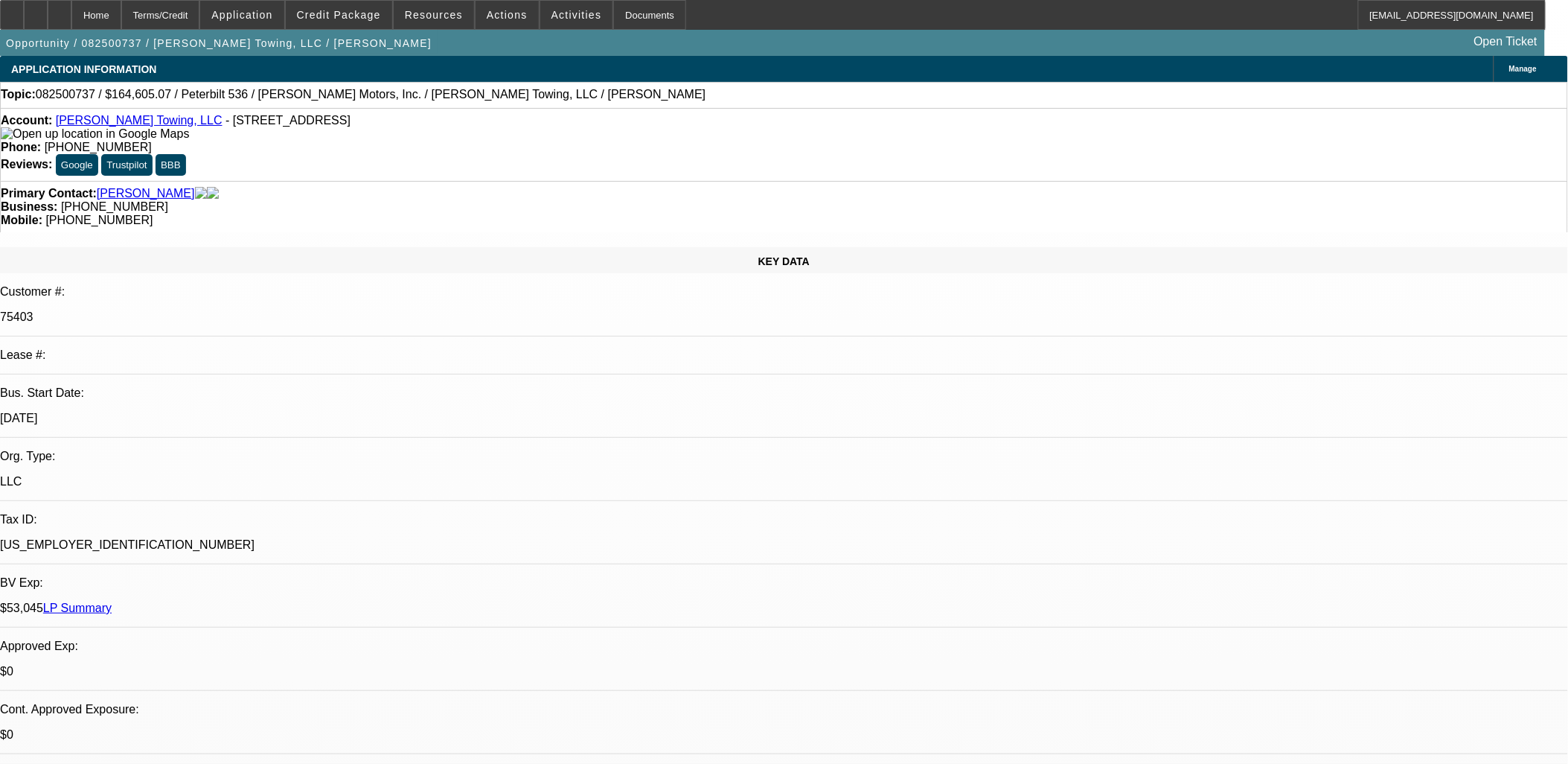
select select "0"
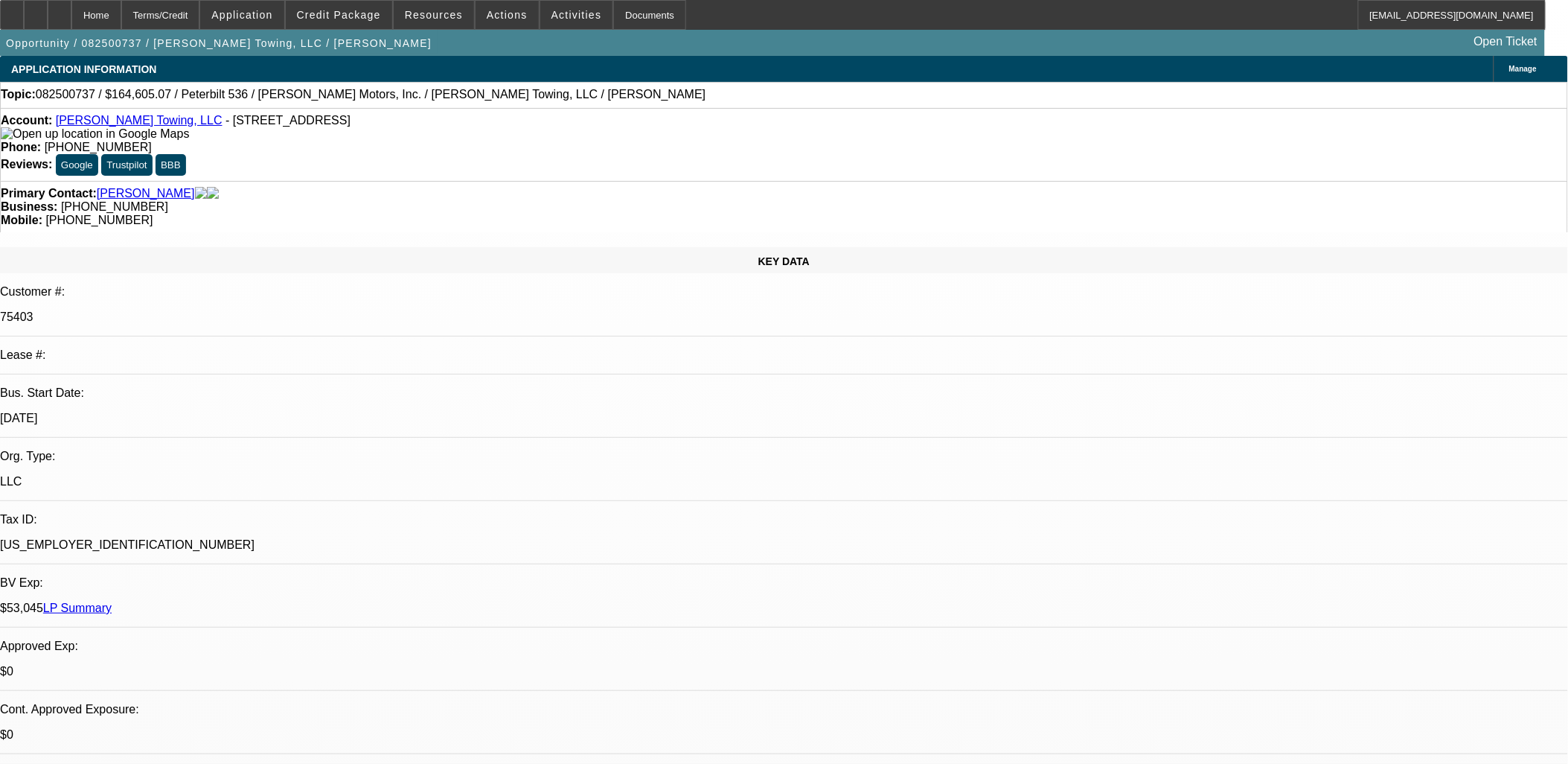
select select "0"
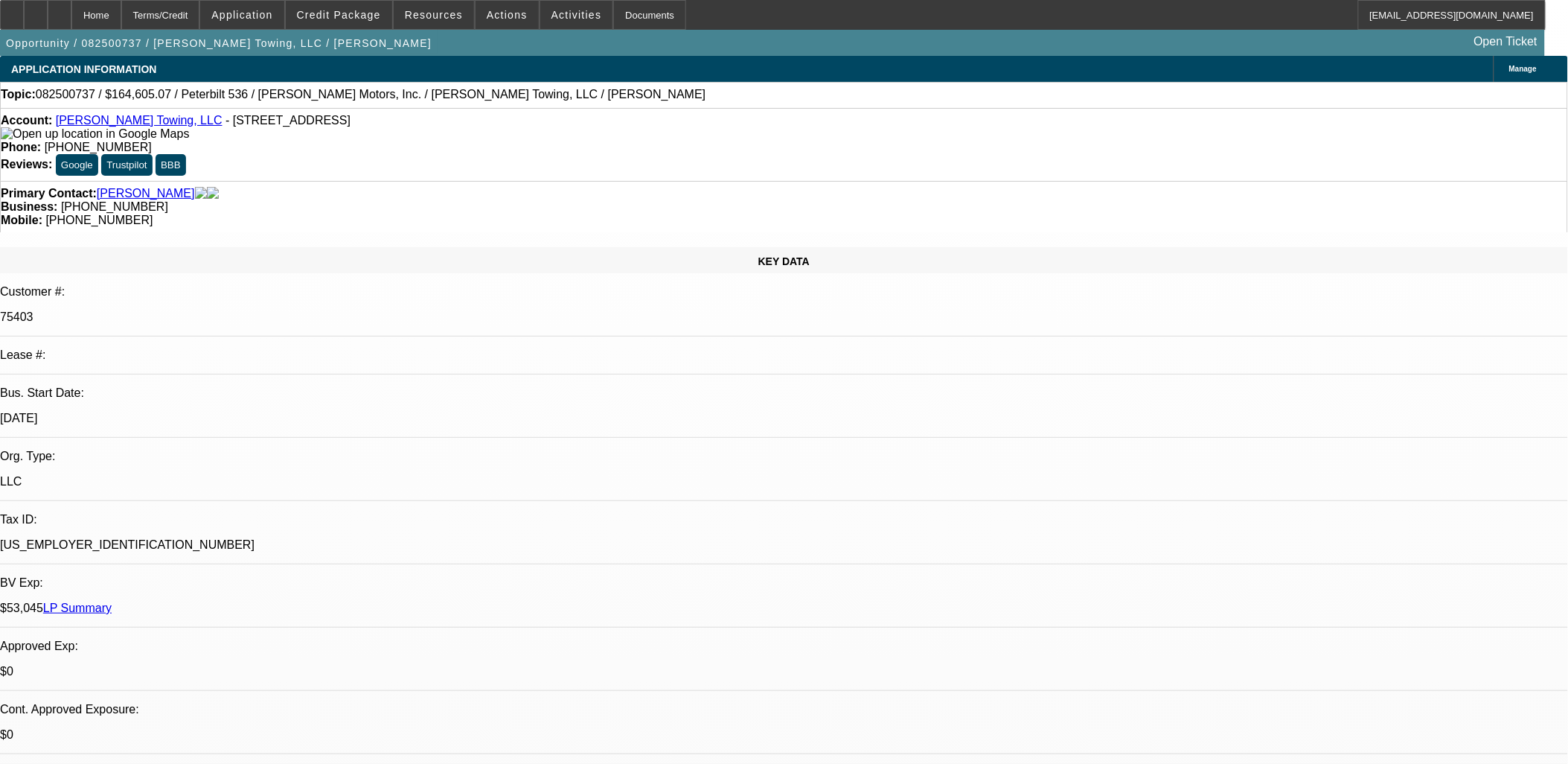
select select "0"
select select "1"
select select "2"
select select "6"
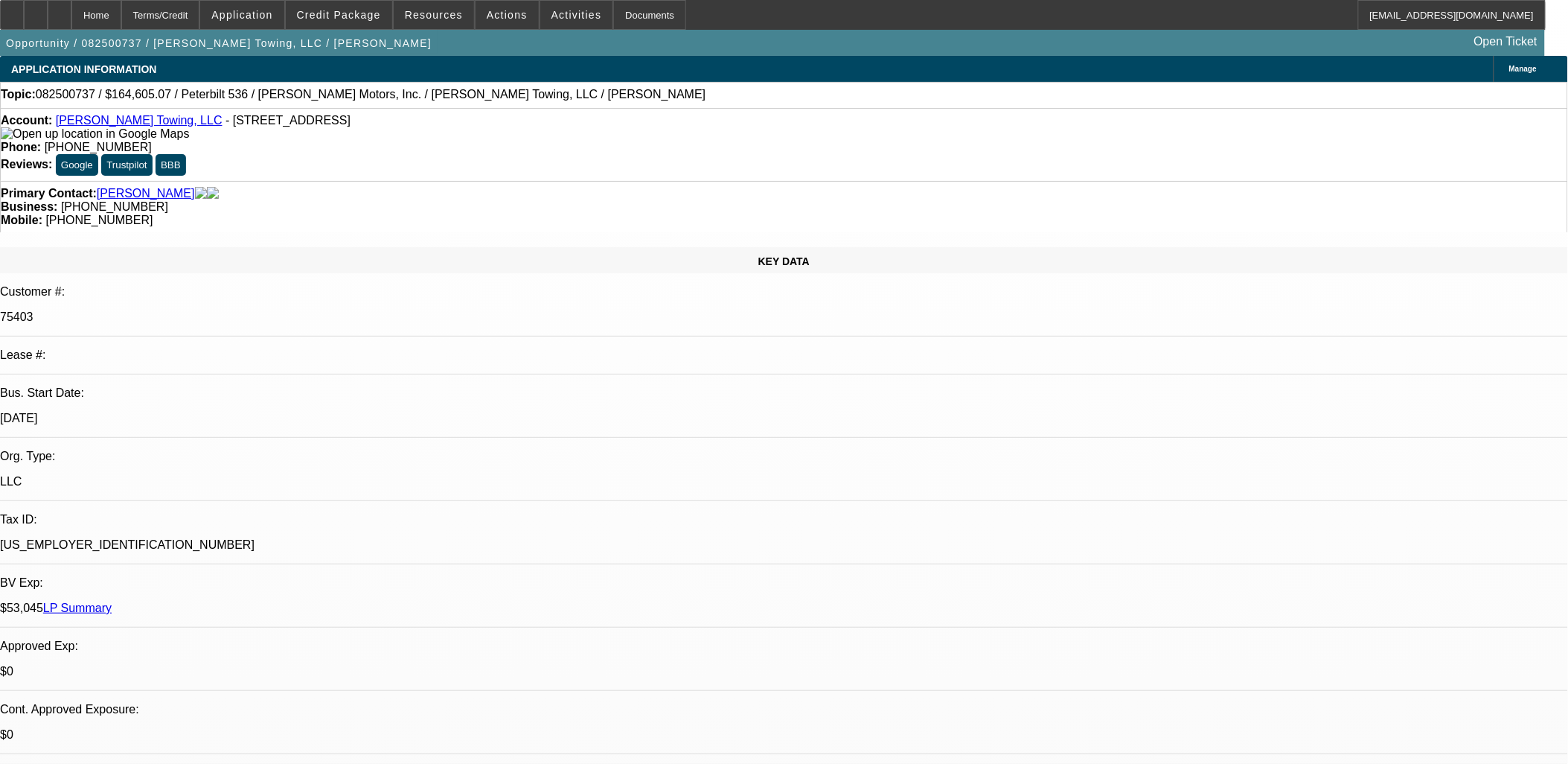
select select "1"
select select "2"
select select "6"
select select "1"
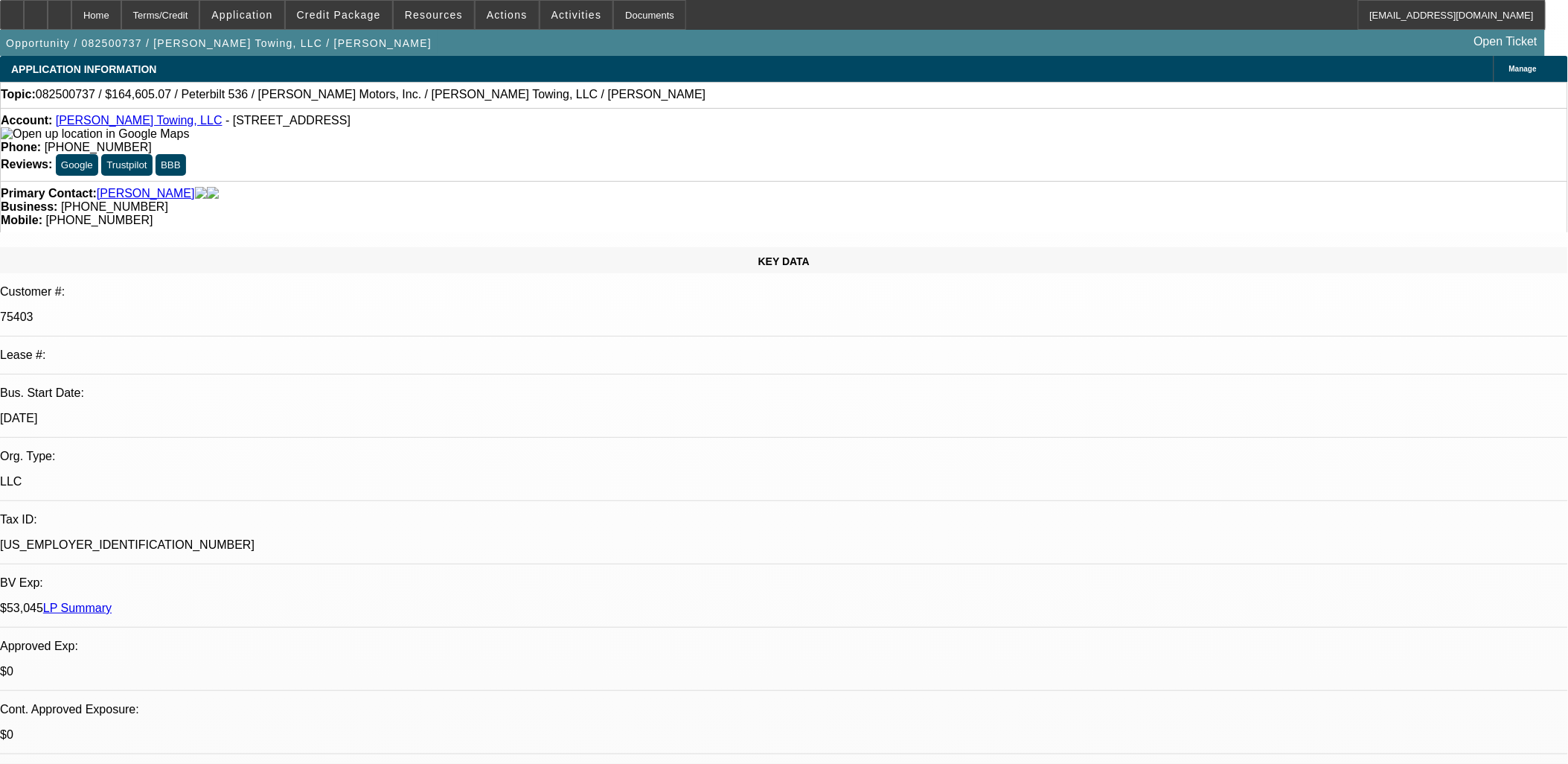
select select "6"
select select "1"
select select "2"
select select "6"
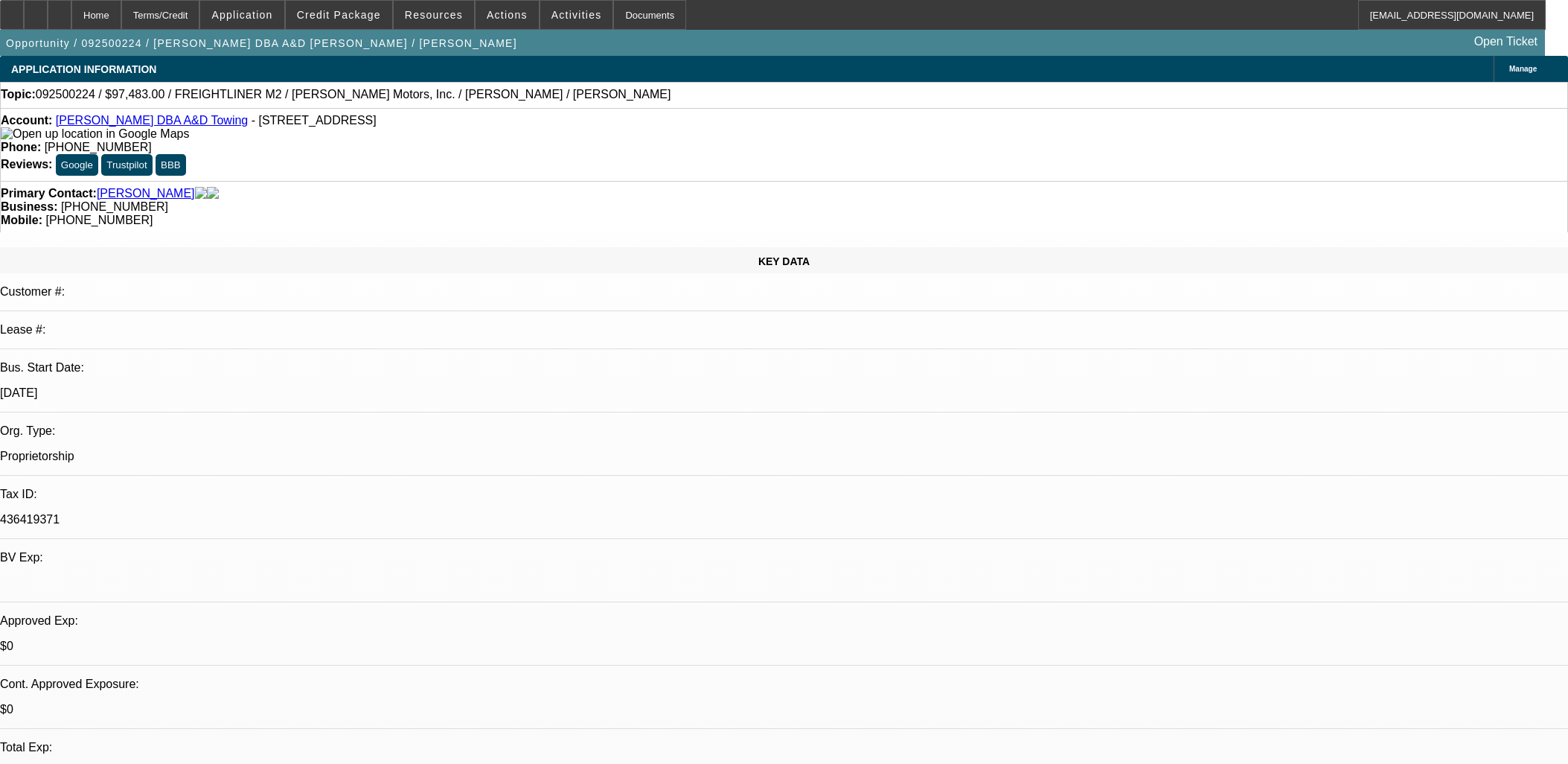
select select "0"
select select "6"
select select "0"
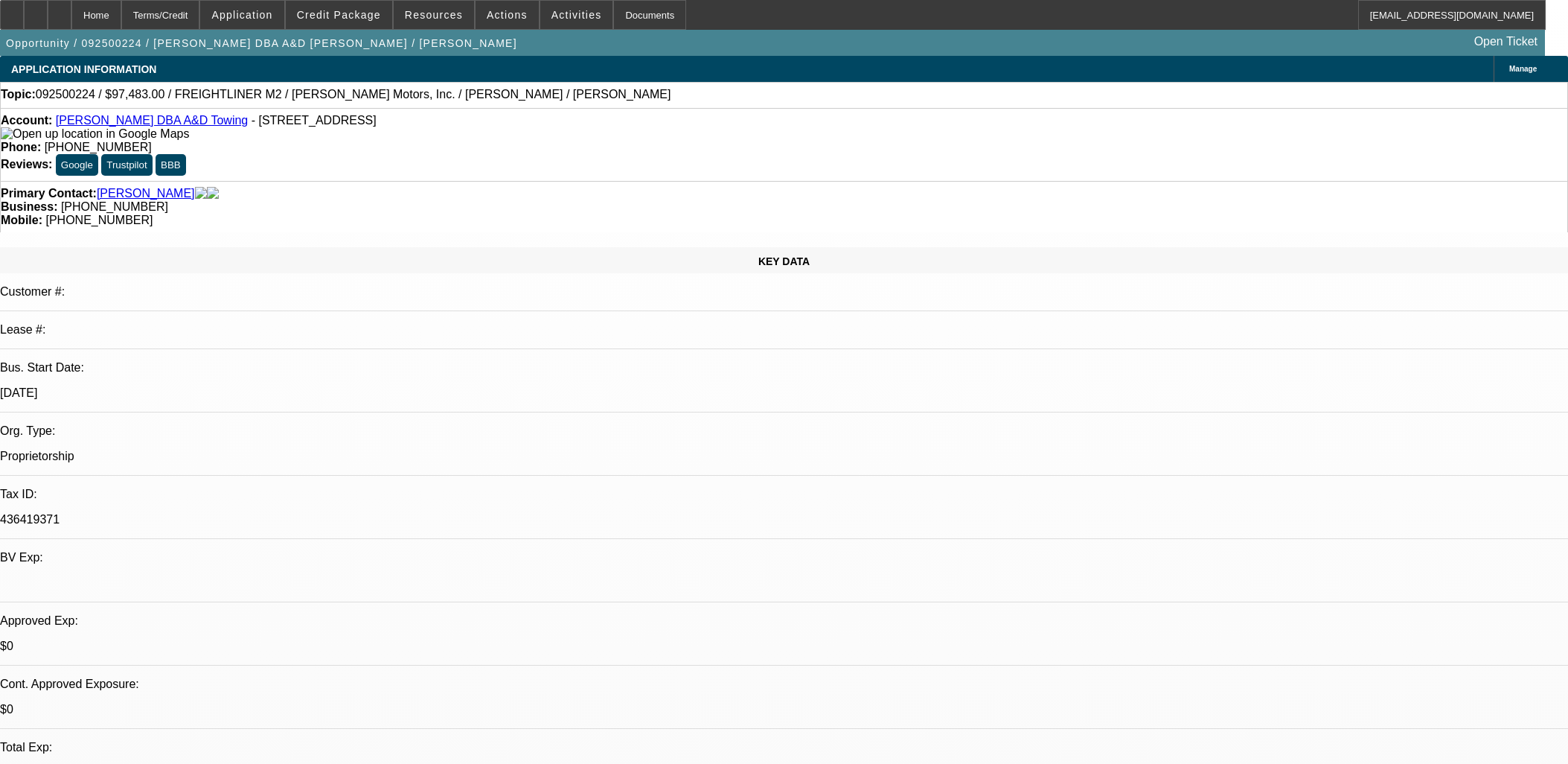
select select "2"
select select "0"
select select "6"
select select "0"
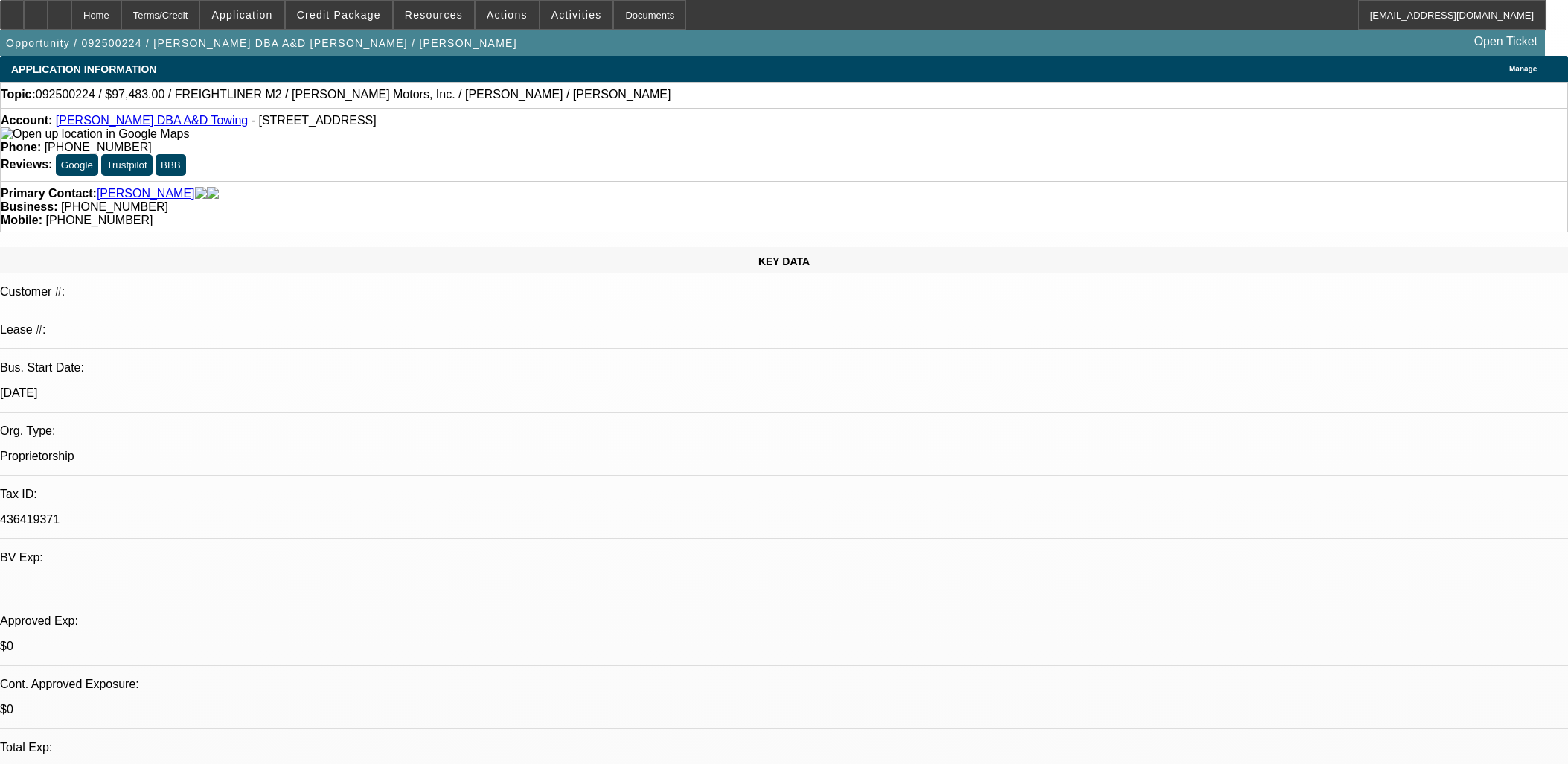
select select "2"
select select "0"
select select "6"
select select "0"
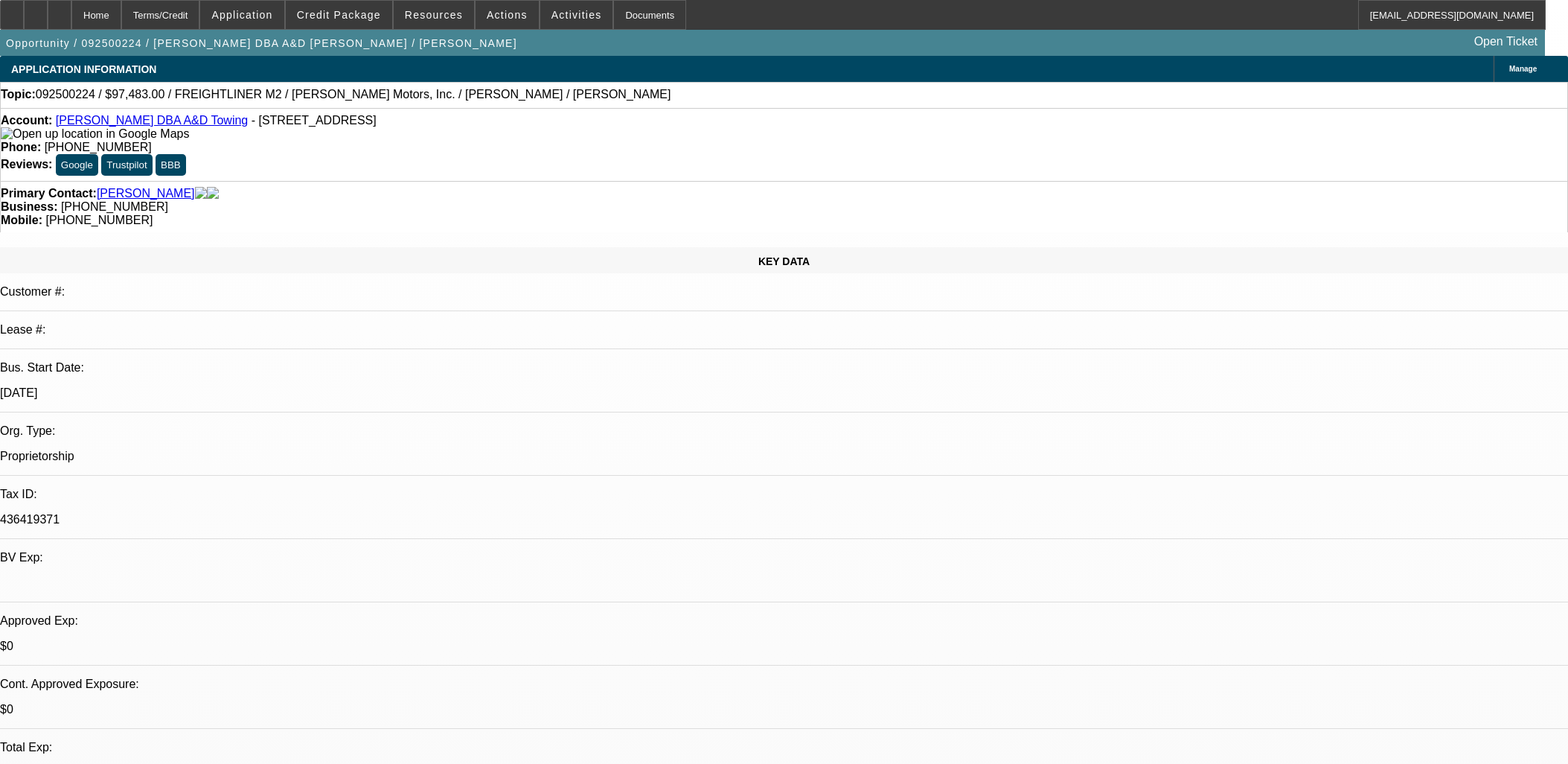
select select "2"
select select "0"
select select "6"
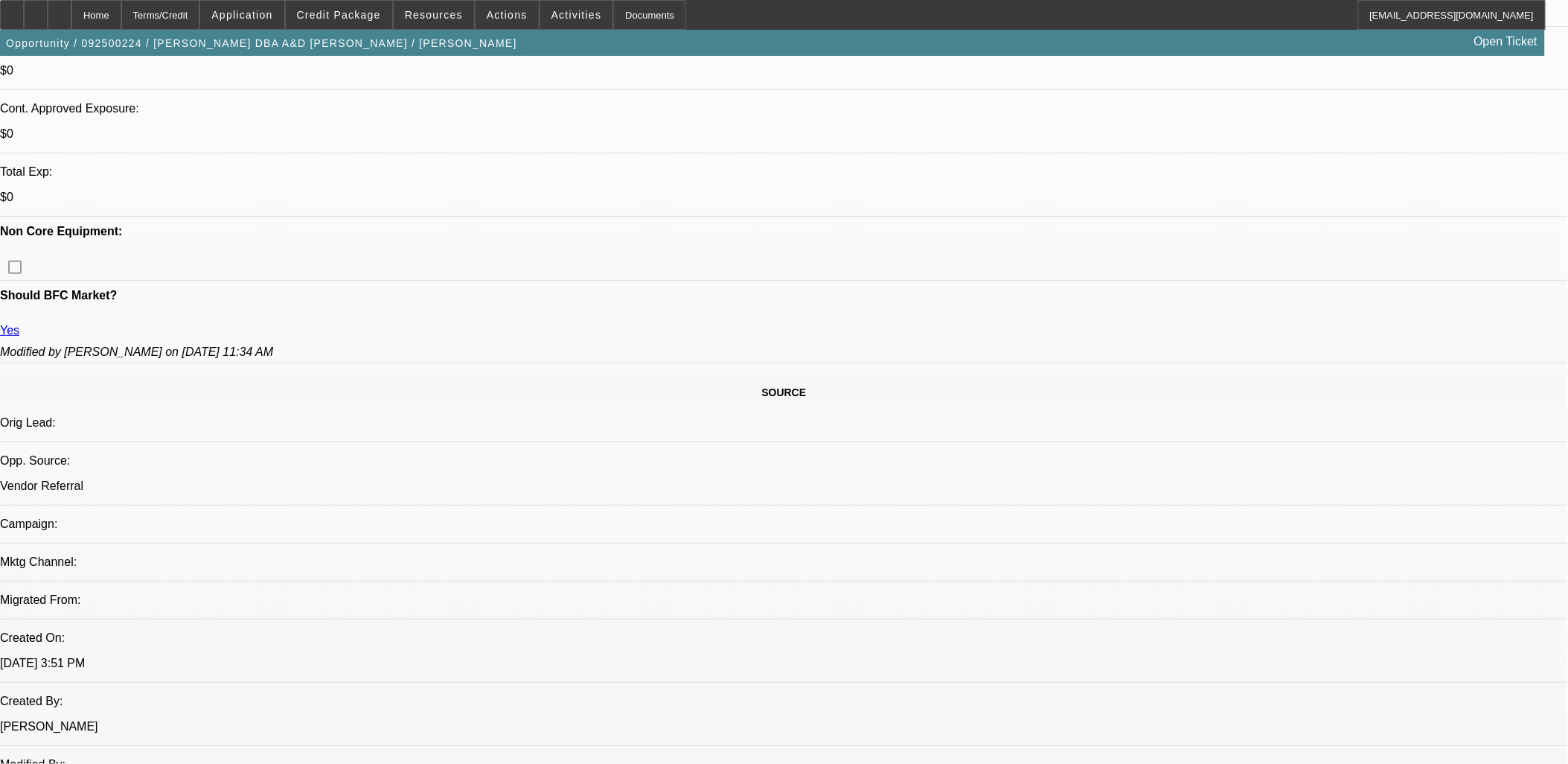
scroll to position [165, 0]
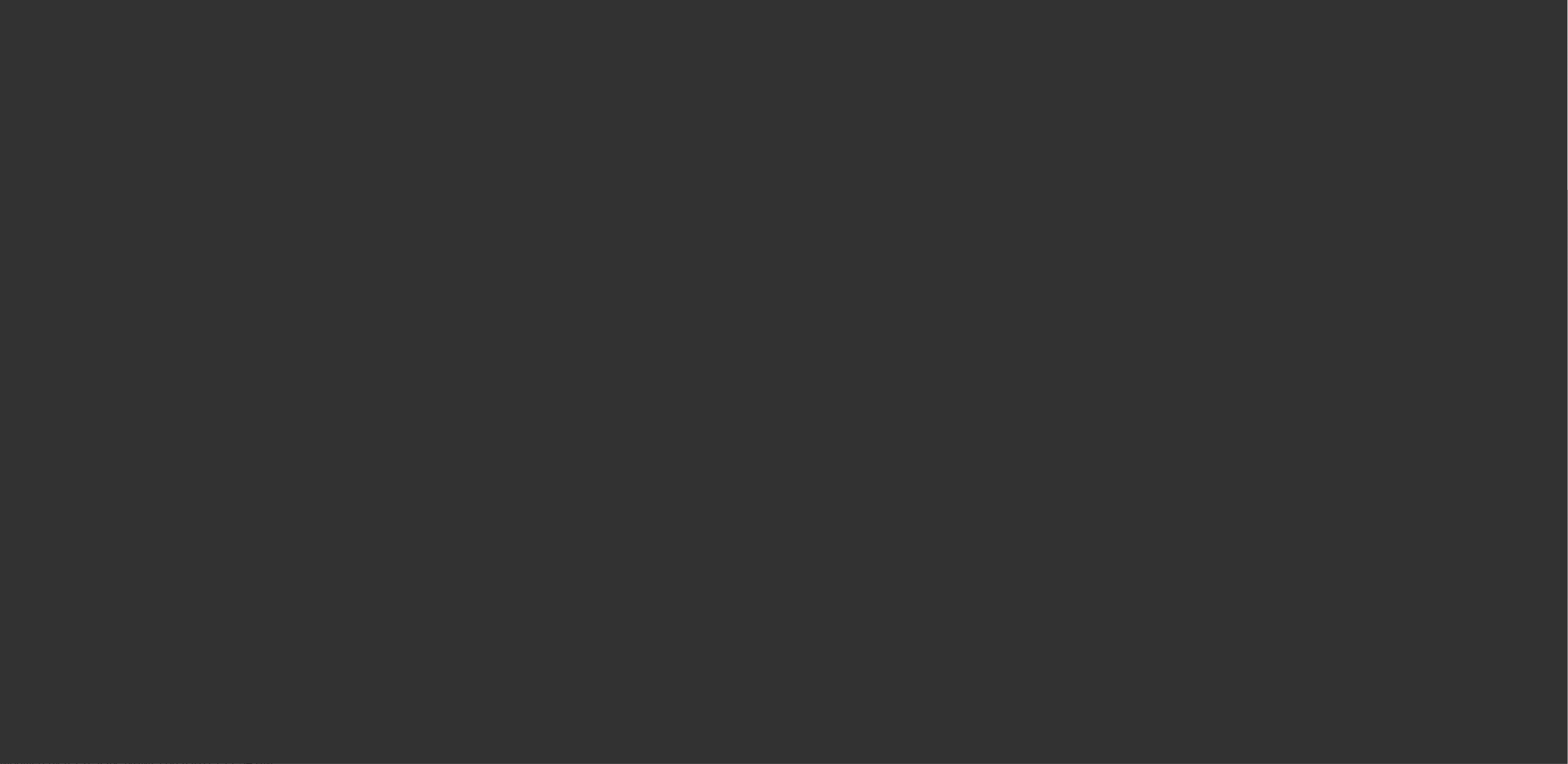
scroll to position [0, 0]
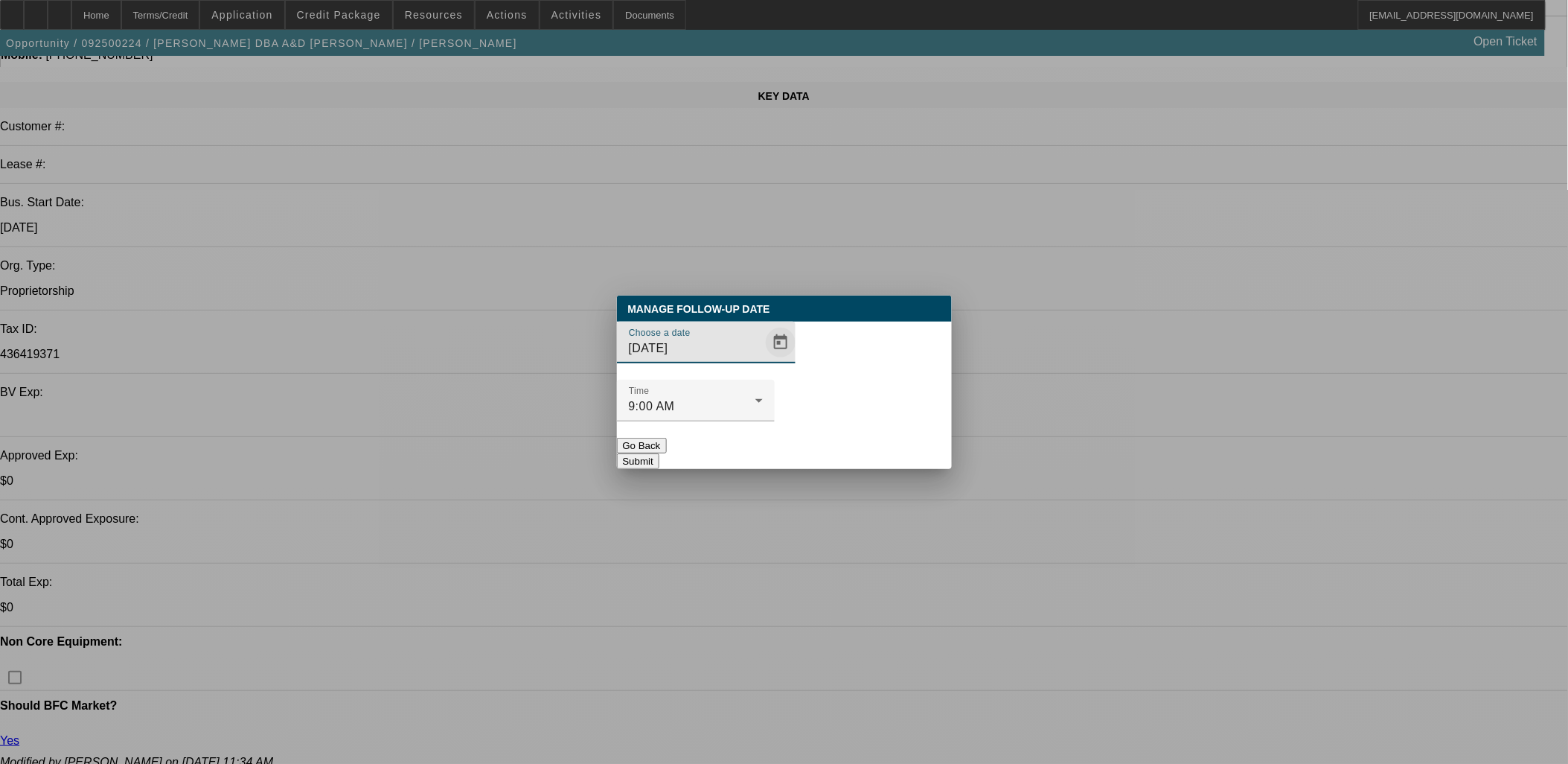
click at [763, 361] on span "Open calendar" at bounding box center [780, 342] width 36 height 36
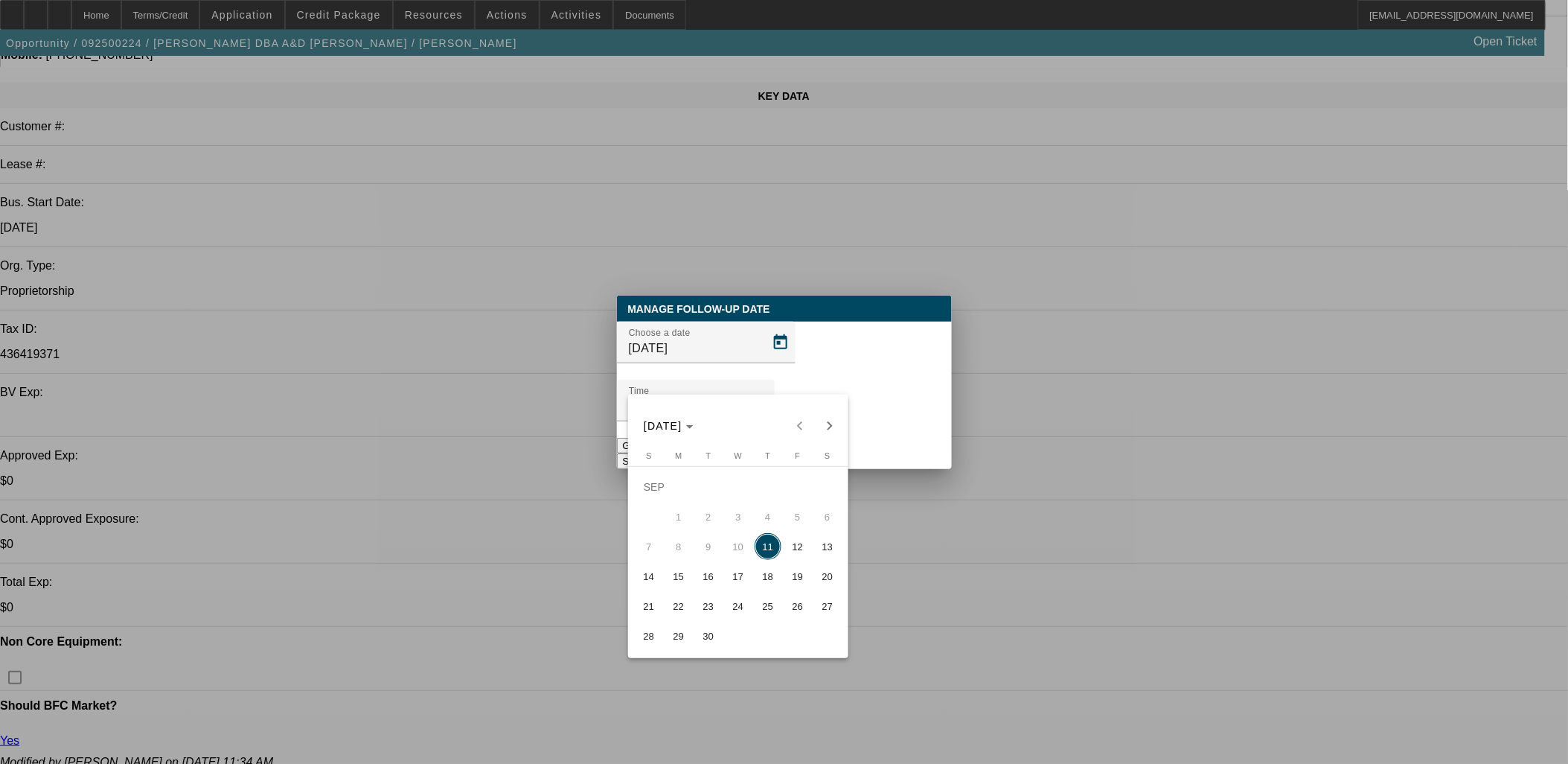
click at [800, 549] on span "12" at bounding box center [797, 546] width 27 height 27
click at [861, 426] on div at bounding box center [784, 382] width 1568 height 764
type input "[DATE]"
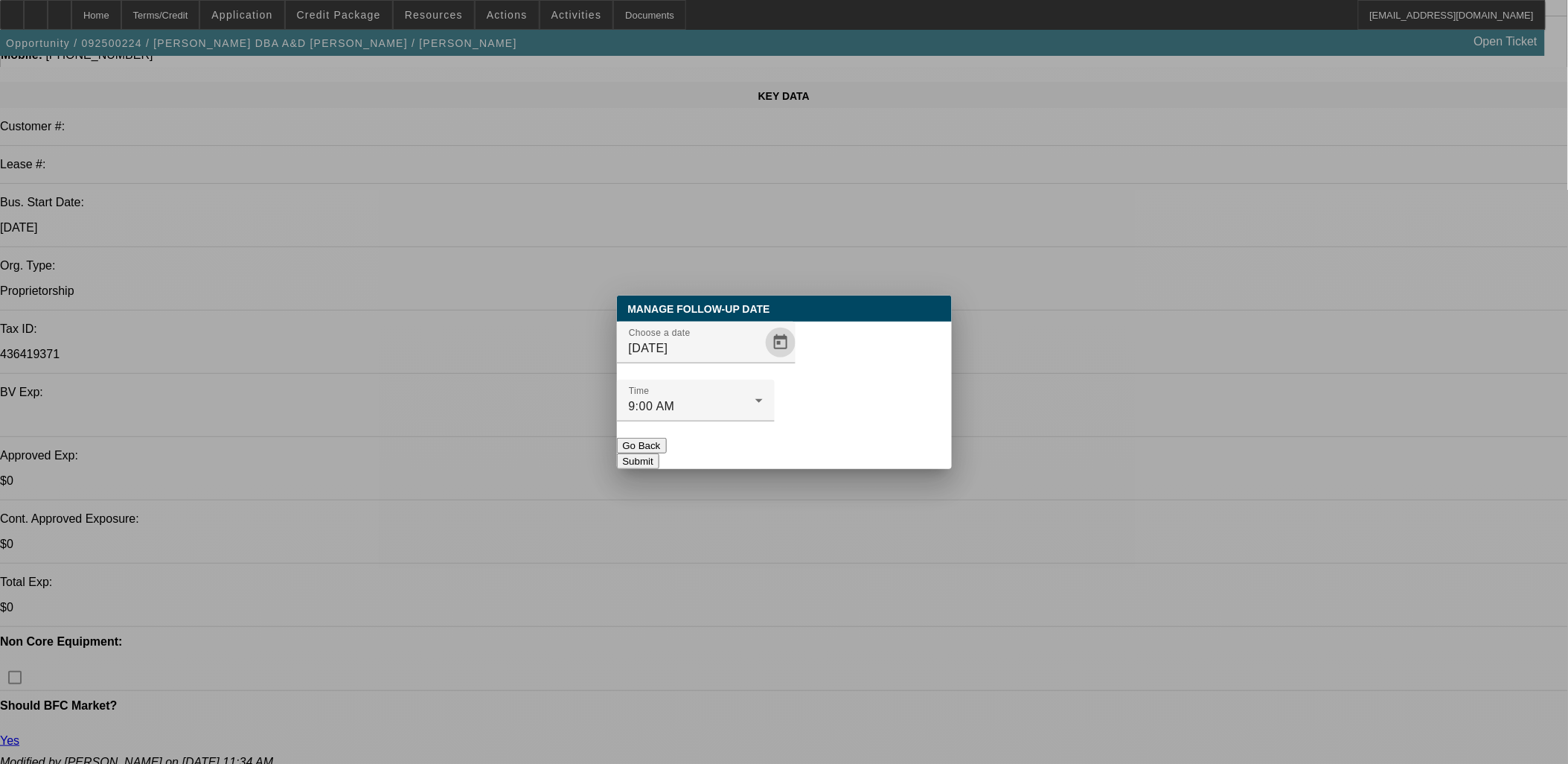
click at [659, 453] on button "Submit" at bounding box center [638, 460] width 42 height 16
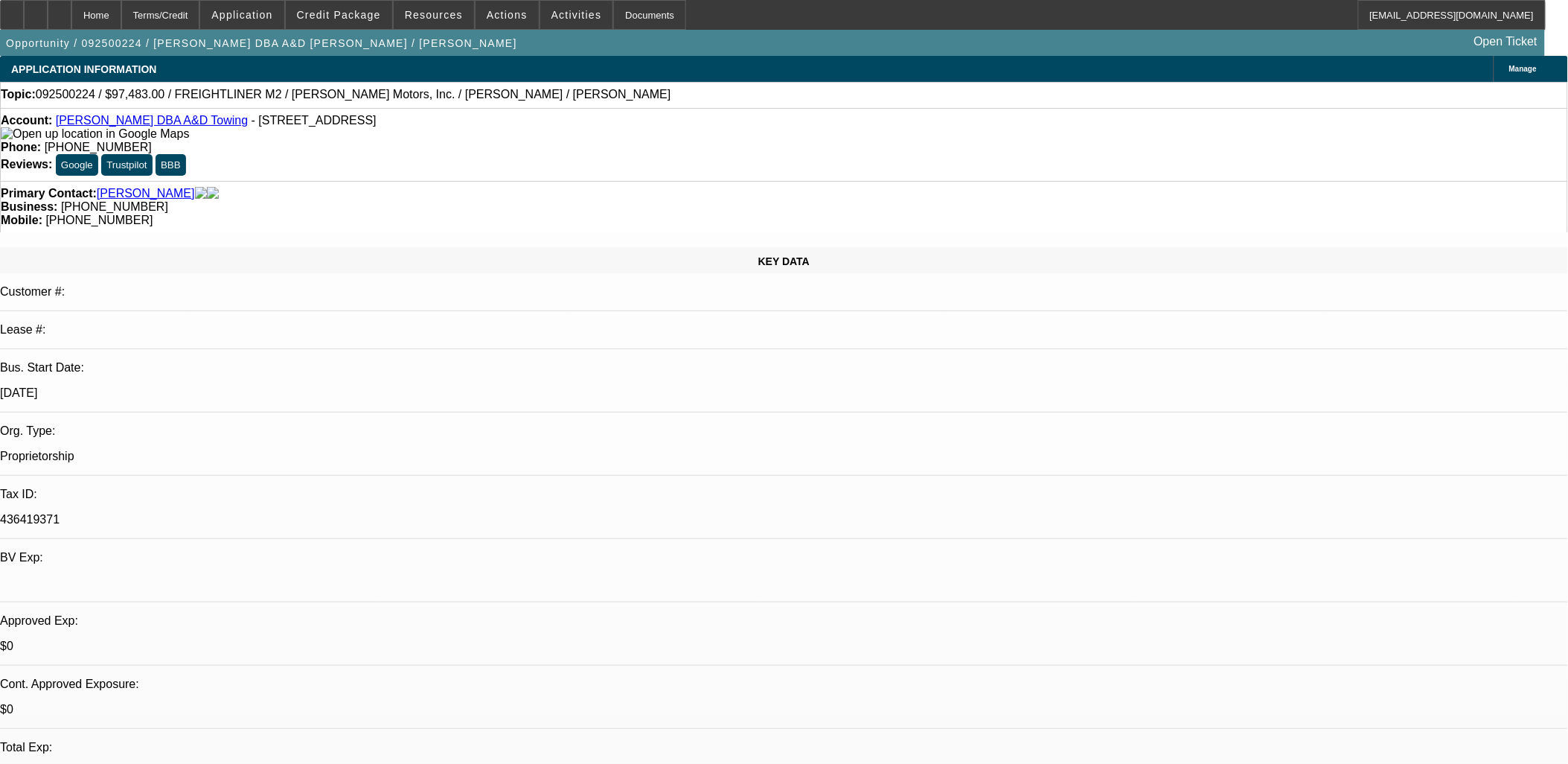
scroll to position [165, 0]
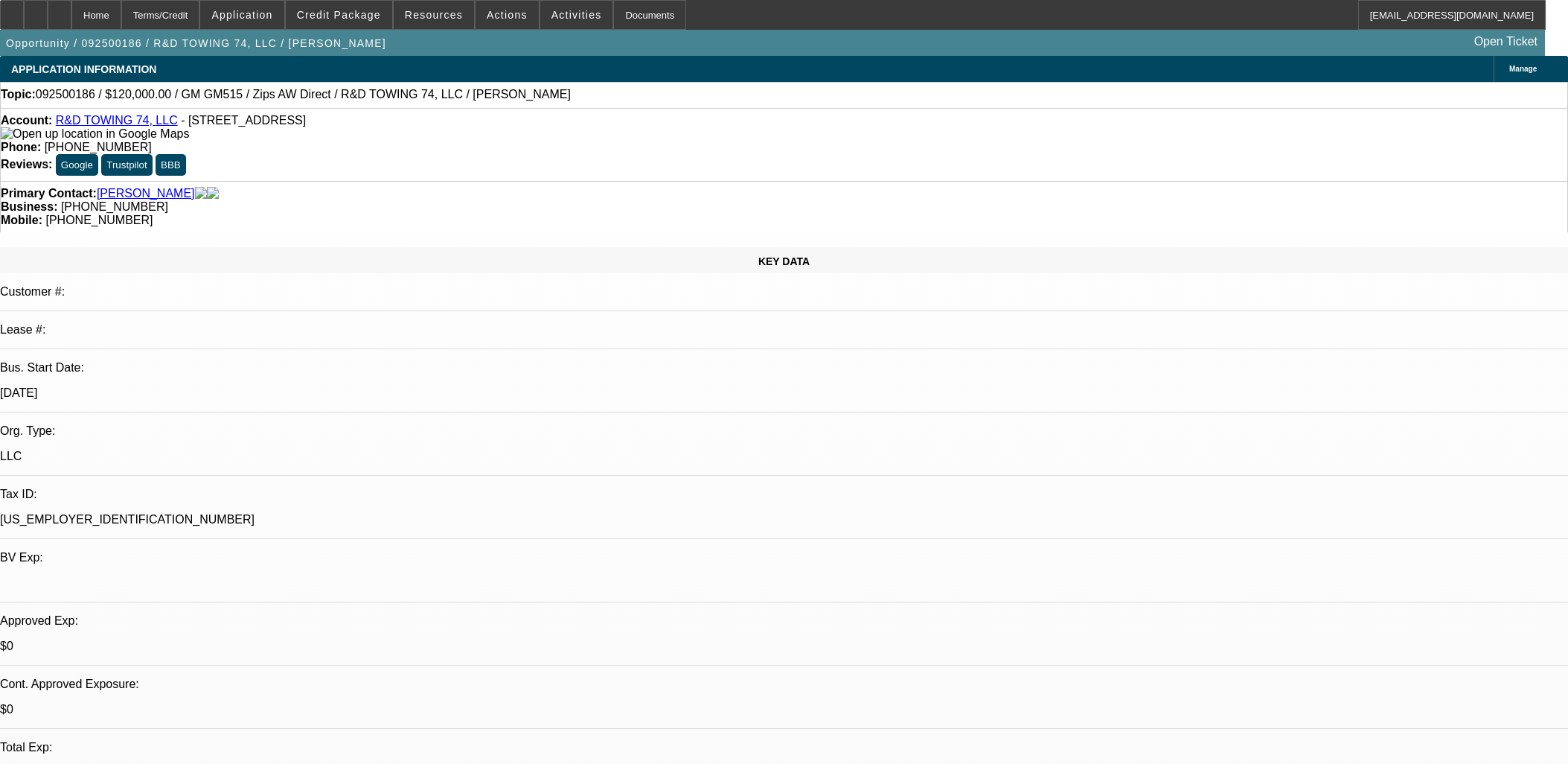
select select "0"
select select "2"
select select "0.1"
select select "4"
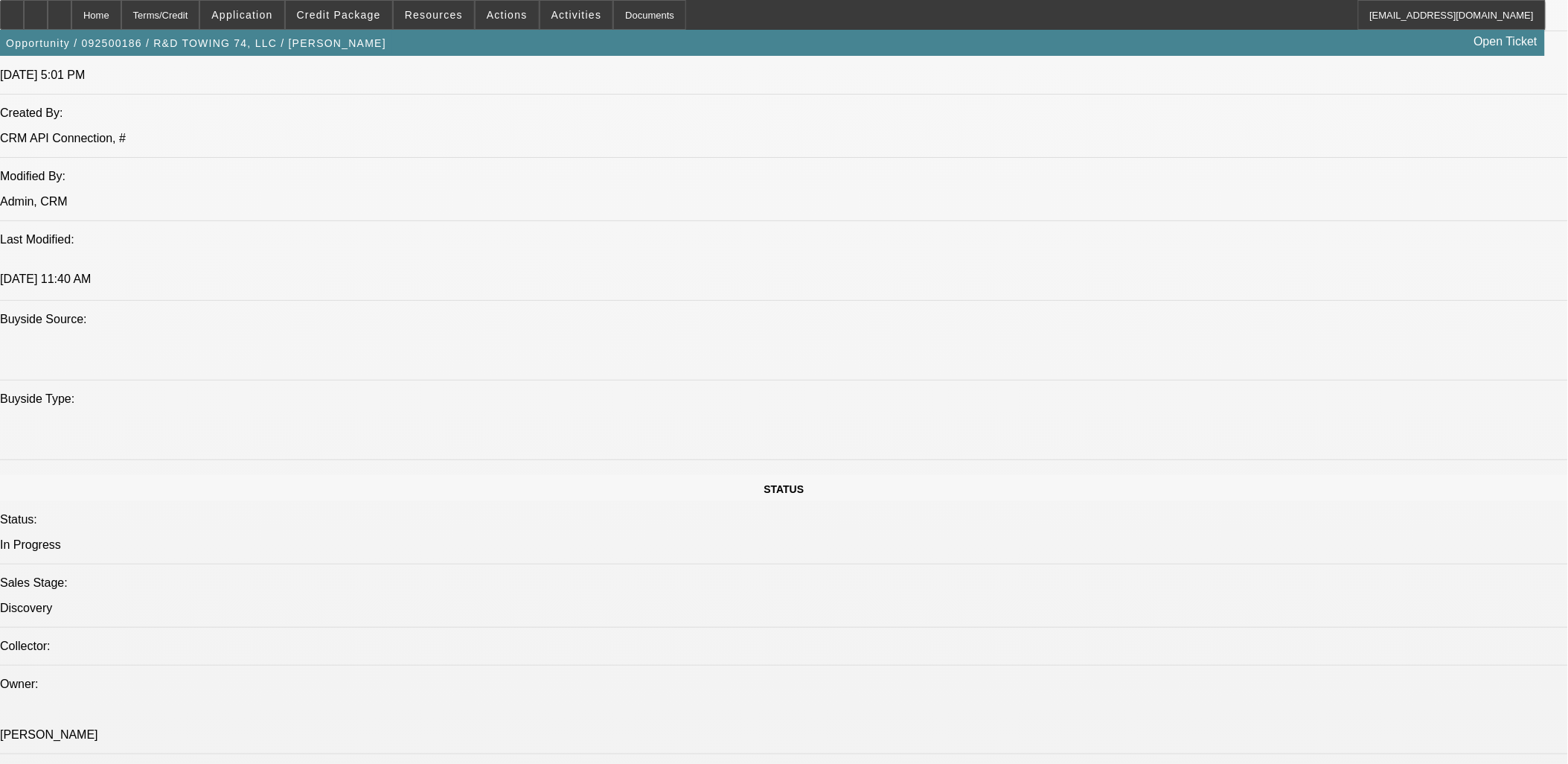
scroll to position [1240, 0]
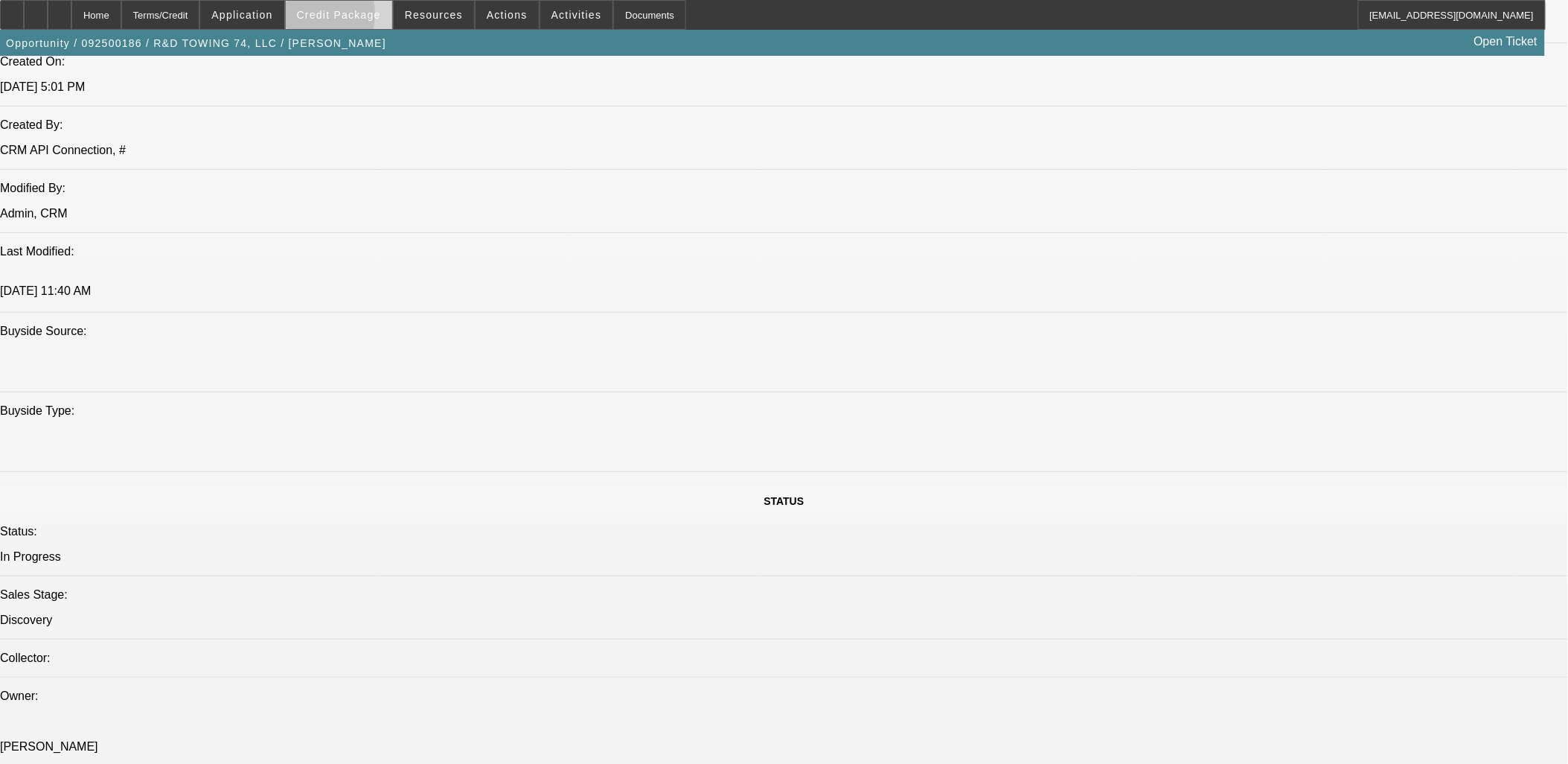
click at [329, 18] on span "Credit Package" at bounding box center [339, 15] width 84 height 12
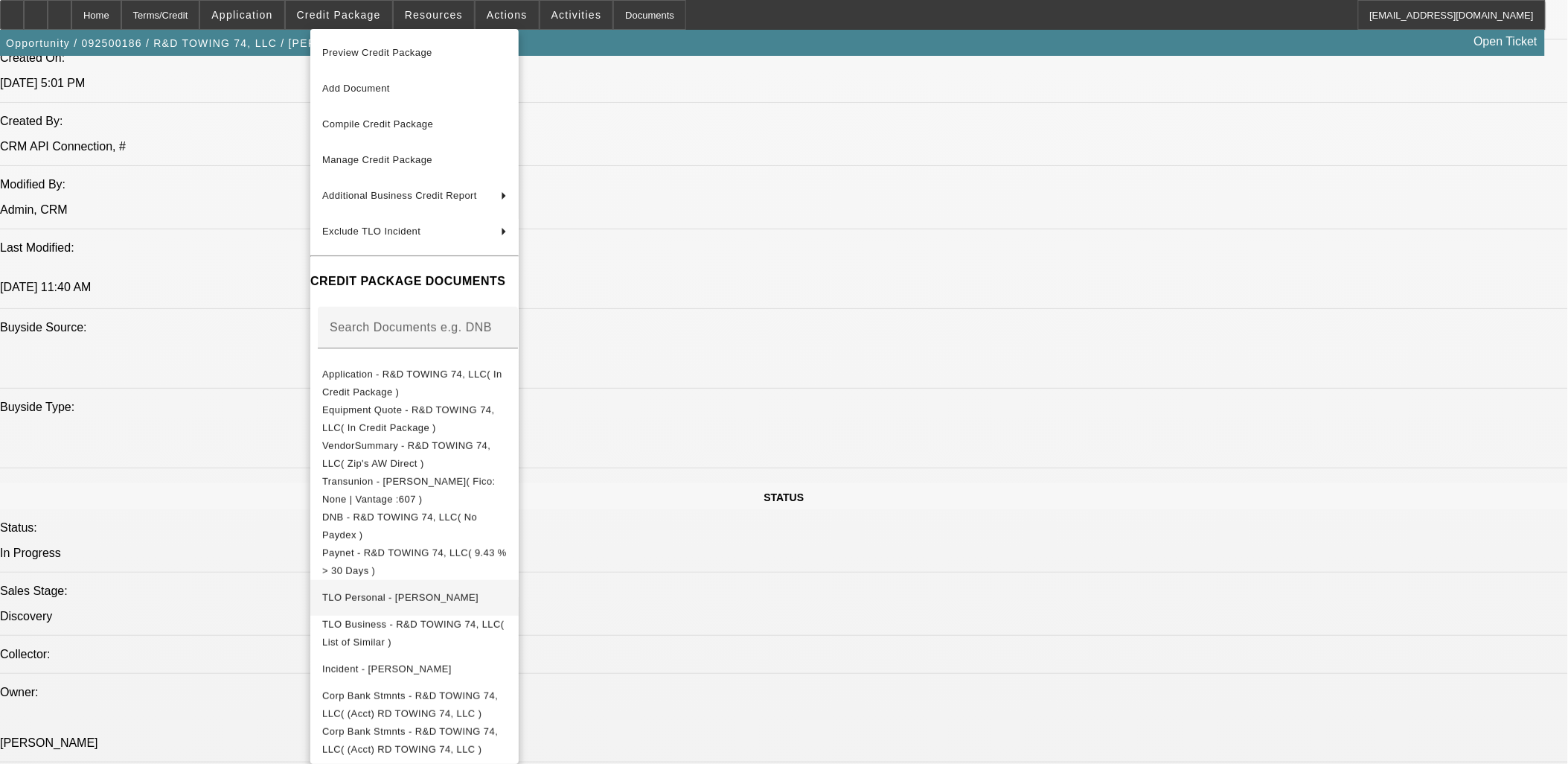
scroll to position [1737, 0]
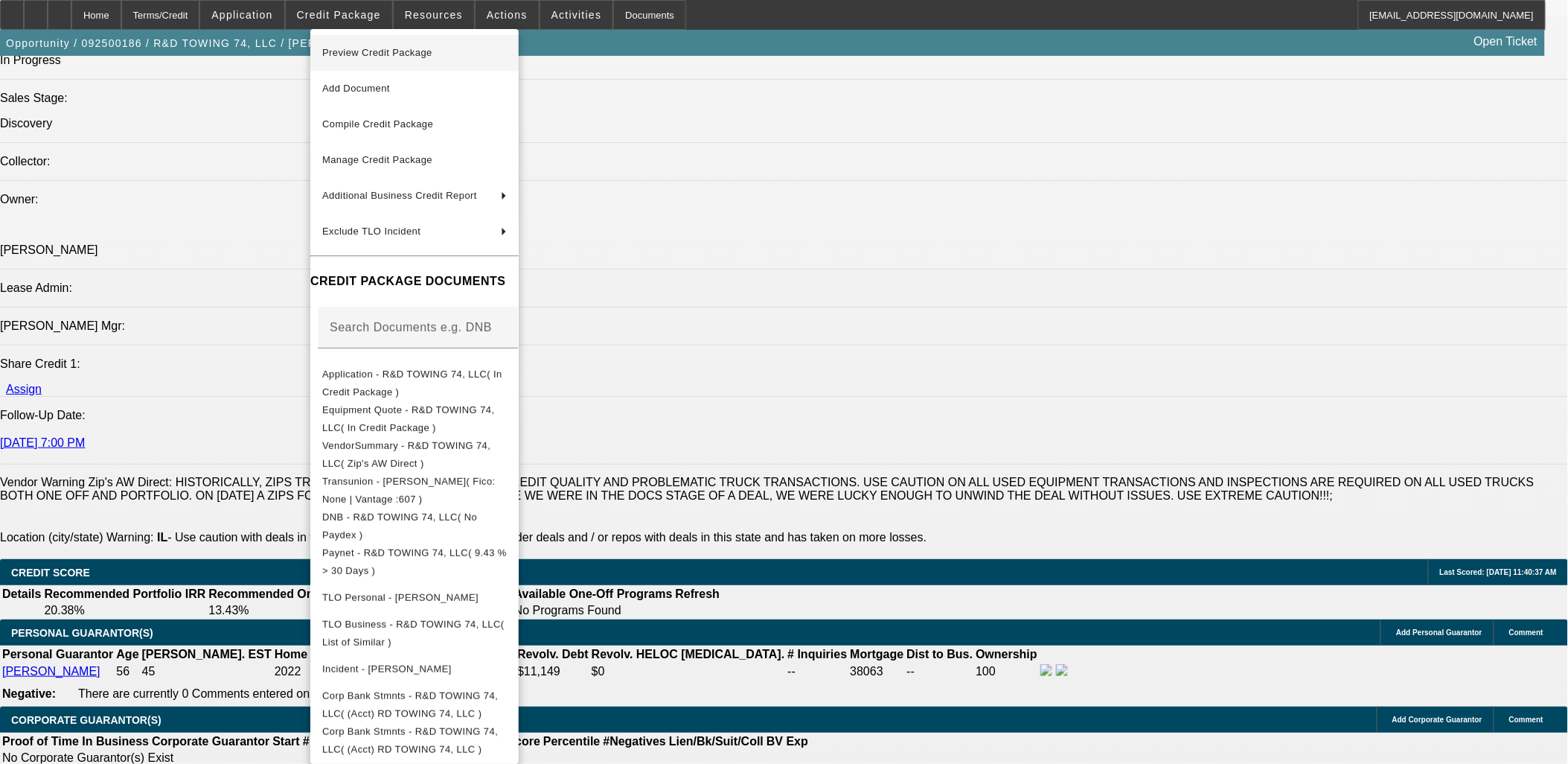
click at [480, 57] on span "Preview Credit Package" at bounding box center [414, 53] width 184 height 18
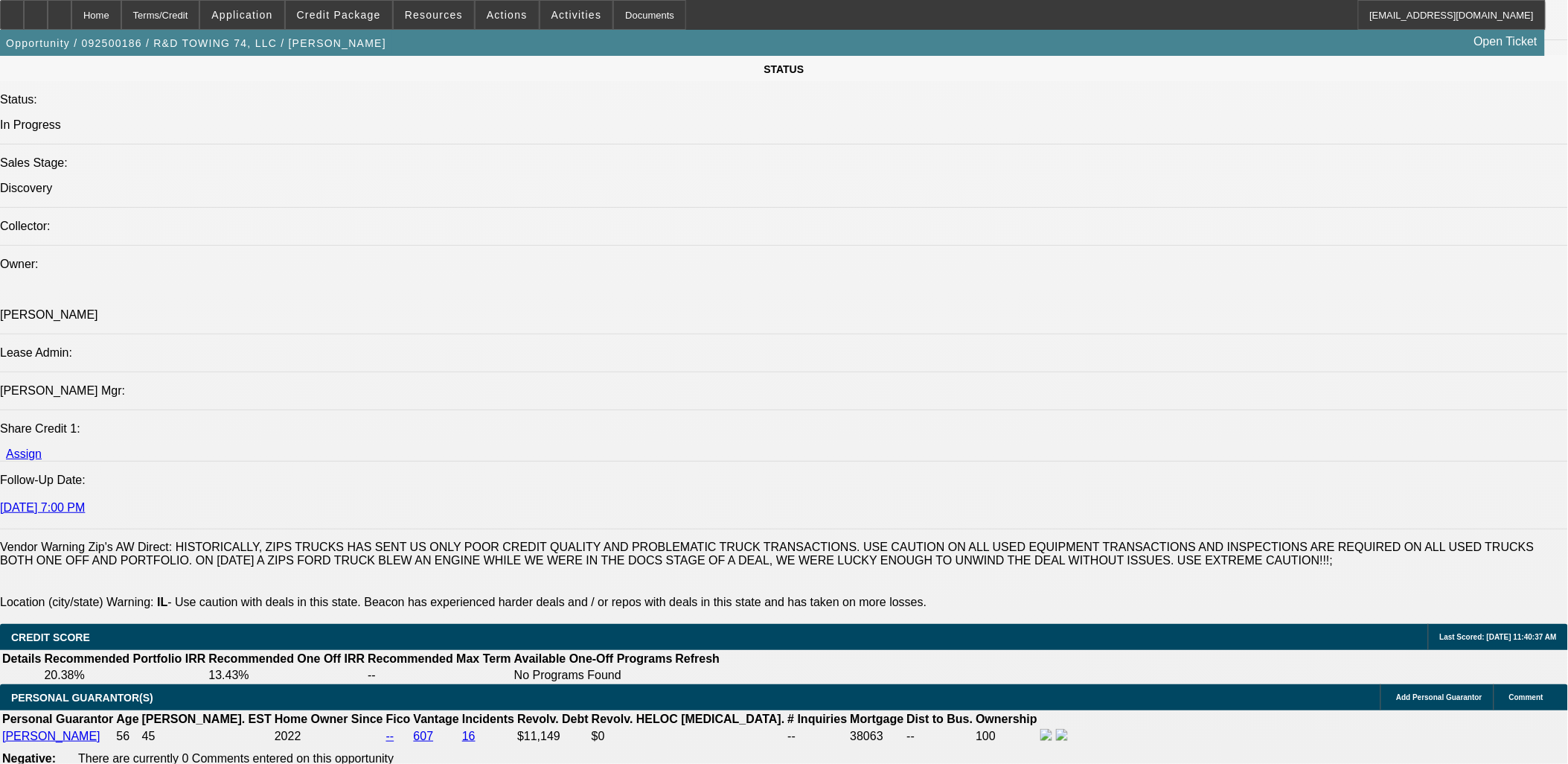
scroll to position [1075, 0]
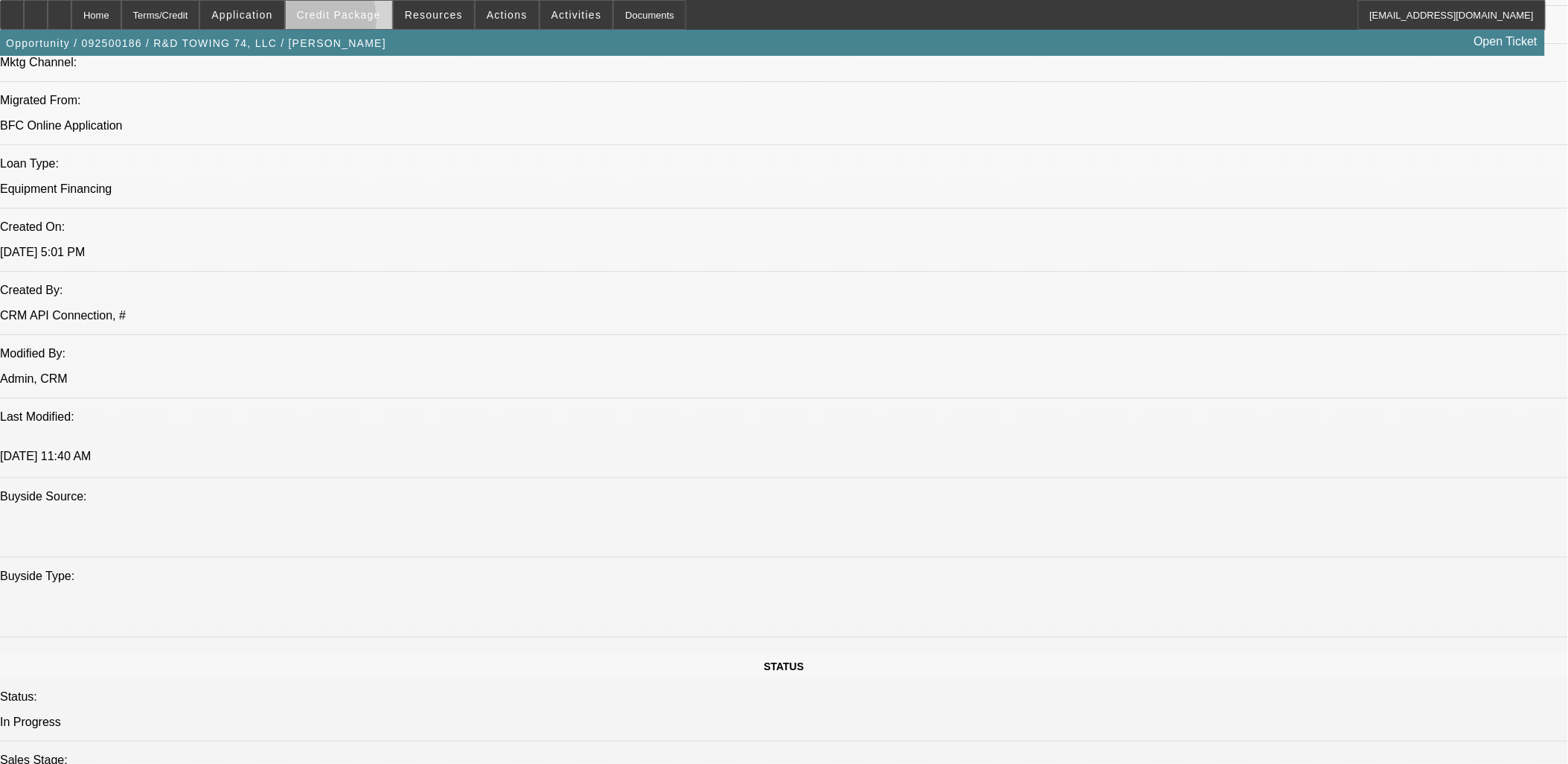
click at [339, 22] on span at bounding box center [339, 15] width 106 height 36
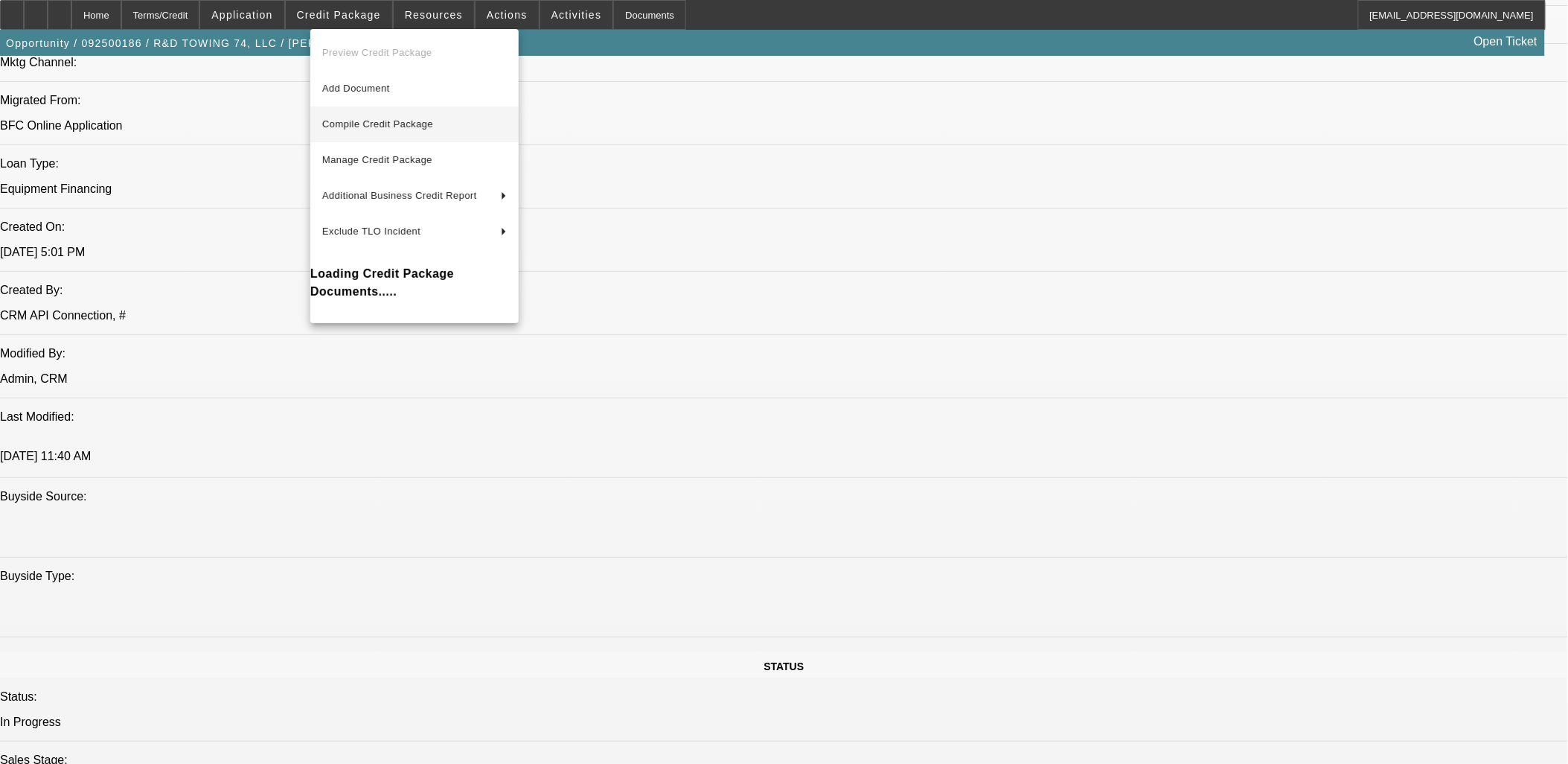
click at [395, 125] on span "Compile Credit Package" at bounding box center [377, 124] width 111 height 11
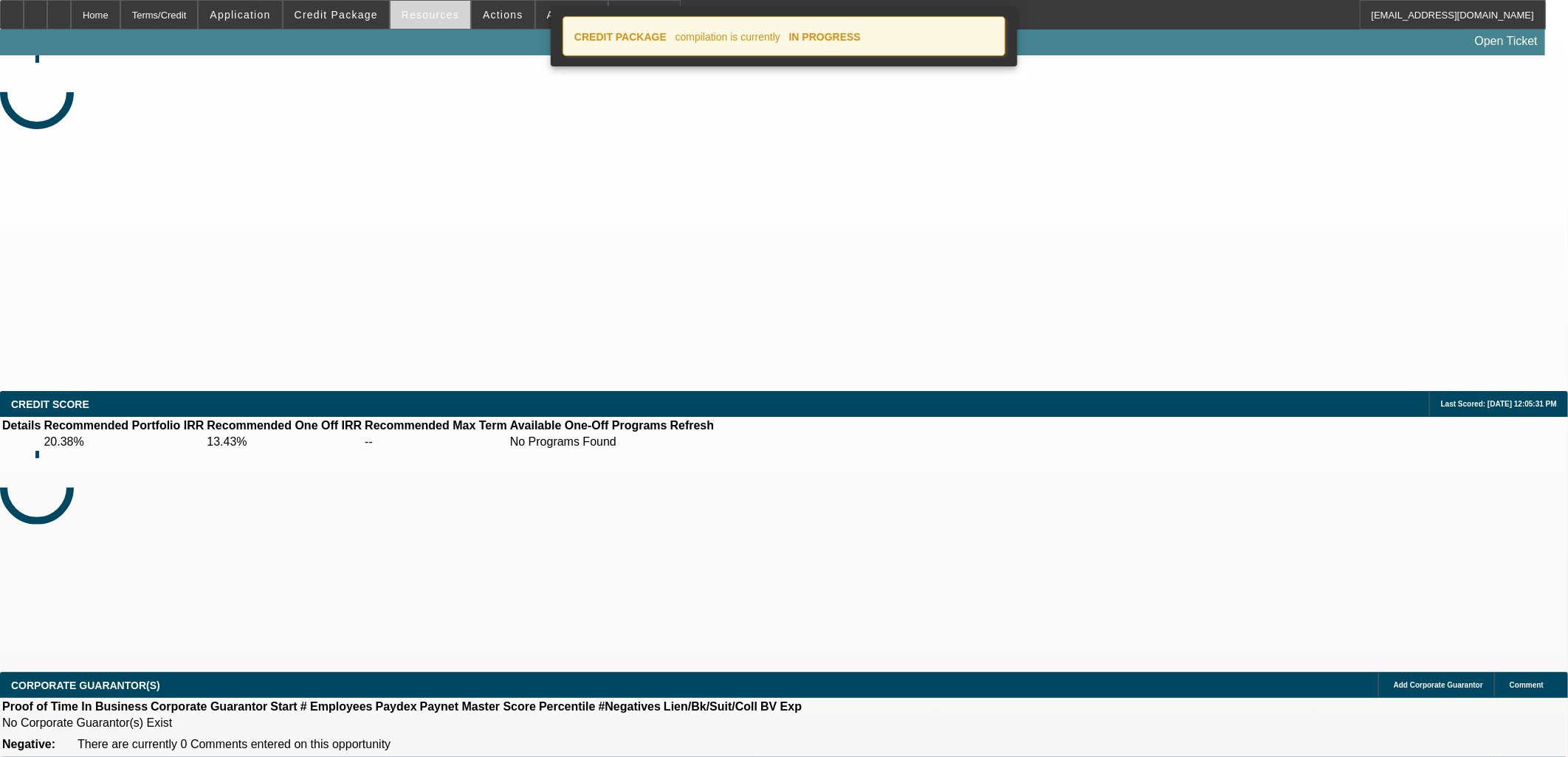
select select "0"
select select "2"
select select "0.1"
select select "4"
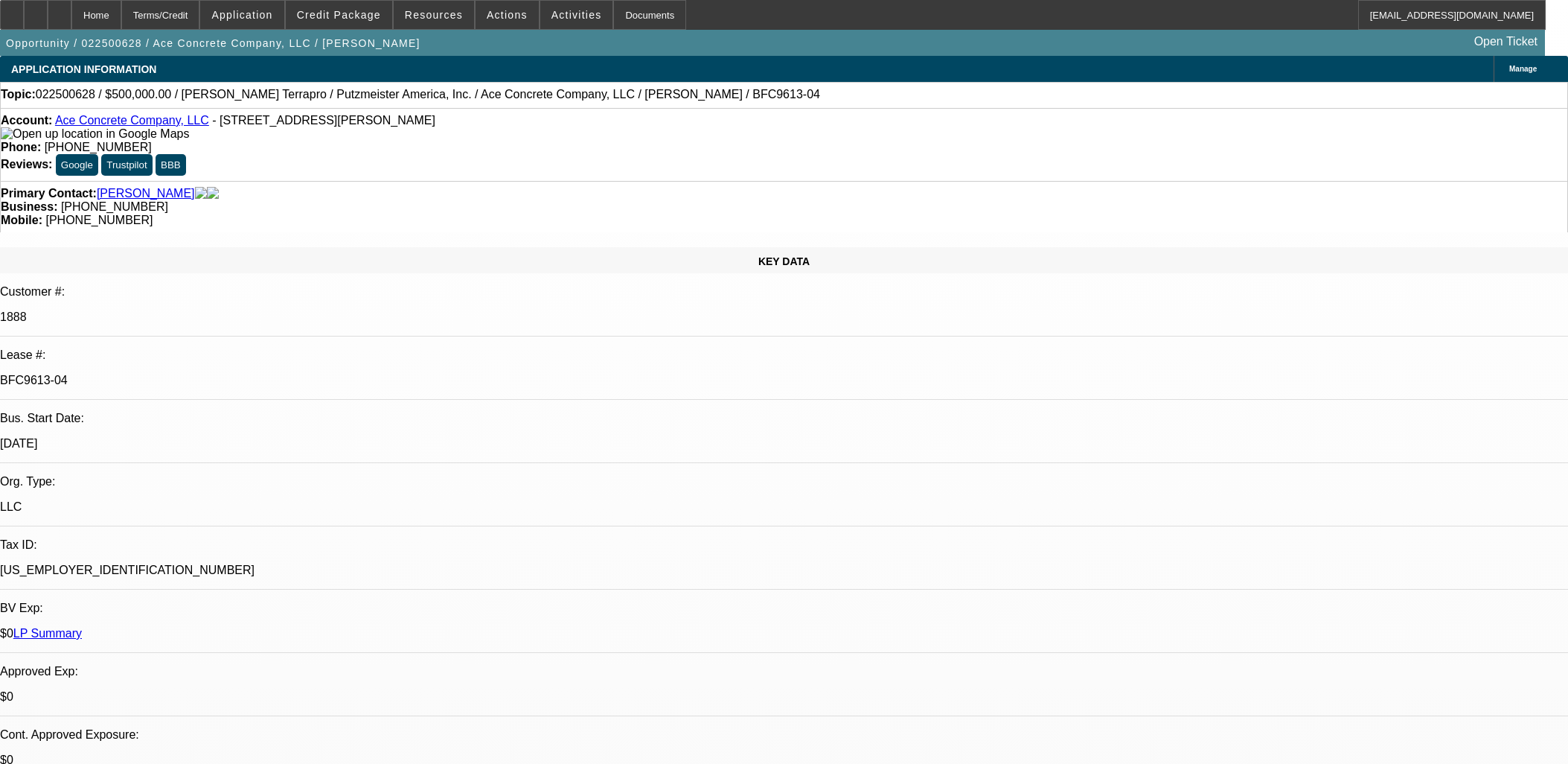
select select "0"
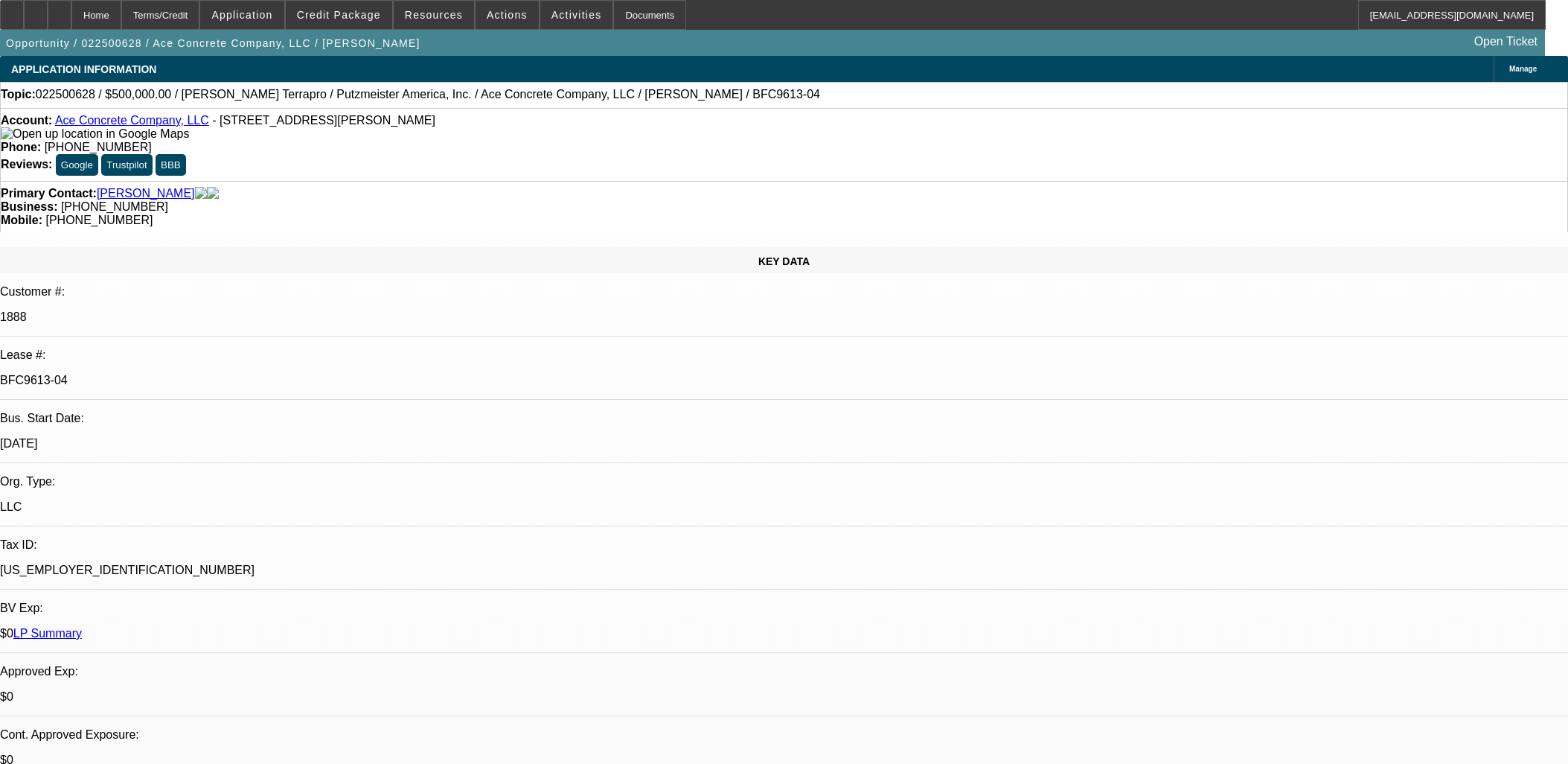
select select "0"
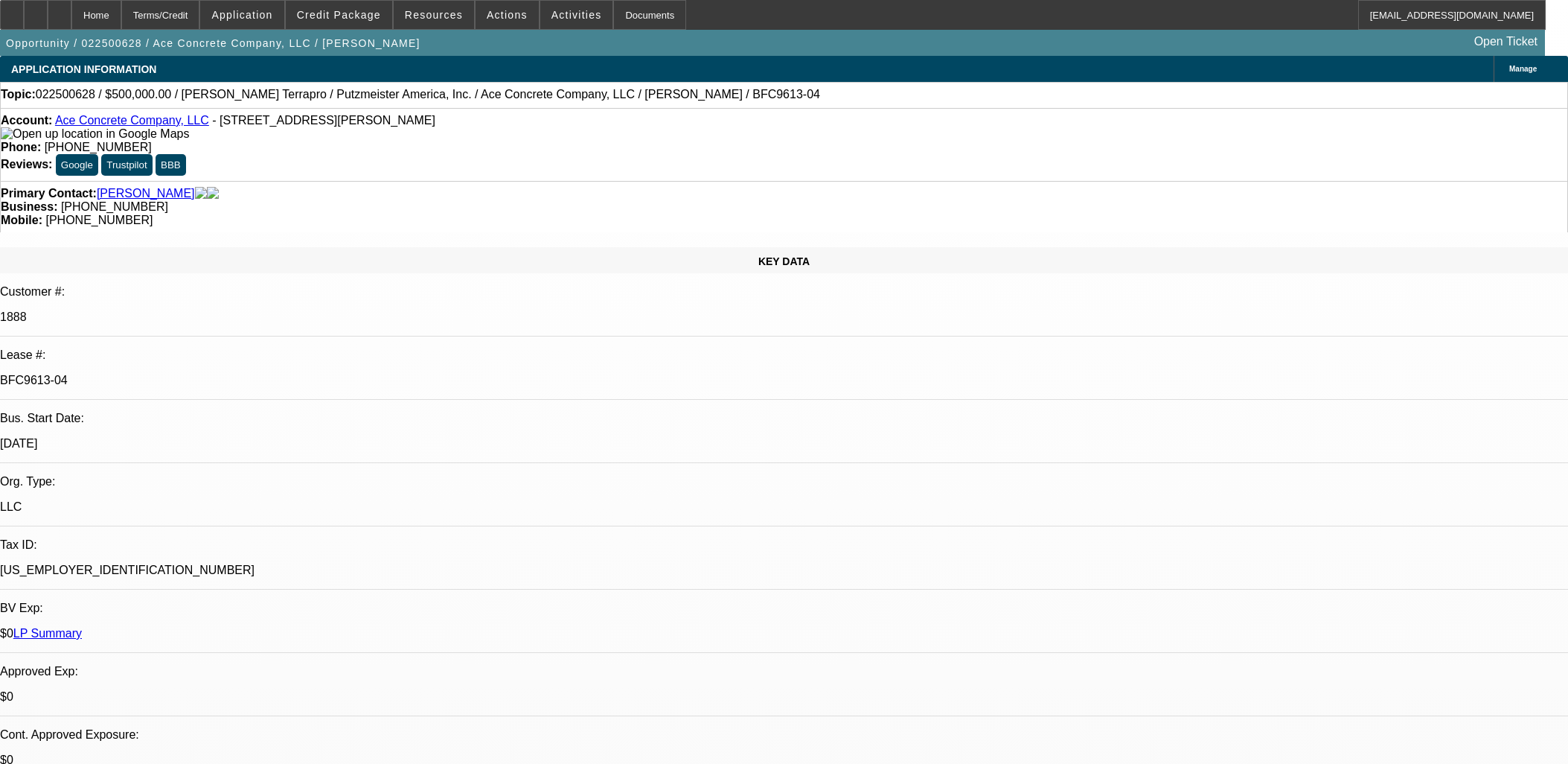
select select "2"
select select "0"
select select "1"
select select "3"
select select "6"
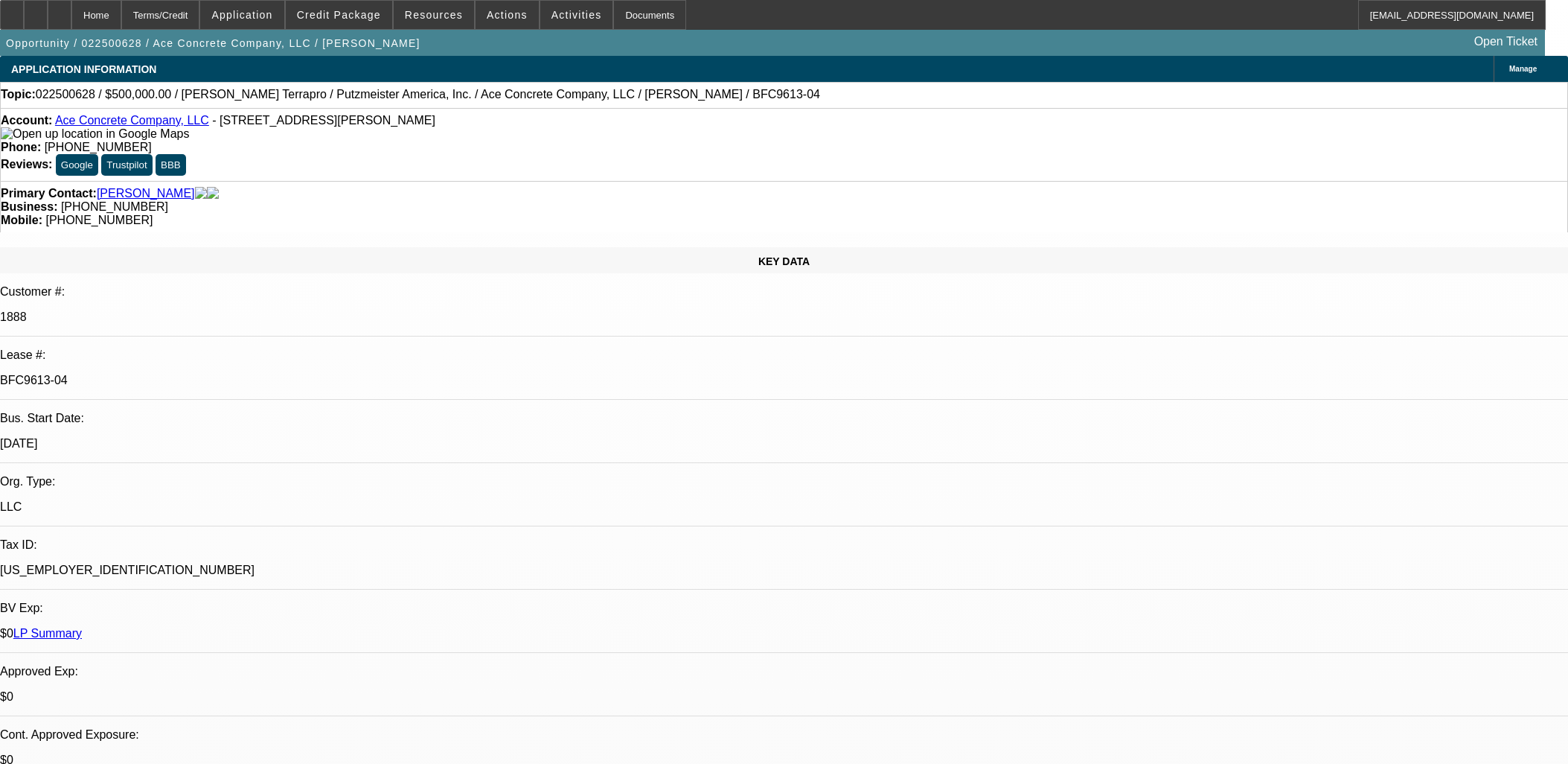
select select "1"
select select "3"
select select "6"
select select "1"
select select "3"
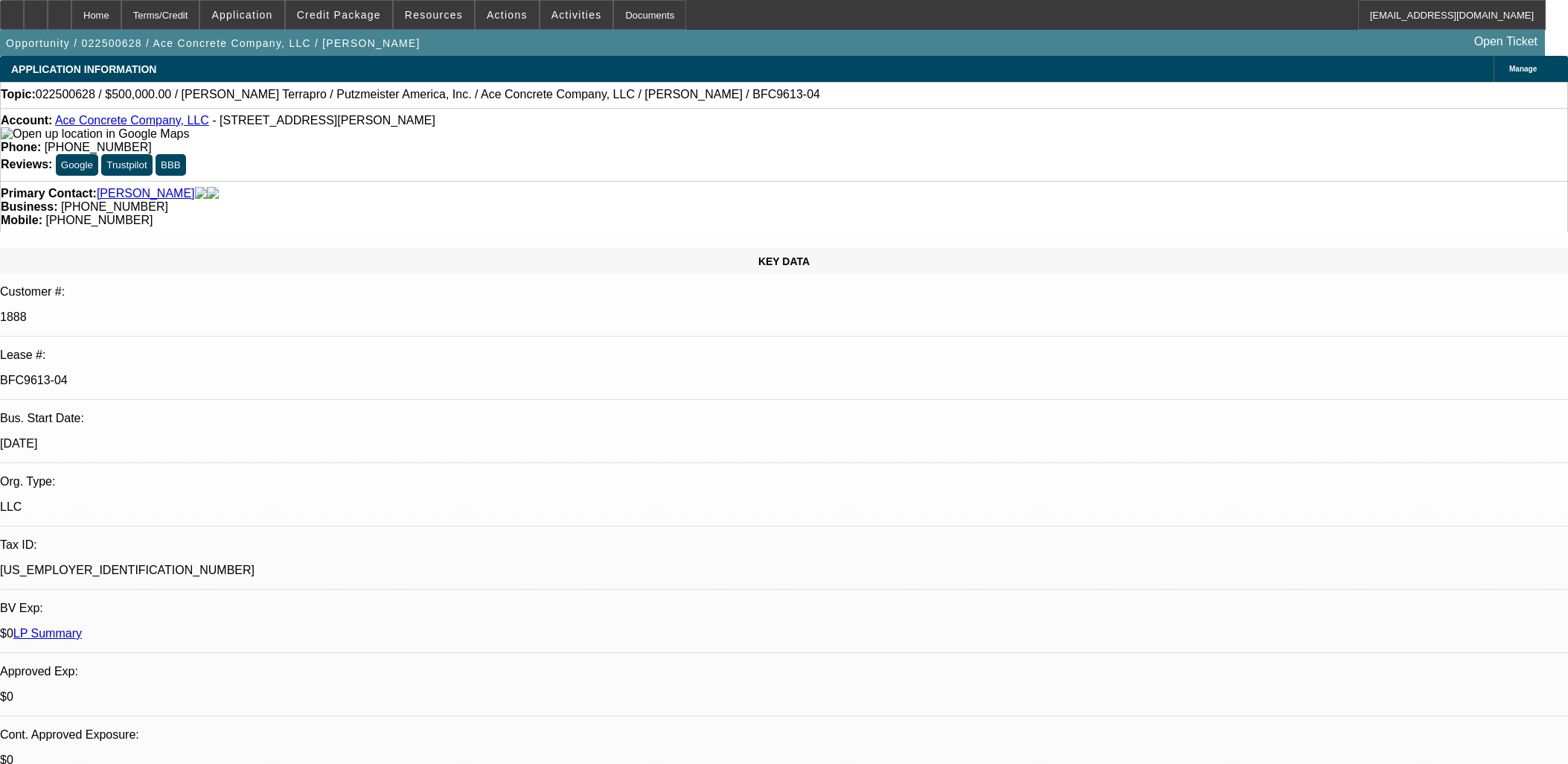
select select "6"
select select "1"
select select "2"
select select "6"
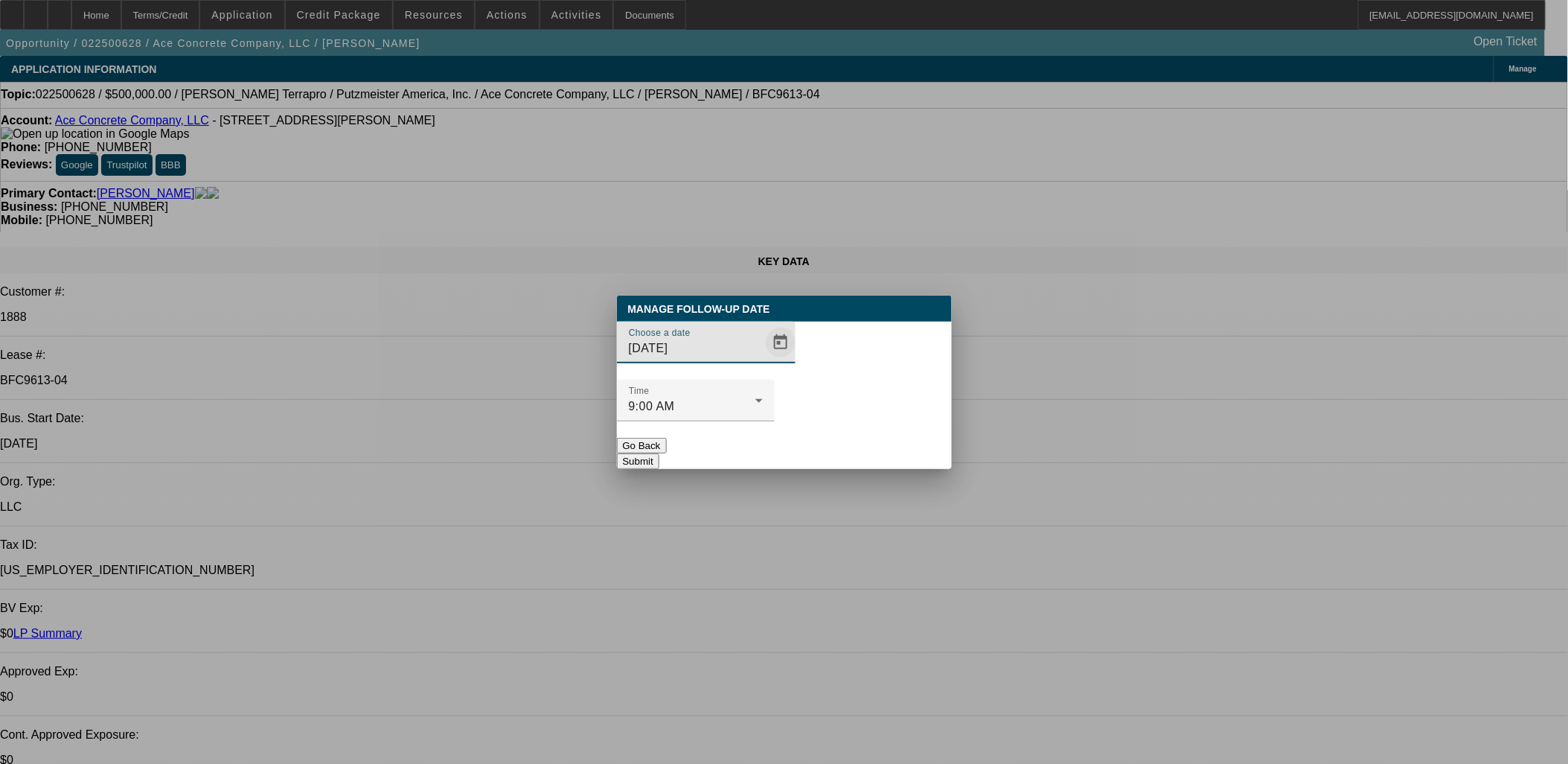
click at [764, 361] on span "Open calendar" at bounding box center [780, 342] width 36 height 36
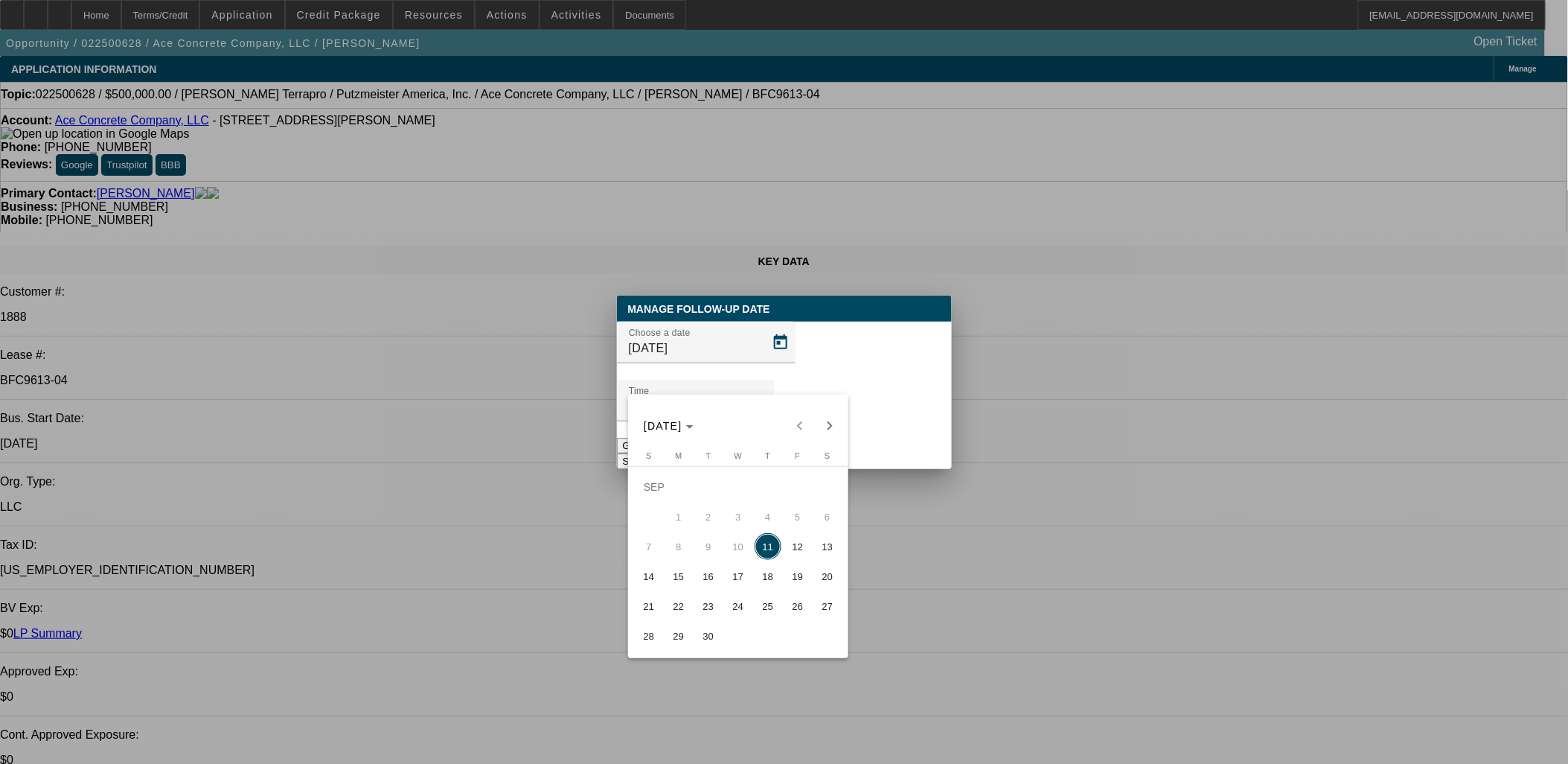
click at [796, 544] on span "12" at bounding box center [797, 546] width 27 height 27
type input "[DATE]"
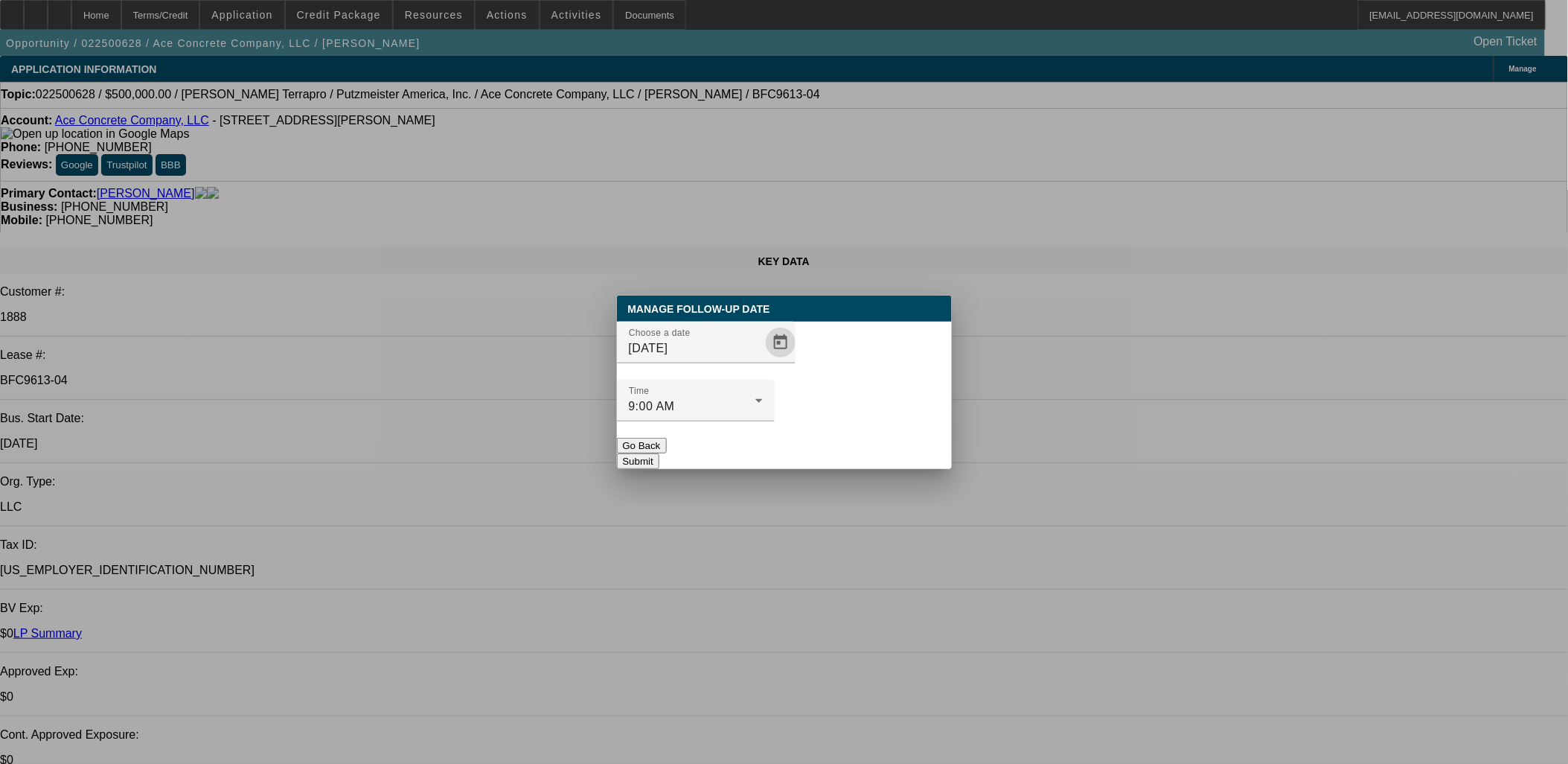
click at [659, 453] on button "Submit" at bounding box center [638, 460] width 42 height 16
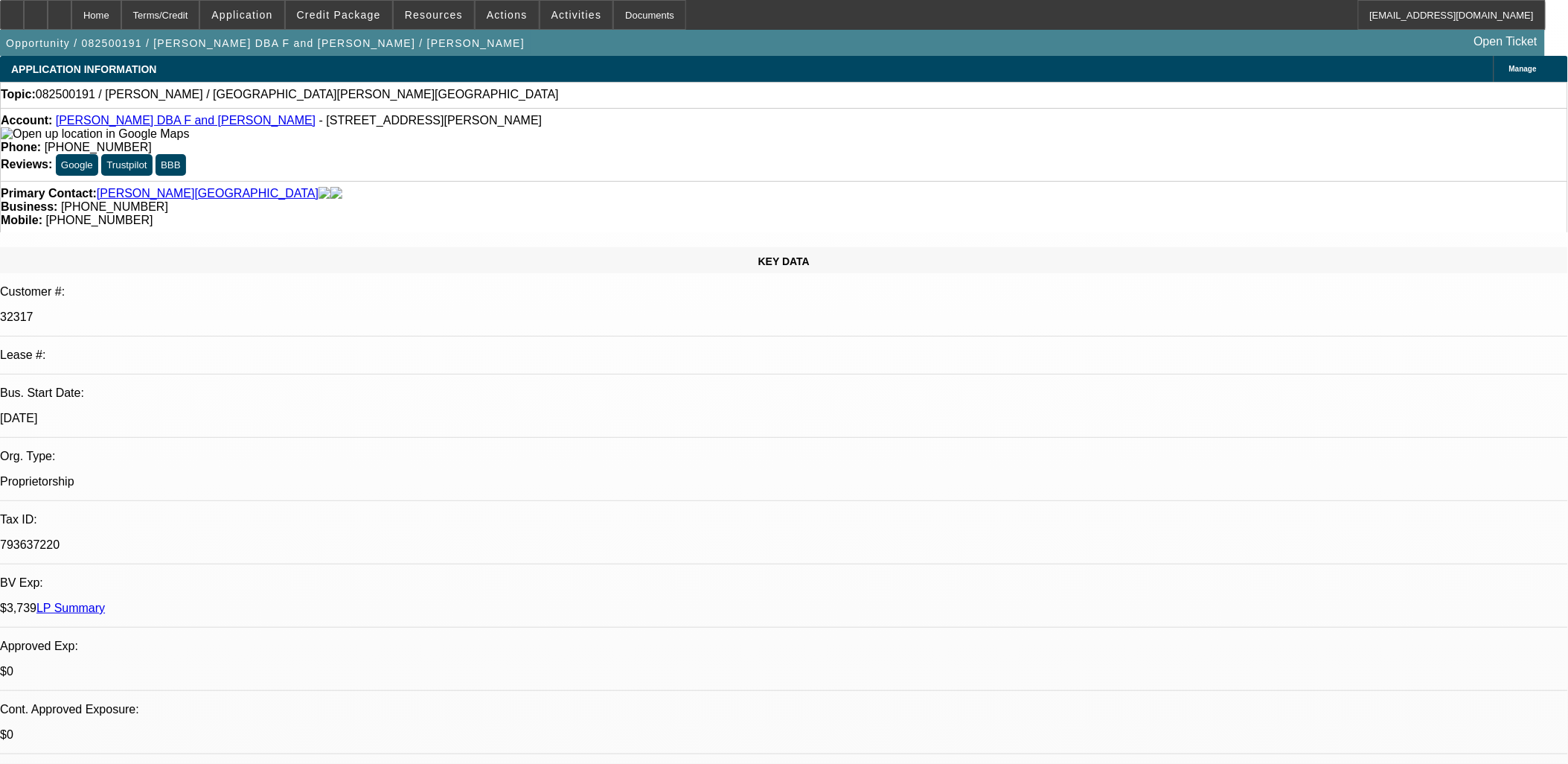
select select "0"
select select "2"
select select "0.1"
select select "1"
select select "2"
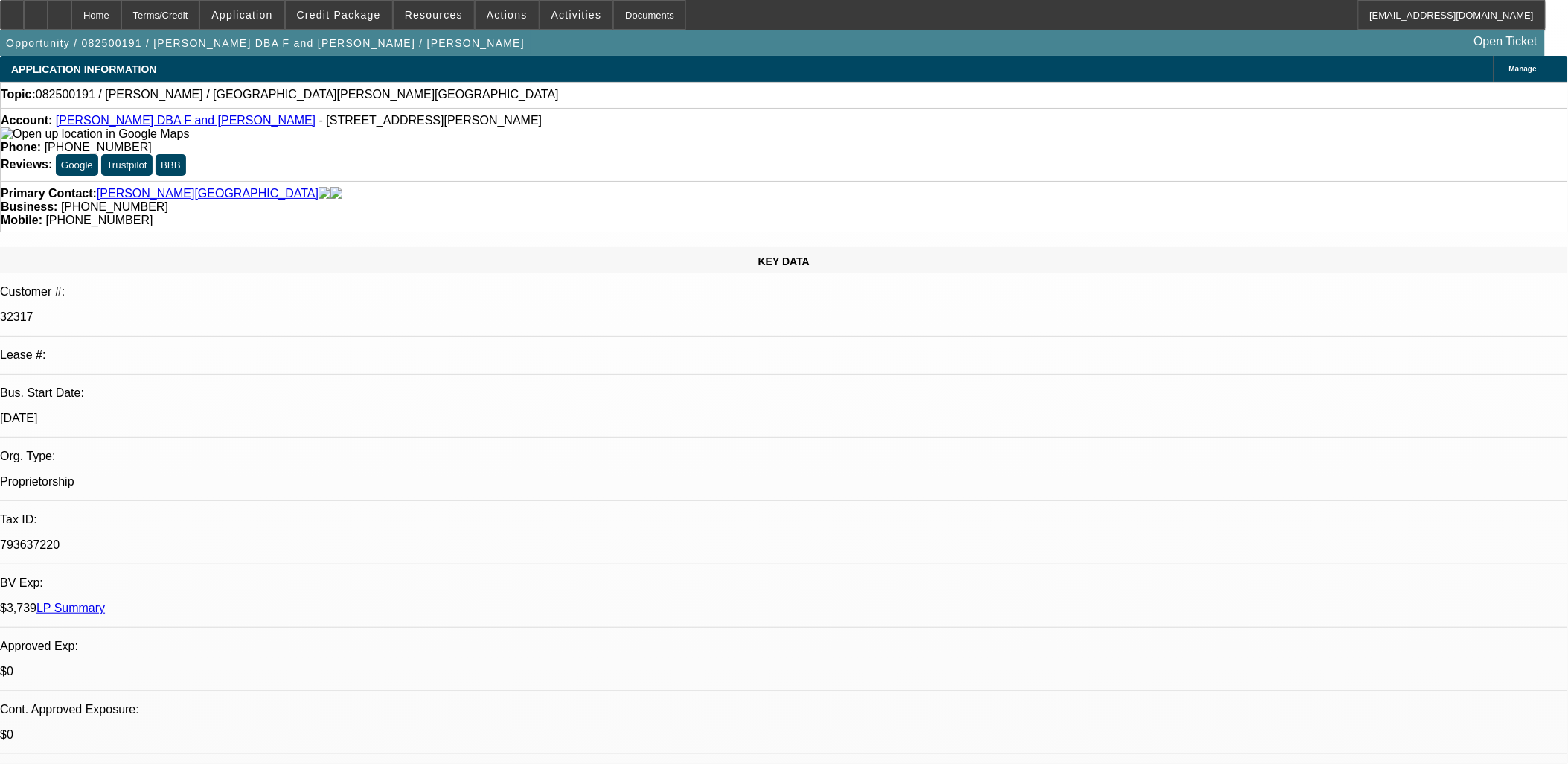
select select "4"
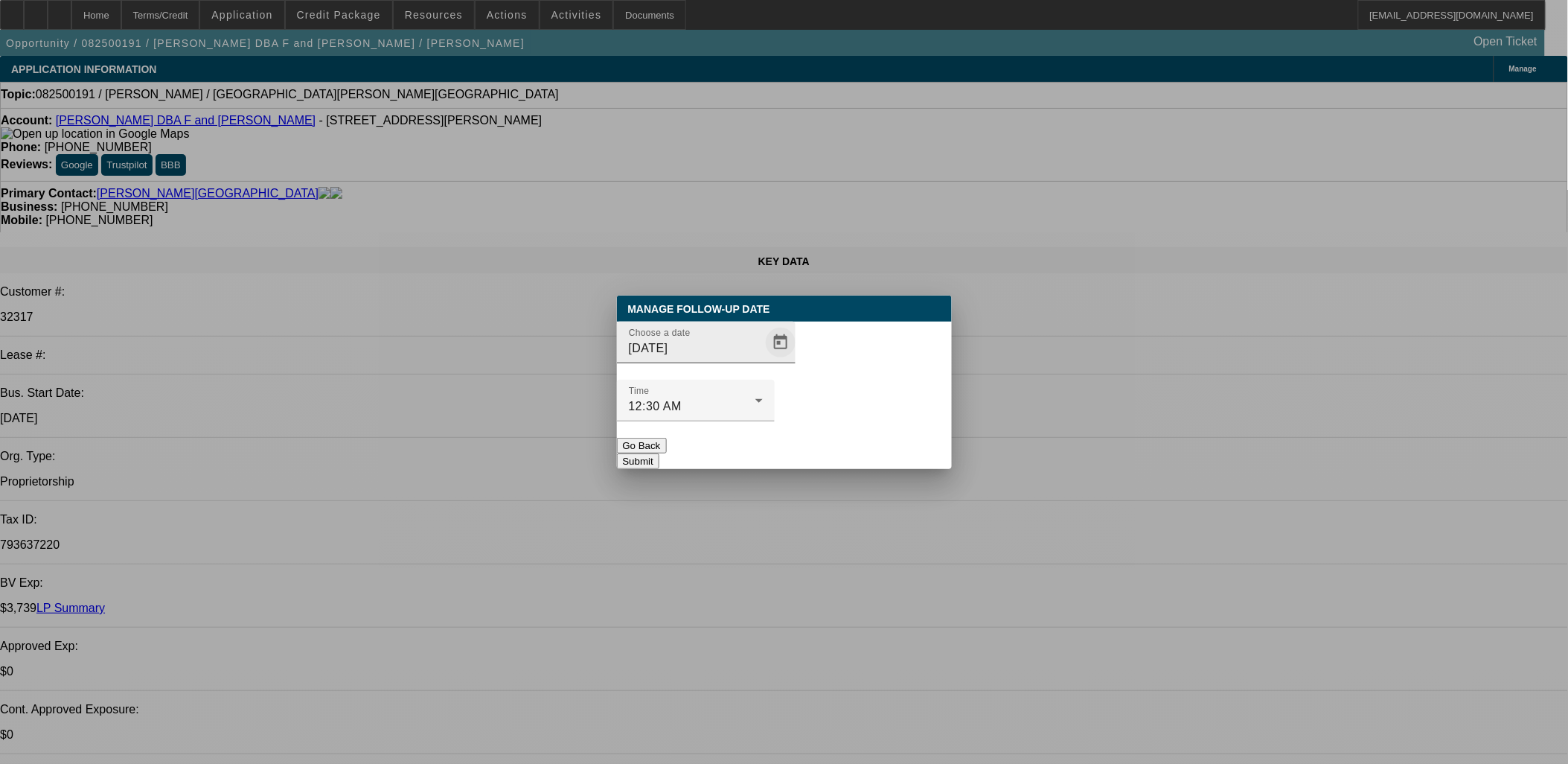
click at [763, 361] on span "Open calendar" at bounding box center [780, 342] width 36 height 36
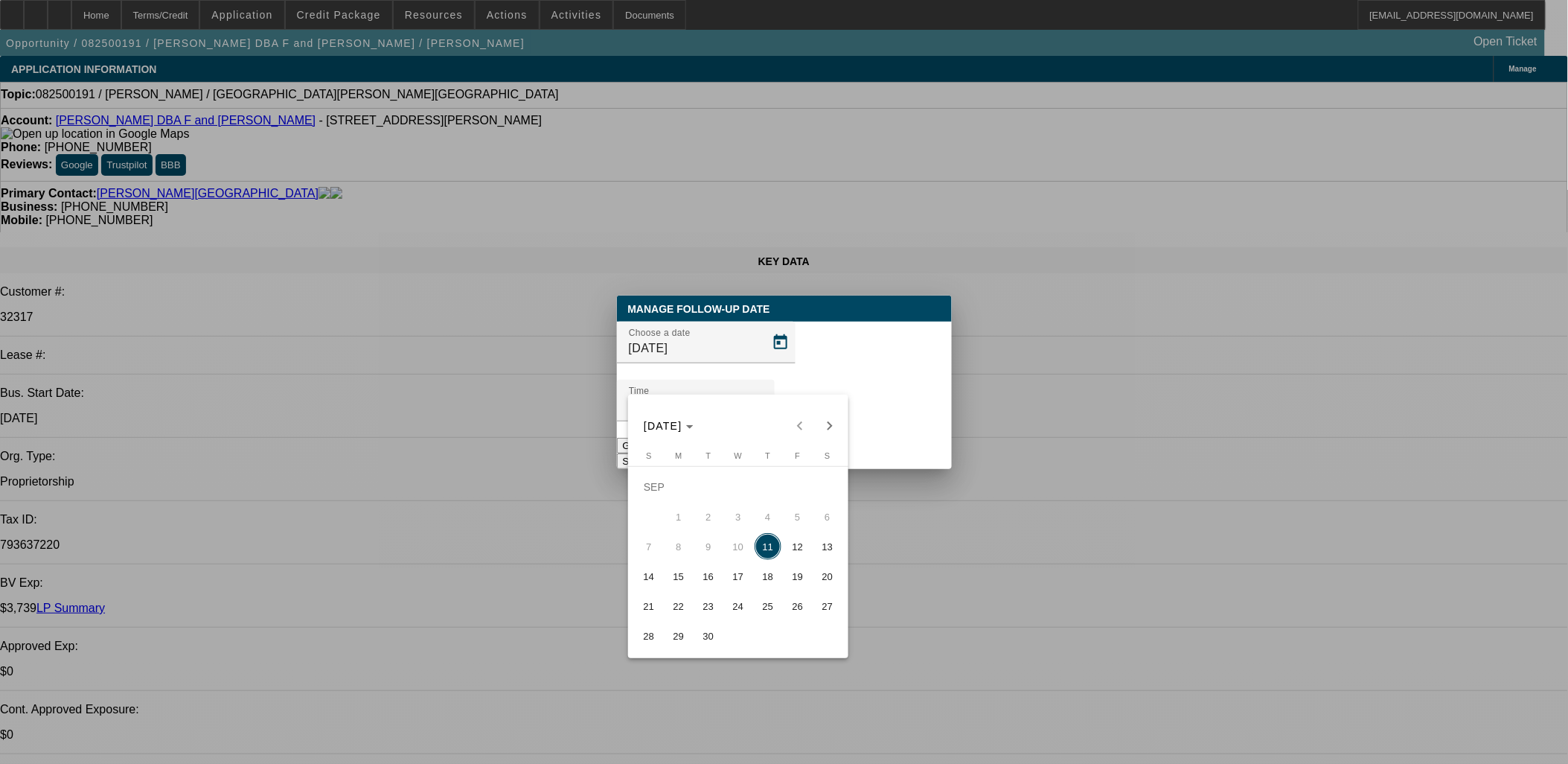
click at [745, 595] on button "24" at bounding box center [738, 606] width 30 height 30
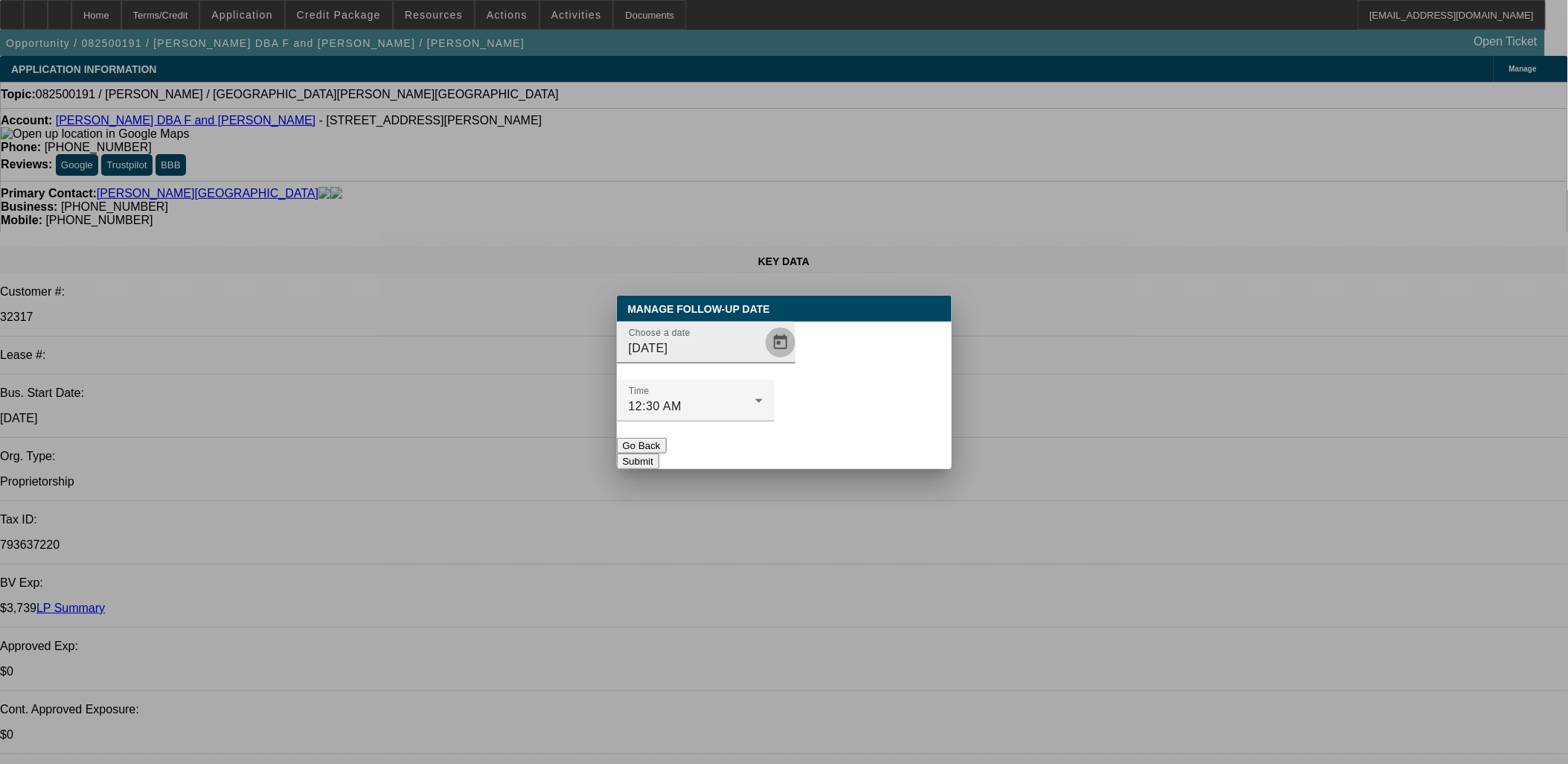
click at [763, 361] on span "Open calendar" at bounding box center [780, 342] width 36 height 36
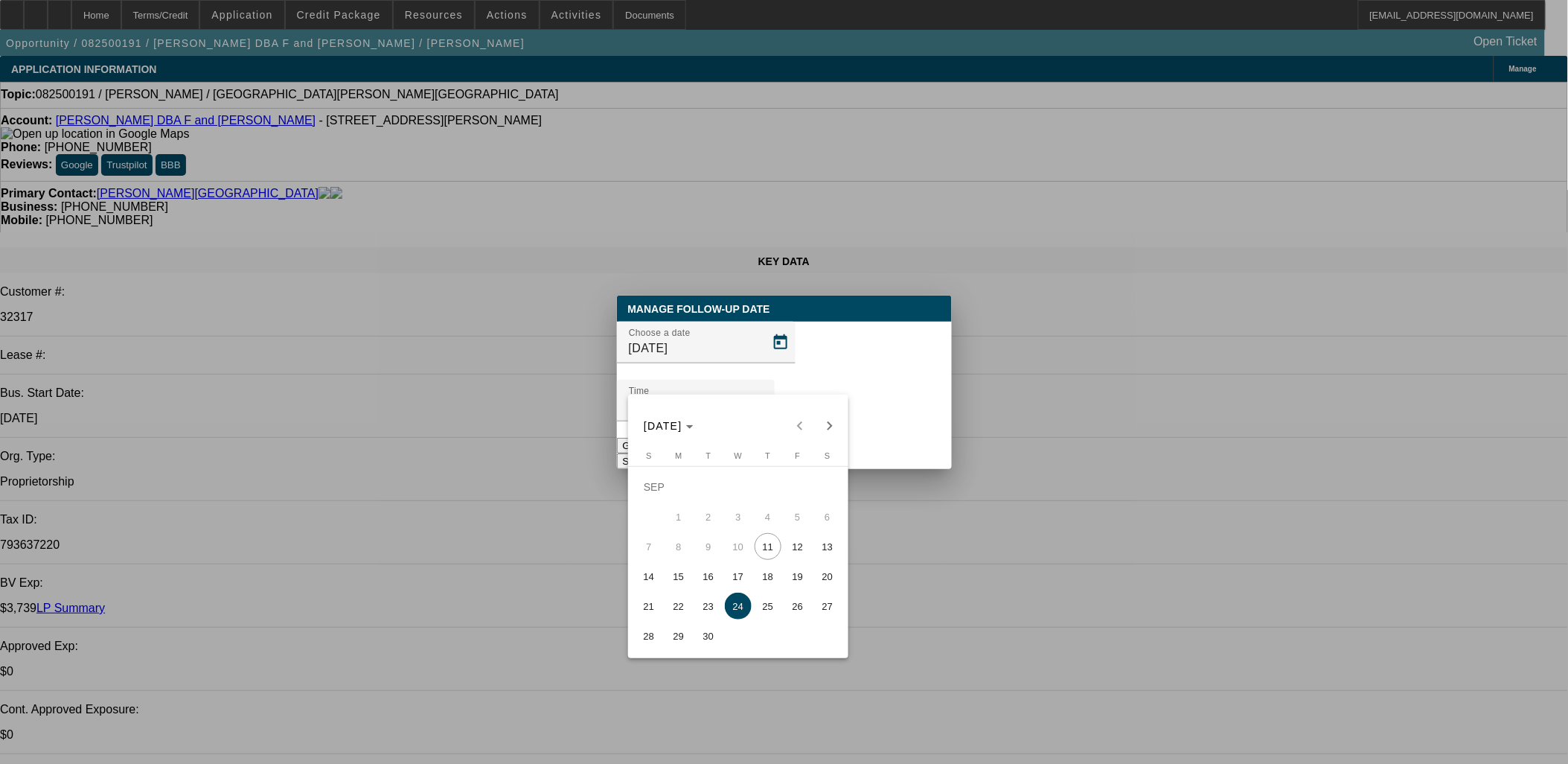
click at [677, 615] on span "22" at bounding box center [678, 605] width 27 height 27
type input "[DATE]"
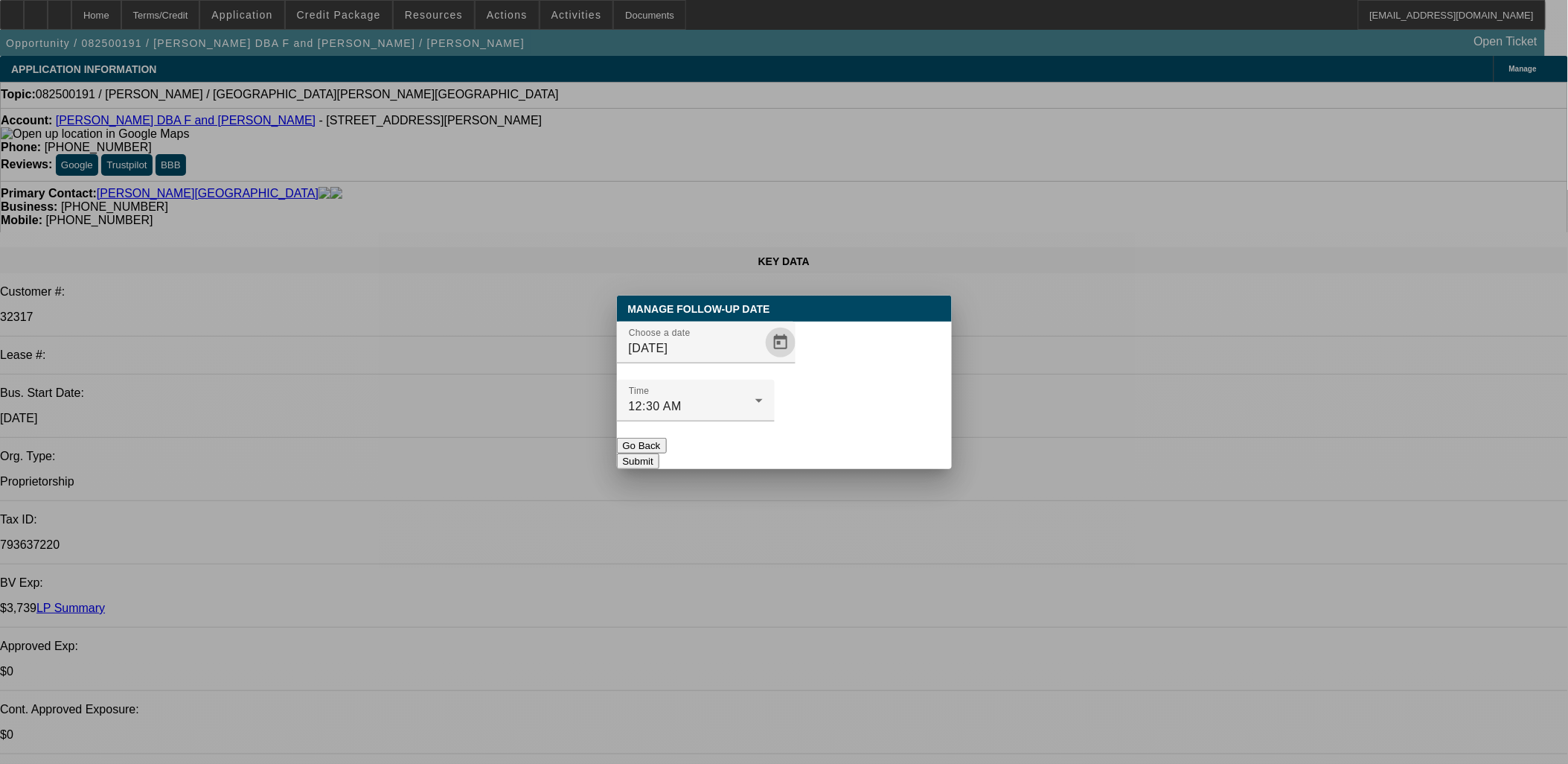
click at [659, 453] on button "Submit" at bounding box center [638, 460] width 42 height 16
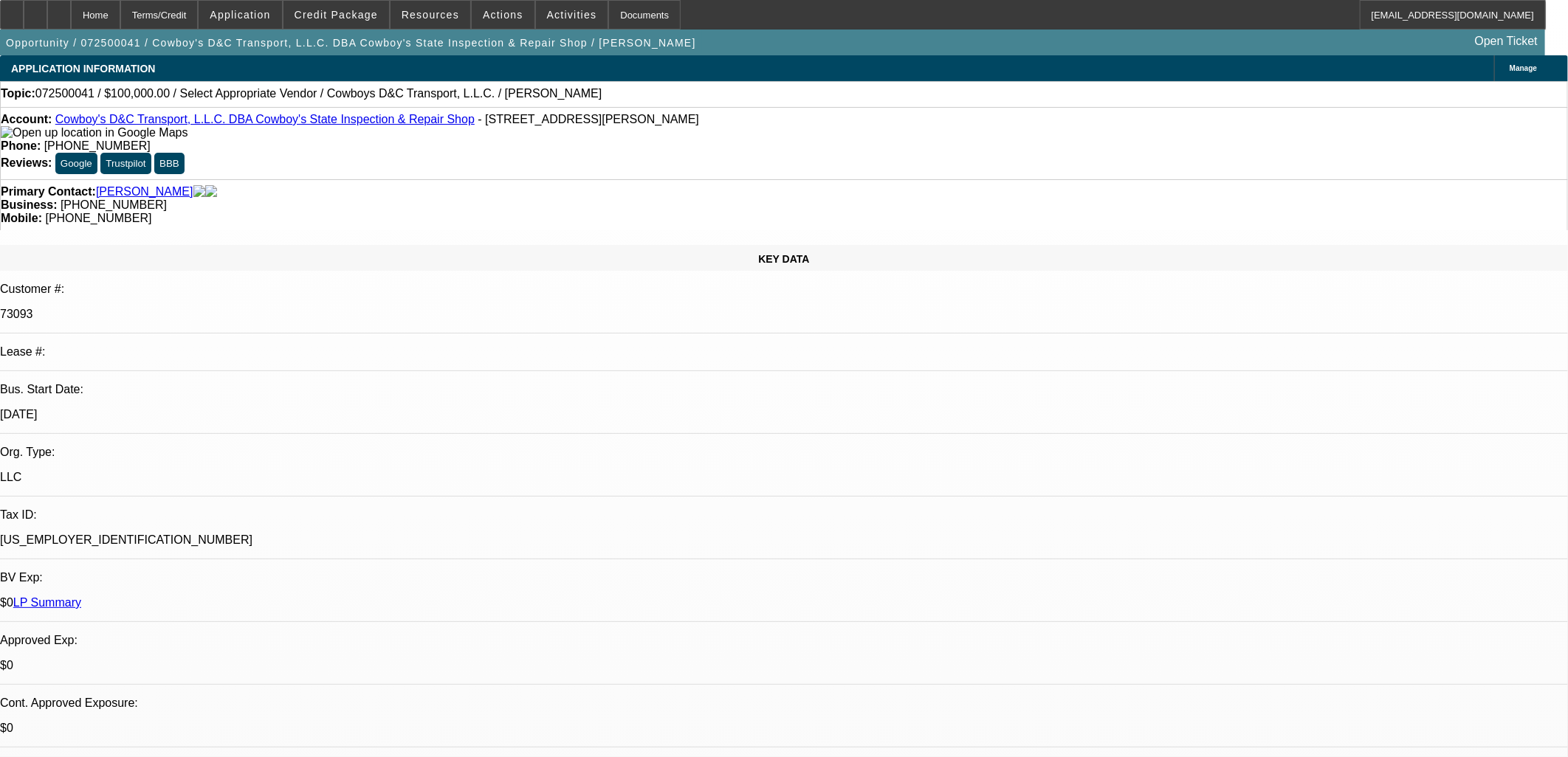
select select "0"
select select "2"
select select "0.1"
select select "1"
select select "2"
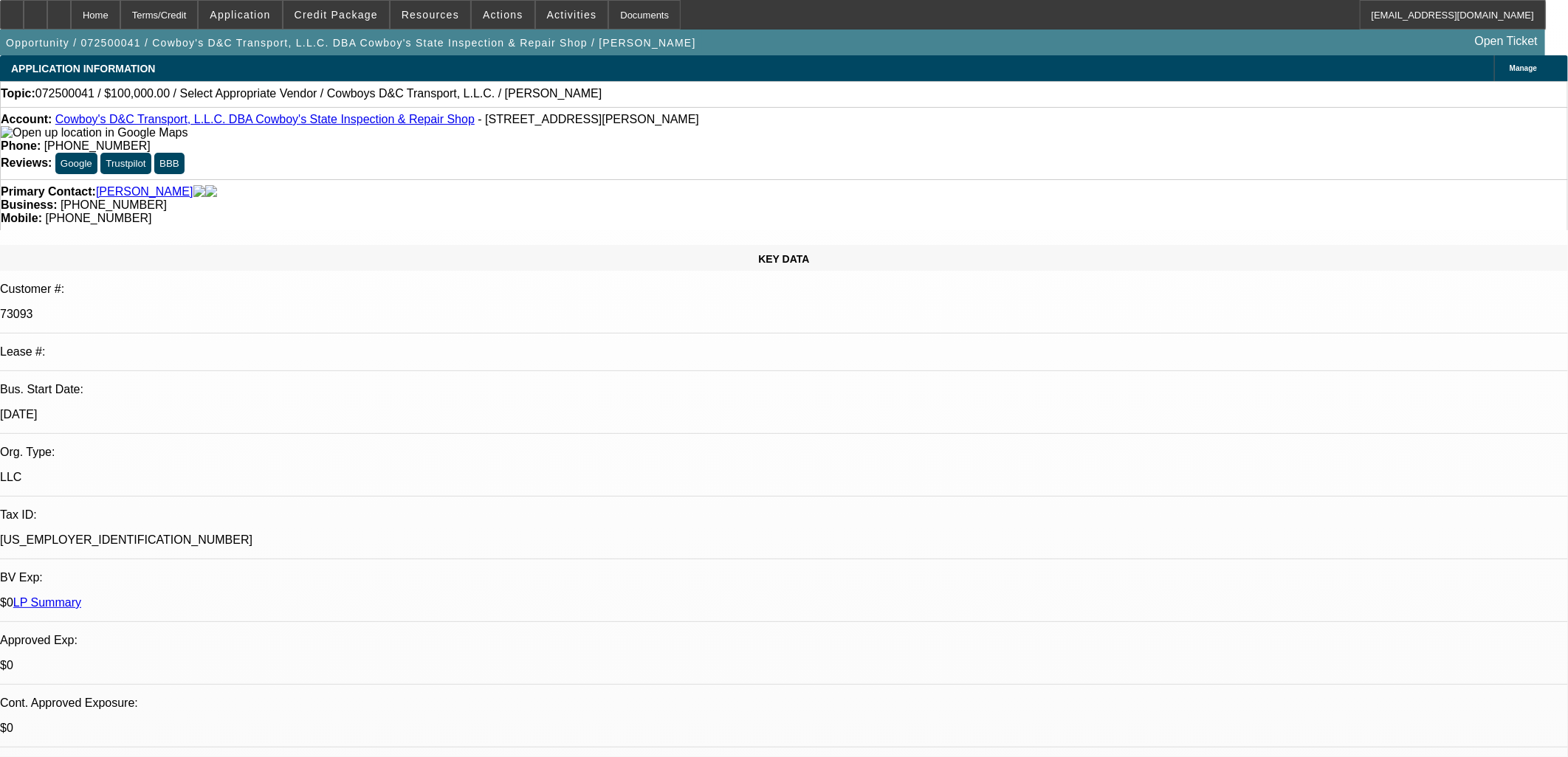
select select "4"
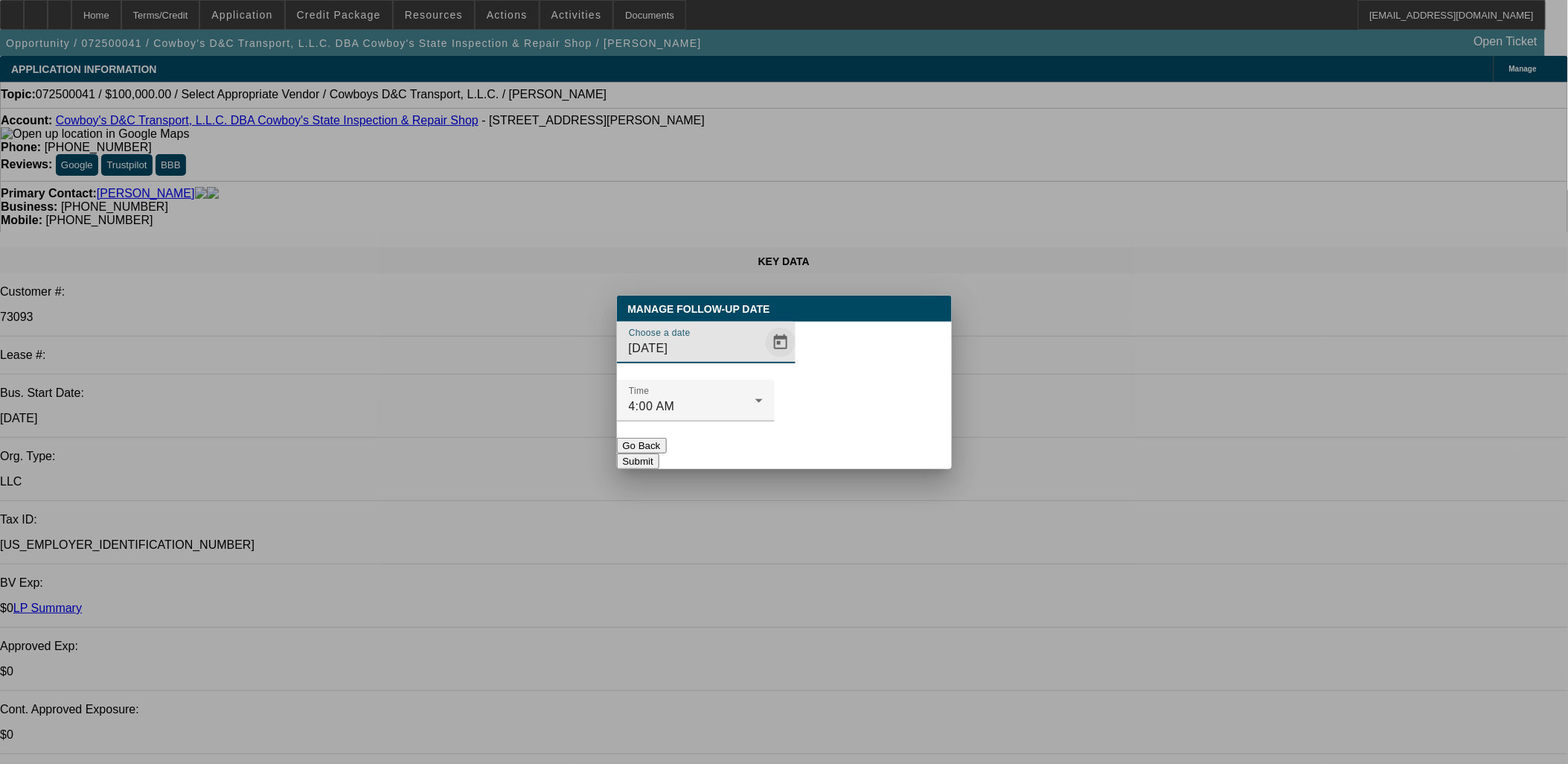
click at [763, 361] on span "Open calendar" at bounding box center [780, 342] width 36 height 36
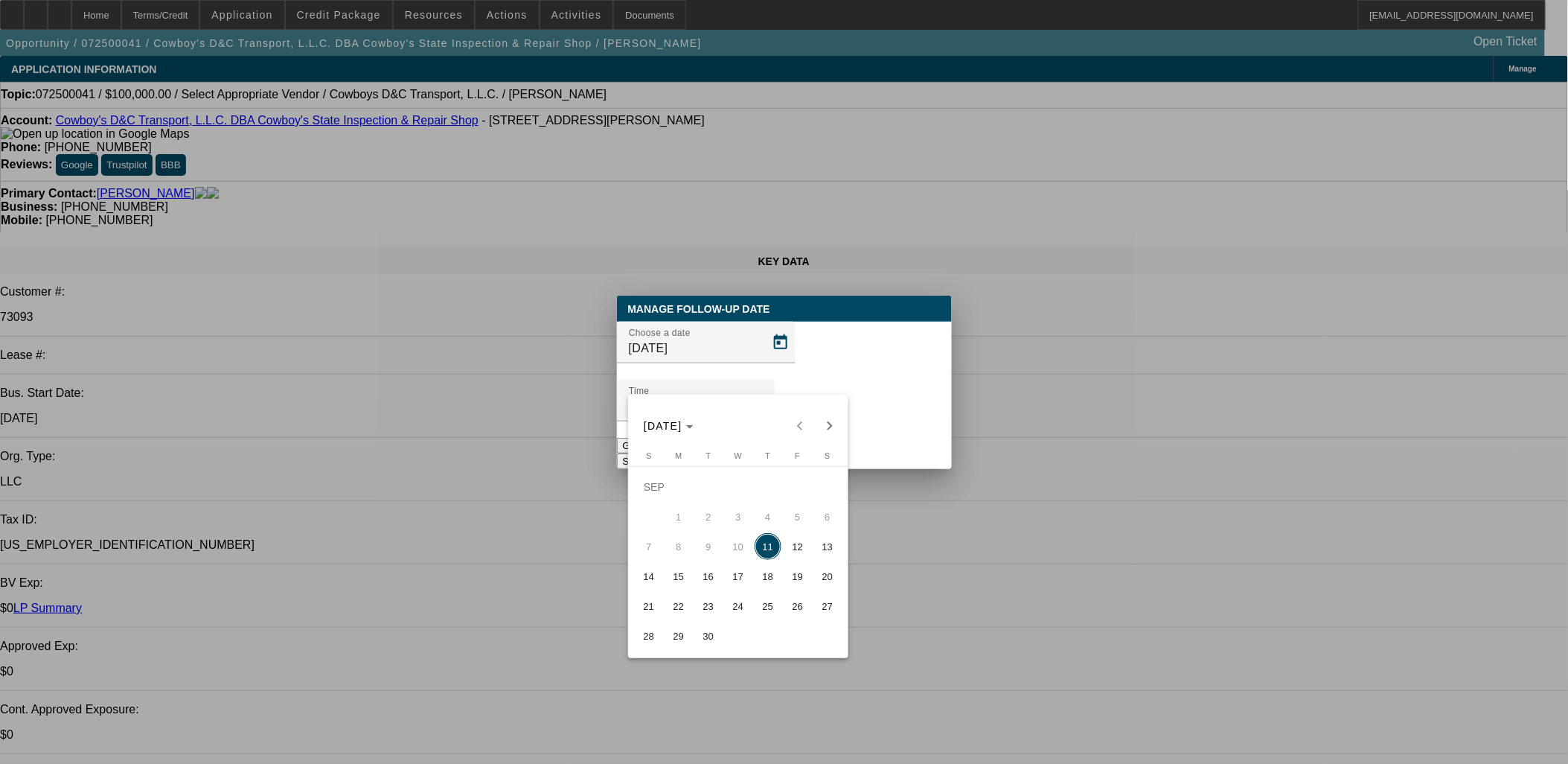
click at [765, 584] on span "18" at bounding box center [767, 576] width 27 height 27
type input "9/18/2025"
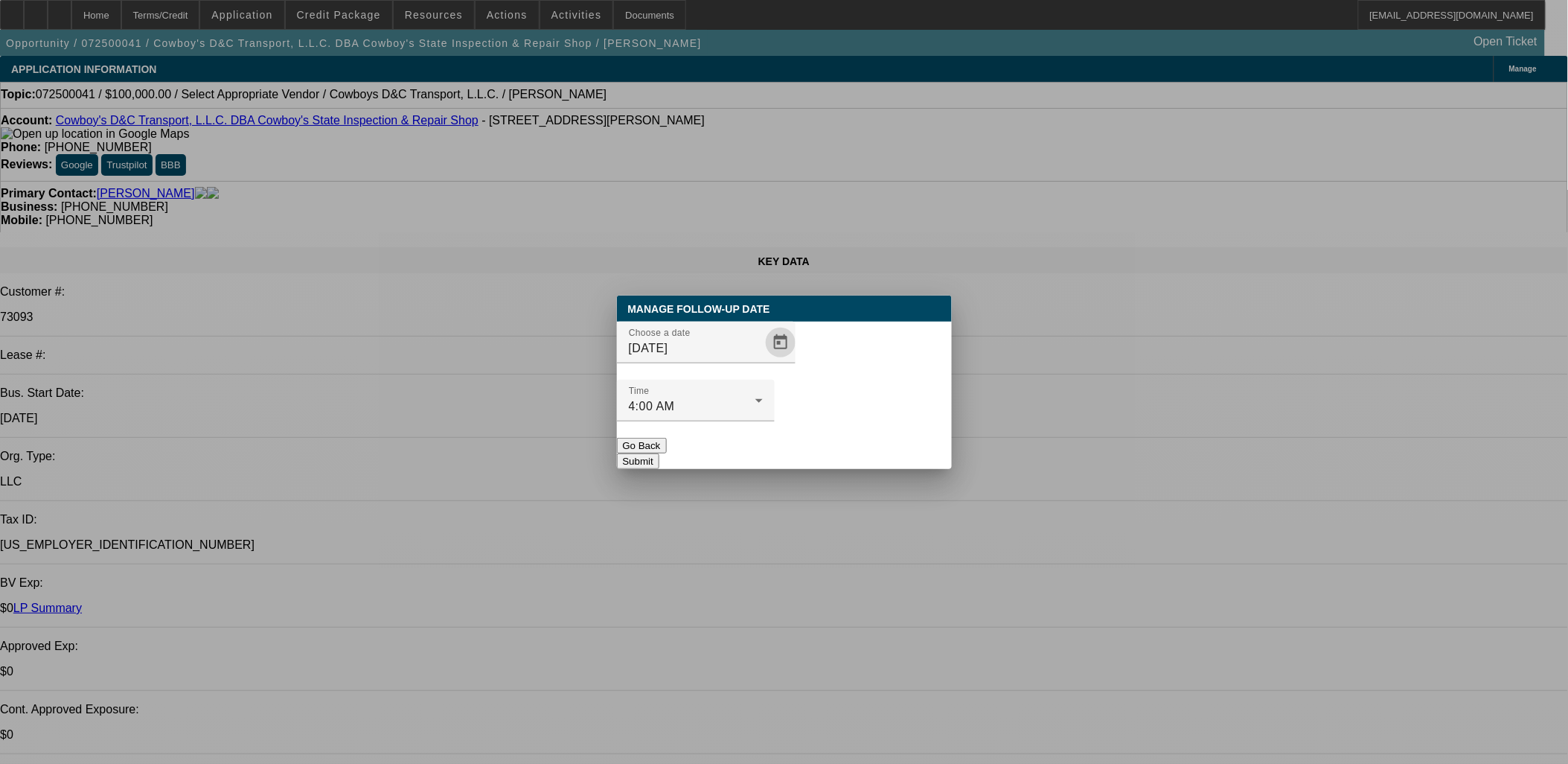
click at [659, 453] on button "Submit" at bounding box center [638, 460] width 42 height 16
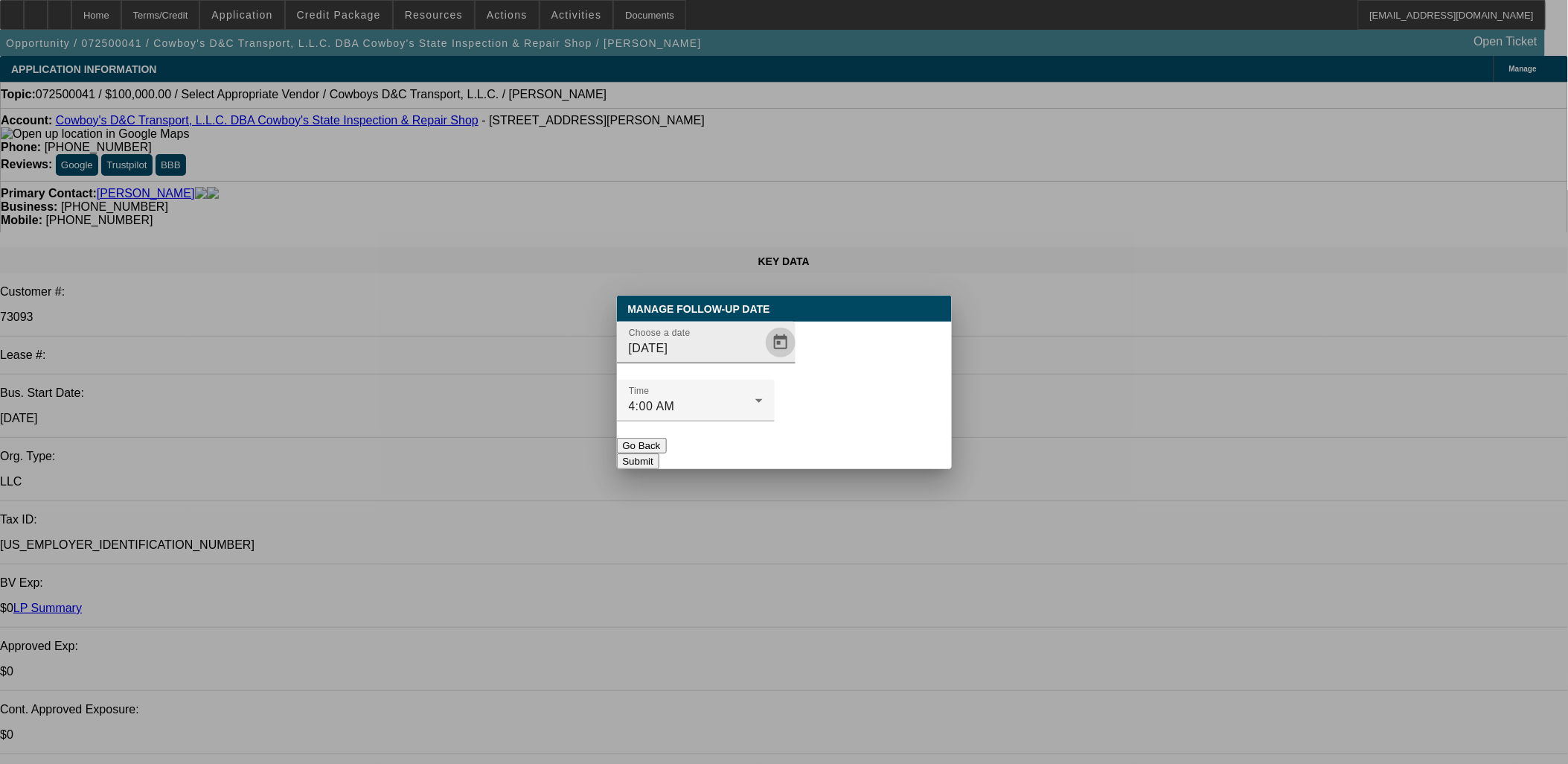
click at [763, 361] on span "Open calendar" at bounding box center [780, 342] width 36 height 36
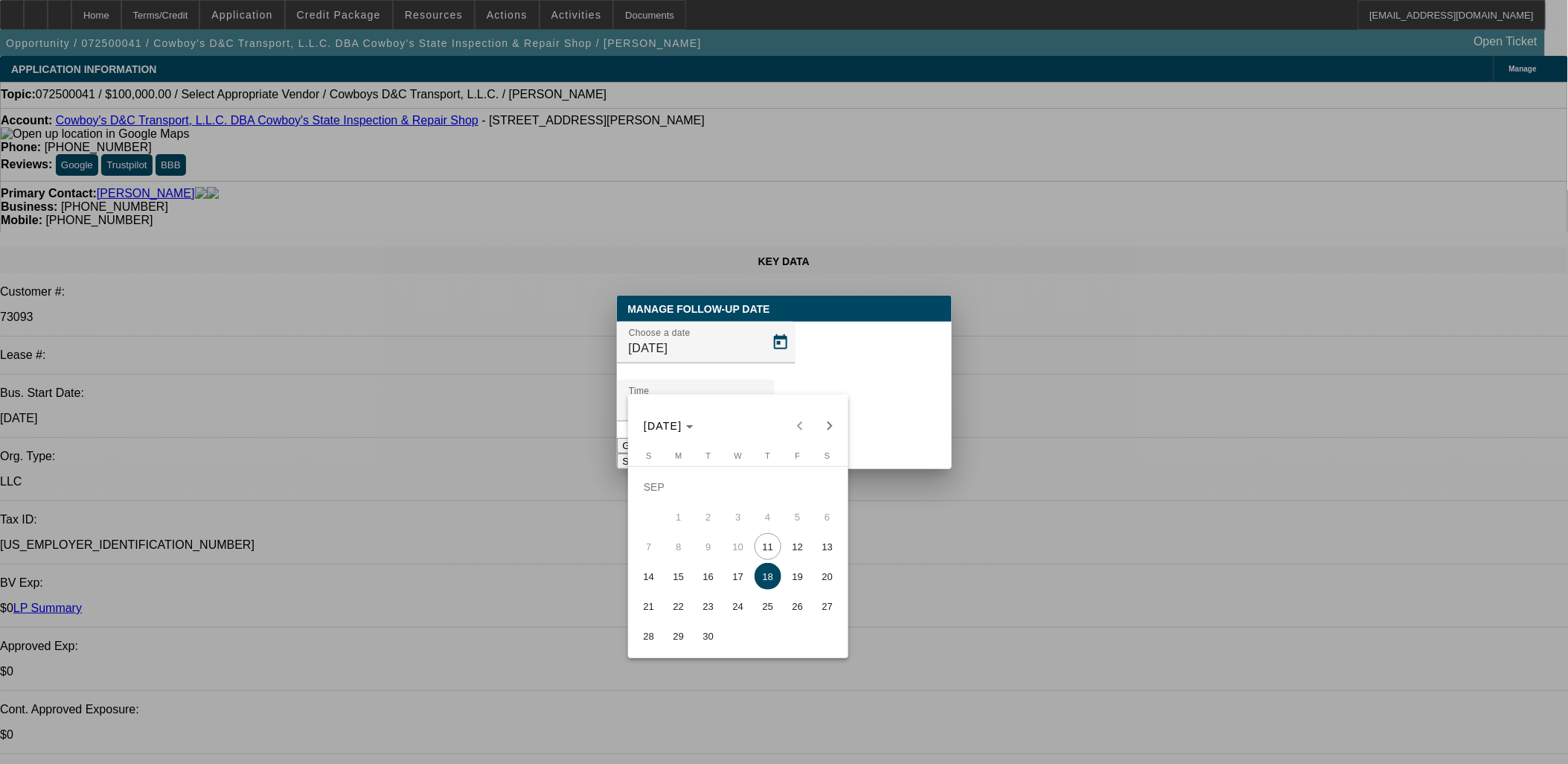
click at [790, 609] on span "26" at bounding box center [797, 605] width 27 height 27
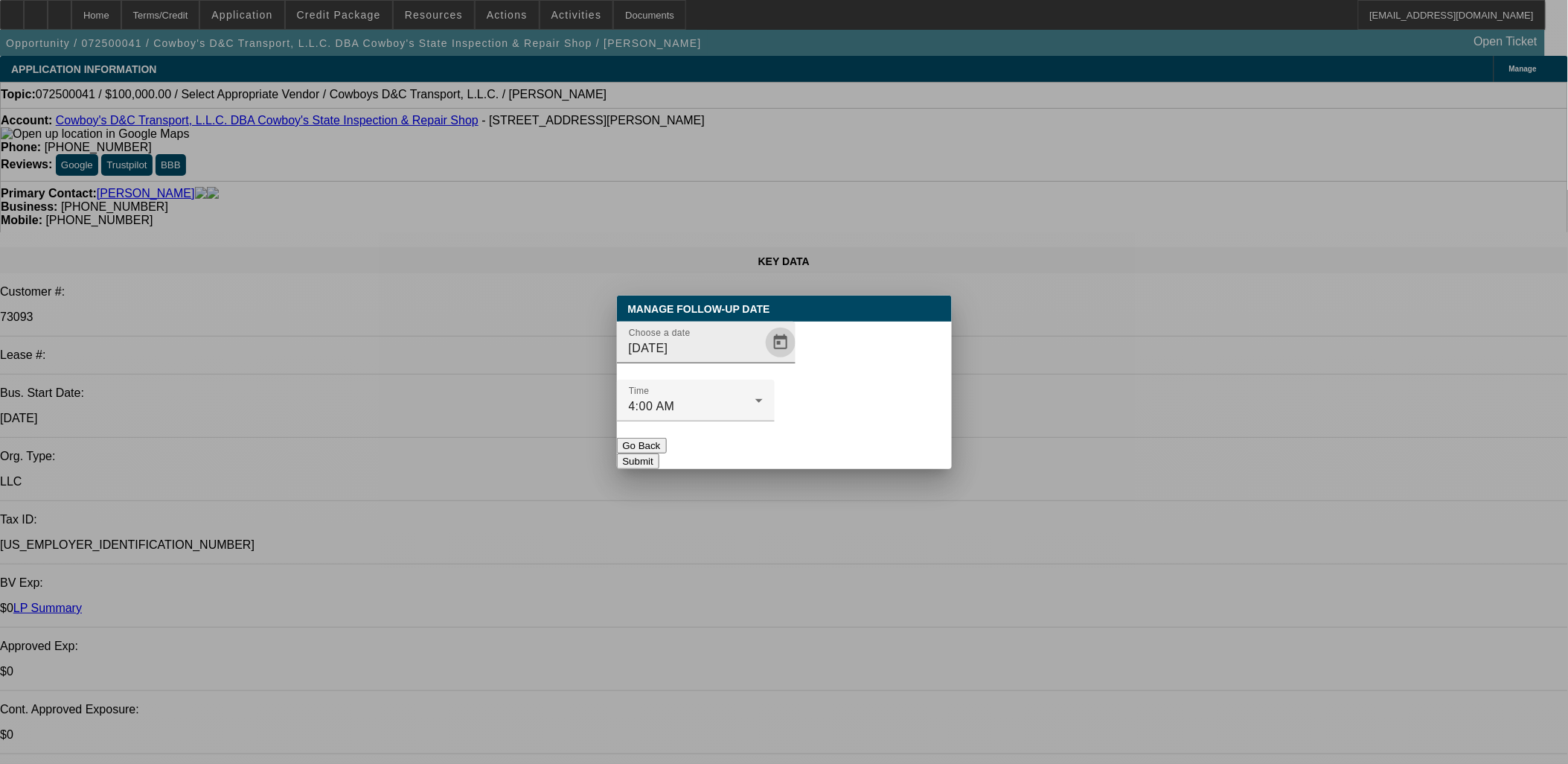
click at [767, 361] on span "Open calendar" at bounding box center [780, 342] width 36 height 36
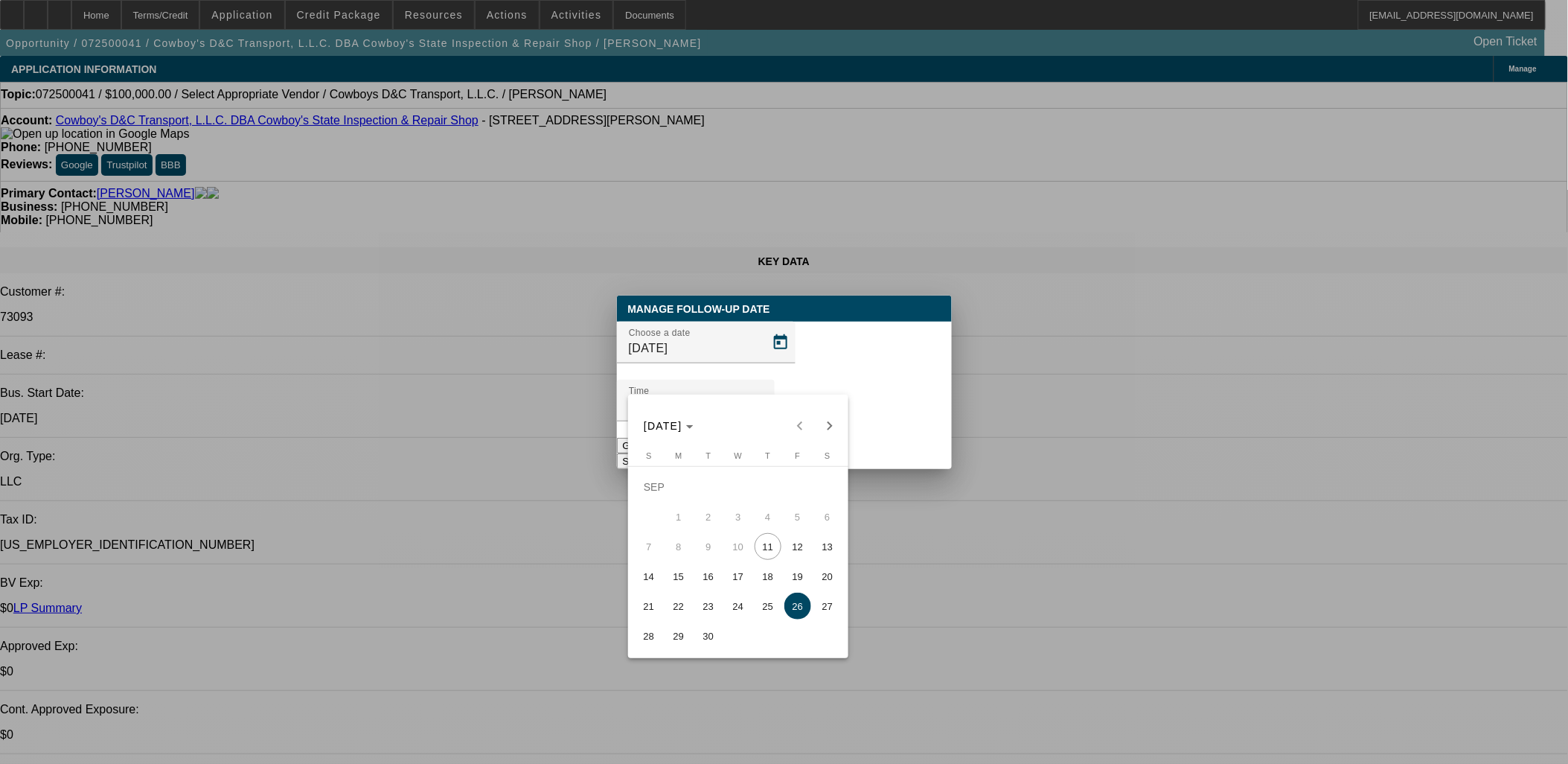
drag, startPoint x: 765, startPoint y: 616, endPoint x: 768, endPoint y: 600, distance: 16.3
click at [765, 615] on span "25" at bounding box center [767, 605] width 27 height 27
type input "9/25/2025"
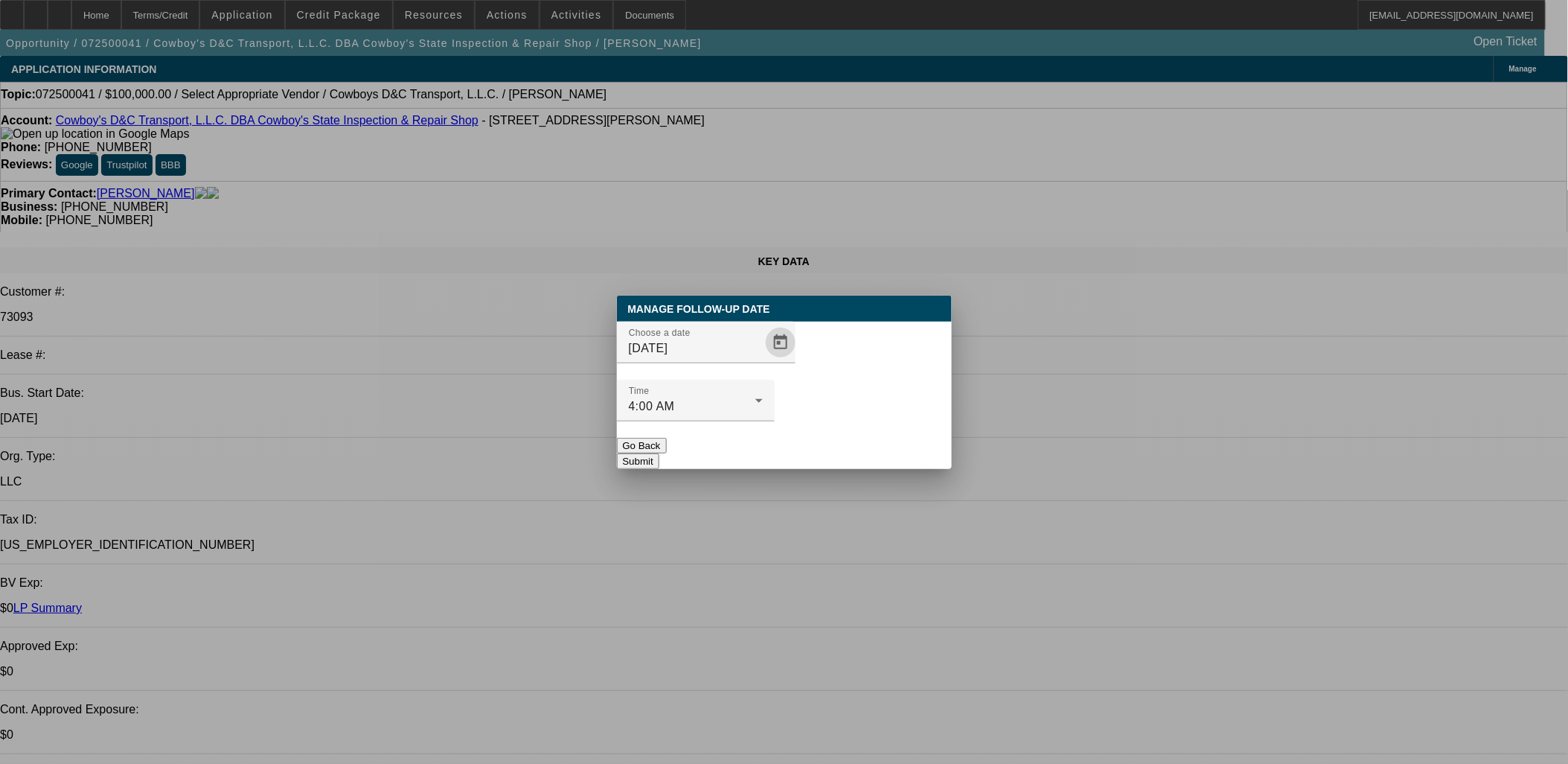
click at [659, 453] on button "Submit" at bounding box center [638, 460] width 42 height 16
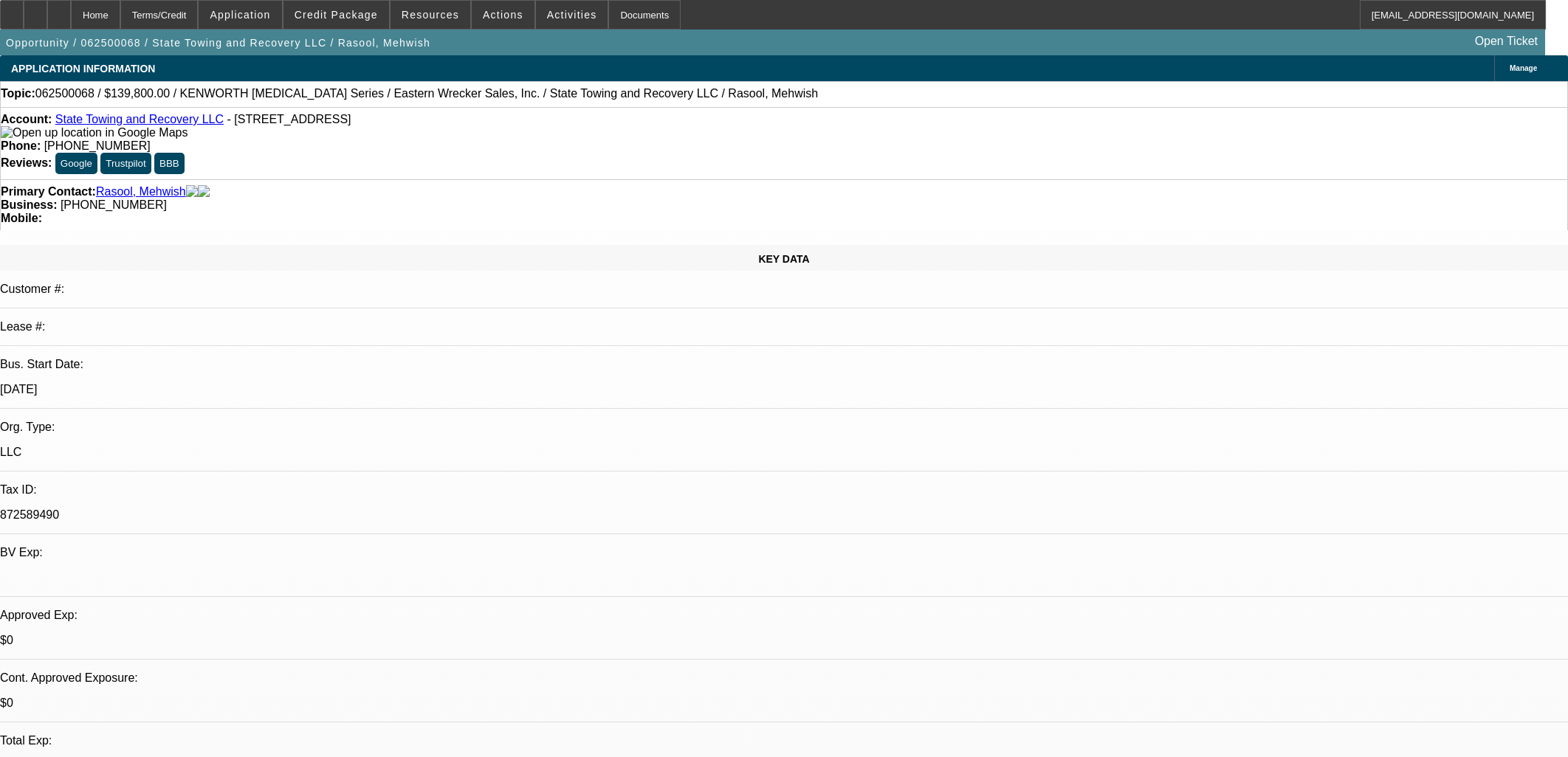
select select "0"
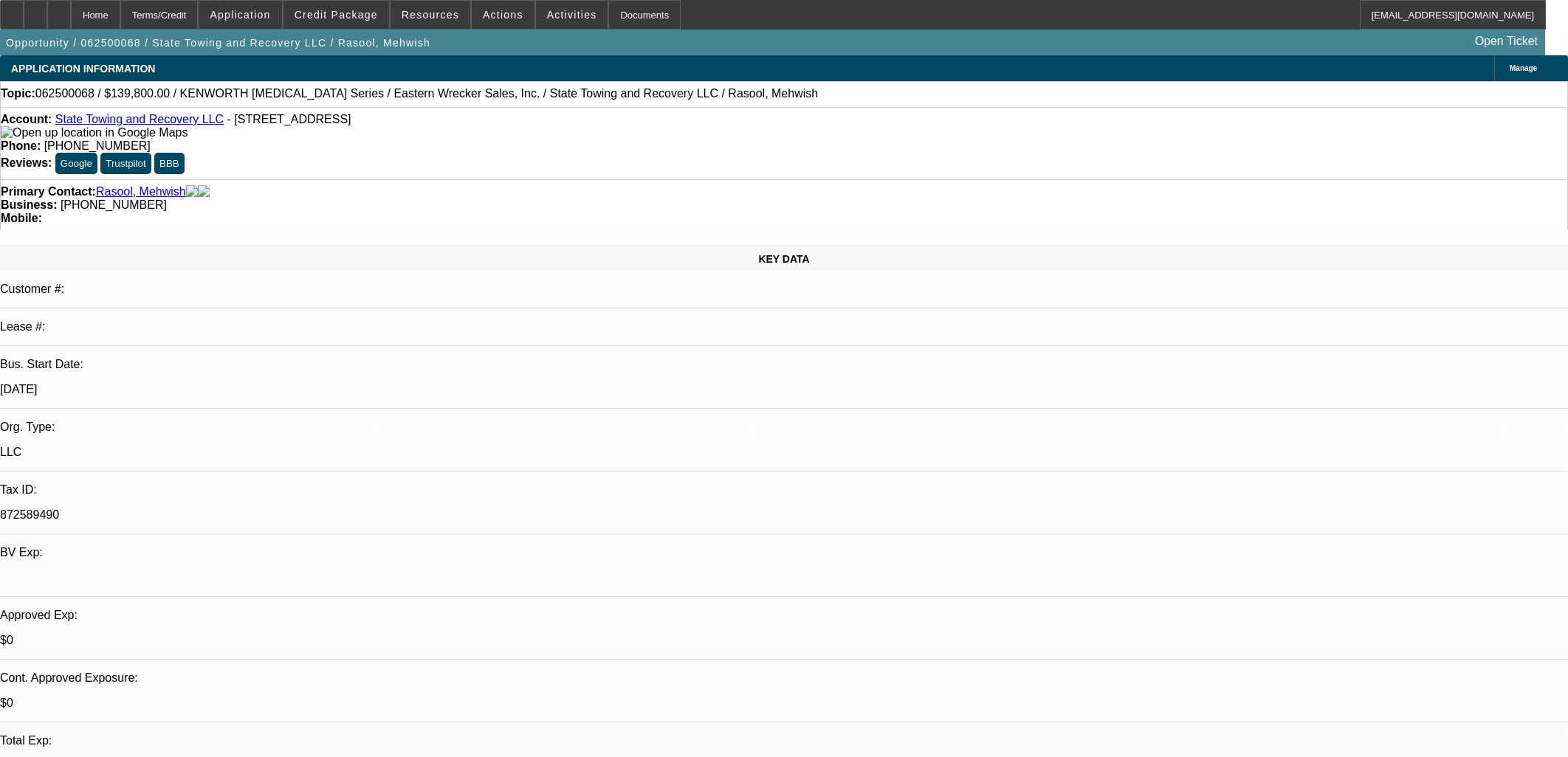
select select "0"
select select "0.2"
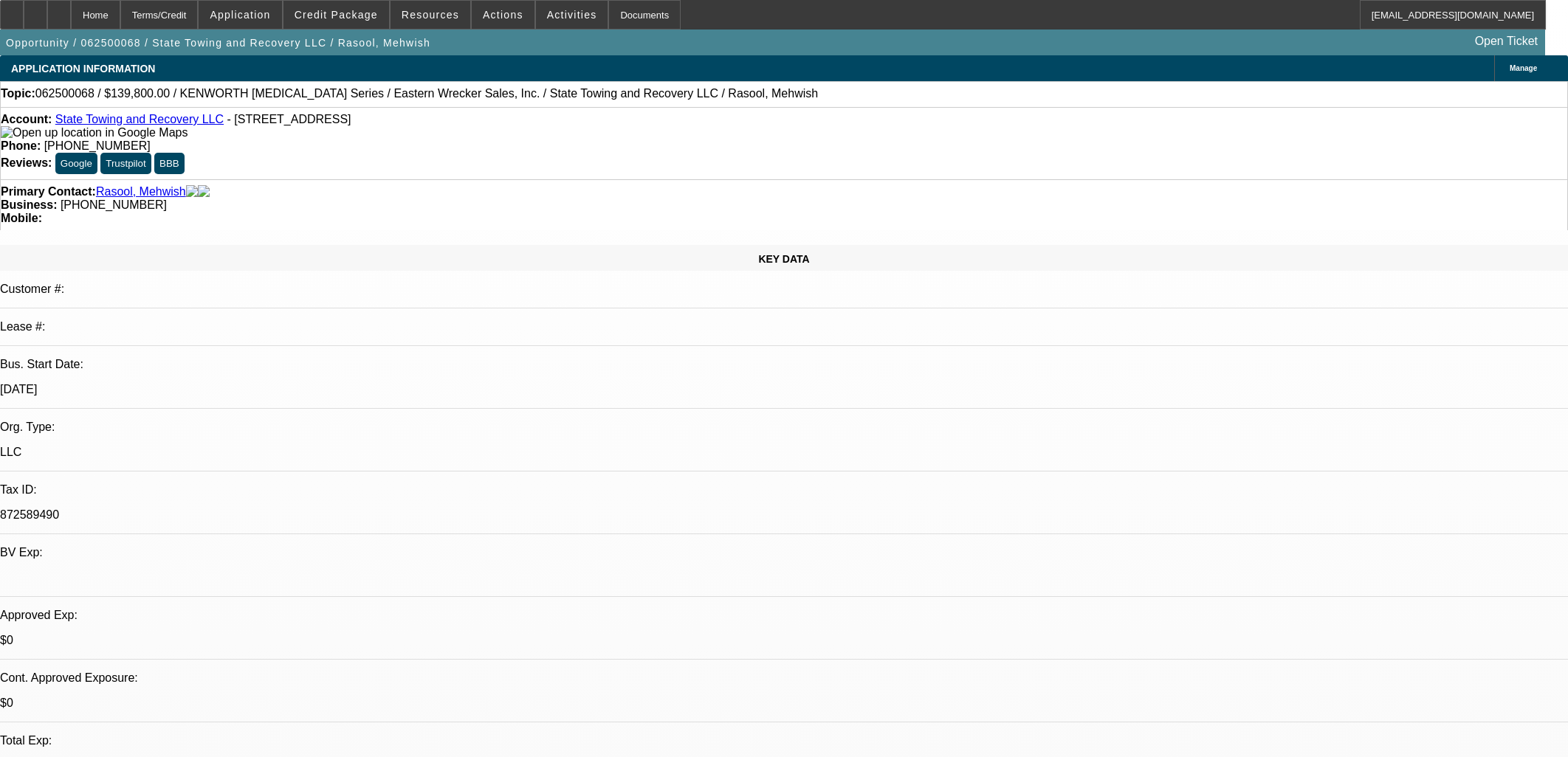
select select "0"
select select "1"
select select "6"
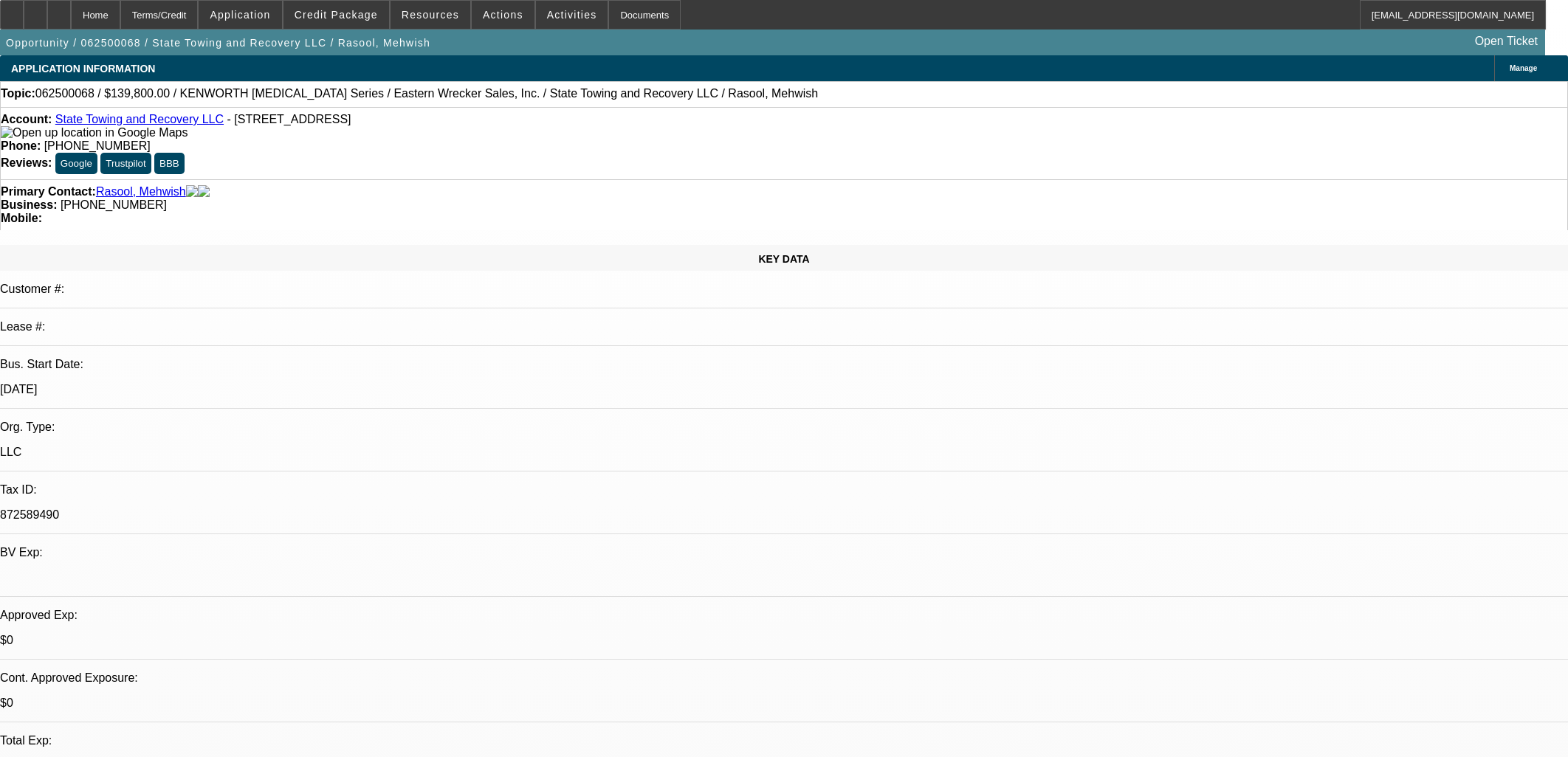
select select "1"
select select "6"
select select "1"
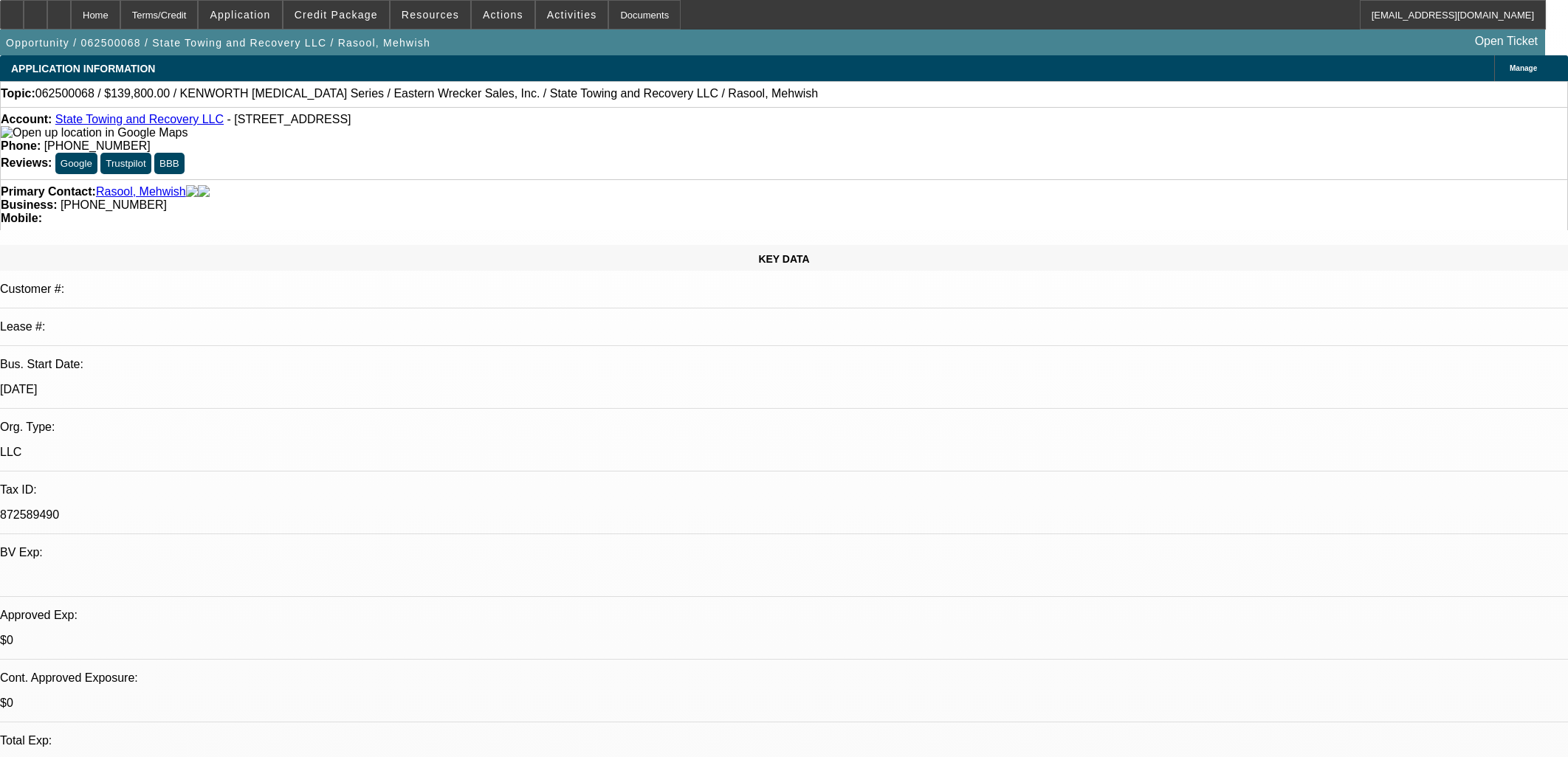
select select "6"
select select "1"
select select "2"
select select "6"
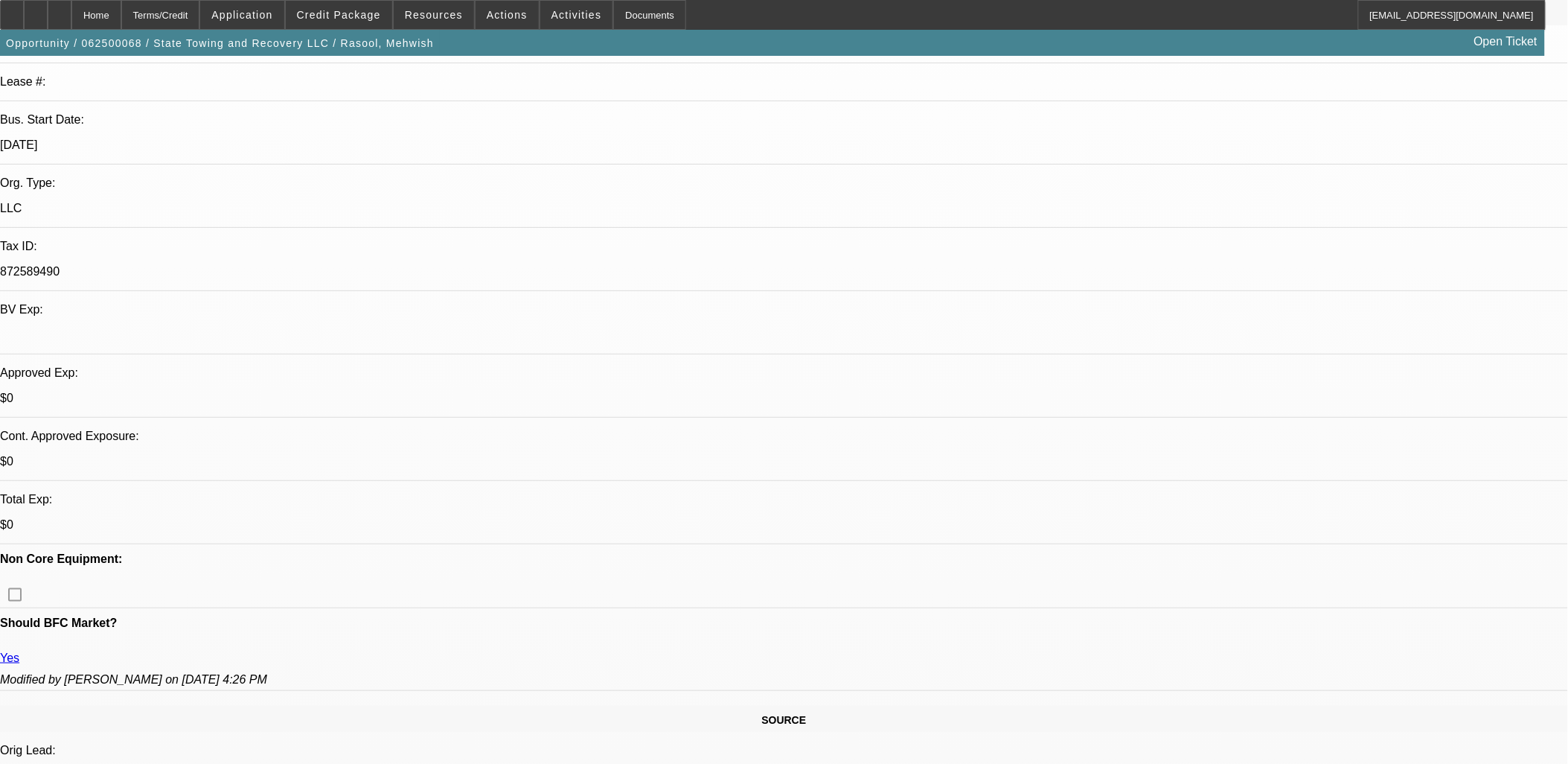
scroll to position [1516, 0]
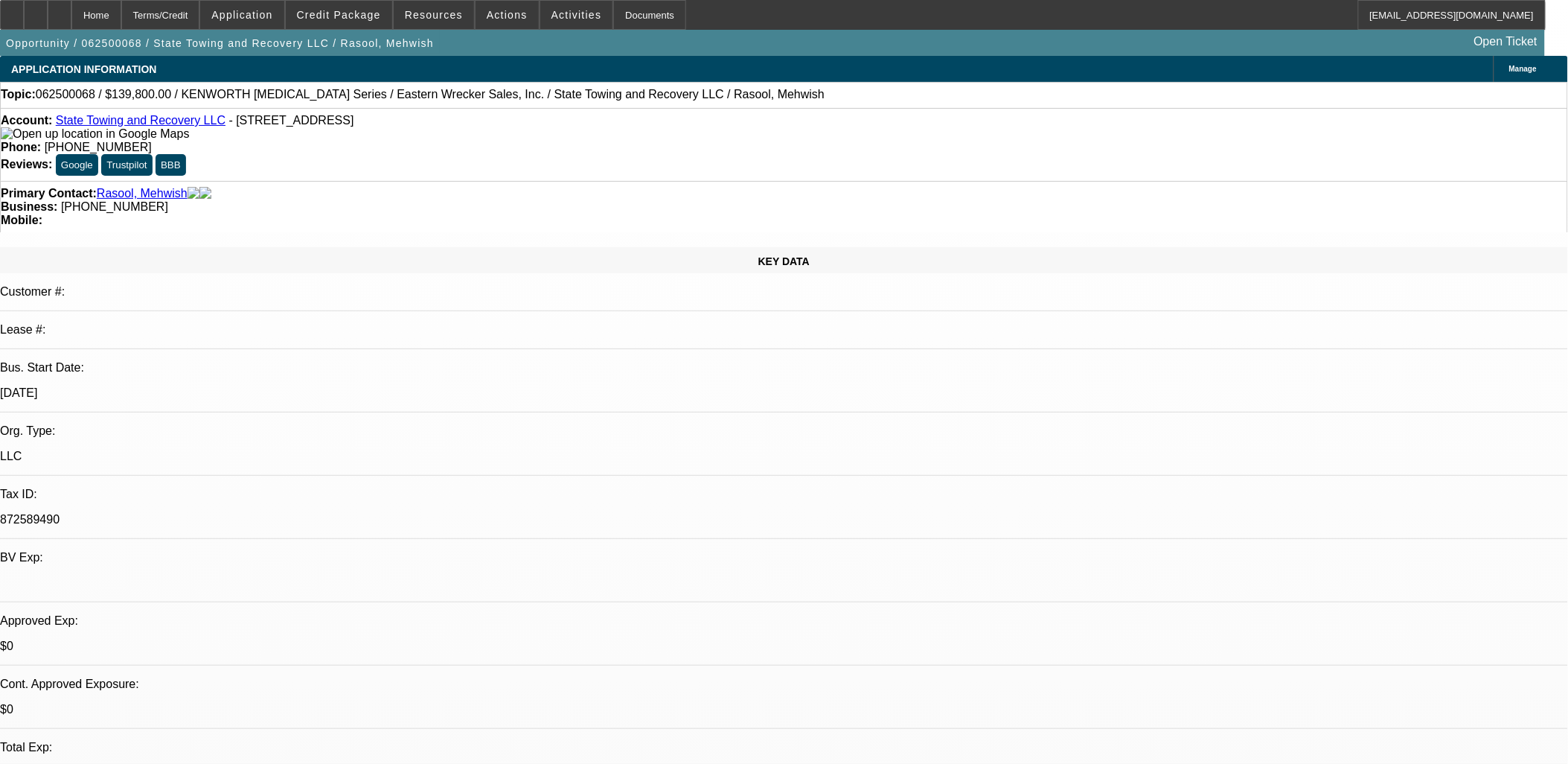
drag, startPoint x: 350, startPoint y: 325, endPoint x: 626, endPoint y: 370, distance: 279.6
drag, startPoint x: 628, startPoint y: 391, endPoint x: 365, endPoint y: 310, distance: 275.2
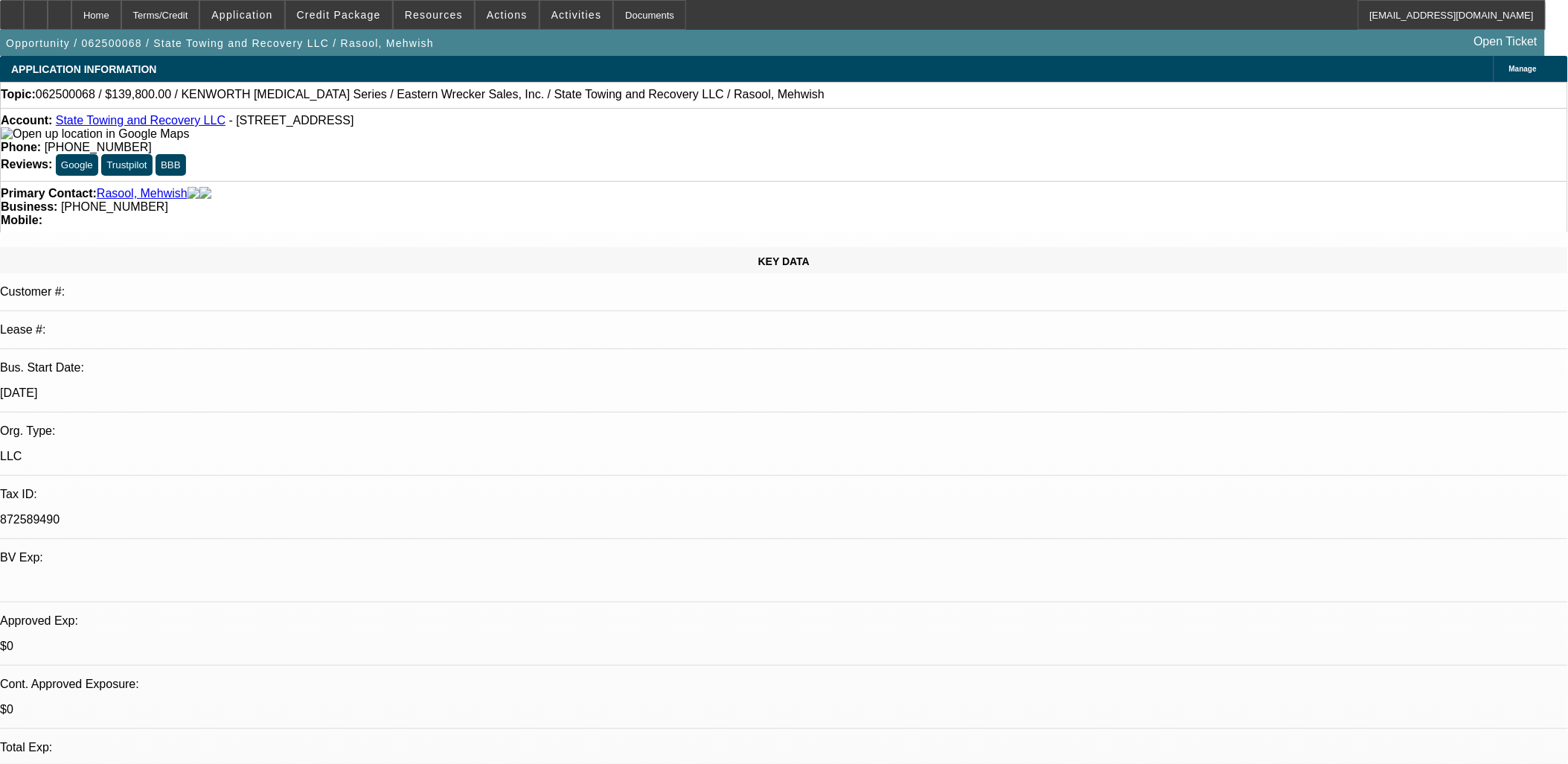
drag, startPoint x: 567, startPoint y: 423, endPoint x: 630, endPoint y: 390, distance: 71.1
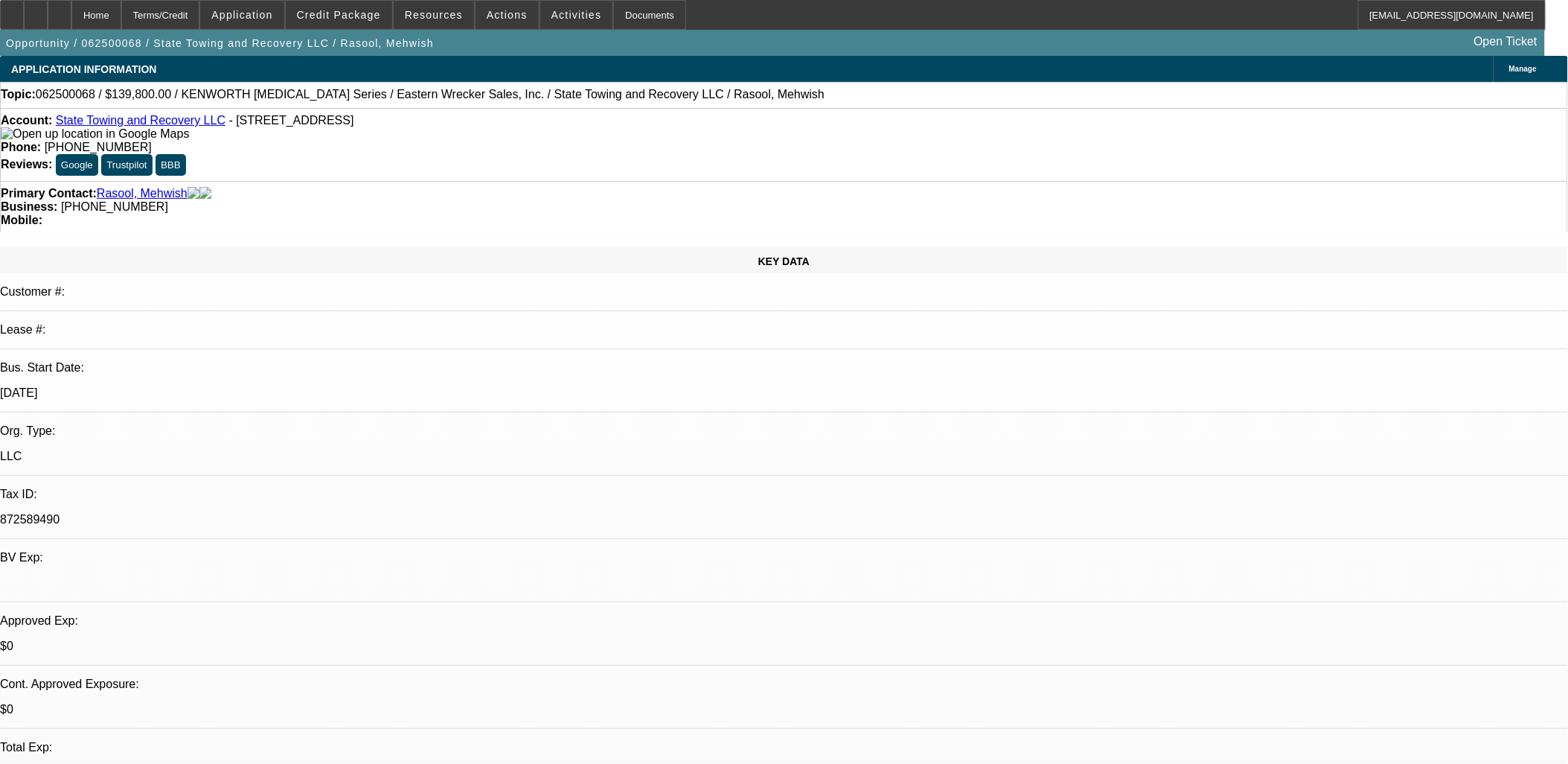
drag, startPoint x: 623, startPoint y: 395, endPoint x: 361, endPoint y: 310, distance: 275.4
drag, startPoint x: 361, startPoint y: 310, endPoint x: 614, endPoint y: 390, distance: 265.3
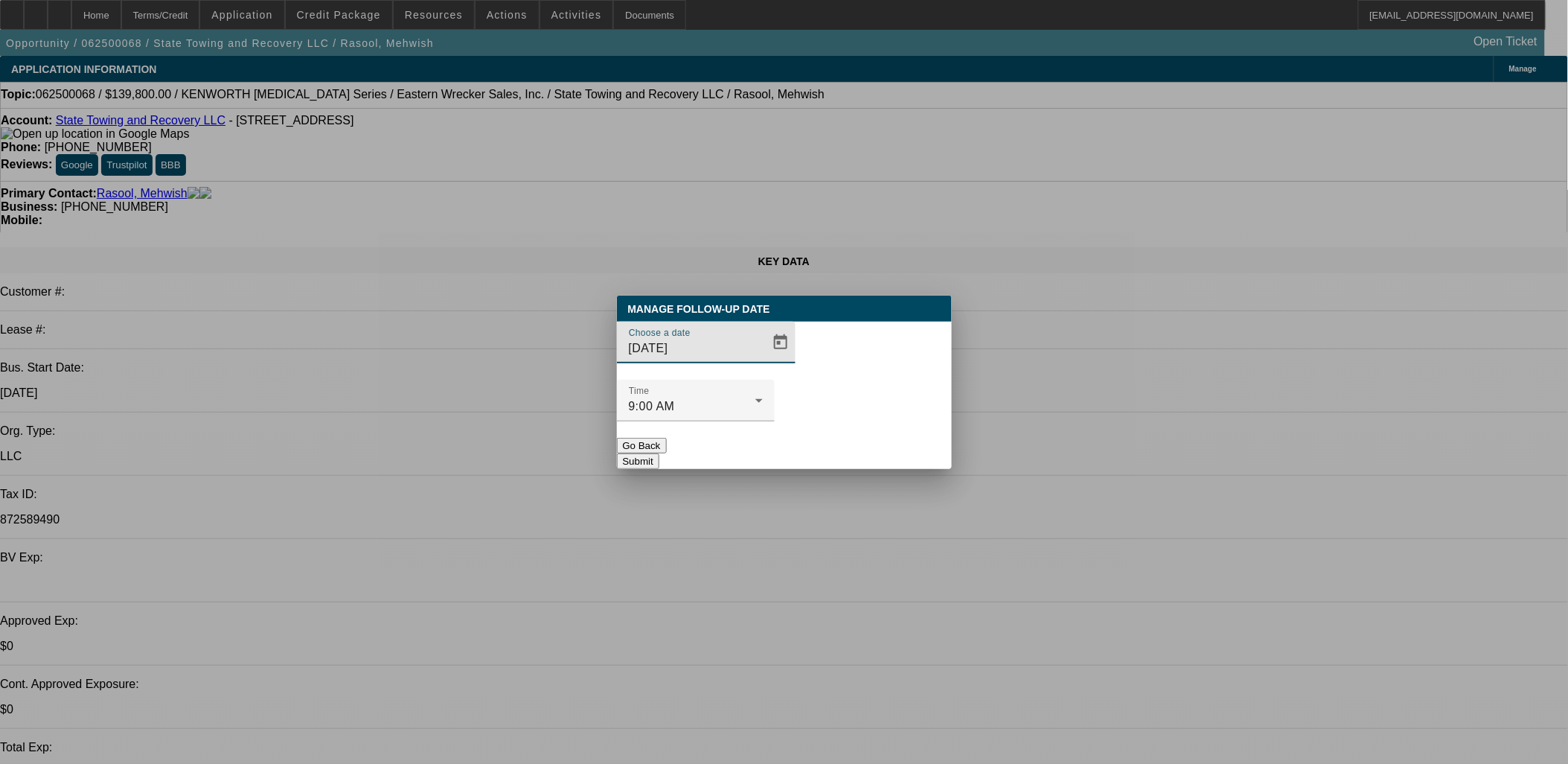
click at [763, 379] on div "Time 9:00 AM" at bounding box center [695, 400] width 134 height 42
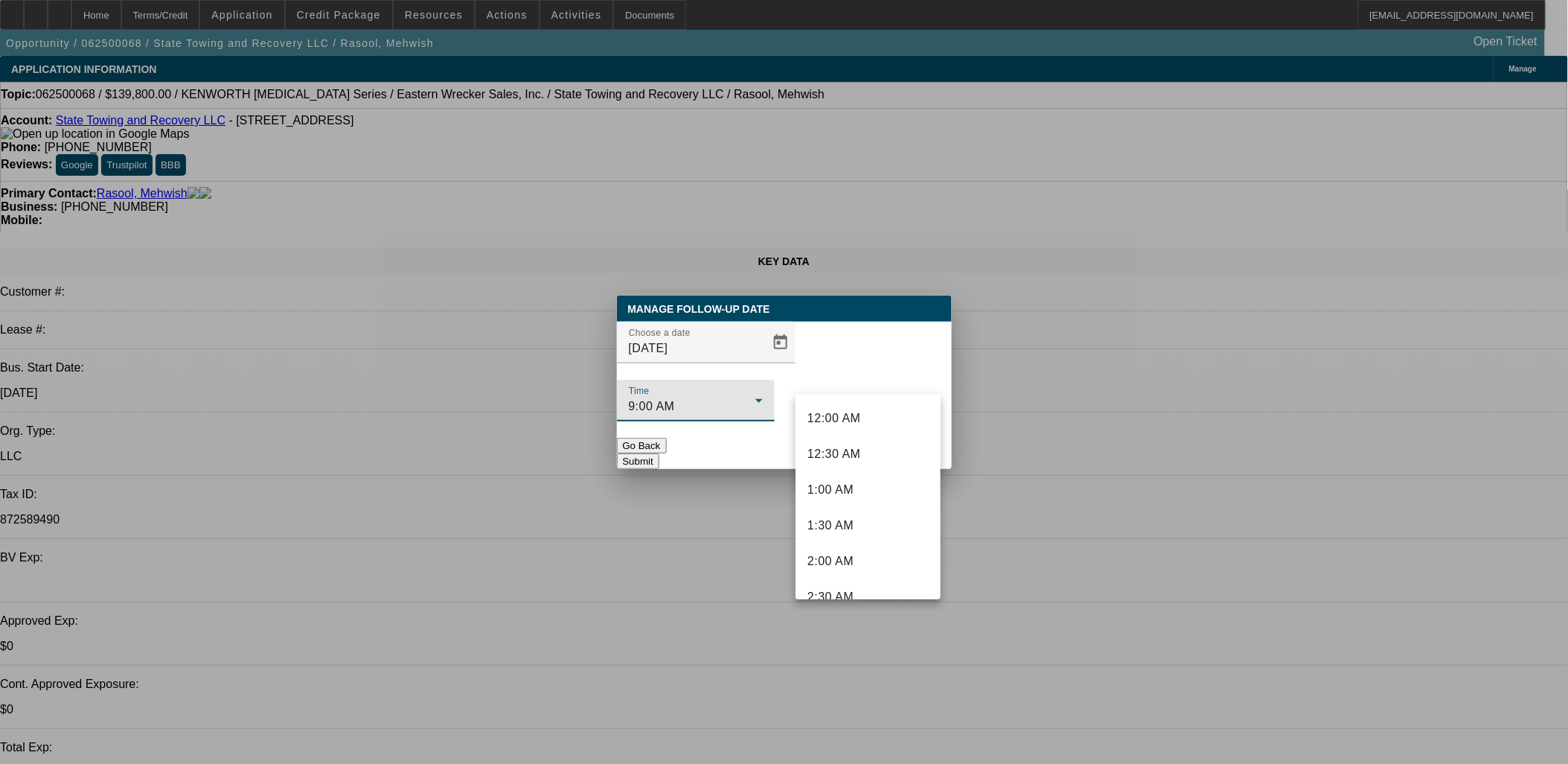
scroll to position [480, 0]
click at [757, 364] on div at bounding box center [784, 382] width 1568 height 764
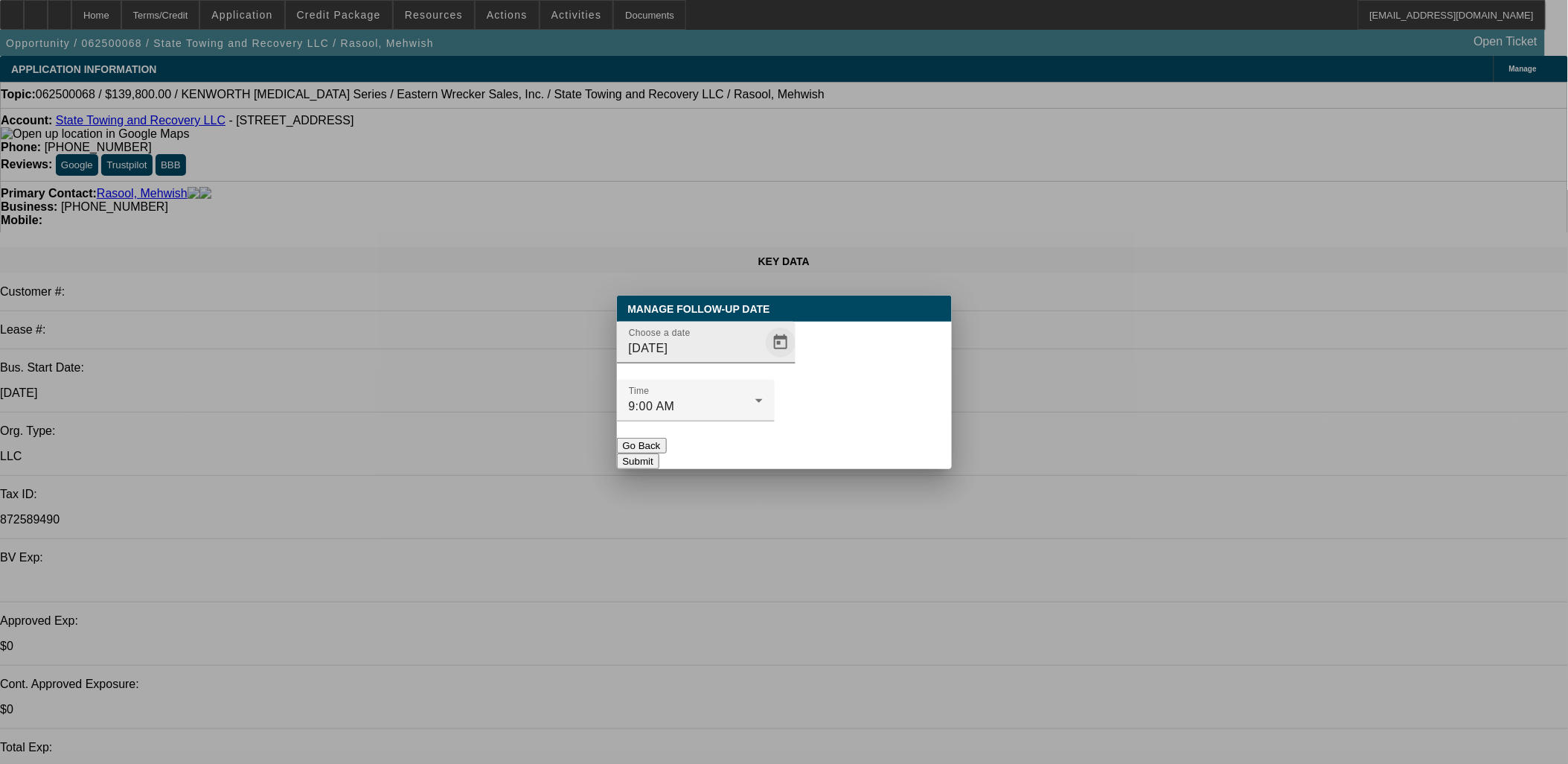
click at [763, 361] on span "Open calendar" at bounding box center [780, 342] width 36 height 36
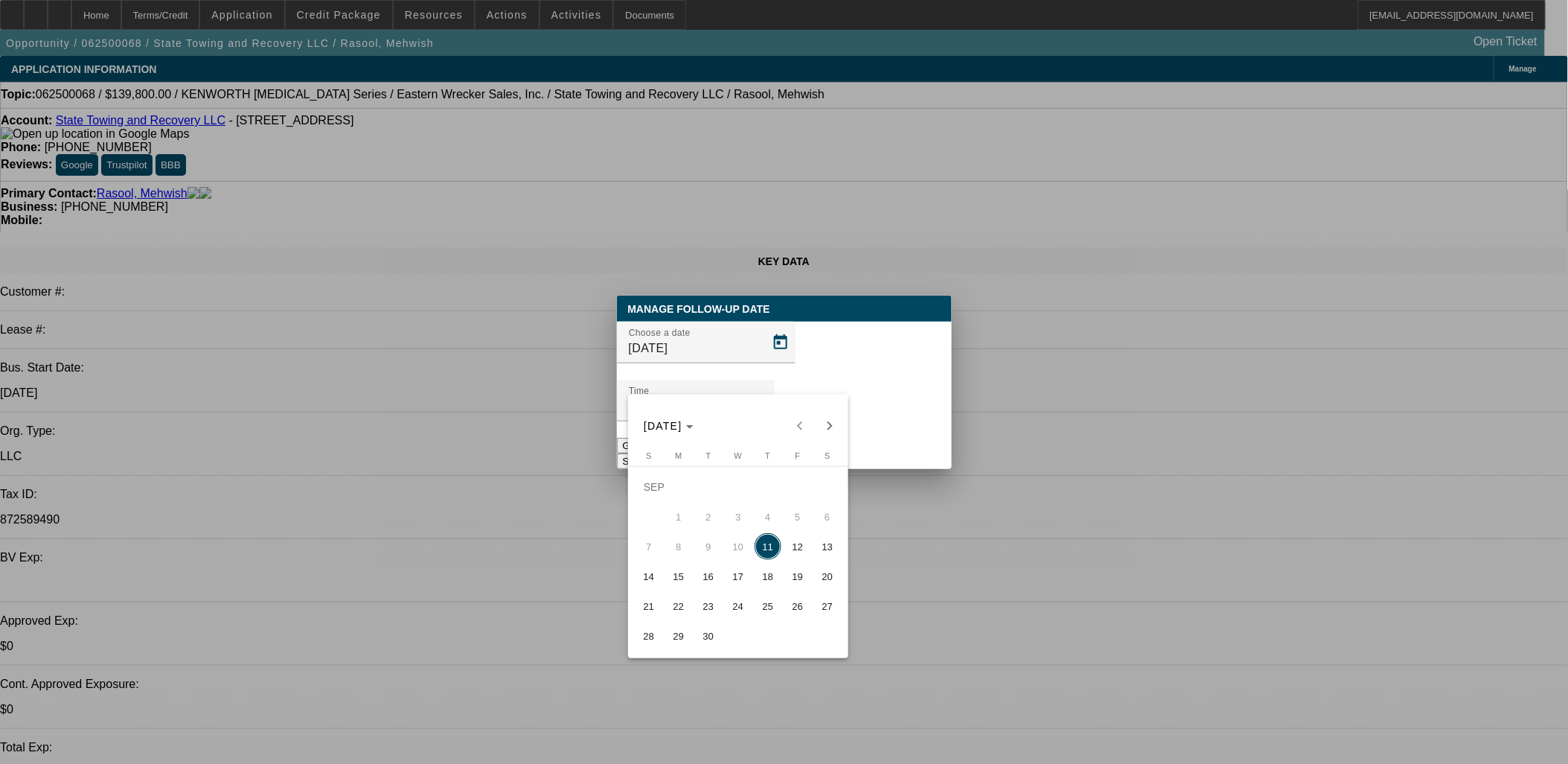
click at [786, 545] on span "12" at bounding box center [797, 546] width 27 height 27
type input "[DATE]"
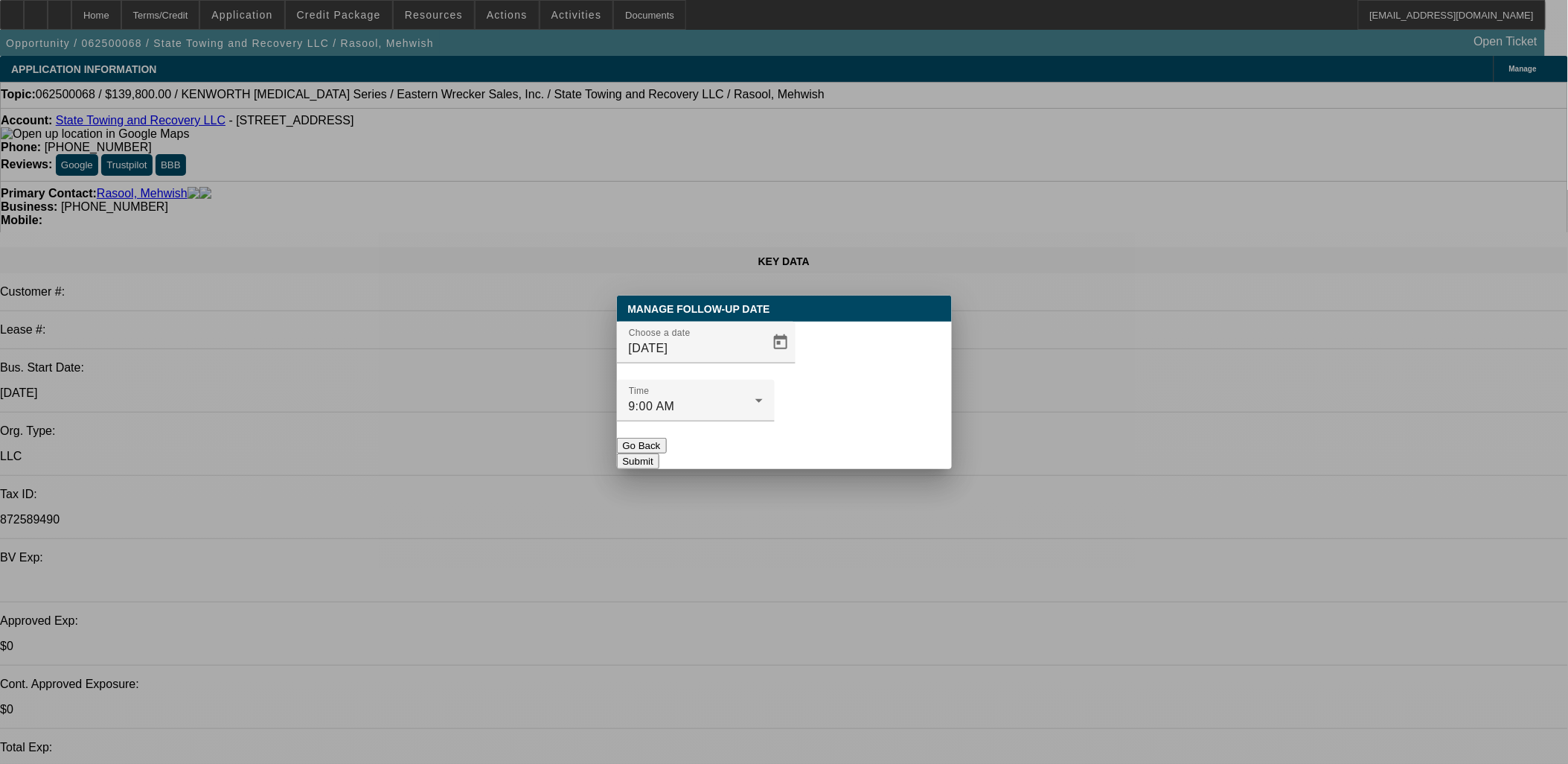
click at [659, 453] on button "Submit" at bounding box center [638, 460] width 42 height 16
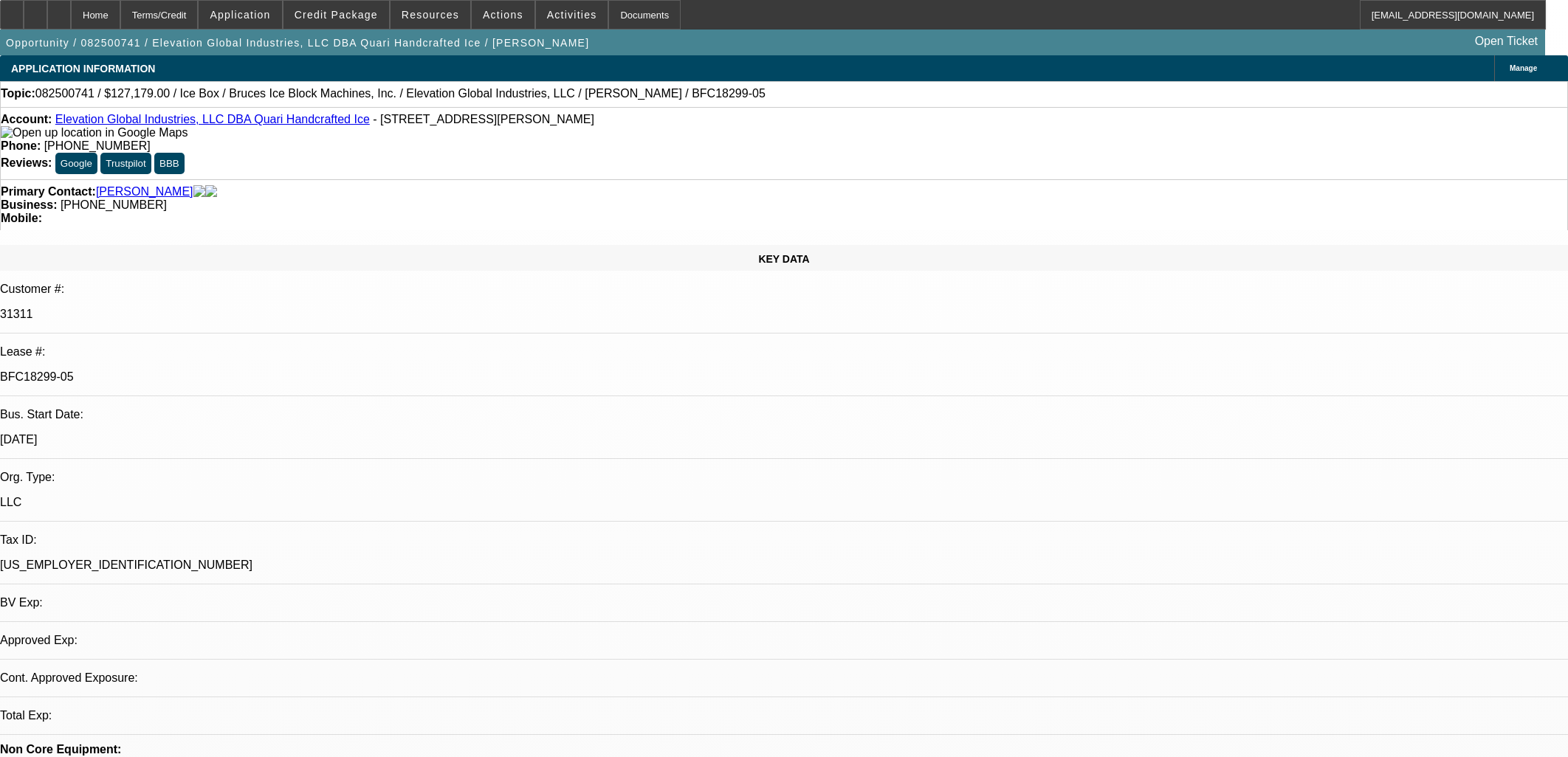
select select "0"
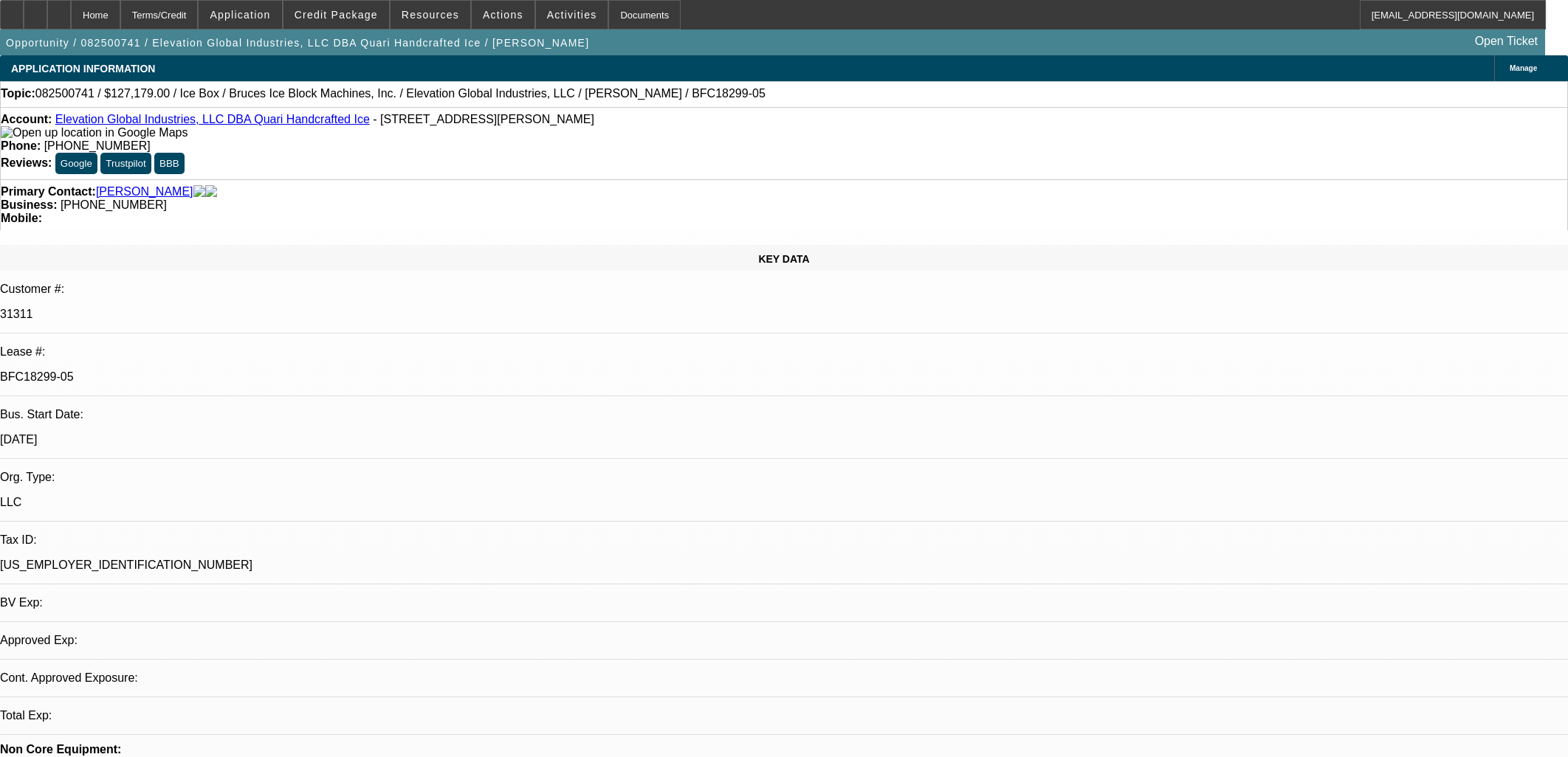
select select "0"
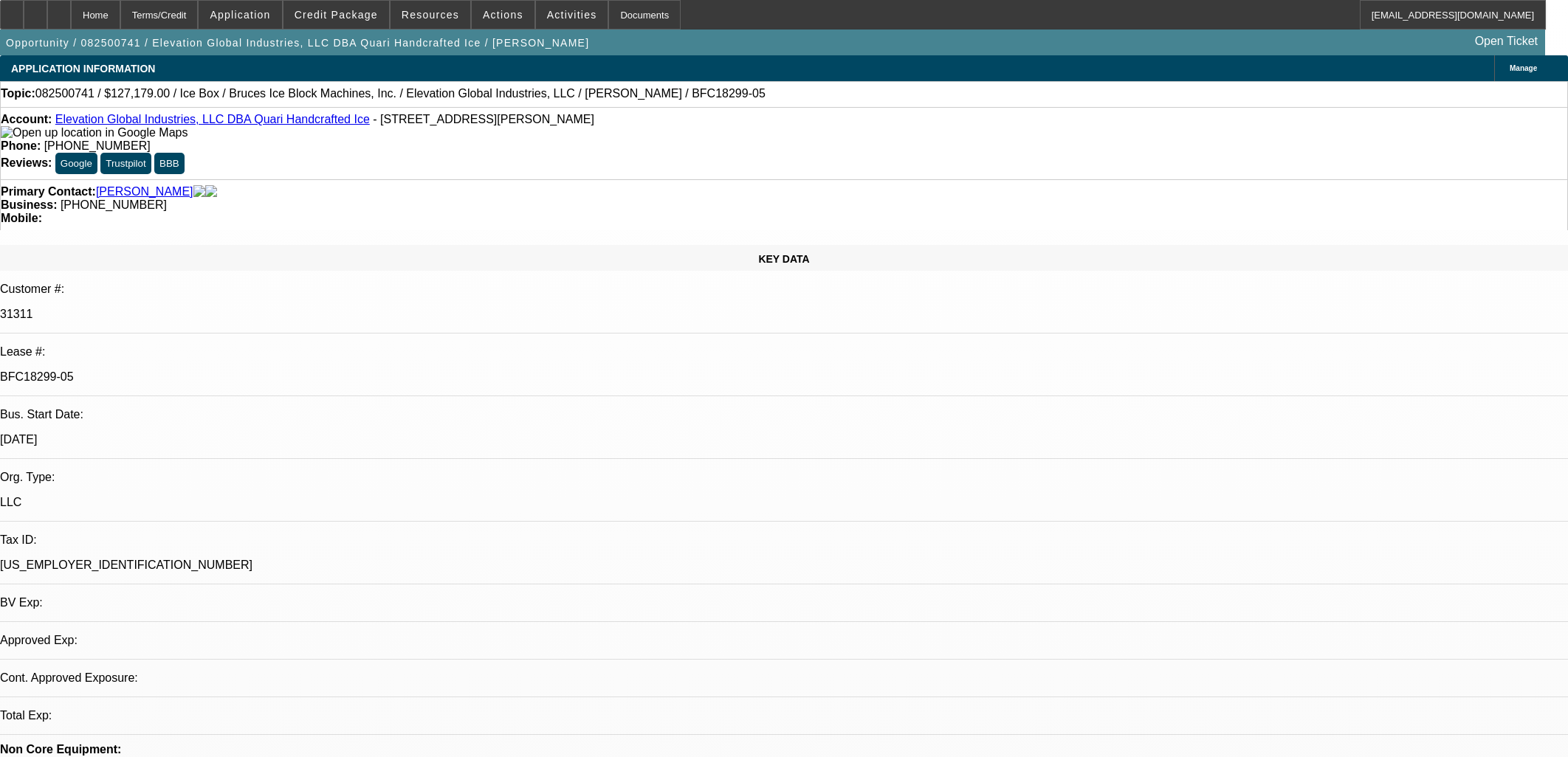
select select "0"
select select "1"
select select "6"
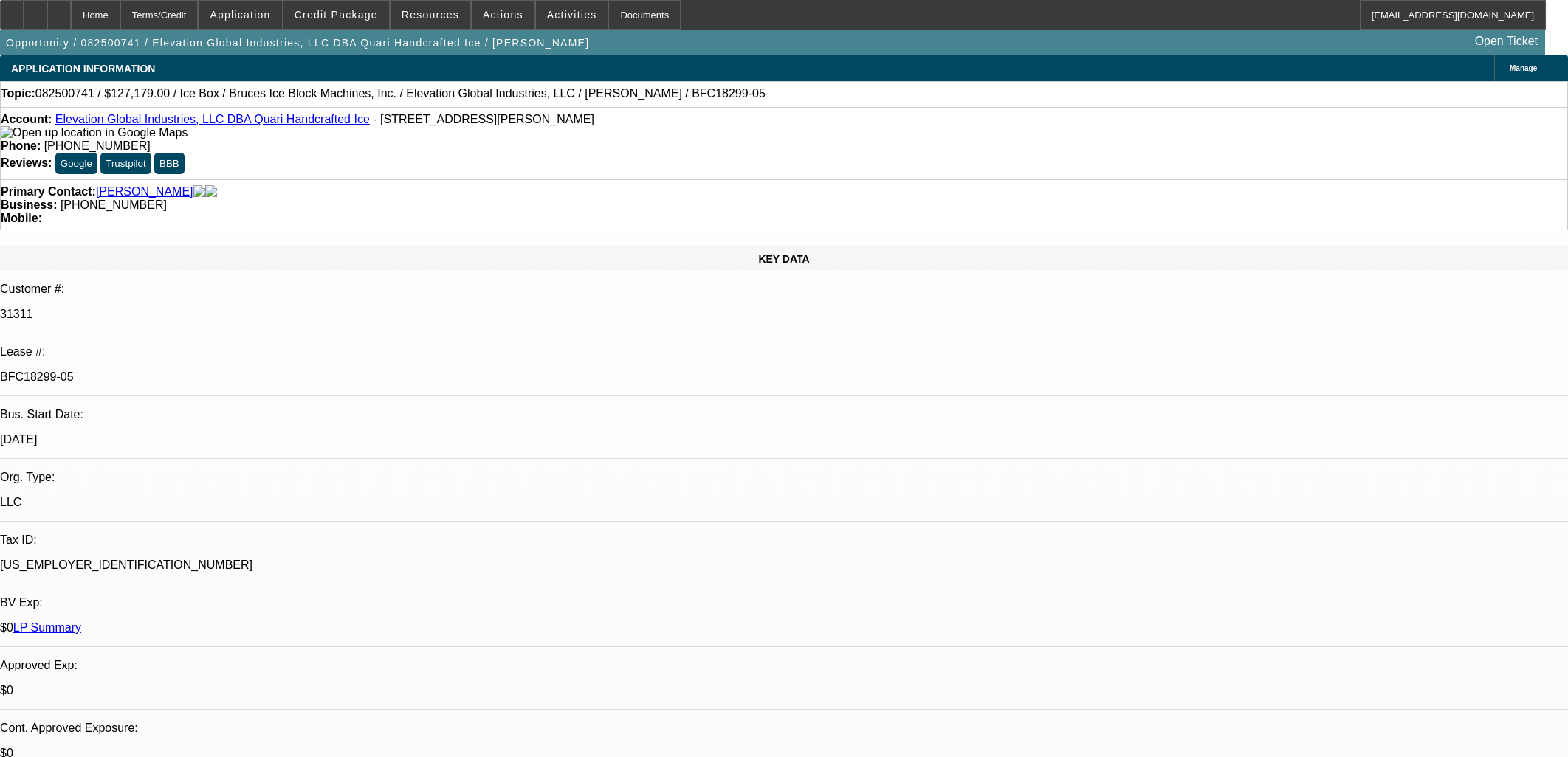
select select "1"
select select "6"
select select "1"
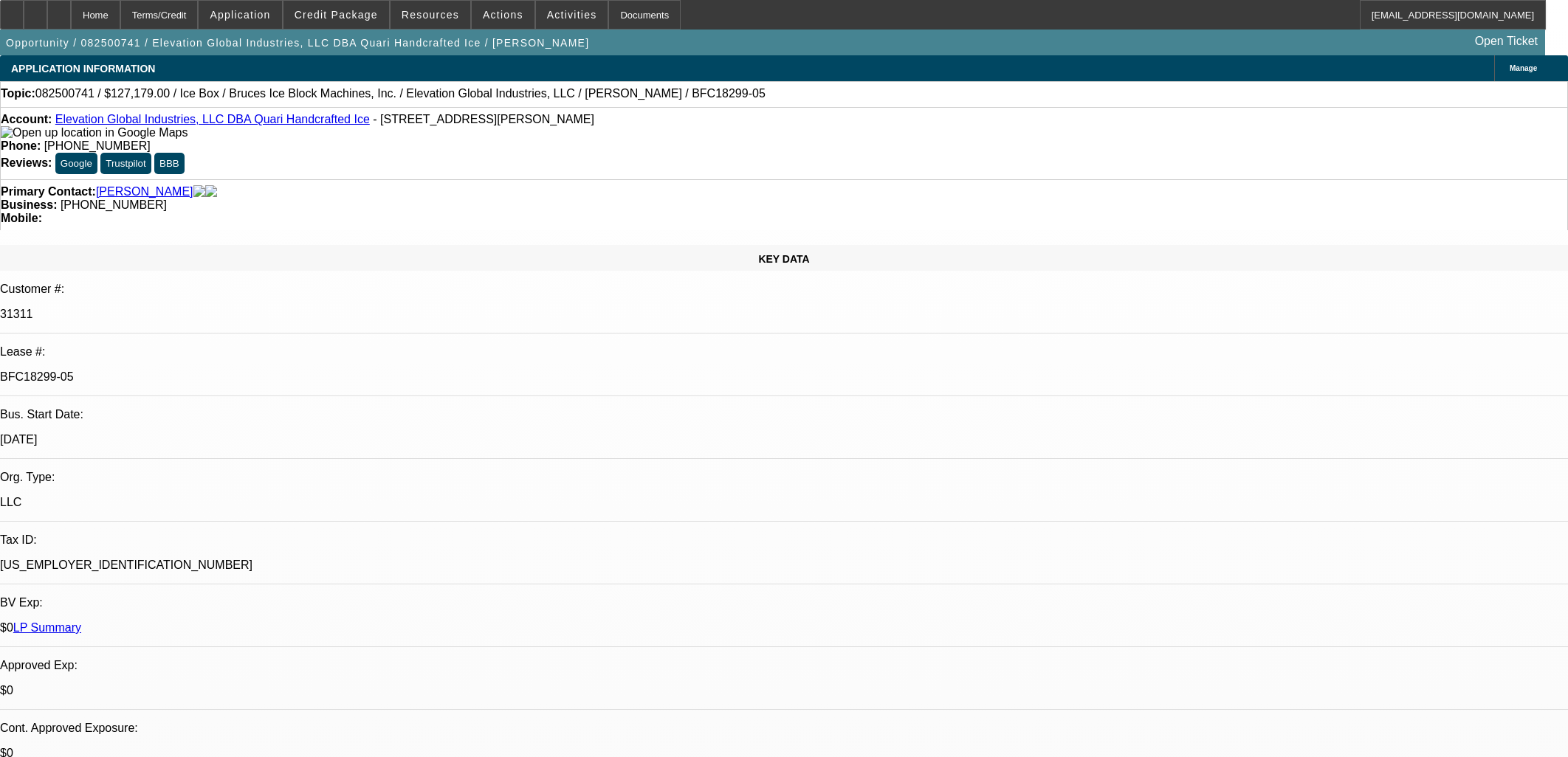
select select "6"
select select "1"
select select "6"
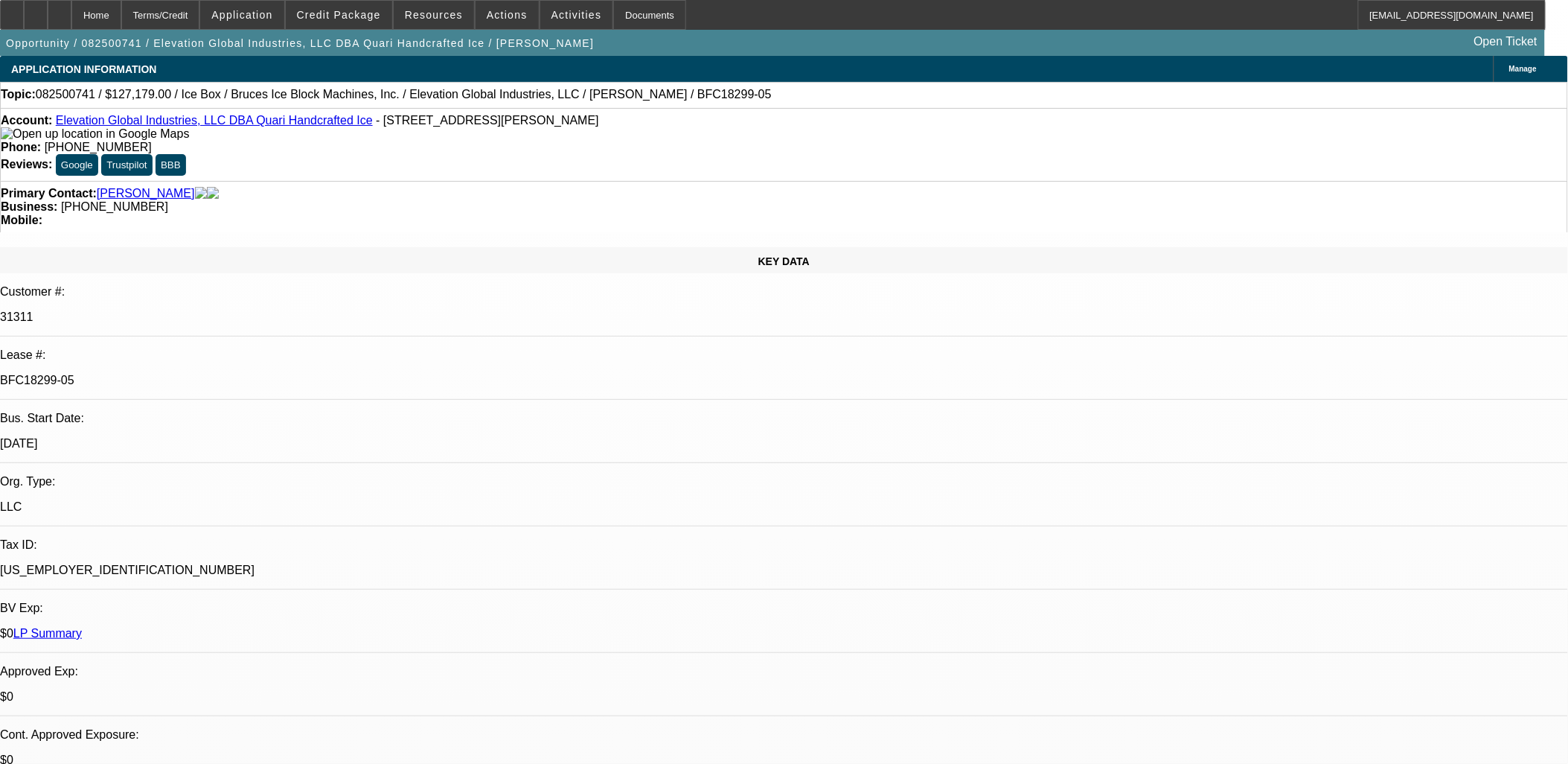
drag, startPoint x: 1352, startPoint y: 537, endPoint x: 1053, endPoint y: 485, distance: 303.5
drag, startPoint x: 1053, startPoint y: 487, endPoint x: 1061, endPoint y: 492, distance: 9.4
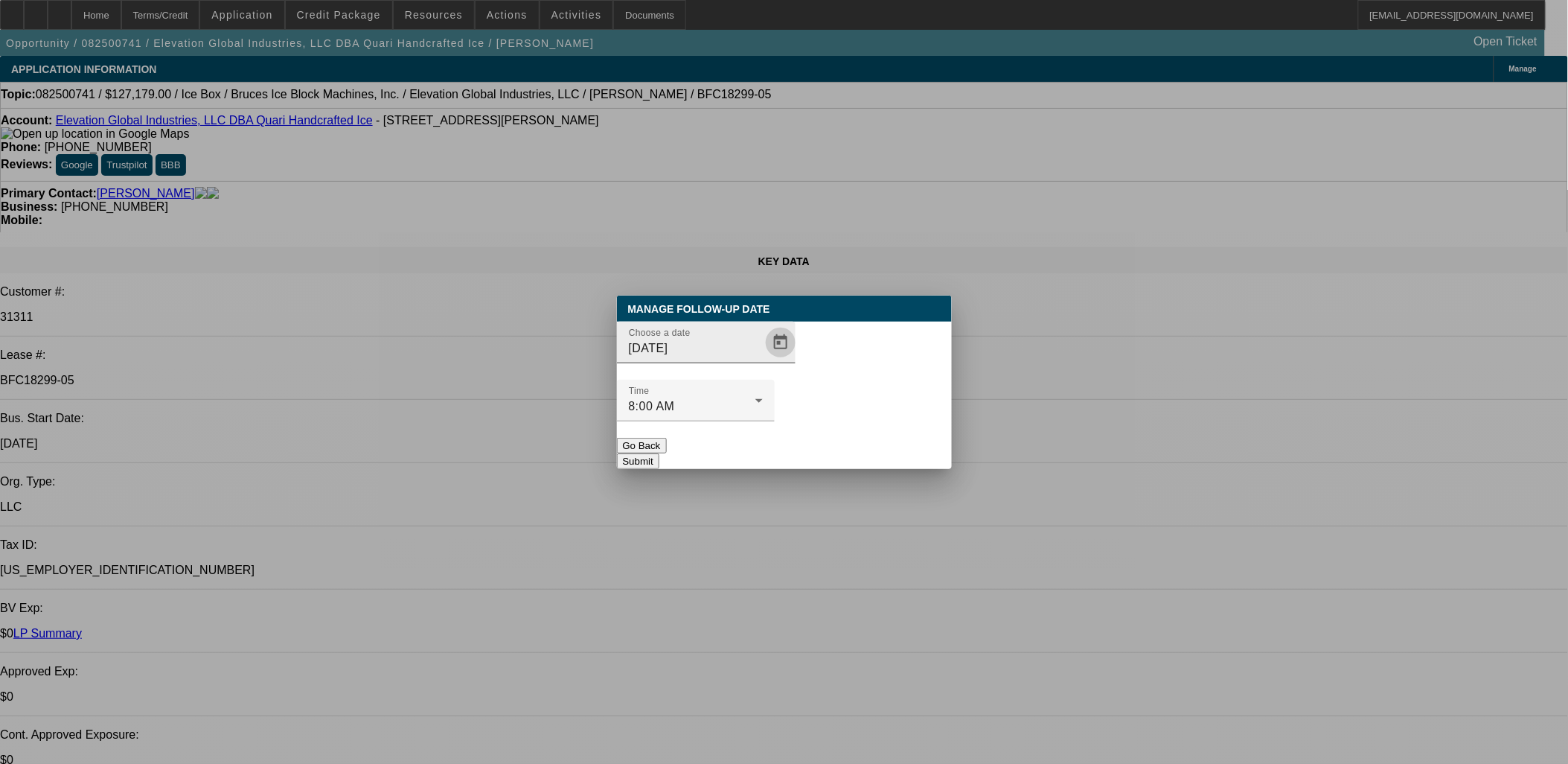
click at [763, 361] on span "Open calendar" at bounding box center [780, 342] width 36 height 36
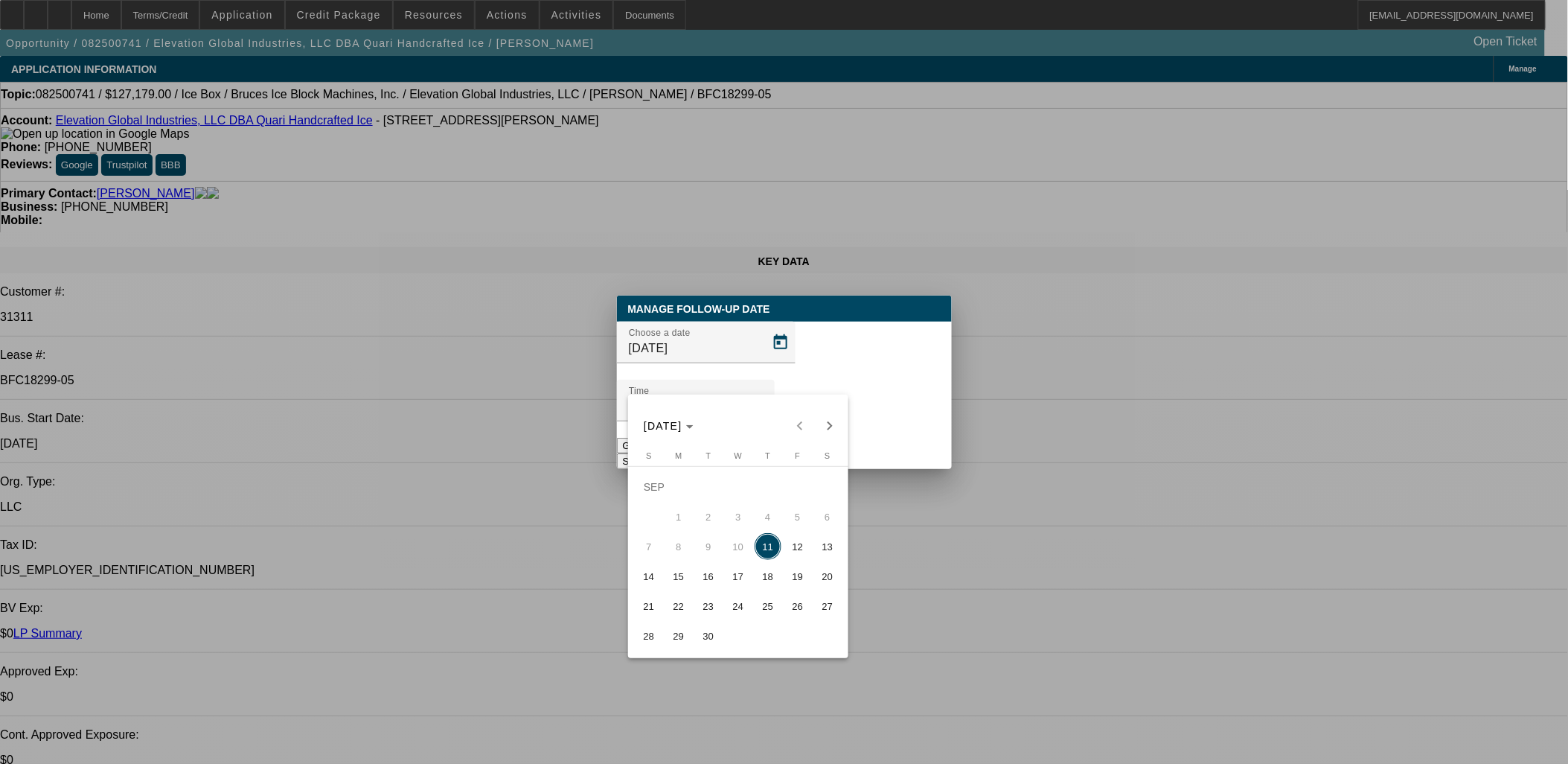
click at [795, 552] on span "12" at bounding box center [797, 546] width 27 height 27
type input "9/12/2025"
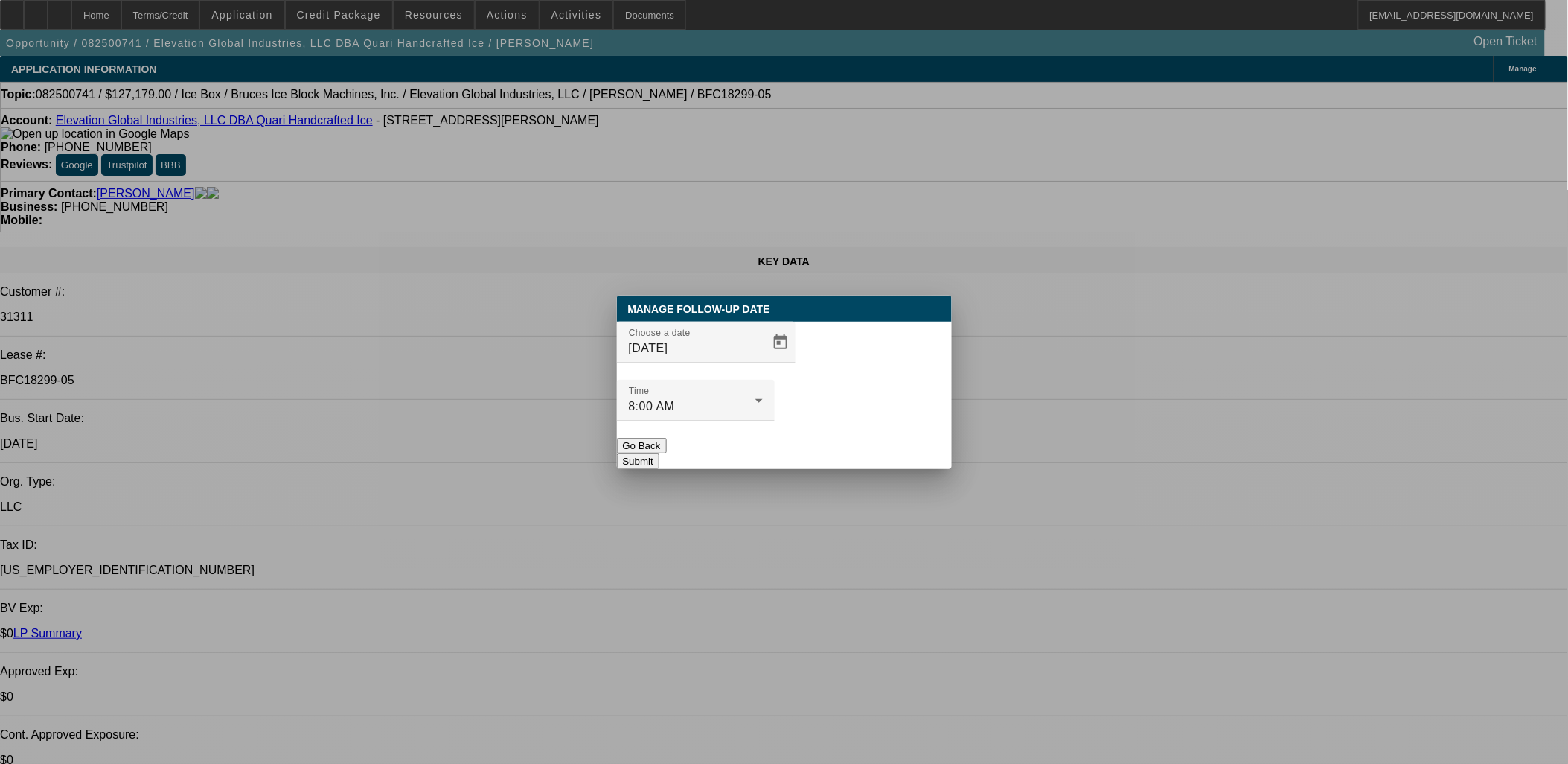
click at [659, 453] on button "Submit" at bounding box center [638, 460] width 42 height 16
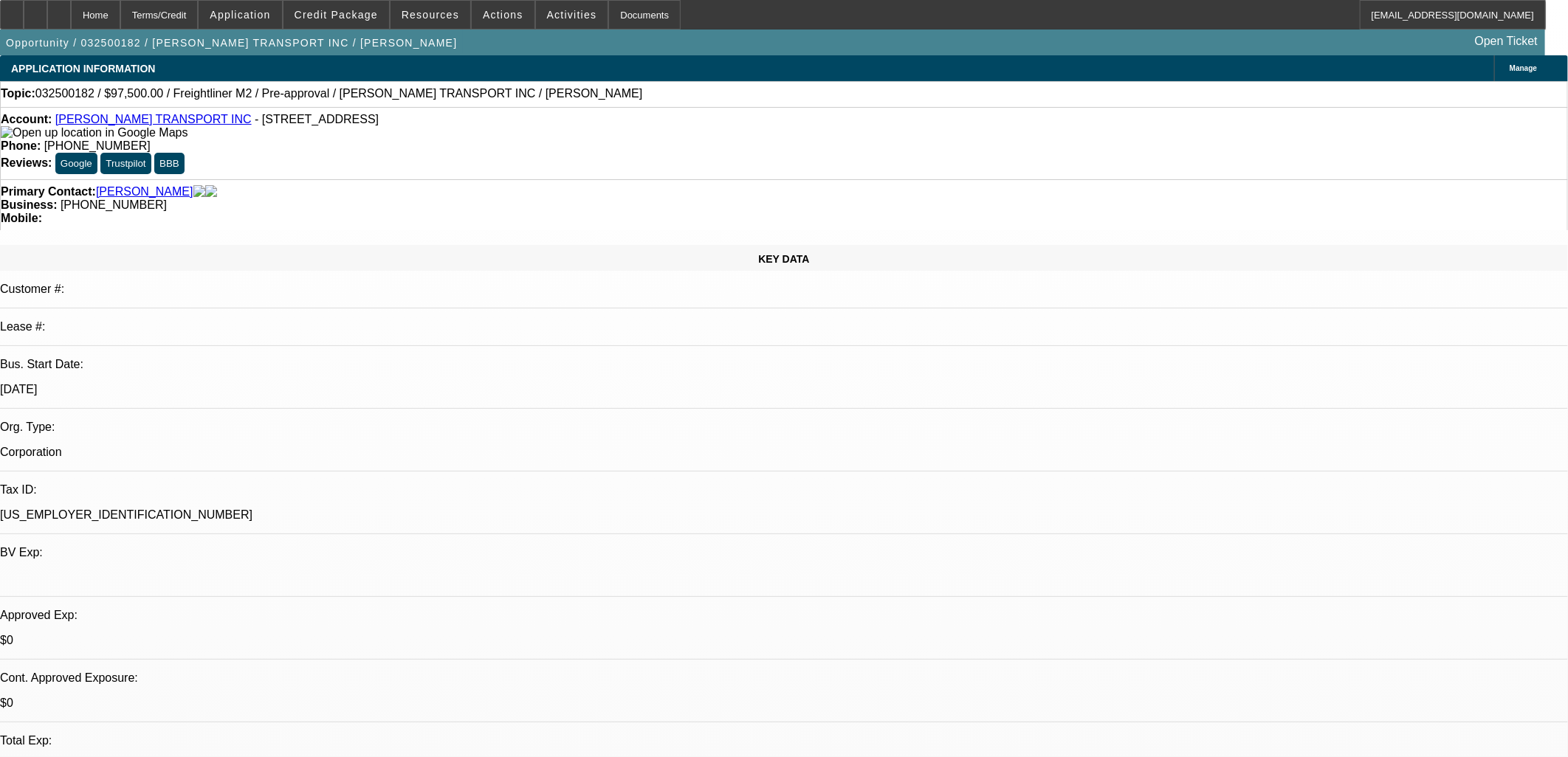
select select "0"
select select "0.1"
select select "0"
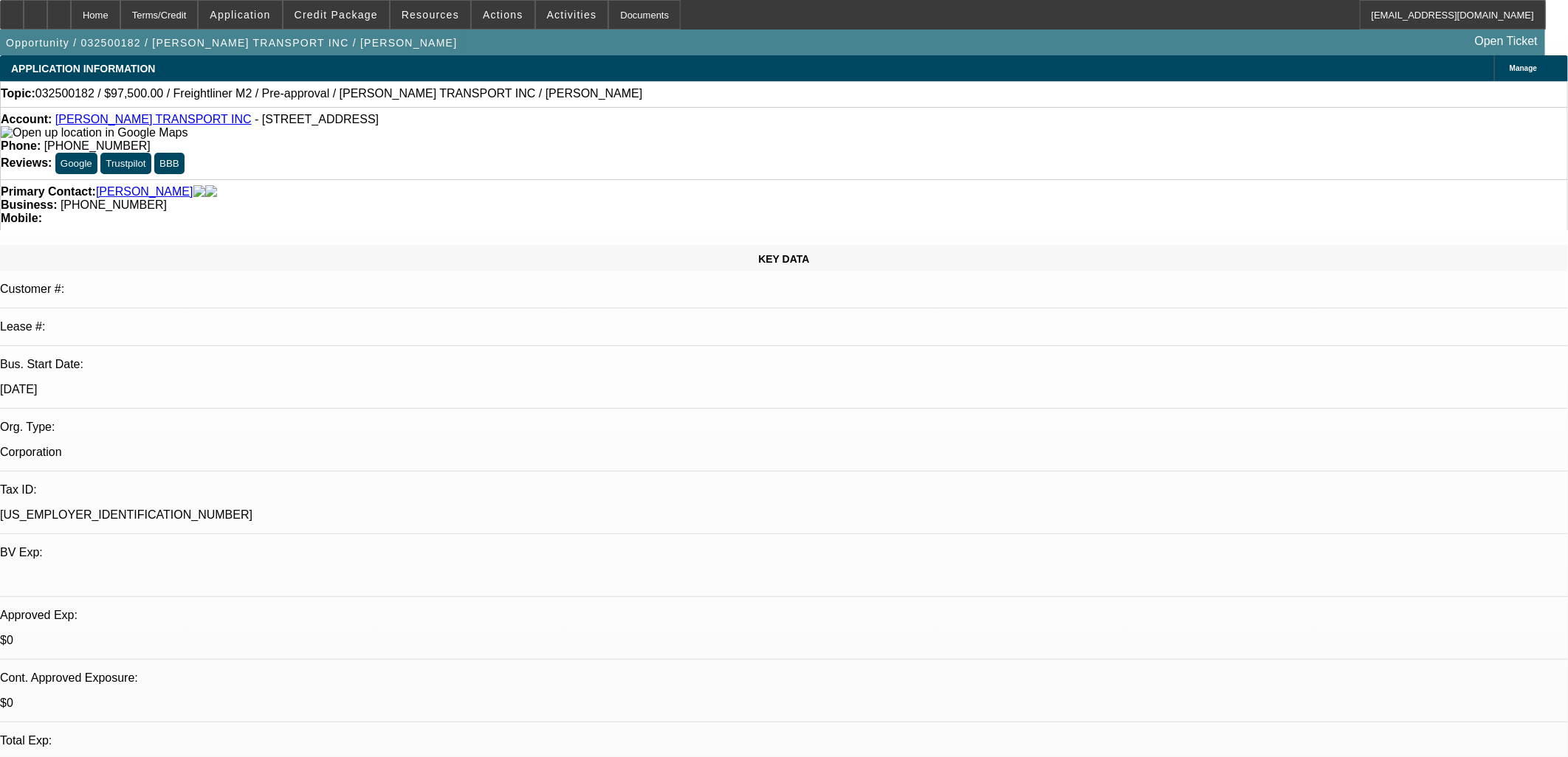
select select "0.1"
select select "0"
select select "0.1"
select select "0"
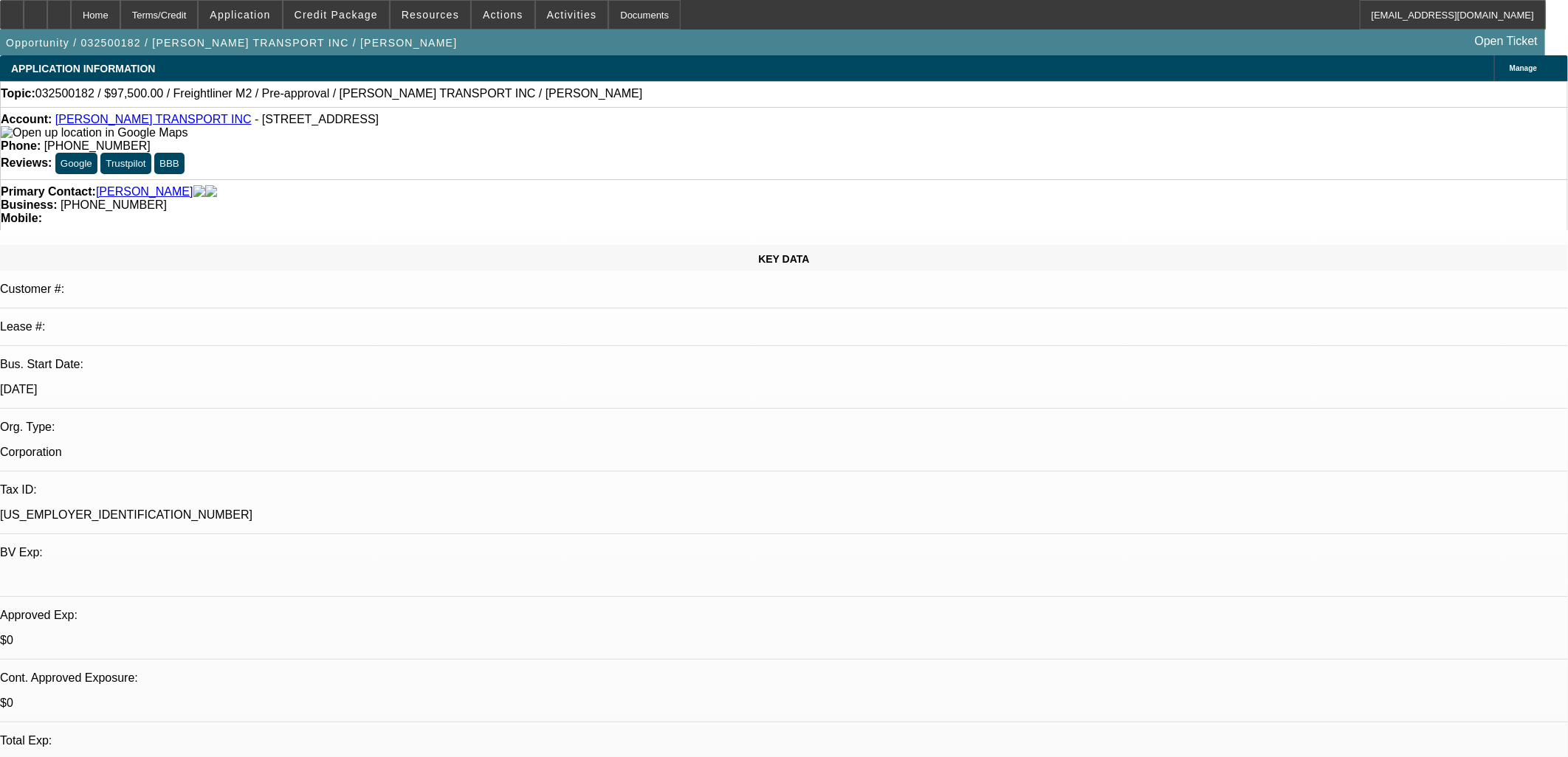
select select "0"
select select "0.1"
select select "1"
select select "4"
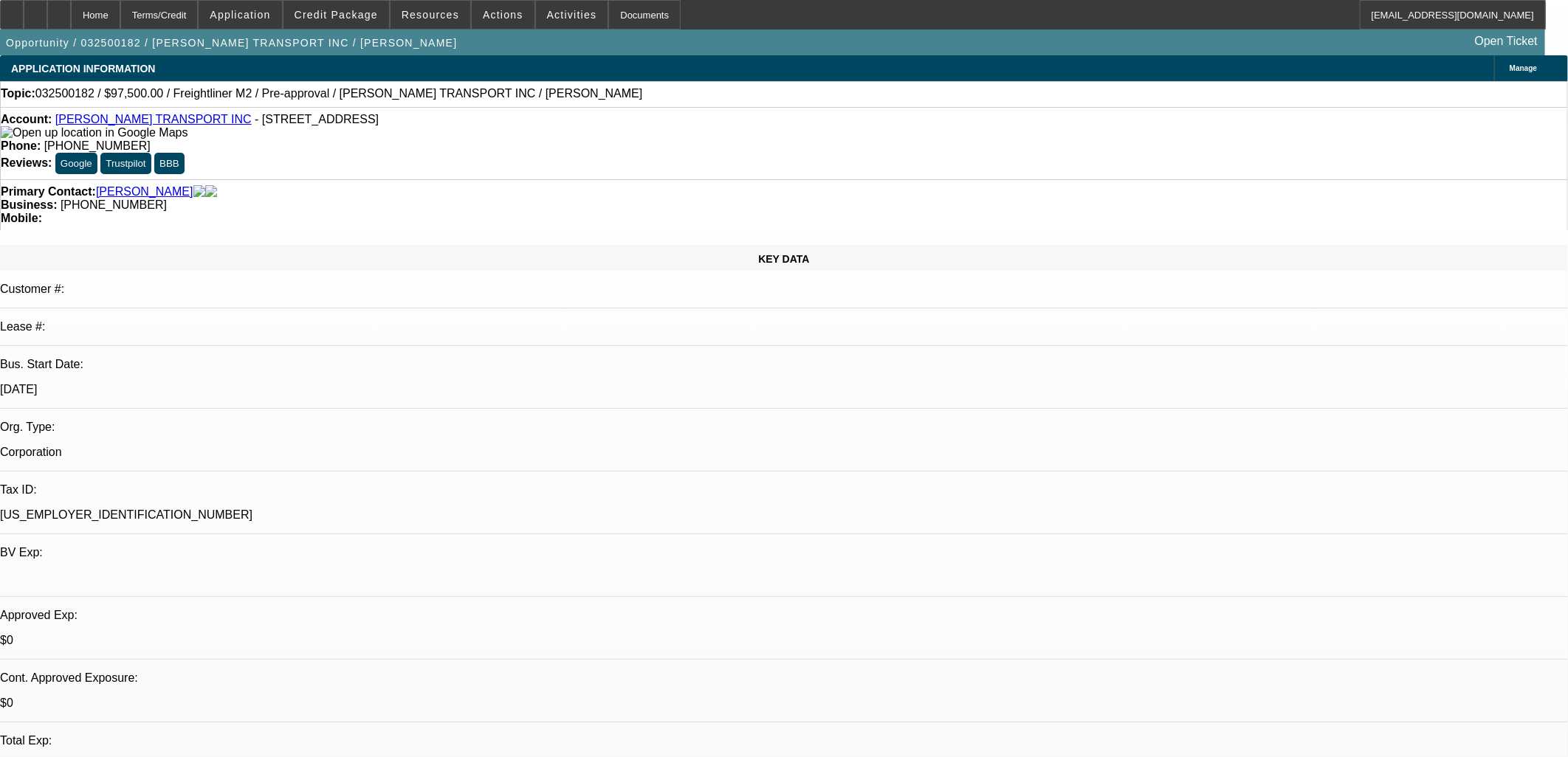
select select "1"
select select "4"
select select "1"
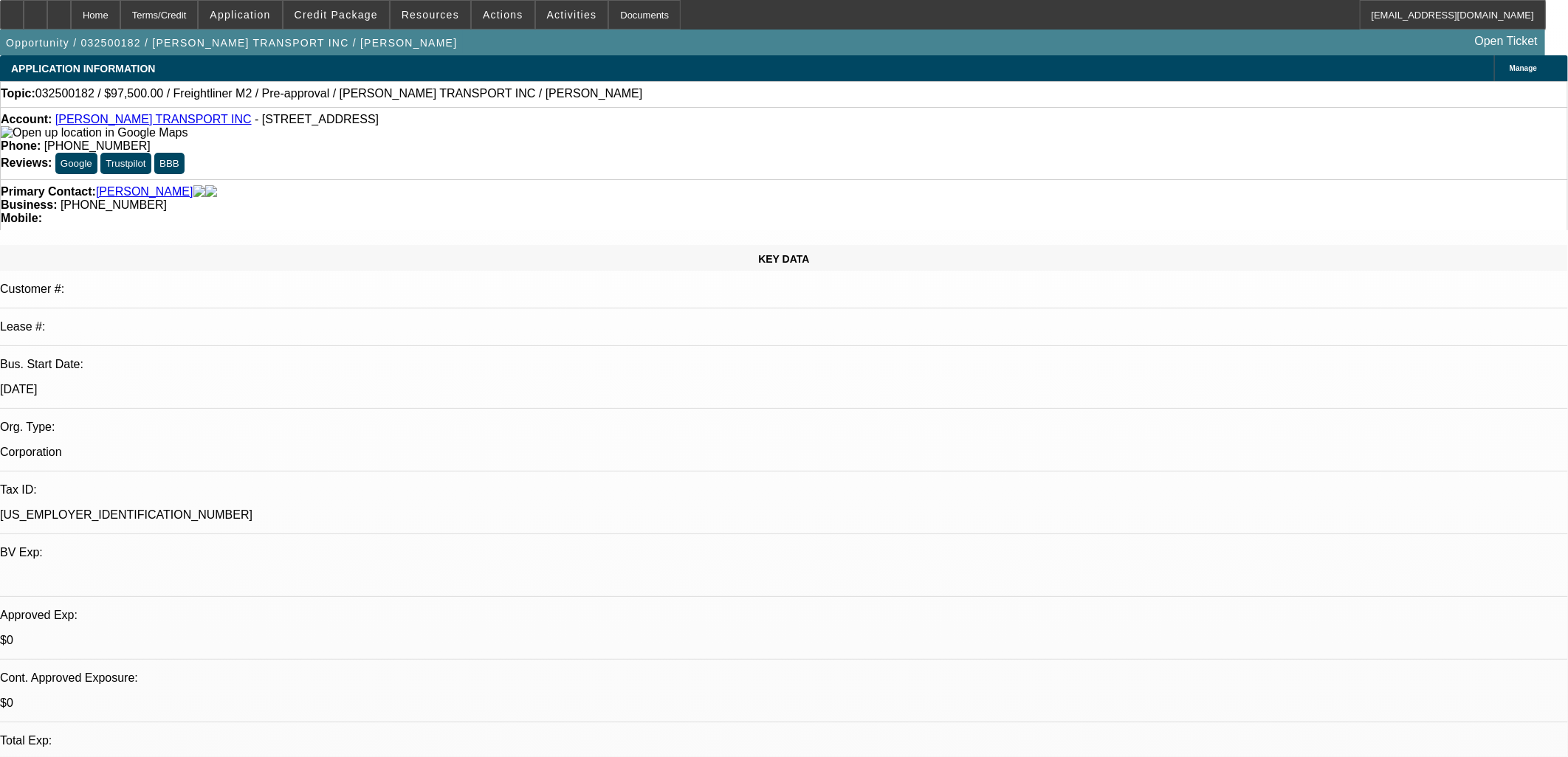
select select "4"
select select "1"
select select "4"
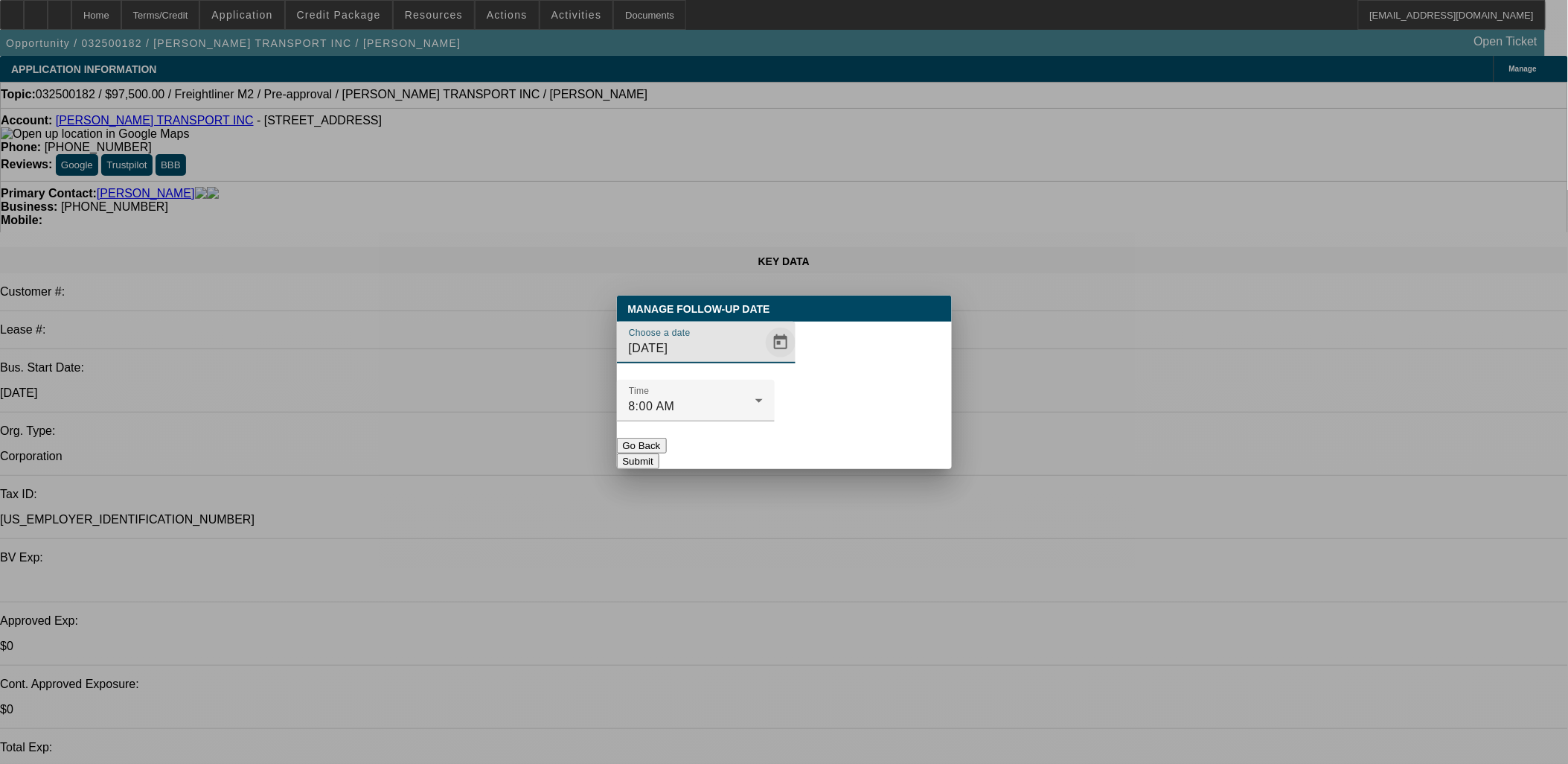
click at [763, 361] on span "Open calendar" at bounding box center [780, 342] width 36 height 36
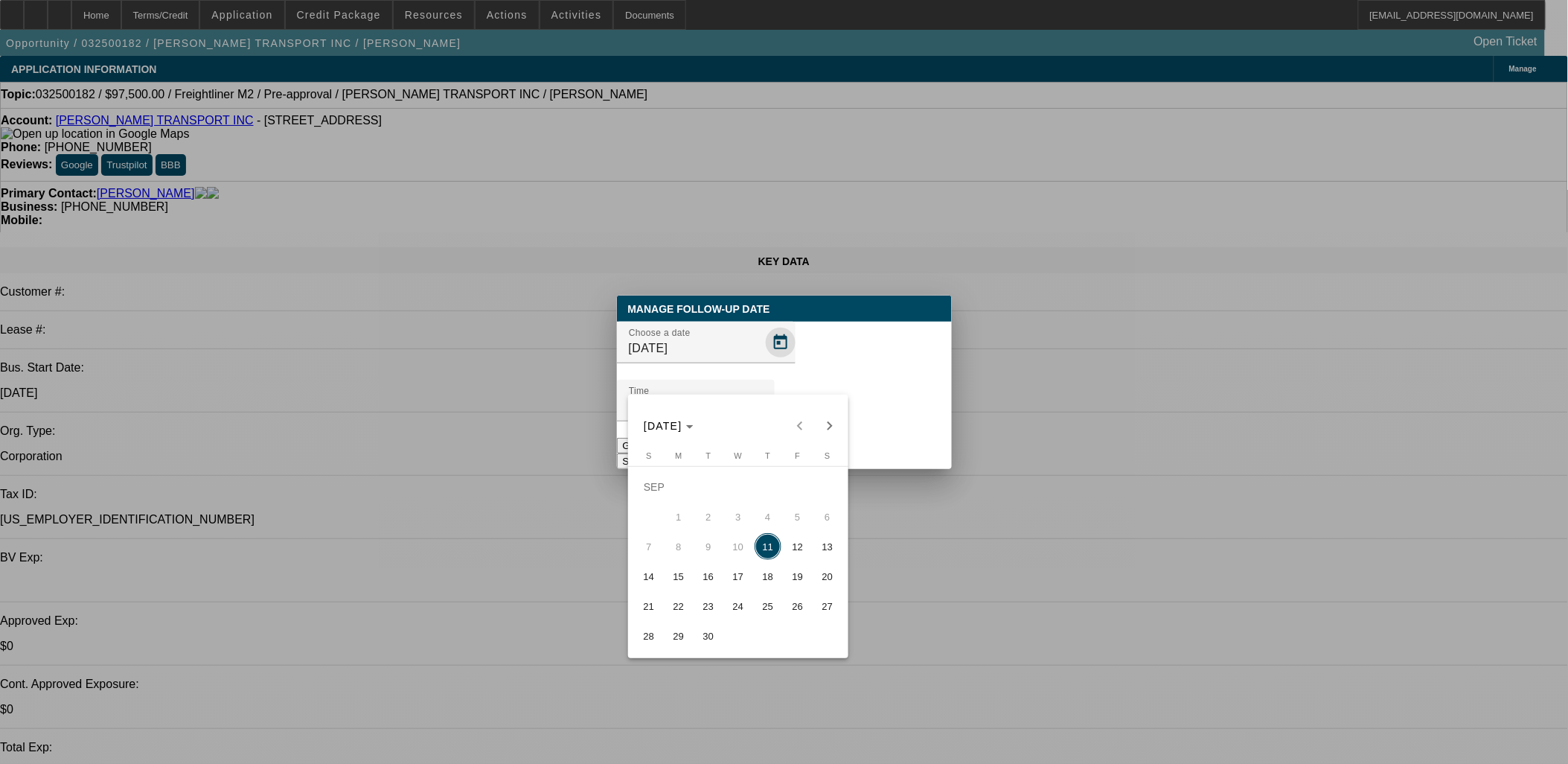
click at [772, 576] on span "18" at bounding box center [767, 576] width 27 height 27
type input "9/18/2025"
click at [865, 433] on div at bounding box center [784, 382] width 1568 height 764
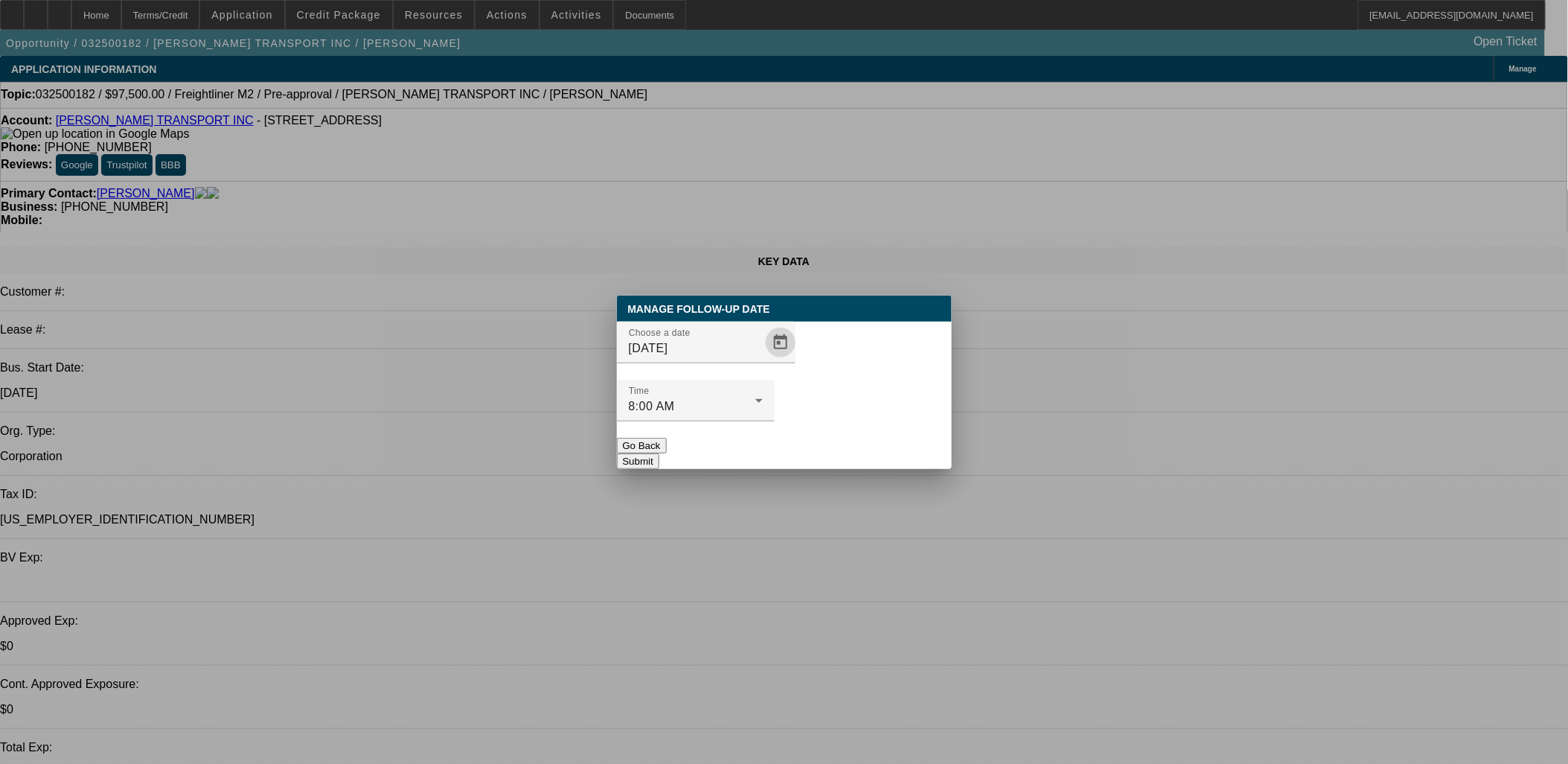
click at [659, 453] on button "Submit" at bounding box center [638, 460] width 42 height 16
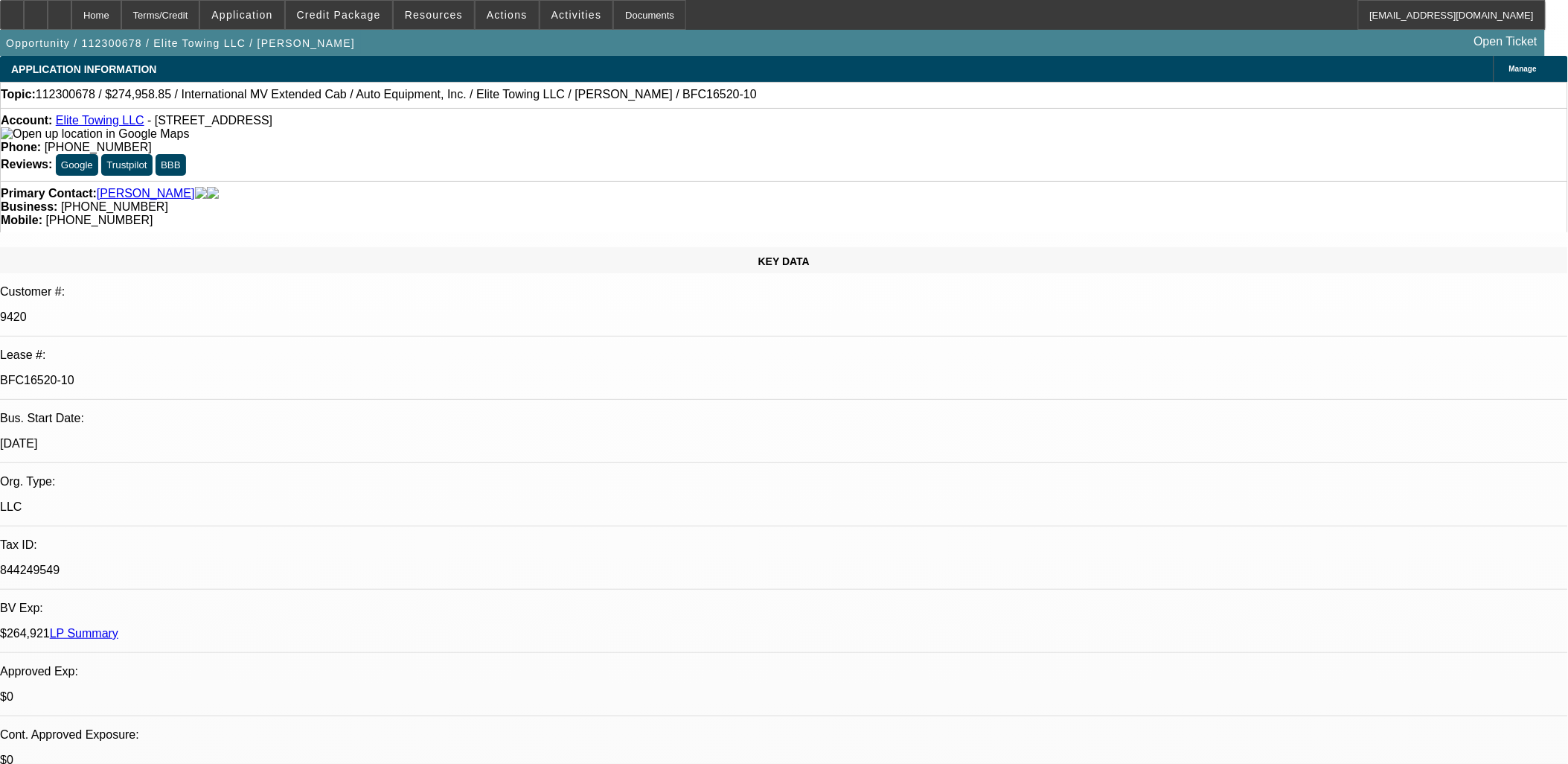
select select "0"
select select "2"
select select "0"
select select "2"
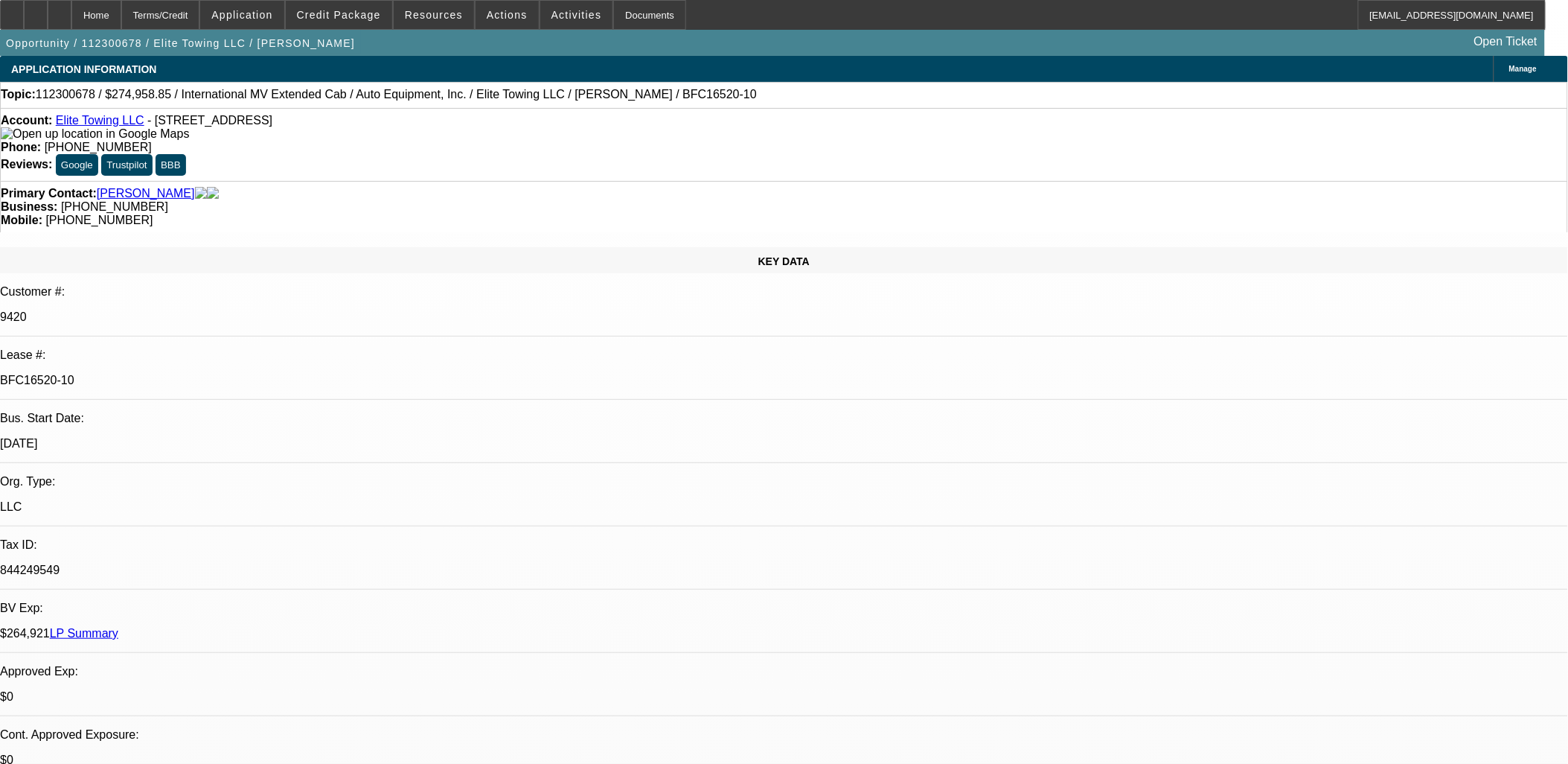
select select "0"
select select "2"
select select "0"
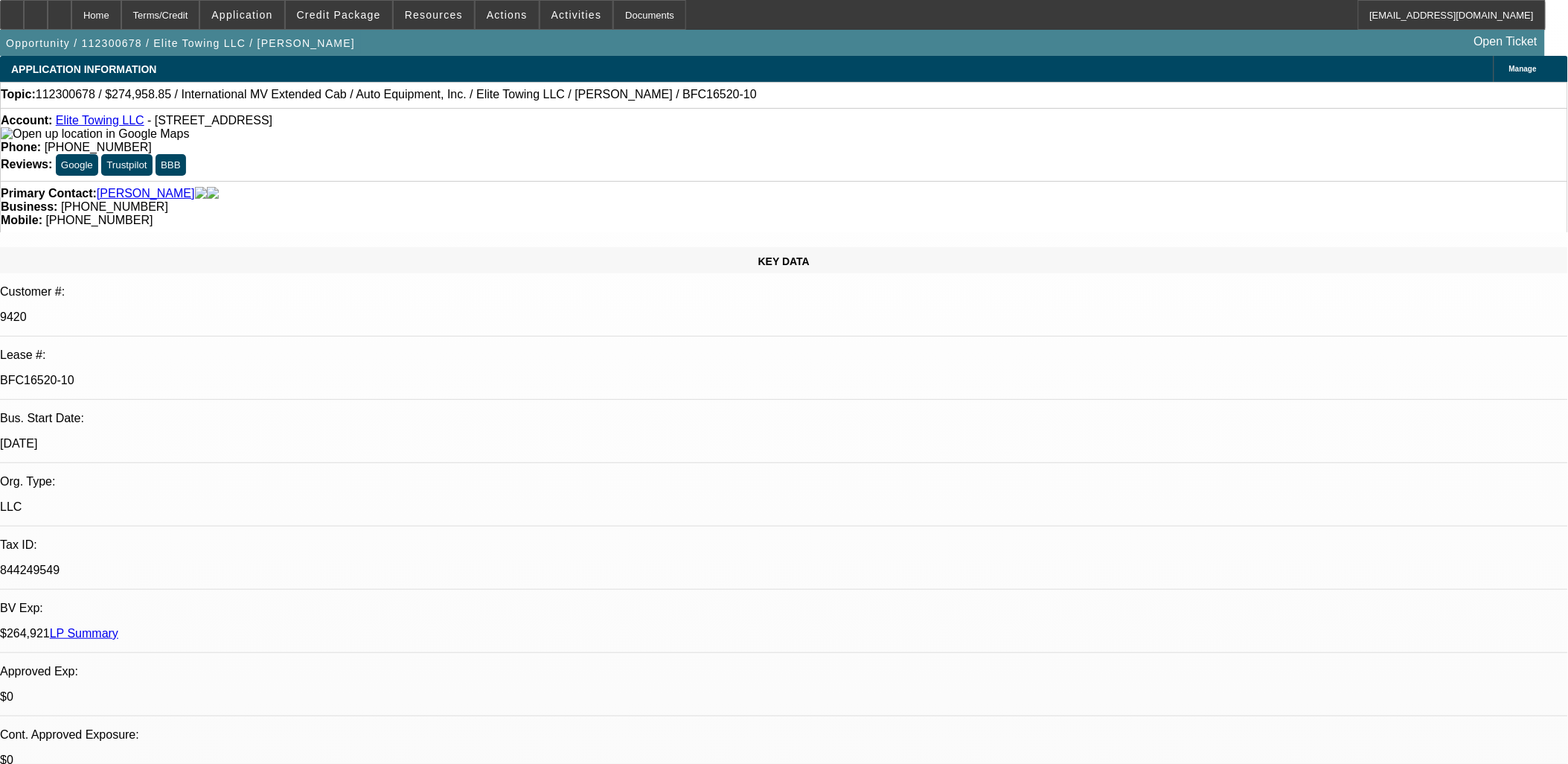
select select "2"
select select "0"
select select "1"
select select "2"
select select "6"
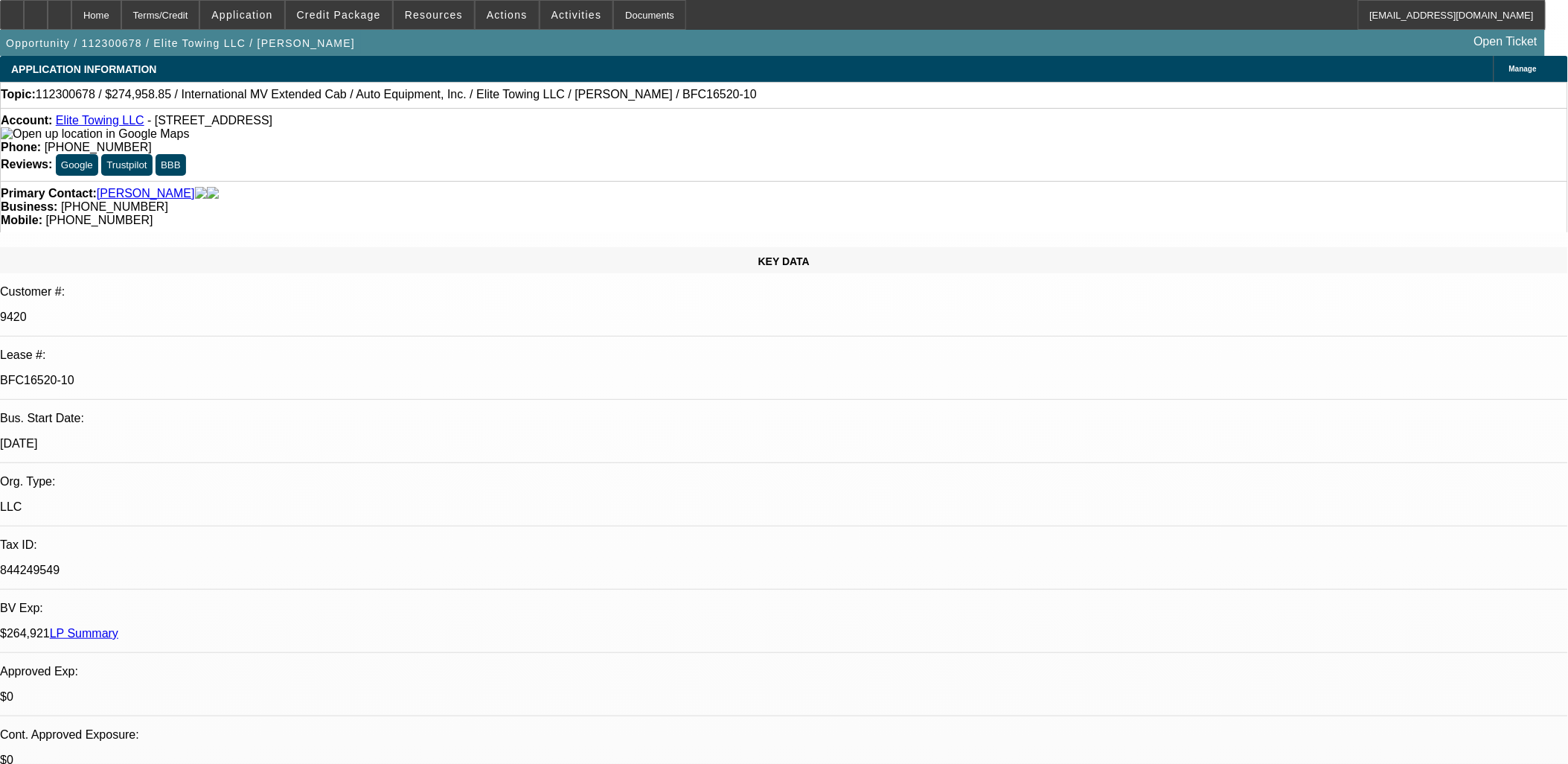
select select "1"
select select "2"
select select "6"
select select "1"
select select "2"
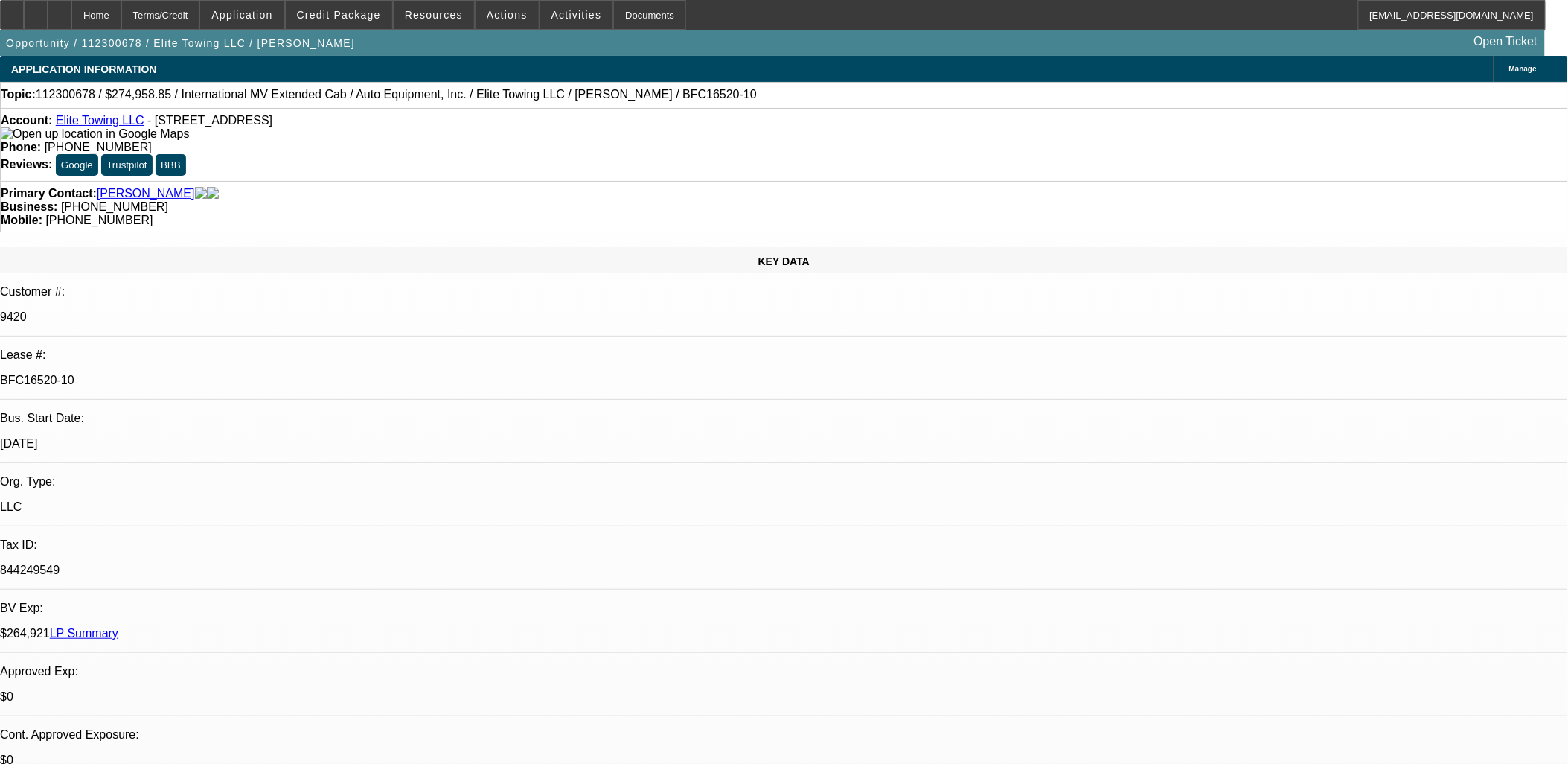
select select "6"
select select "1"
select select "2"
select select "6"
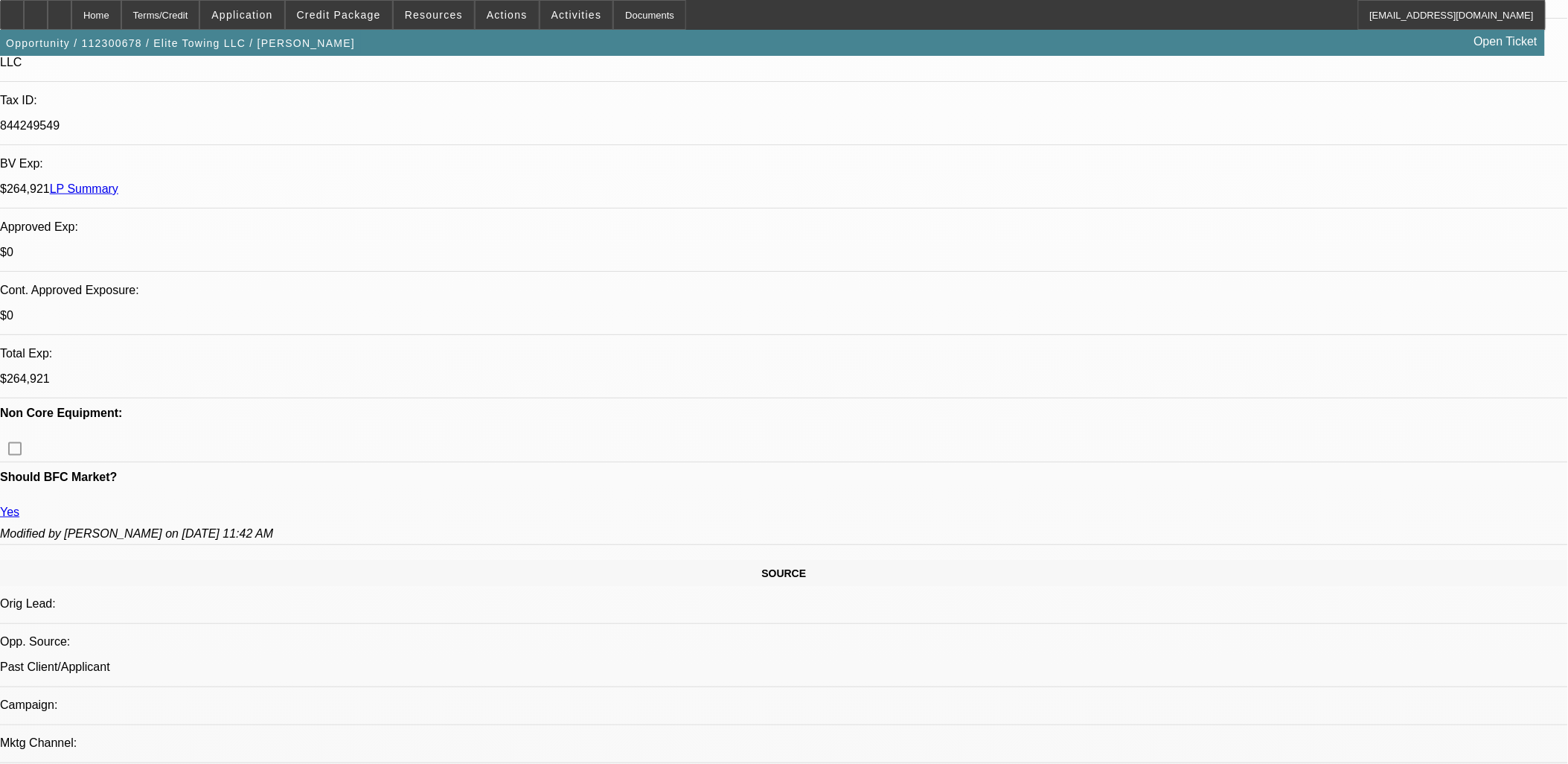
scroll to position [661, 0]
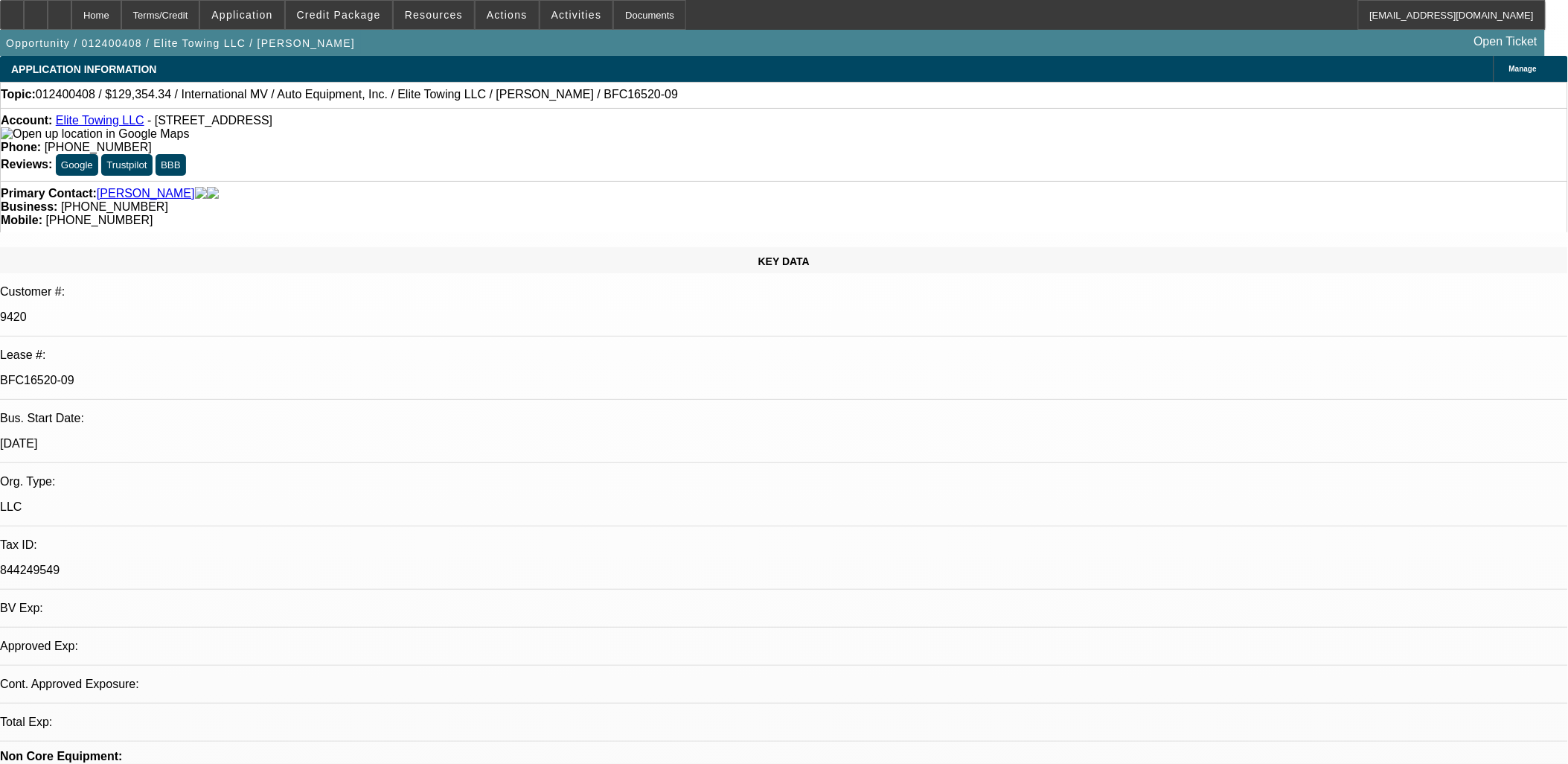
select select "0"
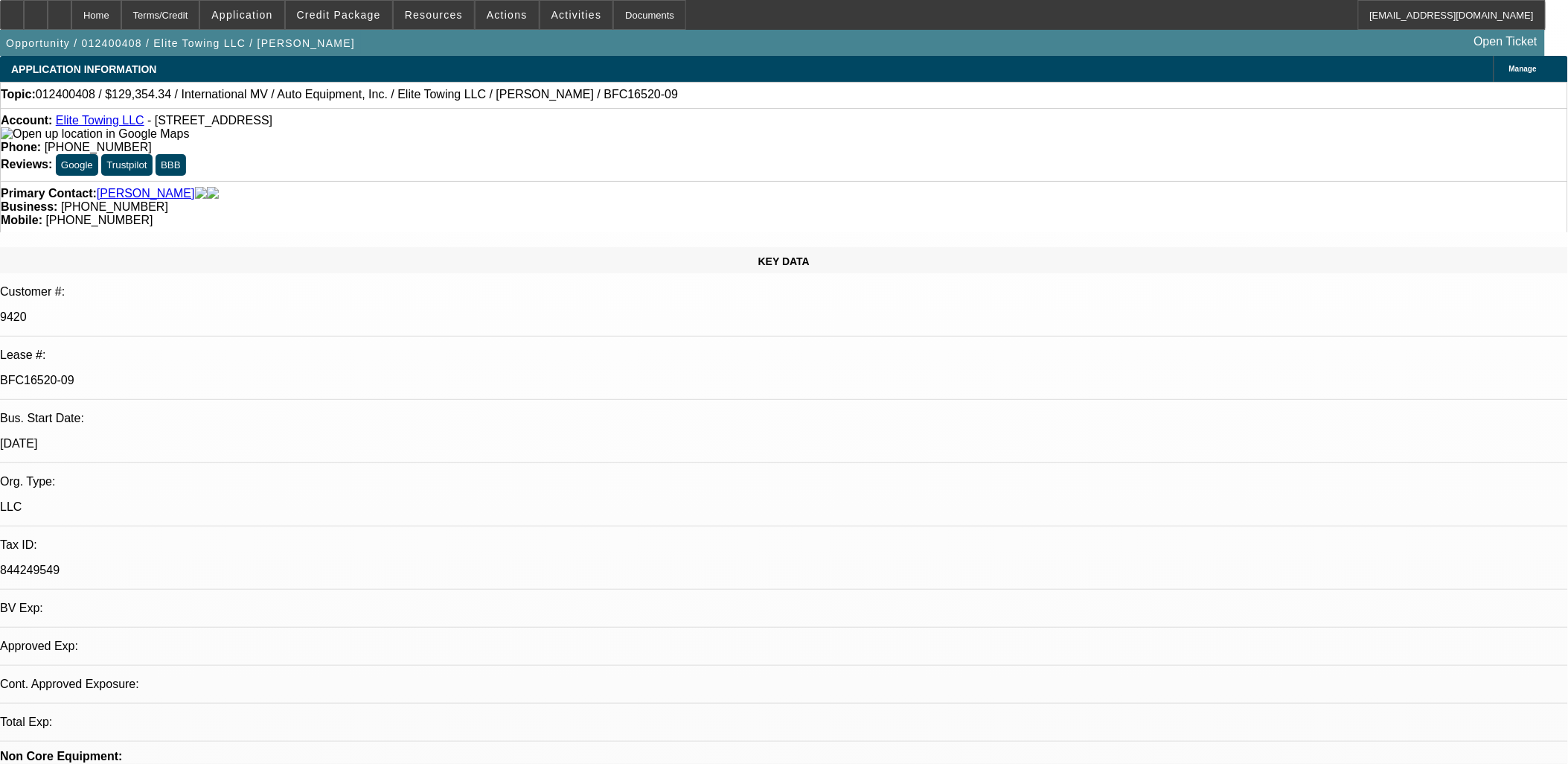
select select "0"
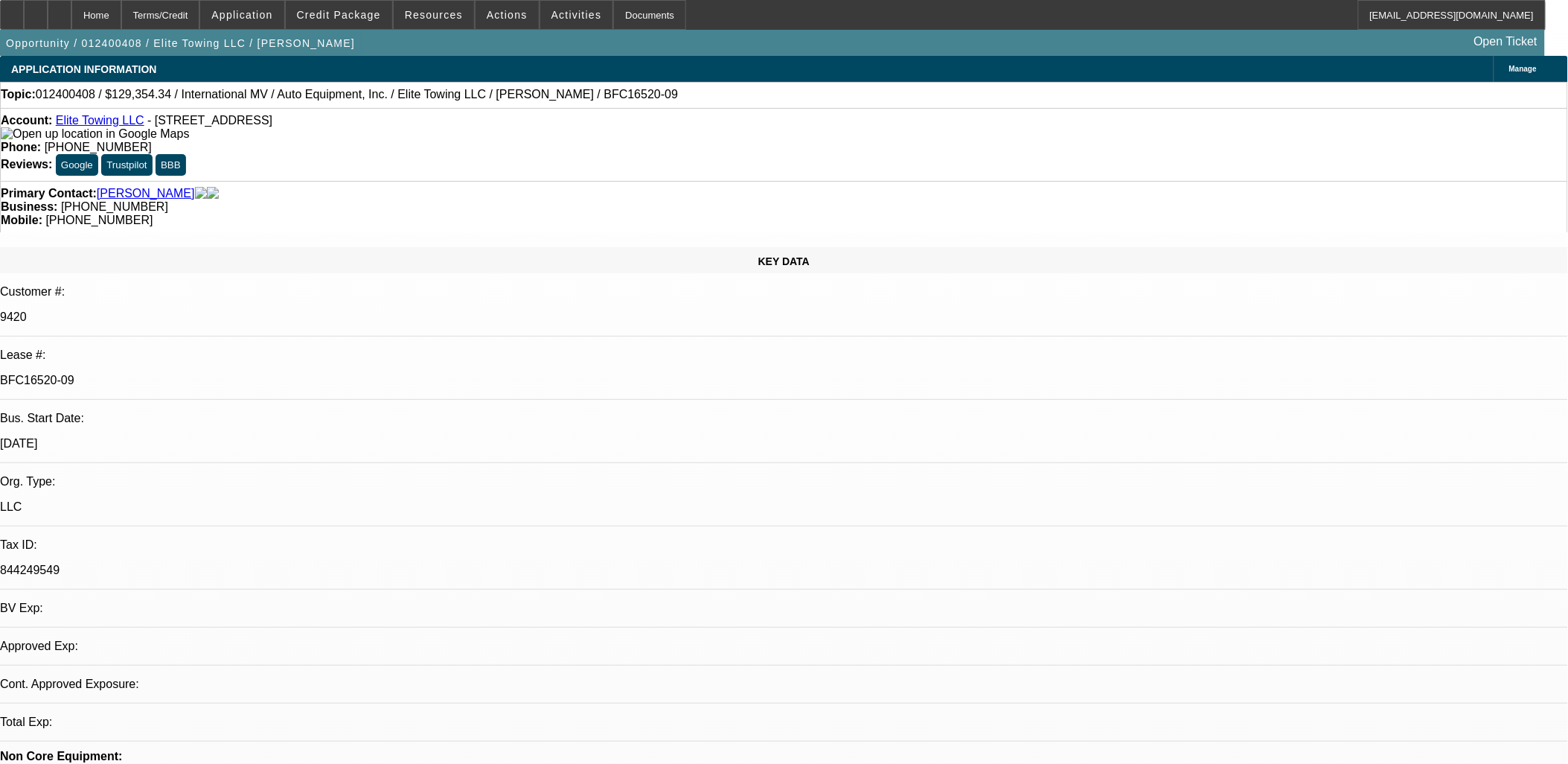
select select "0"
select select "1"
select select "6"
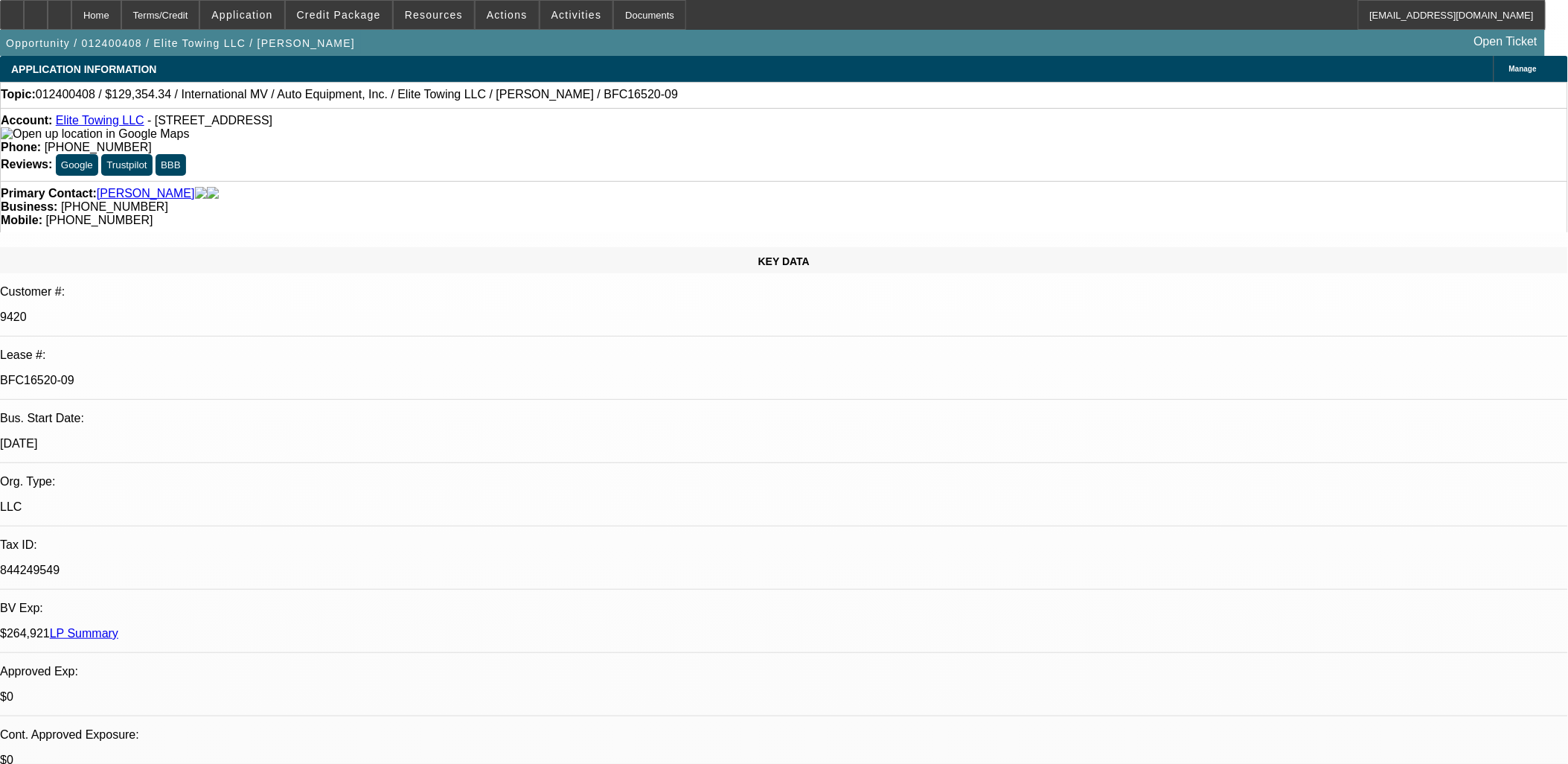
select select "1"
select select "6"
select select "1"
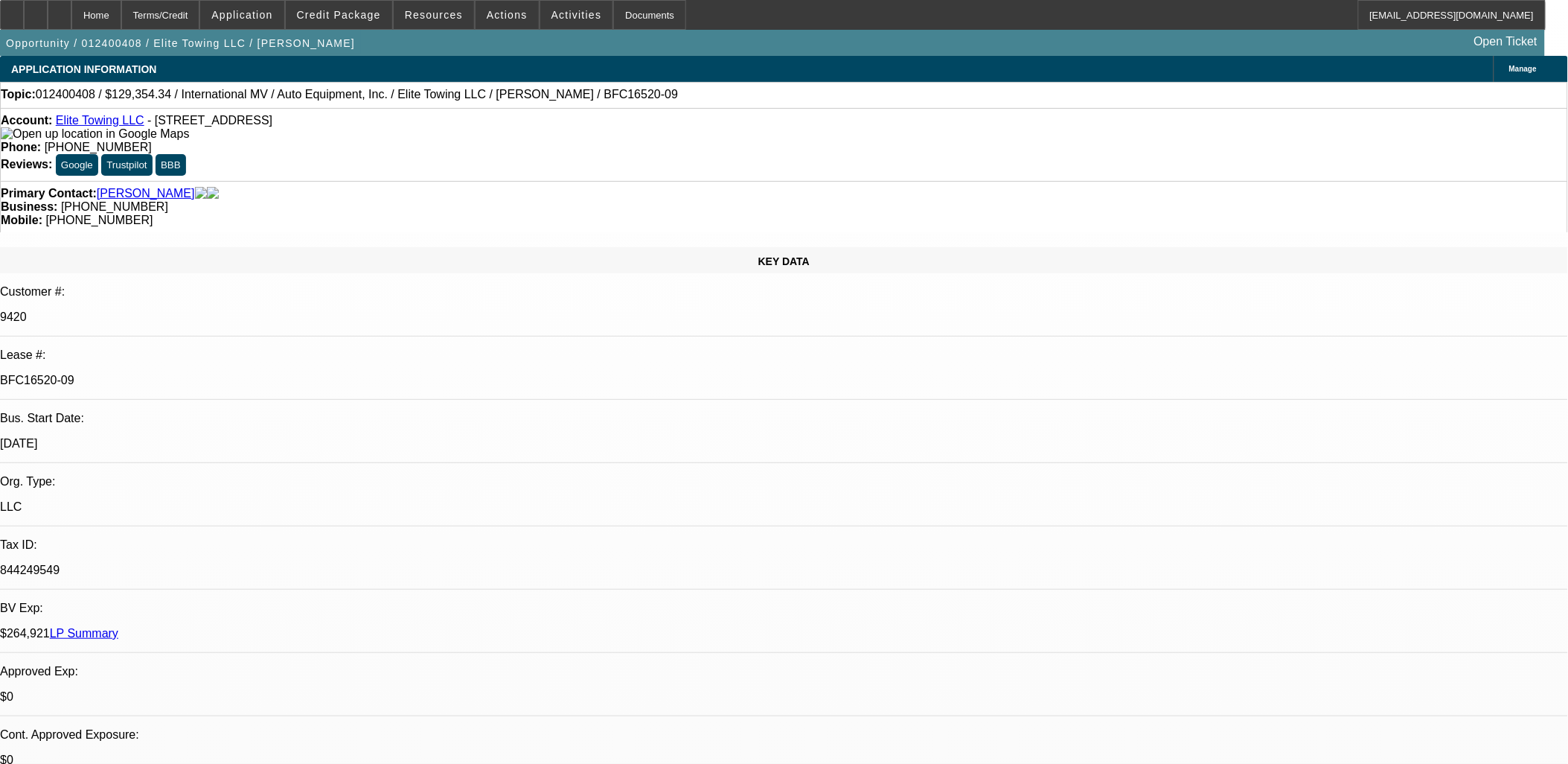
select select "6"
select select "1"
select select "6"
drag, startPoint x: 269, startPoint y: 251, endPoint x: 194, endPoint y: 242, distance: 75.5
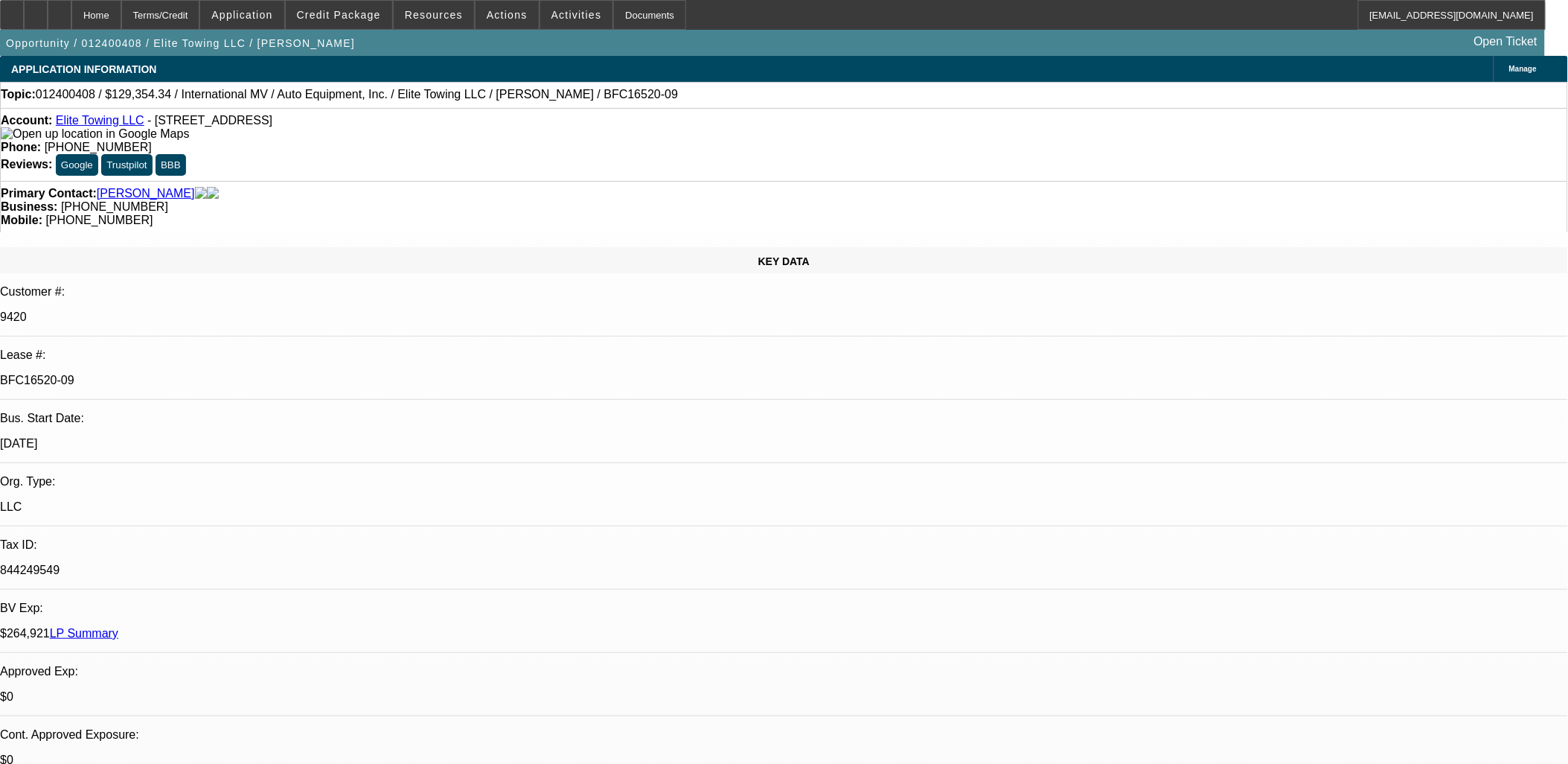
click at [194, 374] on div "BFC16520-09" at bounding box center [784, 380] width 1568 height 14
copy p "BFC16520-09"
select select "0"
select select "2"
select select "0"
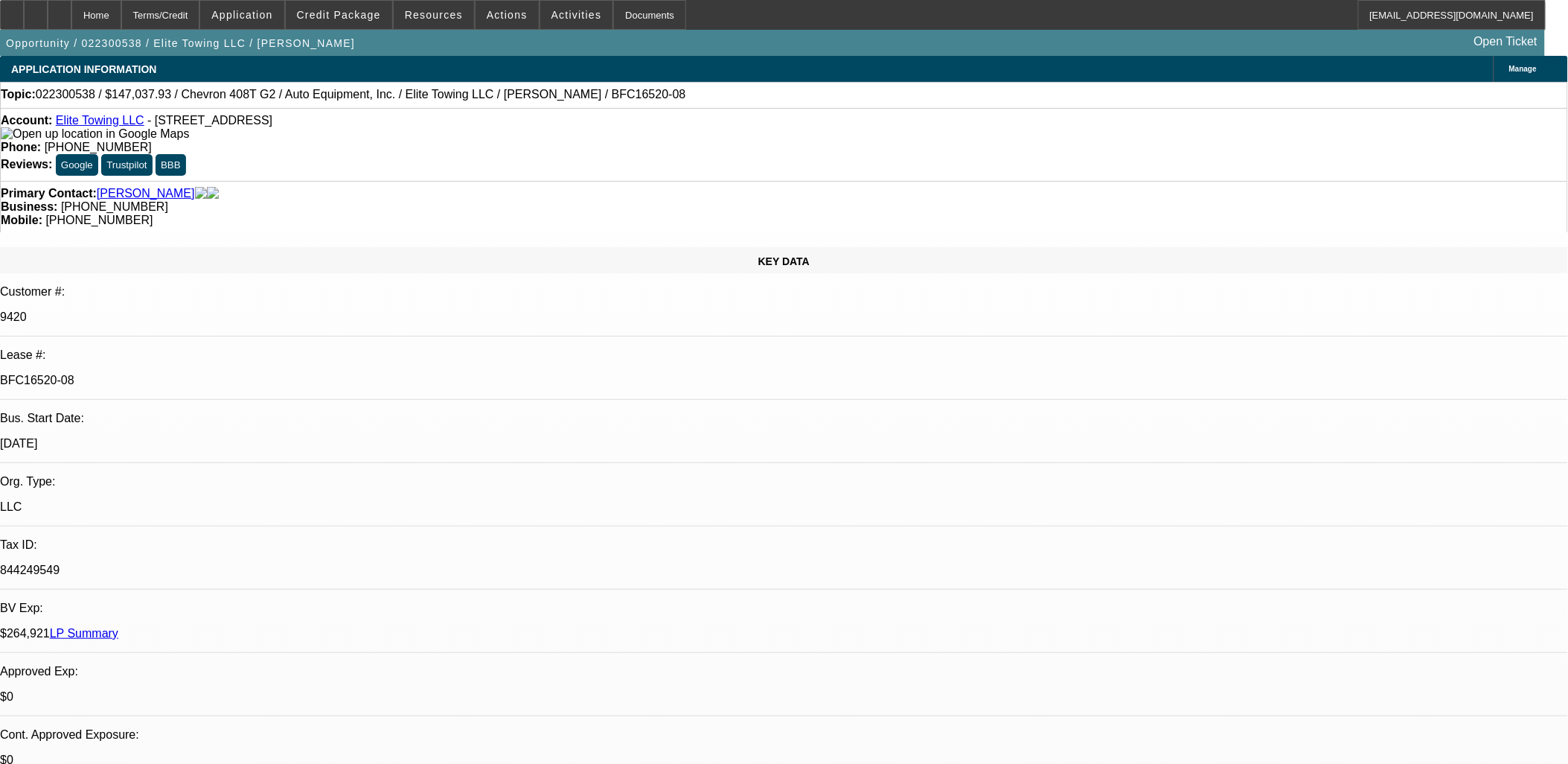
select select "0"
select select "2"
select select "0"
select select "2"
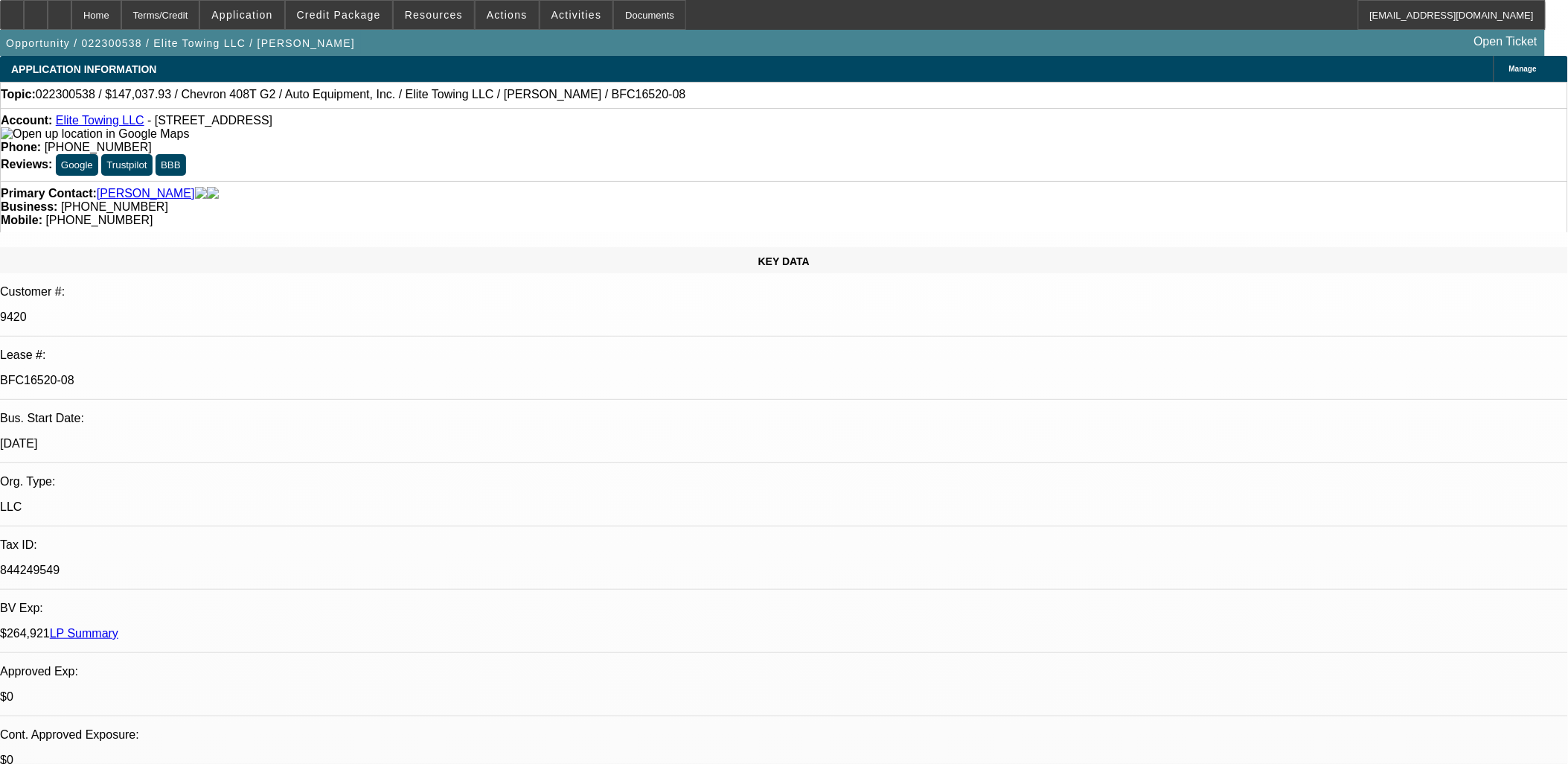
select select "0"
select select "2"
select select "0"
select select "1"
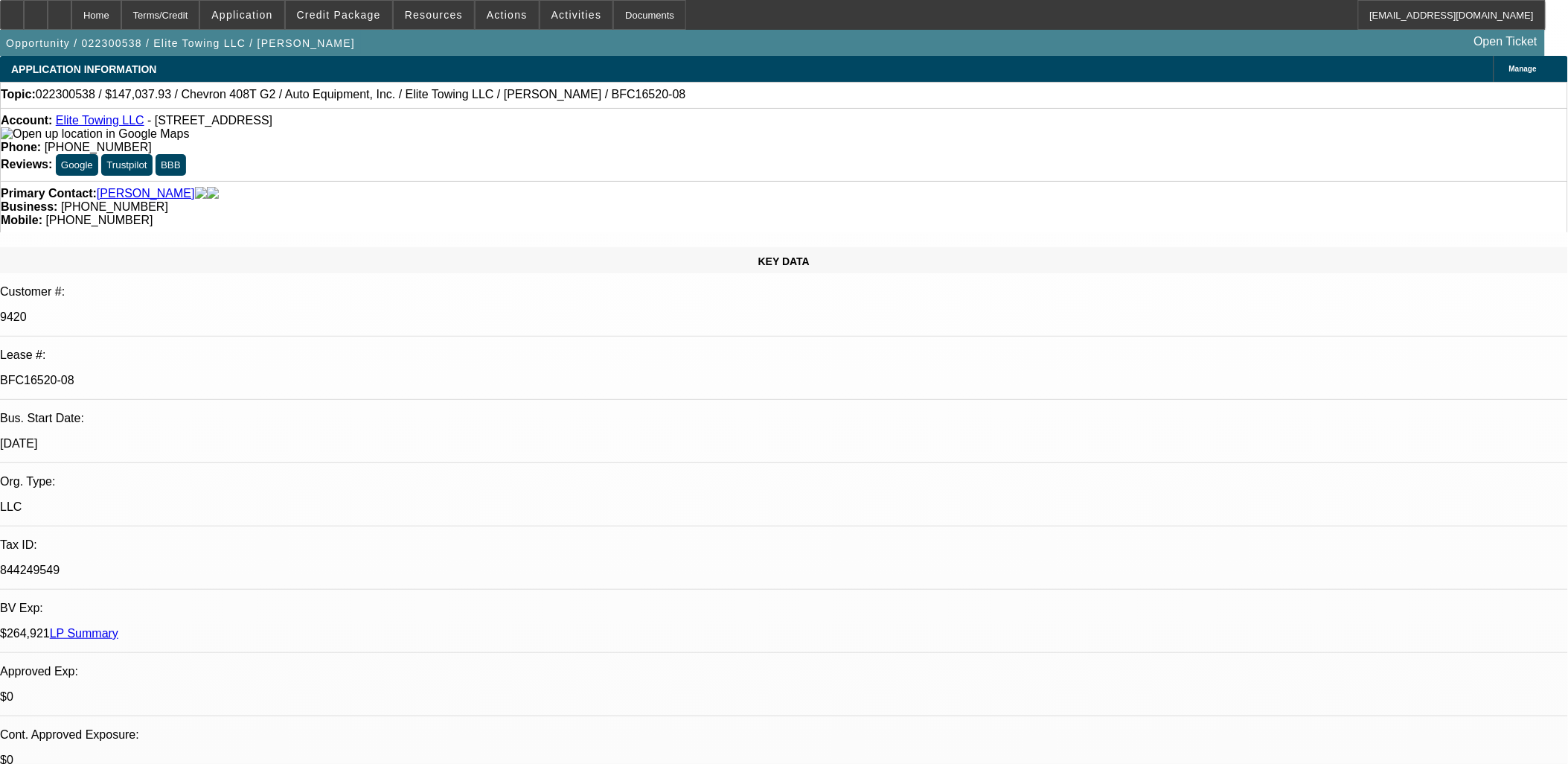
select select "2"
select select "6"
select select "1"
select select "2"
select select "6"
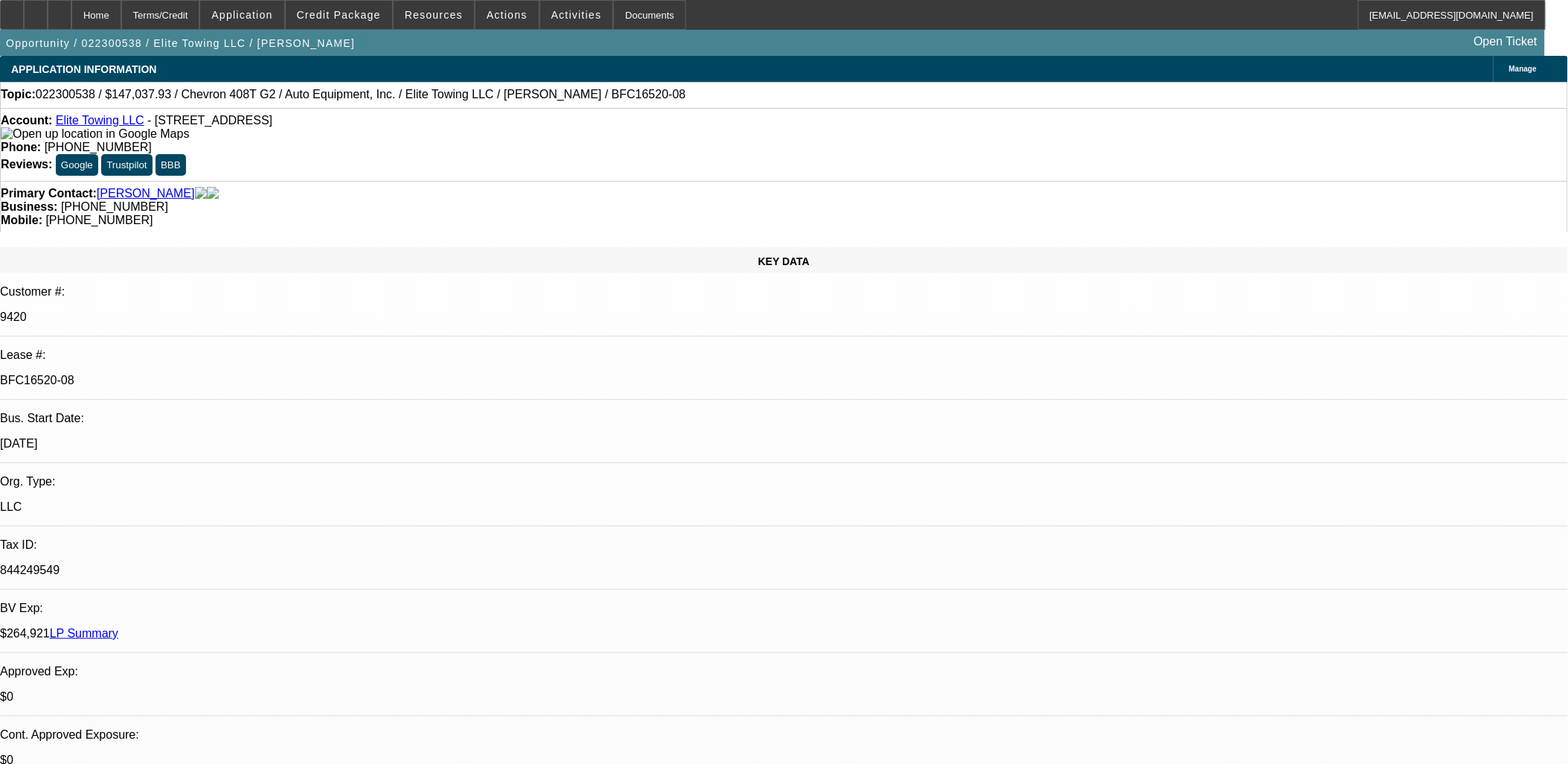
select select "1"
select select "2"
select select "6"
select select "1"
select select "2"
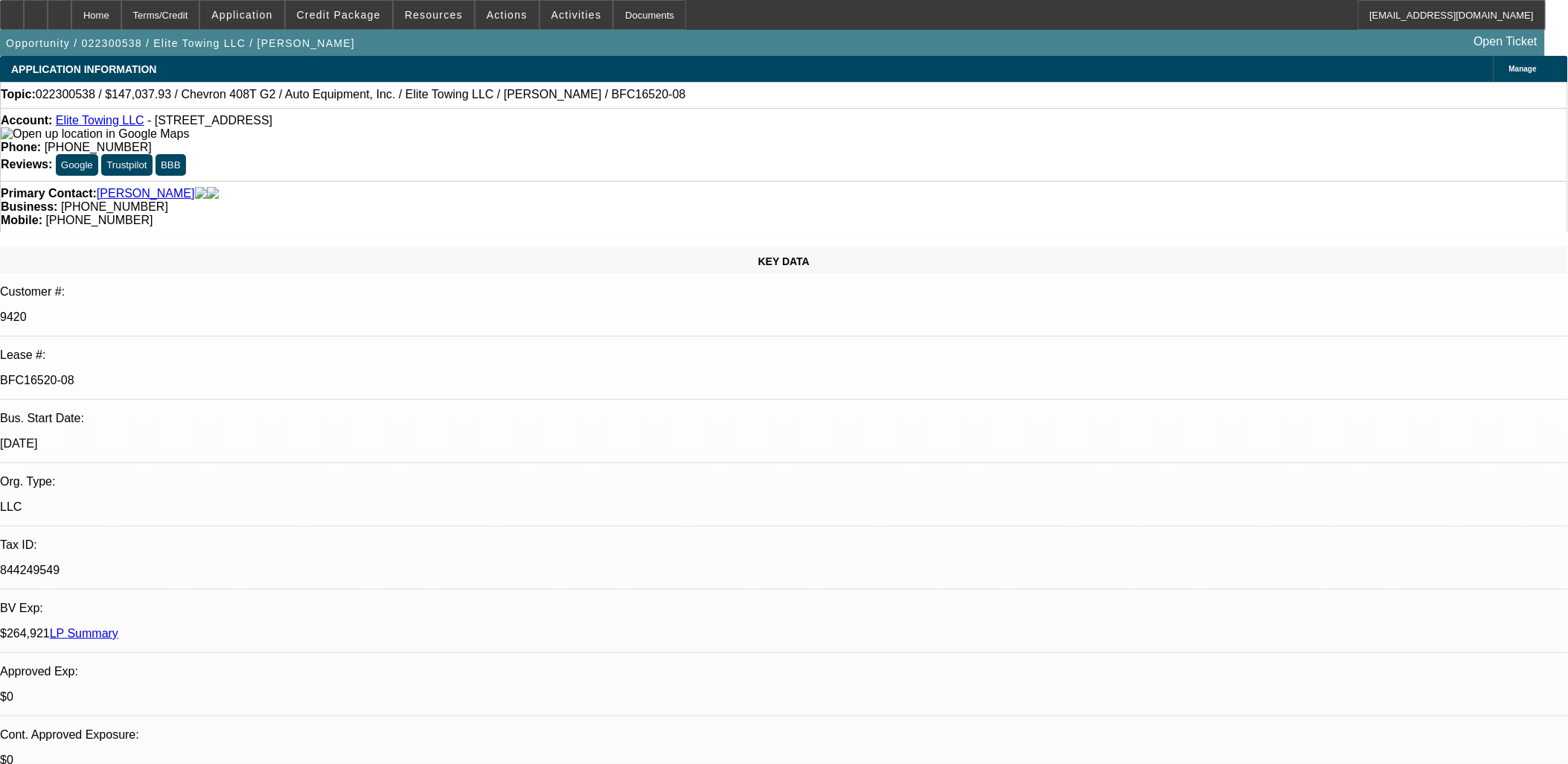
select select "6"
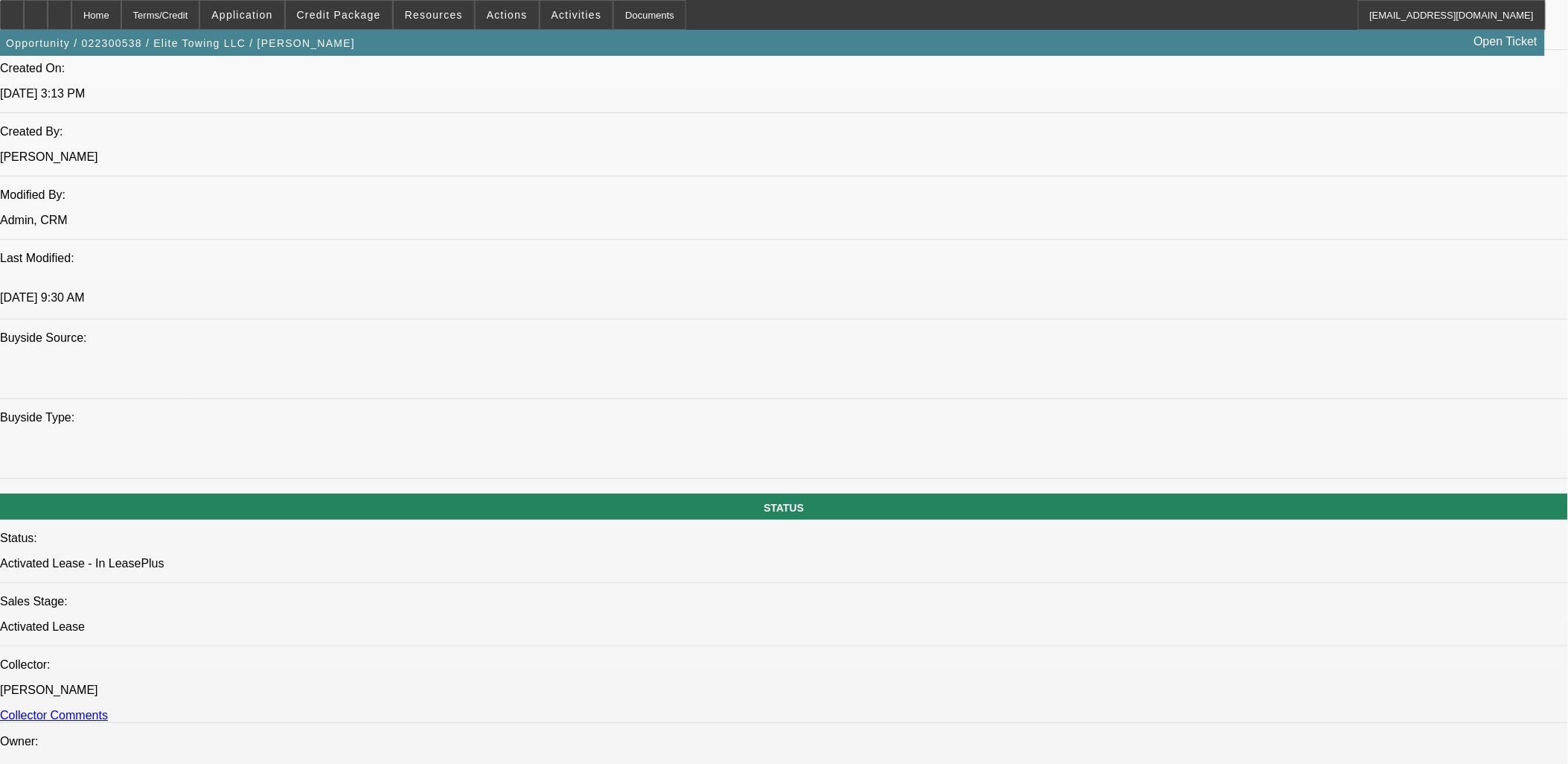
scroll to position [1075, 0]
